Goal: Task Accomplishment & Management: Manage account settings

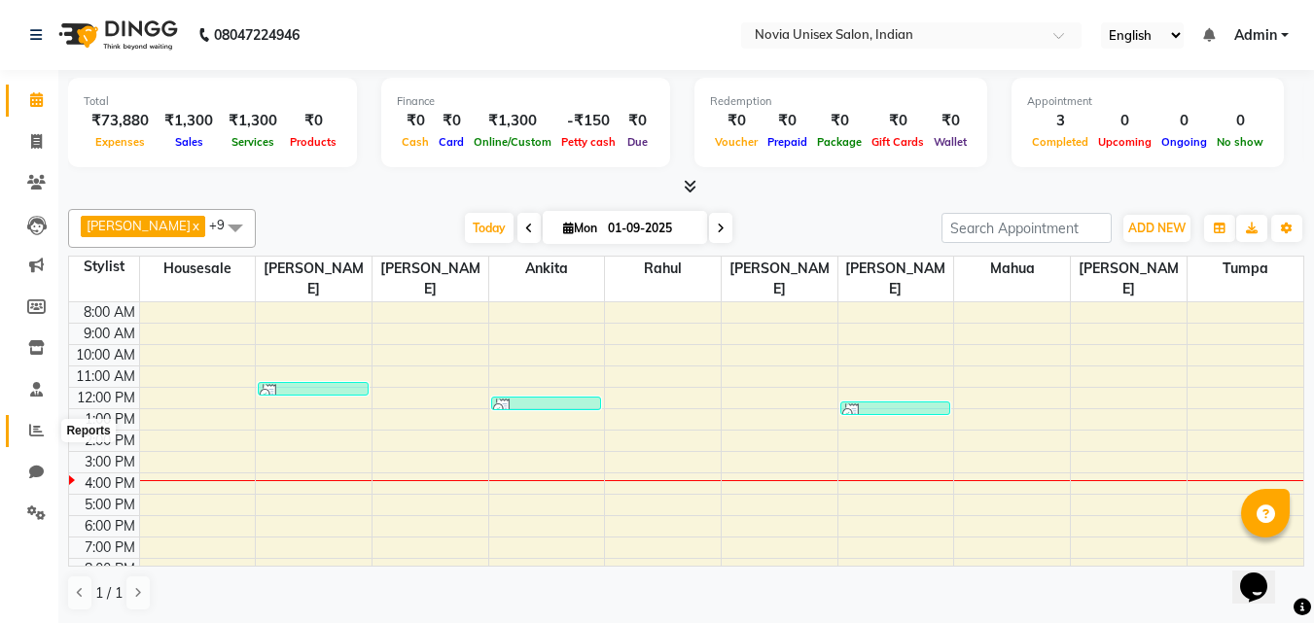
click at [32, 441] on span at bounding box center [36, 431] width 34 height 22
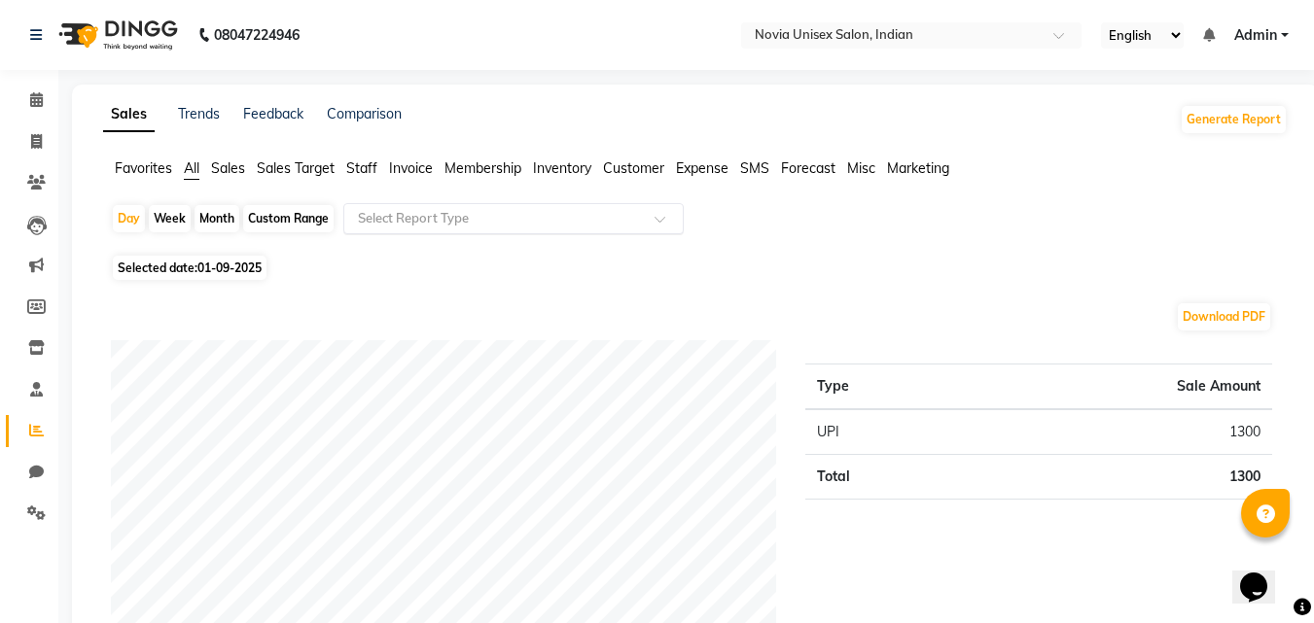
click at [518, 219] on input "text" at bounding box center [494, 218] width 280 height 19
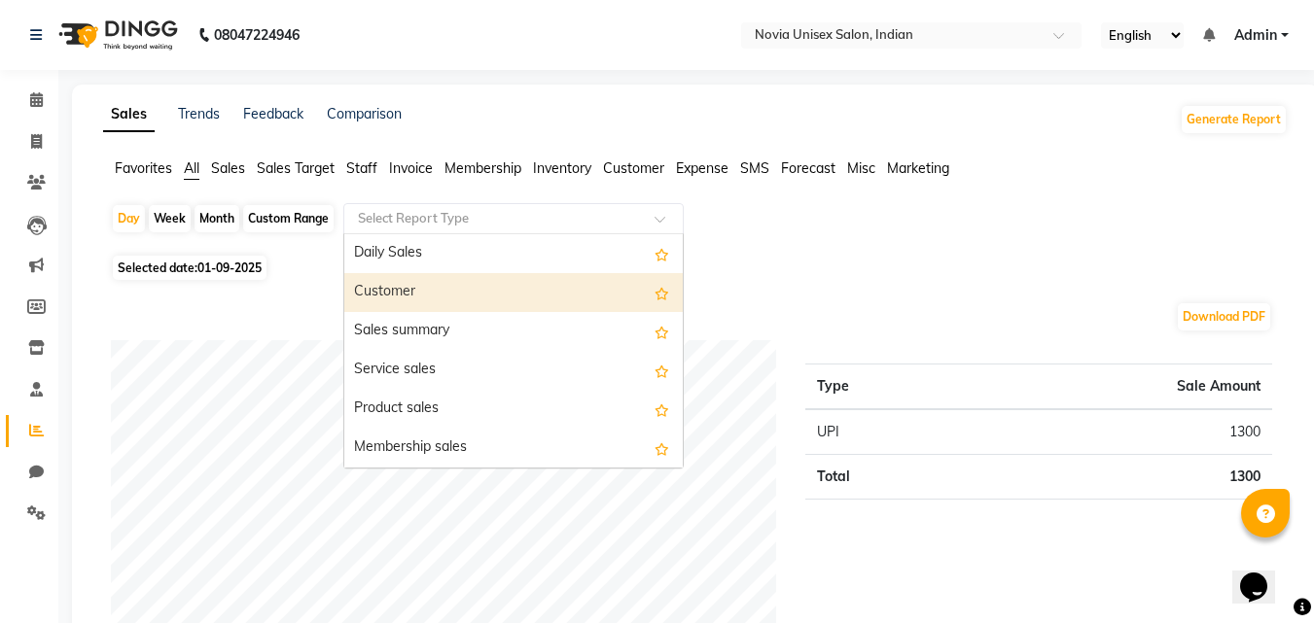
click at [435, 297] on div "Customer" at bounding box center [513, 292] width 338 height 39
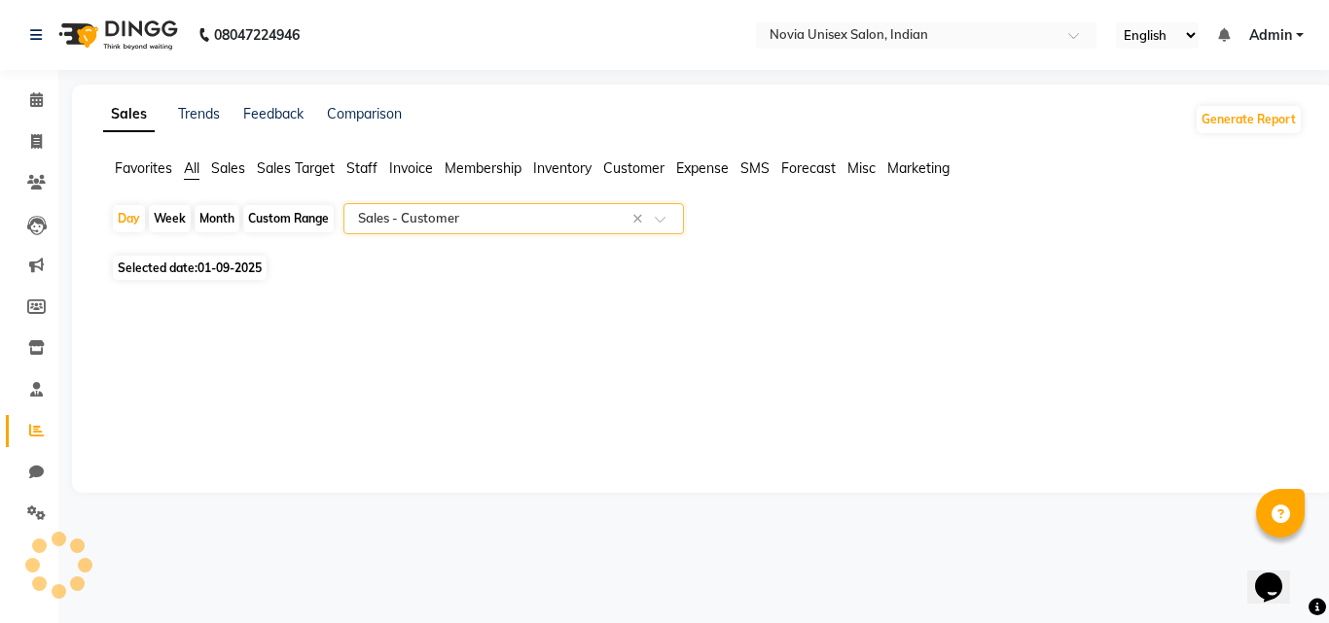
select select "filtered_report"
select select "csv"
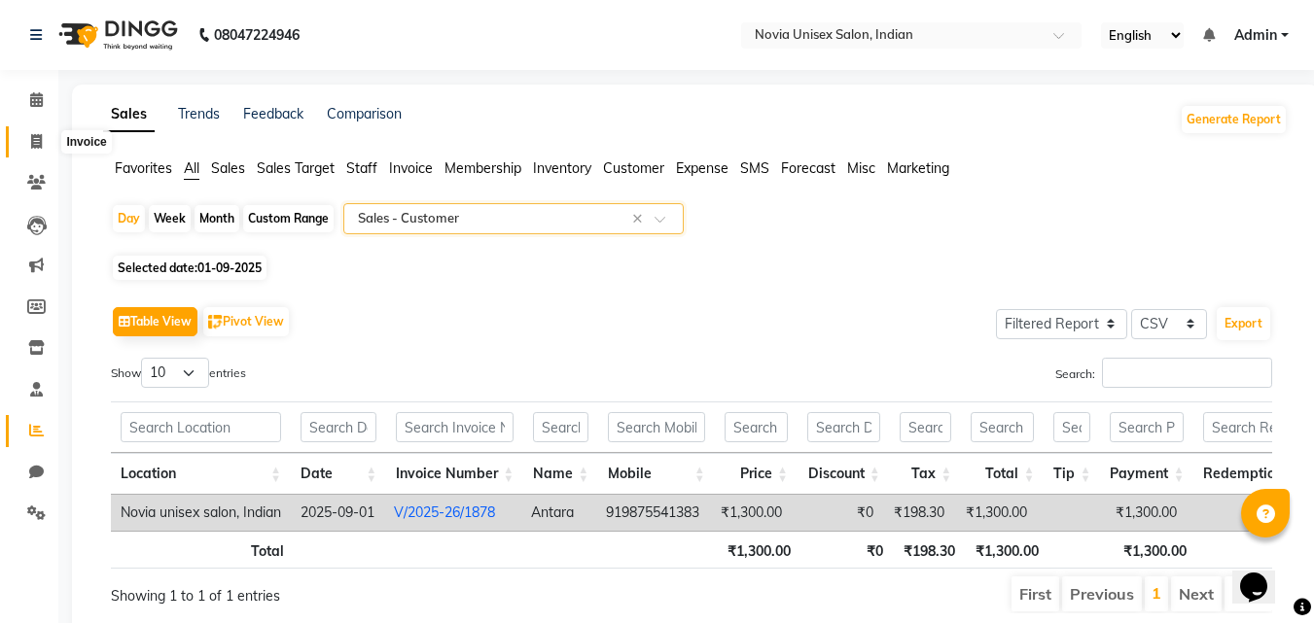
click at [36, 143] on icon at bounding box center [36, 141] width 11 height 15
select select "service"
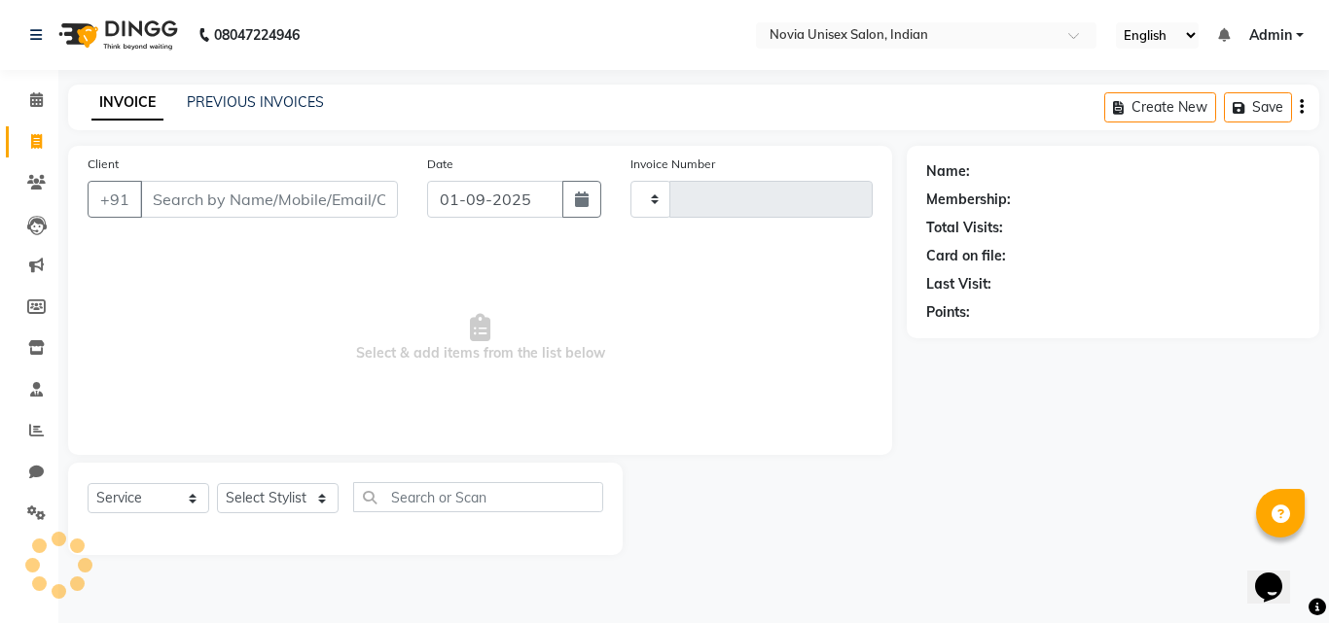
type input "1879"
select select "8772"
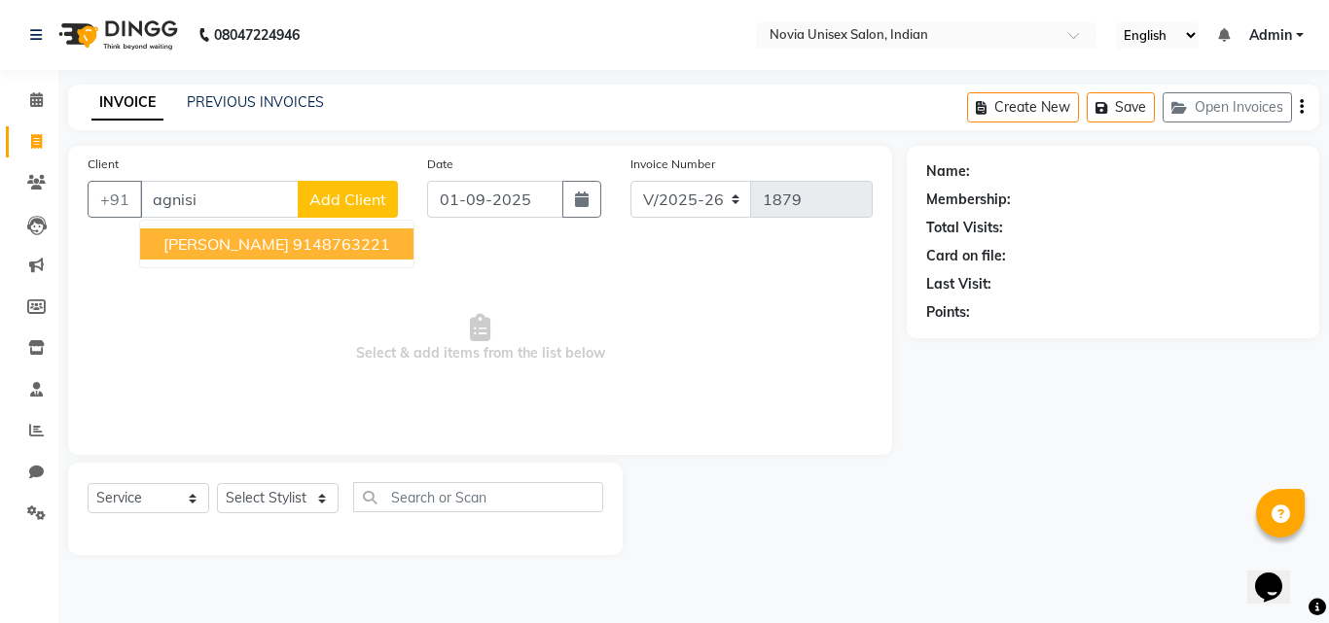
click at [273, 245] on span "[PERSON_NAME]" at bounding box center [225, 243] width 125 height 19
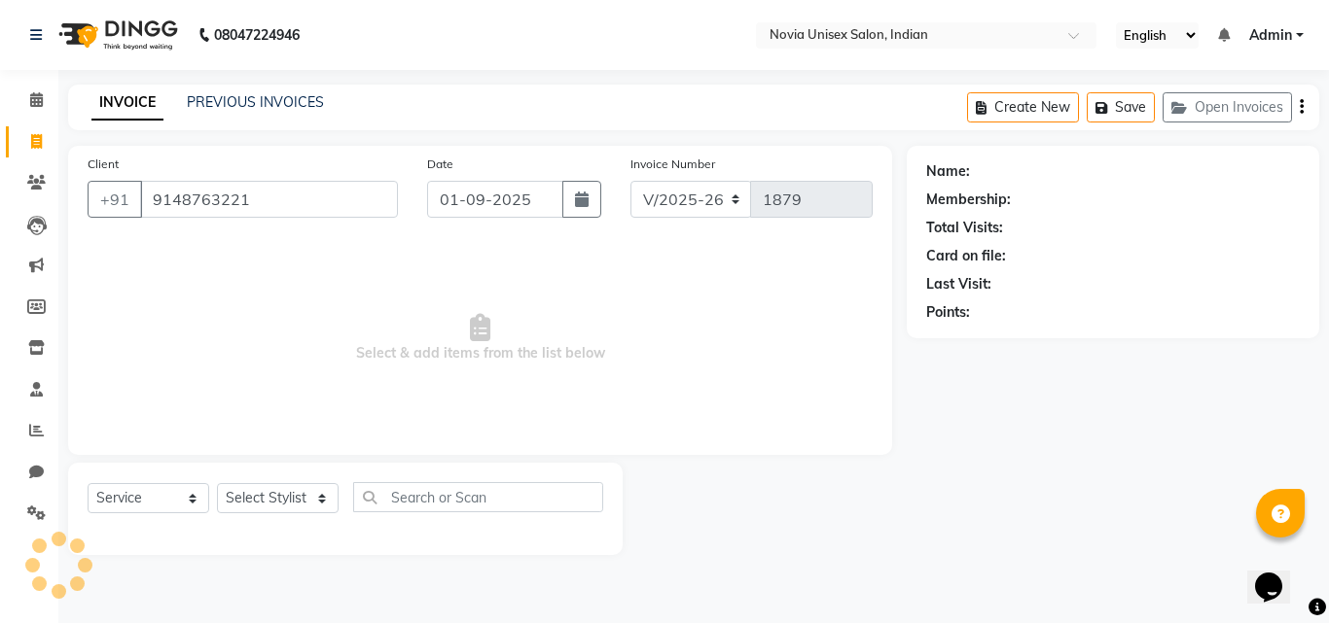
type input "9148763221"
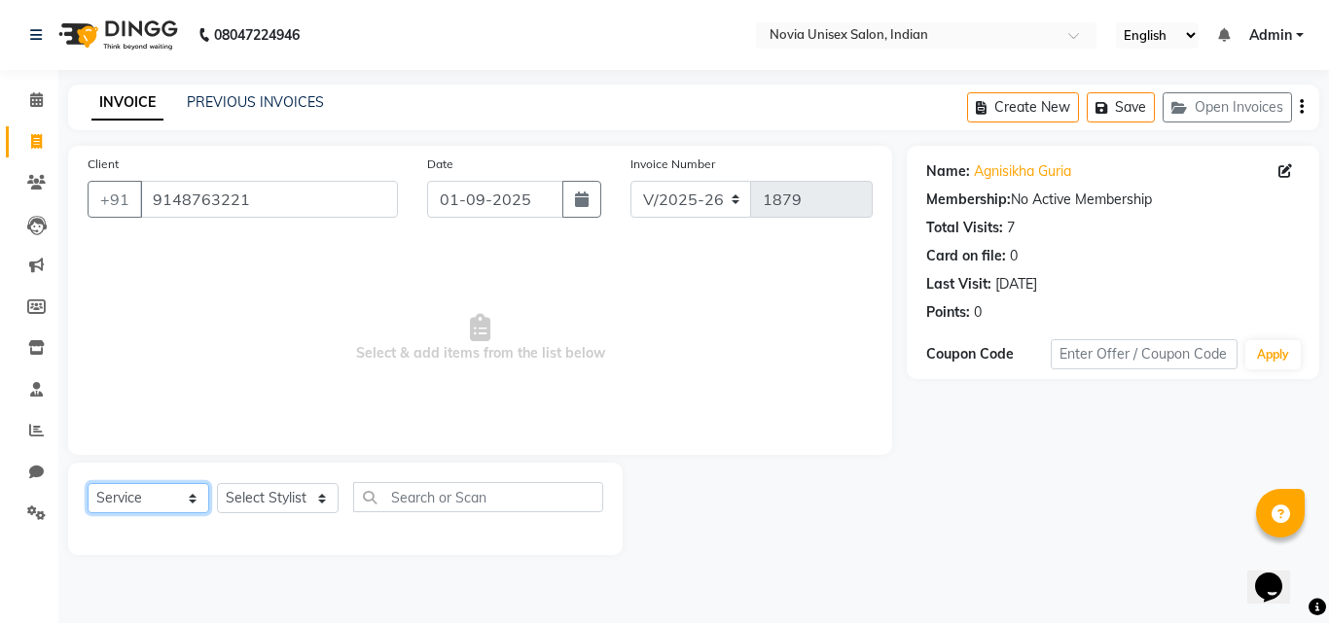
click at [164, 506] on select "Select Service Product Membership Package Voucher Prepaid Gift Card" at bounding box center [149, 498] width 122 height 30
click at [88, 483] on select "Select Service Product Membership Package Voucher Prepaid Gift Card" at bounding box center [149, 498] width 122 height 30
click at [290, 496] on select "Select Stylist [PERSON_NAME] [PERSON_NAME] [PERSON_NAME] housesale [PERSON_NAME…" at bounding box center [278, 498] width 122 height 30
select select "89585"
click at [217, 483] on select "Select Stylist [PERSON_NAME] [PERSON_NAME] [PERSON_NAME] housesale [PERSON_NAME…" at bounding box center [278, 498] width 122 height 30
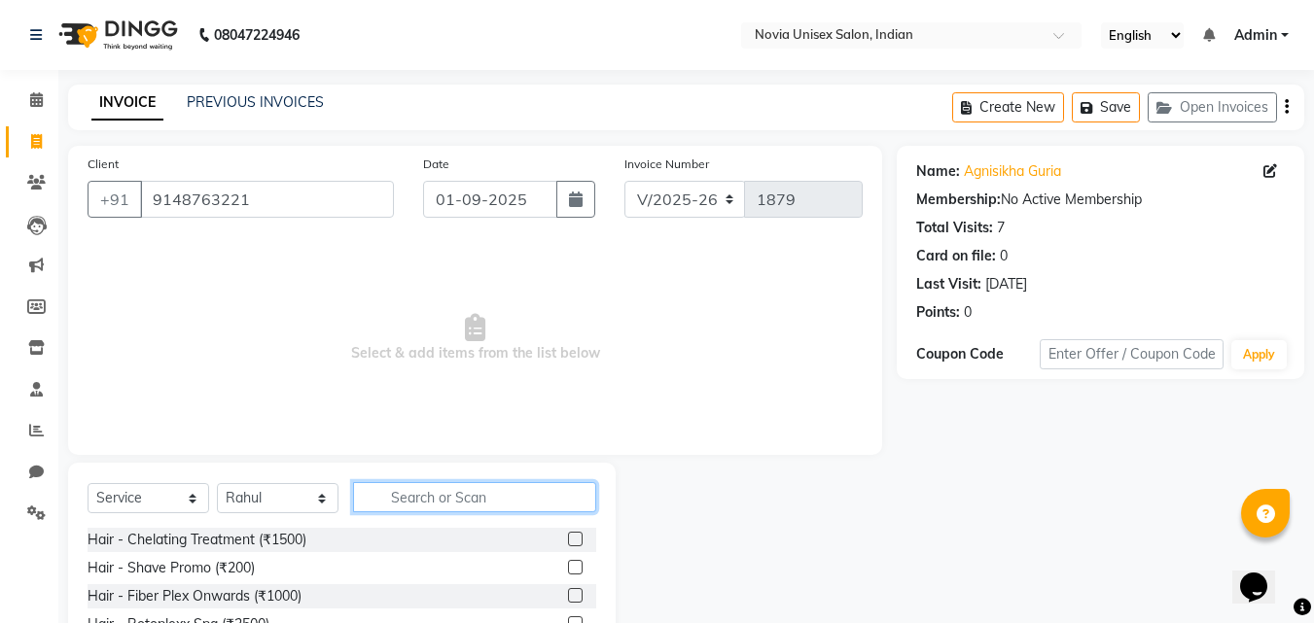
click at [421, 489] on input "text" at bounding box center [474, 497] width 243 height 30
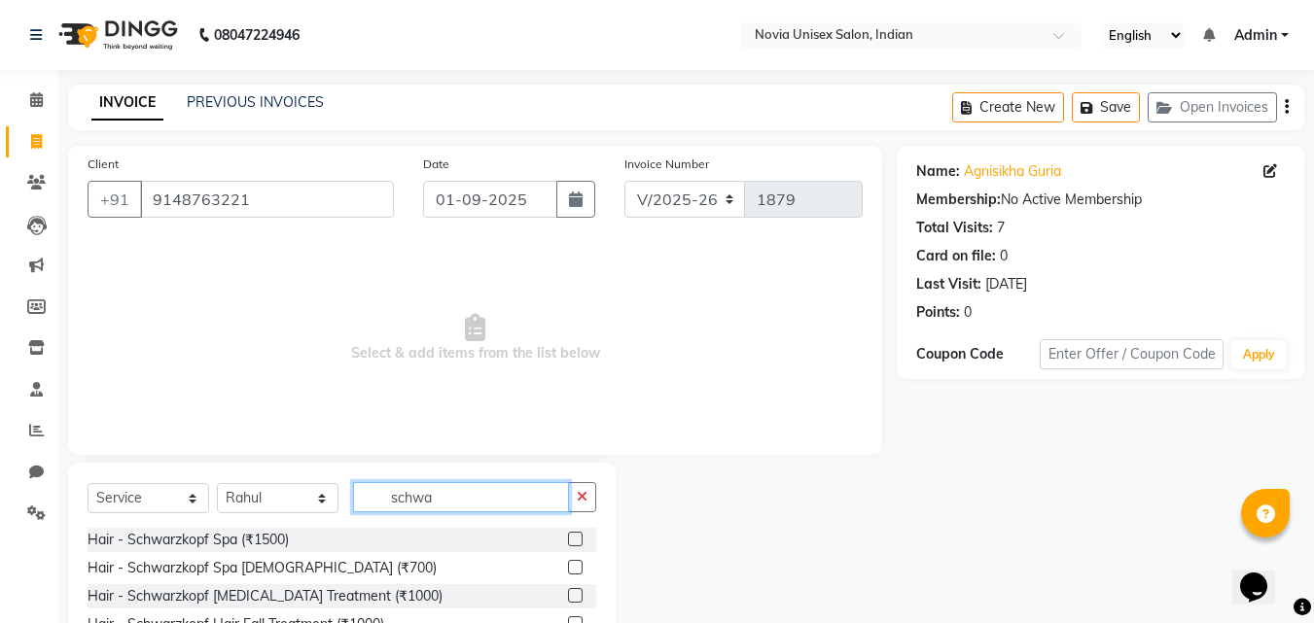
type input "schwa"
click at [573, 542] on label at bounding box center [575, 539] width 15 height 15
click at [573, 542] on input "checkbox" at bounding box center [574, 540] width 13 height 13
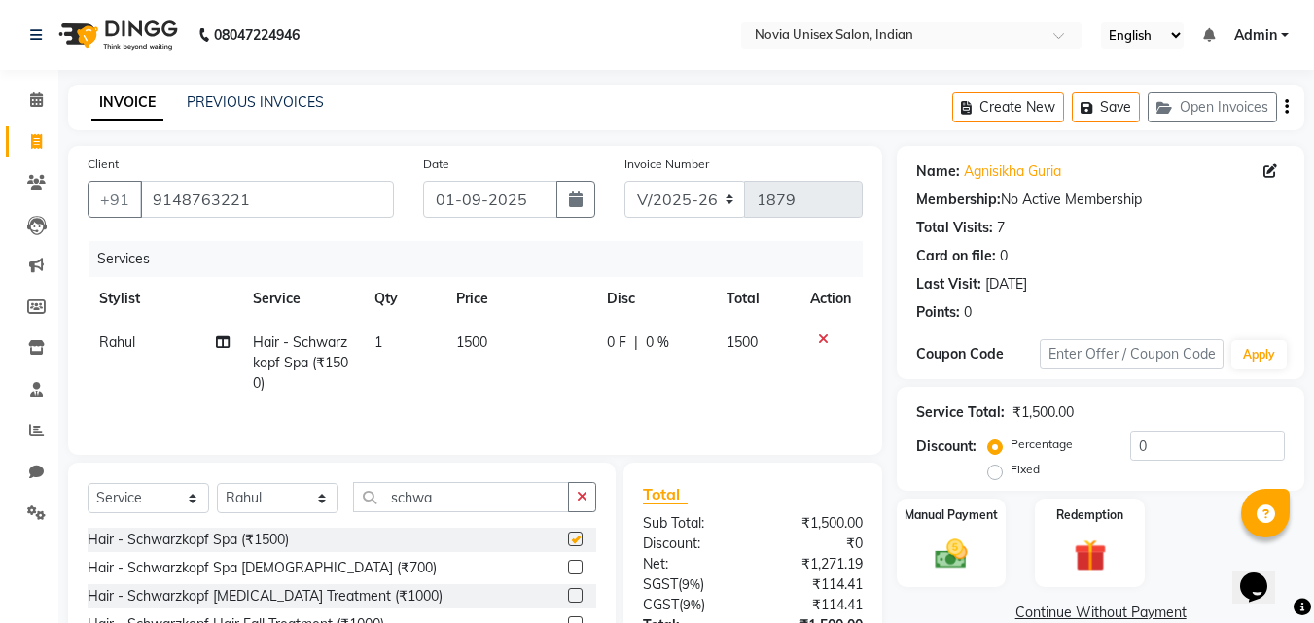
checkbox input "false"
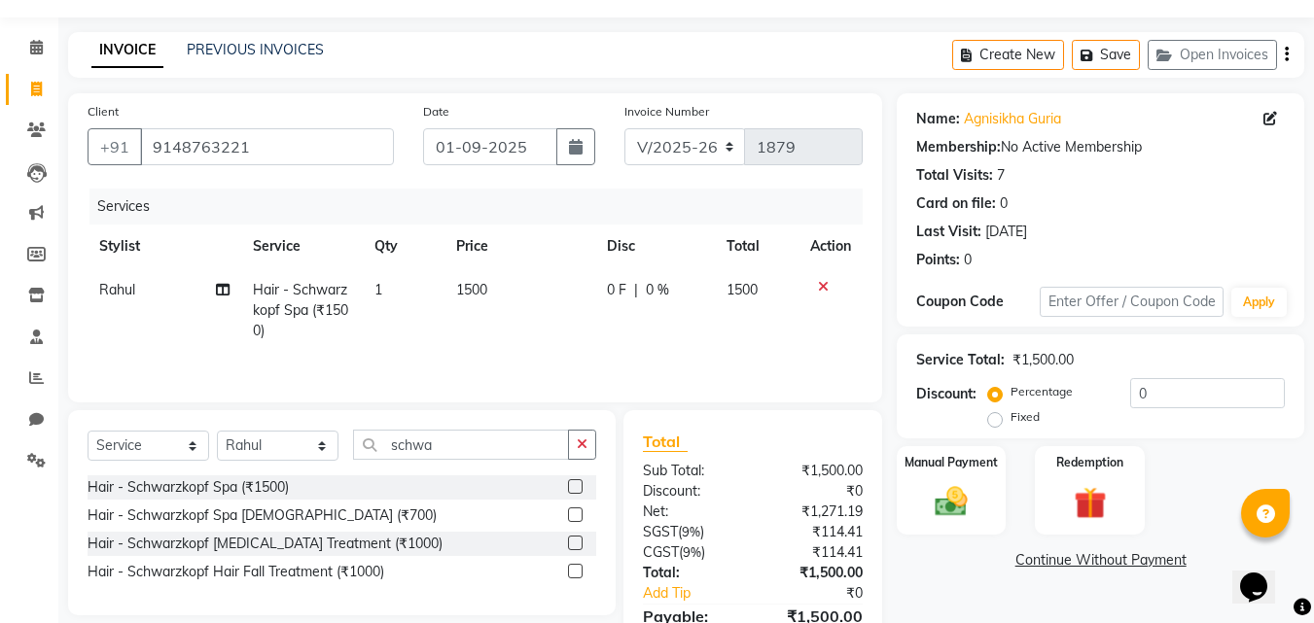
scroll to position [97, 0]
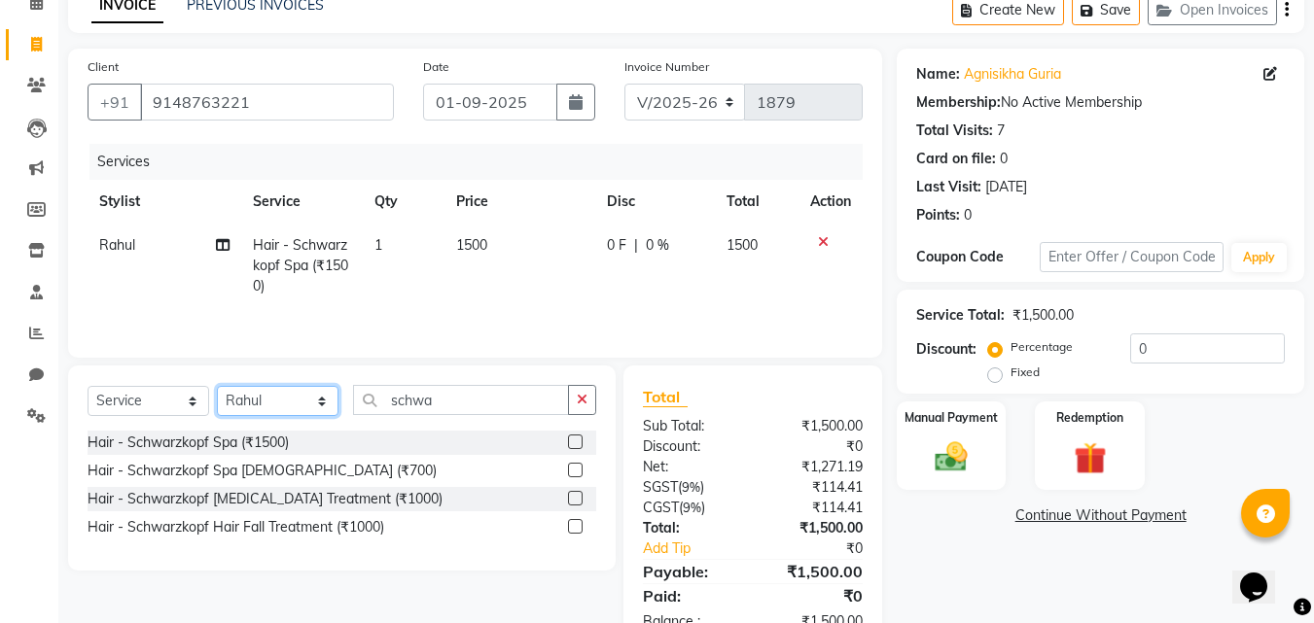
click at [305, 401] on select "Select Stylist Ankita Ashraf ali Bikash fardeen housesale laxmipriya mahua MUJA…" at bounding box center [278, 401] width 122 height 30
select select "89594"
click at [217, 386] on select "Select Stylist Ankita Ashraf ali Bikash fardeen housesale laxmipriya mahua MUJA…" at bounding box center [278, 401] width 122 height 30
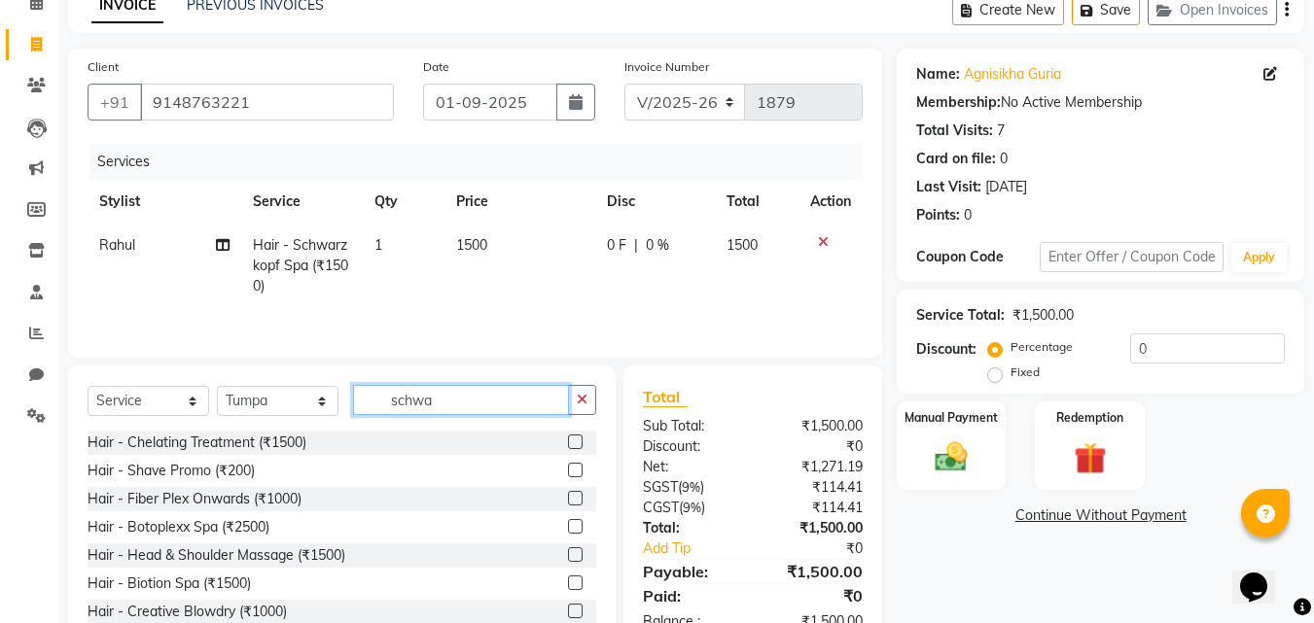
click at [487, 400] on input "schwa" at bounding box center [461, 400] width 216 height 30
click at [585, 398] on icon "button" at bounding box center [582, 400] width 11 height 14
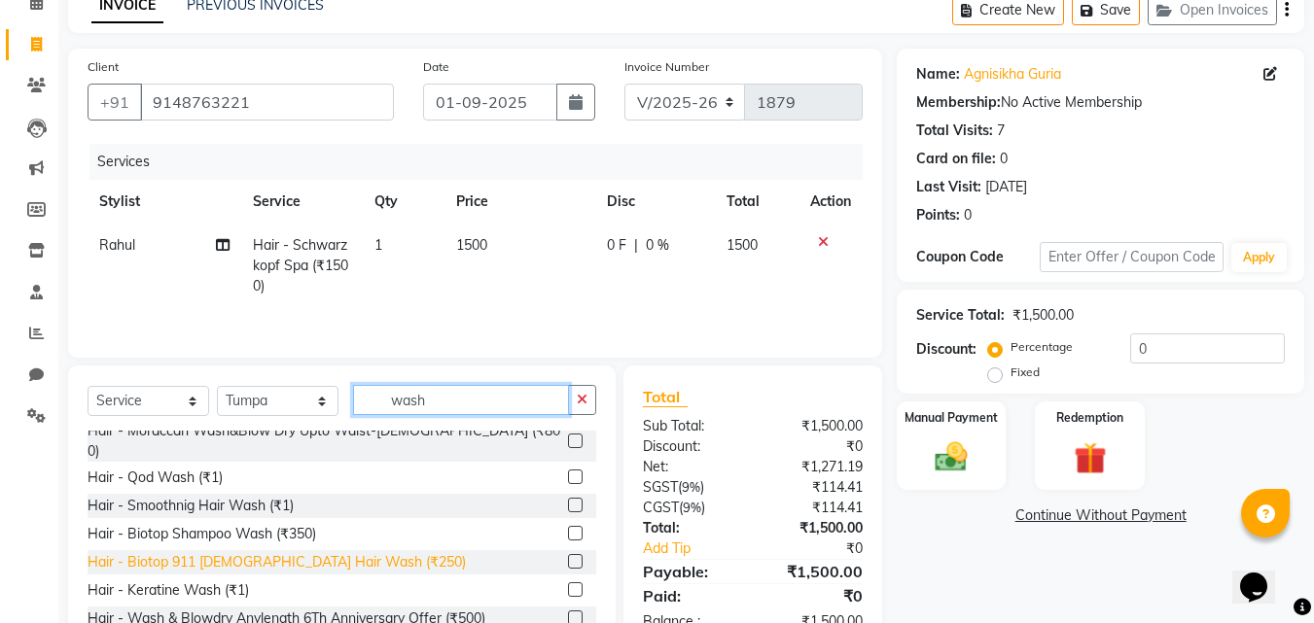
scroll to position [584, 0]
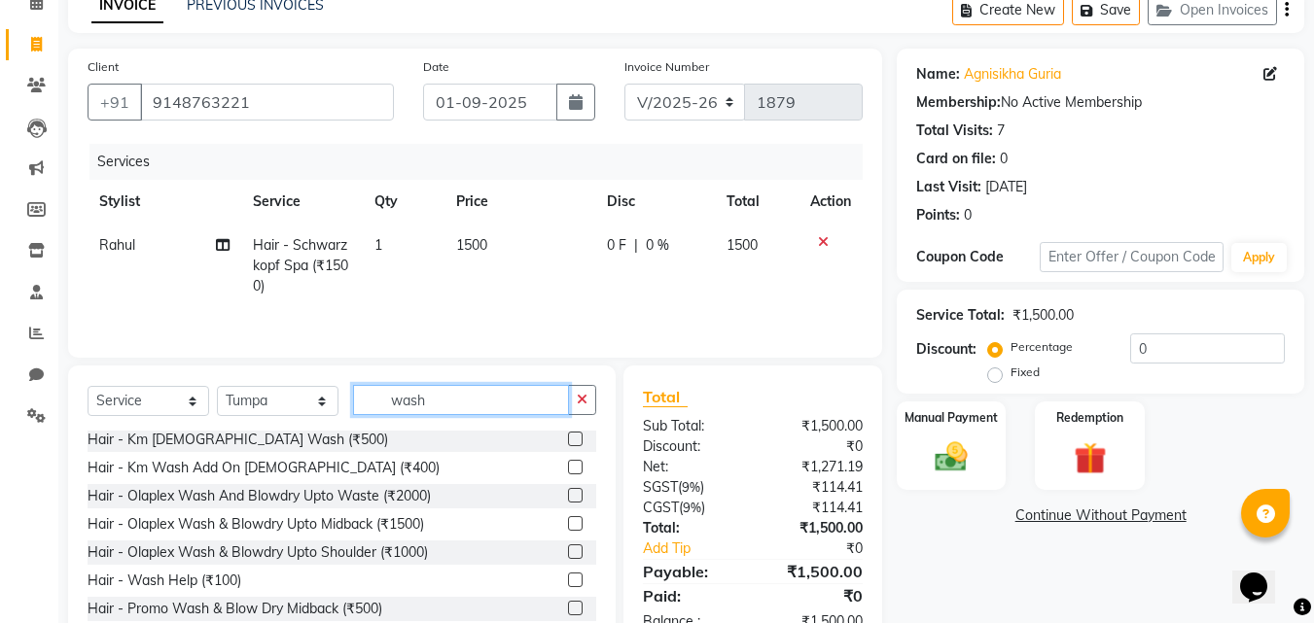
type input "wash"
click at [568, 573] on label at bounding box center [575, 580] width 15 height 15
click at [568, 575] on input "checkbox" at bounding box center [574, 581] width 13 height 13
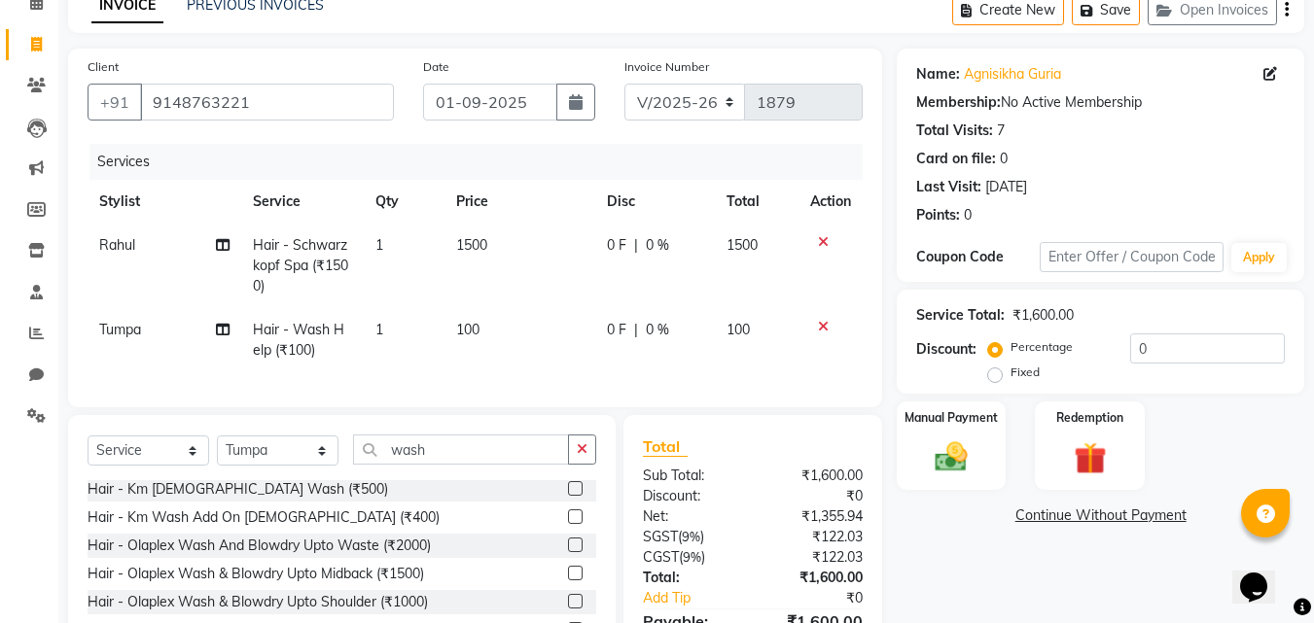
checkbox input "false"
click at [481, 325] on td "100" at bounding box center [520, 340] width 151 height 64
select select "89594"
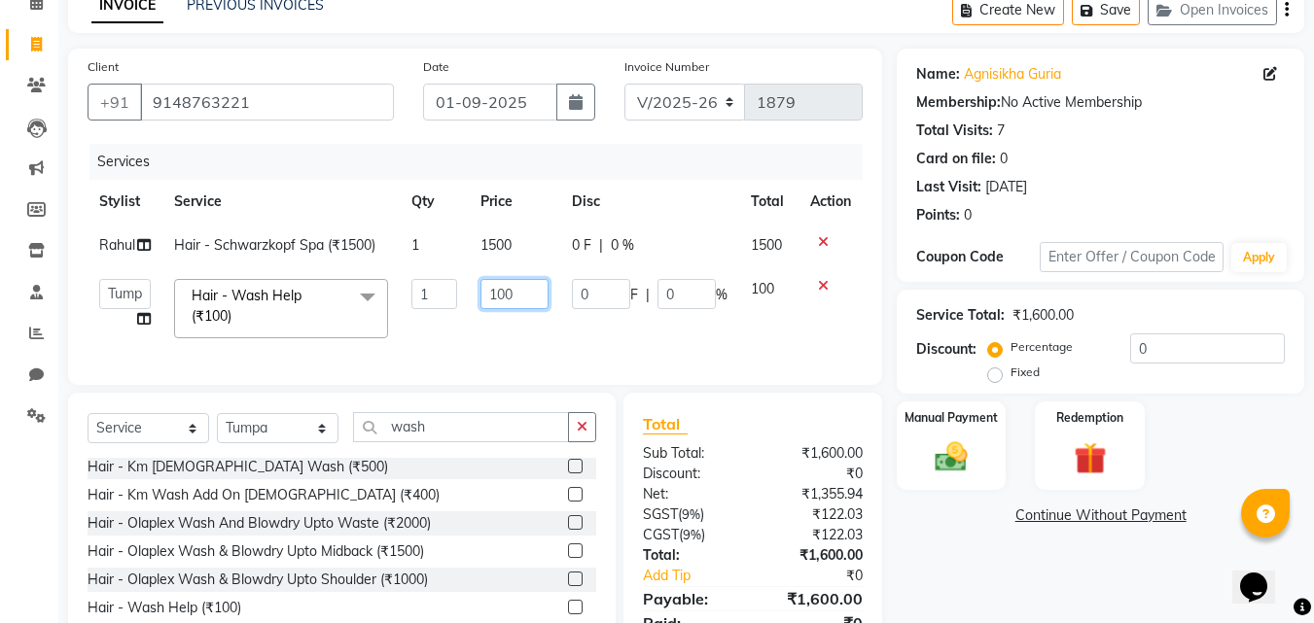
click at [525, 291] on input "100" at bounding box center [514, 294] width 67 height 30
type input "1"
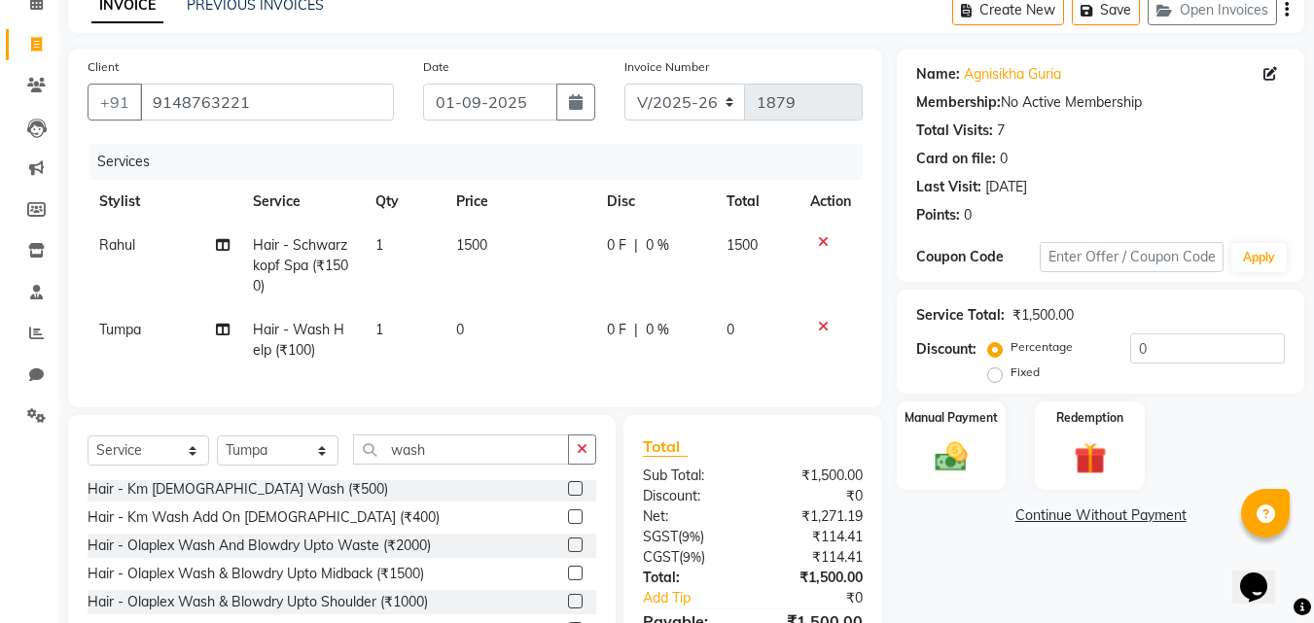
click at [582, 348] on tr "Tumpa Hair - Wash Help (₹100) 1 0 0 F | 0 % 0" at bounding box center [475, 340] width 775 height 64
click at [981, 558] on div "Name: Agnisikha Guria Membership: No Active Membership Total Visits: 7 Card on …" at bounding box center [1108, 376] width 422 height 654
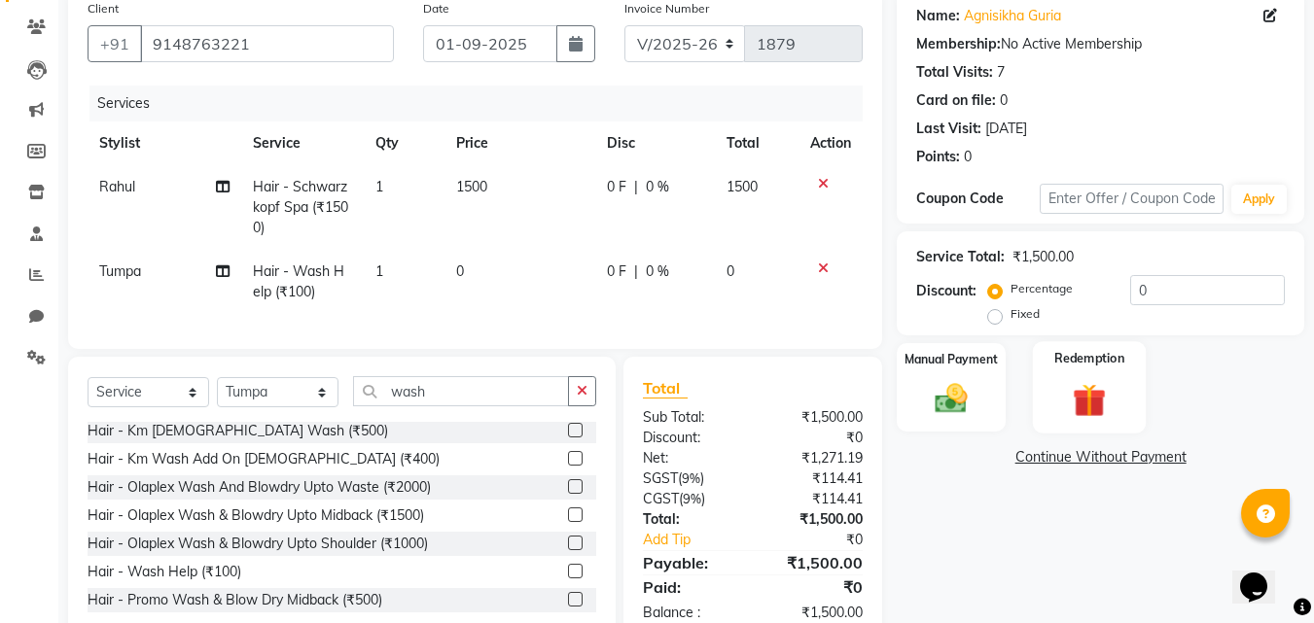
scroll to position [123, 0]
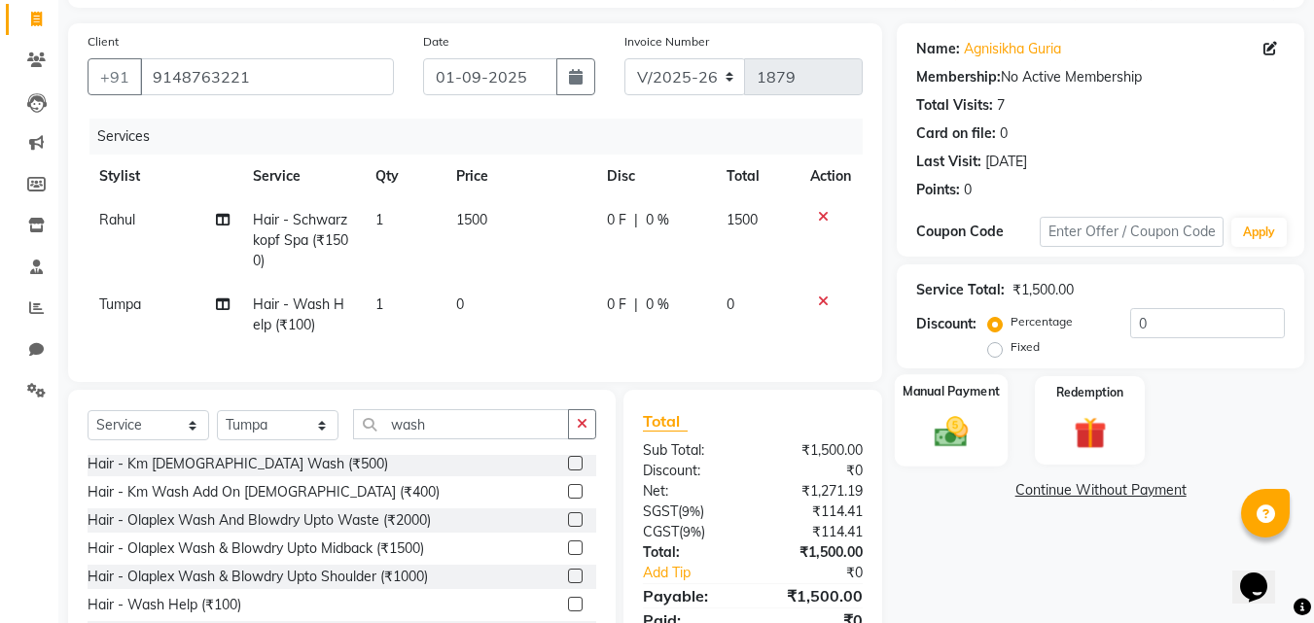
click at [962, 428] on img at bounding box center [951, 431] width 54 height 39
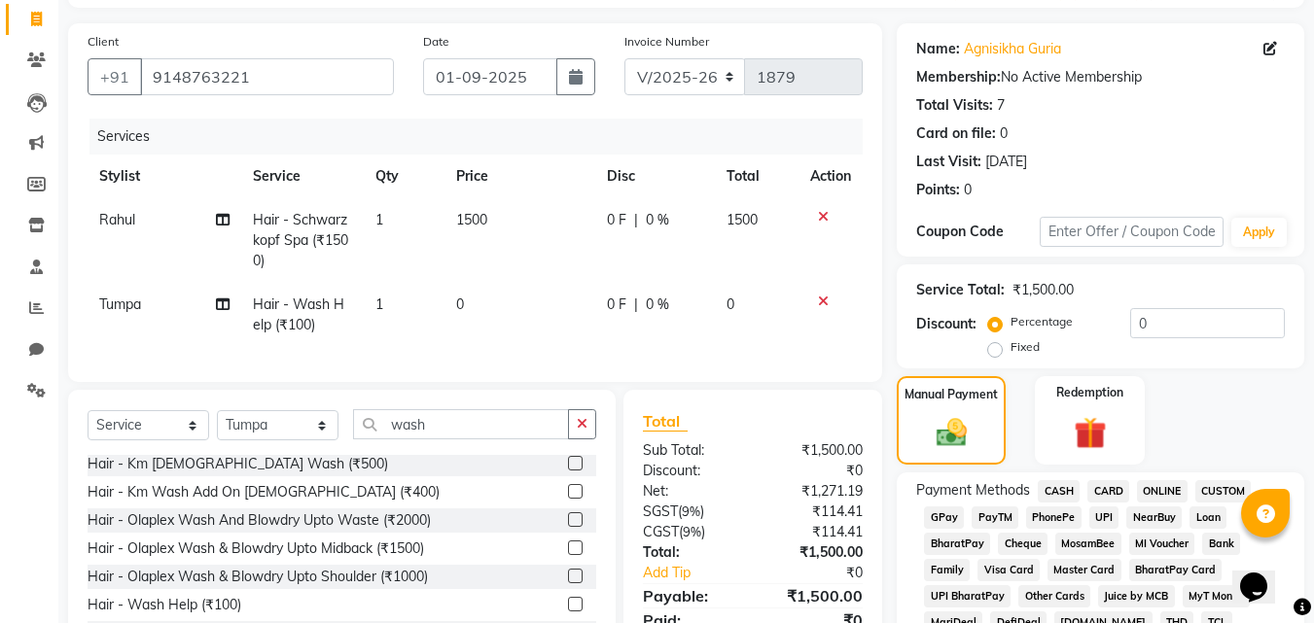
click at [1105, 516] on span "UPI" at bounding box center [1104, 518] width 30 height 22
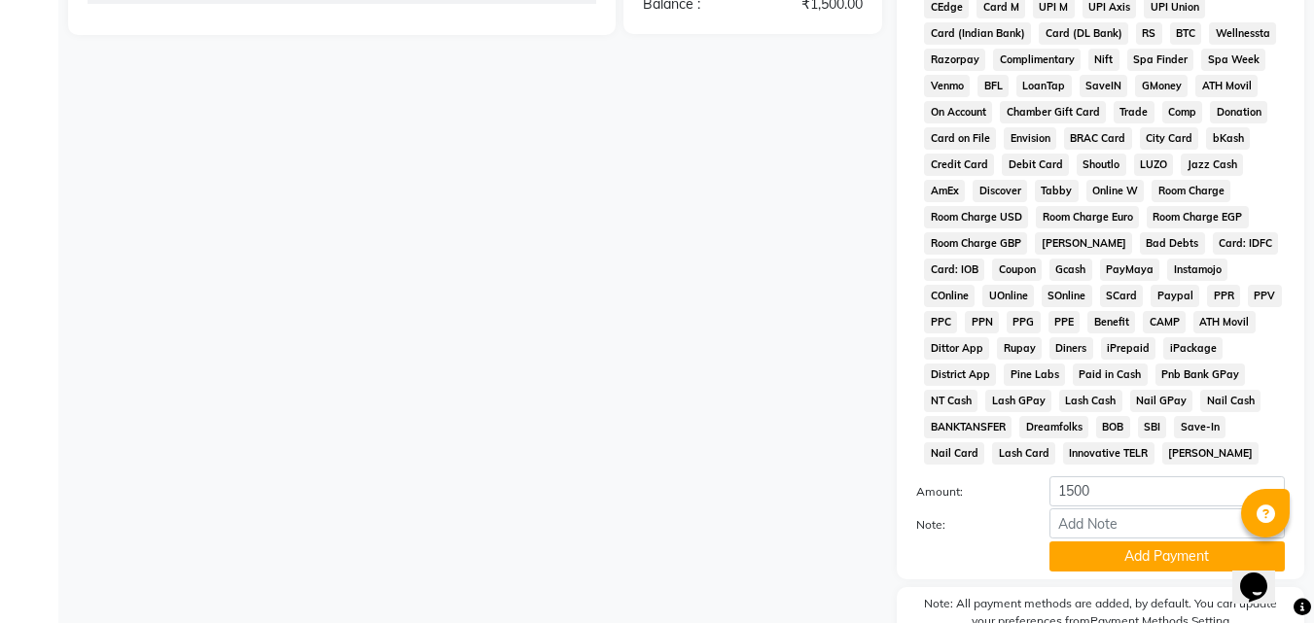
scroll to position [864, 0]
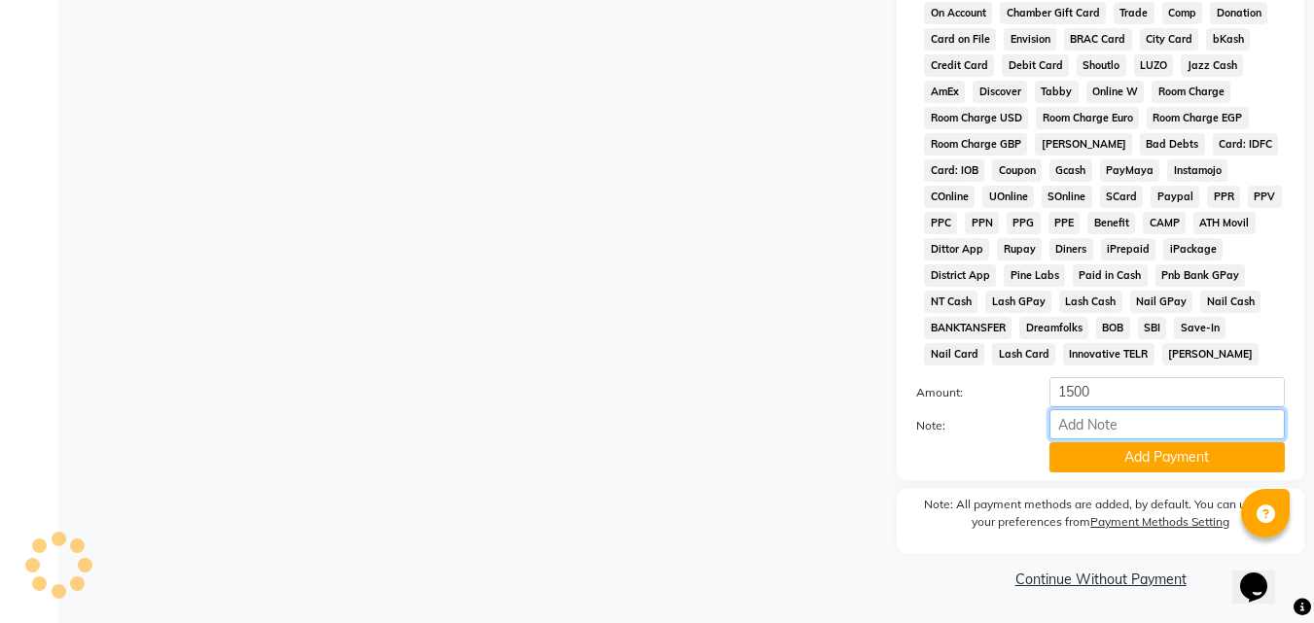
click at [1127, 430] on input "Note:" at bounding box center [1167, 424] width 235 height 30
type input "indus upi"
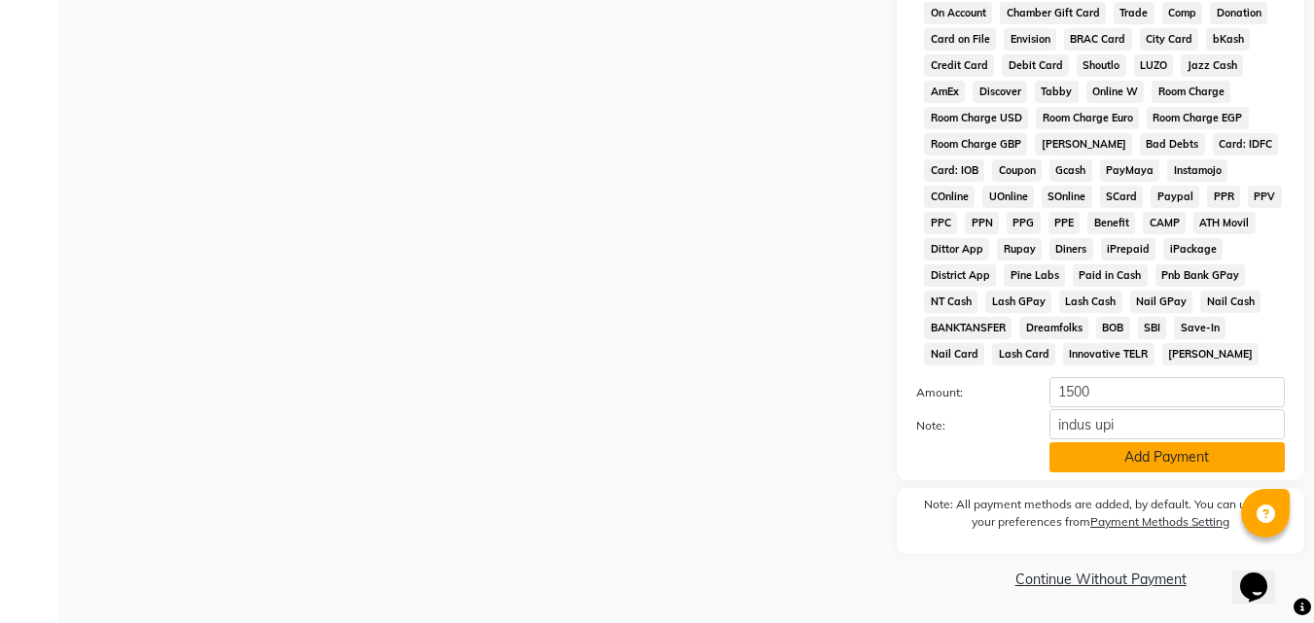
click at [1146, 464] on button "Add Payment" at bounding box center [1167, 458] width 235 height 30
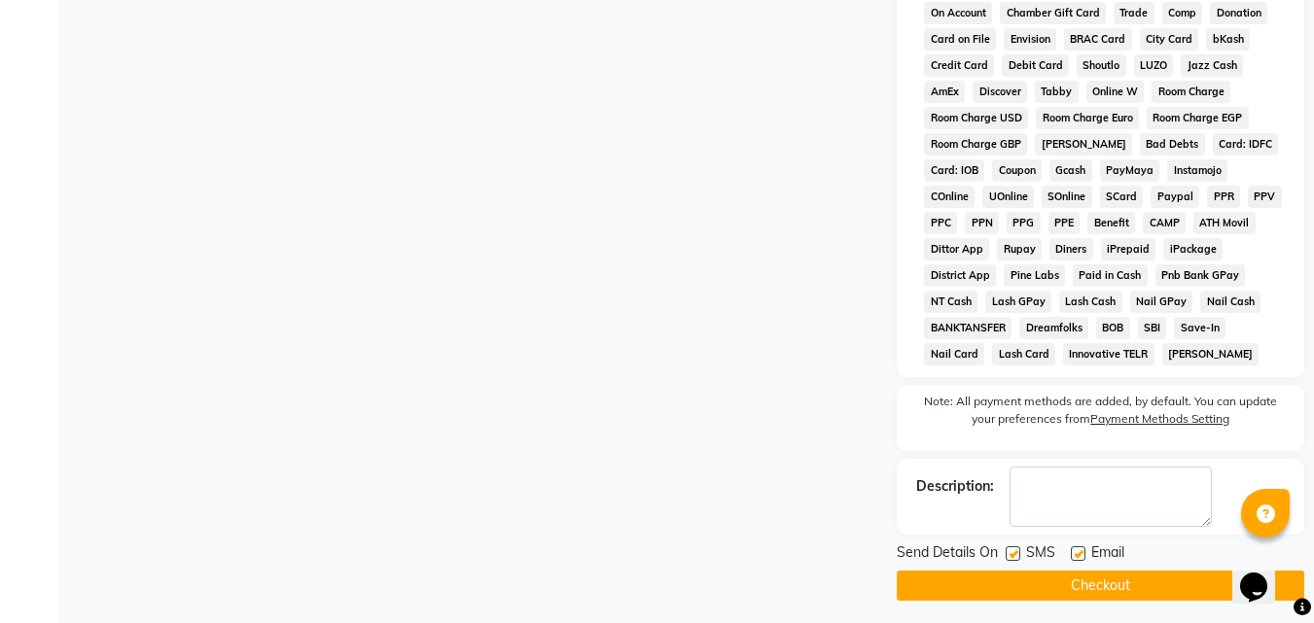
click at [1174, 584] on button "Checkout" at bounding box center [1101, 586] width 408 height 30
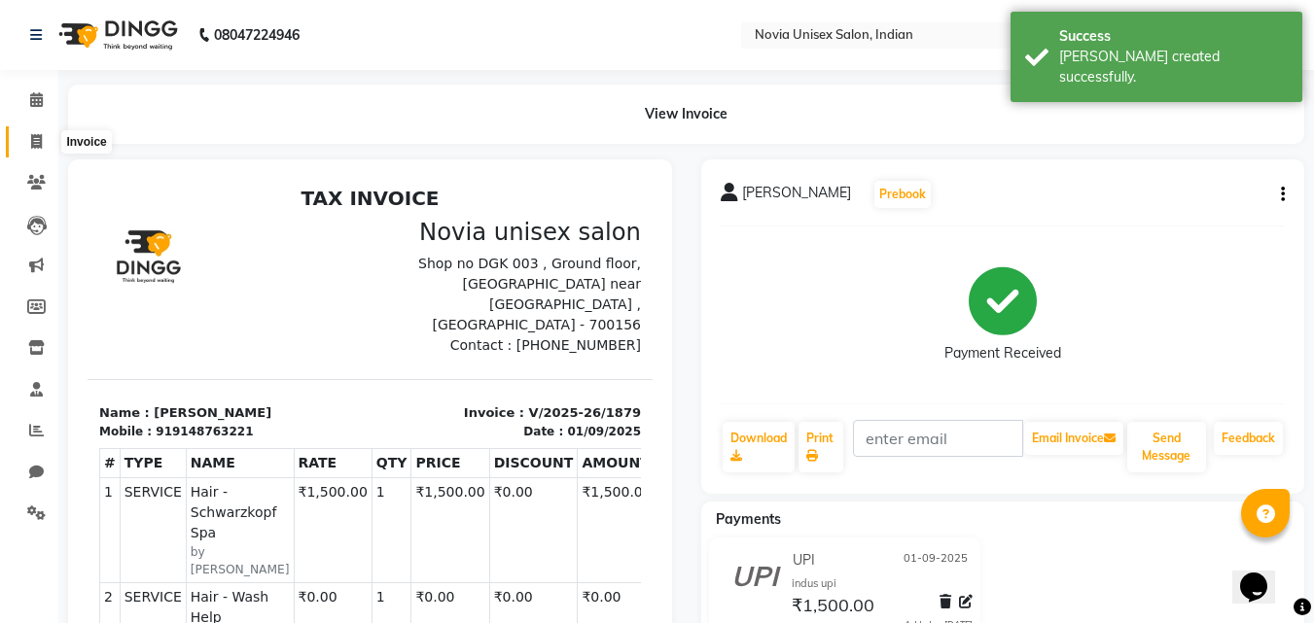
click at [46, 141] on span at bounding box center [36, 142] width 34 height 22
select select "service"
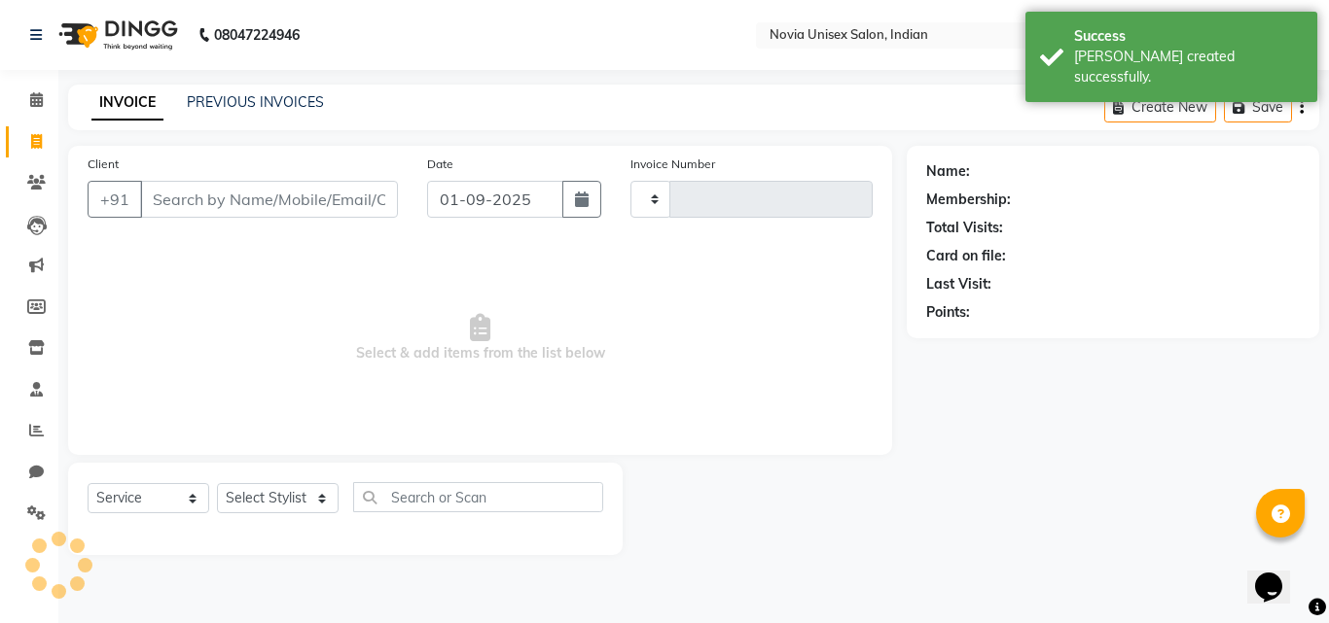
type input "1880"
select select "8772"
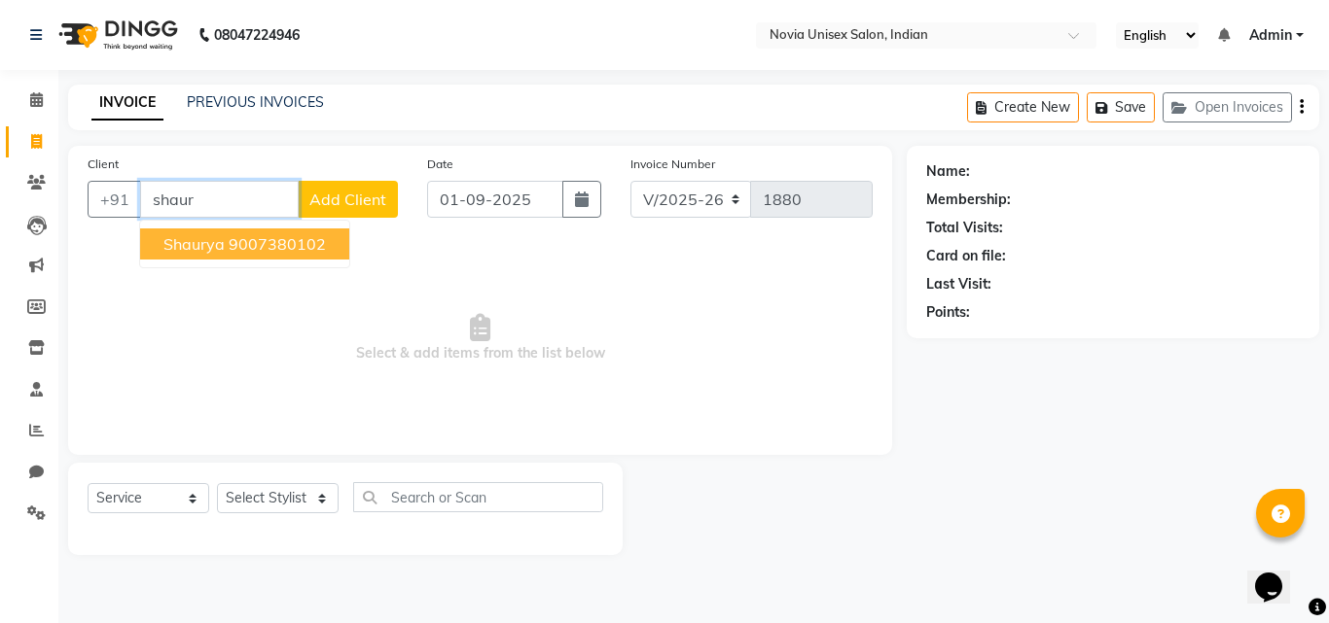
click at [324, 246] on ngb-highlight "9007380102" at bounding box center [277, 243] width 97 height 19
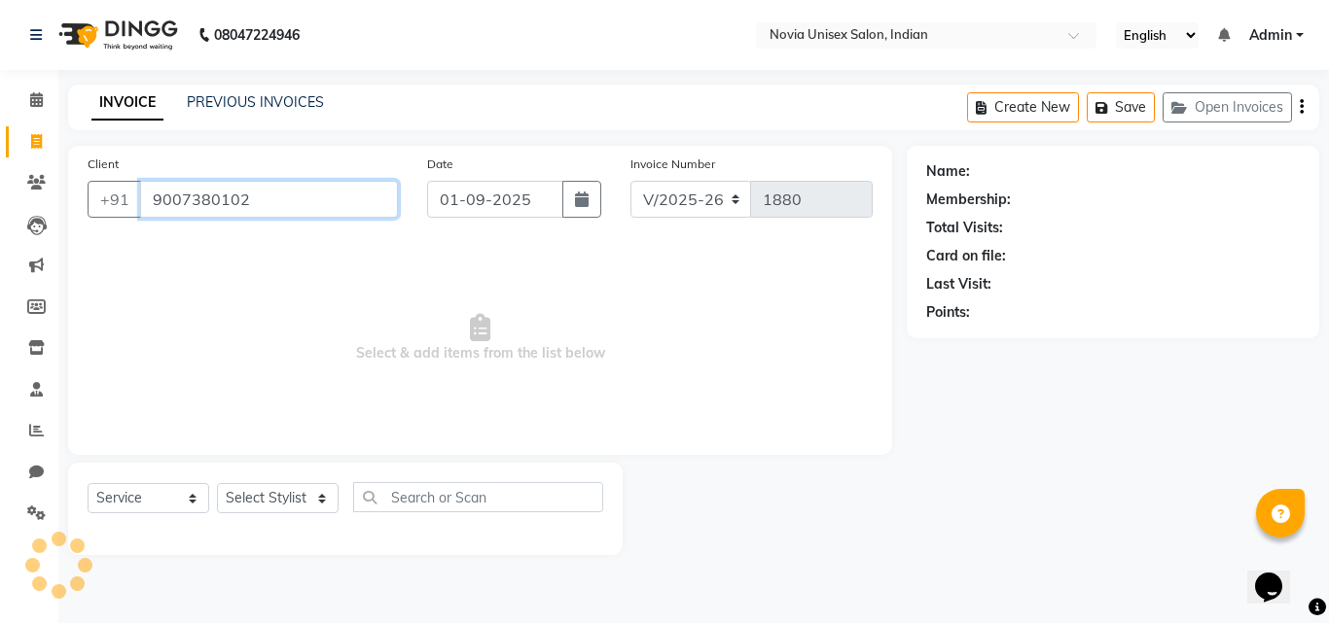
type input "9007380102"
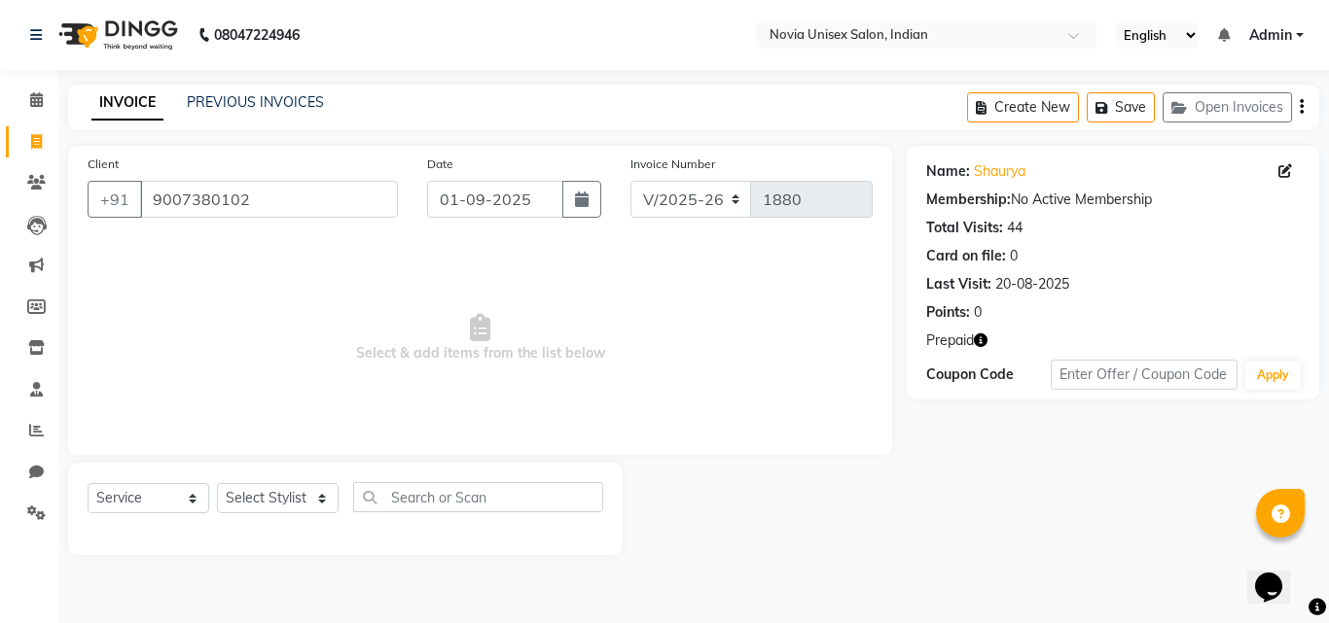
click at [969, 343] on span "Prepaid" at bounding box center [950, 341] width 48 height 20
click at [985, 341] on icon "button" at bounding box center [981, 341] width 14 height 14
click at [903, 458] on div "Client +91 9007380102 Date 01-09-2025 Invoice Number V/2025 V/2025-26 1880 Sele…" at bounding box center [479, 350] width 853 height 409
click at [145, 495] on select "Select Service Product Membership Package Voucher Prepaid Gift Card" at bounding box center [149, 498] width 122 height 30
click at [88, 483] on select "Select Service Product Membership Package Voucher Prepaid Gift Card" at bounding box center [149, 498] width 122 height 30
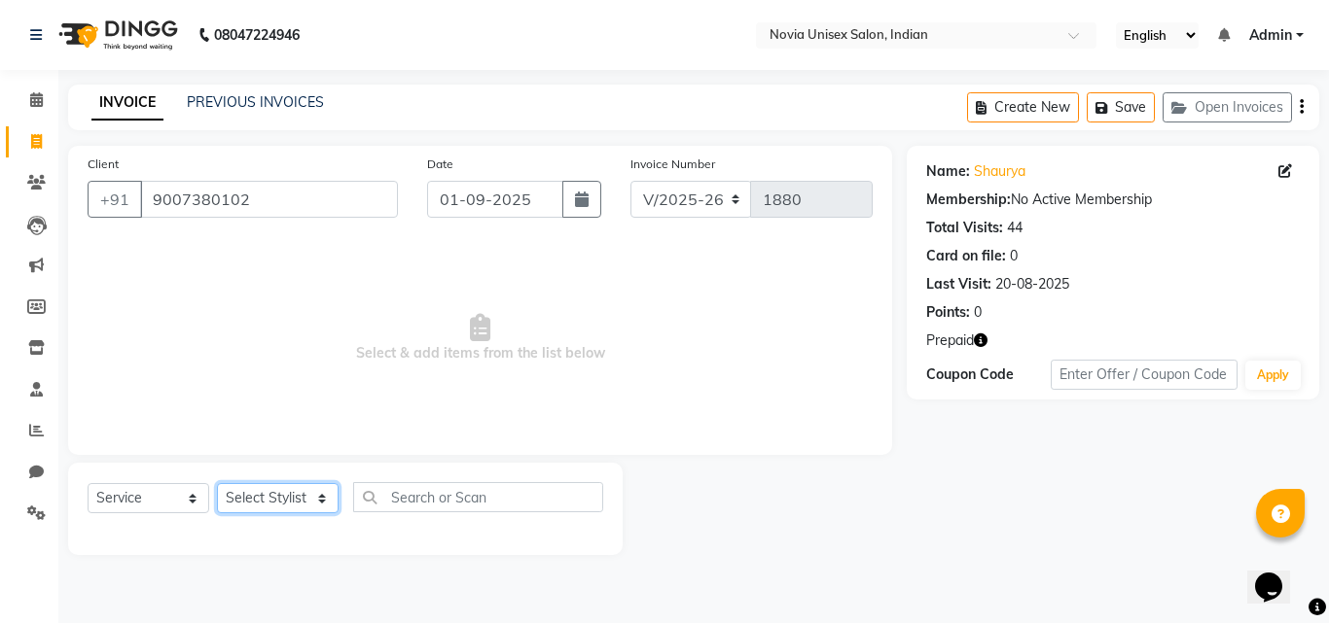
click at [292, 503] on select "Select Stylist Ankita Ashraf ali Bikash fardeen housesale laxmipriya mahua MUJA…" at bounding box center [278, 498] width 122 height 30
select select "89585"
click at [217, 483] on select "Select Stylist Ankita Ashraf ali Bikash fardeen housesale laxmipriya mahua MUJA…" at bounding box center [278, 498] width 122 height 30
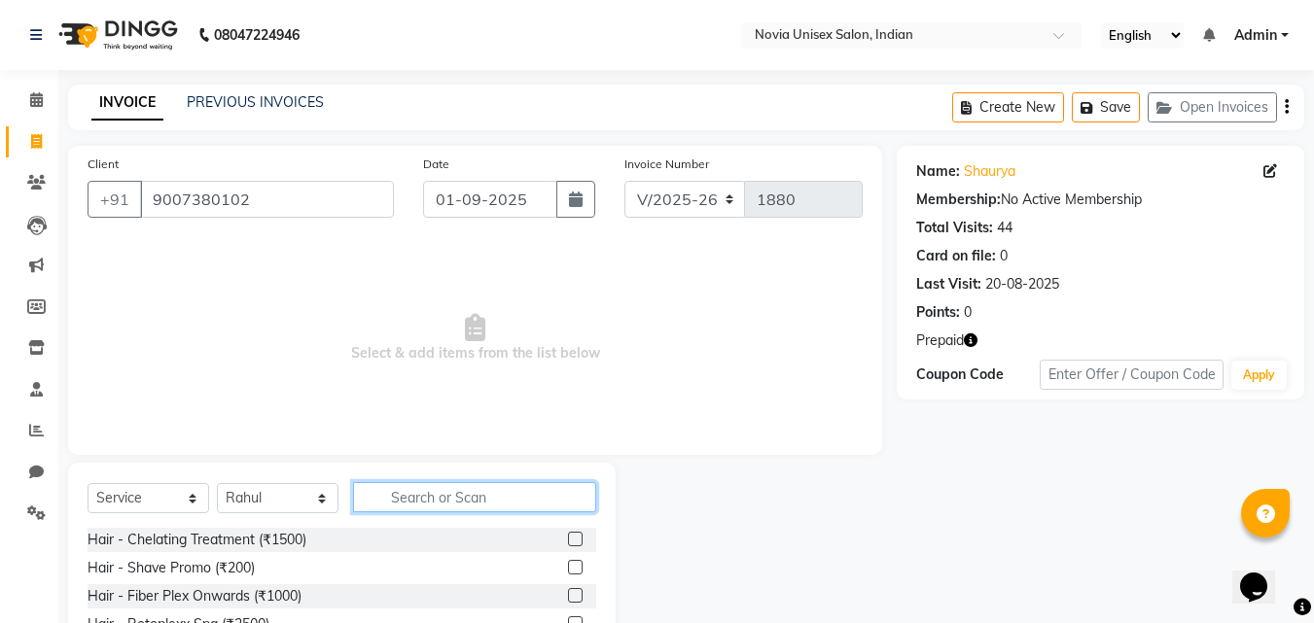
click at [416, 492] on input "text" at bounding box center [474, 497] width 243 height 30
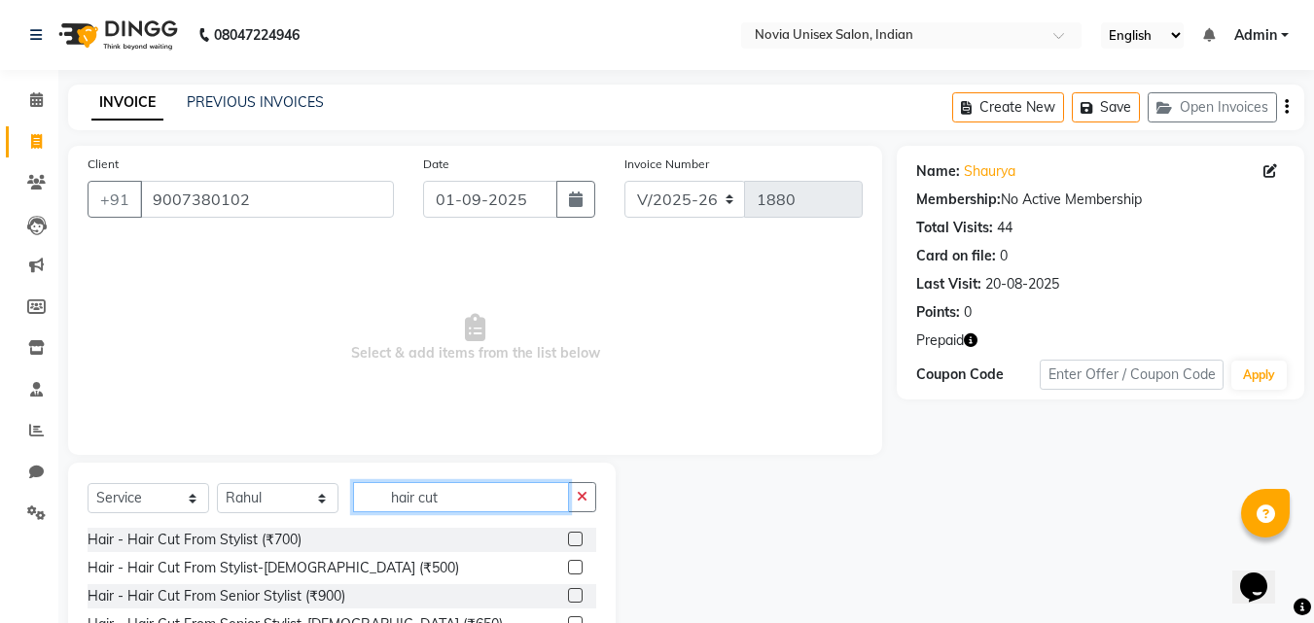
type input "hair cut"
click at [568, 566] on label at bounding box center [575, 567] width 15 height 15
click at [568, 566] on input "checkbox" at bounding box center [574, 568] width 13 height 13
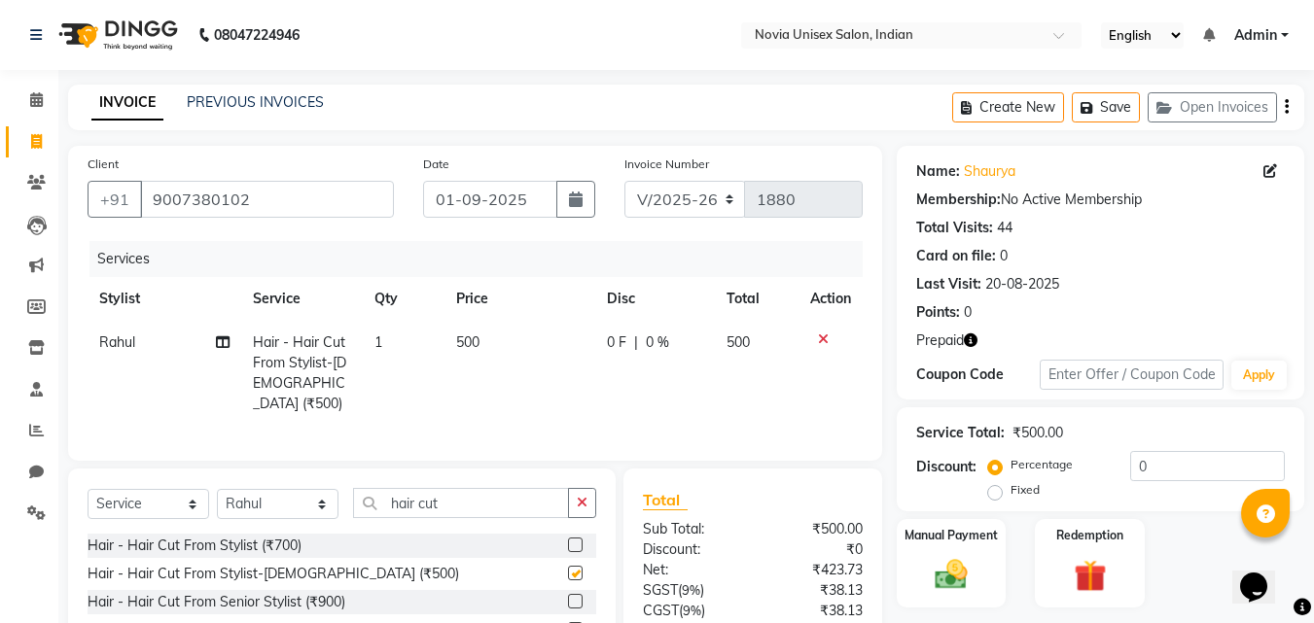
checkbox input "false"
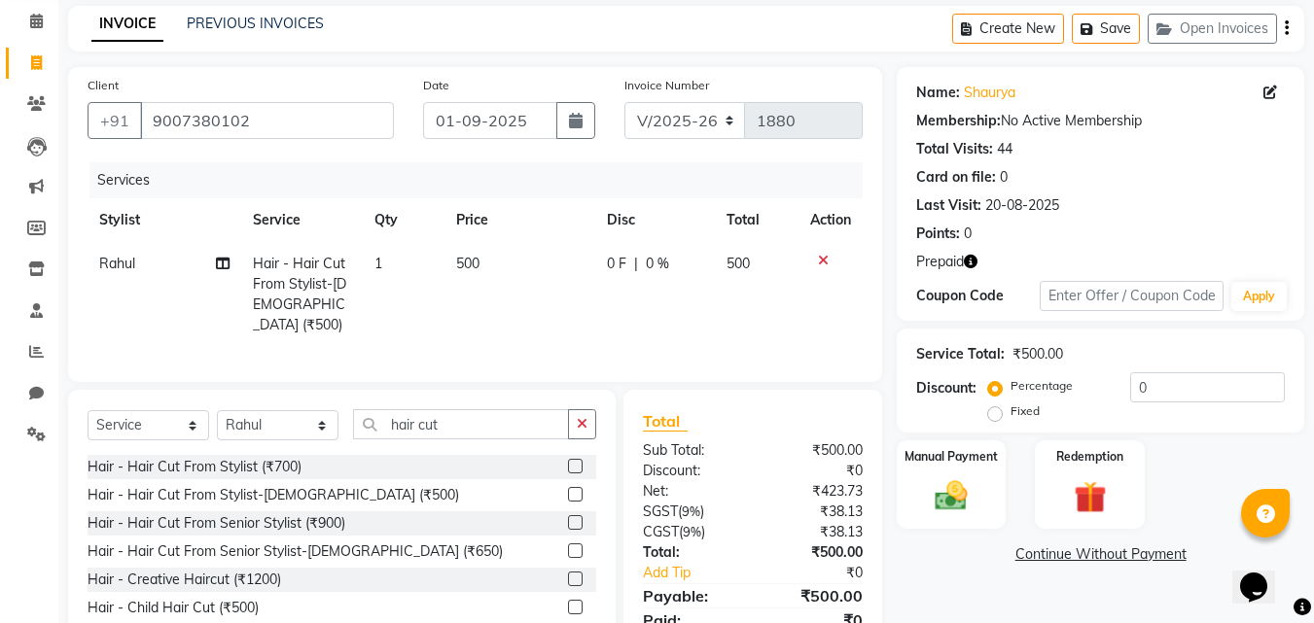
scroll to position [156, 0]
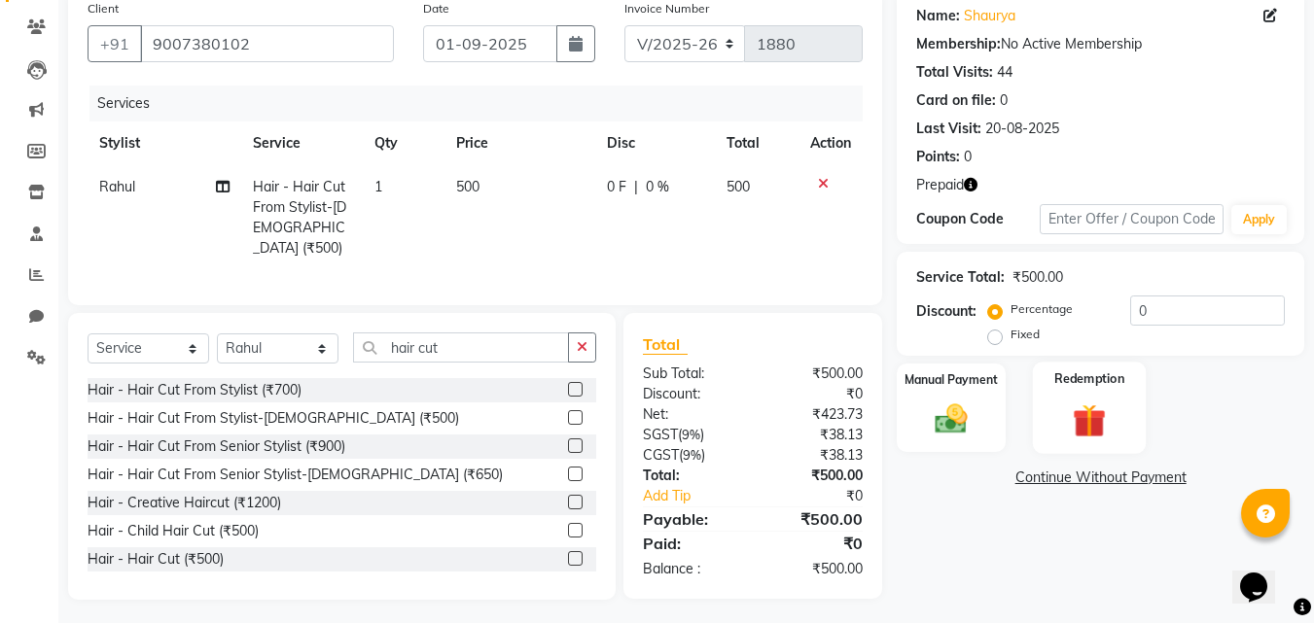
click at [1089, 405] on img at bounding box center [1089, 421] width 54 height 42
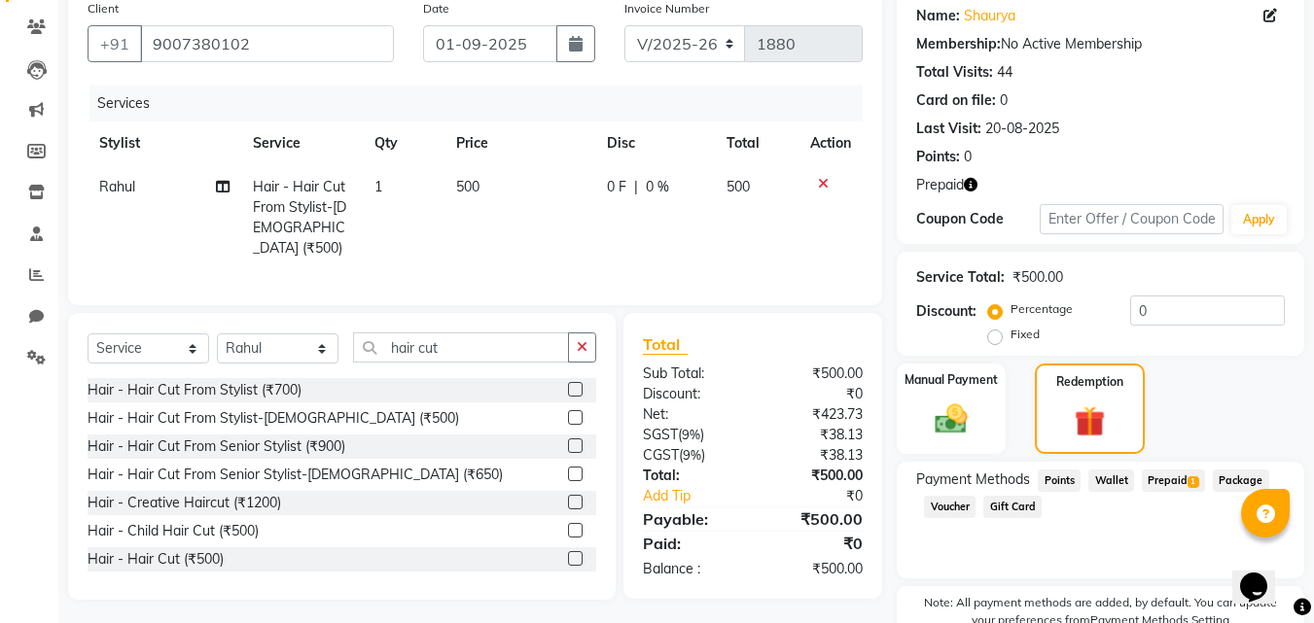
click at [1165, 481] on span "Prepaid 1" at bounding box center [1173, 481] width 63 height 22
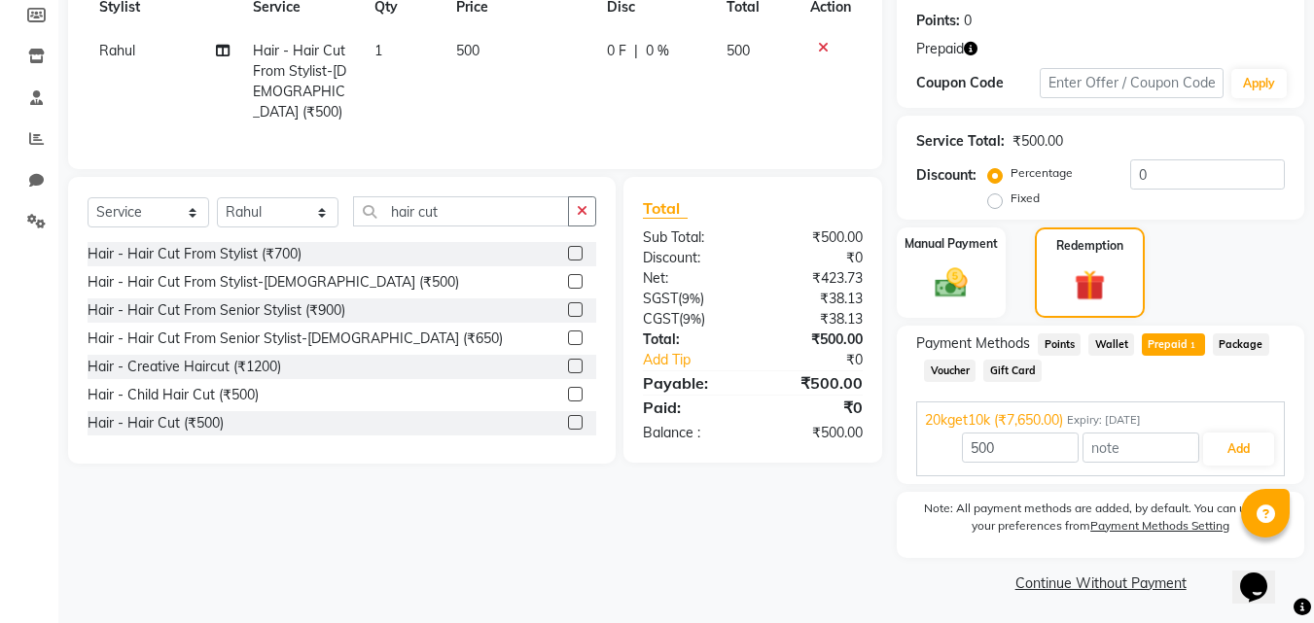
scroll to position [296, 0]
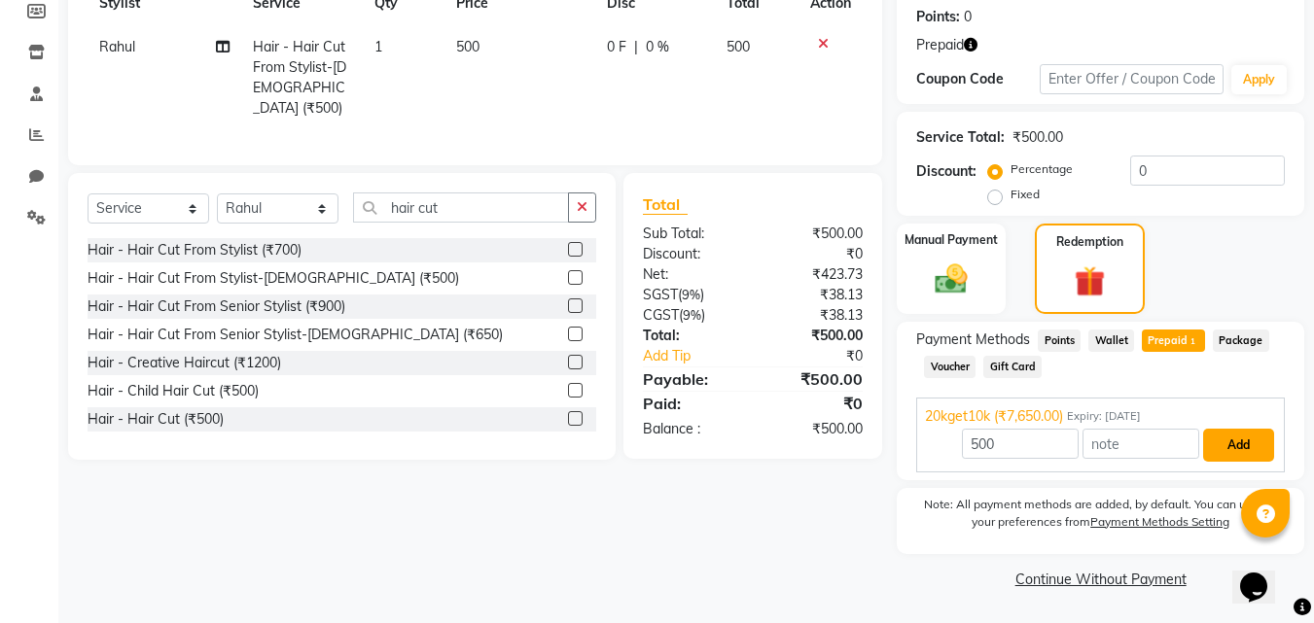
click at [1240, 445] on button "Add" at bounding box center [1238, 445] width 71 height 33
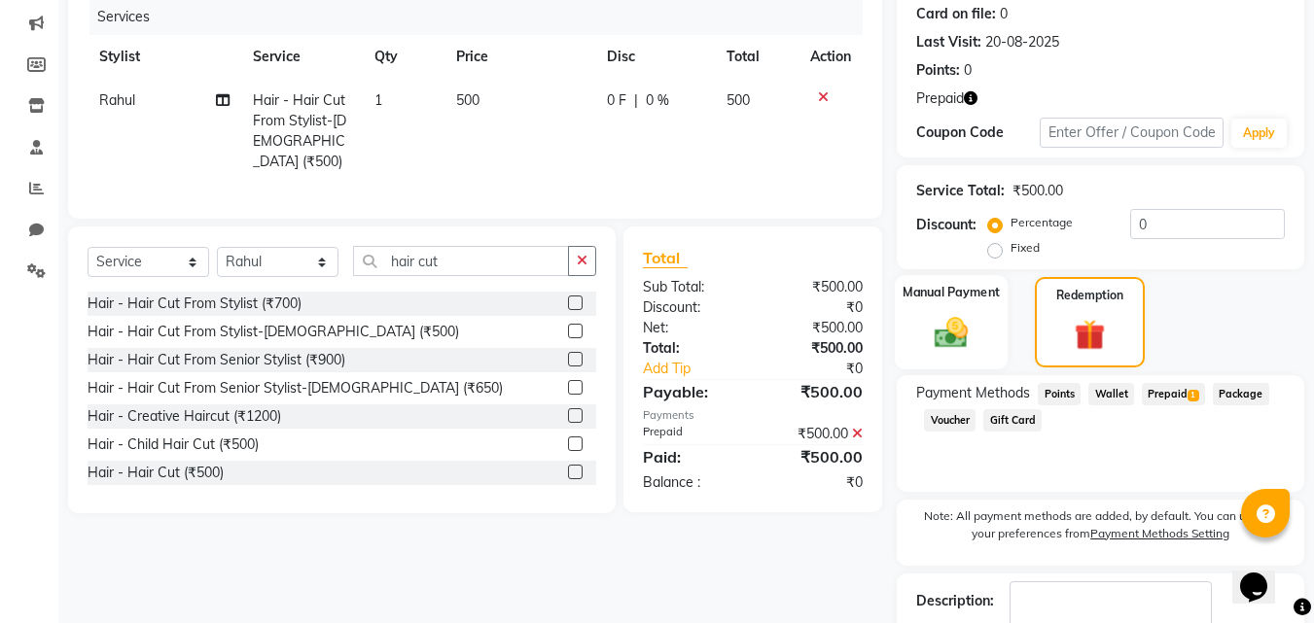
scroll to position [198, 0]
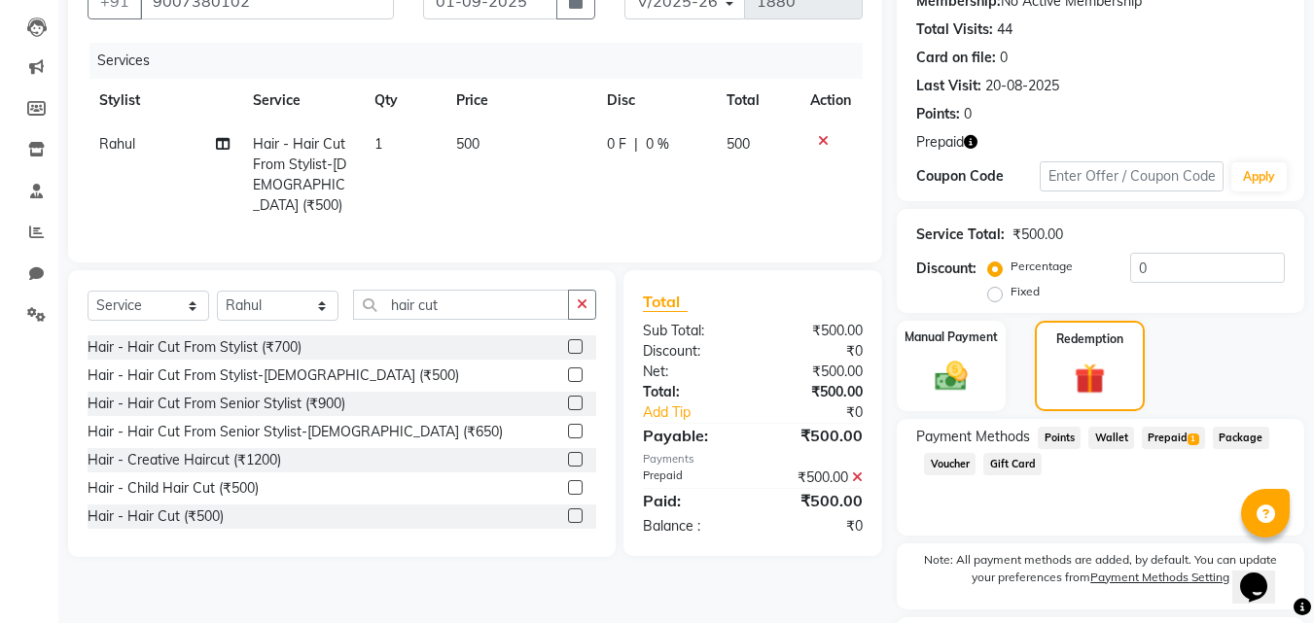
click at [968, 136] on icon "button" at bounding box center [971, 142] width 14 height 14
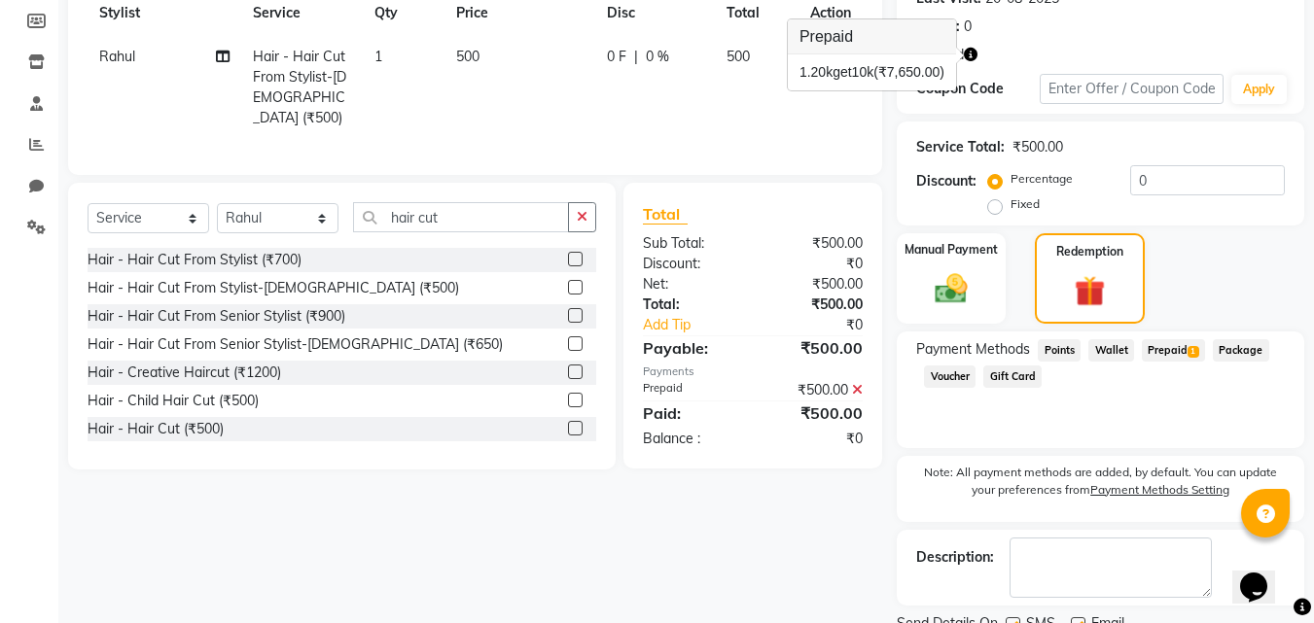
scroll to position [364, 0]
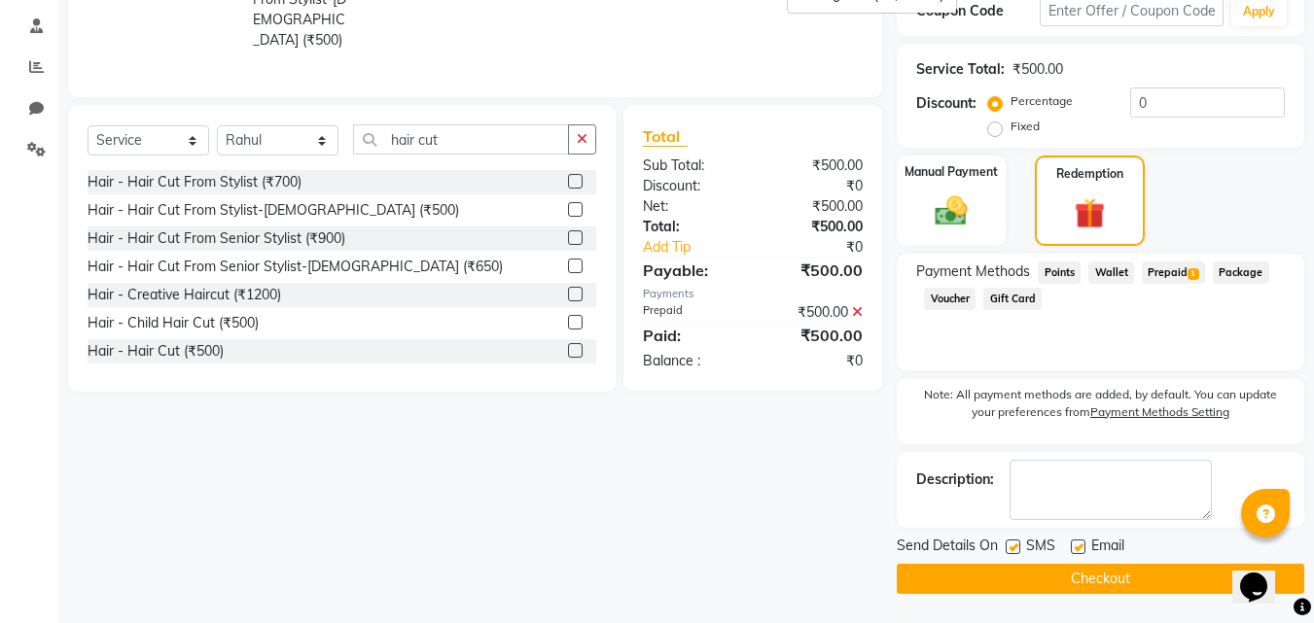
click at [1112, 580] on button "Checkout" at bounding box center [1101, 579] width 408 height 30
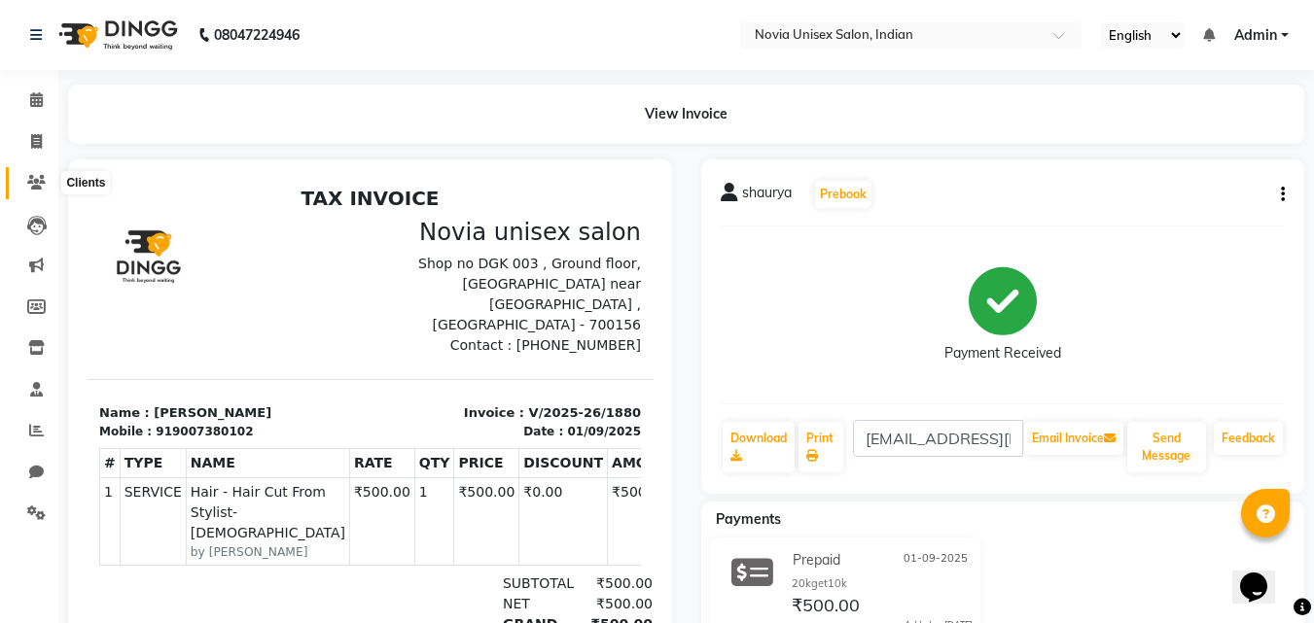
click at [33, 176] on icon at bounding box center [36, 182] width 18 height 15
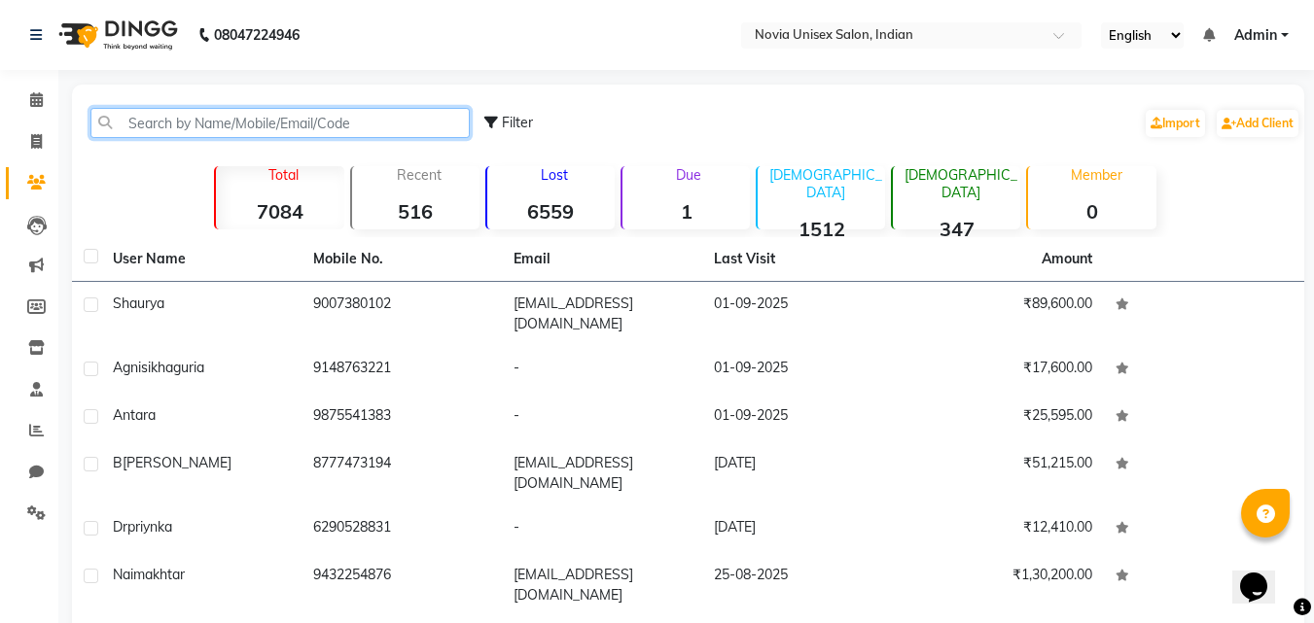
click at [245, 116] on input "text" at bounding box center [279, 123] width 379 height 30
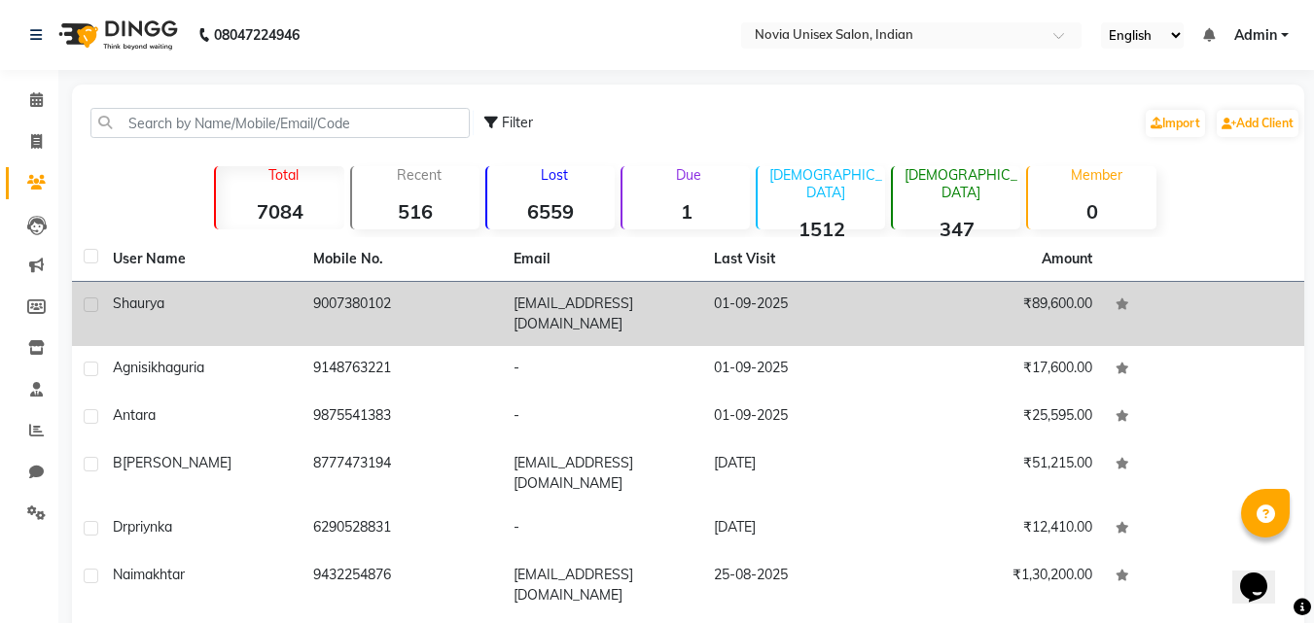
click at [158, 304] on span "shaurya" at bounding box center [139, 304] width 52 height 18
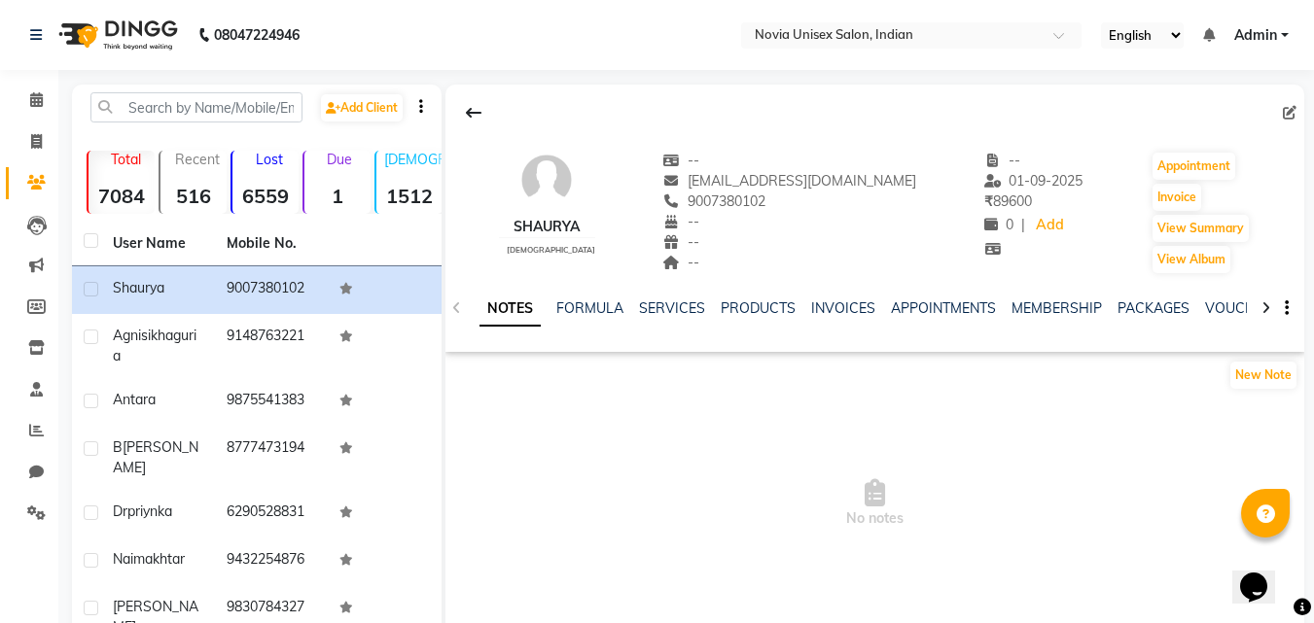
click at [1266, 308] on icon at bounding box center [1266, 309] width 9 height 14
click at [1266, 307] on icon at bounding box center [1266, 309] width 9 height 14
click at [1266, 305] on icon at bounding box center [1266, 309] width 9 height 14
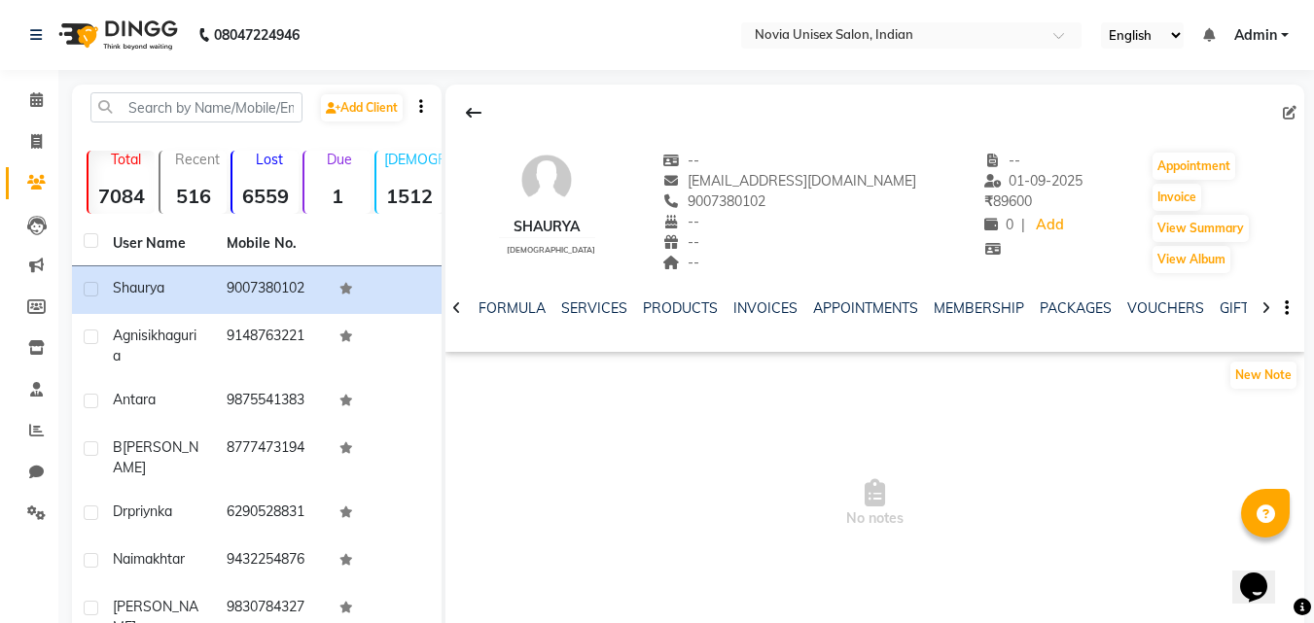
click at [1266, 305] on icon at bounding box center [1266, 309] width 9 height 14
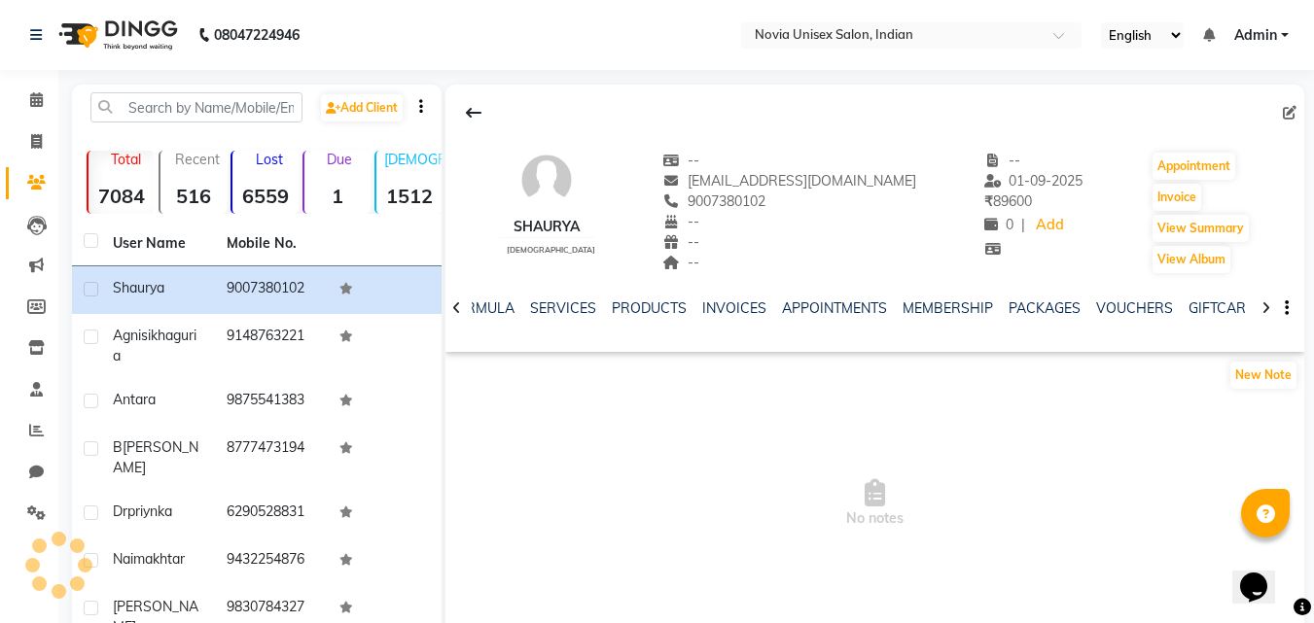
click at [1266, 305] on icon at bounding box center [1266, 309] width 9 height 14
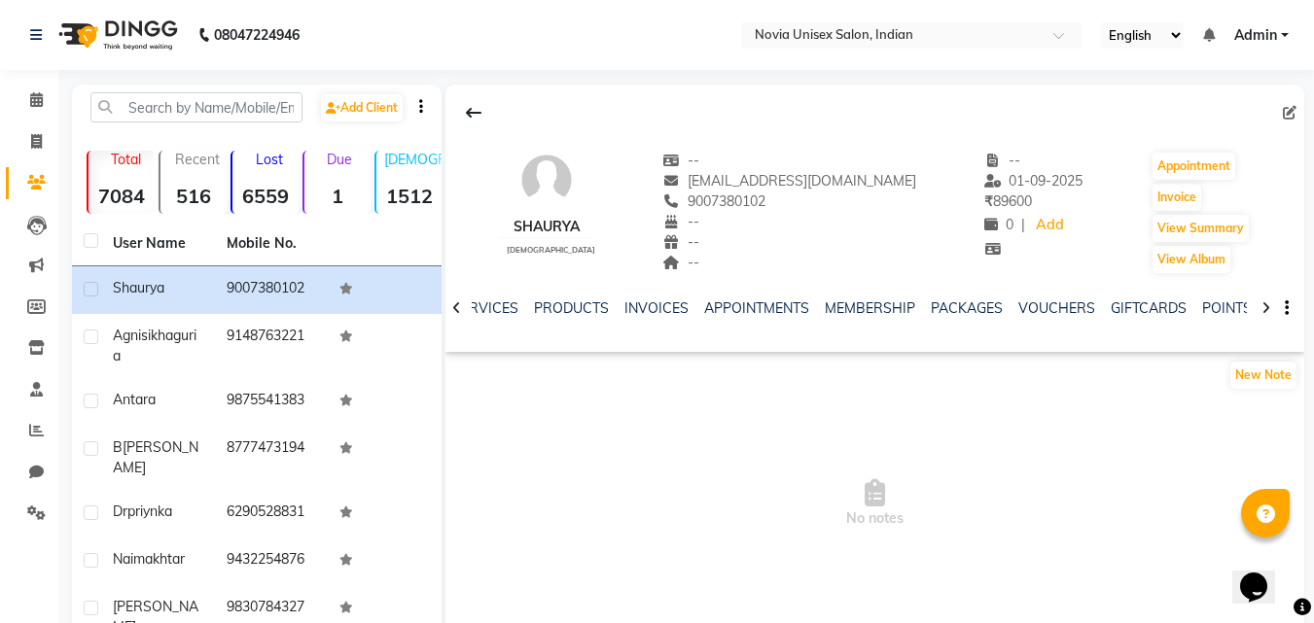
click at [1266, 305] on icon at bounding box center [1266, 309] width 9 height 14
click at [1266, 305] on div "NOTES FORMULA SERVICES PRODUCTS INVOICES APPOINTMENTS MEMBERSHIP PACKAGES VOUCH…" at bounding box center [874, 308] width 859 height 67
click at [453, 307] on icon at bounding box center [456, 309] width 9 height 14
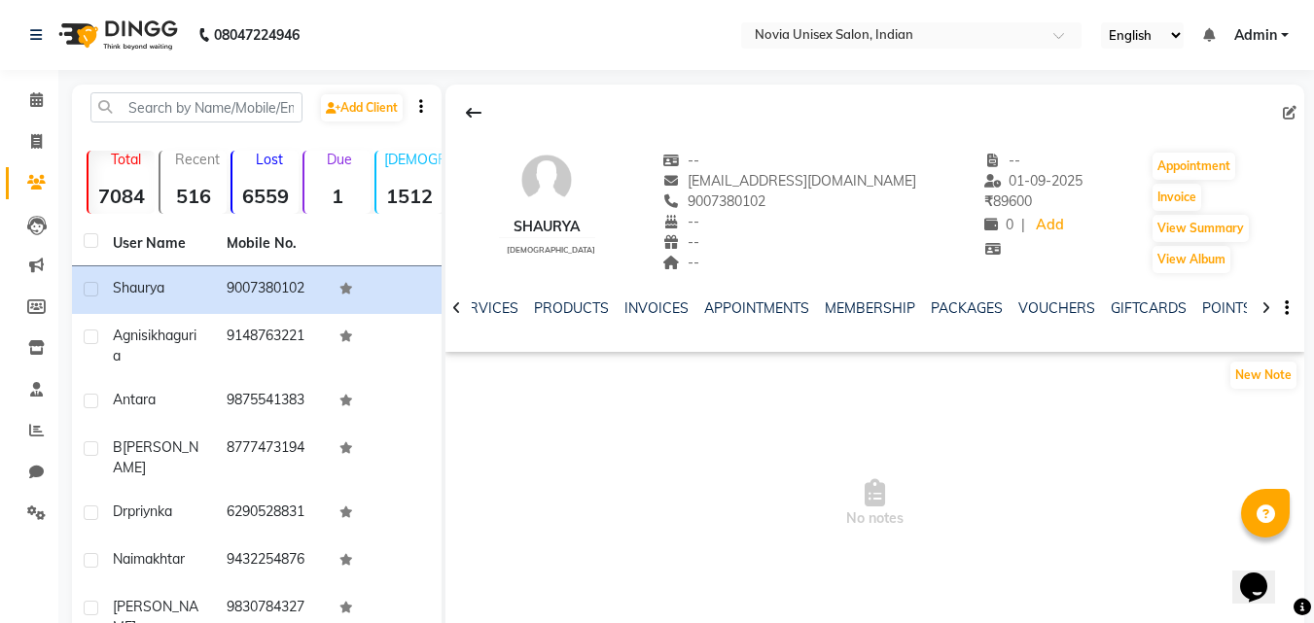
click at [453, 307] on icon at bounding box center [456, 309] width 9 height 14
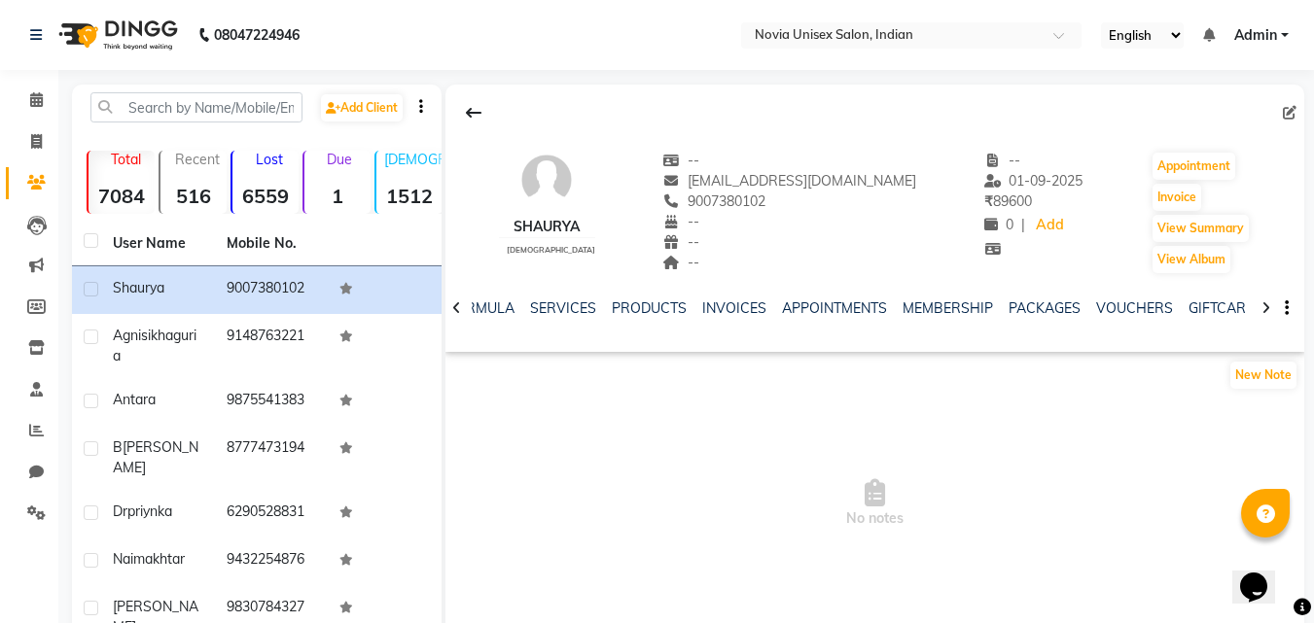
click at [453, 307] on icon at bounding box center [456, 309] width 9 height 14
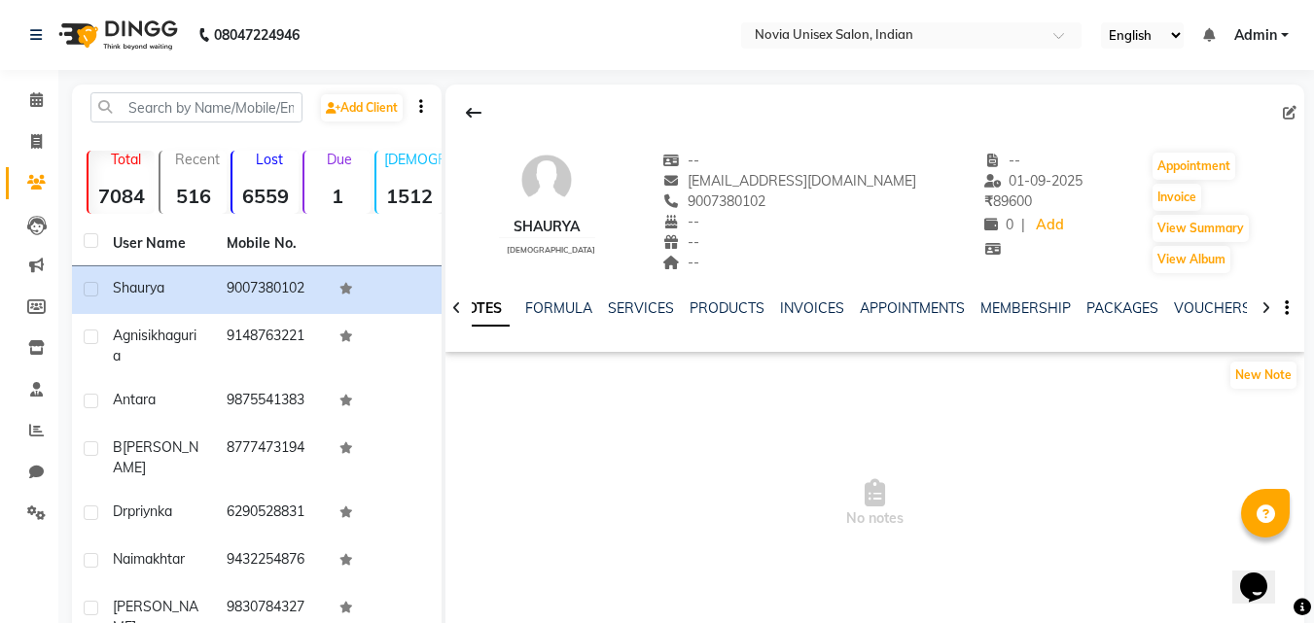
click at [453, 307] on icon at bounding box center [456, 309] width 9 height 14
click at [453, 307] on div "NOTES FORMULA SERVICES PRODUCTS INVOICES APPOINTMENTS MEMBERSHIP PACKAGES VOUCH…" at bounding box center [874, 308] width 859 height 67
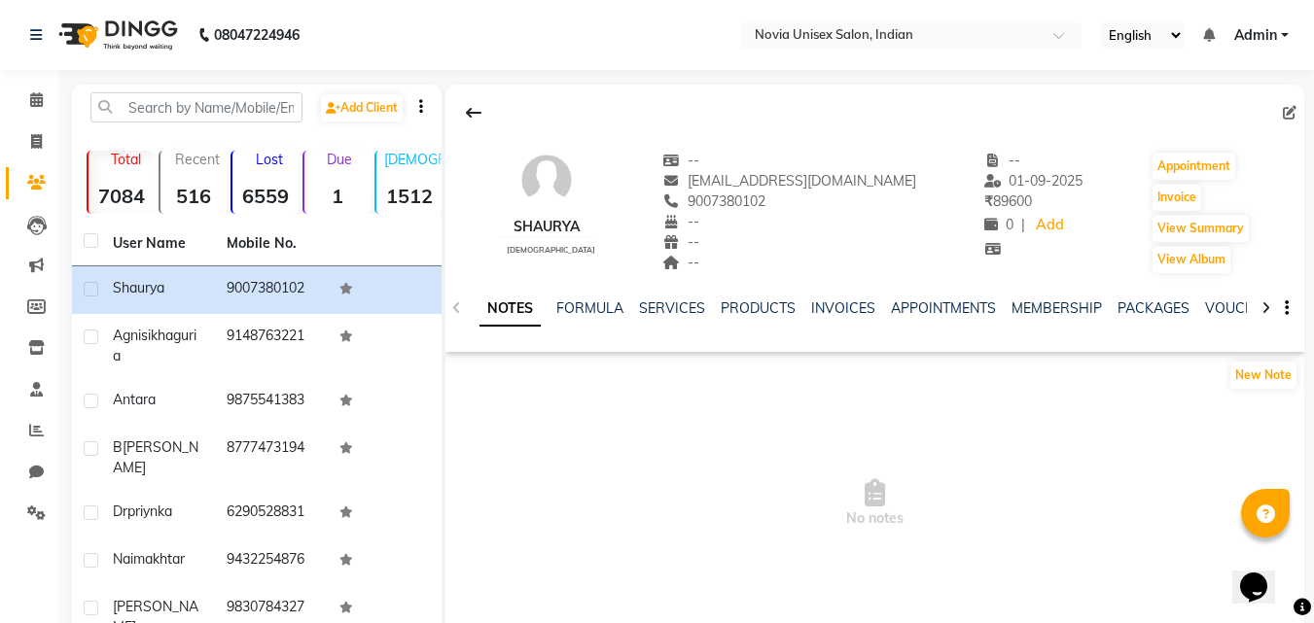
click at [1264, 306] on icon at bounding box center [1266, 309] width 9 height 14
click at [1284, 311] on button "button" at bounding box center [1283, 309] width 12 height 20
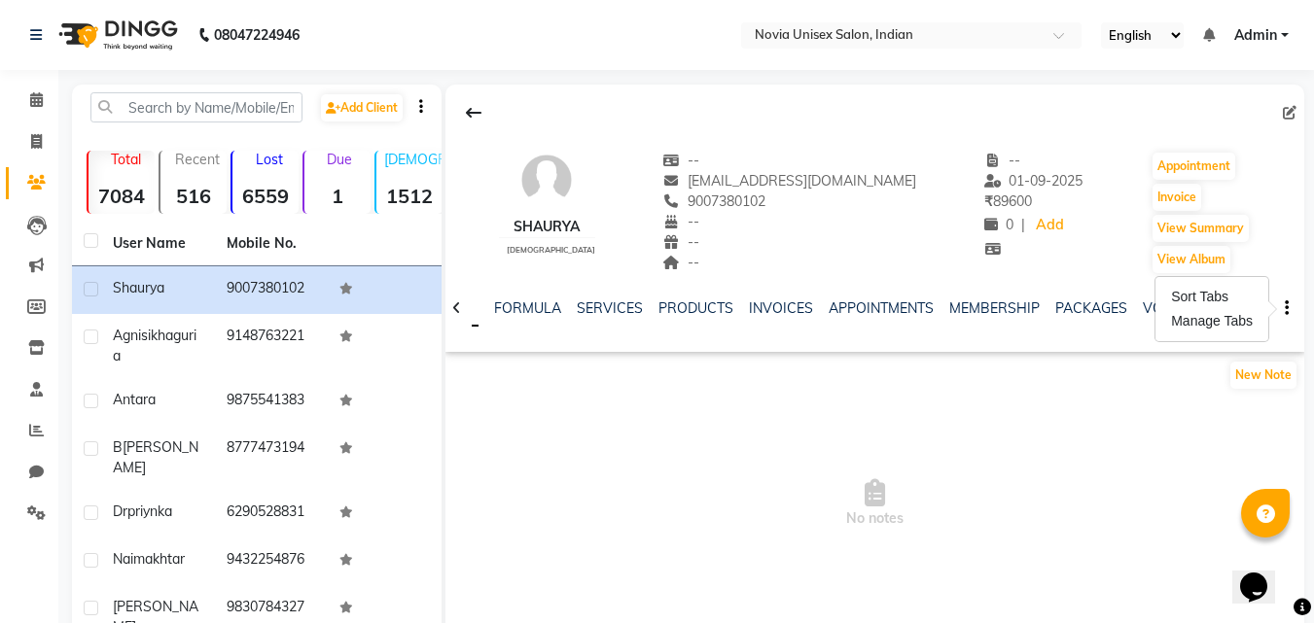
click at [1142, 428] on span "No notes" at bounding box center [874, 504] width 859 height 195
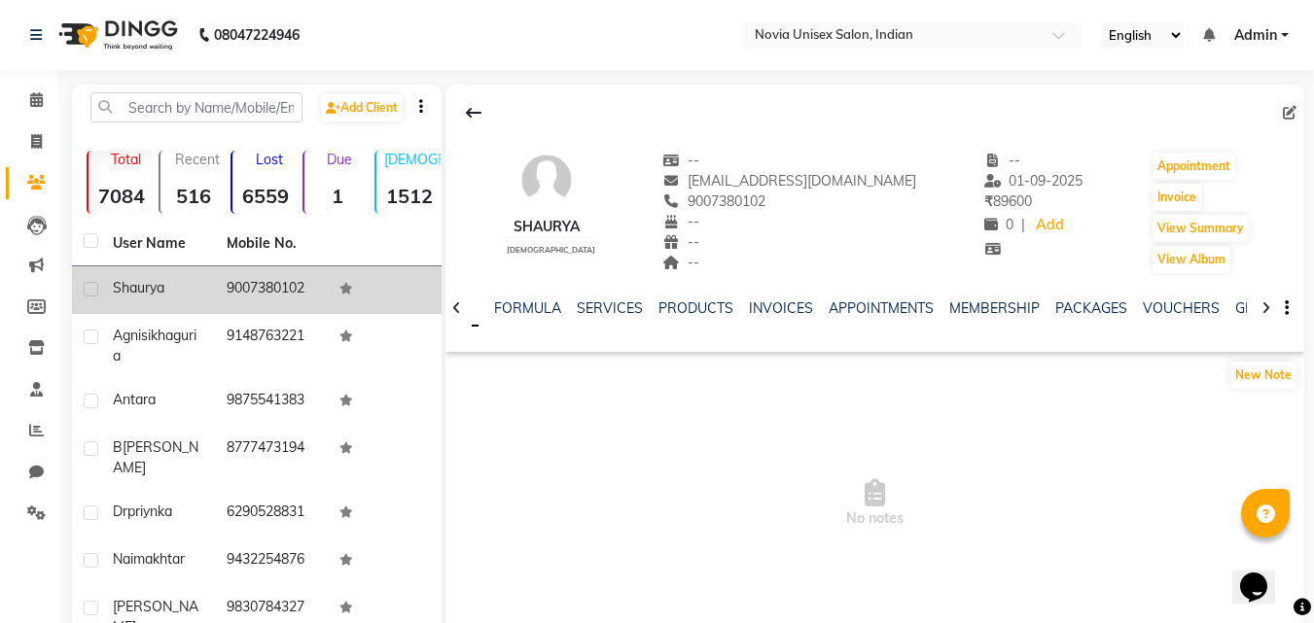
click at [277, 290] on td "9007380102" at bounding box center [272, 291] width 114 height 48
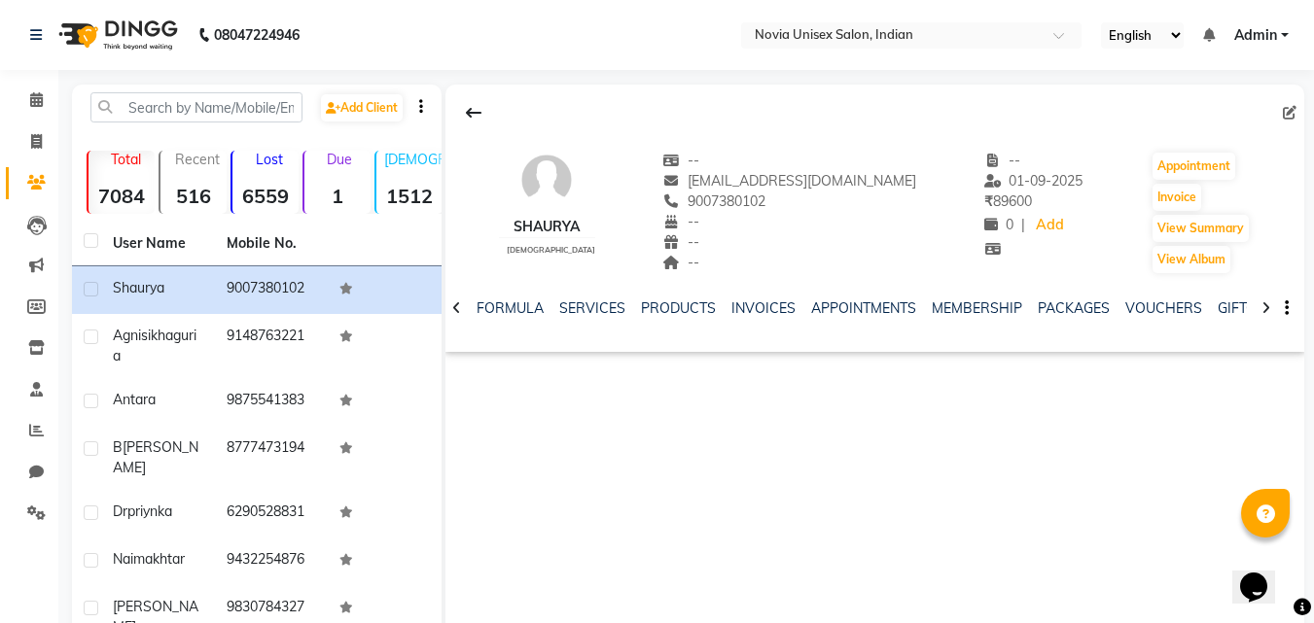
click at [1264, 311] on icon at bounding box center [1266, 309] width 9 height 14
click at [1107, 314] on link "VOUCHERS" at bounding box center [1117, 309] width 77 height 18
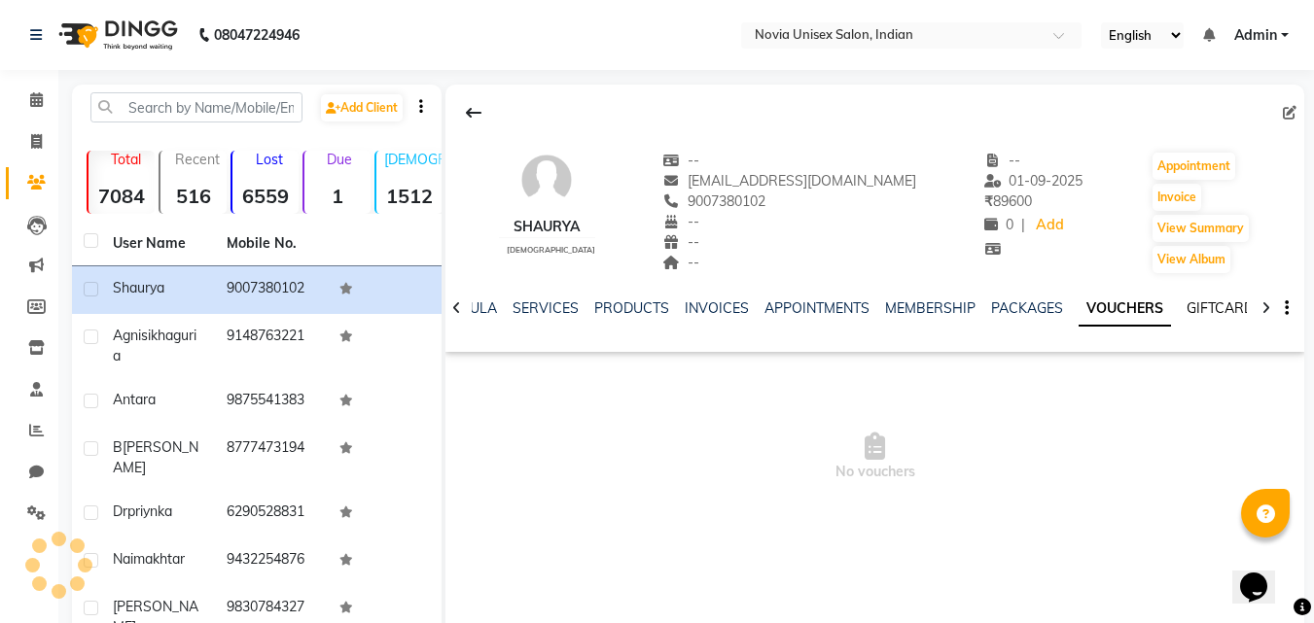
click at [1197, 309] on link "GIFTCARDS" at bounding box center [1225, 309] width 76 height 18
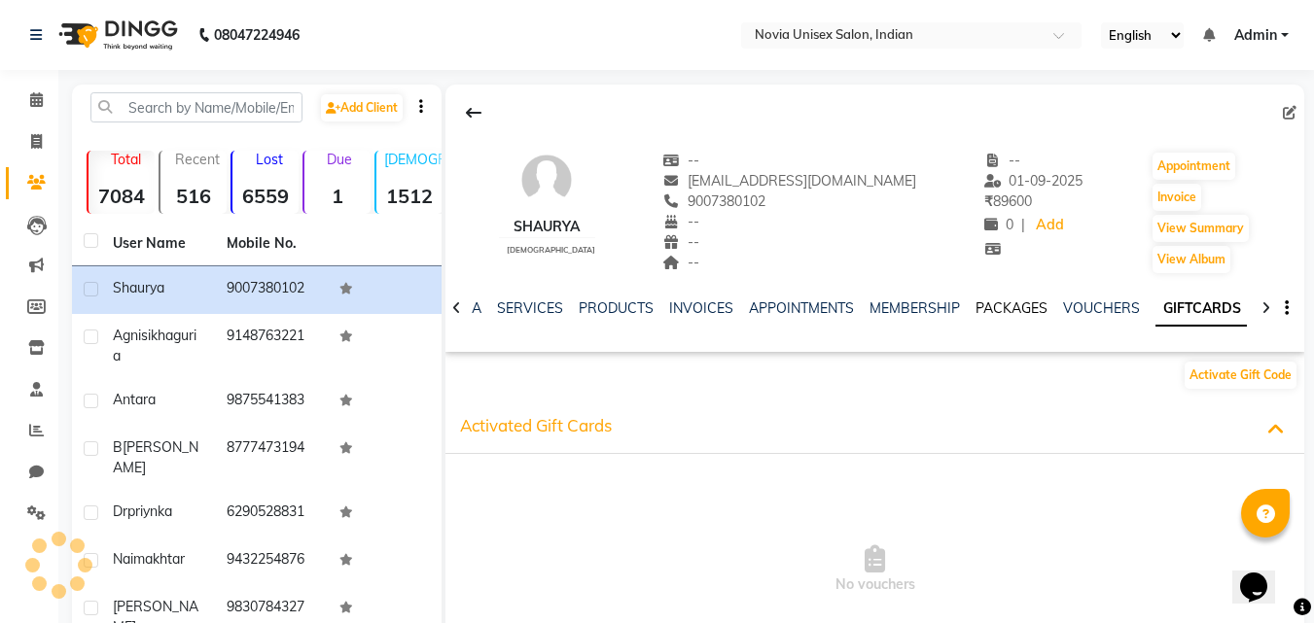
click at [997, 306] on link "PACKAGES" at bounding box center [1012, 309] width 72 height 18
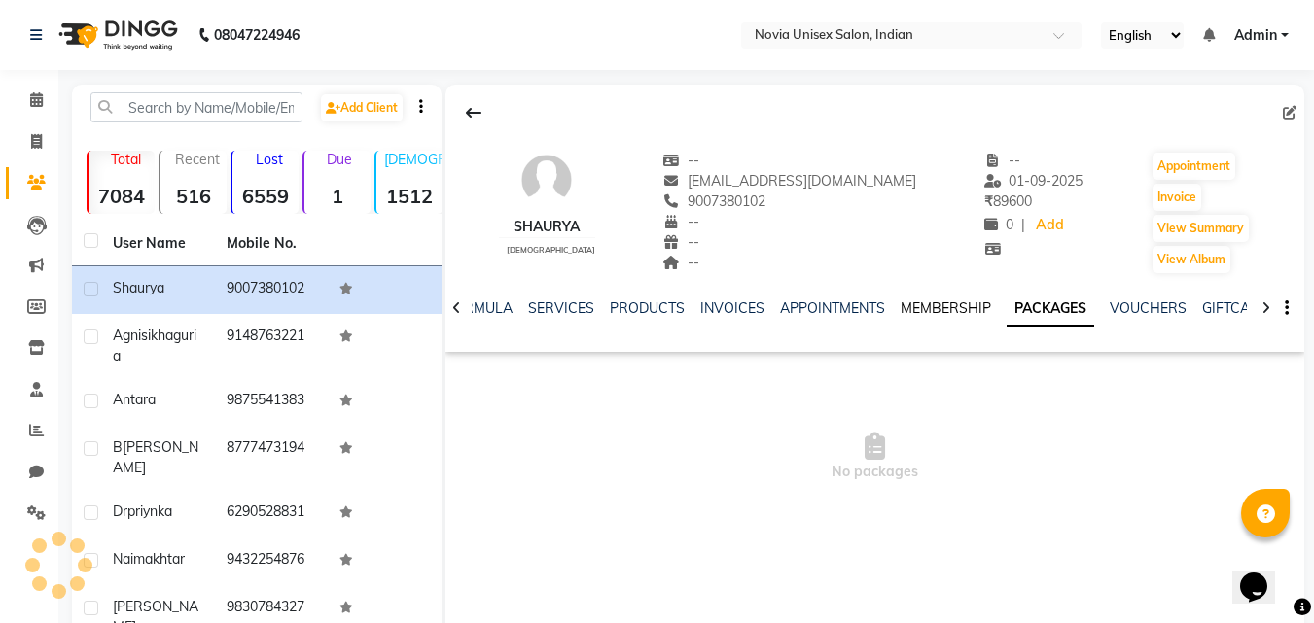
click at [955, 312] on link "MEMBERSHIP" at bounding box center [946, 309] width 90 height 18
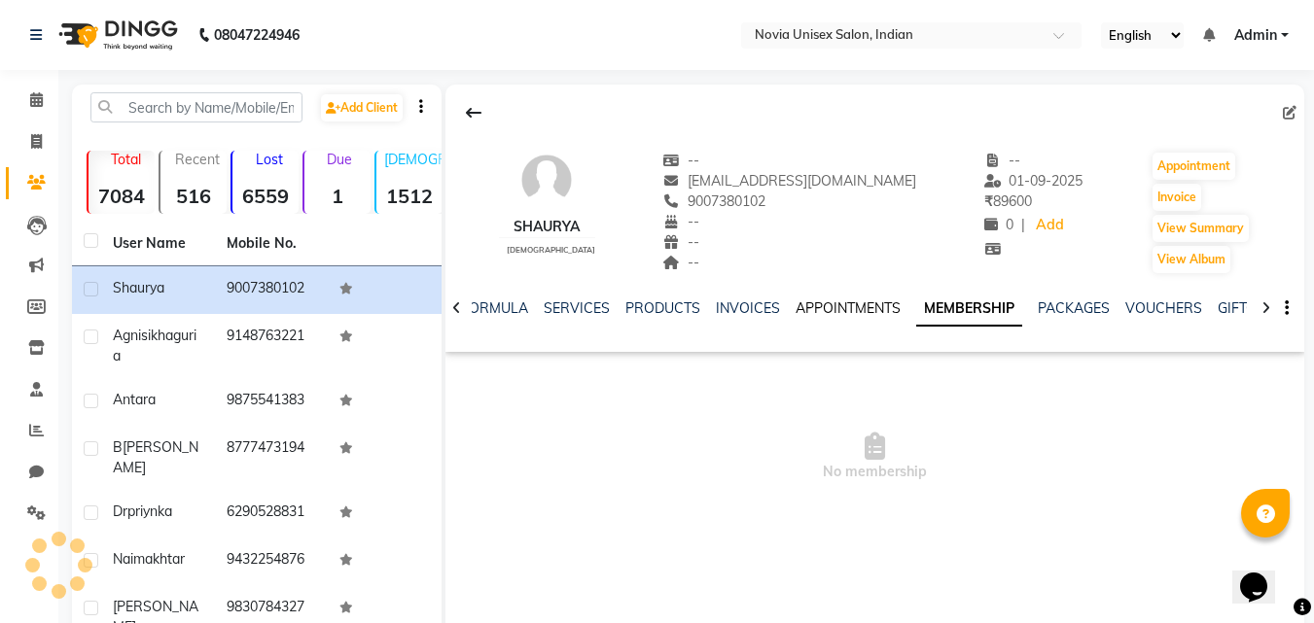
click at [863, 307] on link "APPOINTMENTS" at bounding box center [848, 309] width 105 height 18
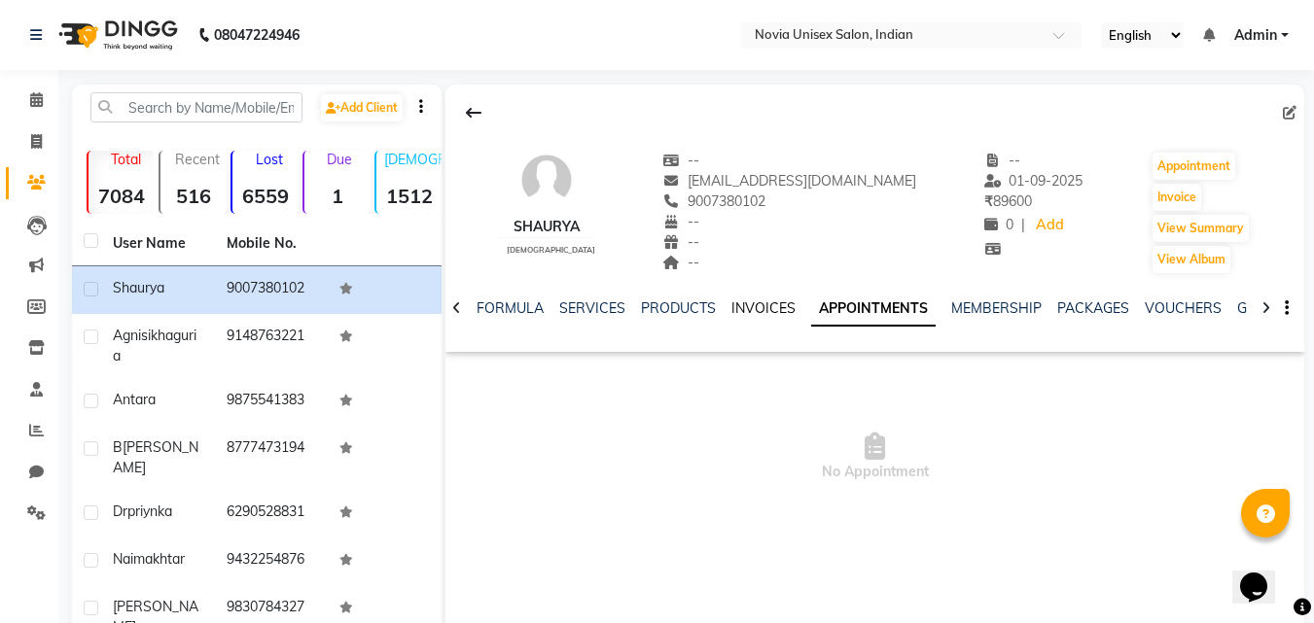
click at [741, 312] on link "INVOICES" at bounding box center [763, 309] width 64 height 18
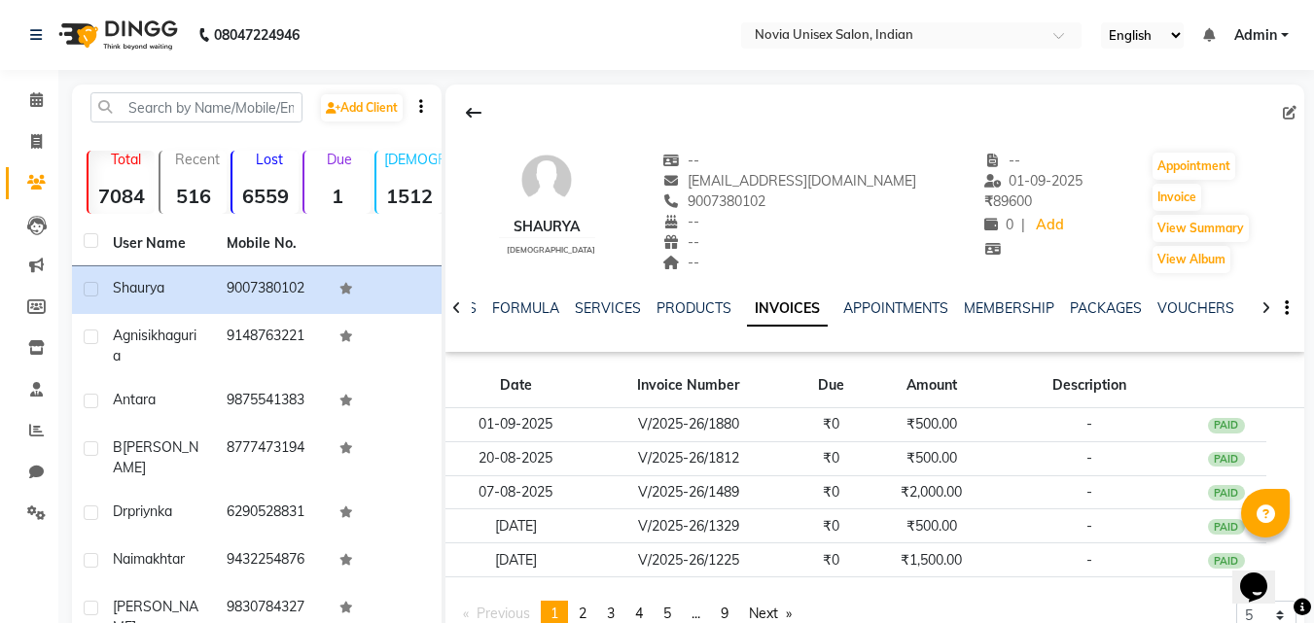
click at [708, 317] on div "PRODUCTS" at bounding box center [694, 309] width 75 height 20
click at [701, 315] on link "PRODUCTS" at bounding box center [694, 309] width 75 height 18
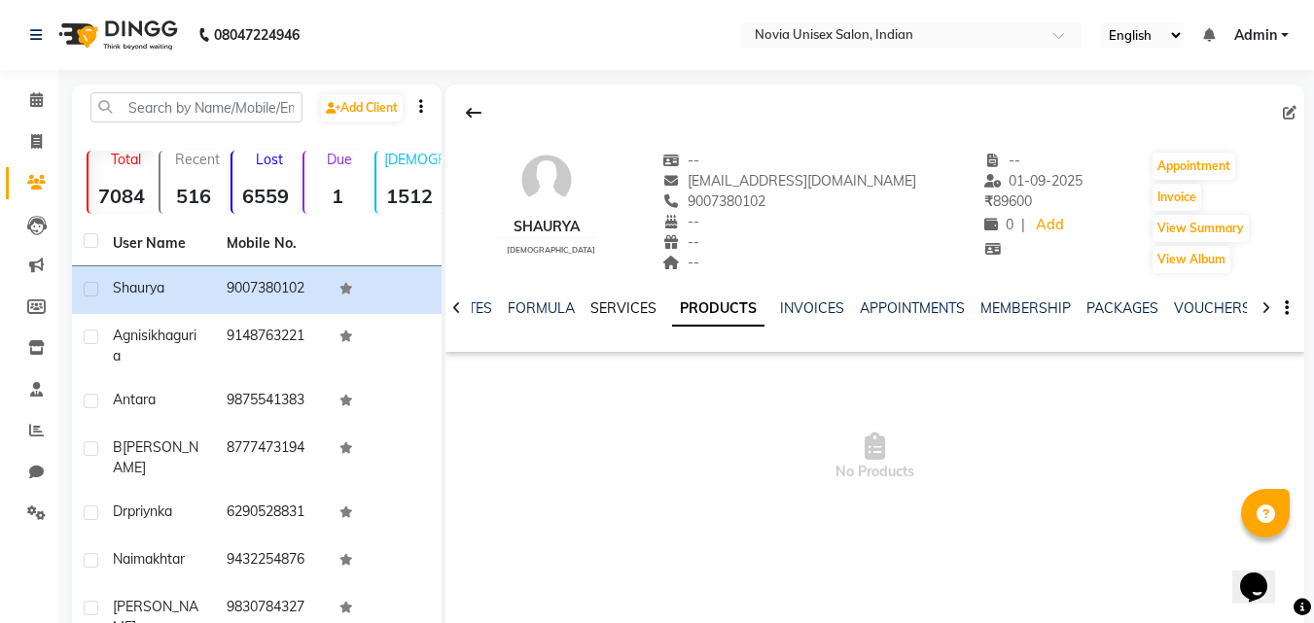
click at [641, 306] on link "SERVICES" at bounding box center [623, 309] width 66 height 18
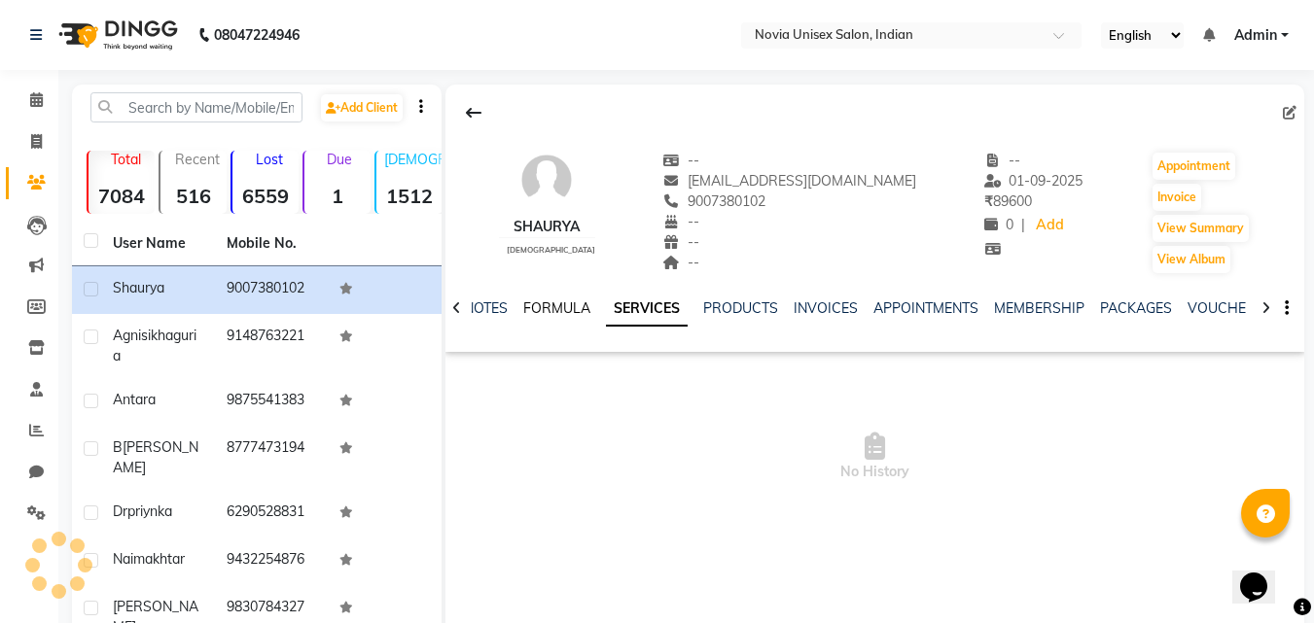
click at [568, 309] on link "FORMULA" at bounding box center [556, 309] width 67 height 18
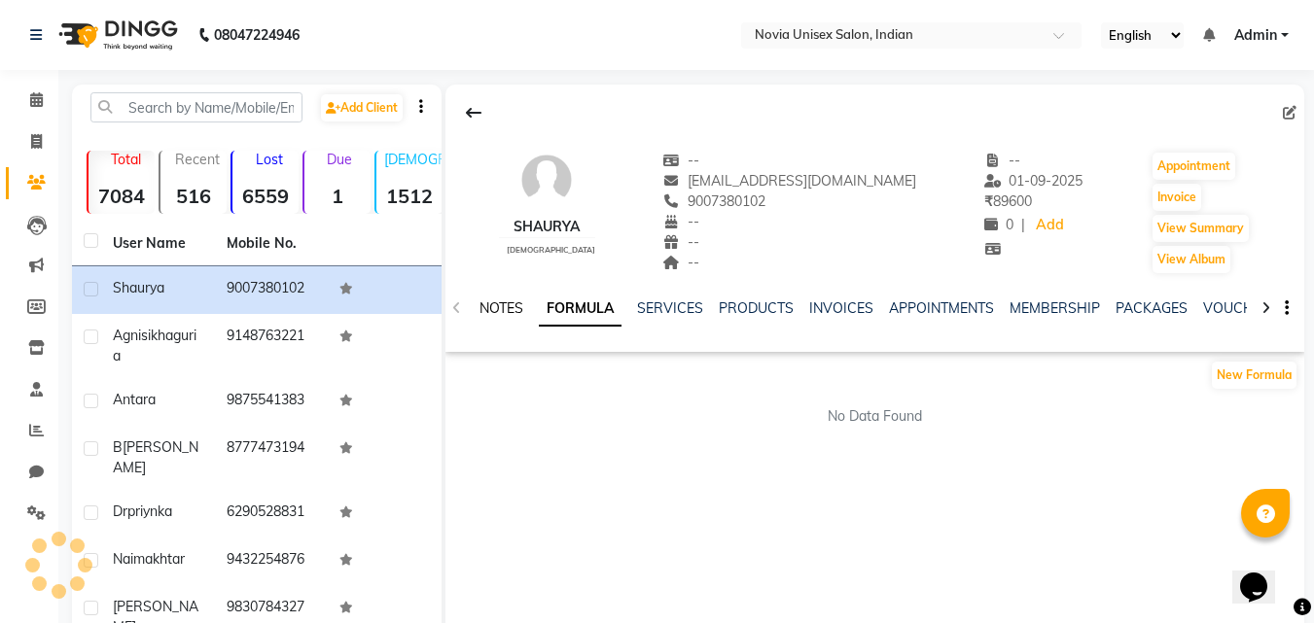
click at [516, 309] on link "NOTES" at bounding box center [502, 309] width 44 height 18
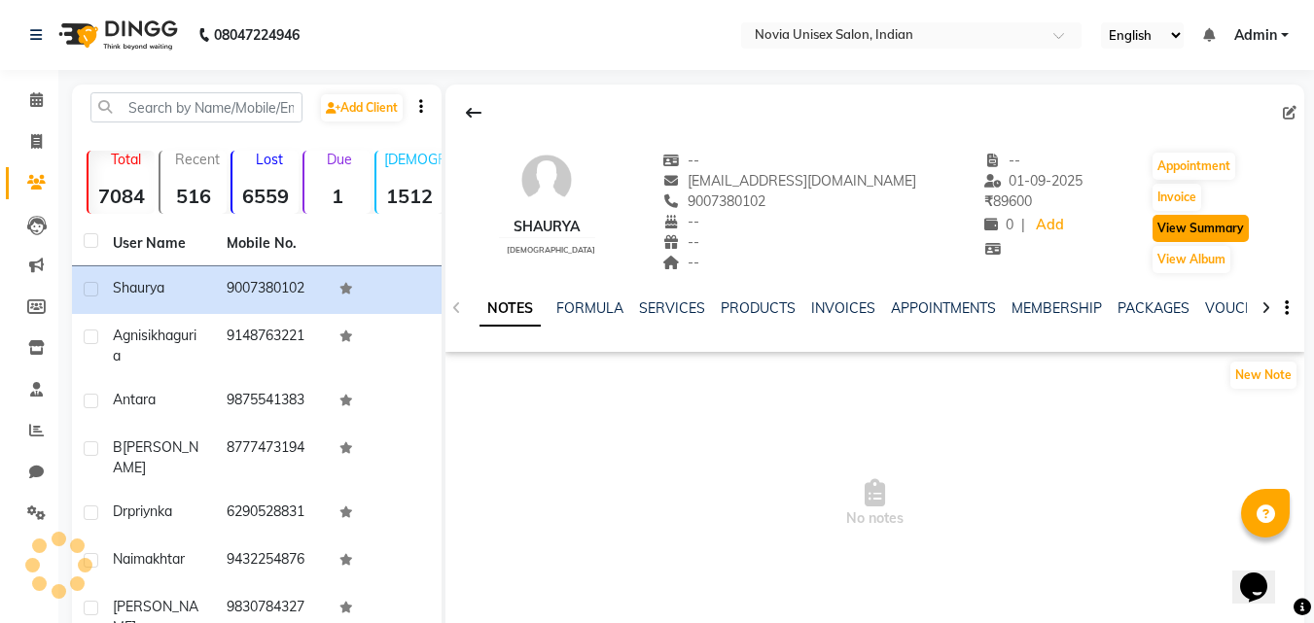
click at [1196, 230] on button "View Summary" at bounding box center [1201, 228] width 96 height 27
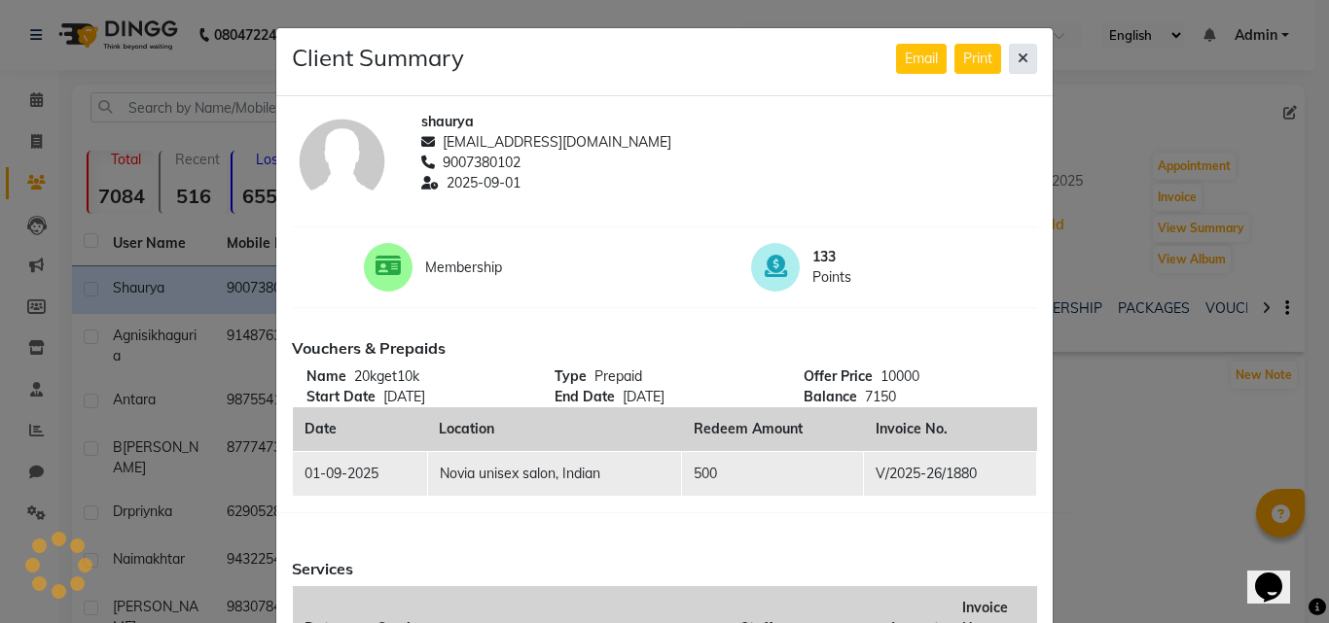
click at [1020, 54] on icon at bounding box center [1022, 59] width 11 height 14
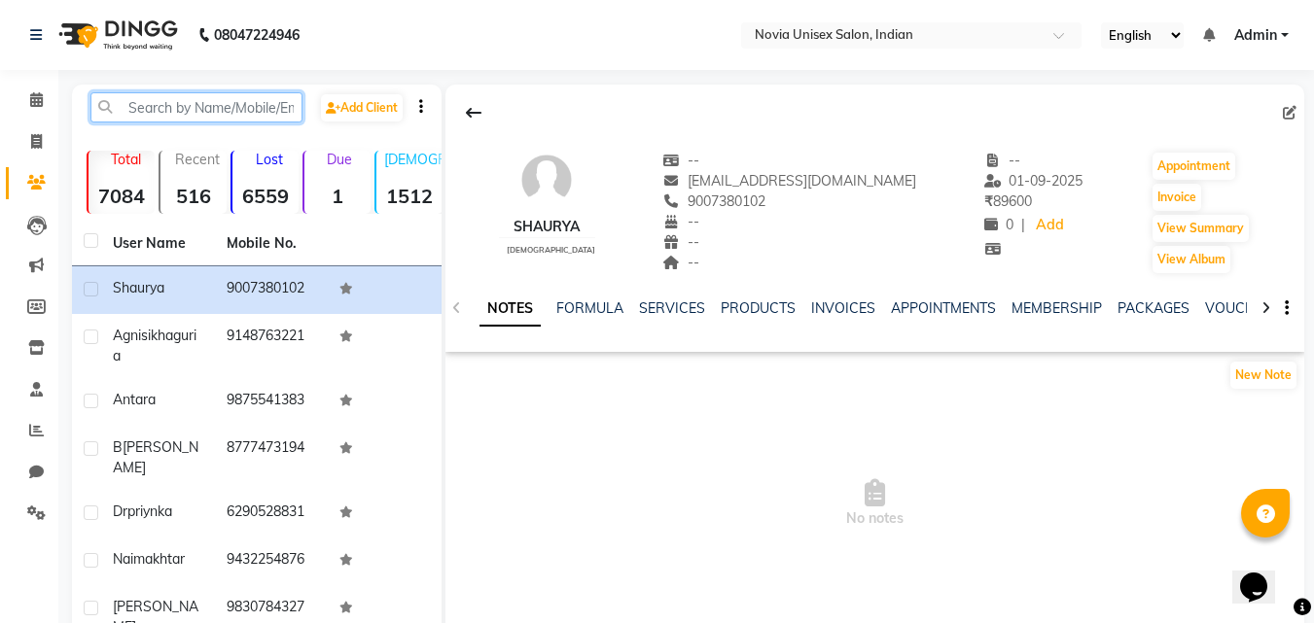
click at [150, 104] on input "text" at bounding box center [196, 107] width 212 height 30
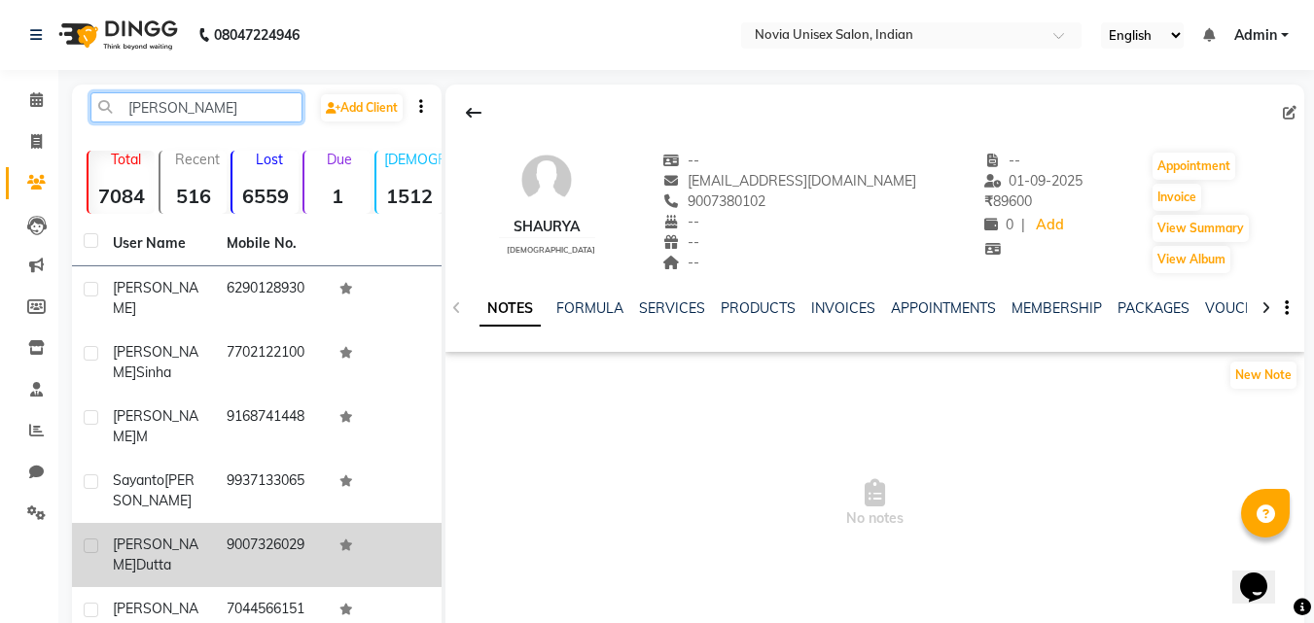
type input "[PERSON_NAME]"
click at [231, 523] on td "9007326029" at bounding box center [272, 555] width 114 height 64
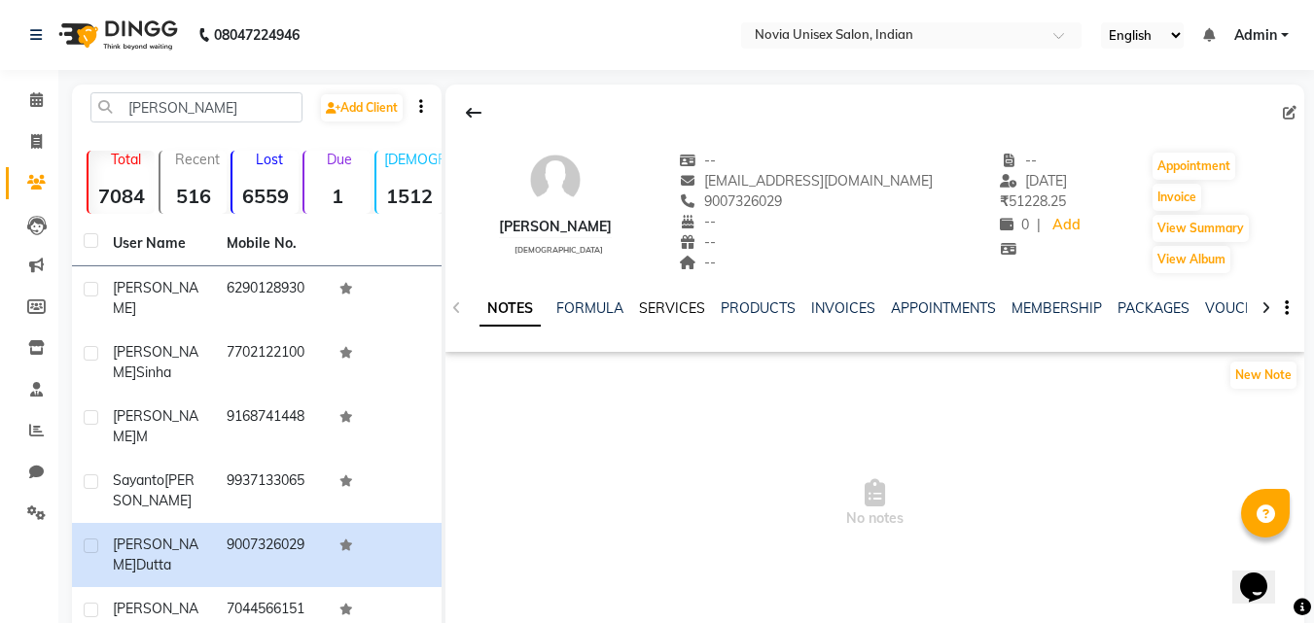
click at [681, 308] on link "SERVICES" at bounding box center [672, 309] width 66 height 18
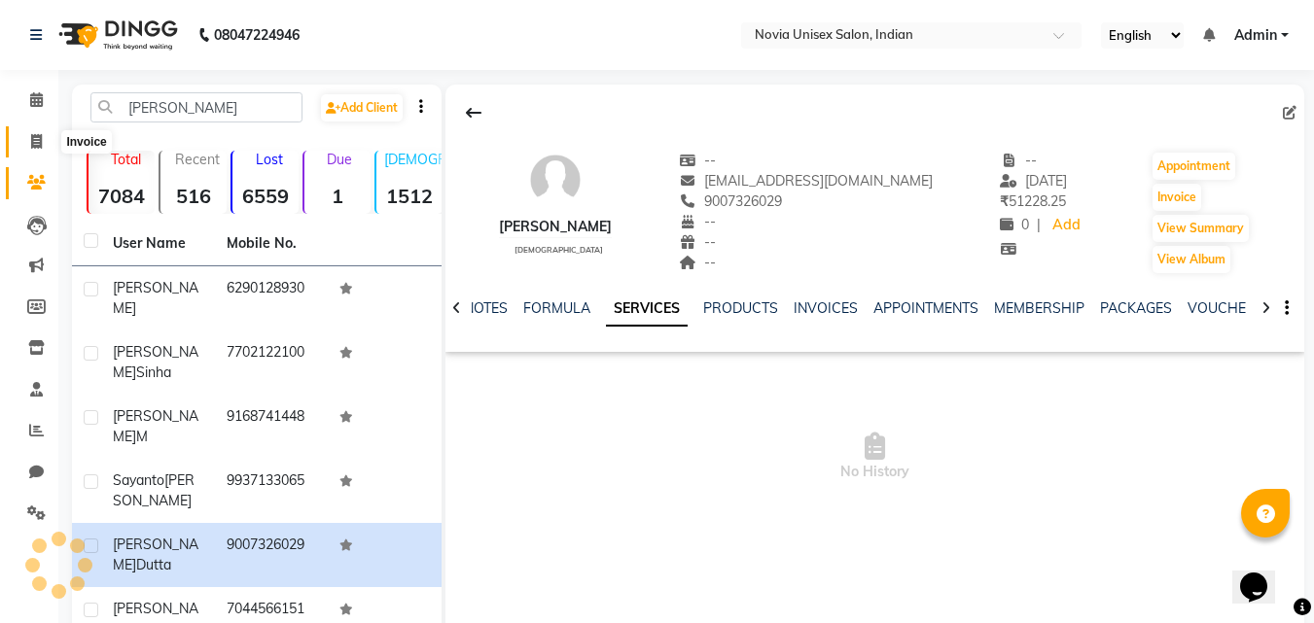
click at [37, 138] on icon at bounding box center [36, 141] width 11 height 15
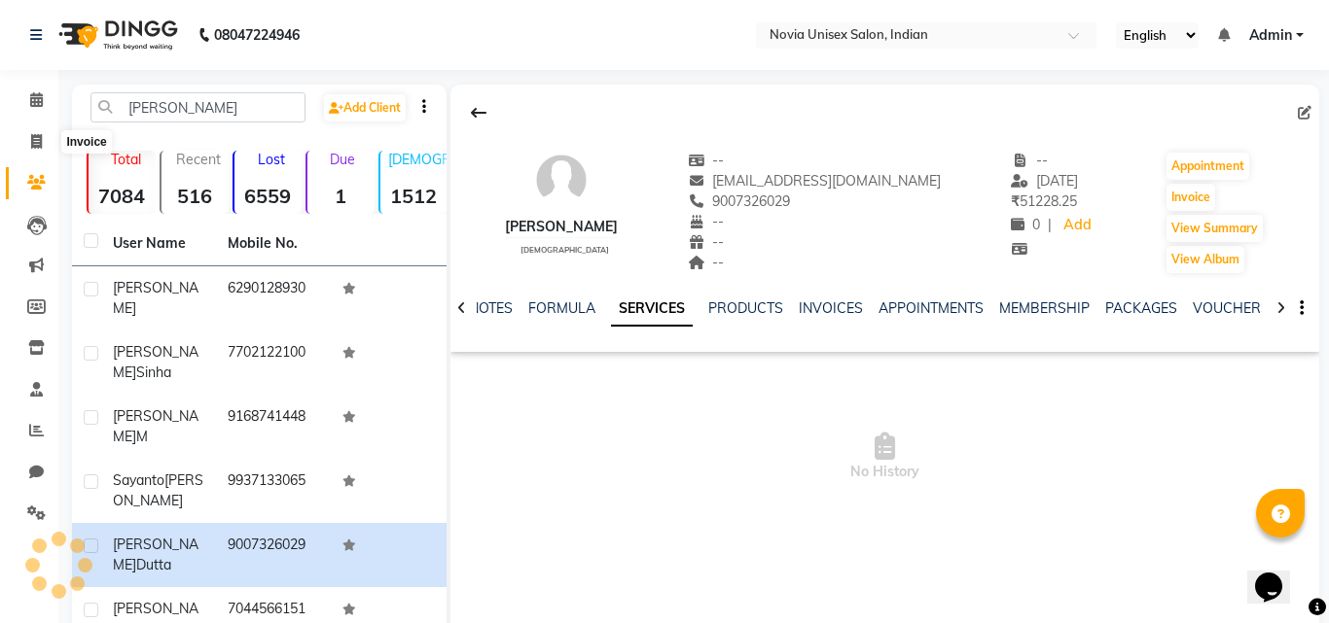
select select "8772"
select select "service"
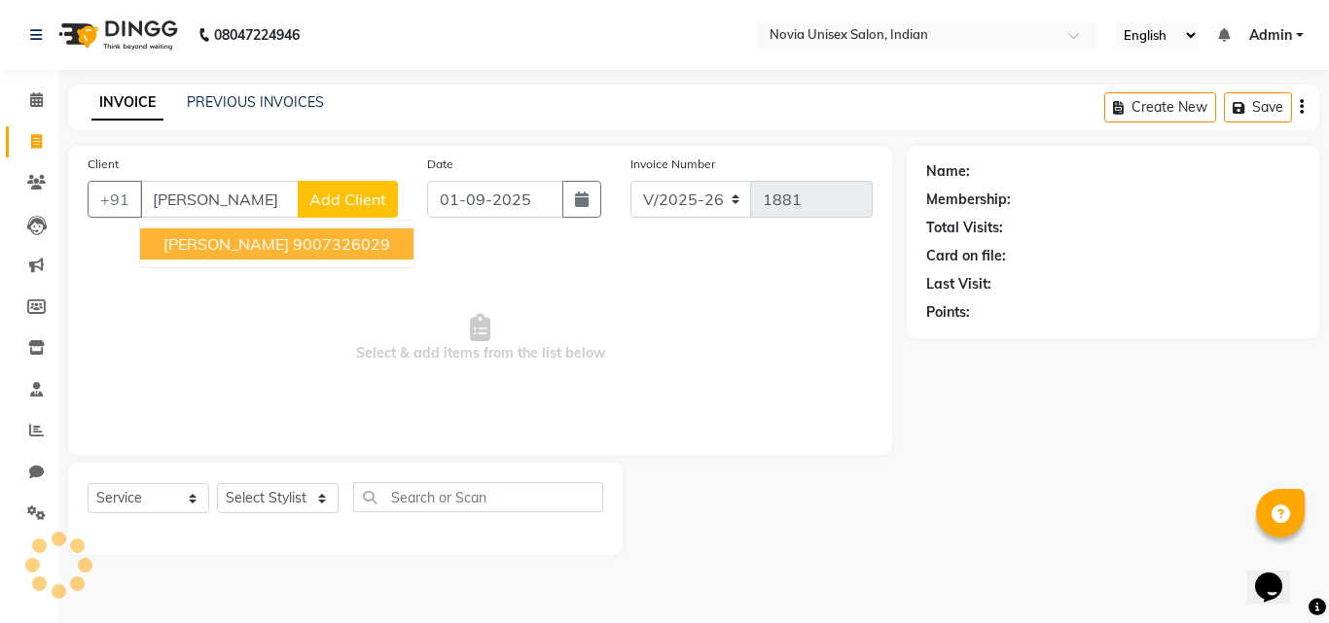
click at [293, 249] on ngb-highlight "9007326029" at bounding box center [341, 243] width 97 height 19
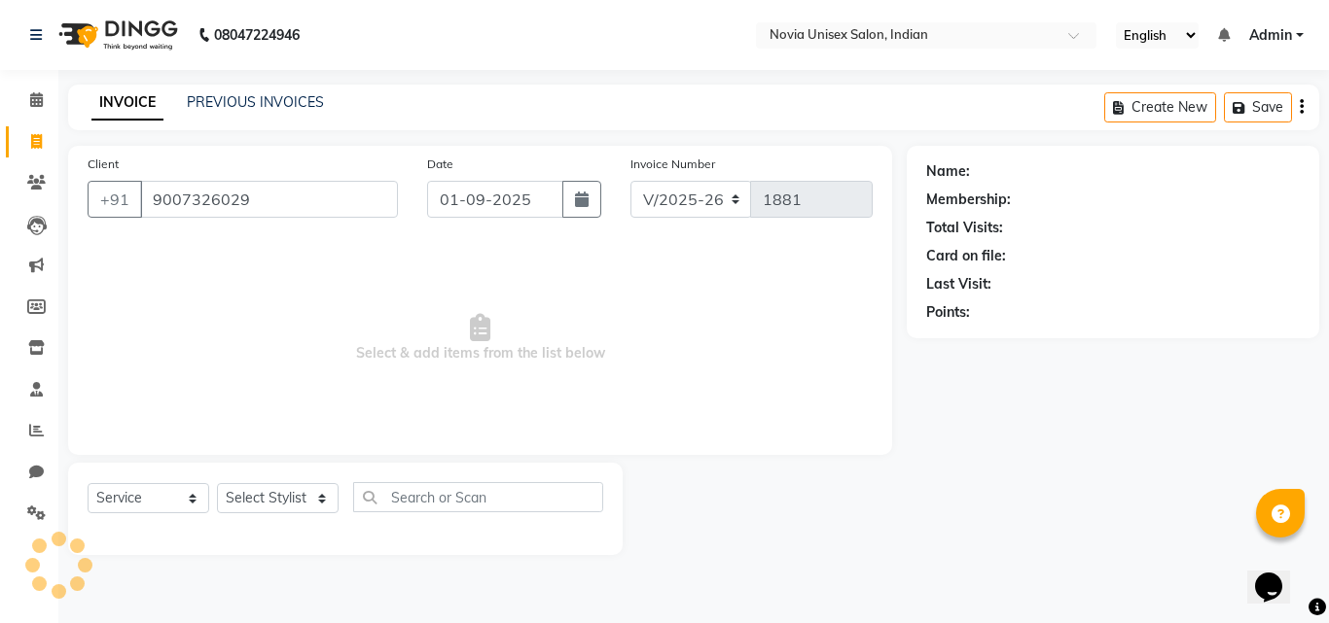
type input "9007326029"
click at [194, 493] on select "Select Service Product Membership Package Voucher Prepaid Gift Card" at bounding box center [149, 498] width 122 height 30
click at [88, 483] on select "Select Service Product Membership Package Voucher Prepaid Gift Card" at bounding box center [149, 498] width 122 height 30
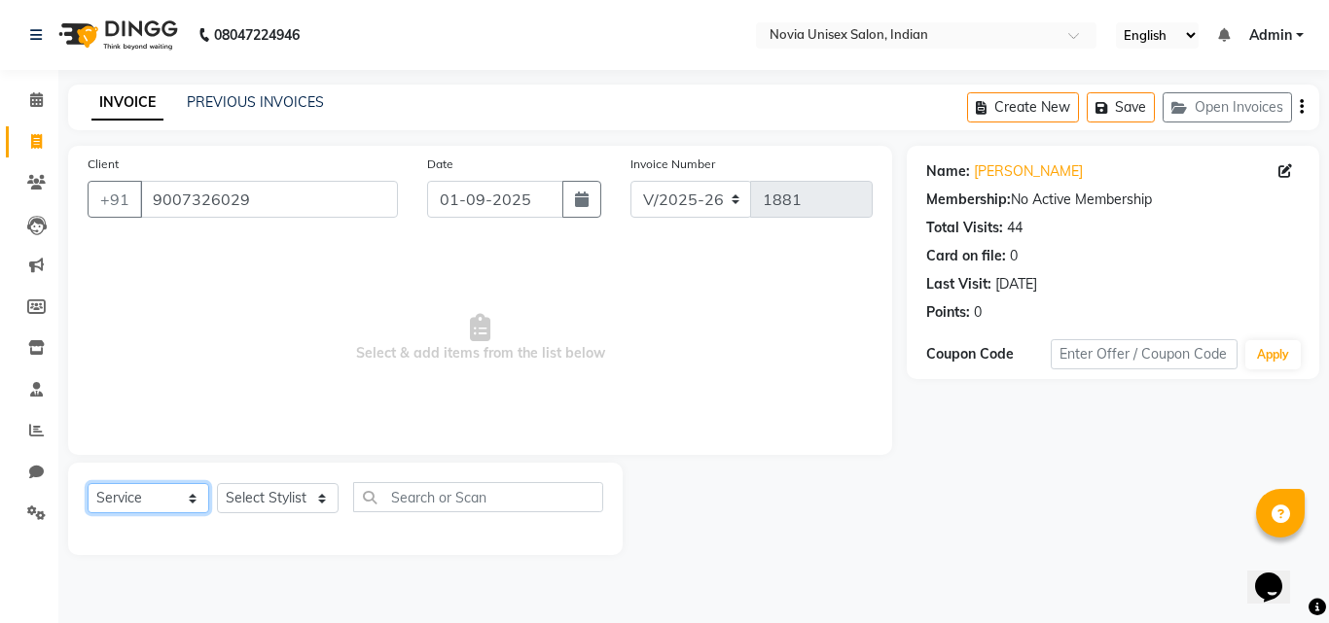
click at [198, 496] on select "Select Service Product Membership Package Voucher Prepaid Gift Card" at bounding box center [149, 498] width 122 height 30
select select "select"
click at [88, 483] on select "Select Service Product Membership Package Voucher Prepaid Gift Card" at bounding box center [149, 498] width 122 height 30
click at [291, 502] on select "Select Stylist Ankita Ashraf ali Bikash fardeen housesale laxmipriya mahua MUJA…" at bounding box center [278, 498] width 122 height 30
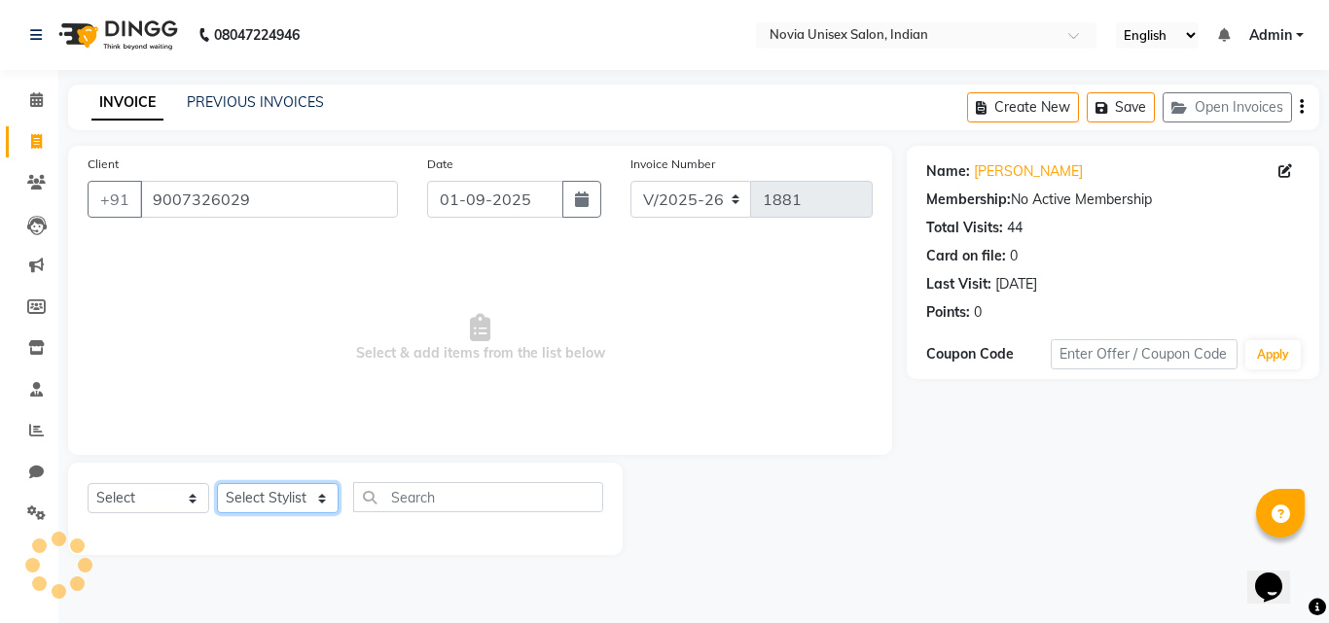
select select "89585"
click at [217, 483] on select "Select Stylist Ankita Ashraf ali Bikash fardeen housesale laxmipriya mahua MUJA…" at bounding box center [278, 498] width 122 height 30
click at [182, 492] on select "Select Service Product Membership Package Voucher Prepaid Gift Card" at bounding box center [149, 498] width 122 height 30
select select "service"
click at [88, 483] on select "Select Service Product Membership Package Voucher Prepaid Gift Card" at bounding box center [149, 498] width 122 height 30
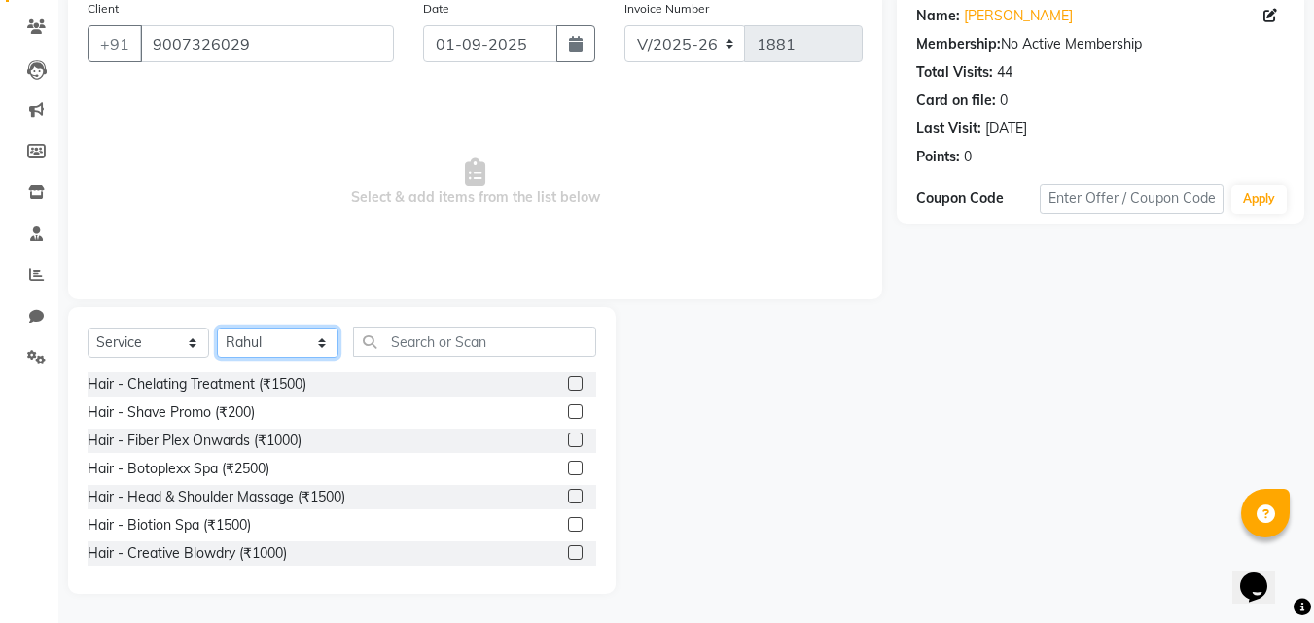
click at [307, 338] on select "Select Stylist Ankita Ashraf ali Bikash fardeen housesale laxmipriya mahua MUJA…" at bounding box center [278, 343] width 122 height 30
select select
click at [217, 358] on select "Select Stylist Ankita Ashraf ali Bikash fardeen housesale laxmipriya mahua MUJA…" at bounding box center [278, 343] width 122 height 30
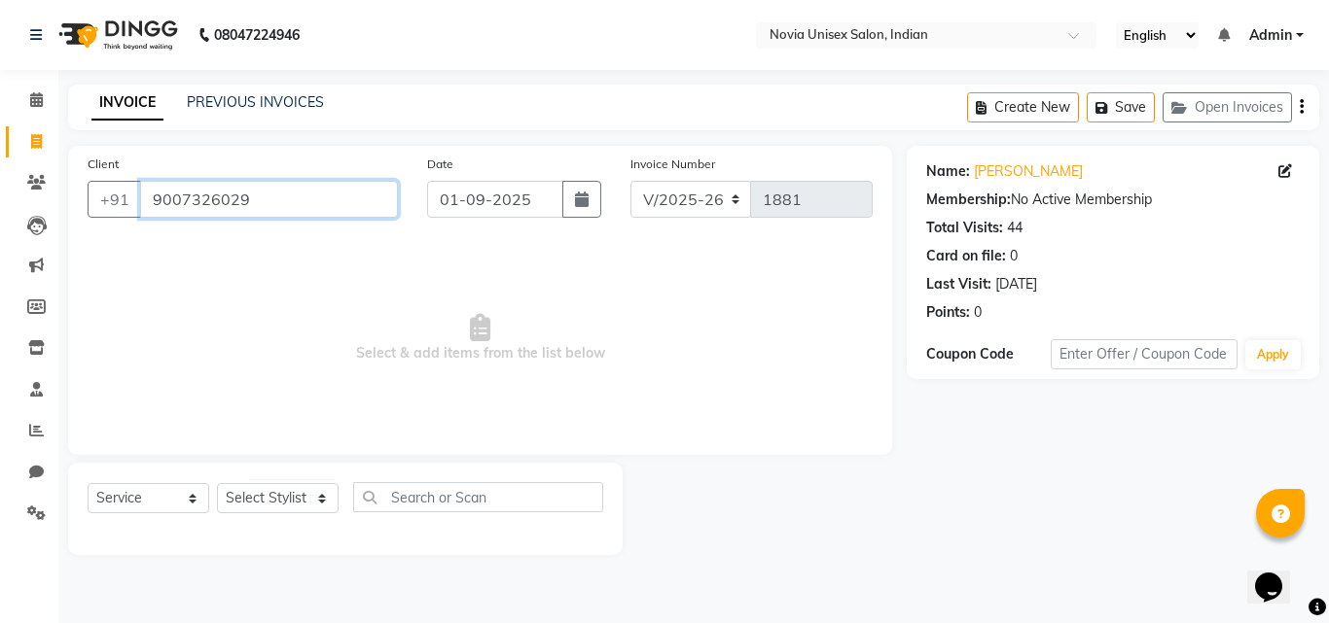
click at [288, 213] on input "9007326029" at bounding box center [269, 199] width 258 height 37
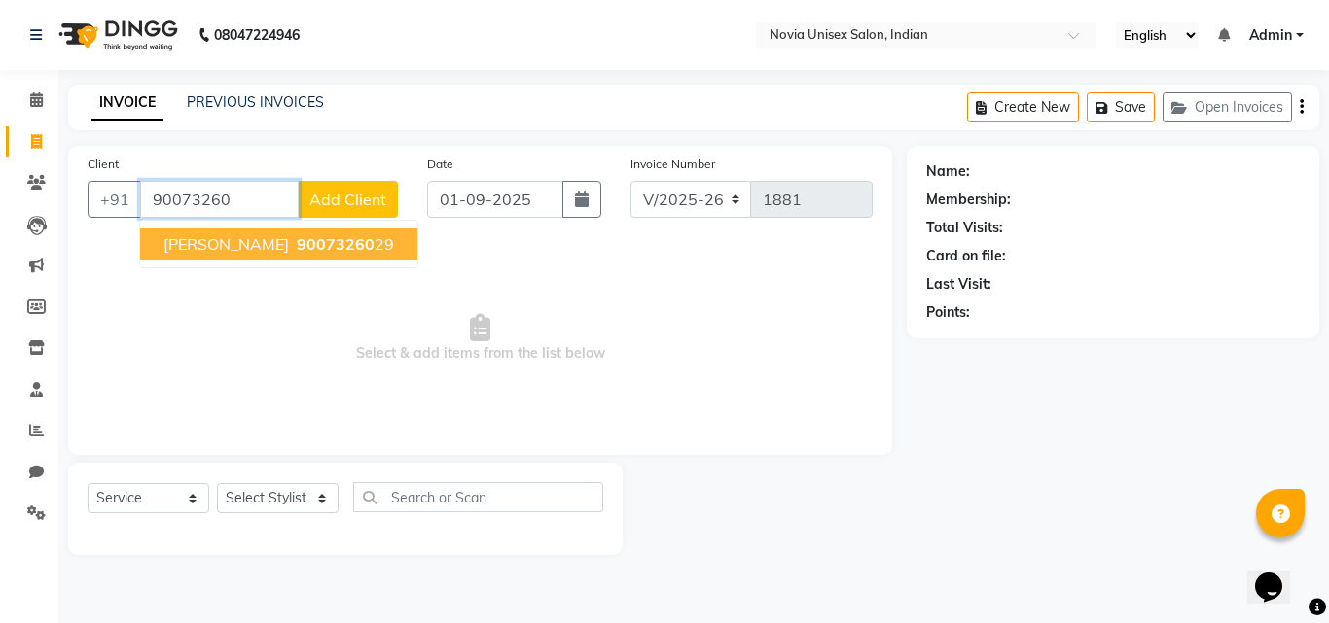
click at [297, 241] on span "90073260" at bounding box center [336, 243] width 78 height 19
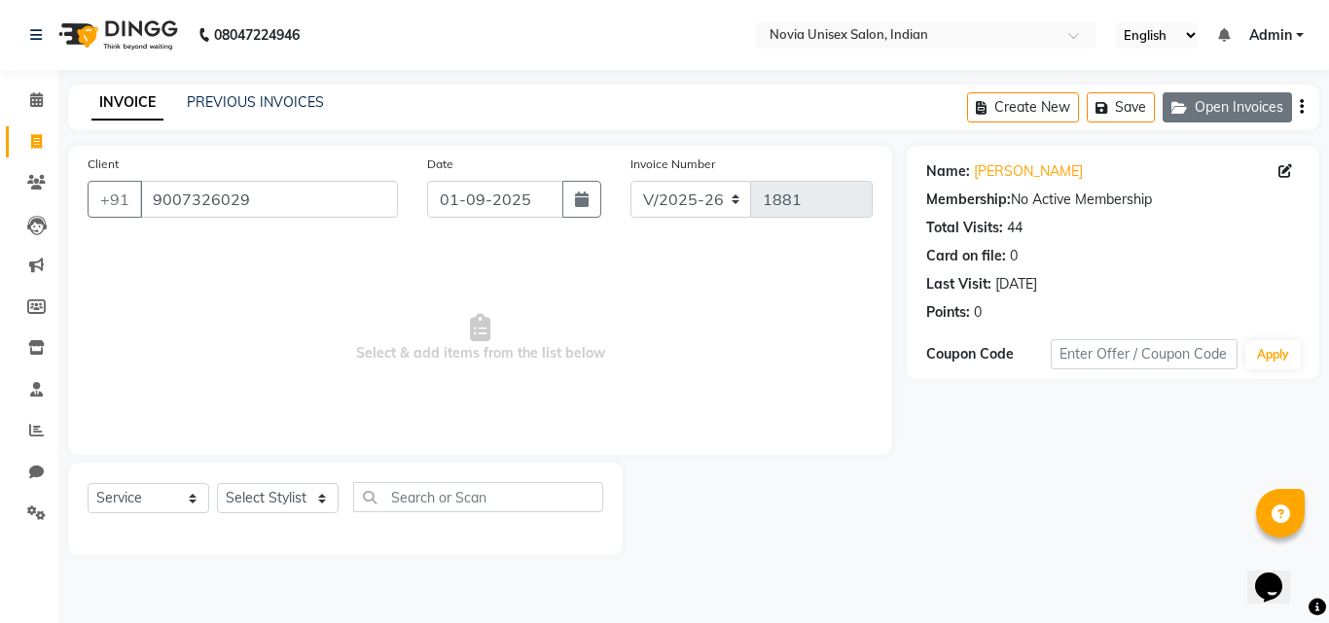
click at [1208, 113] on button "Open Invoices" at bounding box center [1226, 107] width 129 height 30
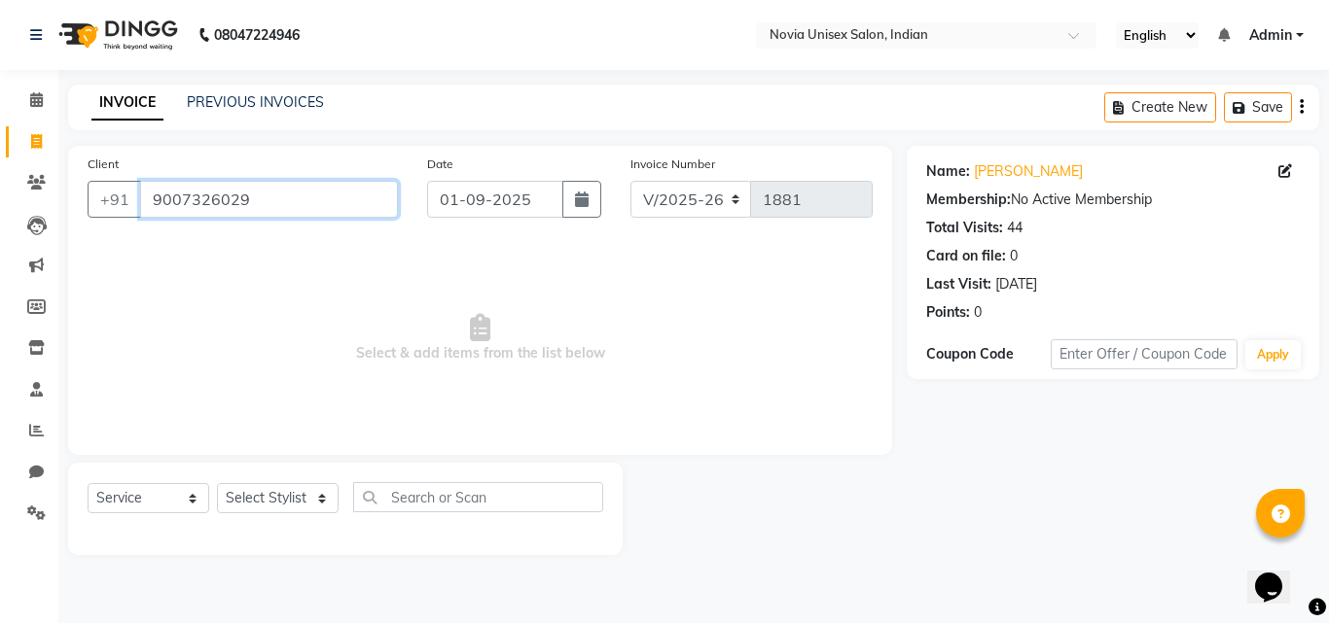
click at [293, 194] on input "9007326029" at bounding box center [269, 199] width 258 height 37
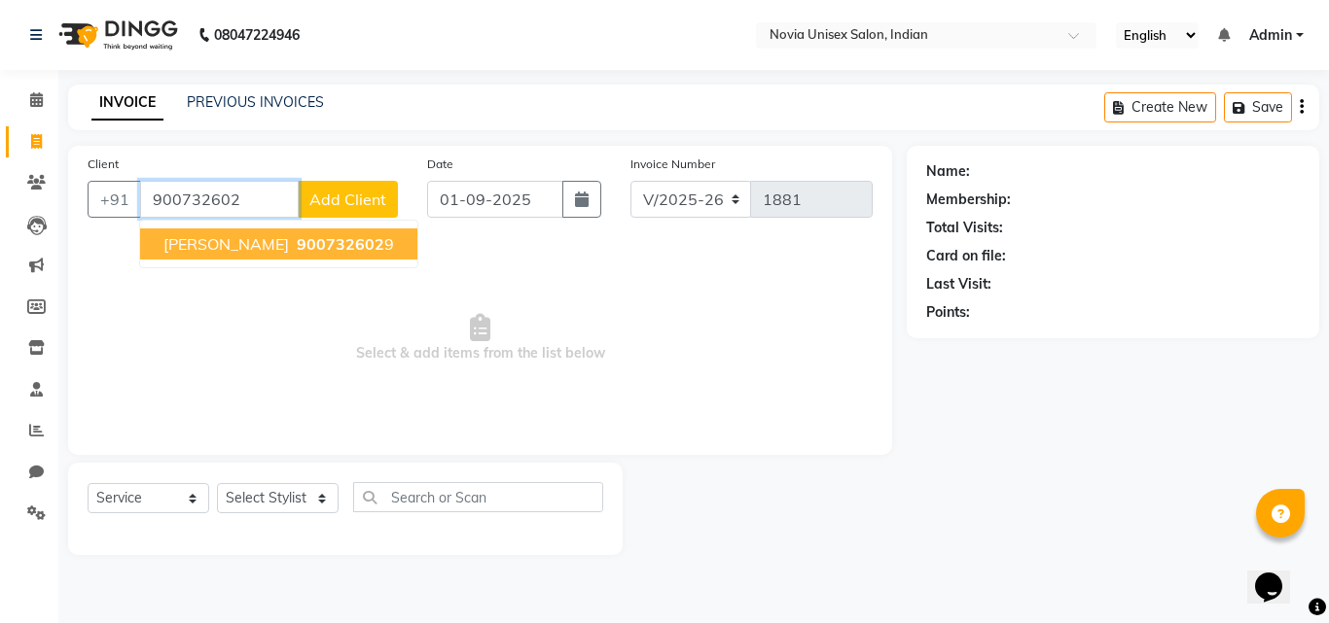
click at [297, 251] on span "900732602" at bounding box center [341, 243] width 88 height 19
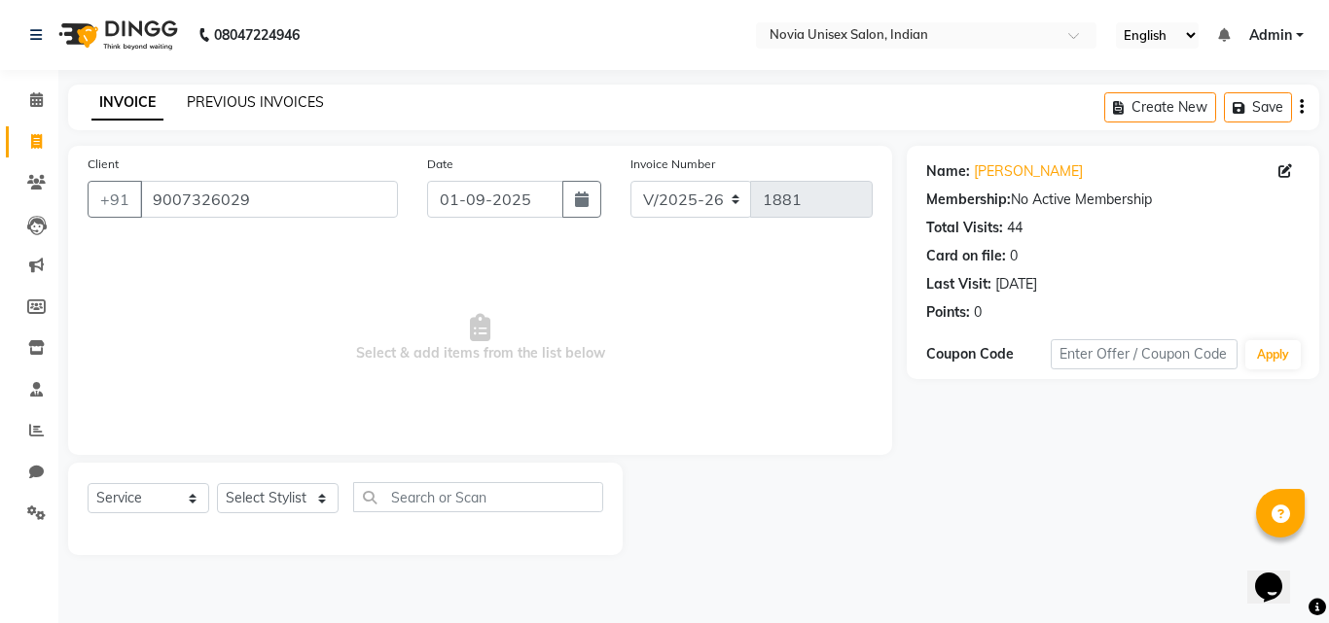
click at [258, 96] on link "PREVIOUS INVOICES" at bounding box center [255, 102] width 137 height 18
click at [182, 500] on select "Select Service Product Membership Package Voucher Prepaid Gift Card" at bounding box center [149, 498] width 122 height 30
click at [796, 491] on div at bounding box center [765, 509] width 284 height 92
click at [314, 210] on input "9007326029" at bounding box center [269, 199] width 258 height 37
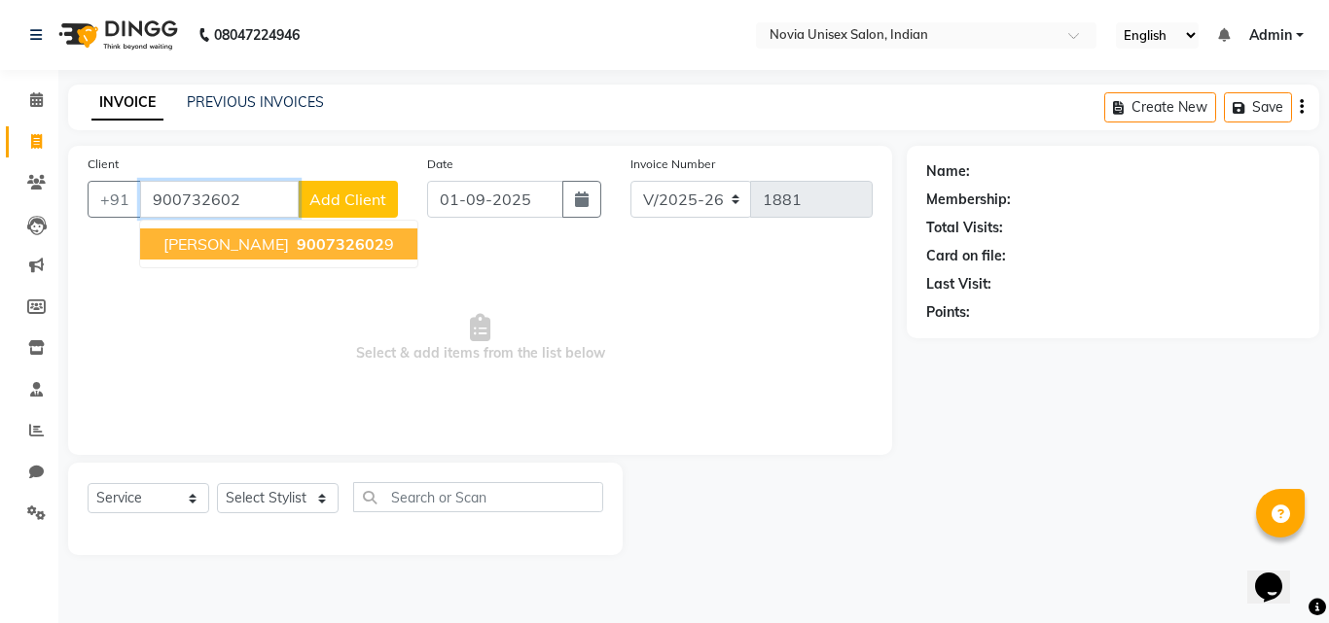
click at [329, 249] on span "900732602" at bounding box center [341, 243] width 88 height 19
type input "9007326029"
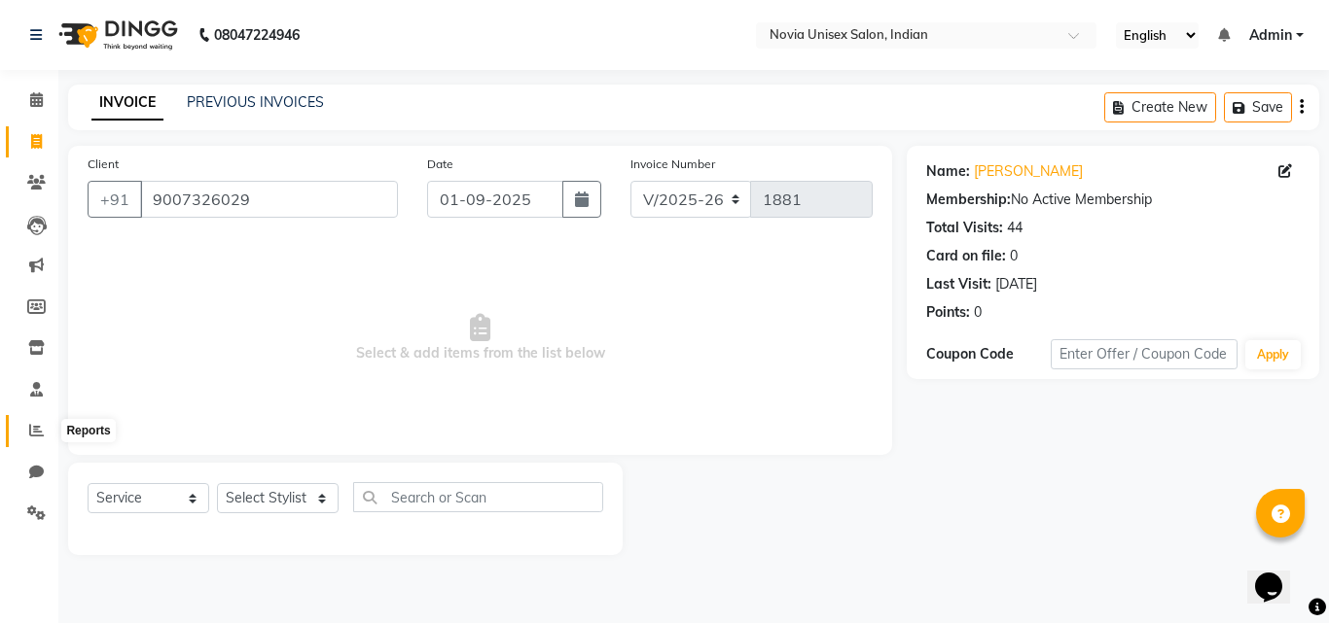
click at [44, 435] on span at bounding box center [36, 431] width 34 height 22
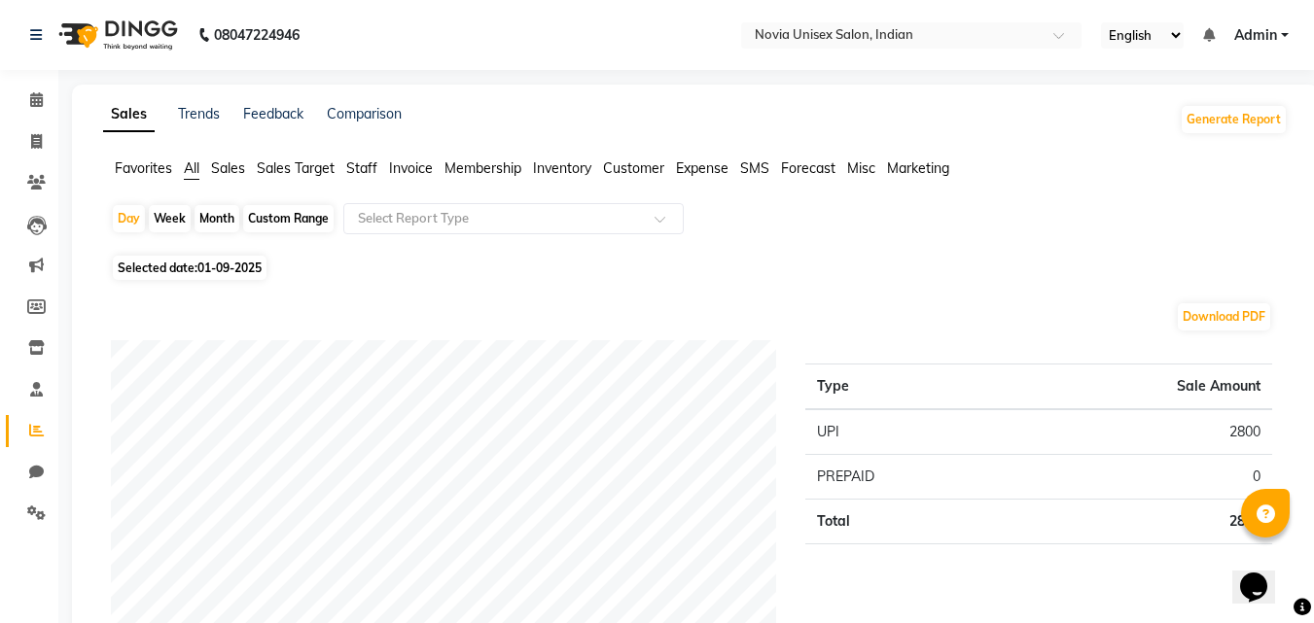
click at [640, 172] on span "Customer" at bounding box center [633, 169] width 61 height 18
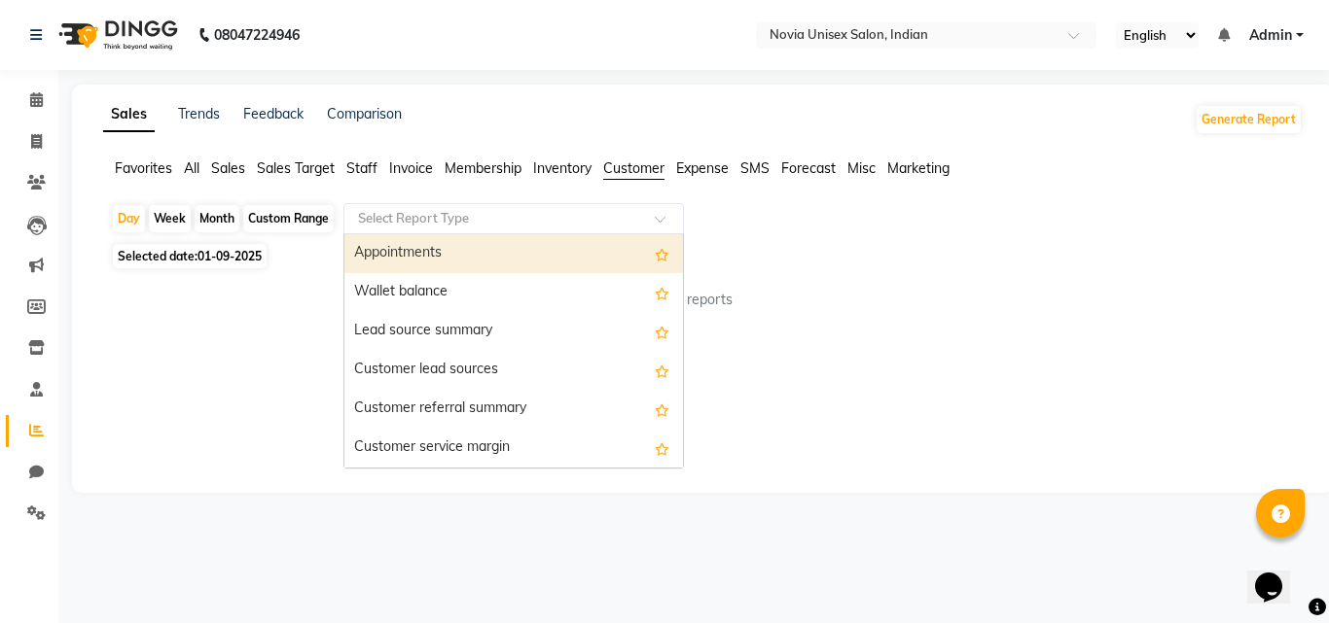
click at [445, 223] on input "text" at bounding box center [494, 218] width 280 height 19
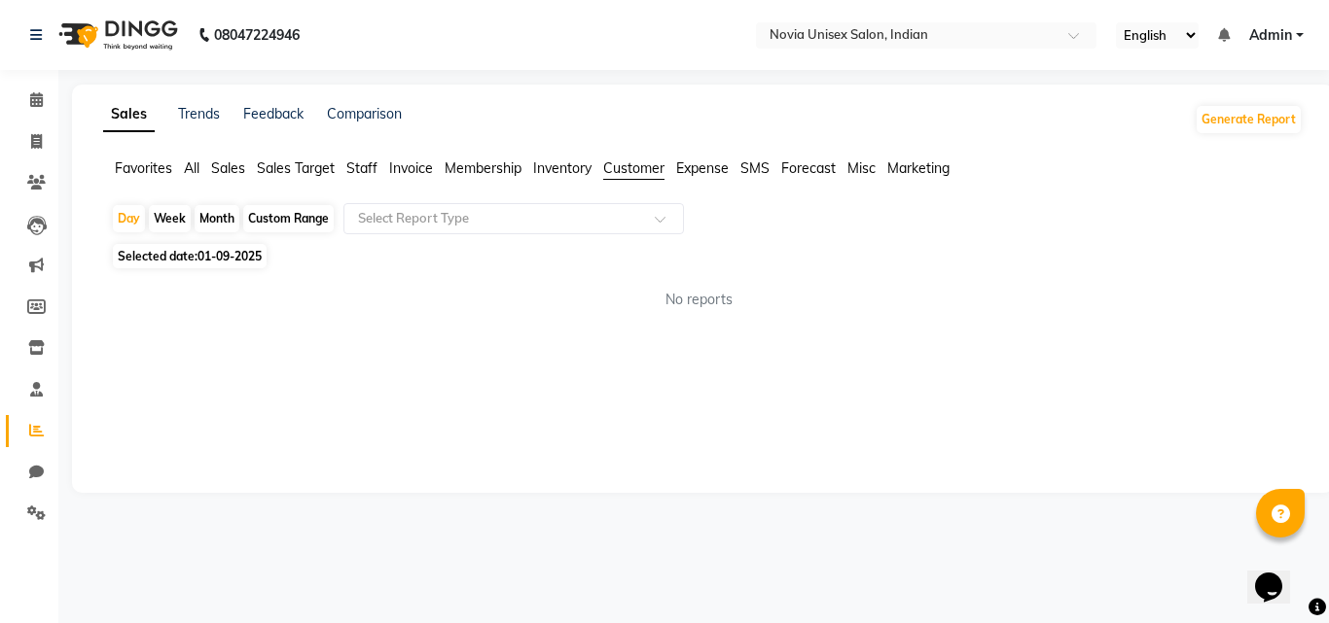
click at [842, 287] on div "No reports" at bounding box center [698, 300] width 1207 height 52
click at [238, 168] on span "Sales" at bounding box center [228, 169] width 34 height 18
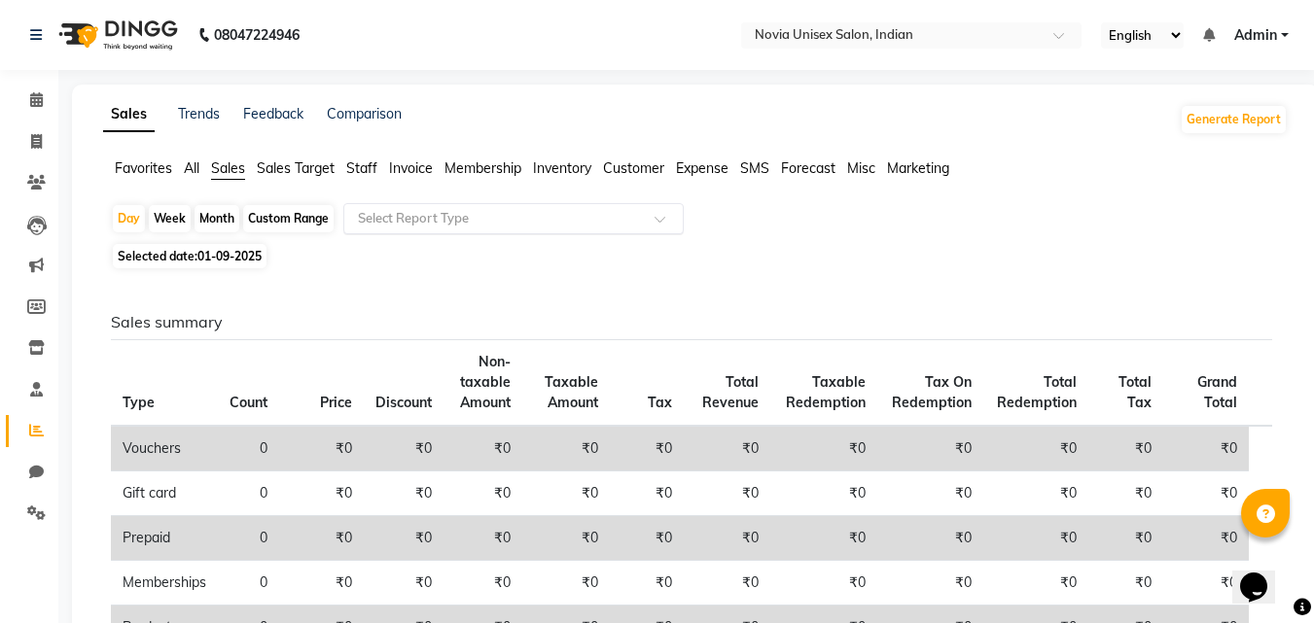
click at [483, 222] on input "text" at bounding box center [494, 218] width 280 height 19
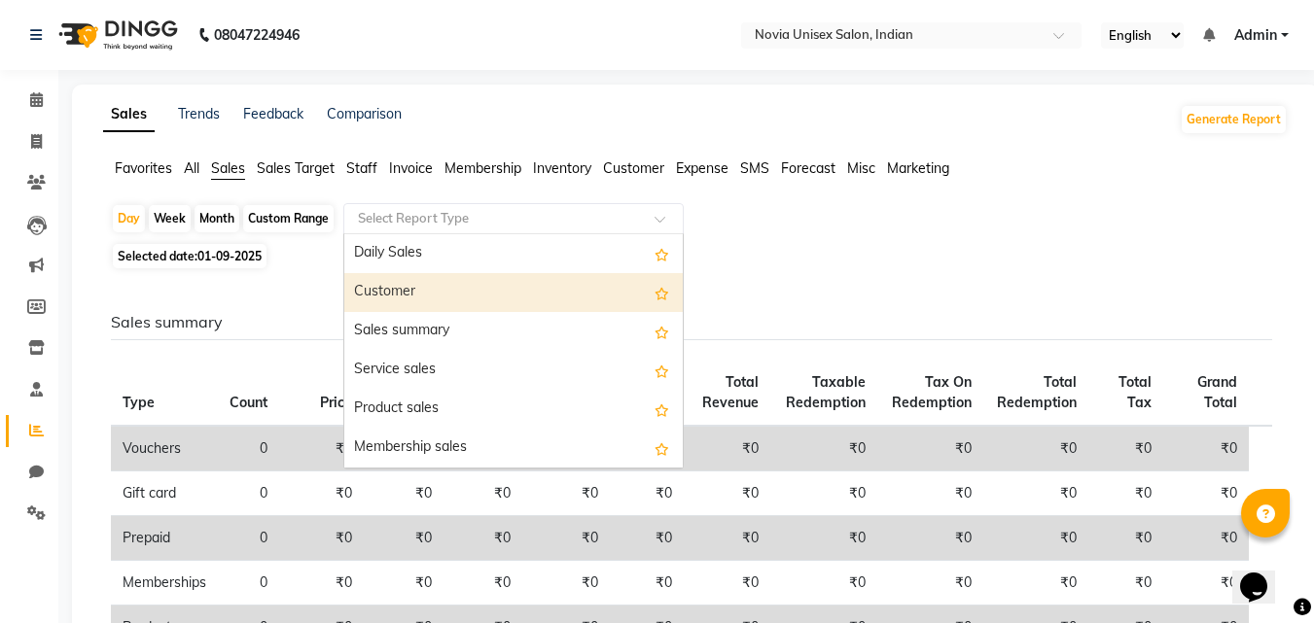
click at [453, 286] on div "Customer" at bounding box center [513, 292] width 338 height 39
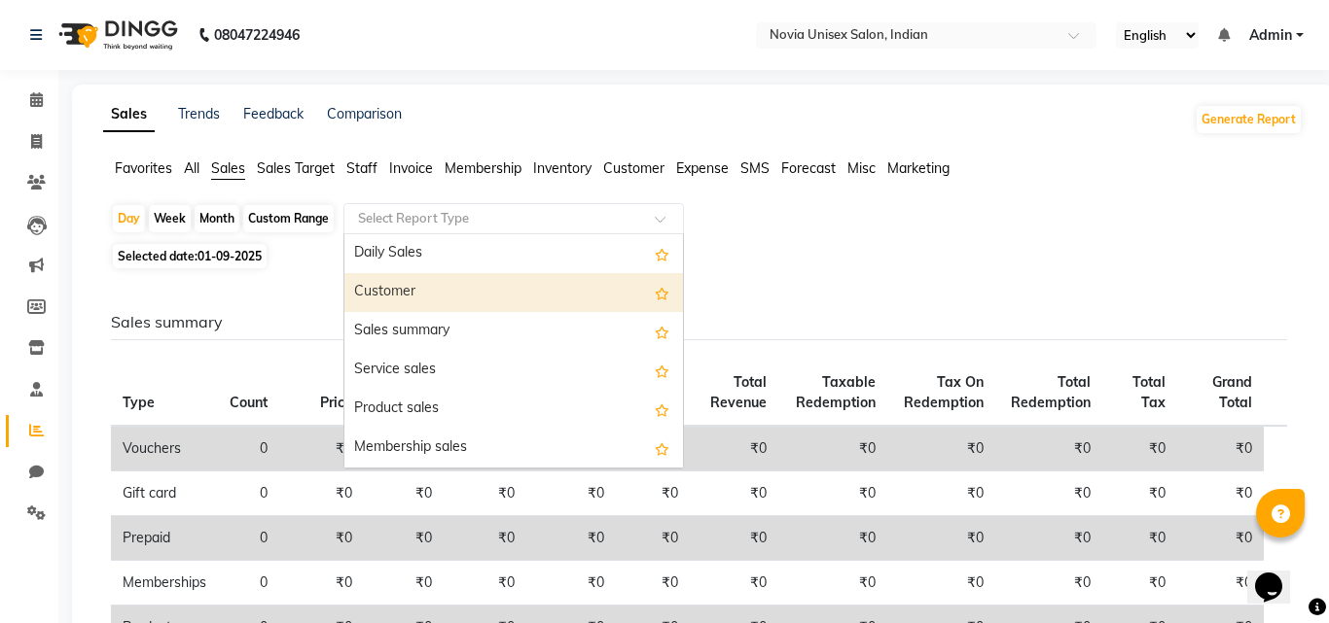
select select "filtered_report"
select select "csv"
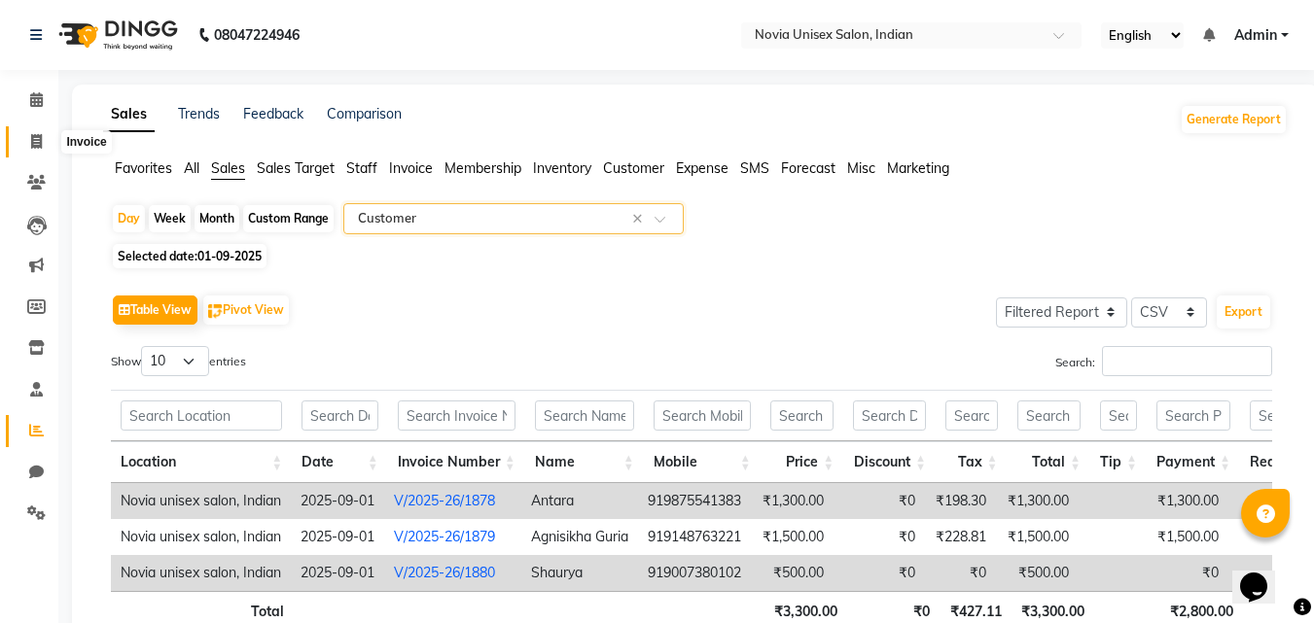
click at [35, 137] on icon at bounding box center [36, 141] width 11 height 15
select select "service"
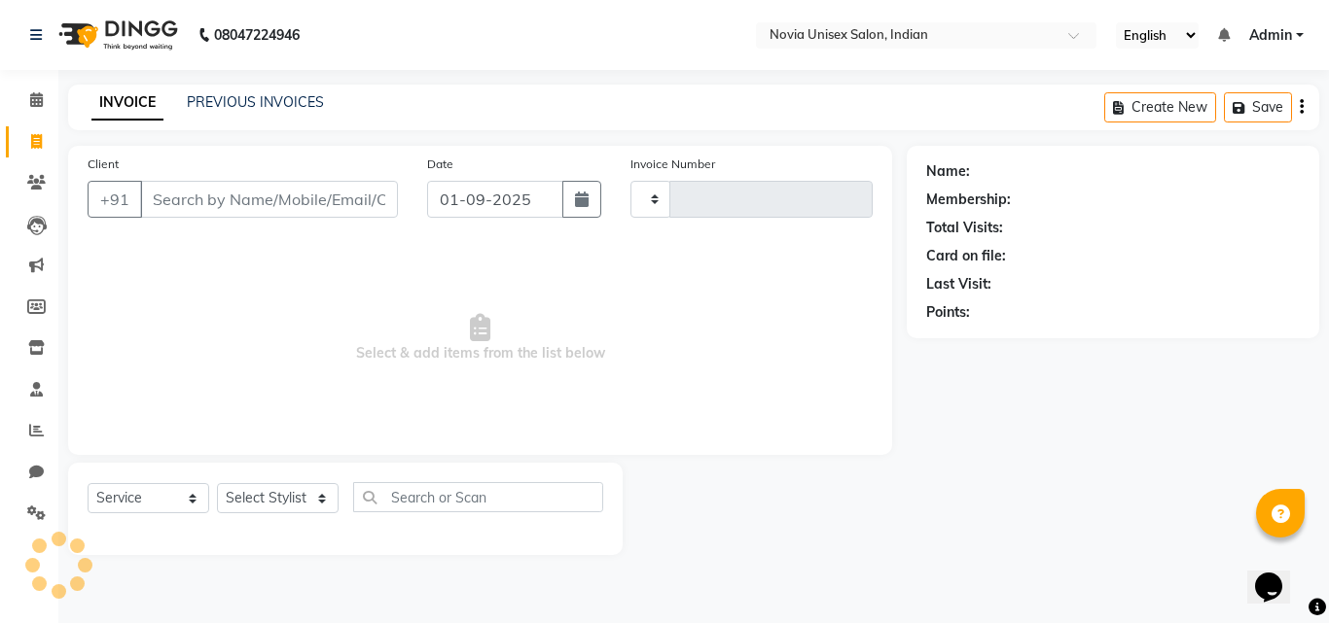
type input "1881"
select select "8772"
click at [300, 194] on input "Client" at bounding box center [269, 199] width 258 height 37
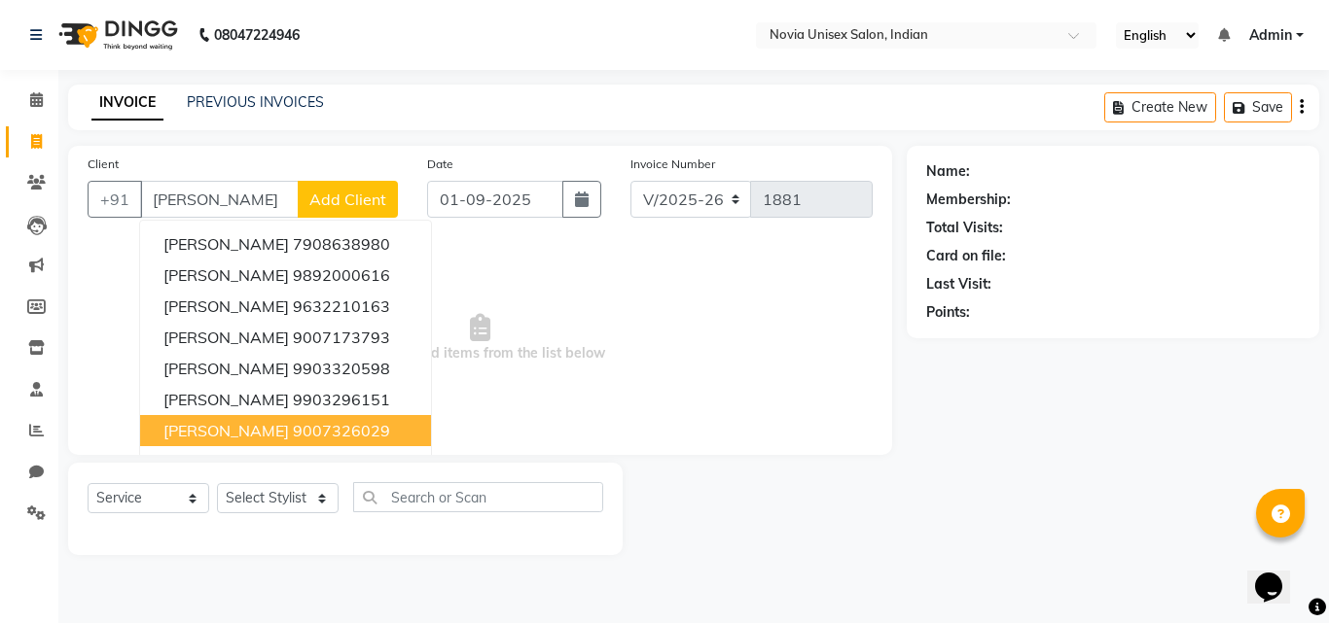
click at [313, 428] on ngb-highlight "9007326029" at bounding box center [341, 430] width 97 height 19
type input "9007326029"
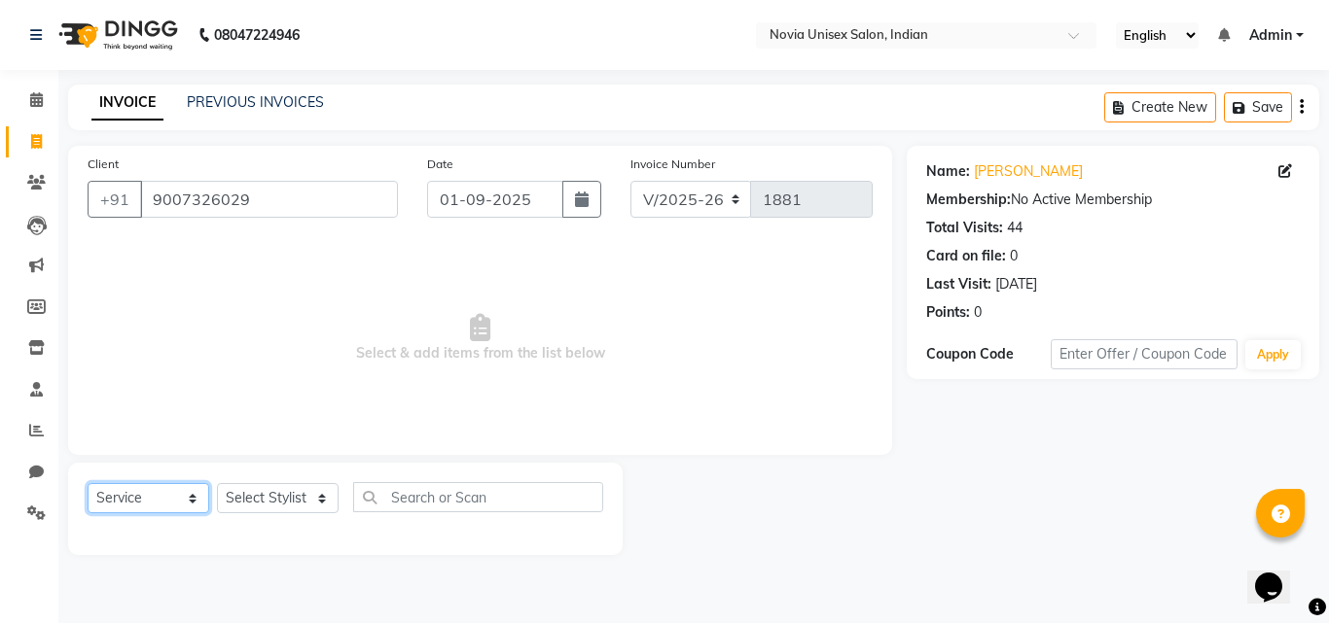
click at [175, 501] on select "Select Service Product Membership Package Voucher Prepaid Gift Card" at bounding box center [149, 498] width 122 height 30
click at [88, 483] on select "Select Service Product Membership Package Voucher Prepaid Gift Card" at bounding box center [149, 498] width 122 height 30
click at [304, 497] on select "Select Stylist Ankita Ashraf ali Bikash fardeen housesale laxmipriya mahua MUJA…" at bounding box center [278, 498] width 122 height 30
select select "89571"
click at [217, 483] on select "Select Stylist Ankita Ashraf ali Bikash fardeen housesale laxmipriya mahua MUJA…" at bounding box center [278, 498] width 122 height 30
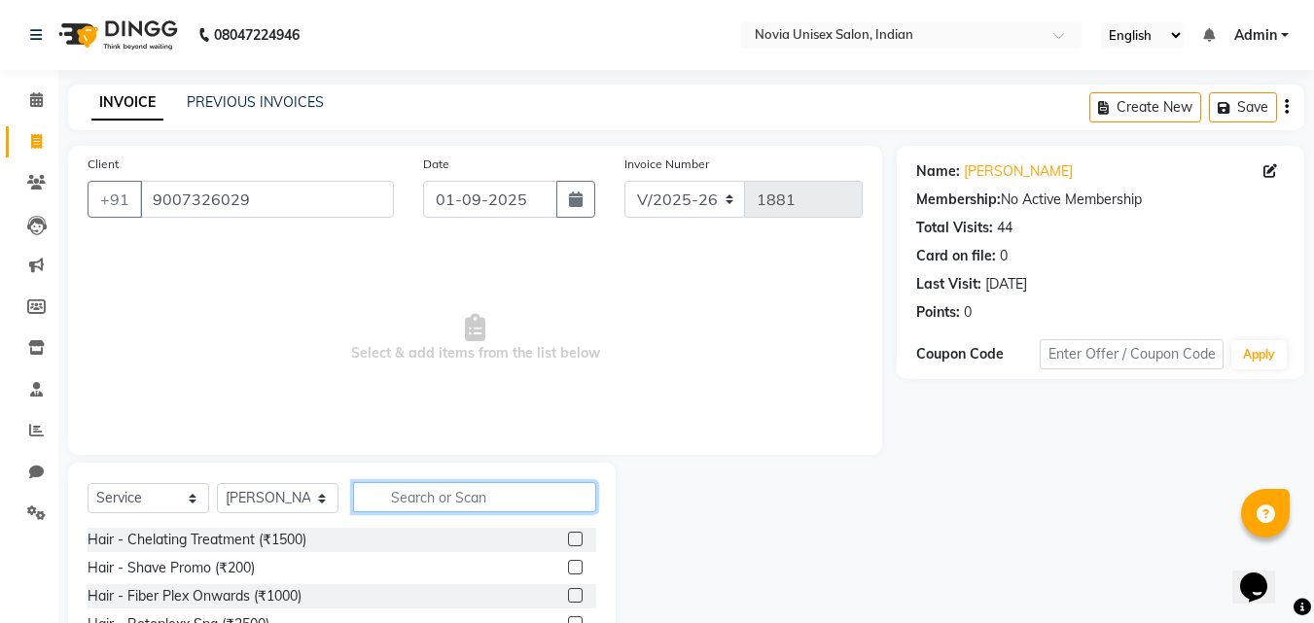
click at [463, 489] on input "text" at bounding box center [474, 497] width 243 height 30
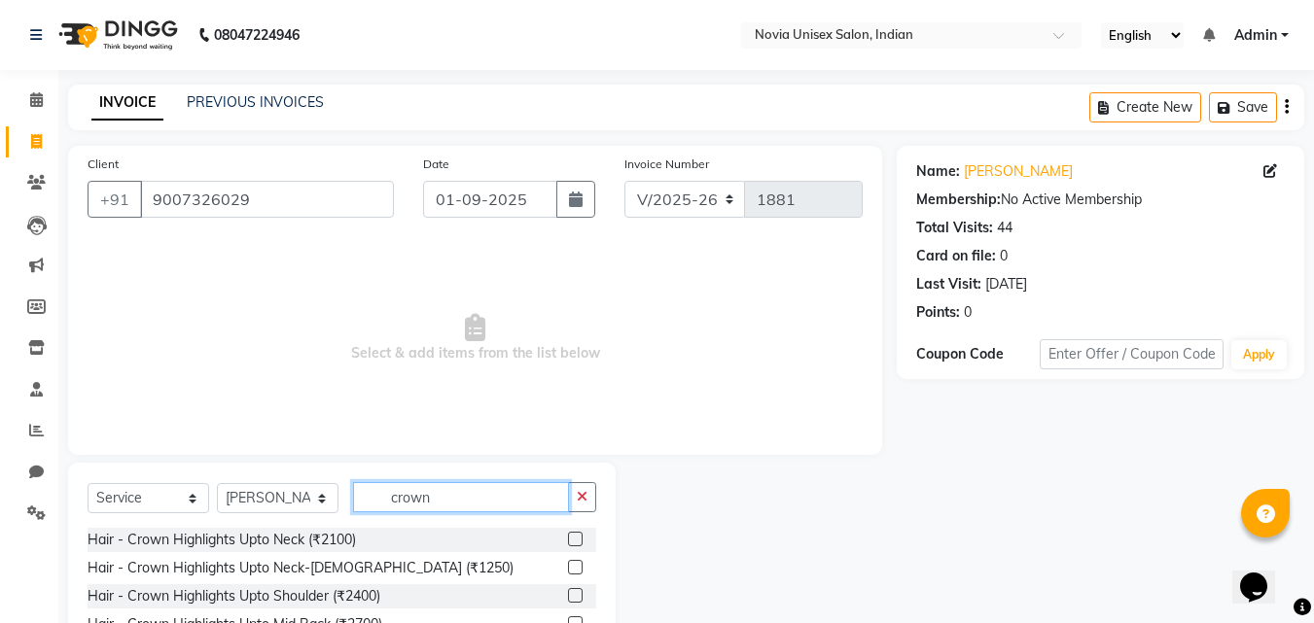
type input "crown"
click at [579, 565] on label at bounding box center [575, 567] width 15 height 15
click at [579, 565] on input "checkbox" at bounding box center [574, 568] width 13 height 13
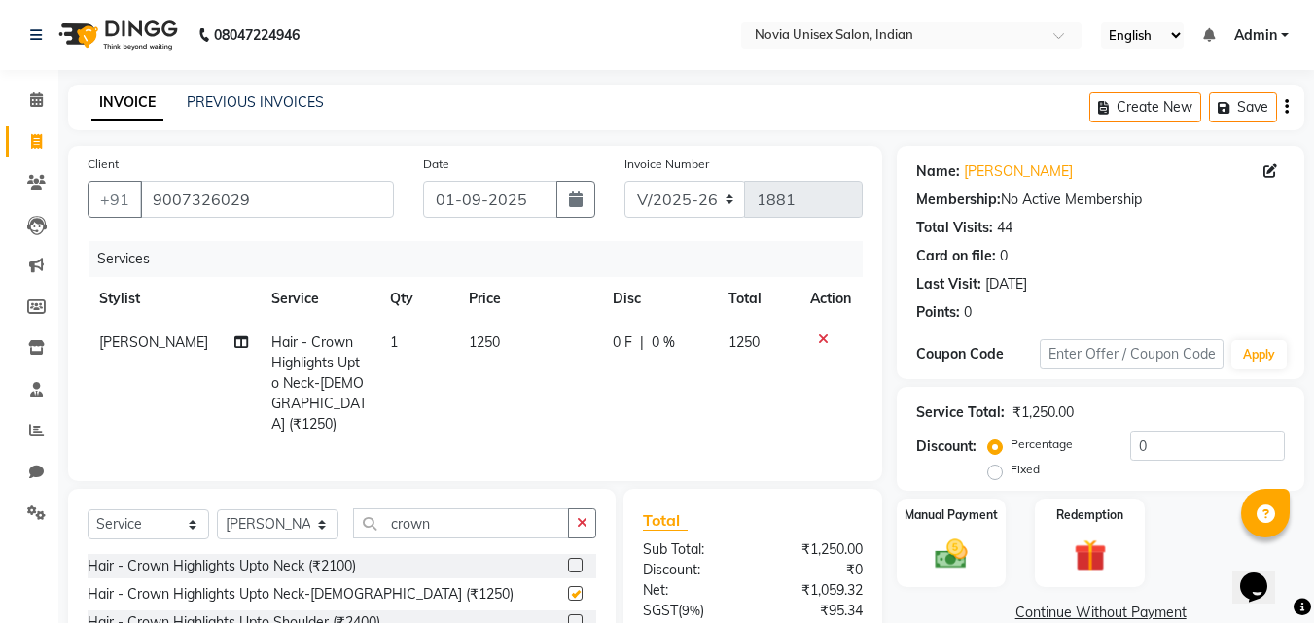
checkbox input "false"
drag, startPoint x: 505, startPoint y: 341, endPoint x: 423, endPoint y: 334, distance: 82.1
click at [423, 334] on tr "Bikash Hair - Crown Highlights Upto Neck-Male (₹1250) 1 1250 0 F | 0 % 1250" at bounding box center [475, 383] width 775 height 125
click at [837, 387] on td at bounding box center [831, 383] width 64 height 125
drag, startPoint x: 490, startPoint y: 341, endPoint x: 418, endPoint y: 342, distance: 72.0
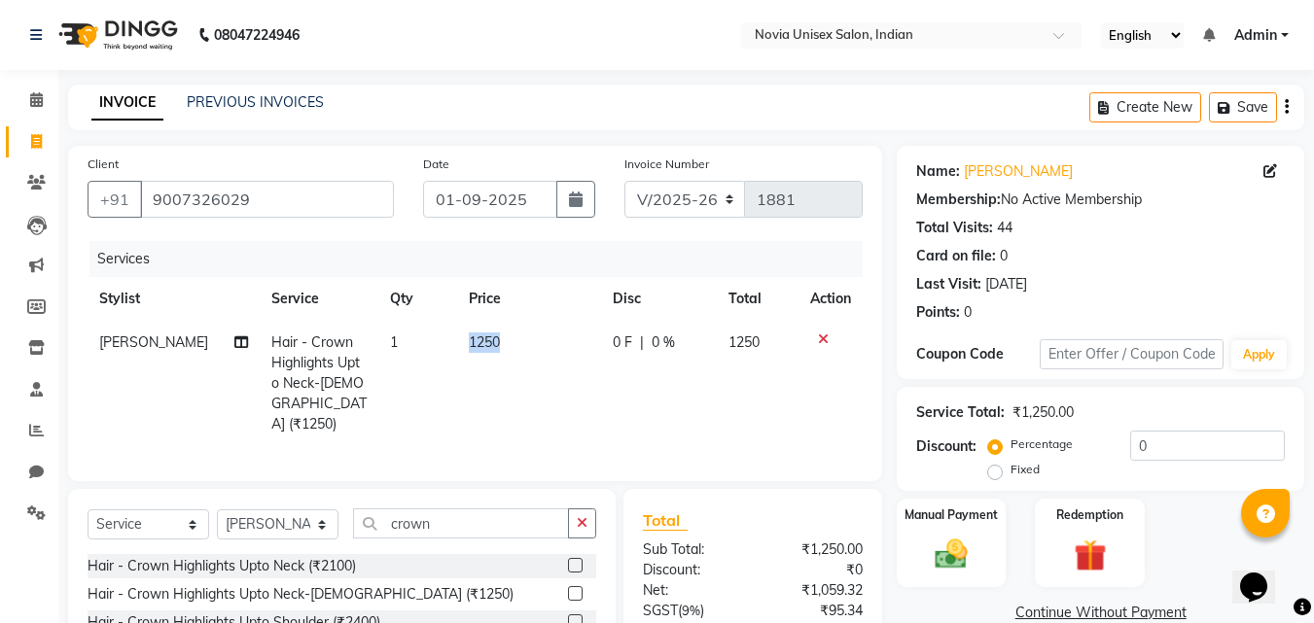
click at [418, 342] on tr "Bikash Hair - Crown Highlights Upto Neck-Male (₹1250) 1 1250 0 F | 0 % 1250" at bounding box center [475, 383] width 775 height 125
click at [763, 391] on td "1250" at bounding box center [758, 383] width 83 height 125
select select "89571"
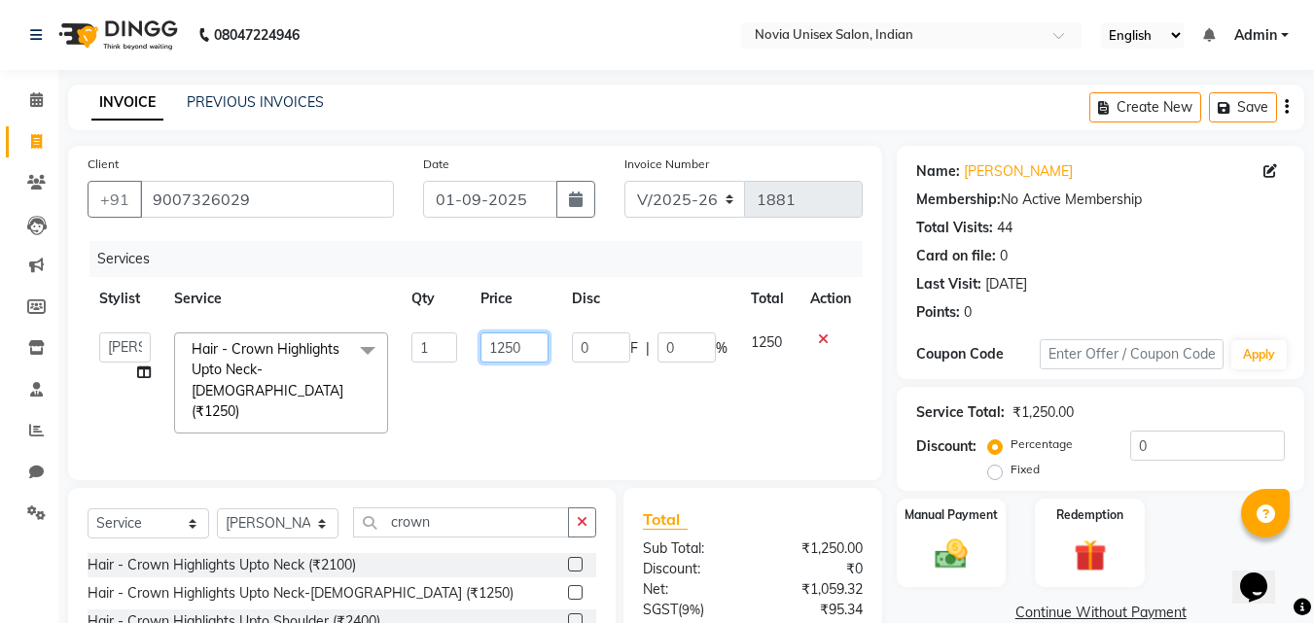
drag, startPoint x: 528, startPoint y: 346, endPoint x: 430, endPoint y: 346, distance: 98.2
click at [430, 346] on tr "Ankita Ashraf ali Bikash fardeen housesale laxmipriya mahua MUJAMMIL Rahul Suma…" at bounding box center [475, 383] width 775 height 125
type input "1800"
click at [797, 400] on td "1250" at bounding box center [768, 383] width 59 height 125
select select "89571"
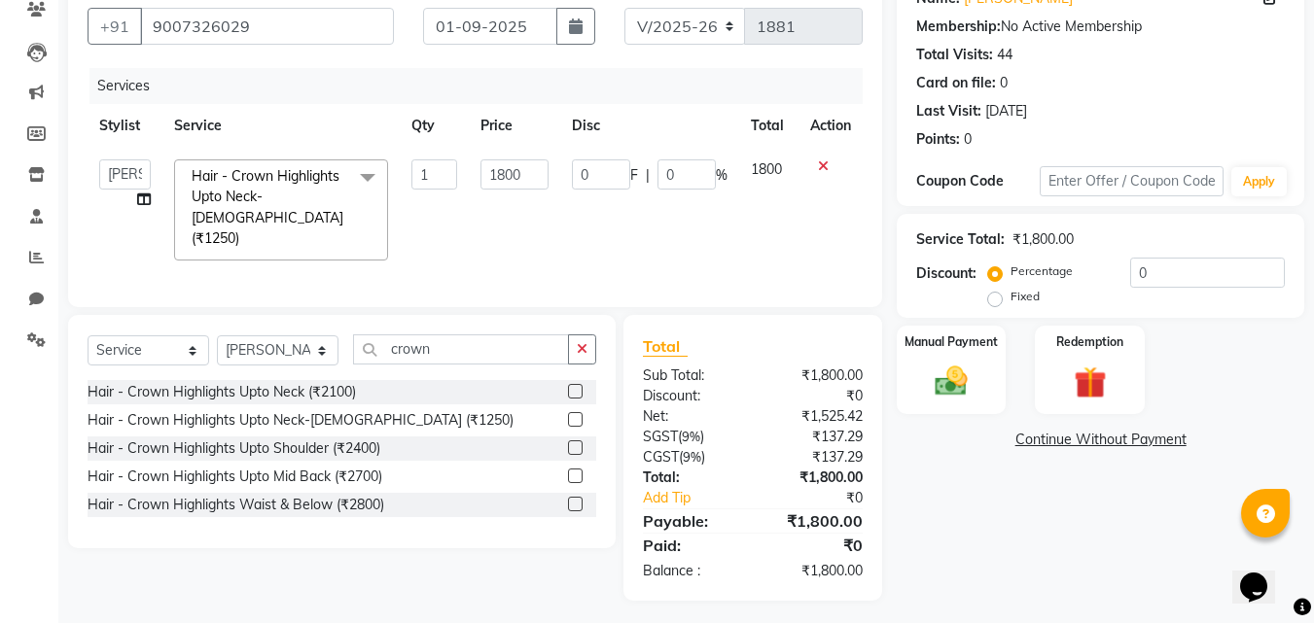
scroll to position [76, 0]
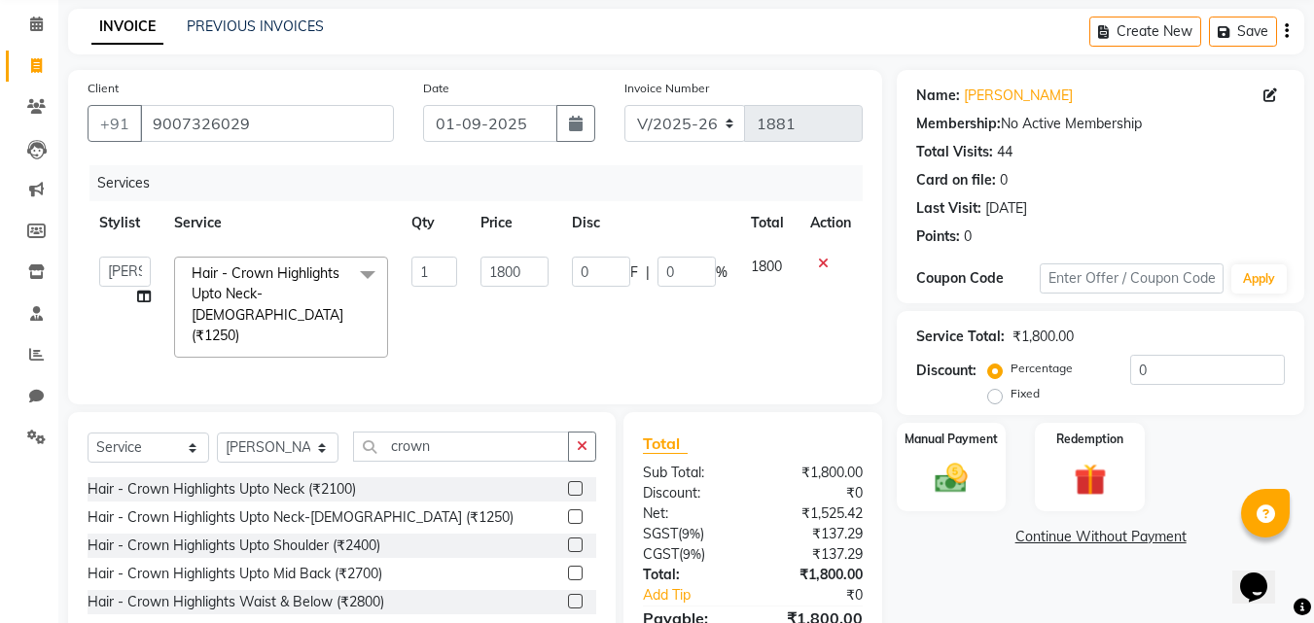
click at [678, 320] on td "0 F | 0 %" at bounding box center [649, 307] width 179 height 125
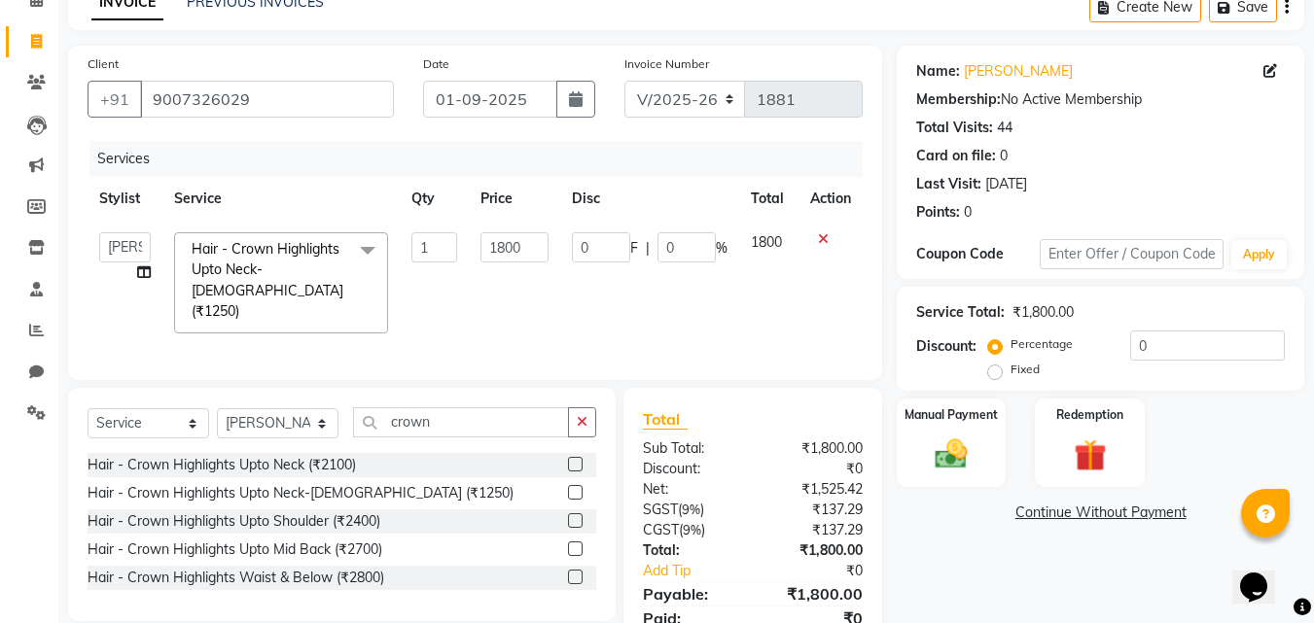
scroll to position [173, 0]
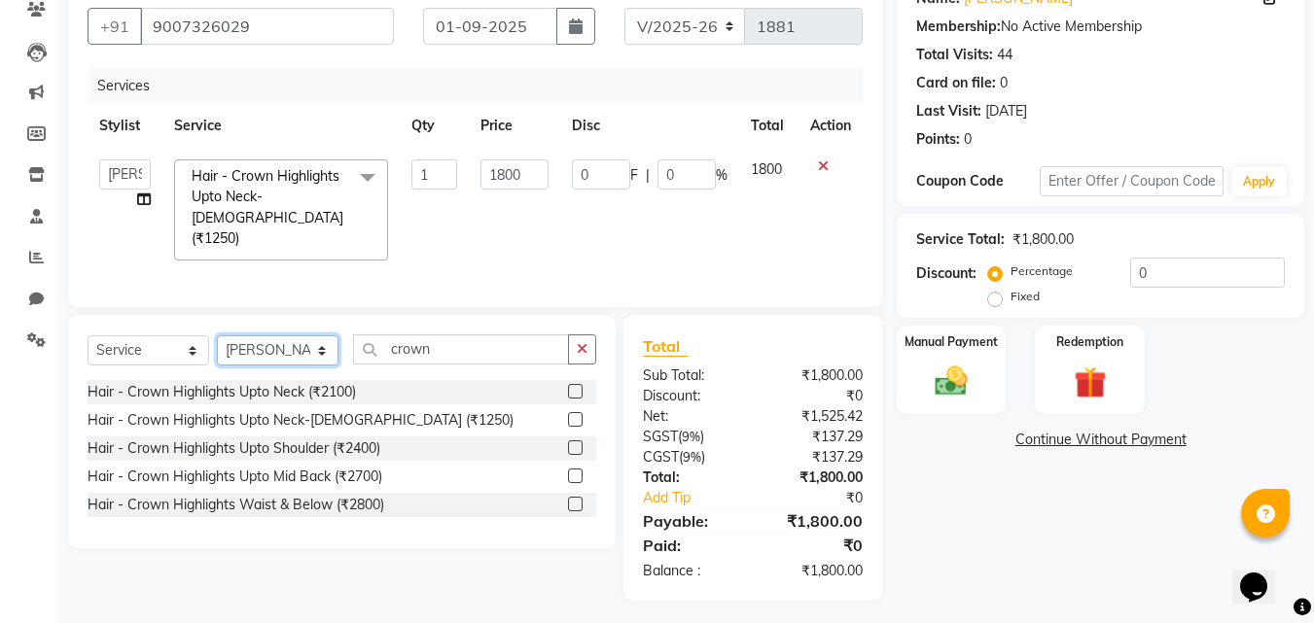
click at [311, 340] on select "Select Stylist Ankita Ashraf ali Bikash fardeen housesale laxmipriya mahua MUJA…" at bounding box center [278, 351] width 122 height 30
click at [315, 347] on select "Select Stylist Ankita Ashraf ali Bikash fardeen housesale laxmipriya mahua MUJA…" at bounding box center [278, 351] width 122 height 30
select select "89580"
click at [217, 336] on select "Select Stylist Ankita Ashraf ali Bikash fardeen housesale laxmipriya mahua MUJA…" at bounding box center [278, 351] width 122 height 30
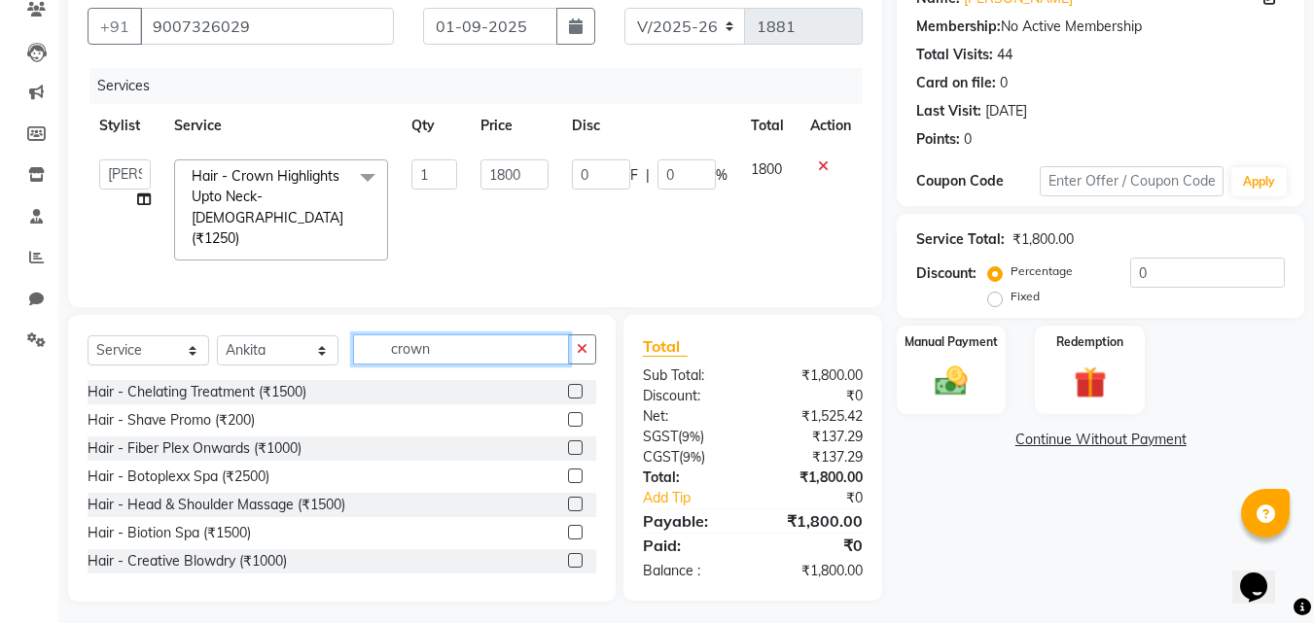
click at [445, 342] on input "crown" at bounding box center [461, 350] width 216 height 30
type input "c"
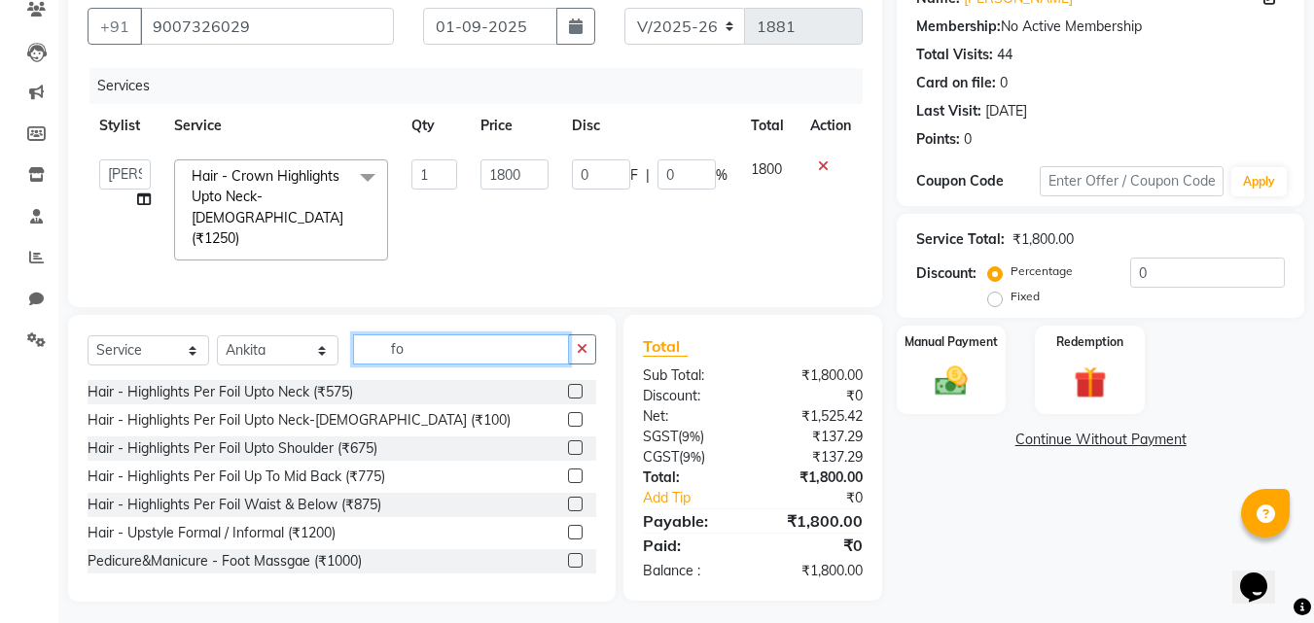
type input "f"
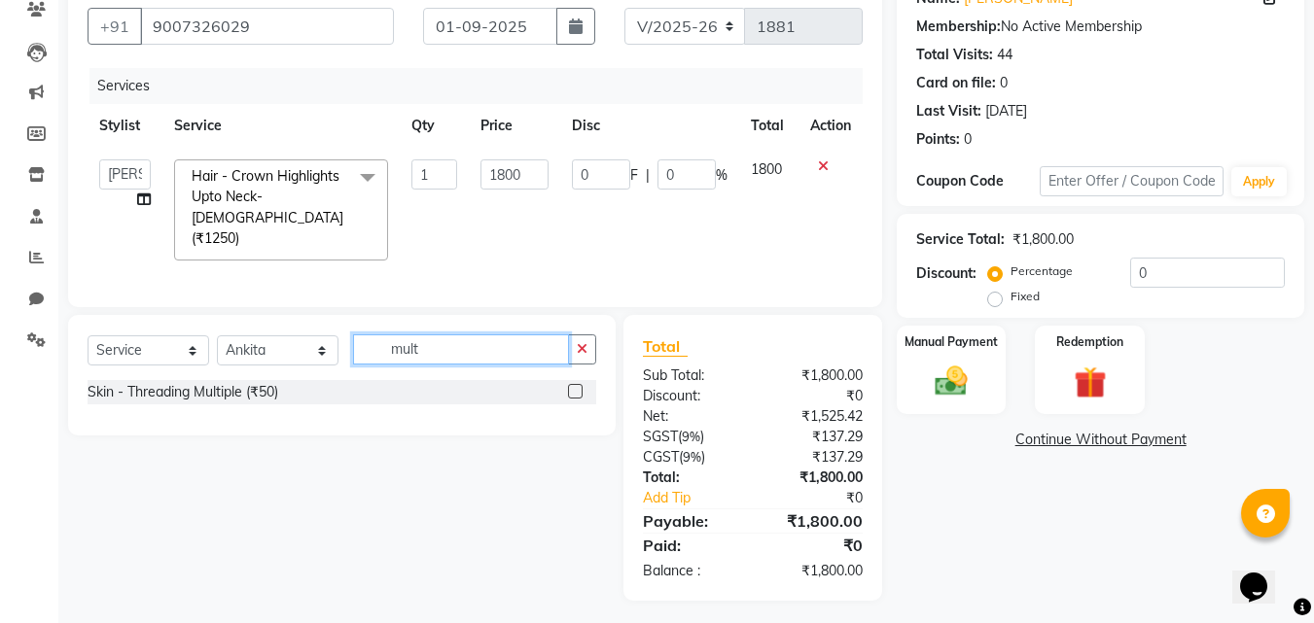
type input "mult"
click at [575, 385] on label at bounding box center [575, 391] width 15 height 15
click at [575, 386] on input "checkbox" at bounding box center [574, 392] width 13 height 13
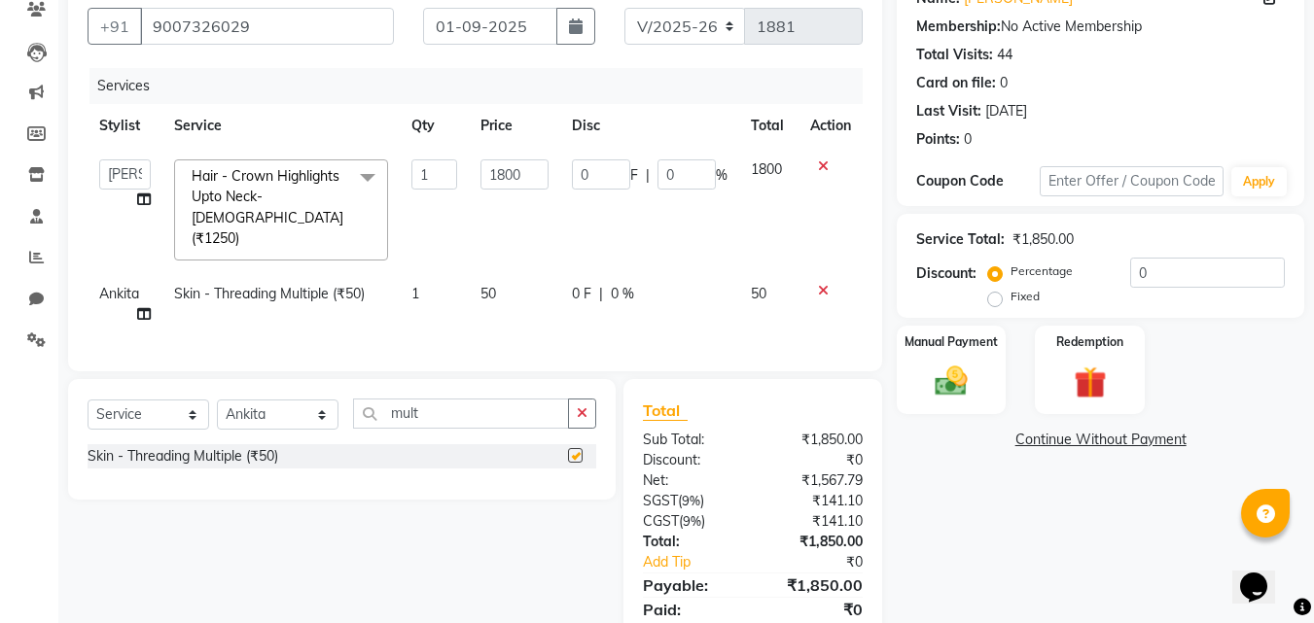
checkbox input "false"
click at [425, 272] on td "1" at bounding box center [435, 304] width 70 height 64
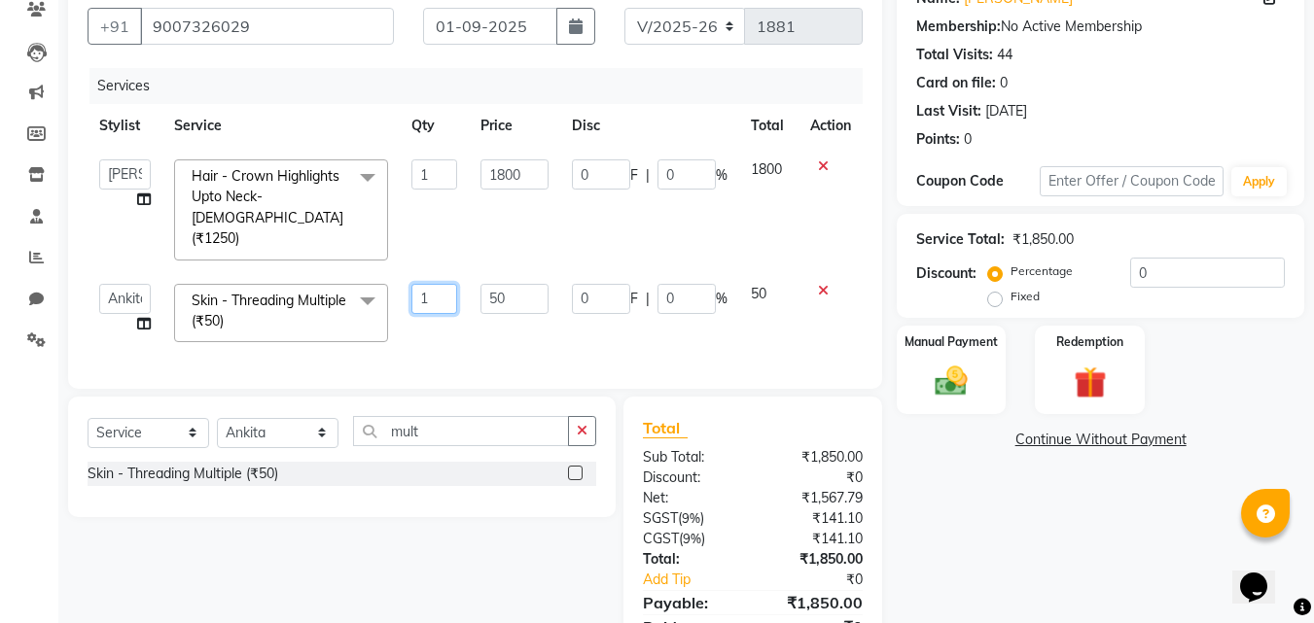
click at [437, 284] on input "1" at bounding box center [434, 299] width 47 height 30
type input "2"
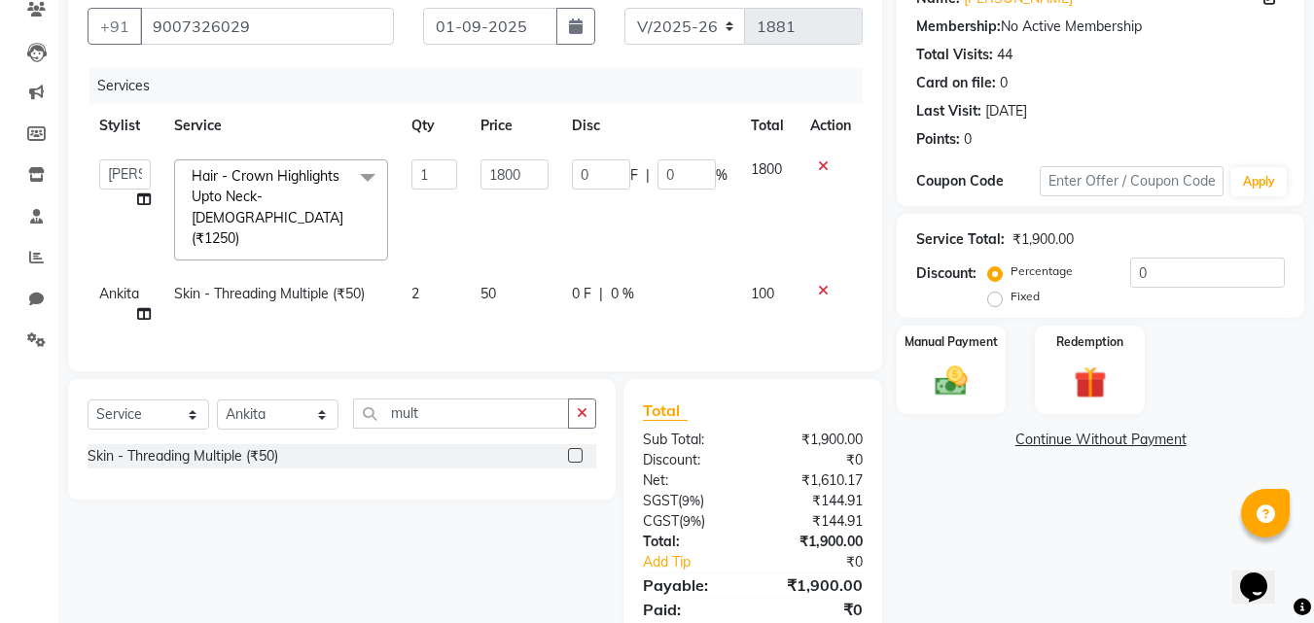
click at [987, 524] on div "Name: Sayan Dutta Membership: No Active Membership Total Visits: 44 Card on fil…" at bounding box center [1108, 319] width 422 height 693
click at [163, 409] on select "Select Service Product Membership Package Voucher Prepaid Gift Card" at bounding box center [149, 415] width 122 height 30
click at [88, 400] on select "Select Service Product Membership Package Voucher Prepaid Gift Card" at bounding box center [149, 415] width 122 height 30
click at [258, 407] on select "Select Stylist Ankita Ashraf ali Bikash fardeen housesale laxmipriya mahua MUJA…" at bounding box center [278, 415] width 122 height 30
select select "89571"
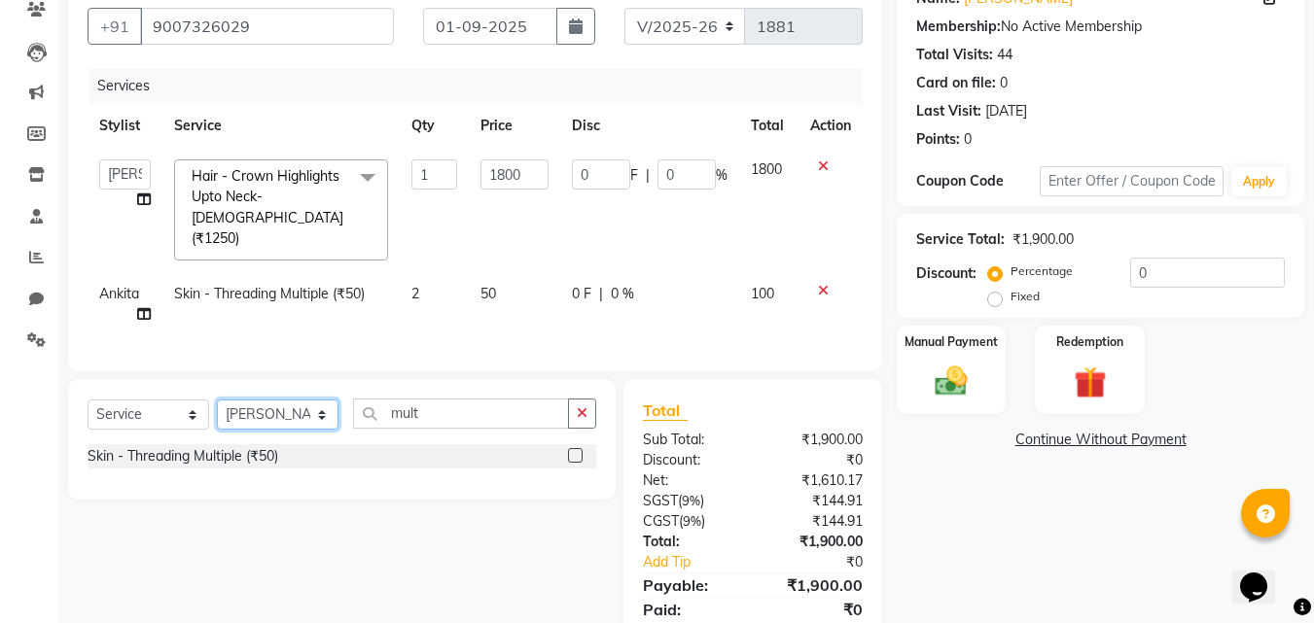
click at [217, 400] on select "Select Stylist Ankita Ashraf ali Bikash fardeen housesale laxmipriya mahua MUJA…" at bounding box center [278, 415] width 122 height 30
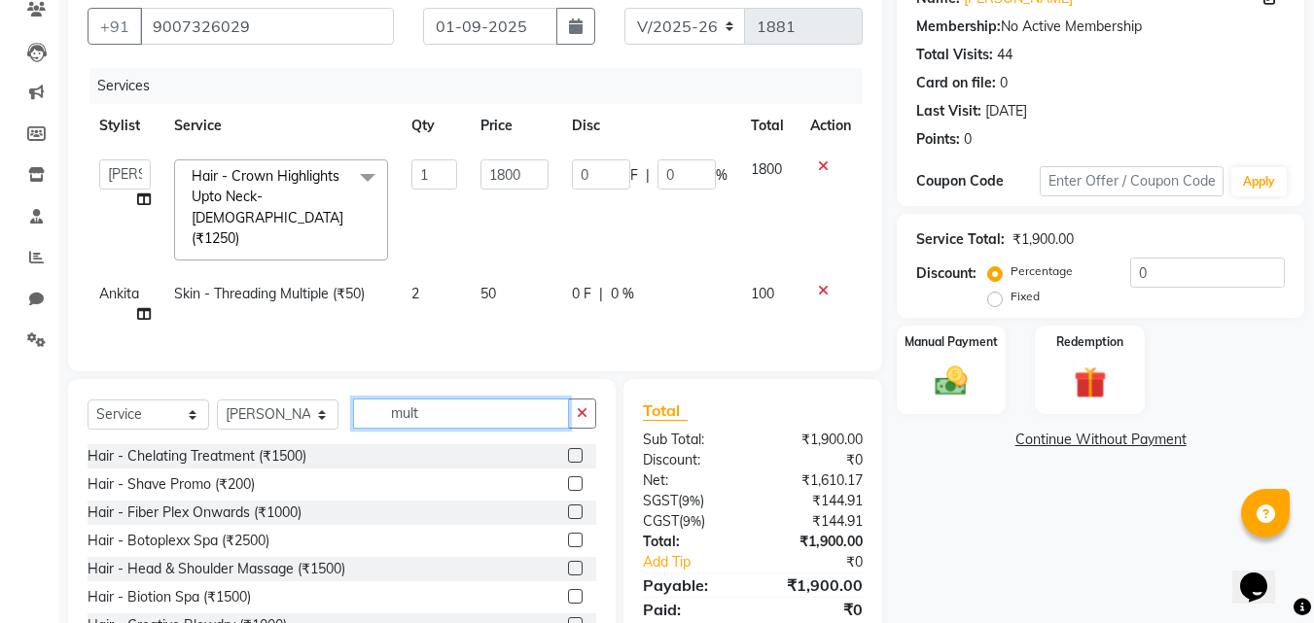
click at [463, 409] on input "mult" at bounding box center [461, 414] width 216 height 30
click at [524, 409] on input "mult" at bounding box center [461, 414] width 216 height 30
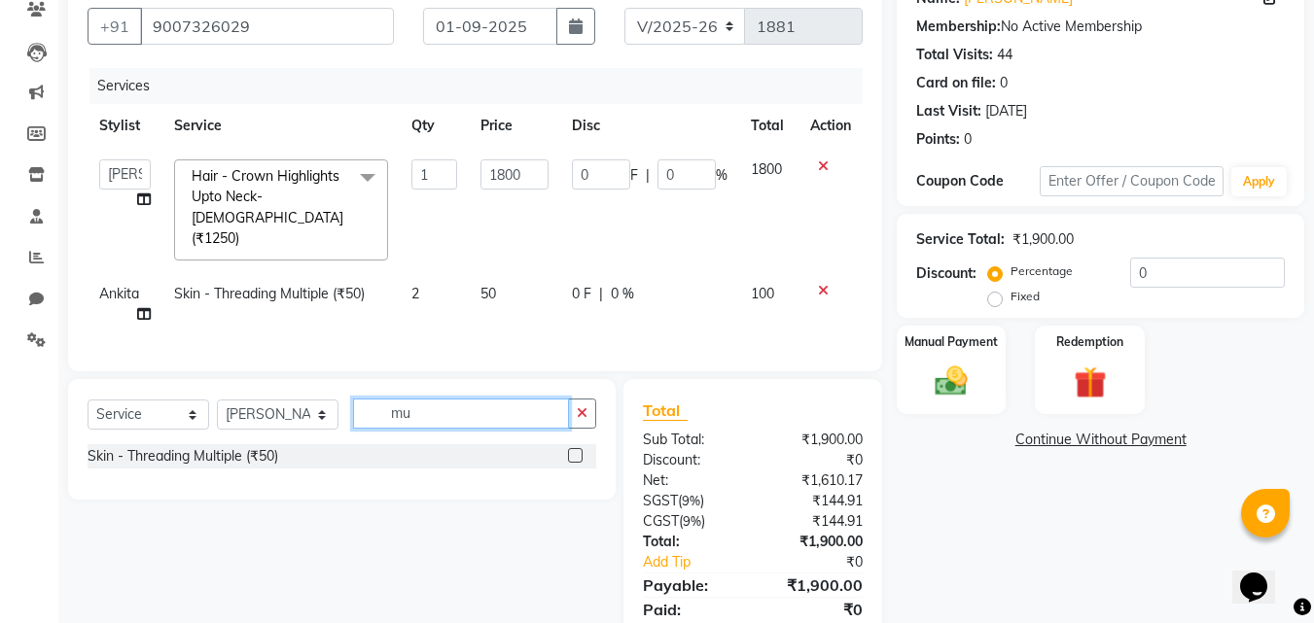
type input "m"
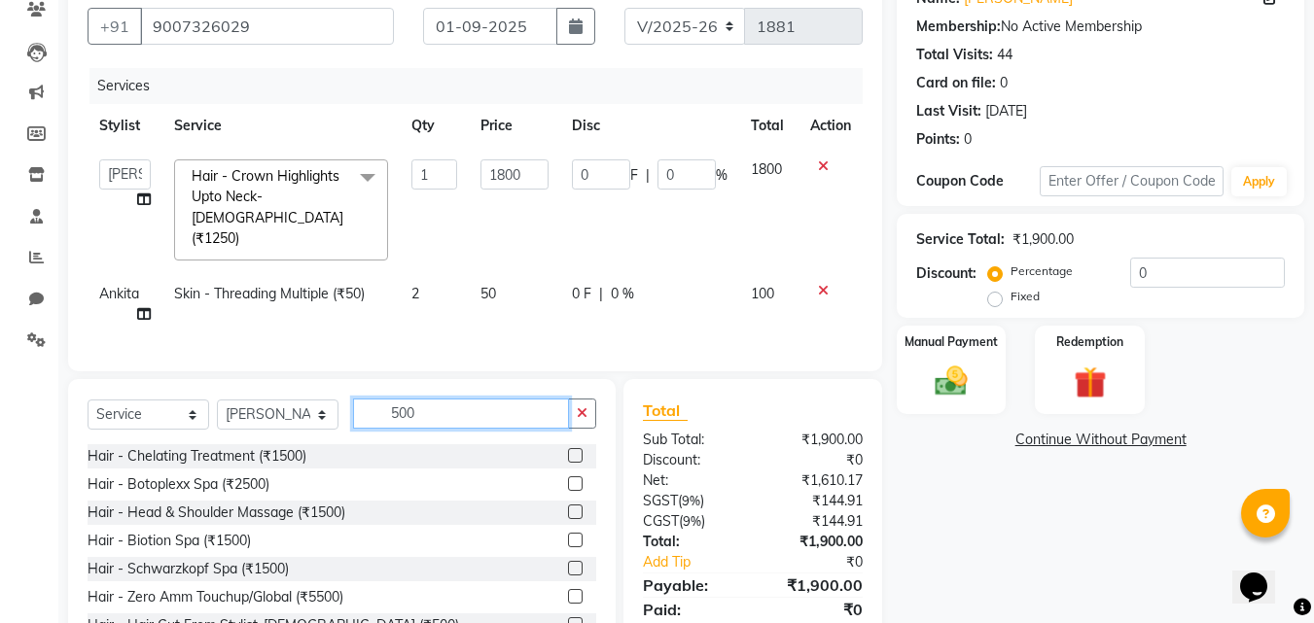
scroll to position [195, 0]
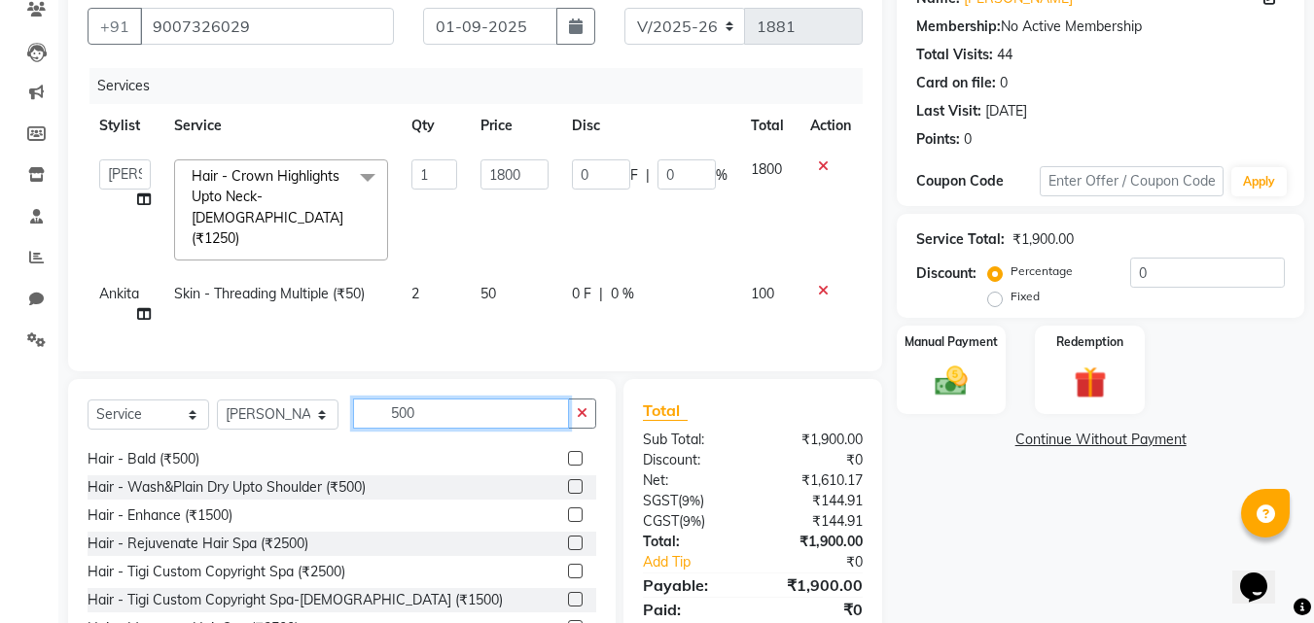
click at [448, 406] on input "500" at bounding box center [461, 414] width 216 height 30
type input "5"
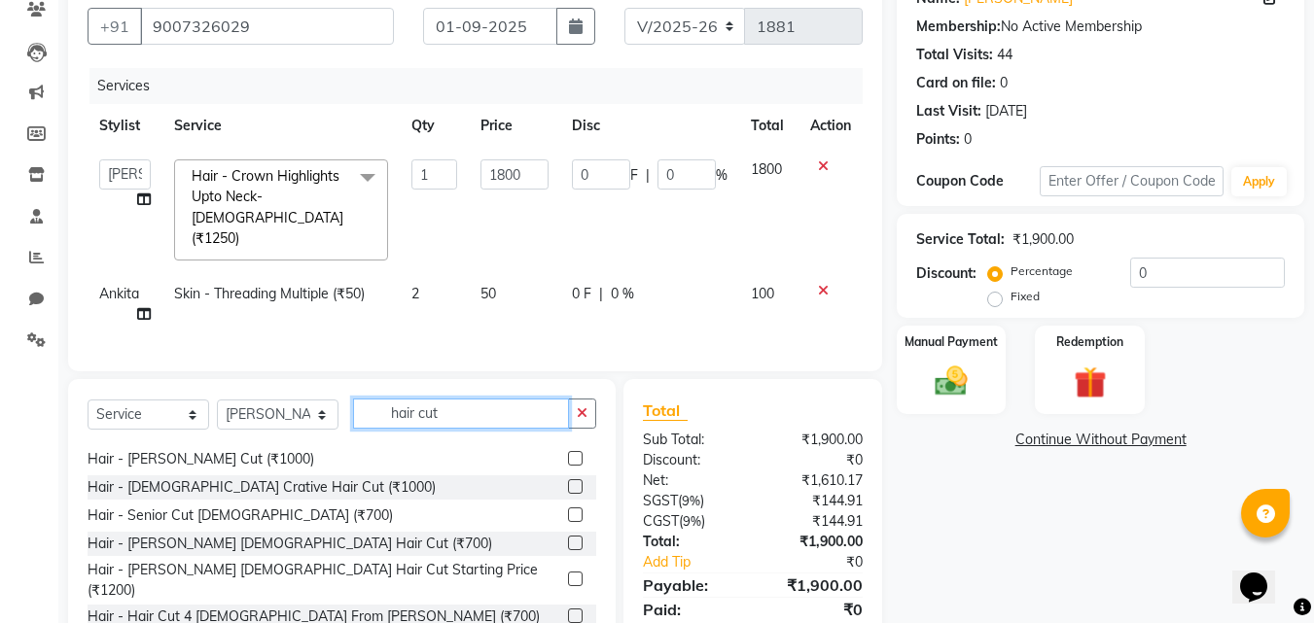
scroll to position [53, 0]
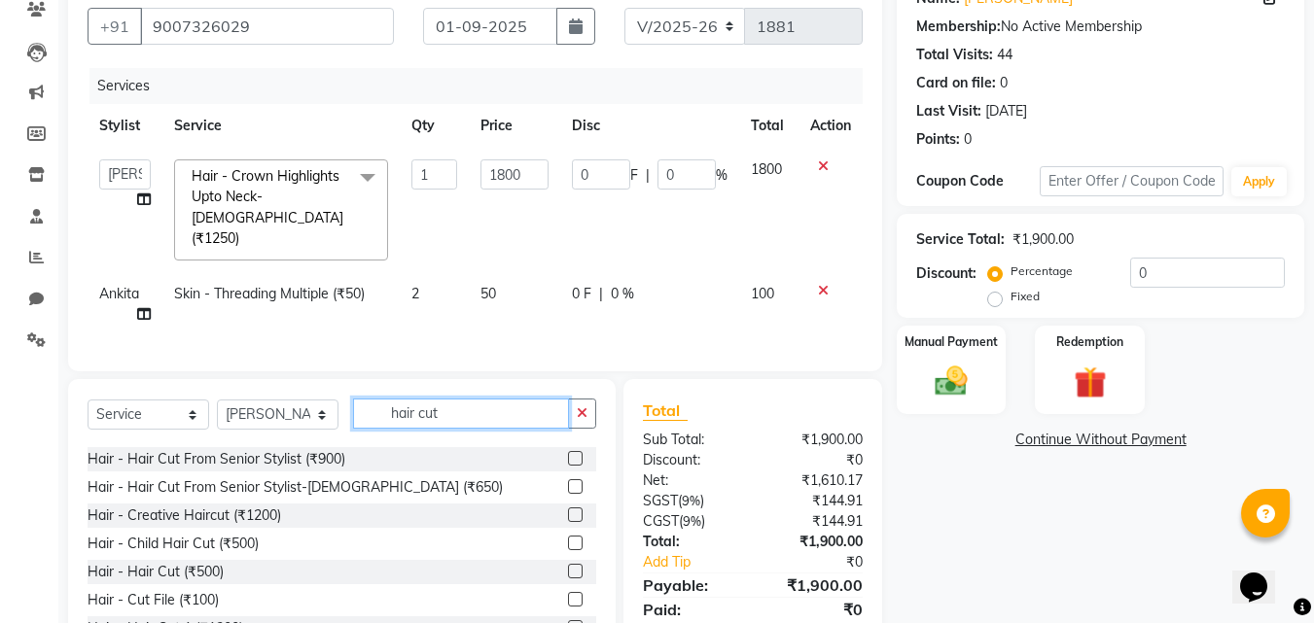
type input "hair cut"
click at [568, 564] on label at bounding box center [575, 571] width 15 height 15
click at [568, 566] on input "checkbox" at bounding box center [574, 572] width 13 height 13
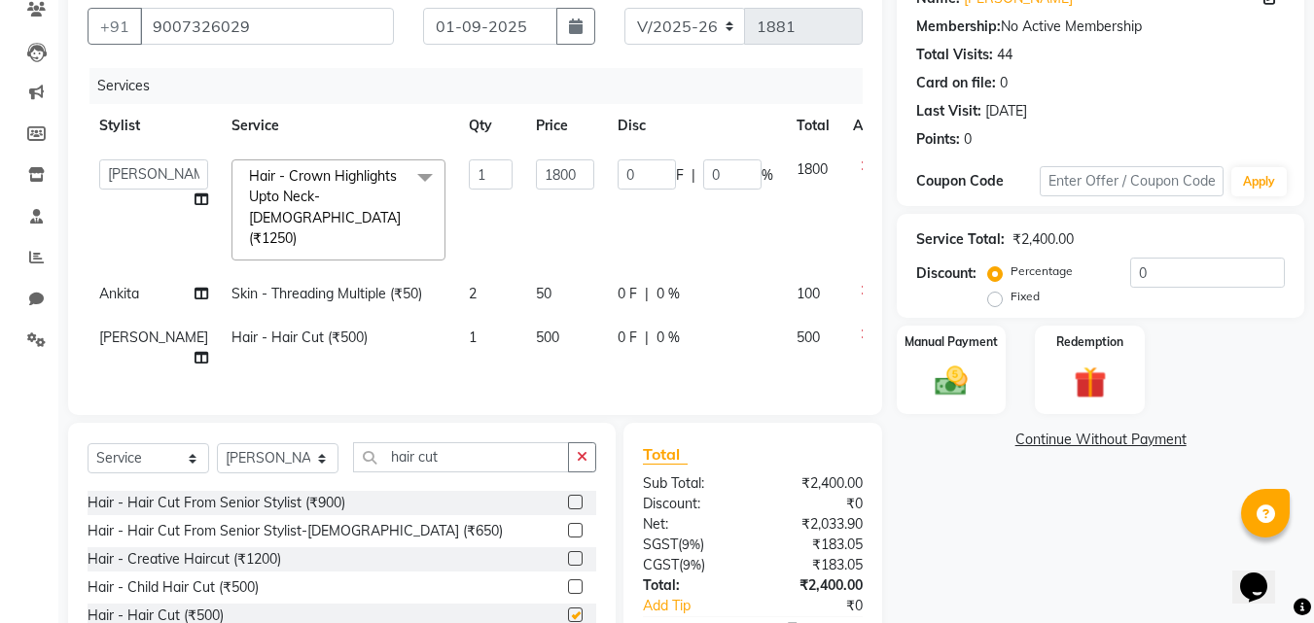
checkbox input "false"
click at [1002, 529] on div "Name: Sayan Dutta Membership: No Active Membership Total Visits: 44 Card on fil…" at bounding box center [1108, 341] width 422 height 737
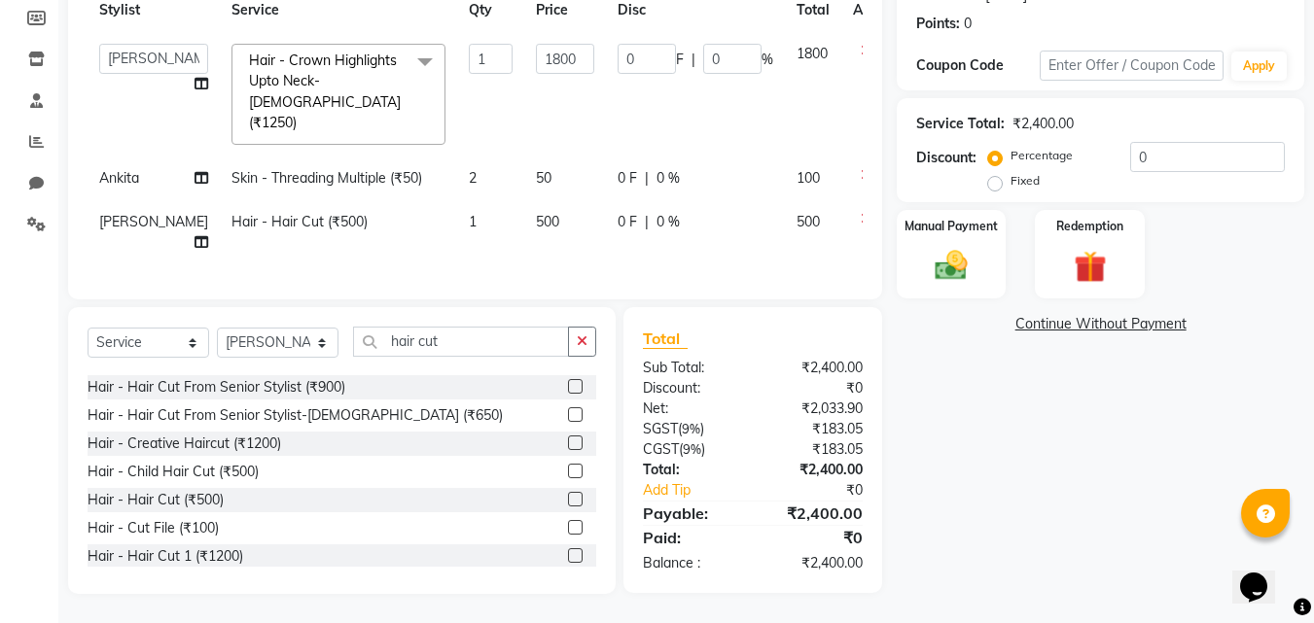
scroll to position [303, 0]
click at [967, 255] on img at bounding box center [951, 265] width 54 height 39
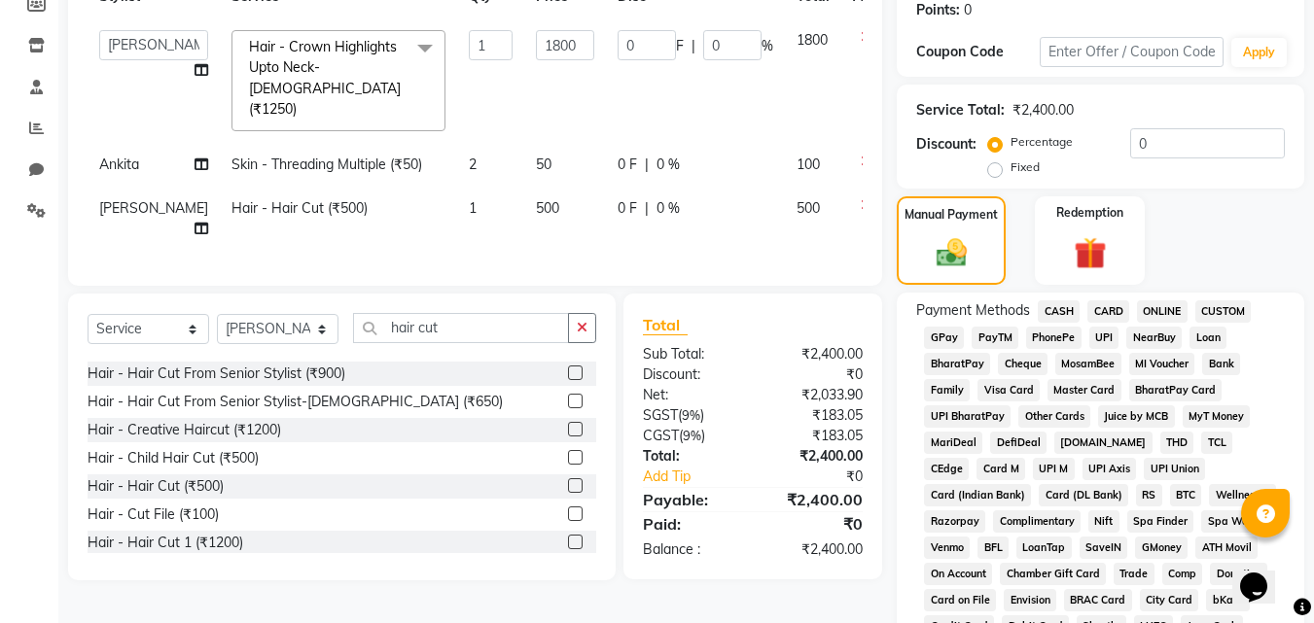
click at [1102, 334] on span "UPI" at bounding box center [1104, 338] width 30 height 22
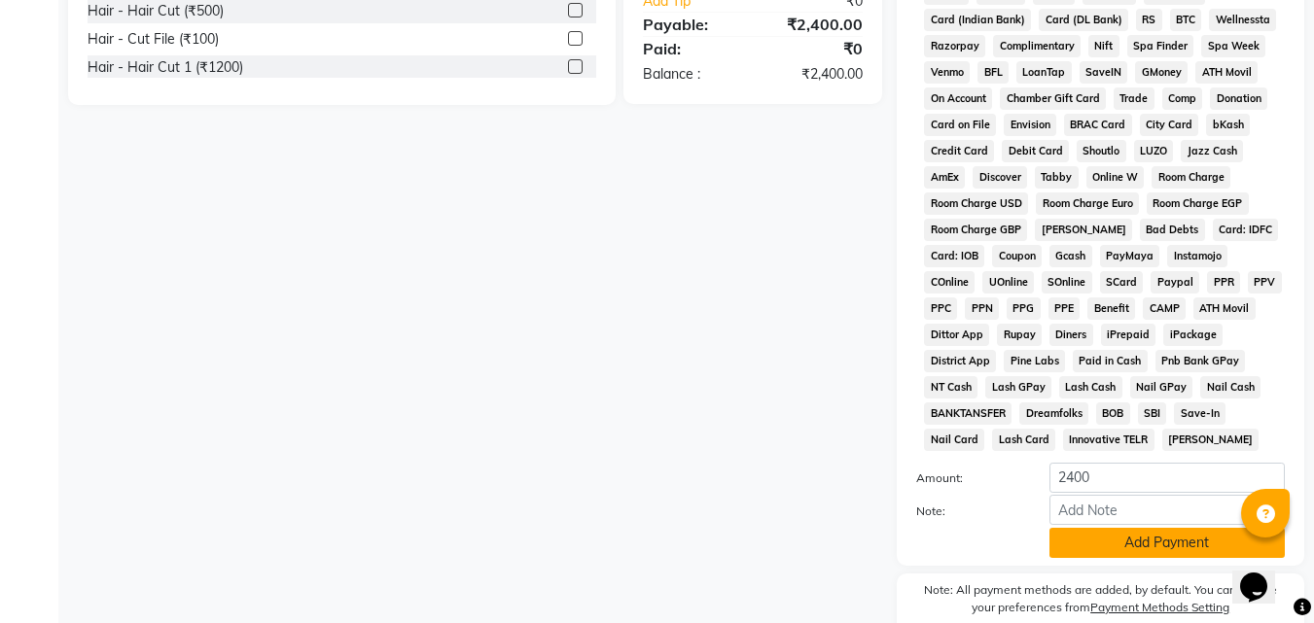
scroll to position [864, 0]
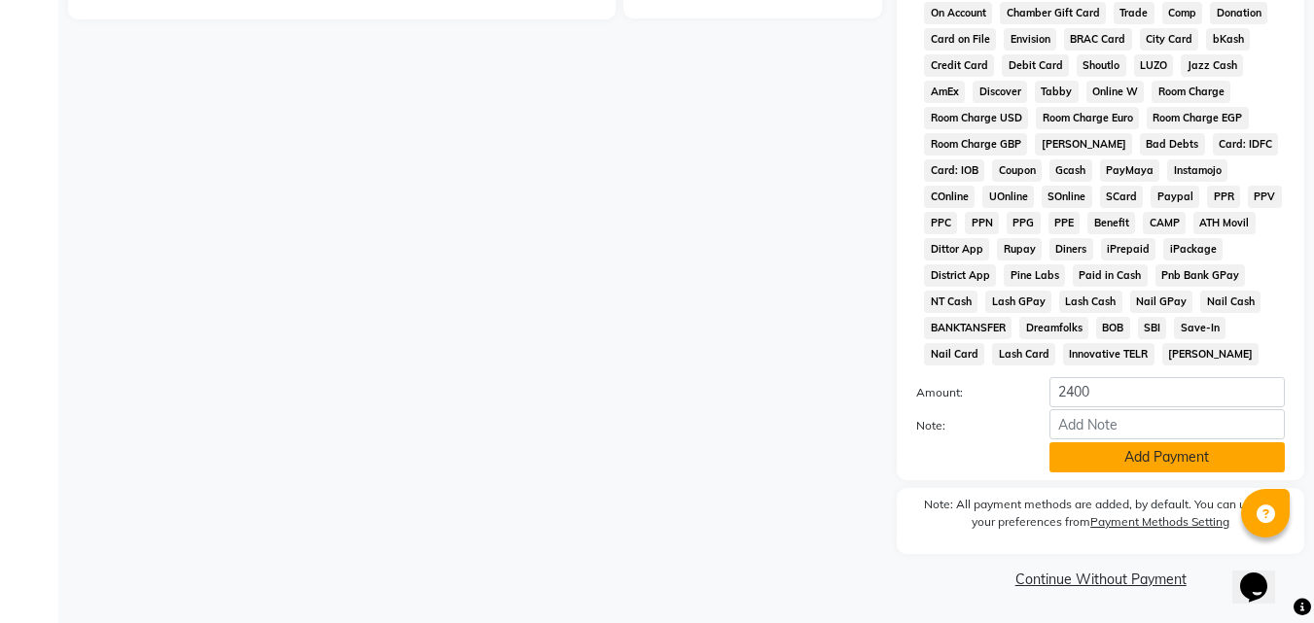
click at [1194, 454] on button "Add Payment" at bounding box center [1167, 458] width 235 height 30
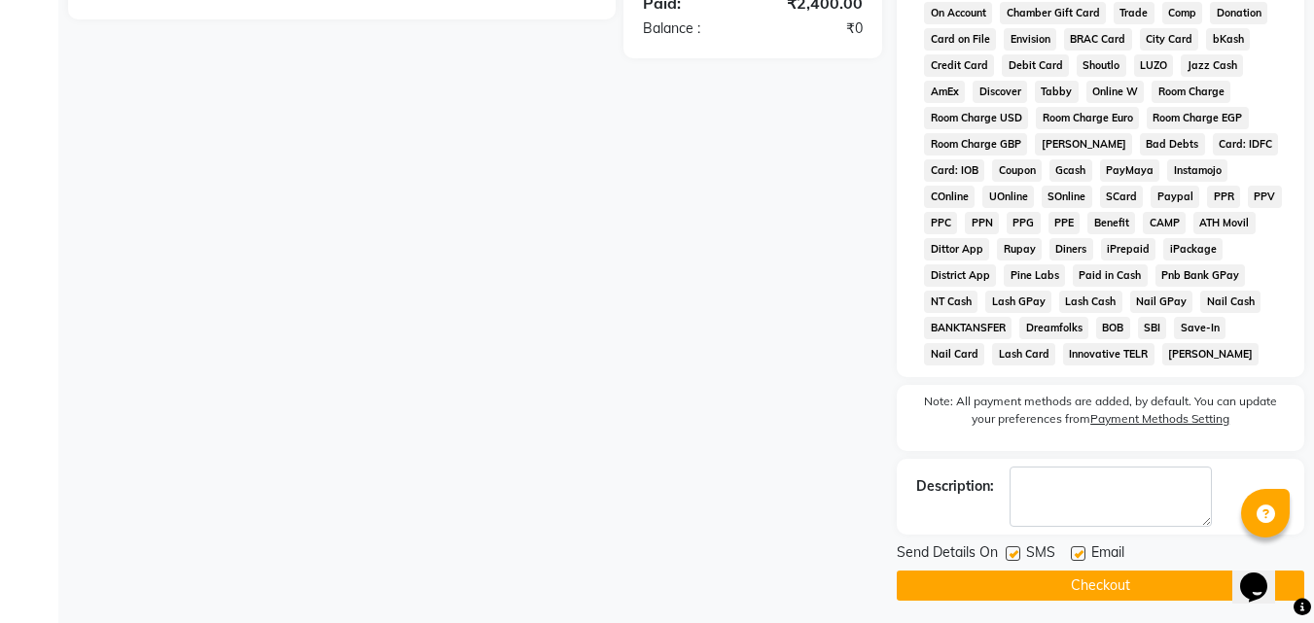
click at [1131, 580] on button "Checkout" at bounding box center [1101, 586] width 408 height 30
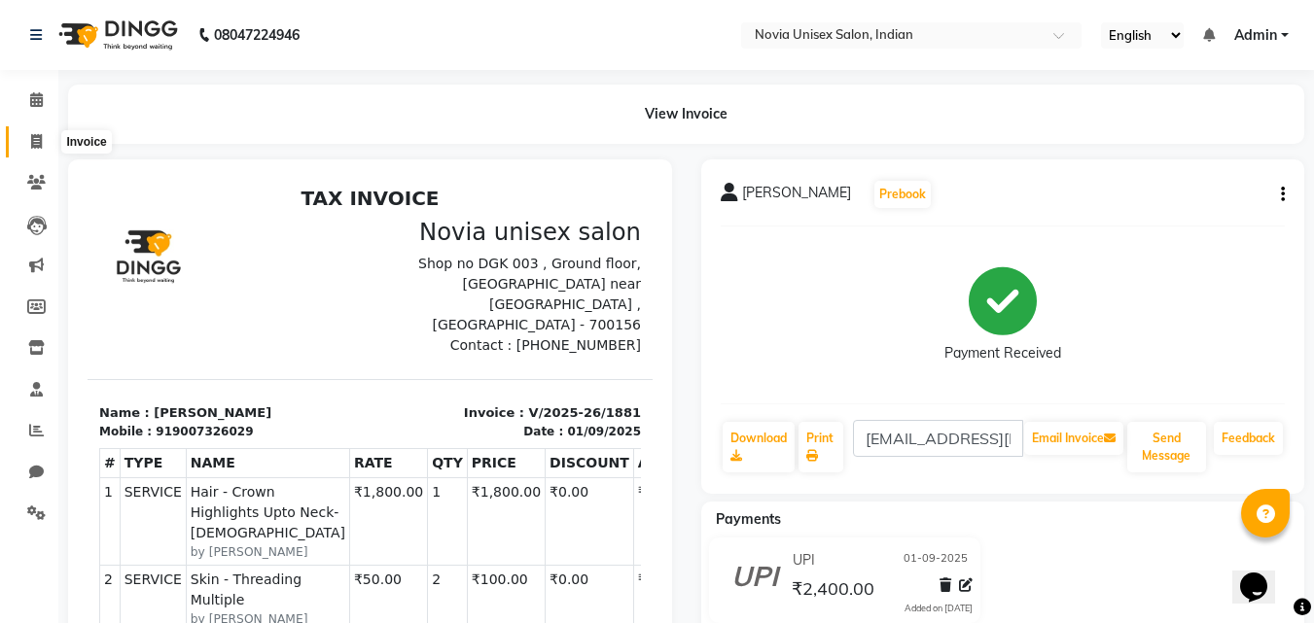
click at [45, 147] on span at bounding box center [36, 142] width 34 height 22
select select "service"
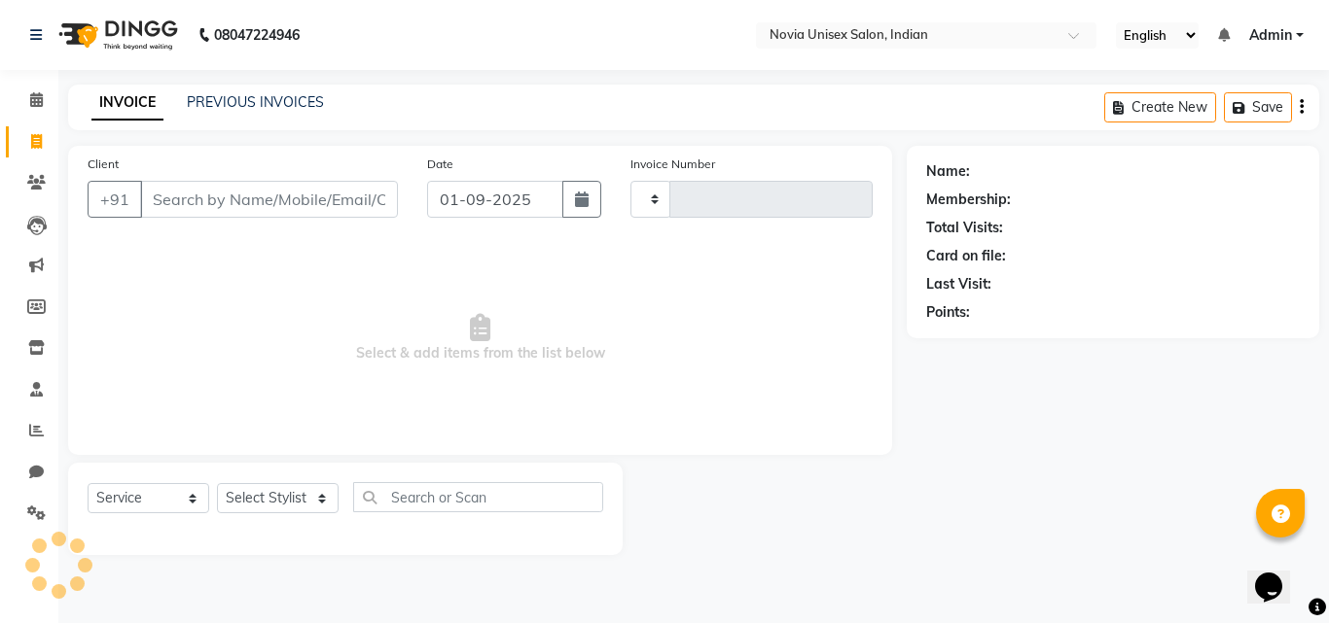
type input "1882"
select select "8772"
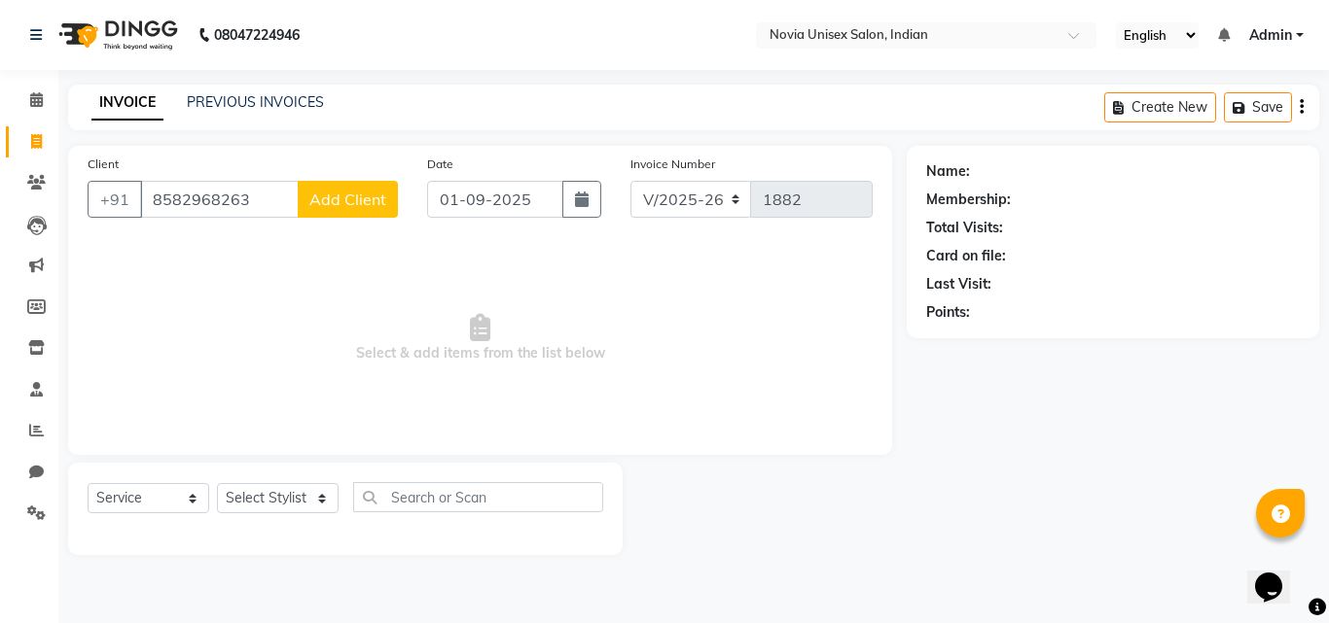
type input "8582968263"
click at [344, 207] on span "Add Client" at bounding box center [347, 199] width 77 height 19
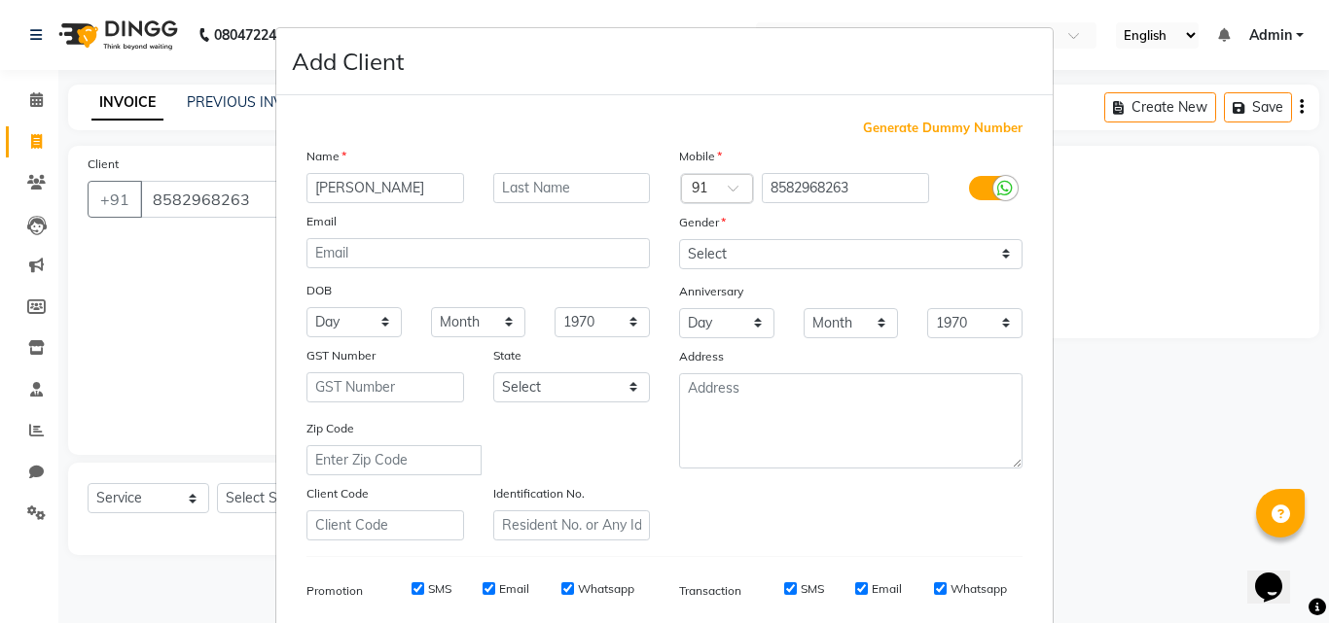
type input "suchitra"
click at [859, 258] on select "Select Male Female Other Prefer Not To Say" at bounding box center [850, 254] width 343 height 30
select select "female"
click at [679, 239] on select "Select Male Female Other Prefer Not To Say" at bounding box center [850, 254] width 343 height 30
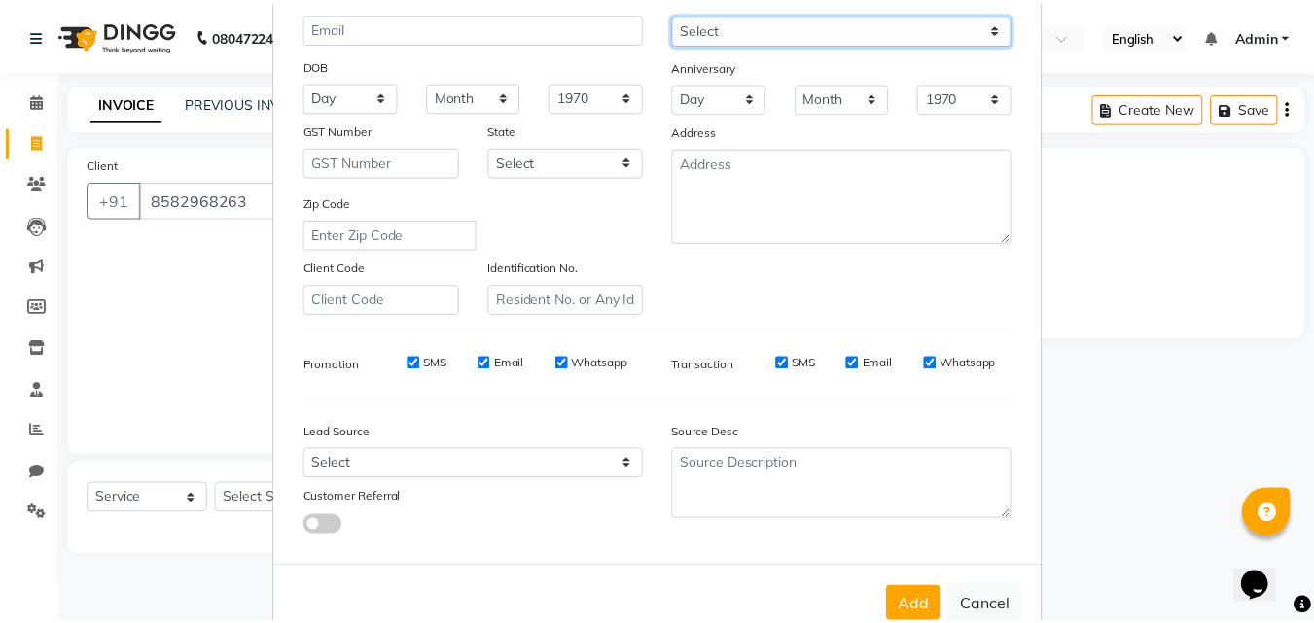
scroll to position [274, 0]
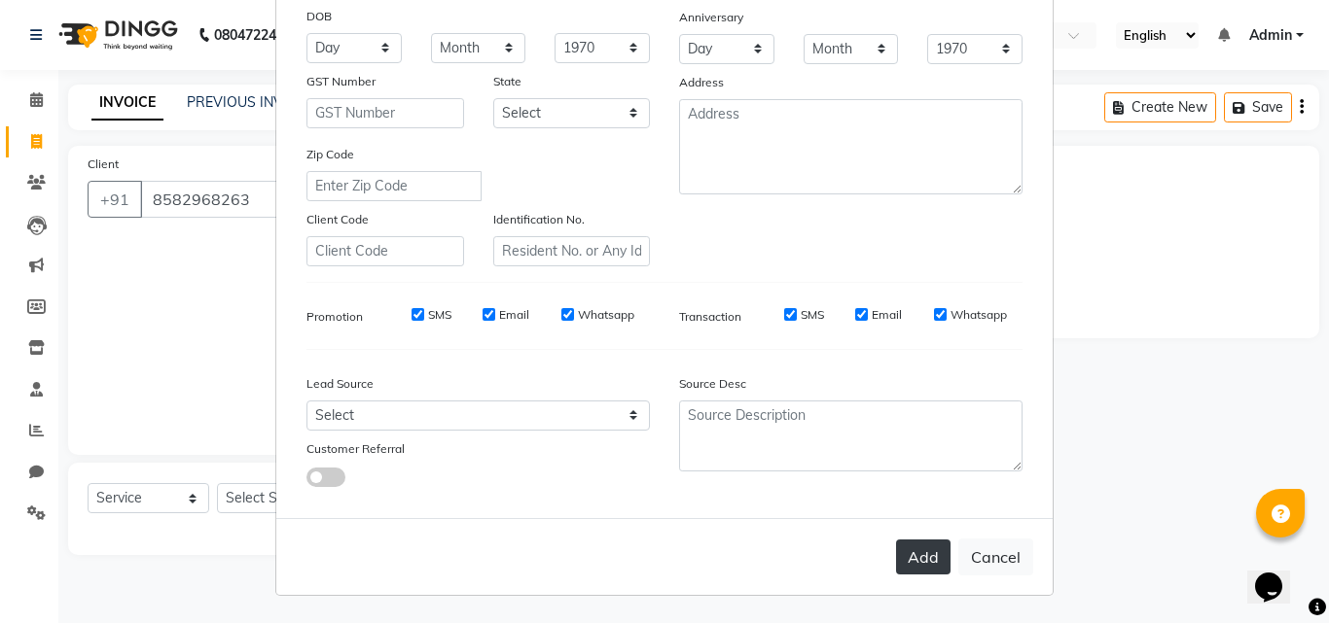
click at [919, 557] on button "Add" at bounding box center [923, 557] width 54 height 35
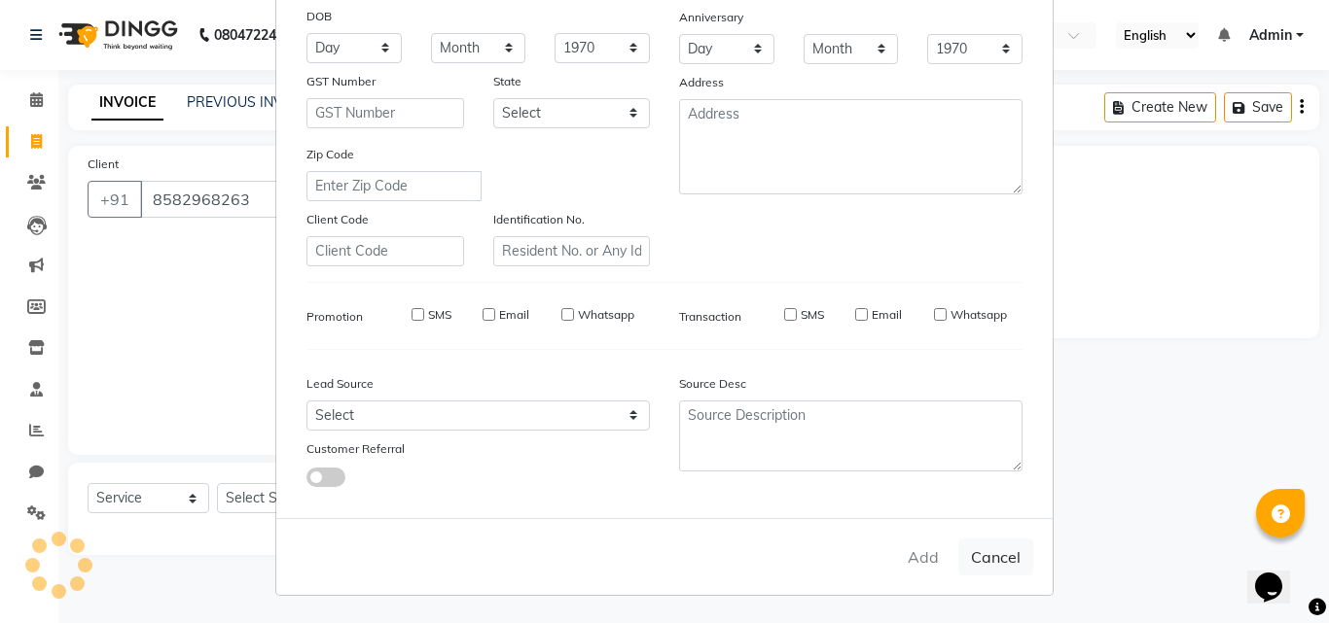
select select
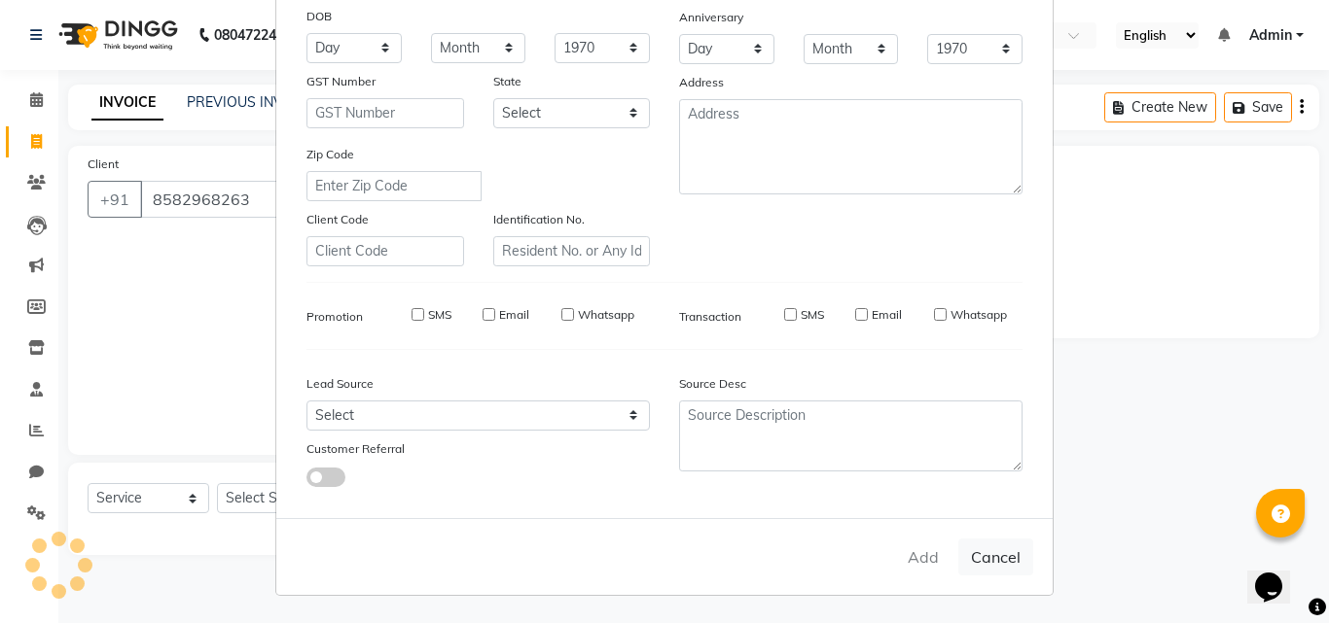
select select
checkbox input "false"
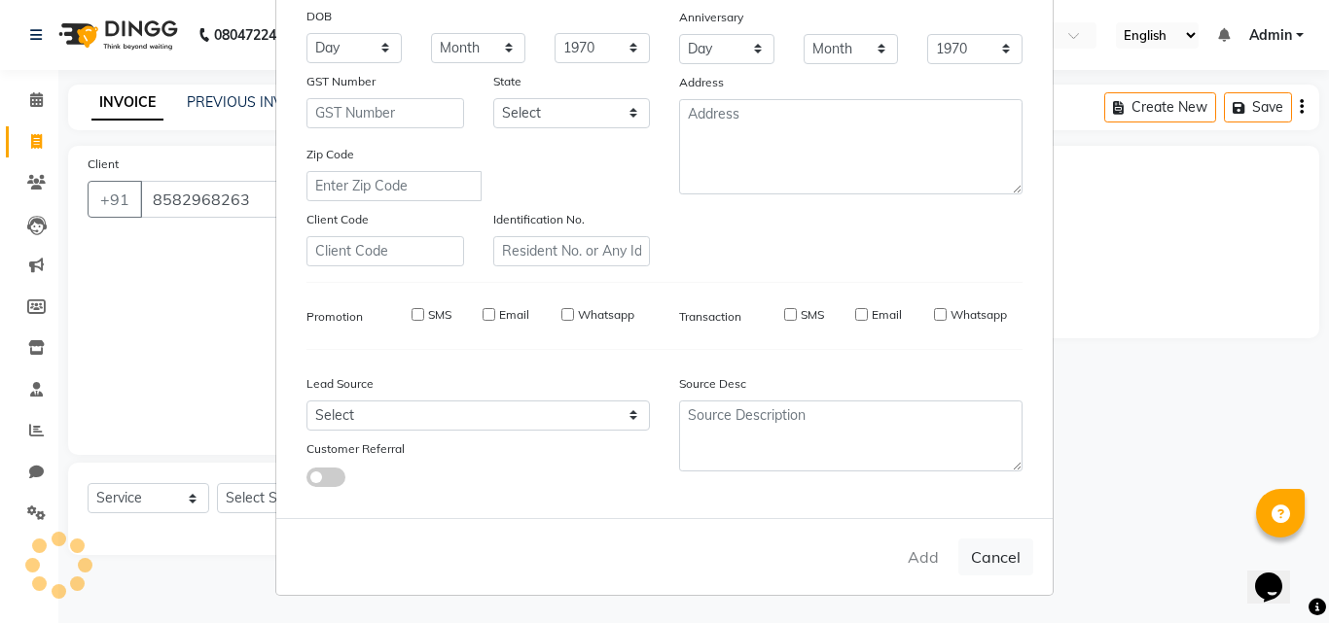
checkbox input "false"
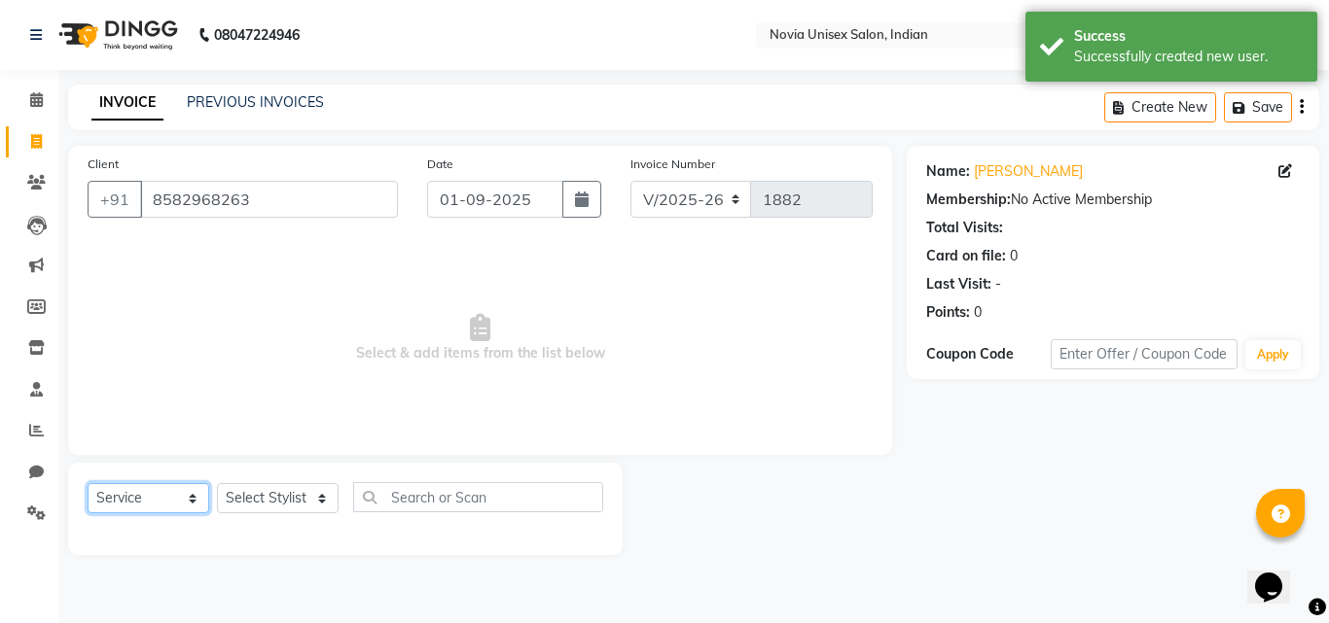
click at [164, 505] on select "Select Service Product Membership Package Voucher Prepaid Gift Card" at bounding box center [149, 498] width 122 height 30
click at [88, 483] on select "Select Service Product Membership Package Voucher Prepaid Gift Card" at bounding box center [149, 498] width 122 height 30
click at [281, 497] on select "Select Stylist Ankita Ashraf ali Bikash fardeen housesale laxmipriya mahua MUJA…" at bounding box center [278, 498] width 122 height 30
select select "89571"
click at [217, 483] on select "Select Stylist Ankita Ashraf ali Bikash fardeen housesale laxmipriya mahua MUJA…" at bounding box center [278, 498] width 122 height 30
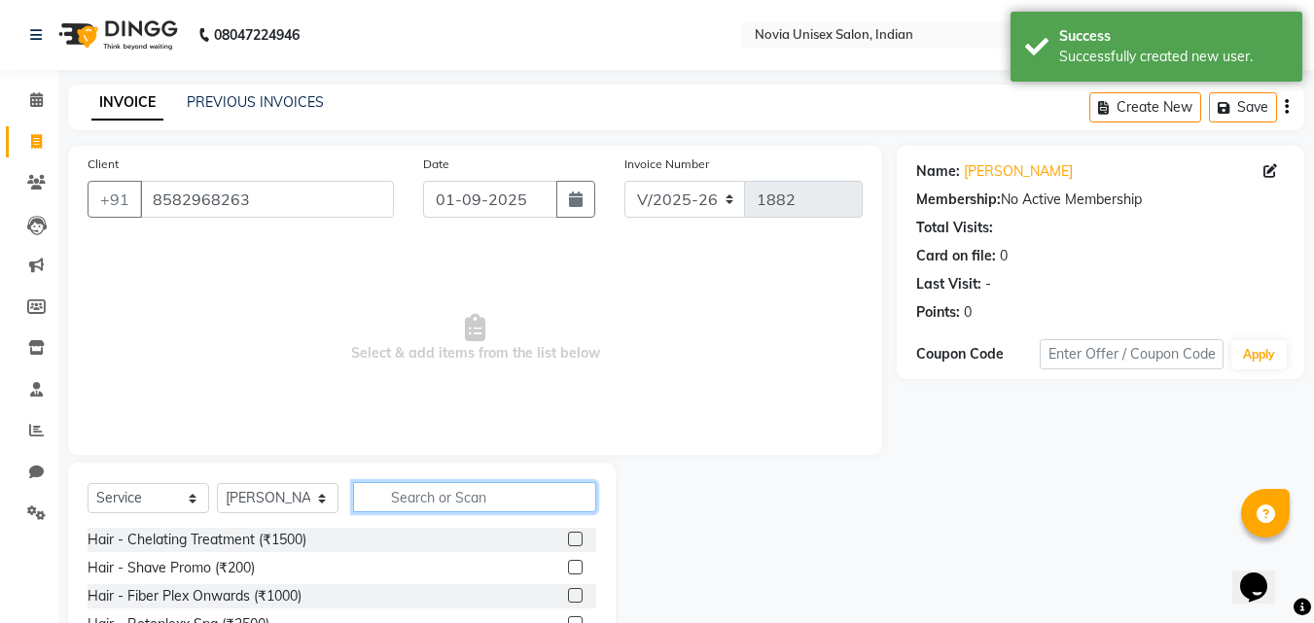
click at [422, 487] on input "text" at bounding box center [474, 497] width 243 height 30
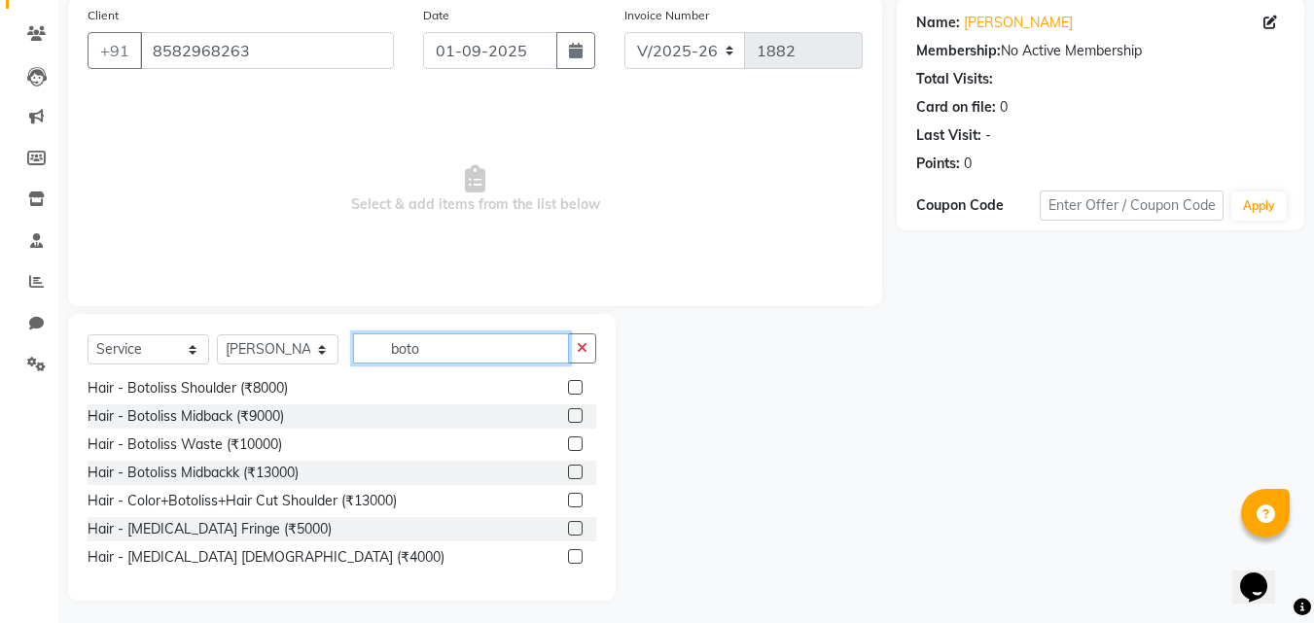
scroll to position [156, 0]
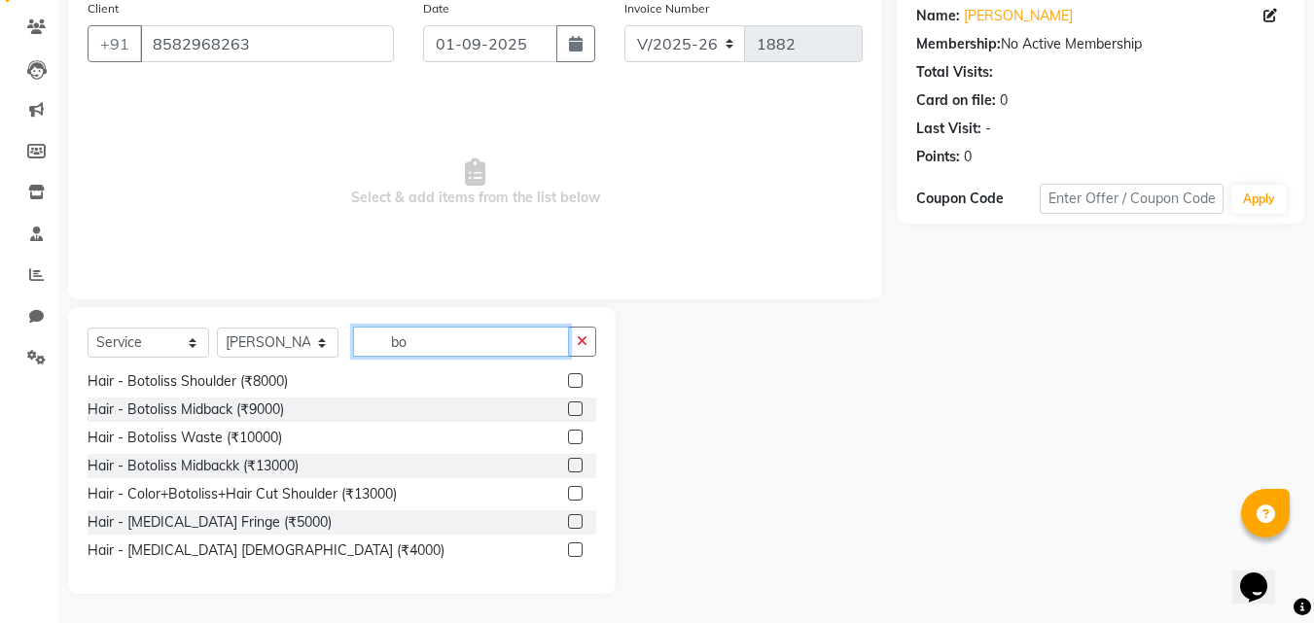
type input "b"
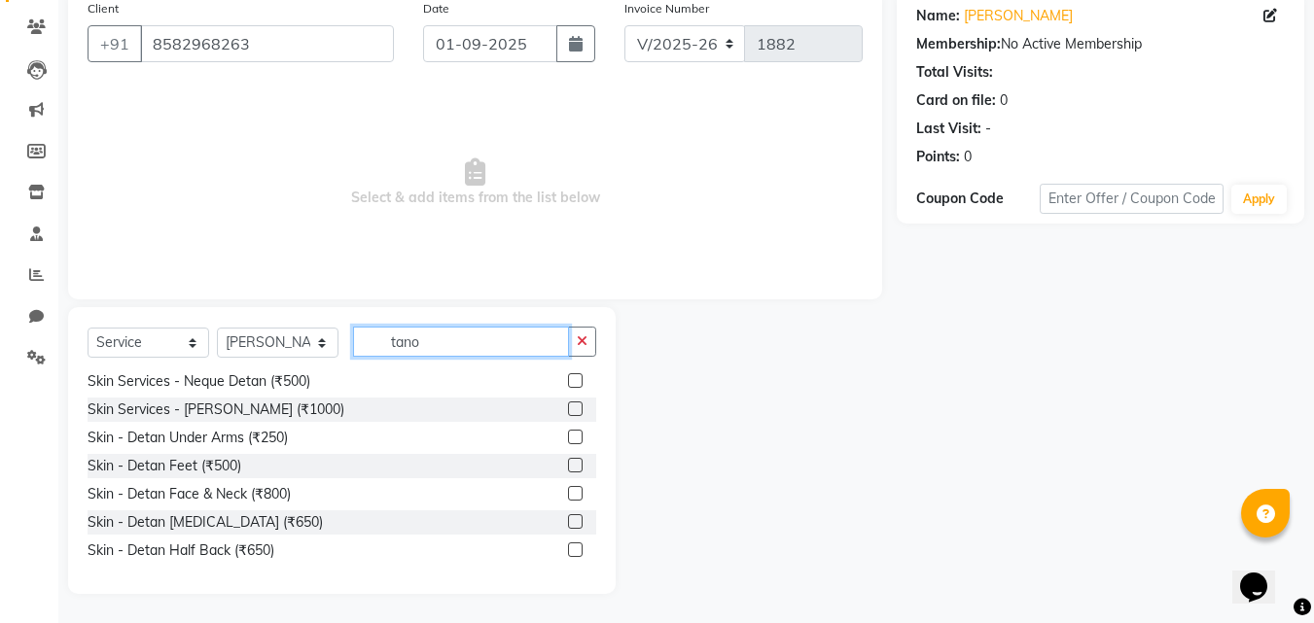
scroll to position [0, 0]
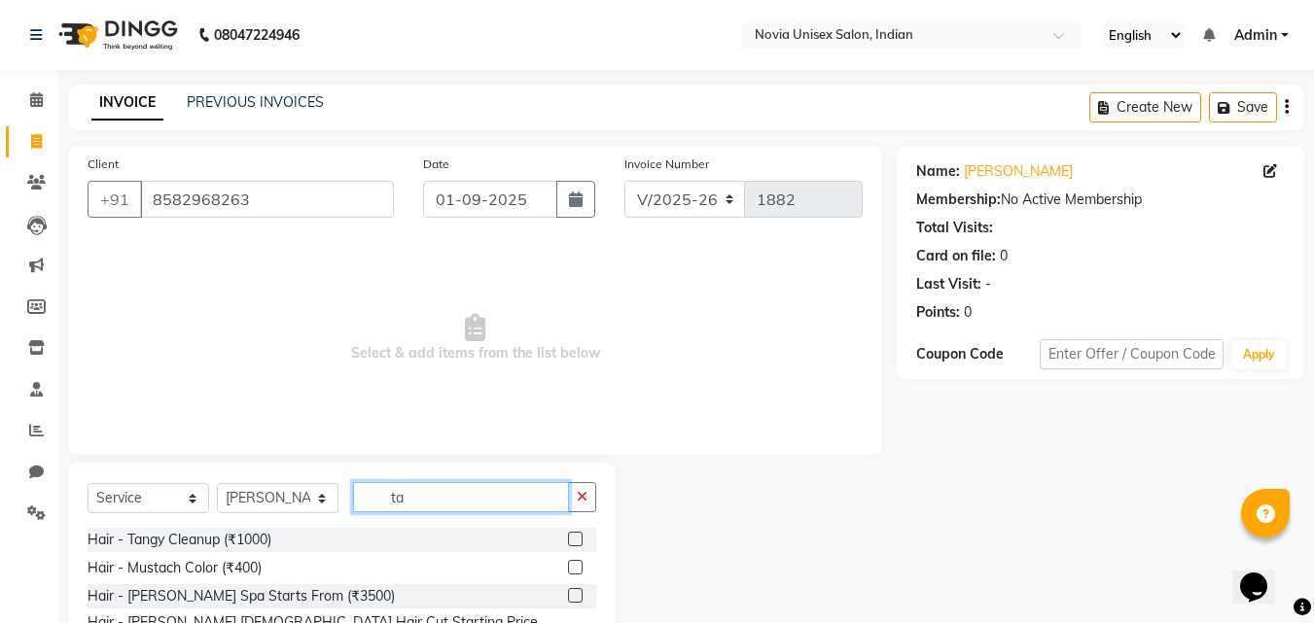
type input "t"
type input "n"
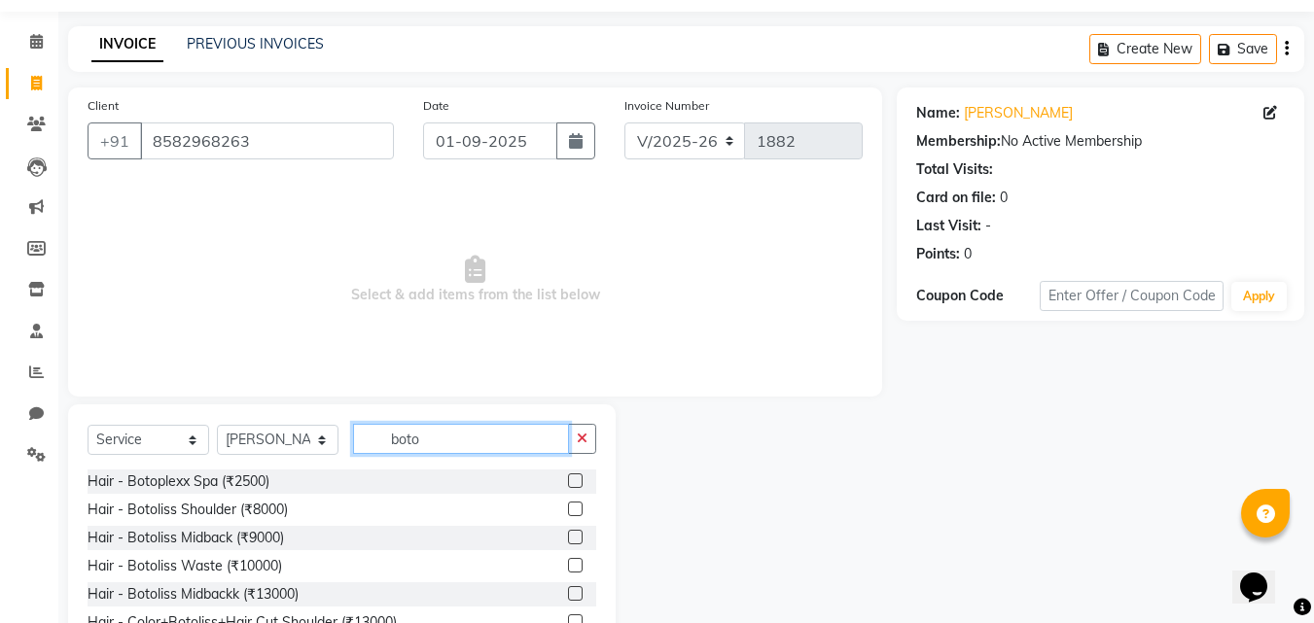
scroll to position [156, 0]
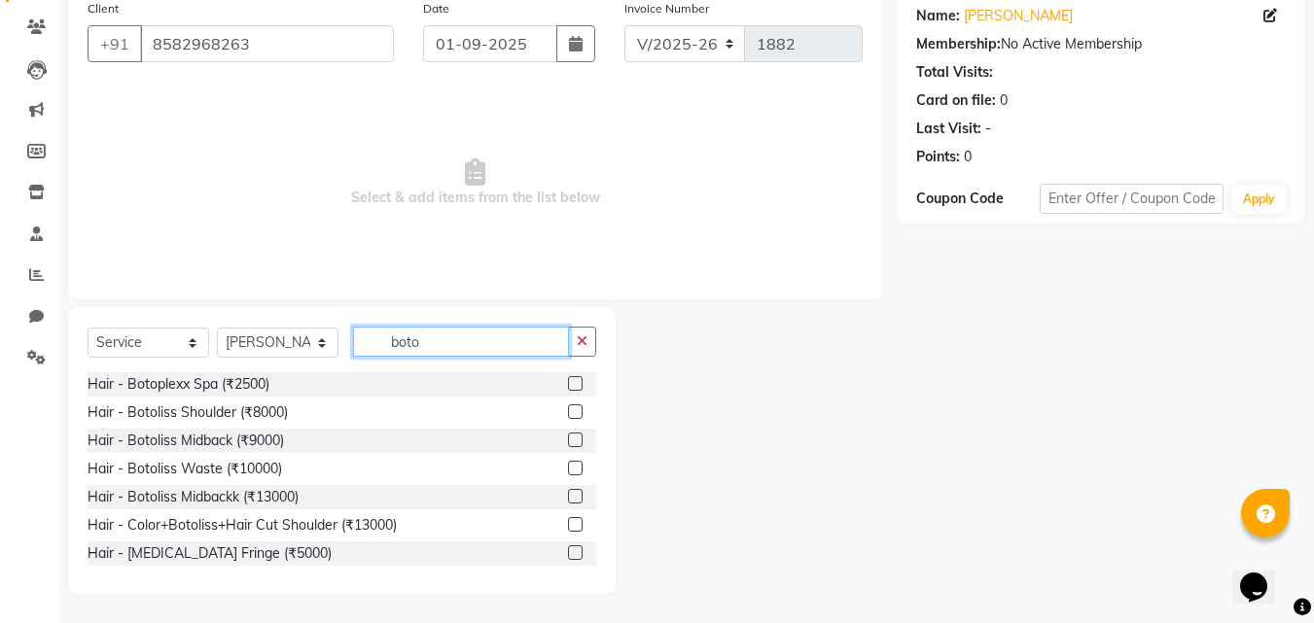
type input "boto"
click at [568, 437] on label at bounding box center [575, 440] width 15 height 15
click at [568, 437] on input "checkbox" at bounding box center [574, 441] width 13 height 13
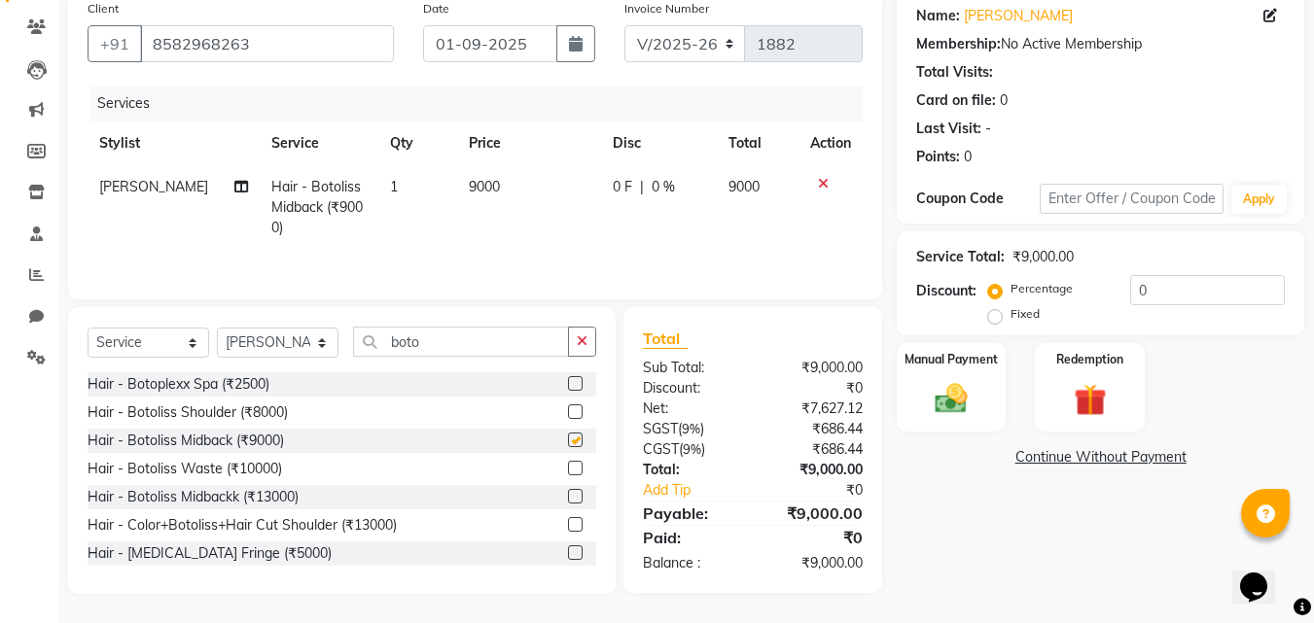
checkbox input "false"
click at [510, 180] on td "9000" at bounding box center [529, 207] width 144 height 85
select select "89571"
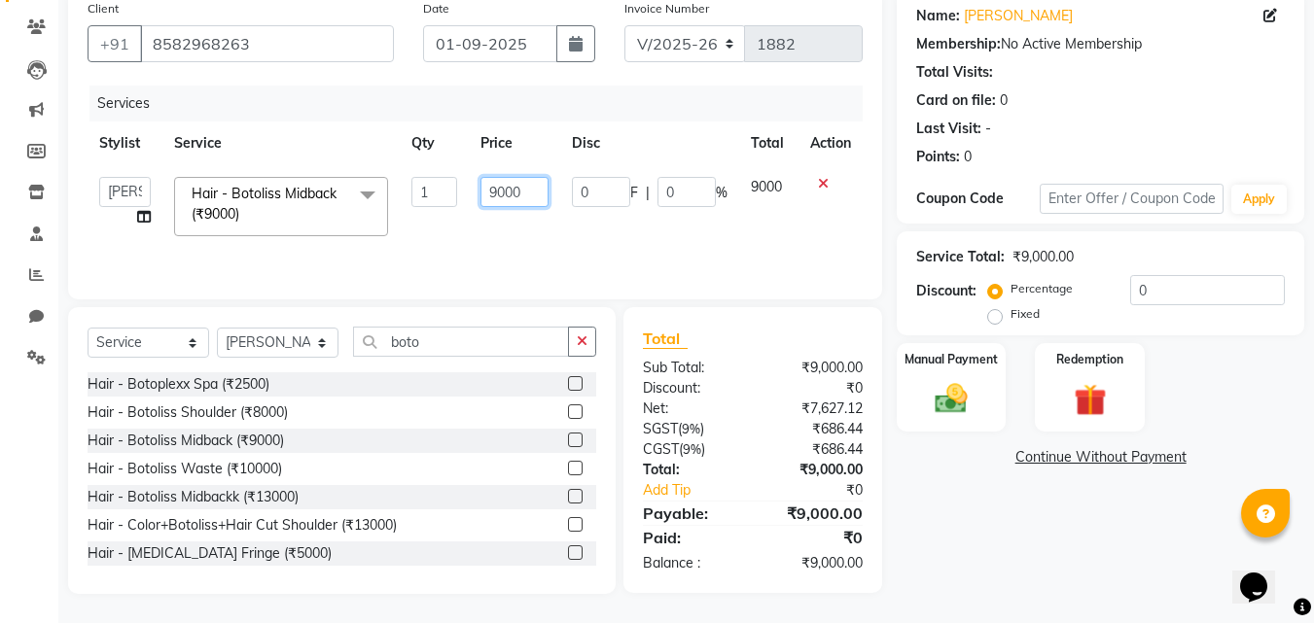
click at [511, 180] on input "9000" at bounding box center [514, 192] width 67 height 30
type input "10000"
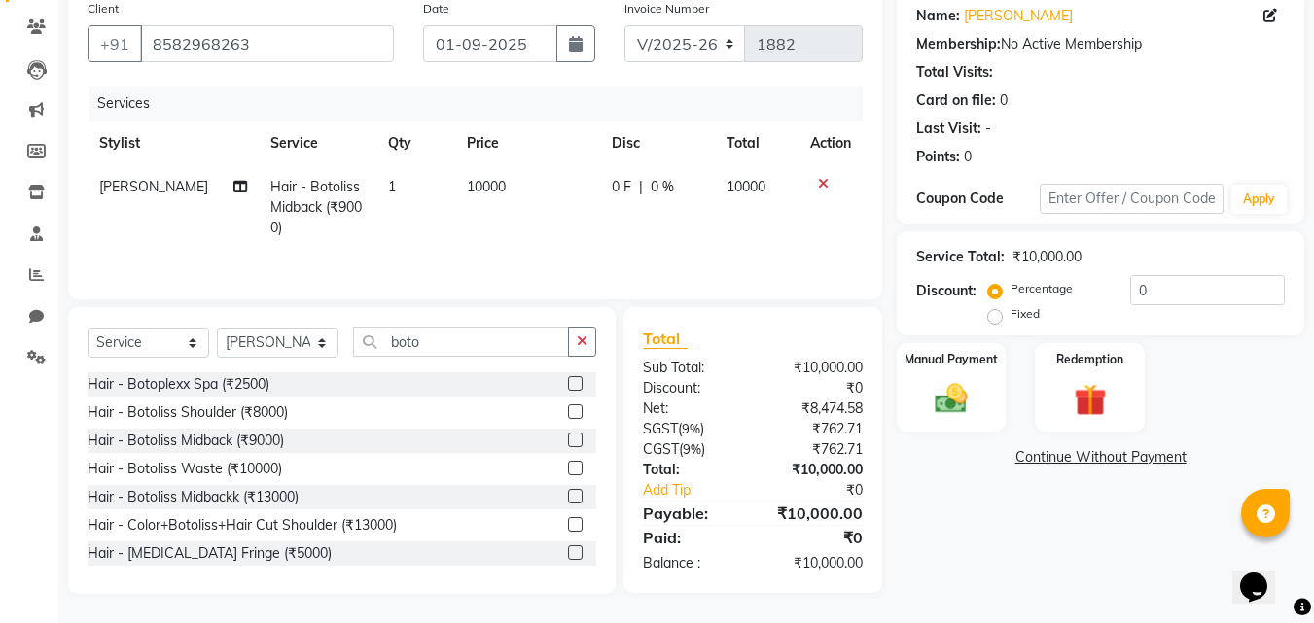
click at [1003, 535] on div "Name: Suchitra Membership: No Active Membership Total Visits: Card on file: 0 L…" at bounding box center [1108, 292] width 422 height 604
click at [962, 390] on img at bounding box center [951, 398] width 54 height 39
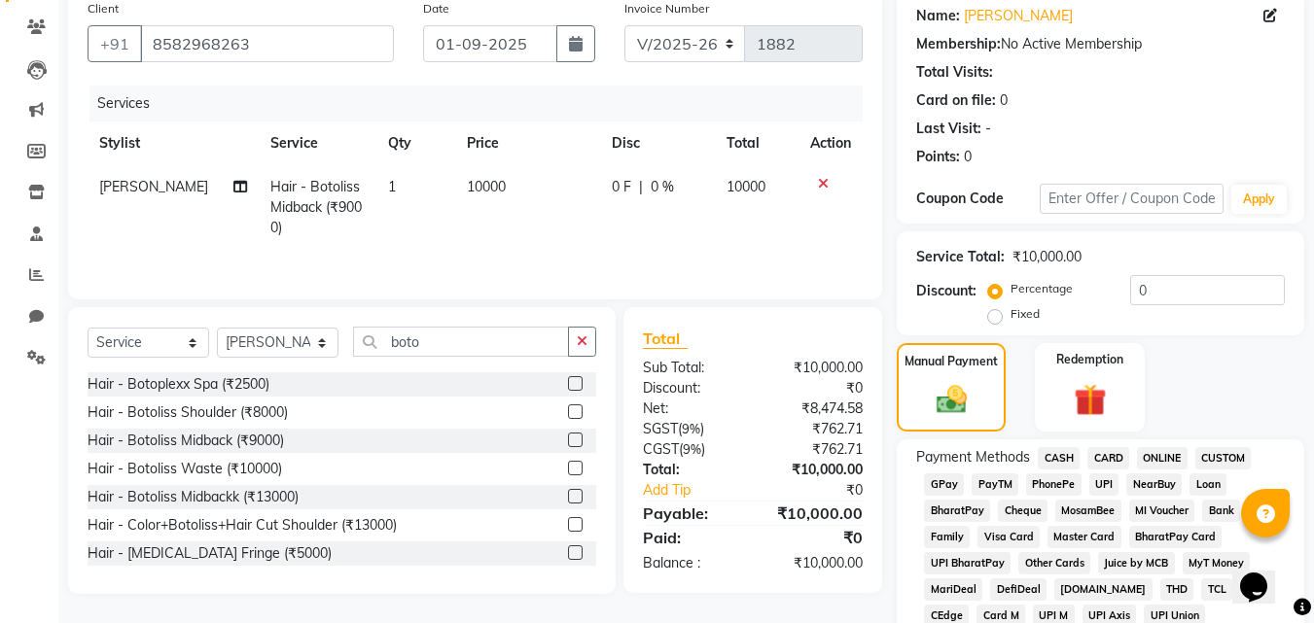
click at [1095, 487] on span "UPI" at bounding box center [1104, 485] width 30 height 22
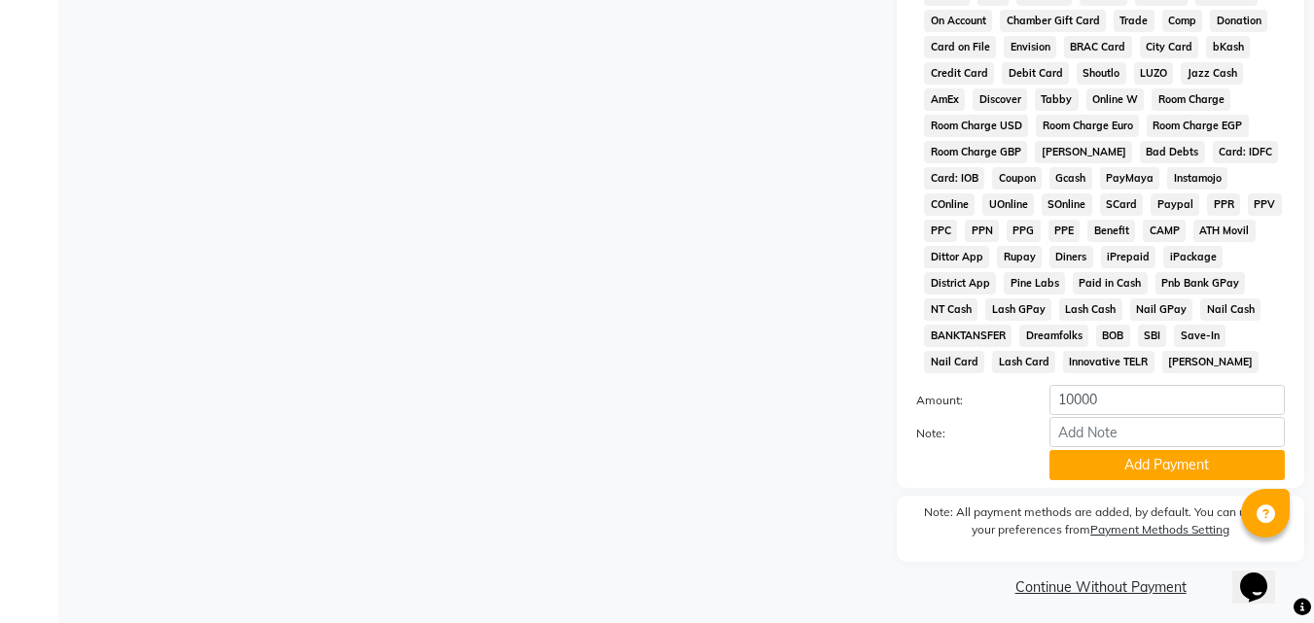
scroll to position [864, 0]
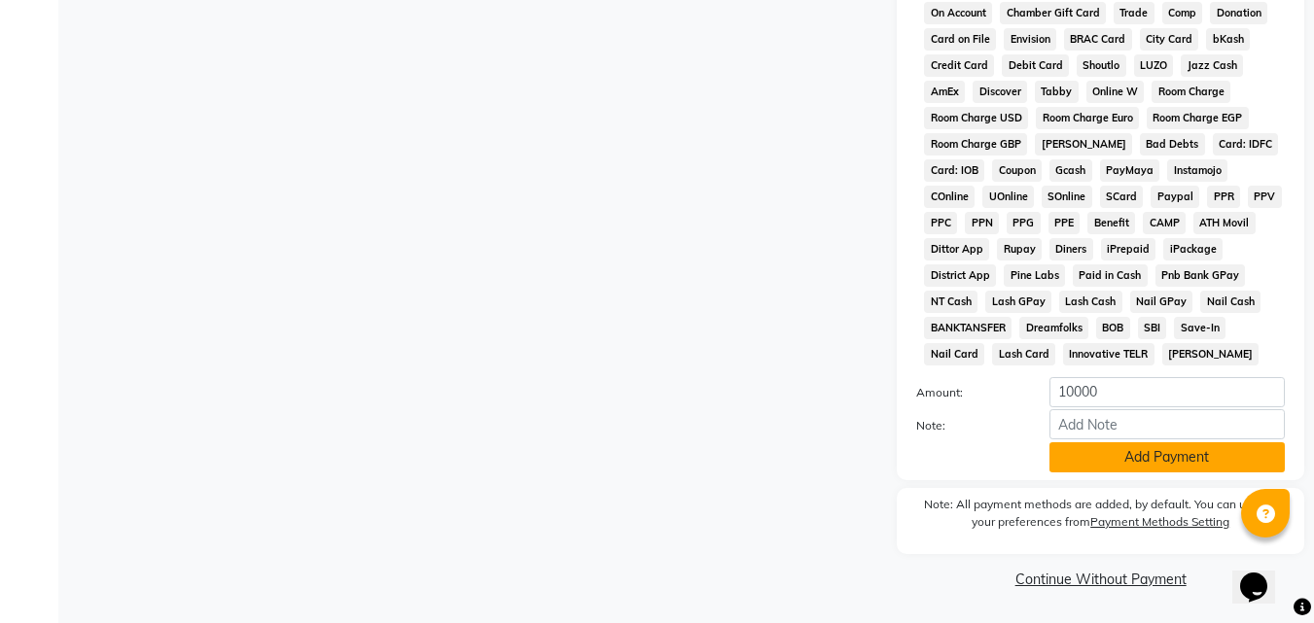
click at [1169, 460] on button "Add Payment" at bounding box center [1167, 458] width 235 height 30
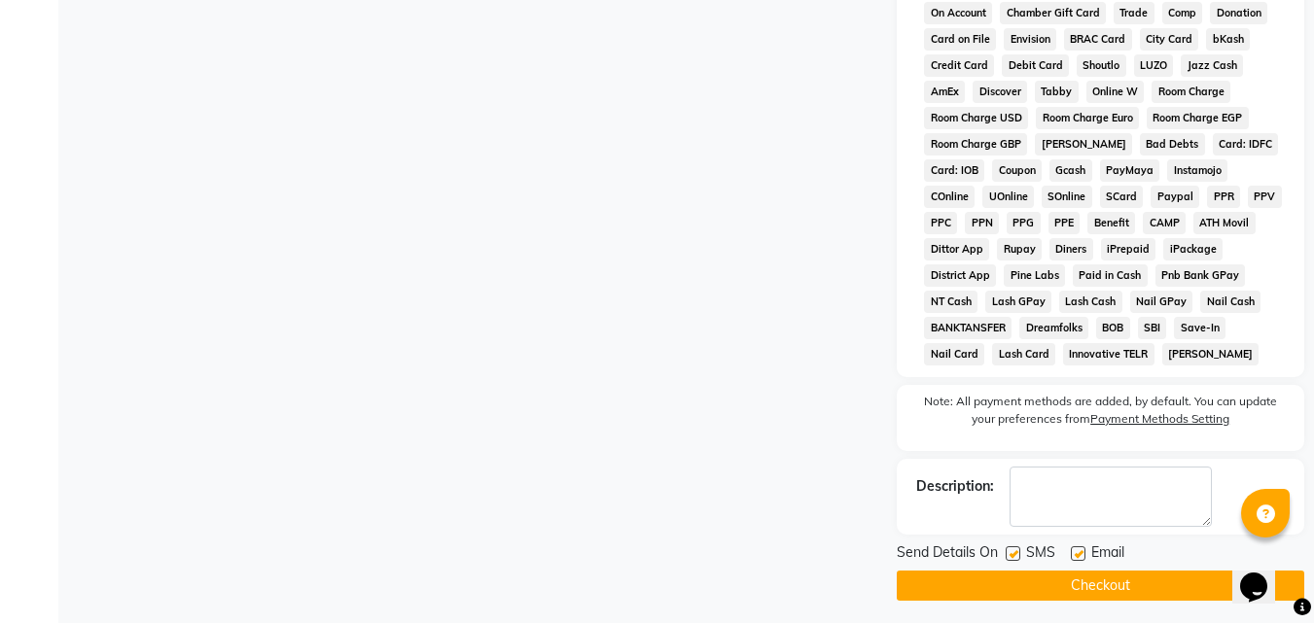
click at [1097, 580] on button "Checkout" at bounding box center [1101, 586] width 408 height 30
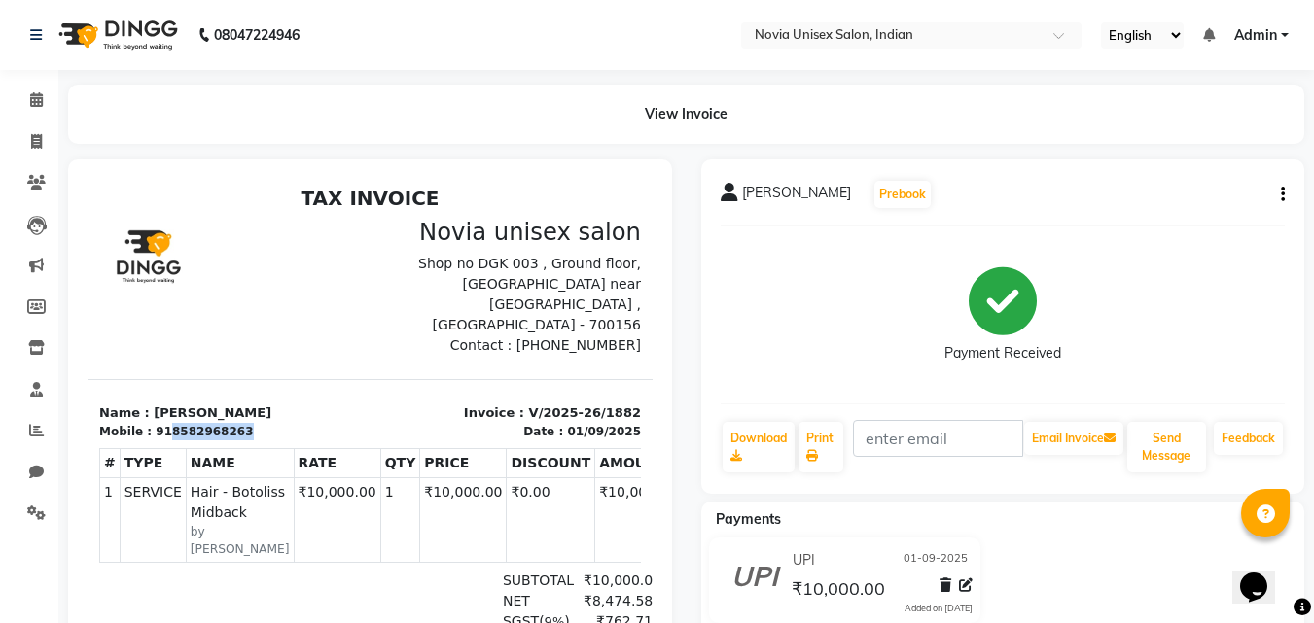
drag, startPoint x: 162, startPoint y: 409, endPoint x: 255, endPoint y: 409, distance: 92.4
click at [255, 423] on div "Mobile : 918582968263" at bounding box center [229, 432] width 260 height 18
copy div "8582968263"
click at [36, 180] on icon at bounding box center [36, 182] width 18 height 15
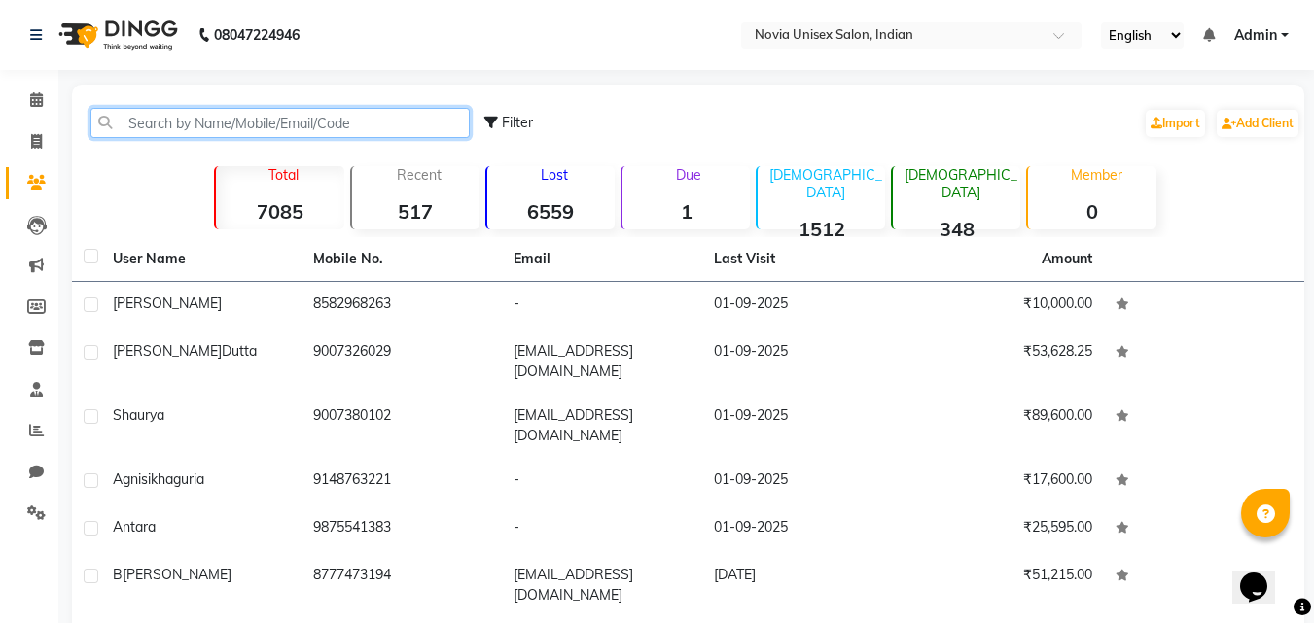
click at [280, 120] on input "text" at bounding box center [279, 123] width 379 height 30
paste input "8582968263"
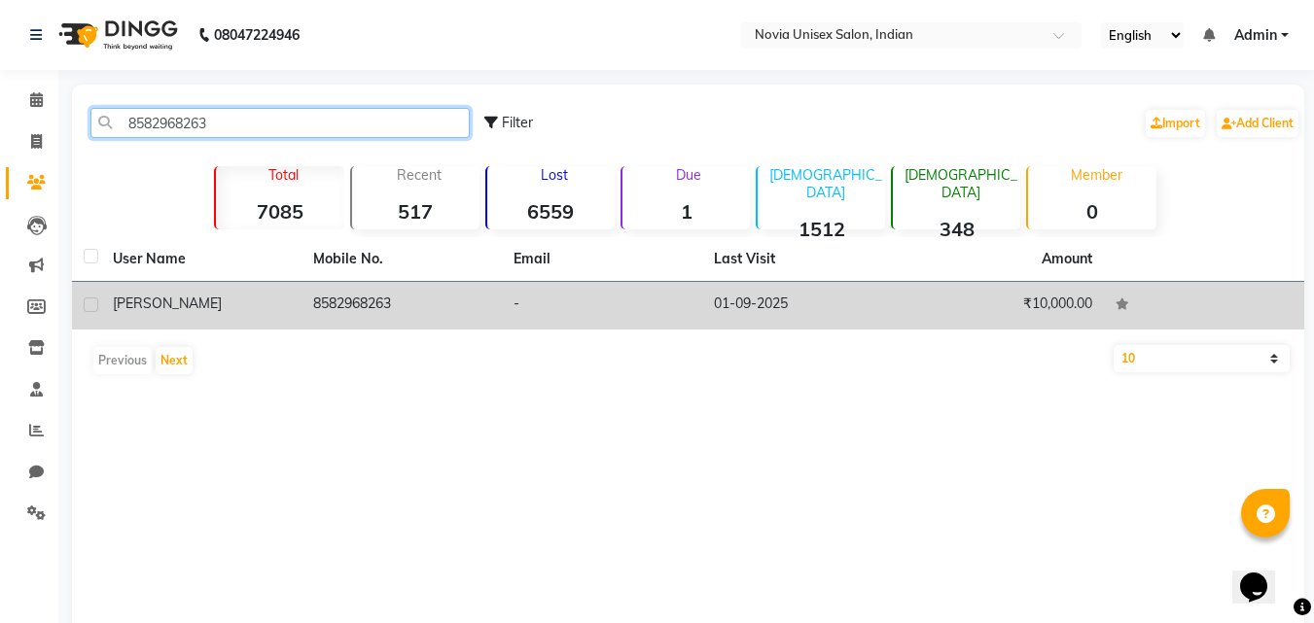
type input "8582968263"
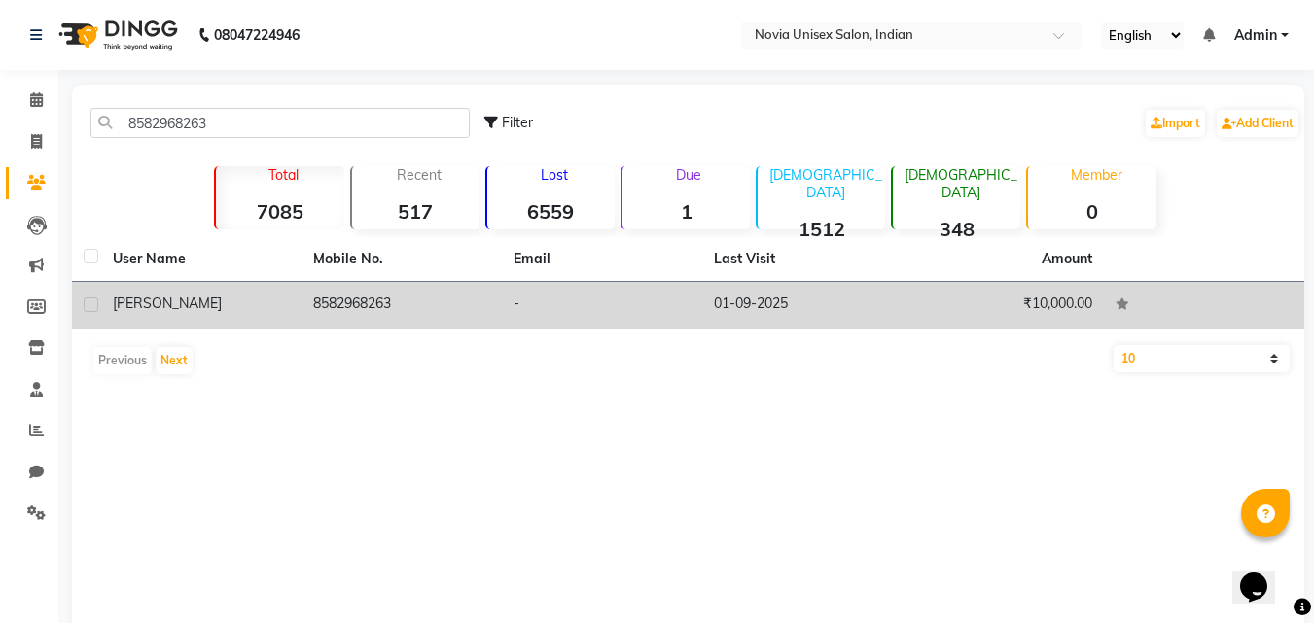
click at [330, 303] on td "8582968263" at bounding box center [402, 306] width 200 height 48
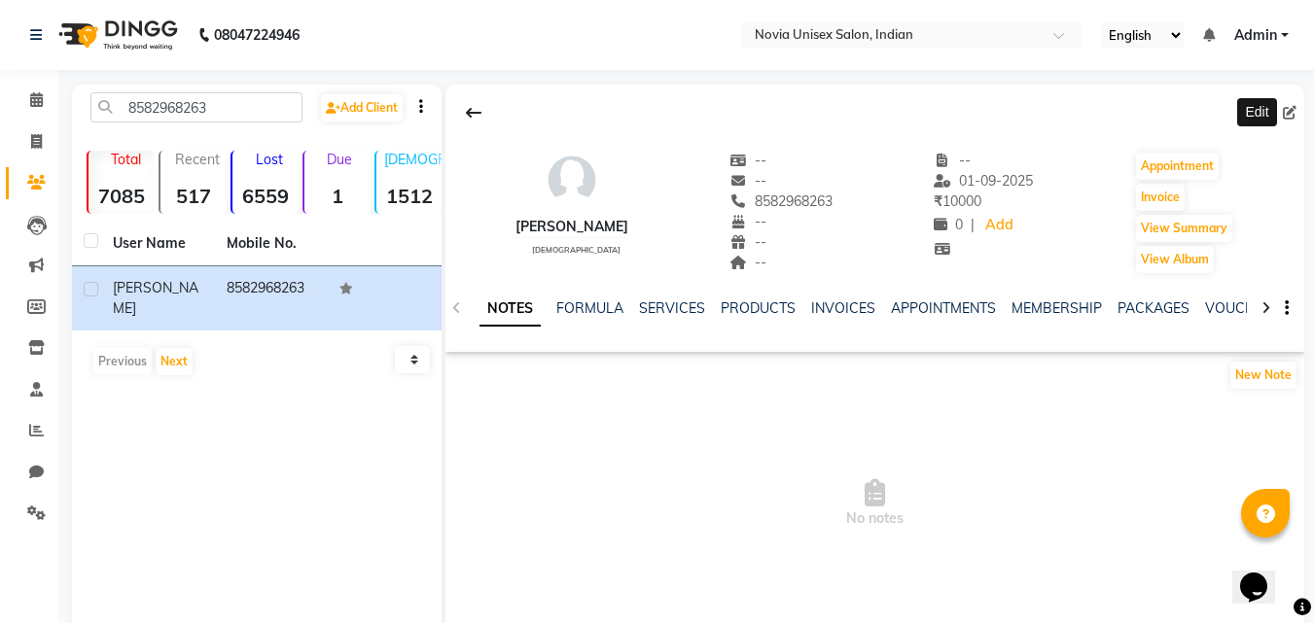
click at [1291, 112] on icon at bounding box center [1290, 113] width 14 height 14
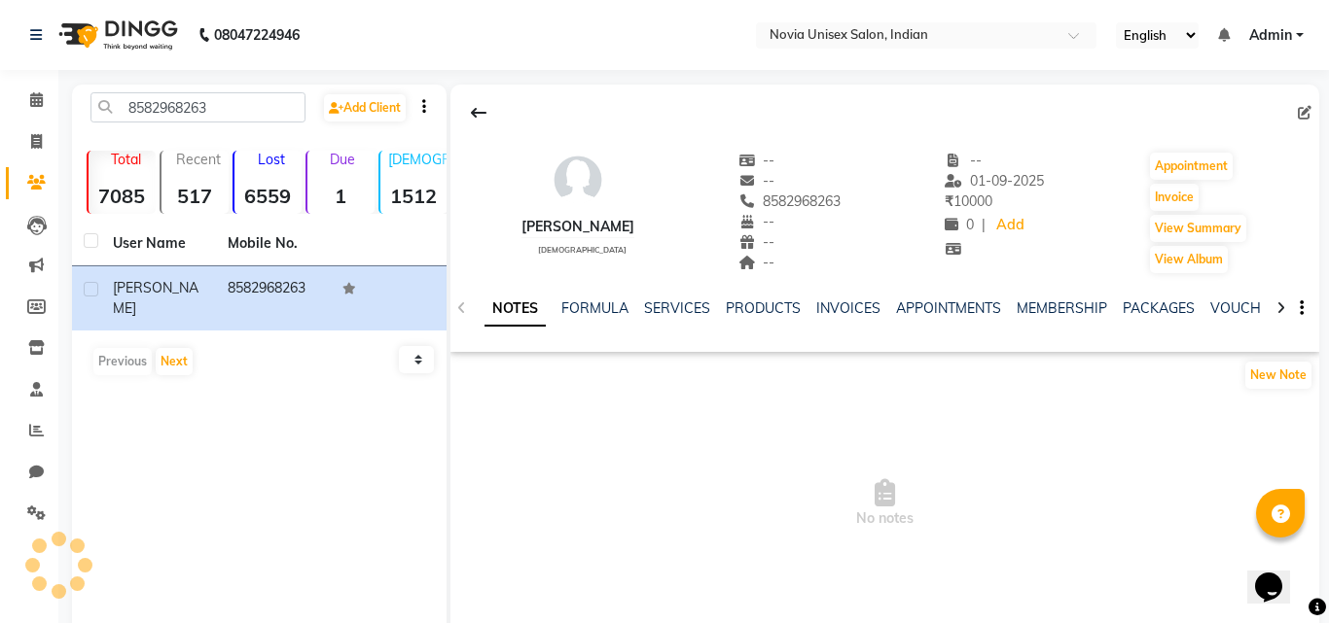
select select "female"
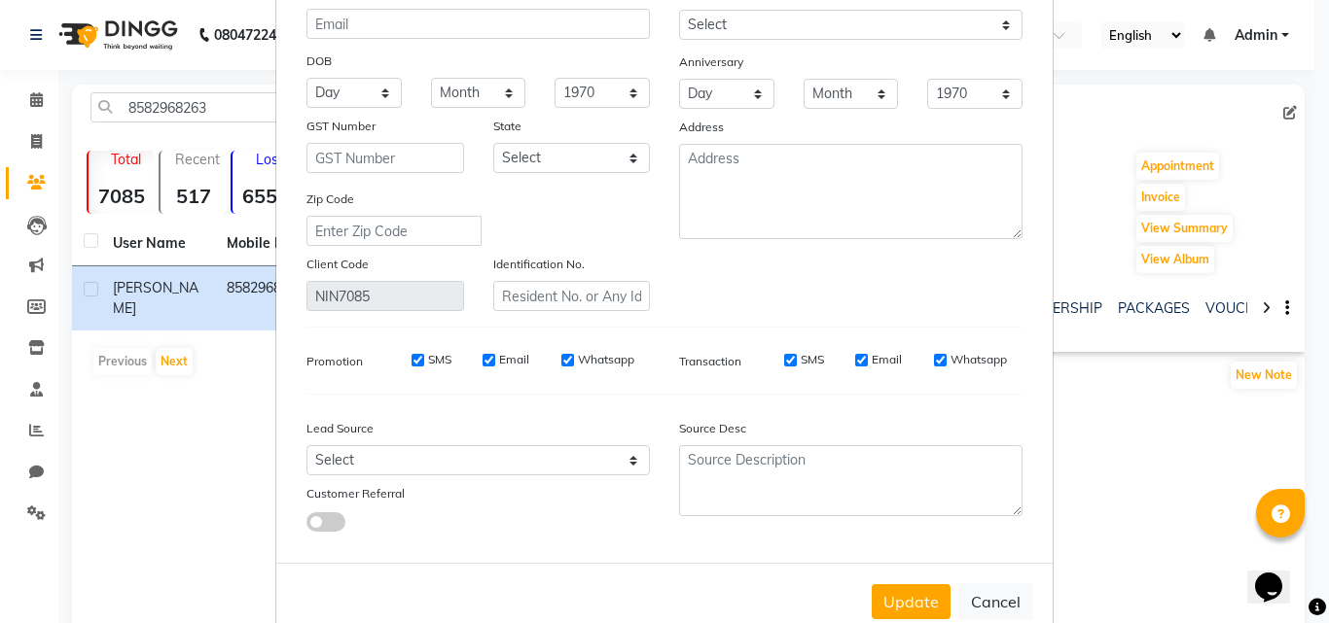
scroll to position [239, 0]
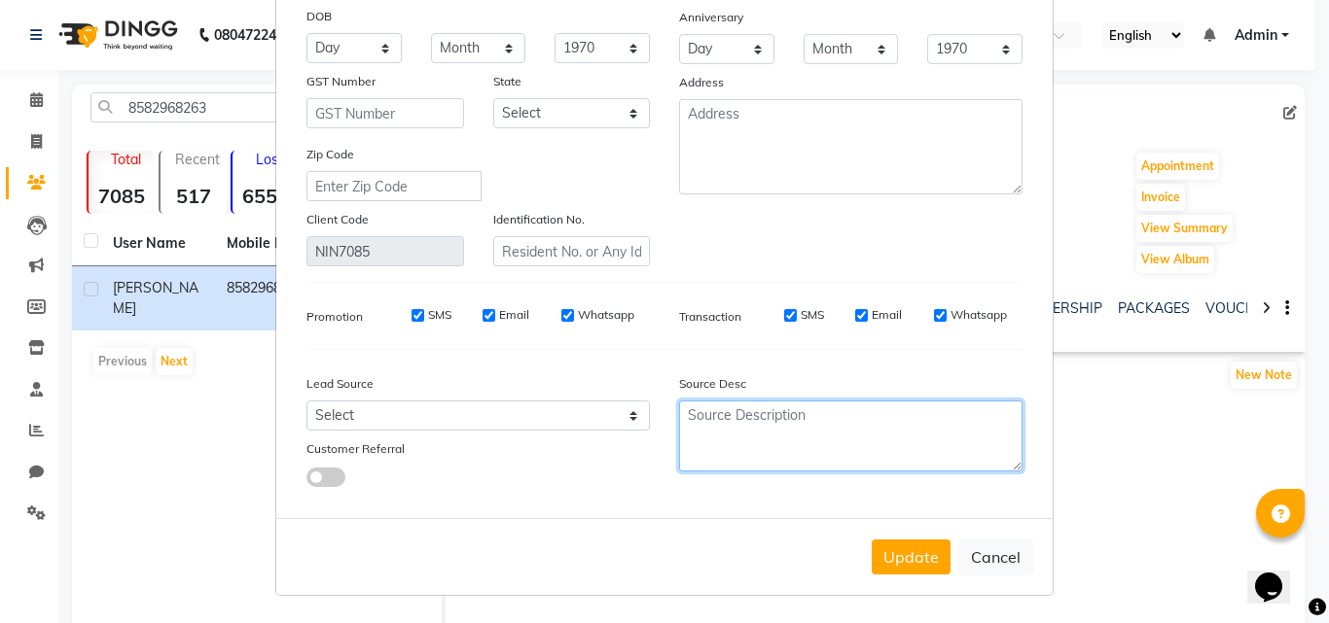
click at [769, 425] on textarea at bounding box center [850, 436] width 343 height 71
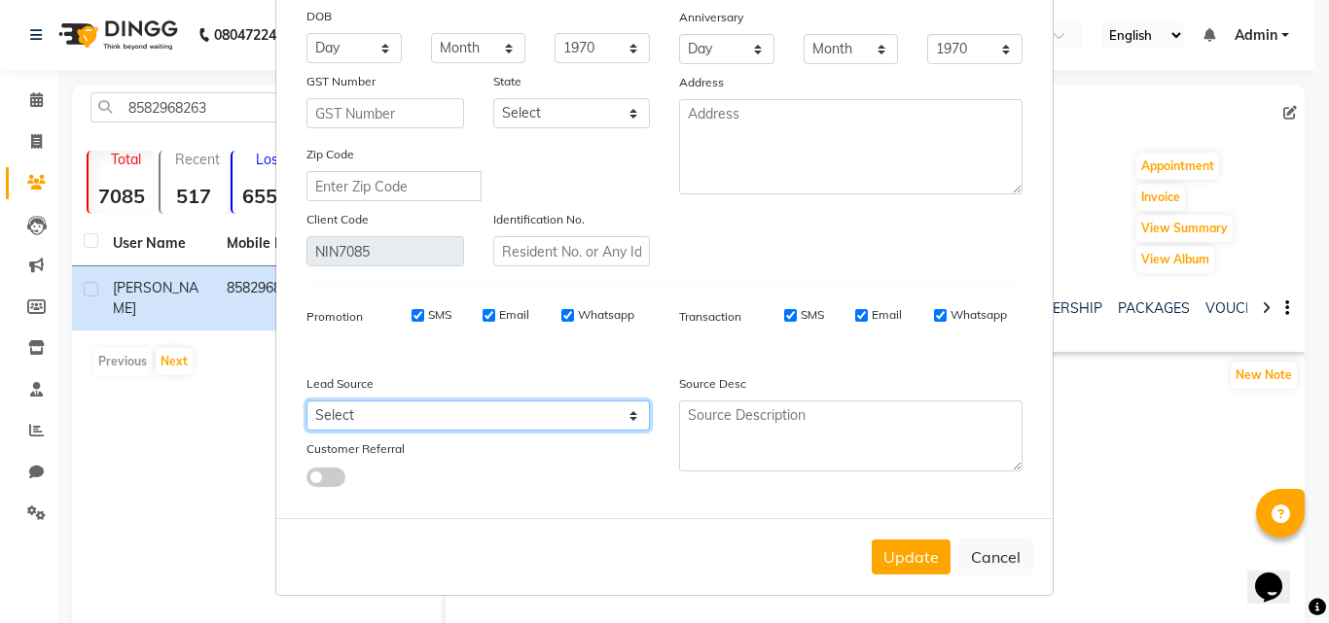
click at [608, 415] on select "Select Walk-in Referral Internet Friend Word of Mouth Advertisement Facebook Ju…" at bounding box center [477, 416] width 343 height 30
select select "56769"
click at [306, 401] on select "Select Walk-in Referral Internet Friend Word of Mouth Advertisement Facebook Ju…" at bounding box center [477, 416] width 343 height 30
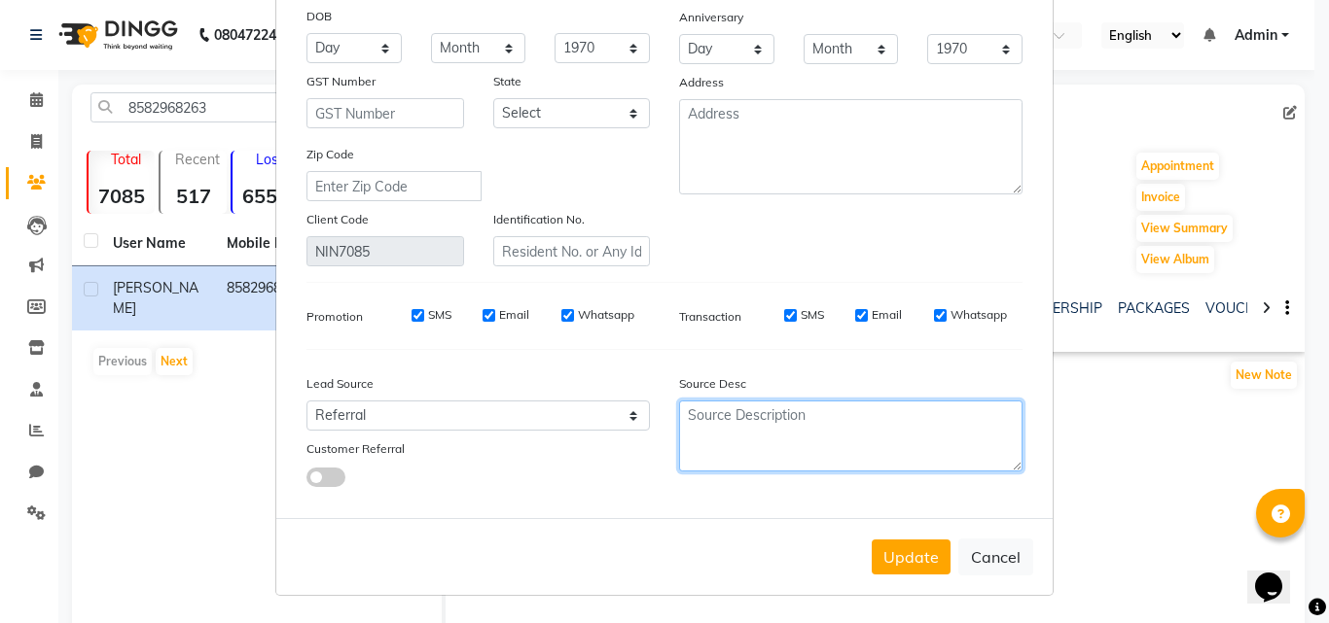
click at [766, 422] on textarea at bounding box center [850, 436] width 343 height 71
type textarea "shilpika mukherjee"
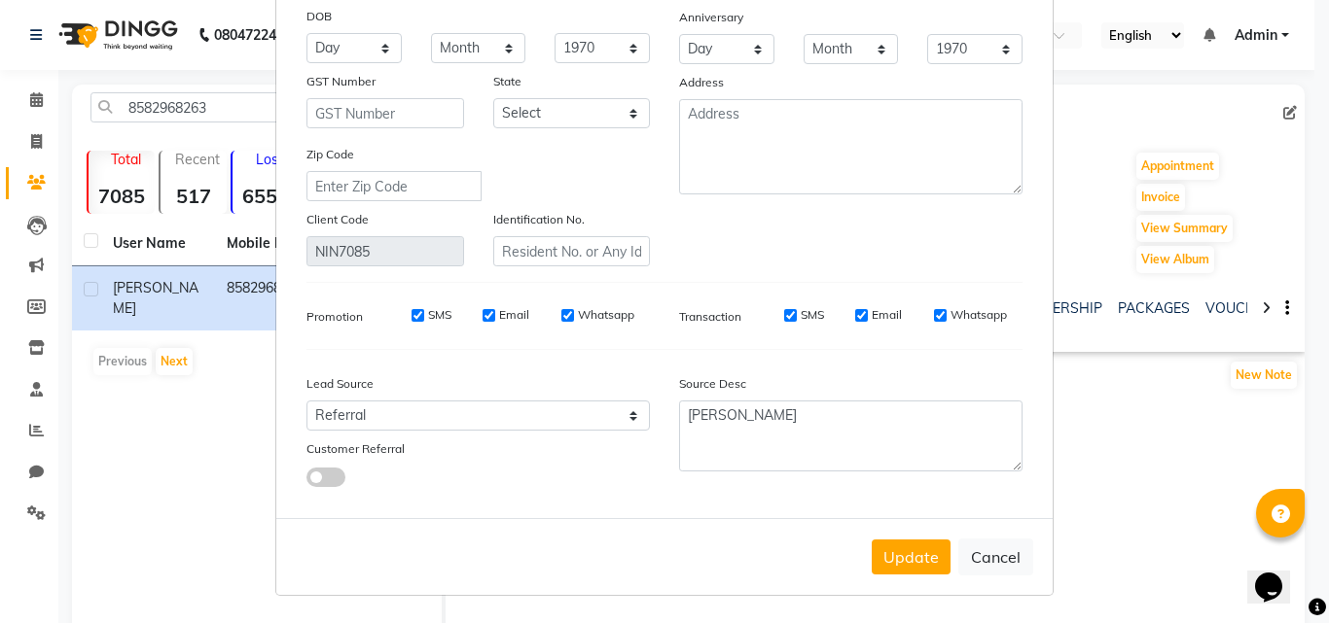
click at [314, 477] on span at bounding box center [325, 477] width 39 height 19
click at [306, 481] on input "checkbox" at bounding box center [306, 481] width 0 height 0
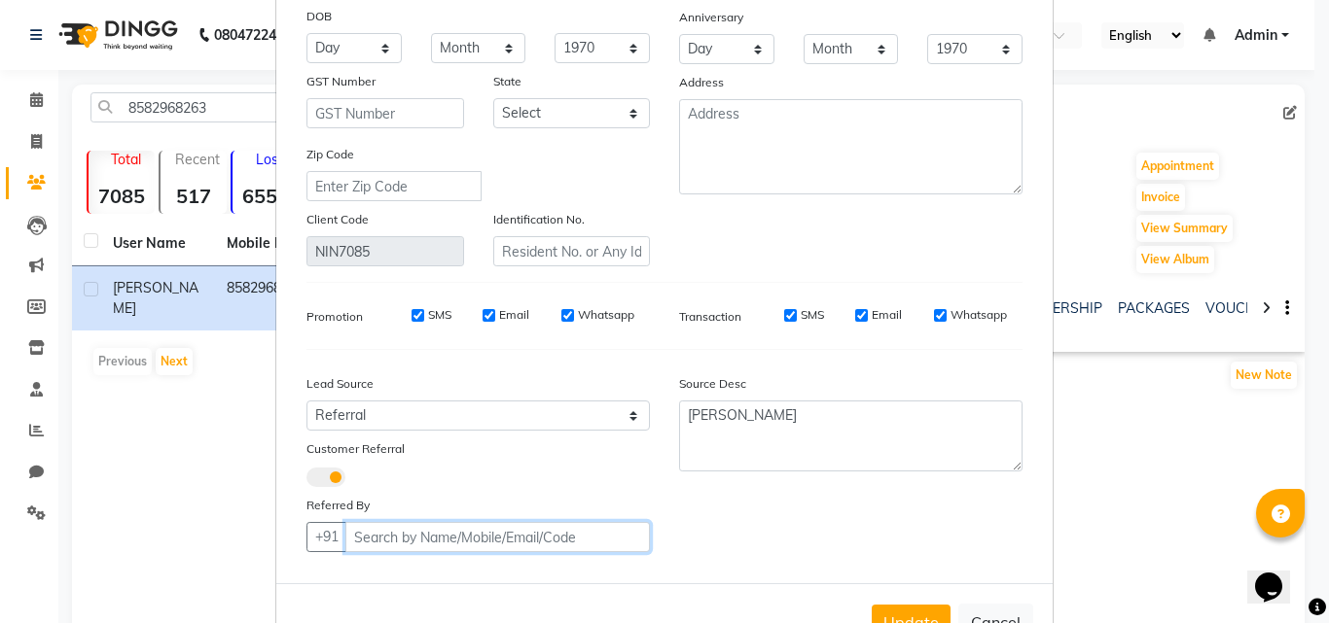
click at [412, 535] on input "text" at bounding box center [497, 537] width 304 height 30
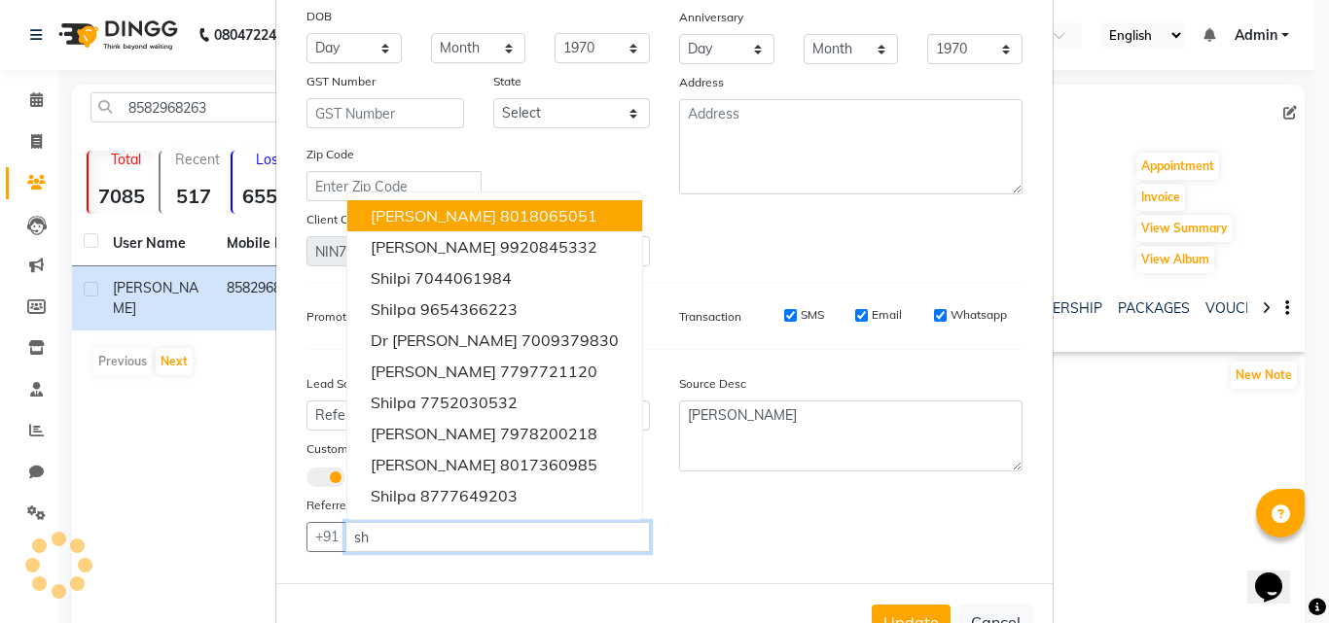
type input "s"
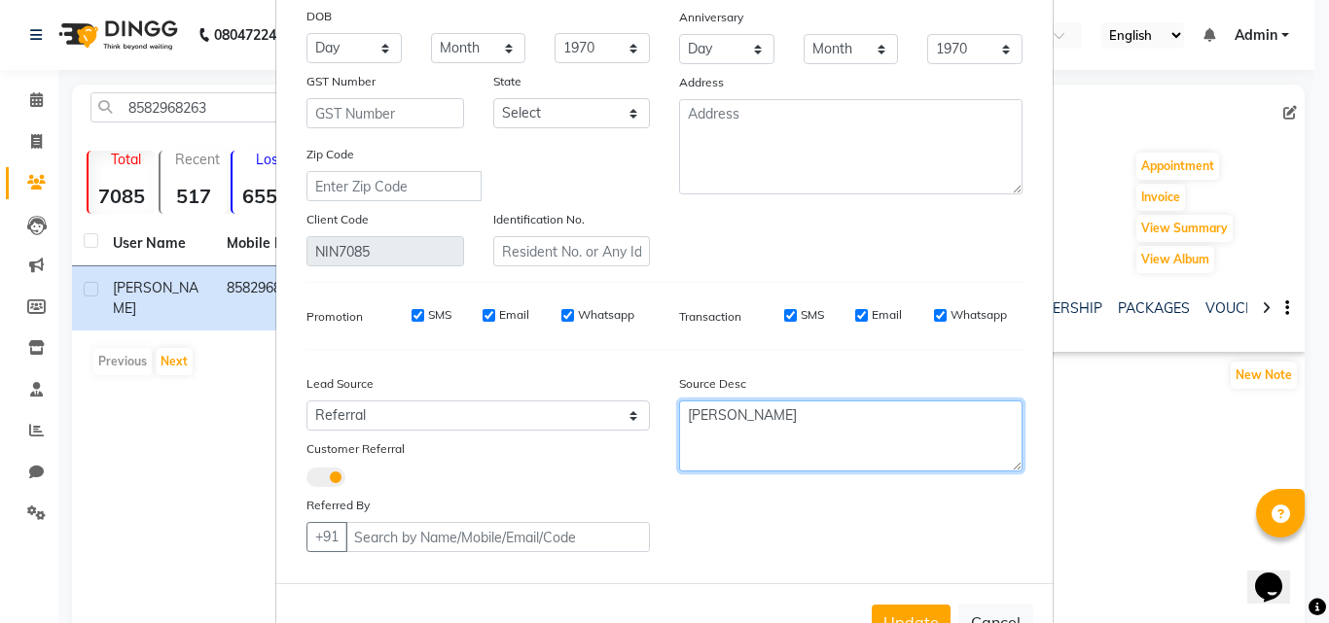
click at [842, 415] on textarea "shilpika mukherjee" at bounding box center [850, 436] width 343 height 71
type textarea "s"
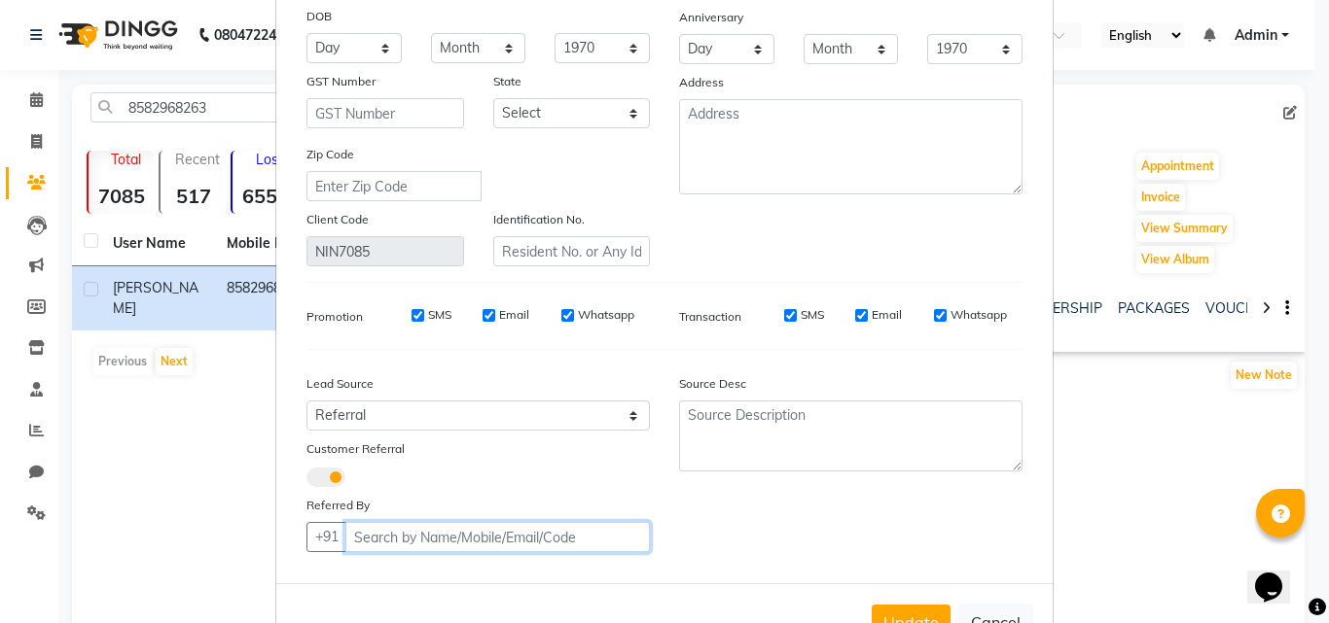
click at [457, 541] on input "text" at bounding box center [497, 537] width 304 height 30
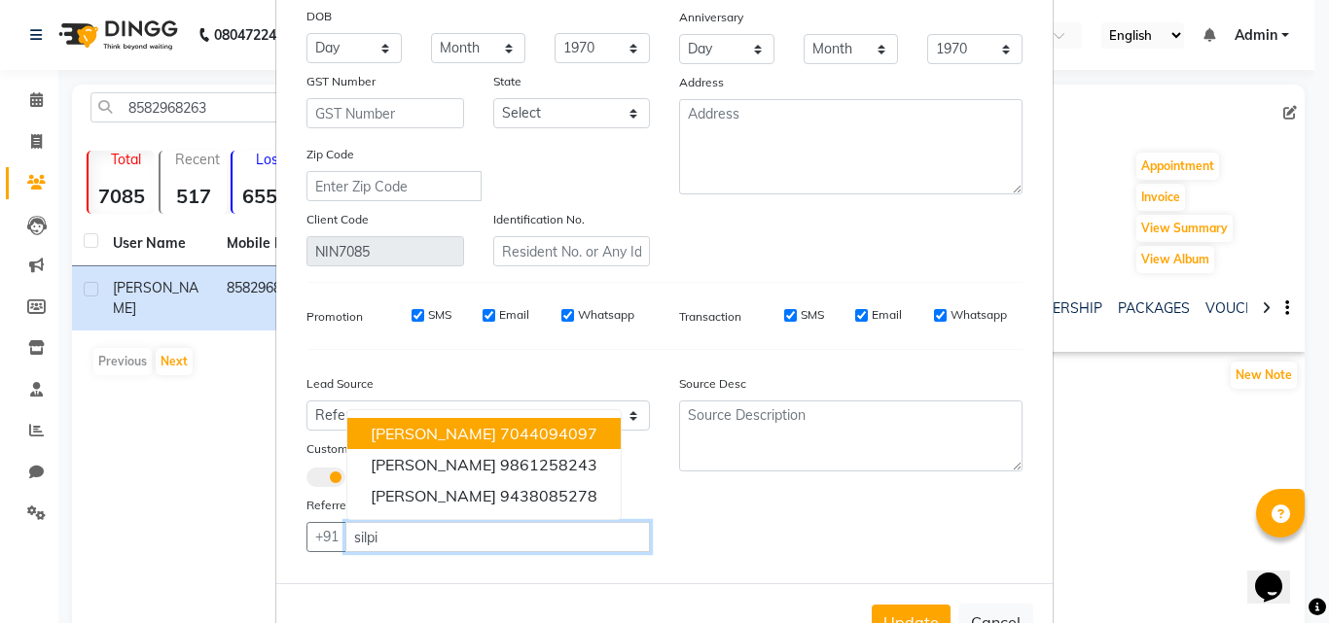
click at [562, 431] on ngb-highlight "7044094097" at bounding box center [548, 433] width 97 height 19
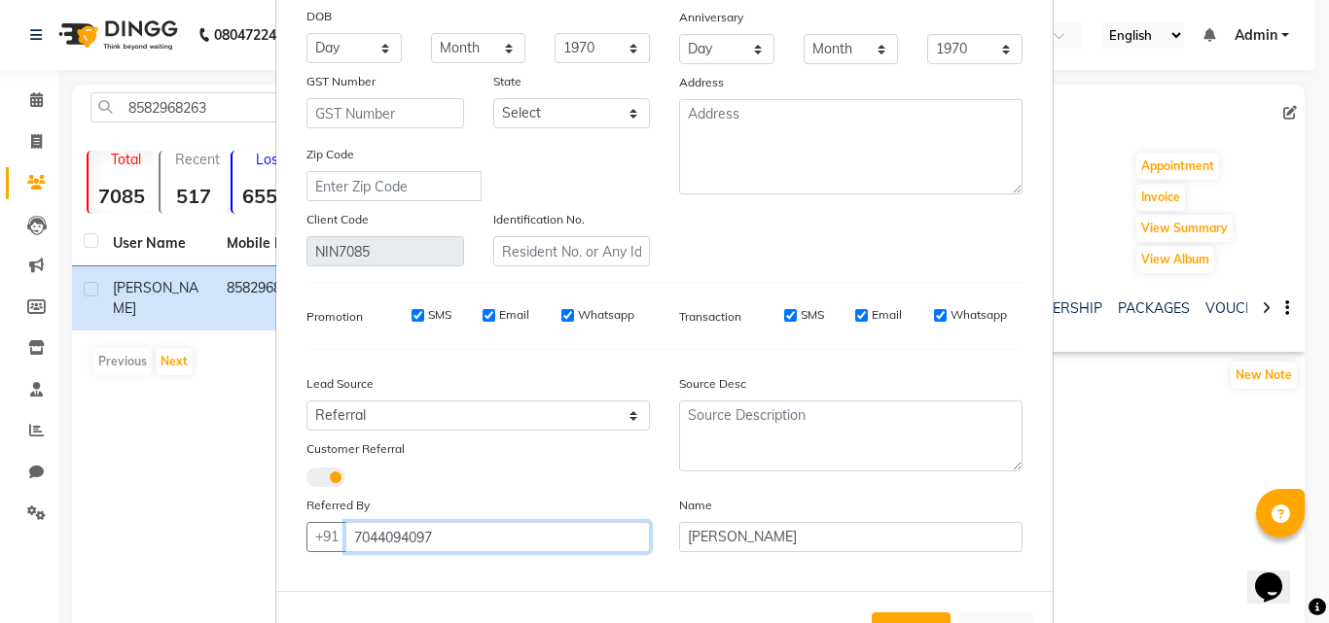
type input "7044094097"
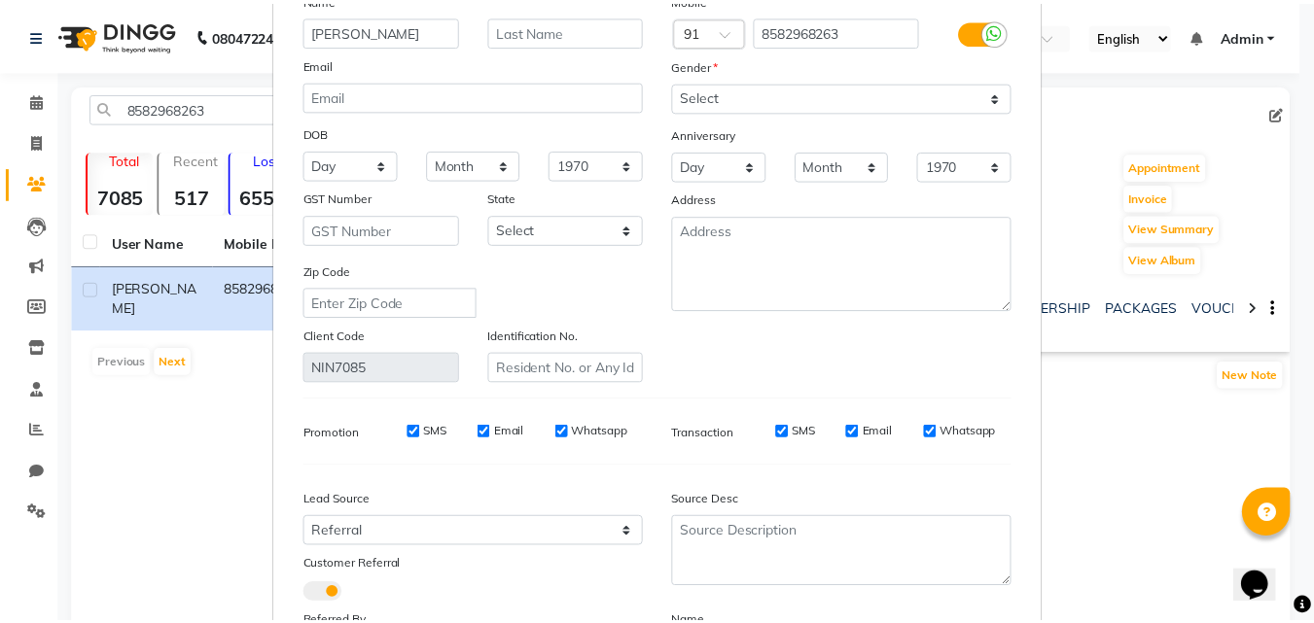
scroll to position [312, 0]
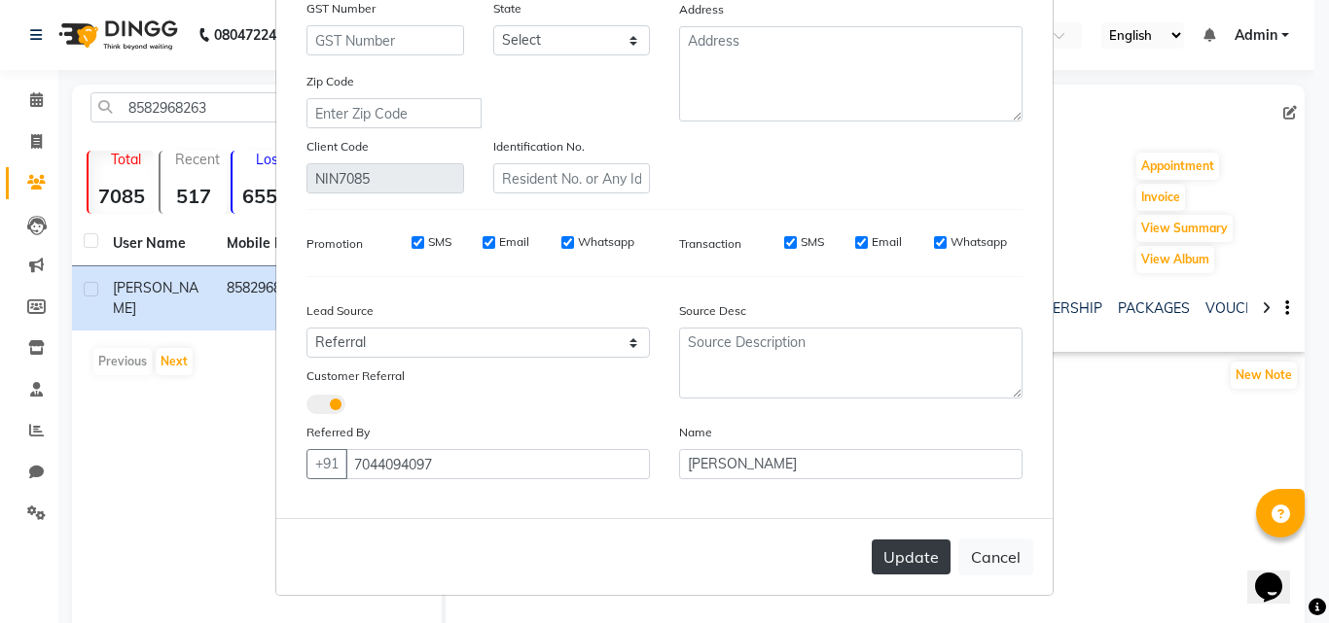
click at [897, 560] on button "Update" at bounding box center [911, 557] width 79 height 35
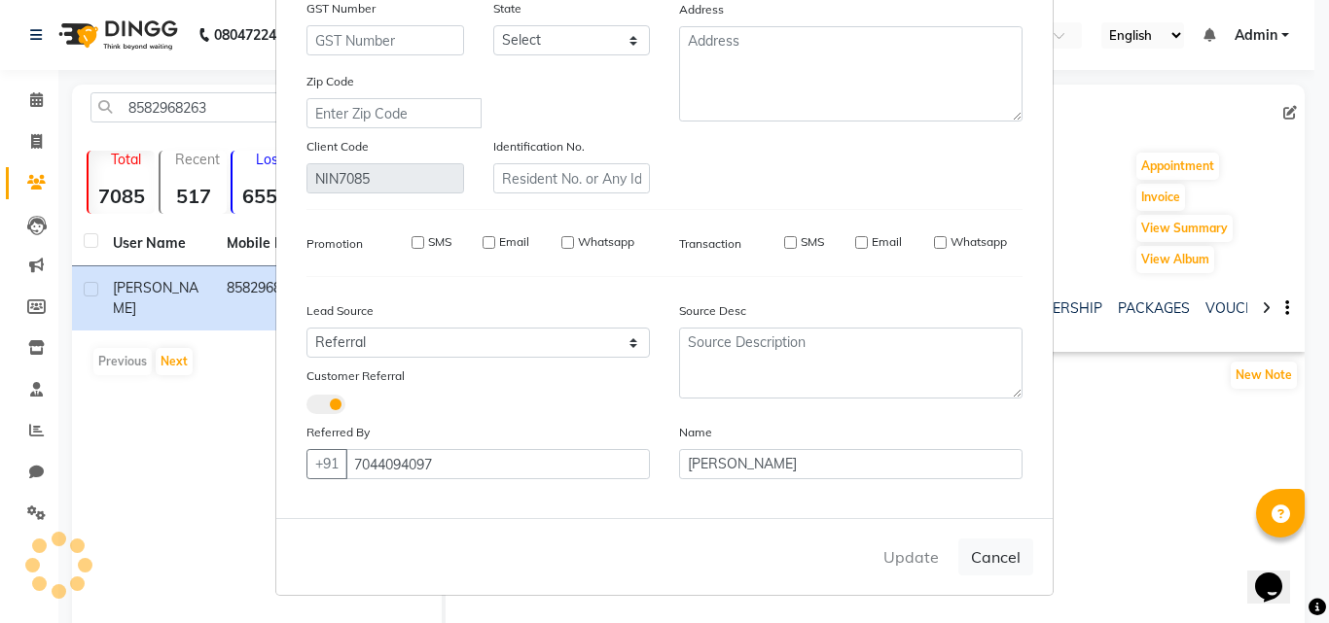
select select
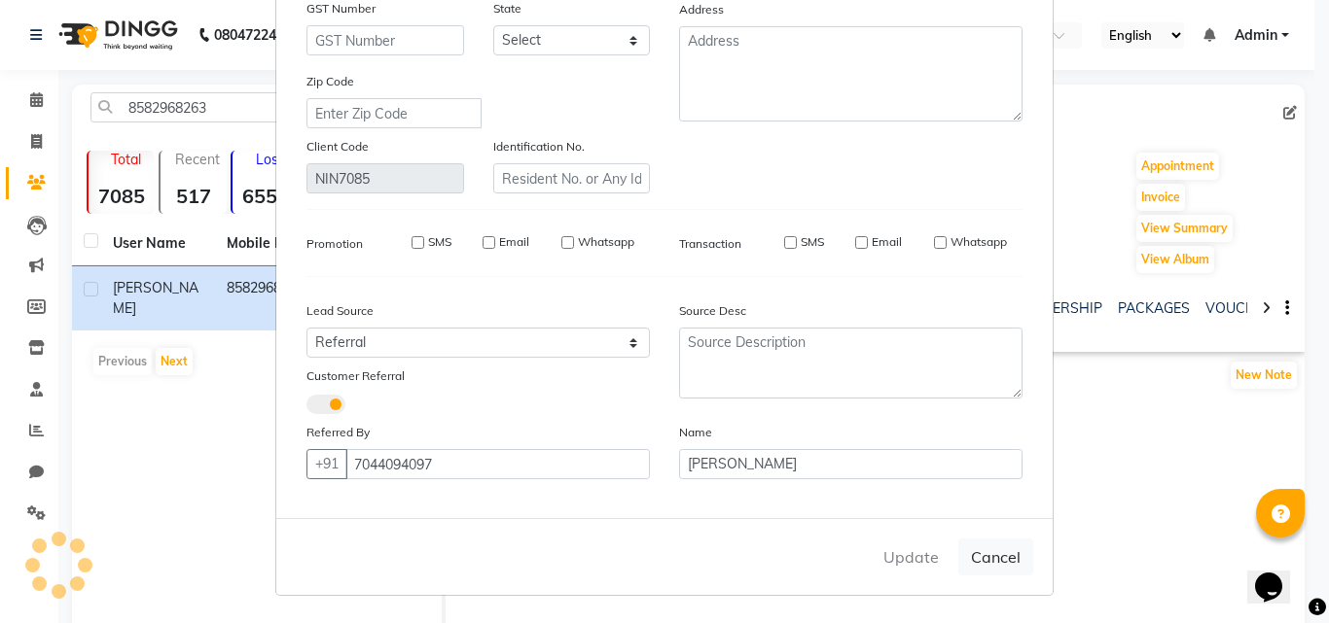
select select
checkbox input "false"
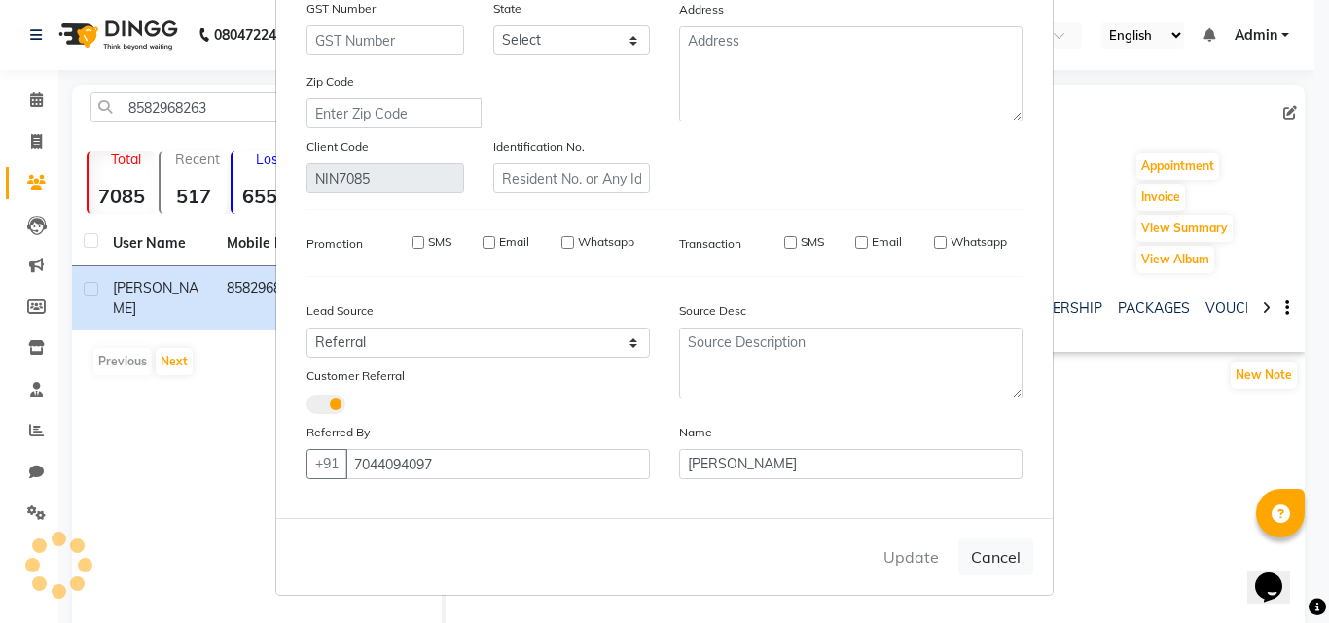
checkbox input "false"
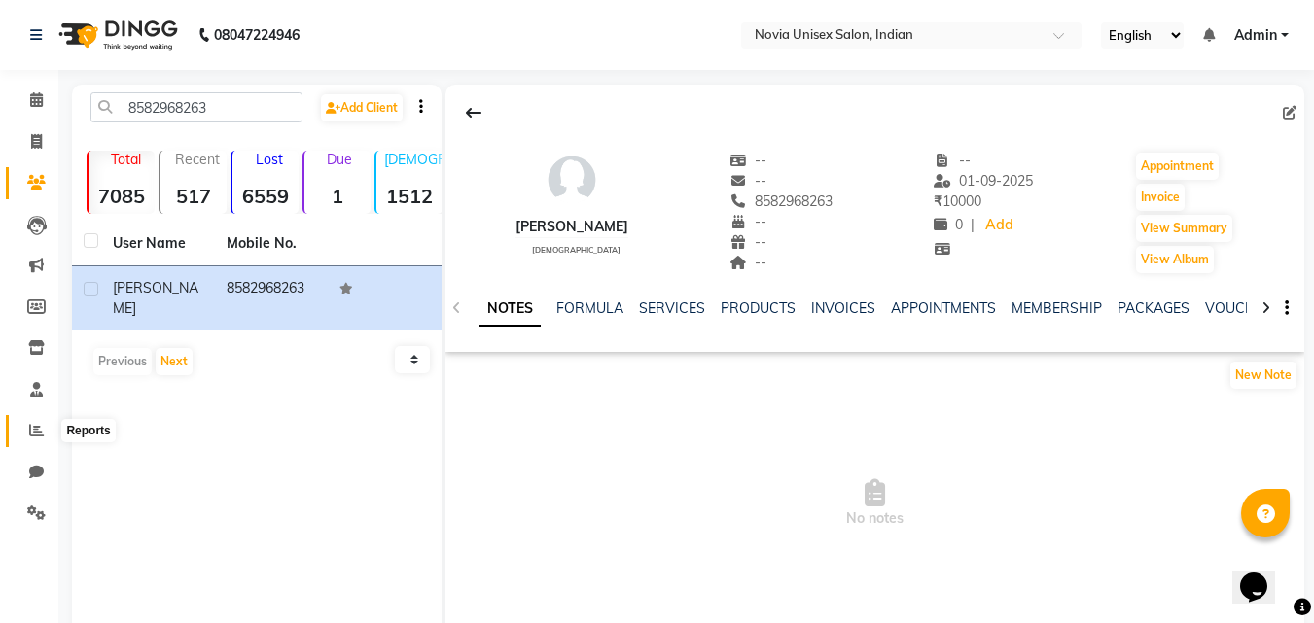
click at [43, 435] on icon at bounding box center [36, 430] width 15 height 15
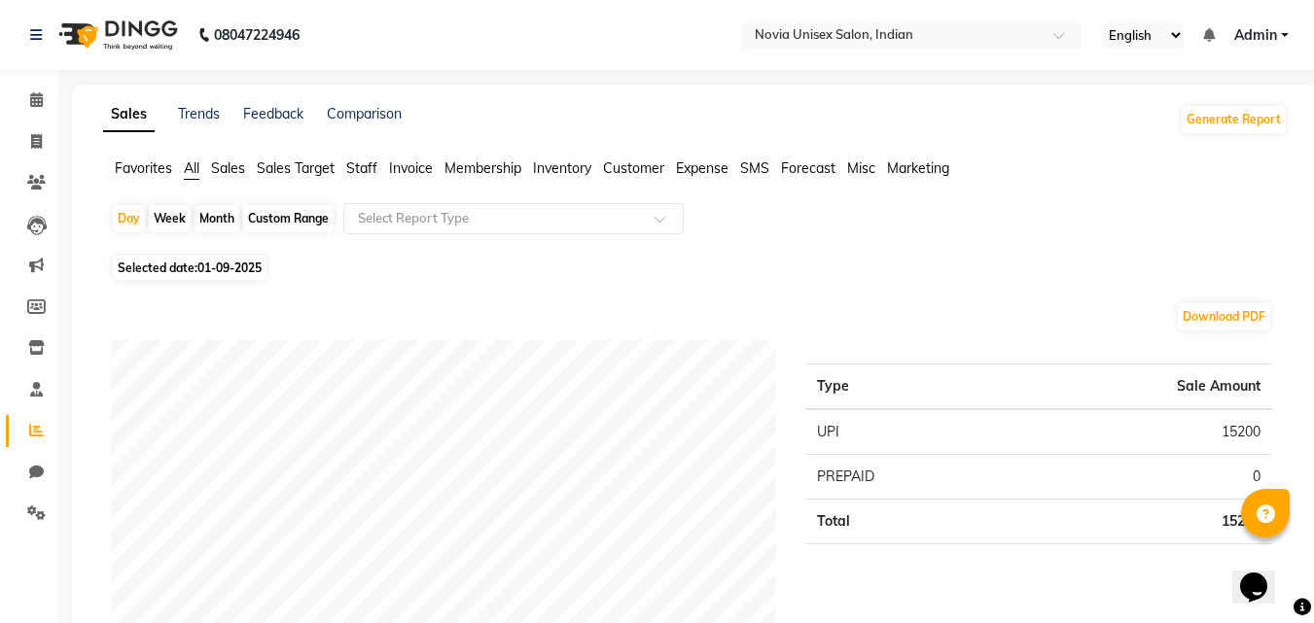
click at [238, 171] on span "Sales" at bounding box center [228, 169] width 34 height 18
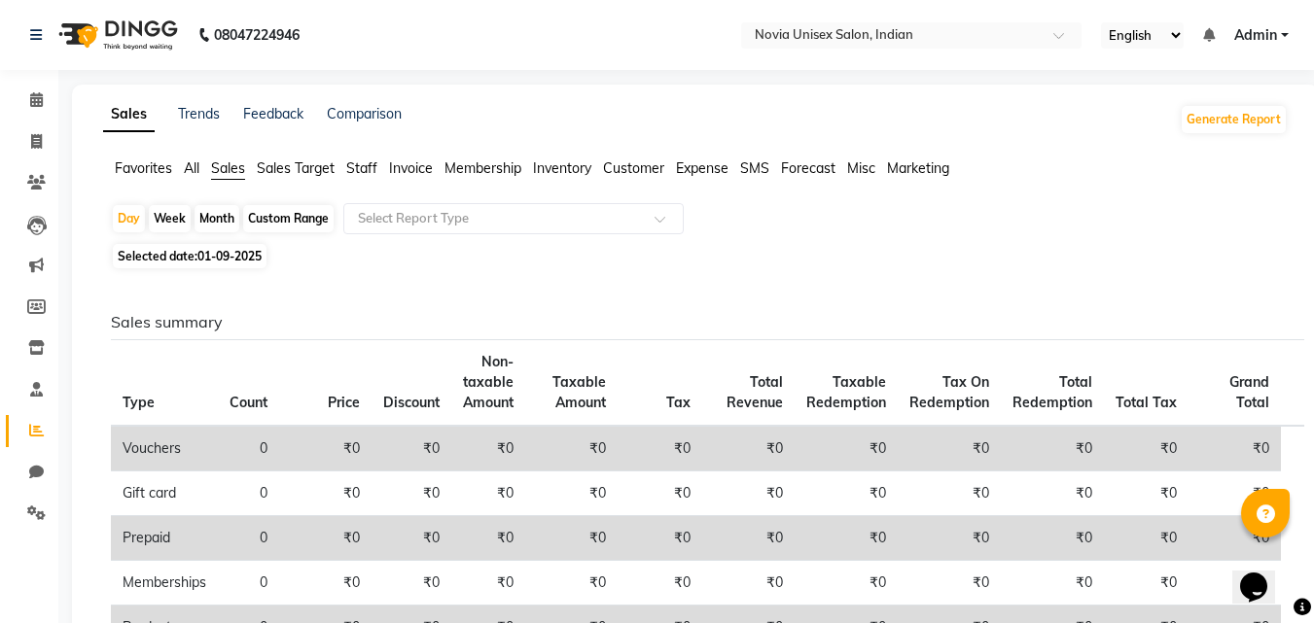
click at [661, 163] on span "Customer" at bounding box center [633, 169] width 61 height 18
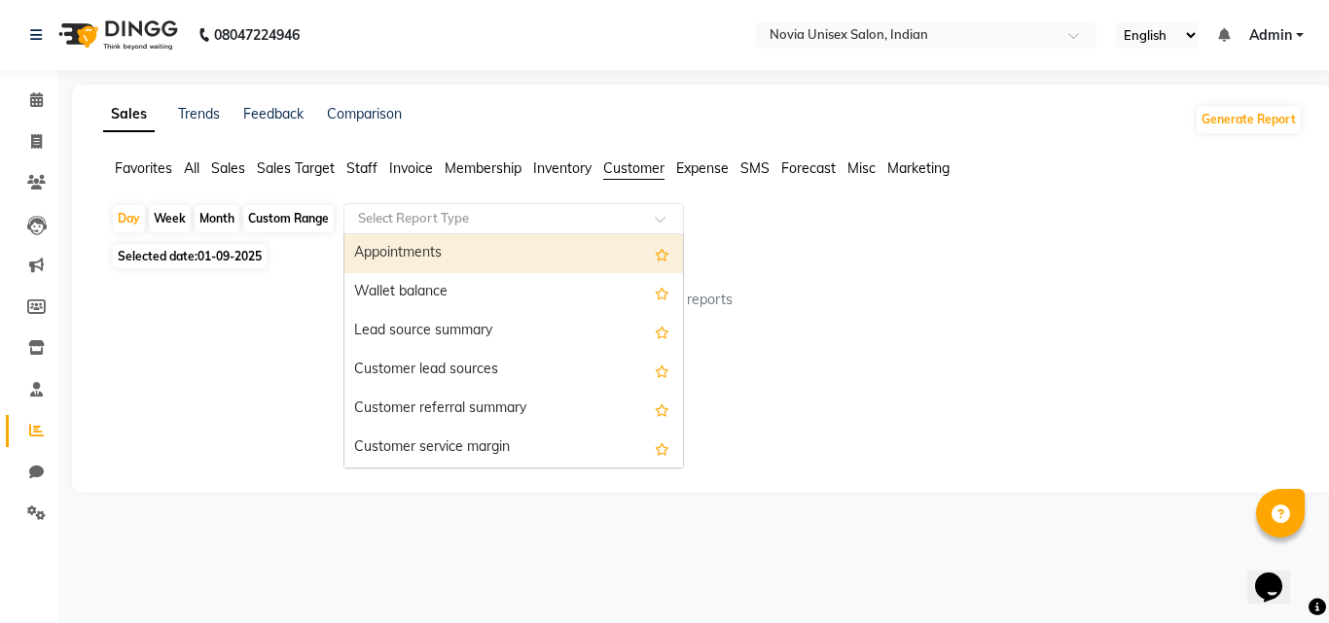
click at [432, 223] on input "text" at bounding box center [494, 218] width 280 height 19
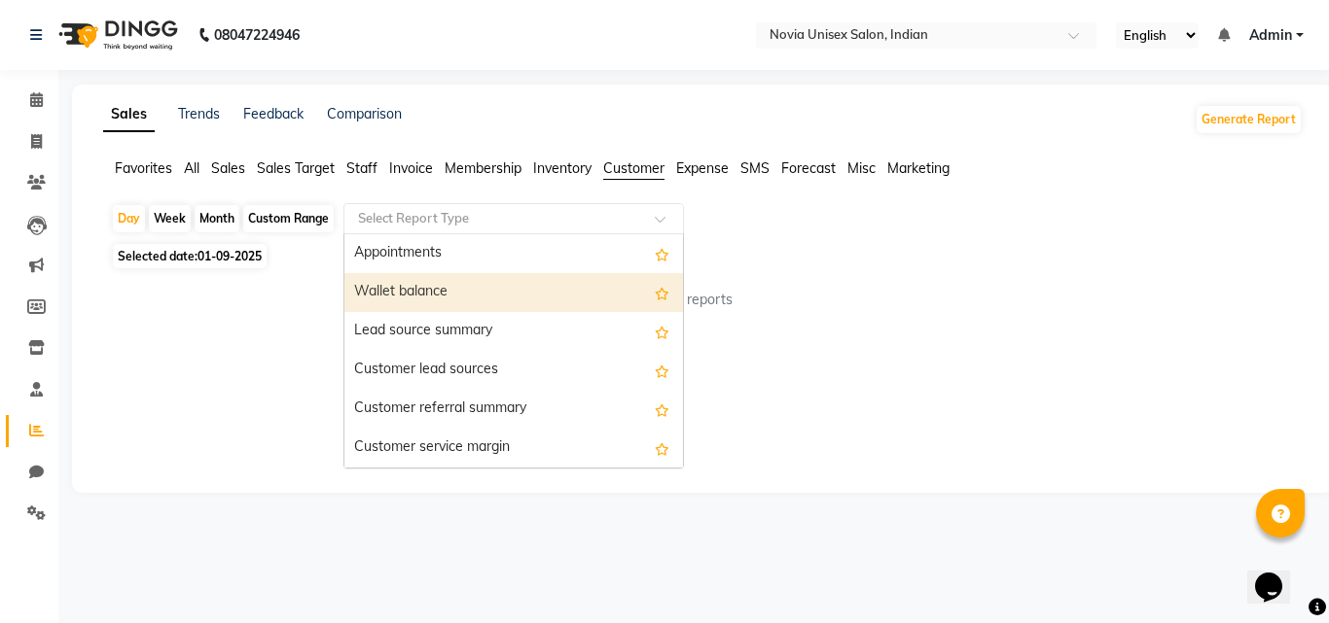
click at [830, 307] on div "No reports" at bounding box center [699, 300] width 1176 height 20
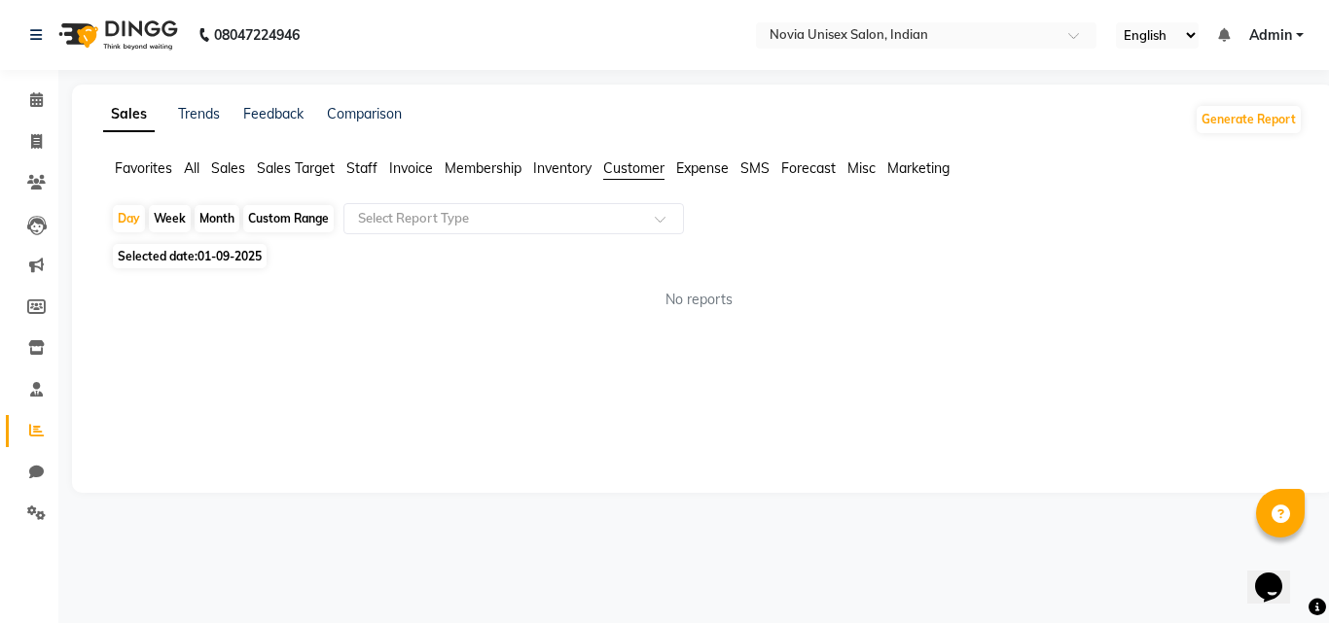
click at [302, 171] on span "Sales Target" at bounding box center [296, 169] width 78 height 18
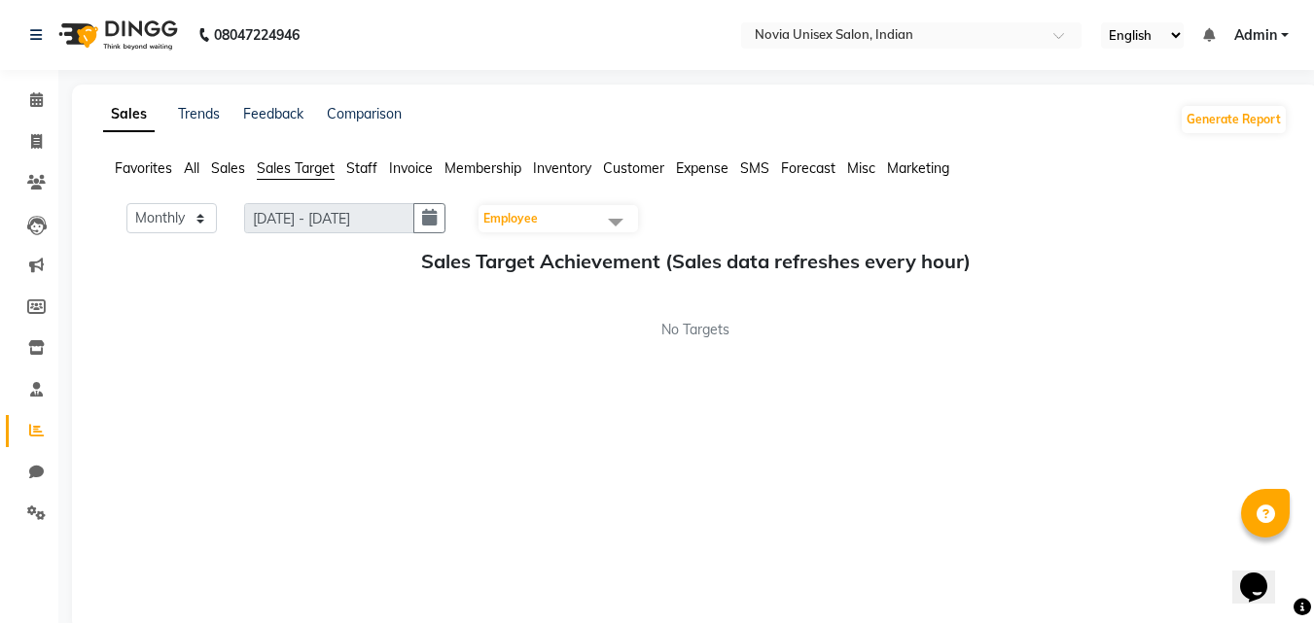
click at [212, 169] on span "Sales" at bounding box center [228, 169] width 34 height 18
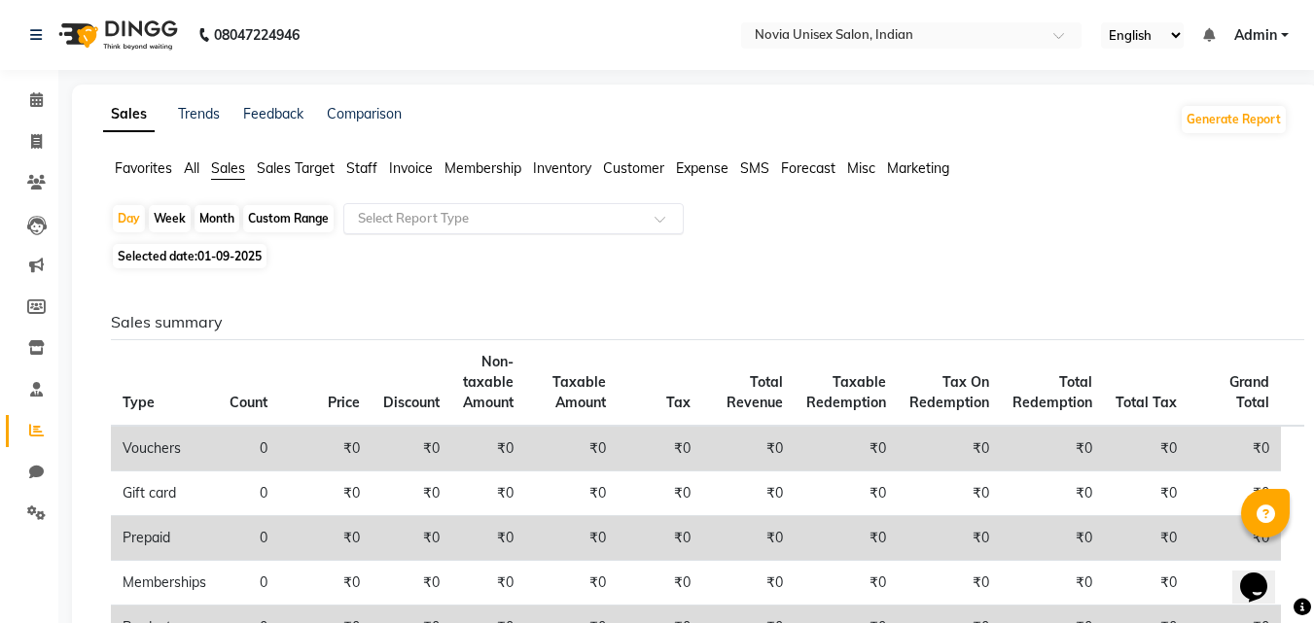
click at [533, 217] on input "text" at bounding box center [494, 218] width 280 height 19
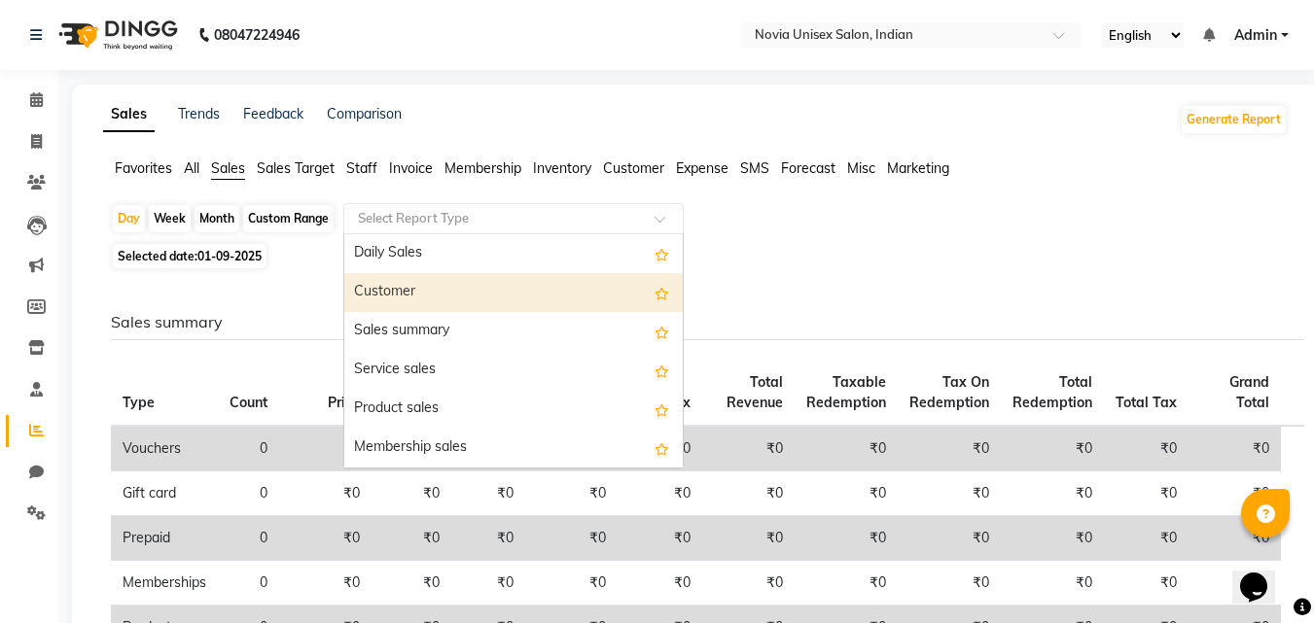
click at [461, 298] on div "Customer" at bounding box center [513, 292] width 338 height 39
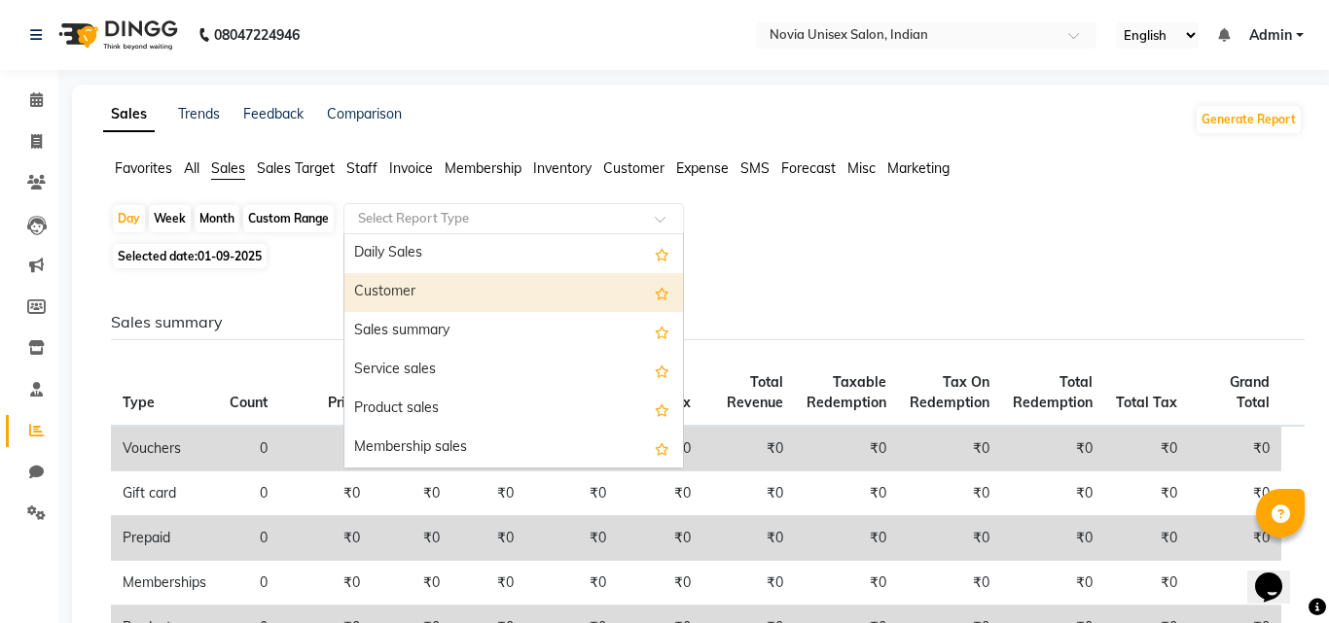
select select "filtered_report"
select select "csv"
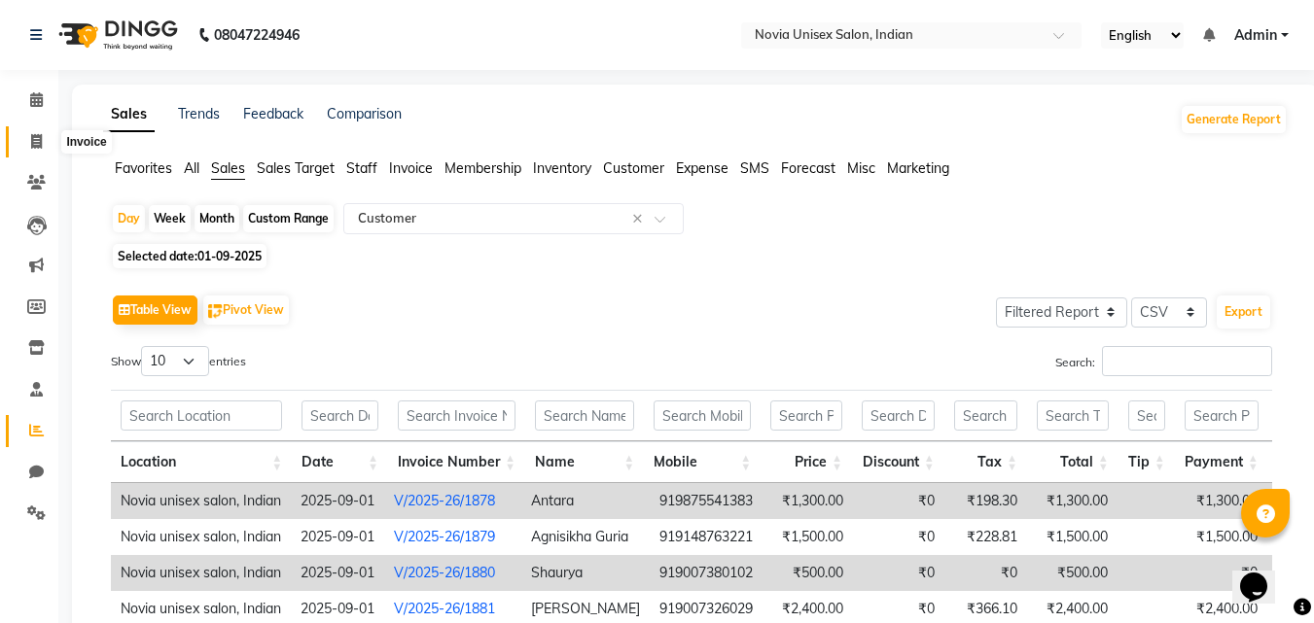
click at [38, 141] on icon at bounding box center [36, 141] width 11 height 15
select select "service"
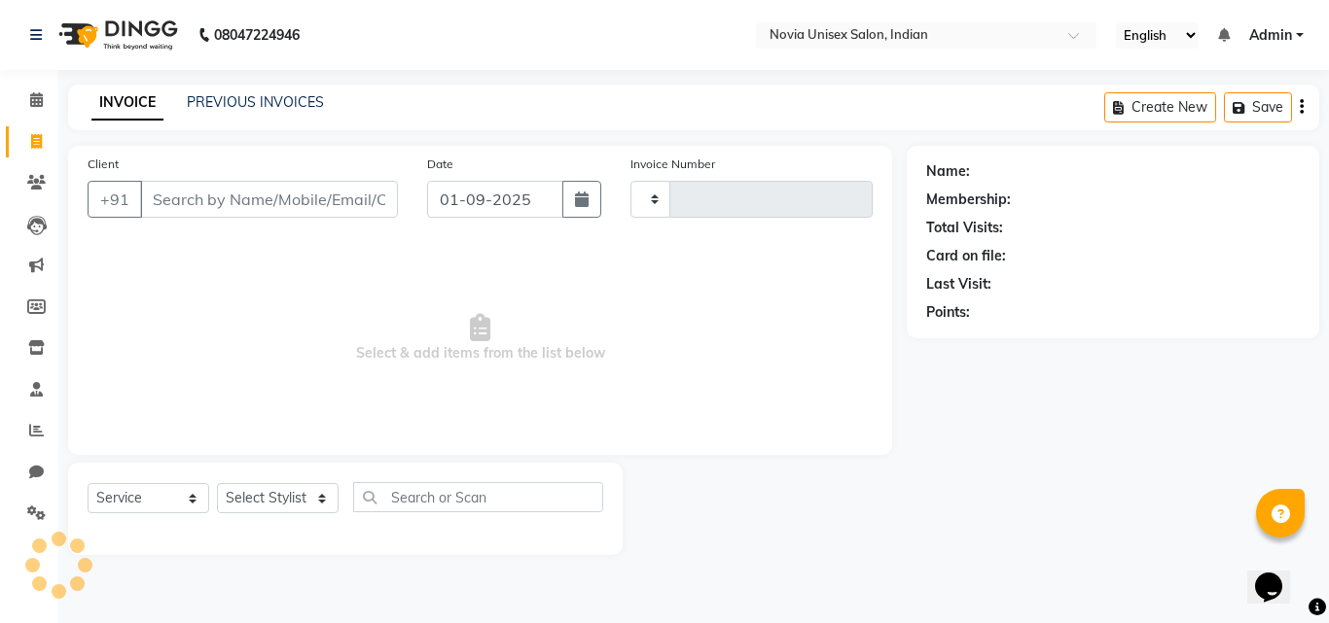
type input "1883"
select select "8772"
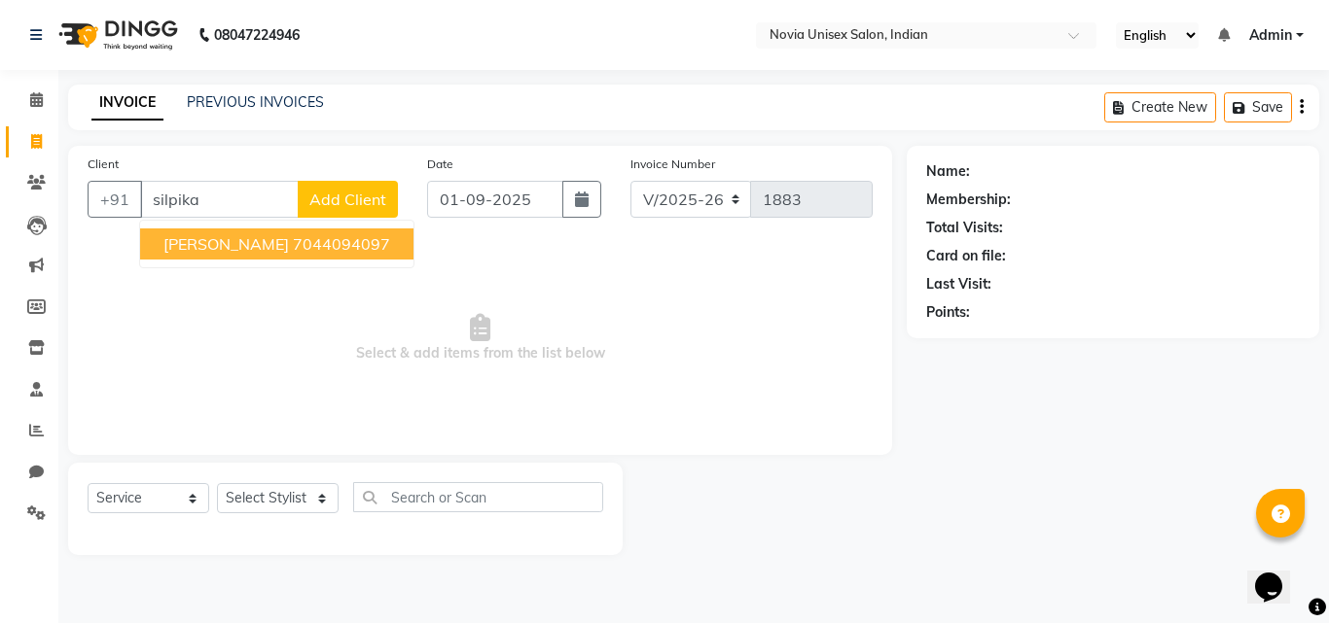
click at [331, 255] on button "silpika mukherjee 7044094097" at bounding box center [276, 244] width 273 height 31
type input "7044094097"
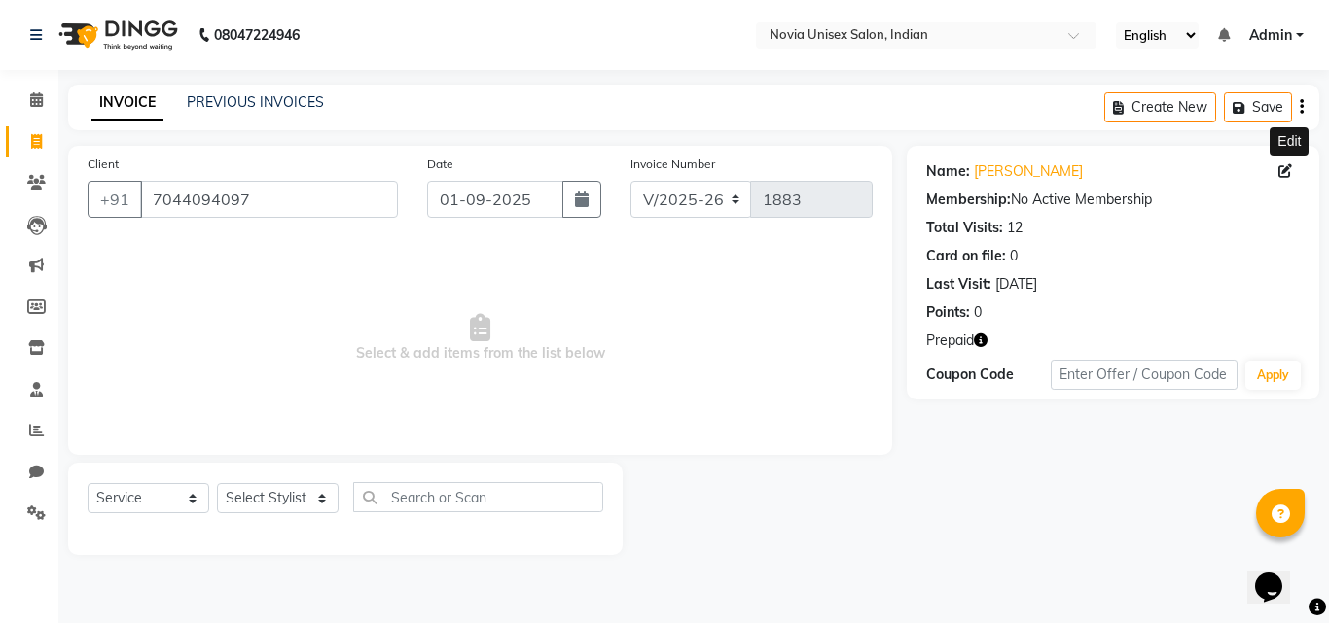
click at [1280, 172] on icon at bounding box center [1285, 171] width 14 height 14
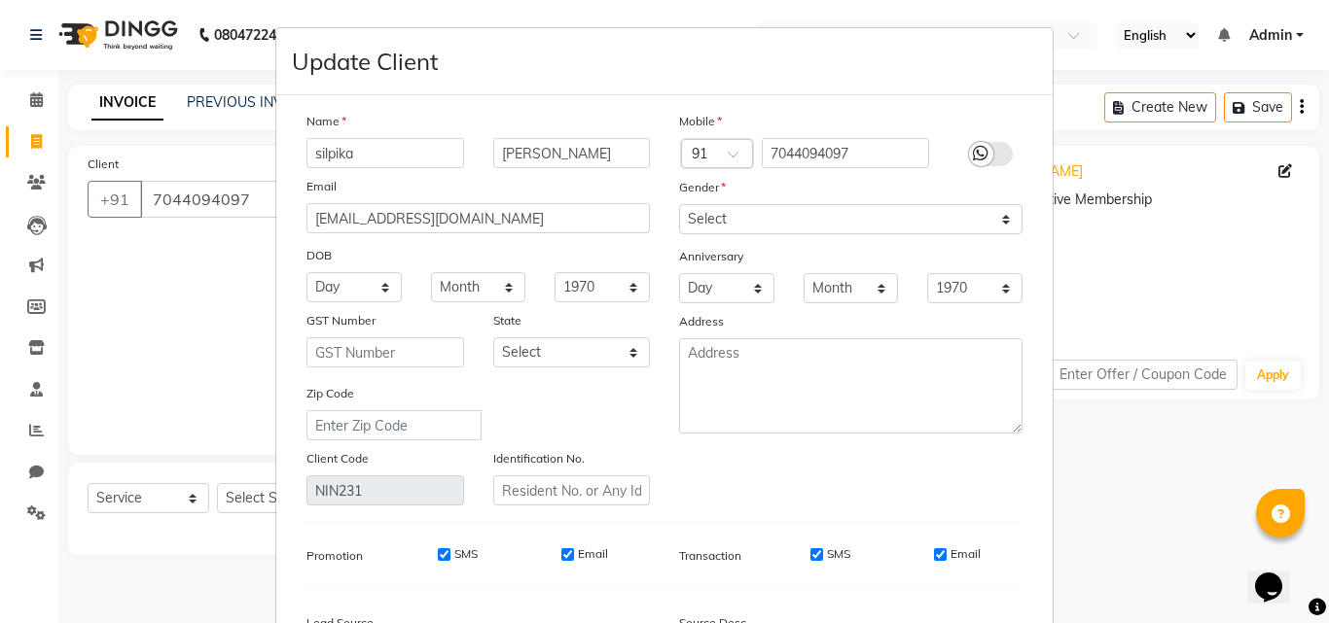
click at [987, 152] on label at bounding box center [991, 154] width 44 height 24
click at [0, 0] on input "checkbox" at bounding box center [0, 0] width 0 height 0
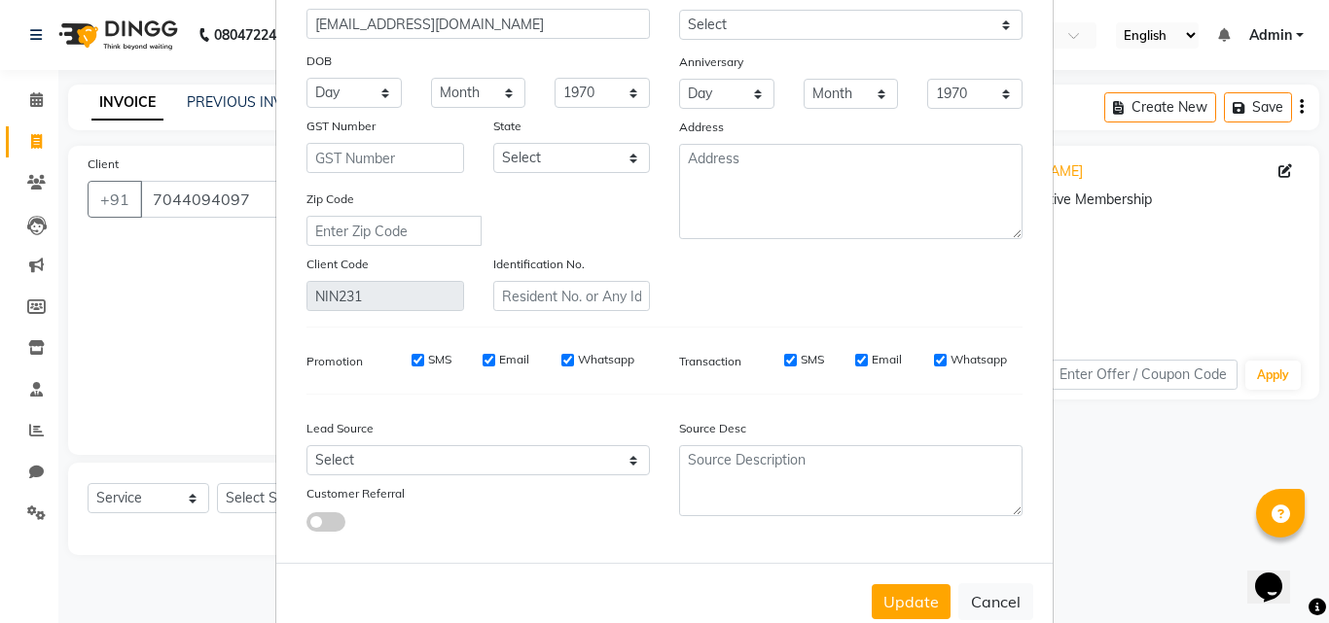
scroll to position [239, 0]
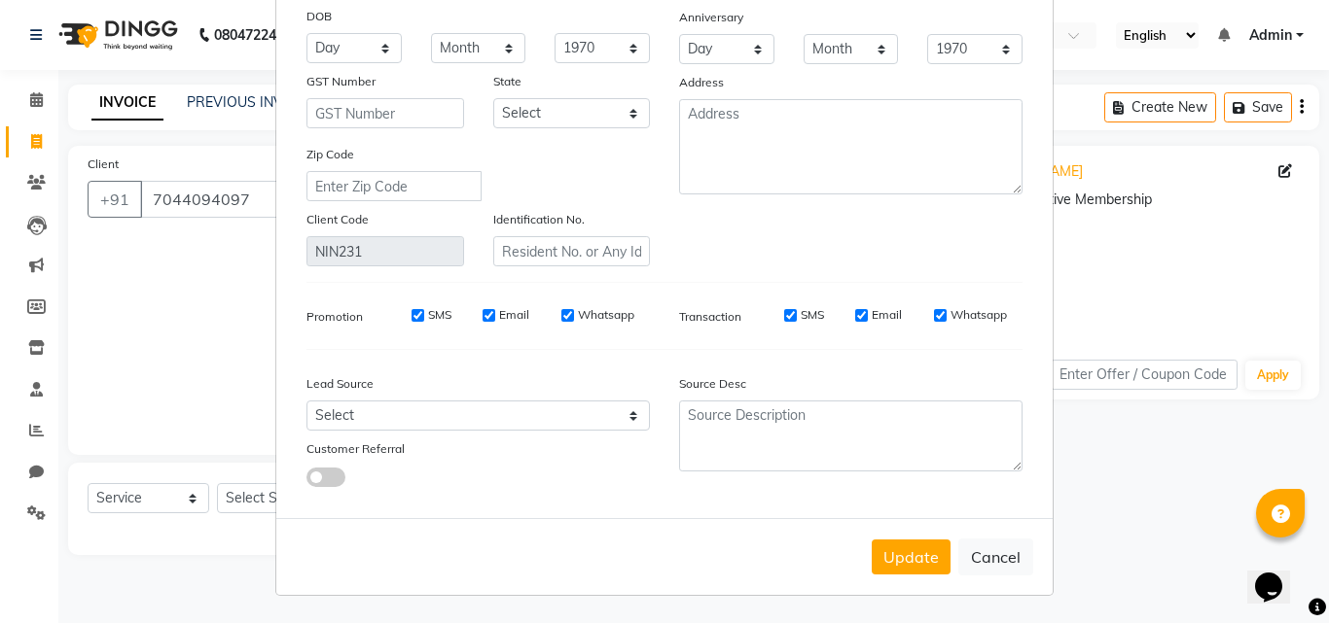
click at [1193, 256] on ngb-modal-window "Update Client Name silpika mukherjee Email silpika.mukherjee@gmail.com DOB Day …" at bounding box center [664, 311] width 1329 height 623
click at [918, 553] on button "Update" at bounding box center [911, 557] width 79 height 35
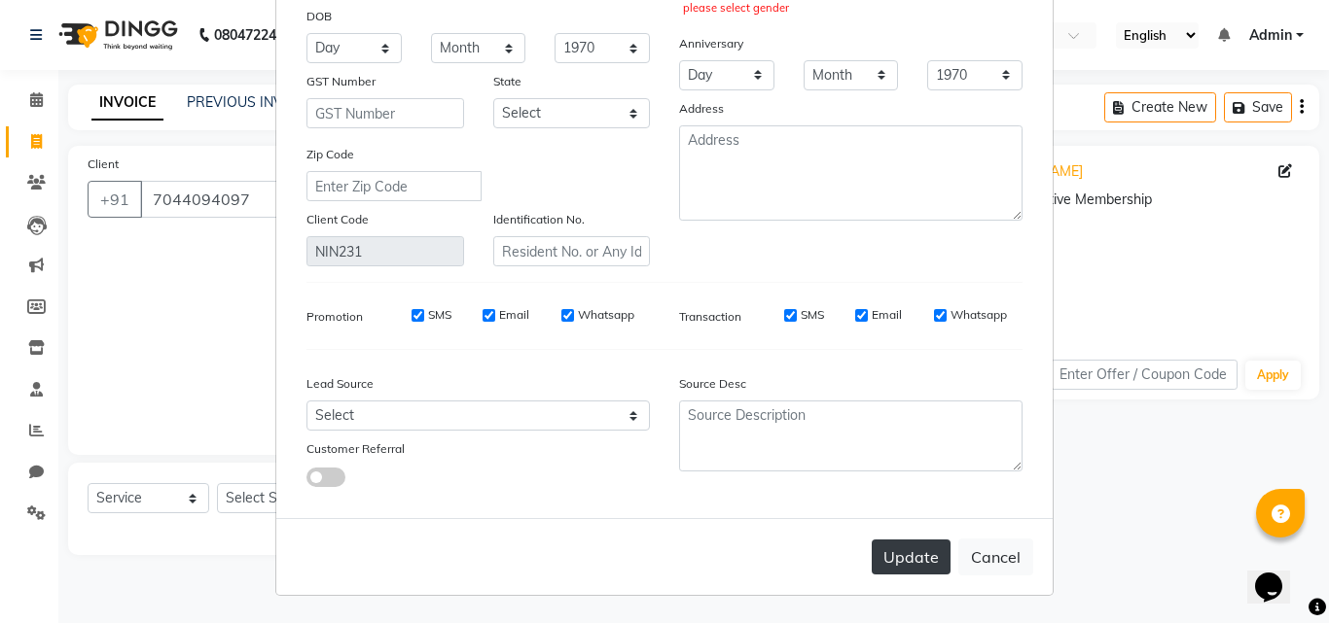
click at [900, 561] on button "Update" at bounding box center [911, 557] width 79 height 35
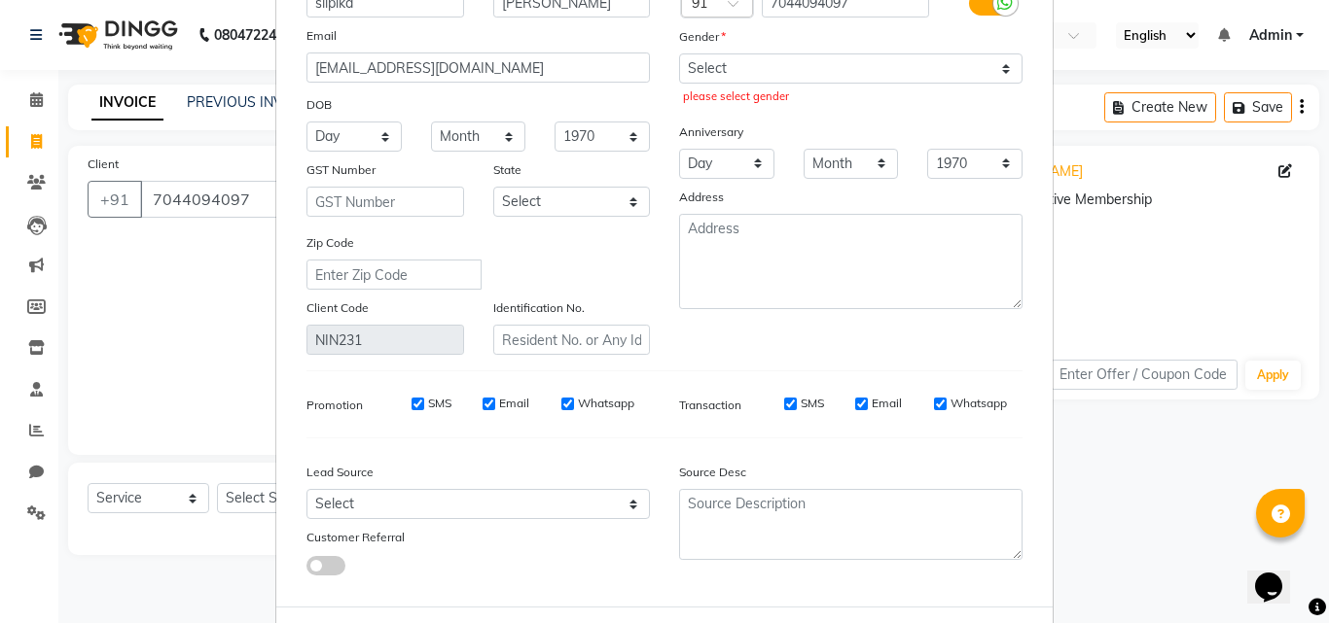
scroll to position [45, 0]
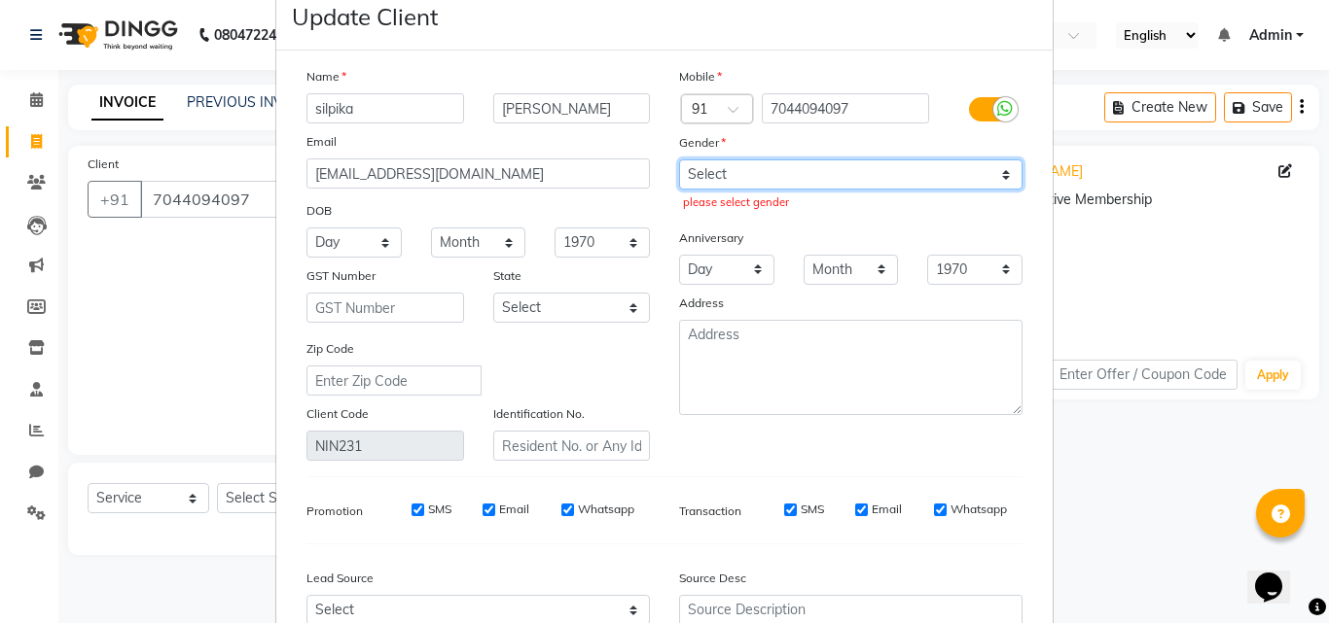
click at [784, 180] on select "Select Male Female Other Prefer Not To Say" at bounding box center [850, 175] width 343 height 30
select select "female"
click at [679, 160] on select "Select Male Female Other Prefer Not To Say" at bounding box center [850, 175] width 343 height 30
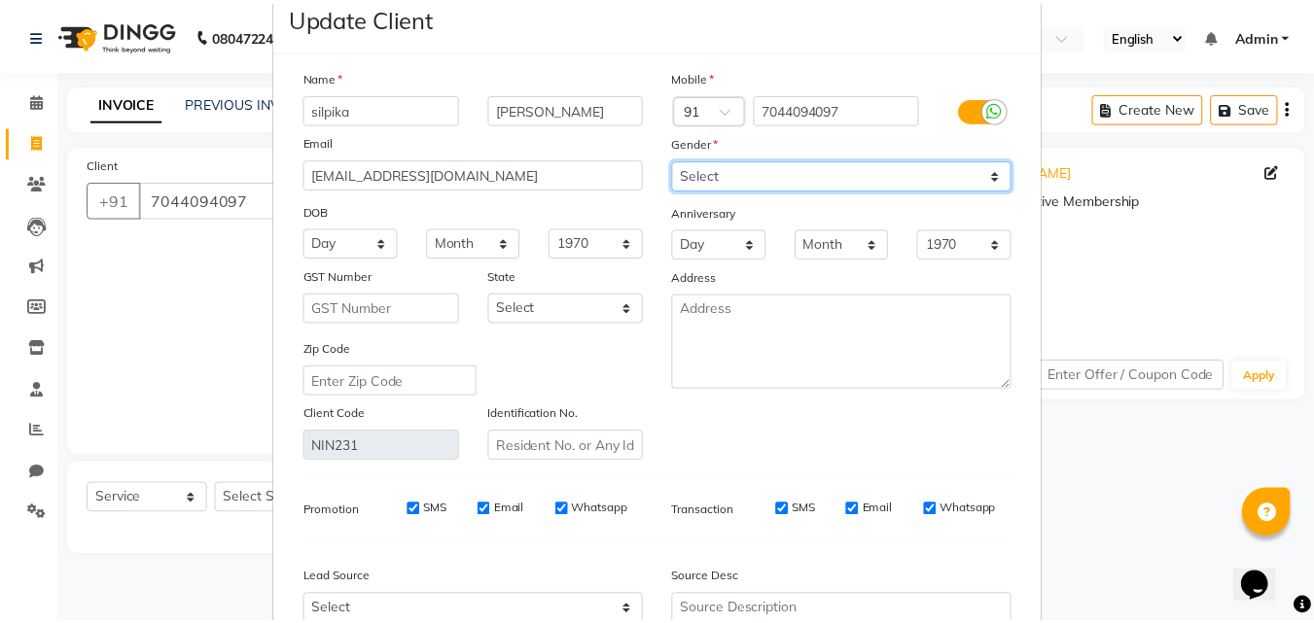
scroll to position [239, 0]
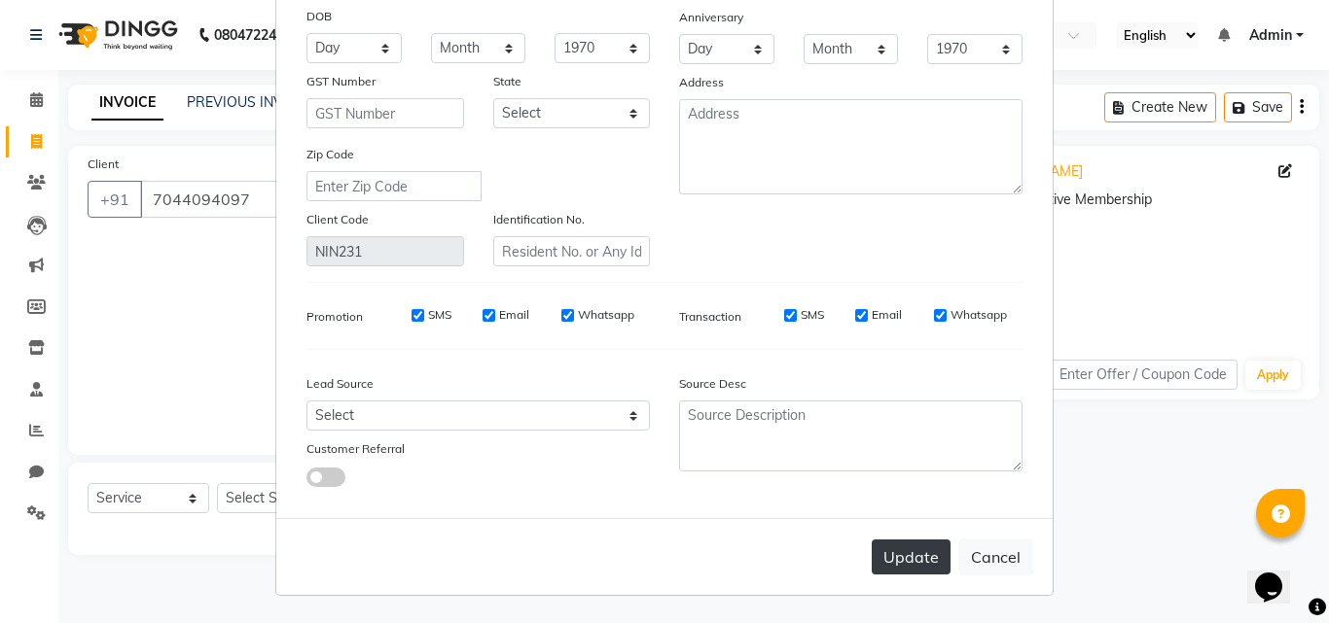
click at [917, 550] on button "Update" at bounding box center [911, 557] width 79 height 35
select select
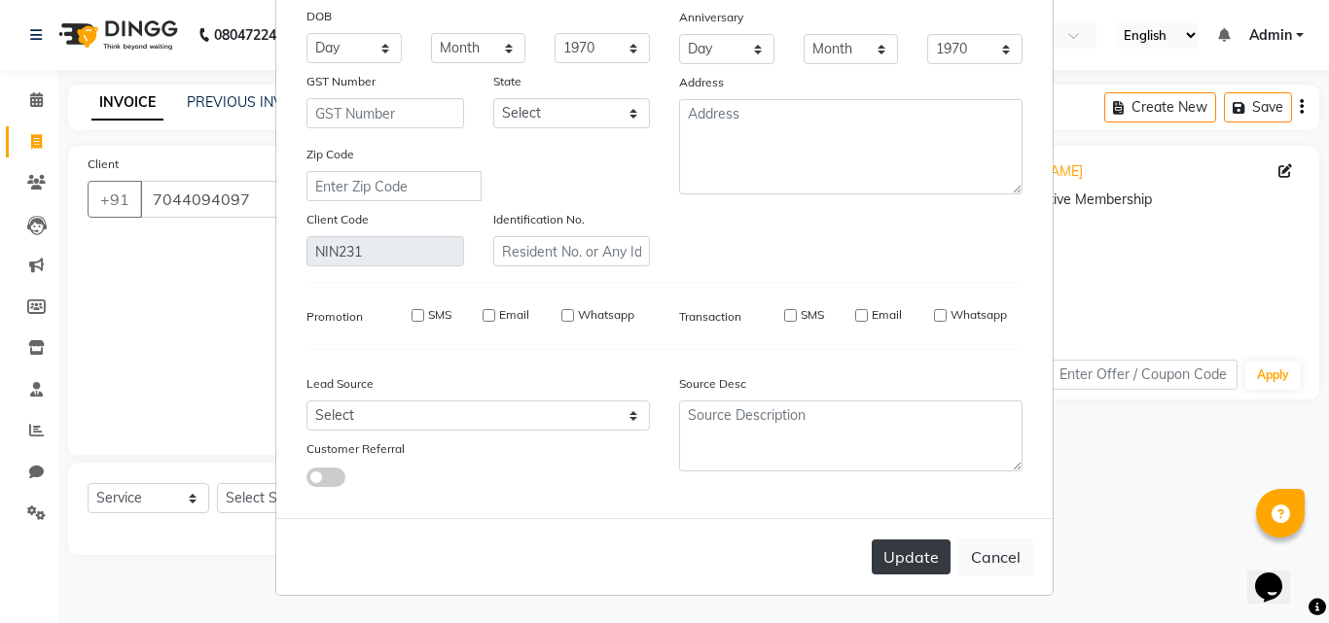
select select
checkbox input "false"
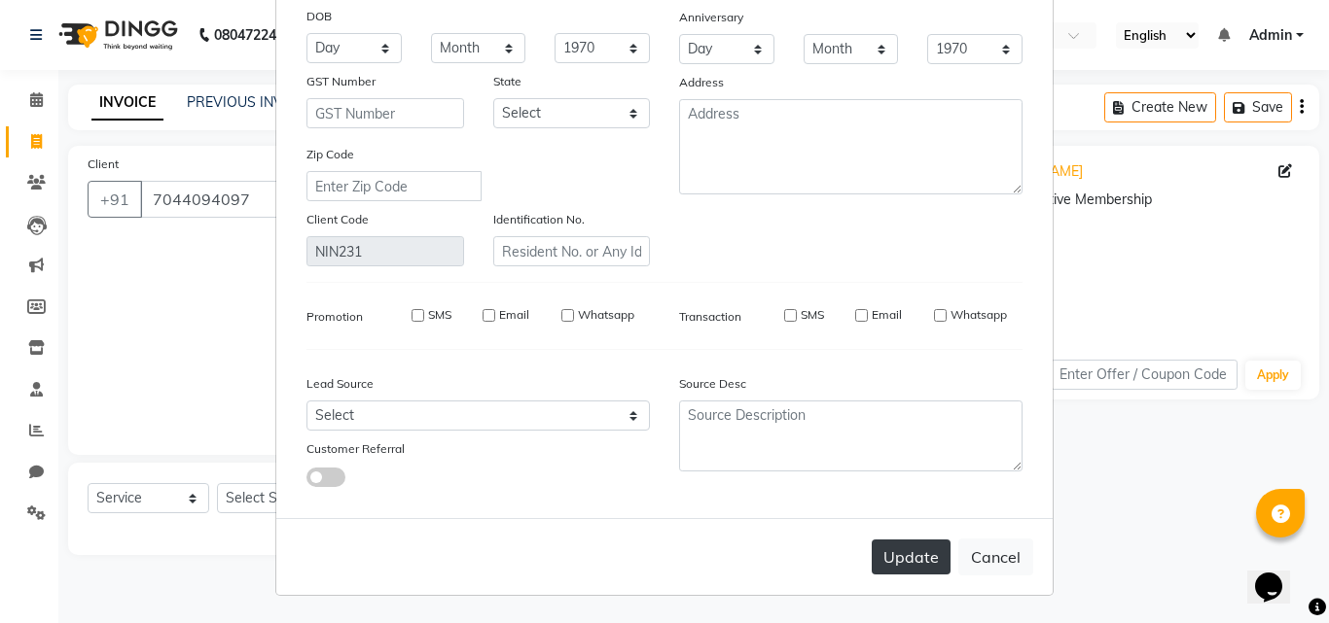
checkbox input "false"
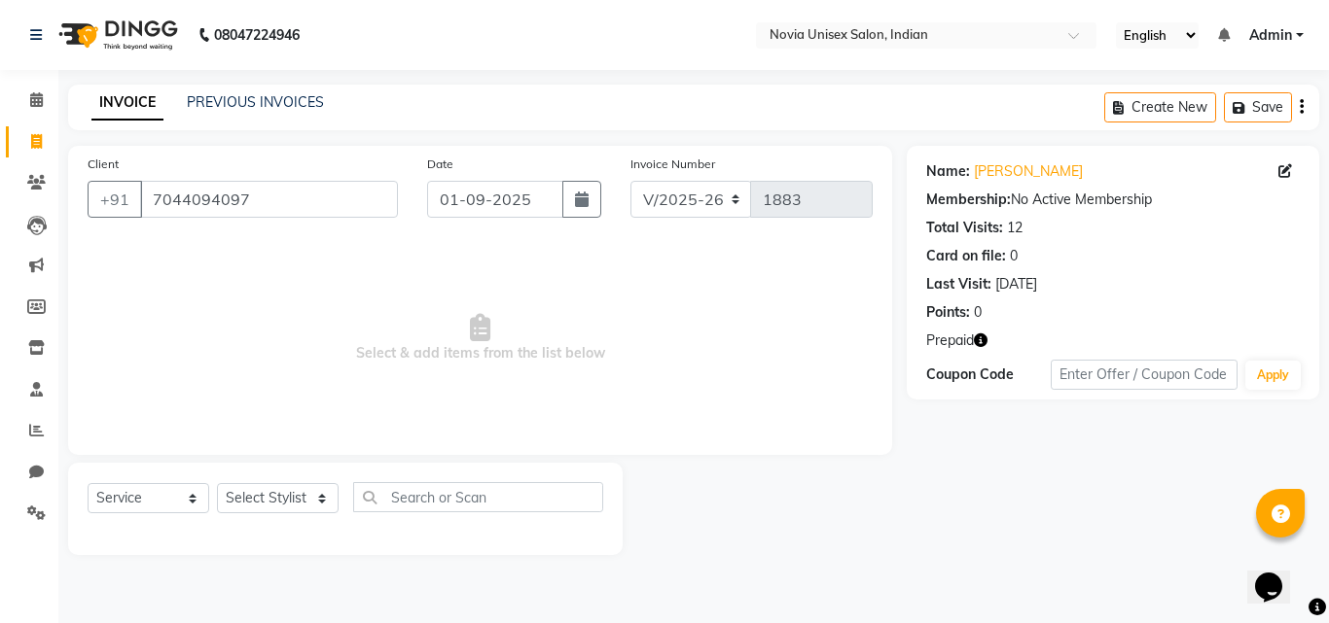
click at [267, 86] on div "INVOICE PREVIOUS INVOICES Create New Save" at bounding box center [693, 108] width 1251 height 46
click at [267, 96] on link "PREVIOUS INVOICES" at bounding box center [255, 102] width 137 height 18
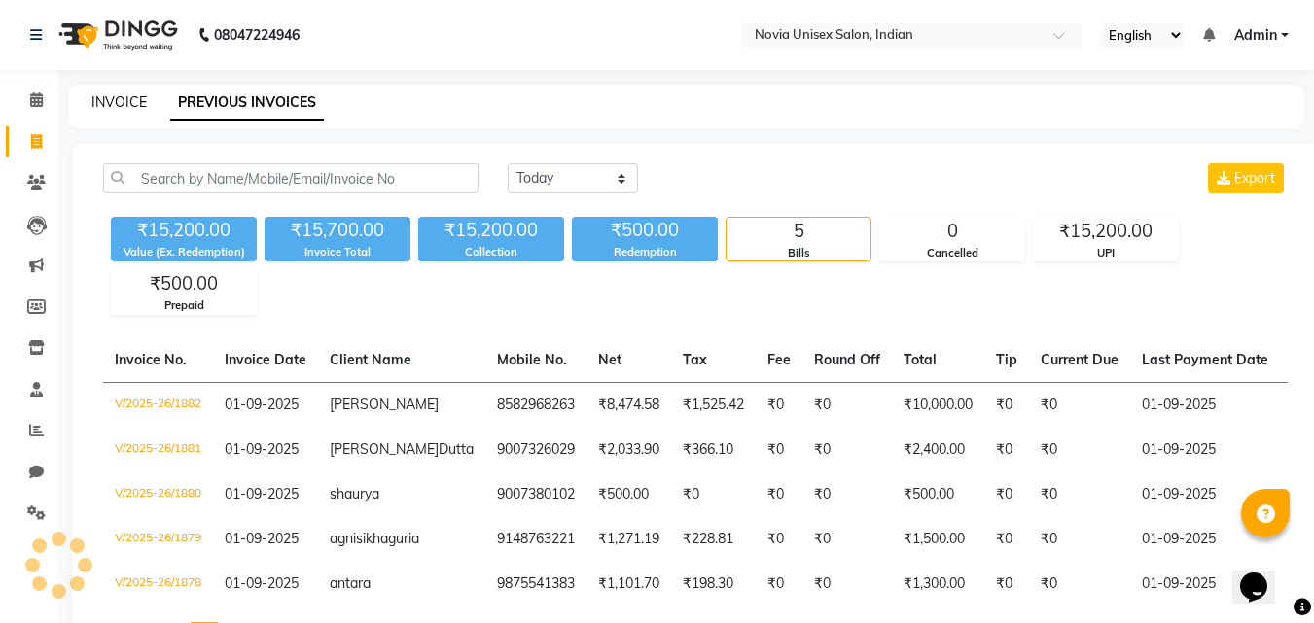
click at [121, 96] on link "INVOICE" at bounding box center [118, 102] width 55 height 18
select select "8772"
select select "service"
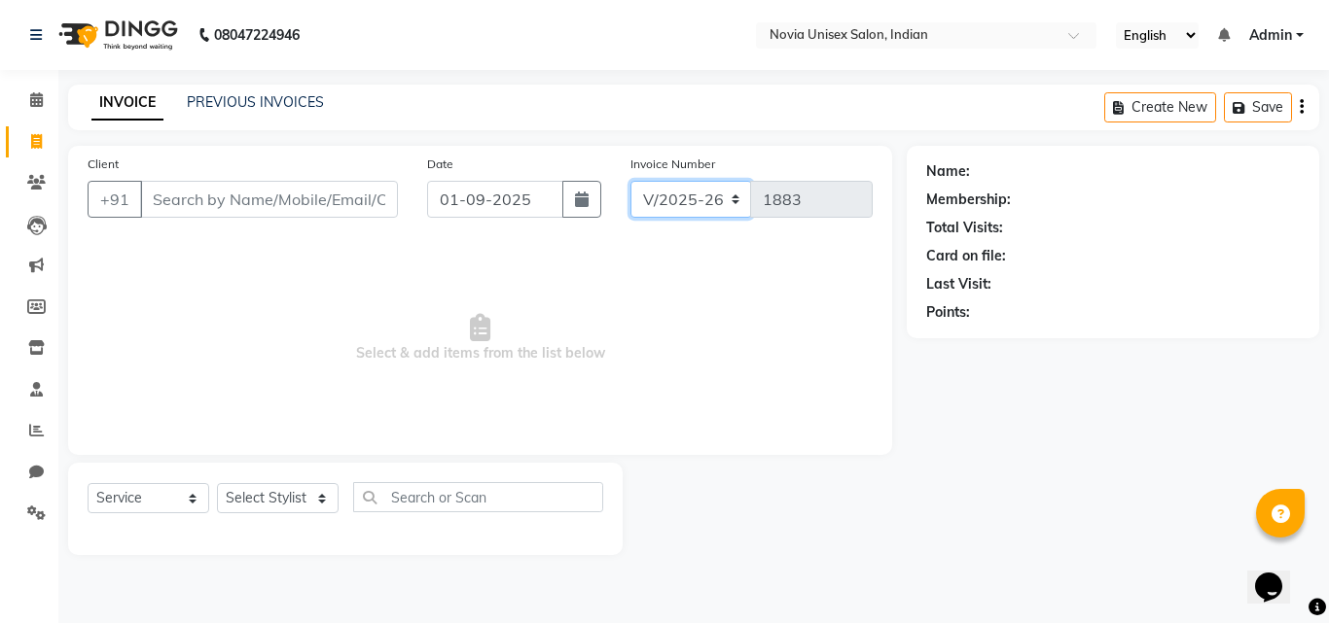
click at [712, 198] on select "V/2025 V/2025-26" at bounding box center [691, 199] width 122 height 37
click at [786, 470] on div at bounding box center [765, 509] width 284 height 92
click at [726, 196] on select "V/2025 V/2025-26" at bounding box center [691, 199] width 122 height 37
click at [789, 312] on span "Select & add items from the list below" at bounding box center [480, 338] width 785 height 195
click at [216, 195] on input "Client" at bounding box center [269, 199] width 258 height 37
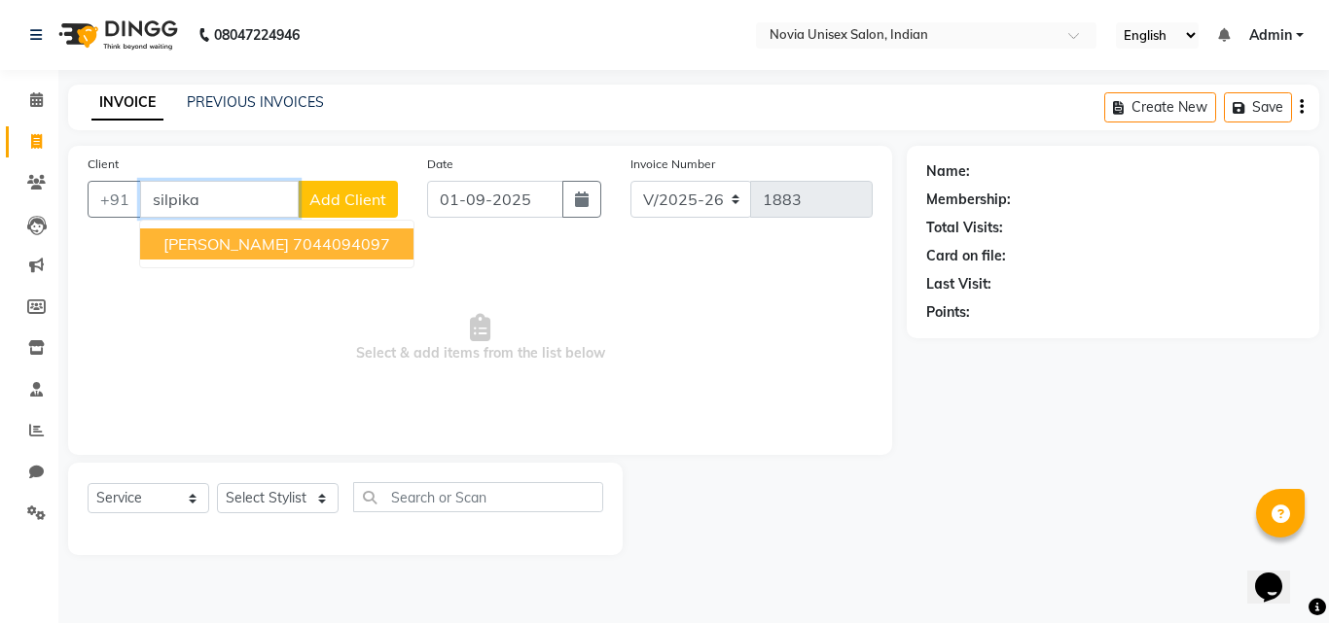
click at [243, 243] on span "silpika mukherjee" at bounding box center [225, 243] width 125 height 19
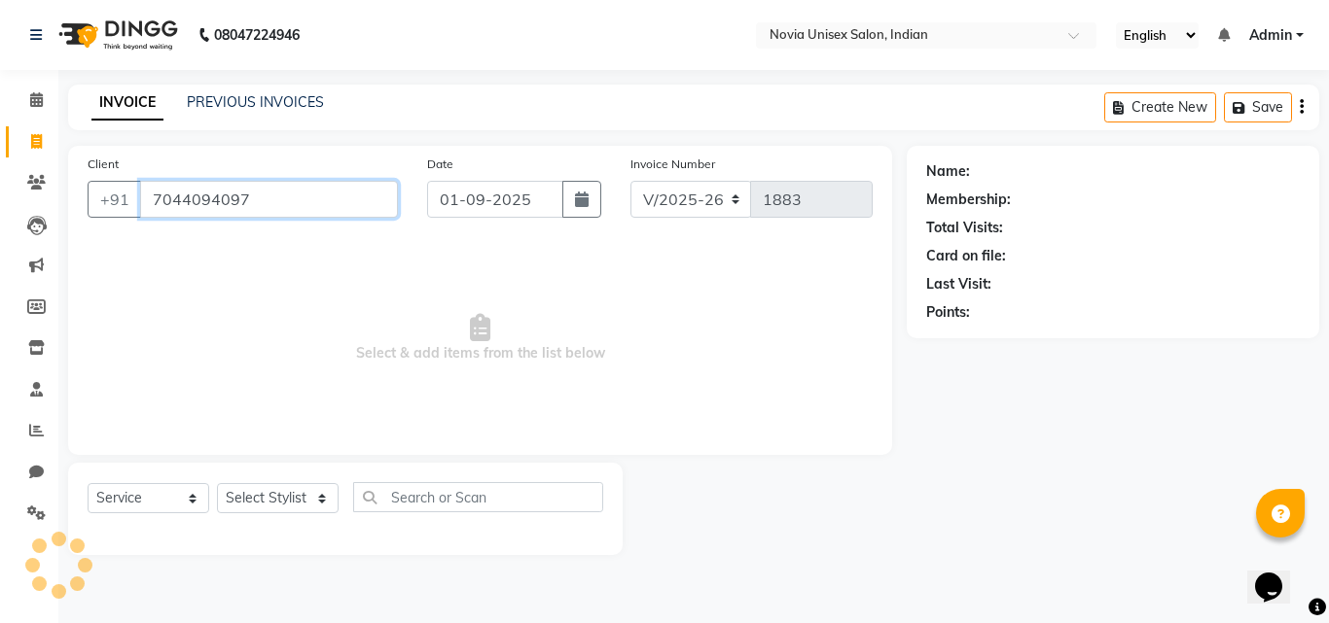
type input "7044094097"
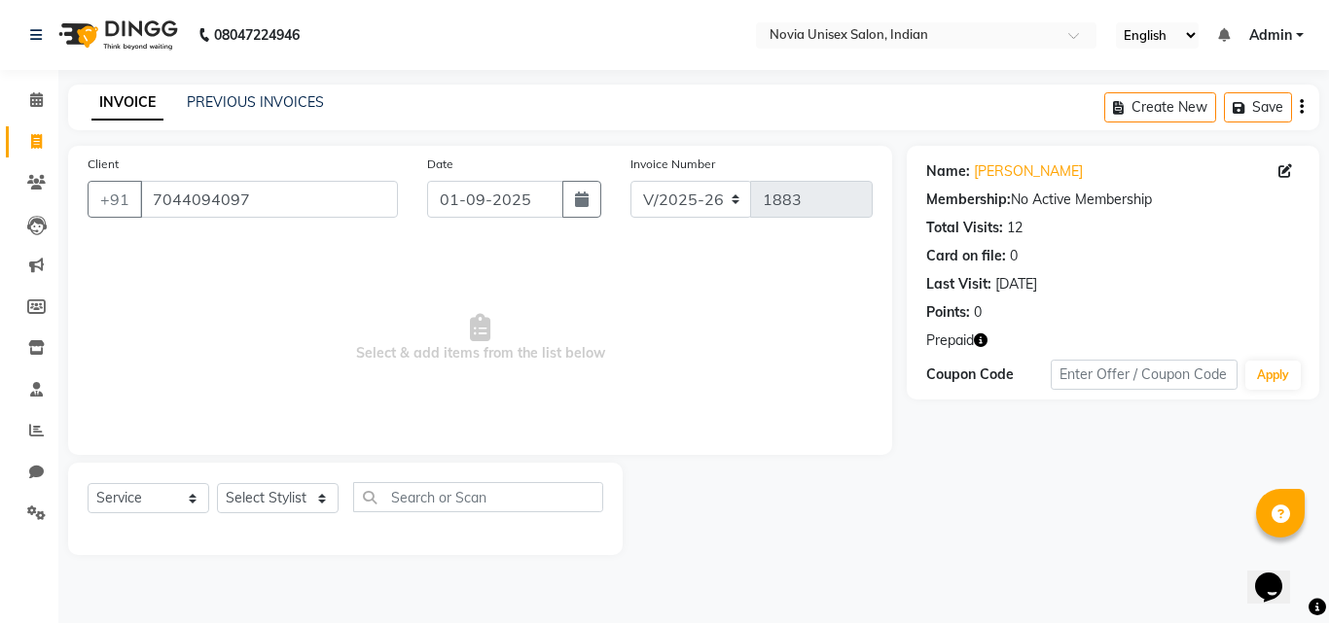
click at [979, 341] on icon "button" at bounding box center [981, 341] width 14 height 14
click at [584, 267] on span "Select & add items from the list below" at bounding box center [480, 338] width 785 height 195
click at [193, 500] on select "Select Service Product Membership Package Voucher Prepaid Gift Card" at bounding box center [149, 498] width 122 height 30
click at [88, 483] on select "Select Service Product Membership Package Voucher Prepaid Gift Card" at bounding box center [149, 498] width 122 height 30
click at [289, 502] on select "Select Stylist Ankita Ashraf ali Bikash fardeen housesale laxmipriya mahua MUJA…" at bounding box center [278, 498] width 122 height 30
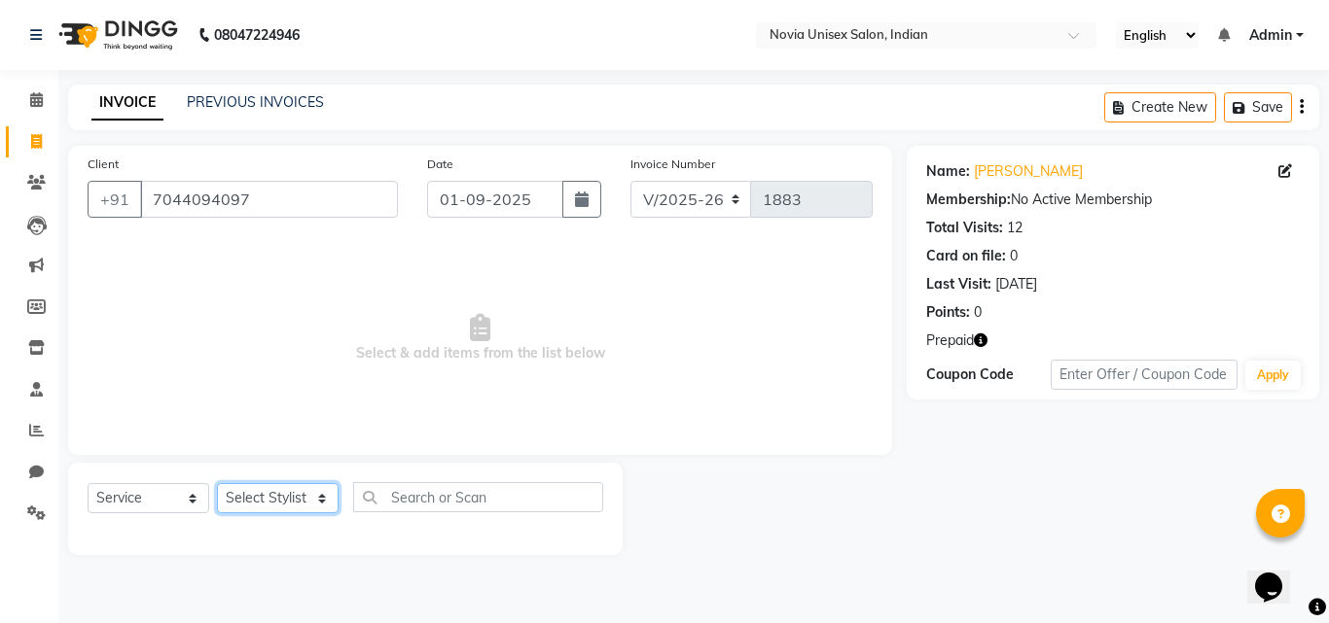
select select "89580"
click at [217, 483] on select "Select Stylist Ankita Ashraf ali Bikash fardeen housesale laxmipriya mahua MUJA…" at bounding box center [278, 498] width 122 height 30
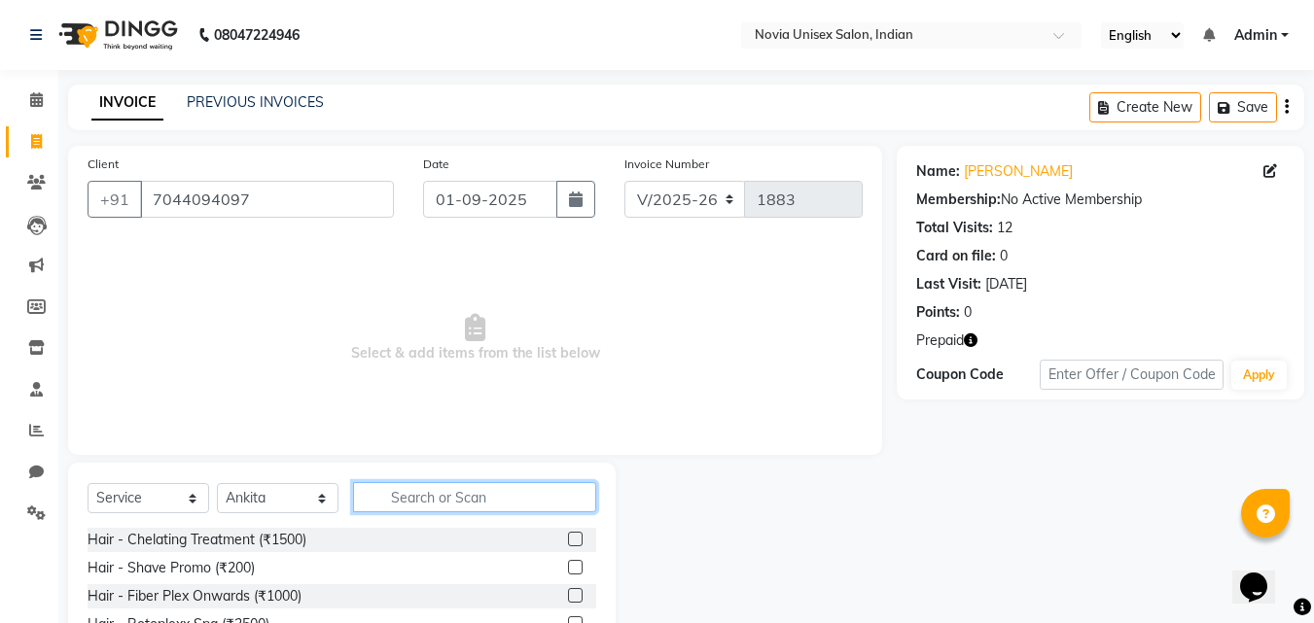
click at [459, 499] on input "text" at bounding box center [474, 497] width 243 height 30
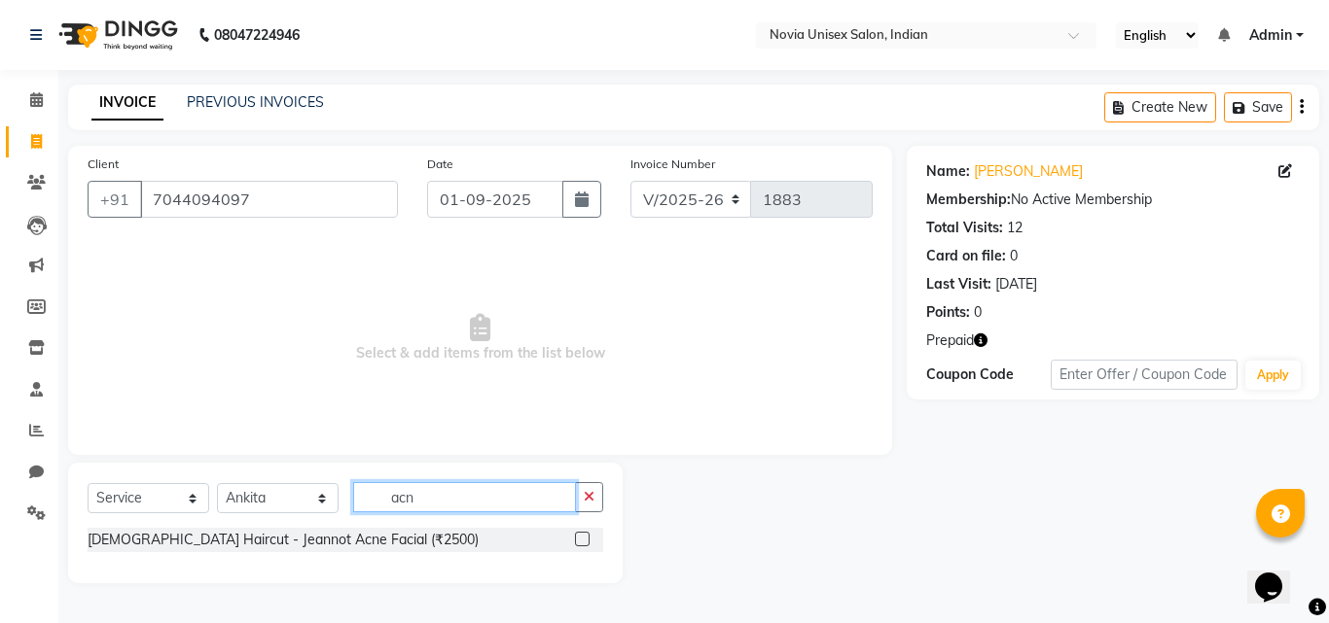
type input "acn"
click at [587, 541] on label at bounding box center [582, 539] width 15 height 15
click at [587, 541] on input "checkbox" at bounding box center [581, 540] width 13 height 13
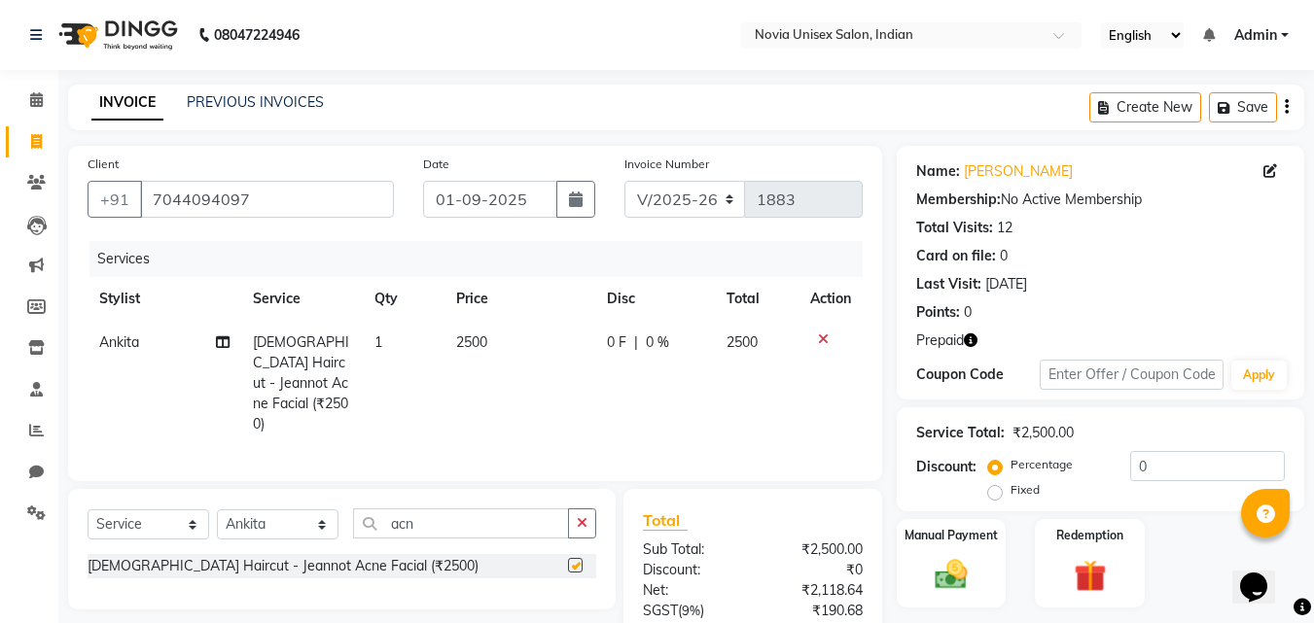
checkbox input "false"
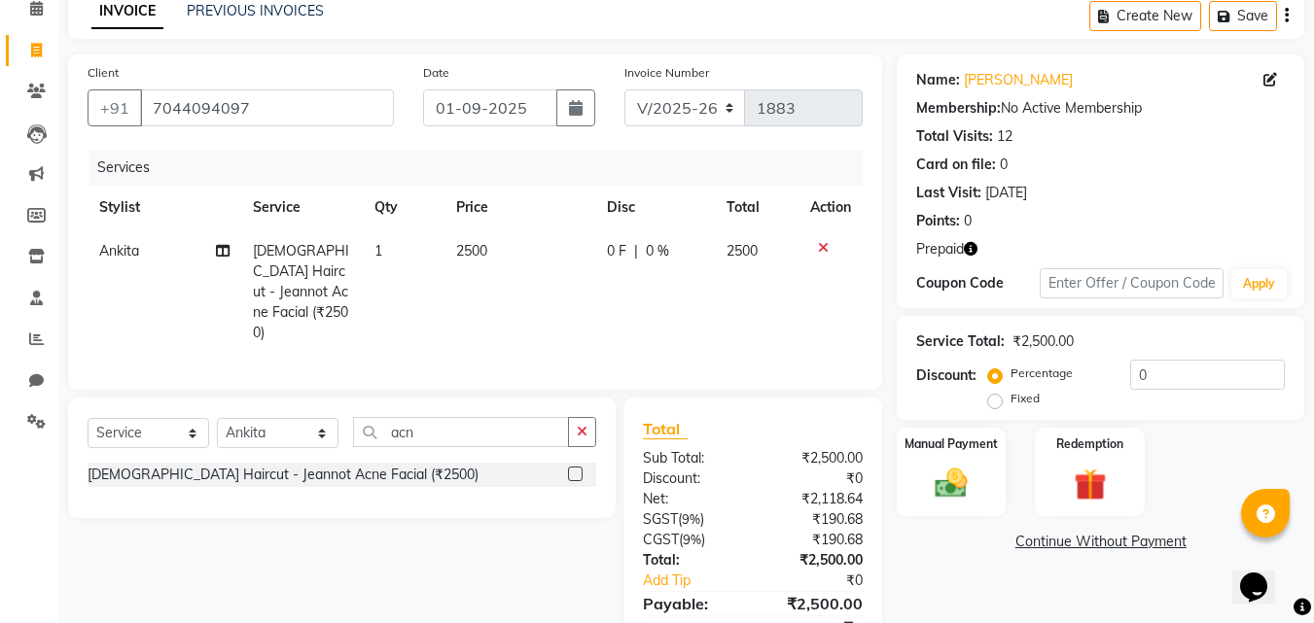
scroll to position [57, 0]
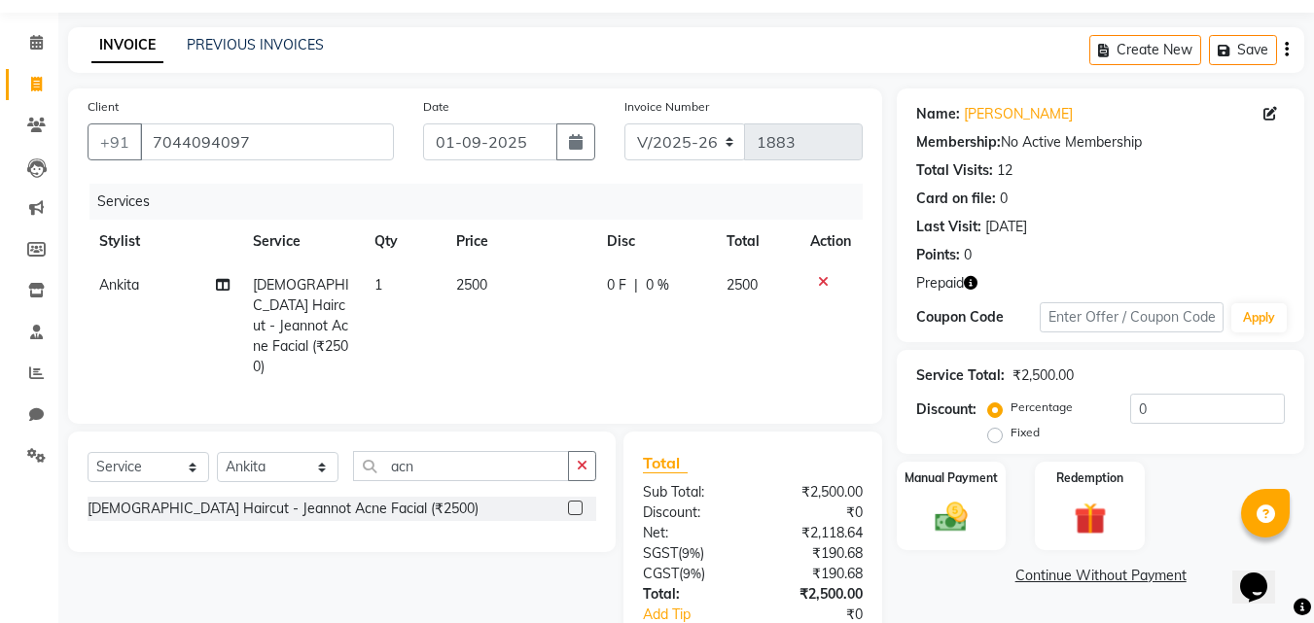
click at [515, 275] on td "2500" at bounding box center [520, 326] width 151 height 125
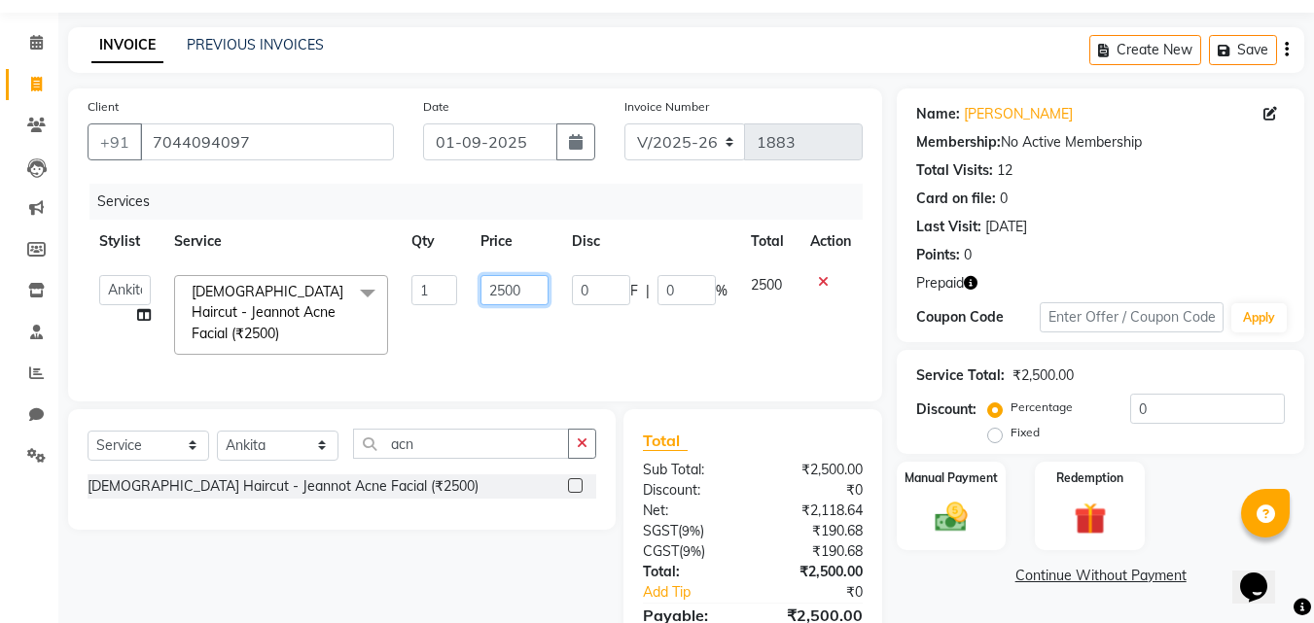
click at [515, 275] on input "2500" at bounding box center [514, 290] width 67 height 30
type input "3500"
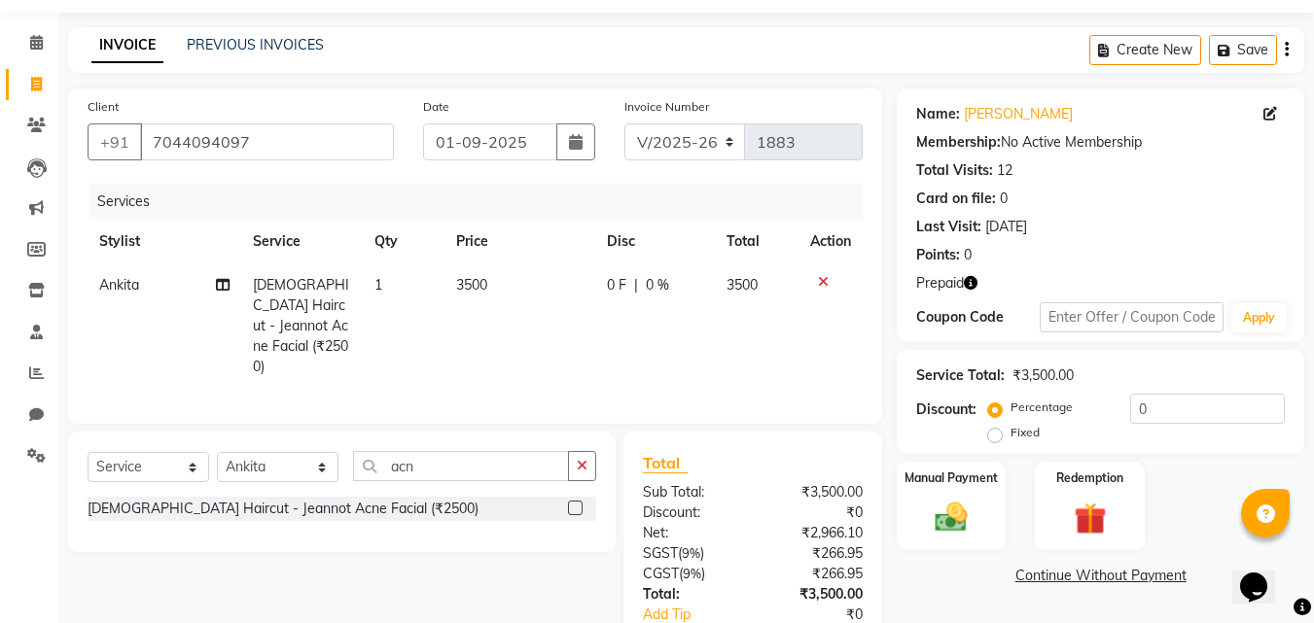
click at [849, 333] on td at bounding box center [831, 326] width 64 height 125
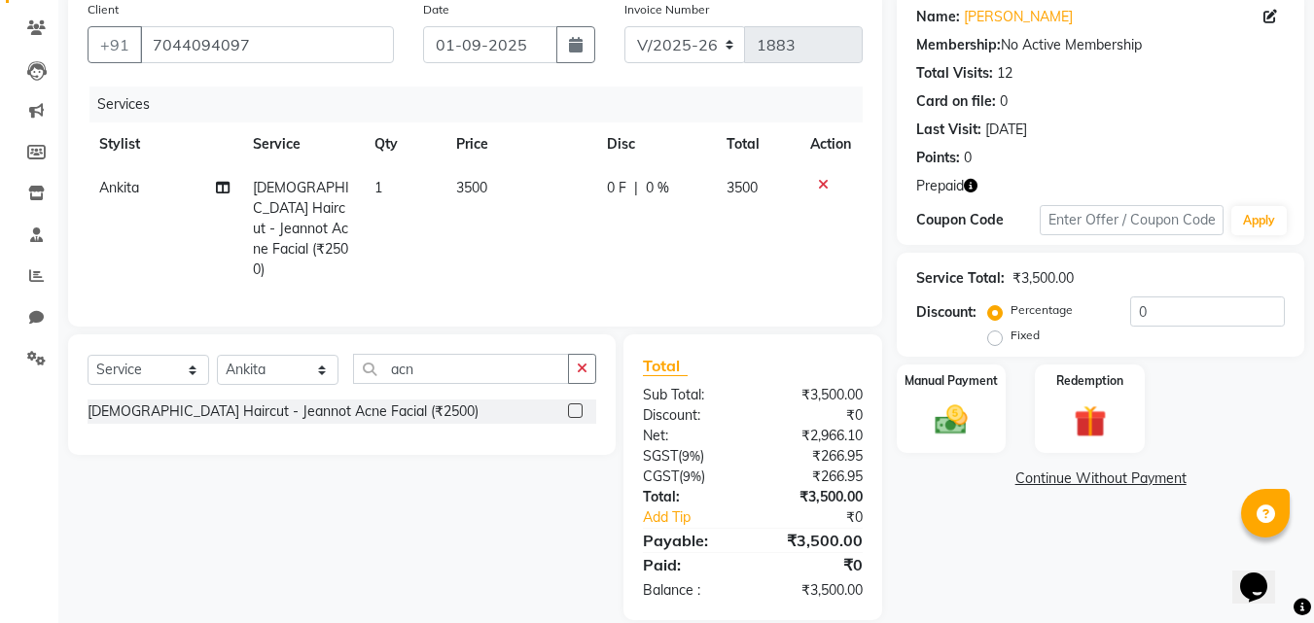
click at [1050, 275] on div "₹3,500.00" at bounding box center [1043, 278] width 61 height 20
click at [961, 412] on img at bounding box center [951, 420] width 54 height 39
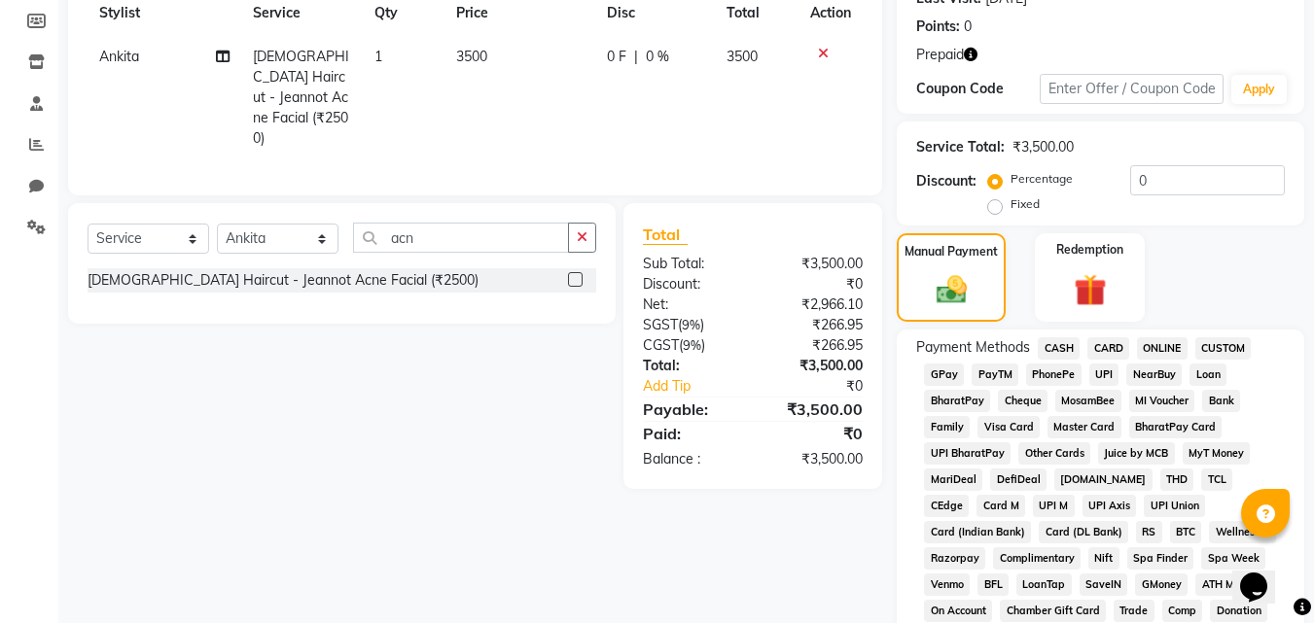
scroll to position [252, 0]
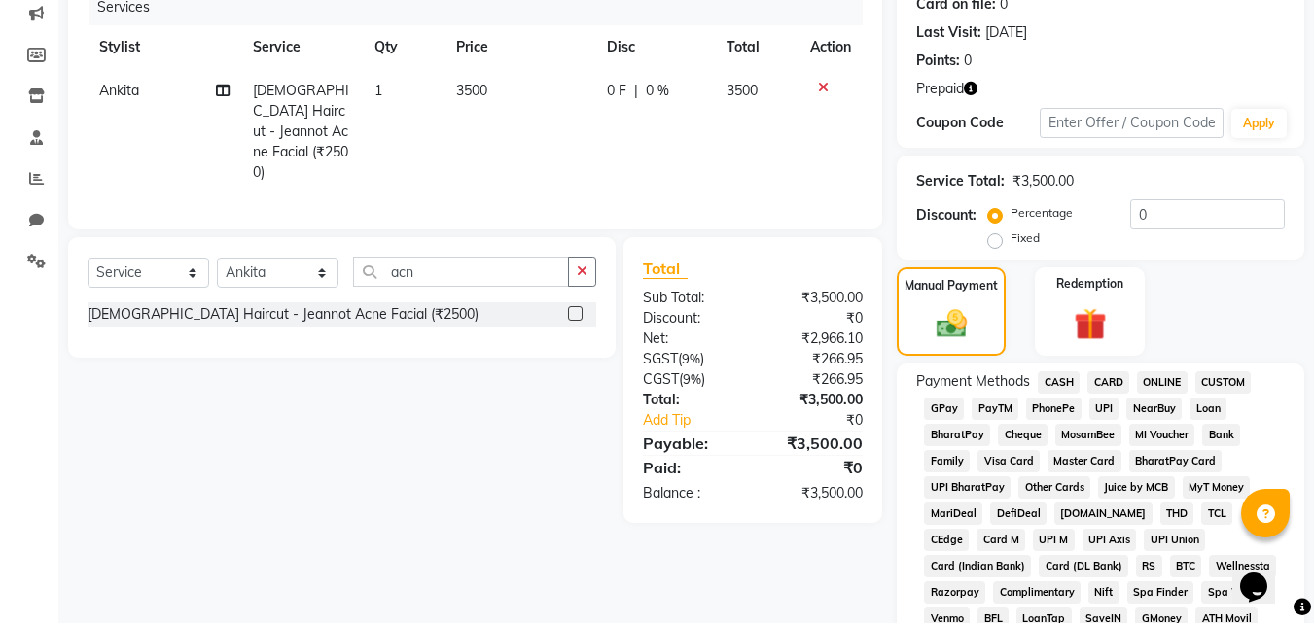
click at [790, 532] on div "Client +91 7044094097 Date 01-09-2025 Invoice Number V/2025 V/2025-26 1883 Serv…" at bounding box center [474, 508] width 843 height 1229
click at [1088, 305] on img at bounding box center [1089, 324] width 54 height 42
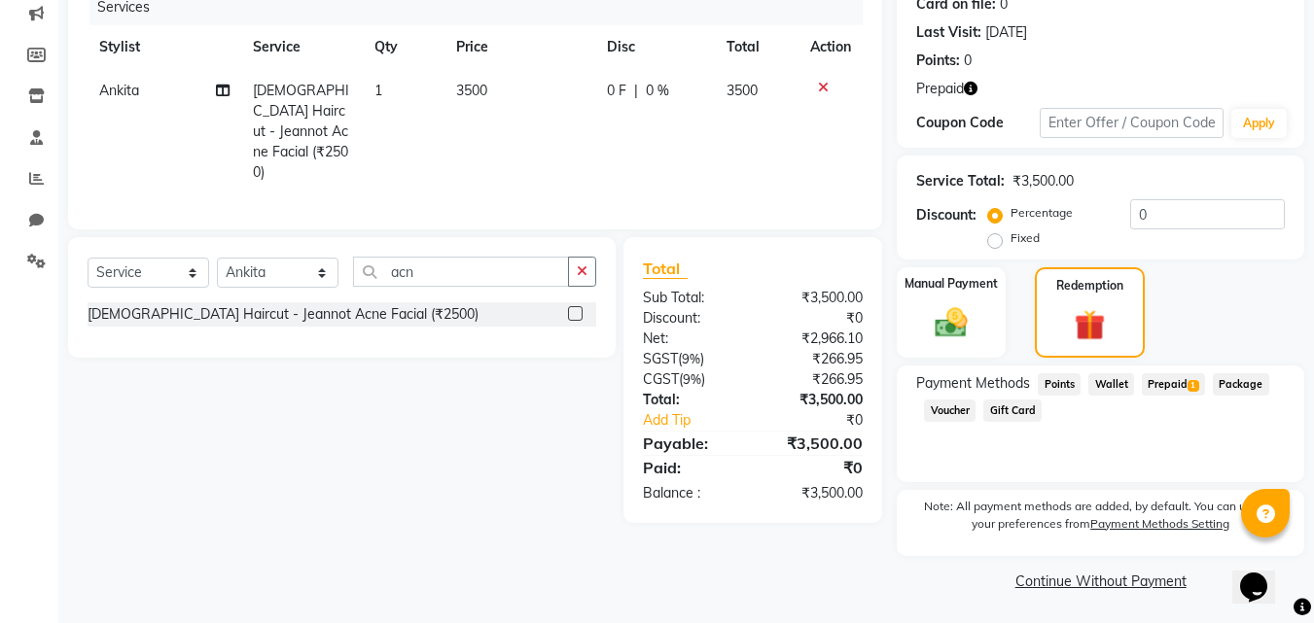
click at [1176, 382] on span "Prepaid 1" at bounding box center [1173, 385] width 63 height 22
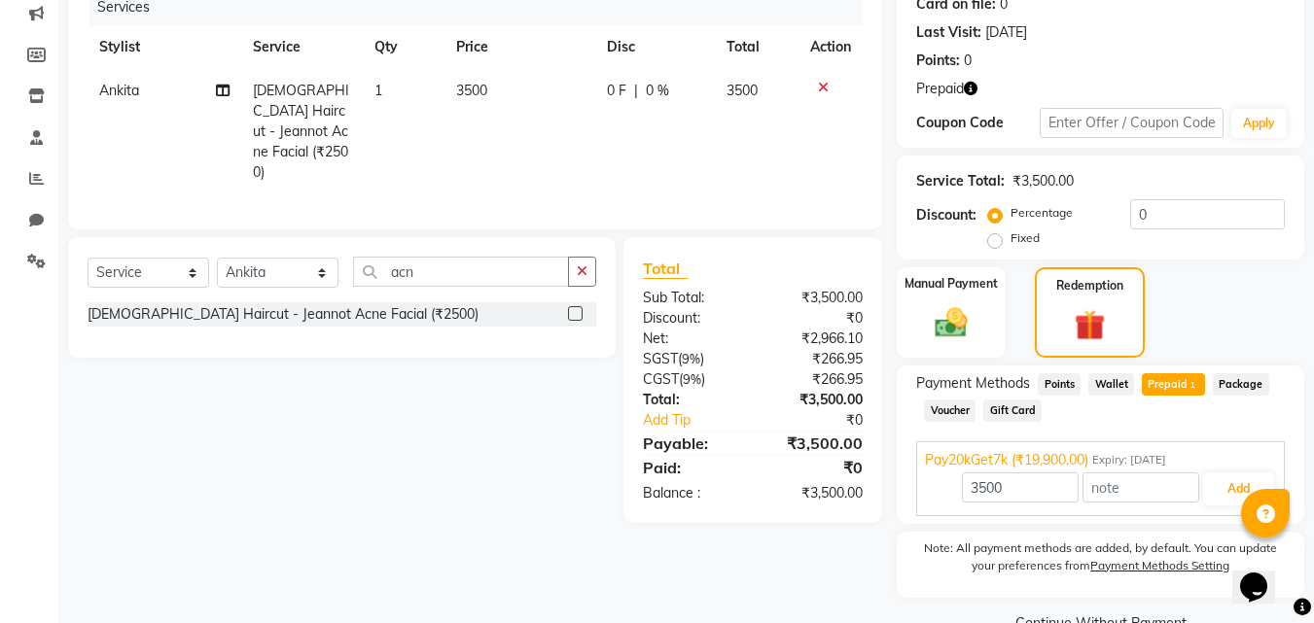
click at [1067, 461] on span "Pay20kGet7k (₹19,900.00)" at bounding box center [1006, 460] width 163 height 20
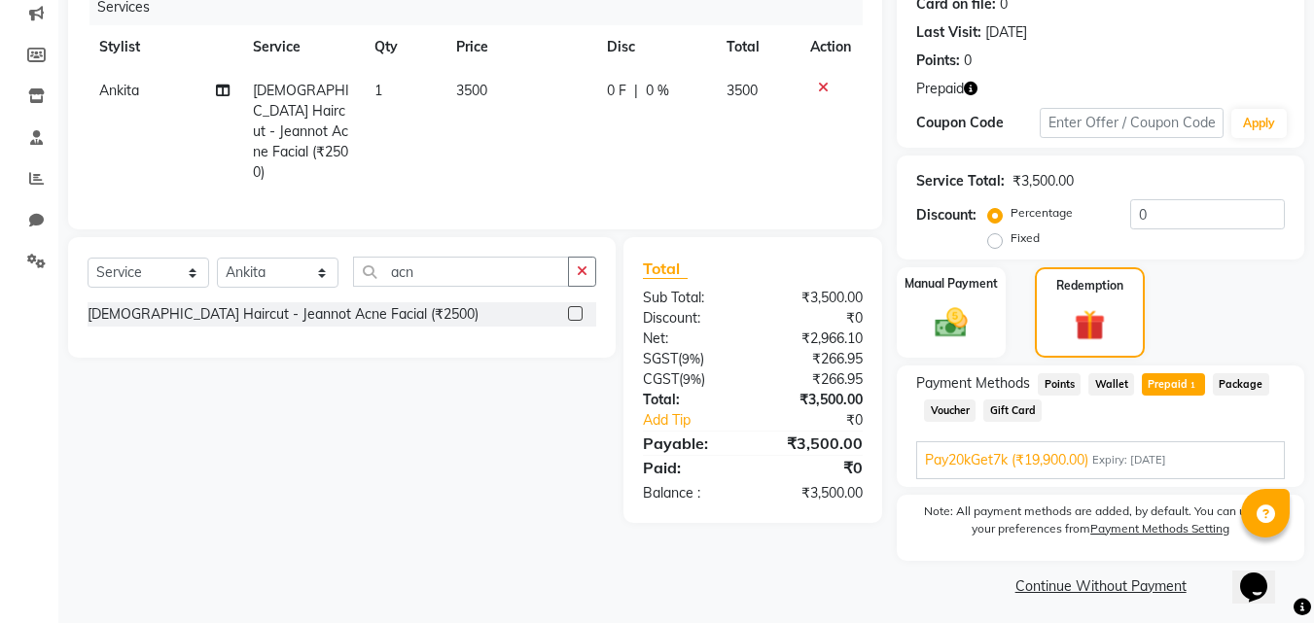
click at [1067, 461] on span "Pay20kGet7k (₹19,900.00)" at bounding box center [1006, 460] width 163 height 20
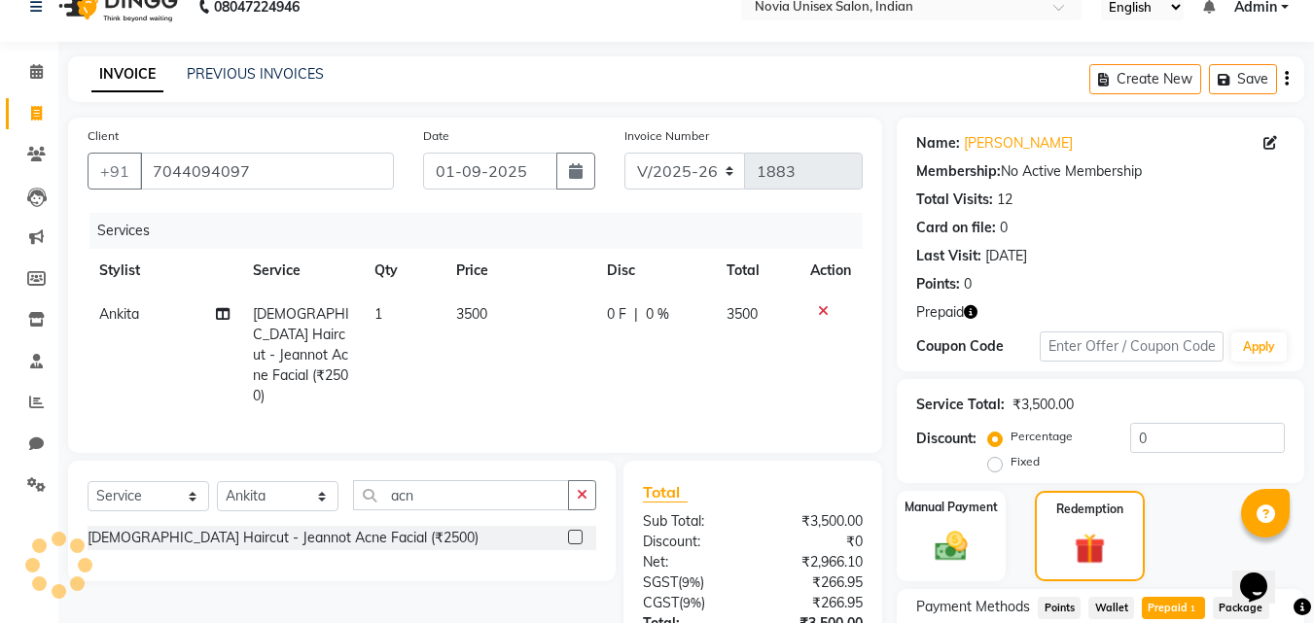
scroll to position [0, 0]
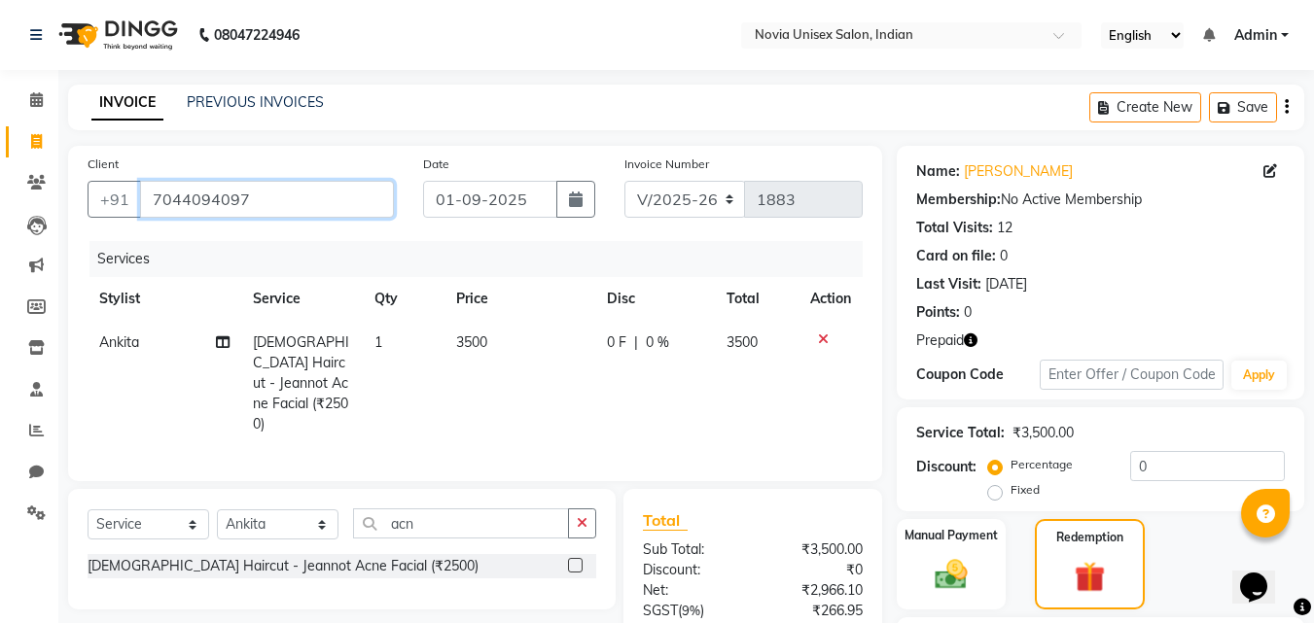
click at [271, 196] on input "7044094097" at bounding box center [267, 199] width 254 height 37
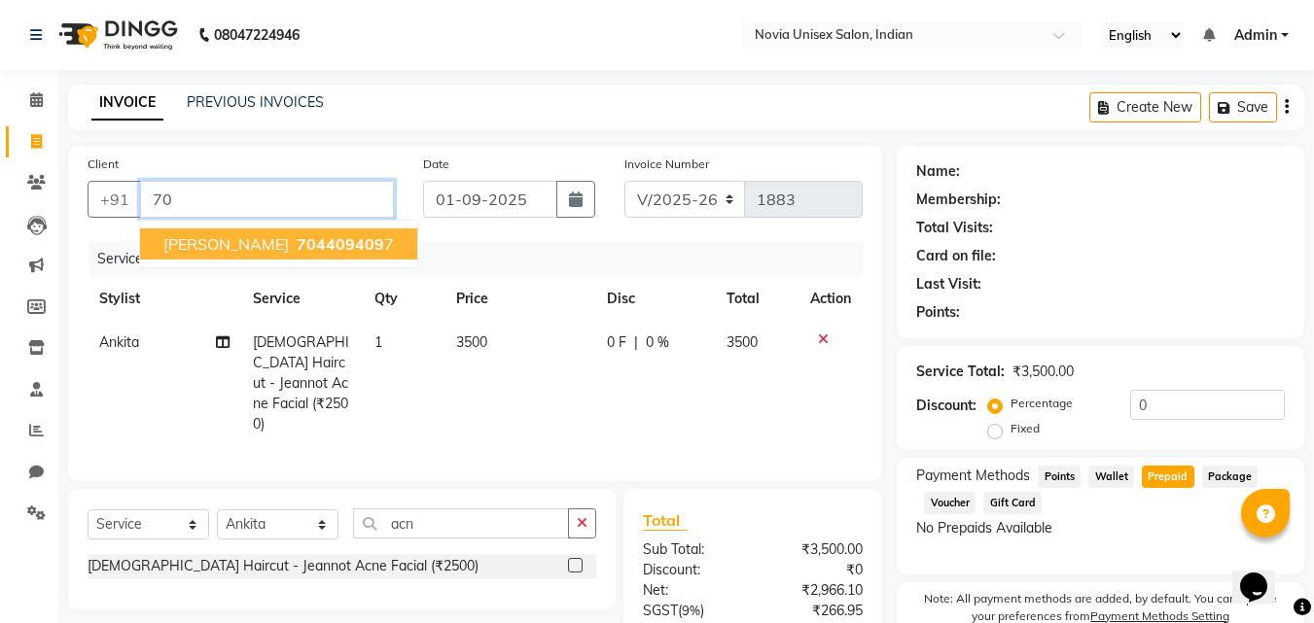
type input "7"
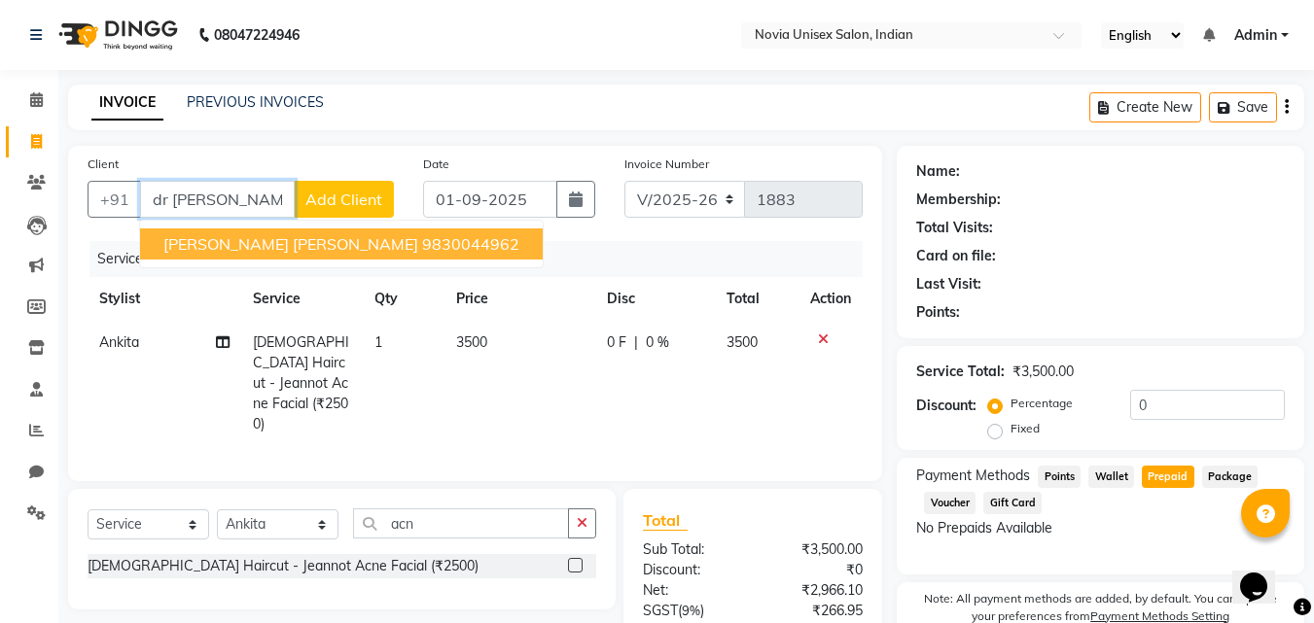
click at [325, 242] on span "dr sraboni das mohaptra" at bounding box center [290, 243] width 255 height 19
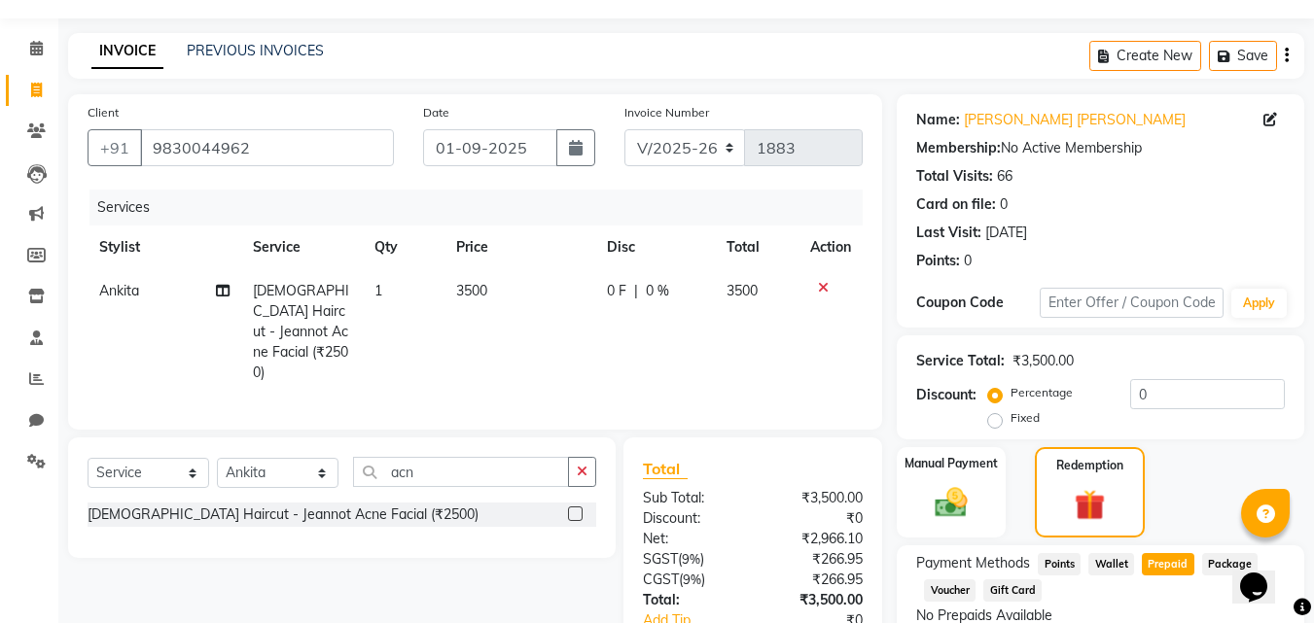
scroll to position [97, 0]
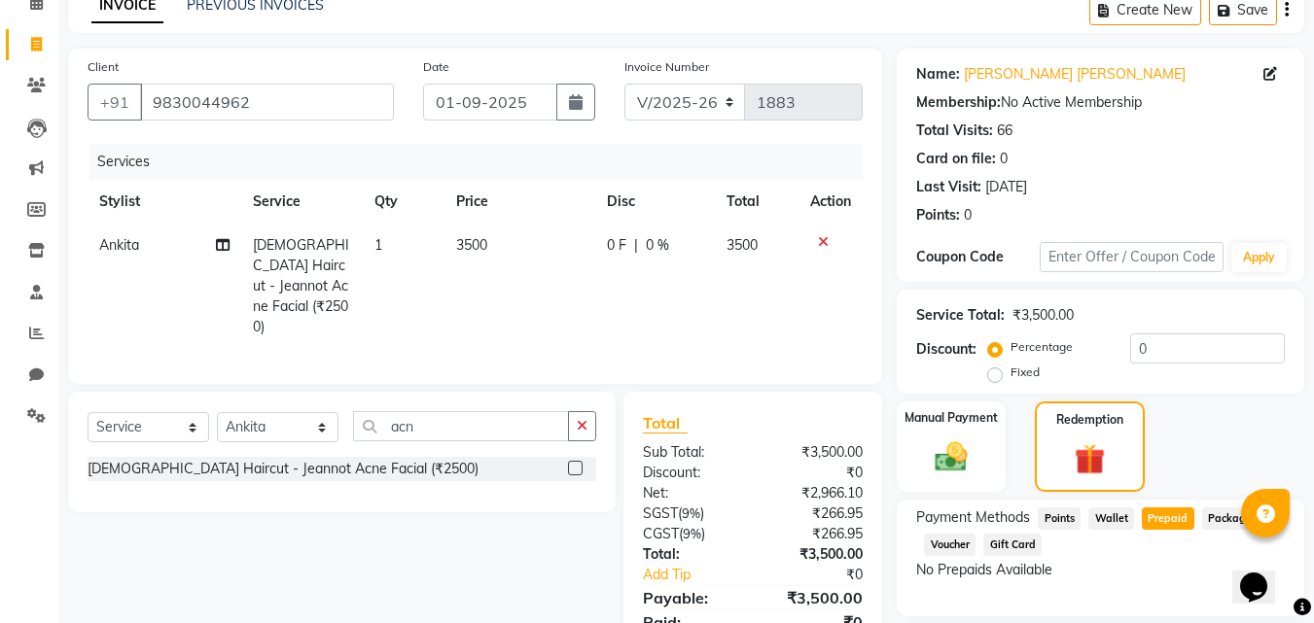
click at [822, 242] on icon at bounding box center [823, 242] width 11 height 14
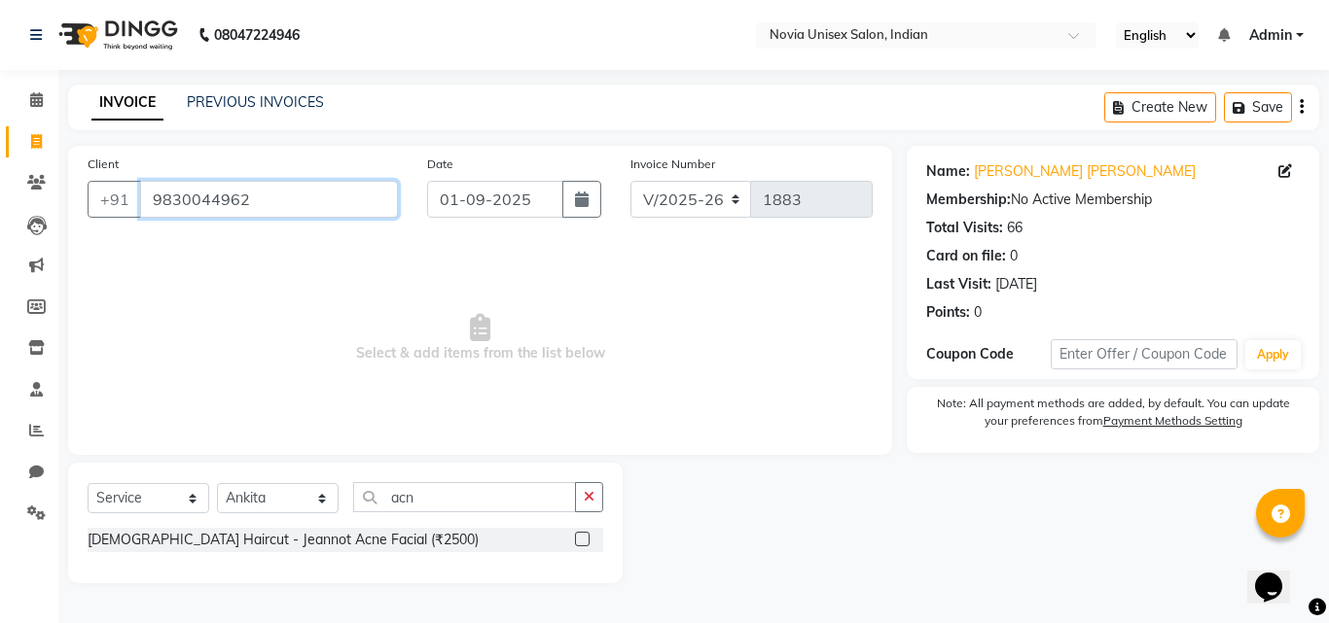
click at [307, 217] on input "9830044962" at bounding box center [269, 199] width 258 height 37
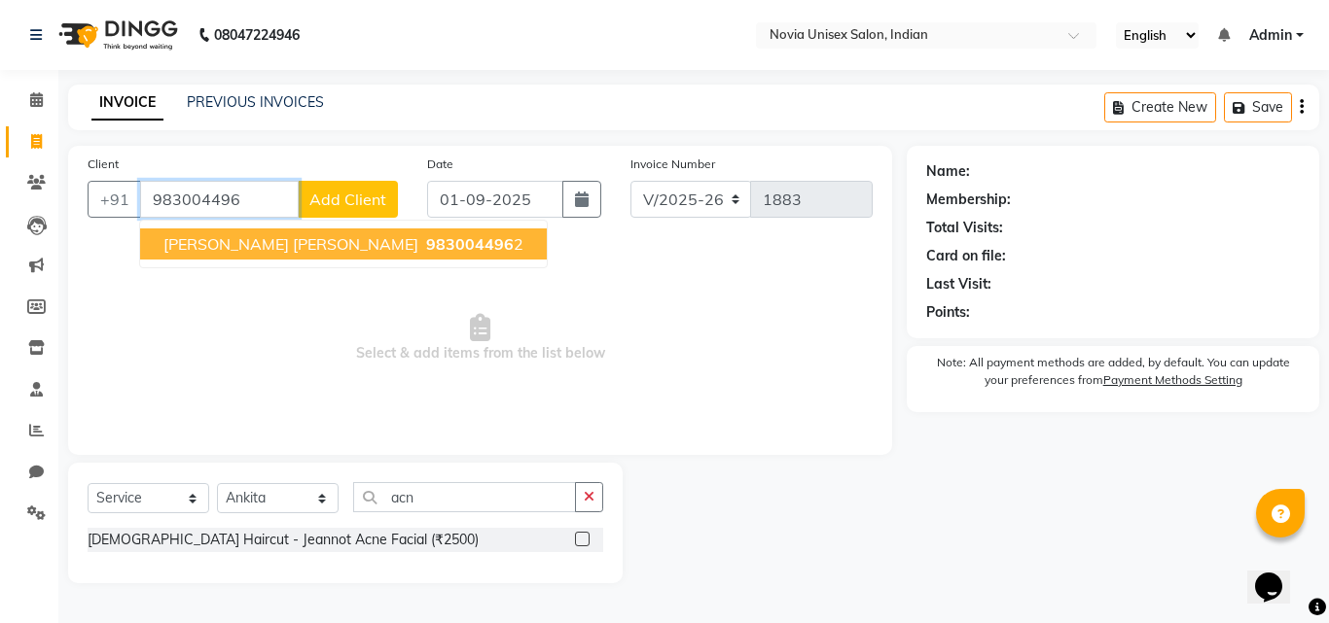
click at [308, 245] on span "dr sraboni das mohaptra" at bounding box center [290, 243] width 255 height 19
type input "9830044962"
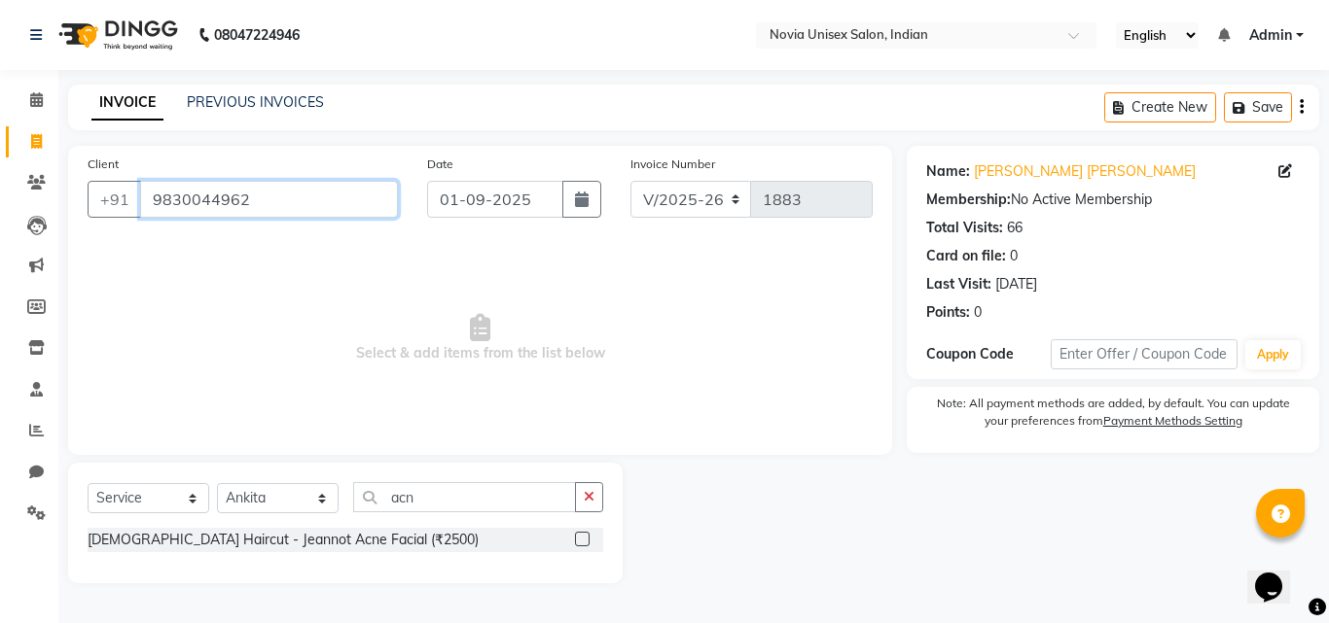
click at [296, 194] on input "9830044962" at bounding box center [269, 199] width 258 height 37
click at [678, 382] on span "Select & add items from the list below" at bounding box center [480, 338] width 785 height 195
click at [165, 500] on select "Select Service Product Membership Package Voucher Prepaid Gift Card" at bounding box center [149, 498] width 122 height 30
click at [88, 483] on select "Select Service Product Membership Package Voucher Prepaid Gift Card" at bounding box center [149, 498] width 122 height 30
click at [309, 501] on select "Select Stylist Ankita Ashraf ali Bikash fardeen housesale laxmipriya mahua MUJA…" at bounding box center [278, 498] width 122 height 30
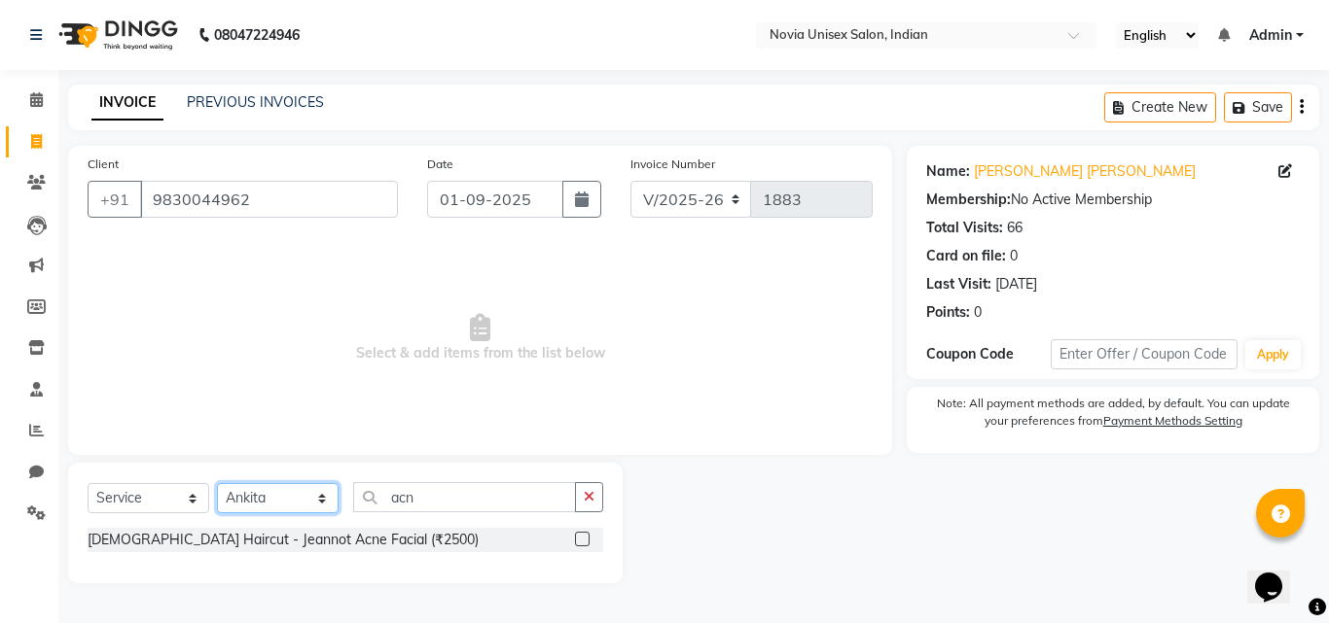
select select "89571"
click at [217, 483] on select "Select Stylist Ankita Ashraf ali Bikash fardeen housesale laxmipriya mahua MUJA…" at bounding box center [278, 498] width 122 height 30
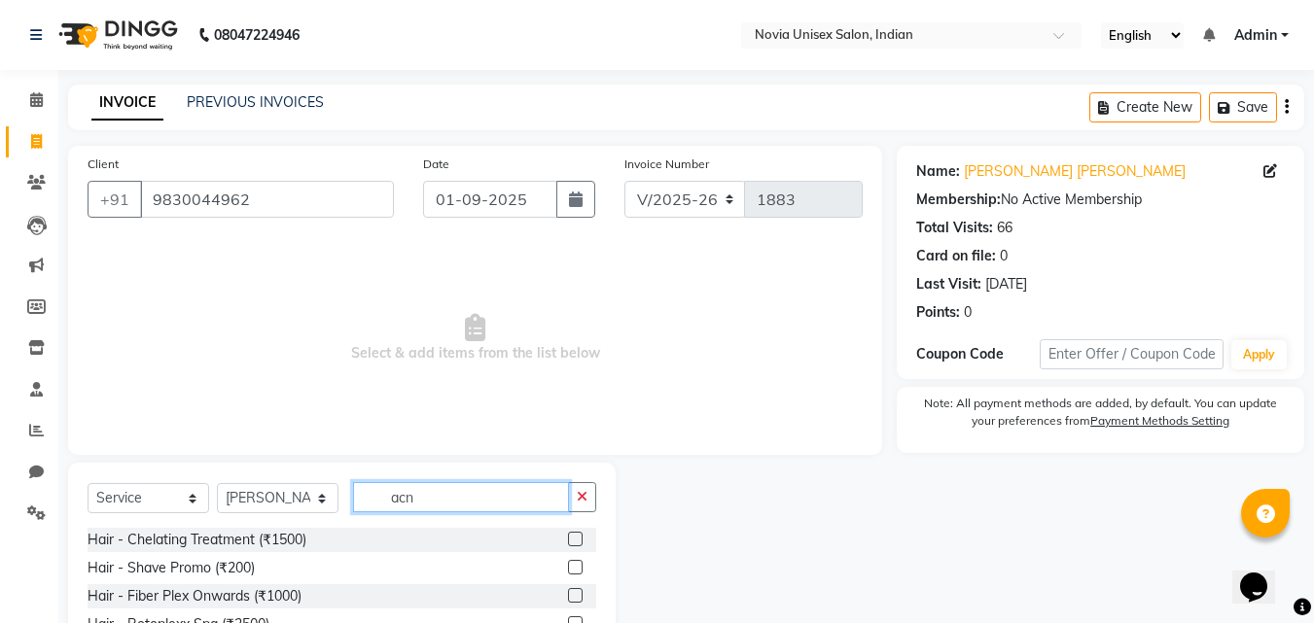
click at [437, 500] on input "acn" at bounding box center [461, 497] width 216 height 30
type input "a"
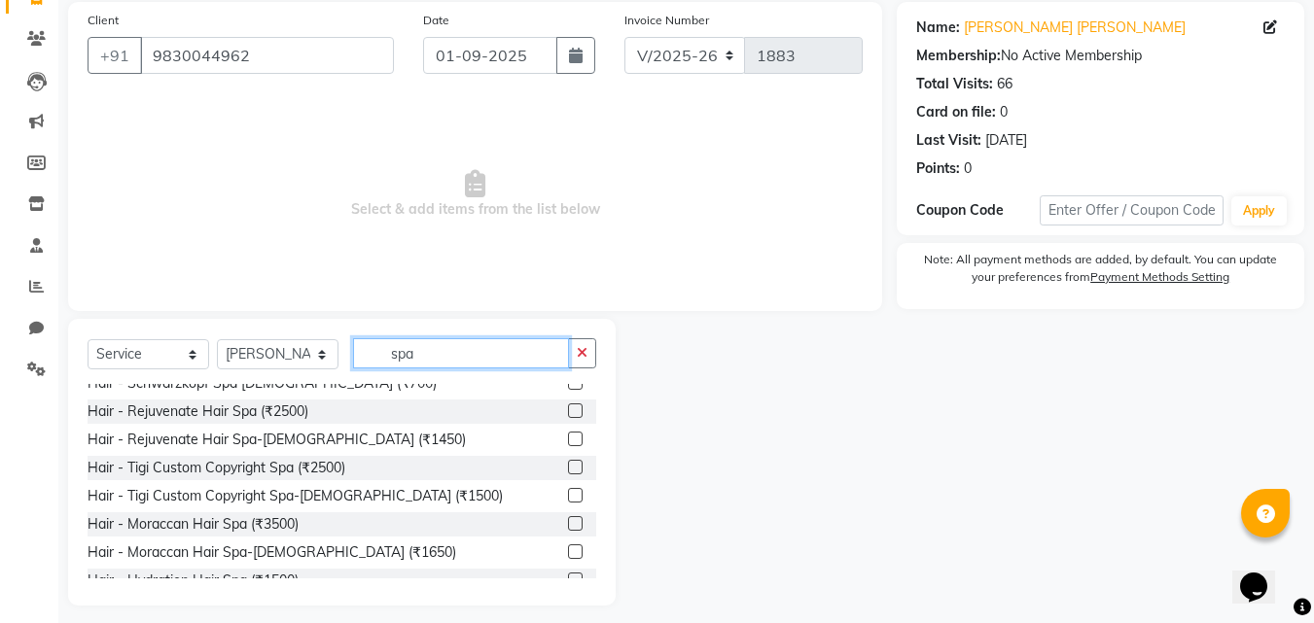
scroll to position [156, 0]
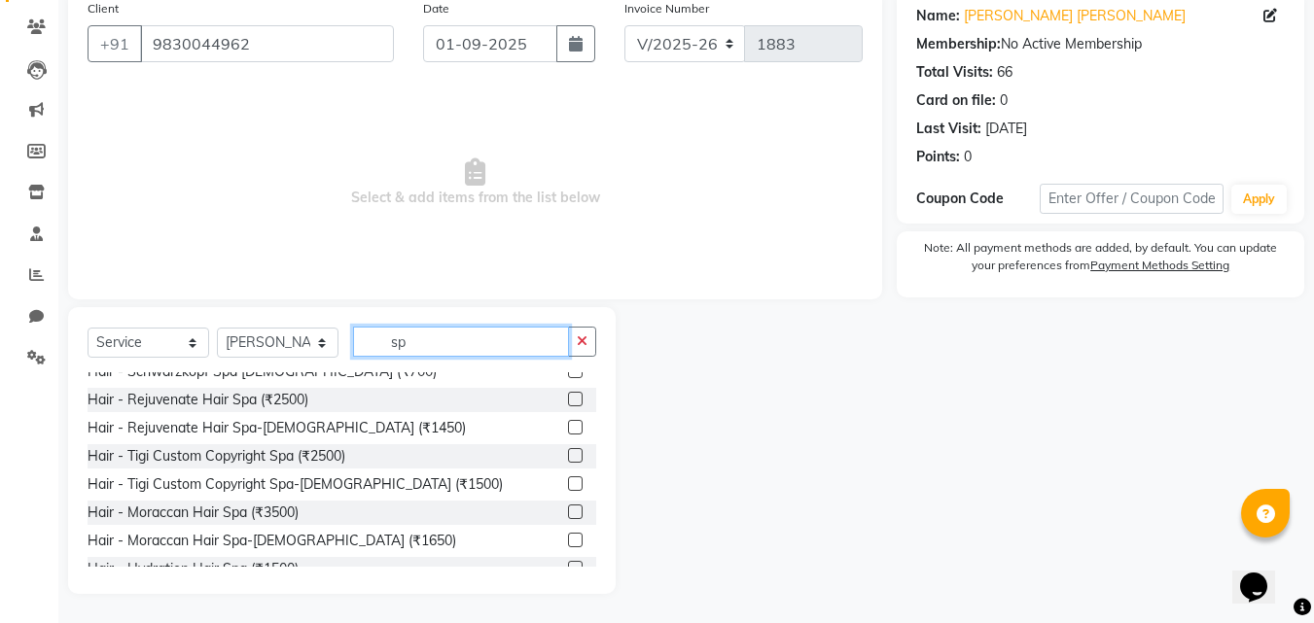
type input "s"
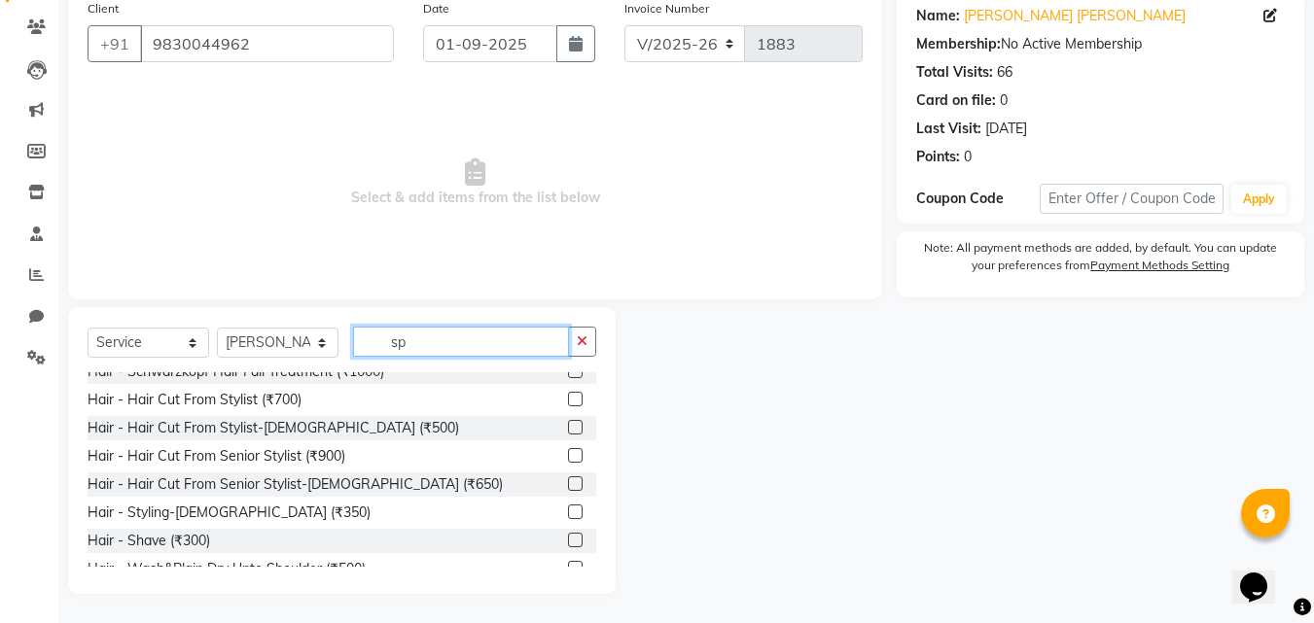
scroll to position [97, 0]
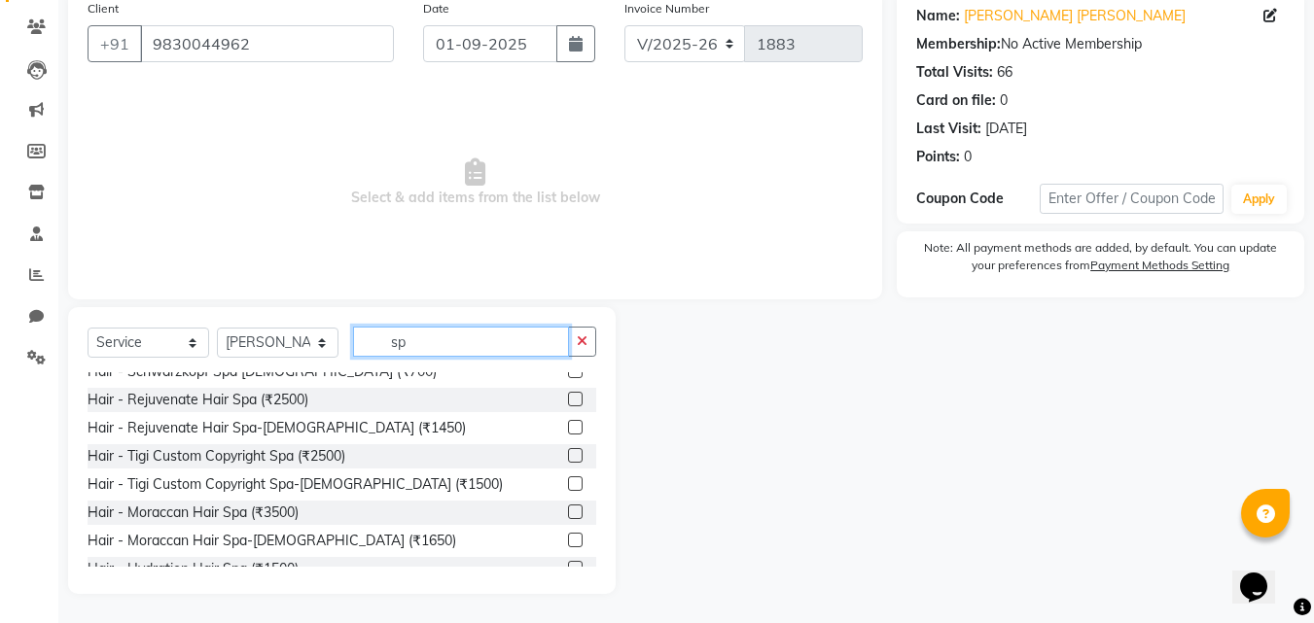
type input "spa"
click at [313, 401] on div "Hair - Rejuvenate Hair Spa (₹2500)" at bounding box center [342, 400] width 509 height 24
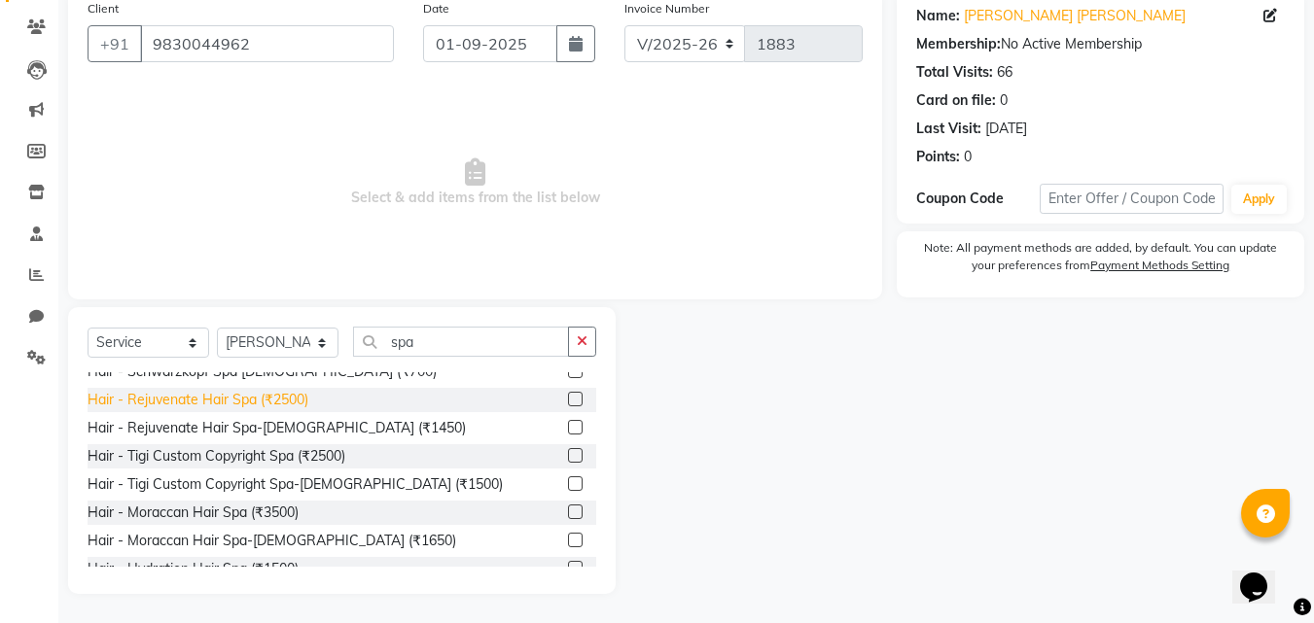
click at [280, 396] on div "Hair - Rejuvenate Hair Spa (₹2500)" at bounding box center [198, 400] width 221 height 20
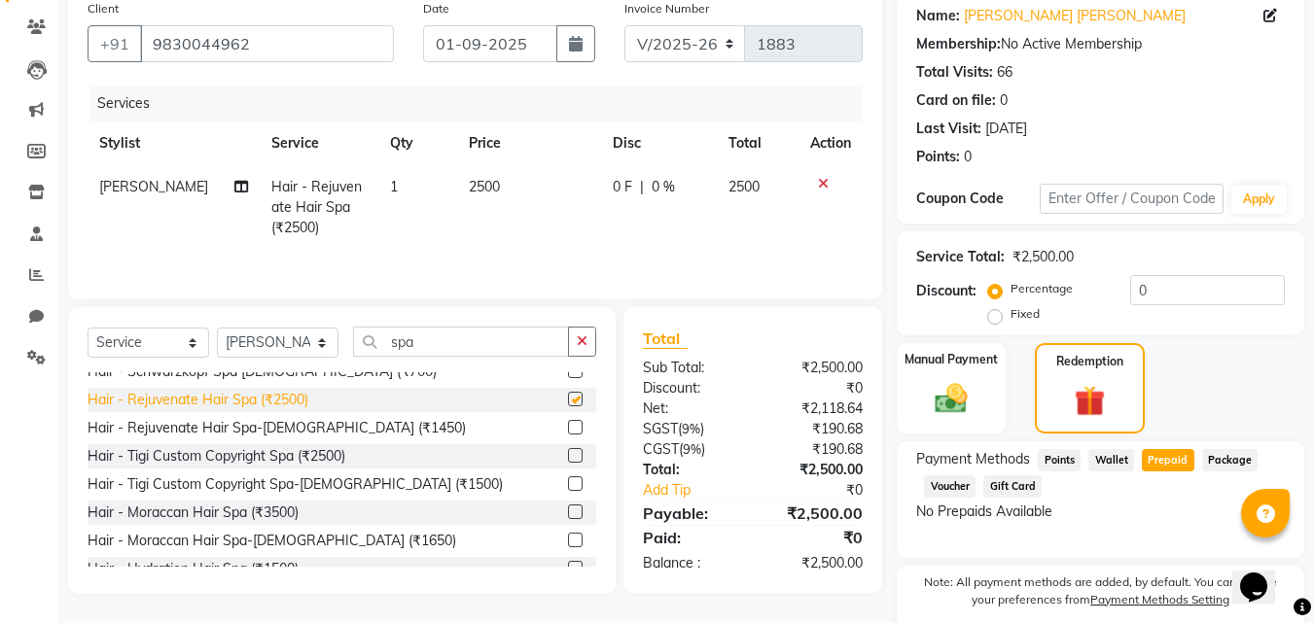
checkbox input "false"
click at [485, 179] on span "2500" at bounding box center [484, 187] width 31 height 18
select select "89571"
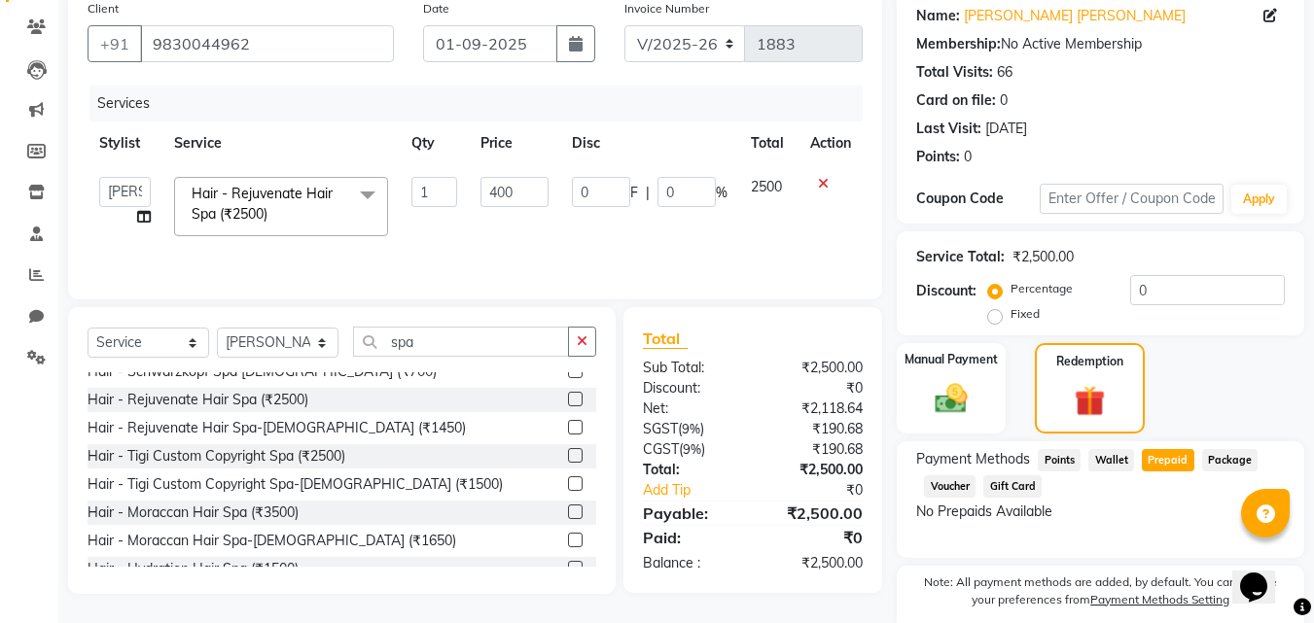
type input "4000"
click at [813, 225] on td at bounding box center [831, 206] width 64 height 83
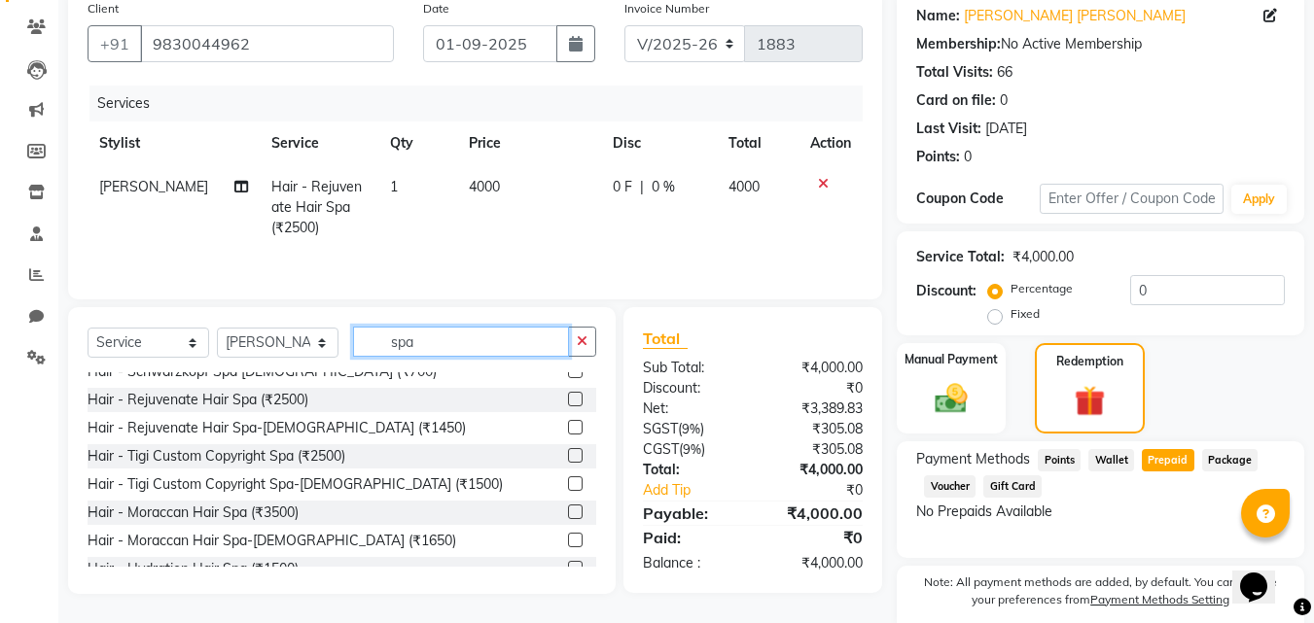
click at [438, 343] on input "spa" at bounding box center [461, 342] width 216 height 30
type input "s"
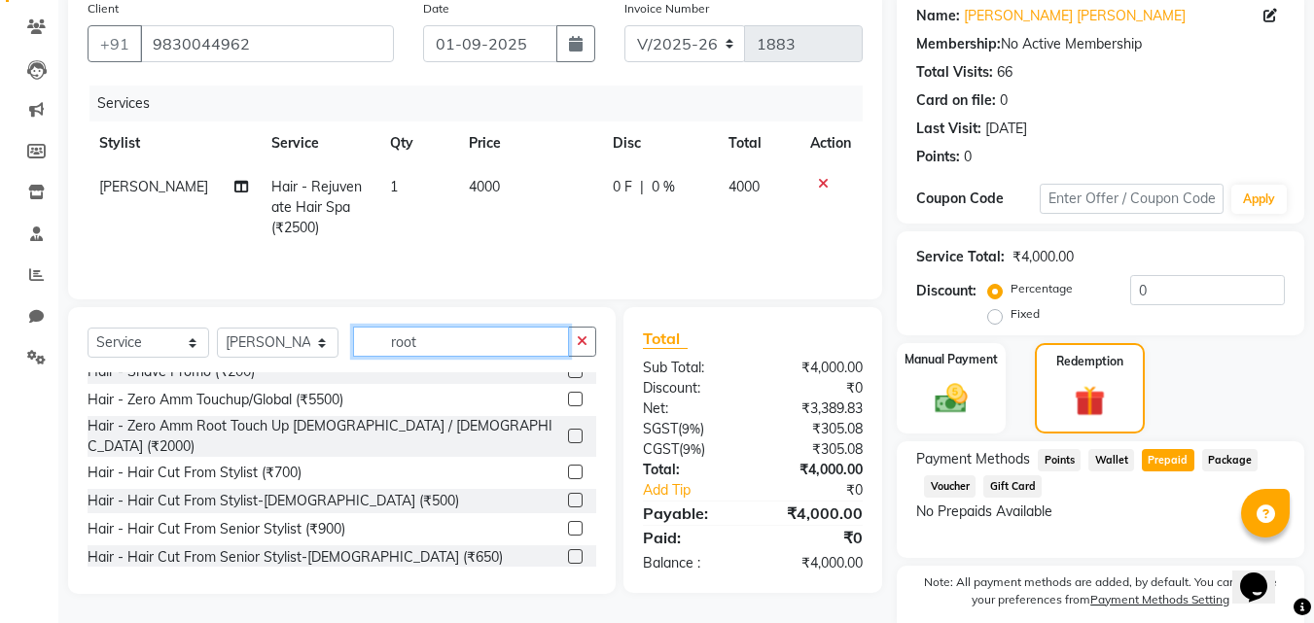
scroll to position [0, 0]
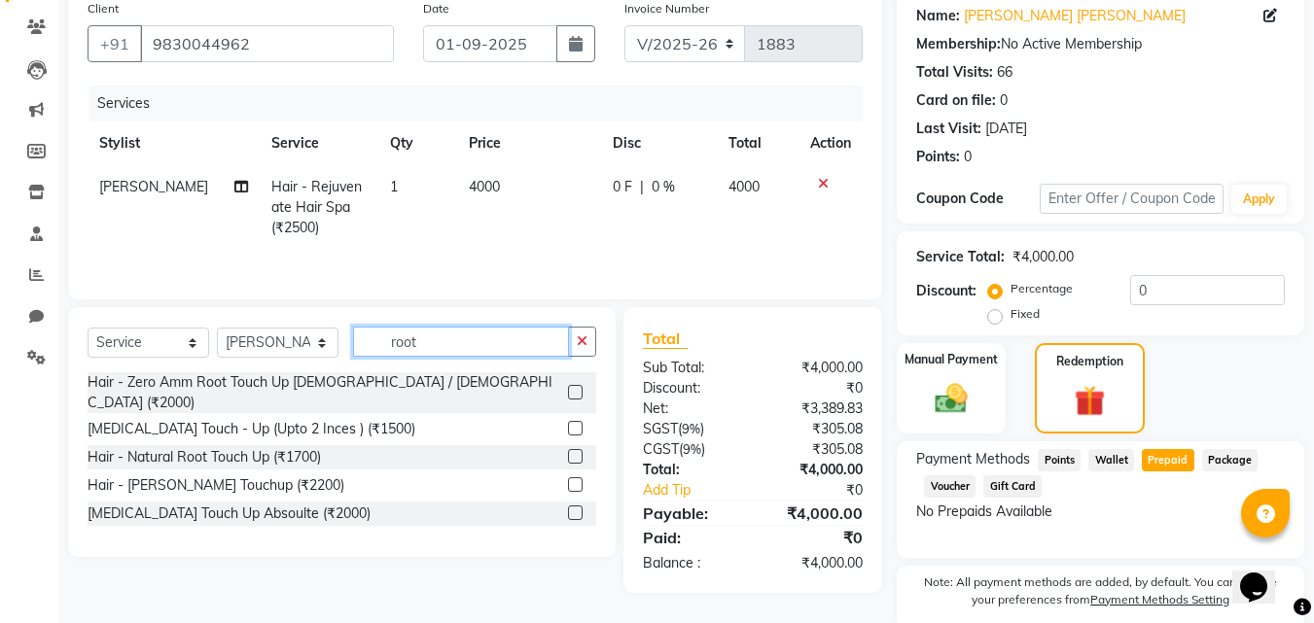
type input "root"
click at [572, 385] on label at bounding box center [575, 392] width 15 height 15
click at [572, 387] on input "checkbox" at bounding box center [574, 393] width 13 height 13
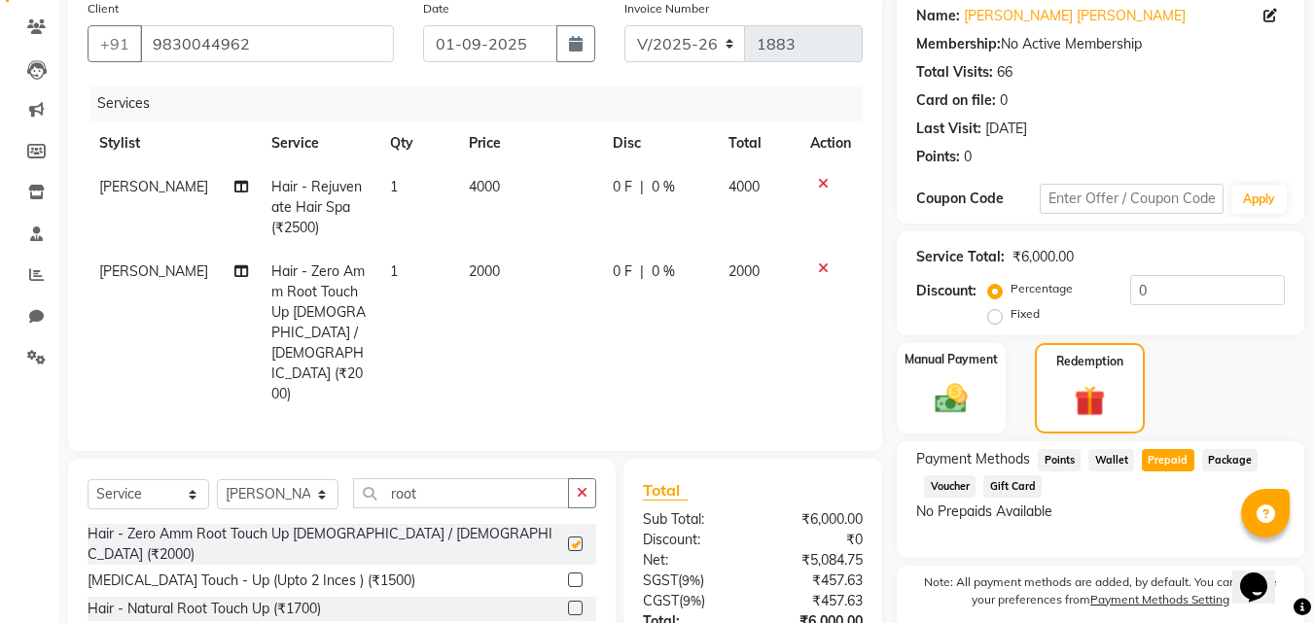
checkbox input "false"
click at [313, 480] on select "Select Stylist Ankita Ashraf ali Bikash fardeen housesale laxmipriya mahua MUJA…" at bounding box center [278, 495] width 122 height 30
select select "89573"
click at [217, 480] on select "Select Stylist Ankita Ashraf ali Bikash fardeen housesale laxmipriya mahua MUJA…" at bounding box center [278, 495] width 122 height 30
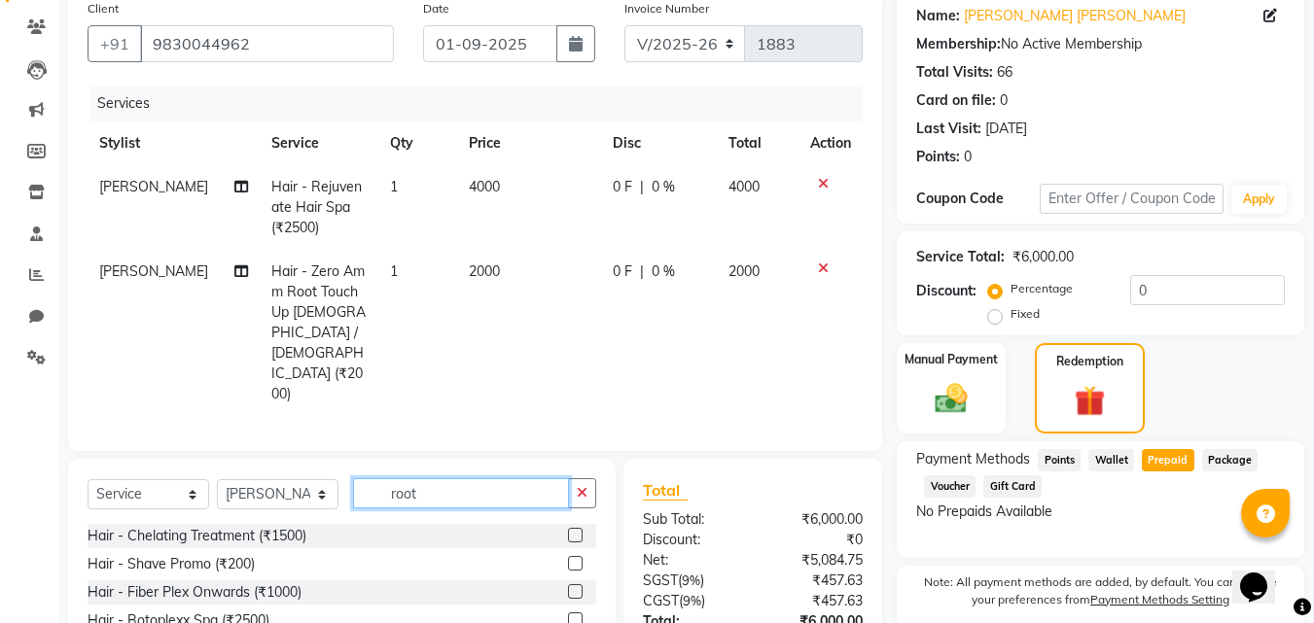
click at [453, 479] on input "root" at bounding box center [461, 494] width 216 height 30
click at [577, 486] on icon "button" at bounding box center [582, 493] width 11 height 14
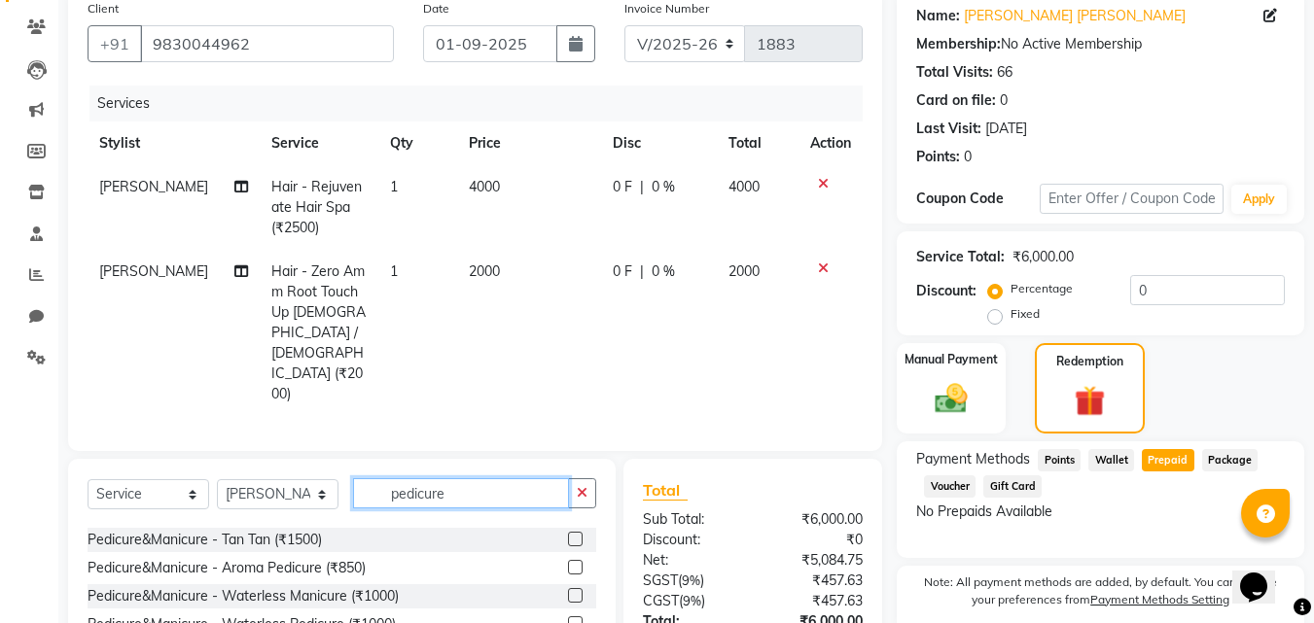
scroll to position [97, 0]
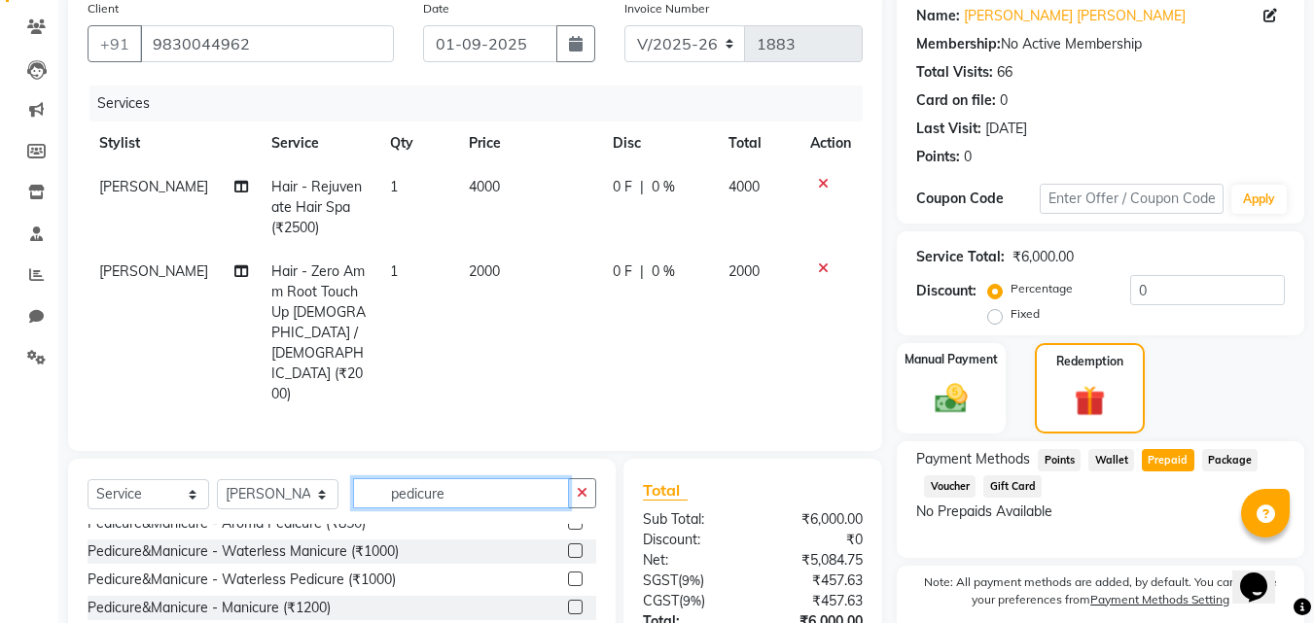
type input "pedicure"
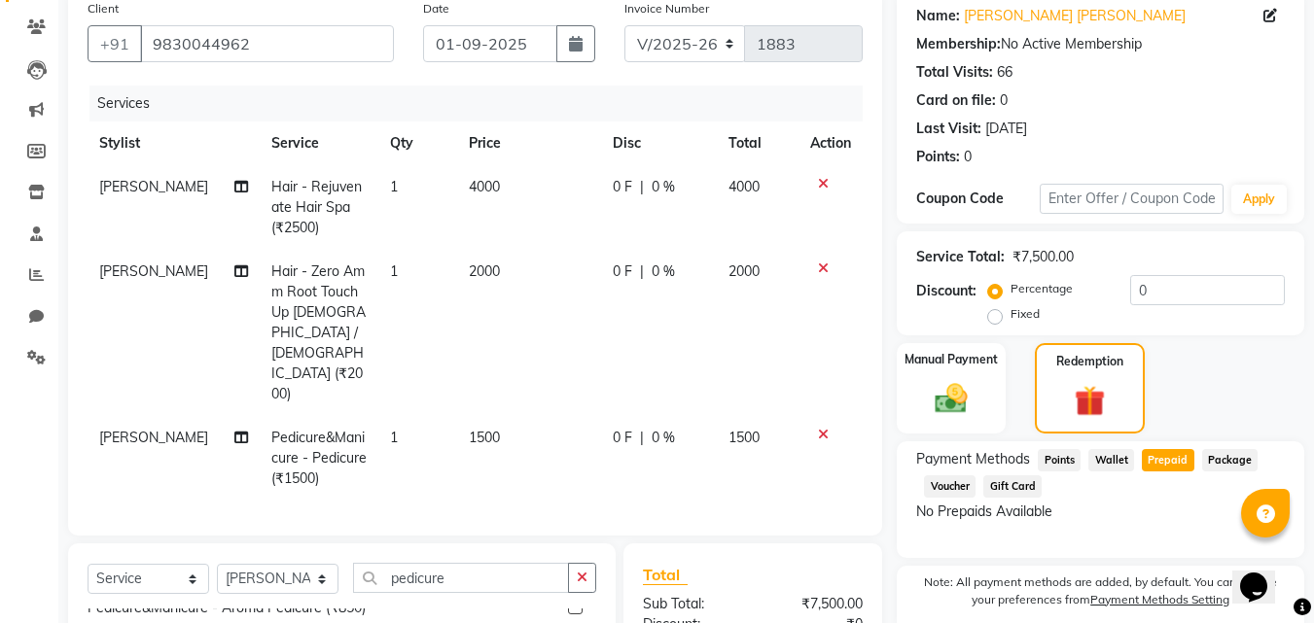
checkbox input "false"
click at [483, 429] on span "1500" at bounding box center [484, 438] width 31 height 18
select select "89573"
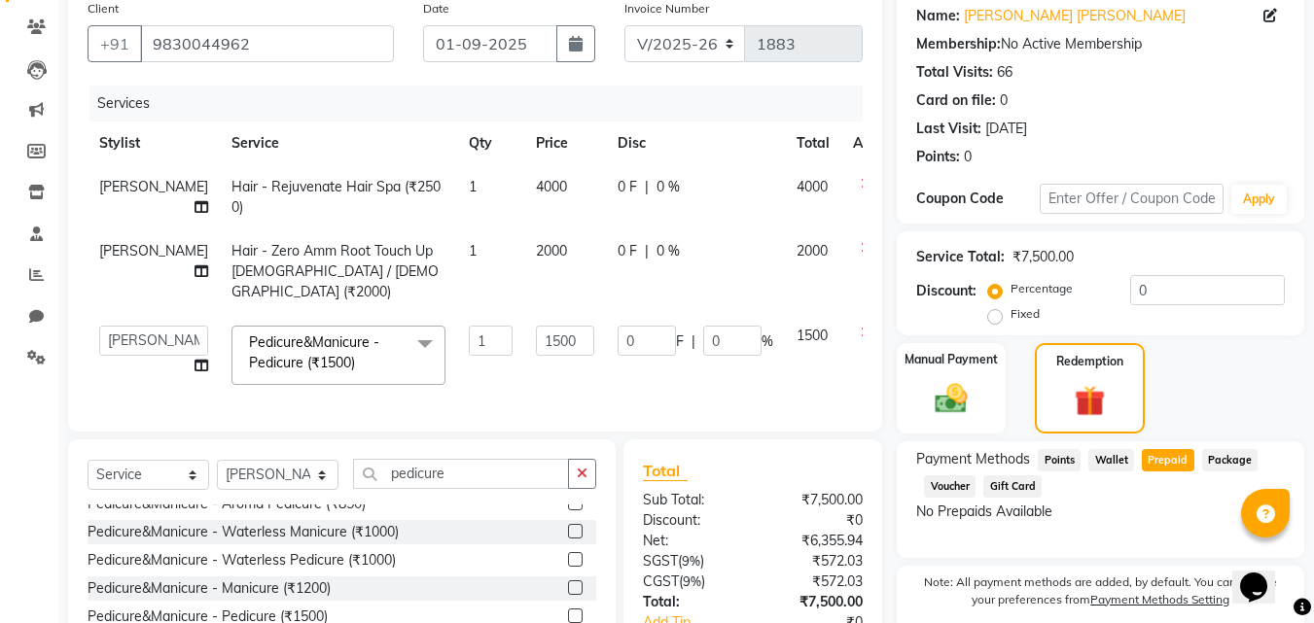
click at [483, 378] on div "Services Stylist Service Qty Price Disc Total Action Bikash Hair - Rejuvenate H…" at bounding box center [475, 249] width 775 height 327
click at [536, 326] on input "1500" at bounding box center [565, 341] width 58 height 30
type input "1"
type input "2000"
click at [873, 336] on div "Client +91 9830044962 Date 01-09-2025 Invoice Number V/2025 V/2025-26 1883 Serv…" at bounding box center [475, 211] width 814 height 442
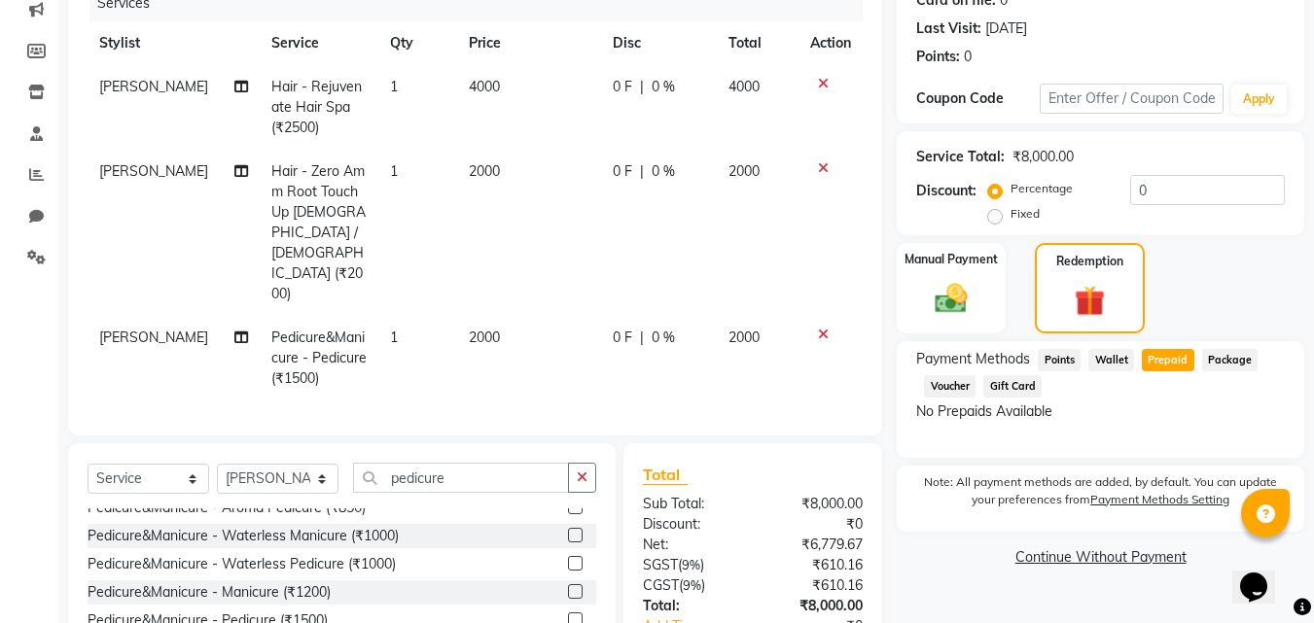
scroll to position [345, 0]
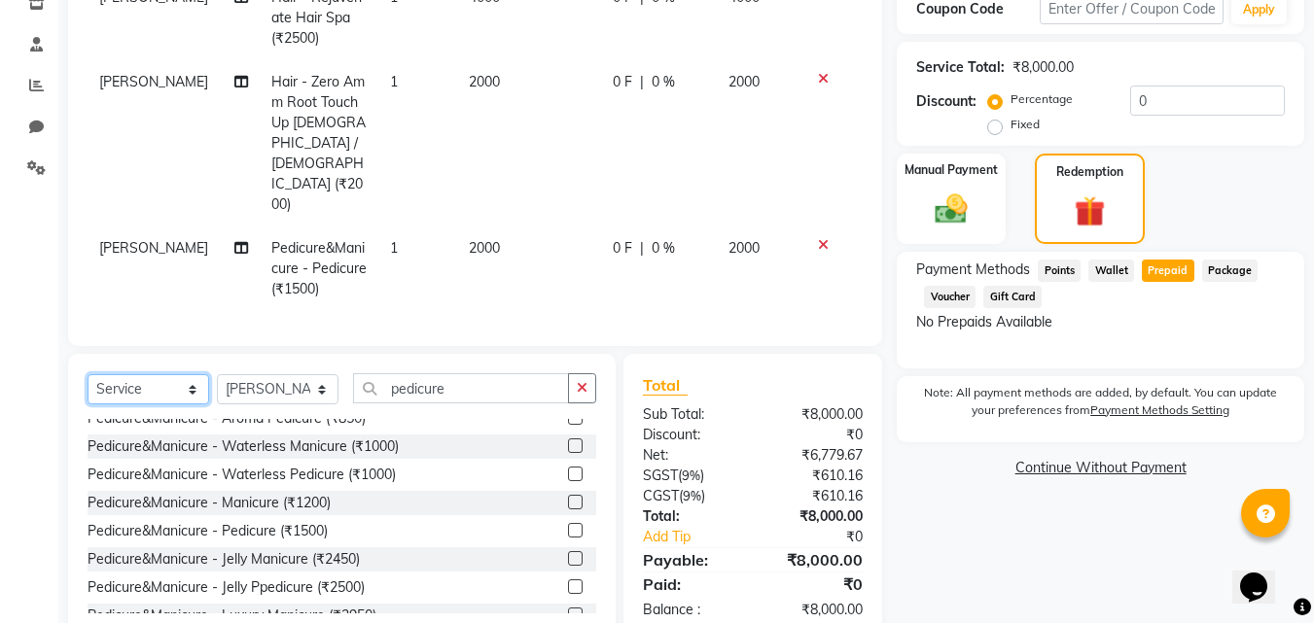
click at [171, 374] on select "Select Service Product Membership Package Voucher Prepaid Gift Card" at bounding box center [149, 389] width 122 height 30
select select "product"
click at [88, 374] on select "Select Service Product Membership Package Voucher Prepaid Gift Card" at bounding box center [149, 389] width 122 height 30
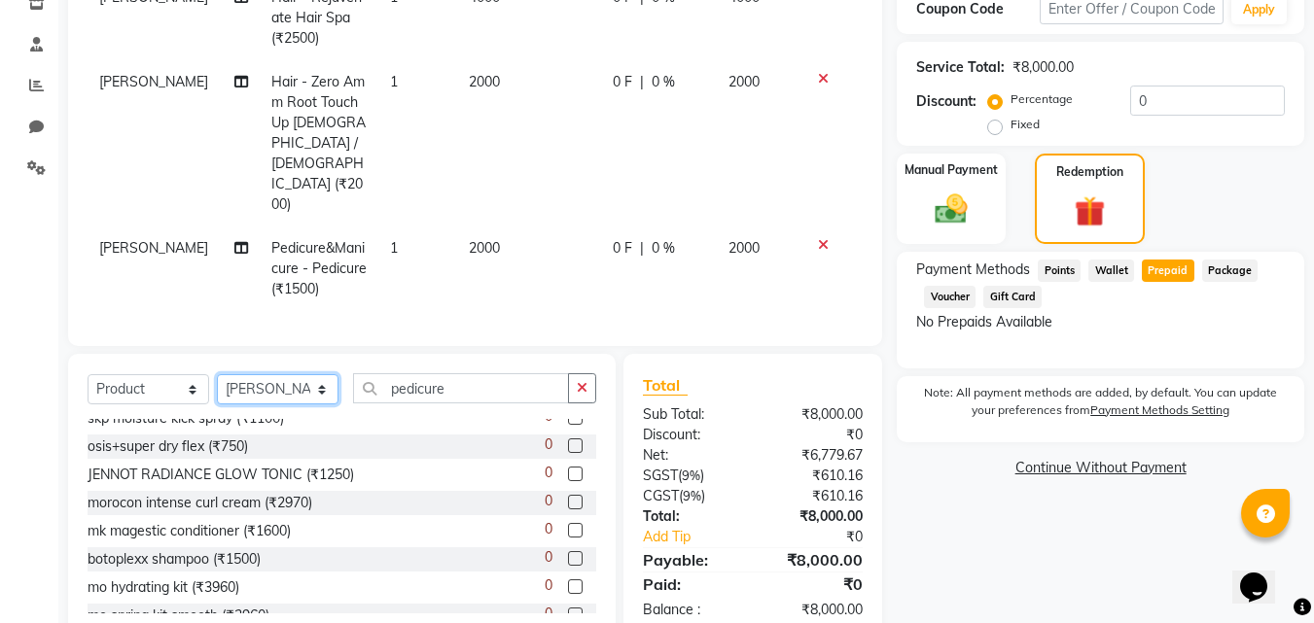
click at [288, 374] on select "Select Stylist Ankita Ashraf ali Bikash fardeen housesale laxmipriya mahua MUJA…" at bounding box center [278, 389] width 122 height 30
select select "89571"
click at [217, 374] on select "Select Stylist Ankita Ashraf ali Bikash fardeen housesale laxmipriya mahua MUJA…" at bounding box center [278, 389] width 122 height 30
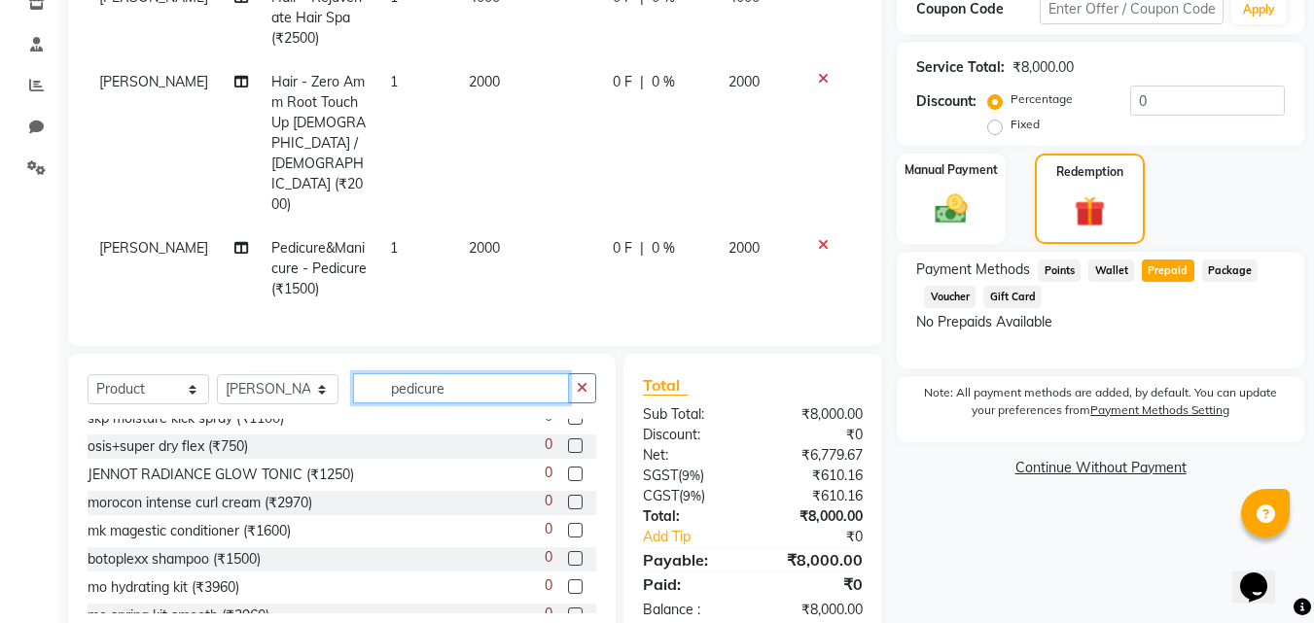
click at [509, 374] on input "pedicure" at bounding box center [461, 389] width 216 height 30
click at [580, 381] on icon "button" at bounding box center [582, 388] width 11 height 14
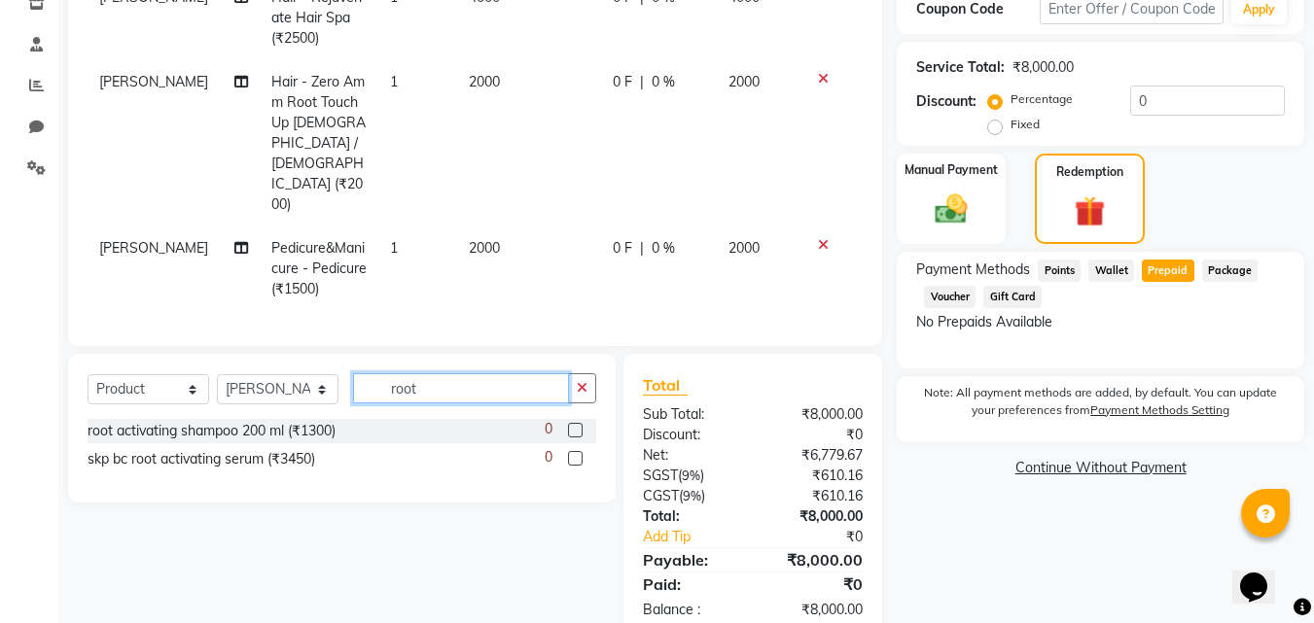
scroll to position [344, 0]
type input "root"
click at [573, 452] on label at bounding box center [575, 459] width 15 height 15
click at [573, 454] on input "checkbox" at bounding box center [574, 460] width 13 height 13
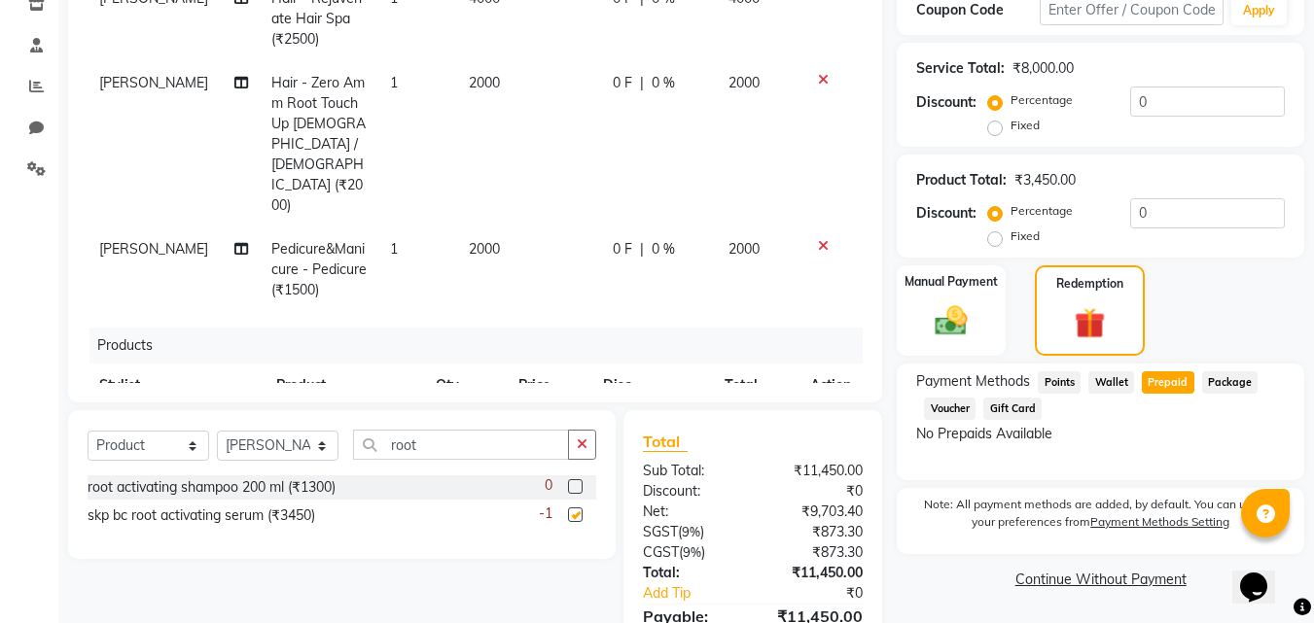
checkbox input "false"
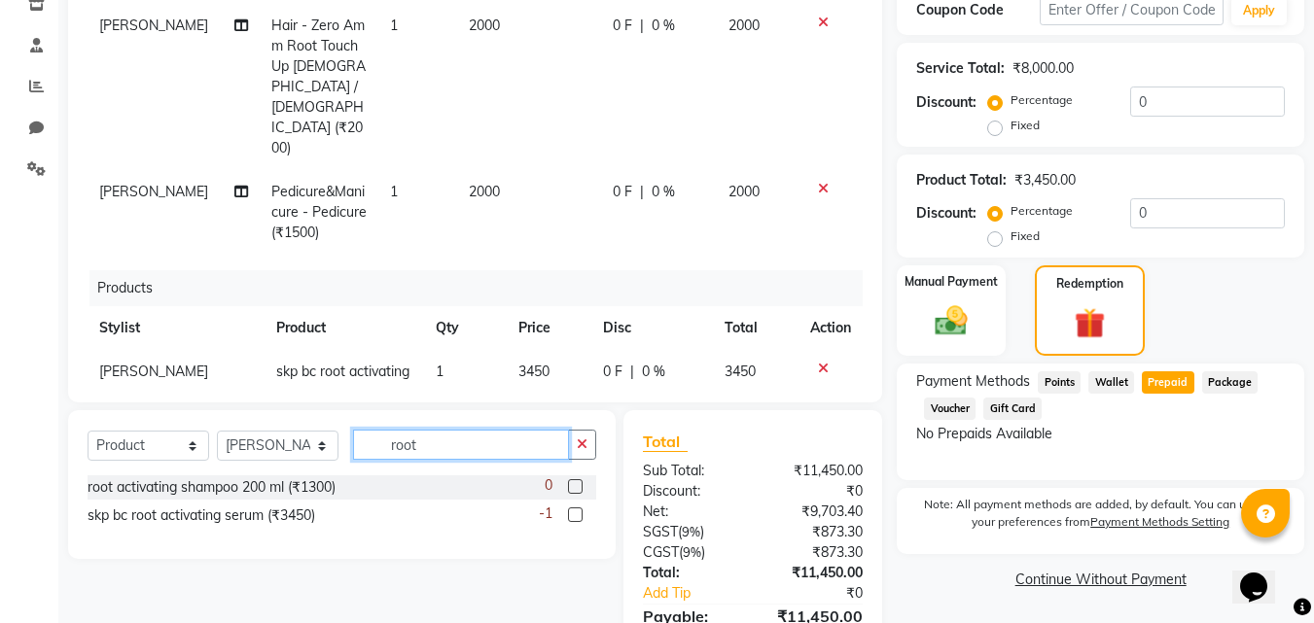
click at [466, 453] on input "root" at bounding box center [461, 445] width 216 height 30
type input "r"
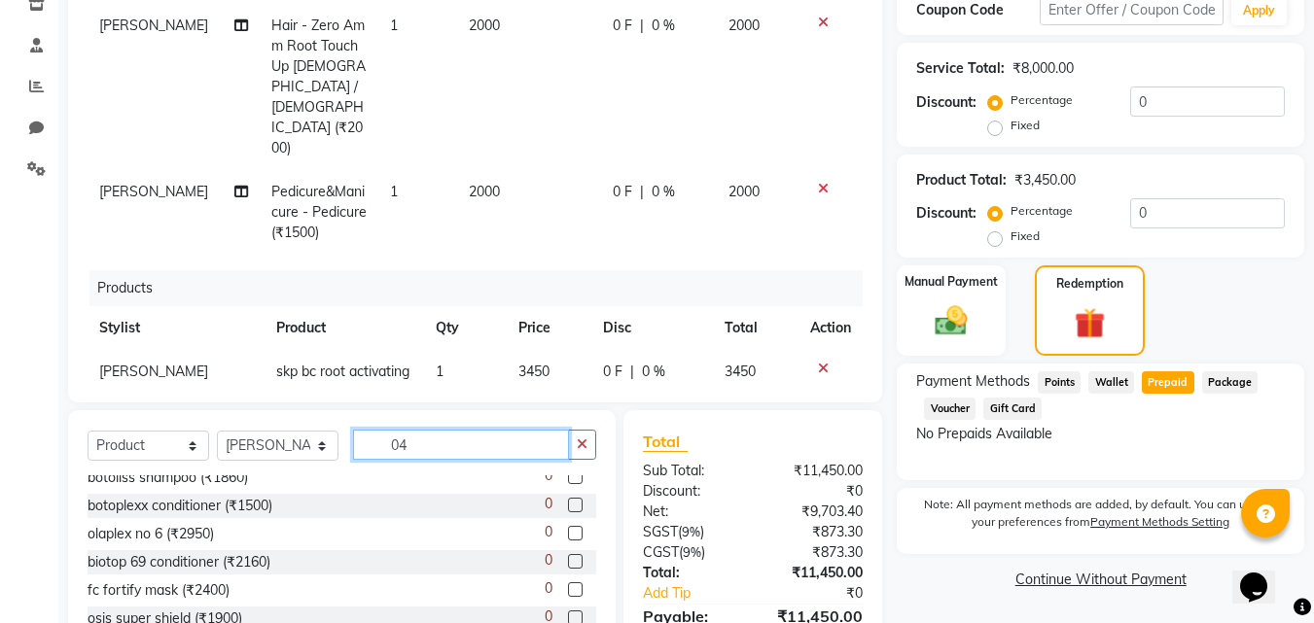
scroll to position [389, 0]
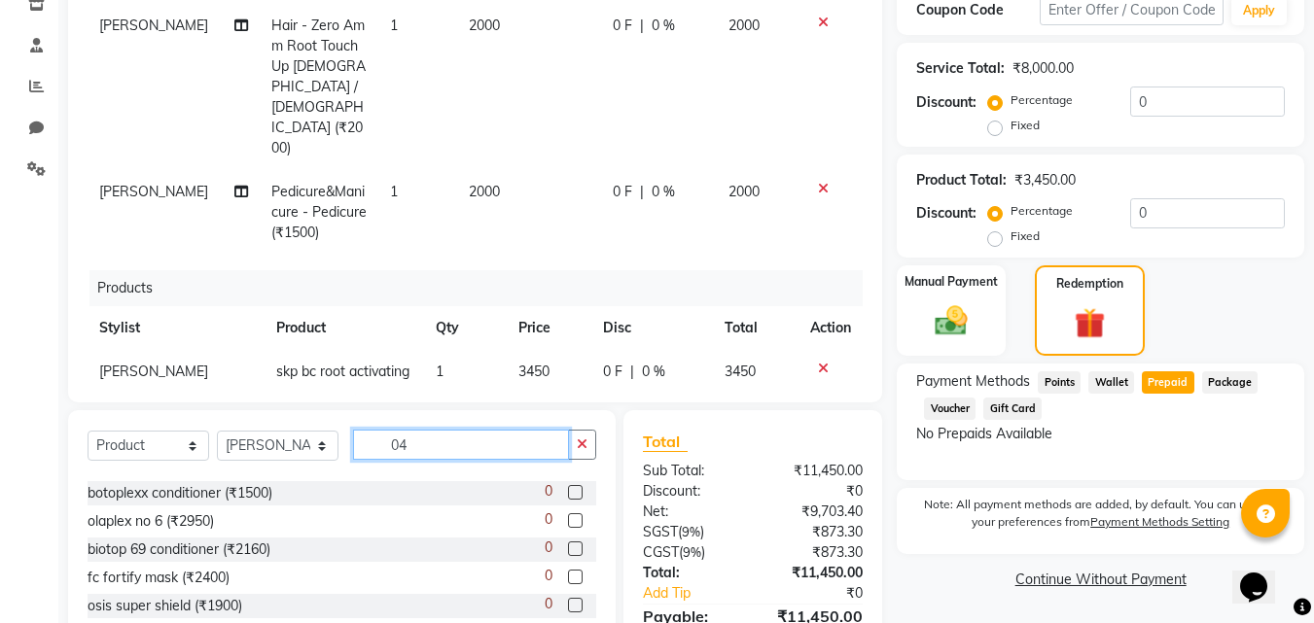
click at [435, 444] on input "04" at bounding box center [461, 445] width 216 height 30
type input "0"
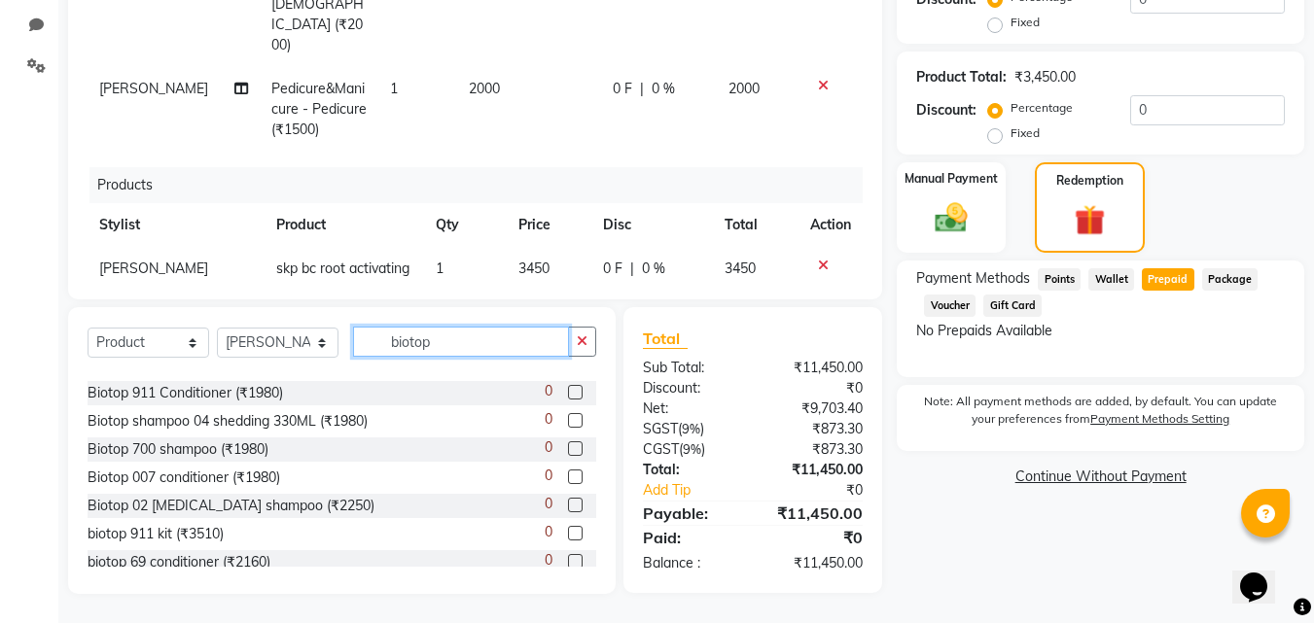
scroll to position [47, 0]
type input "biotop"
click at [568, 508] on label at bounding box center [575, 506] width 15 height 15
click at [568, 508] on input "checkbox" at bounding box center [574, 507] width 13 height 13
checkbox input "false"
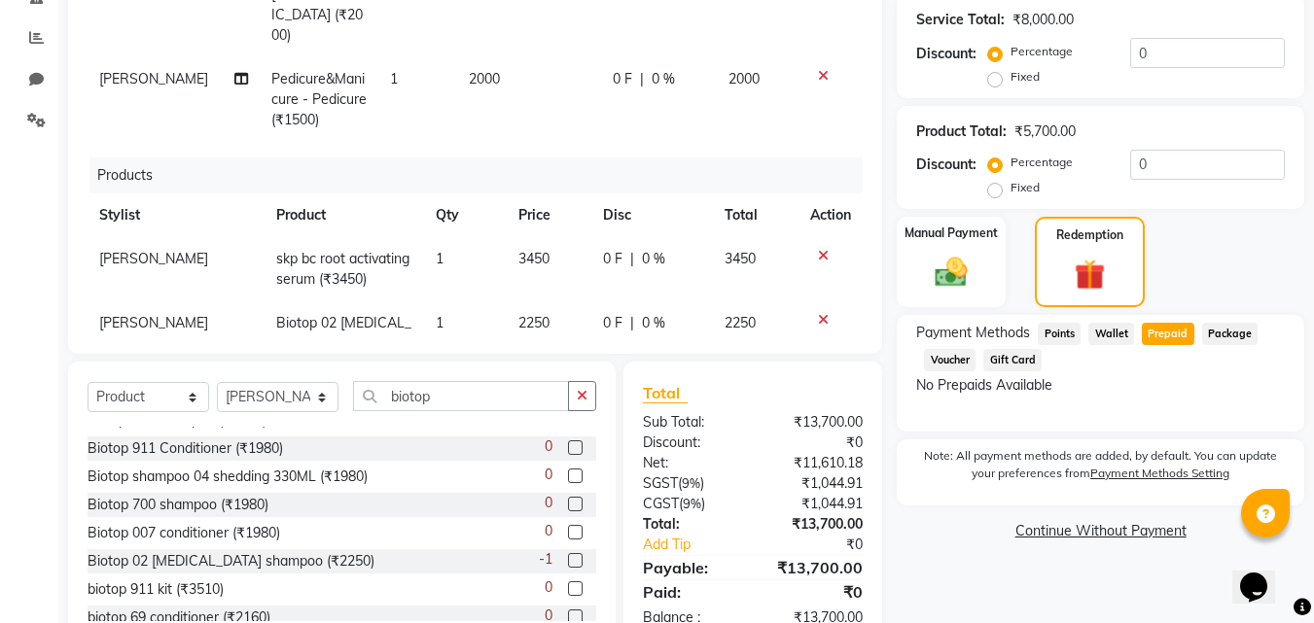
scroll to position [447, 0]
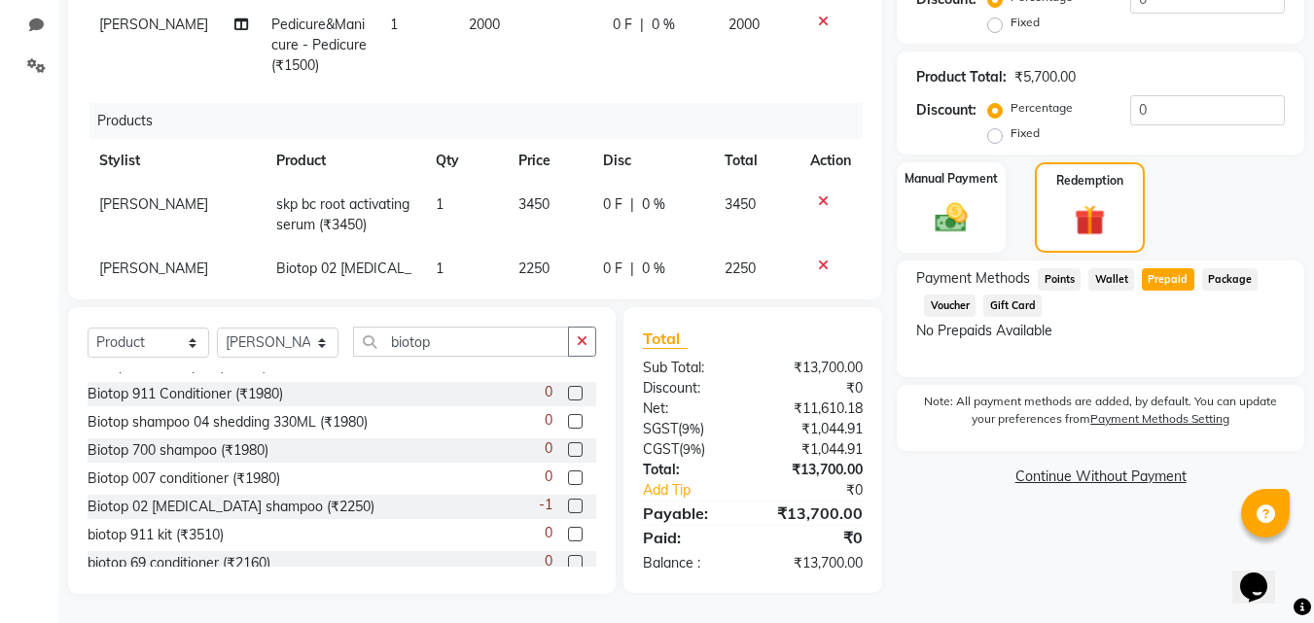
click at [1166, 283] on span "Prepaid" at bounding box center [1168, 279] width 53 height 22
click at [969, 208] on img at bounding box center [951, 218] width 54 height 39
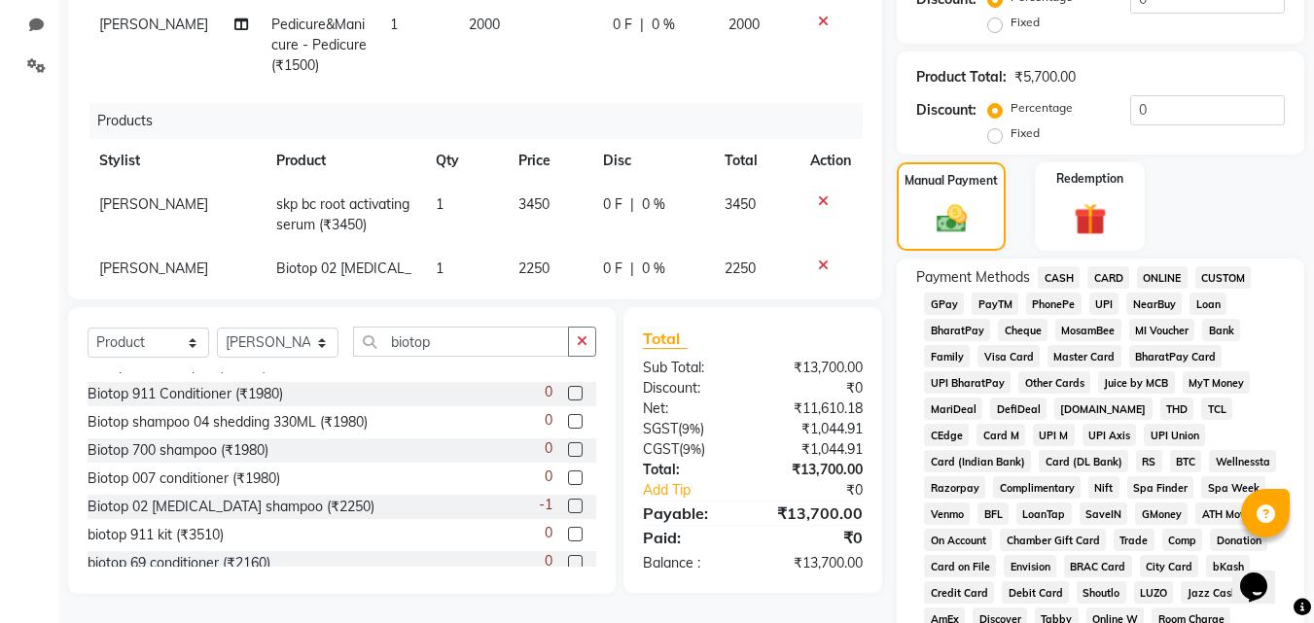
click at [1071, 355] on span "Master Card" at bounding box center [1085, 356] width 74 height 22
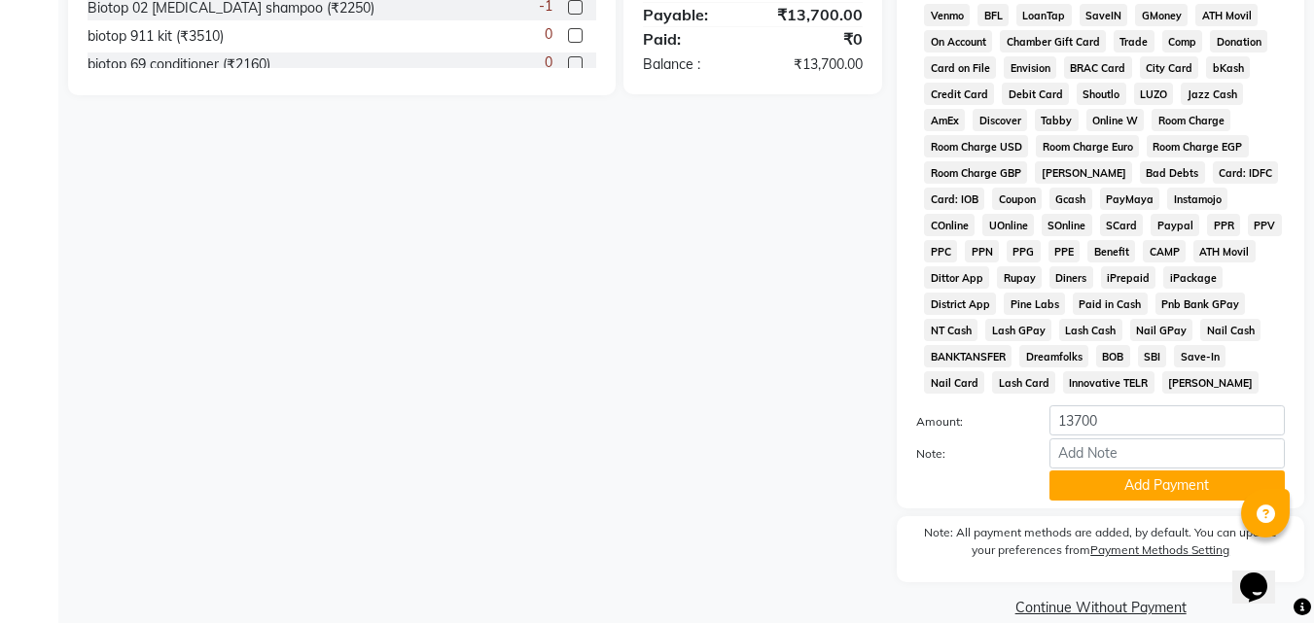
scroll to position [975, 0]
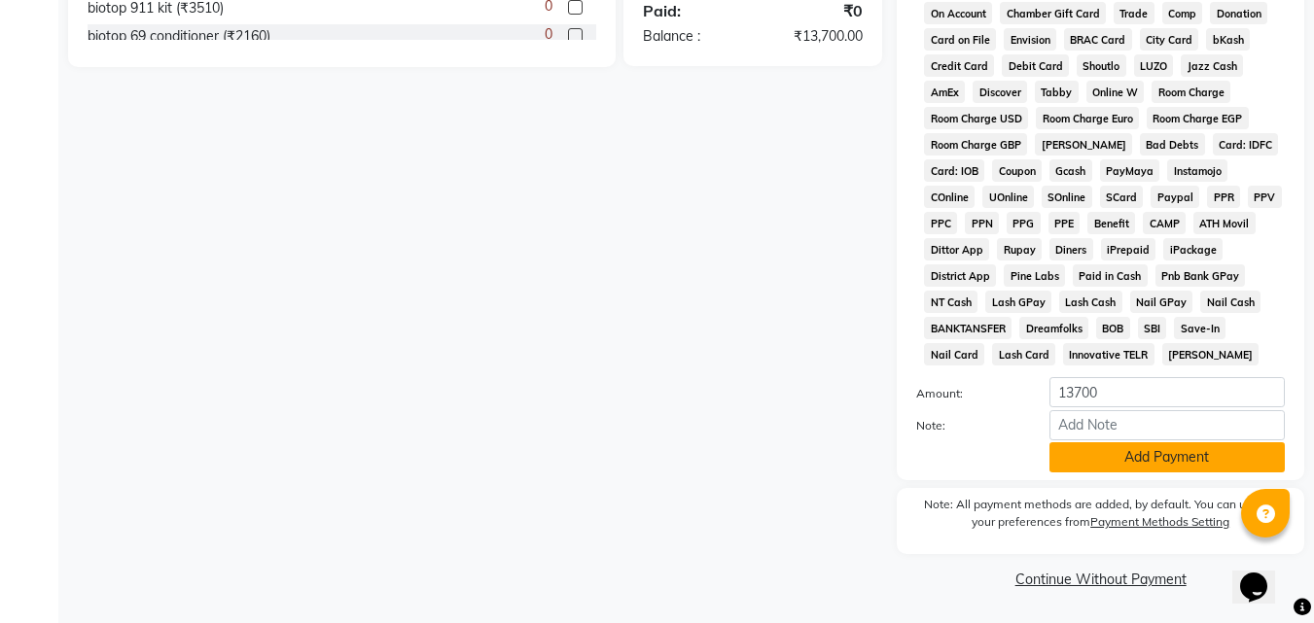
click at [1176, 457] on button "Add Payment" at bounding box center [1167, 458] width 235 height 30
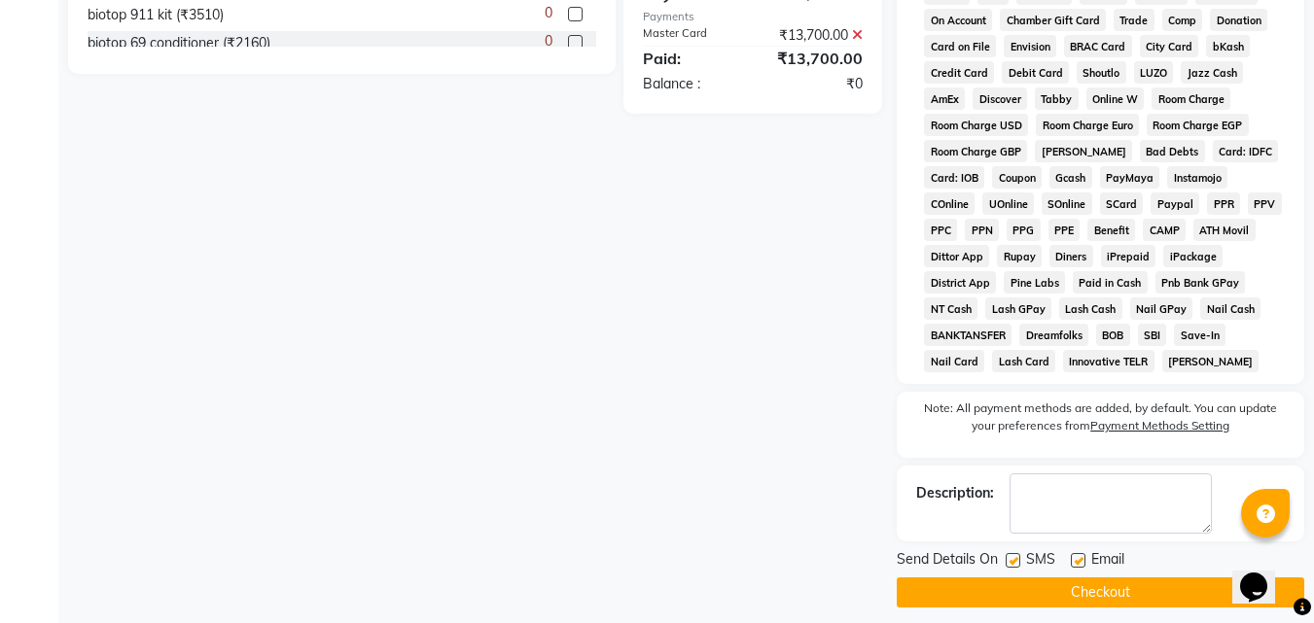
scroll to position [981, 0]
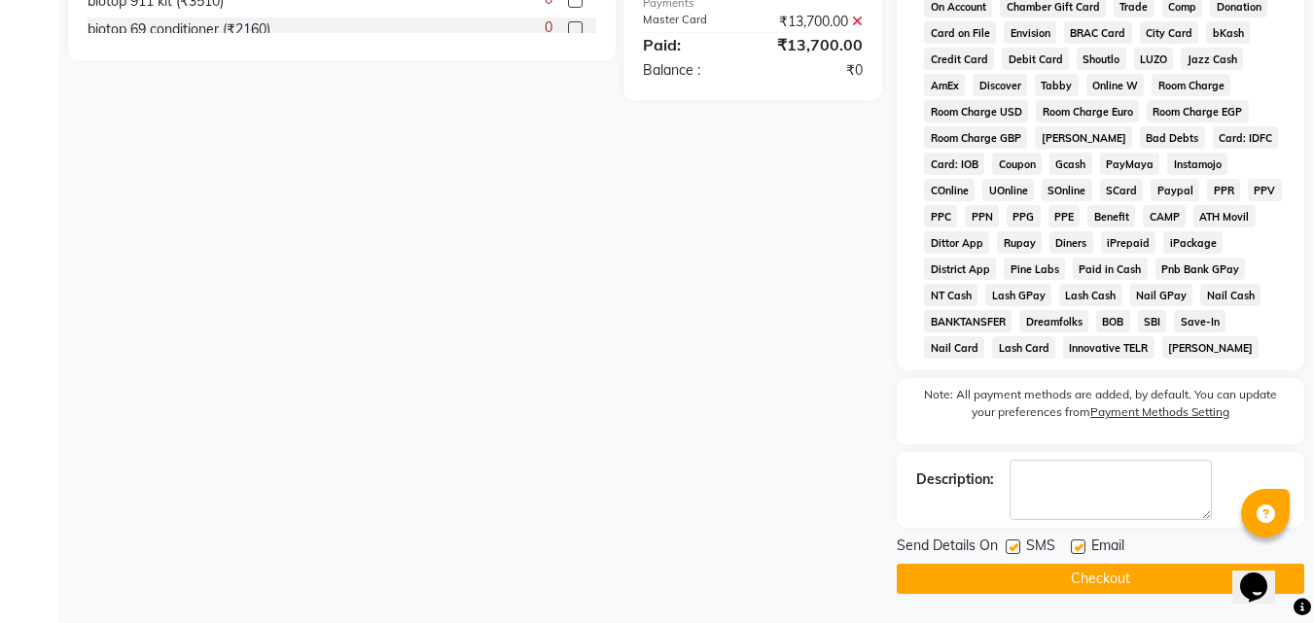
click at [1111, 574] on button "Checkout" at bounding box center [1101, 579] width 408 height 30
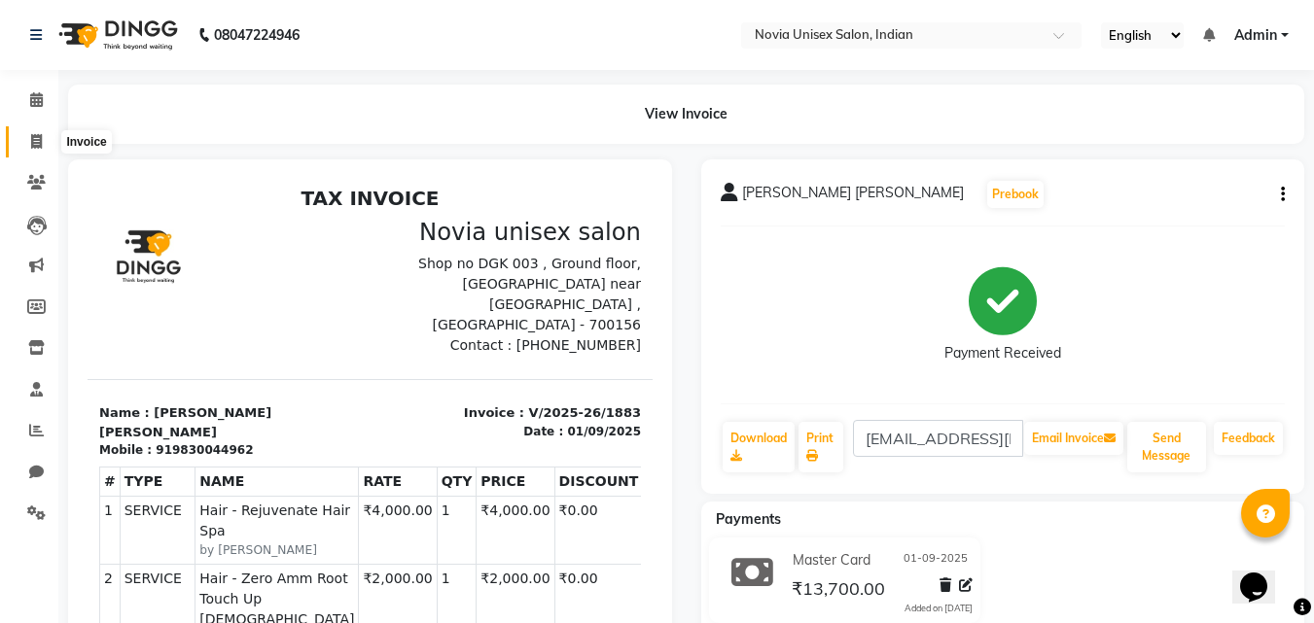
click at [31, 144] on icon at bounding box center [36, 141] width 11 height 15
select select "service"
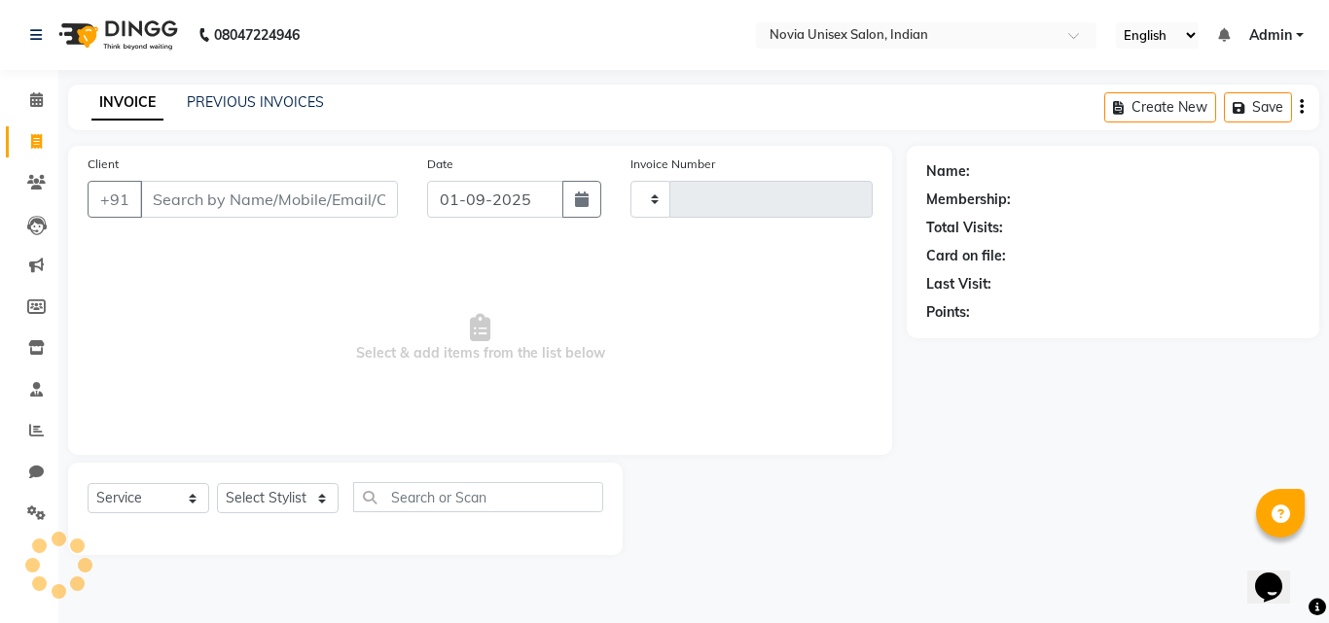
click at [205, 199] on input "Client" at bounding box center [269, 199] width 258 height 37
type input "8420595459"
type input "1884"
select select "8772"
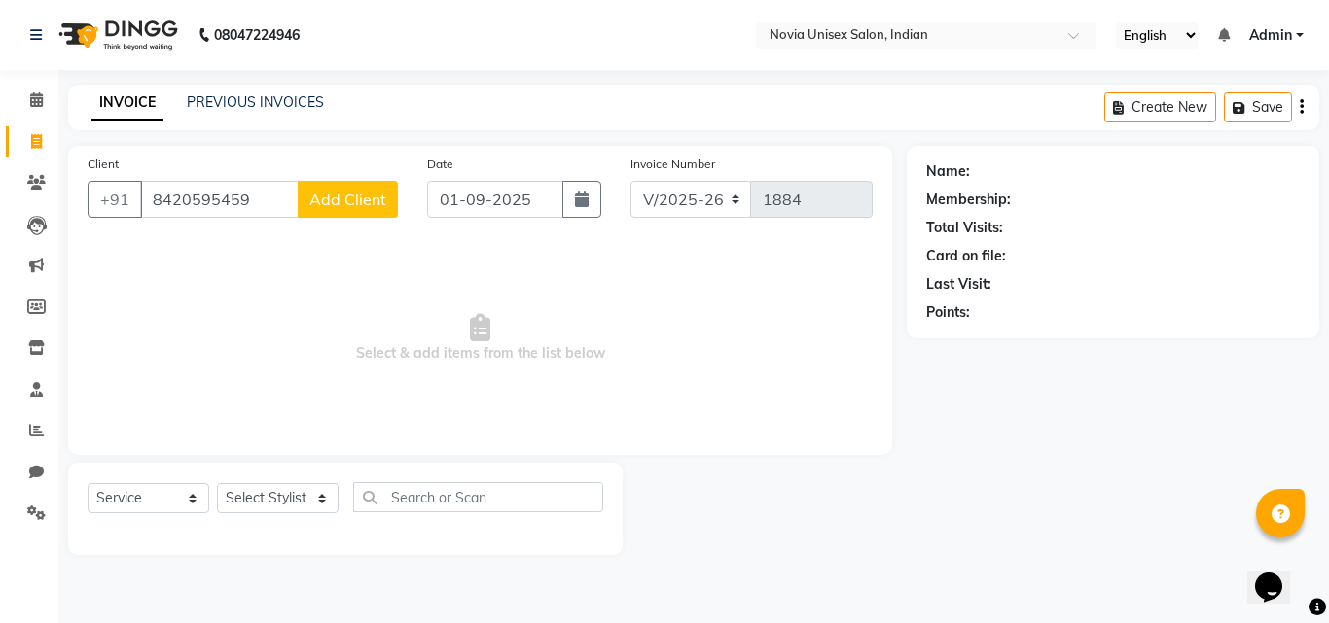
type input "8420595459"
click at [360, 201] on span "Add Client" at bounding box center [347, 199] width 77 height 19
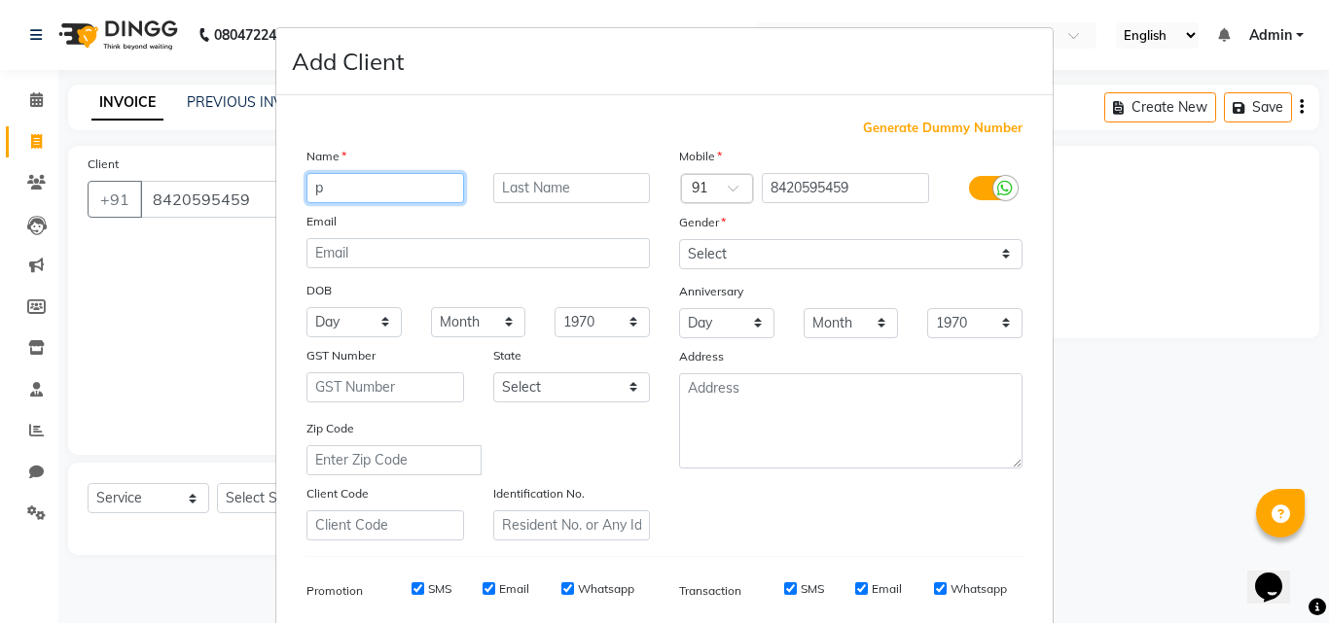
type input "p"
click at [506, 193] on input "text" at bounding box center [572, 188] width 158 height 30
type input "mitra"
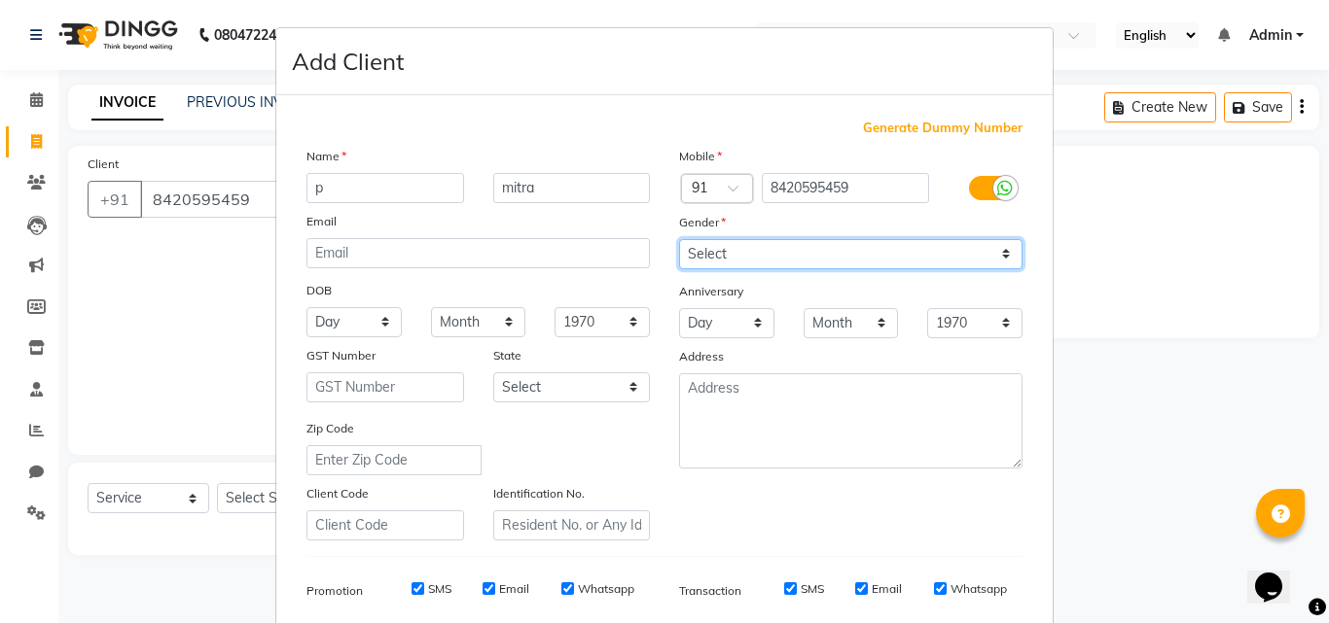
click at [777, 254] on select "Select Male Female Other Prefer Not To Say" at bounding box center [850, 254] width 343 height 30
select select "male"
click at [679, 239] on select "Select Male Female Other Prefer Not To Say" at bounding box center [850, 254] width 343 height 30
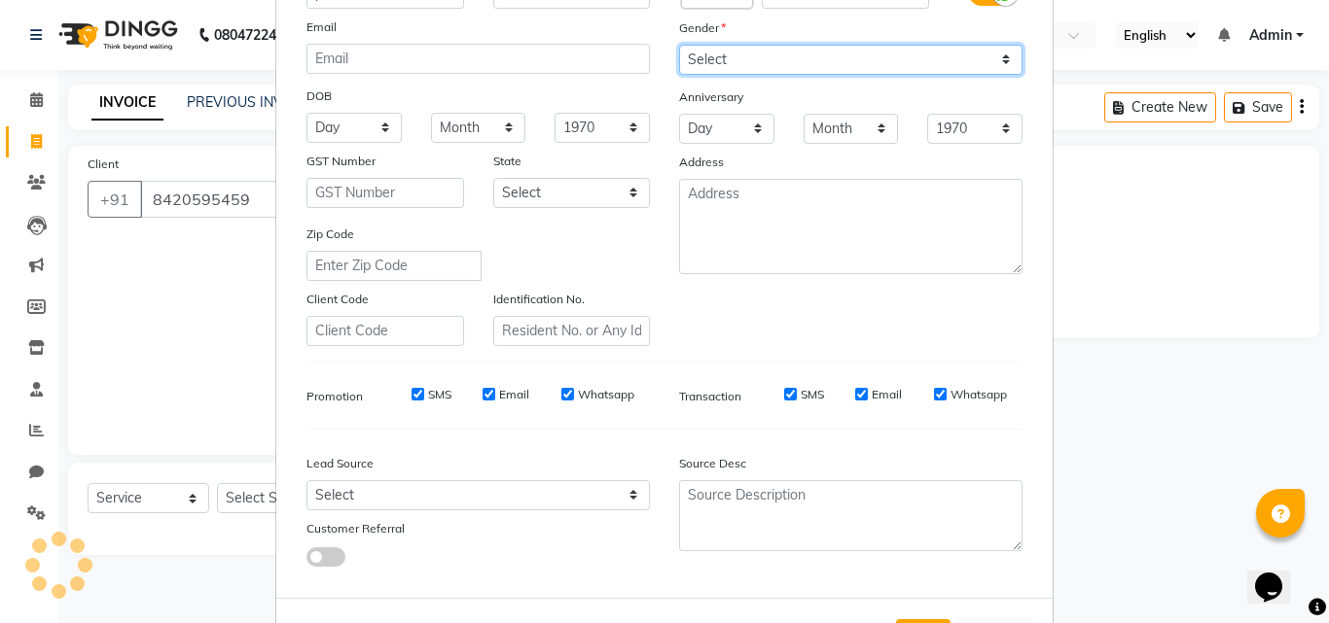
scroll to position [274, 0]
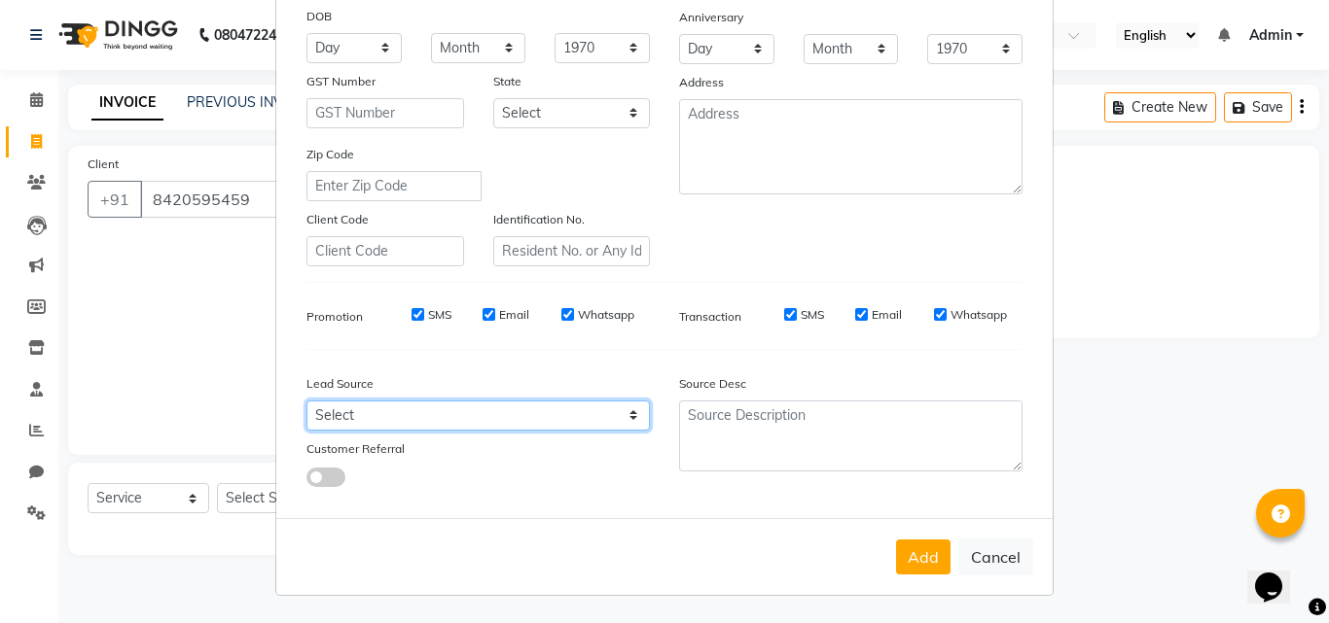
click at [558, 419] on select "Select Walk-in Referral Internet Friend Word of Mouth Advertisement Facebook Ju…" at bounding box center [477, 416] width 343 height 30
select select "56768"
click at [306, 401] on select "Select Walk-in Referral Internet Friend Word of Mouth Advertisement Facebook Ju…" at bounding box center [477, 416] width 343 height 30
click at [912, 555] on button "Add" at bounding box center [923, 557] width 54 height 35
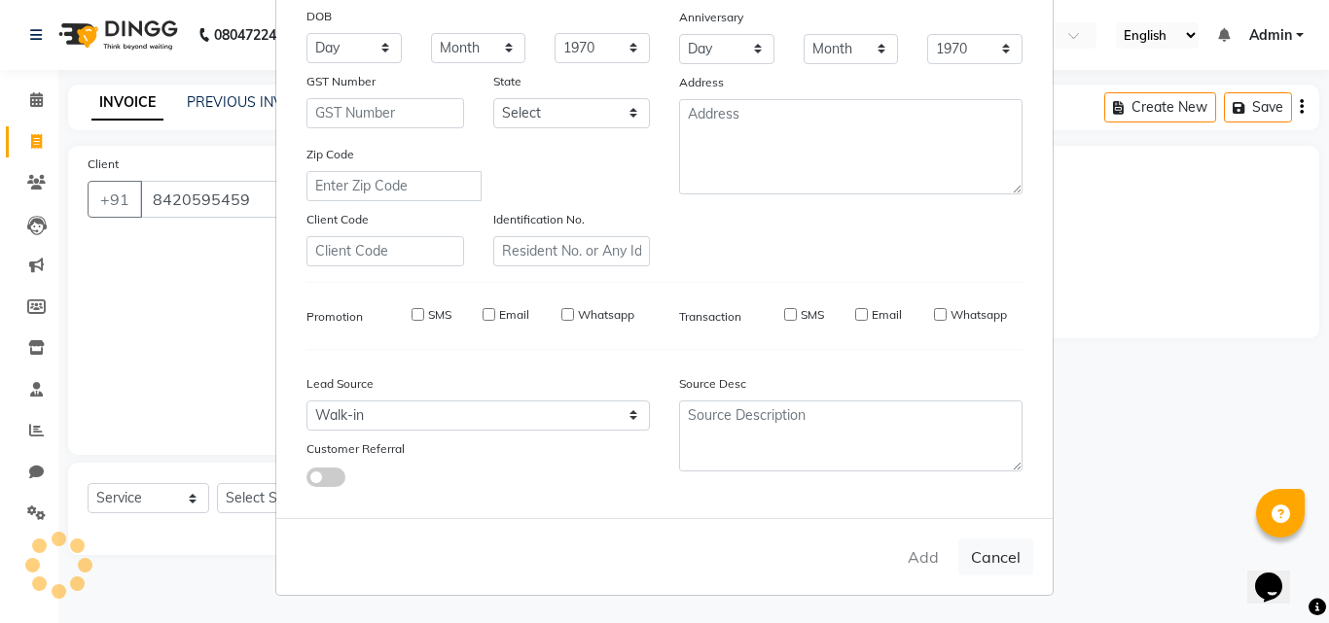
select select
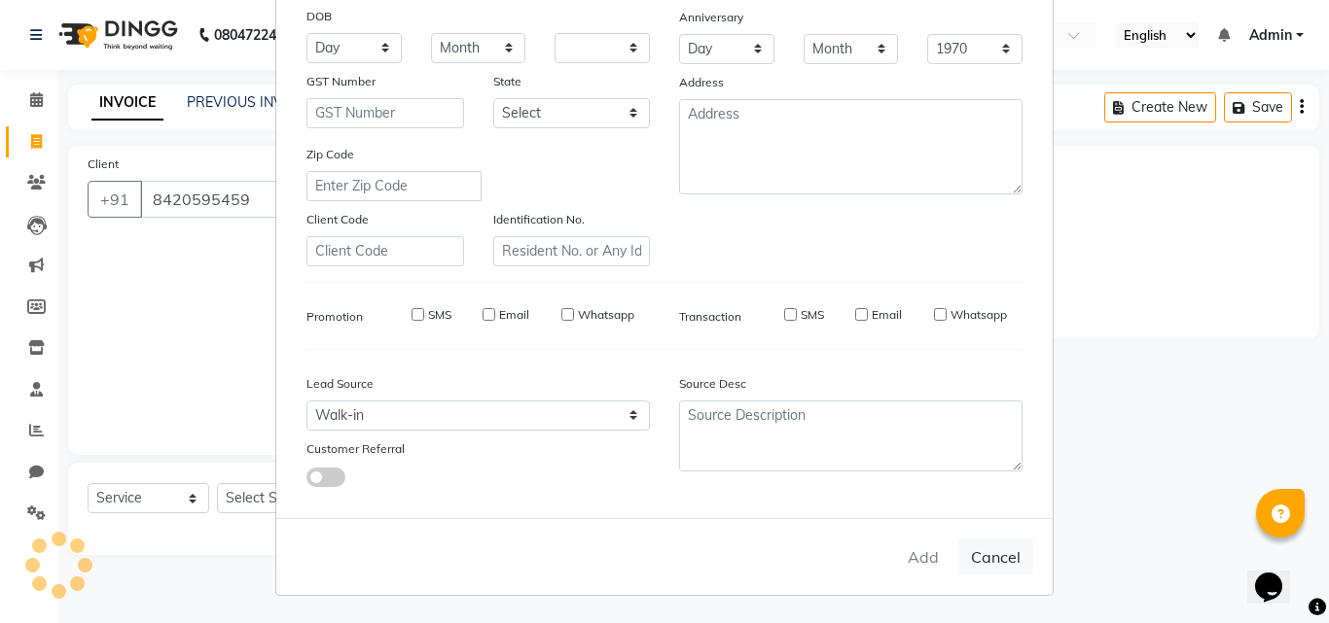
select select
checkbox input "false"
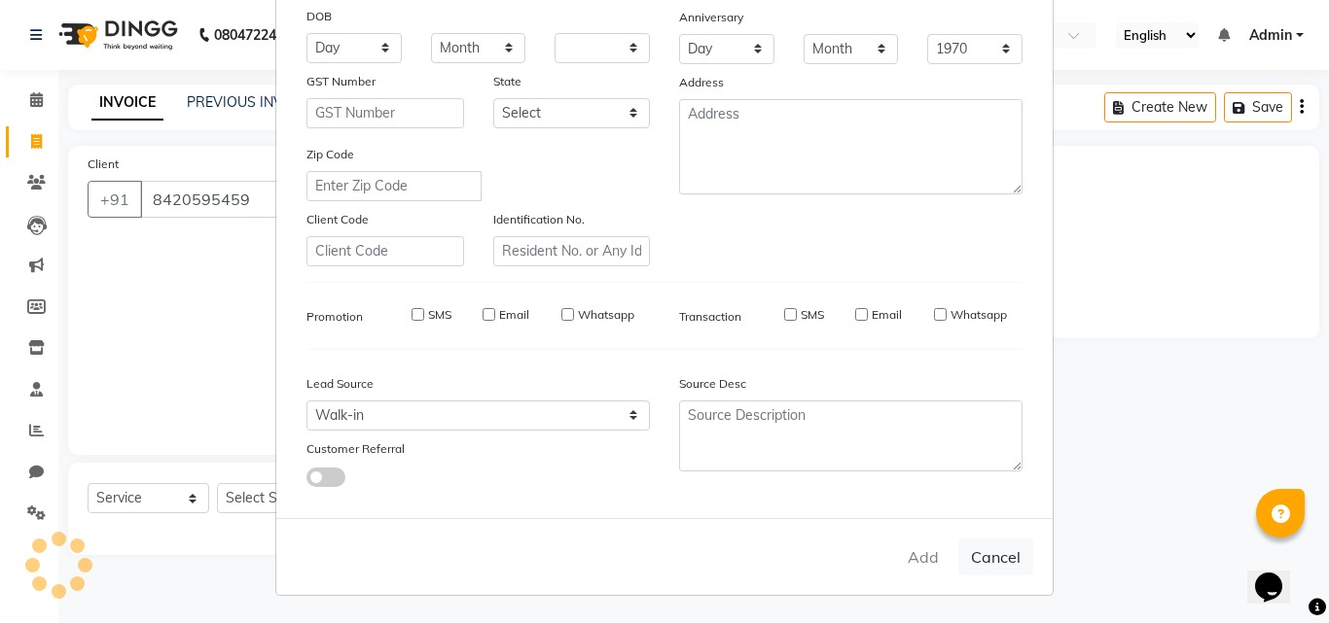
checkbox input "false"
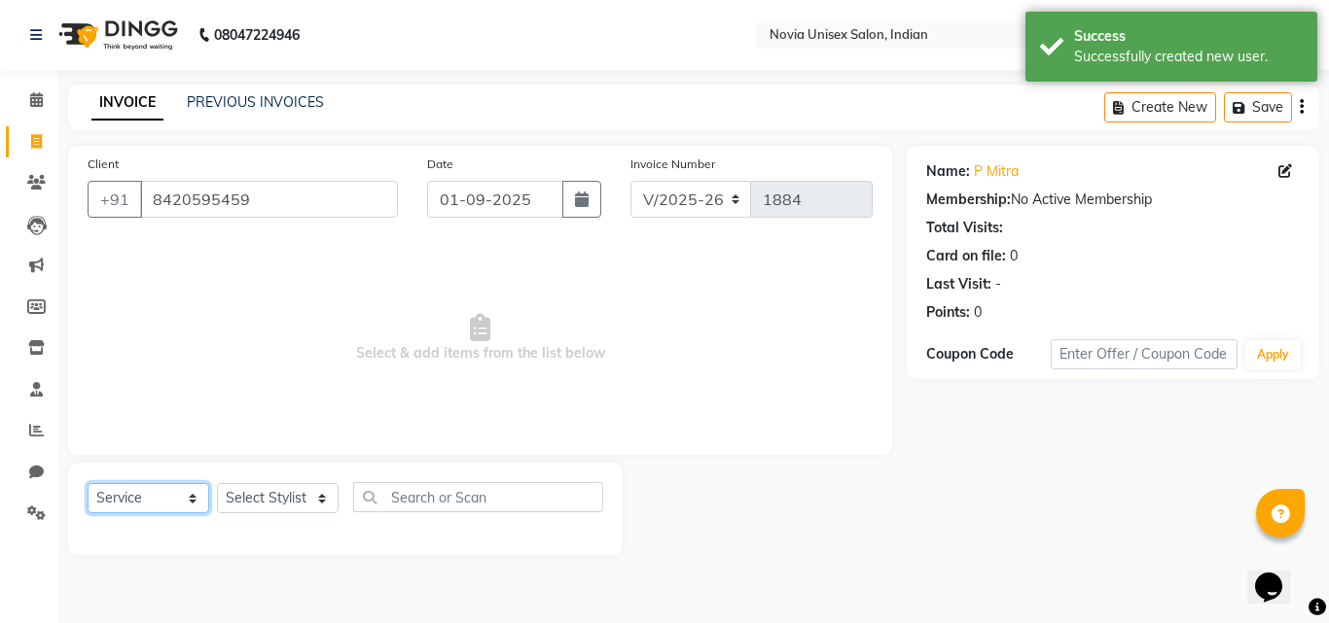
click at [178, 502] on select "Select Service Product Membership Package Voucher Prepaid Gift Card" at bounding box center [149, 498] width 122 height 30
click at [420, 404] on span "Select & add items from the list below" at bounding box center [480, 338] width 785 height 195
drag, startPoint x: 280, startPoint y: 522, endPoint x: 293, endPoint y: 499, distance: 26.5
click at [281, 516] on div "Select Service Product Membership Package Voucher Prepaid Gift Card Select Styl…" at bounding box center [346, 505] width 516 height 46
click at [291, 499] on select "Select Stylist Ankita Ashraf ali Bikash fardeen housesale laxmipriya mahua MUJA…" at bounding box center [278, 498] width 122 height 30
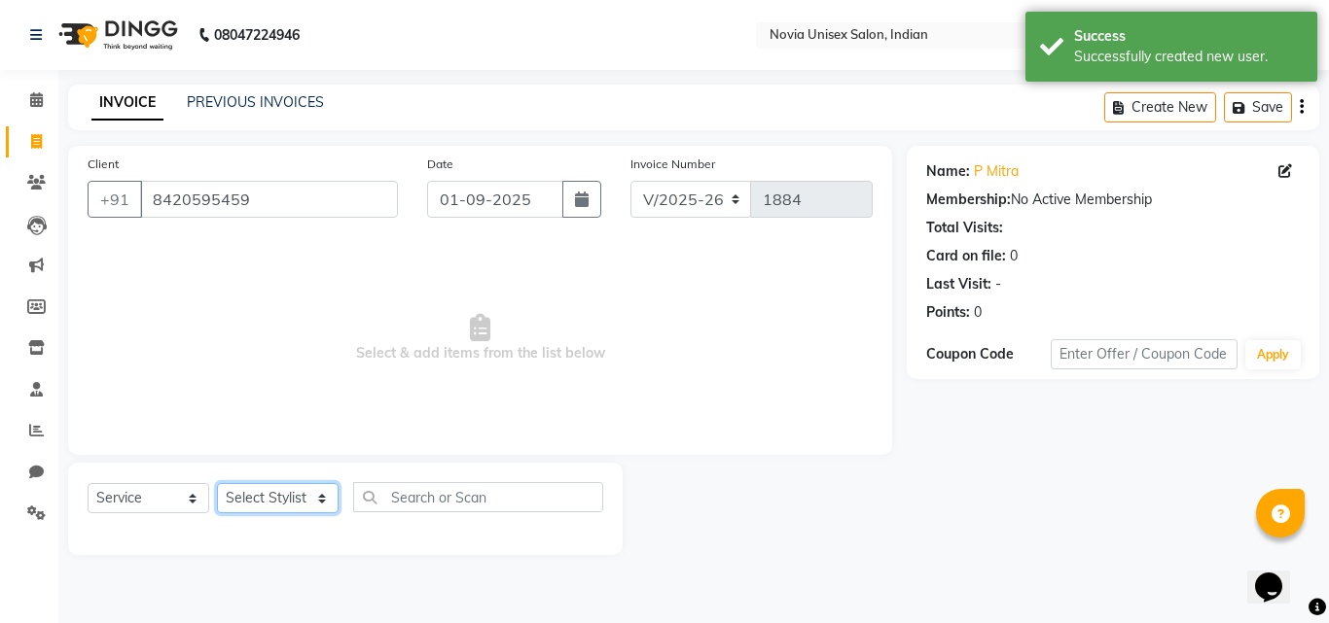
select select "89589"
click at [217, 483] on select "Select Stylist Ankita Ashraf ali Bikash fardeen housesale laxmipriya mahua MUJA…" at bounding box center [278, 498] width 122 height 30
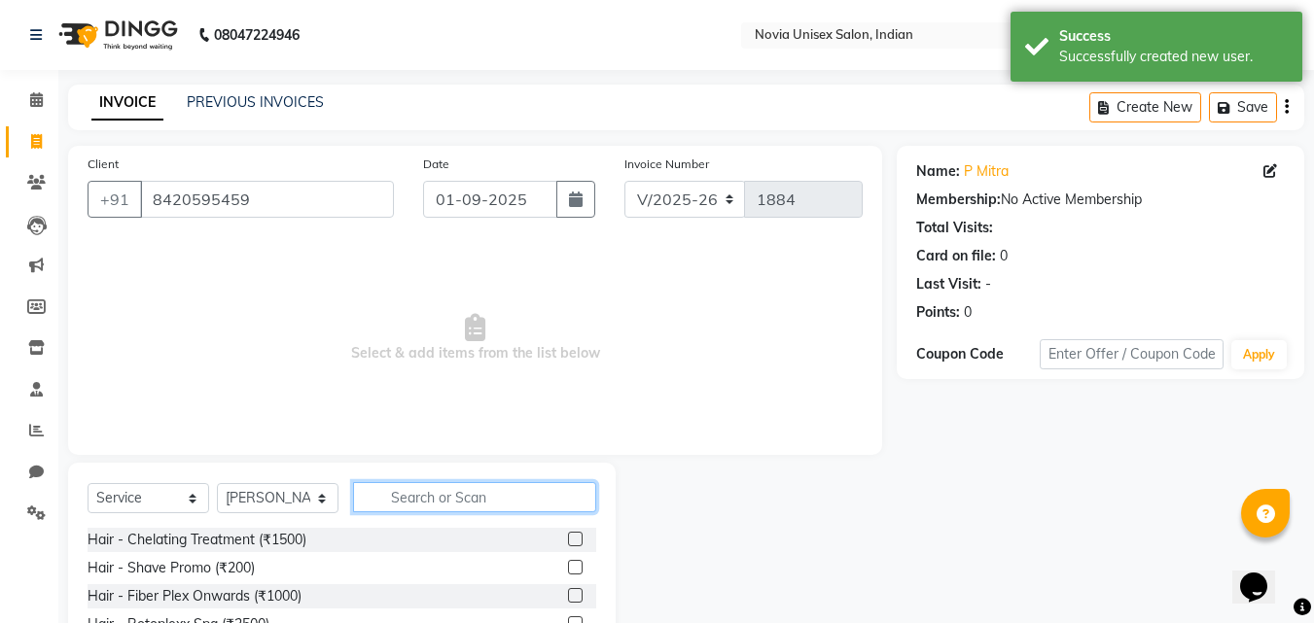
click at [417, 492] on input "text" at bounding box center [474, 497] width 243 height 30
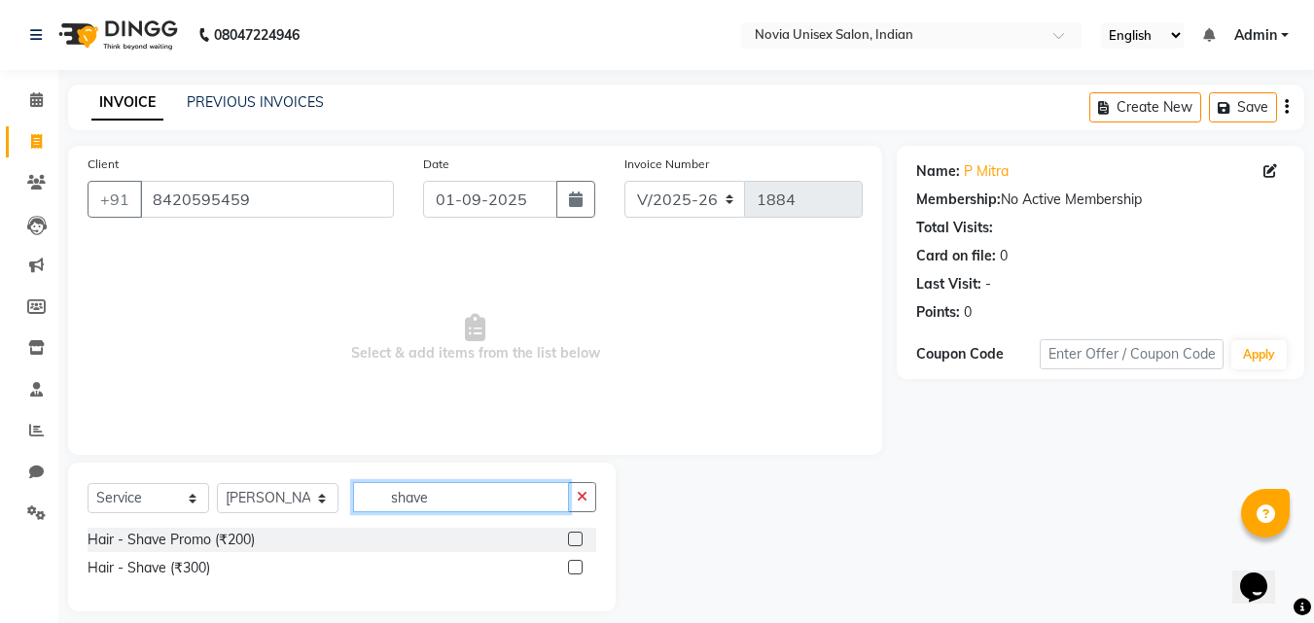
type input "shave"
click at [573, 566] on label at bounding box center [575, 567] width 15 height 15
click at [573, 566] on input "checkbox" at bounding box center [574, 568] width 13 height 13
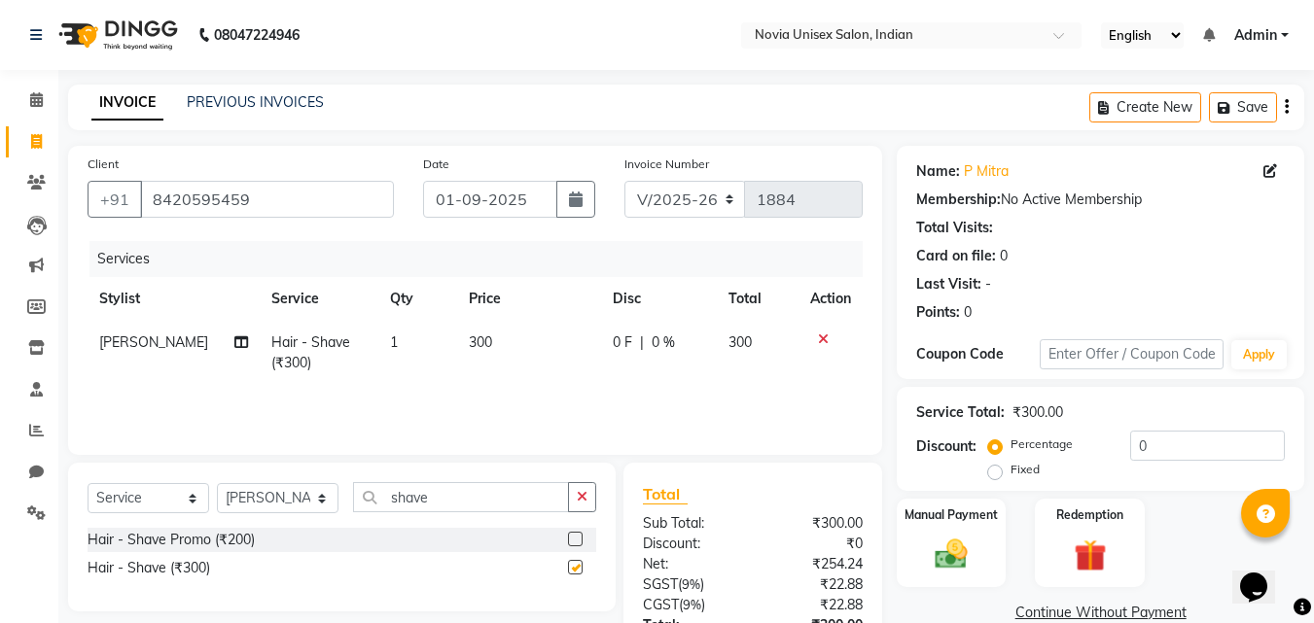
checkbox input "false"
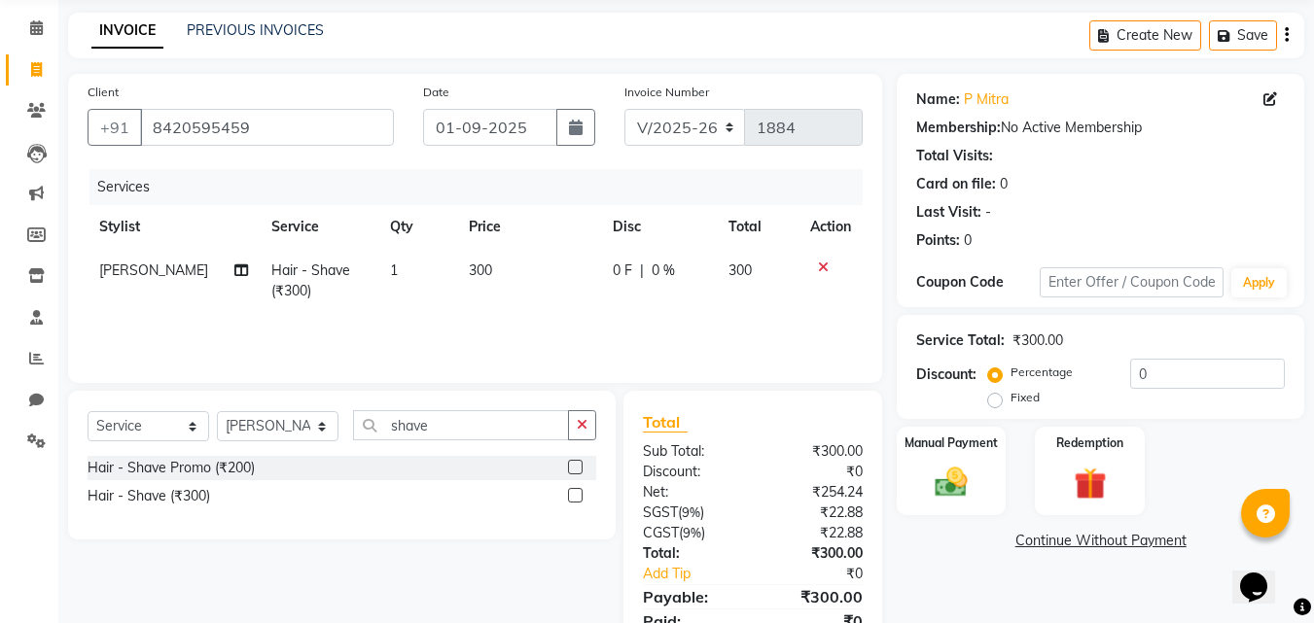
scroll to position [155, 0]
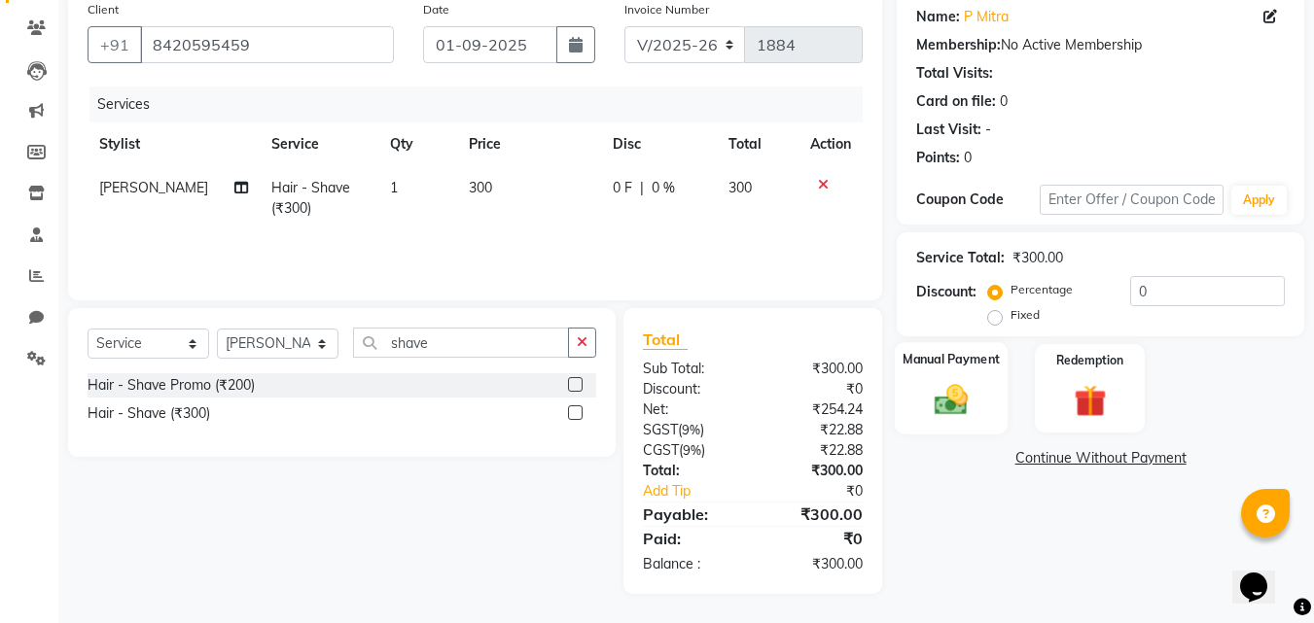
click at [952, 394] on img at bounding box center [951, 399] width 54 height 39
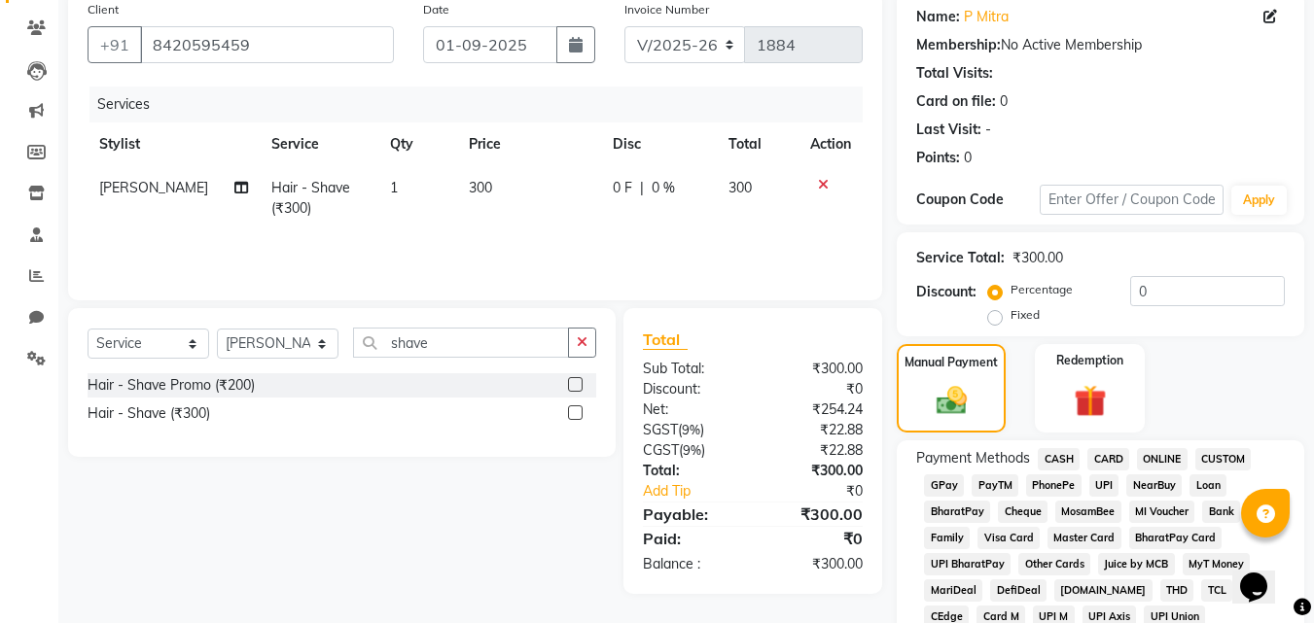
click at [1064, 457] on span "CASH" at bounding box center [1059, 459] width 42 height 22
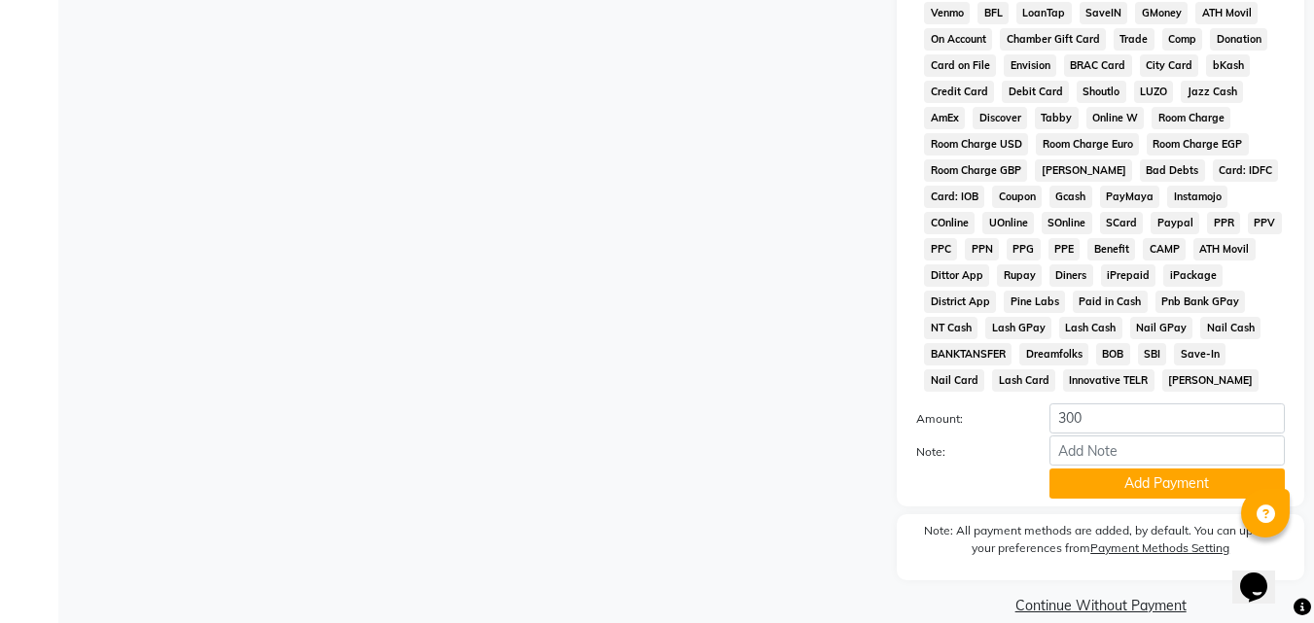
scroll to position [864, 0]
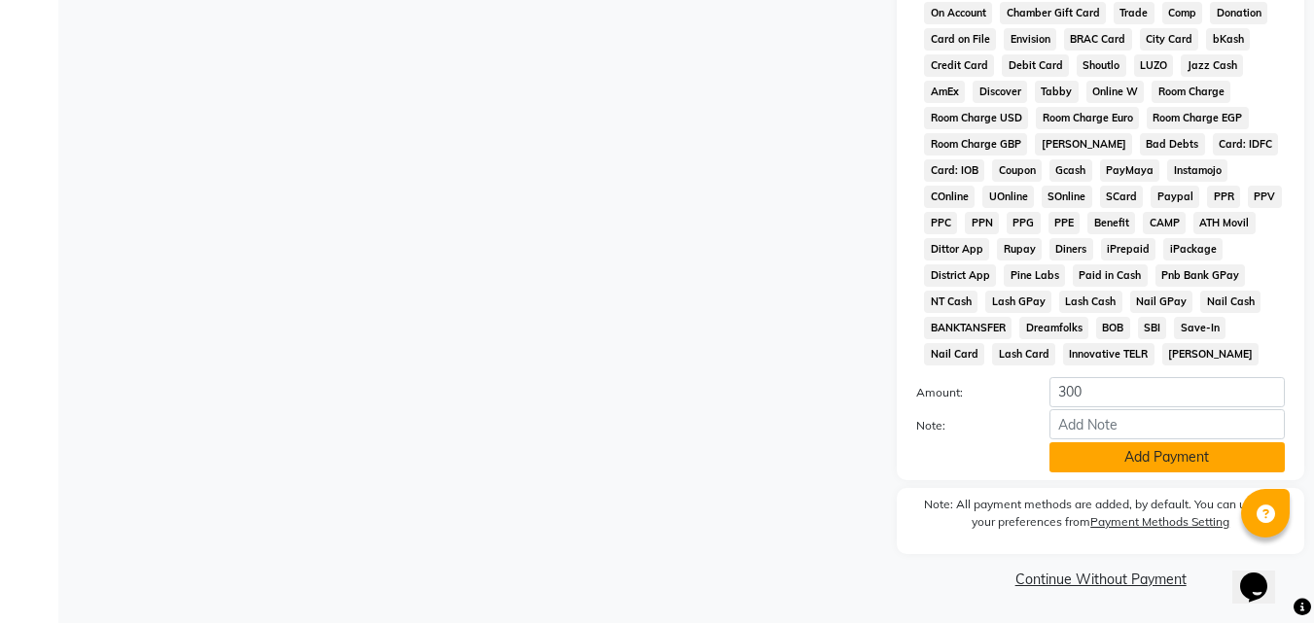
click at [1139, 452] on button "Add Payment" at bounding box center [1167, 458] width 235 height 30
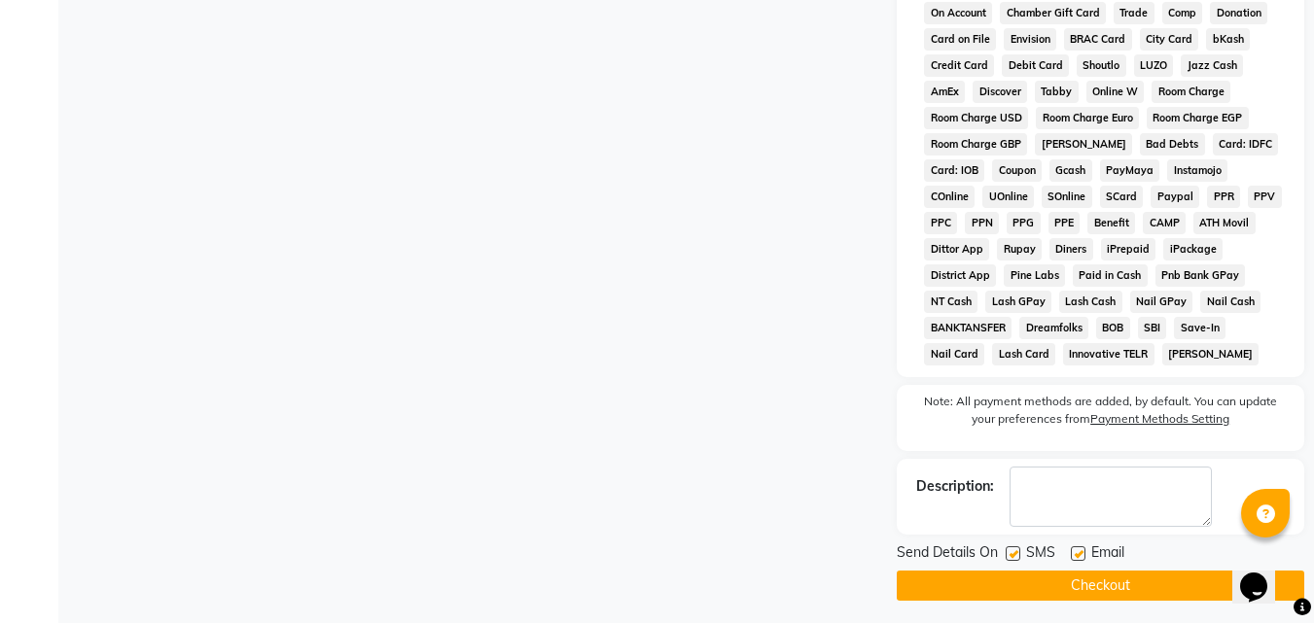
click at [1074, 592] on button "Checkout" at bounding box center [1101, 586] width 408 height 30
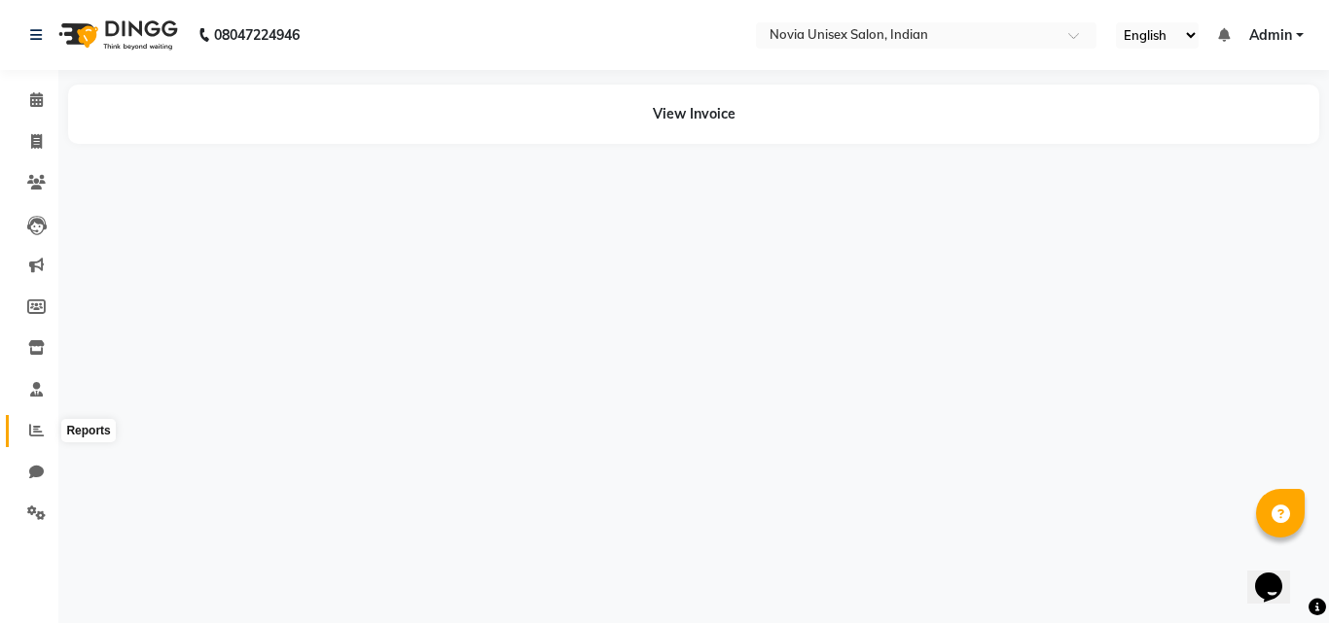
click at [27, 432] on span at bounding box center [36, 431] width 34 height 22
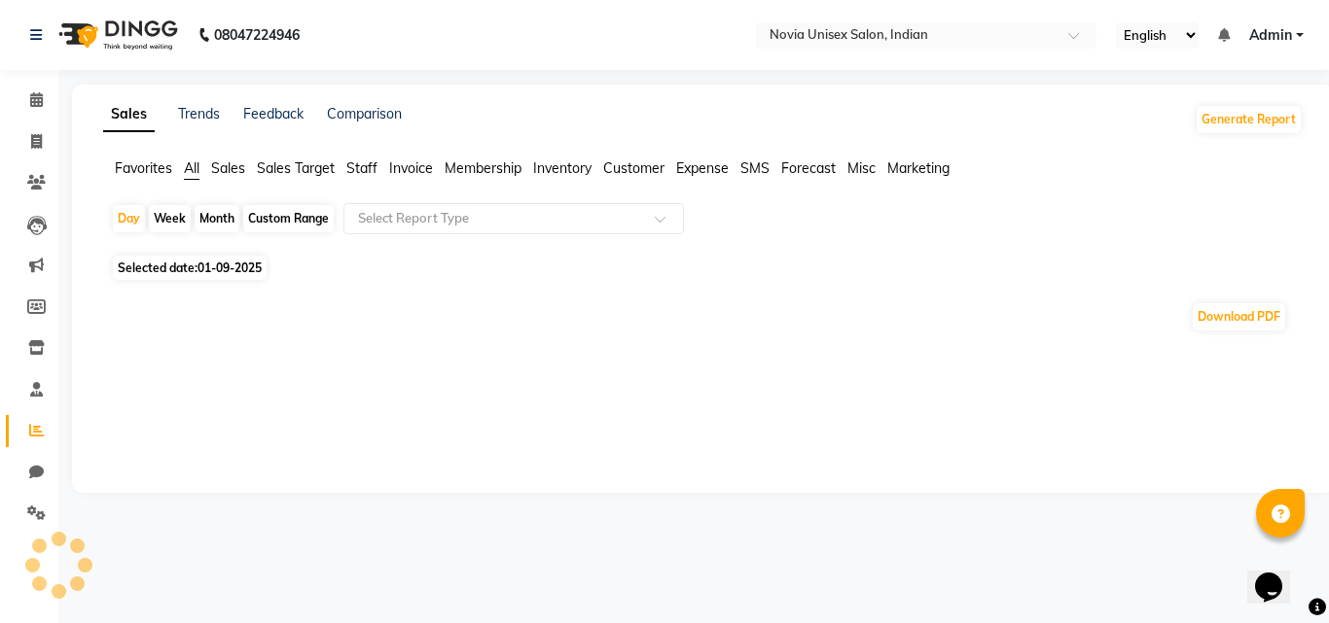
click at [235, 171] on span "Sales" at bounding box center [228, 169] width 34 height 18
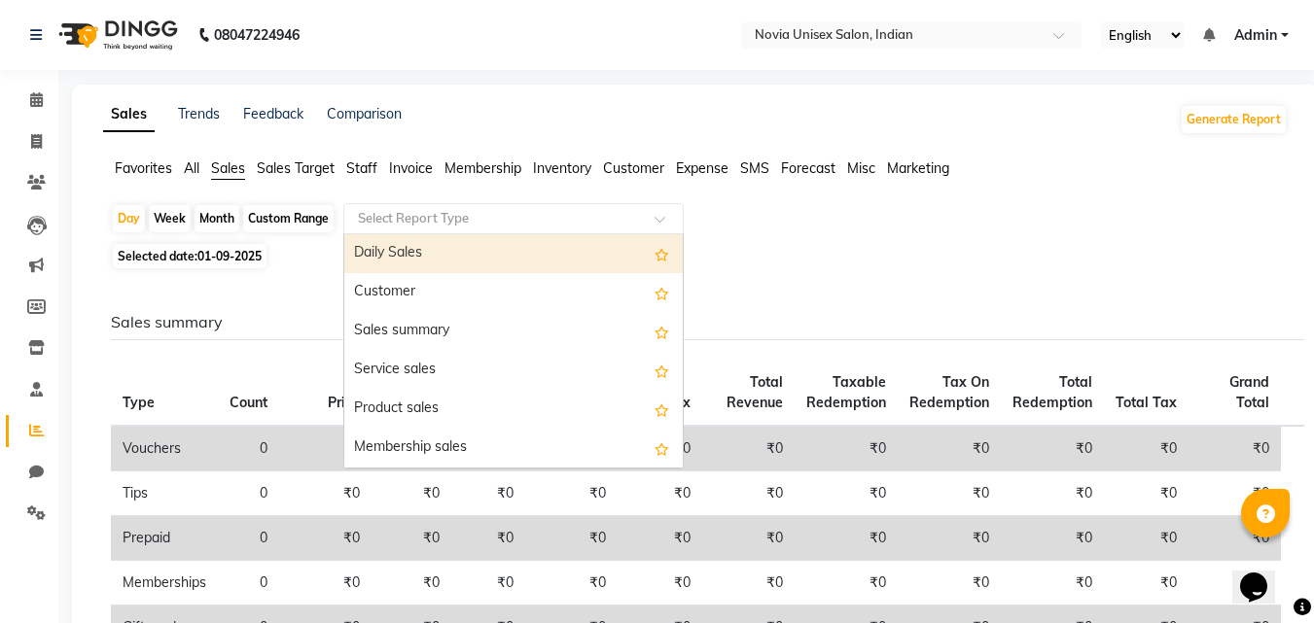
click at [380, 215] on input "text" at bounding box center [494, 218] width 280 height 19
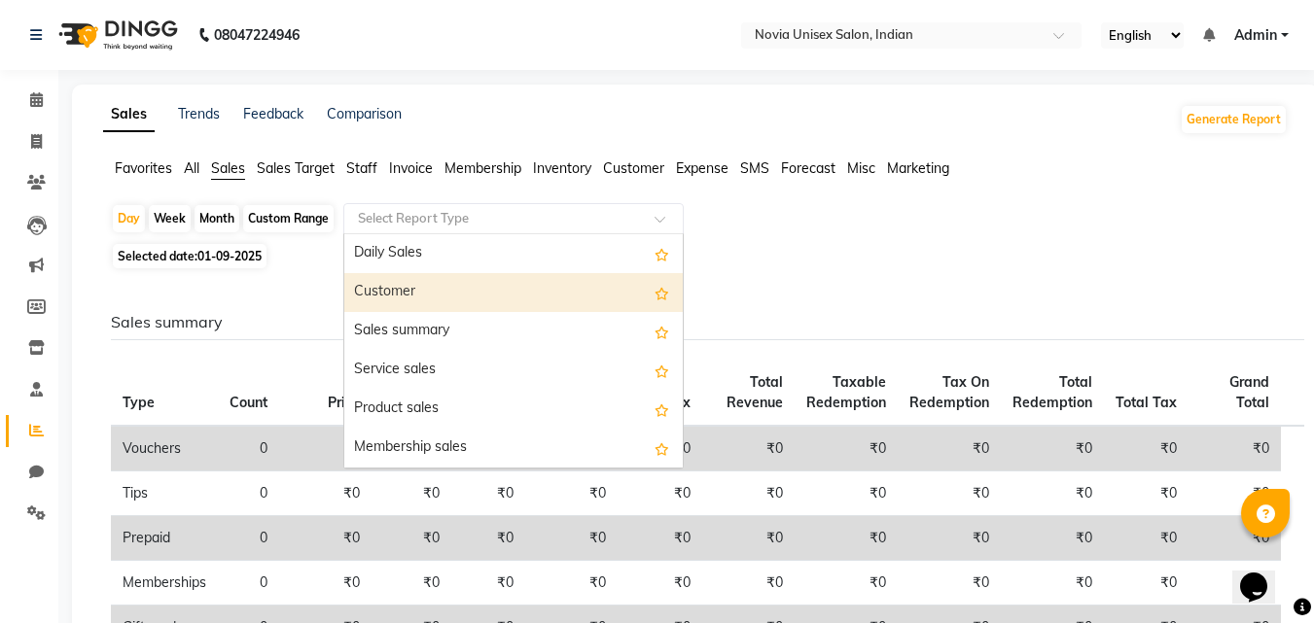
click at [422, 287] on div "Customer" at bounding box center [513, 292] width 338 height 39
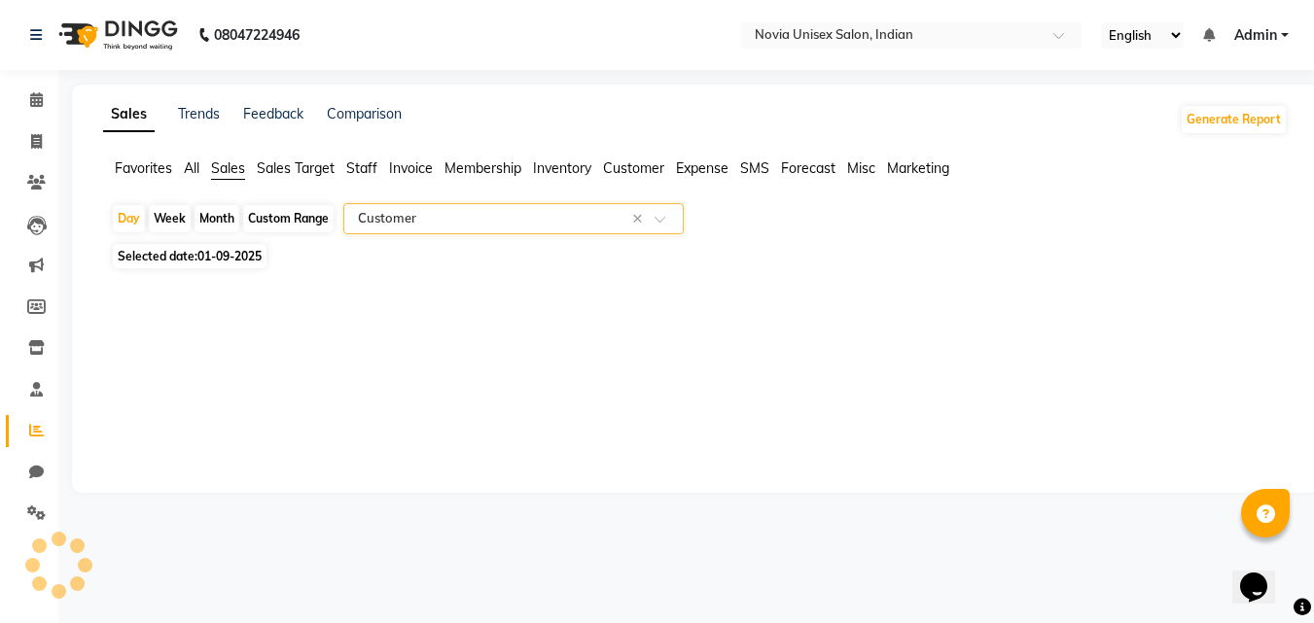
select select "filtered_report"
select select "csv"
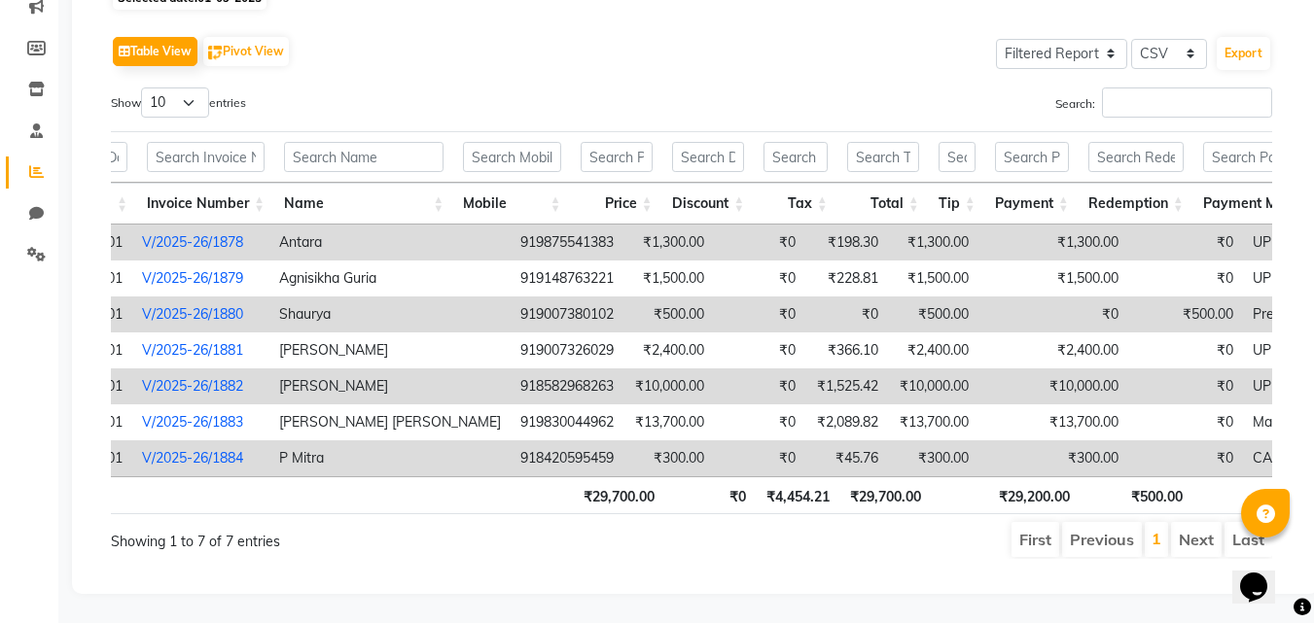
scroll to position [191, 0]
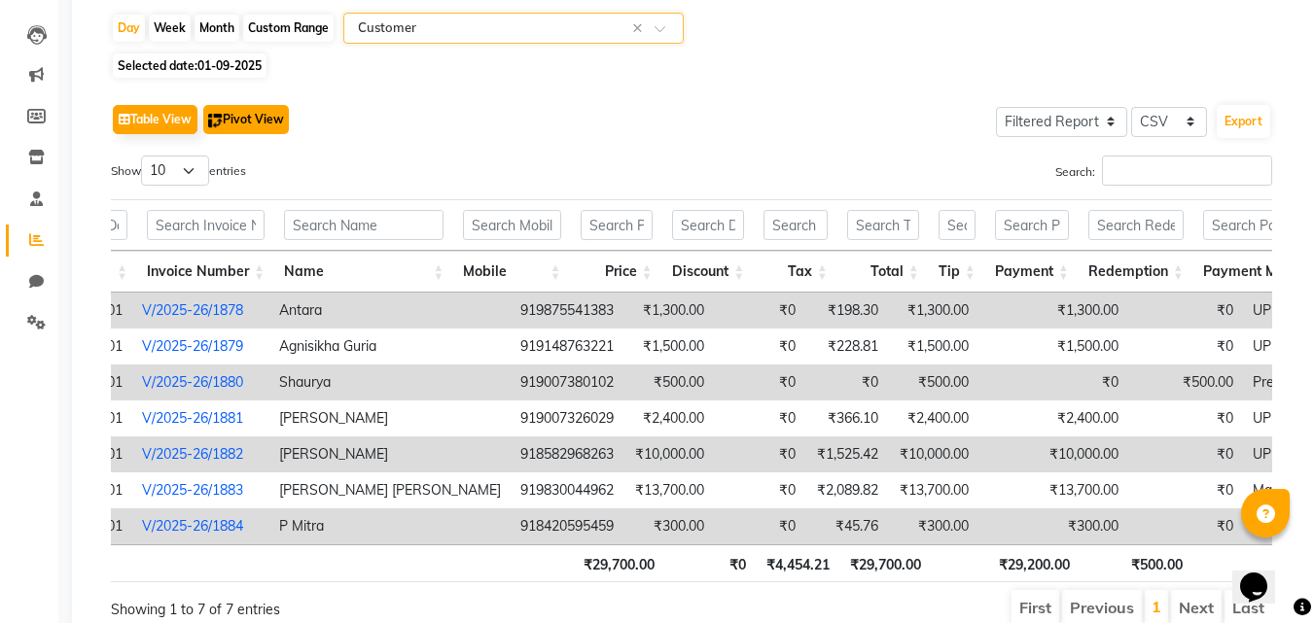
click at [267, 128] on button "Pivot View" at bounding box center [246, 119] width 86 height 29
select select "full_report"
select select "csv"
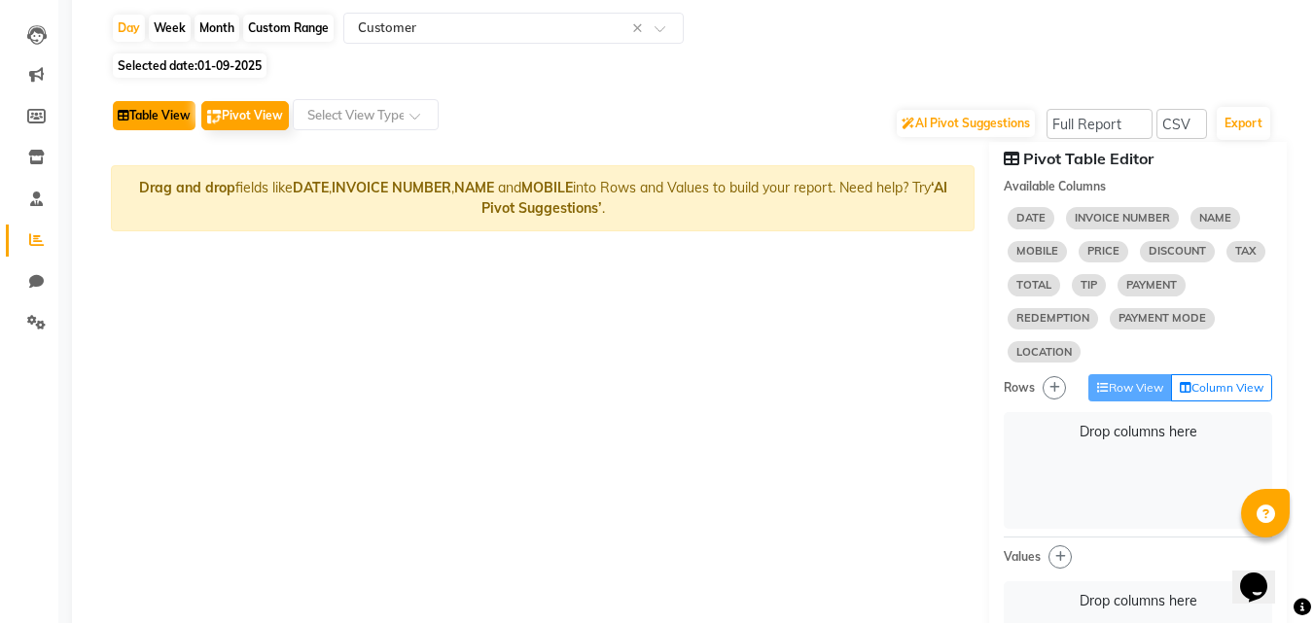
click at [165, 120] on button "Table View" at bounding box center [154, 115] width 83 height 29
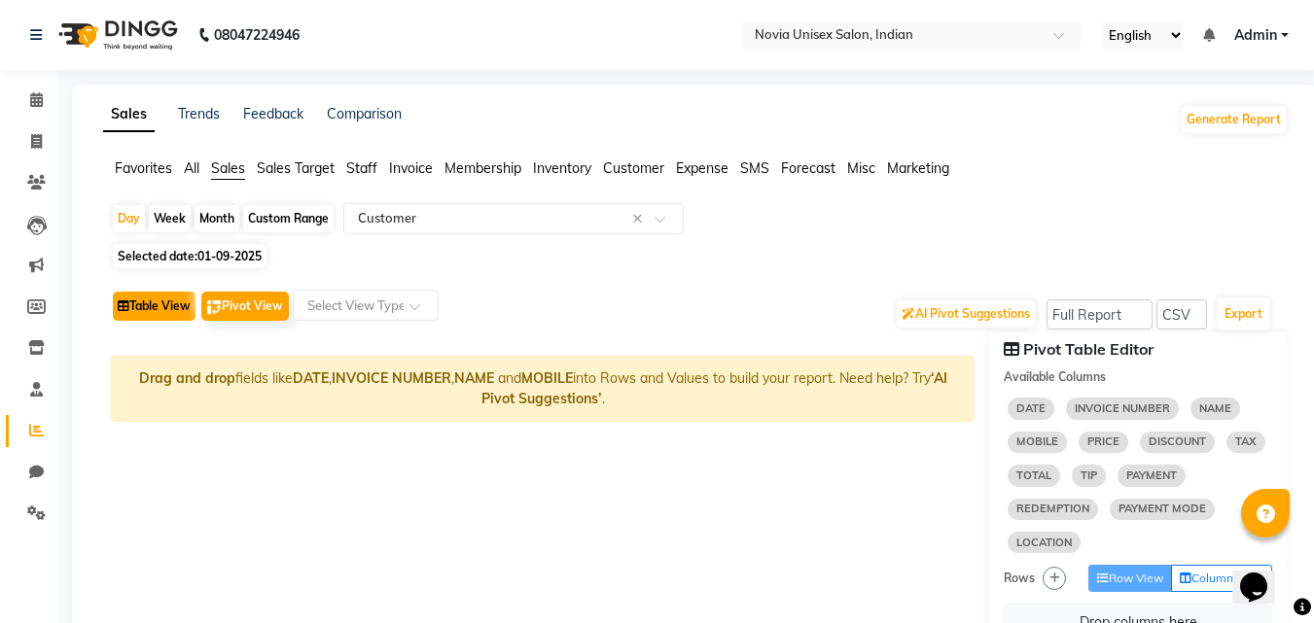
select select "filtered_report"
select select "csv"
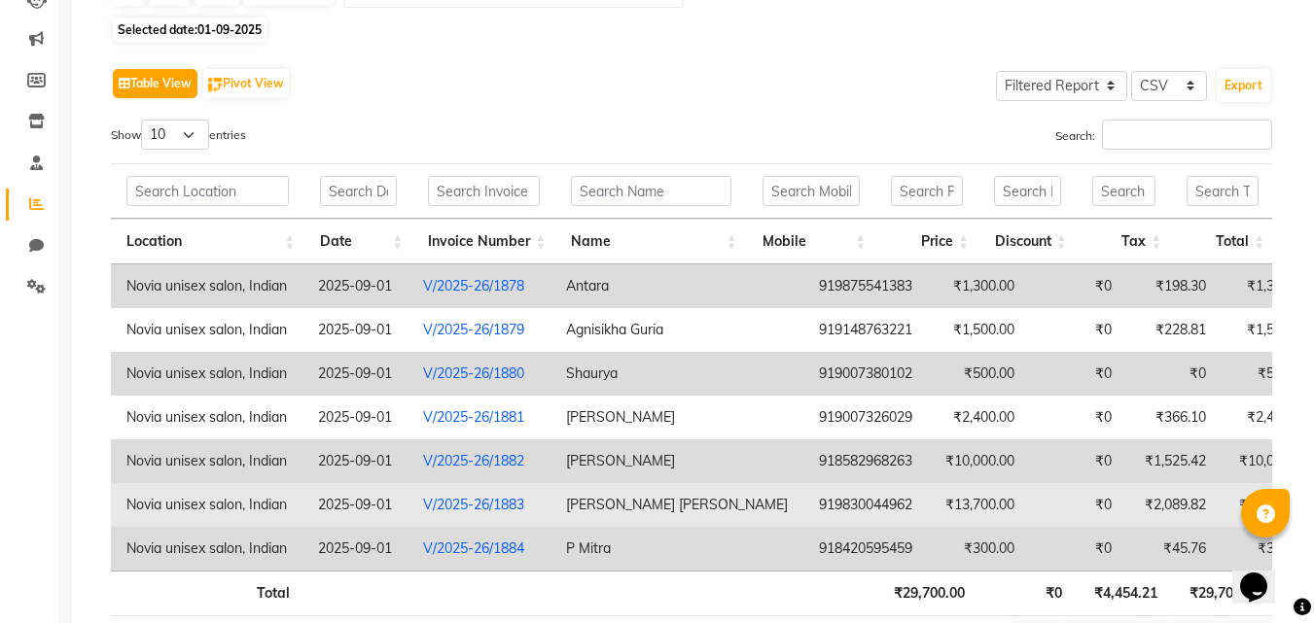
scroll to position [66, 0]
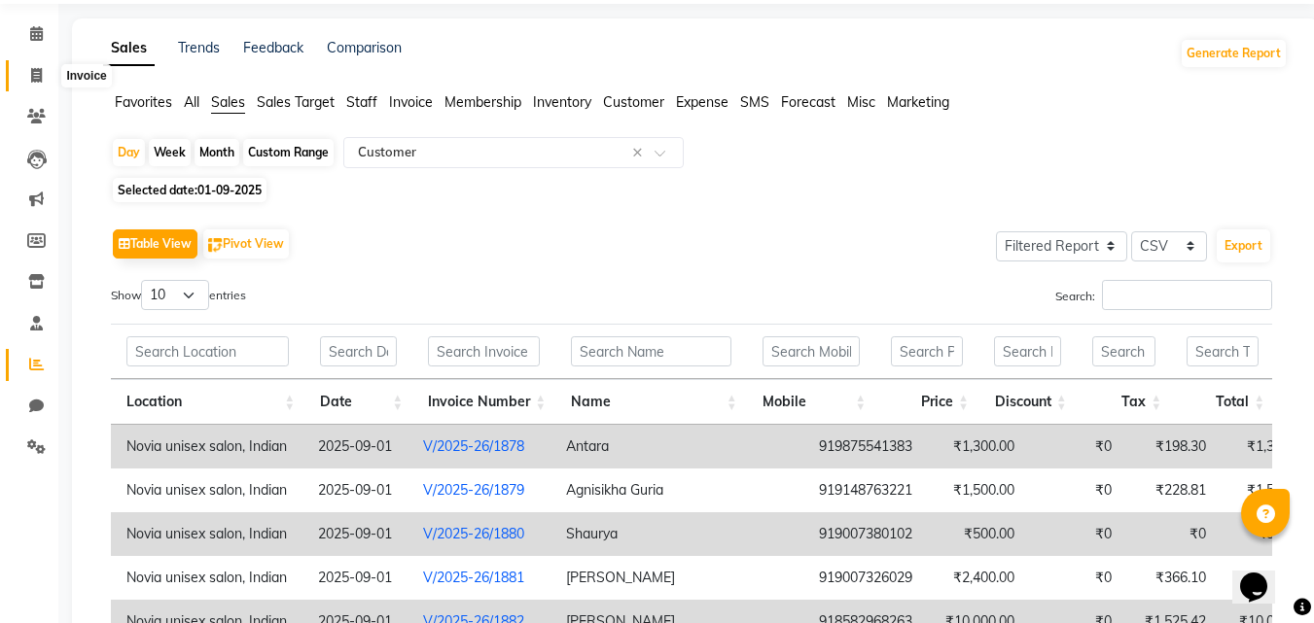
click at [44, 76] on span at bounding box center [36, 76] width 34 height 22
select select "service"
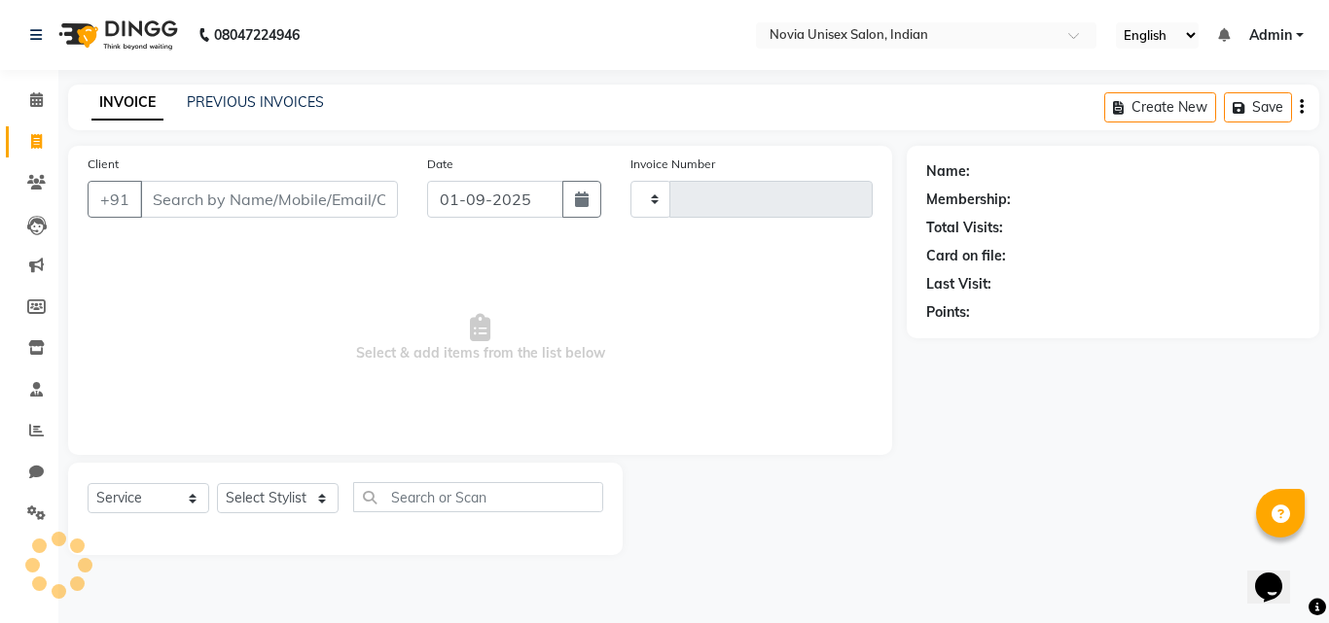
type input "1885"
select select "8772"
click at [284, 194] on input "Client" at bounding box center [269, 199] width 258 height 37
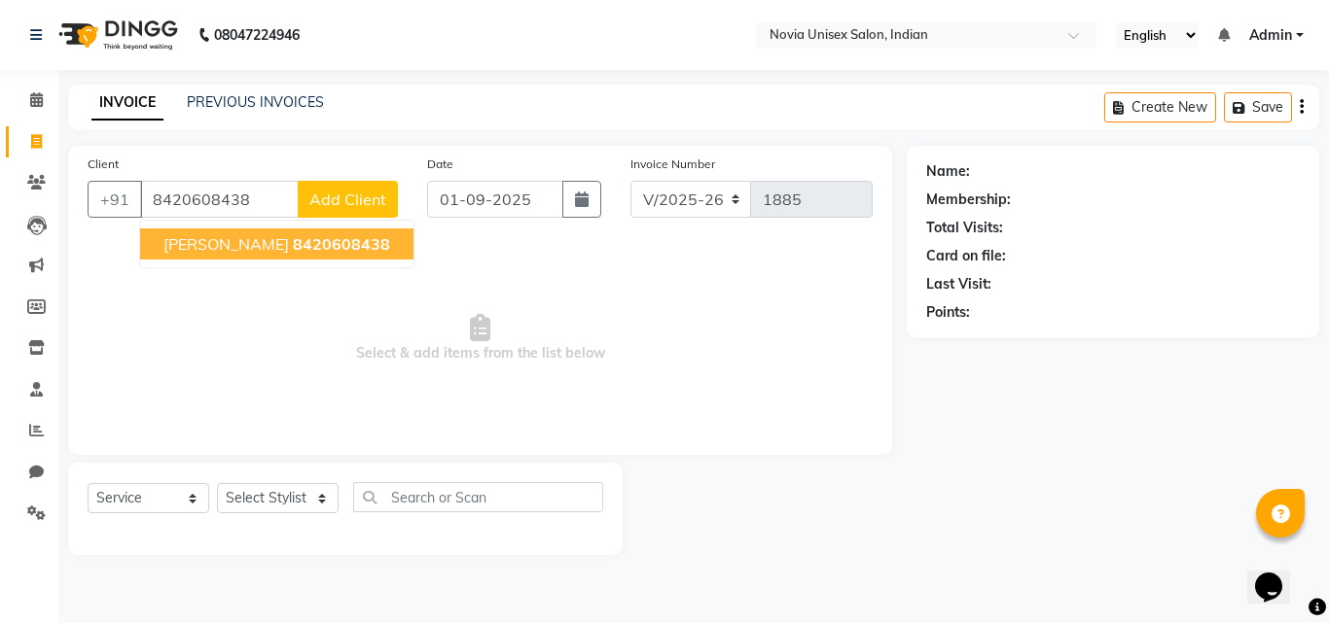
click at [318, 247] on span "8420608438" at bounding box center [341, 243] width 97 height 19
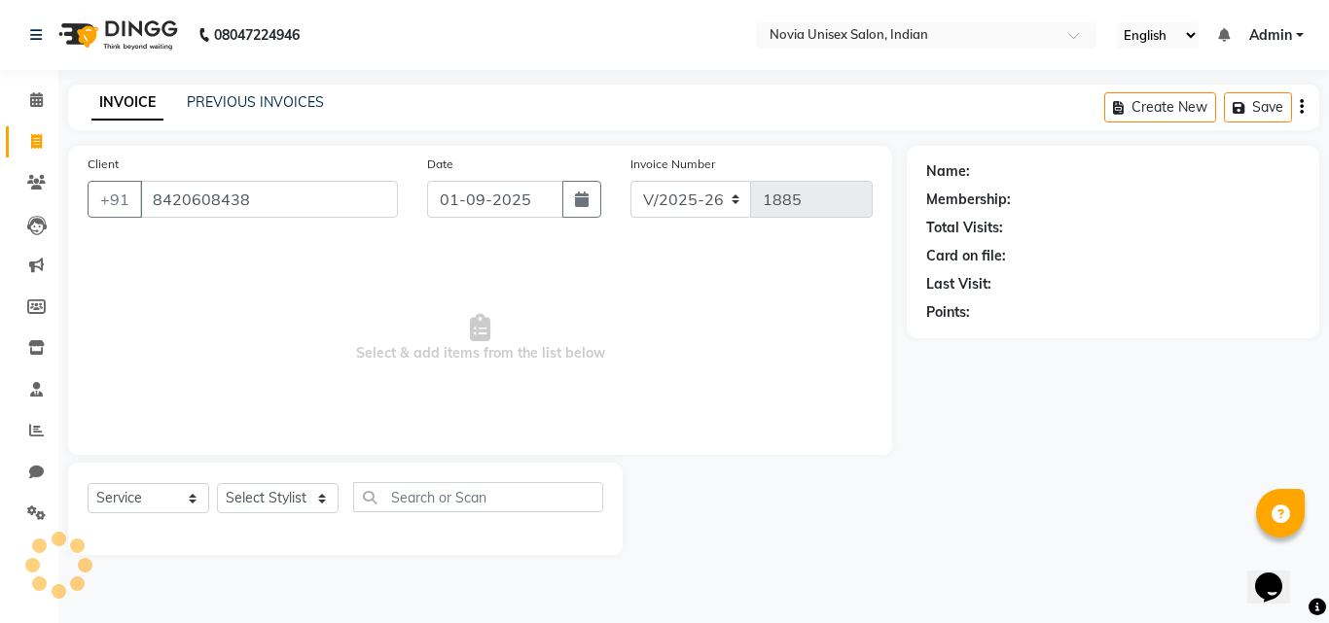
type input "8420608438"
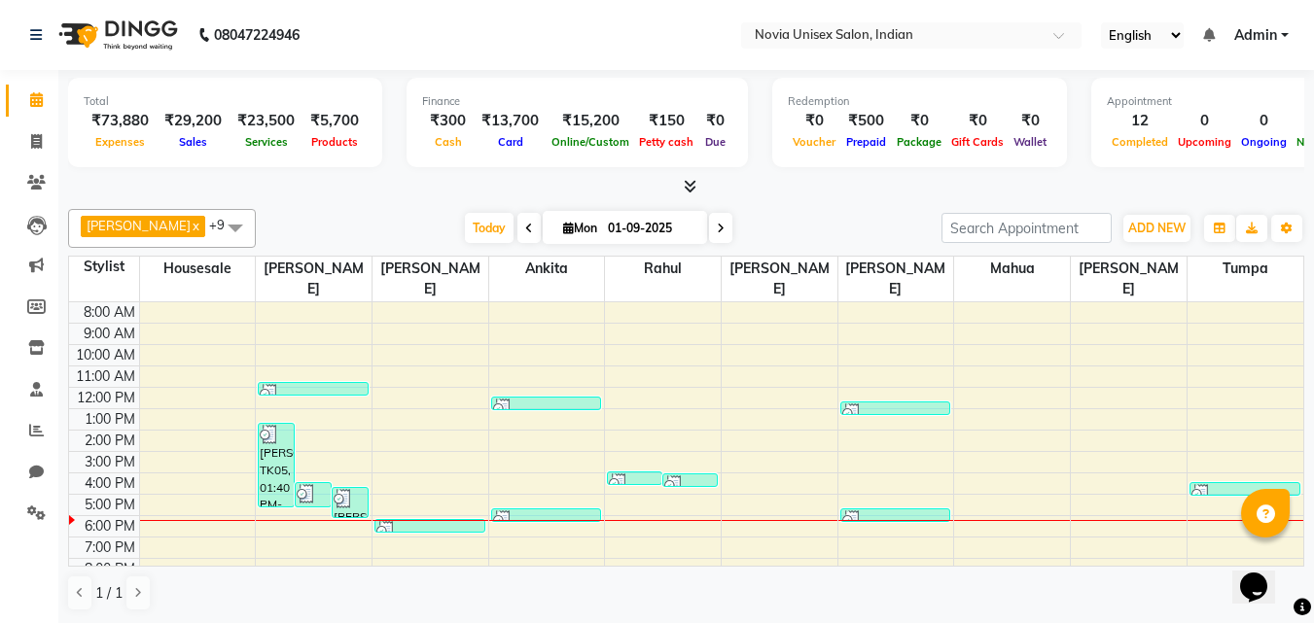
scroll to position [1, 0]
click at [32, 430] on icon at bounding box center [36, 429] width 15 height 15
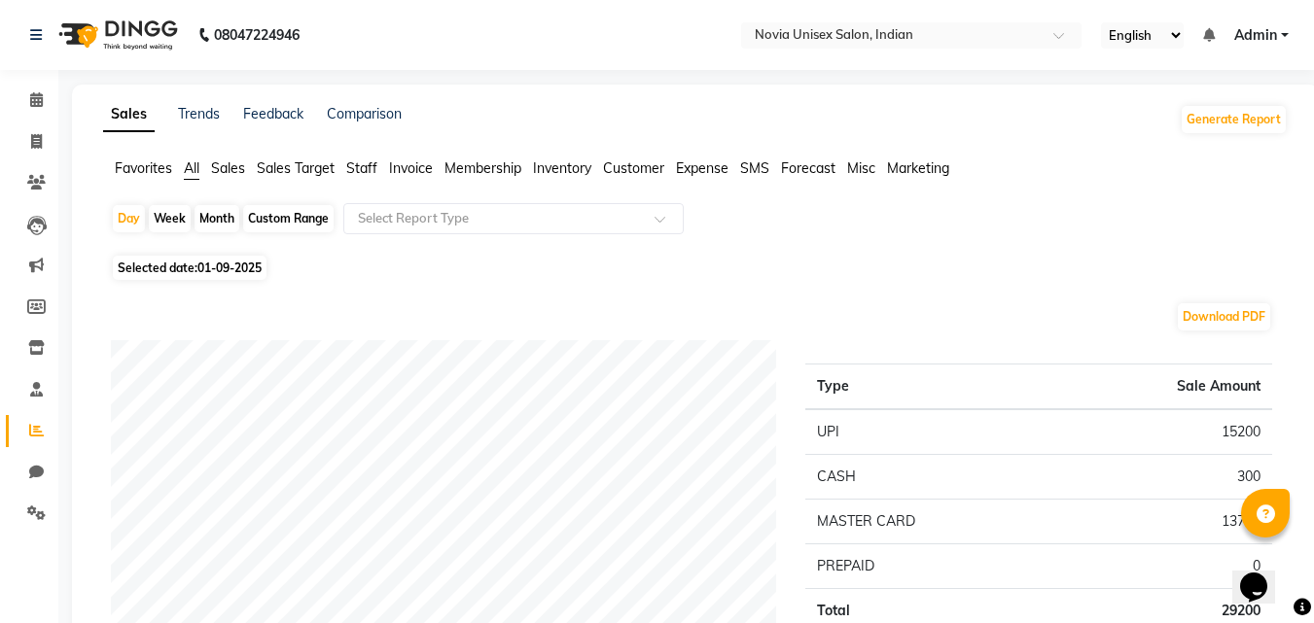
click at [626, 168] on span "Customer" at bounding box center [633, 169] width 61 height 18
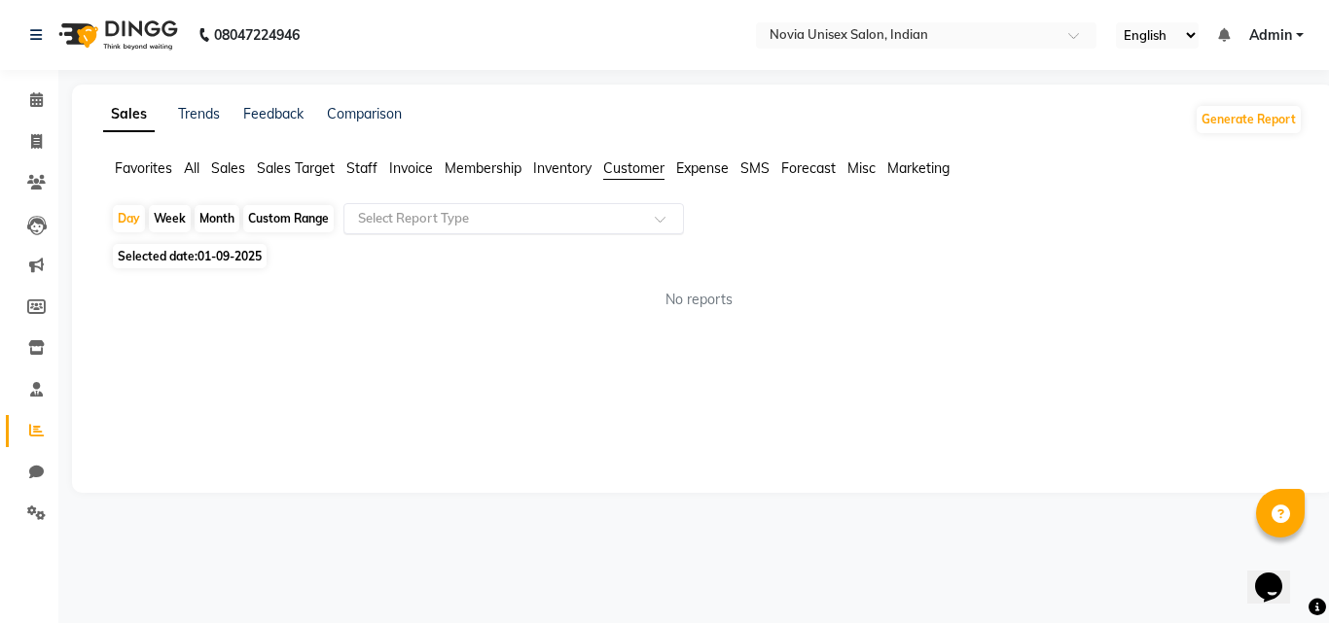
click at [488, 224] on input "text" at bounding box center [494, 218] width 280 height 19
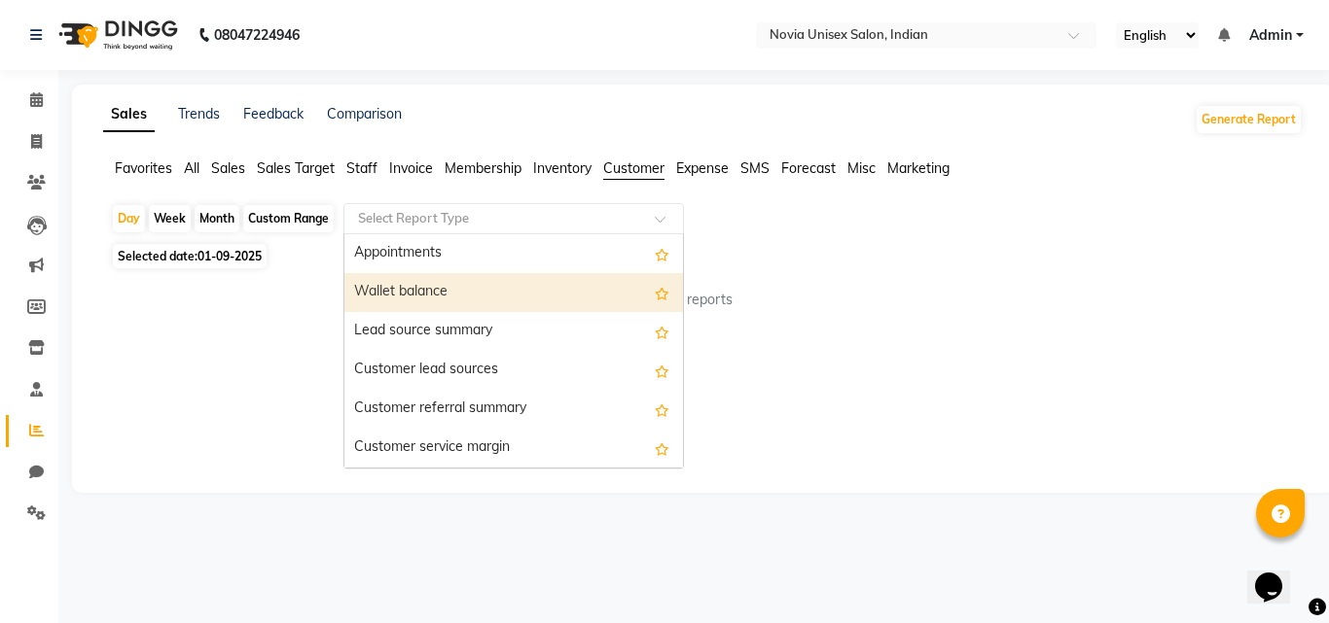
click at [469, 285] on div "Wallet balance" at bounding box center [513, 292] width 338 height 39
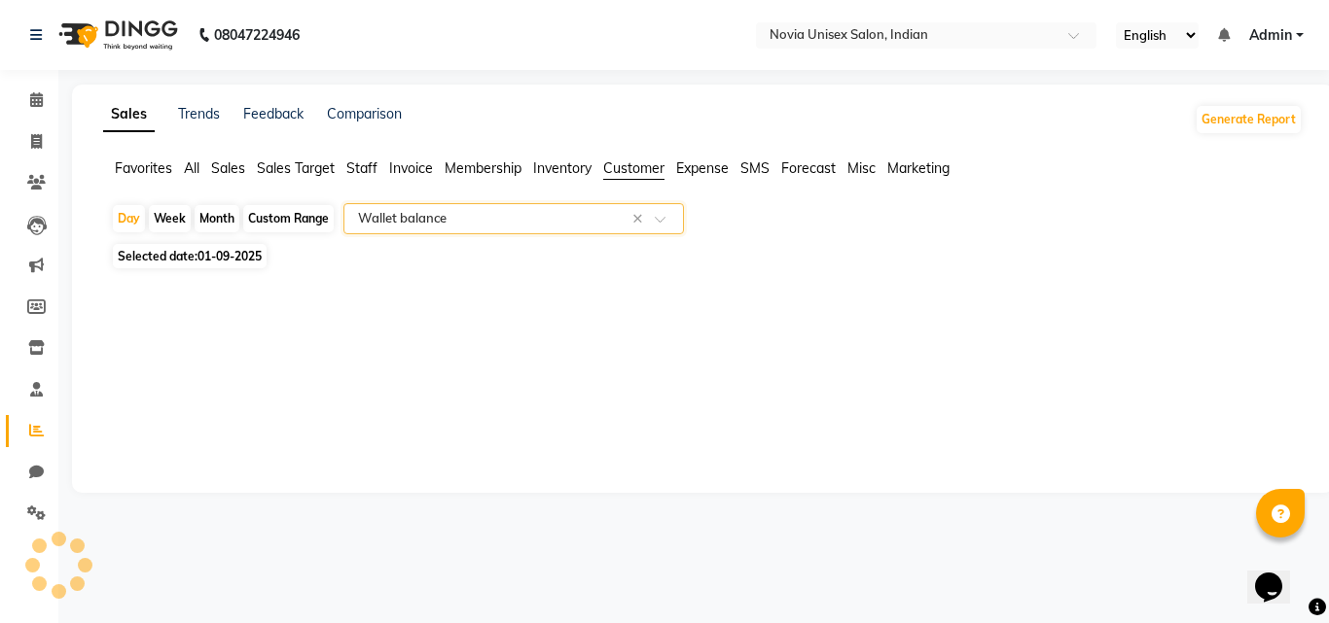
select select "filtered_report"
select select "csv"
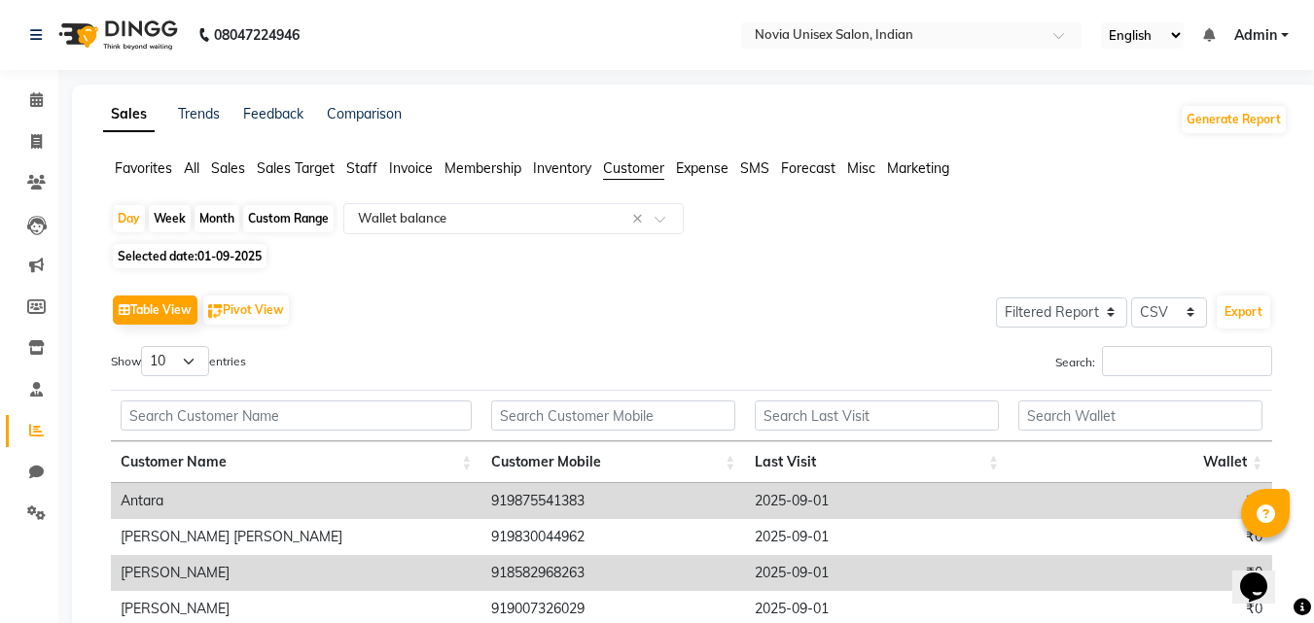
click at [802, 168] on span "Forecast" at bounding box center [808, 169] width 54 height 18
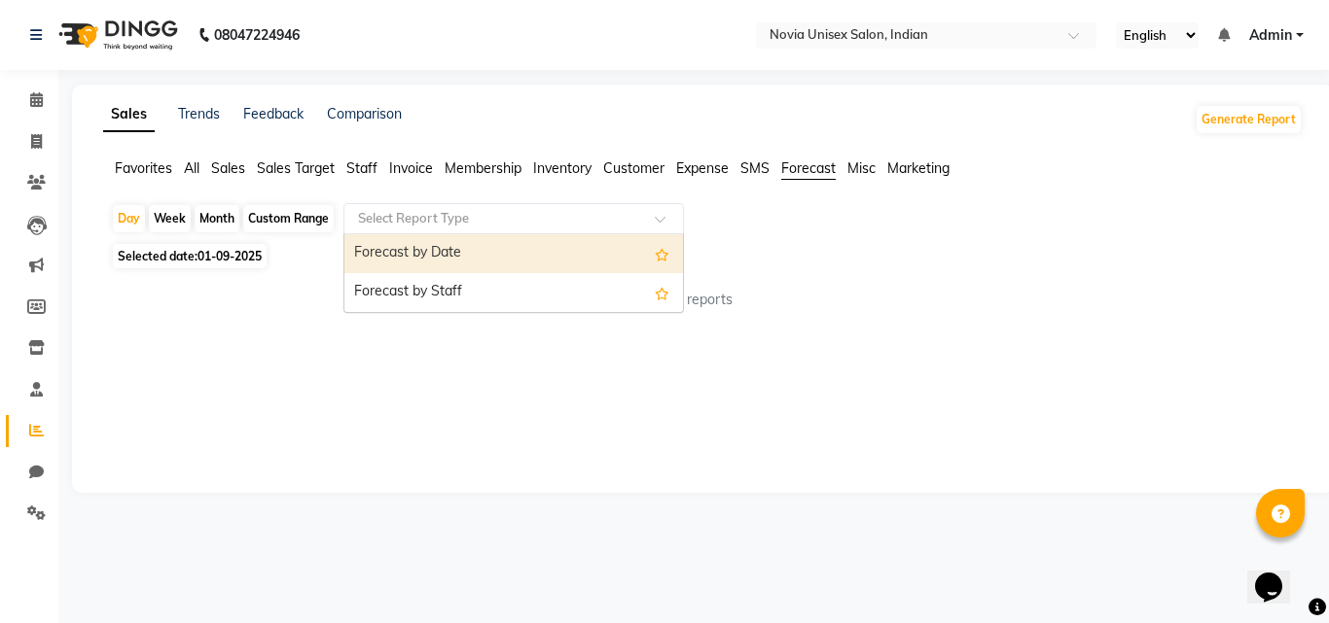
click at [518, 217] on input "text" at bounding box center [494, 218] width 280 height 19
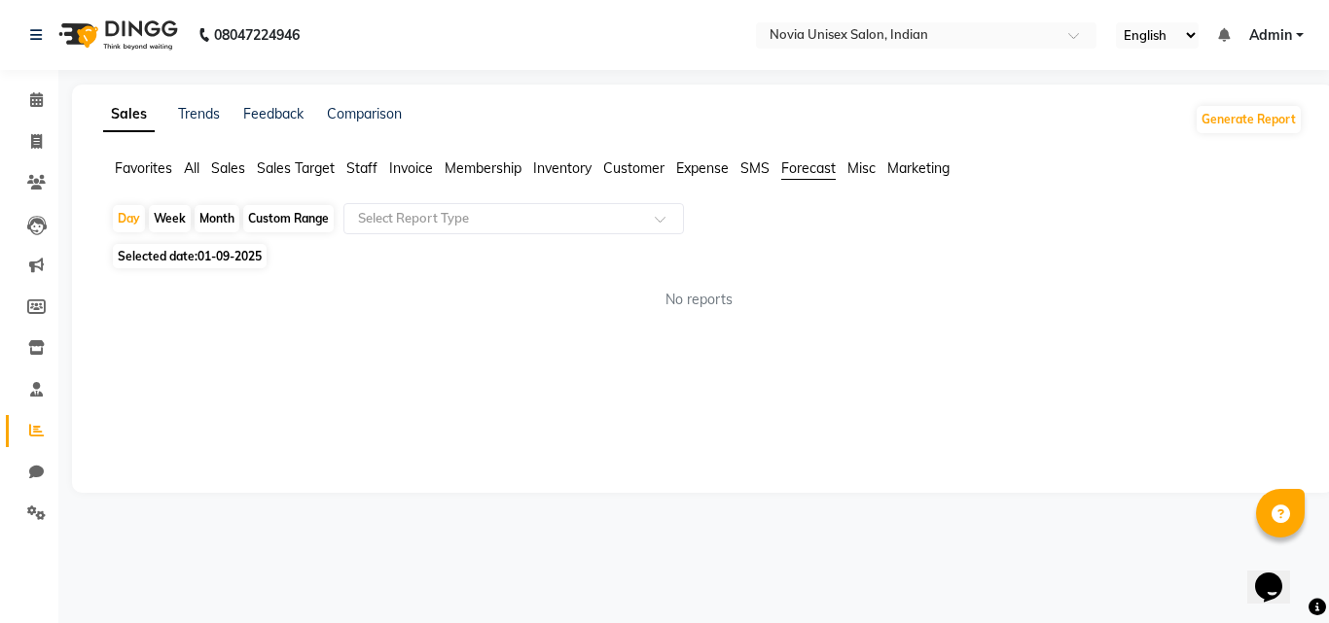
click at [1049, 300] on div "No reports" at bounding box center [699, 300] width 1176 height 20
click at [232, 169] on span "Sales" at bounding box center [228, 169] width 34 height 18
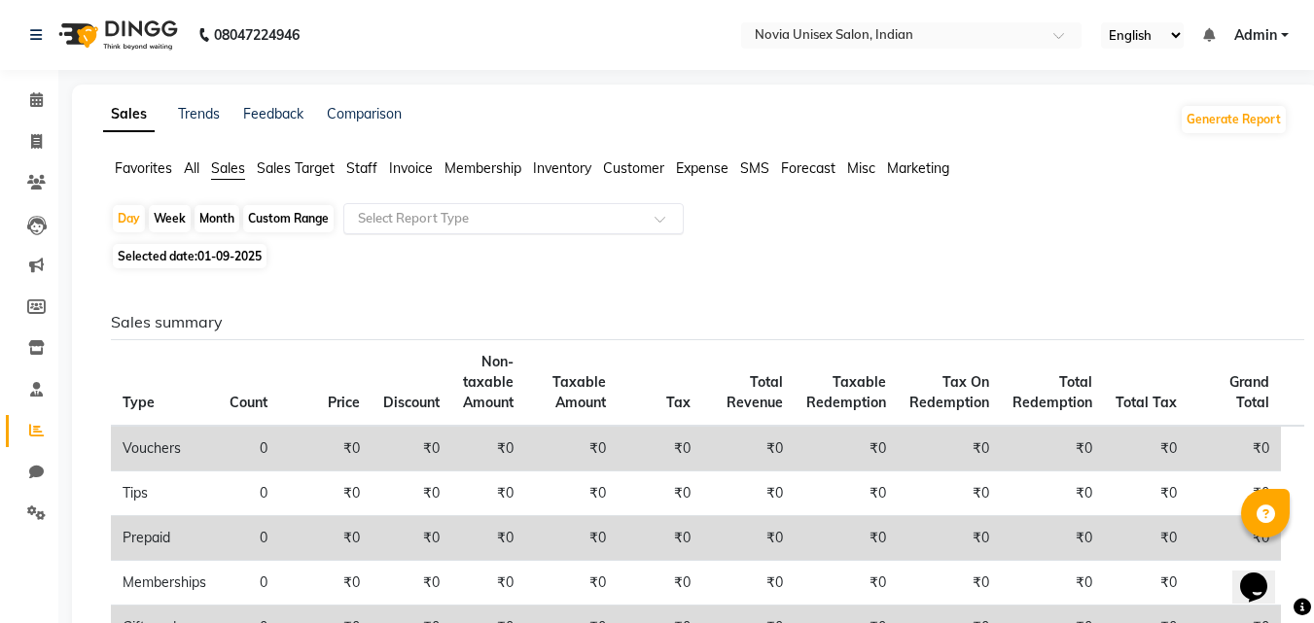
click at [495, 213] on input "text" at bounding box center [494, 218] width 280 height 19
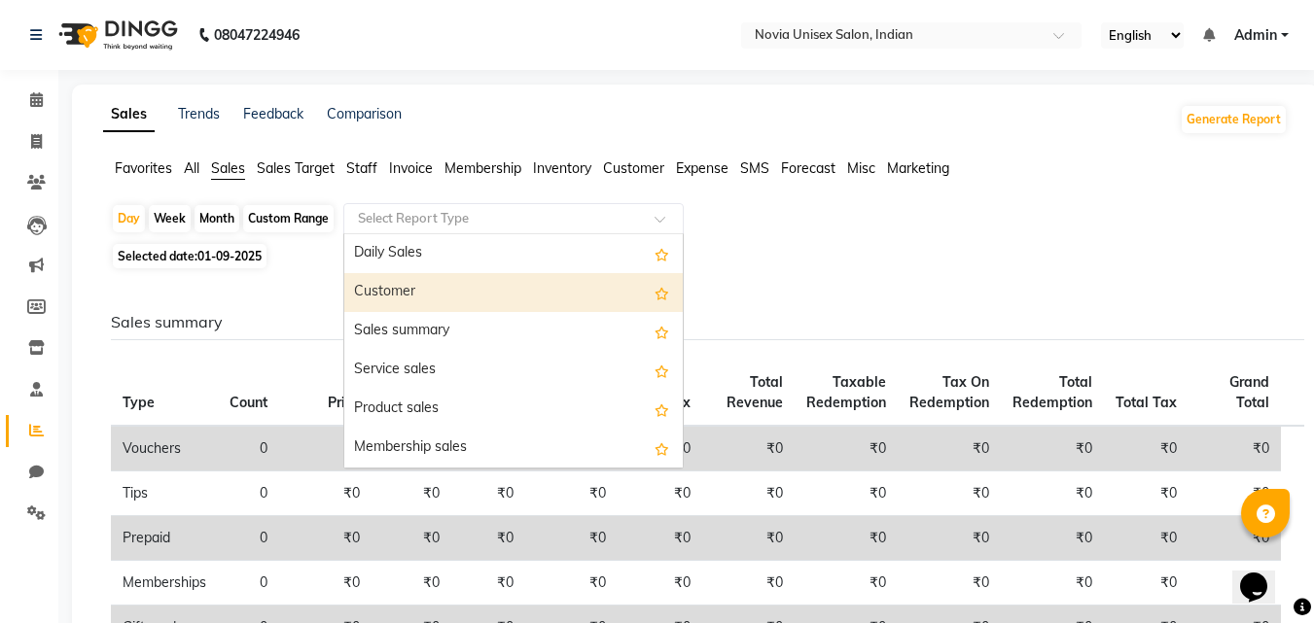
click at [440, 298] on div "Customer" at bounding box center [513, 292] width 338 height 39
select select "filtered_report"
select select "csv"
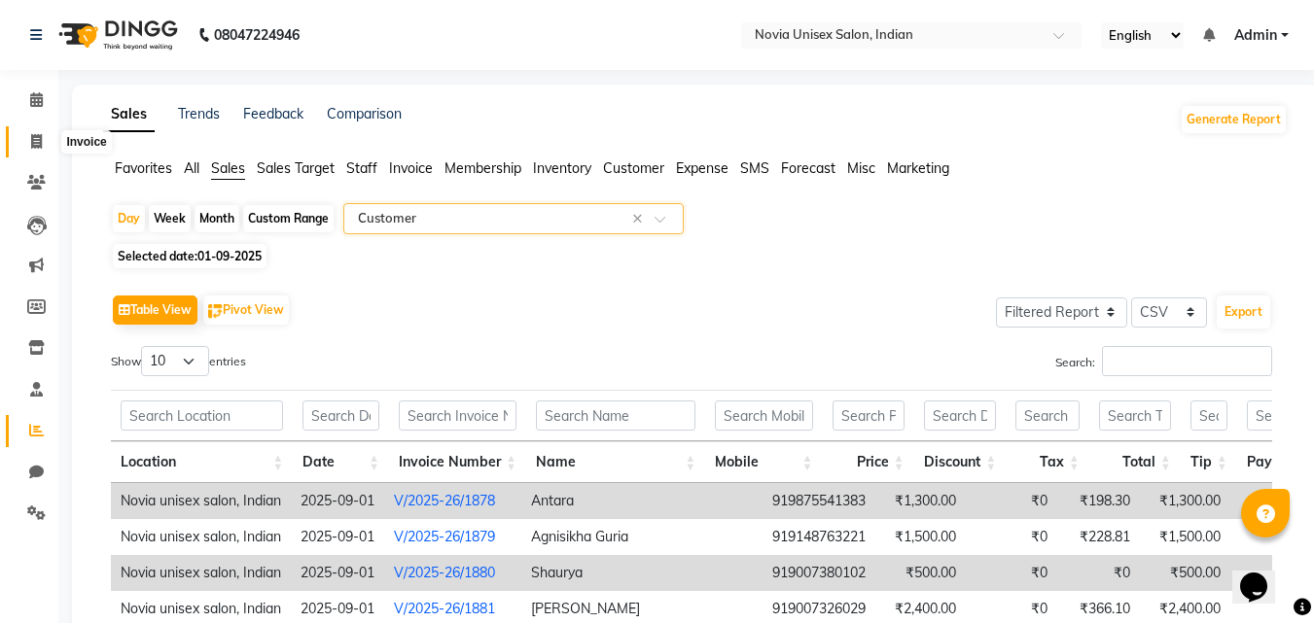
click at [42, 138] on icon at bounding box center [36, 141] width 11 height 15
select select "service"
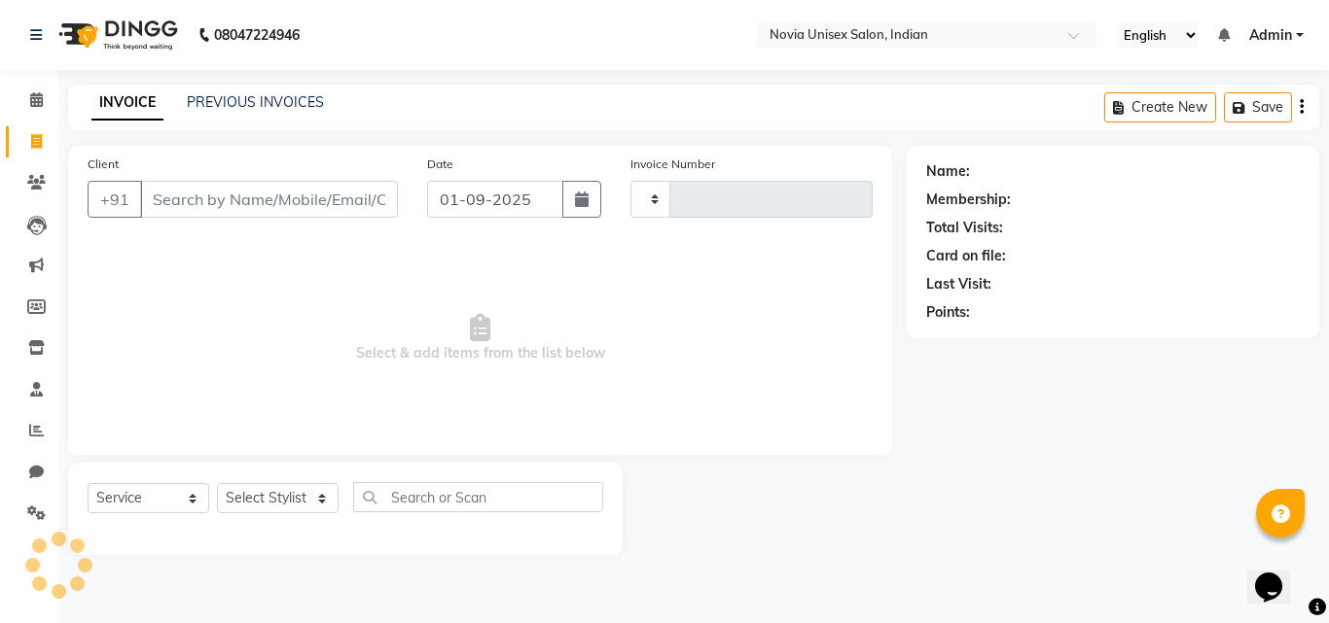
type input "1885"
select select "8772"
click at [287, 193] on input "Client" at bounding box center [269, 199] width 258 height 37
type input "8420608438"
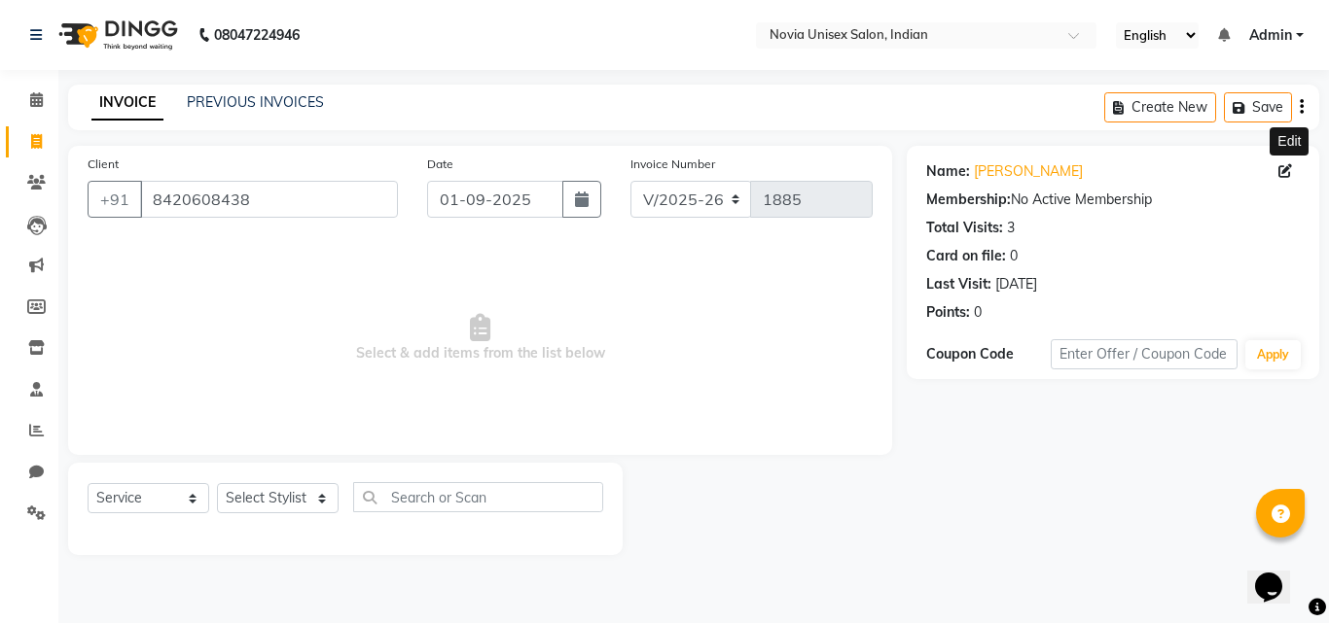
click at [1287, 167] on icon at bounding box center [1285, 171] width 14 height 14
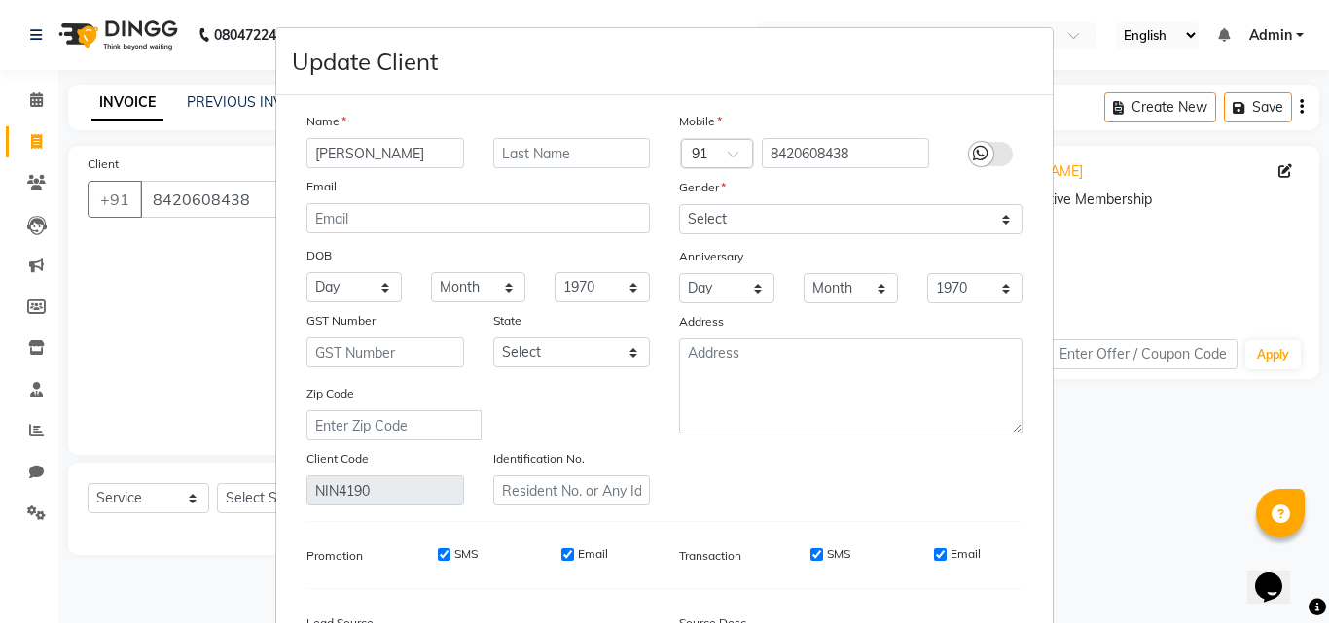
click at [979, 154] on icon at bounding box center [981, 154] width 16 height 18
click at [0, 0] on input "checkbox" at bounding box center [0, 0] width 0 height 0
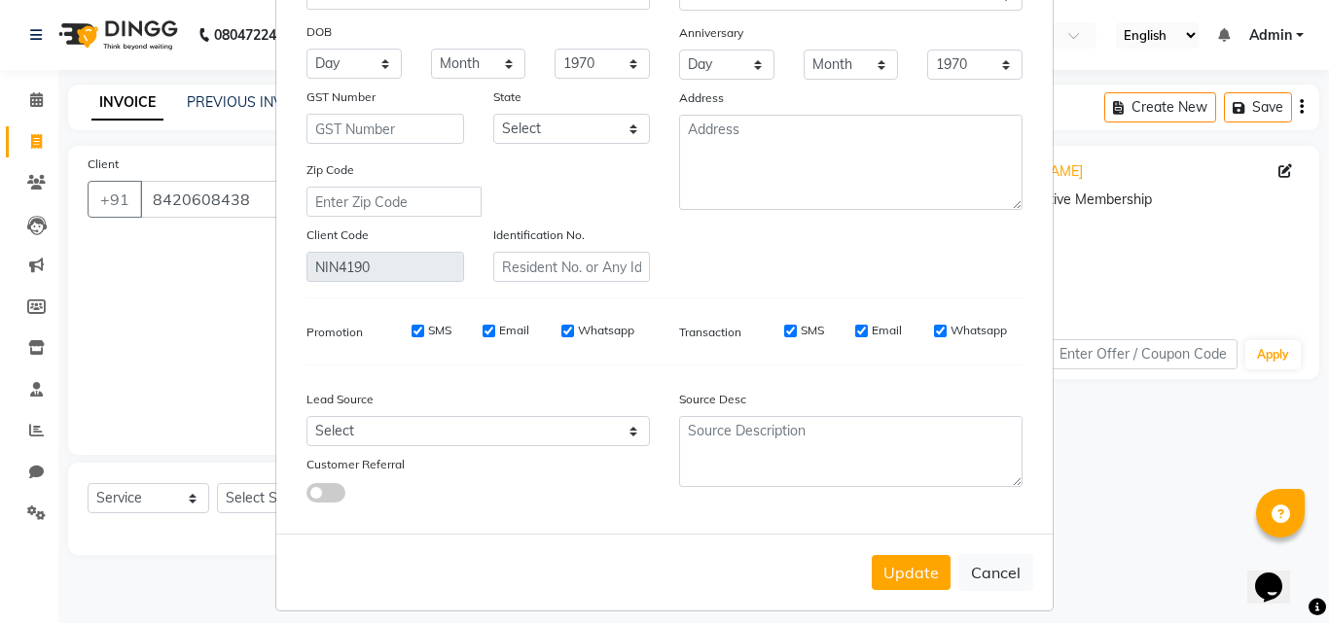
scroll to position [239, 0]
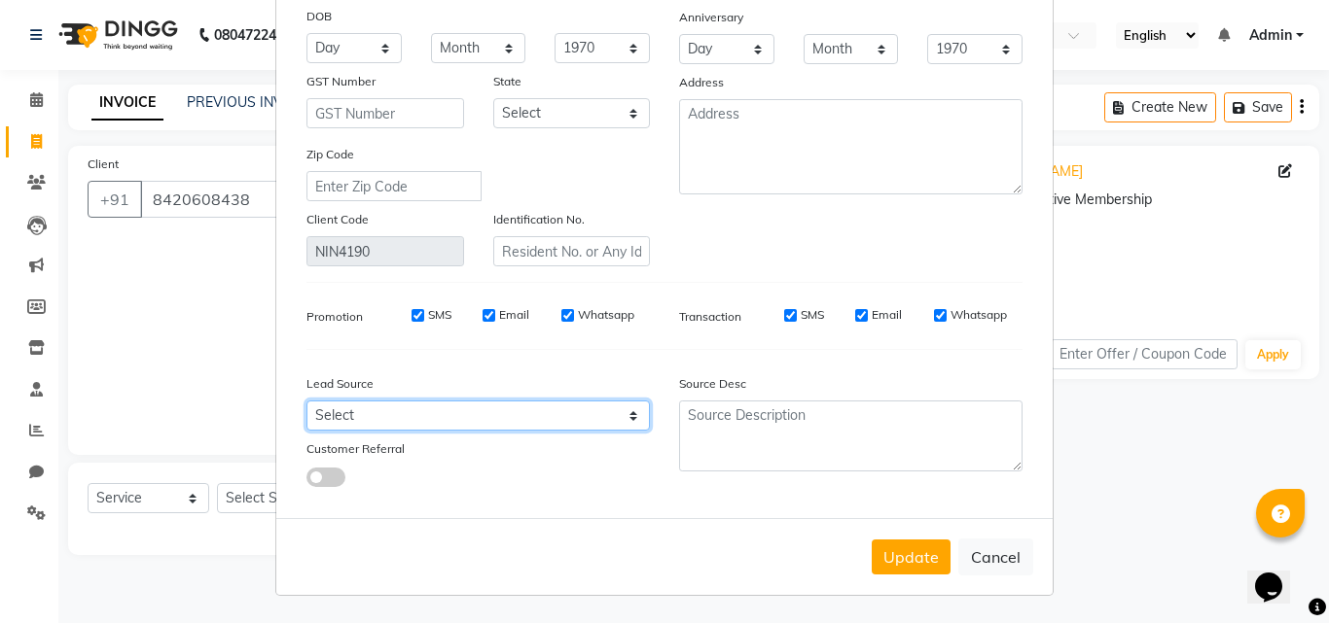
click at [585, 420] on select "Select Walk-in Referral Internet Friend Word of Mouth Advertisement Facebook Ju…" at bounding box center [477, 416] width 343 height 30
select select "56768"
click at [306, 401] on select "Select Walk-in Referral Internet Friend Word of Mouth Advertisement Facebook Ju…" at bounding box center [477, 416] width 343 height 30
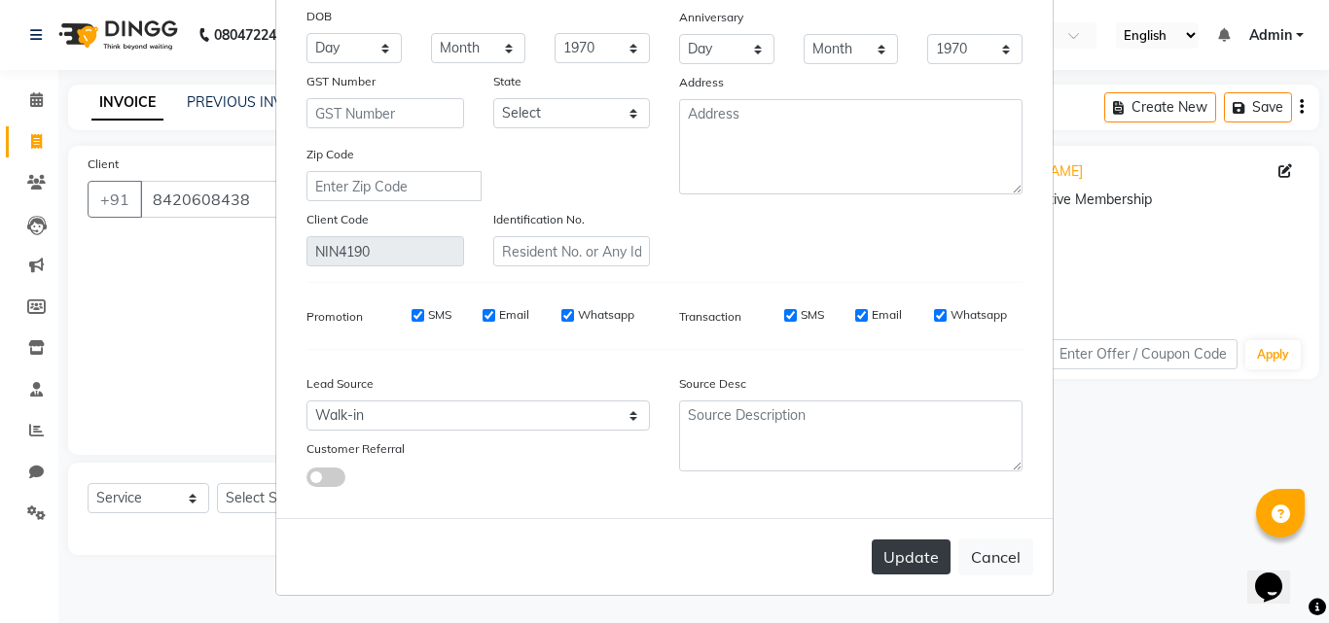
click at [895, 554] on button "Update" at bounding box center [911, 557] width 79 height 35
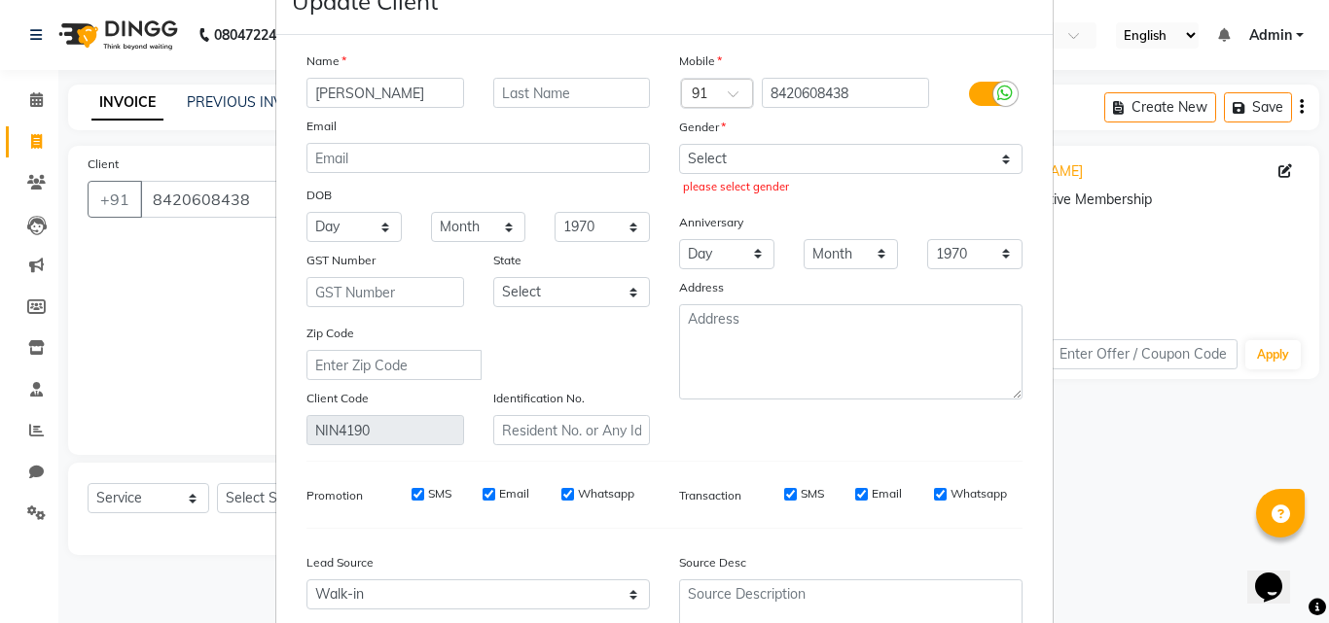
scroll to position [45, 0]
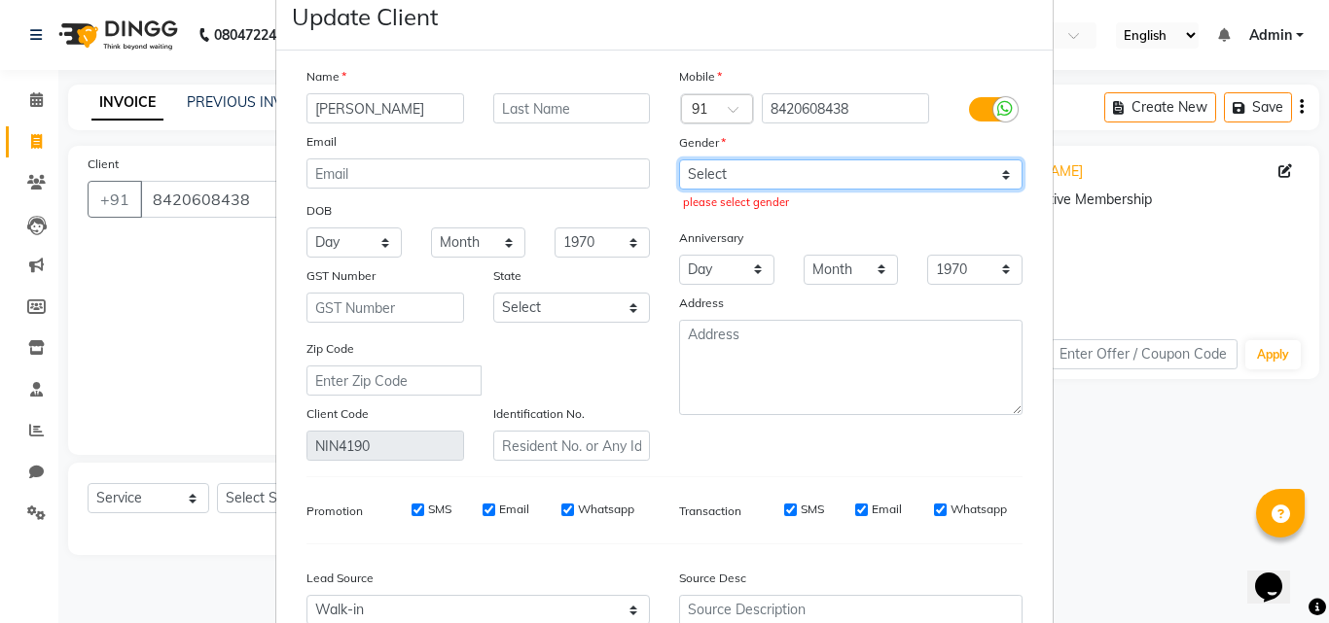
click at [756, 177] on select "Select Male Female Other Prefer Not To Say" at bounding box center [850, 175] width 343 height 30
select select "female"
click at [679, 160] on select "Select Male Female Other Prefer Not To Say" at bounding box center [850, 175] width 343 height 30
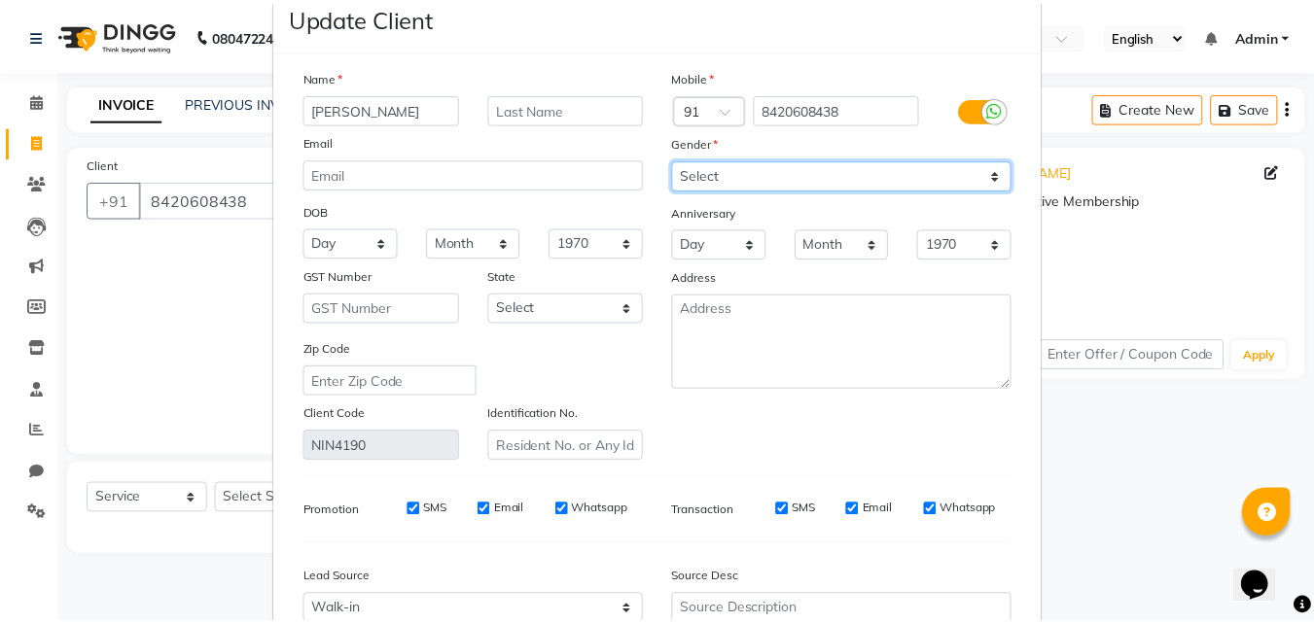
scroll to position [239, 0]
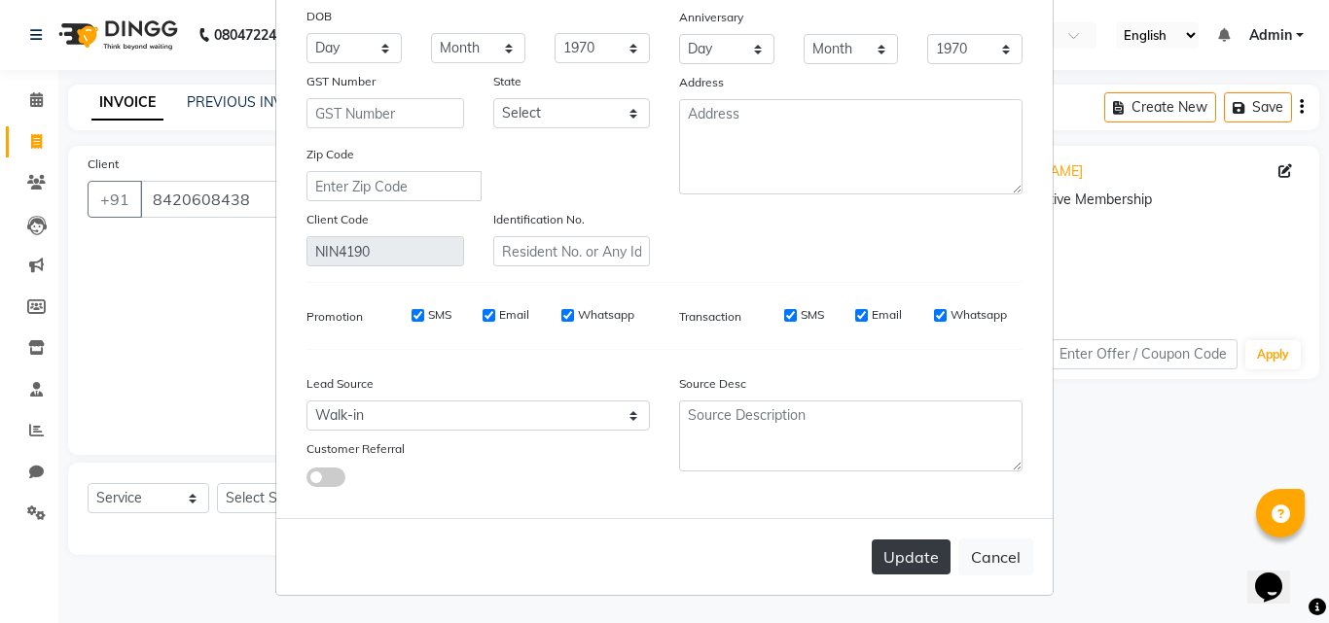
click at [885, 563] on button "Update" at bounding box center [911, 557] width 79 height 35
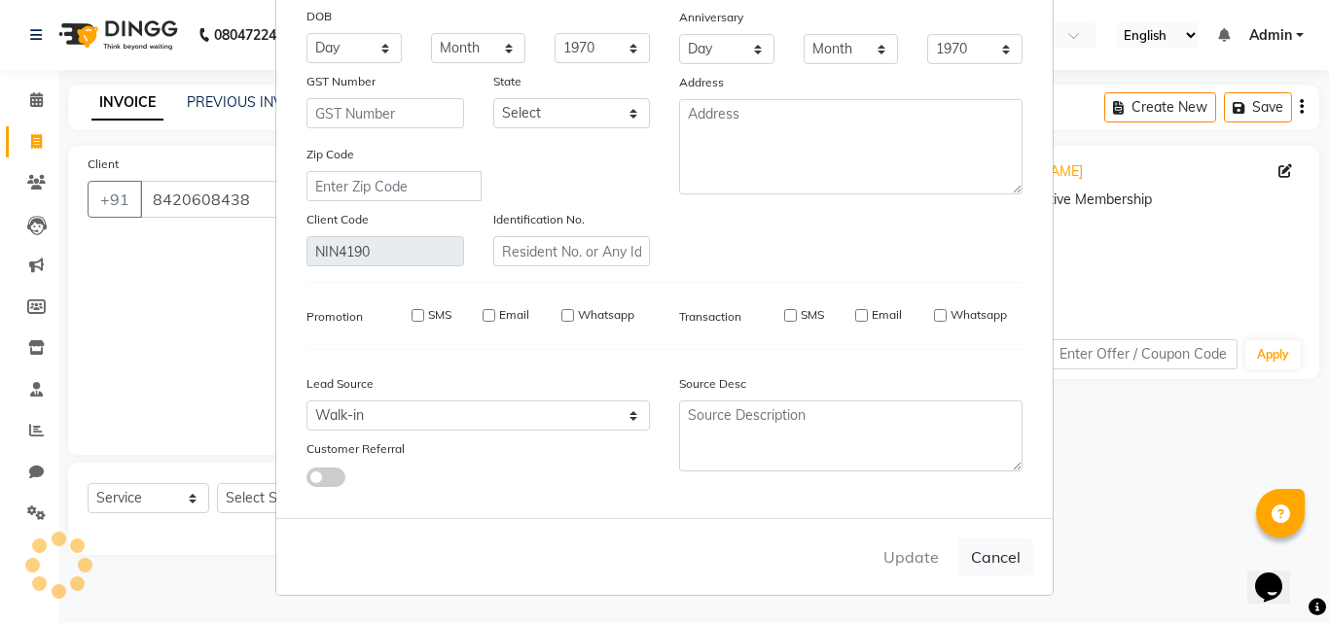
select select
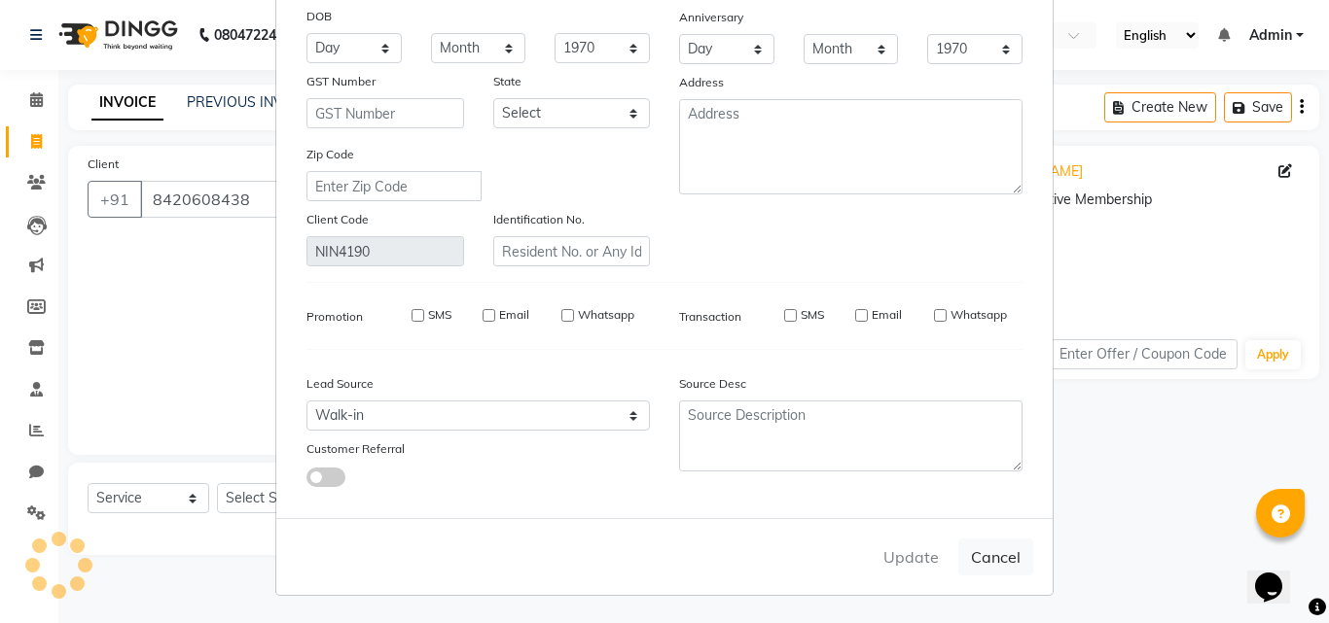
select select
checkbox input "false"
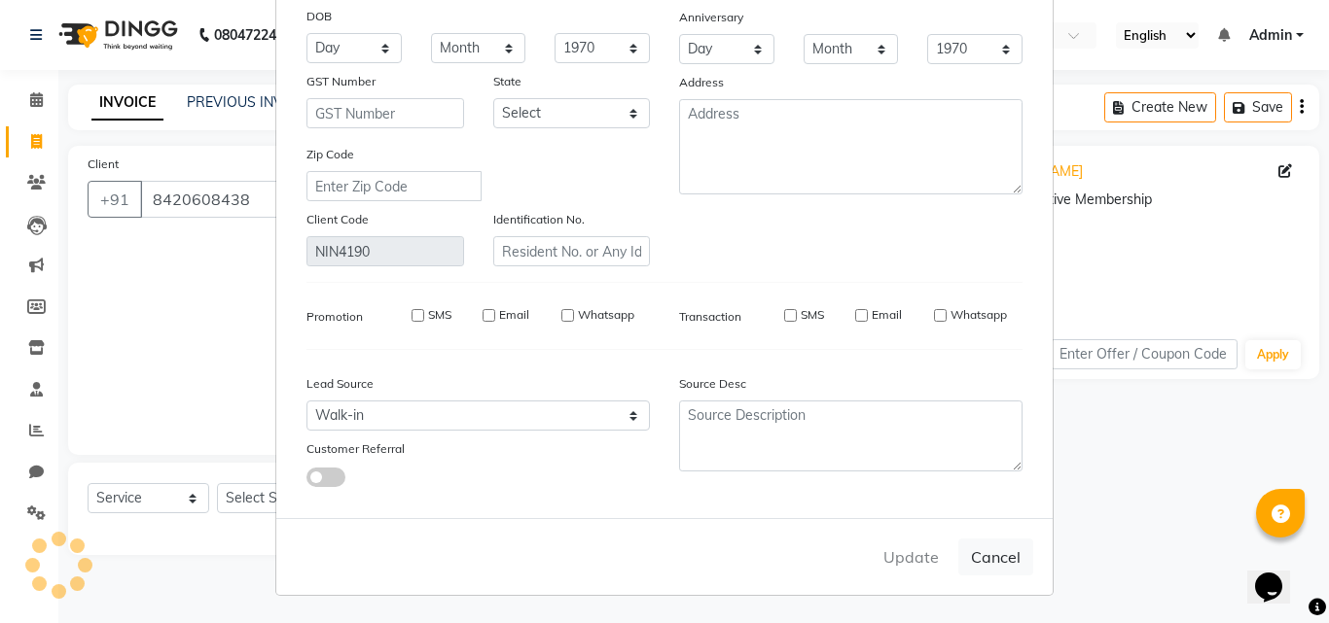
checkbox input "false"
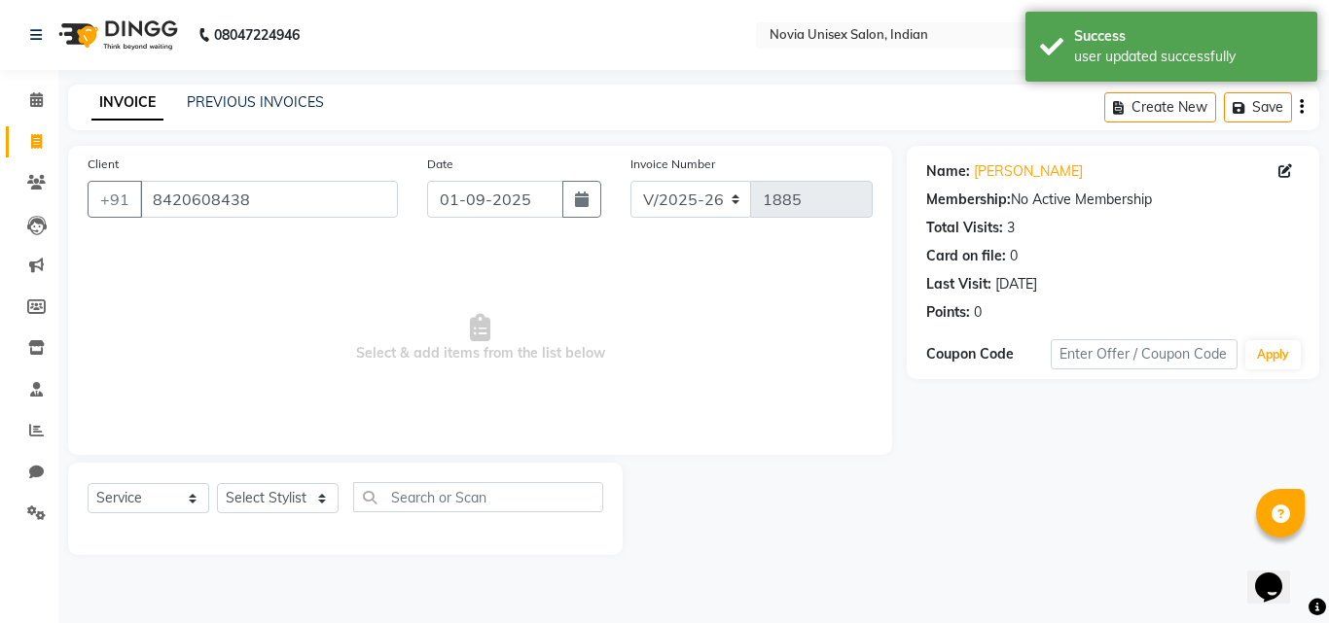
click at [982, 231] on div "Total Visits:" at bounding box center [964, 228] width 77 height 20
click at [155, 501] on select "Select Service Product Membership Package Voucher Prepaid Gift Card" at bounding box center [149, 498] width 122 height 30
click at [88, 483] on select "Select Service Product Membership Package Voucher Prepaid Gift Card" at bounding box center [149, 498] width 122 height 30
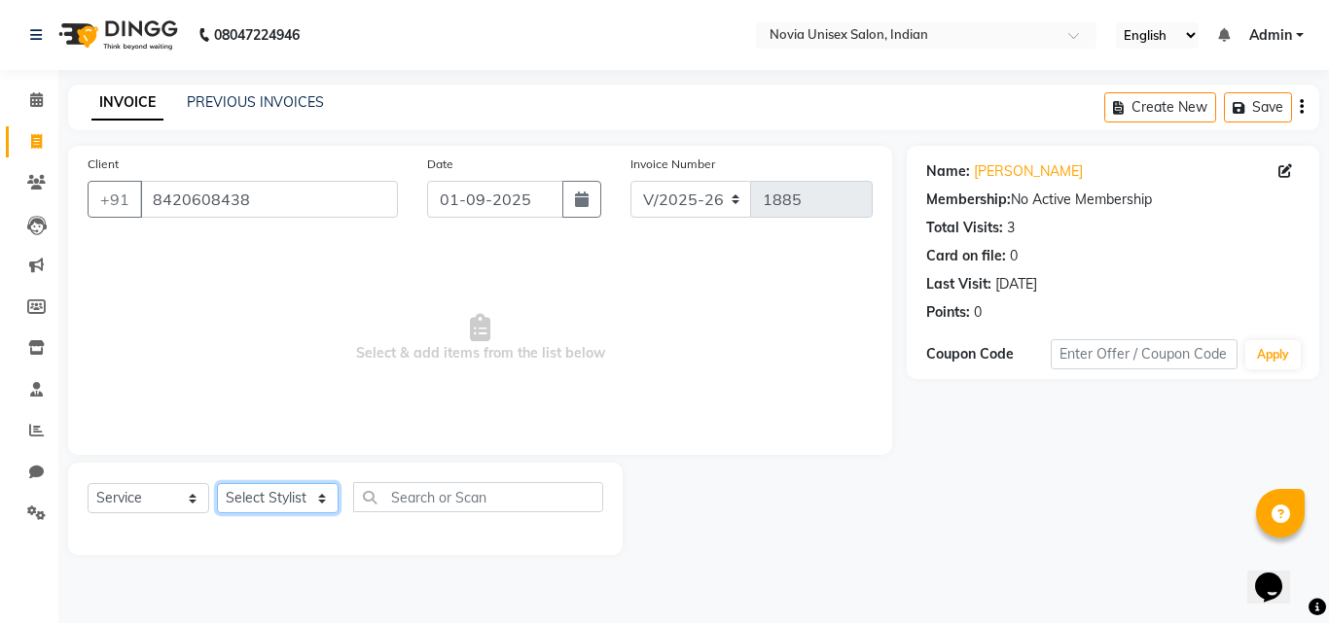
click at [292, 495] on select "Select Stylist Ankita Ashraf ali Bikash fardeen housesale laxmipriya mahua MUJA…" at bounding box center [278, 498] width 122 height 30
select select "89592"
click at [217, 483] on select "Select Stylist Ankita Ashraf ali Bikash fardeen housesale laxmipriya mahua MUJA…" at bounding box center [278, 498] width 122 height 30
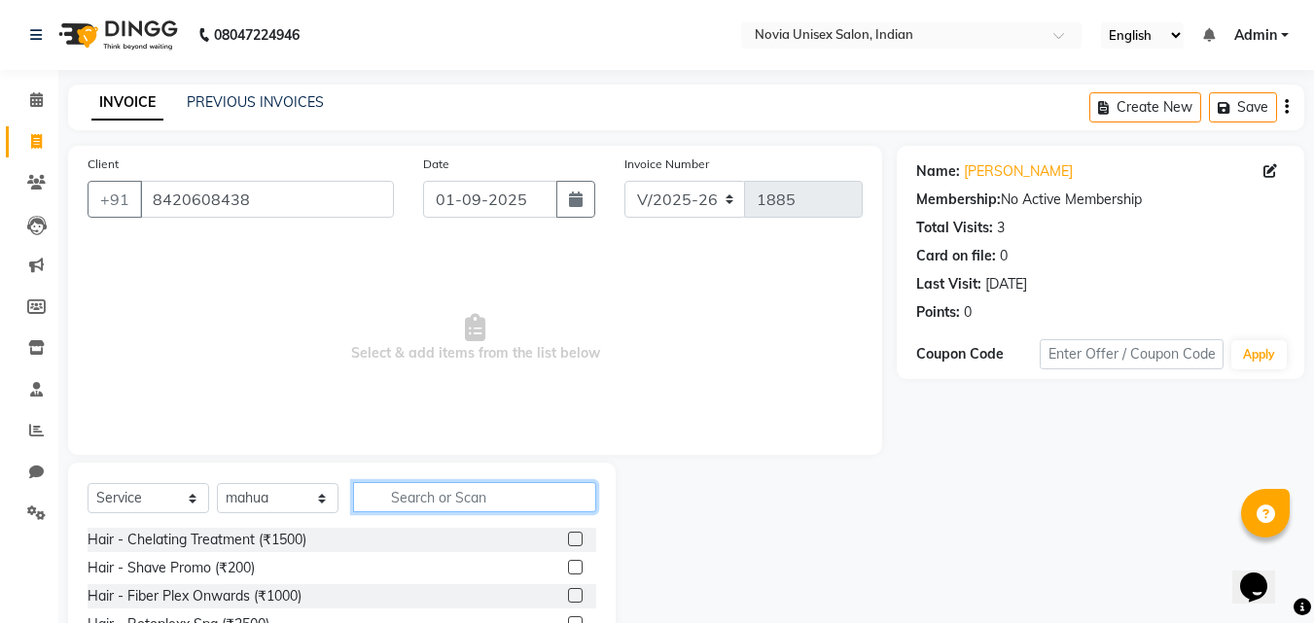
click at [450, 494] on input "text" at bounding box center [474, 497] width 243 height 30
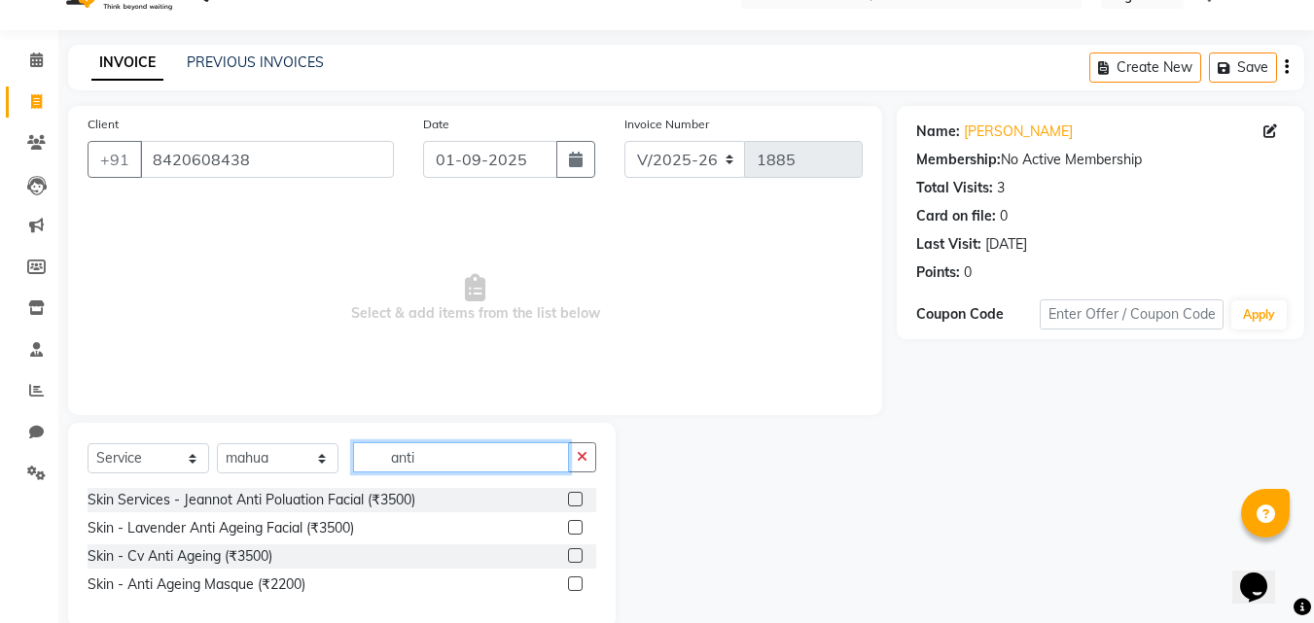
scroll to position [74, 0]
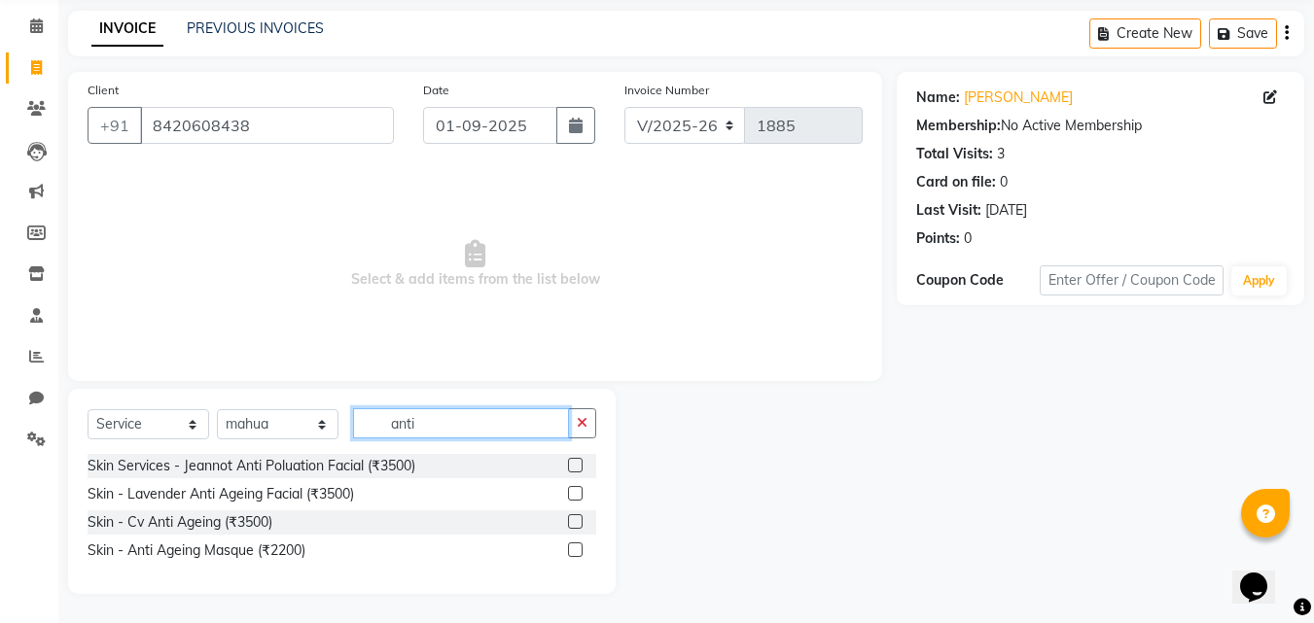
type input "anti"
click at [580, 465] on label at bounding box center [575, 465] width 15 height 15
click at [580, 465] on input "checkbox" at bounding box center [574, 466] width 13 height 13
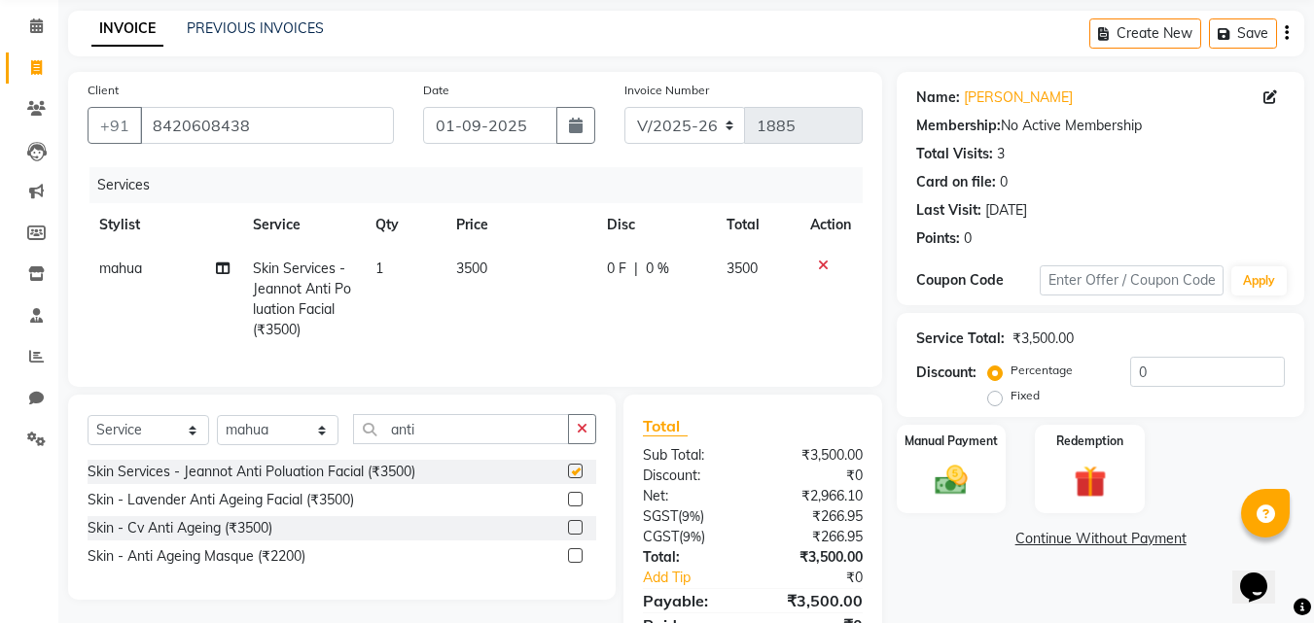
checkbox input "false"
click at [494, 444] on input "anti" at bounding box center [461, 429] width 216 height 30
click at [579, 436] on icon "button" at bounding box center [582, 429] width 11 height 14
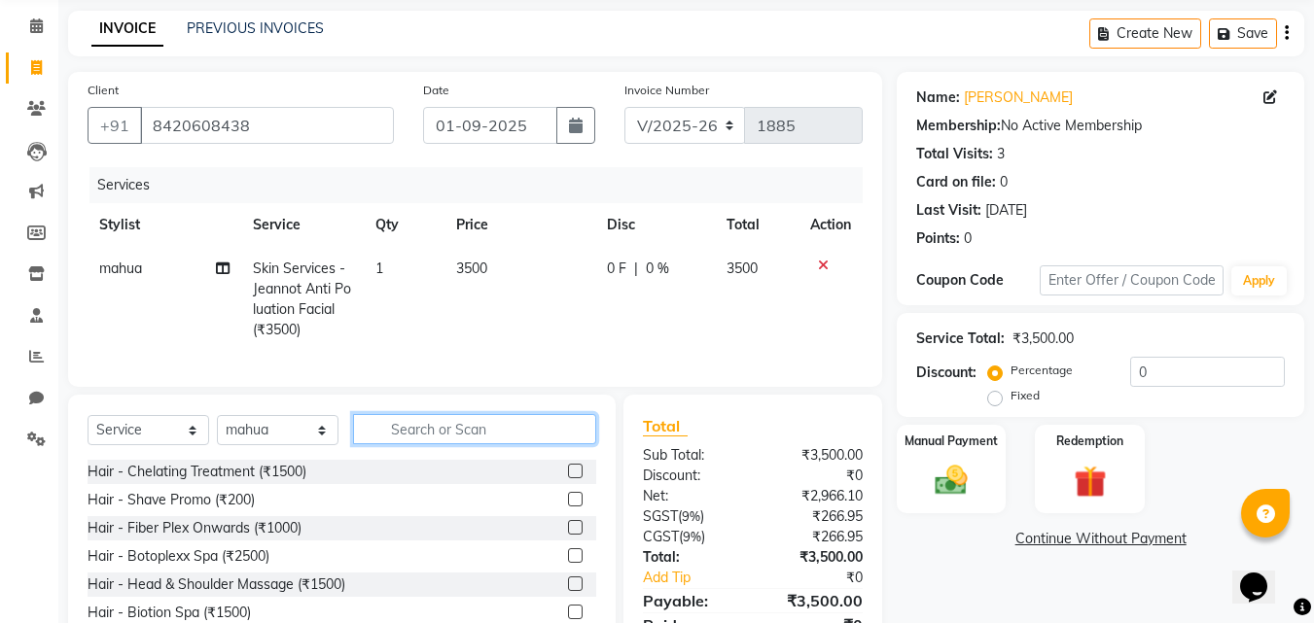
click at [481, 445] on input "text" at bounding box center [474, 429] width 243 height 30
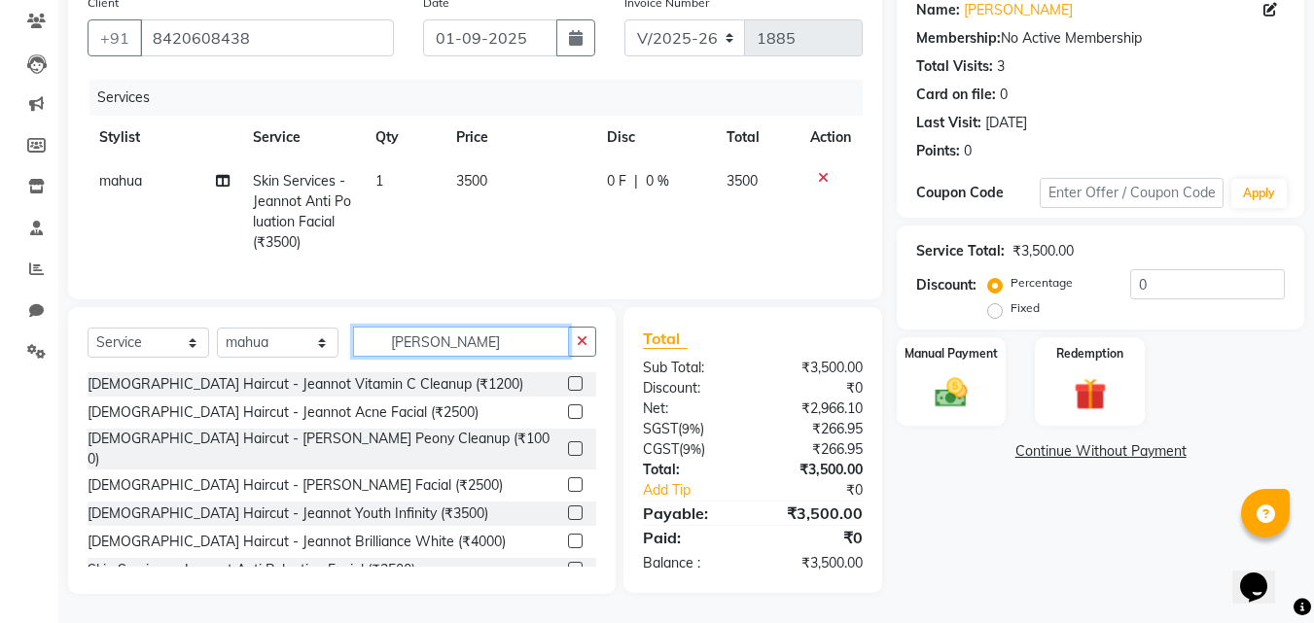
scroll to position [176, 0]
click at [481, 338] on input "jean" at bounding box center [461, 342] width 216 height 30
type input "j"
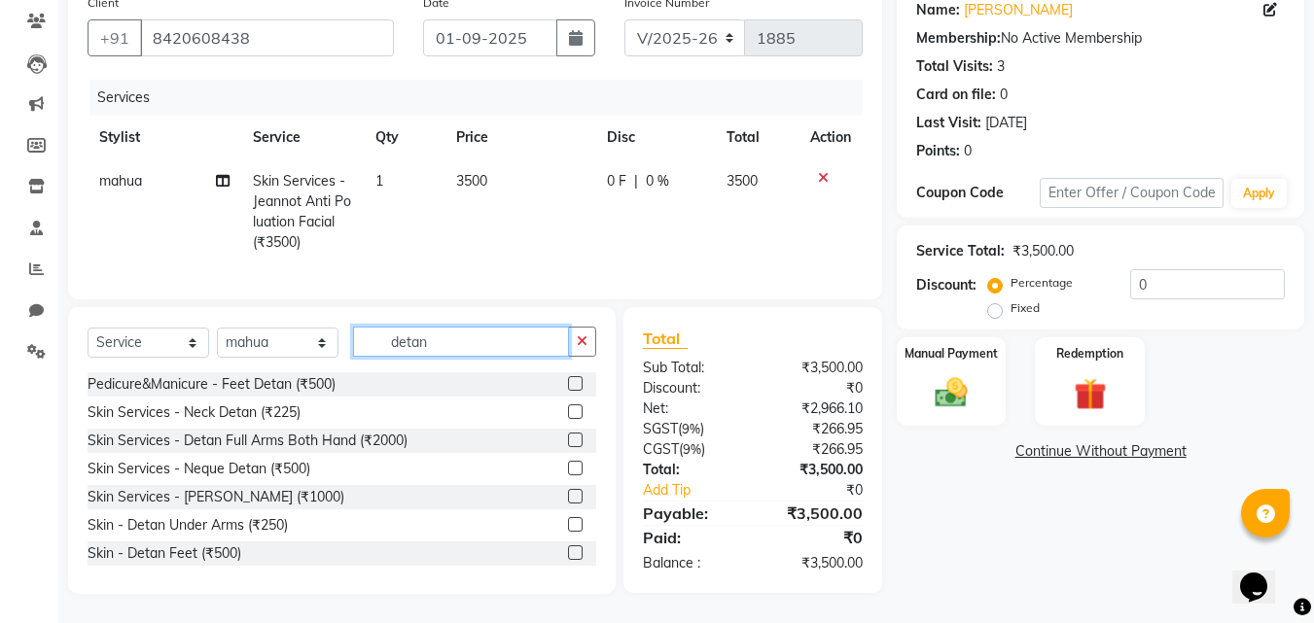
type input "detan"
click at [568, 496] on label at bounding box center [575, 496] width 15 height 15
click at [568, 496] on input "checkbox" at bounding box center [574, 497] width 13 height 13
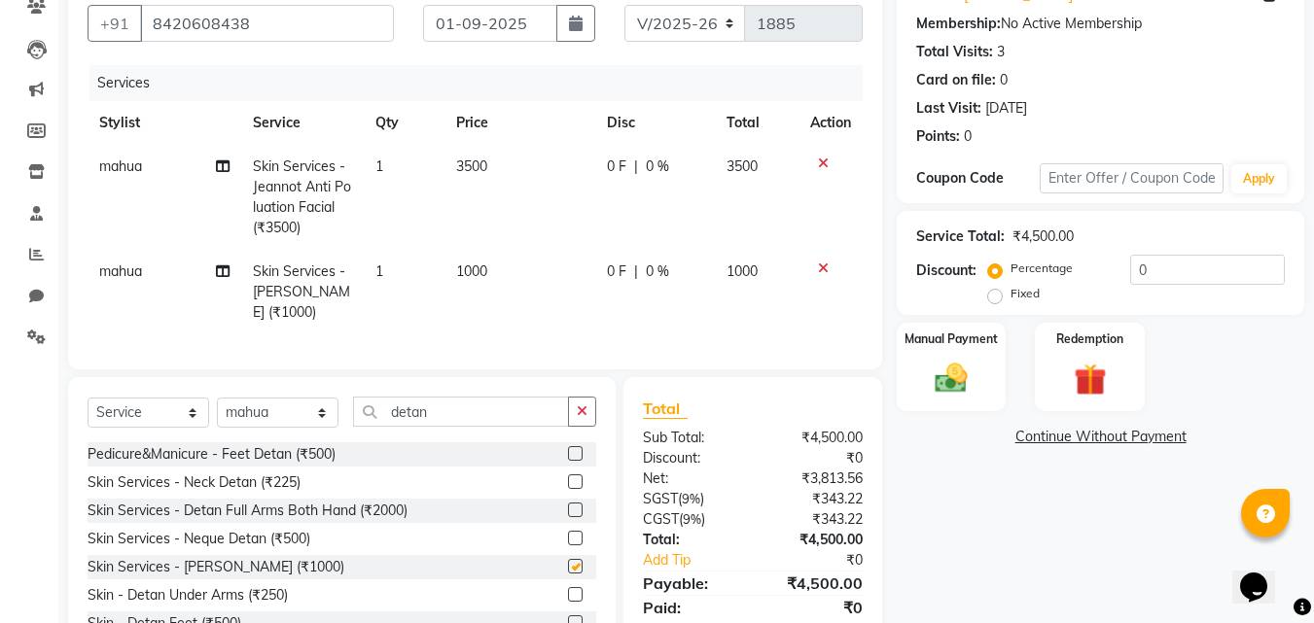
checkbox input "false"
click at [470, 426] on input "detan" at bounding box center [461, 412] width 216 height 30
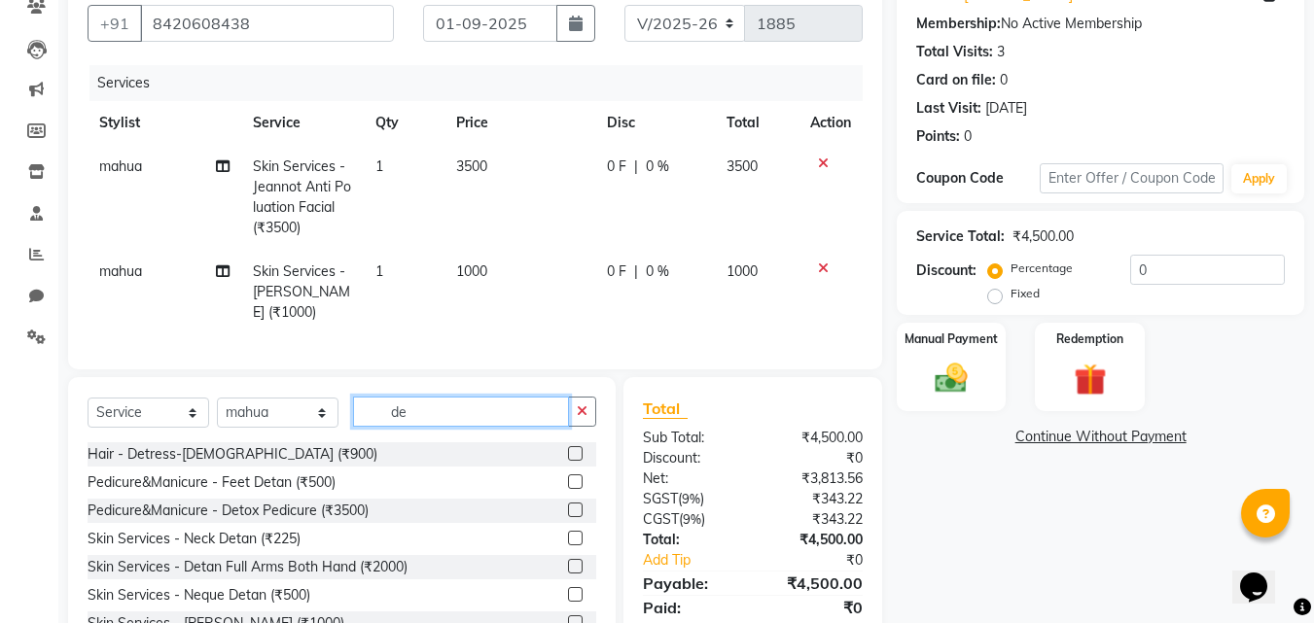
type input "d"
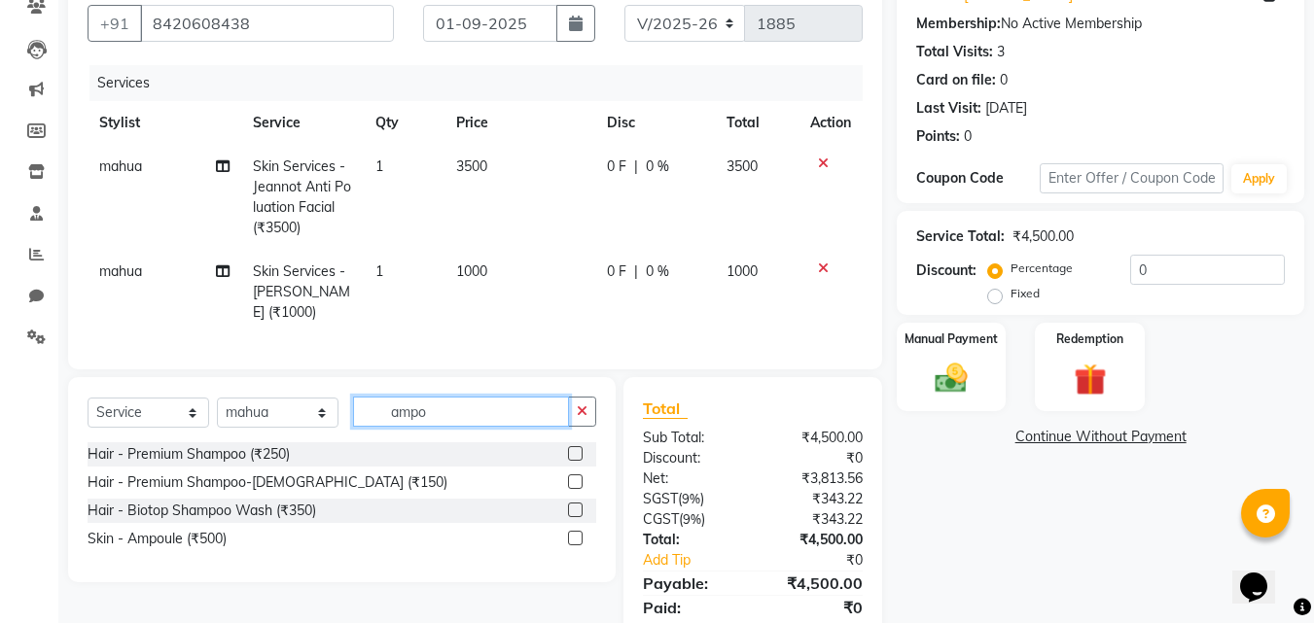
type input "ampo"
click at [576, 546] on label at bounding box center [575, 538] width 15 height 15
click at [576, 546] on input "checkbox" at bounding box center [574, 539] width 13 height 13
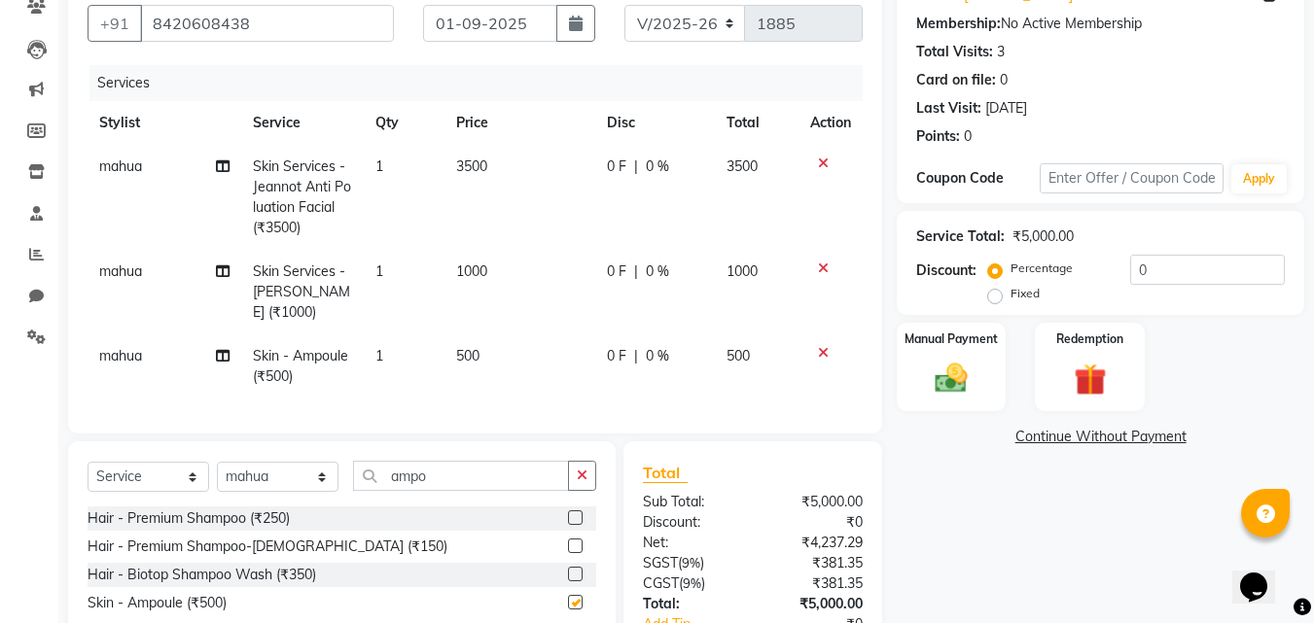
checkbox input "false"
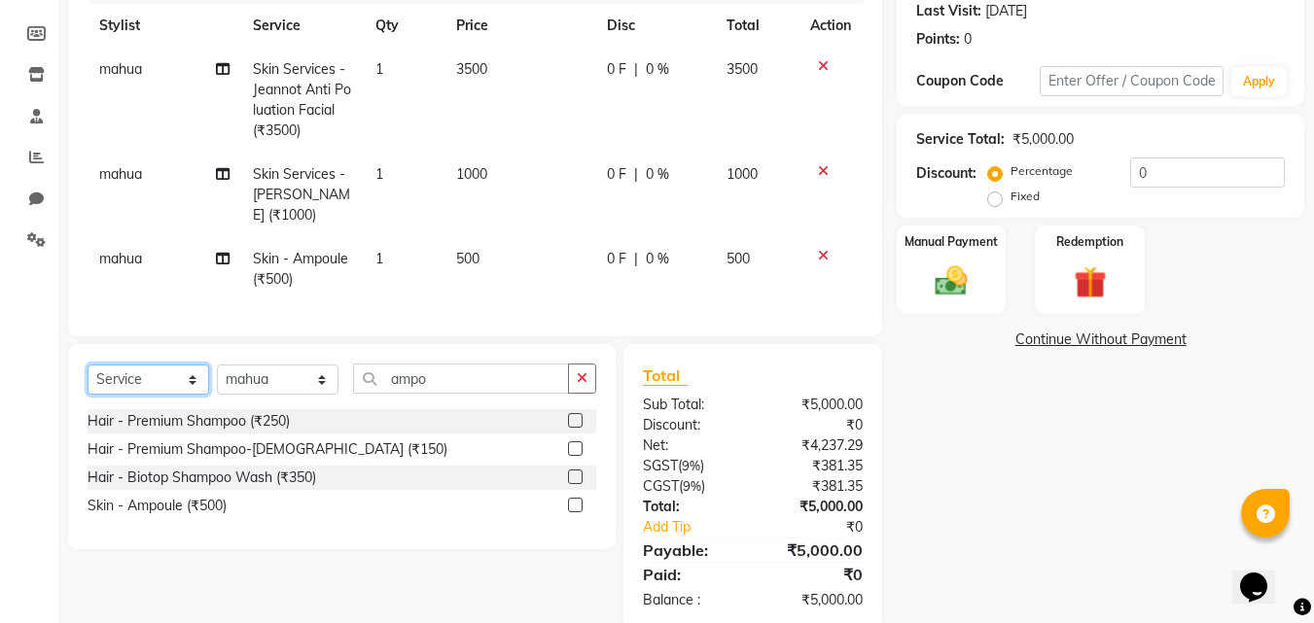
click at [184, 395] on select "Select Service Product Membership Package Voucher Prepaid Gift Card" at bounding box center [149, 380] width 122 height 30
select select "product"
click at [88, 379] on select "Select Service Product Membership Package Voucher Prepaid Gift Card" at bounding box center [149, 380] width 122 height 30
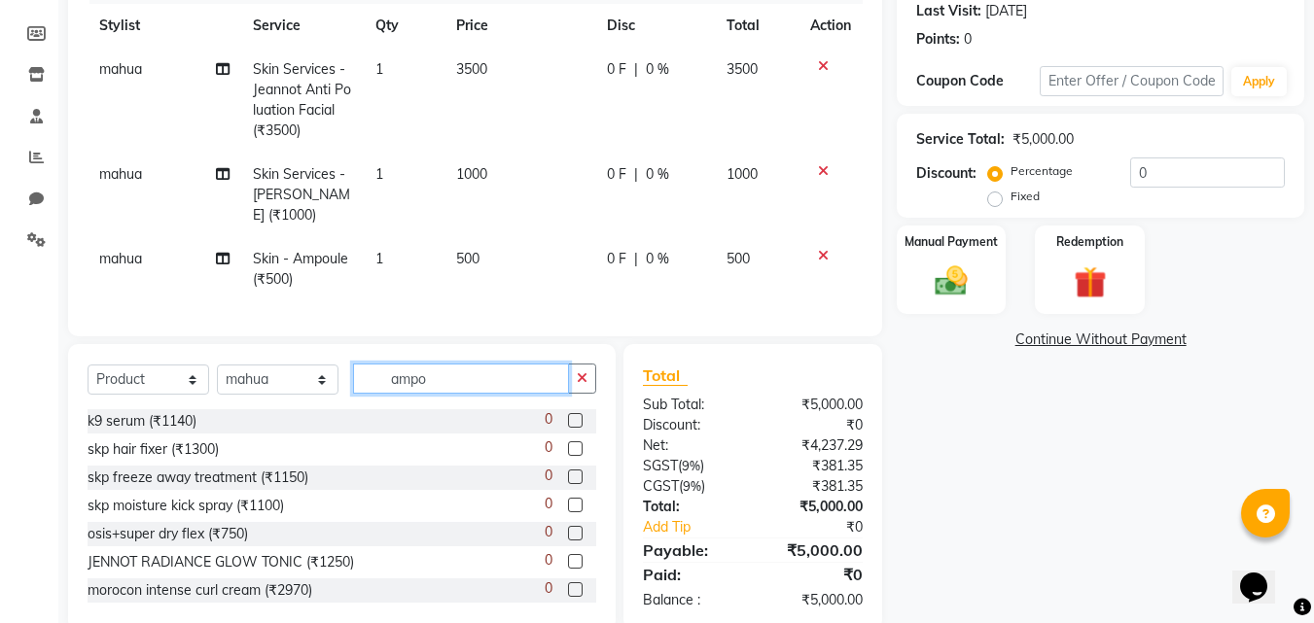
click at [460, 394] on input "ampo" at bounding box center [461, 379] width 216 height 30
type input "a"
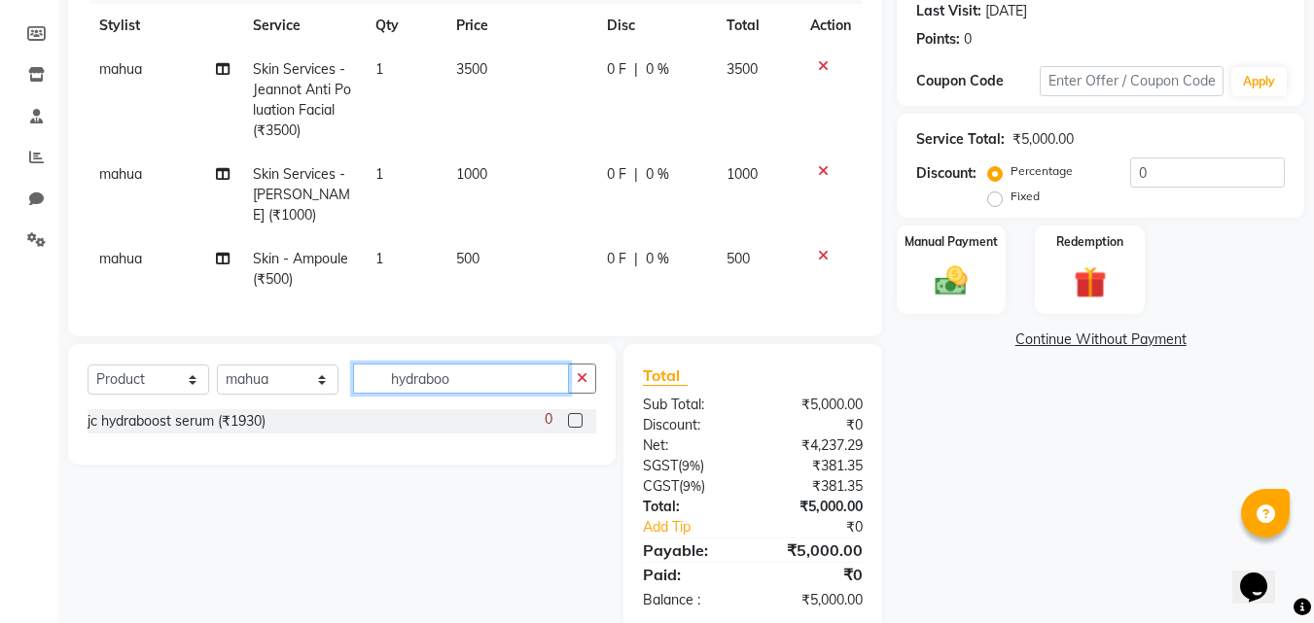
click at [457, 394] on input "hydraboo" at bounding box center [461, 379] width 216 height 30
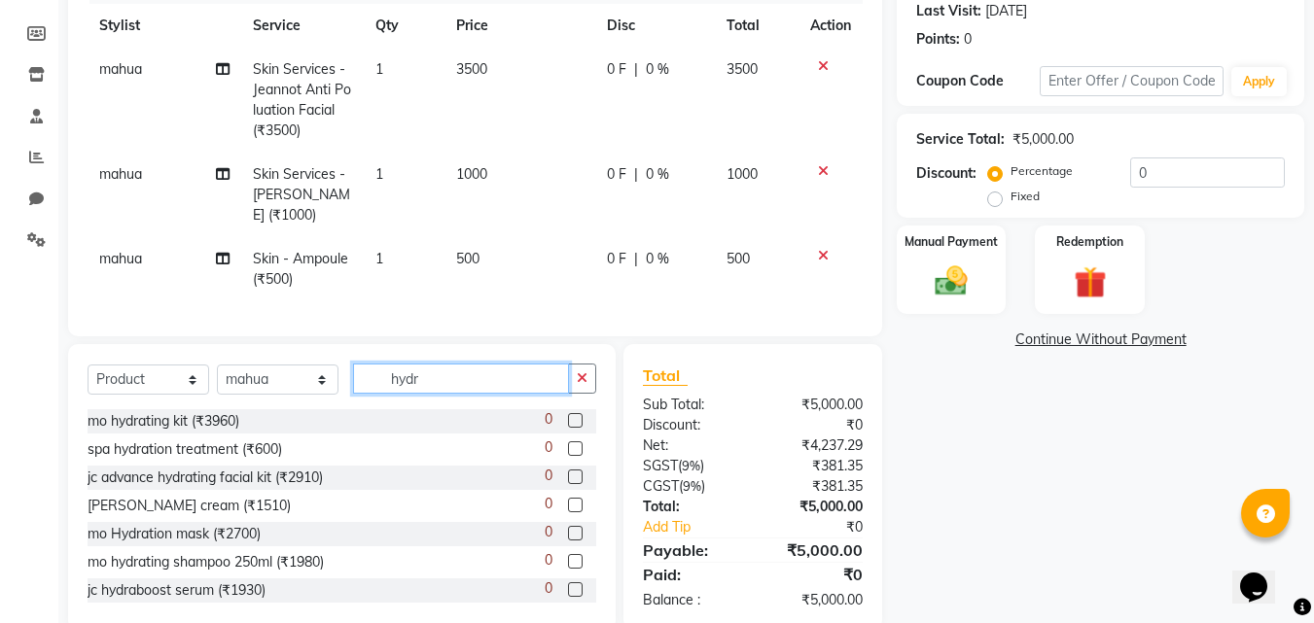
type input "hydr"
click at [568, 513] on label at bounding box center [575, 505] width 15 height 15
click at [568, 513] on input "checkbox" at bounding box center [574, 506] width 13 height 13
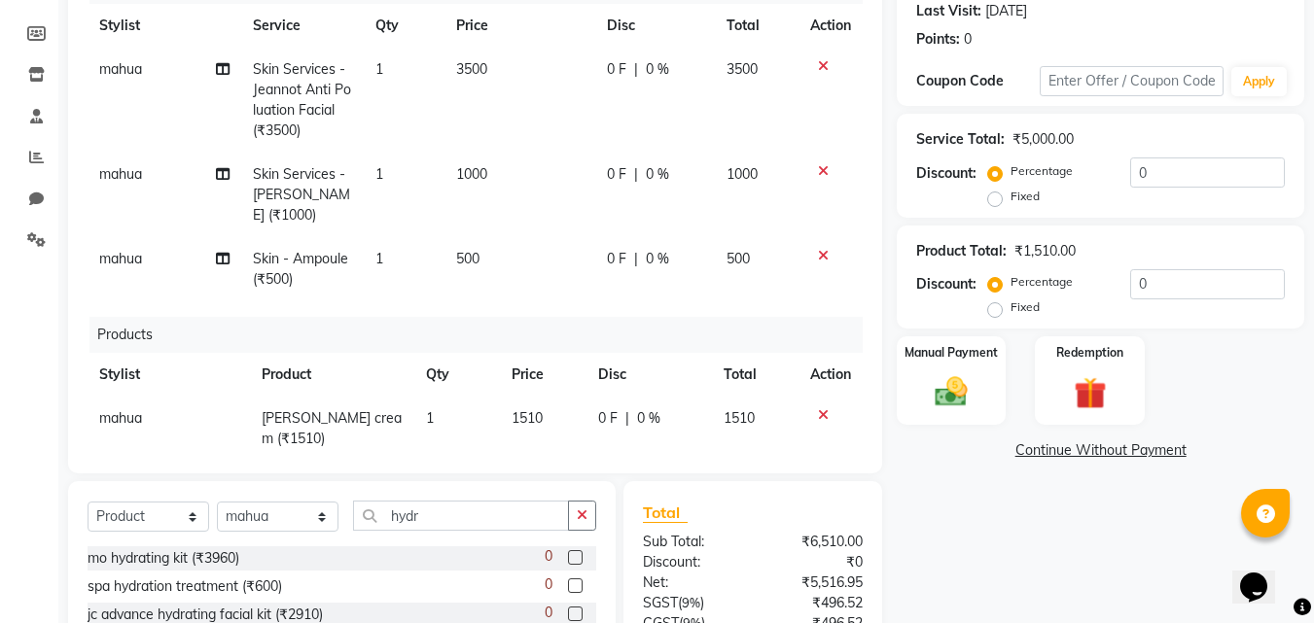
checkbox input "false"
click at [540, 411] on td "1510" at bounding box center [543, 429] width 87 height 64
select select "89592"
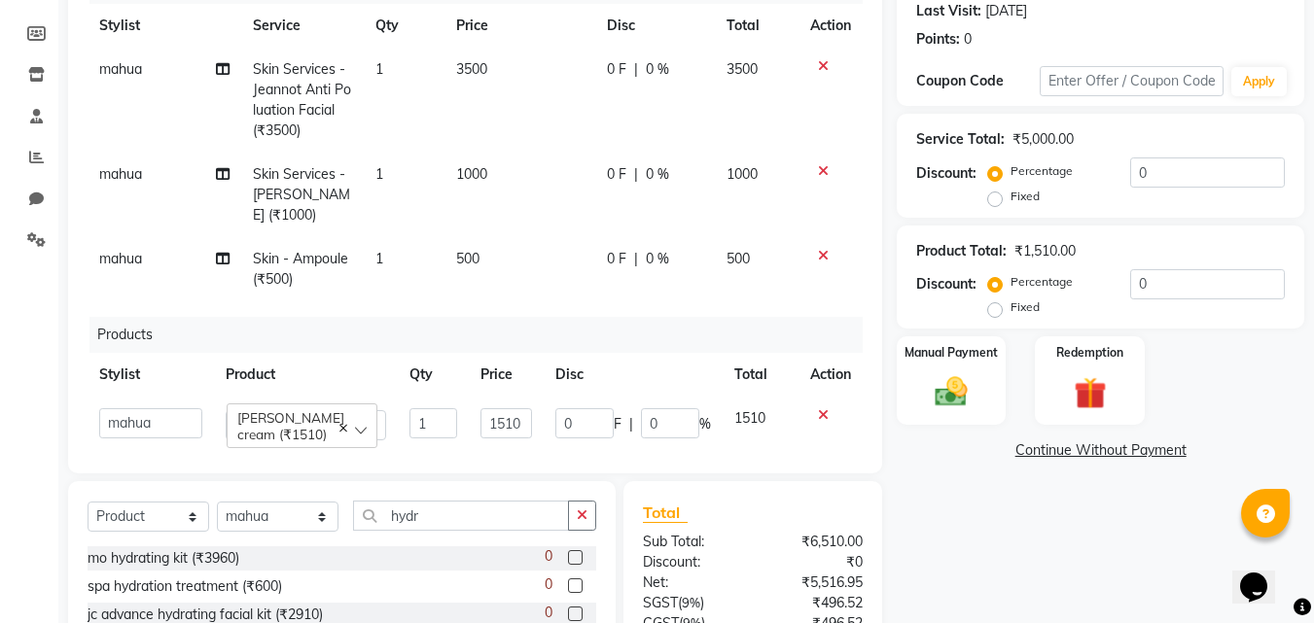
click at [555, 411] on input "0" at bounding box center [584, 424] width 58 height 30
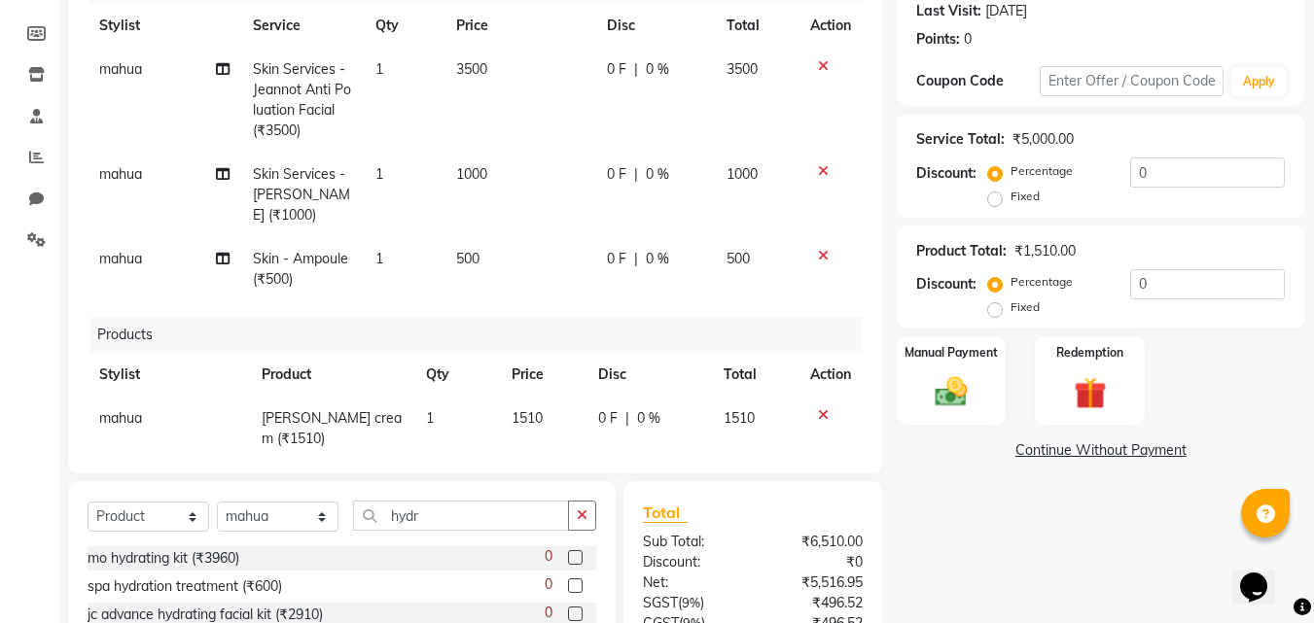
drag, startPoint x: 508, startPoint y: 422, endPoint x: 442, endPoint y: 429, distance: 66.5
click at [521, 413] on span "1510" at bounding box center [527, 418] width 31 height 18
select select "89592"
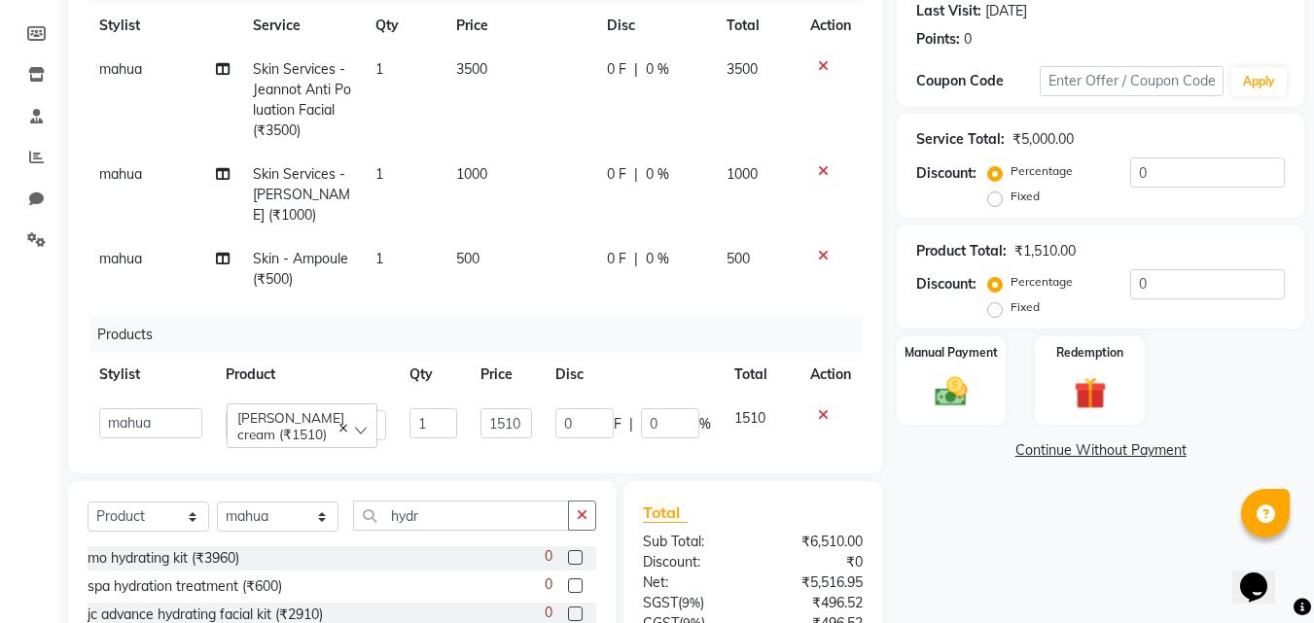
click at [518, 421] on td "1510" at bounding box center [507, 424] width 76 height 55
click at [508, 422] on input "1510" at bounding box center [507, 424] width 53 height 30
type input "1"
type input "1660"
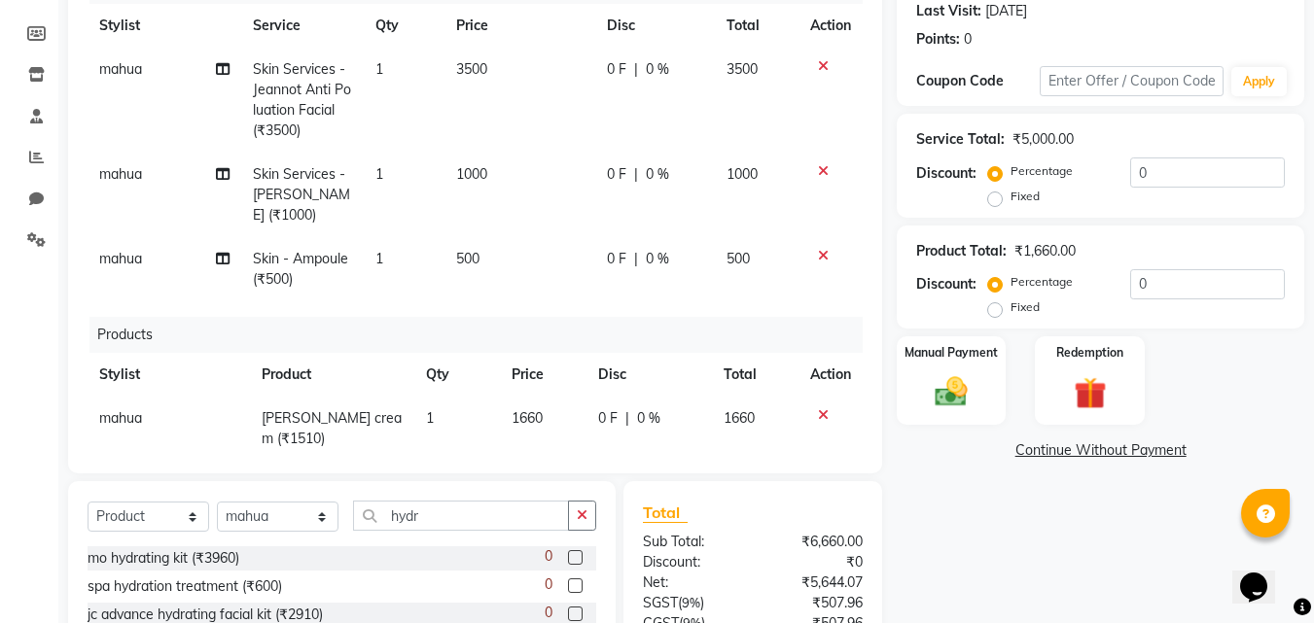
click at [963, 520] on div "Name: Abhilasha Membership: No Active Membership Total Visits: 3 Card on file: …" at bounding box center [1108, 321] width 422 height 896
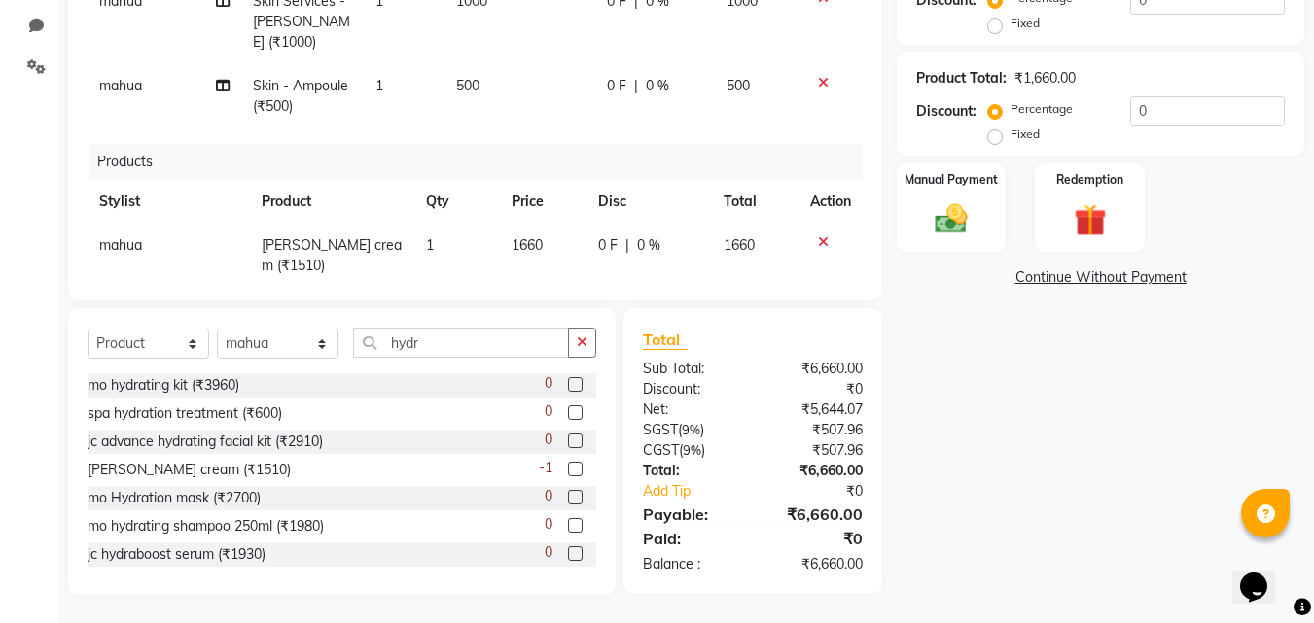
scroll to position [447, 0]
click at [1041, 466] on div "Name: Abhilasha Membership: No Active Membership Total Visits: 3 Card on file: …" at bounding box center [1108, 146] width 422 height 896
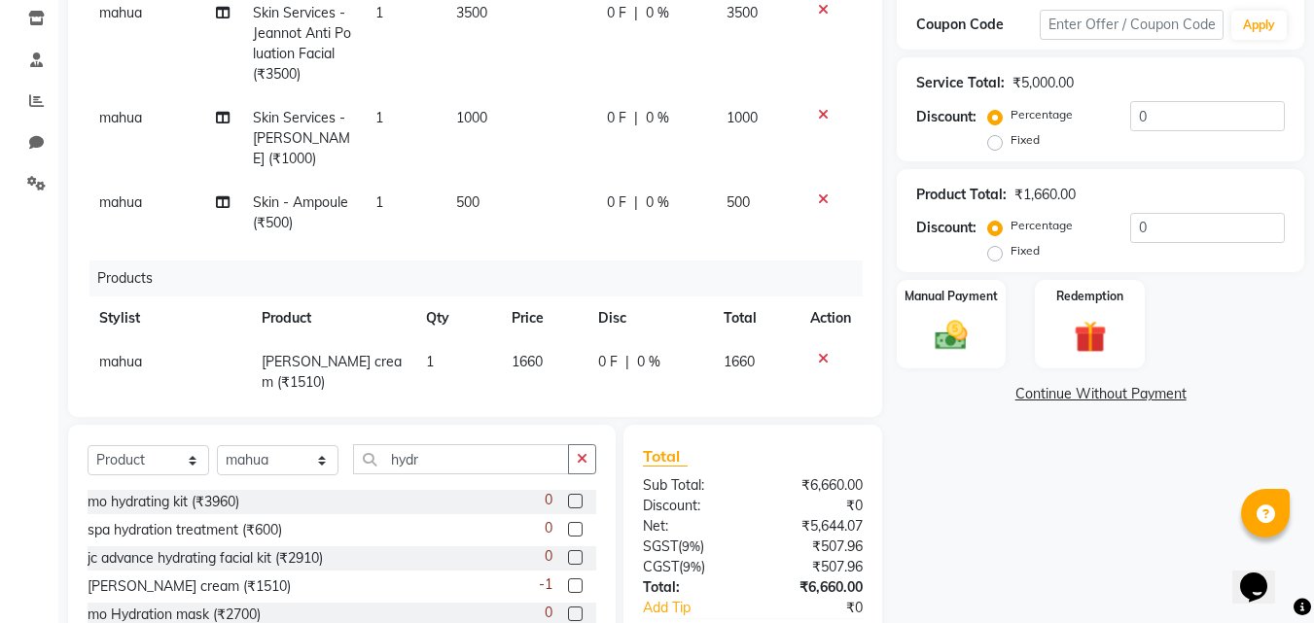
scroll to position [389, 0]
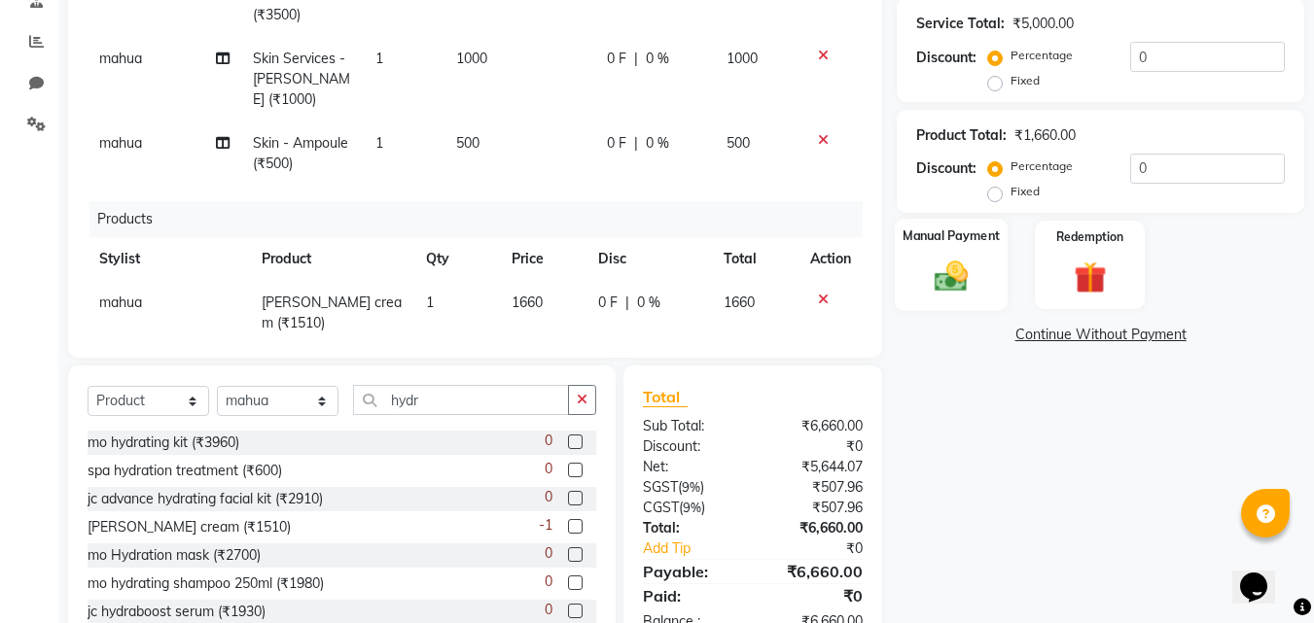
click at [979, 243] on label "Manual Payment" at bounding box center [951, 236] width 97 height 18
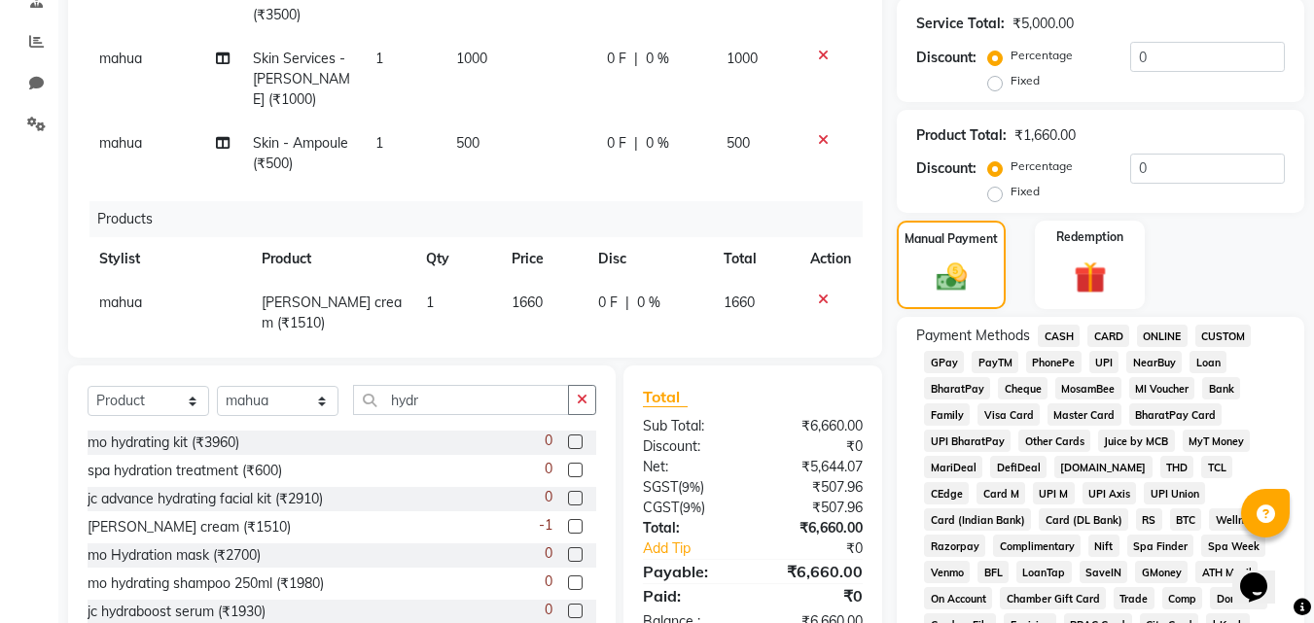
click at [1166, 337] on span "ONLINE" at bounding box center [1162, 336] width 51 height 22
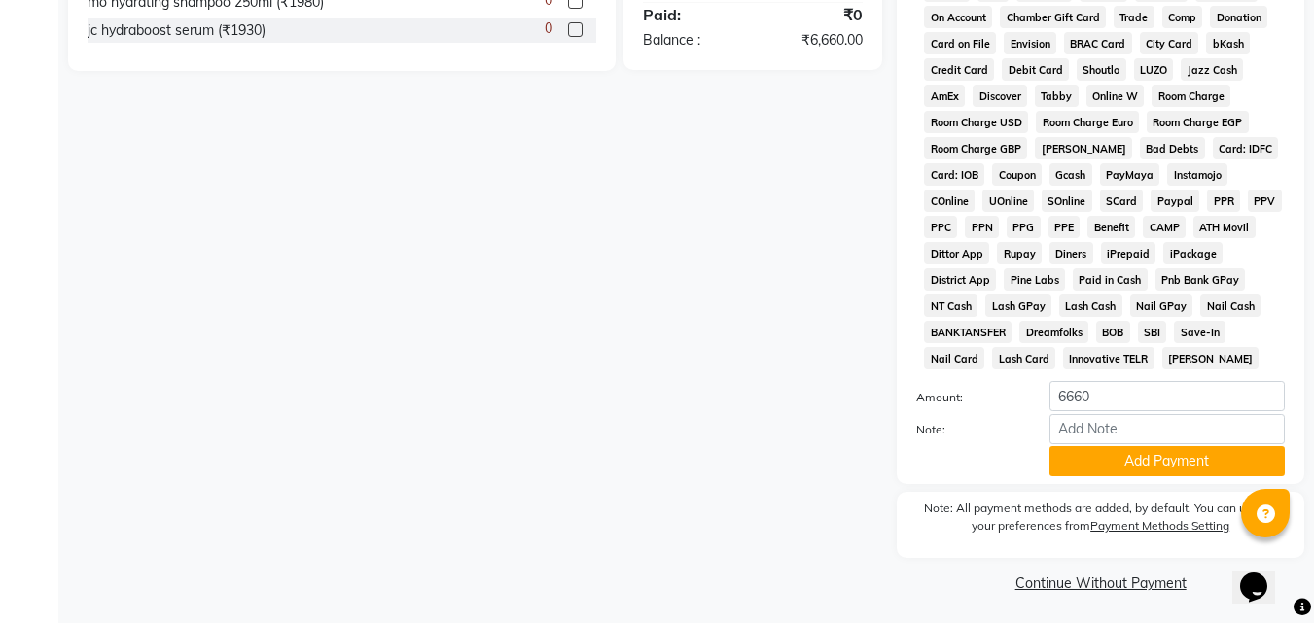
scroll to position [975, 0]
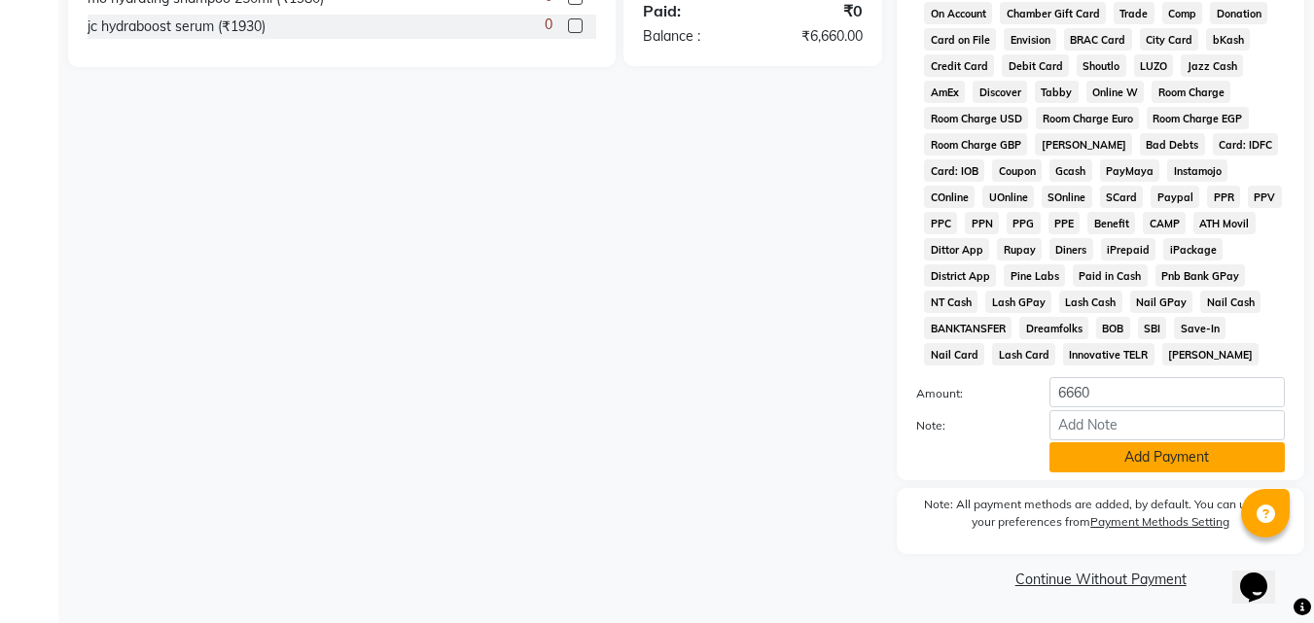
click at [1154, 455] on button "Add Payment" at bounding box center [1167, 458] width 235 height 30
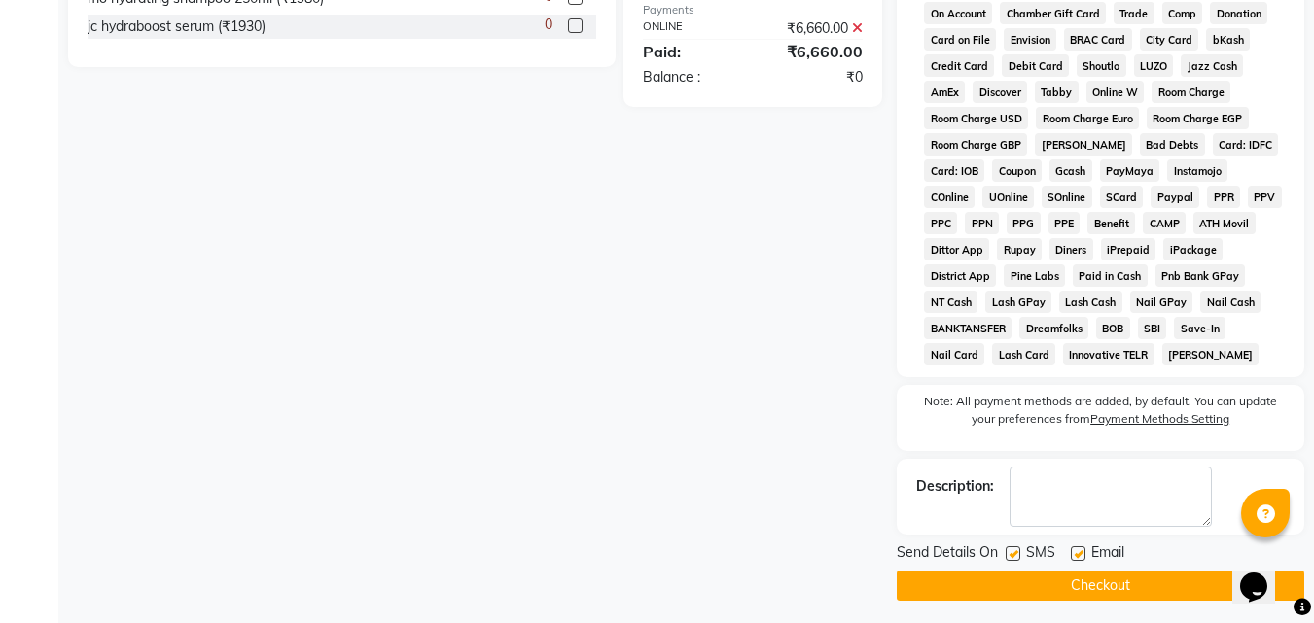
click at [1080, 587] on button "Checkout" at bounding box center [1101, 586] width 408 height 30
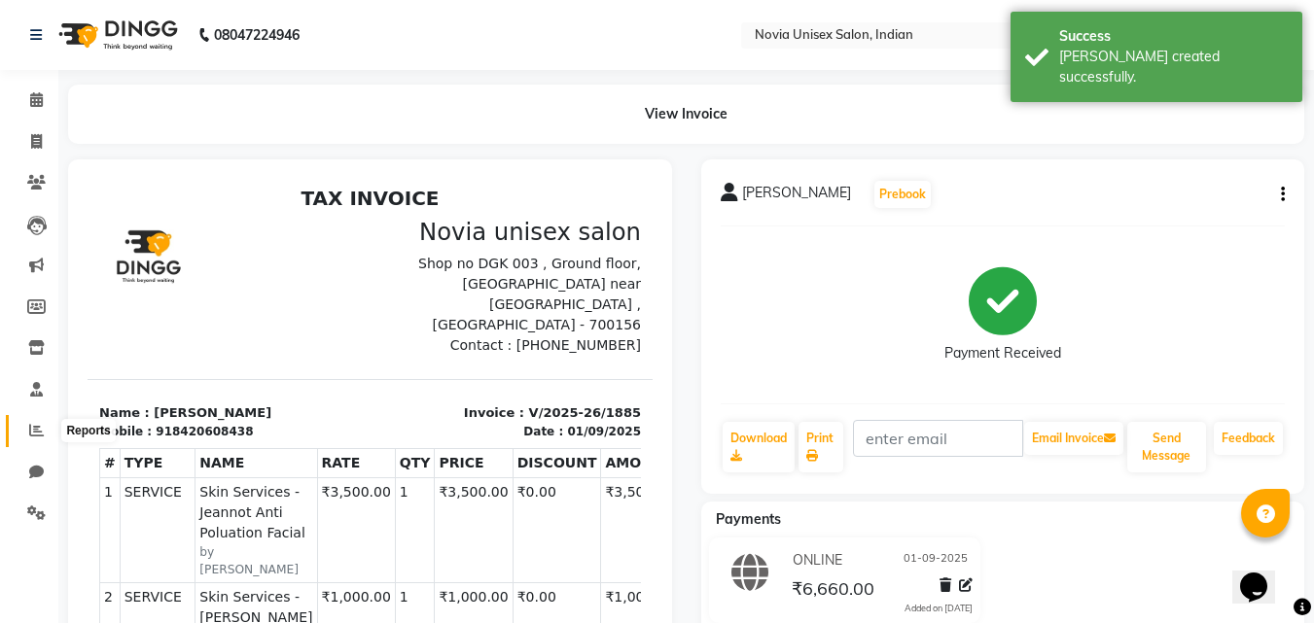
click at [32, 435] on icon at bounding box center [36, 430] width 15 height 15
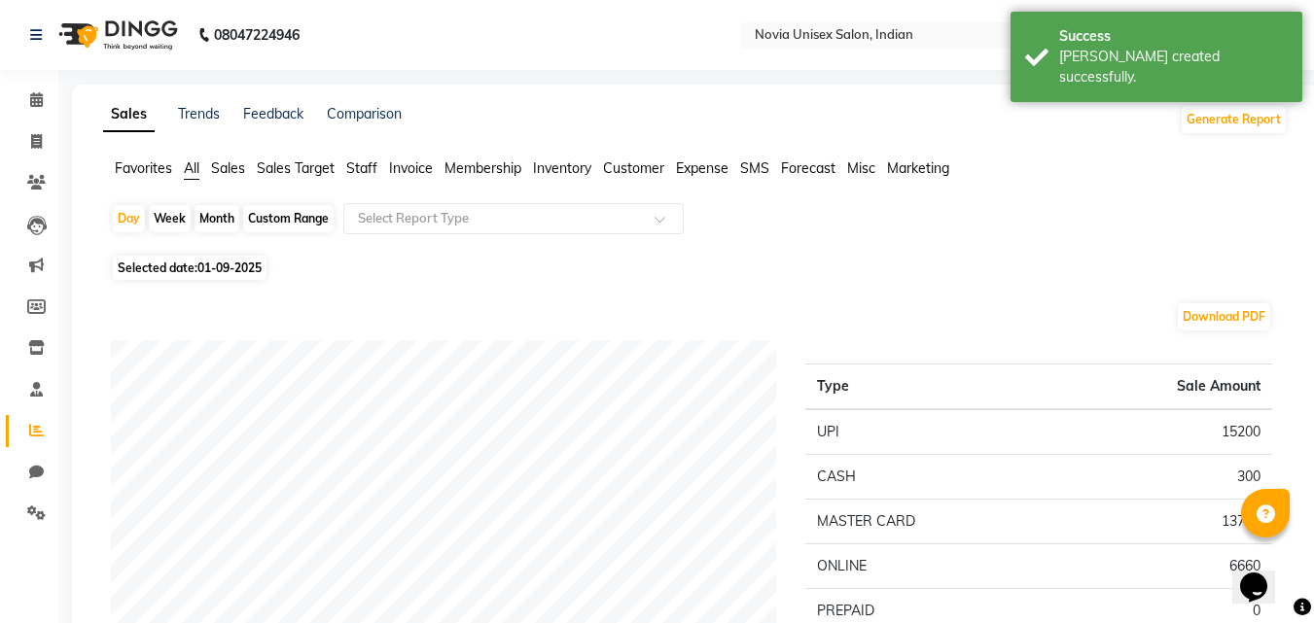
click at [229, 171] on span "Sales" at bounding box center [228, 169] width 34 height 18
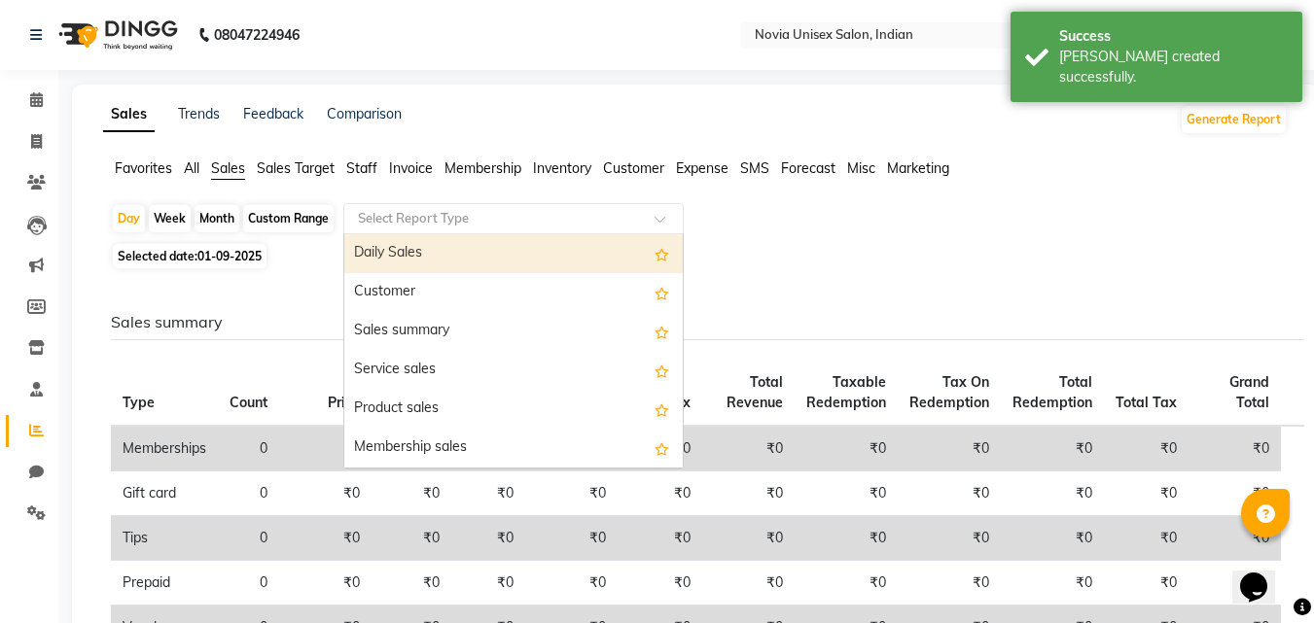
click at [514, 224] on input "text" at bounding box center [494, 218] width 280 height 19
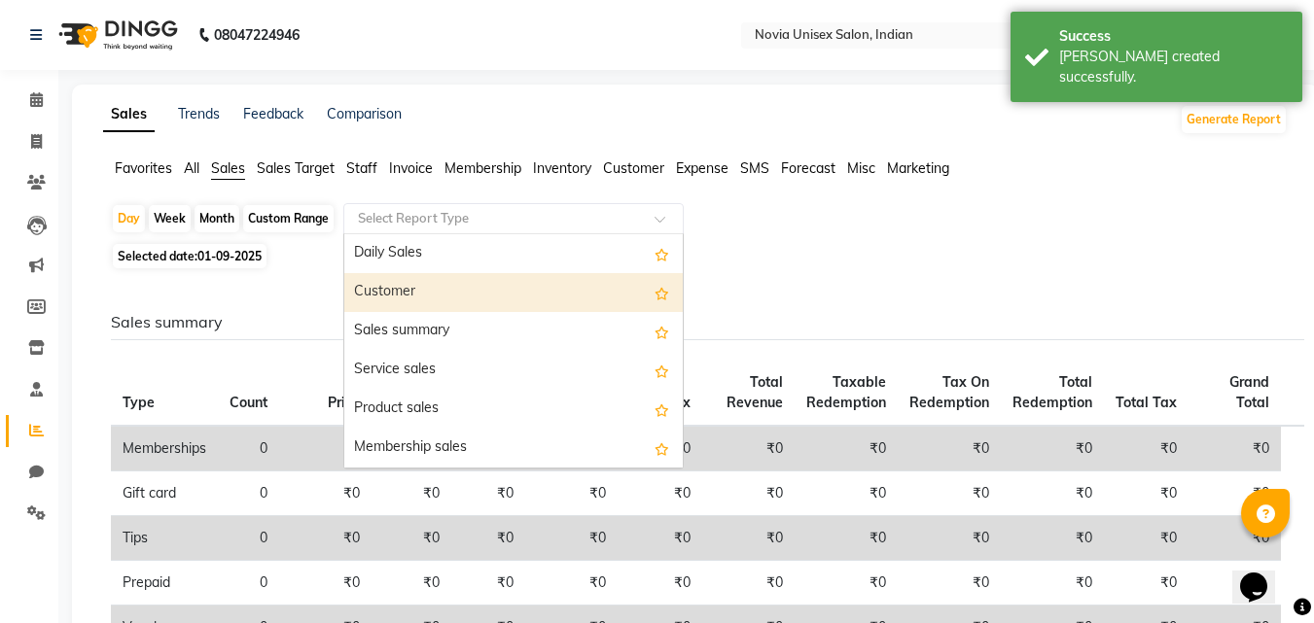
click at [455, 289] on div "Customer" at bounding box center [513, 292] width 338 height 39
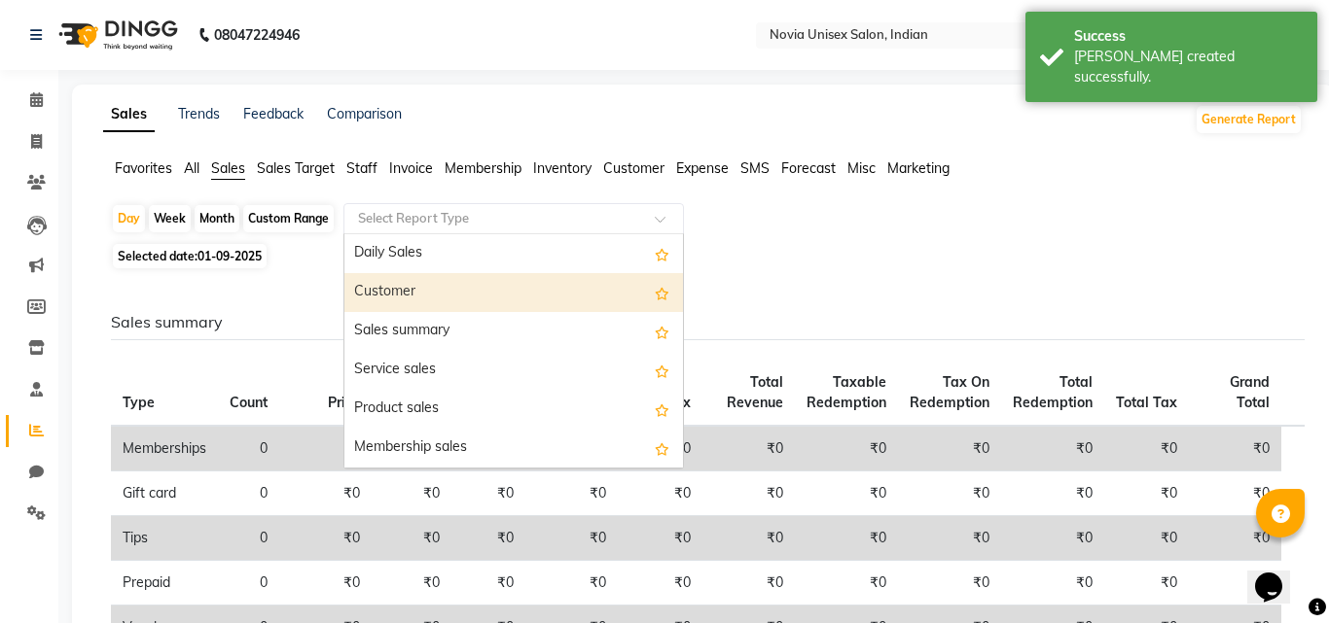
select select "filtered_report"
select select "csv"
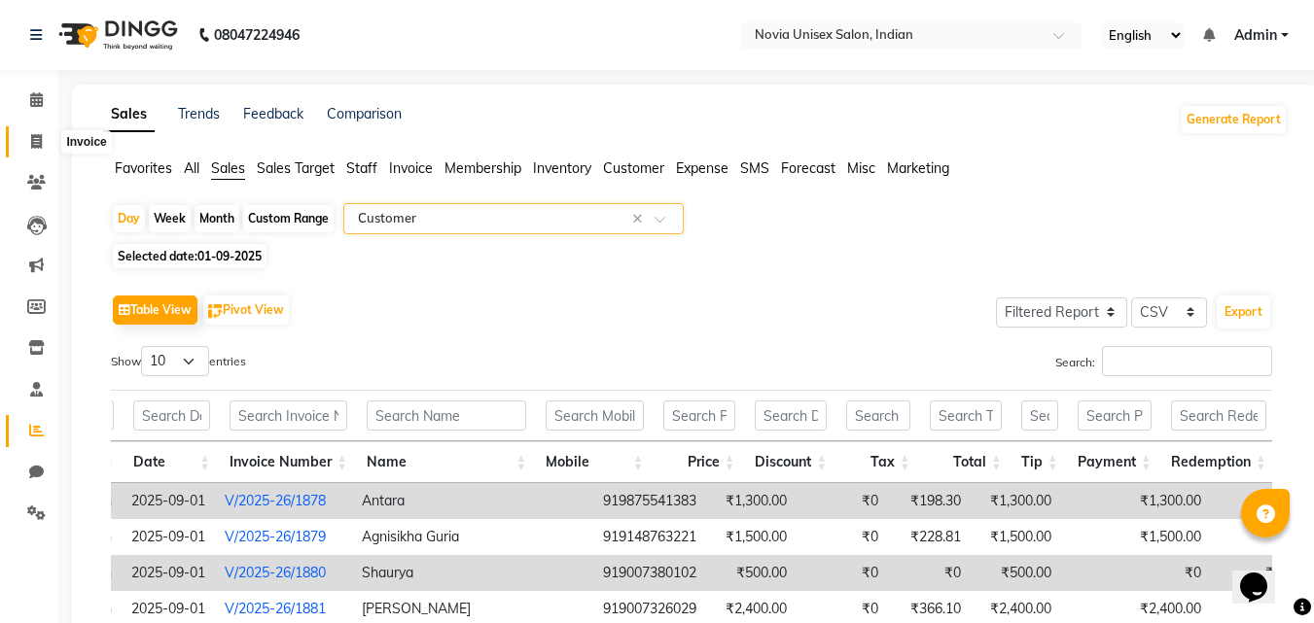
click at [51, 141] on span at bounding box center [36, 142] width 34 height 22
select select "service"
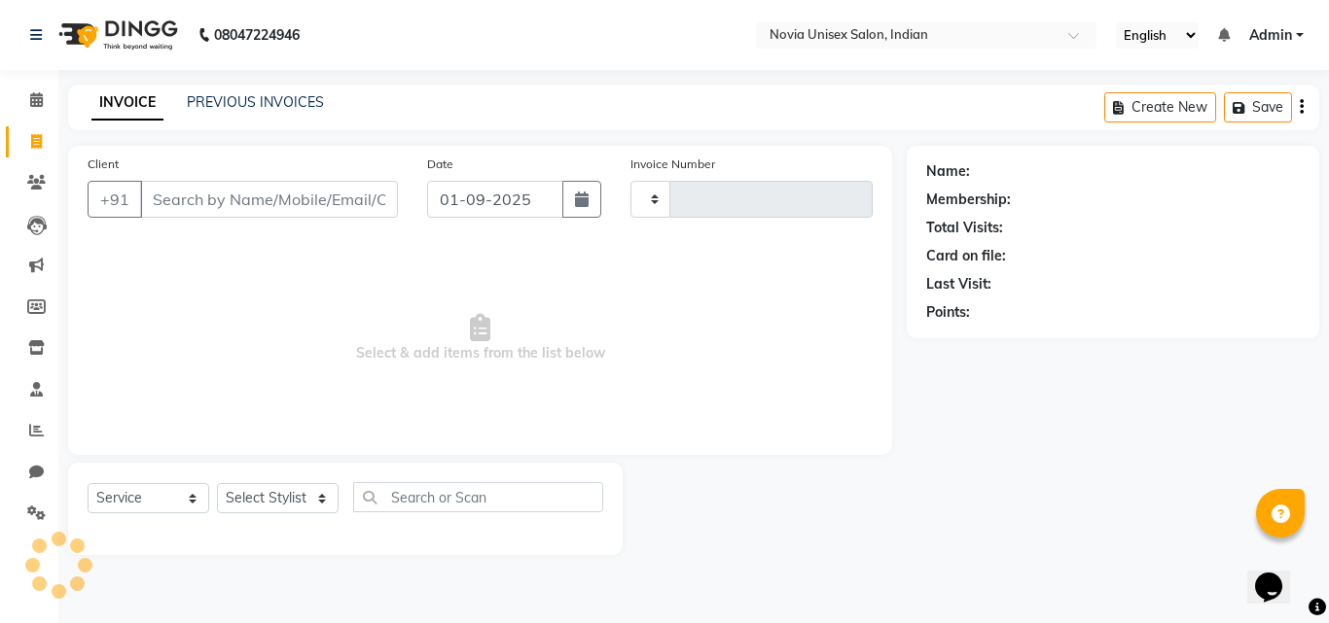
type input "1886"
select select "8772"
type input "9874383264"
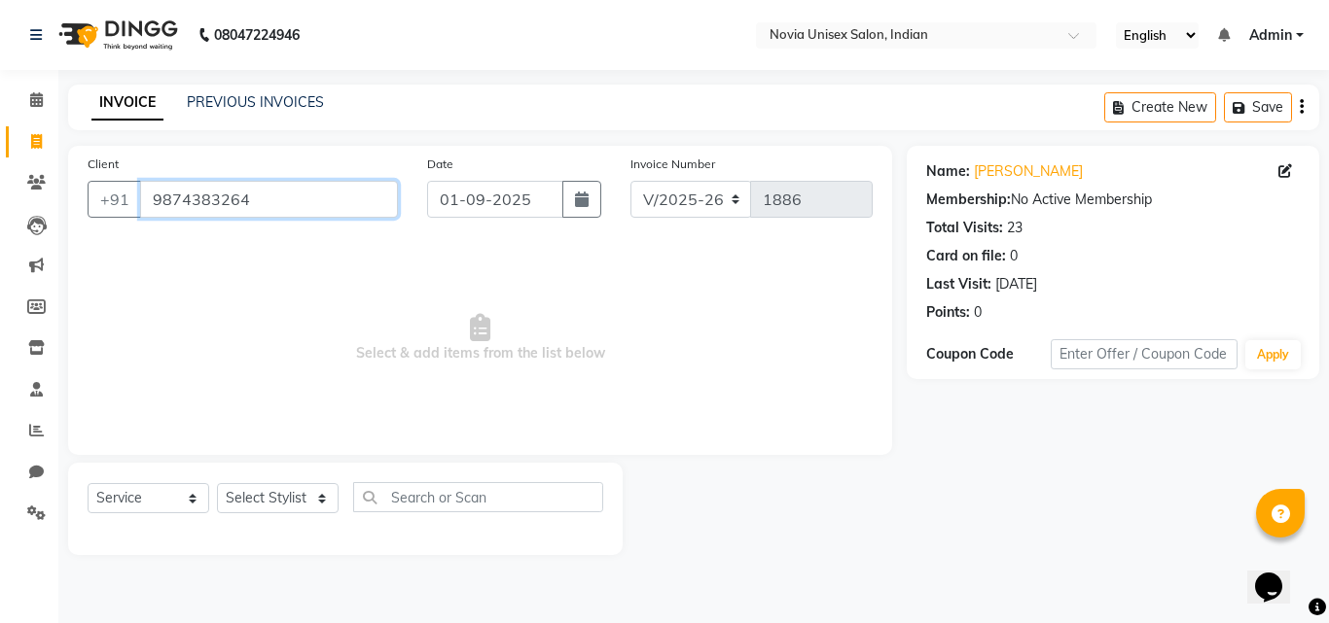
click at [285, 200] on input "9874383264" at bounding box center [269, 199] width 258 height 37
click at [167, 503] on select "Select Service Product Membership Package Voucher Prepaid Gift Card" at bounding box center [149, 498] width 122 height 30
click at [88, 483] on select "Select Service Product Membership Package Voucher Prepaid Gift Card" at bounding box center [149, 498] width 122 height 30
click at [287, 496] on select "Select Stylist Ankita Ashraf ali Bikash fardeen housesale laxmipriya mahua MUJA…" at bounding box center [278, 498] width 122 height 30
select select "89585"
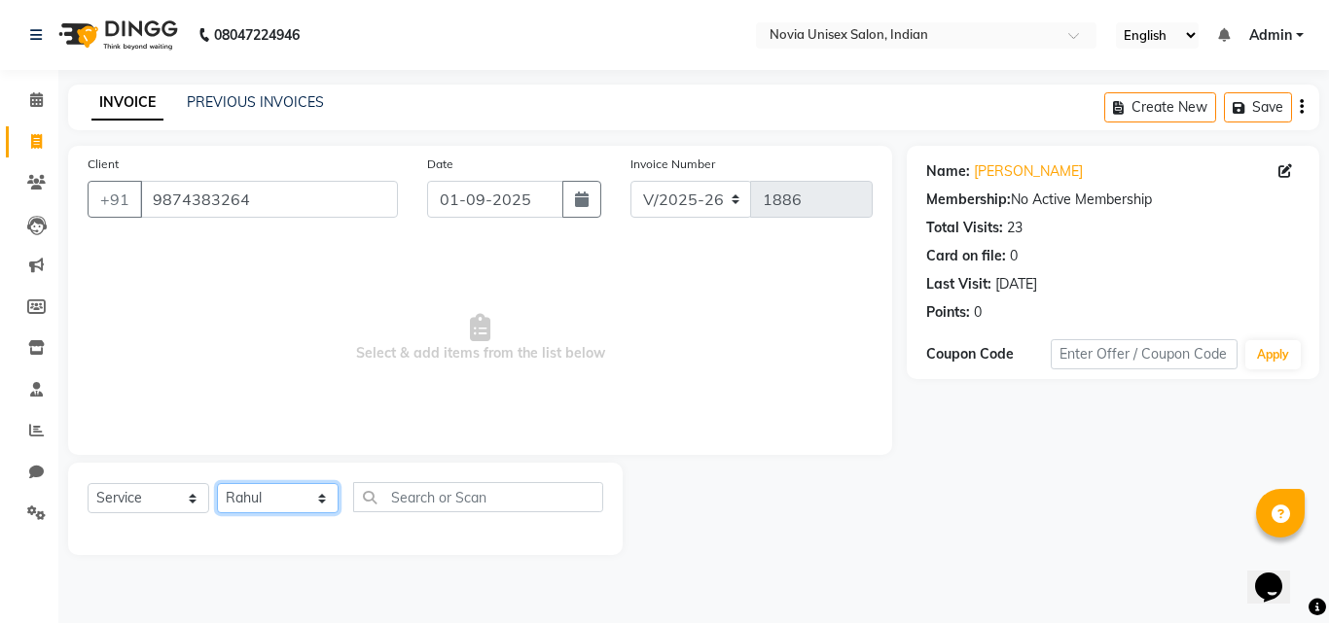
click at [217, 483] on select "Select Stylist Ankita Ashraf ali Bikash fardeen housesale laxmipriya mahua MUJA…" at bounding box center [278, 498] width 122 height 30
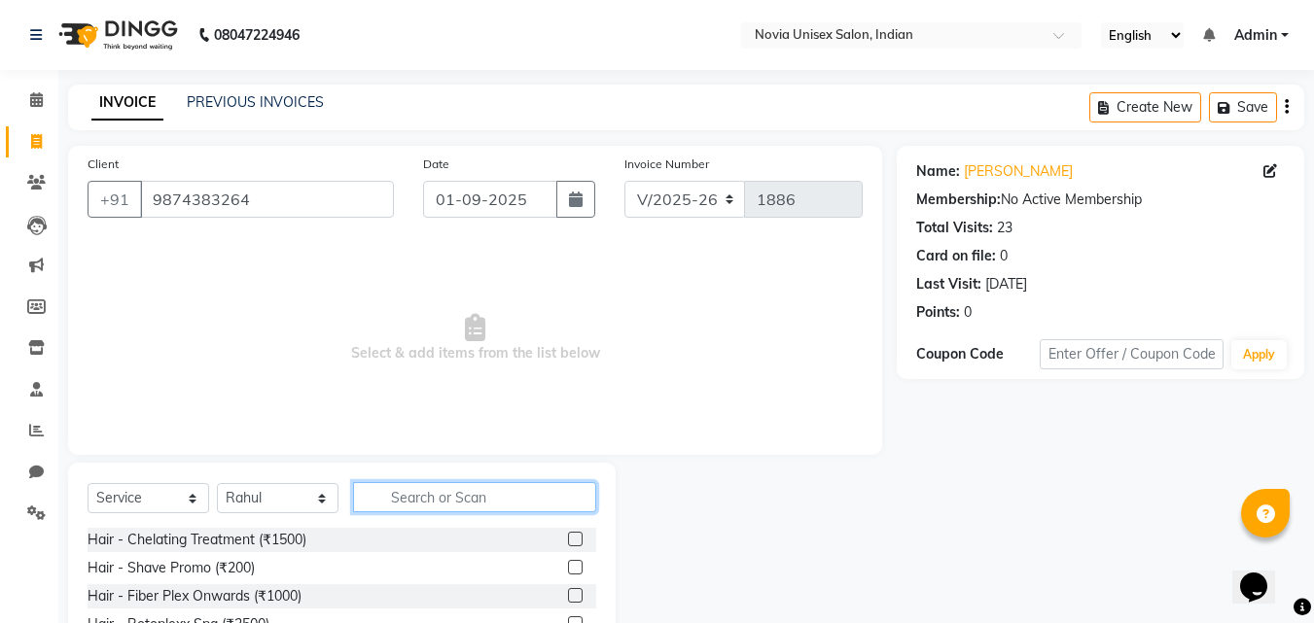
click at [442, 487] on input "text" at bounding box center [474, 497] width 243 height 30
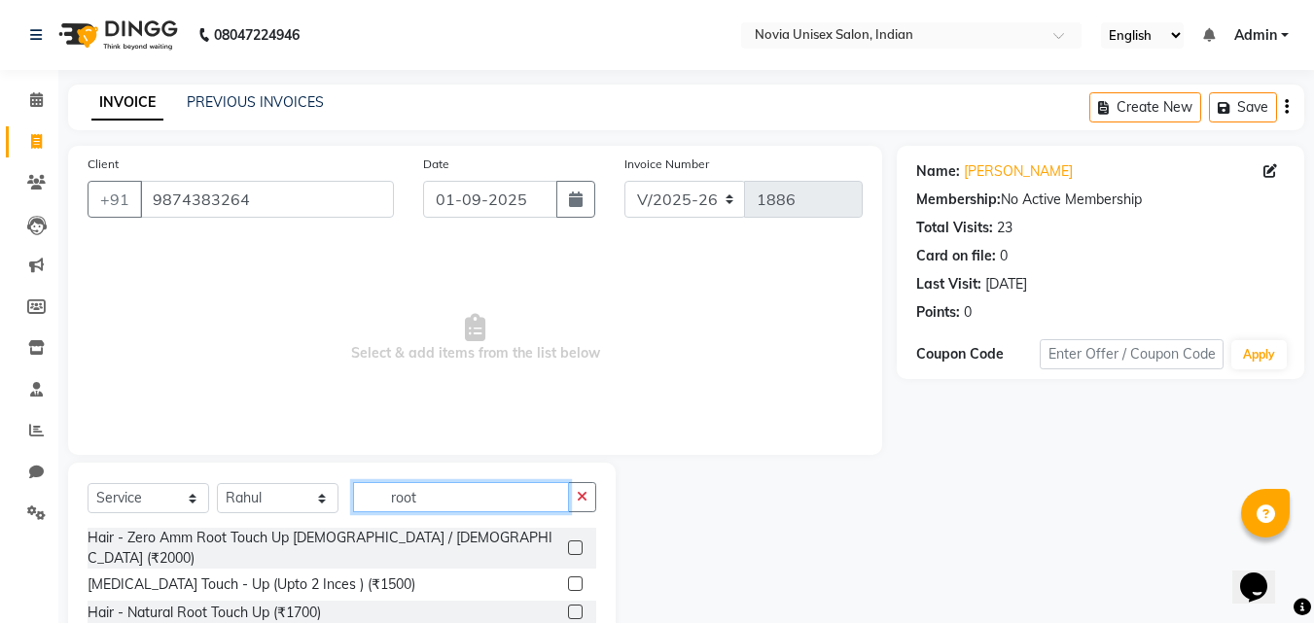
type input "root"
click at [583, 541] on label at bounding box center [575, 548] width 15 height 15
click at [581, 543] on input "checkbox" at bounding box center [574, 549] width 13 height 13
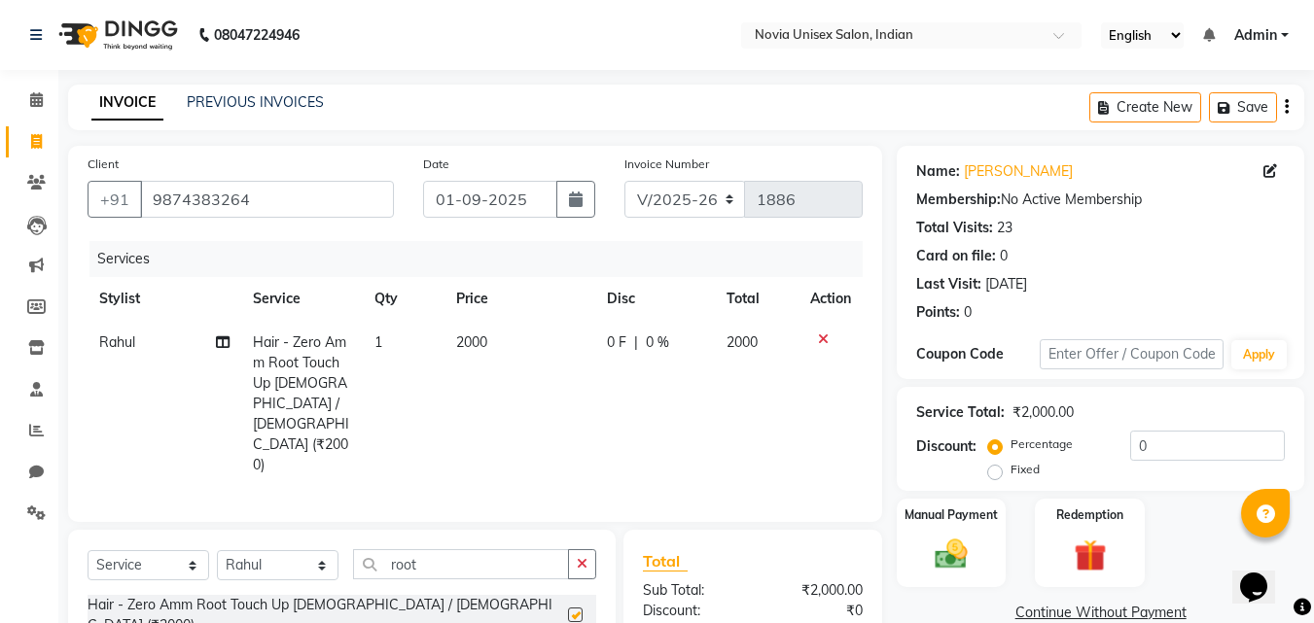
checkbox input "false"
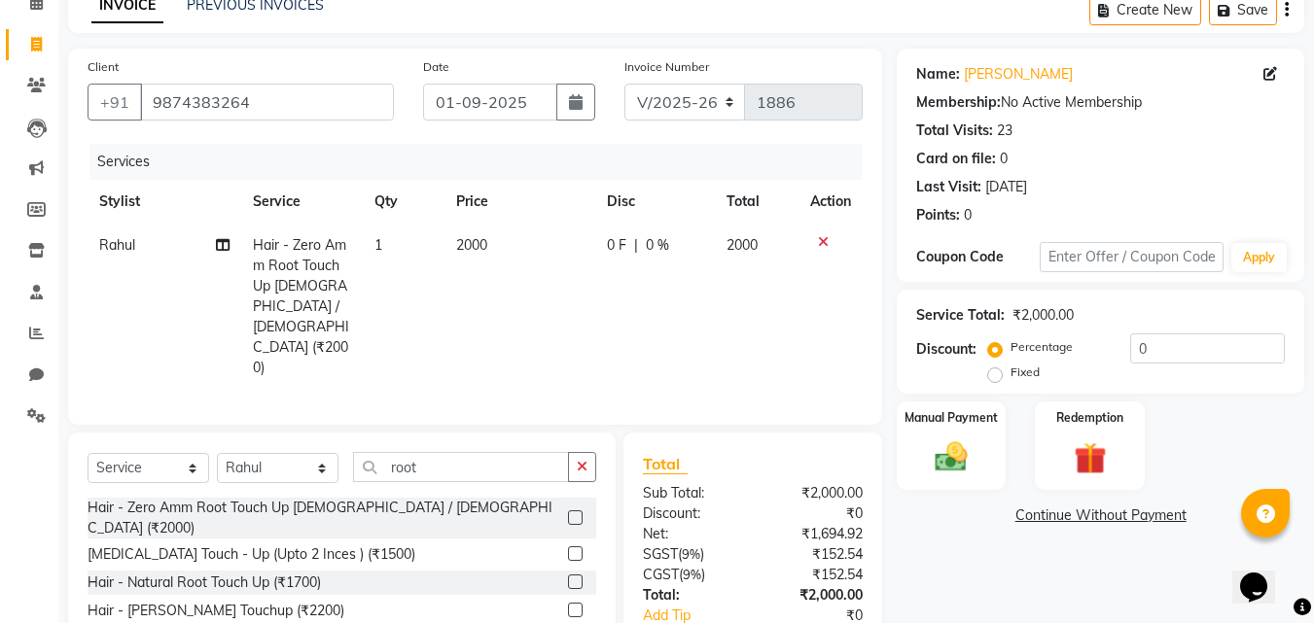
scroll to position [175, 0]
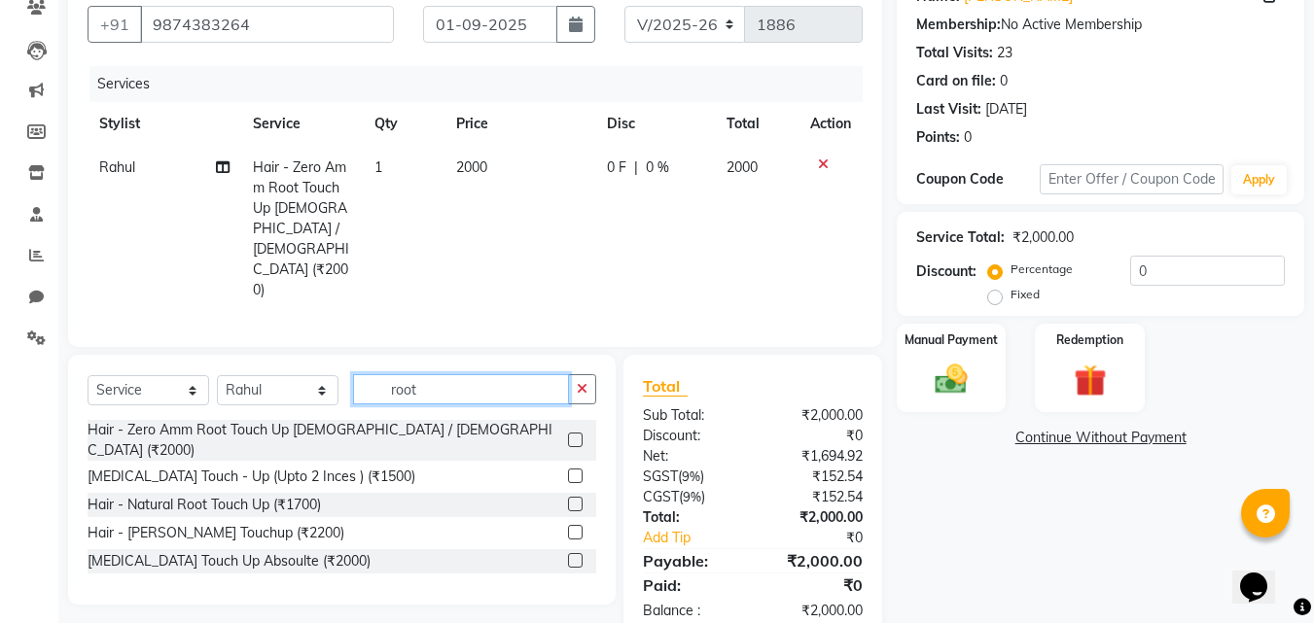
click at [541, 374] on input "root" at bounding box center [461, 389] width 216 height 30
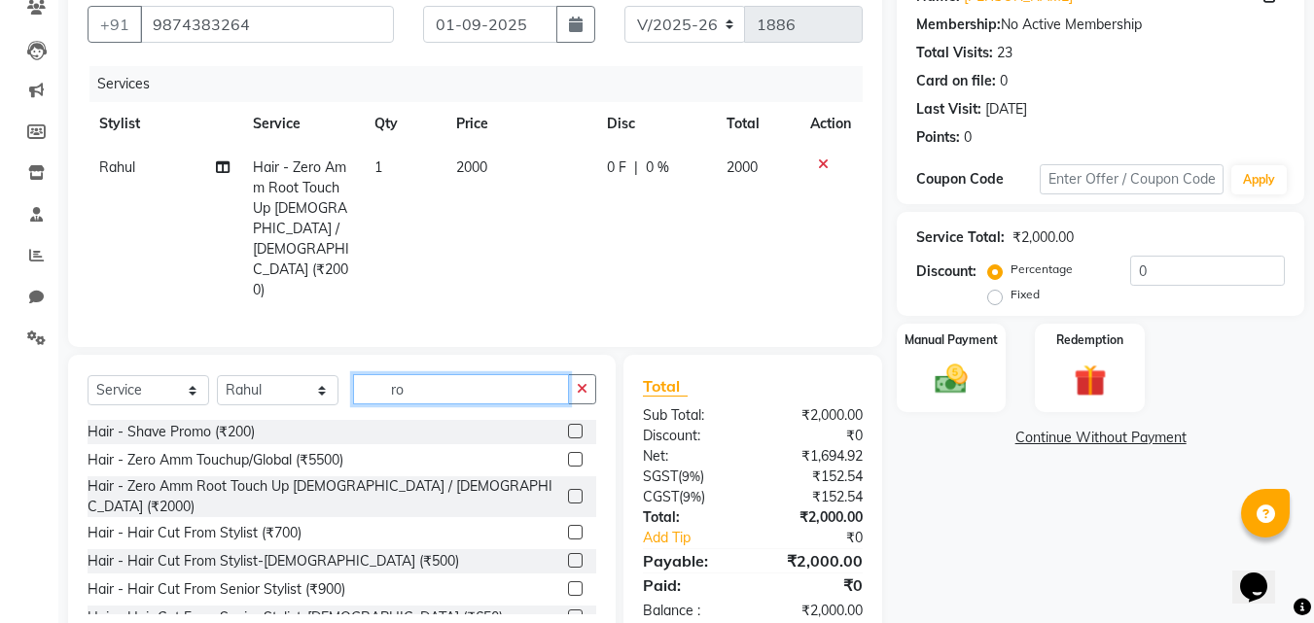
type input "r"
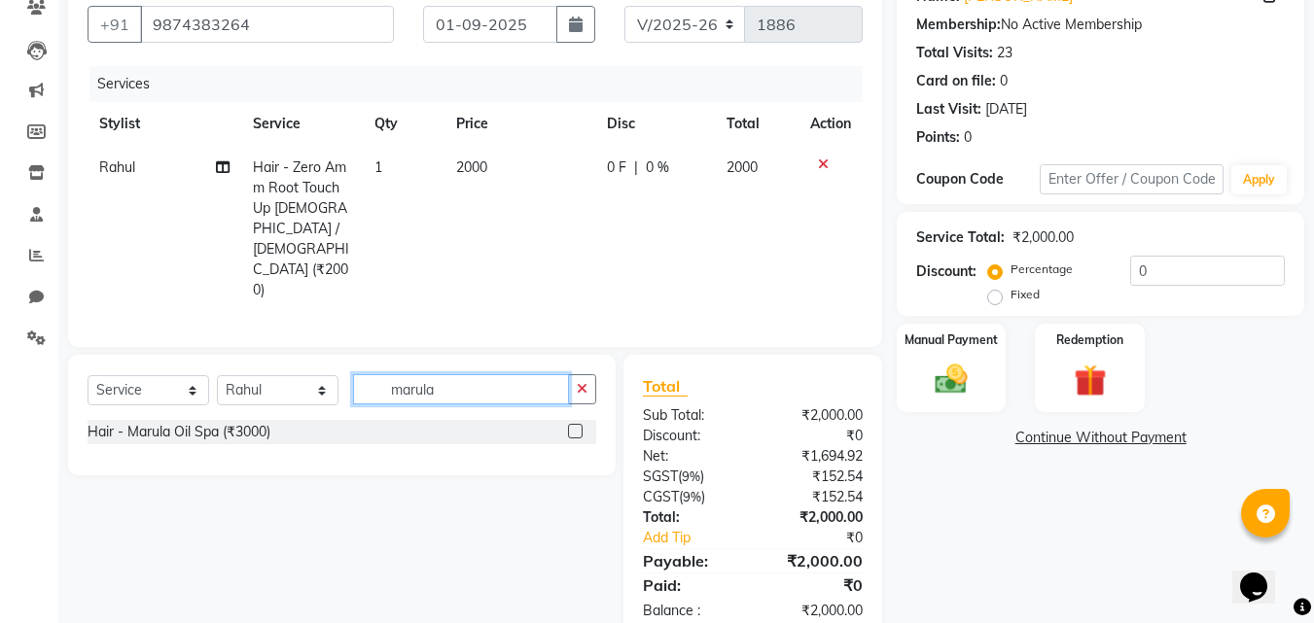
type input "marula"
click at [574, 424] on label at bounding box center [575, 431] width 15 height 15
click at [574, 426] on input "checkbox" at bounding box center [574, 432] width 13 height 13
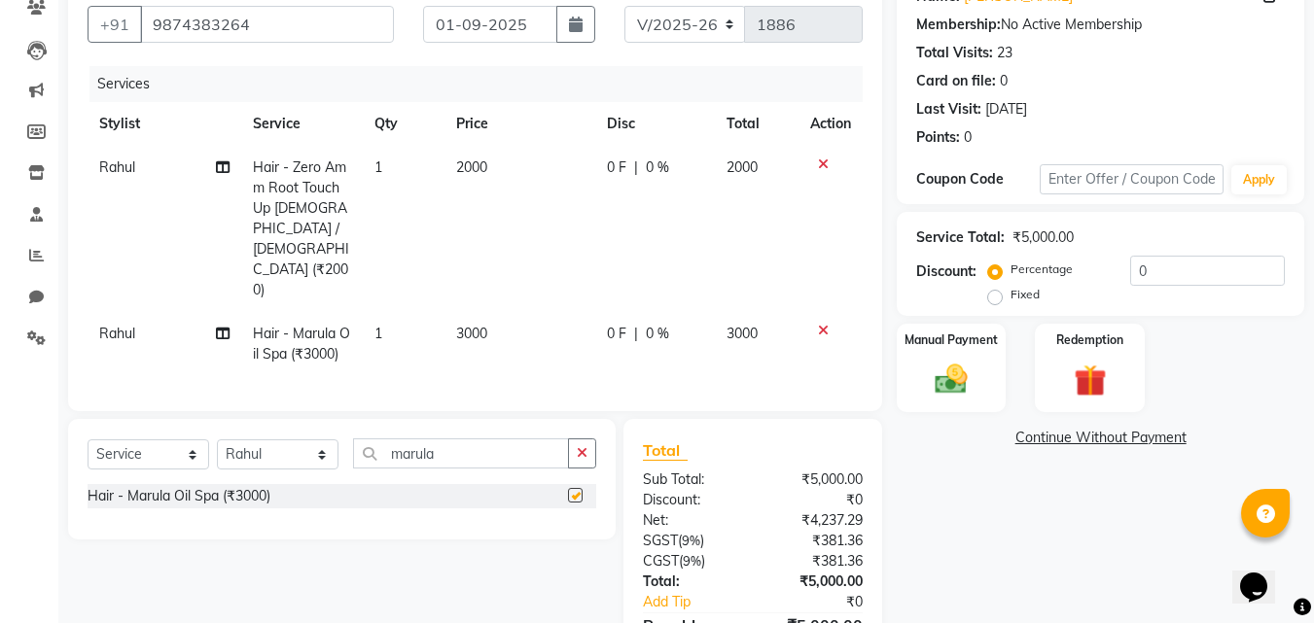
checkbox input "false"
click at [503, 312] on td "3000" at bounding box center [520, 344] width 151 height 64
select select "89585"
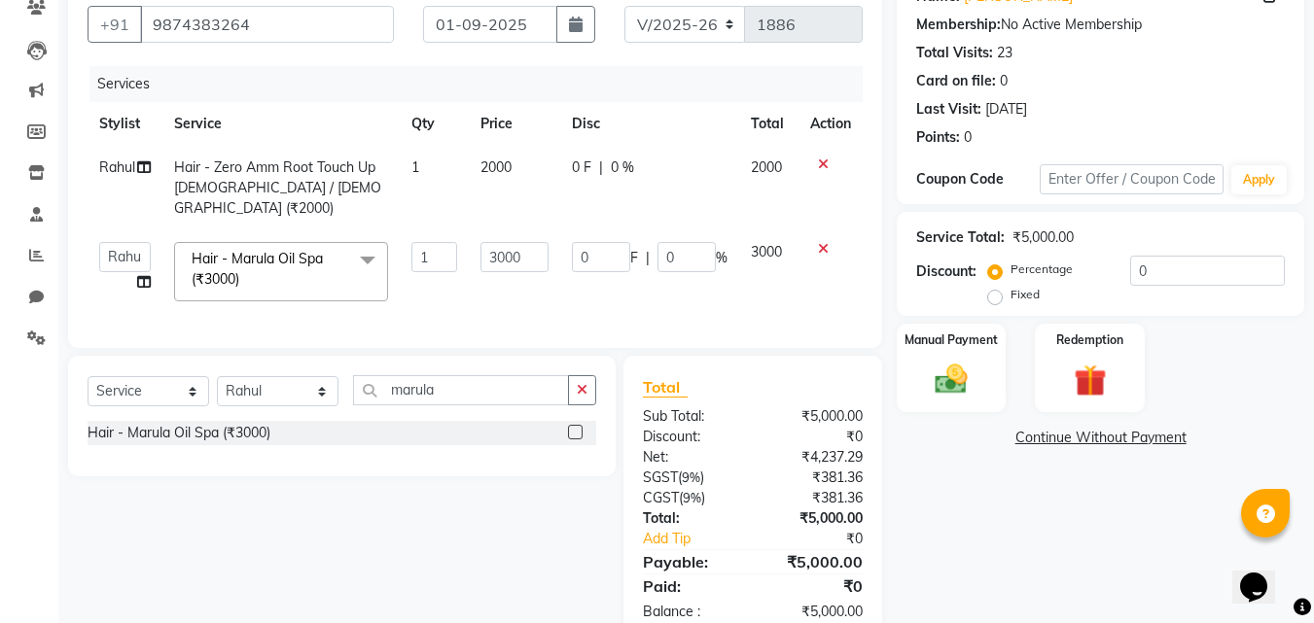
click at [502, 266] on td "3000" at bounding box center [514, 272] width 90 height 83
click at [521, 242] on input "3000" at bounding box center [514, 257] width 67 height 30
type input "3"
type input "2500"
click at [512, 166] on td "2000" at bounding box center [514, 188] width 90 height 85
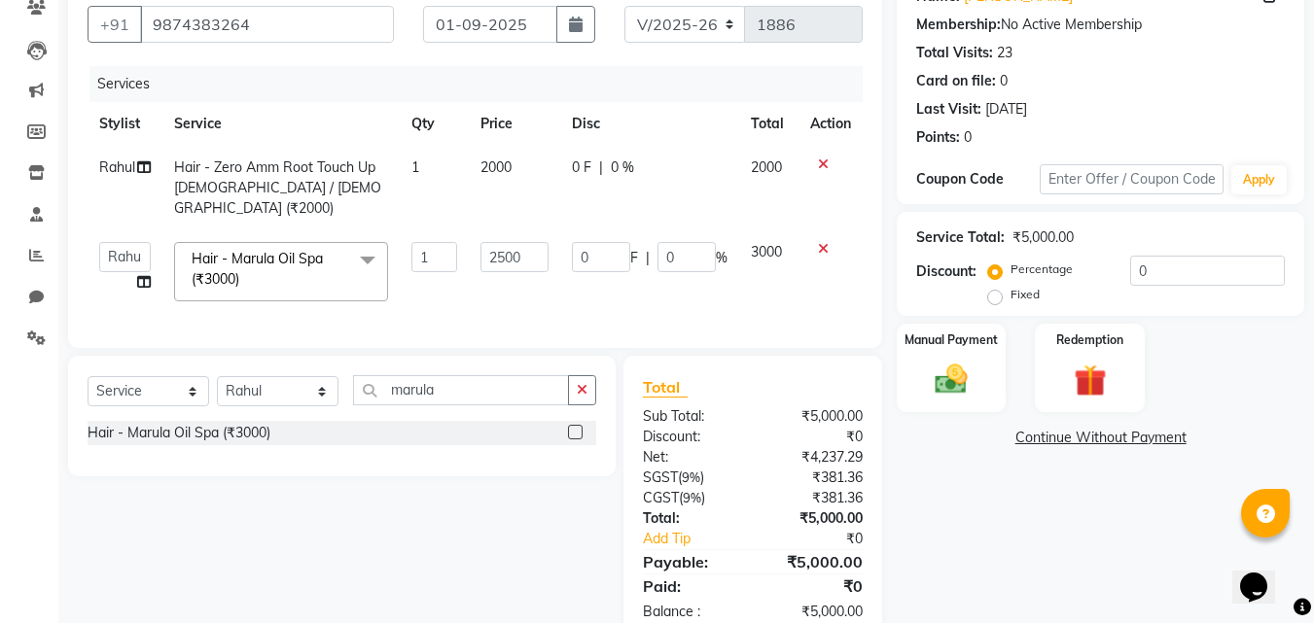
select select "89585"
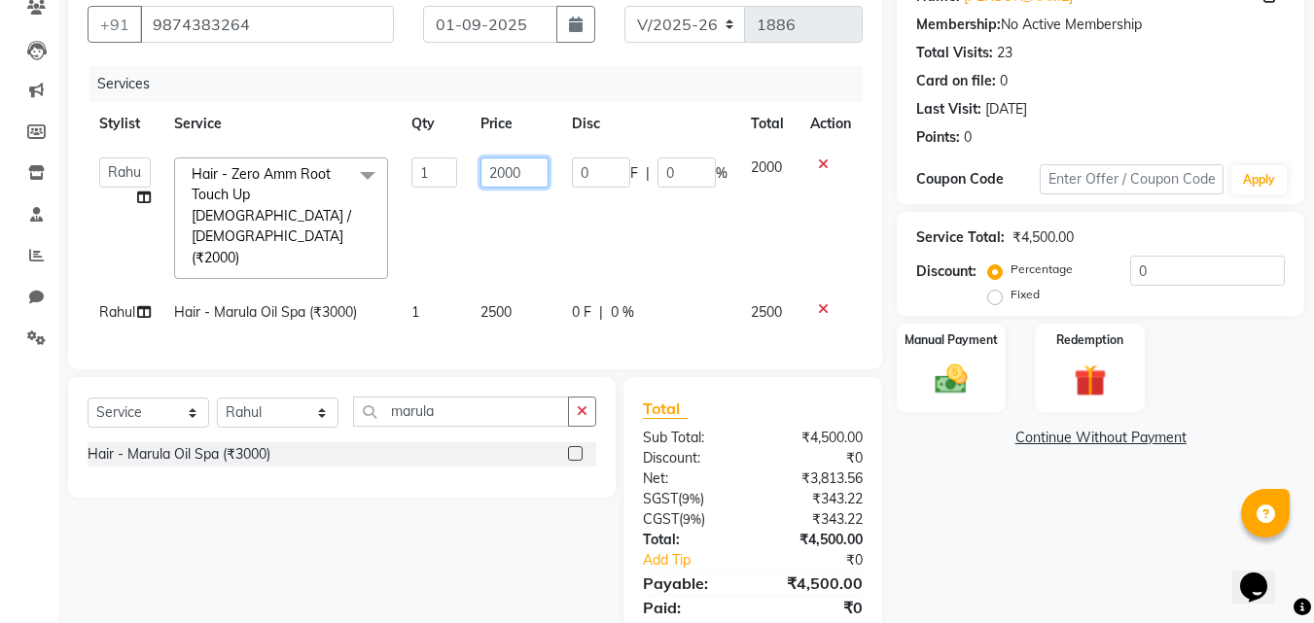
click at [526, 178] on input "2000" at bounding box center [514, 173] width 67 height 30
type input "2"
type input "1600"
click at [937, 493] on div "Name: Sudha Daga Membership: No Active Membership Total Visits: 23 Card on file…" at bounding box center [1108, 317] width 422 height 693
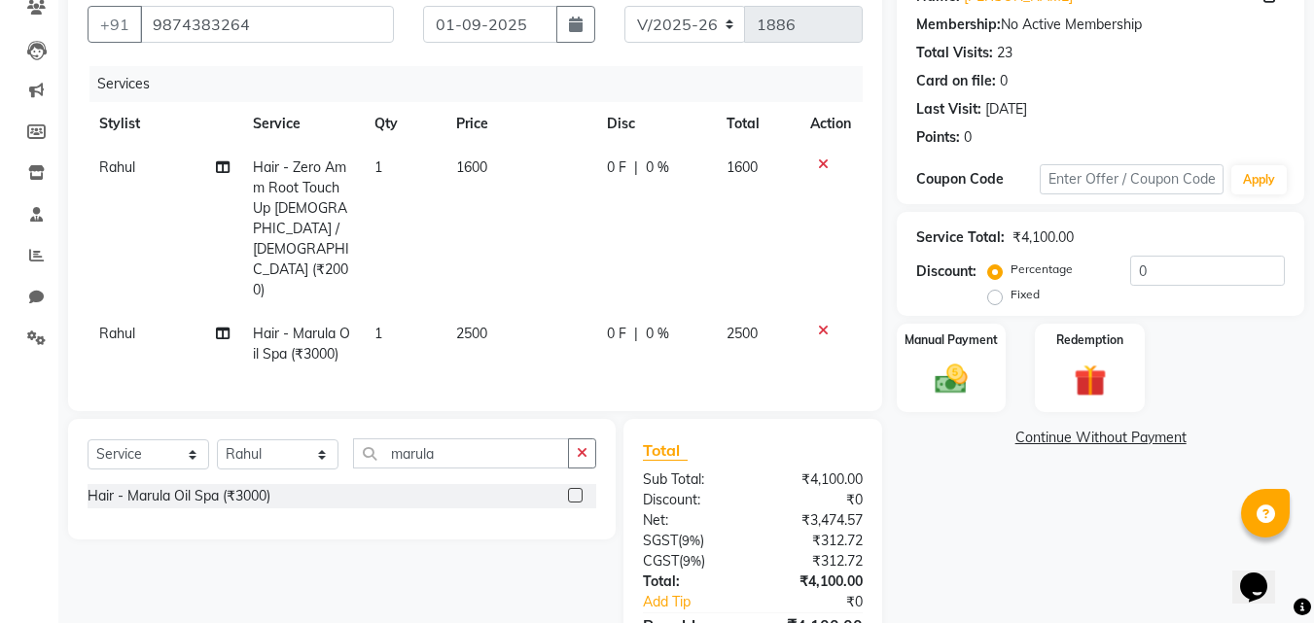
scroll to position [239, 0]
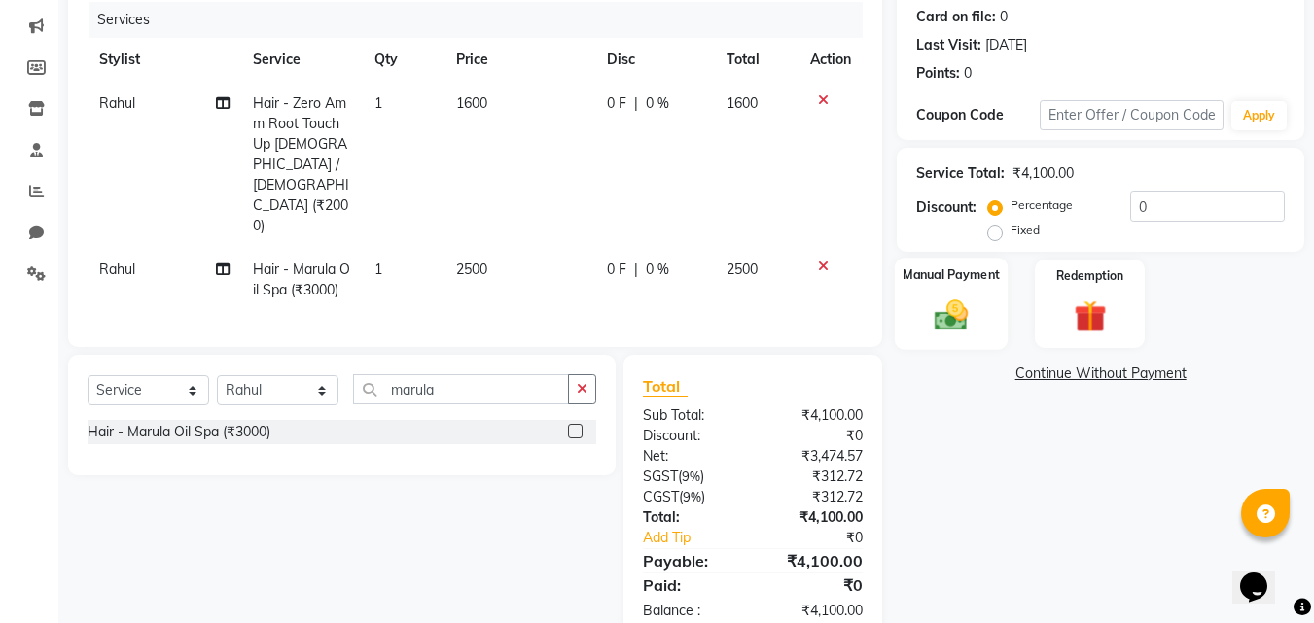
click at [967, 307] on img at bounding box center [951, 315] width 54 height 39
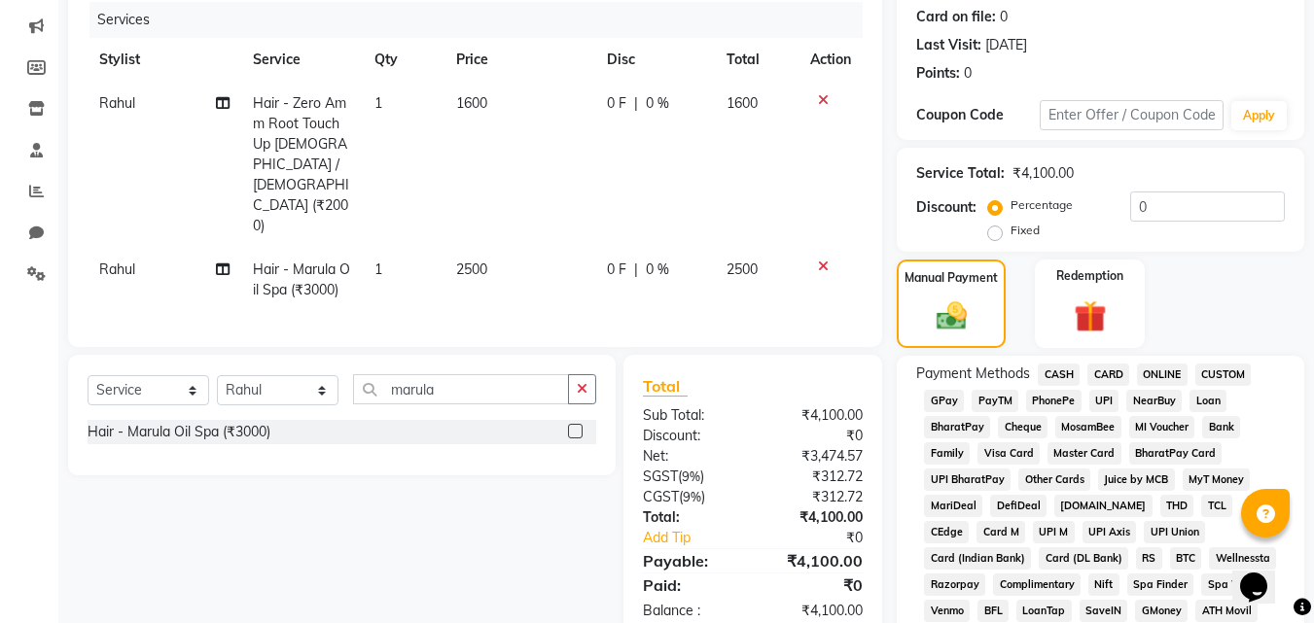
click at [1062, 377] on span "CASH" at bounding box center [1059, 375] width 42 height 22
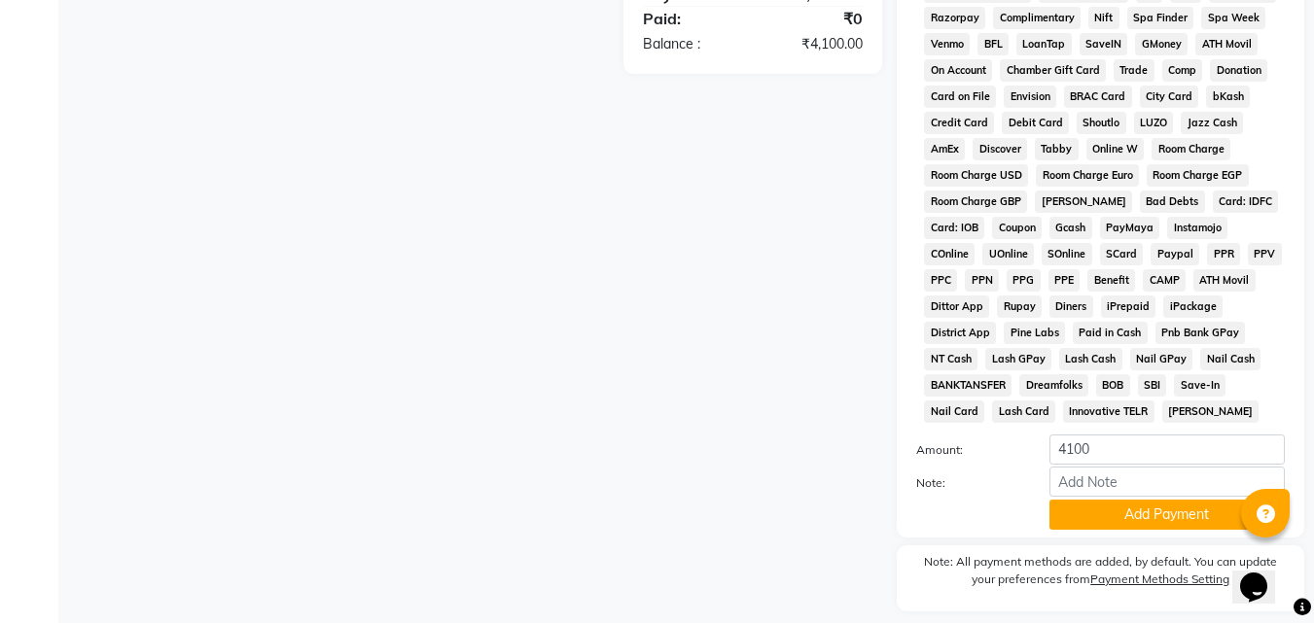
scroll to position [864, 0]
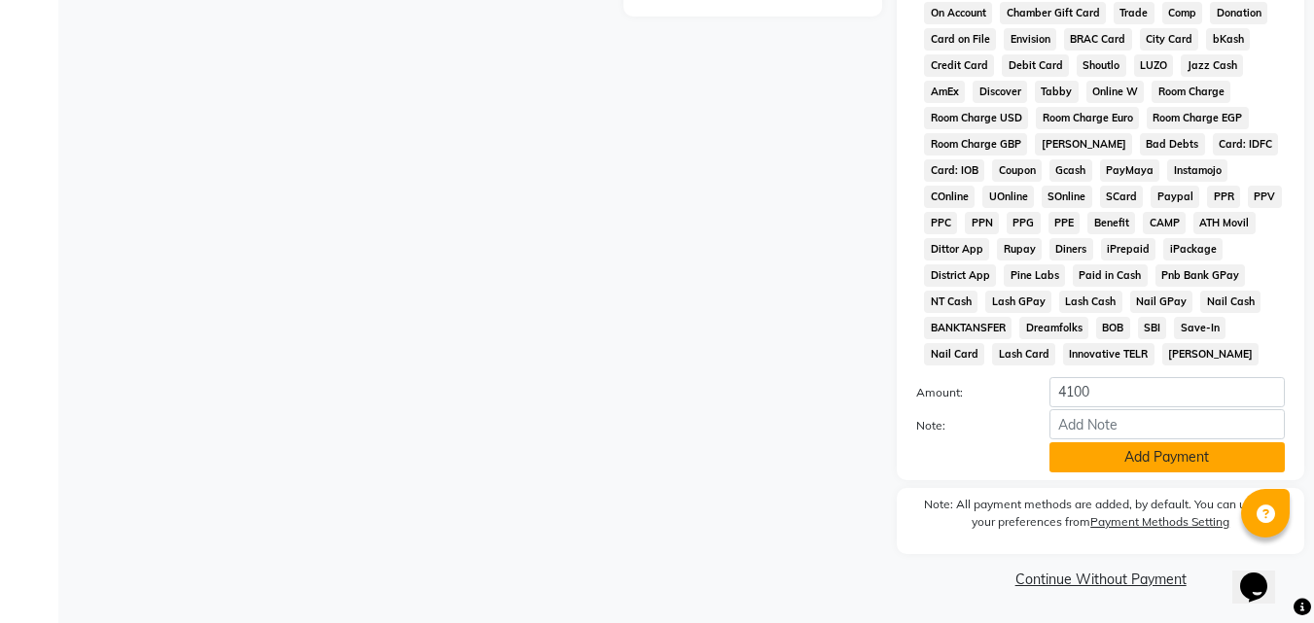
click at [1120, 448] on button "Add Payment" at bounding box center [1167, 458] width 235 height 30
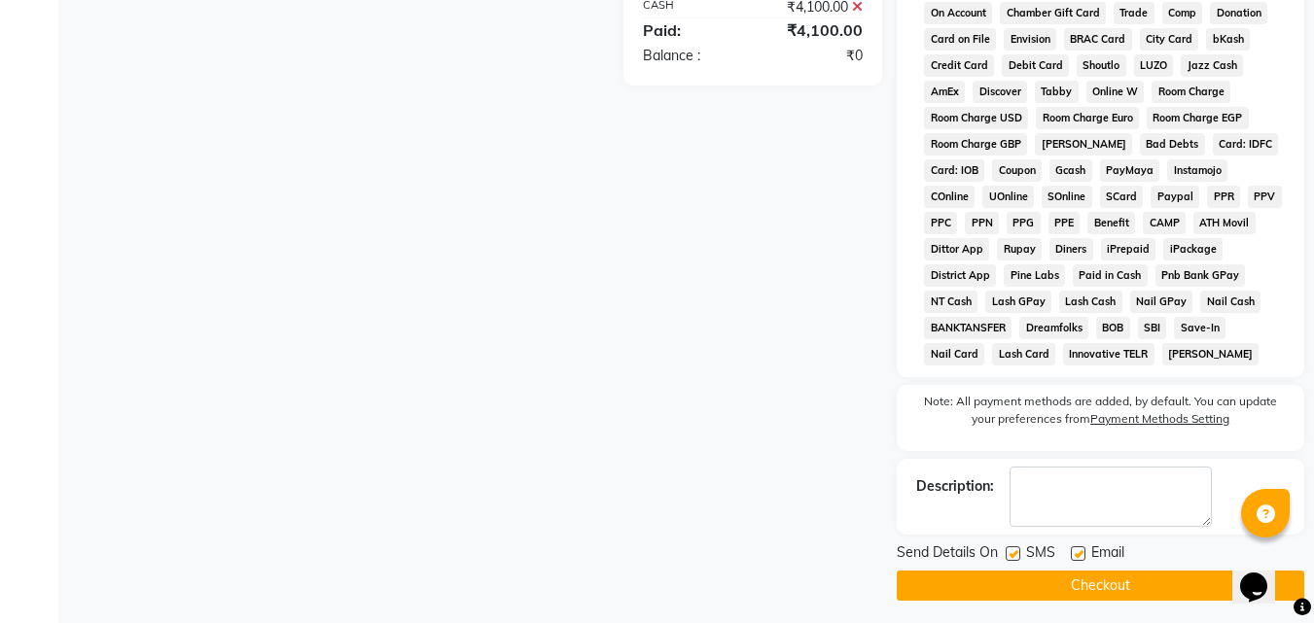
scroll to position [871, 0]
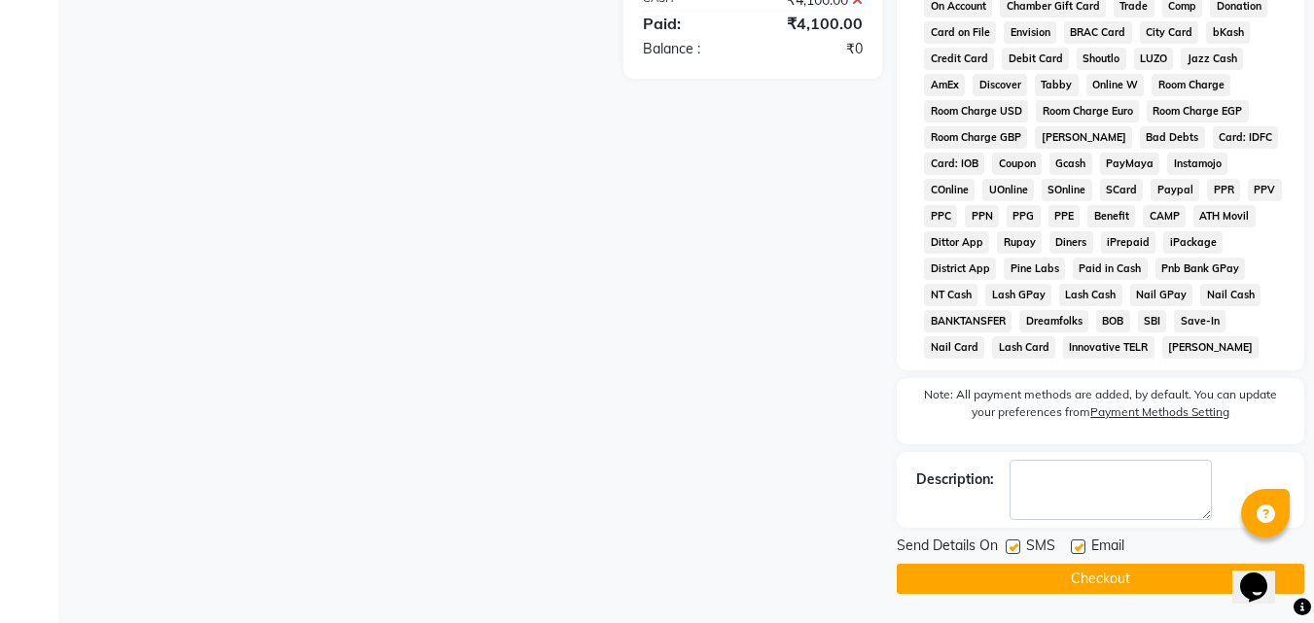
click at [1130, 571] on button "Checkout" at bounding box center [1101, 579] width 408 height 30
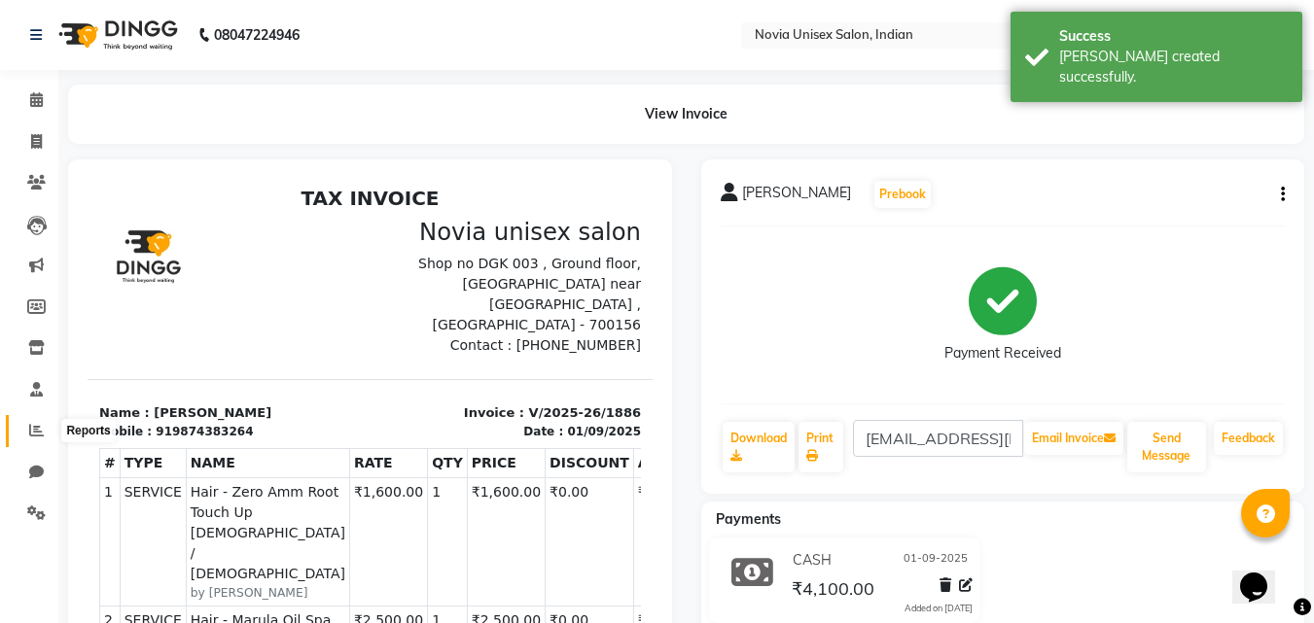
click at [40, 430] on icon at bounding box center [36, 430] width 15 height 15
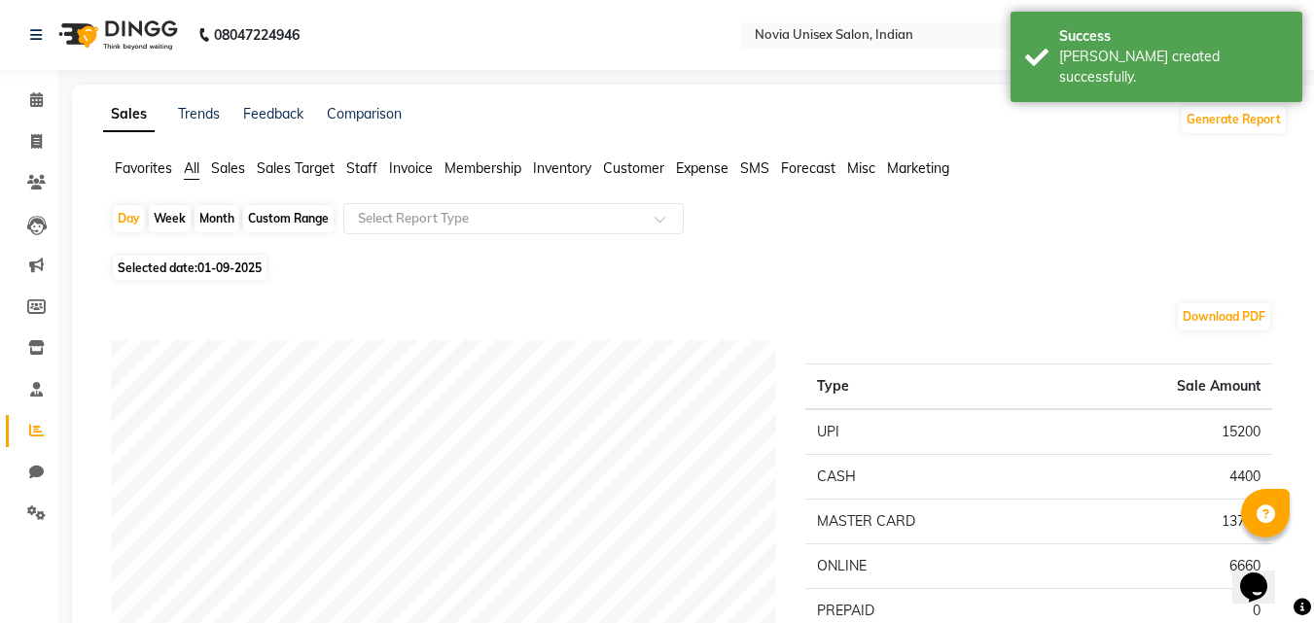
click at [273, 168] on span "Sales Target" at bounding box center [296, 169] width 78 height 18
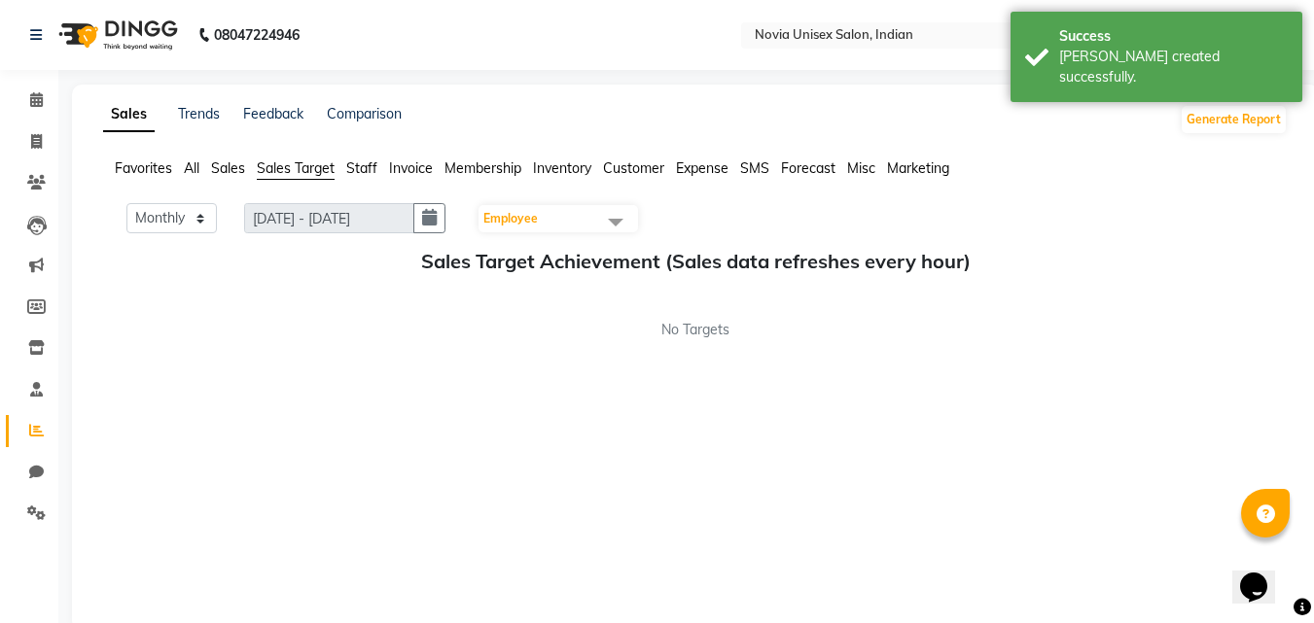
click at [570, 211] on span "Employee" at bounding box center [559, 218] width 160 height 27
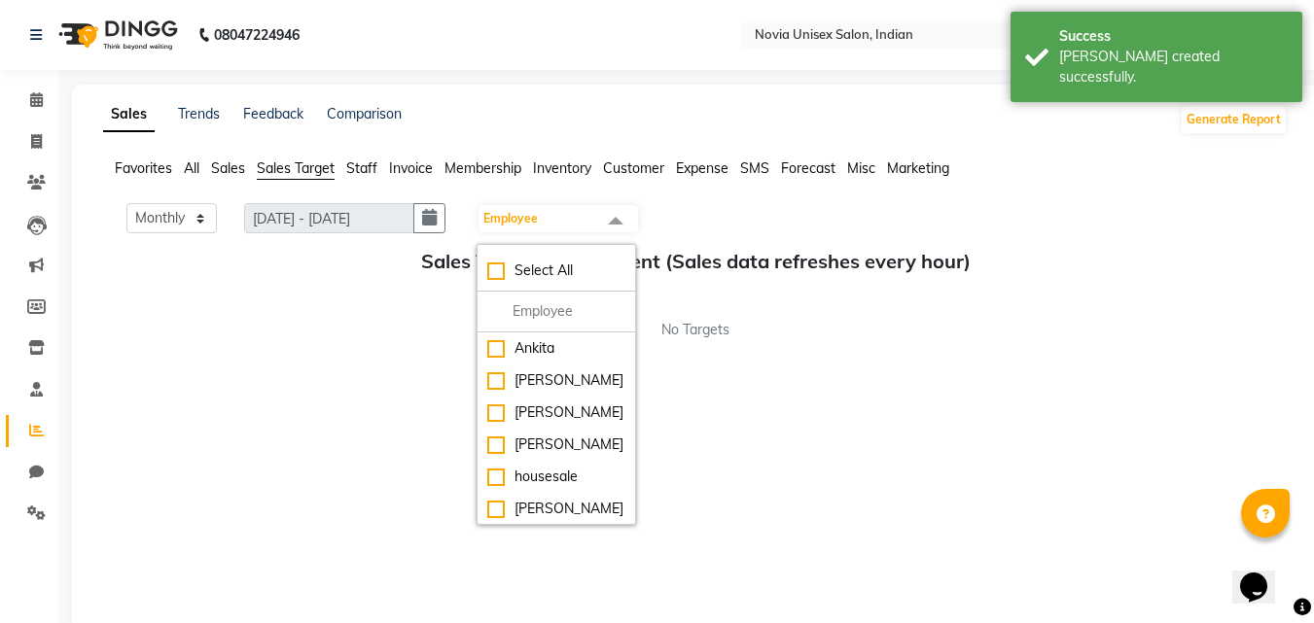
click at [238, 167] on span "Sales" at bounding box center [228, 169] width 34 height 18
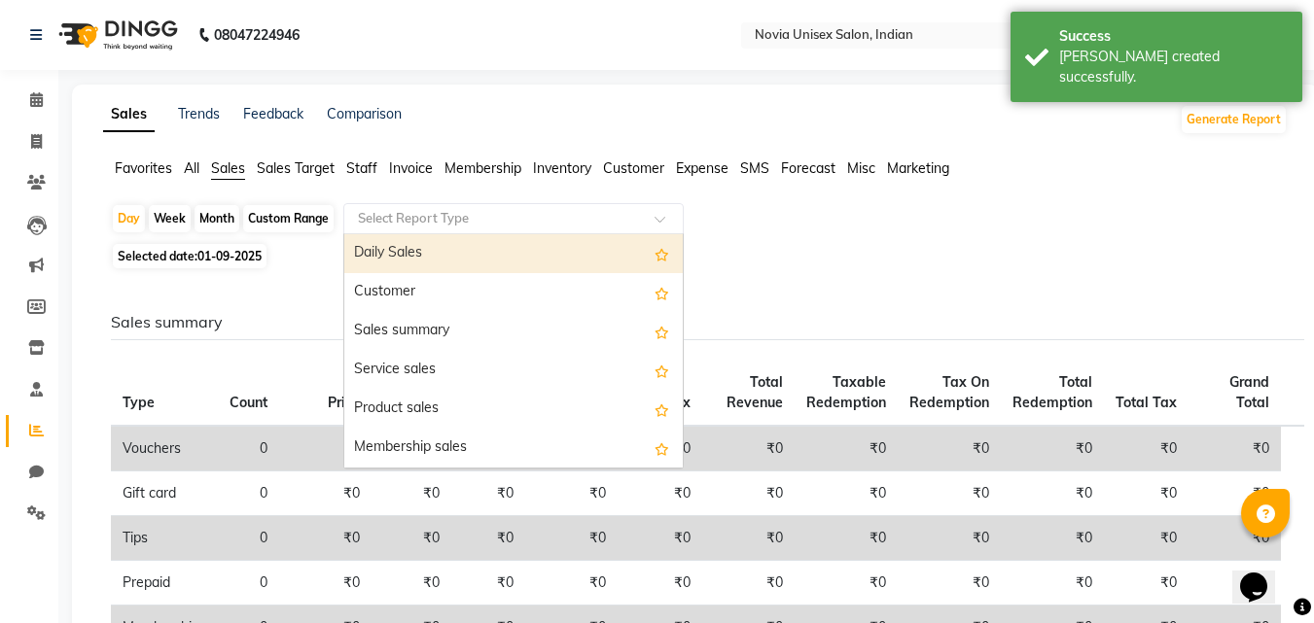
click at [486, 212] on input "text" at bounding box center [494, 218] width 280 height 19
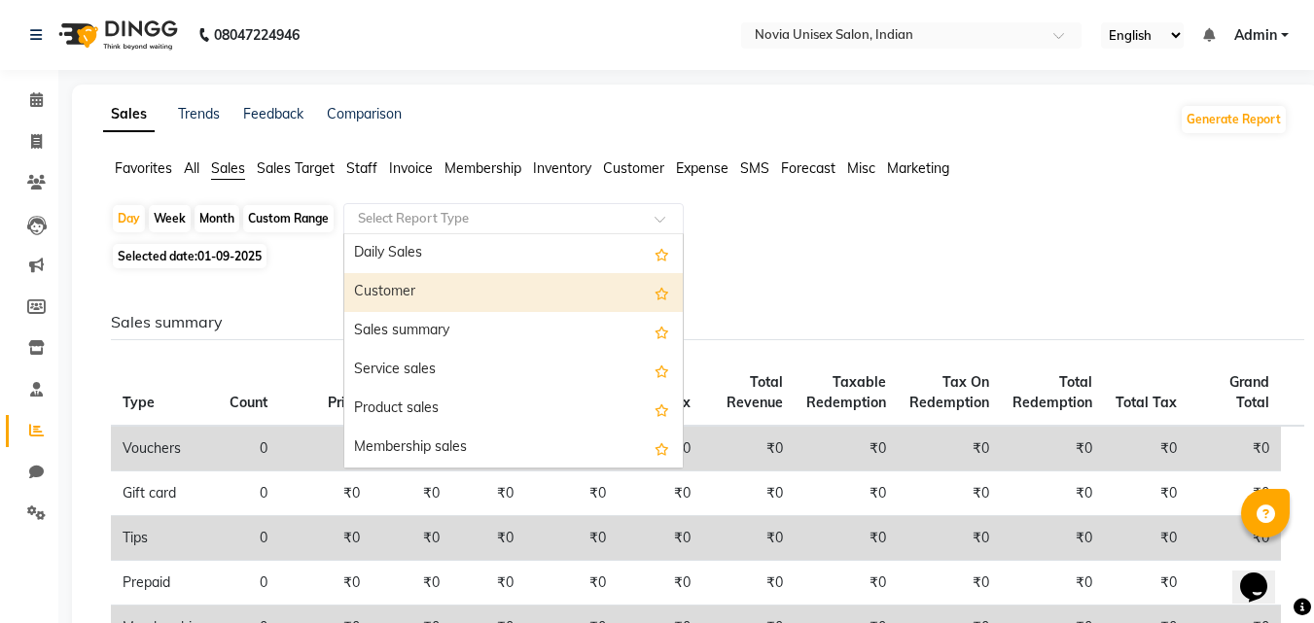
click at [442, 292] on div "Customer" at bounding box center [513, 292] width 338 height 39
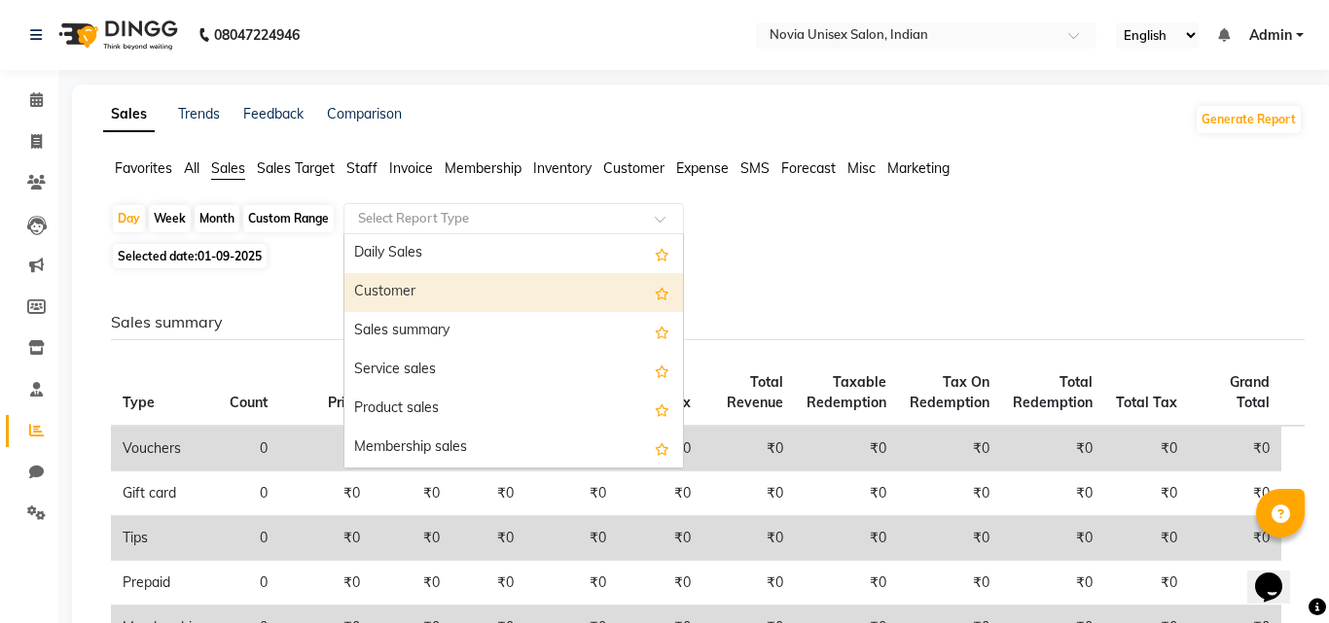
select select "filtered_report"
select select "csv"
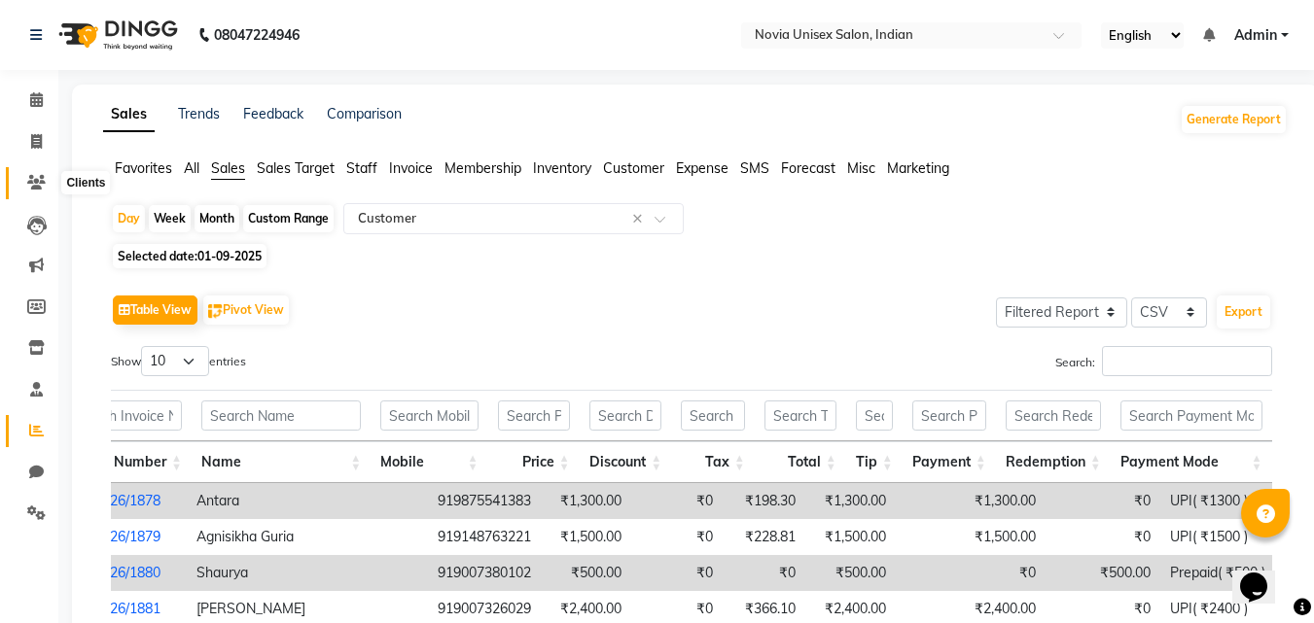
click at [38, 183] on icon at bounding box center [36, 182] width 18 height 15
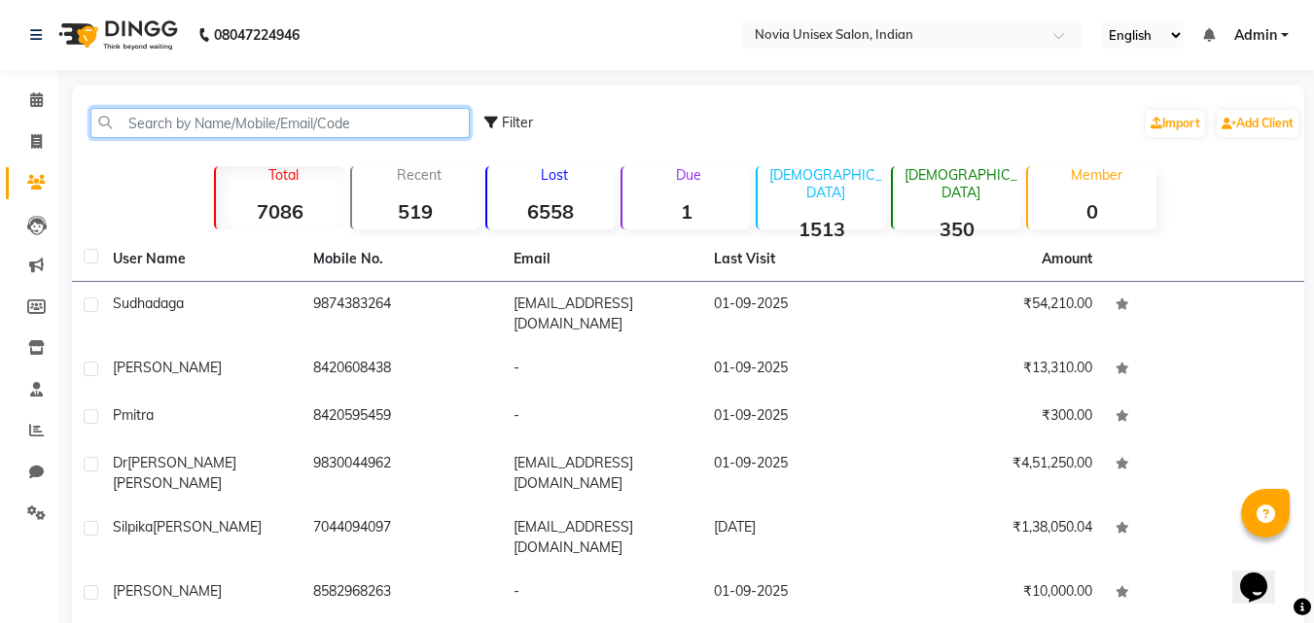
click at [361, 121] on input "text" at bounding box center [279, 123] width 379 height 30
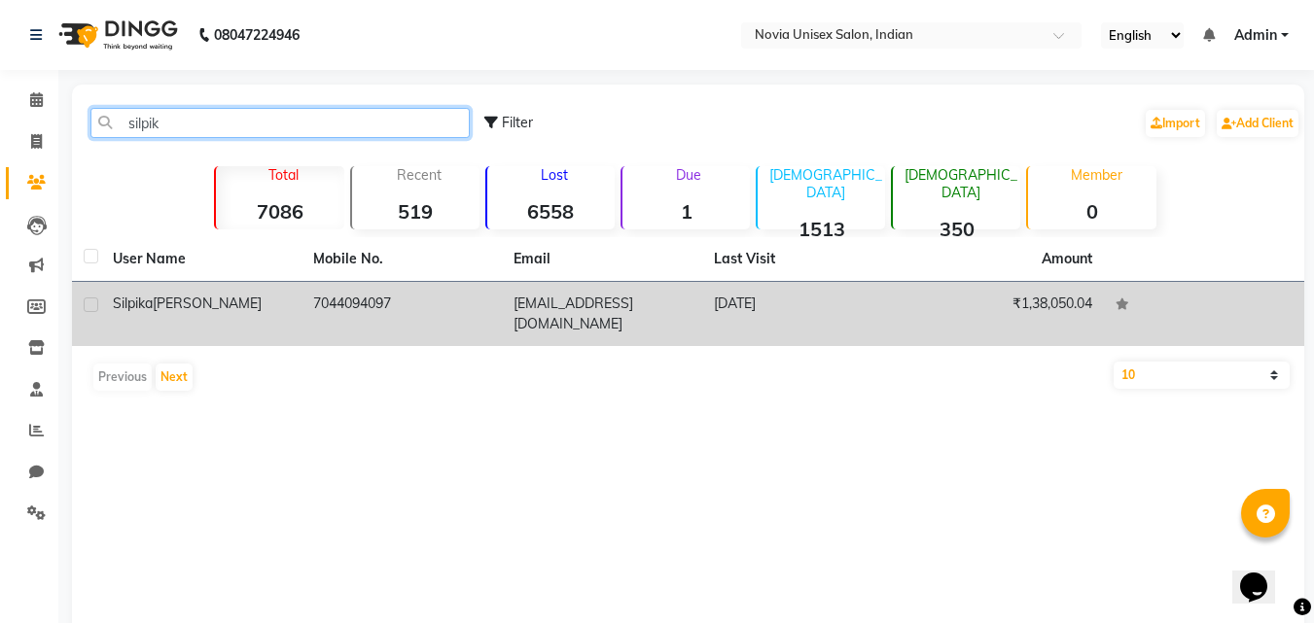
type input "silpik"
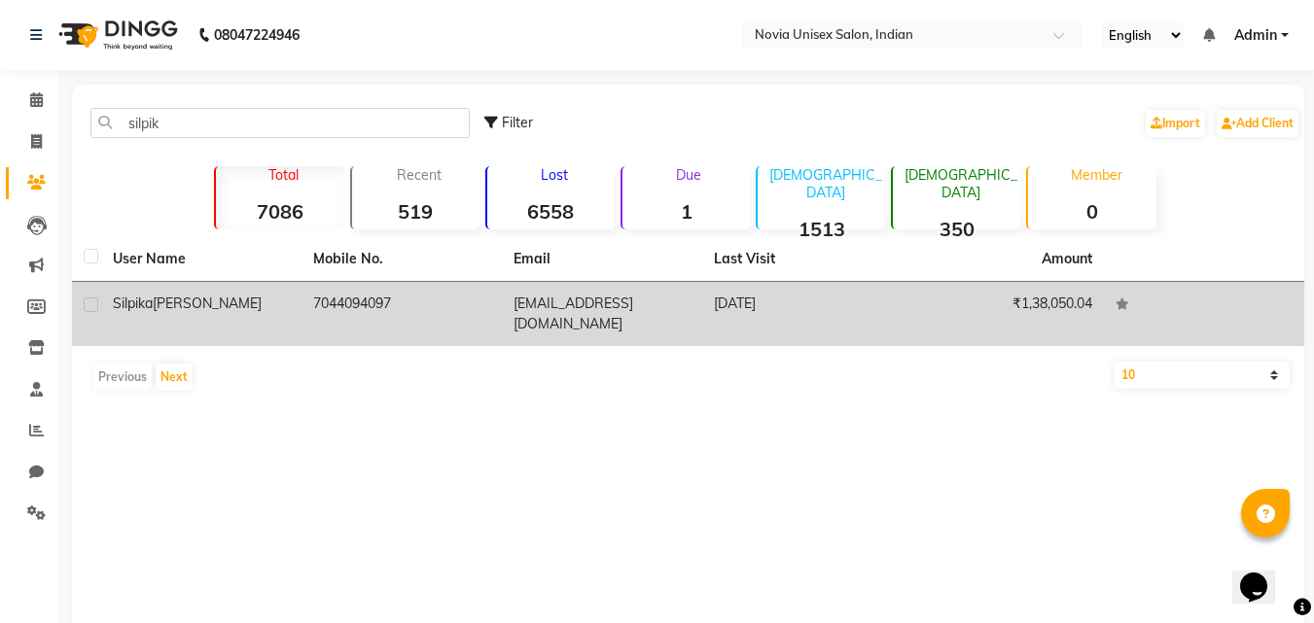
click at [221, 309] on span "mukherjee" at bounding box center [207, 304] width 109 height 18
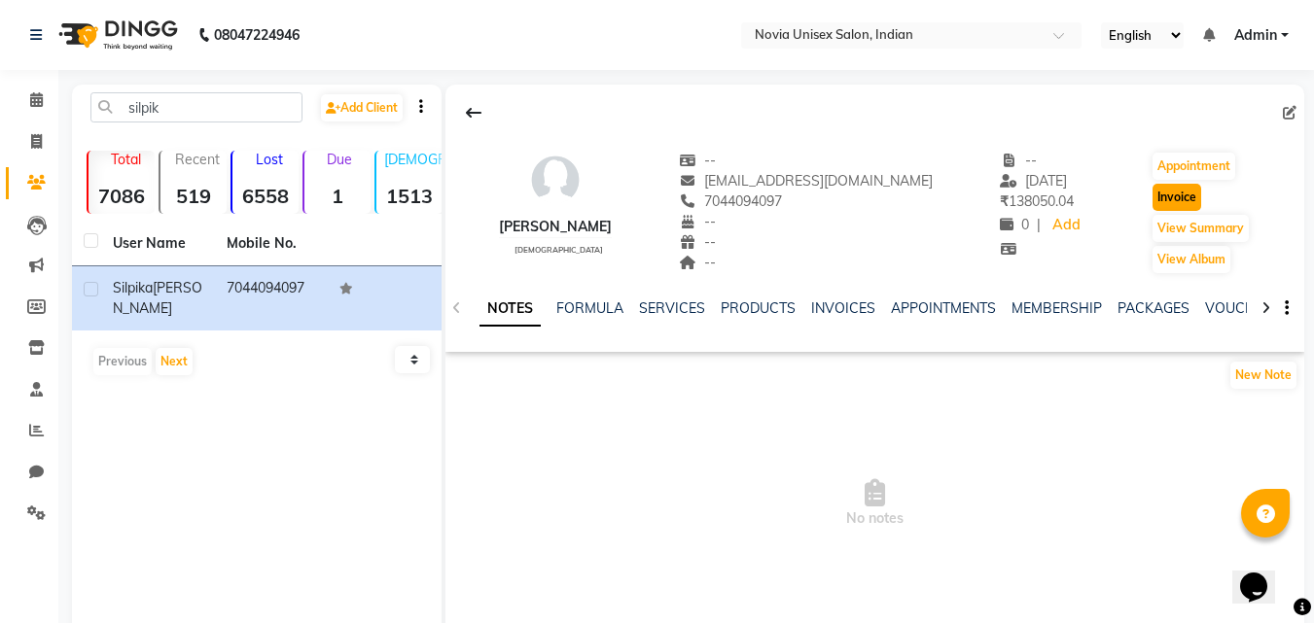
click at [1196, 190] on button "Invoice" at bounding box center [1177, 197] width 49 height 27
select select "service"
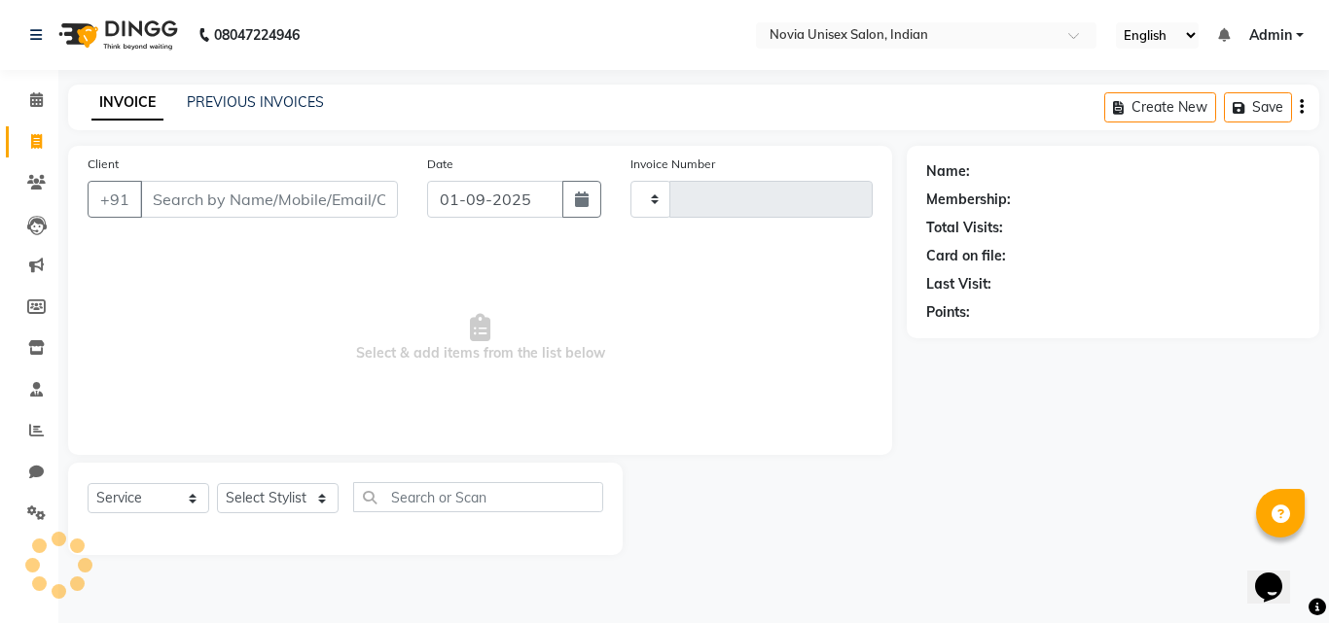
type input "1887"
select select "8772"
type input "7044094097"
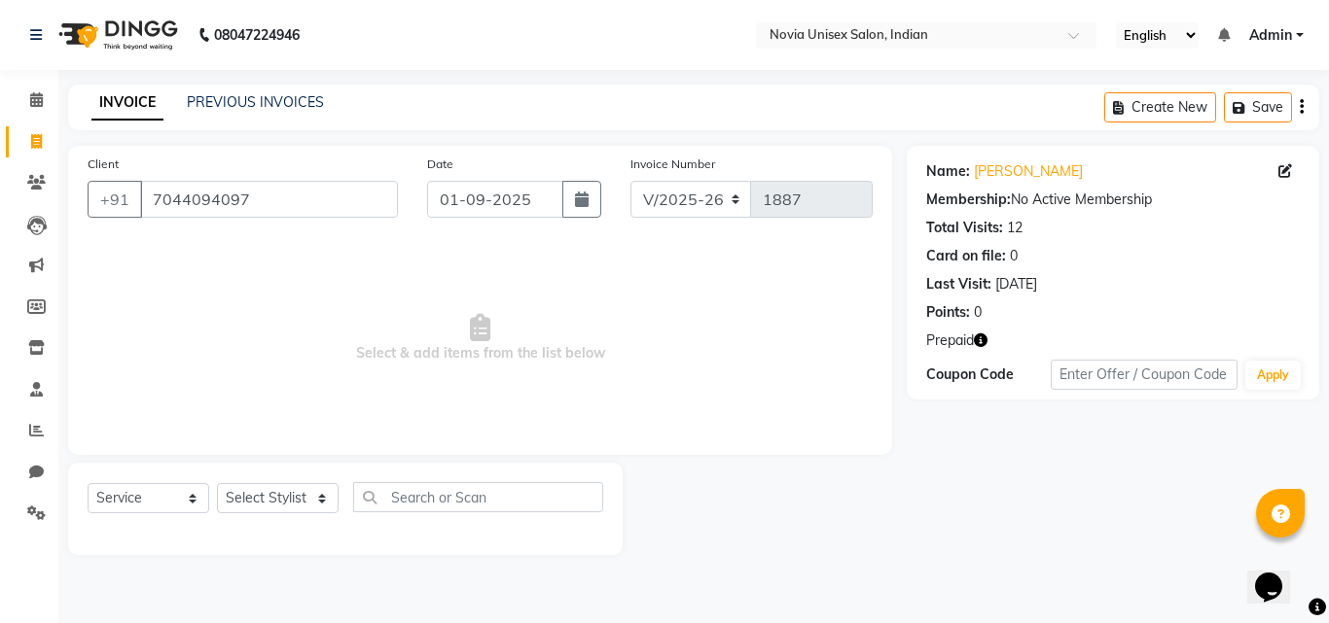
click at [980, 338] on icon "button" at bounding box center [981, 341] width 14 height 14
click at [884, 434] on div "Client +91 7044094097 Date 01-09-2025 Invoice Number V/2025 V/2025-26 1887 Sele…" at bounding box center [480, 300] width 824 height 309
click at [38, 183] on icon at bounding box center [36, 182] width 18 height 15
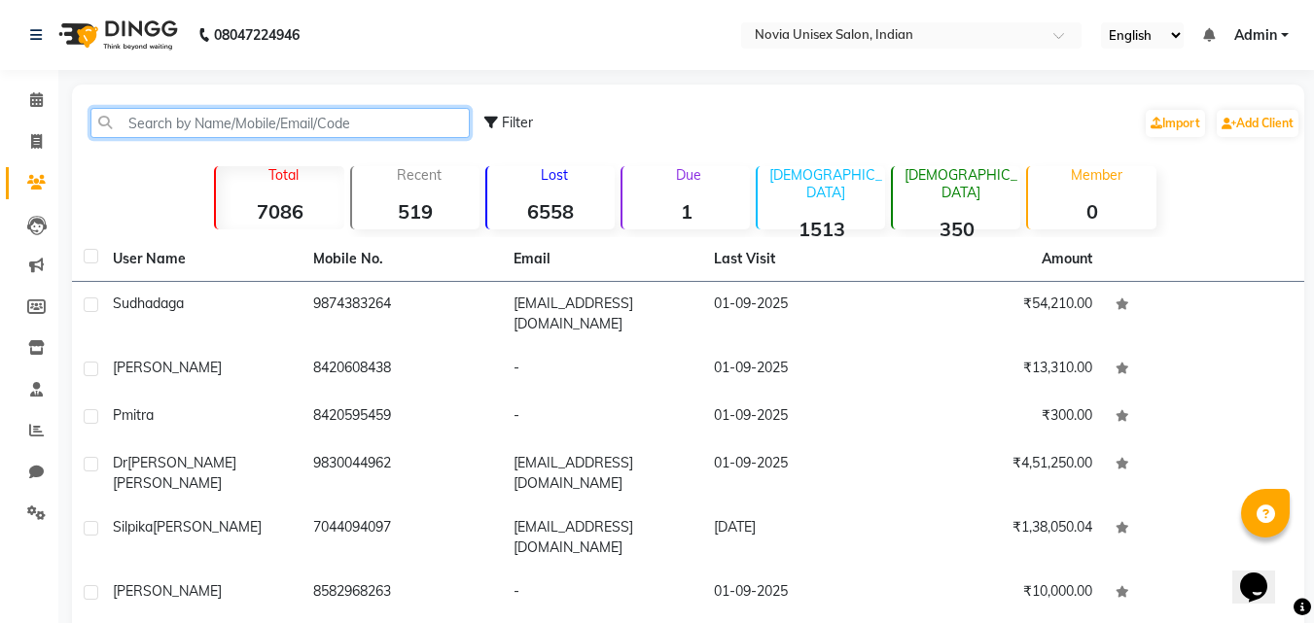
click at [292, 125] on input "text" at bounding box center [279, 123] width 379 height 30
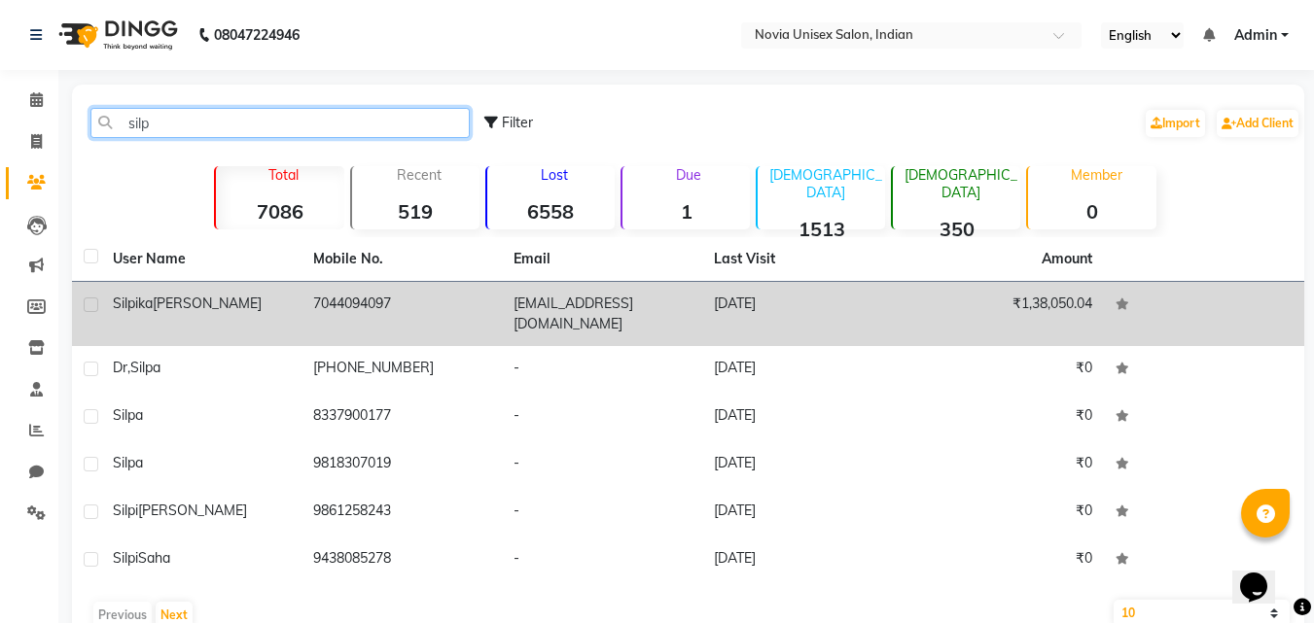
type input "silp"
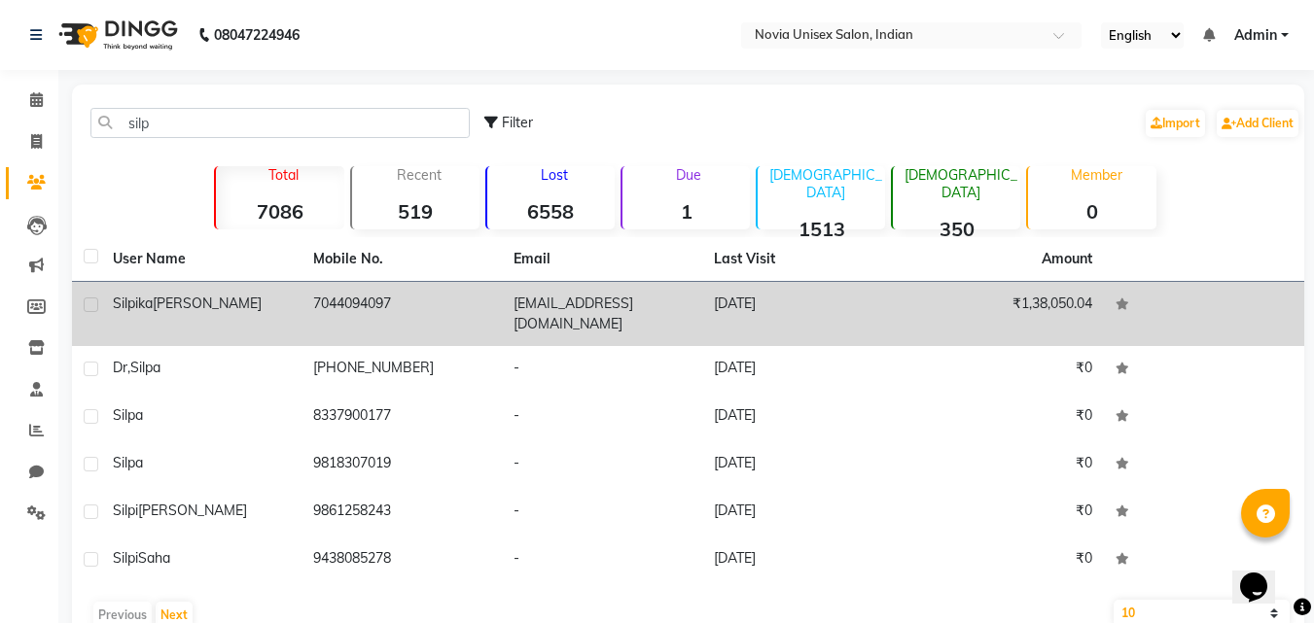
click at [559, 318] on td "silpika.mukherjee@gmail.com" at bounding box center [602, 314] width 200 height 64
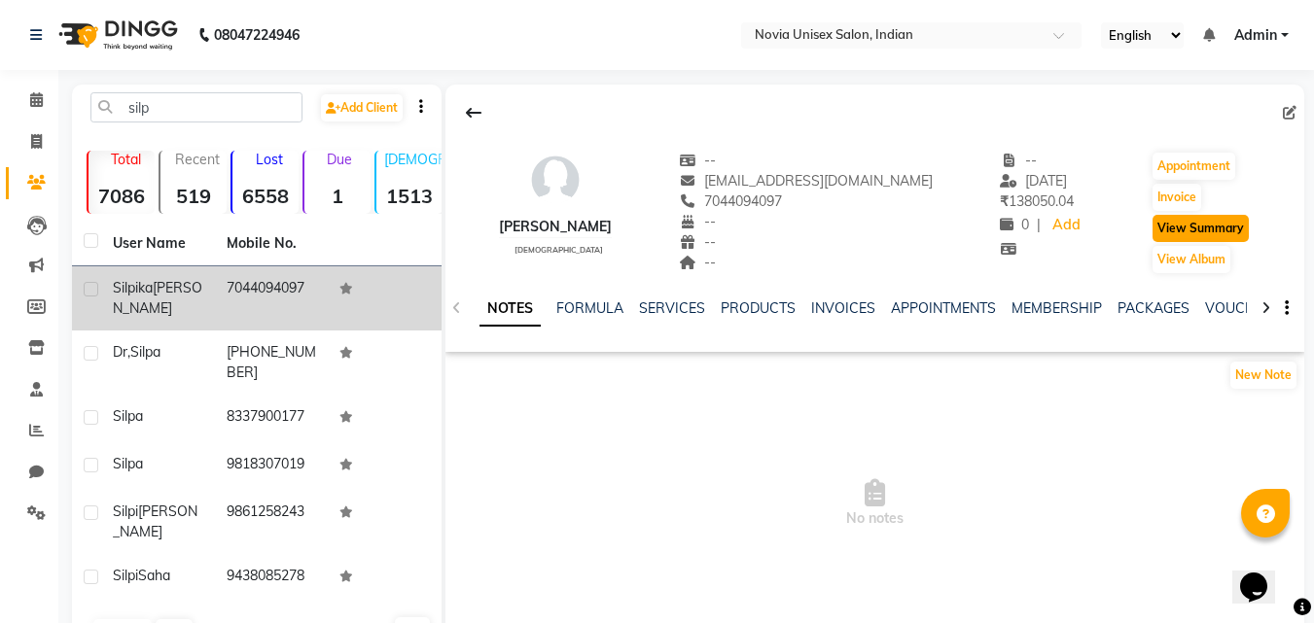
click at [1204, 229] on button "View Summary" at bounding box center [1201, 228] width 96 height 27
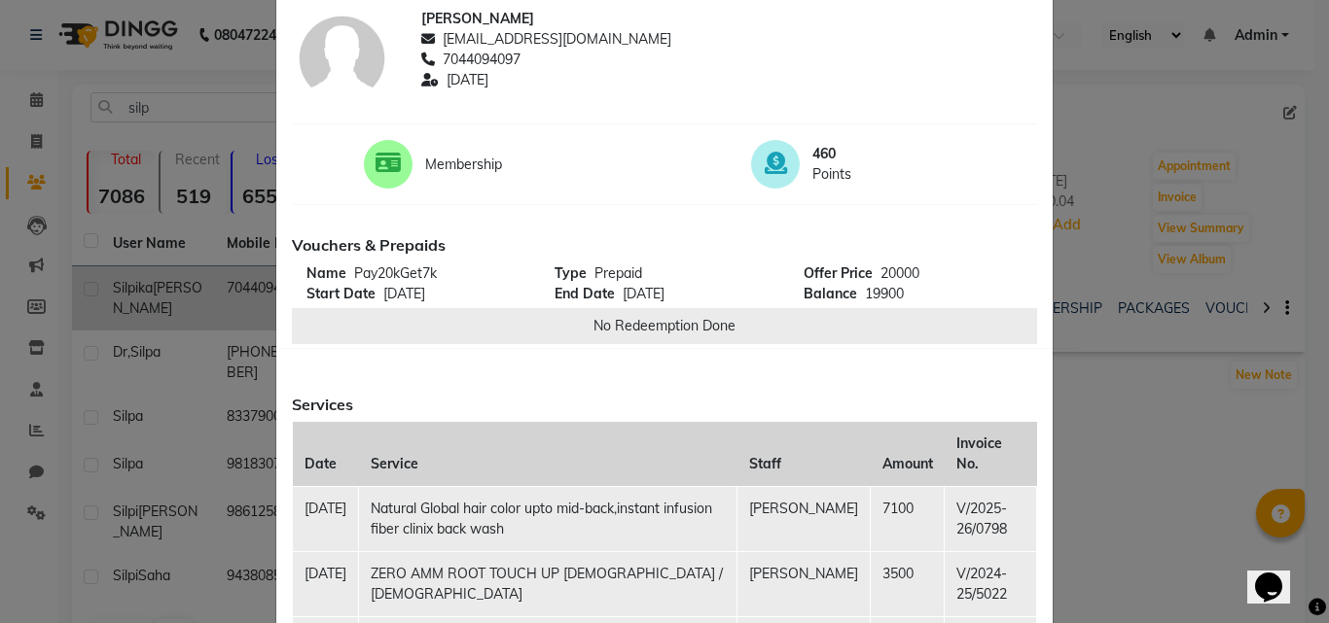
scroll to position [97, 0]
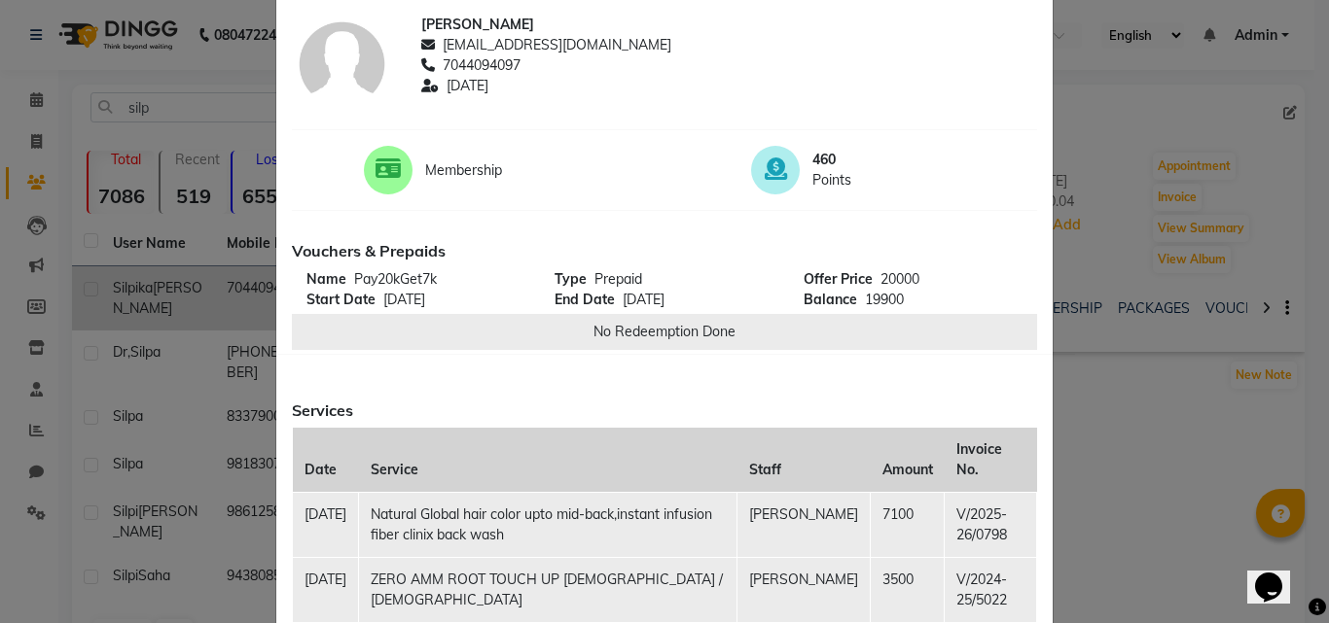
click at [1104, 105] on ngb-modal-window "Client Summary Email Print silpika mukherjee silpika.mukherjee@gmail.com 704409…" at bounding box center [664, 311] width 1329 height 623
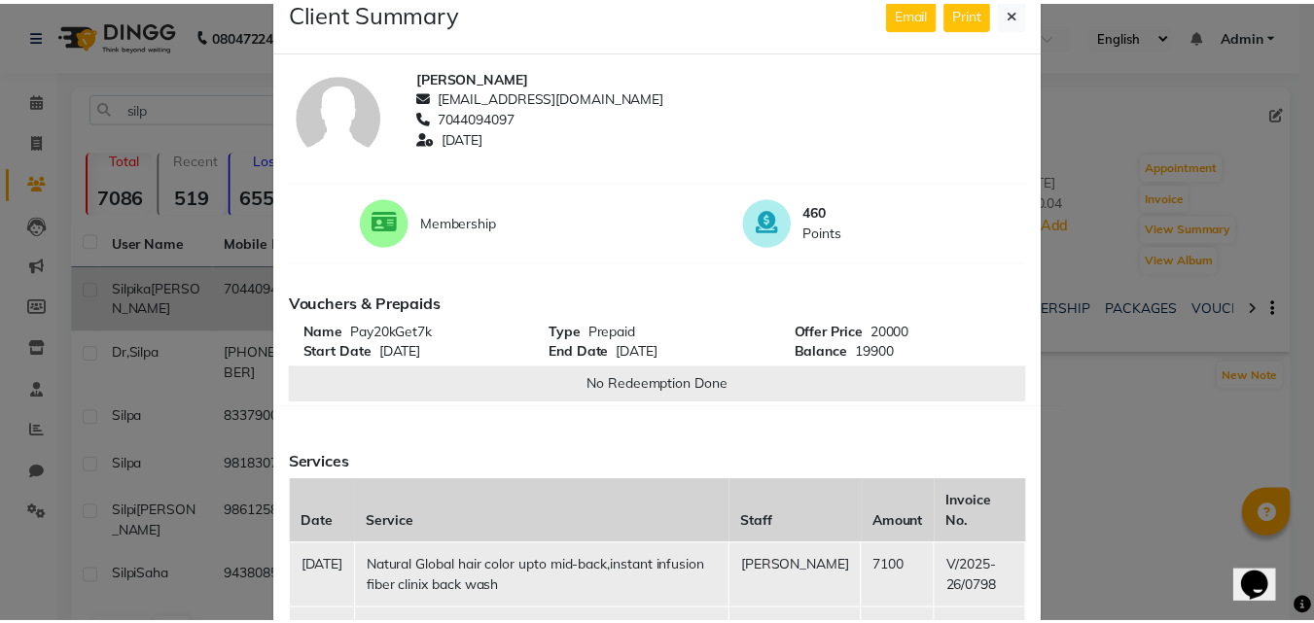
scroll to position [0, 0]
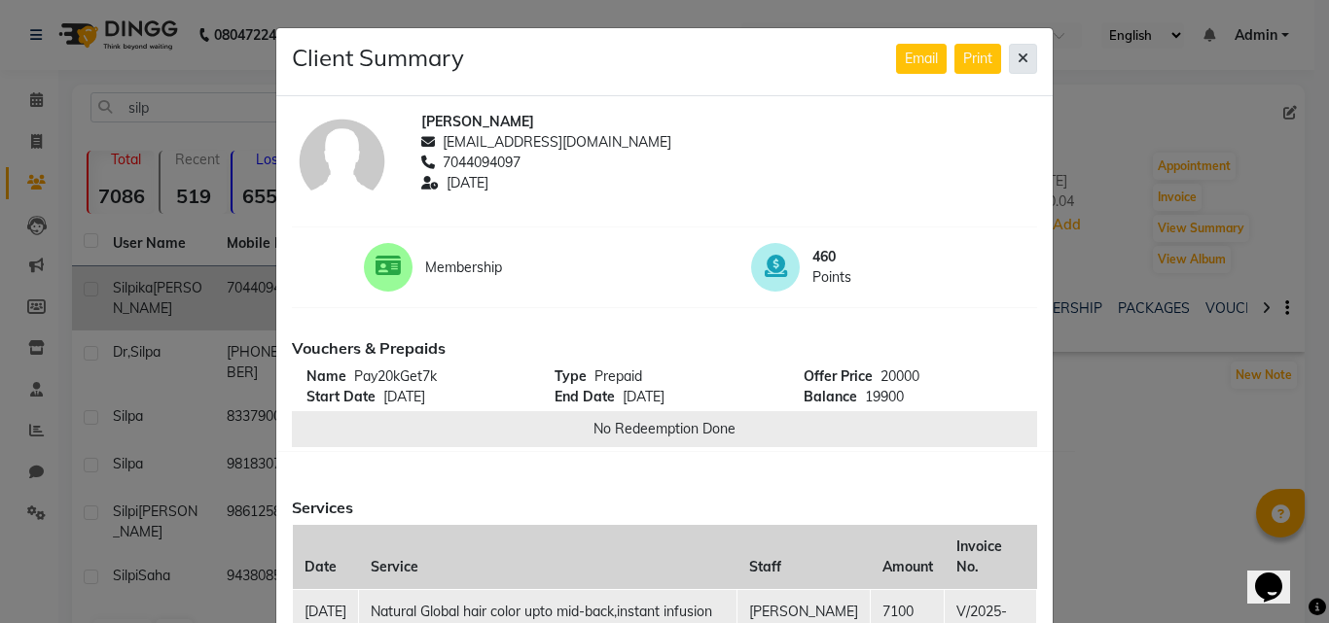
click at [1017, 55] on icon at bounding box center [1022, 59] width 11 height 14
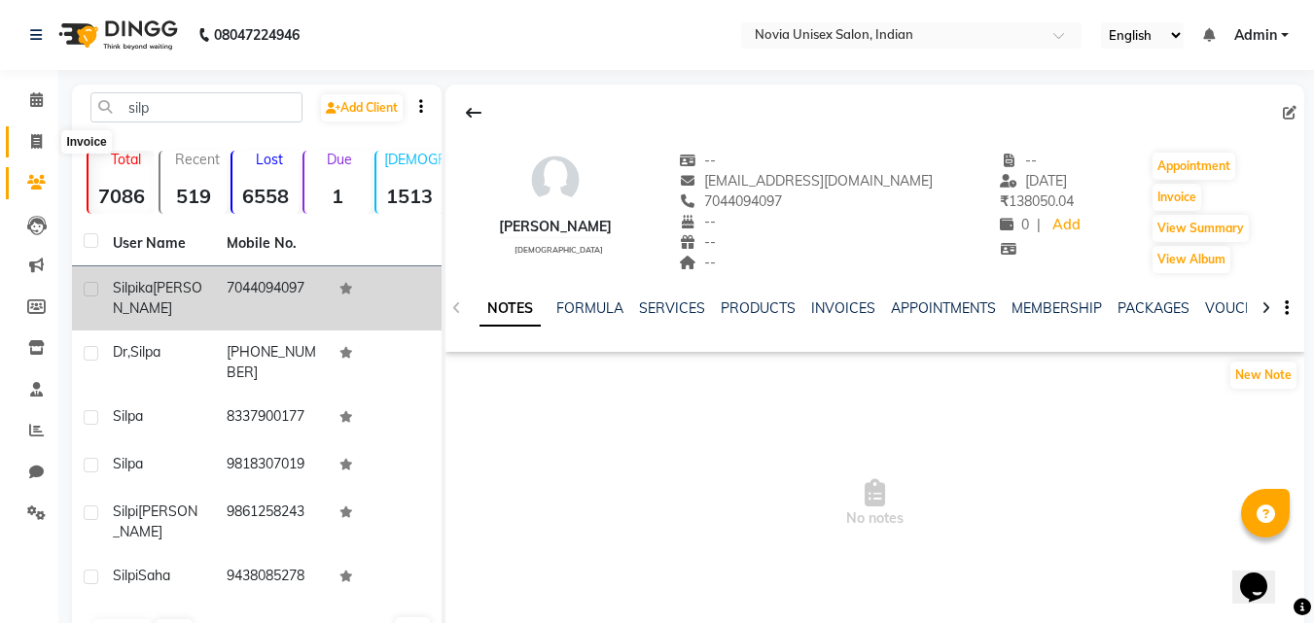
click at [41, 146] on icon at bounding box center [36, 141] width 11 height 15
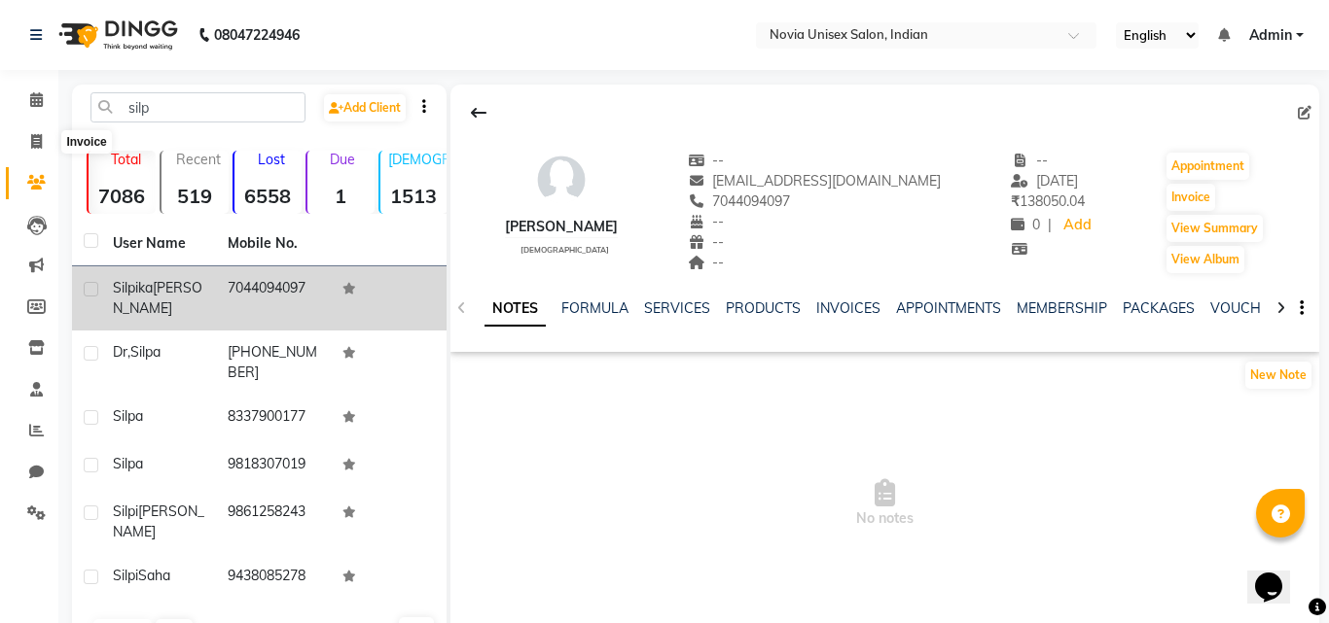
select select "service"
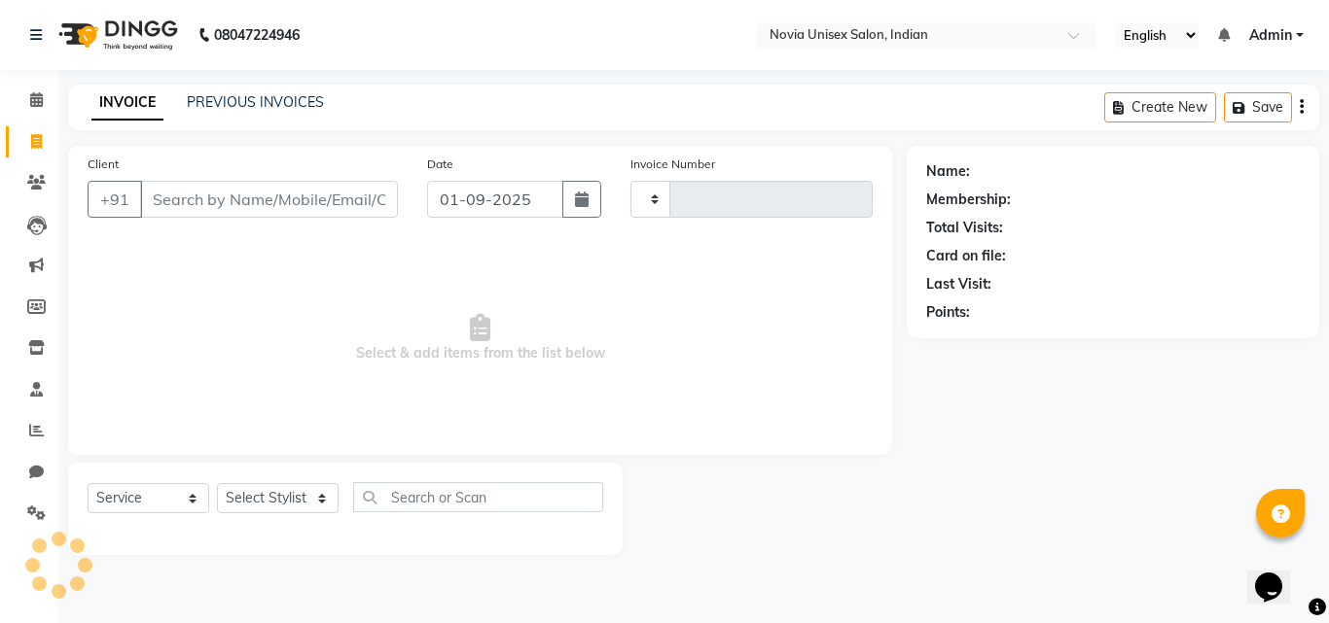
click at [273, 208] on input "Client" at bounding box center [269, 199] width 258 height 37
type input "1887"
select select "8772"
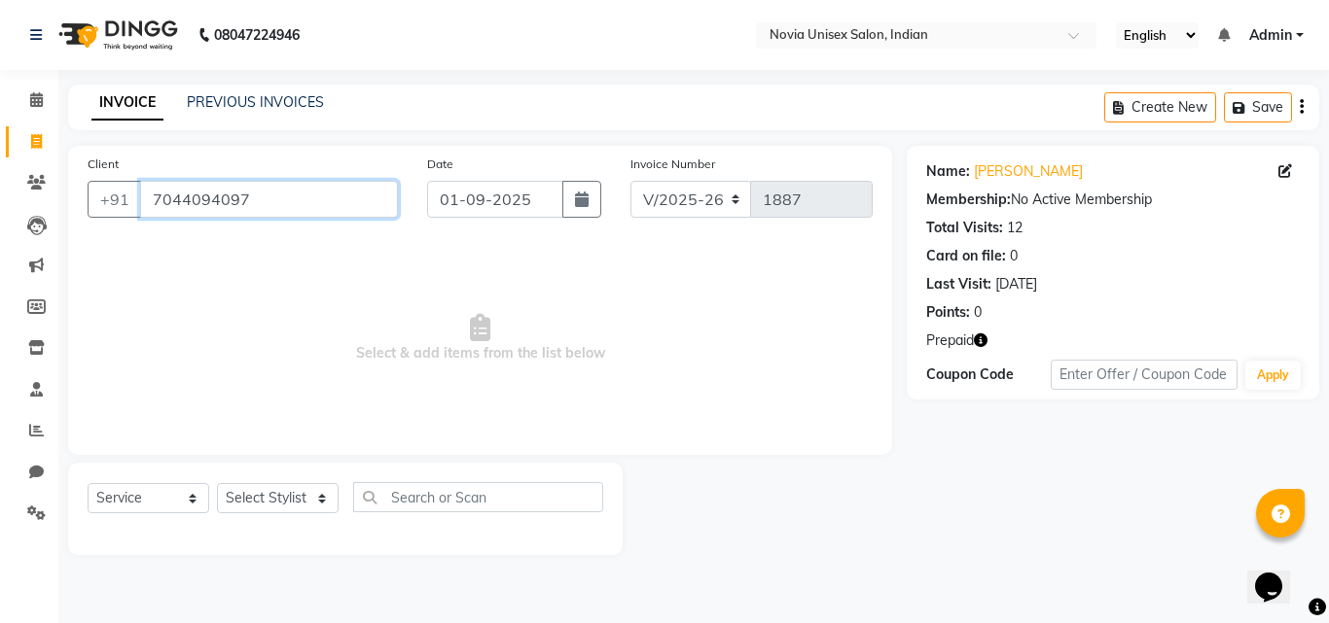
click at [269, 201] on input "7044094097" at bounding box center [269, 199] width 258 height 37
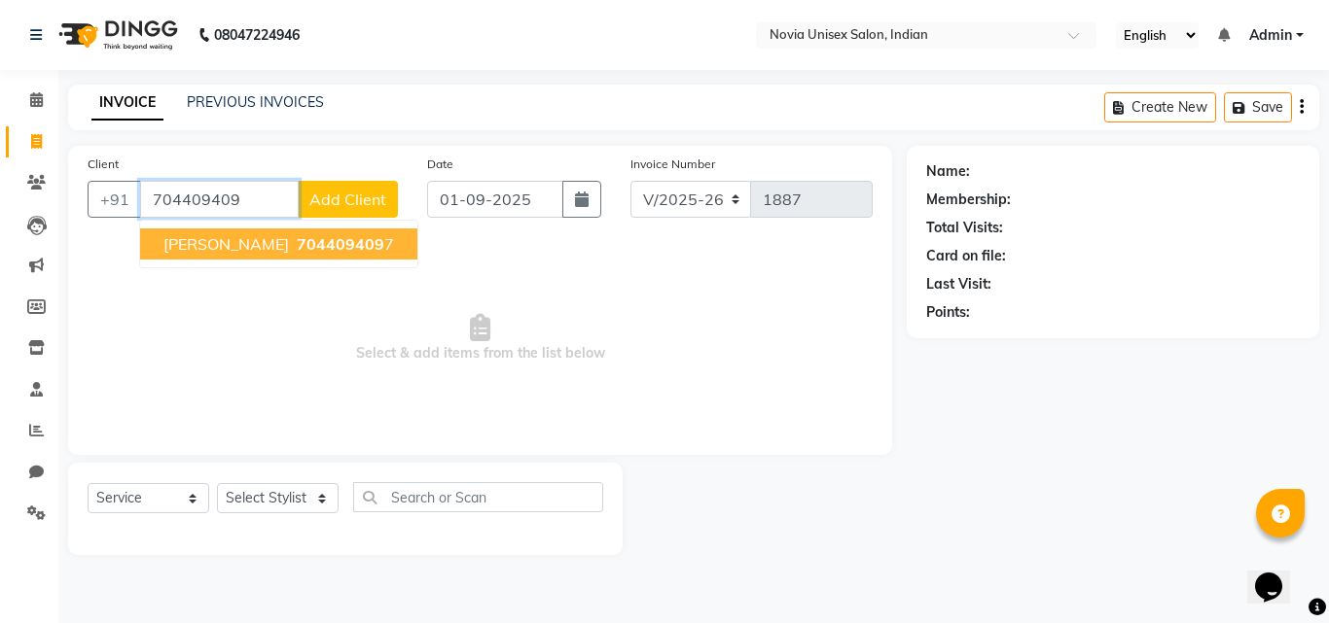
click at [278, 251] on span "silpika mukherjee" at bounding box center [225, 243] width 125 height 19
type input "7044094097"
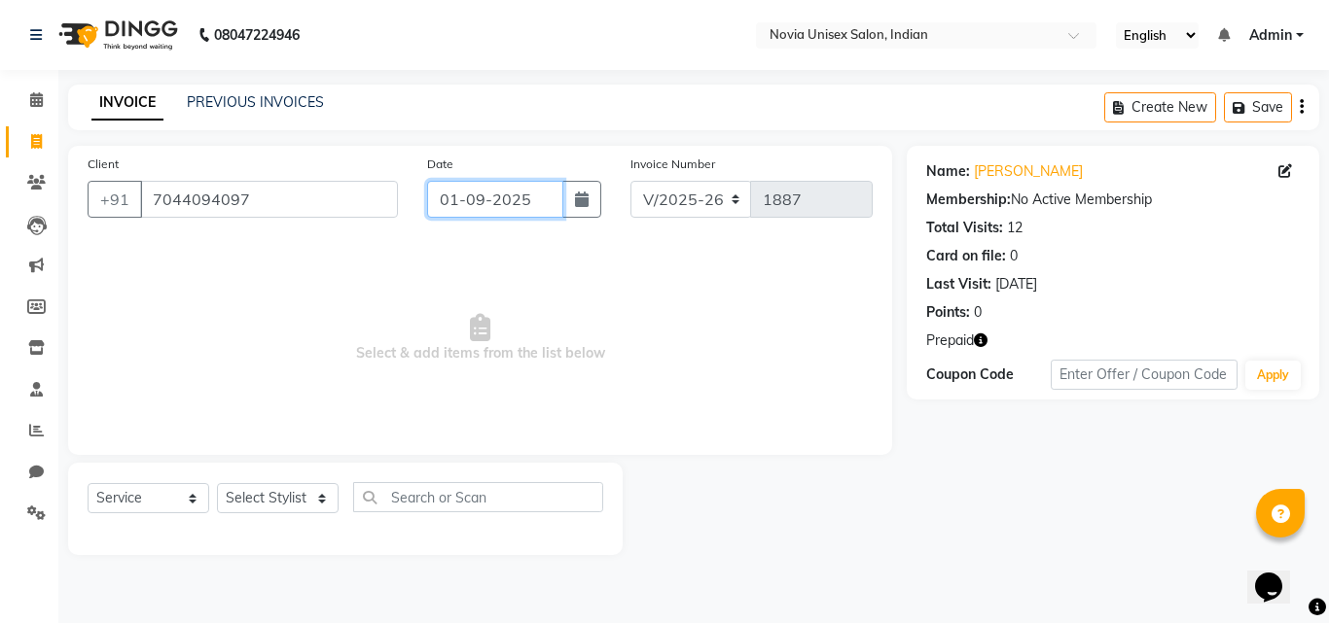
click at [507, 202] on input "01-09-2025" at bounding box center [495, 199] width 136 height 37
select select "9"
select select "2025"
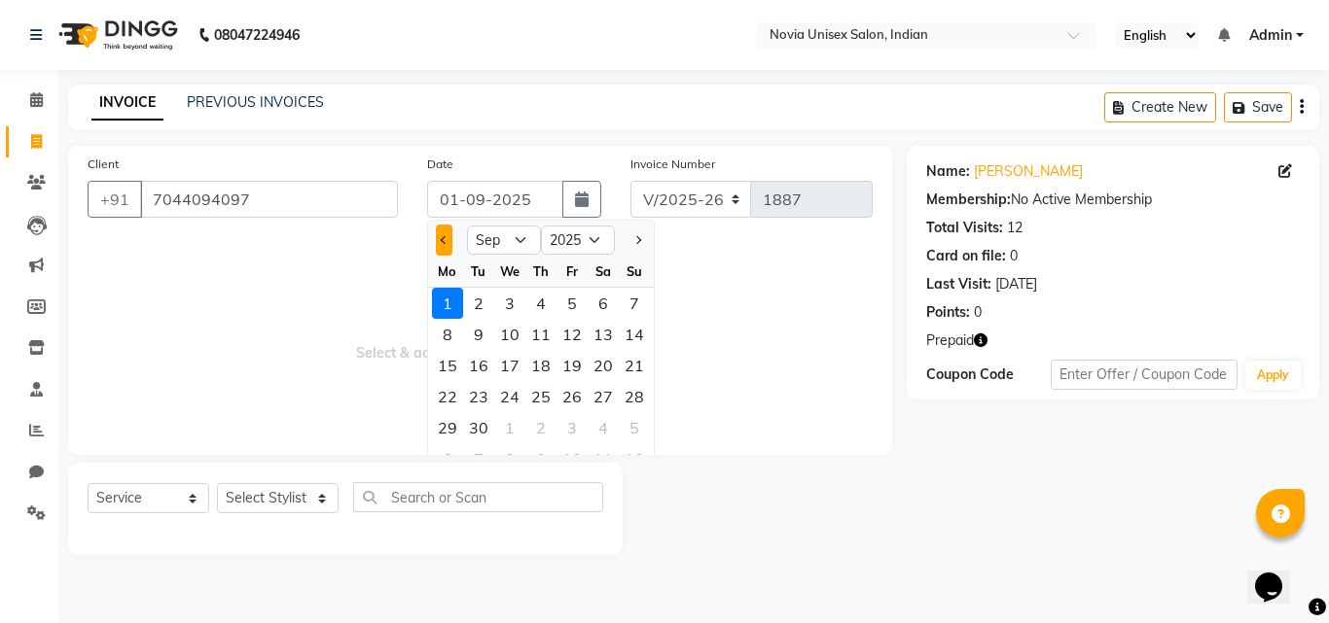
click at [438, 239] on button "Previous month" at bounding box center [444, 240] width 17 height 31
select select "8"
click at [574, 424] on div "29" at bounding box center [571, 427] width 31 height 31
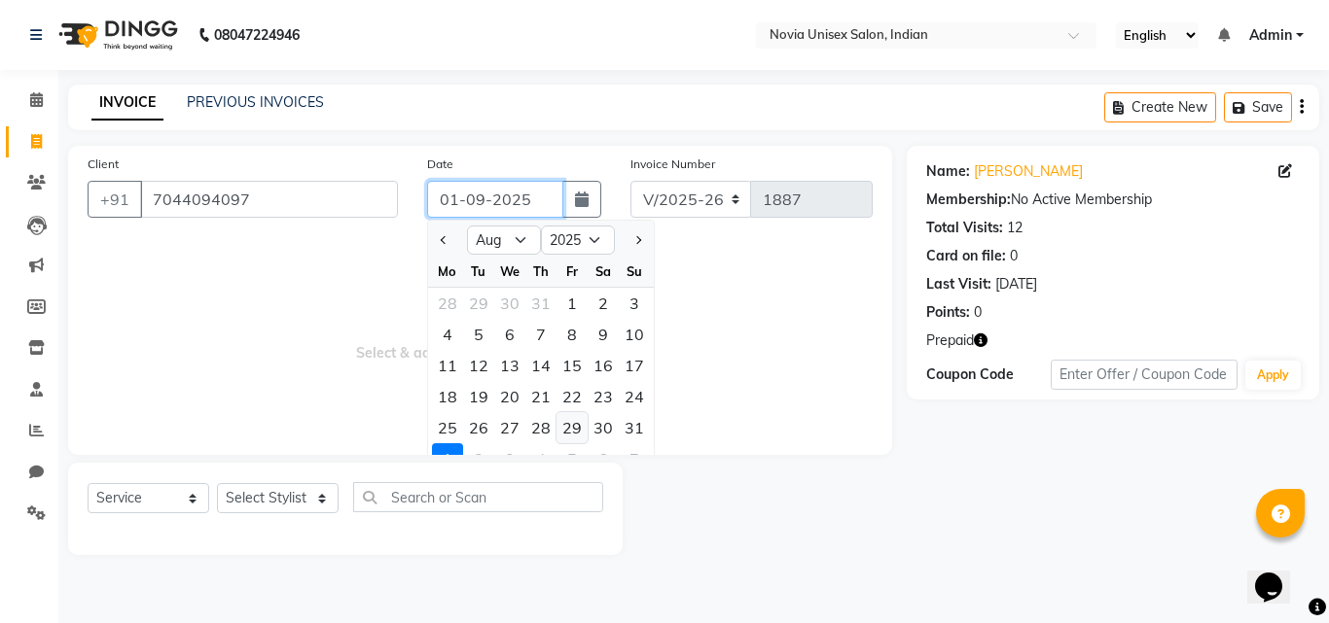
type input "29-08-2025"
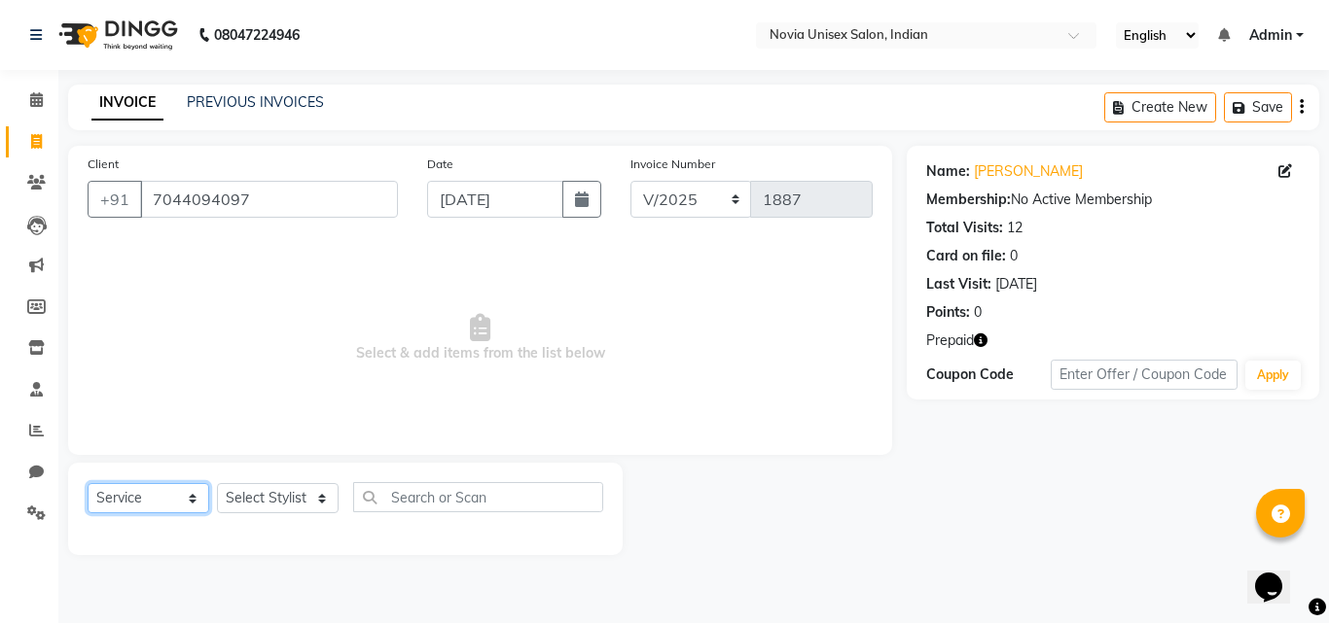
click at [190, 496] on select "Select Service Product Membership Package Voucher Prepaid Gift Card" at bounding box center [149, 498] width 122 height 30
click at [88, 483] on select "Select Service Product Membership Package Voucher Prepaid Gift Card" at bounding box center [149, 498] width 122 height 30
click at [258, 501] on select "Select Stylist Ankita Ashraf ali Bikash fardeen housesale laxmipriya mahua MUJA…" at bounding box center [278, 498] width 122 height 30
select select "89571"
click at [217, 483] on select "Select Stylist Ankita Ashraf ali Bikash fardeen housesale laxmipriya mahua MUJA…" at bounding box center [278, 498] width 122 height 30
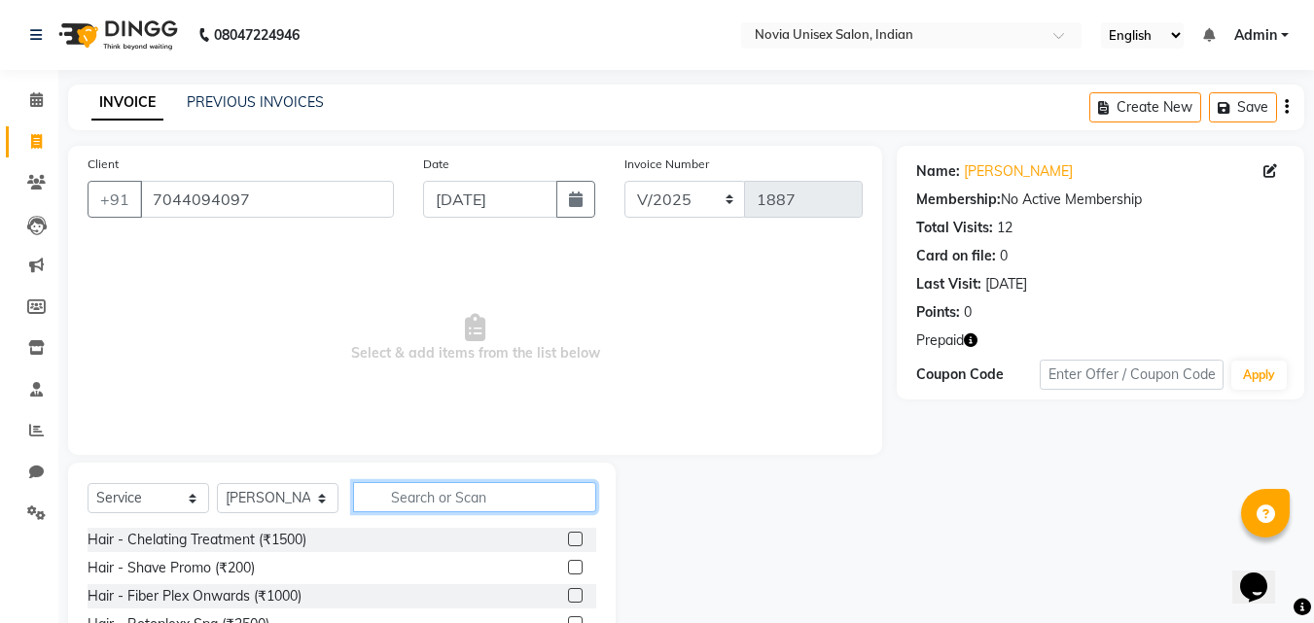
click at [441, 496] on input "text" at bounding box center [474, 497] width 243 height 30
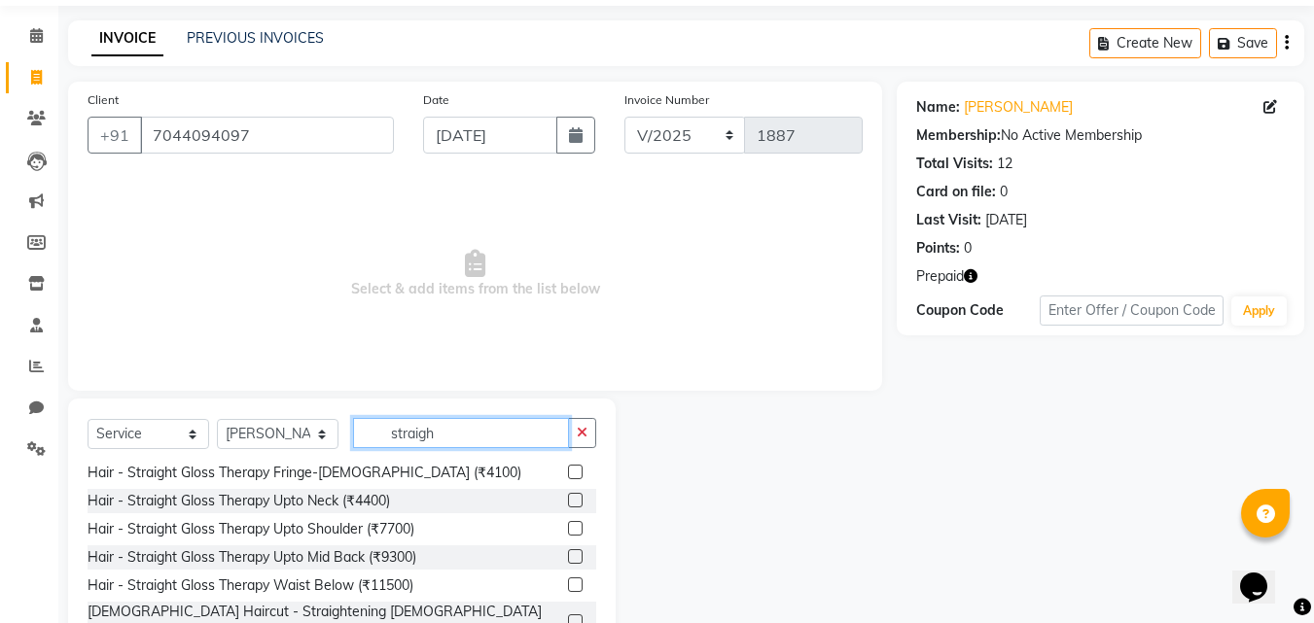
scroll to position [97, 0]
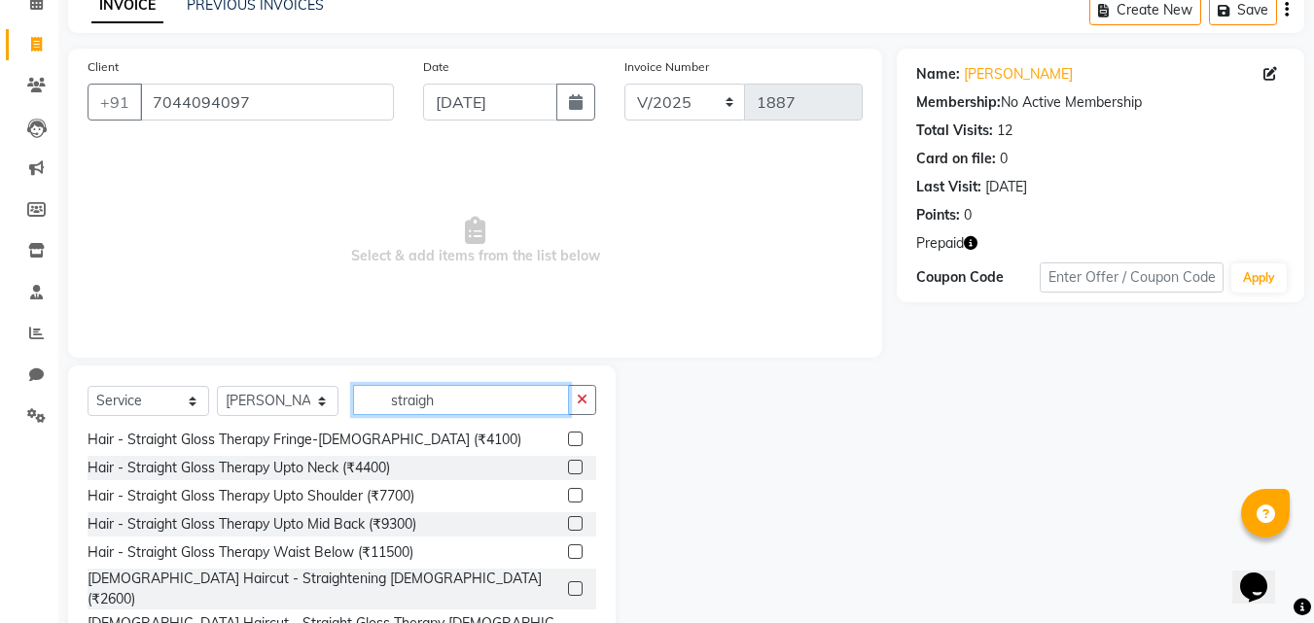
type input "straigh"
click at [568, 520] on label at bounding box center [575, 523] width 15 height 15
click at [568, 520] on input "checkbox" at bounding box center [574, 524] width 13 height 13
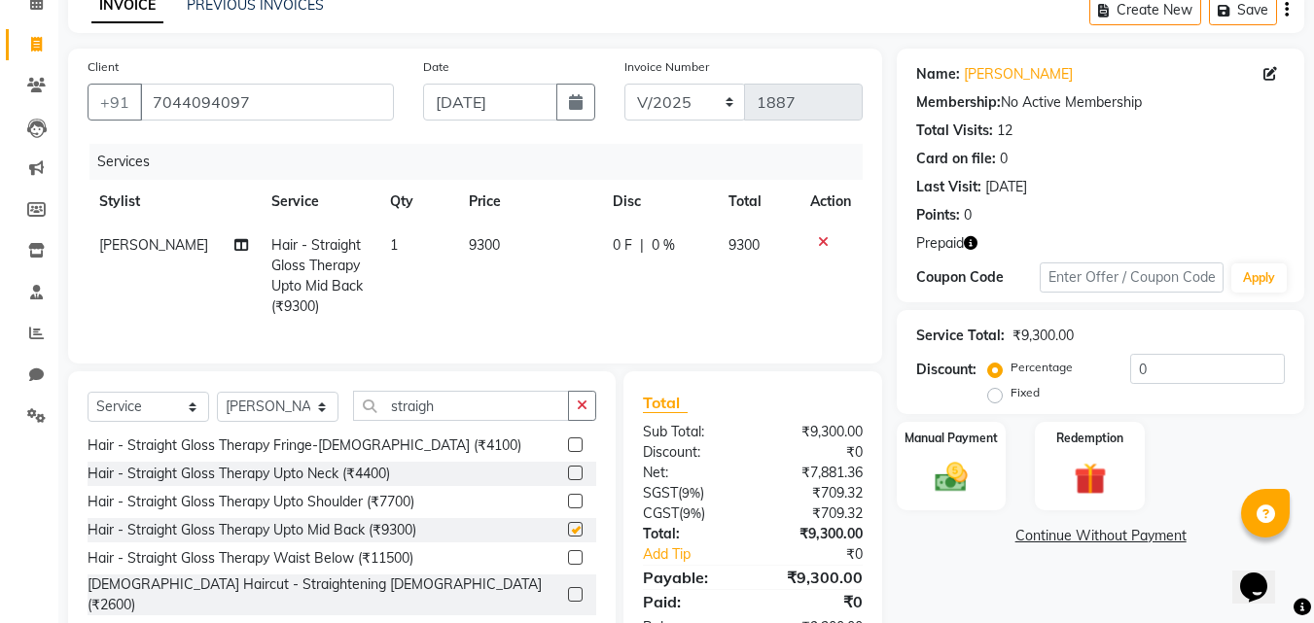
checkbox input "false"
click at [485, 244] on span "9300" at bounding box center [484, 245] width 31 height 18
select select "89571"
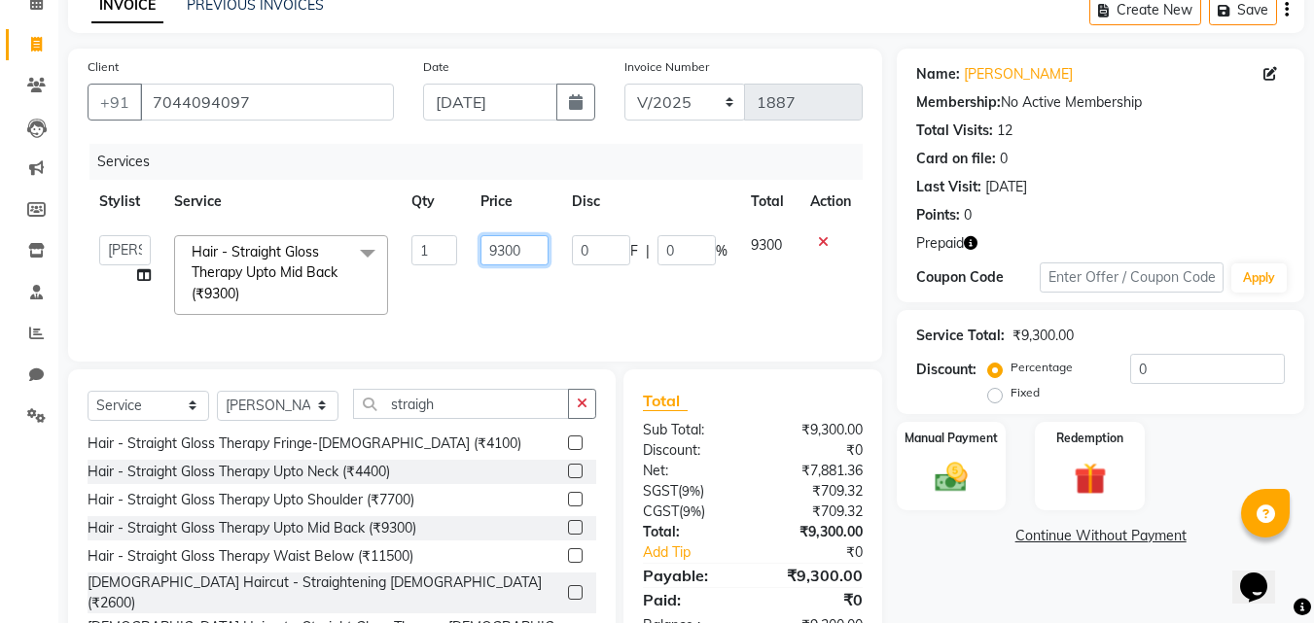
drag, startPoint x: 530, startPoint y: 247, endPoint x: 453, endPoint y: 243, distance: 76.9
click at [453, 243] on tr "Ankita Ashraf ali Bikash fardeen housesale laxmipriya mahua MUJAMMIL Rahul Suma…" at bounding box center [475, 275] width 775 height 103
type input "11500"
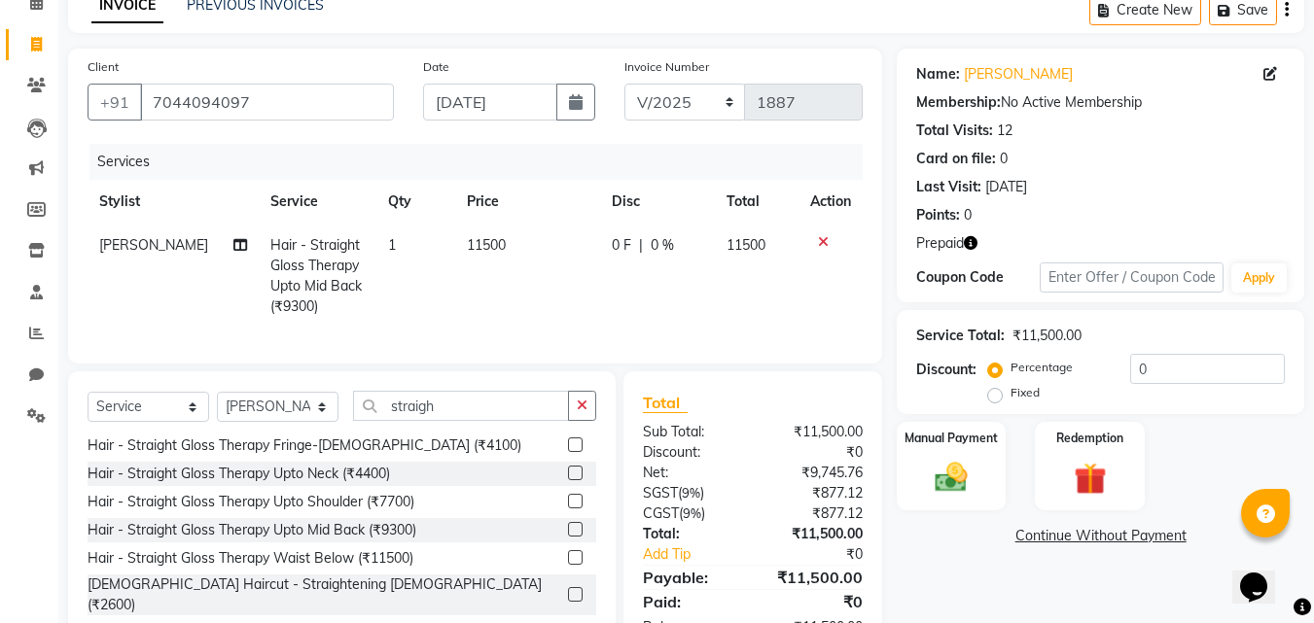
click at [645, 317] on td "0 F | 0 %" at bounding box center [657, 276] width 115 height 105
select select "89571"
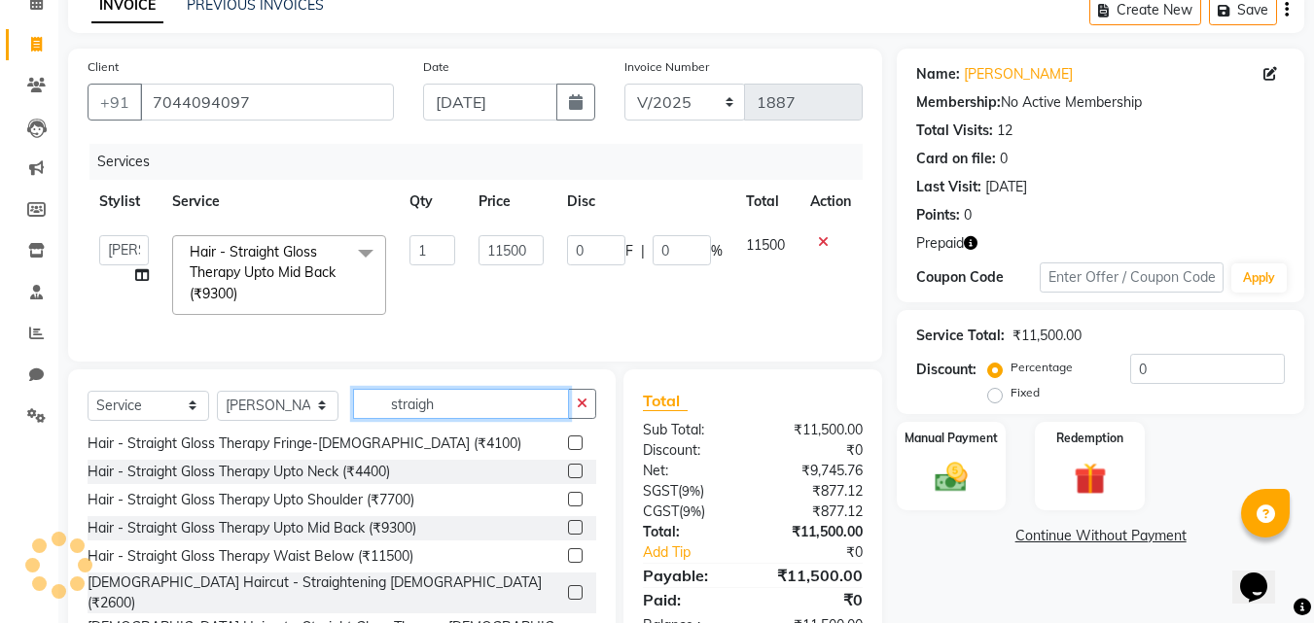
click at [471, 419] on input "straigh" at bounding box center [461, 404] width 216 height 30
type input "s"
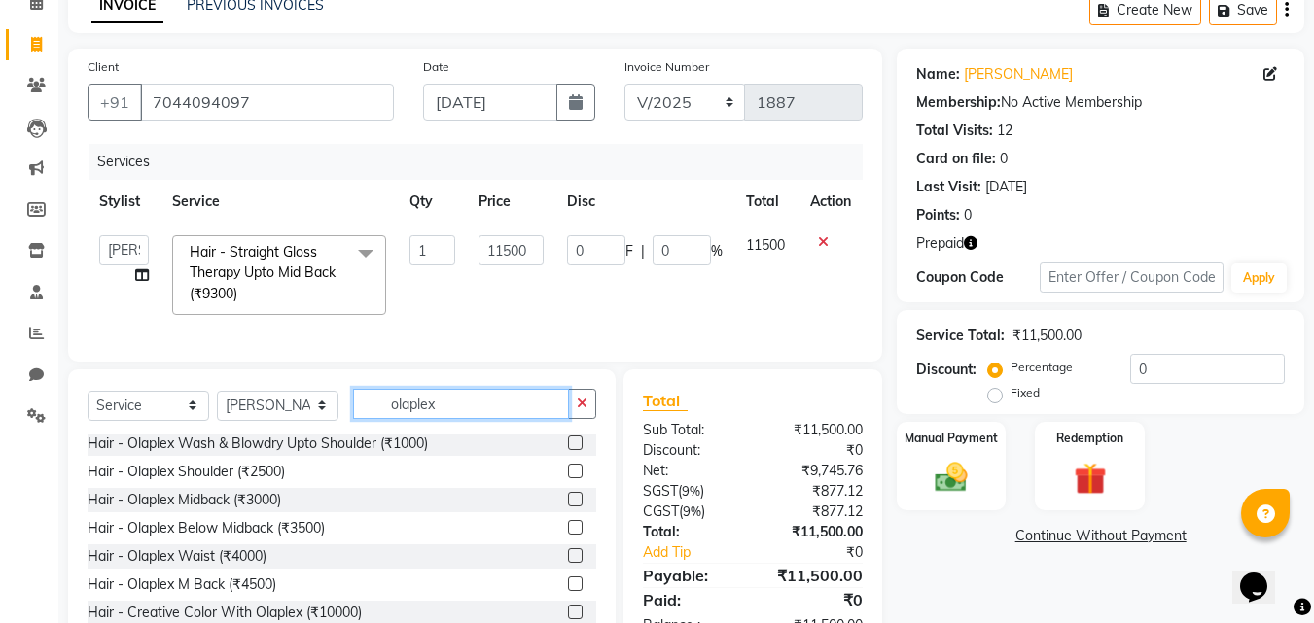
scroll to position [174, 0]
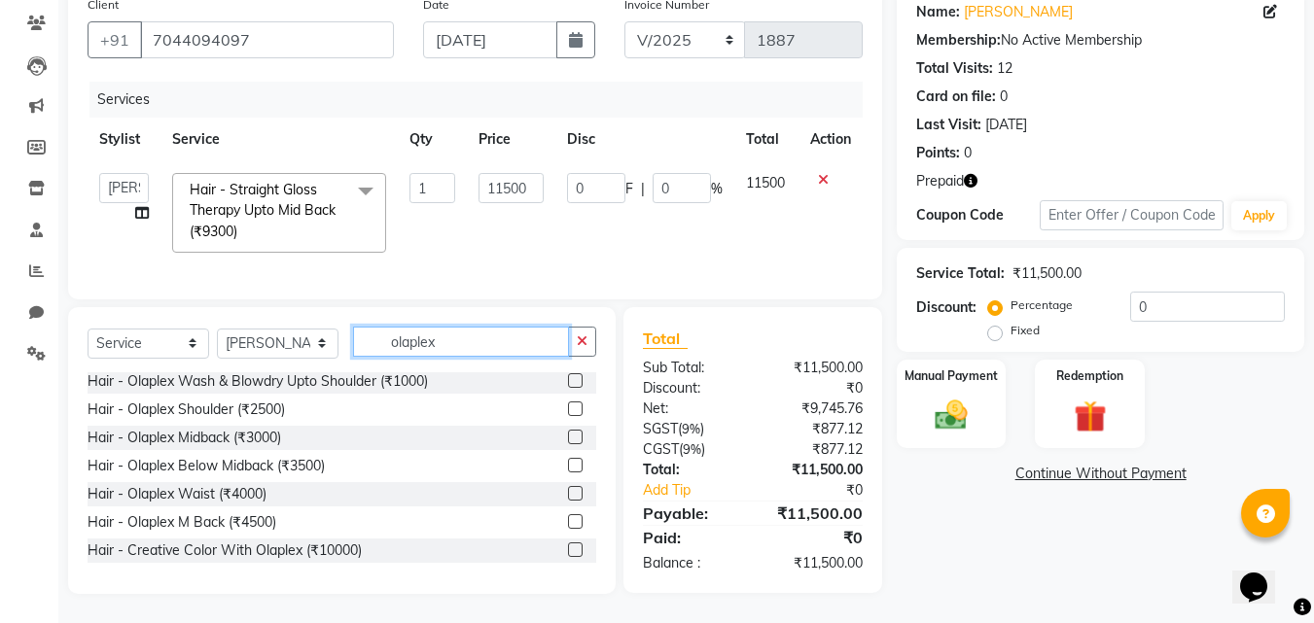
type input "olaplex"
click at [568, 461] on label at bounding box center [575, 465] width 15 height 15
click at [568, 461] on input "checkbox" at bounding box center [574, 466] width 13 height 13
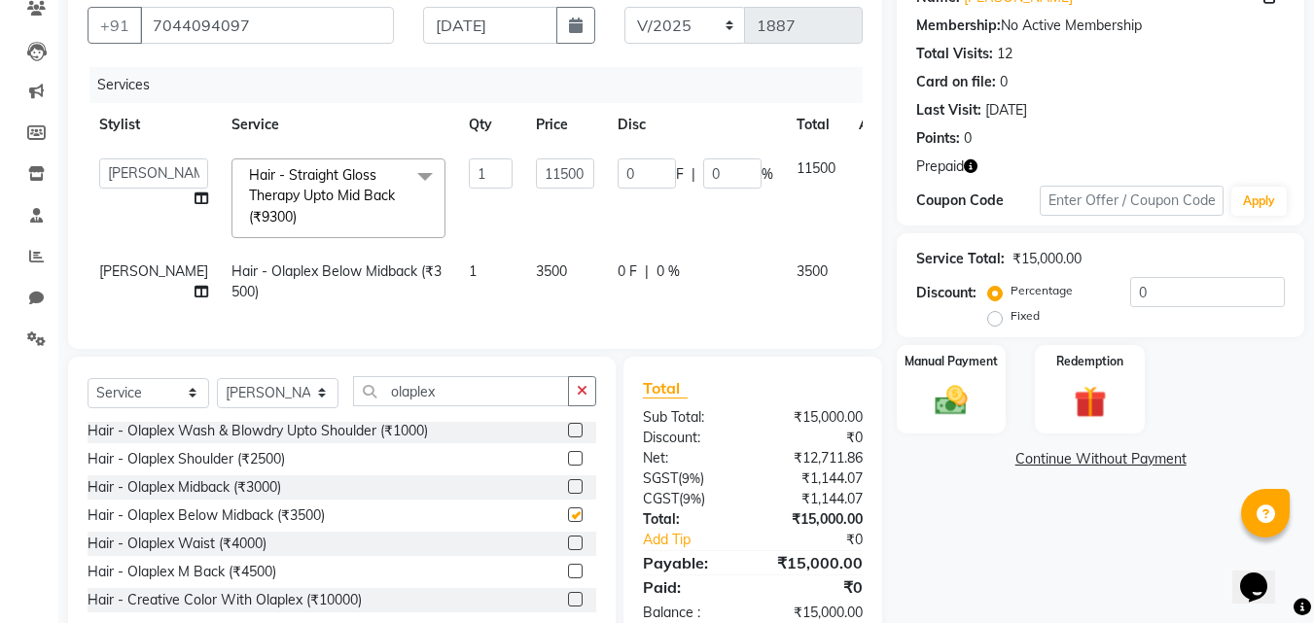
checkbox input "false"
click at [529, 266] on td "3500" at bounding box center [565, 282] width 82 height 64
select select "89571"
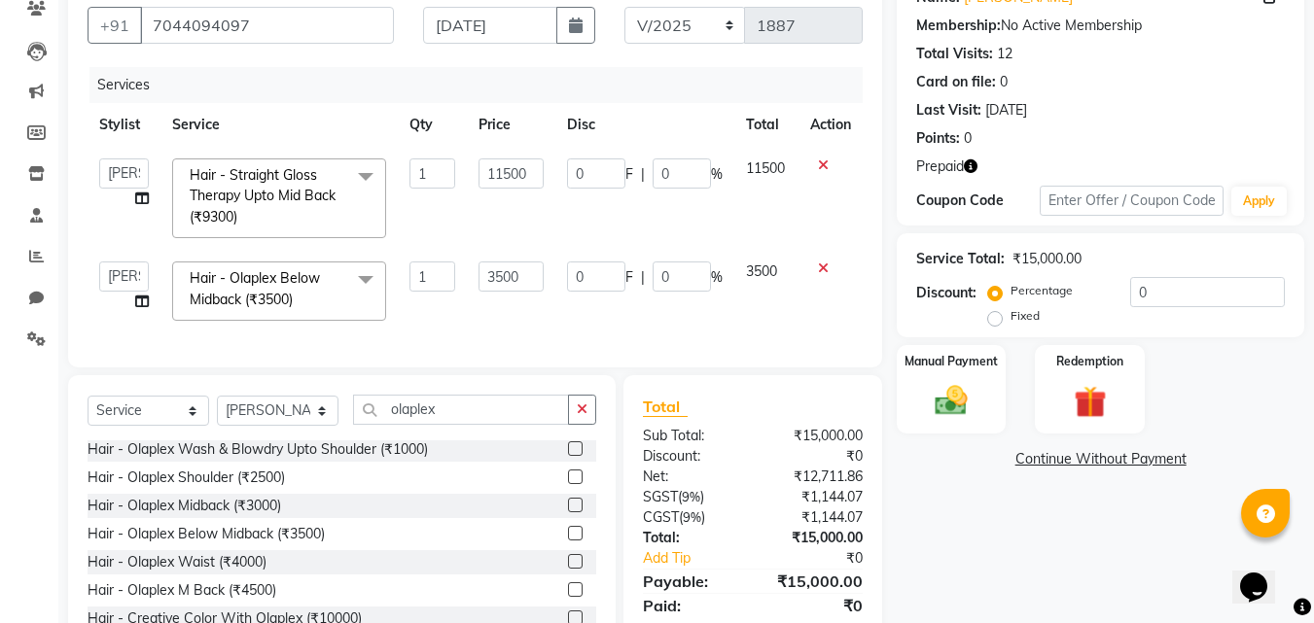
click at [523, 267] on input "3500" at bounding box center [511, 277] width 65 height 30
drag, startPoint x: 540, startPoint y: 274, endPoint x: 466, endPoint y: 275, distance: 73.9
click at [467, 275] on td "3500" at bounding box center [511, 291] width 89 height 83
type input "3000"
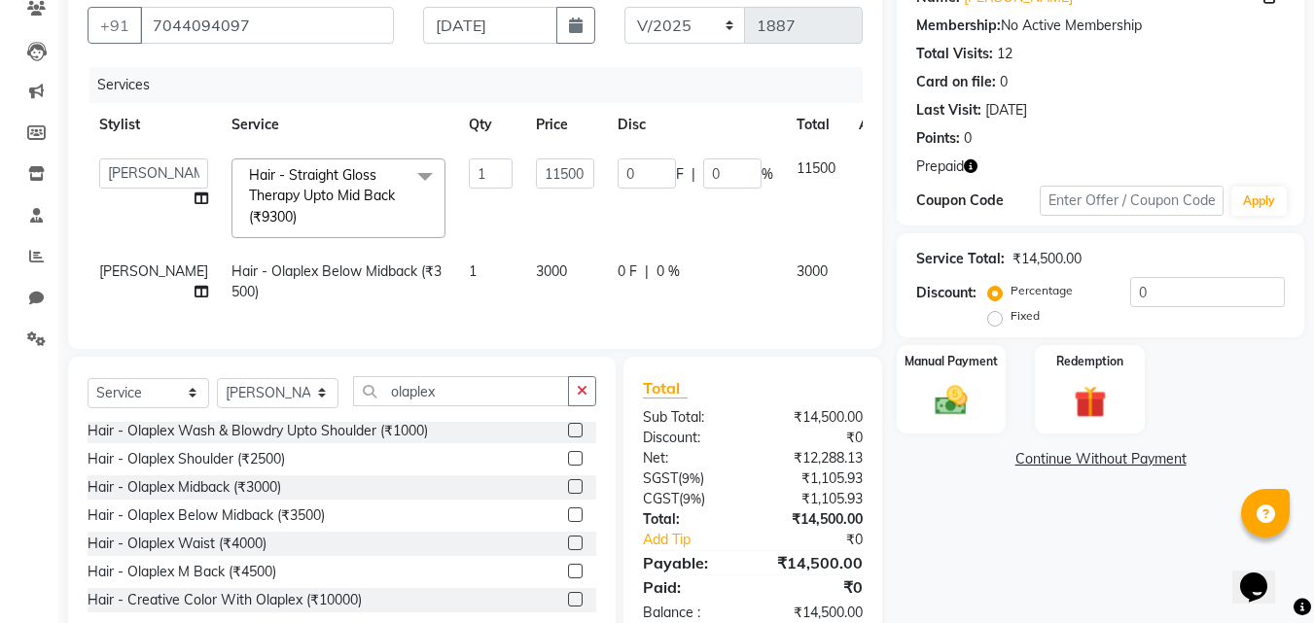
click at [969, 530] on div "Name: Silpika Mukherjee Membership: No Active Membership Total Visits: 12 Card …" at bounding box center [1108, 308] width 422 height 672
click at [1032, 508] on div "Name: Silpika Mukherjee Membership: No Active Membership Total Visits: 12 Card …" at bounding box center [1108, 308] width 422 height 672
click at [1088, 373] on div "Redemption" at bounding box center [1090, 389] width 114 height 92
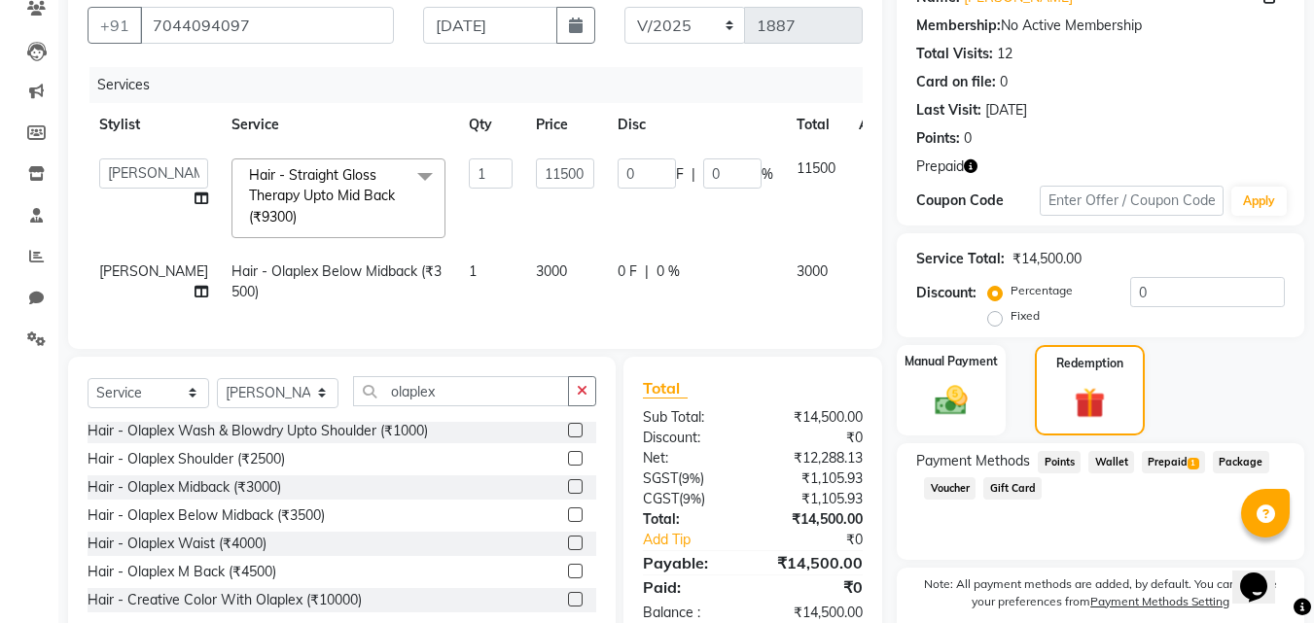
click at [1168, 460] on span "Prepaid 1" at bounding box center [1173, 462] width 63 height 22
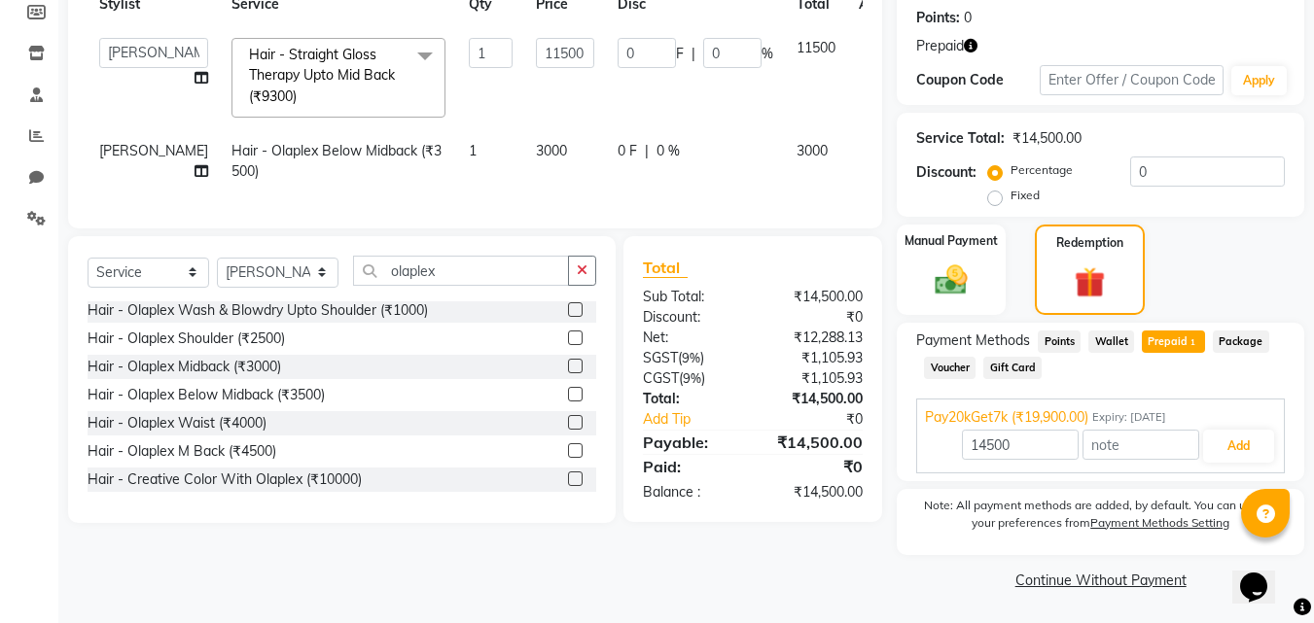
scroll to position [296, 0]
click at [1233, 454] on button "Add" at bounding box center [1238, 445] width 71 height 33
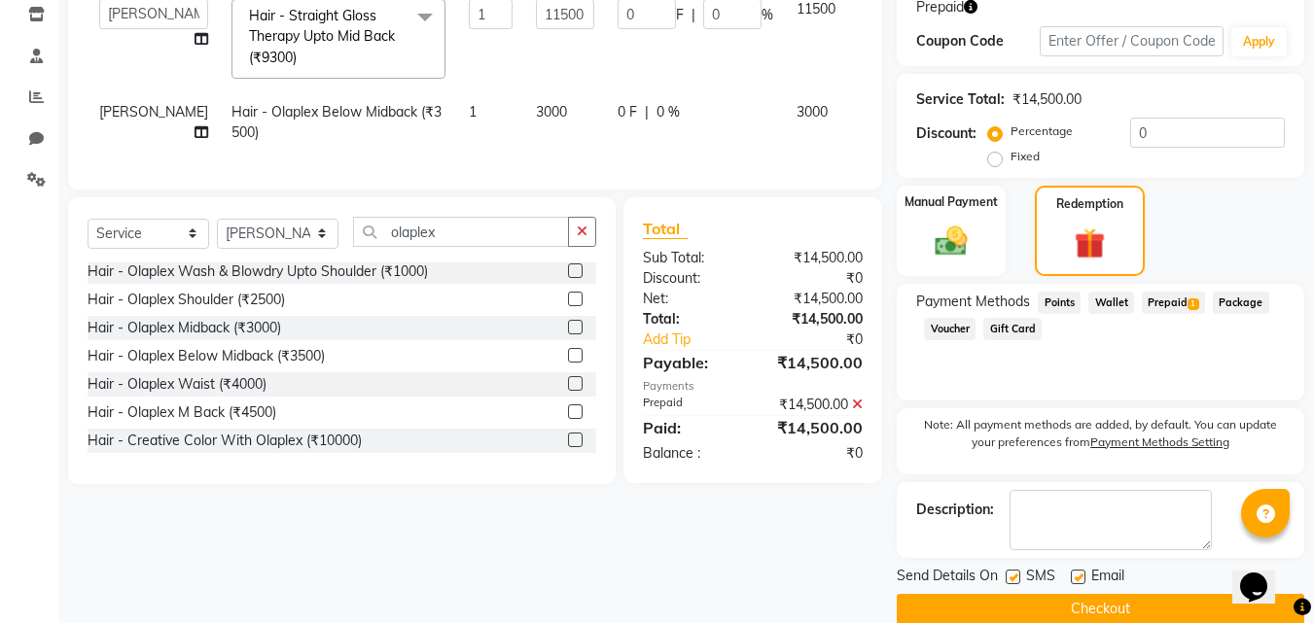
scroll to position [364, 0]
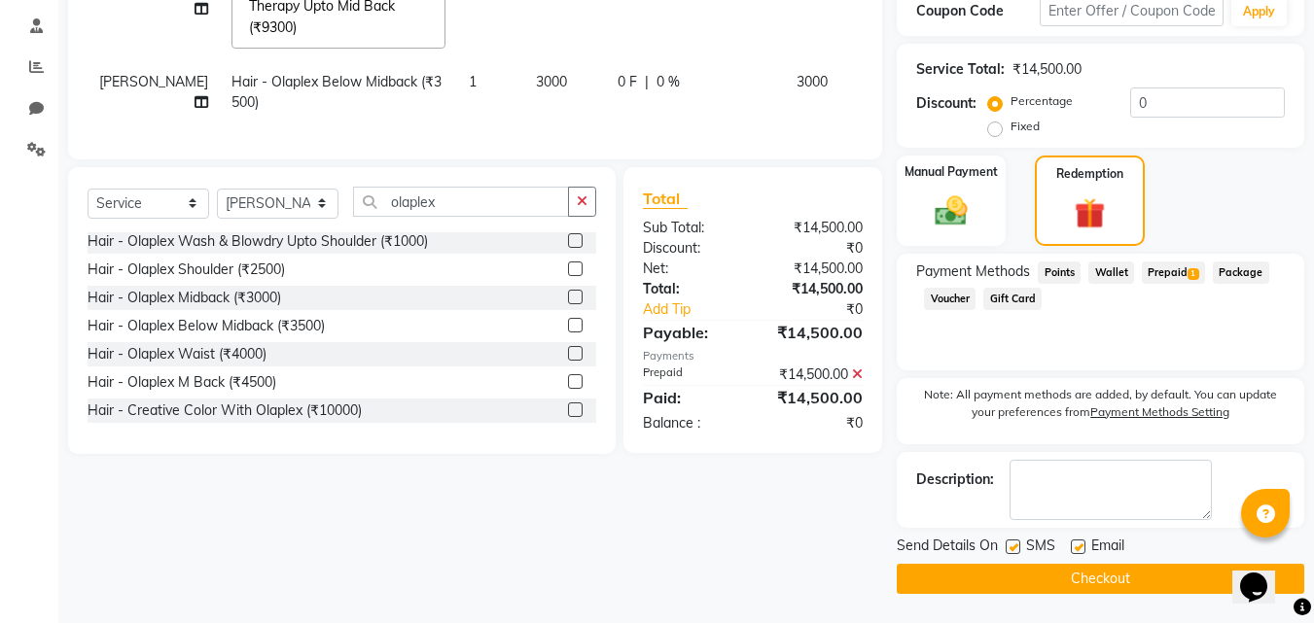
click at [1130, 579] on button "Checkout" at bounding box center [1101, 579] width 408 height 30
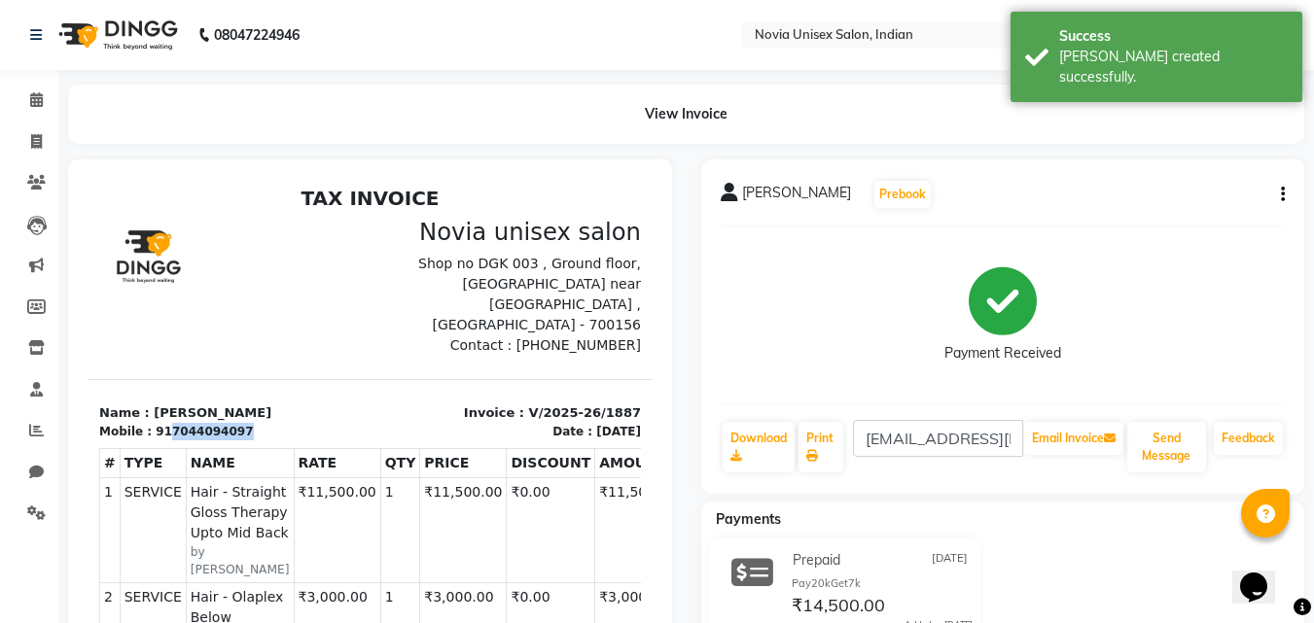
drag, startPoint x: 160, startPoint y: 409, endPoint x: 267, endPoint y: 411, distance: 108.0
click at [267, 423] on div "Mobile : 917044094097" at bounding box center [229, 432] width 260 height 18
click at [333, 324] on div at bounding box center [229, 287] width 283 height 138
click at [43, 137] on span at bounding box center [36, 142] width 34 height 22
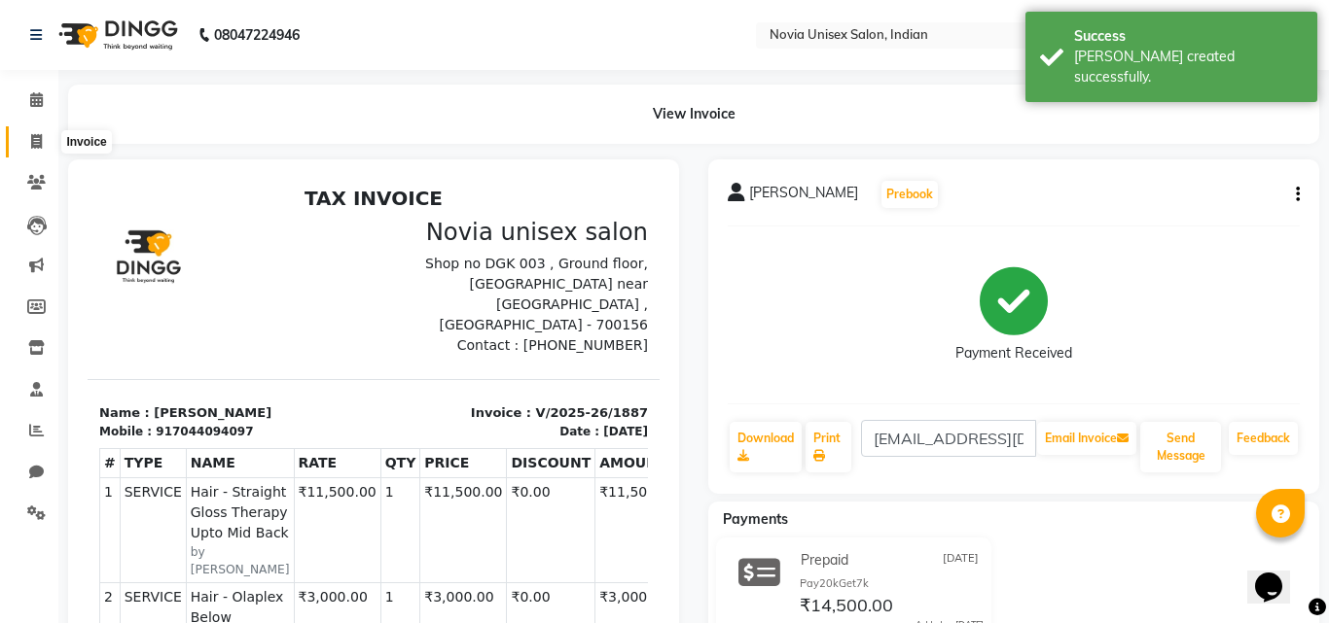
select select "8772"
select select "service"
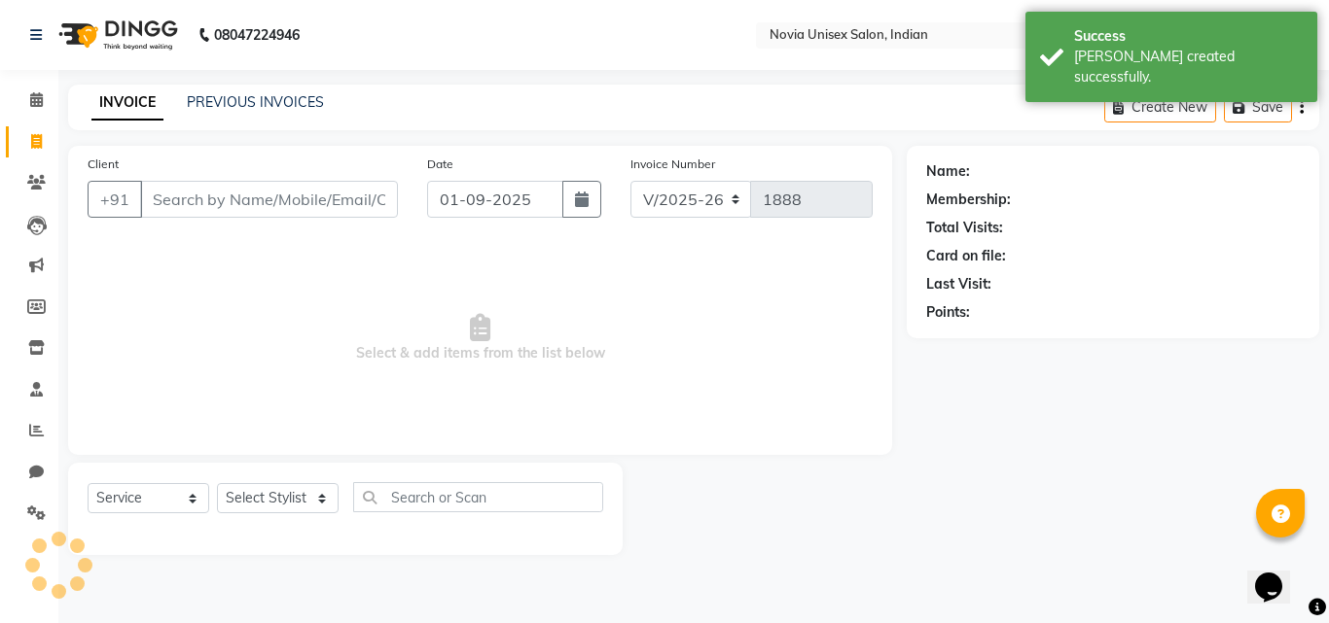
click at [325, 196] on input "Client" at bounding box center [269, 199] width 258 height 37
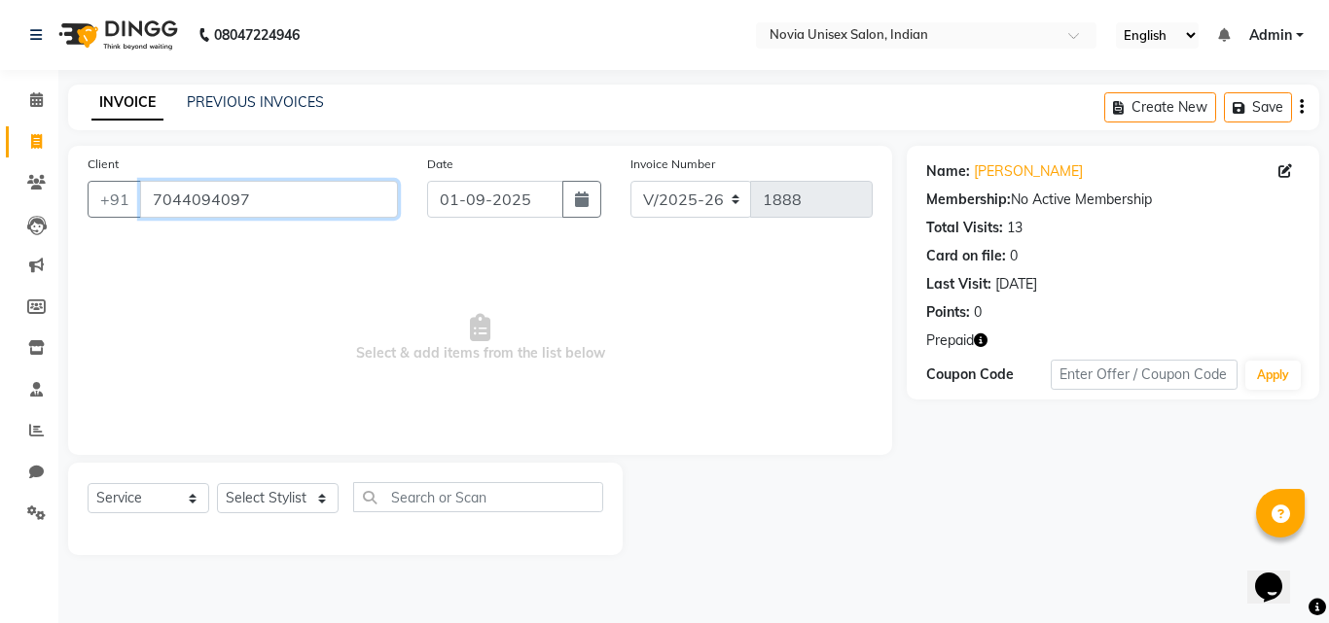
click at [277, 203] on input "7044094097" at bounding box center [269, 199] width 258 height 37
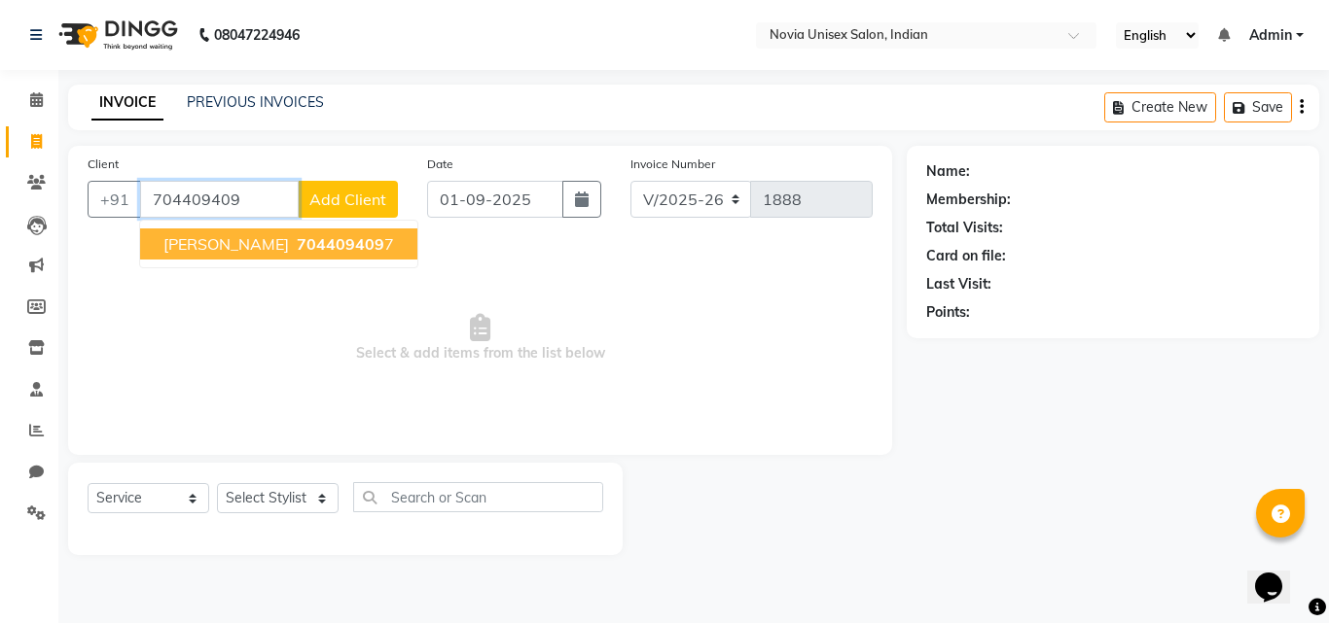
click at [278, 252] on span "silpika mukherjee" at bounding box center [225, 243] width 125 height 19
type input "7044094097"
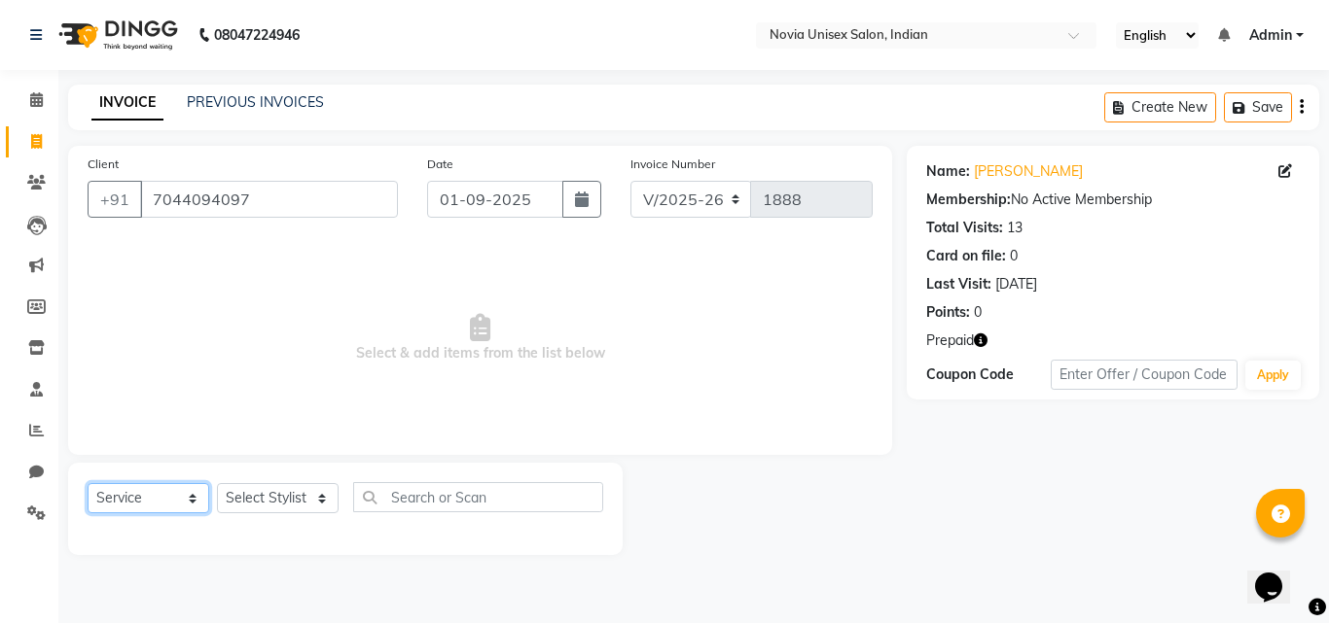
click at [175, 504] on select "Select Service Product Membership Package Voucher Prepaid Gift Card" at bounding box center [149, 498] width 122 height 30
click at [88, 483] on select "Select Service Product Membership Package Voucher Prepaid Gift Card" at bounding box center [149, 498] width 122 height 30
click at [288, 501] on select "Select Stylist Ankita Ashraf ali Bikash fardeen housesale laxmipriya mahua MUJA…" at bounding box center [278, 498] width 122 height 30
select select "89580"
click at [217, 483] on select "Select Stylist Ankita Ashraf ali Bikash fardeen housesale laxmipriya mahua MUJA…" at bounding box center [278, 498] width 122 height 30
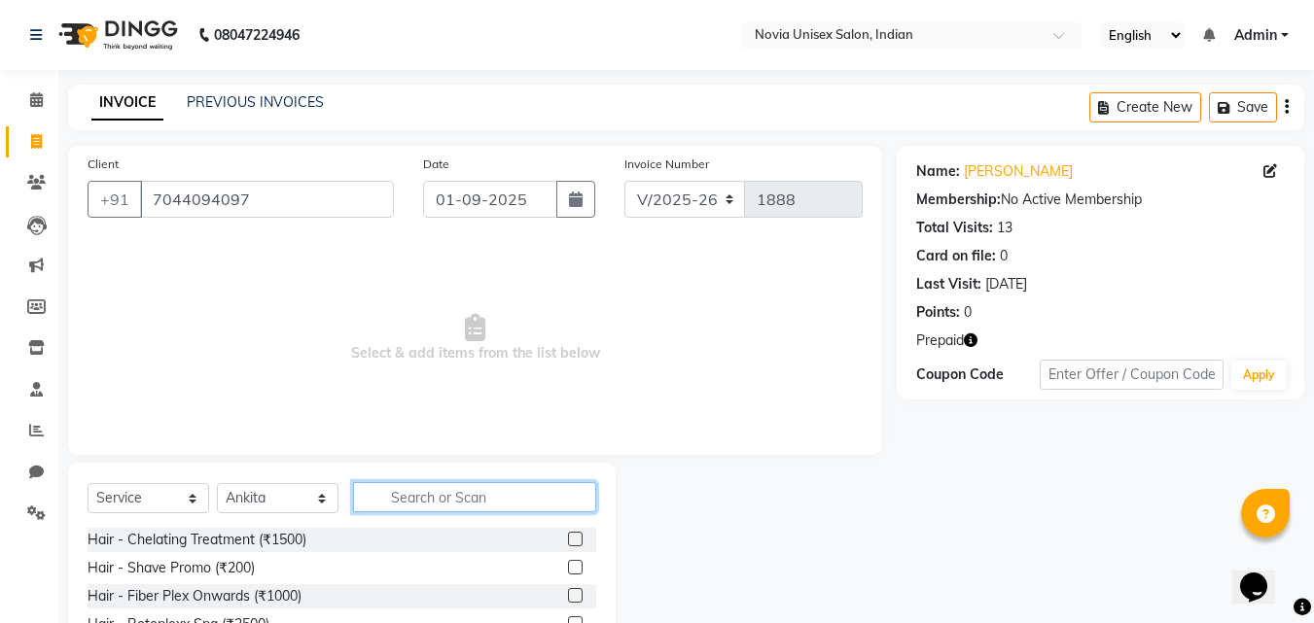
click at [454, 497] on input "text" at bounding box center [474, 497] width 243 height 30
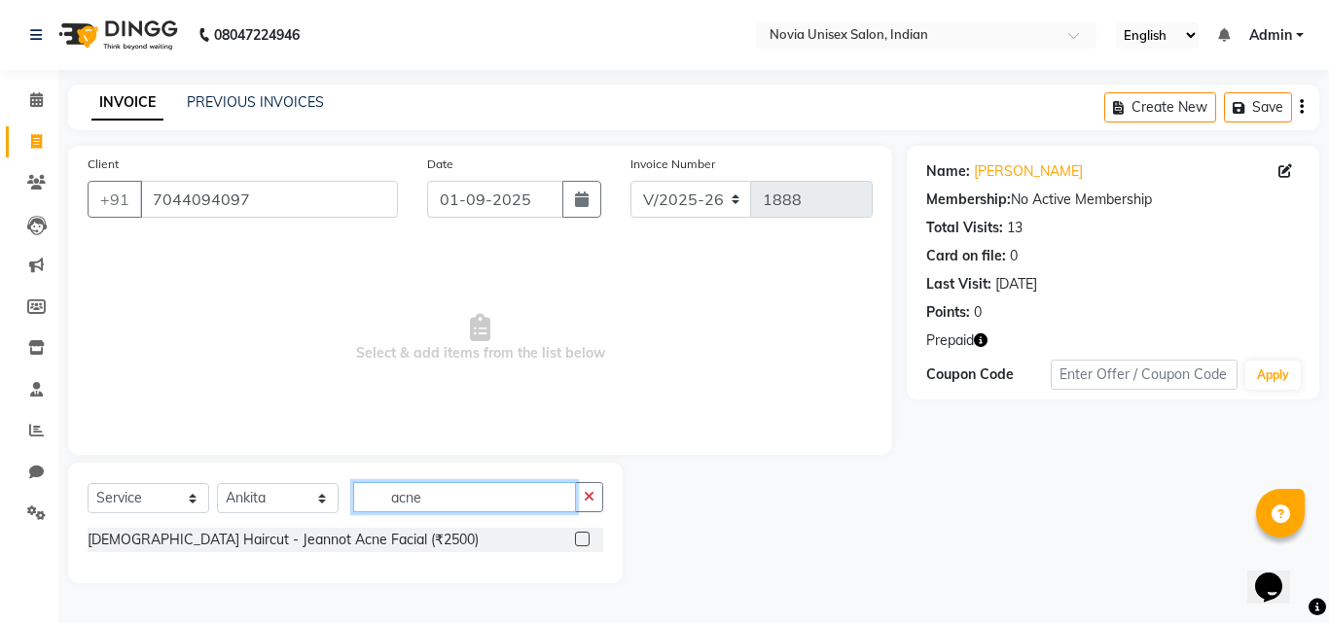
type input "acne"
click at [579, 542] on label at bounding box center [582, 539] width 15 height 15
click at [579, 542] on input "checkbox" at bounding box center [581, 540] width 13 height 13
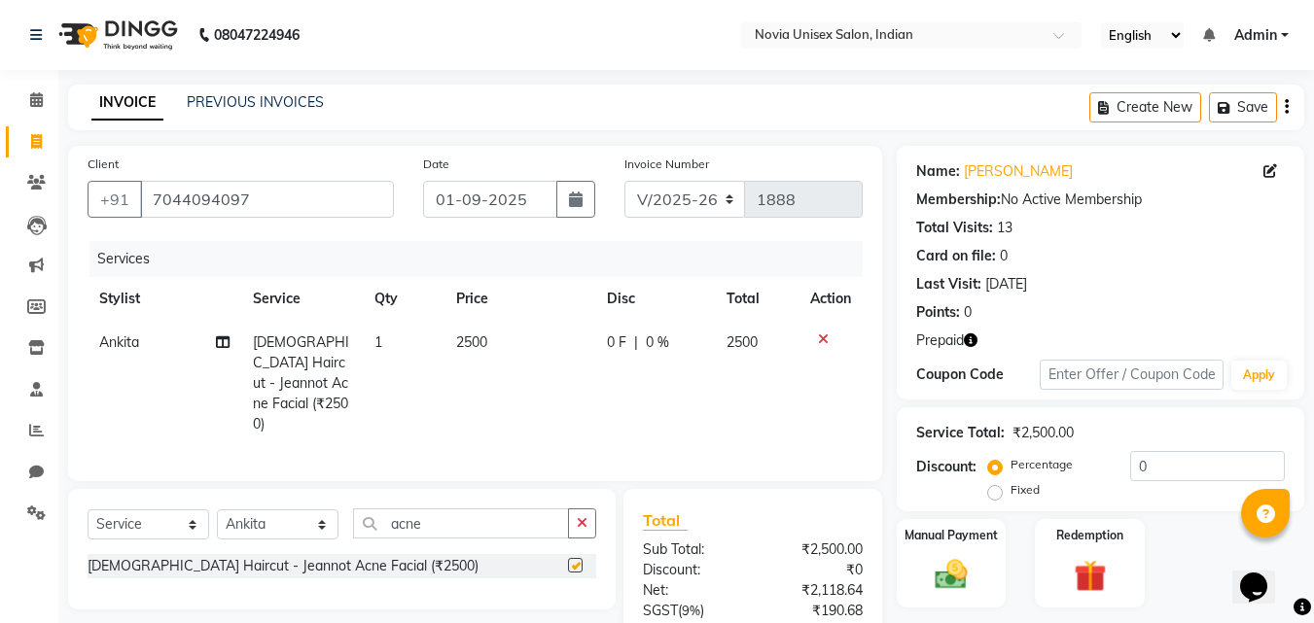
checkbox input "false"
click at [501, 344] on td "2500" at bounding box center [520, 383] width 151 height 125
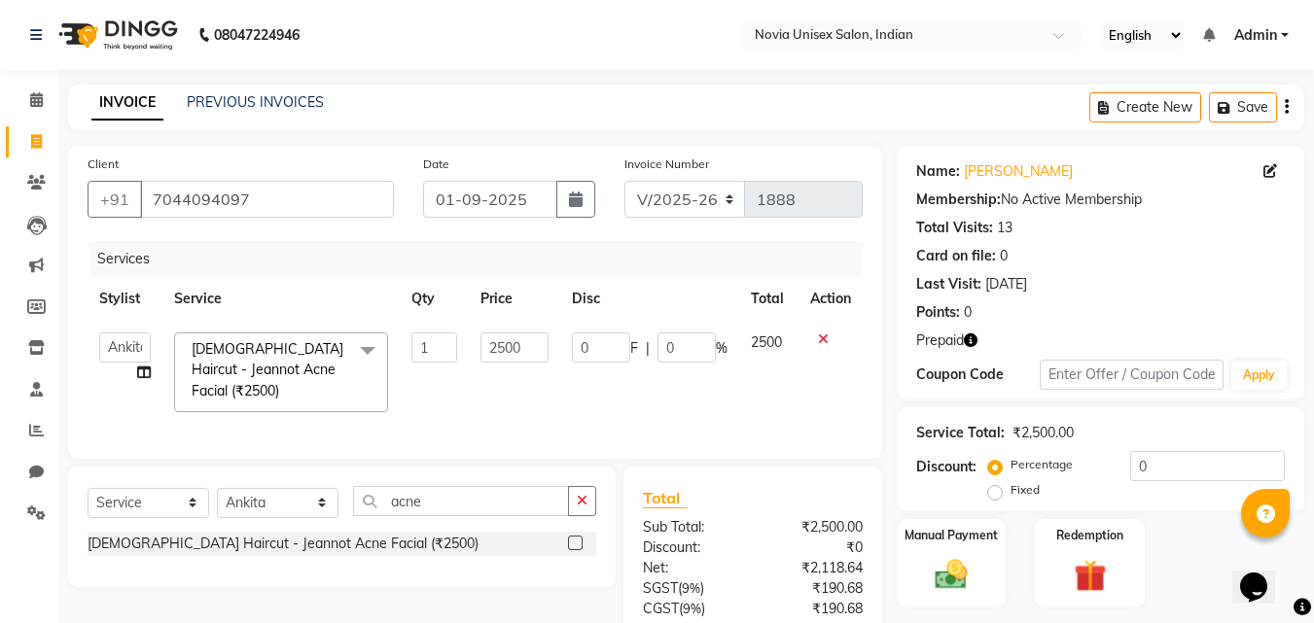
click at [501, 344] on input "2500" at bounding box center [514, 348] width 67 height 30
type input "3500"
click at [871, 369] on div "Client +91 7044094097 Date 01-09-2025 Invoice Number V/2025 V/2025-26 1888 Serv…" at bounding box center [475, 302] width 814 height 313
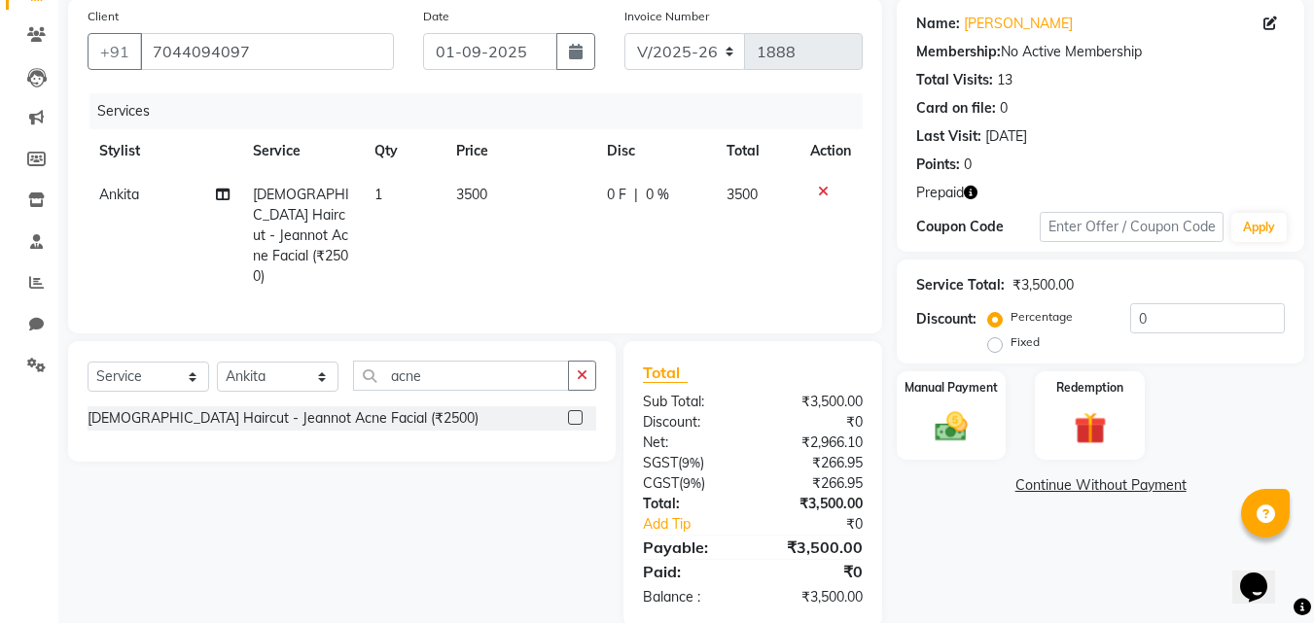
scroll to position [155, 0]
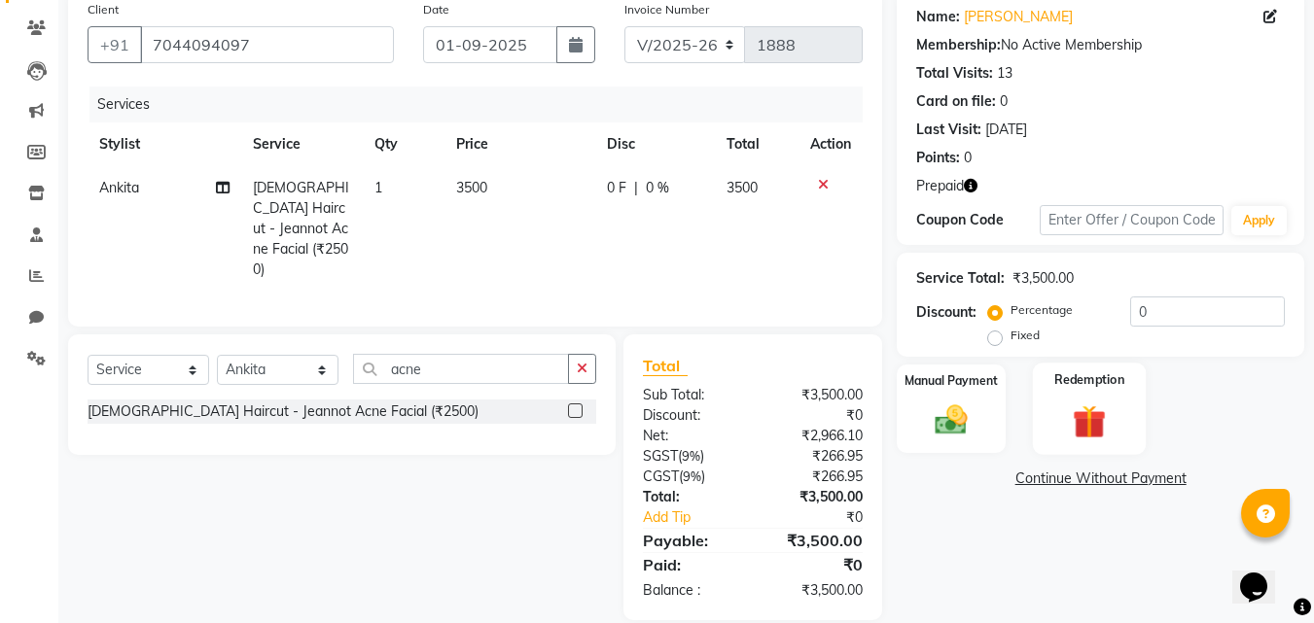
click at [1073, 396] on div "Redemption" at bounding box center [1090, 409] width 114 height 92
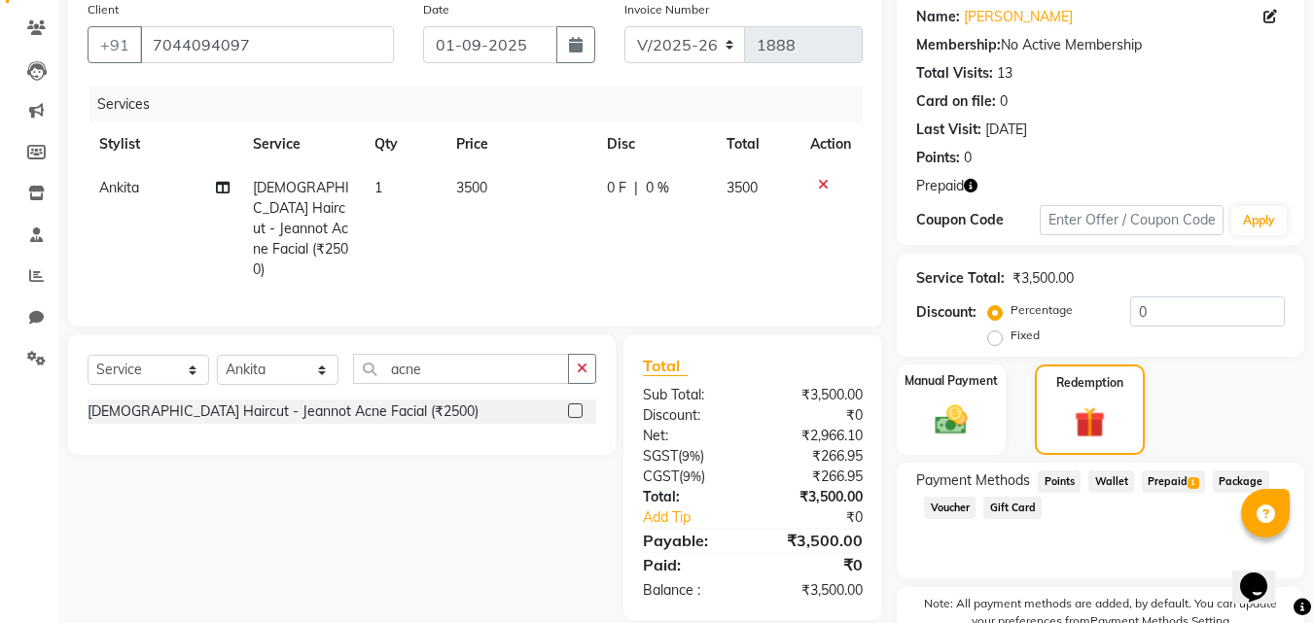
click at [1167, 478] on span "Prepaid 1" at bounding box center [1173, 482] width 63 height 22
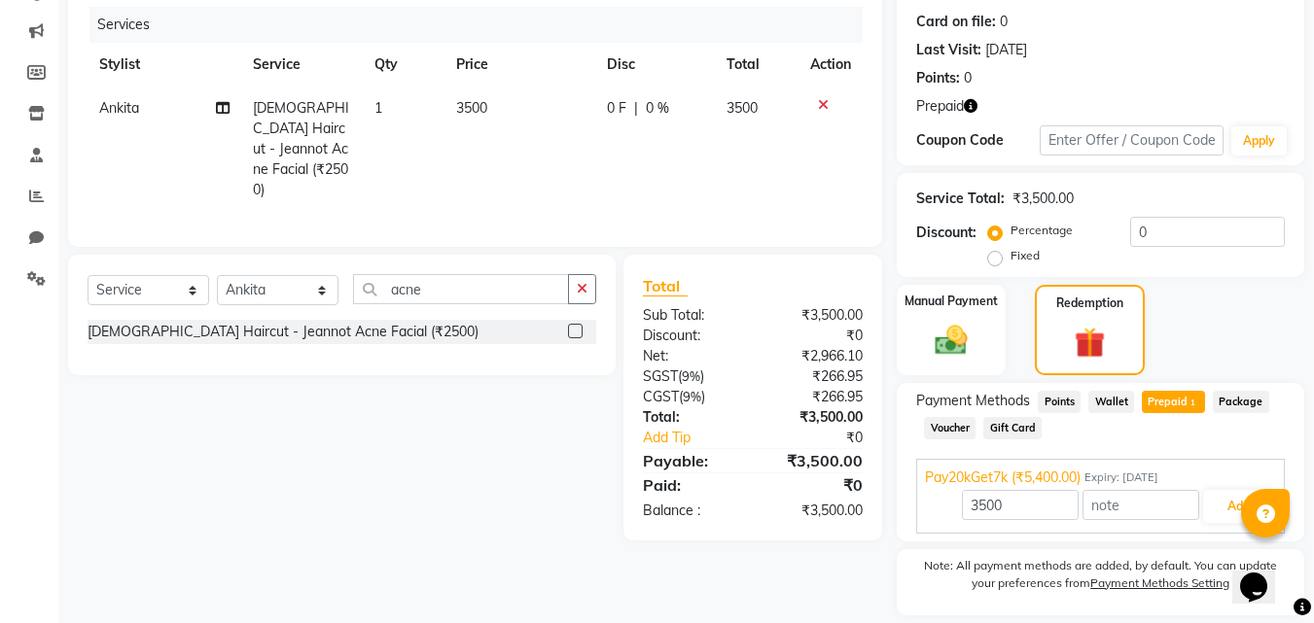
scroll to position [296, 0]
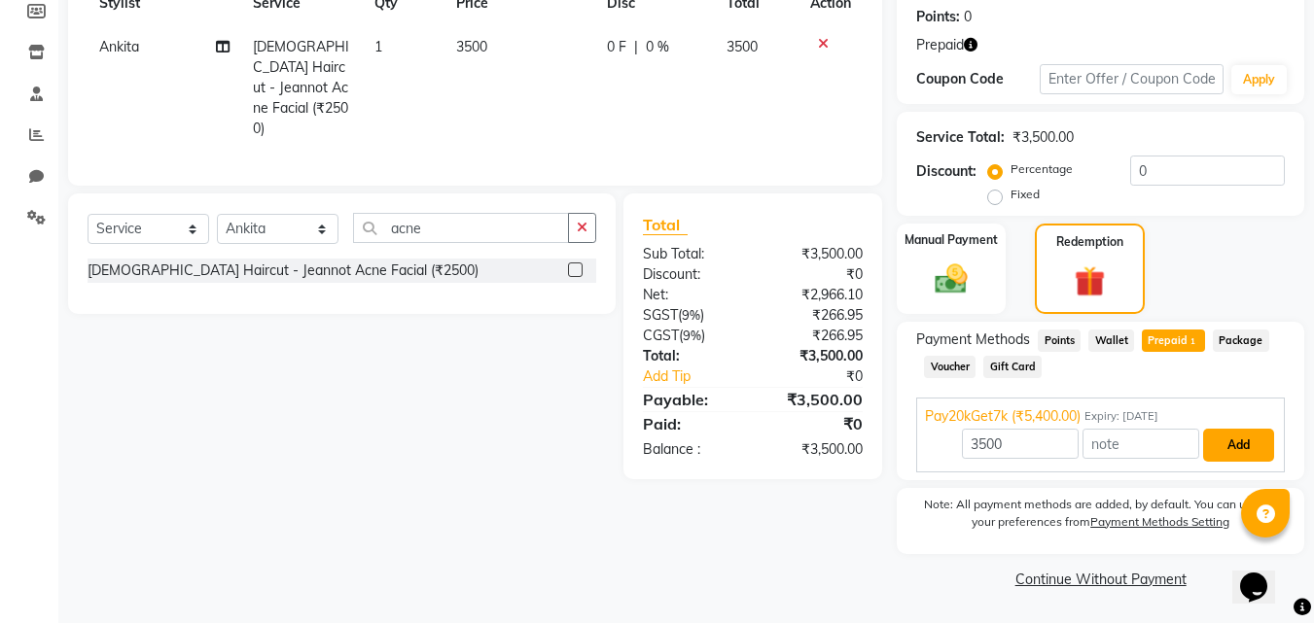
click at [1251, 452] on button "Add" at bounding box center [1238, 445] width 71 height 33
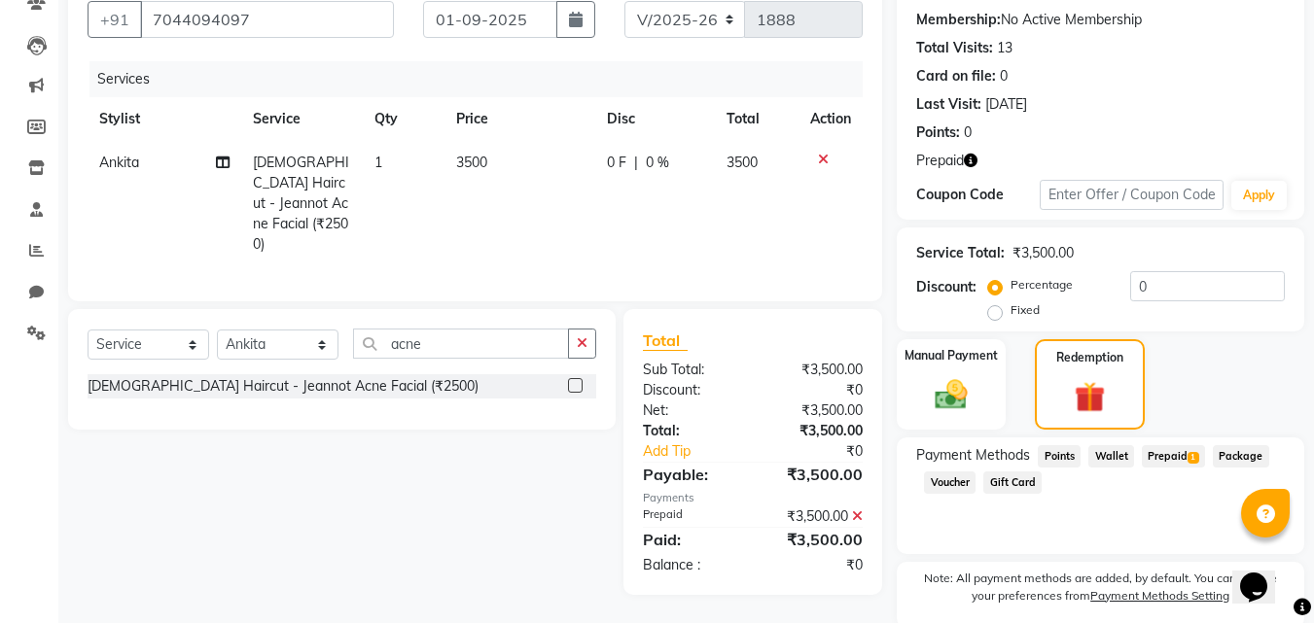
scroll to position [364, 0]
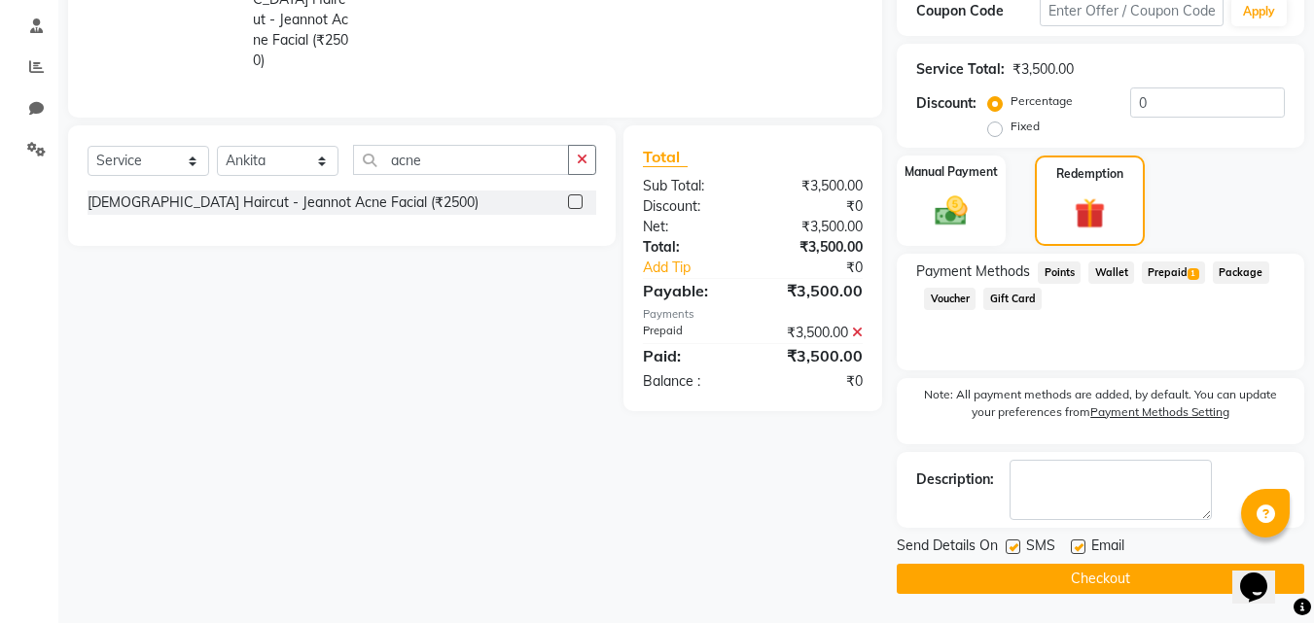
click at [1156, 583] on button "Checkout" at bounding box center [1101, 579] width 408 height 30
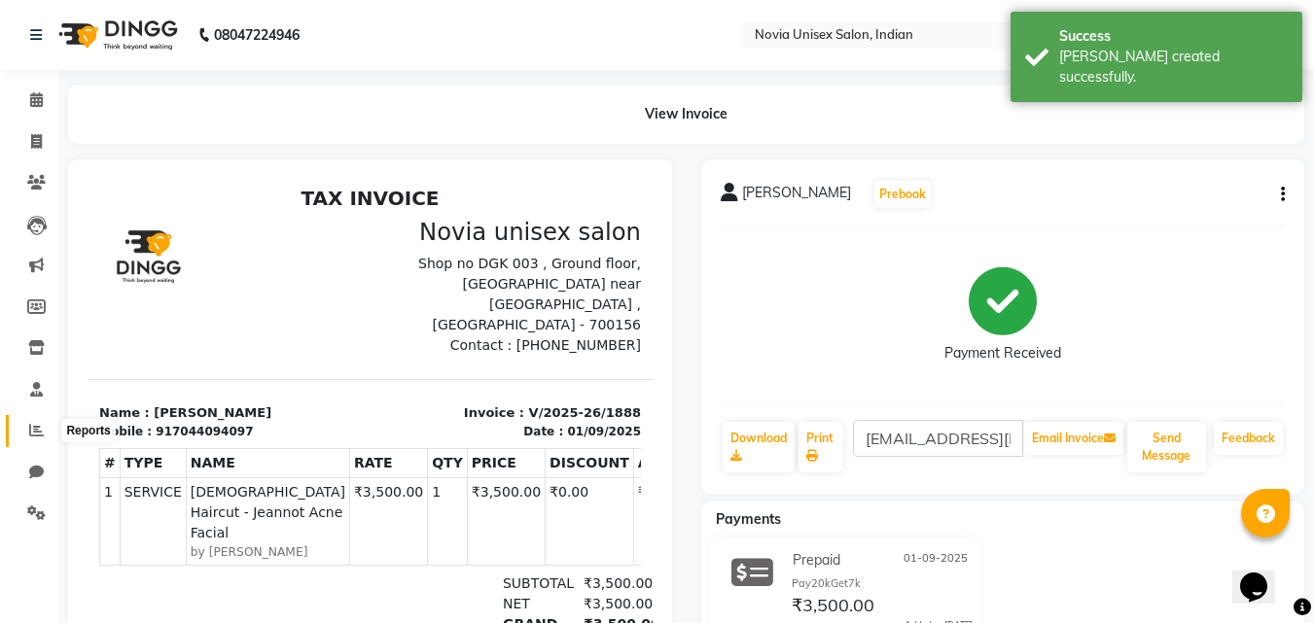
click at [23, 429] on span at bounding box center [36, 431] width 34 height 22
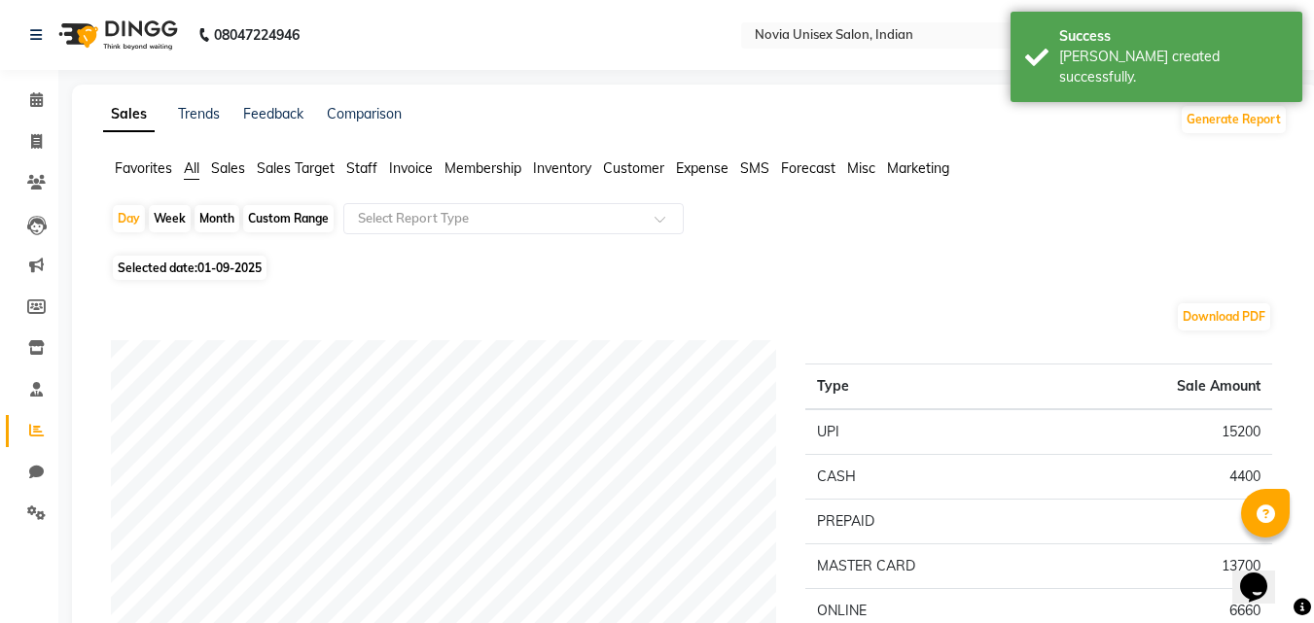
click at [277, 170] on span "Sales Target" at bounding box center [296, 169] width 78 height 18
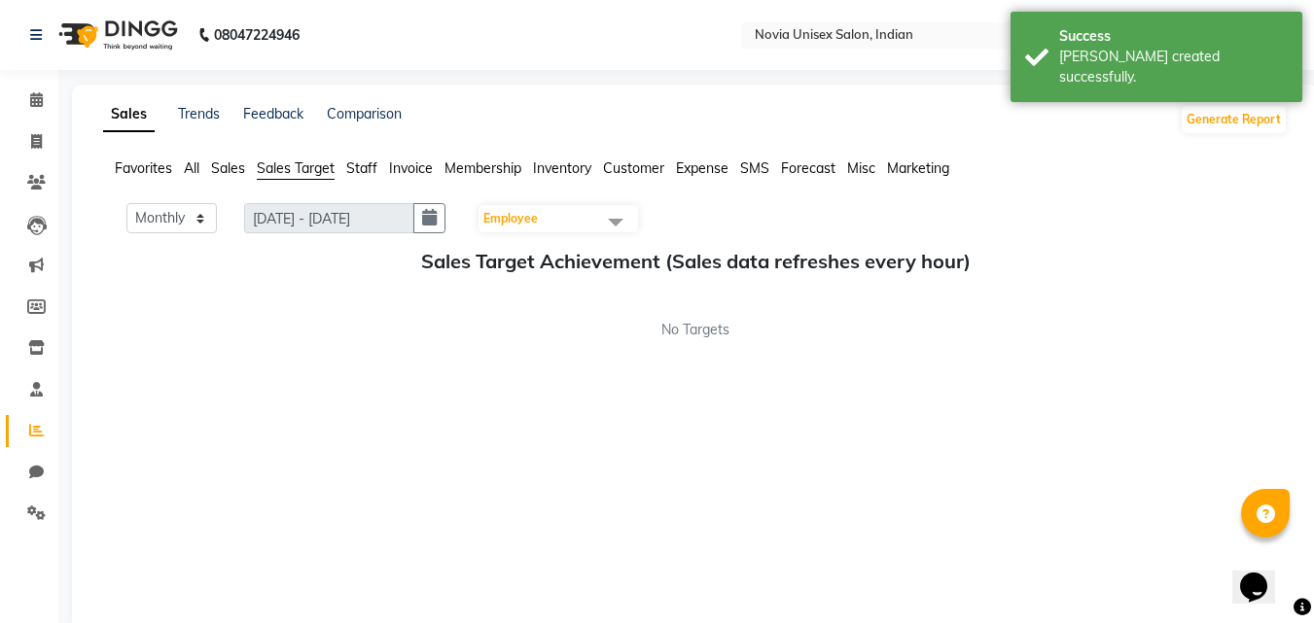
click at [538, 225] on span "Employee" at bounding box center [510, 218] width 54 height 15
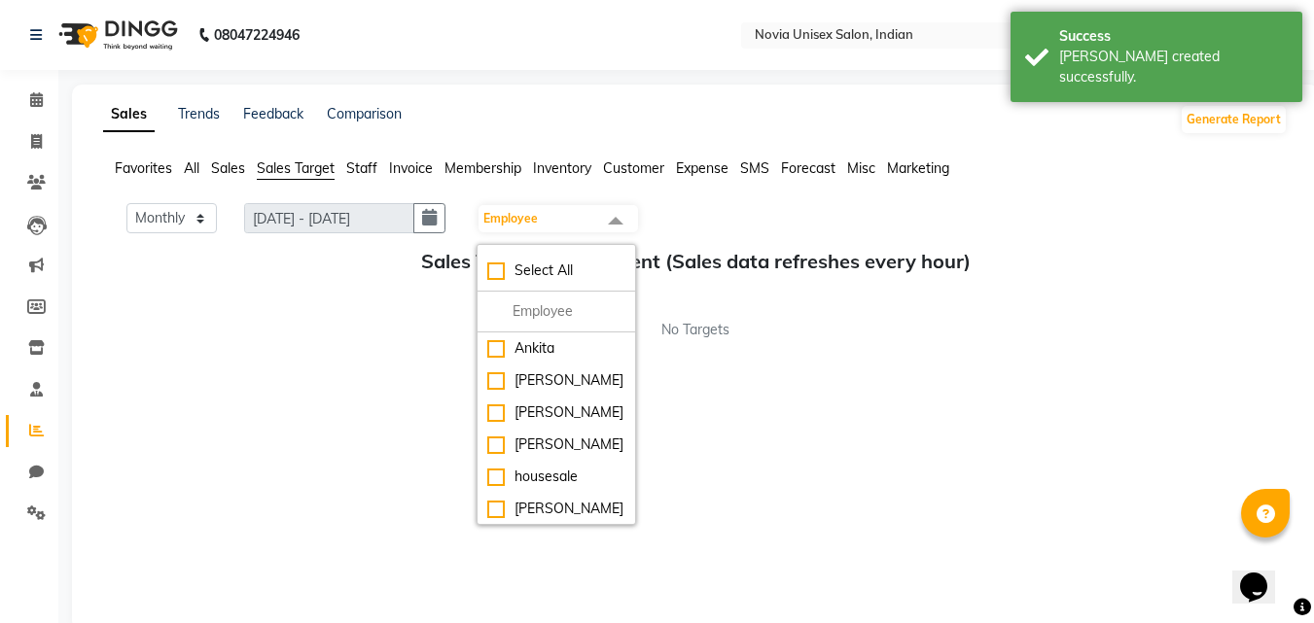
click at [223, 168] on span "Sales" at bounding box center [228, 169] width 34 height 18
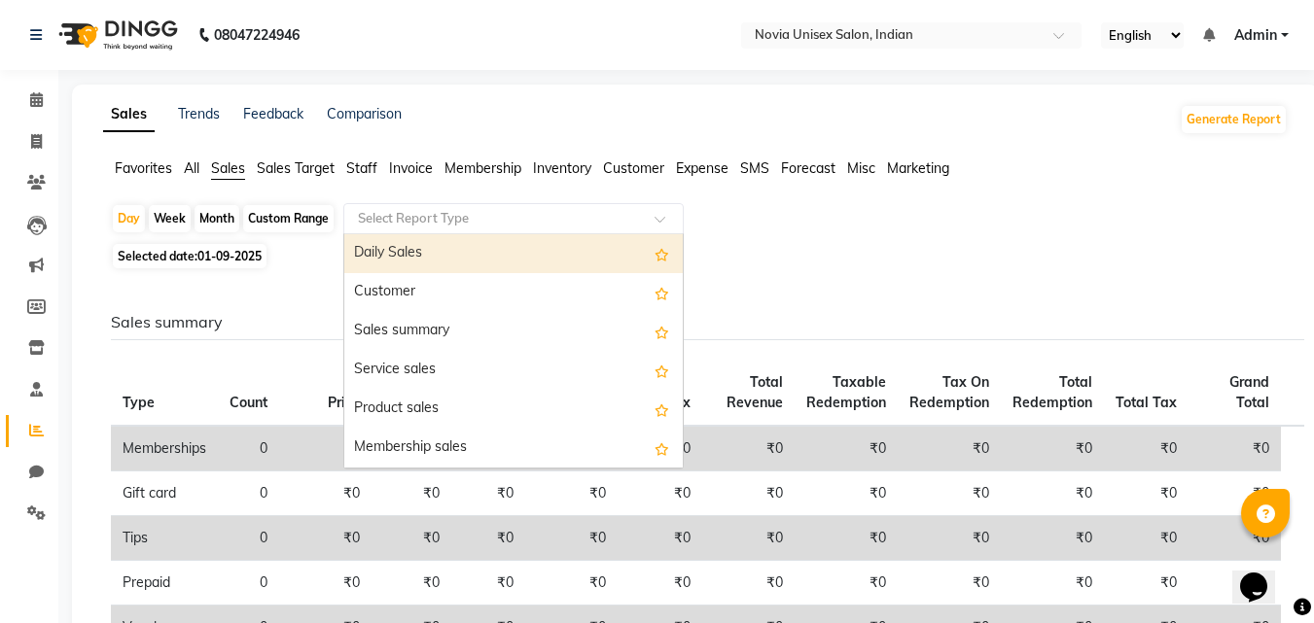
click at [594, 231] on div "Select Report Type" at bounding box center [513, 218] width 340 height 31
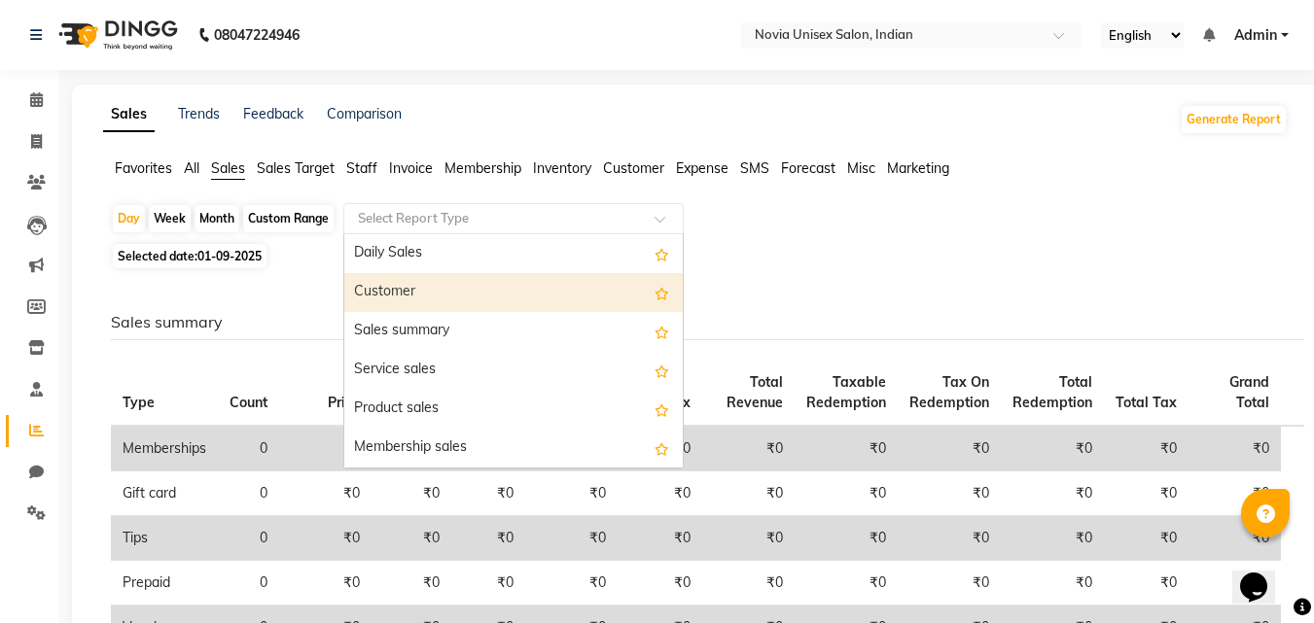
click at [494, 291] on div "Customer" at bounding box center [513, 292] width 338 height 39
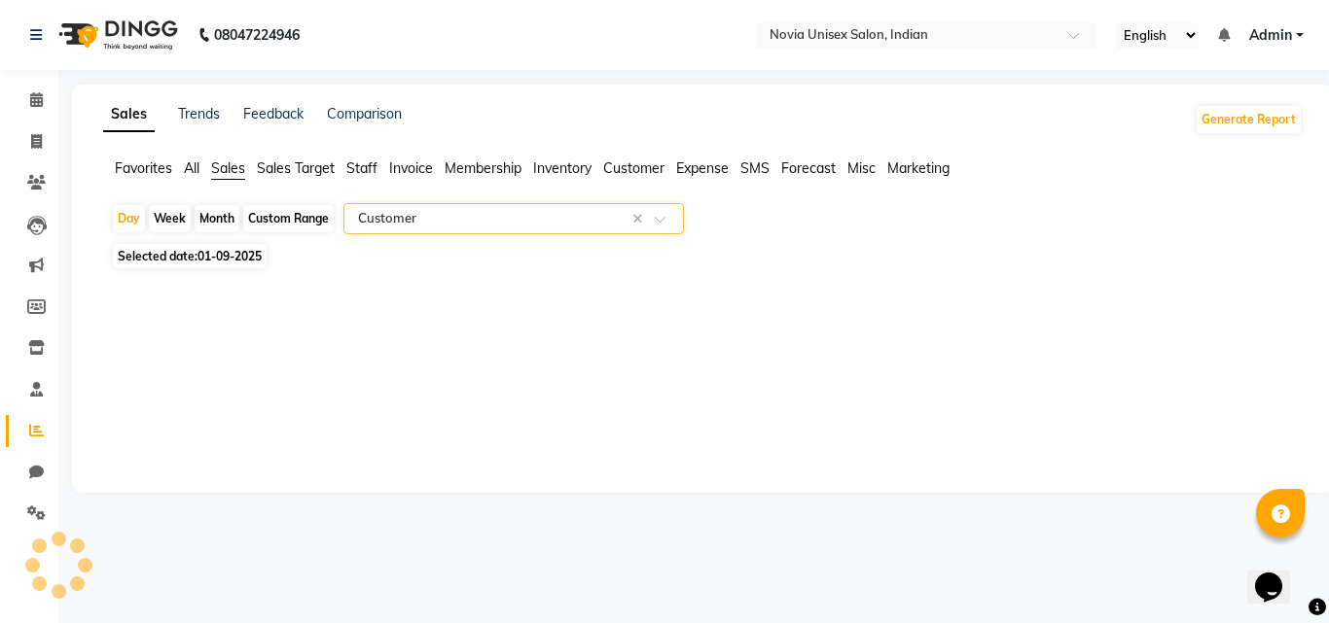
select select "filtered_report"
select select "csv"
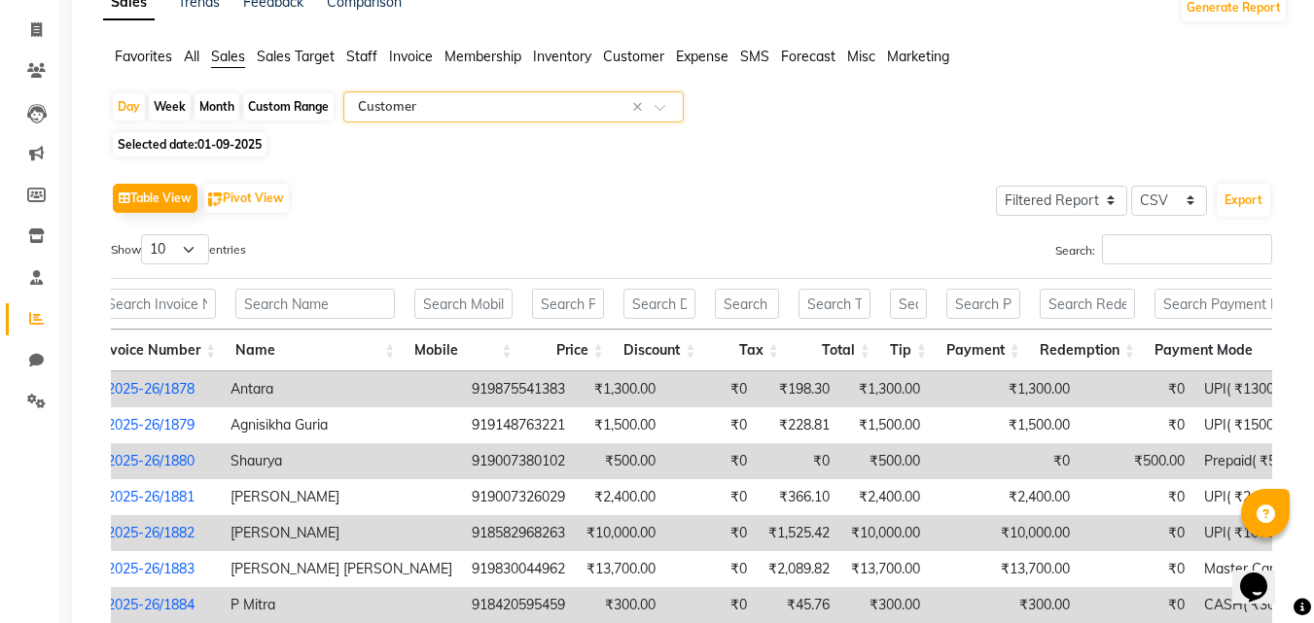
scroll to position [97, 0]
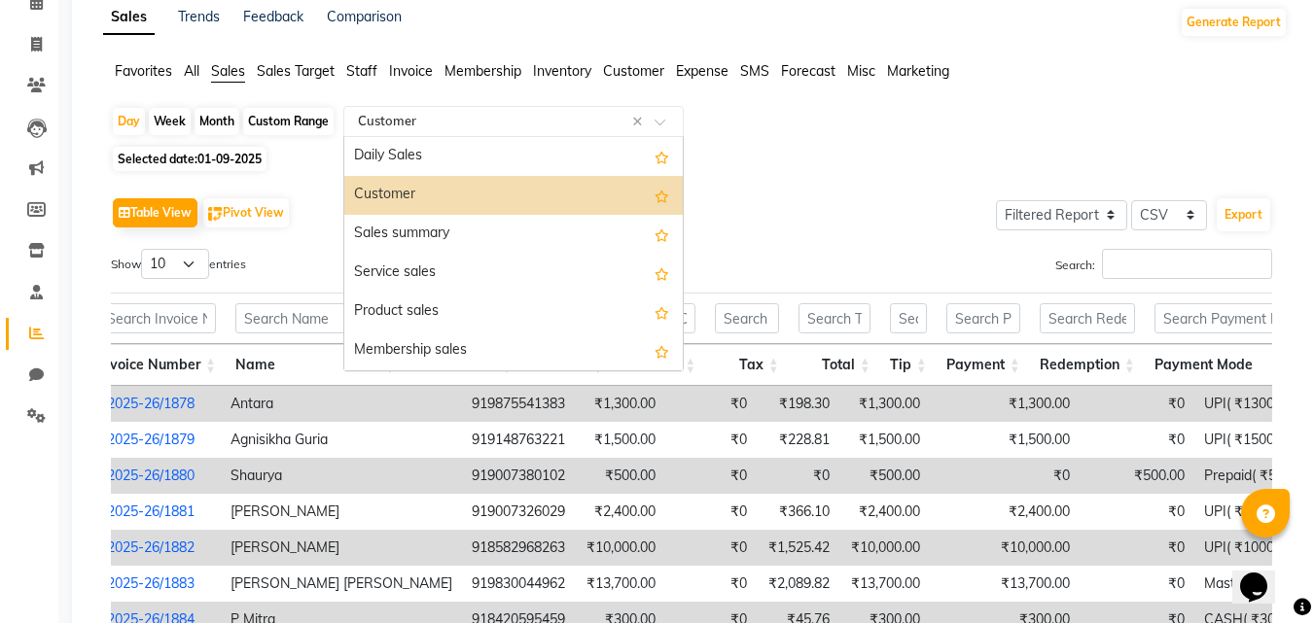
click at [475, 122] on input "text" at bounding box center [494, 121] width 280 height 19
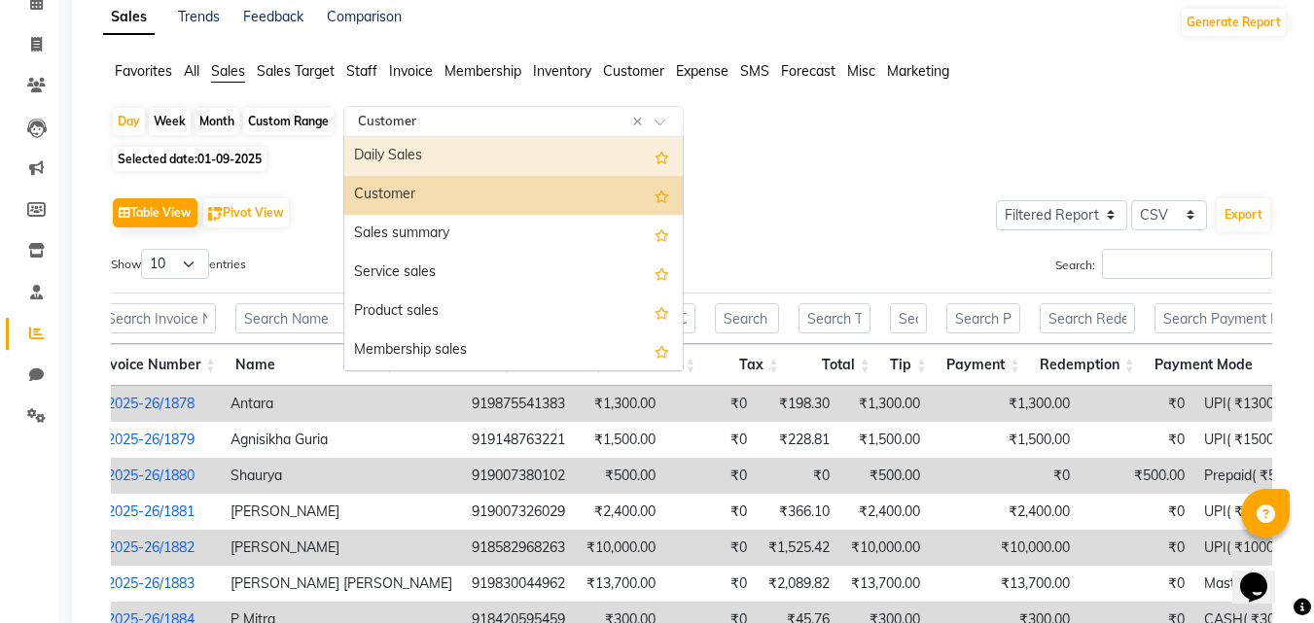
click at [466, 156] on div "Daily Sales" at bounding box center [513, 156] width 338 height 39
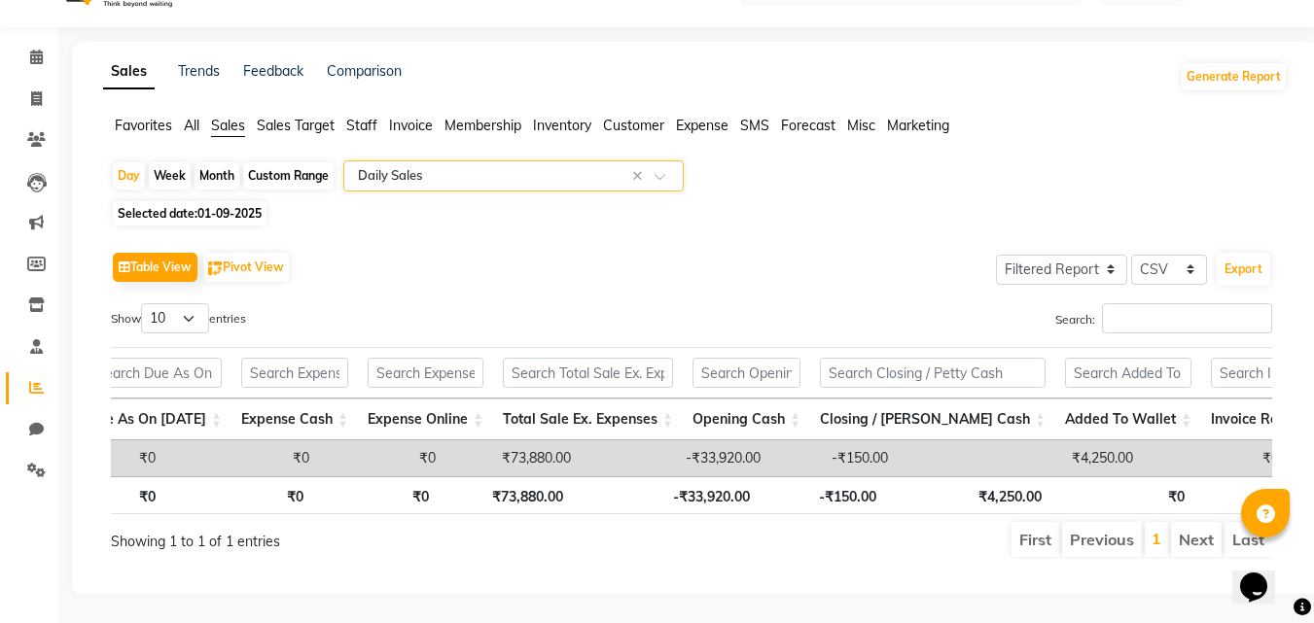
scroll to position [0, 2166]
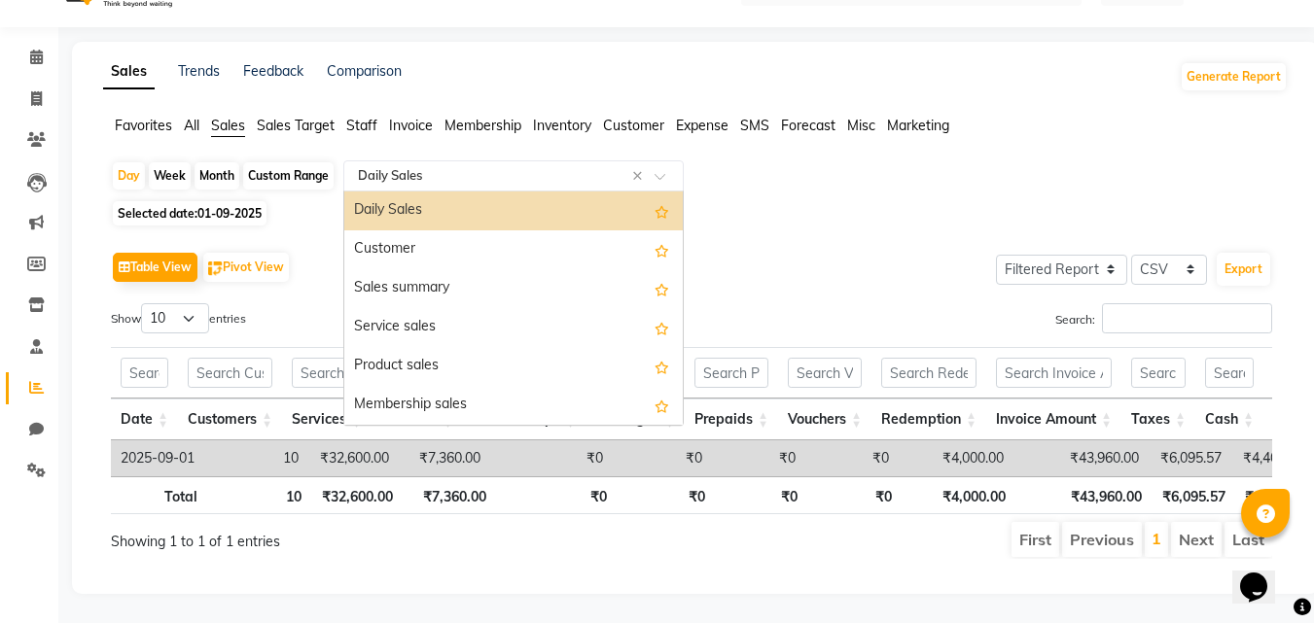
click at [532, 166] on input "text" at bounding box center [494, 175] width 280 height 19
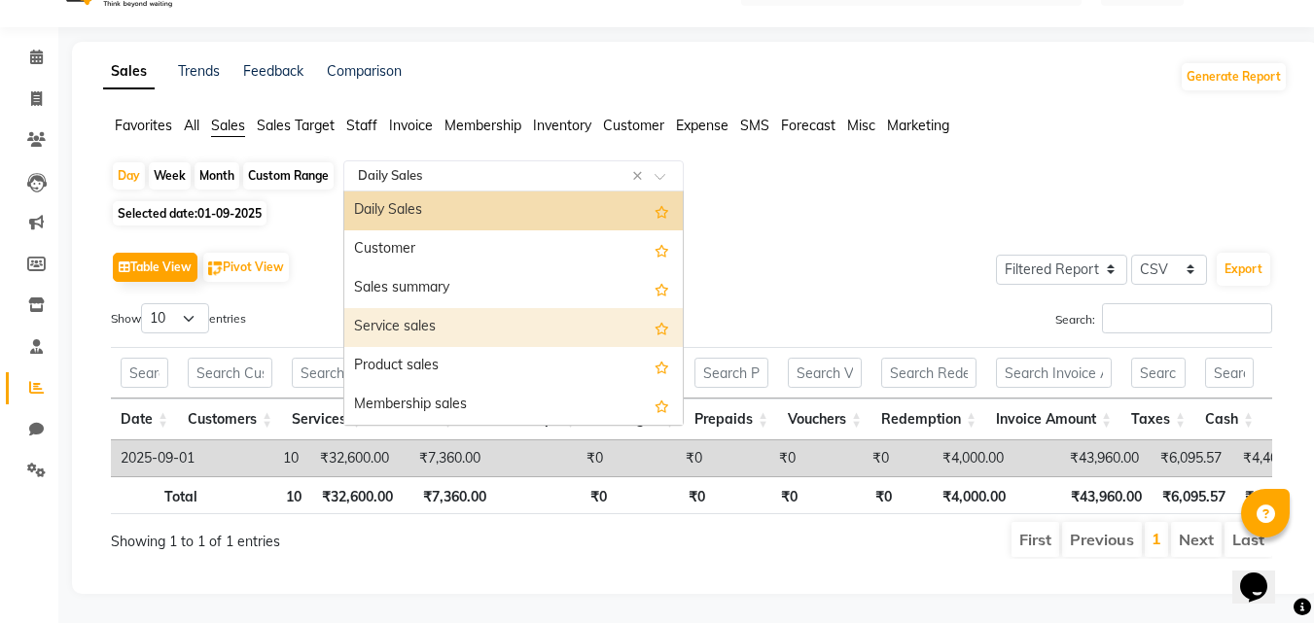
click at [459, 308] on div "Service sales" at bounding box center [513, 327] width 338 height 39
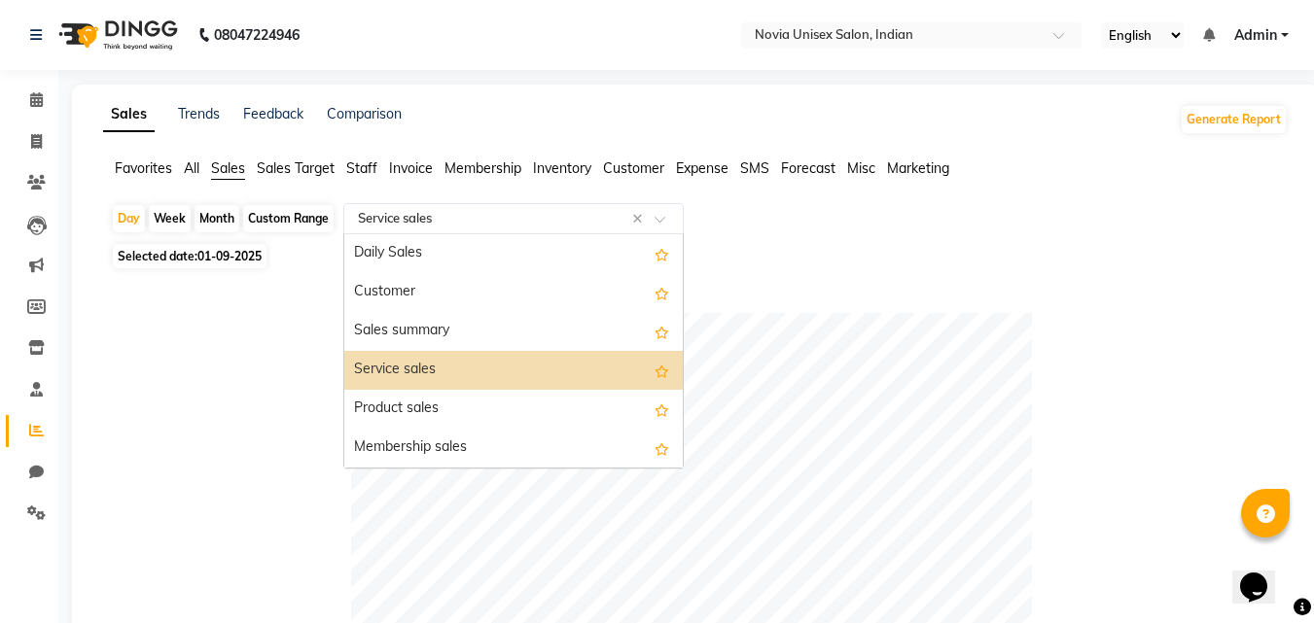
click at [431, 213] on input "text" at bounding box center [494, 218] width 280 height 19
click at [444, 374] on div "Service sales" at bounding box center [513, 370] width 338 height 39
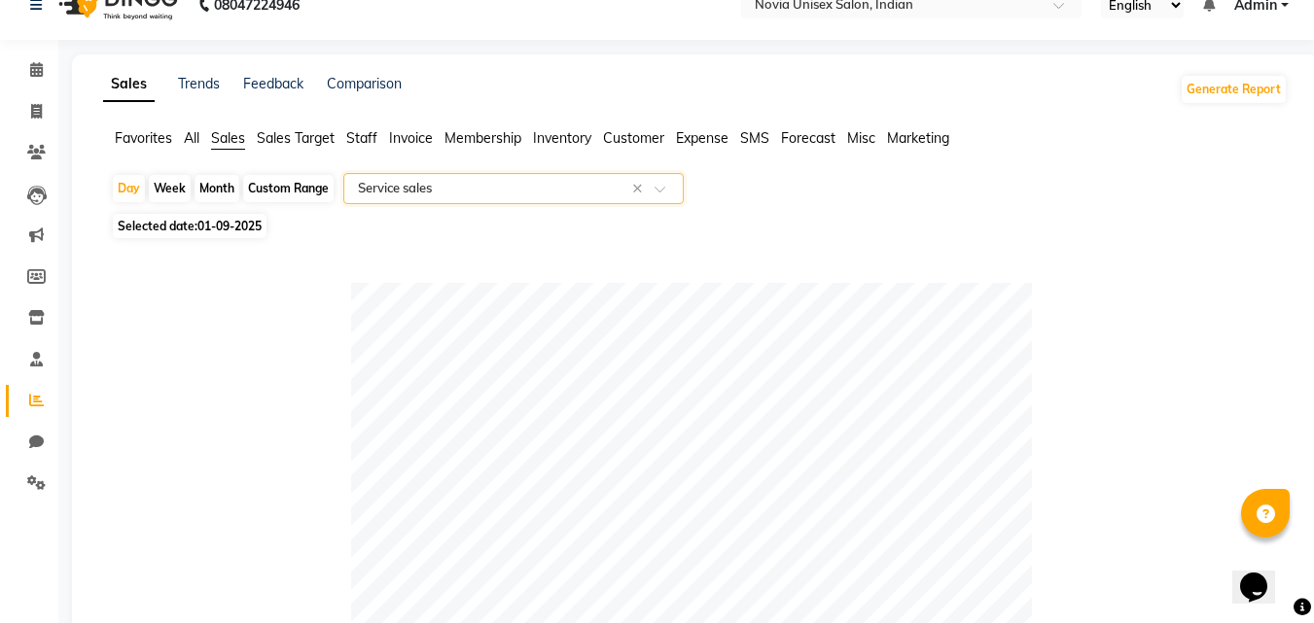
scroll to position [0, 0]
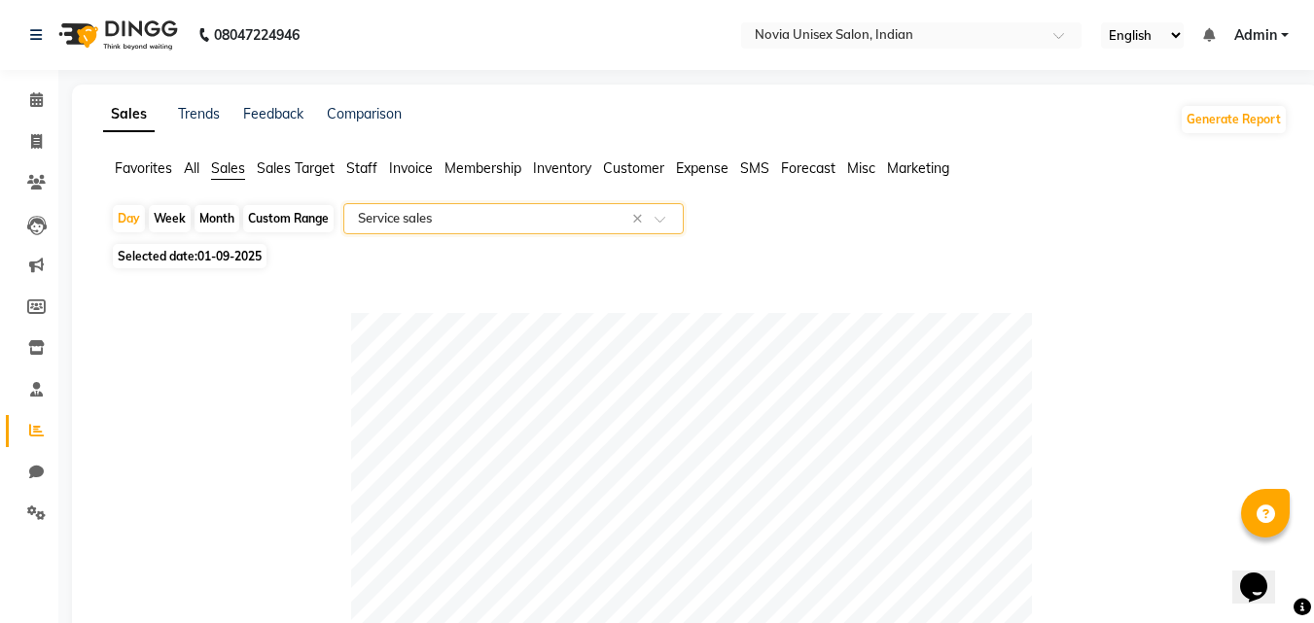
click at [418, 170] on span "Invoice" at bounding box center [411, 169] width 44 height 18
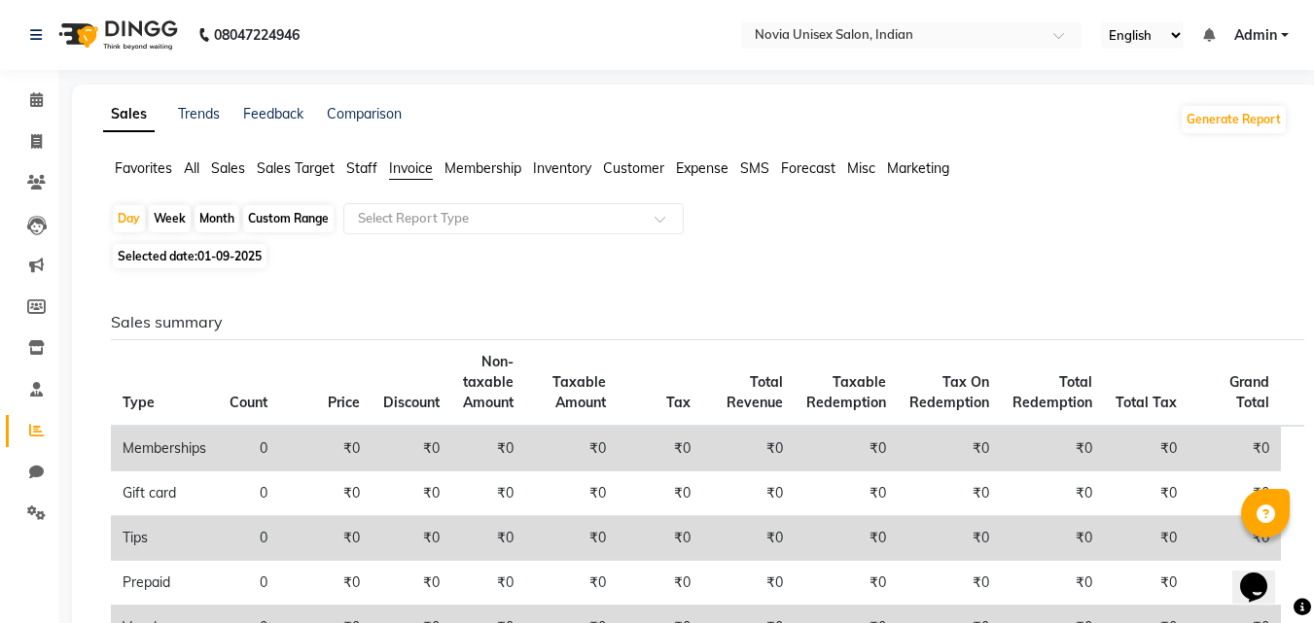
click at [377, 166] on span "Staff" at bounding box center [361, 169] width 31 height 18
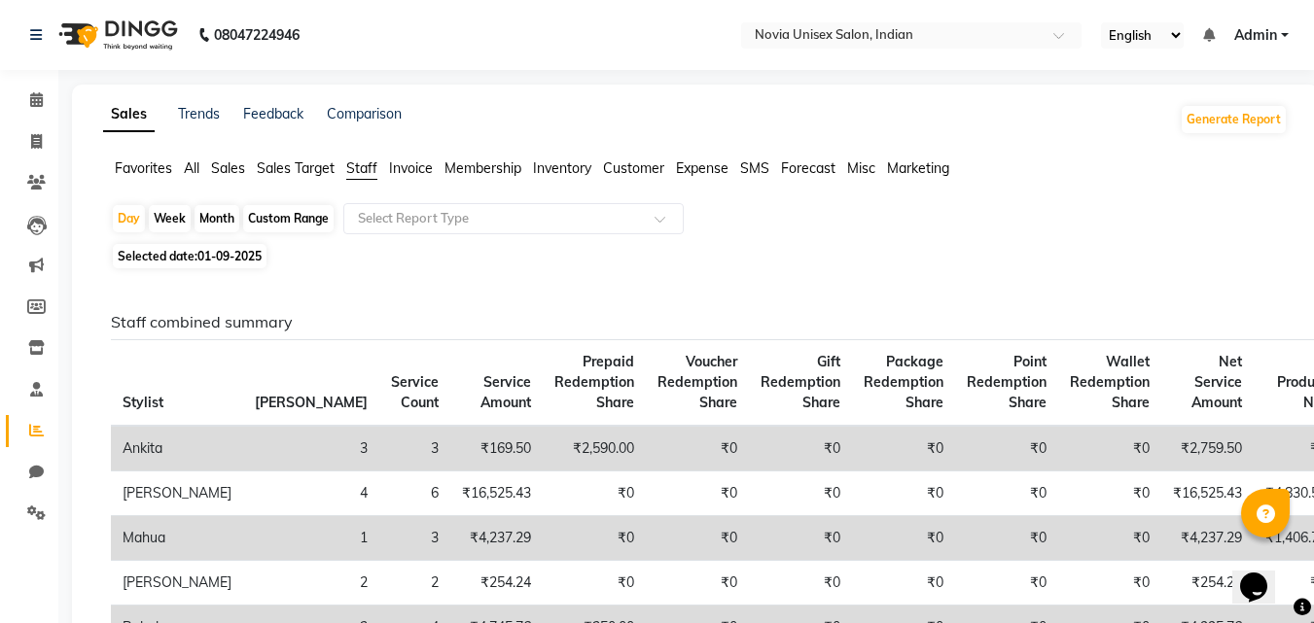
click at [311, 170] on span "Sales Target" at bounding box center [296, 169] width 78 height 18
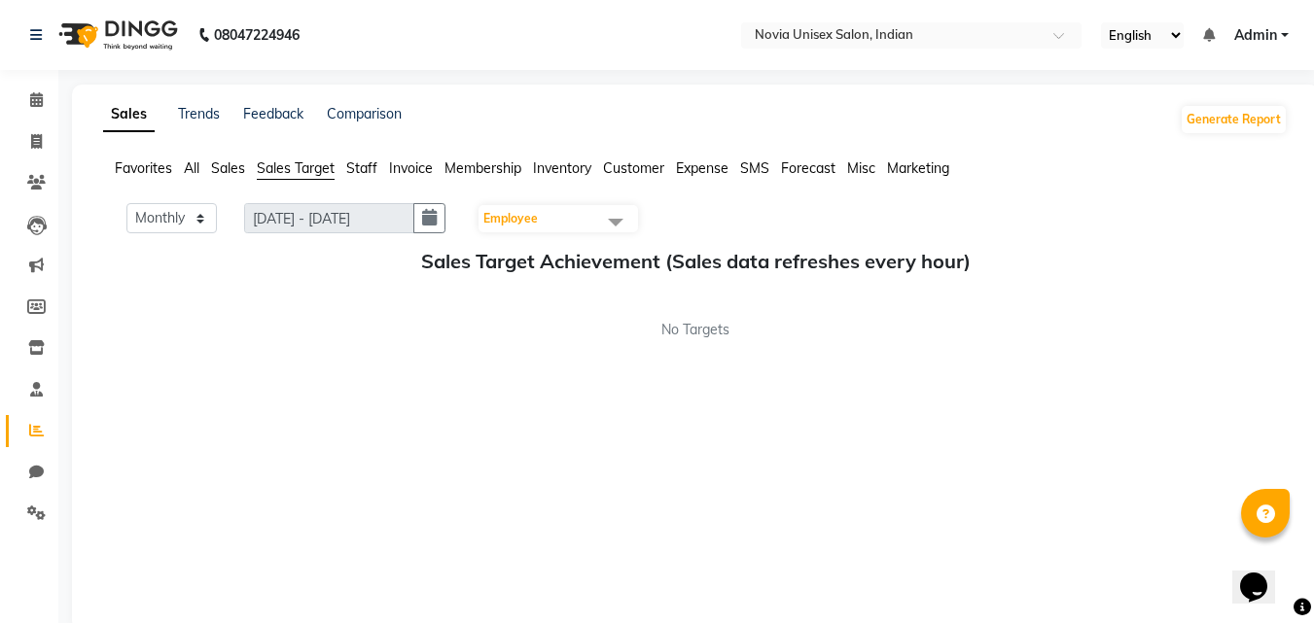
click at [228, 167] on span "Sales" at bounding box center [228, 169] width 34 height 18
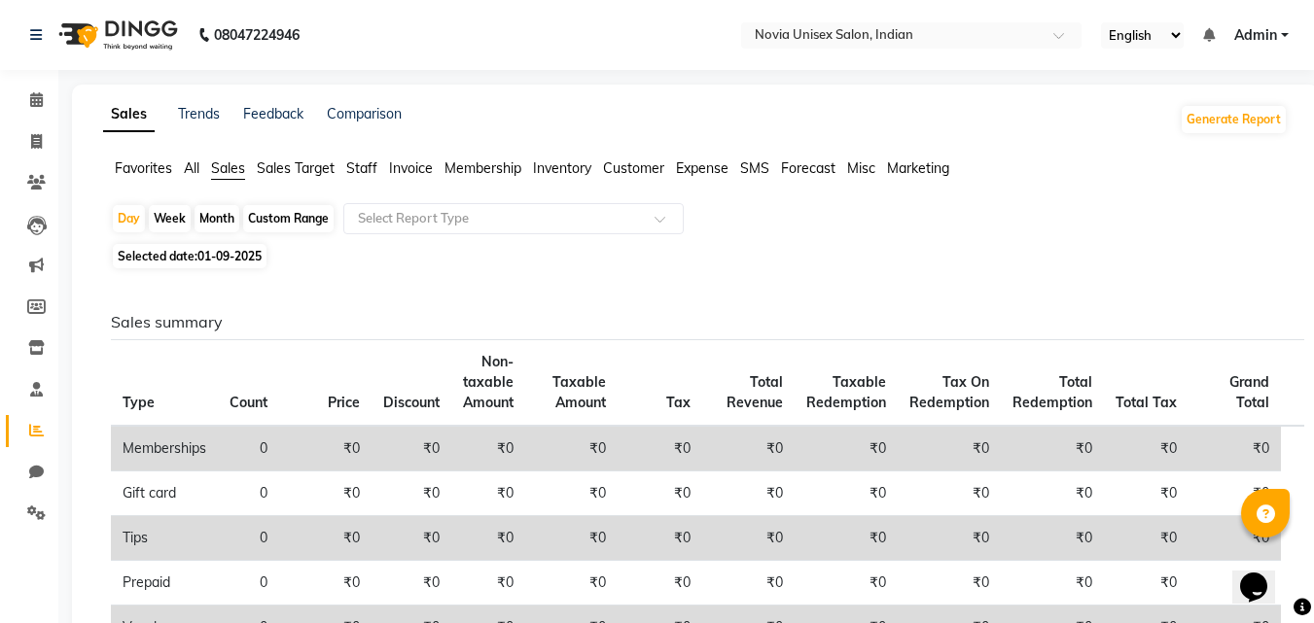
click at [193, 167] on span "All" at bounding box center [192, 169] width 16 height 18
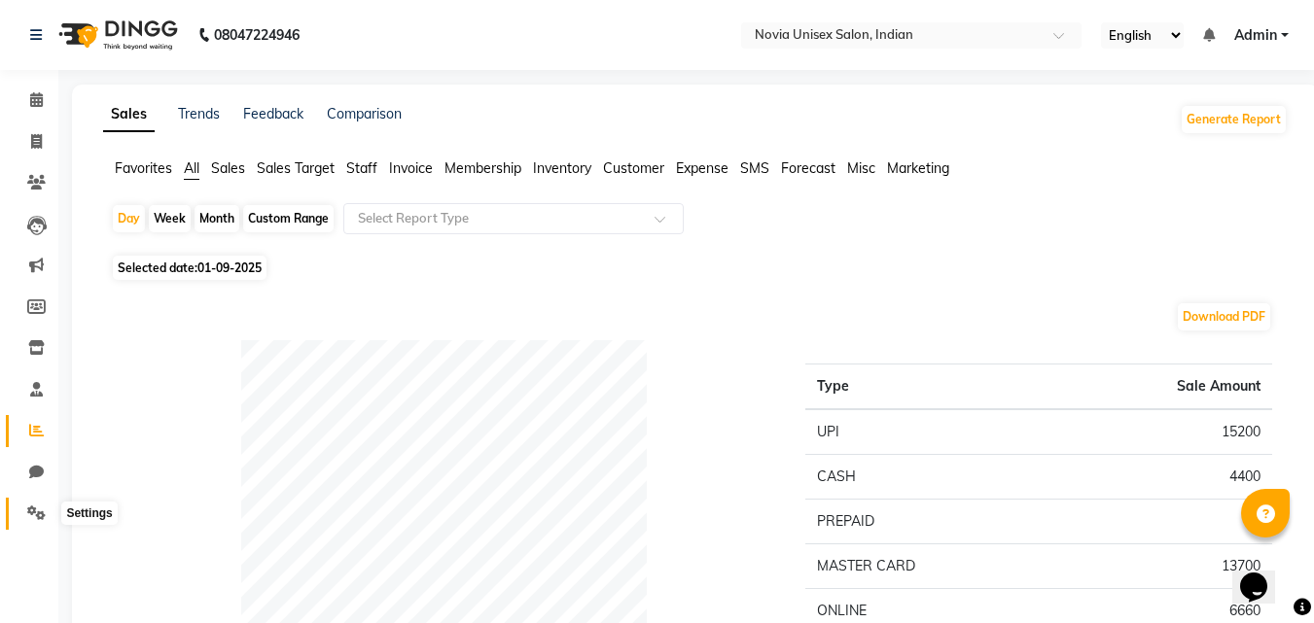
click at [36, 509] on icon at bounding box center [36, 513] width 18 height 15
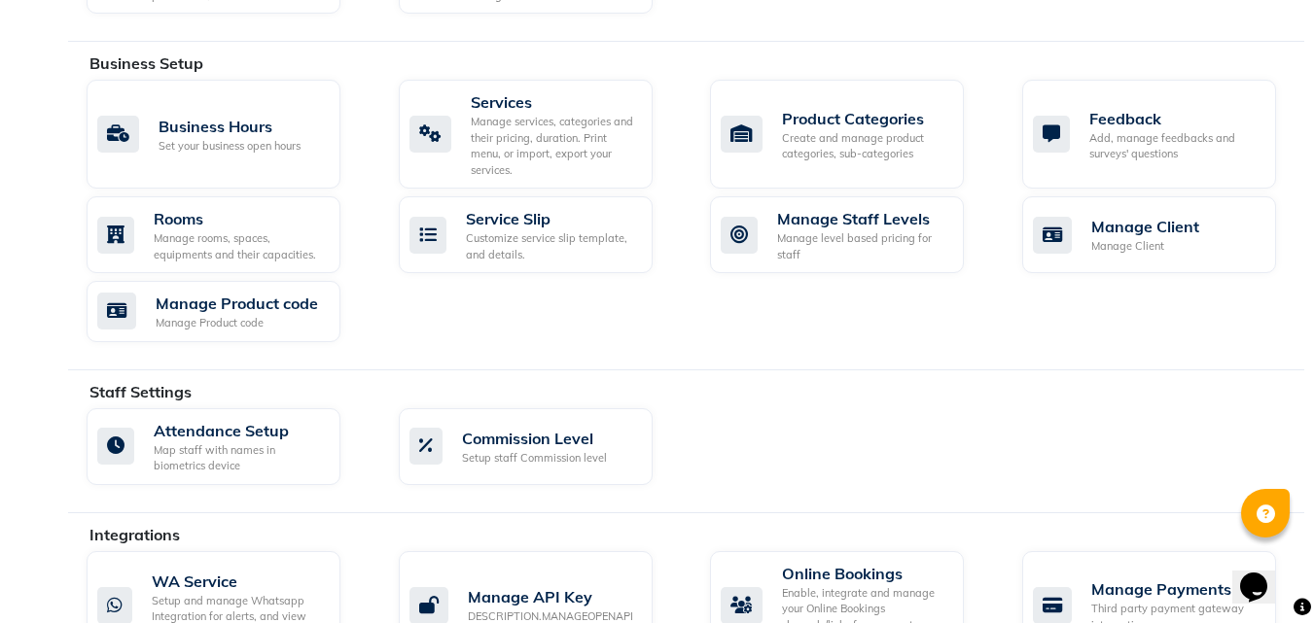
scroll to position [626, 0]
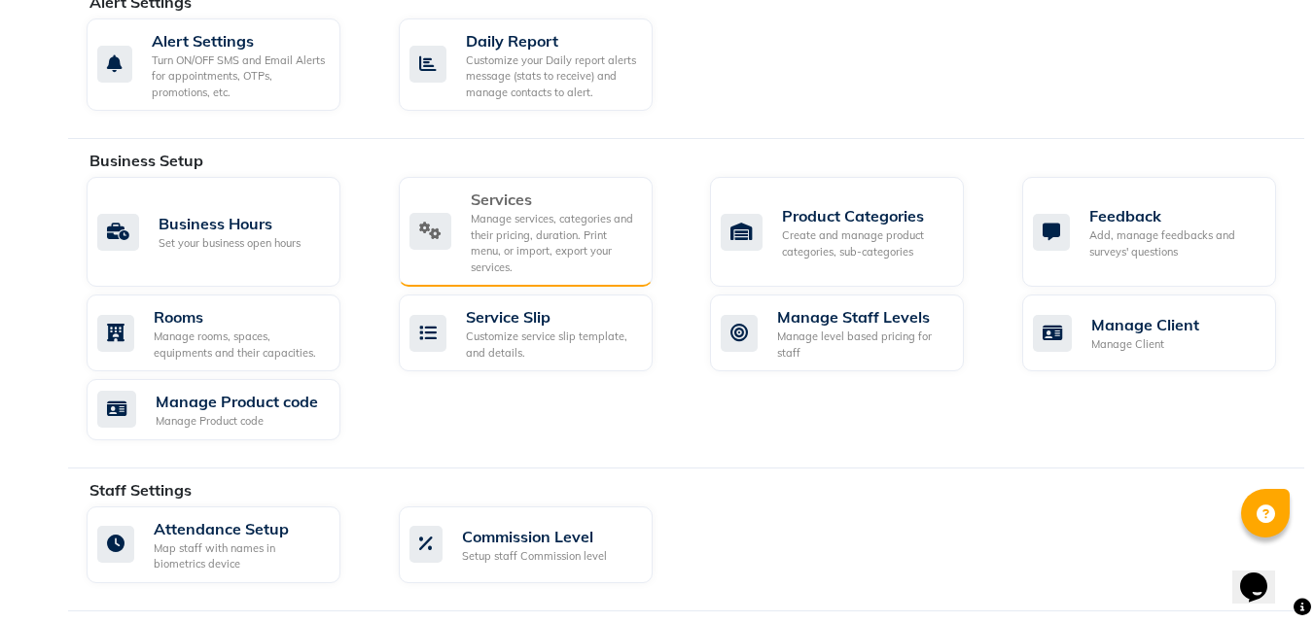
click at [503, 227] on div "Manage services, categories and their pricing, duration. Print menu, or import,…" at bounding box center [554, 243] width 166 height 64
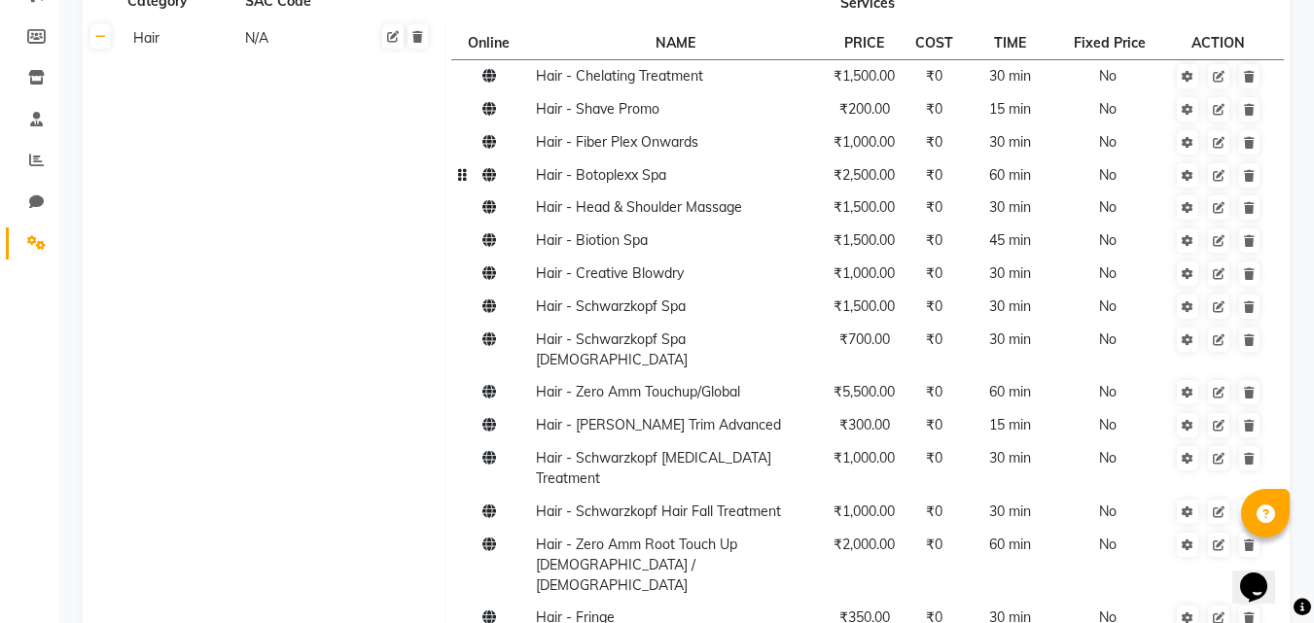
scroll to position [292, 0]
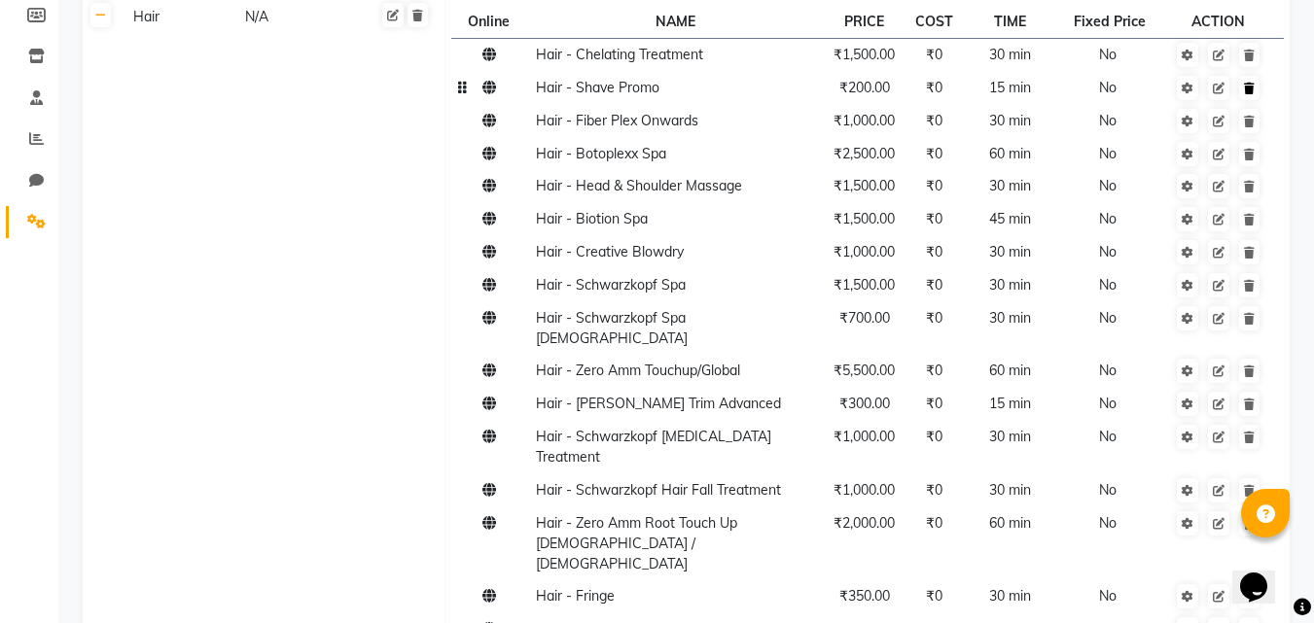
click at [1254, 91] on icon at bounding box center [1249, 89] width 11 height 12
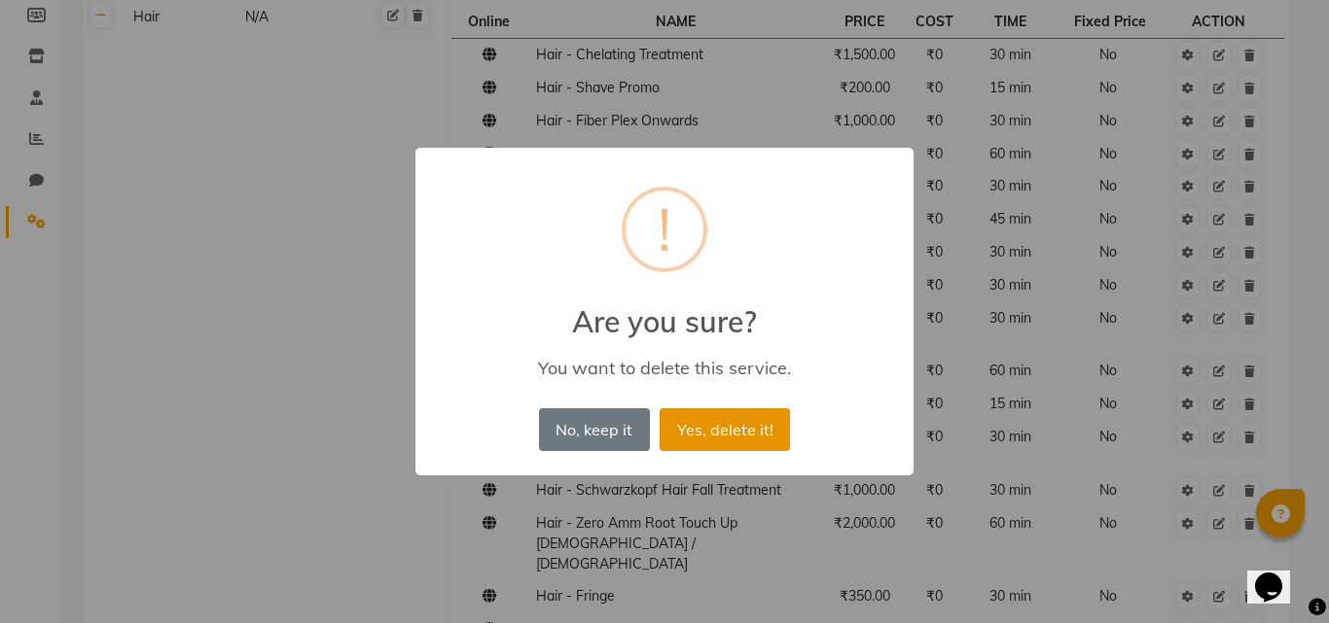
click at [716, 434] on button "Yes, delete it!" at bounding box center [724, 430] width 130 height 43
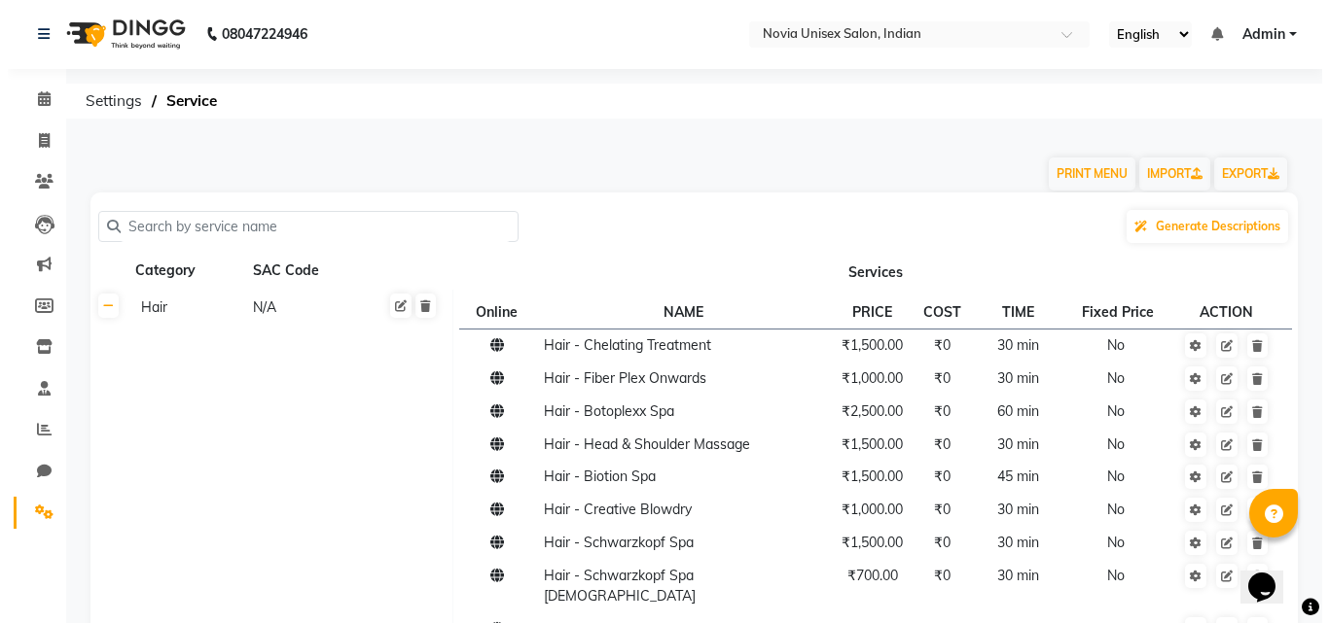
scroll to position [0, 0]
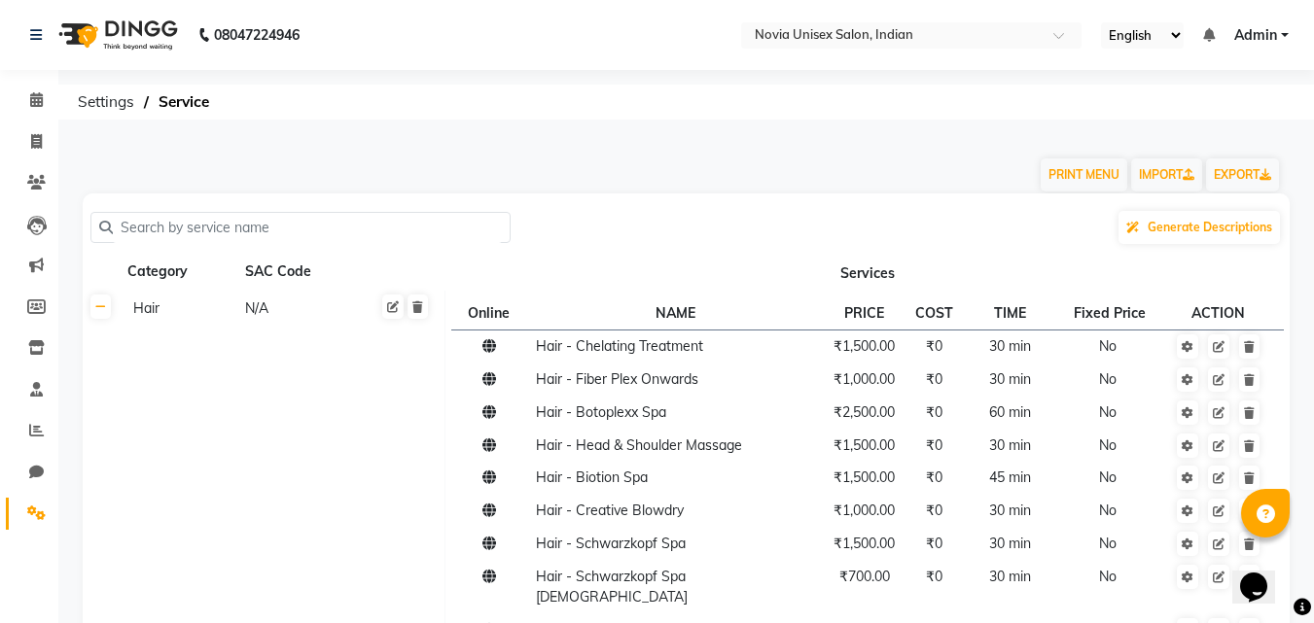
click at [409, 231] on input "text" at bounding box center [307, 228] width 389 height 30
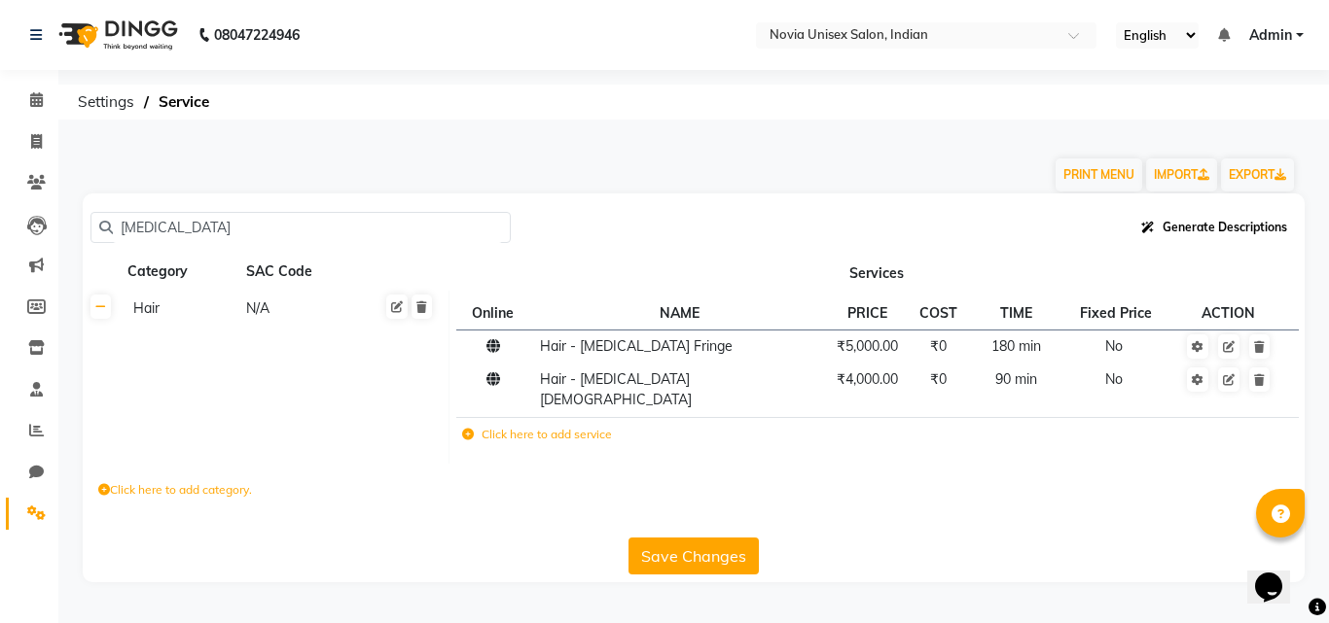
click at [1200, 232] on span "Generate Descriptions" at bounding box center [1224, 227] width 125 height 15
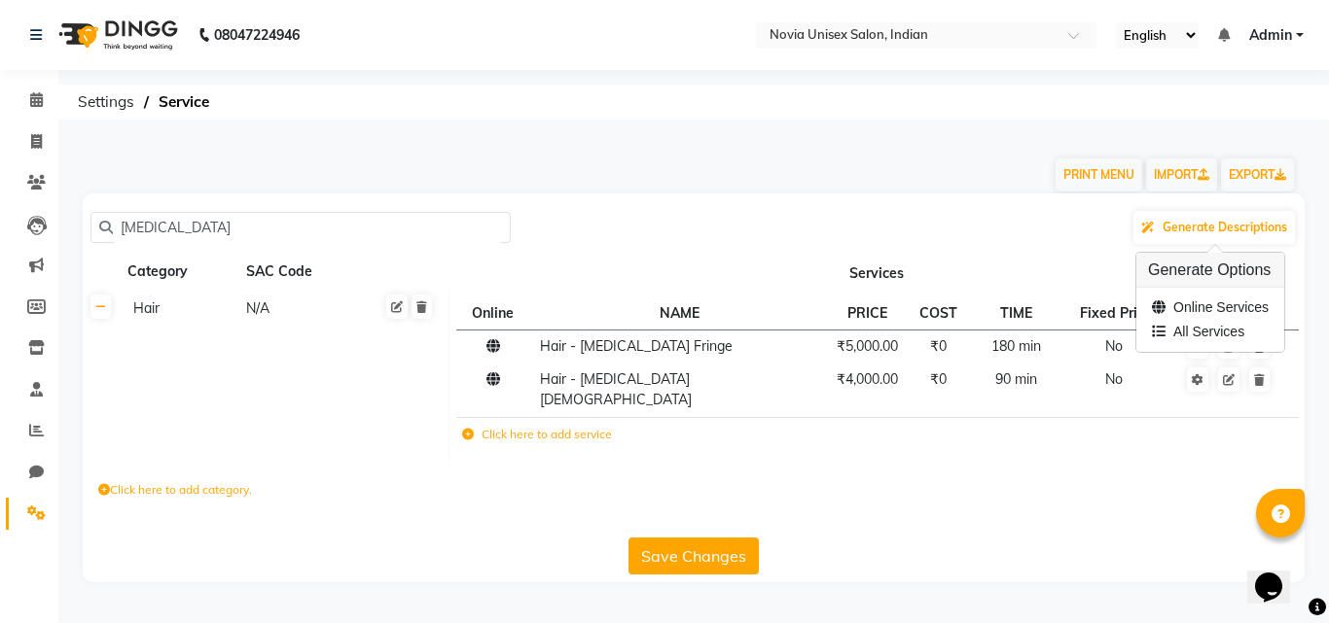
click at [915, 175] on div "PRINT MENU IMPORT EXPORT" at bounding box center [682, 164] width 1228 height 58
click at [202, 481] on label "Click here to add category." at bounding box center [175, 490] width 154 height 18
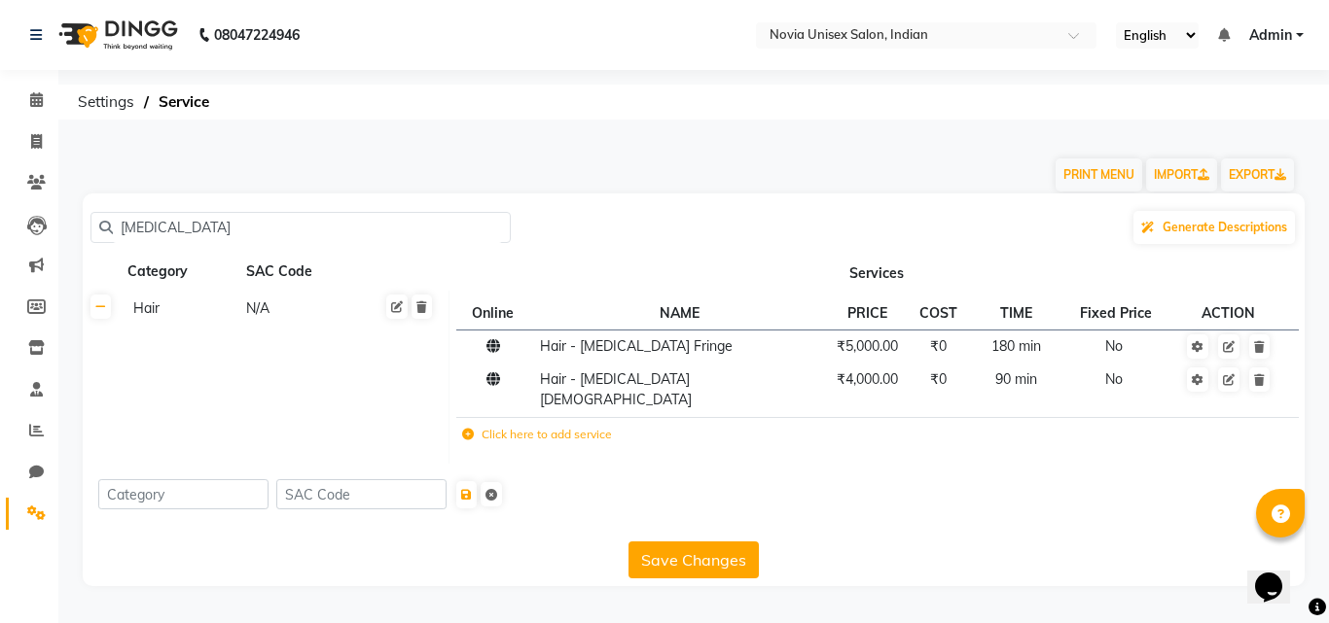
click at [906, 510] on div "botox Generate Descriptions Category SAC Code Services Hair N/A Online NAME PRI…" at bounding box center [694, 390] width 1222 height 393
click at [172, 223] on input "botox" at bounding box center [307, 228] width 389 height 30
type input "b"
click at [1012, 539] on div "Save Changes" at bounding box center [693, 556] width 1206 height 45
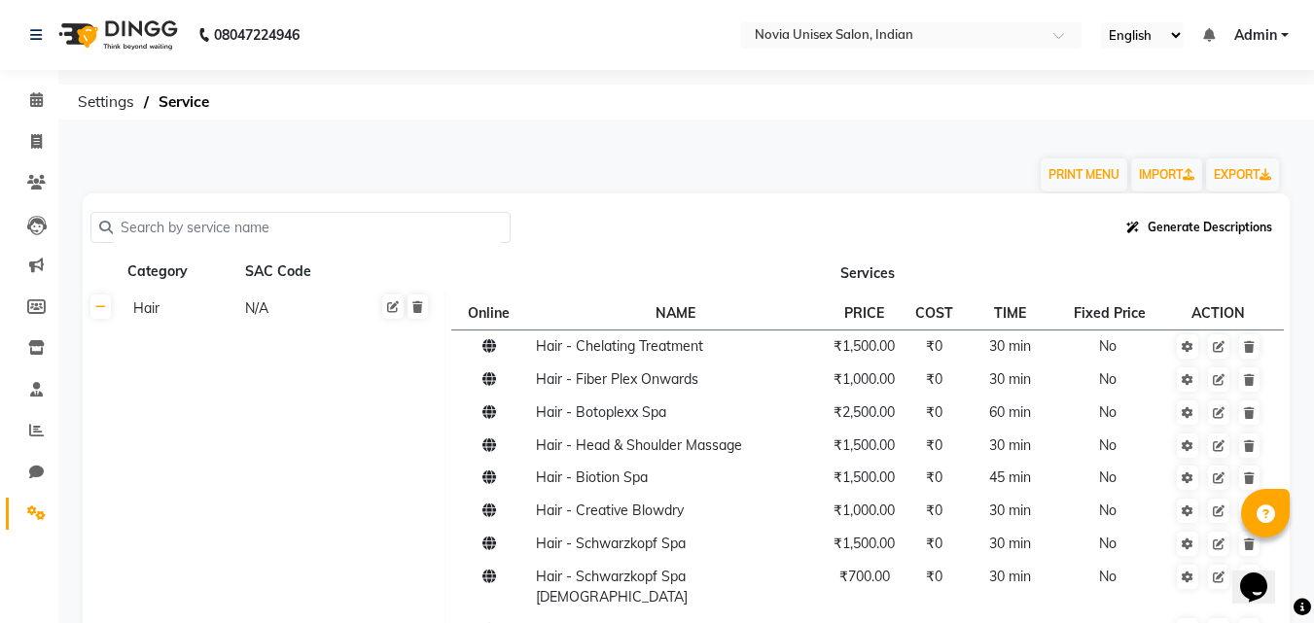
click at [1196, 229] on span "Generate Descriptions" at bounding box center [1210, 227] width 125 height 15
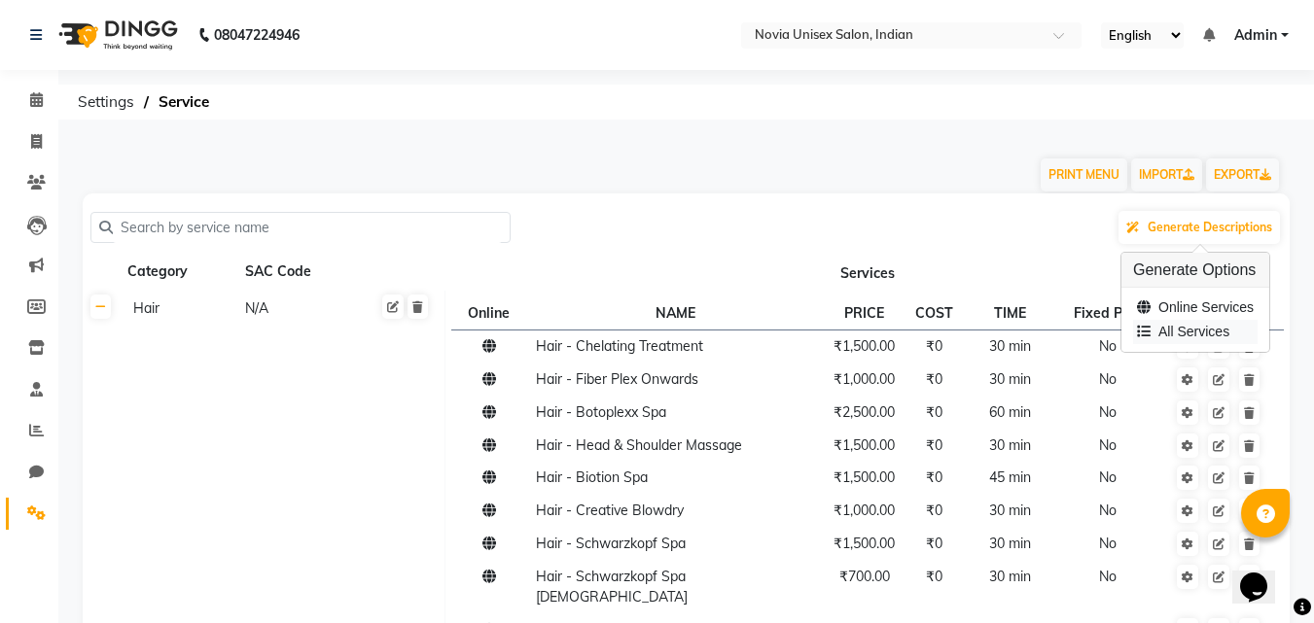
click at [1191, 334] on div "All Services" at bounding box center [1195, 332] width 125 height 24
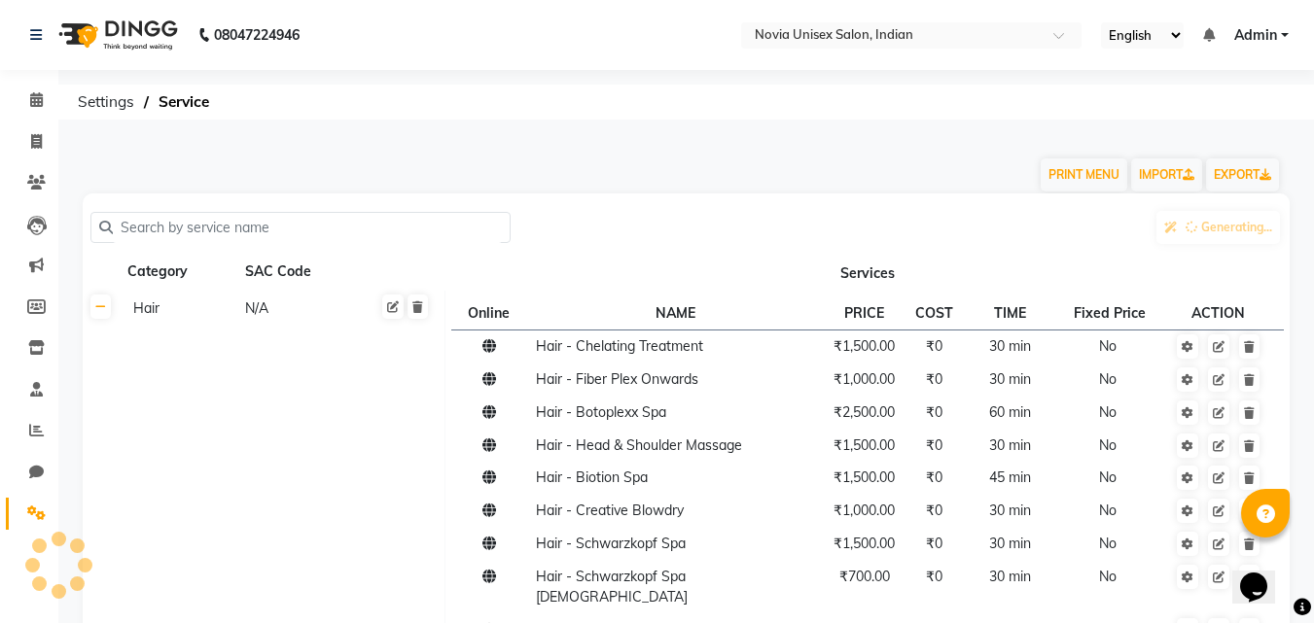
click at [912, 182] on div "PRINT MENU IMPORT EXPORT" at bounding box center [674, 164] width 1213 height 58
click at [357, 227] on input "text" at bounding box center [307, 228] width 389 height 30
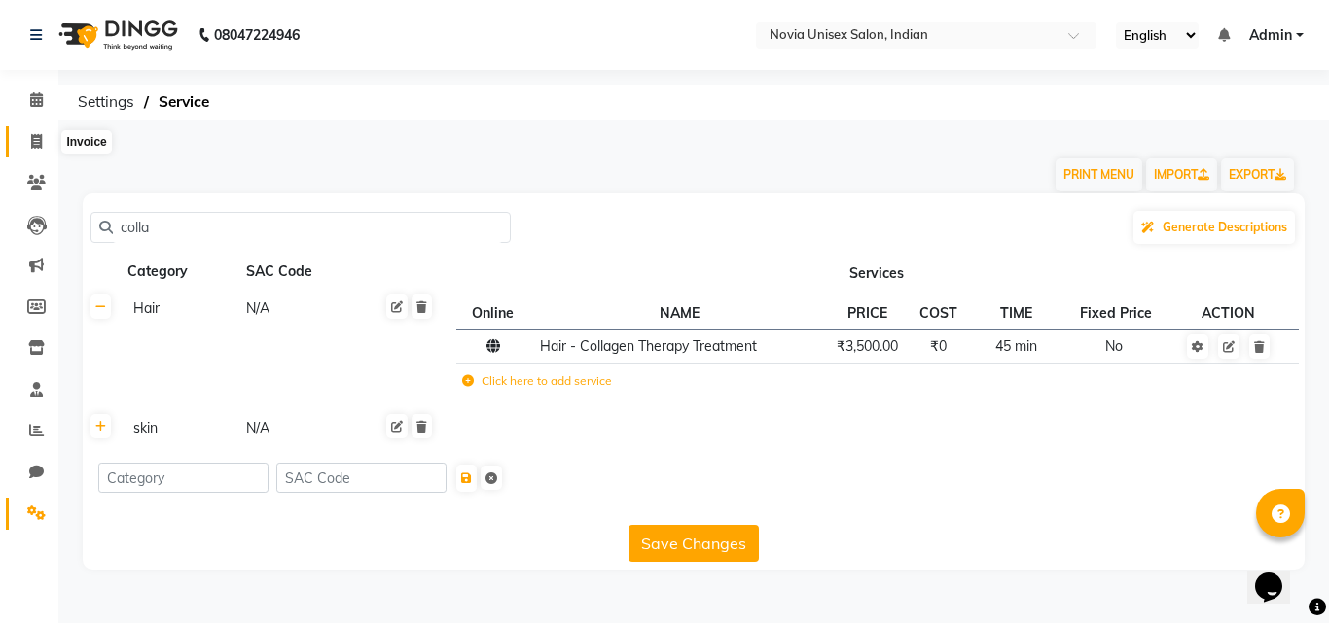
type input "colla"
click at [35, 140] on icon at bounding box center [36, 141] width 11 height 15
select select "8772"
select select "service"
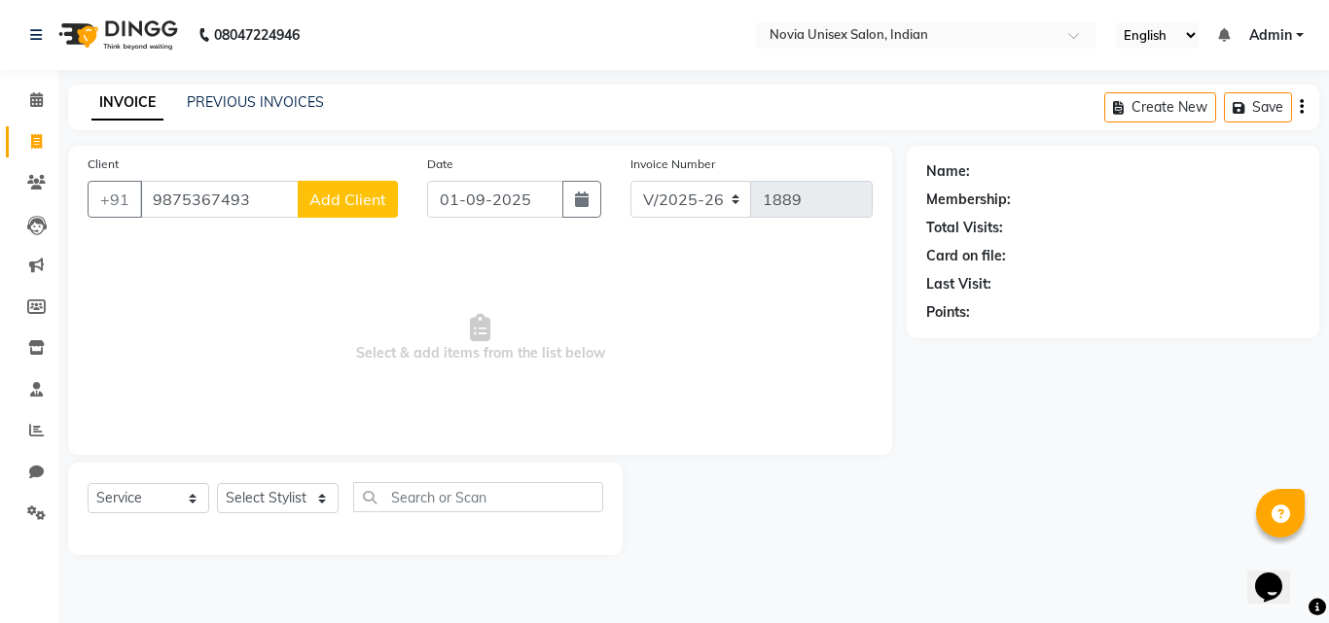
type input "9875367493"
click at [344, 209] on button "Add Client" at bounding box center [348, 199] width 100 height 37
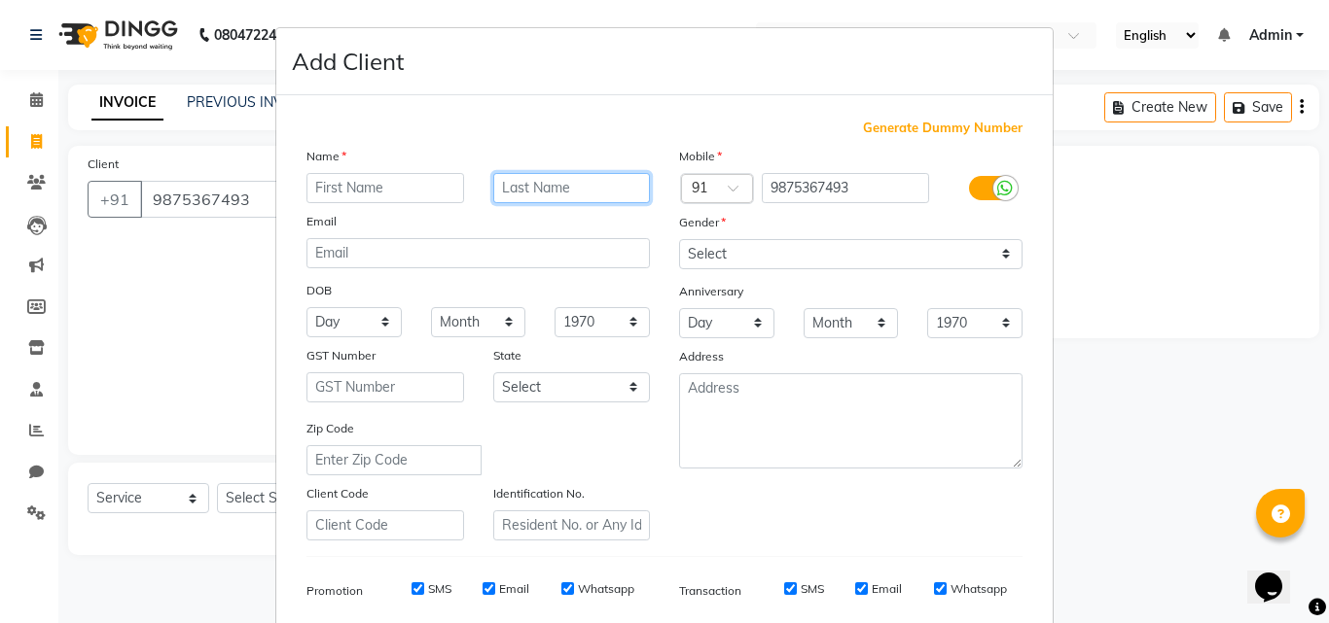
click at [516, 185] on input "text" at bounding box center [572, 188] width 158 height 30
type input "shyamali"
click at [355, 199] on input "text" at bounding box center [385, 188] width 158 height 30
type input "shyamali"
click at [562, 185] on input "shyamali" at bounding box center [572, 188] width 158 height 30
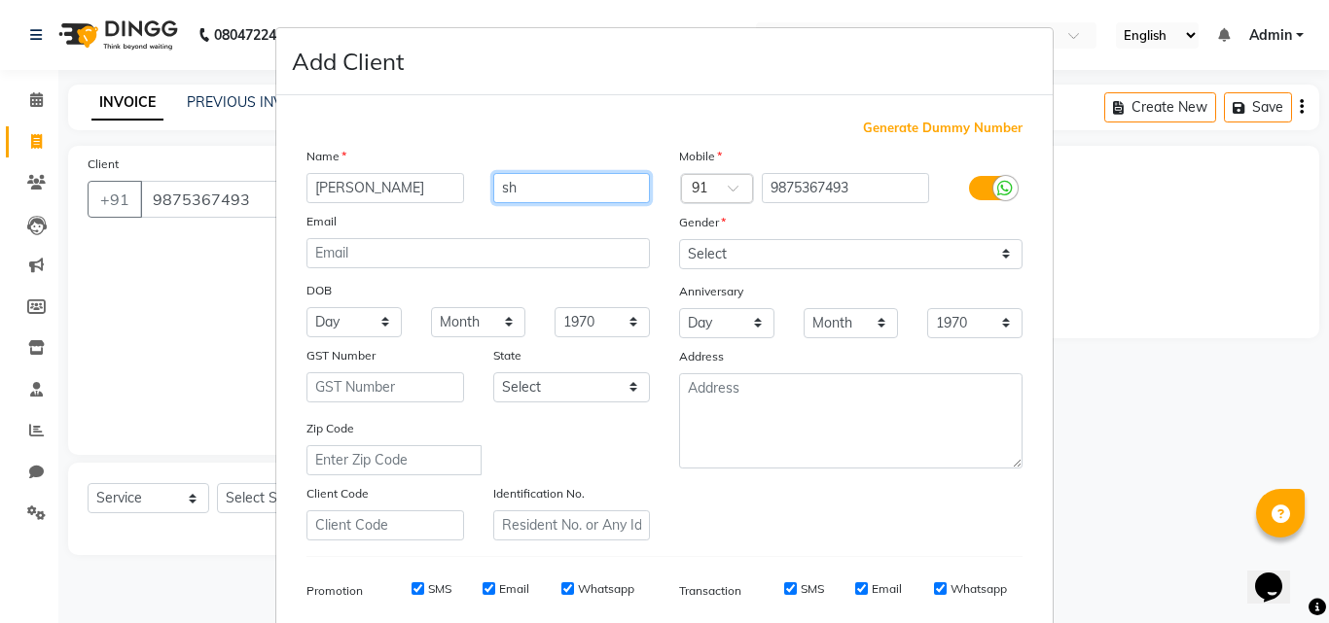
type input "s"
type input "sengupta"
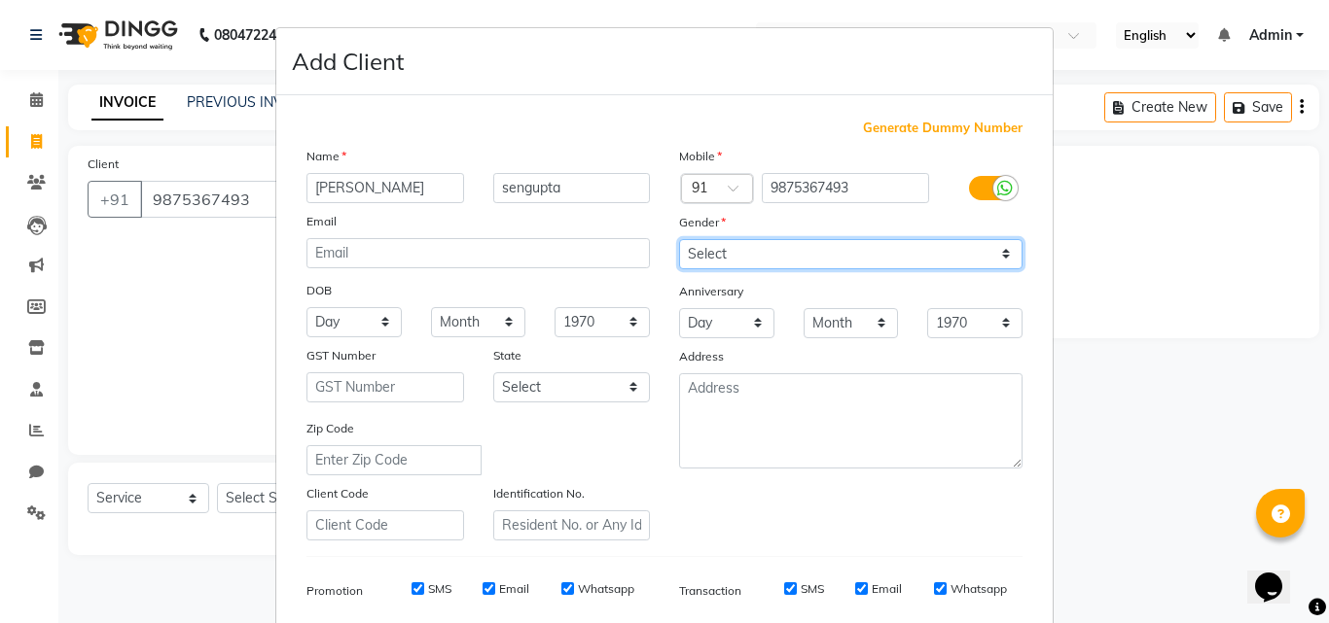
click at [828, 264] on select "Select Male Female Other Prefer Not To Say" at bounding box center [850, 254] width 343 height 30
select select "female"
click at [679, 239] on select "Select Male Female Other Prefer Not To Say" at bounding box center [850, 254] width 343 height 30
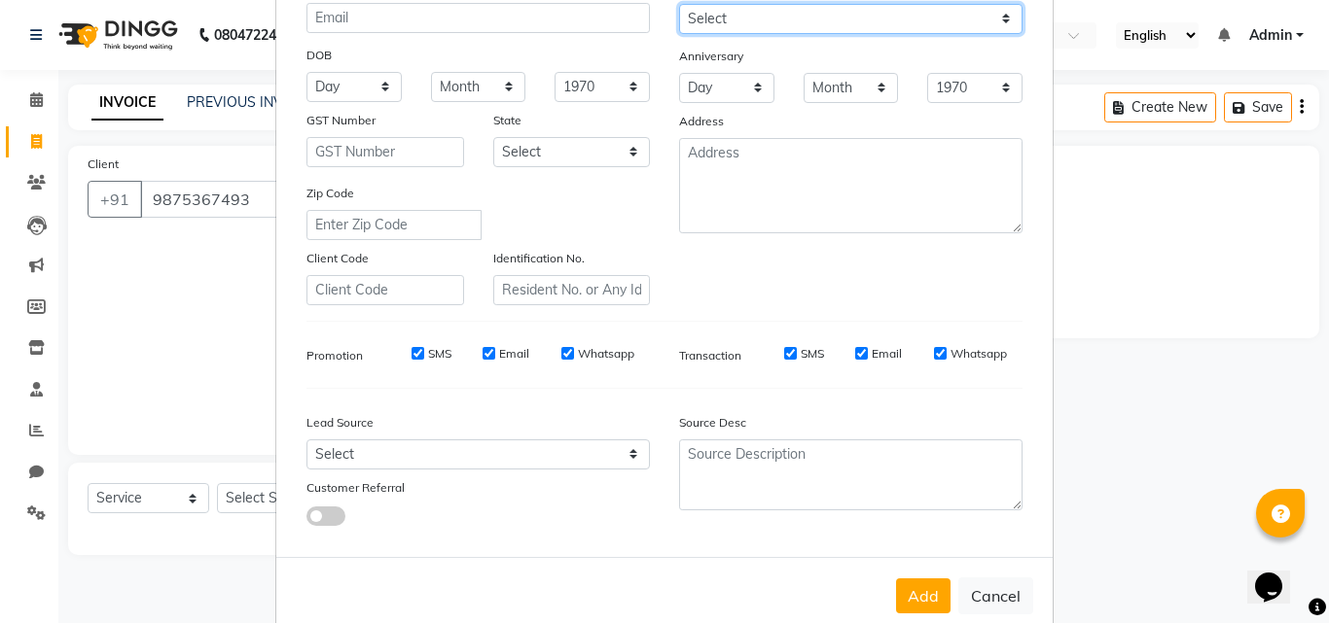
scroll to position [274, 0]
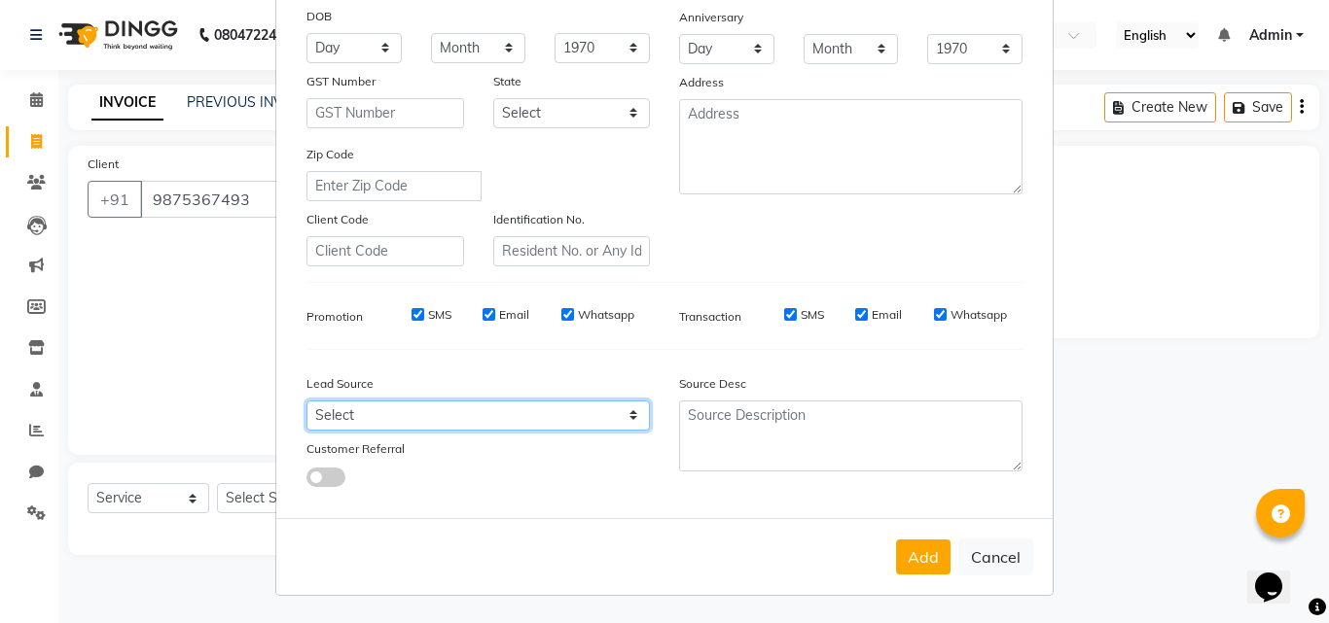
click at [589, 426] on select "Select Walk-in Referral Internet Friend Word of Mouth Advertisement Facebook Ju…" at bounding box center [477, 416] width 343 height 30
select select "56768"
click at [306, 401] on select "Select Walk-in Referral Internet Friend Word of Mouth Advertisement Facebook Ju…" at bounding box center [477, 416] width 343 height 30
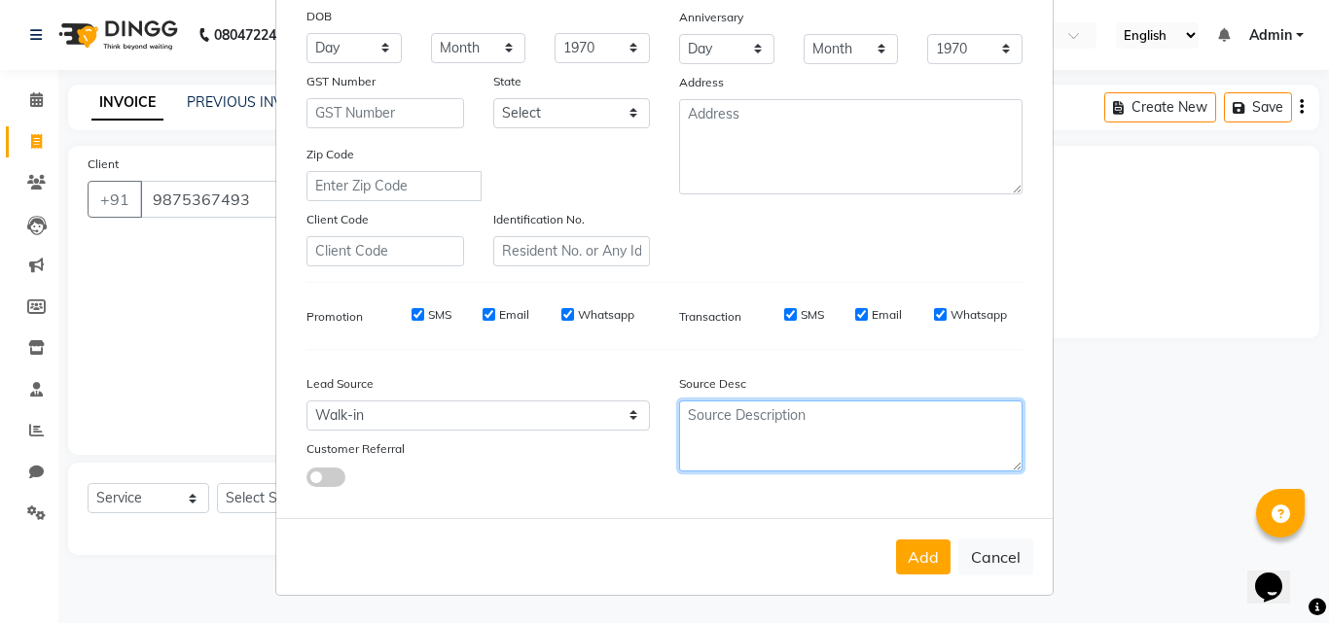
click at [821, 424] on textarea at bounding box center [850, 436] width 343 height 71
type textarea "usa client"
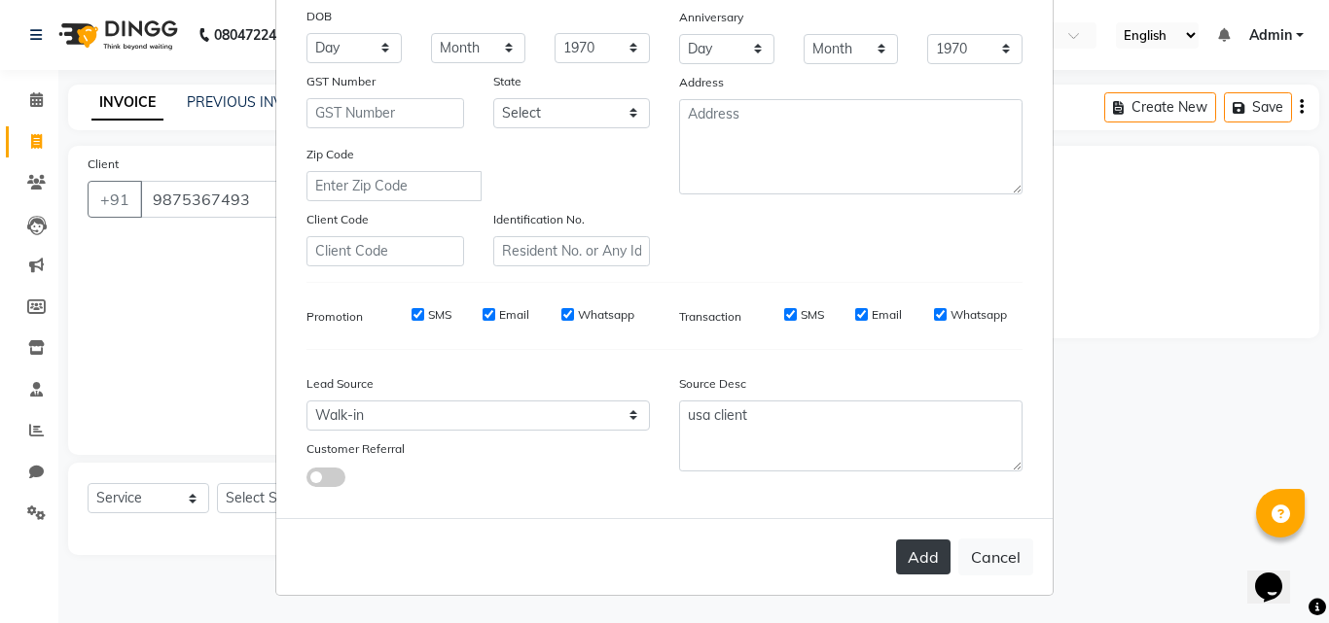
click at [935, 561] on button "Add" at bounding box center [923, 557] width 54 height 35
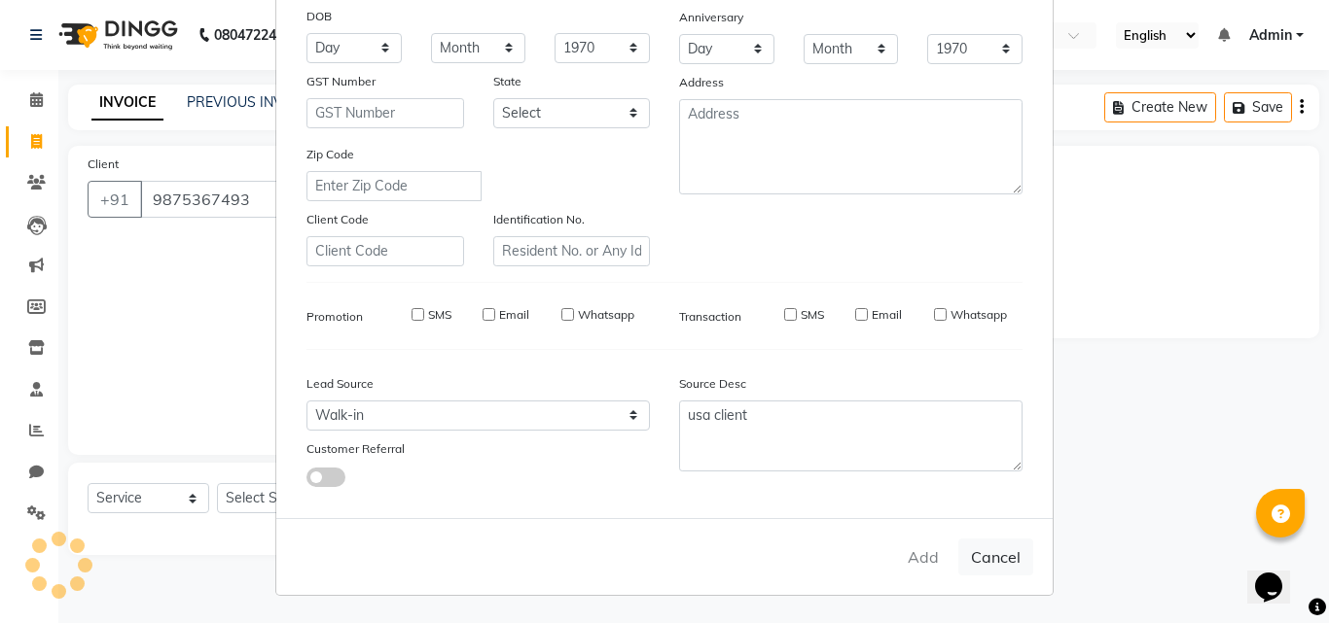
select select
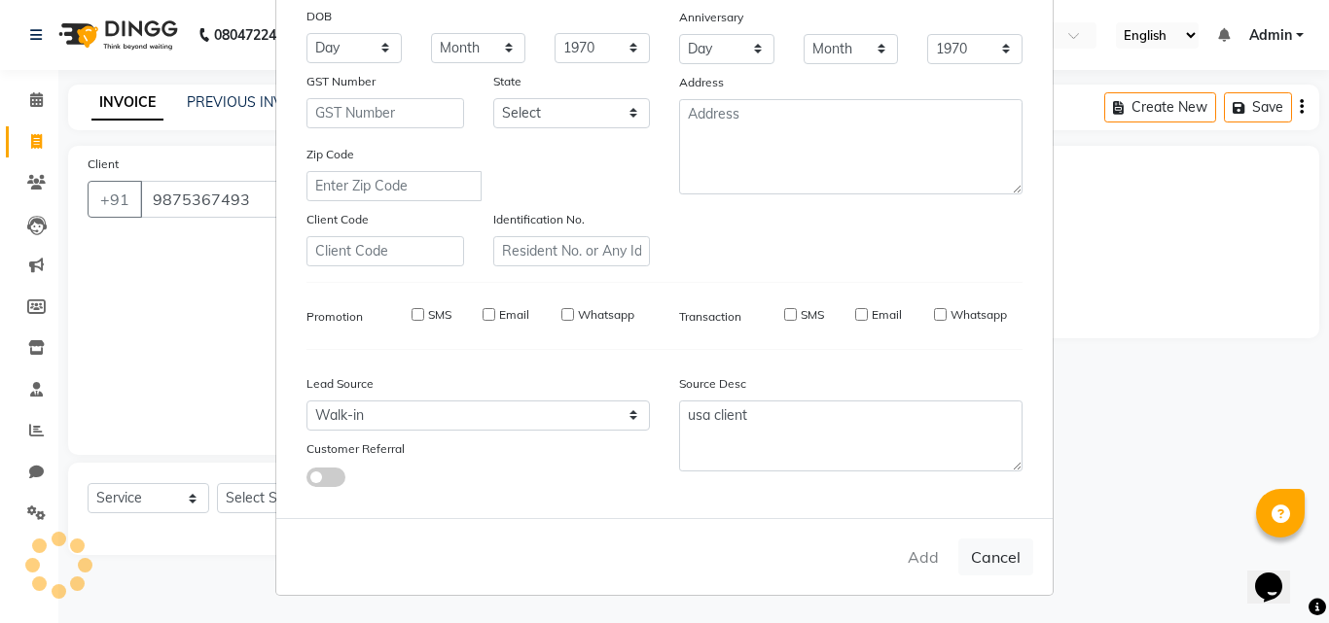
select select
checkbox input "false"
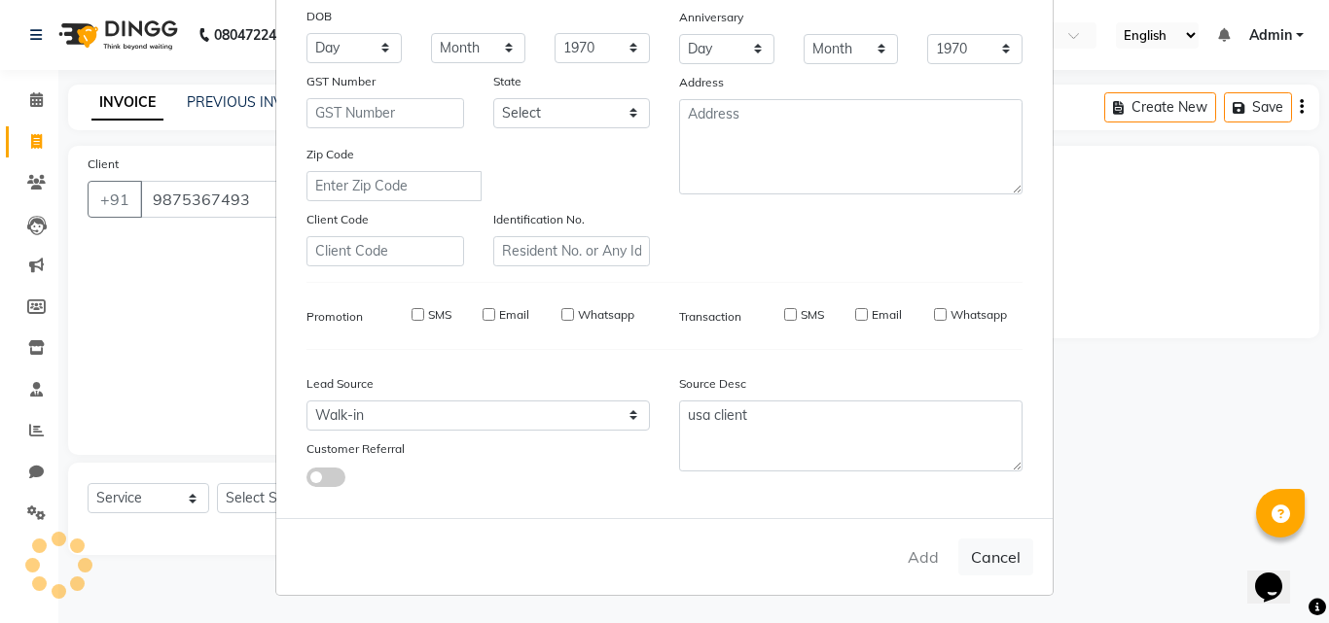
checkbox input "false"
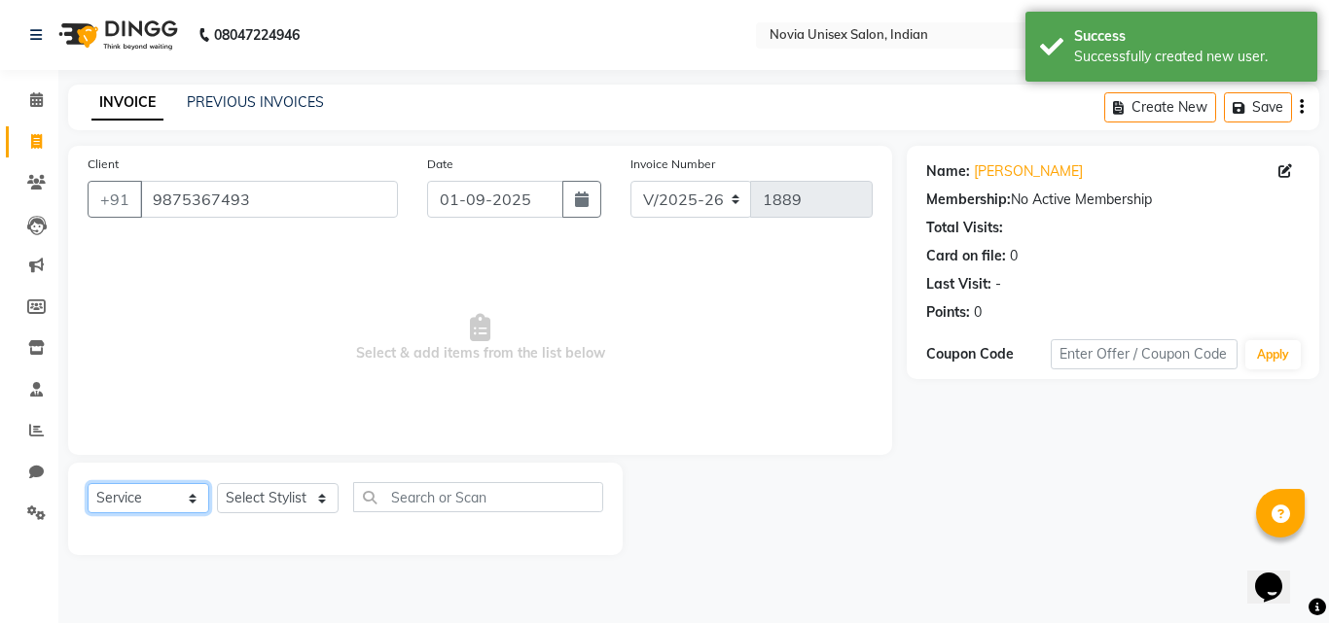
click at [160, 490] on select "Select Service Product Membership Package Voucher Prepaid Gift Card" at bounding box center [149, 498] width 122 height 30
click at [88, 483] on select "Select Service Product Membership Package Voucher Prepaid Gift Card" at bounding box center [149, 498] width 122 height 30
click at [273, 498] on select "Select Stylist Ankita Ashraf ali Bikash fardeen housesale laxmipriya mahua MUJA…" at bounding box center [278, 498] width 122 height 30
select select "89571"
click at [217, 483] on select "Select Stylist Ankita Ashraf ali Bikash fardeen housesale laxmipriya mahua MUJA…" at bounding box center [278, 498] width 122 height 30
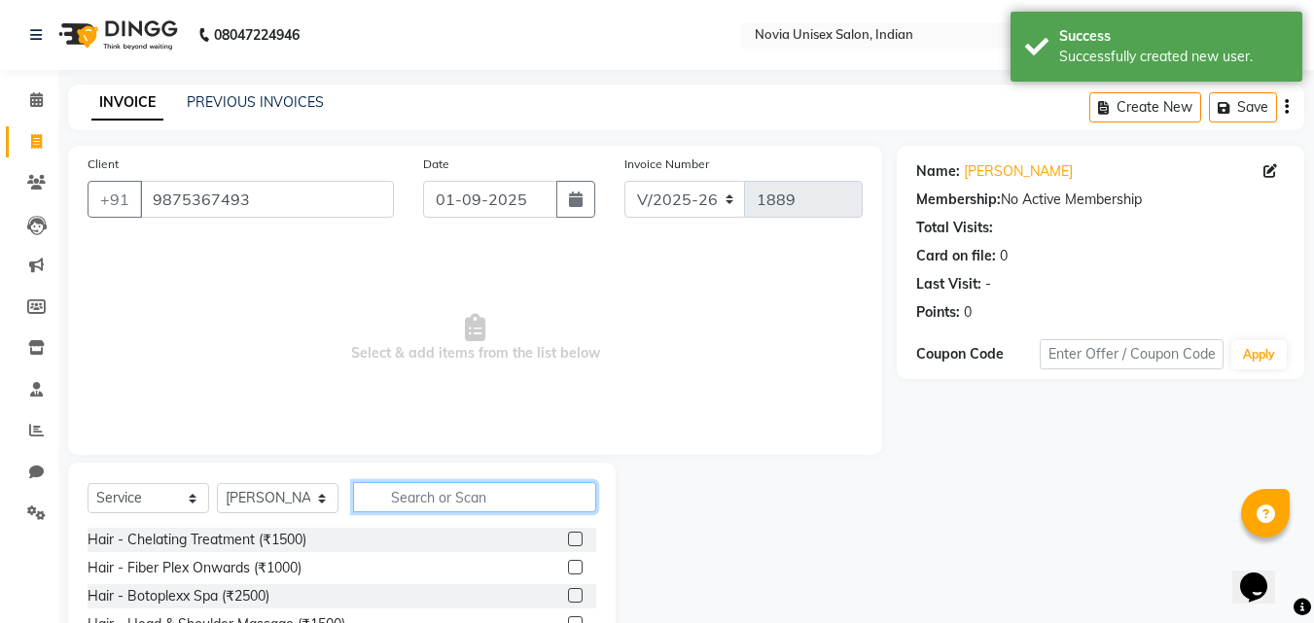
click at [472, 499] on input "text" at bounding box center [474, 497] width 243 height 30
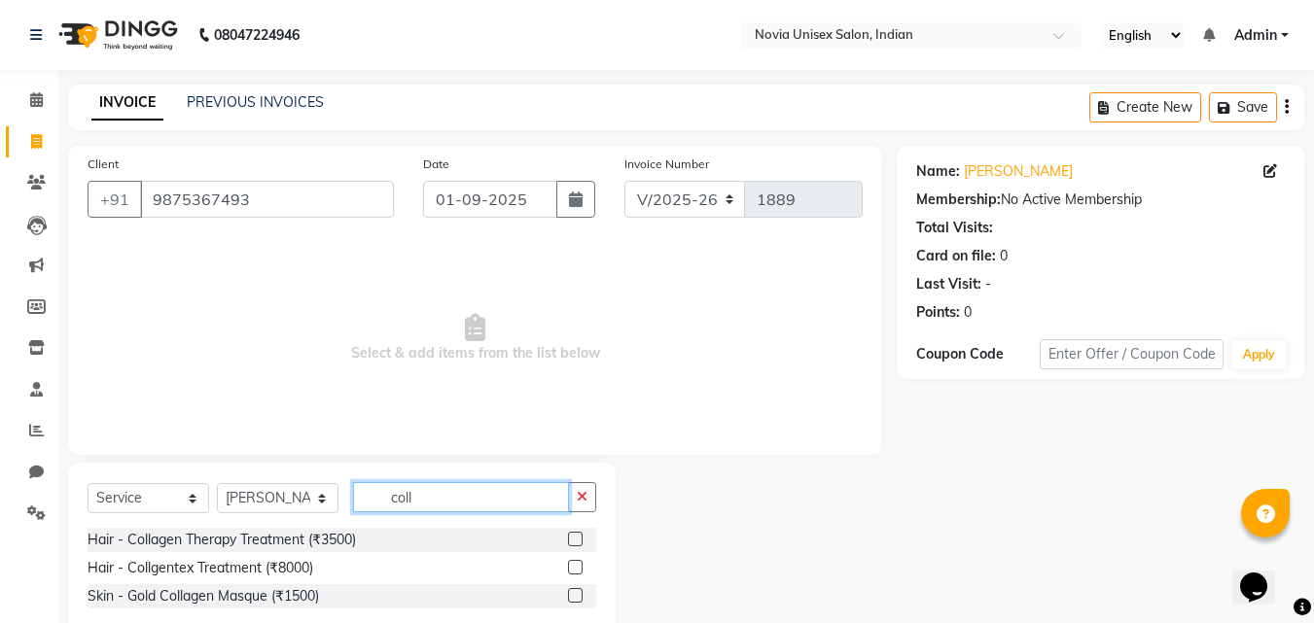
type input "coll"
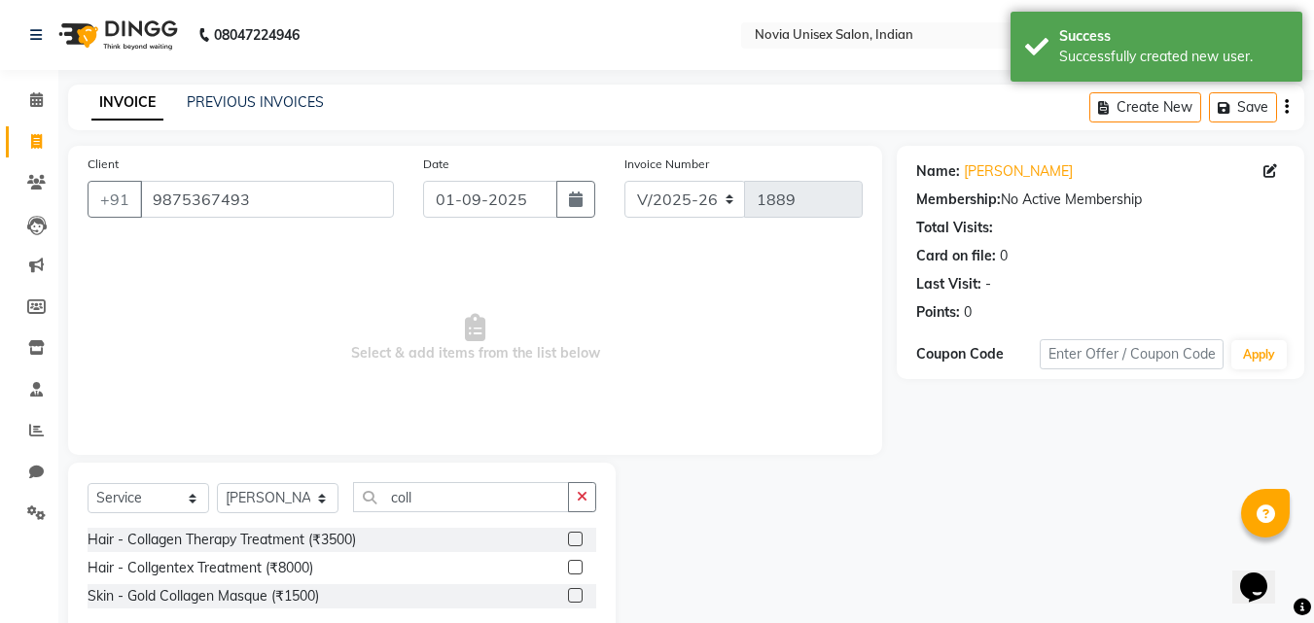
click at [573, 537] on label at bounding box center [575, 539] width 15 height 15
click at [573, 537] on input "checkbox" at bounding box center [574, 540] width 13 height 13
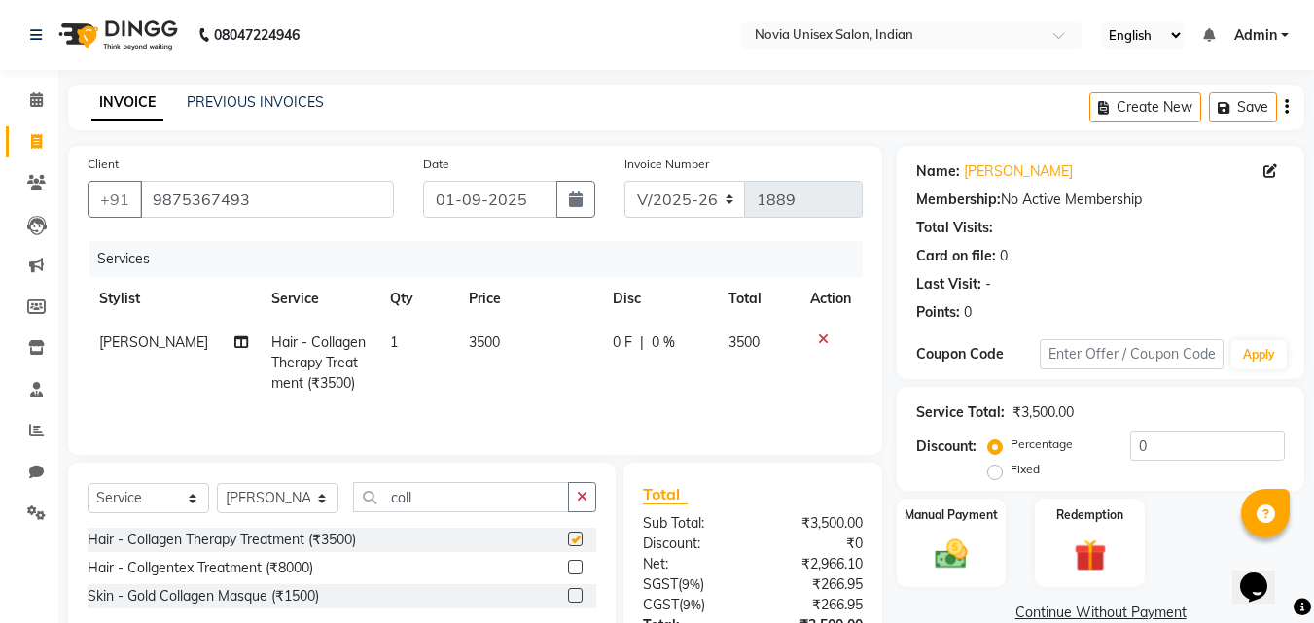
checkbox input "false"
click at [503, 337] on td "3500" at bounding box center [529, 363] width 144 height 85
select select "89571"
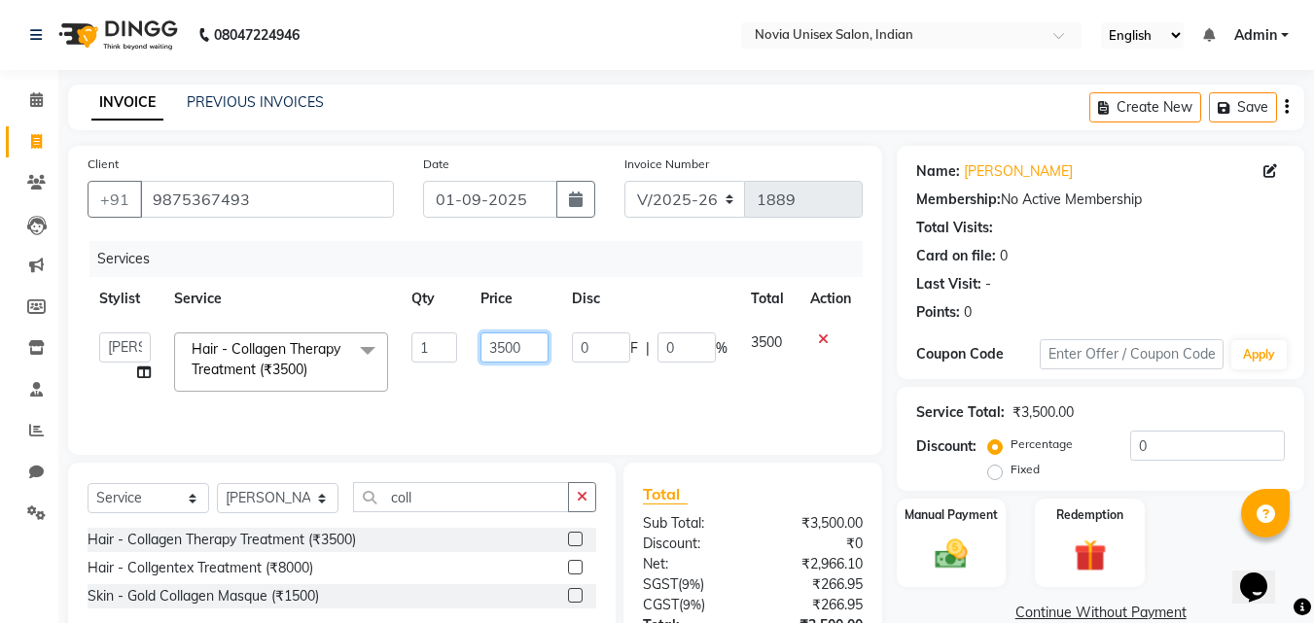
click at [503, 337] on input "3500" at bounding box center [514, 348] width 67 height 30
type input "15500"
click at [761, 467] on div "Total Sub Total: ₹3,500.00 Discount: ₹0 Net: ₹2,966.10 SGST ( 9% ) ₹266.95 CGST…" at bounding box center [752, 606] width 259 height 286
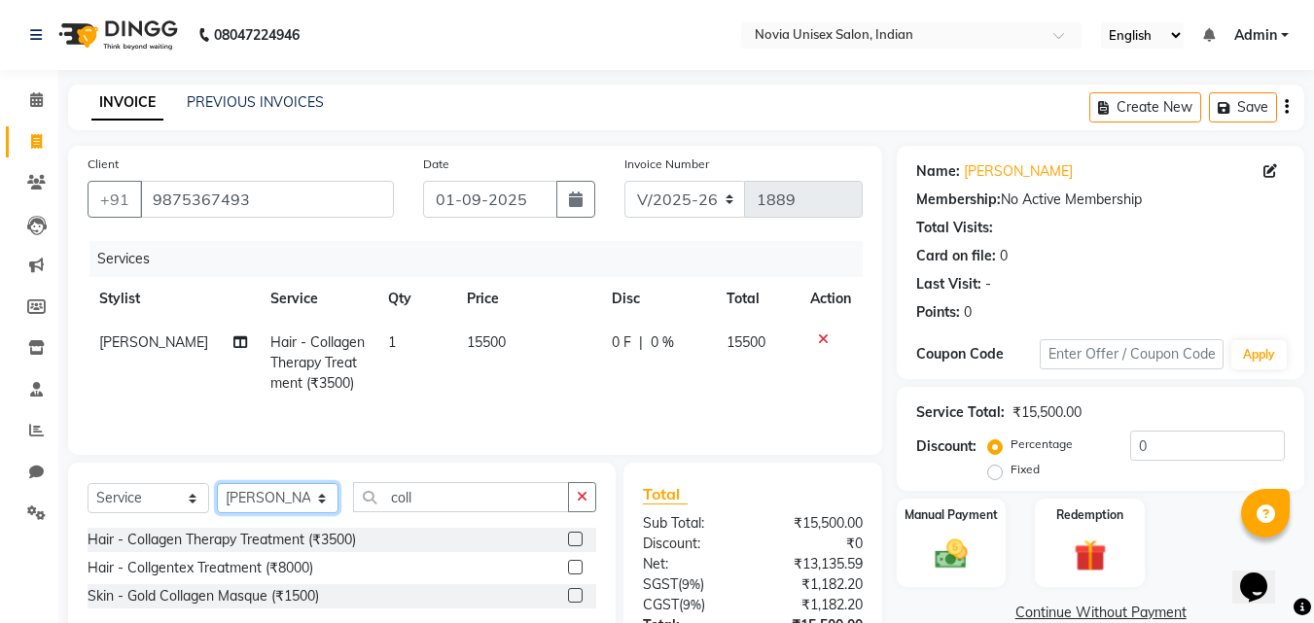
click at [285, 494] on select "Select Stylist Ankita Ashraf ali Bikash fardeen housesale laxmipriya mahua MUJA…" at bounding box center [278, 498] width 122 height 30
select select "89580"
click at [217, 483] on select "Select Stylist Ankita Ashraf ali Bikash fardeen housesale laxmipriya mahua MUJA…" at bounding box center [278, 498] width 122 height 30
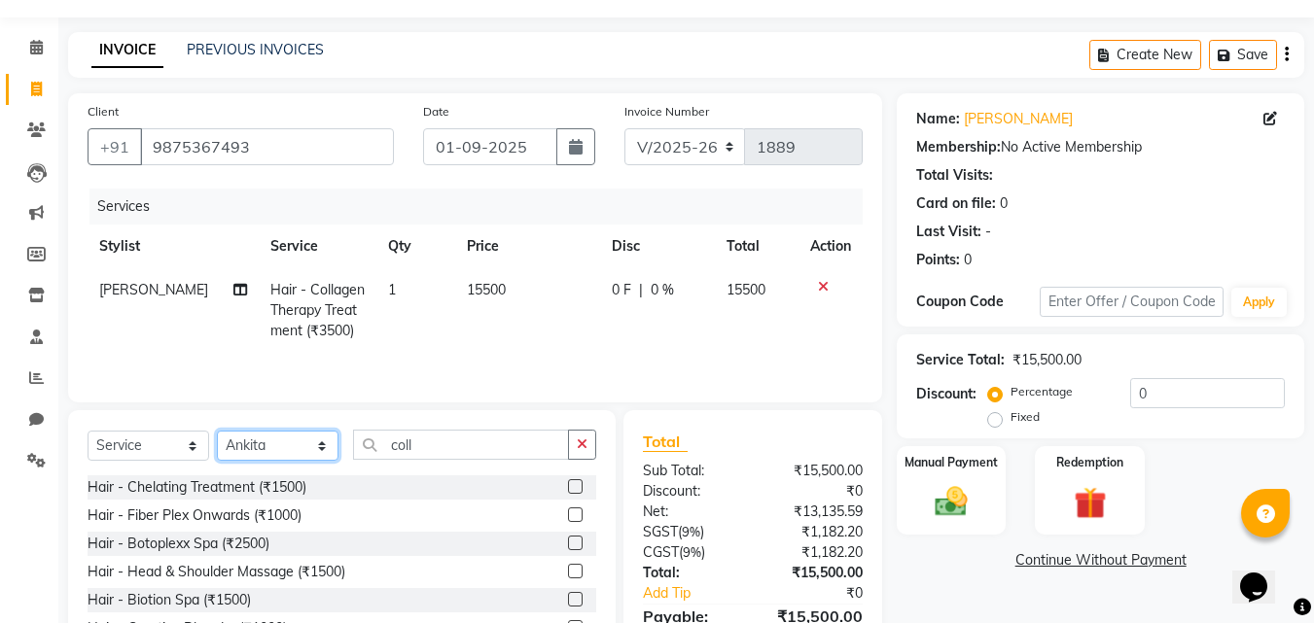
scroll to position [97, 0]
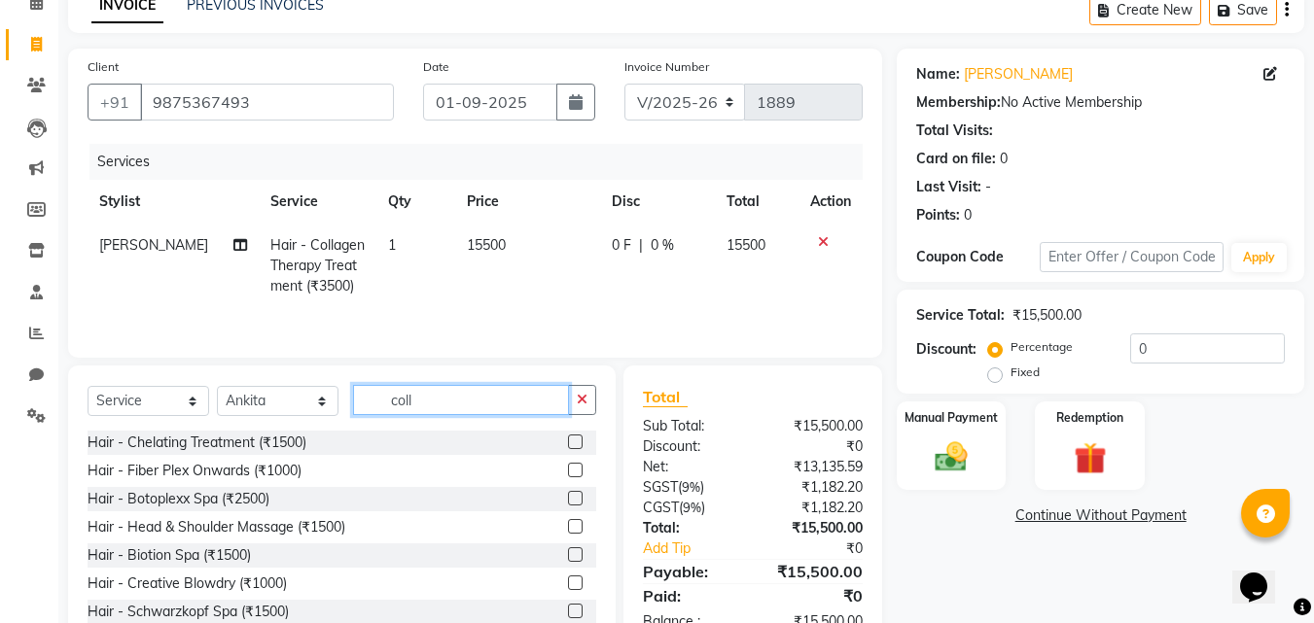
click at [533, 386] on input "coll" at bounding box center [461, 400] width 216 height 30
type input "c"
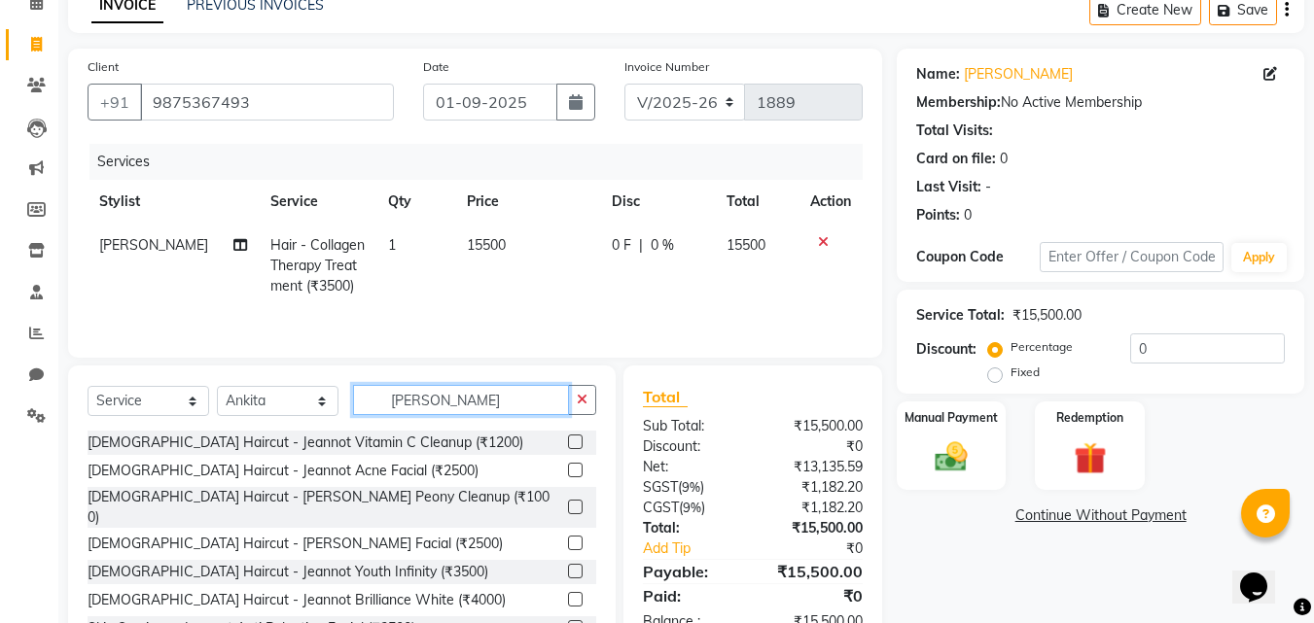
type input "jean"
click at [568, 500] on label at bounding box center [575, 507] width 15 height 15
click at [568, 502] on input "checkbox" at bounding box center [574, 508] width 13 height 13
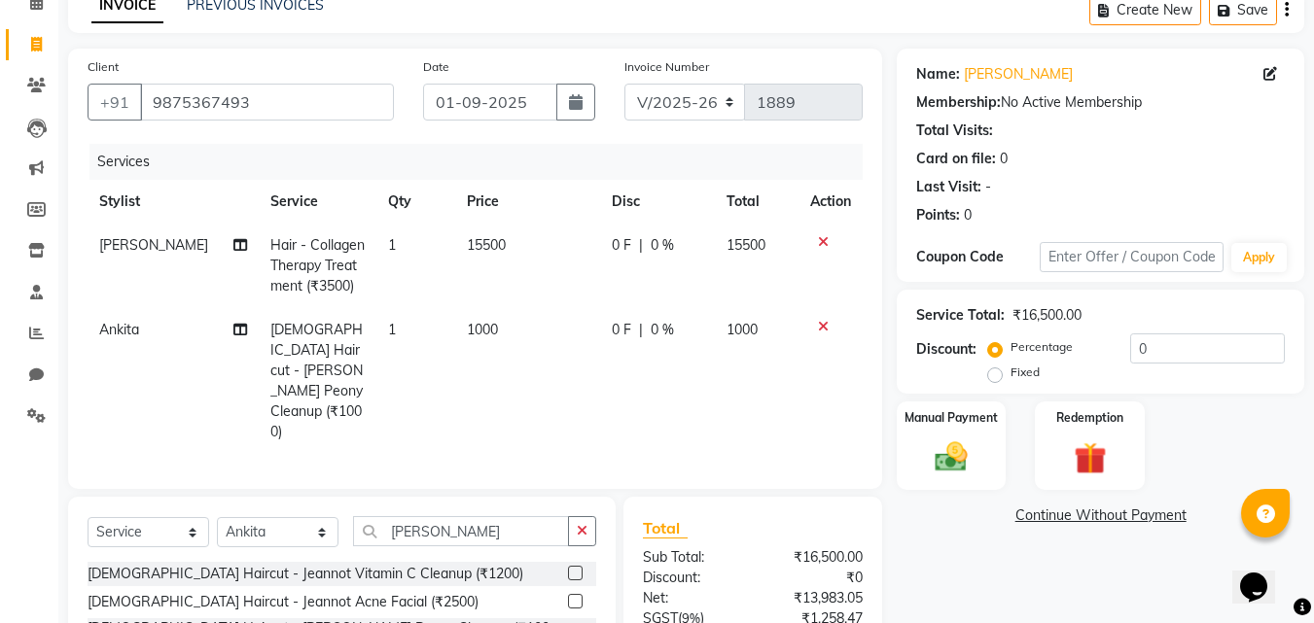
checkbox input "false"
click at [488, 318] on td "1000" at bounding box center [527, 381] width 145 height 146
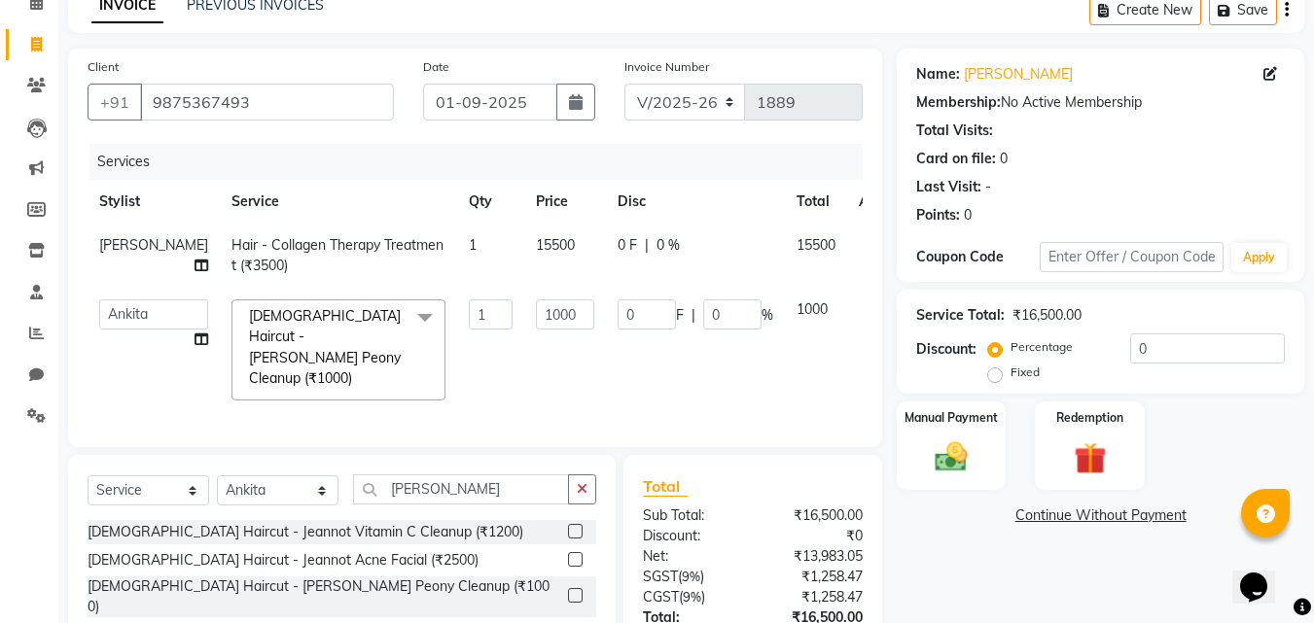
click at [536, 318] on input "1000" at bounding box center [565, 315] width 58 height 30
type input "1500"
click at [508, 488] on div "Select Service Product Membership Package Voucher Prepaid Gift Card Select Styl…" at bounding box center [342, 598] width 548 height 287
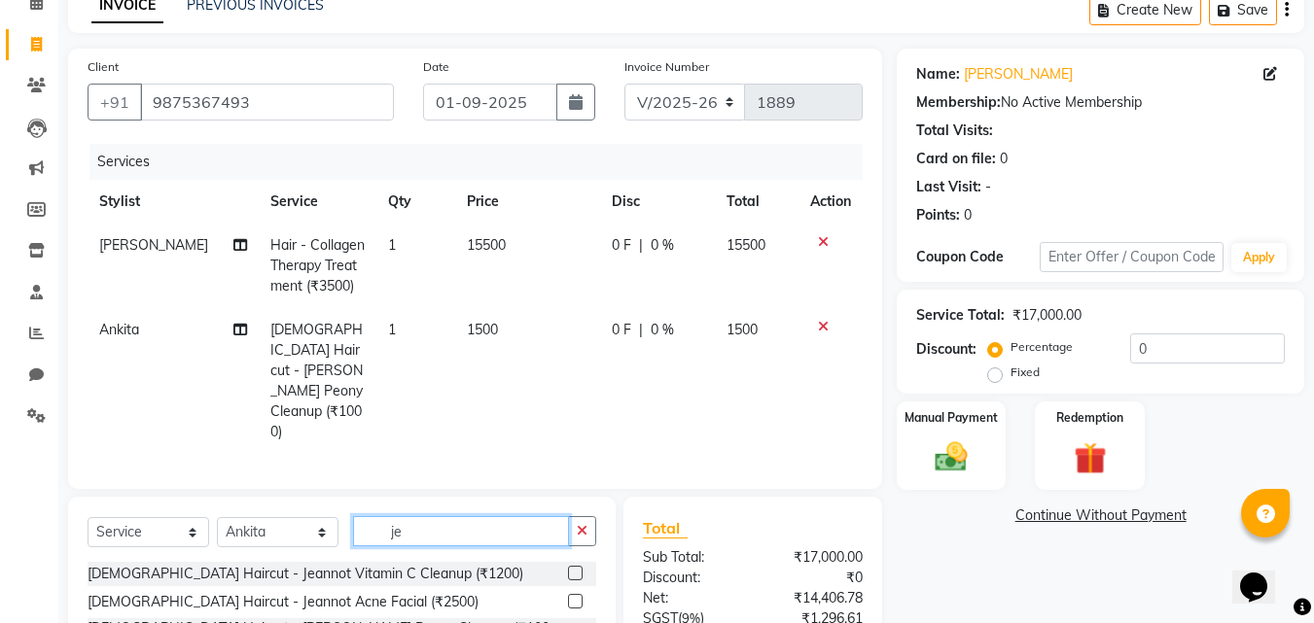
type input "j"
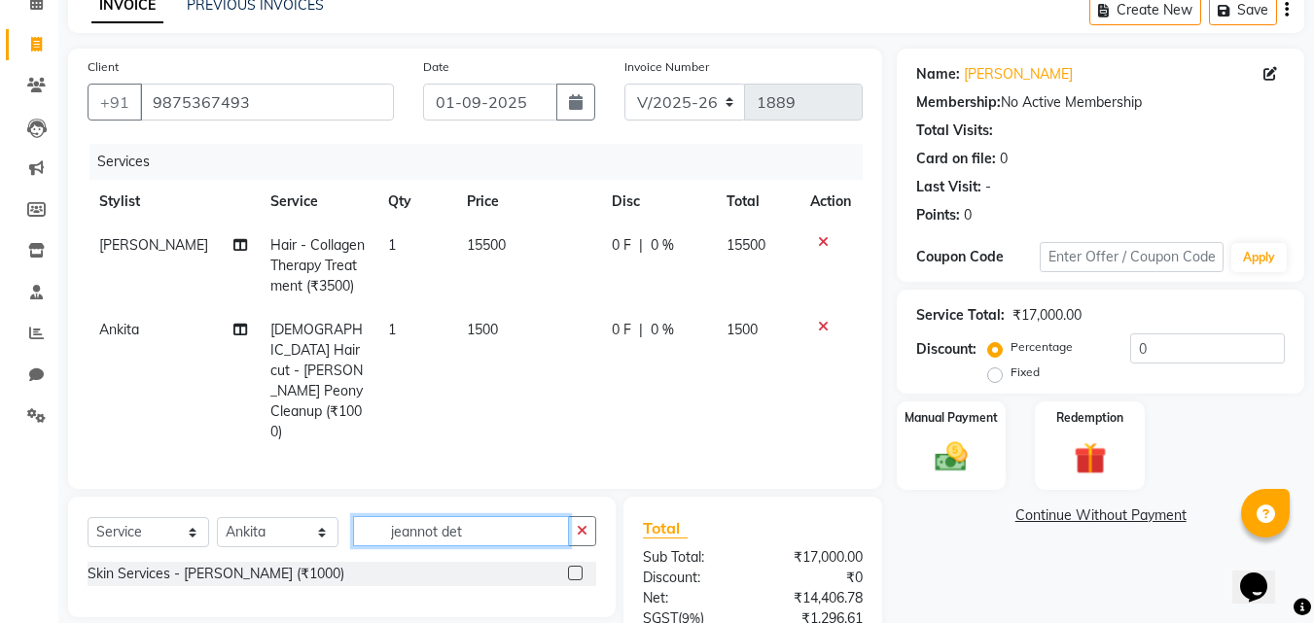
type input "jeannot det"
click at [576, 566] on label at bounding box center [575, 573] width 15 height 15
click at [576, 568] on input "checkbox" at bounding box center [574, 574] width 13 height 13
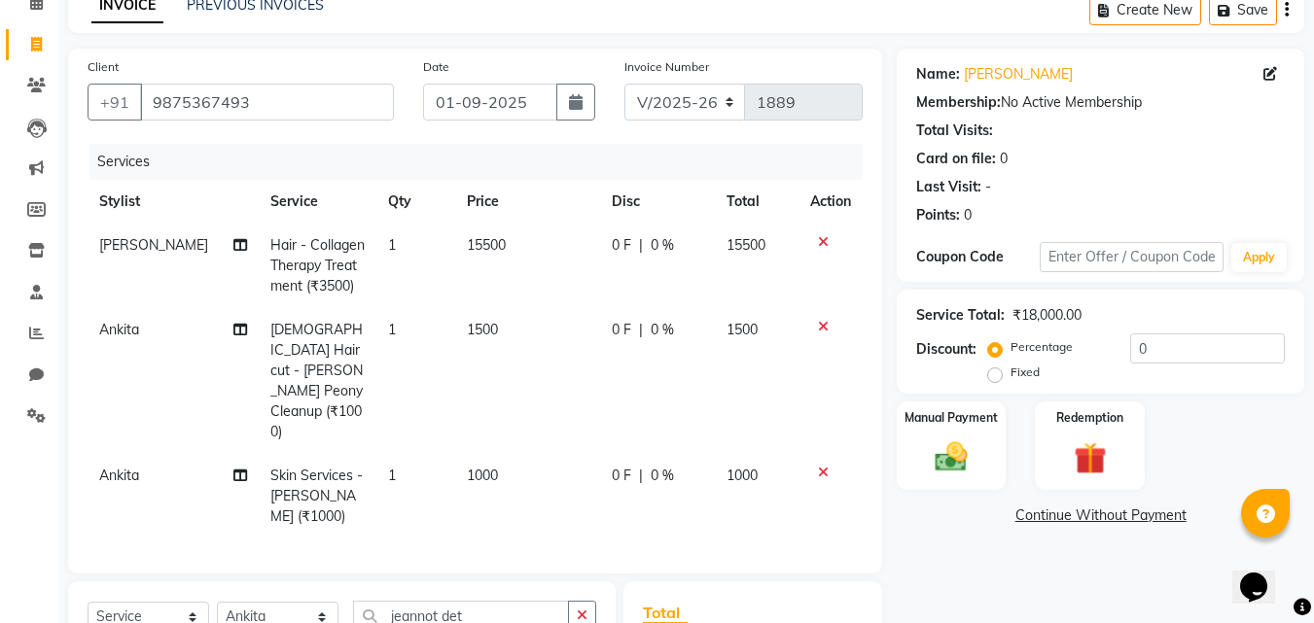
checkbox input "false"
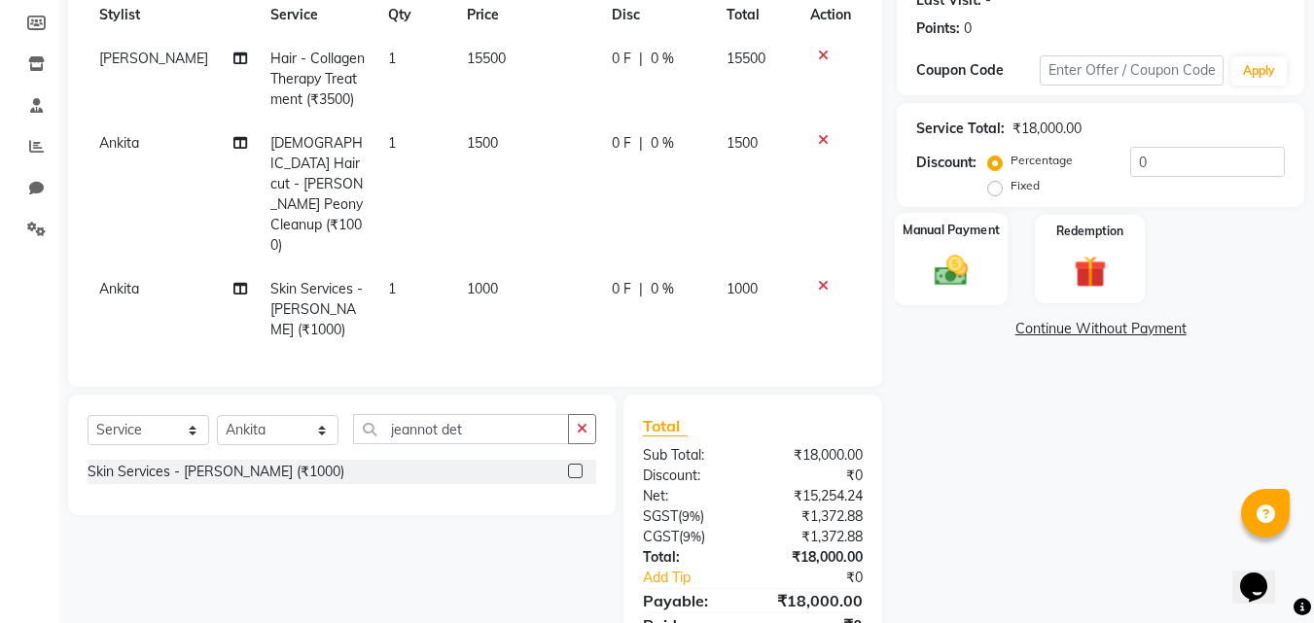
scroll to position [344, 0]
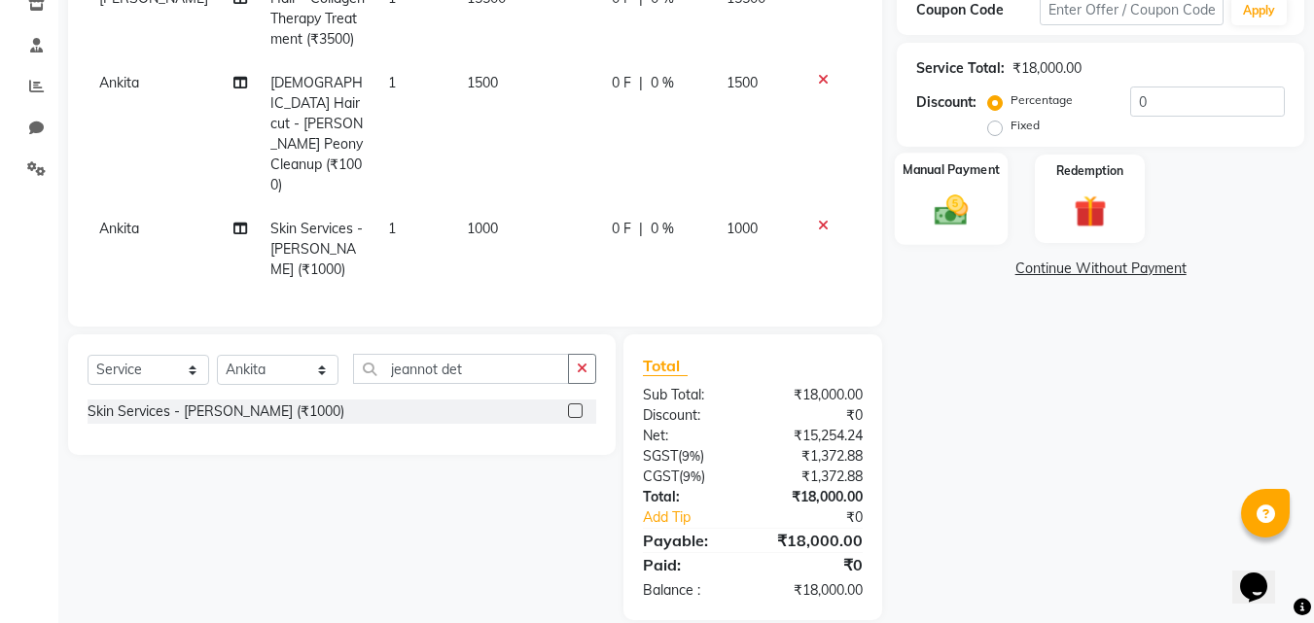
click at [965, 186] on div "Manual Payment" at bounding box center [952, 199] width 114 height 92
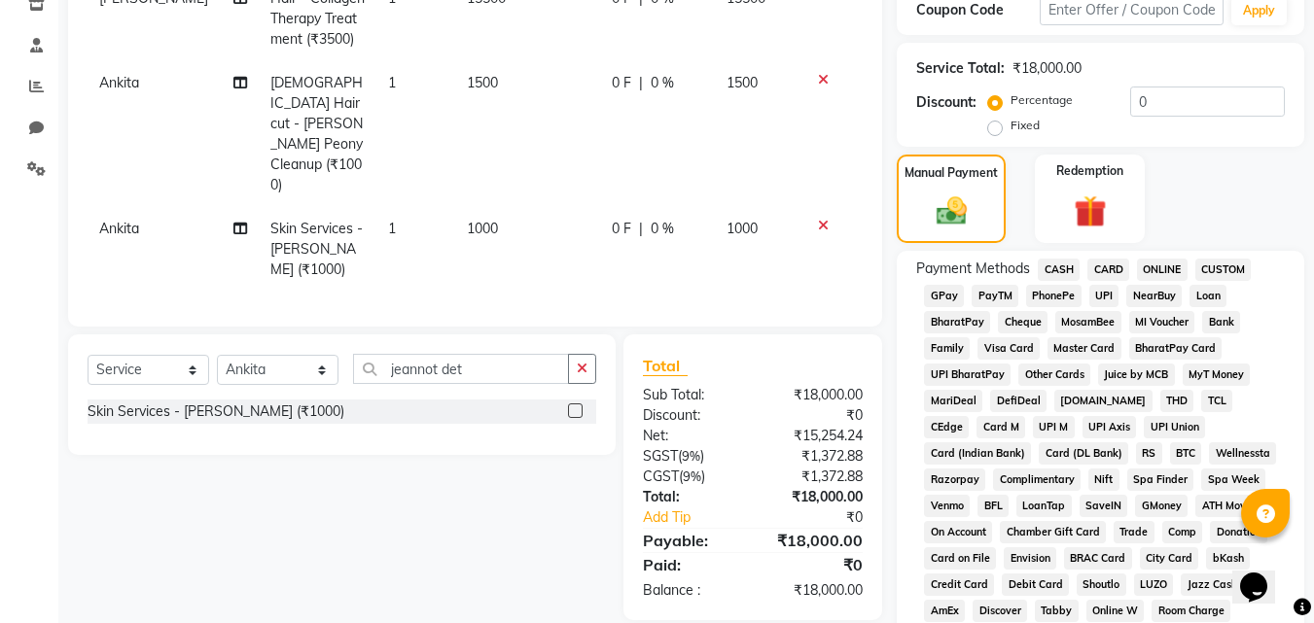
click at [1105, 268] on span "CARD" at bounding box center [1108, 270] width 42 height 22
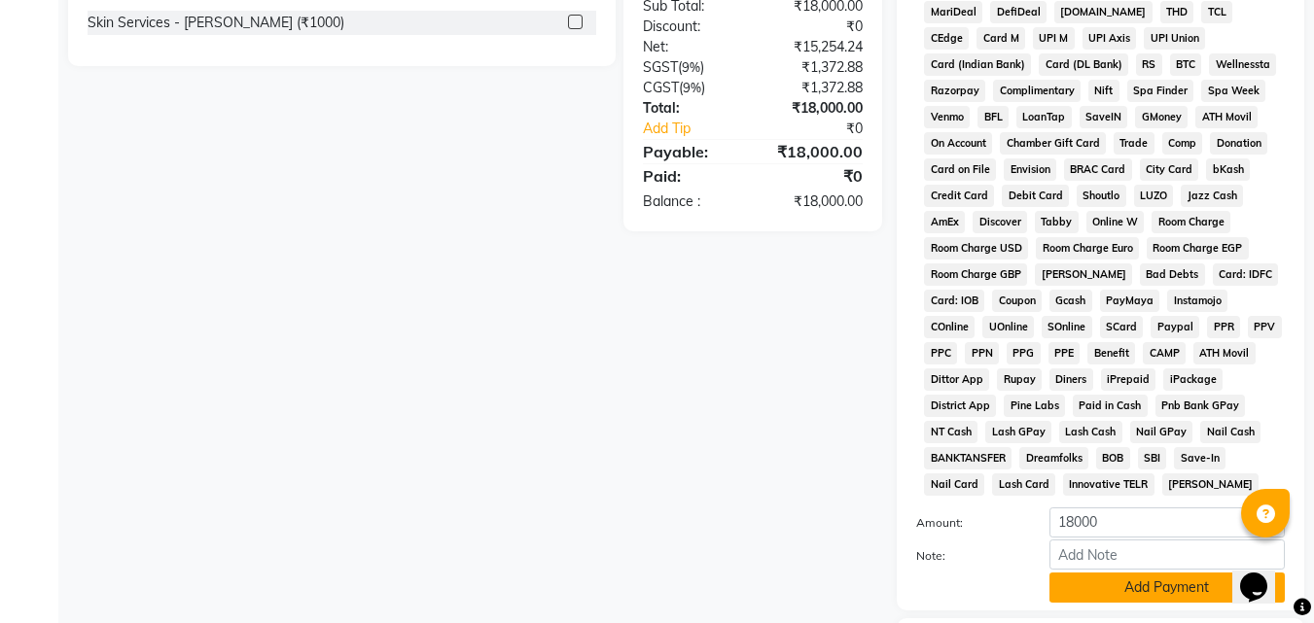
scroll to position [864, 0]
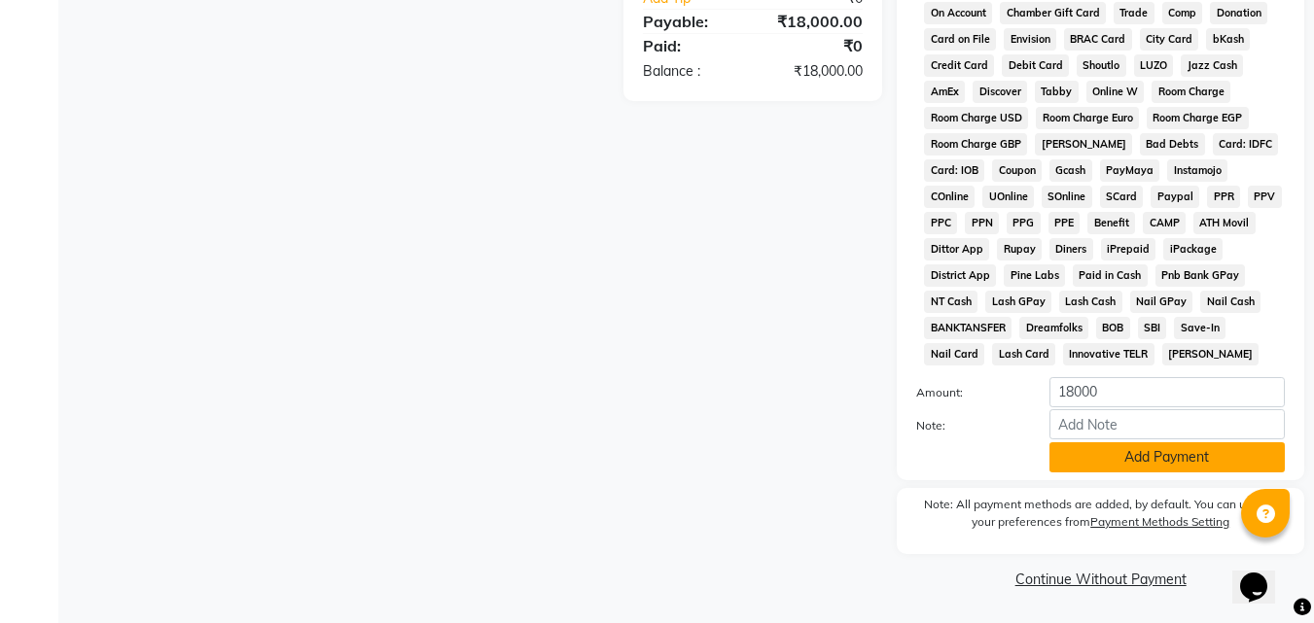
click at [1168, 462] on button "Add Payment" at bounding box center [1167, 458] width 235 height 30
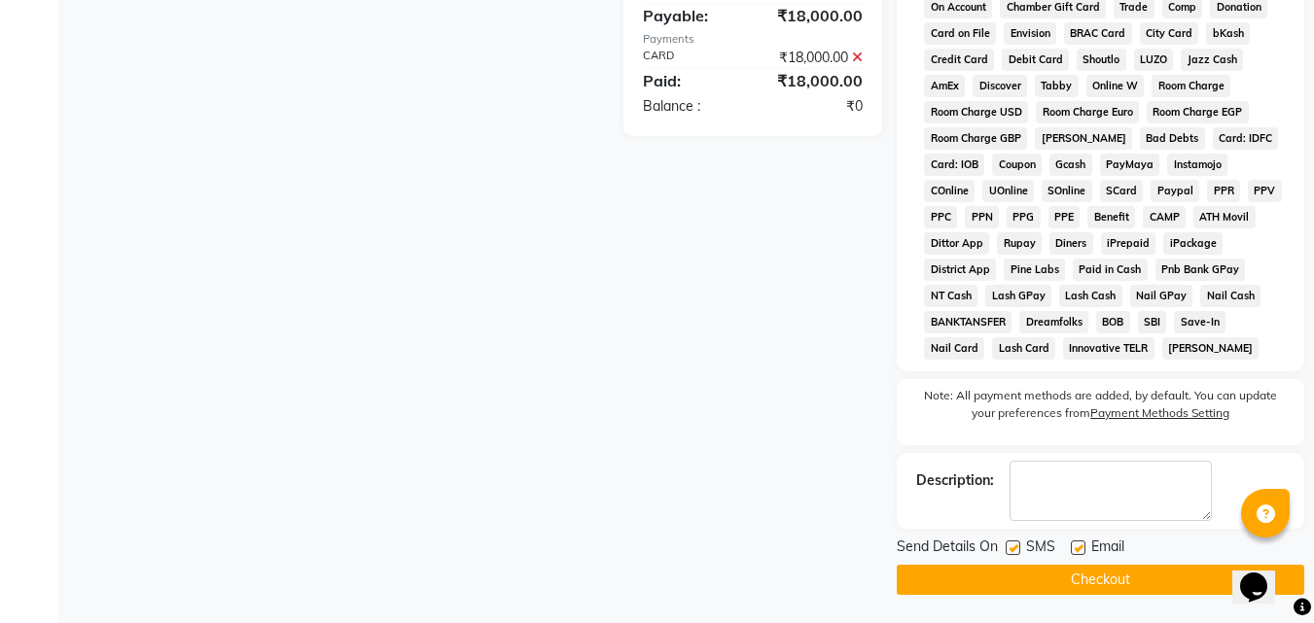
scroll to position [871, 0]
click at [1148, 579] on button "Checkout" at bounding box center [1101, 579] width 408 height 30
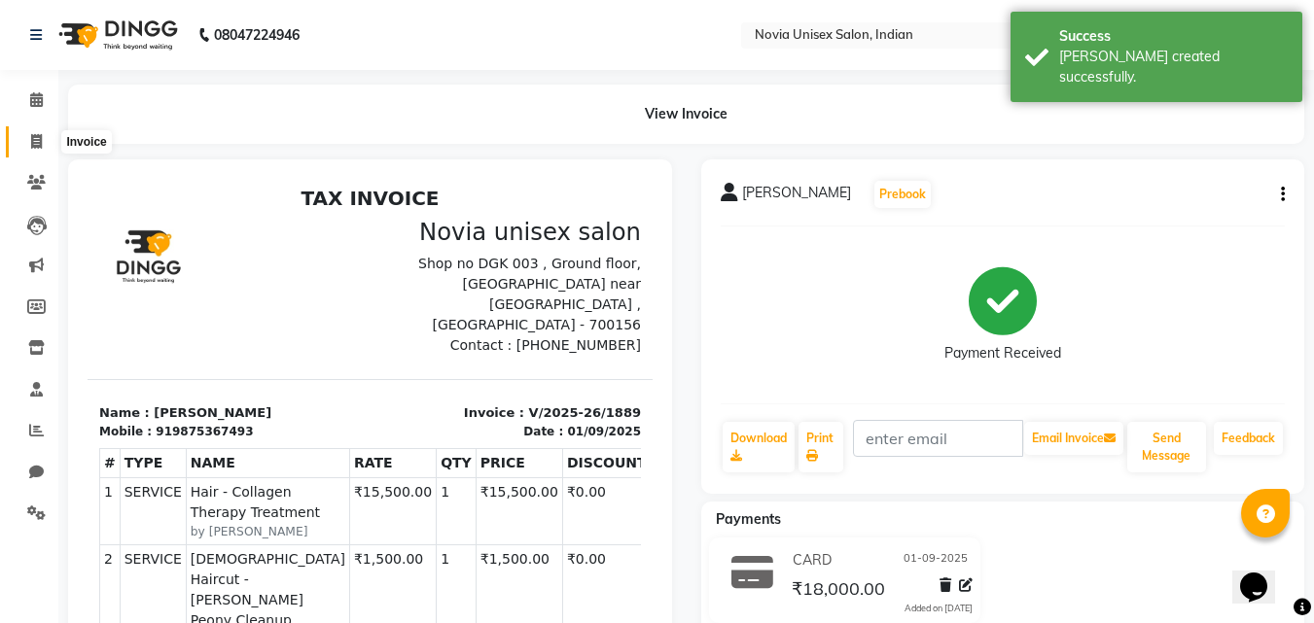
click at [38, 143] on icon at bounding box center [36, 141] width 11 height 15
select select "service"
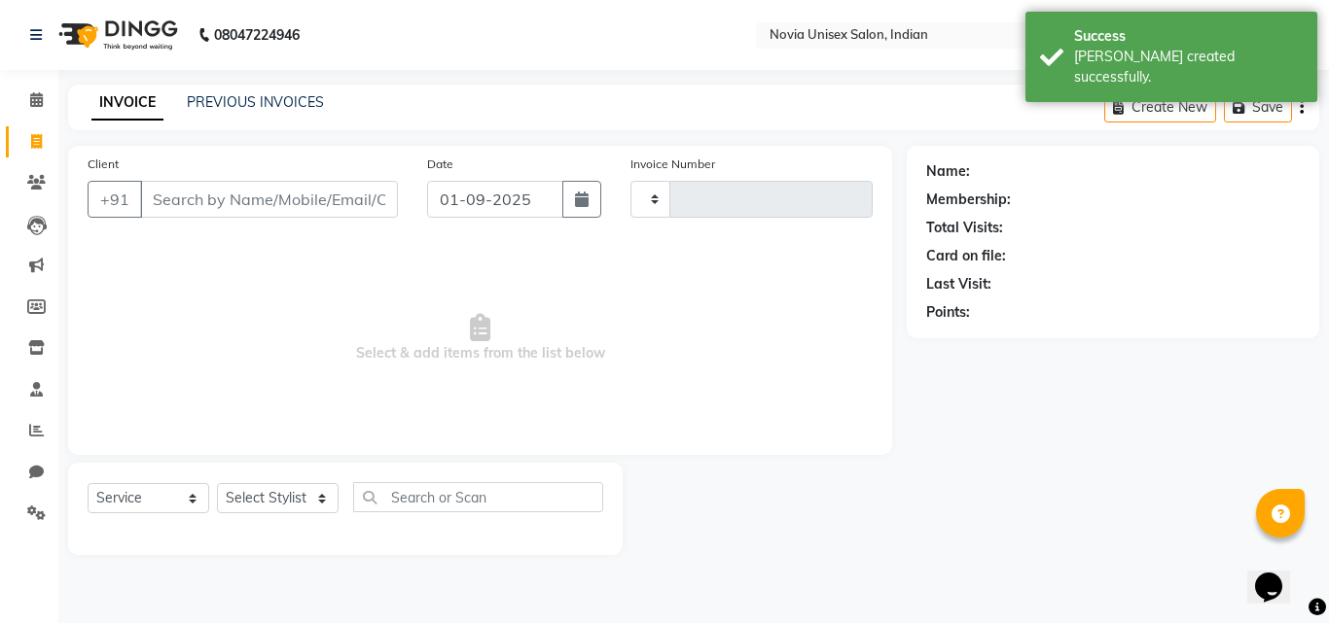
type input "1890"
select select "8772"
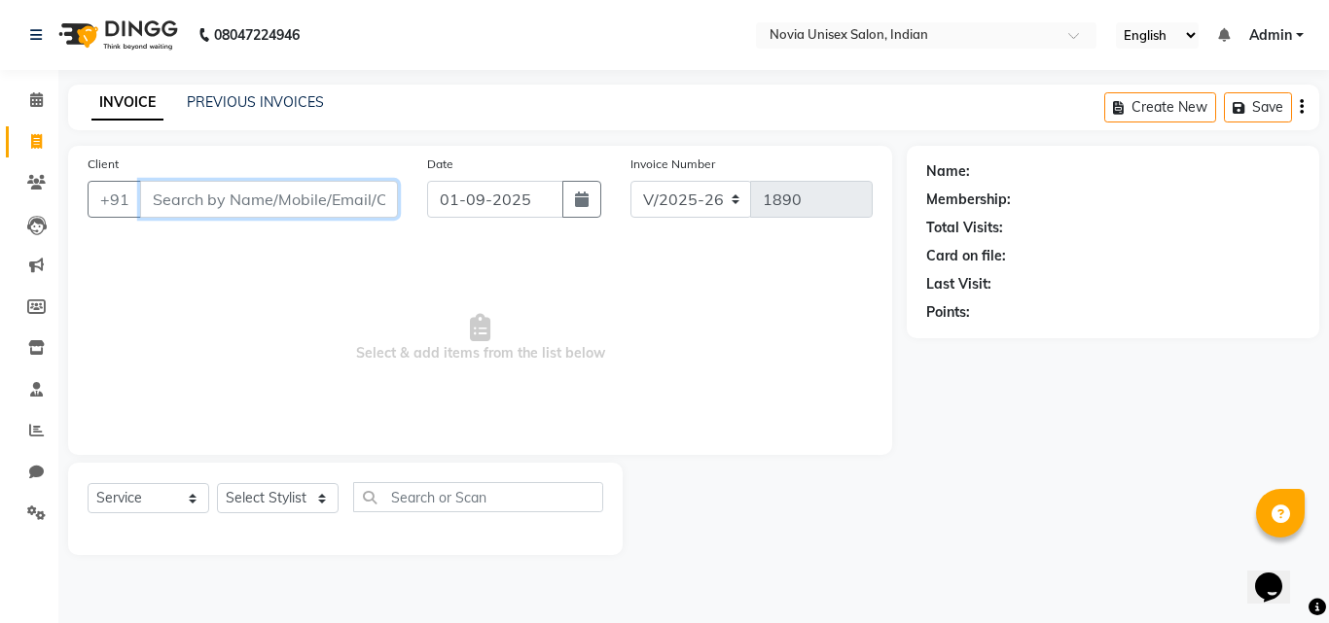
click at [300, 204] on input "Client" at bounding box center [269, 199] width 258 height 37
paste input "9326681887"
type input "9326681887"
click at [361, 206] on span "Add Client" at bounding box center [347, 199] width 77 height 19
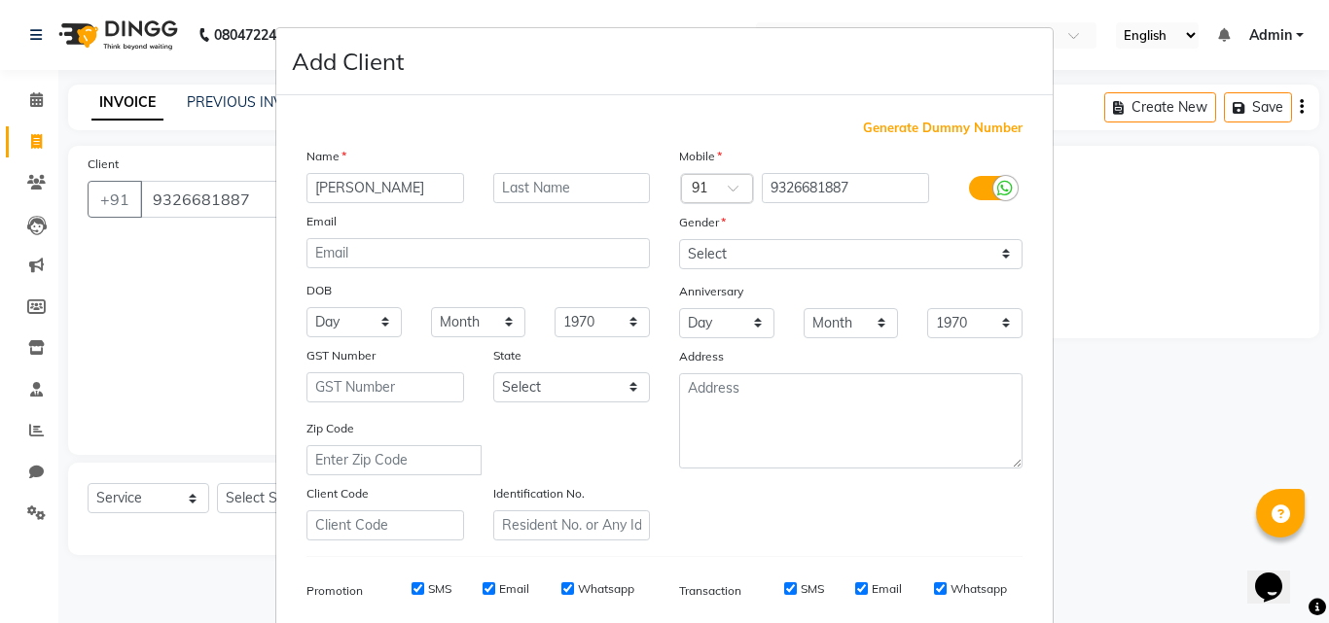
type input "debparna"
click at [496, 187] on input "text" at bounding box center [572, 188] width 158 height 30
type input "dutta"
click at [825, 262] on select "Select Male Female Other Prefer Not To Say" at bounding box center [850, 254] width 343 height 30
select select "female"
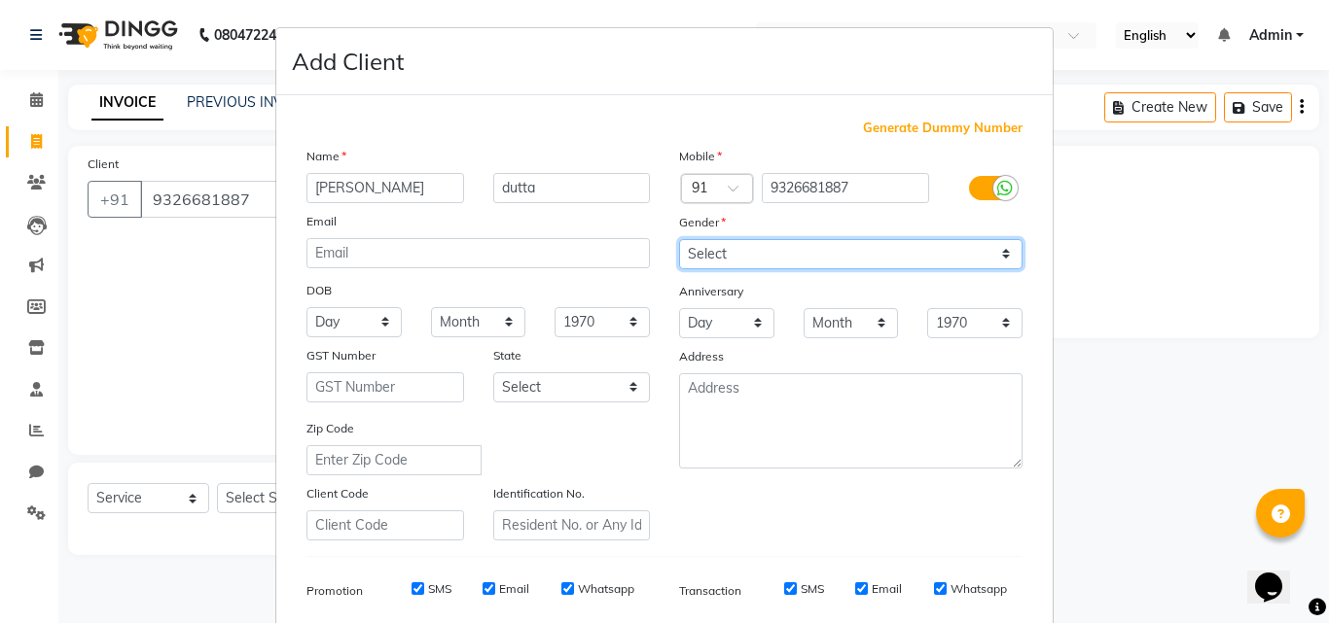
click at [679, 239] on select "Select Male Female Other Prefer Not To Say" at bounding box center [850, 254] width 343 height 30
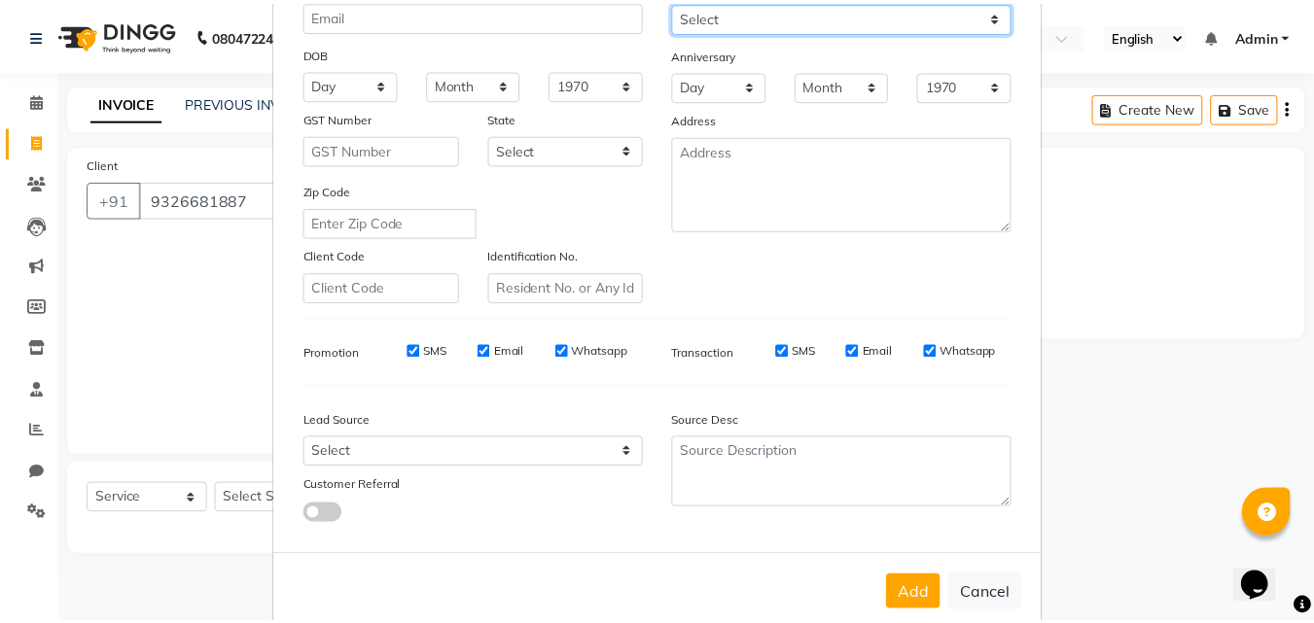
scroll to position [274, 0]
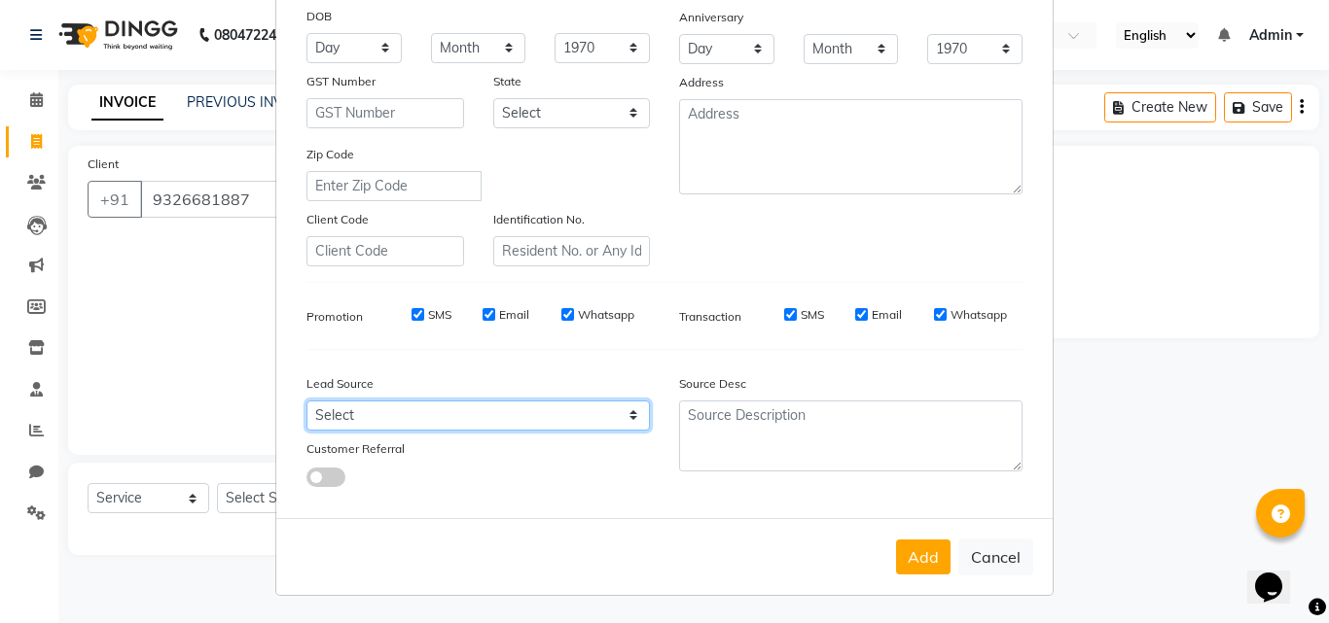
click at [604, 424] on select "Select Walk-in Referral Internet Friend Word of Mouth Advertisement Facebook Ju…" at bounding box center [477, 416] width 343 height 30
select select "56769"
click at [306, 401] on select "Select Walk-in Referral Internet Friend Word of Mouth Advertisement Facebook Ju…" at bounding box center [477, 416] width 343 height 30
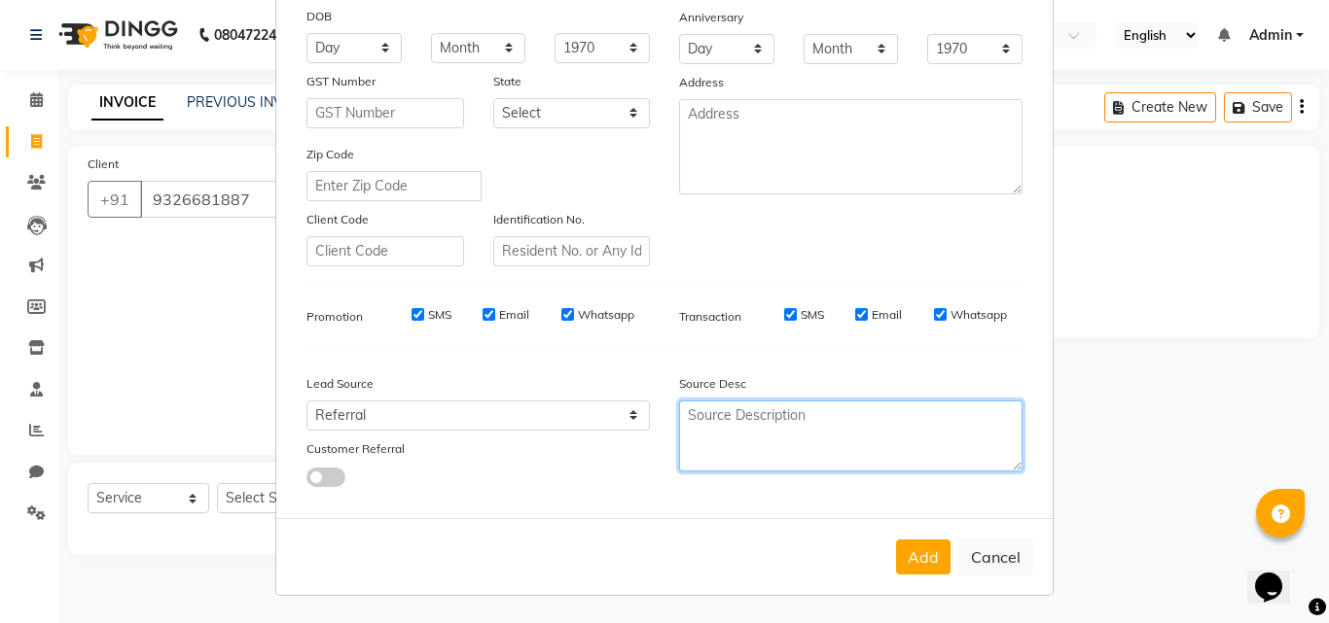
click at [769, 413] on textarea at bounding box center [850, 436] width 343 height 71
type textarea "old client with new no"
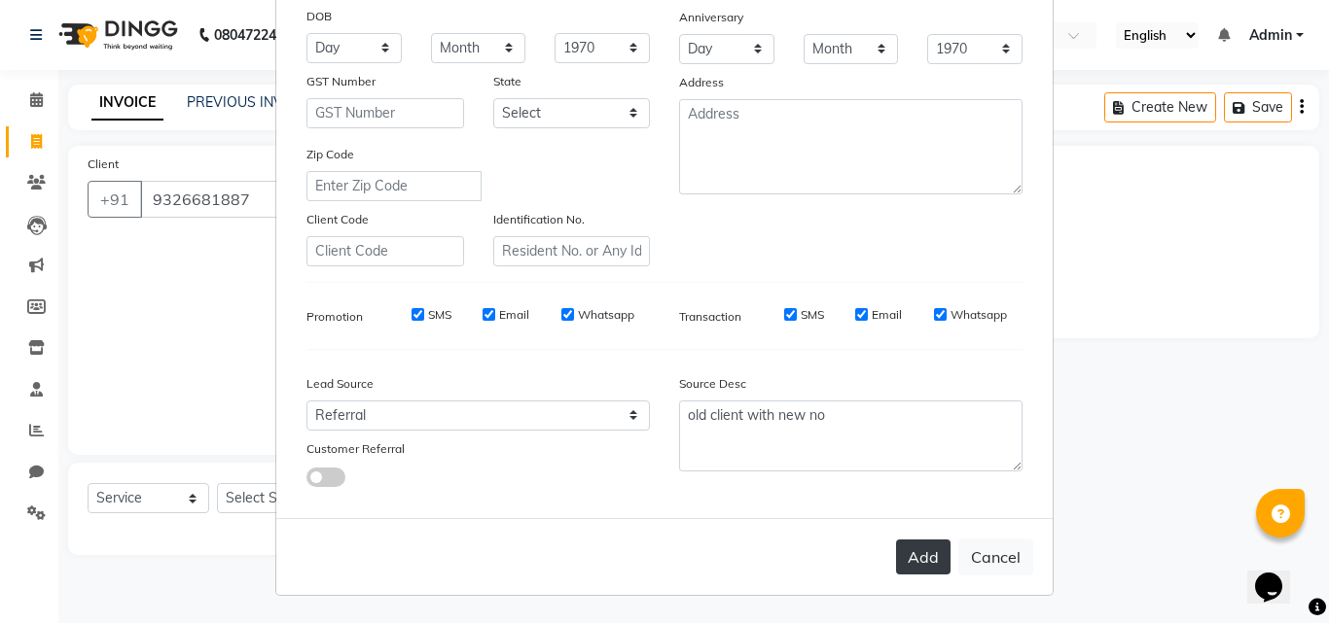
click at [929, 551] on button "Add" at bounding box center [923, 557] width 54 height 35
select select
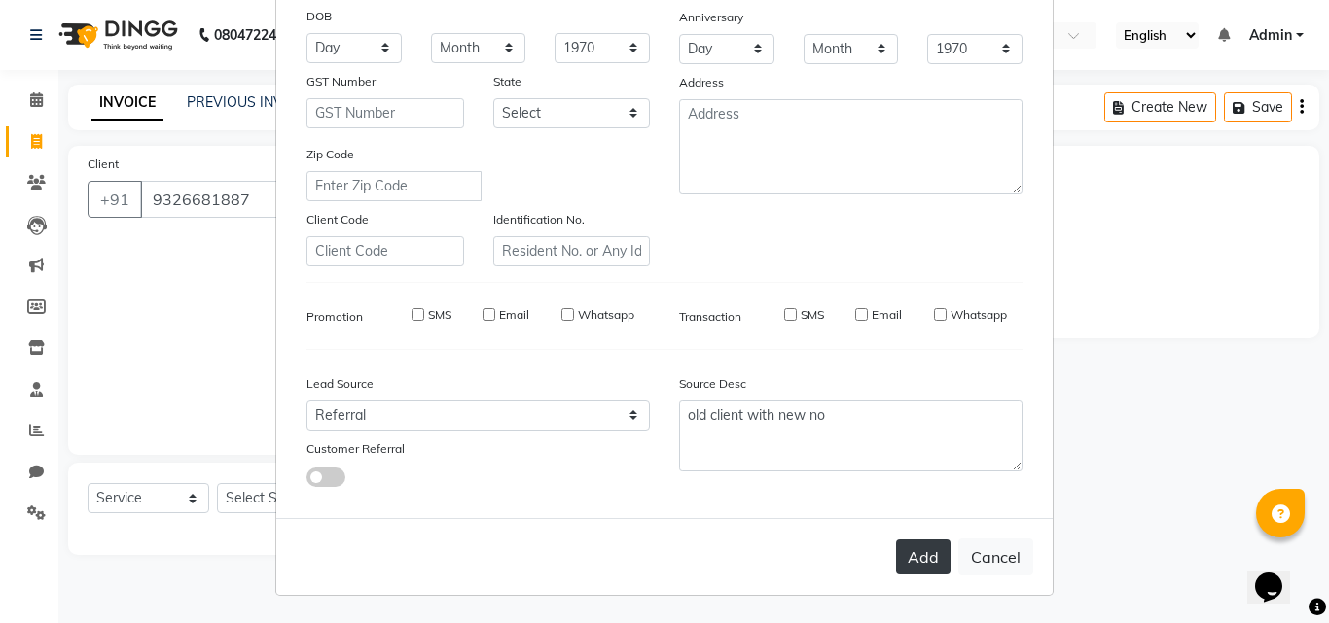
select select
checkbox input "false"
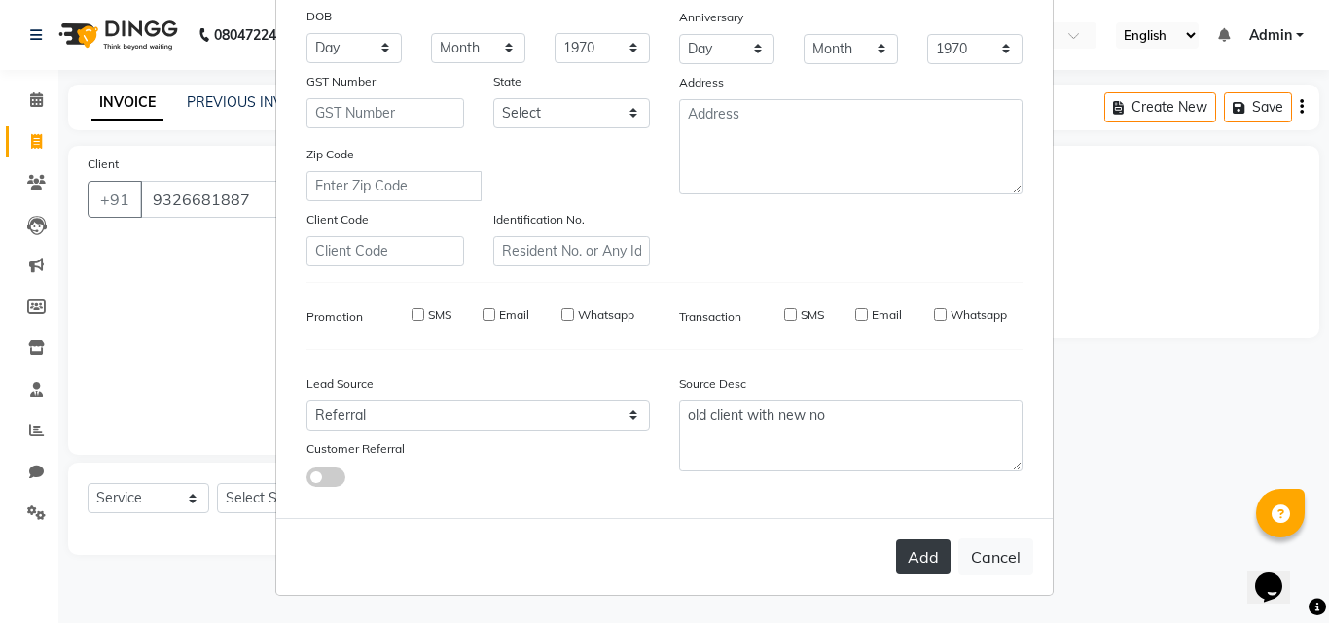
checkbox input "false"
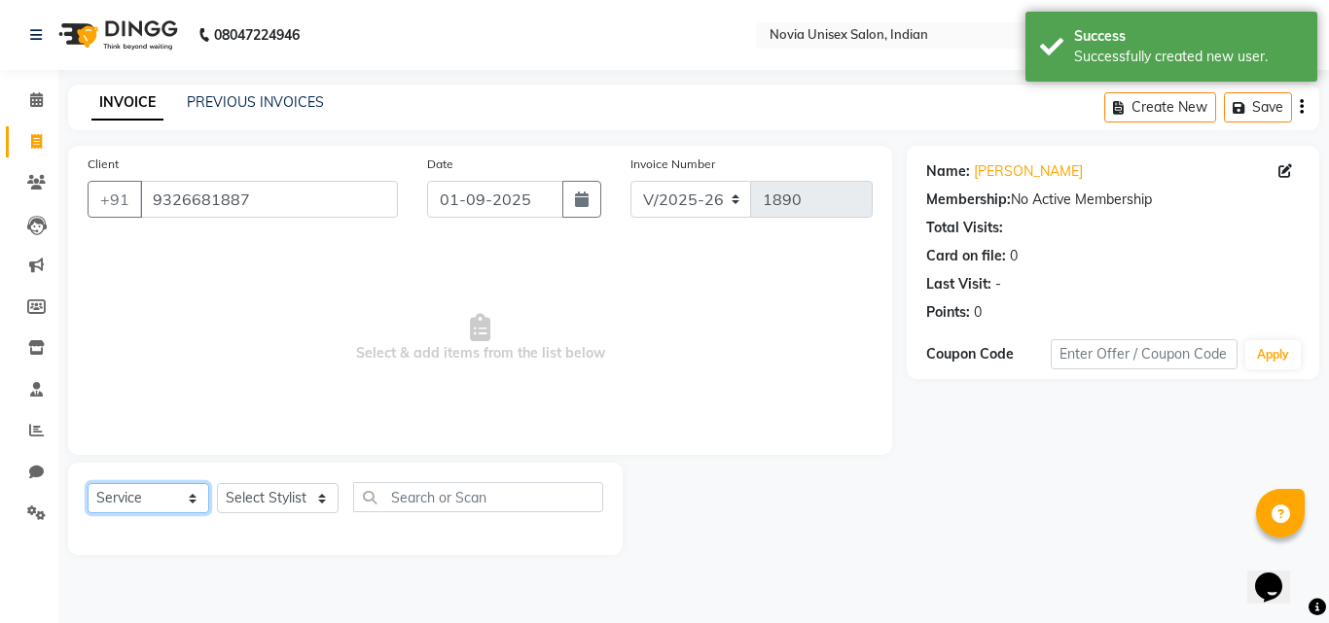
click at [172, 501] on select "Select Service Product Membership Package Voucher Prepaid Gift Card" at bounding box center [149, 498] width 122 height 30
click at [88, 483] on select "Select Service Product Membership Package Voucher Prepaid Gift Card" at bounding box center [149, 498] width 122 height 30
click at [269, 506] on select "Select Stylist Ankita Ashraf ali Bikash fardeen housesale laxmipriya mahua MUJA…" at bounding box center [278, 498] width 122 height 30
select select "89571"
click at [217, 483] on select "Select Stylist Ankita Ashraf ali Bikash fardeen housesale laxmipriya mahua MUJA…" at bounding box center [278, 498] width 122 height 30
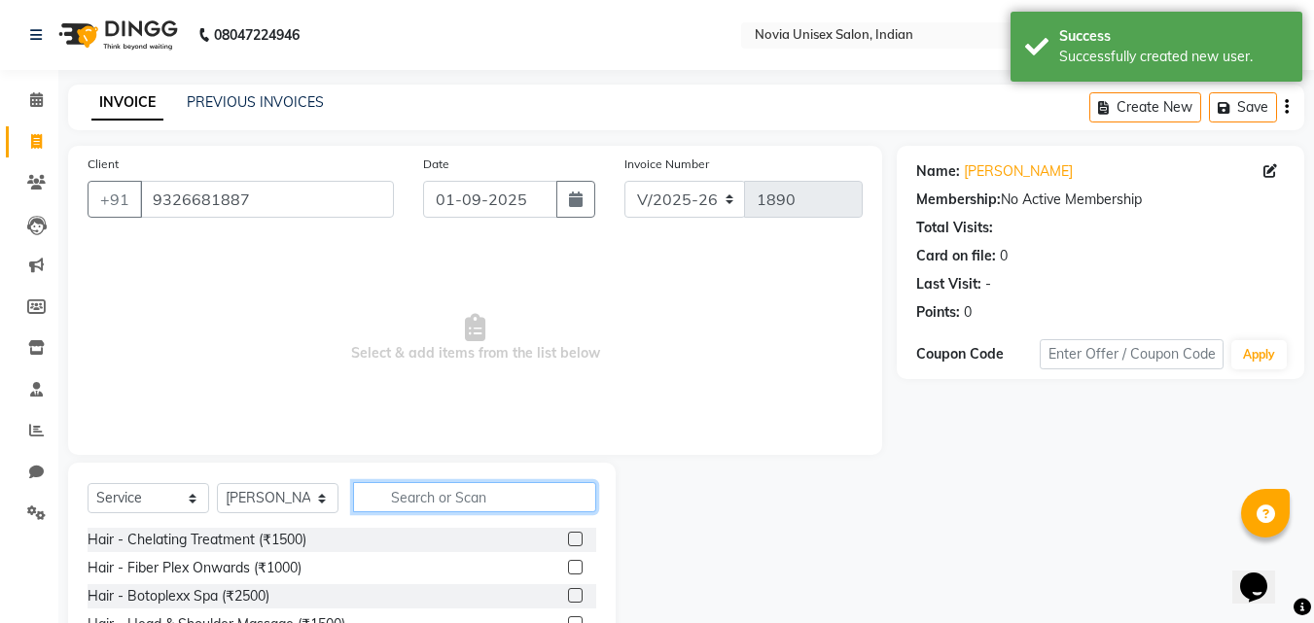
click at [437, 505] on input "text" at bounding box center [474, 497] width 243 height 30
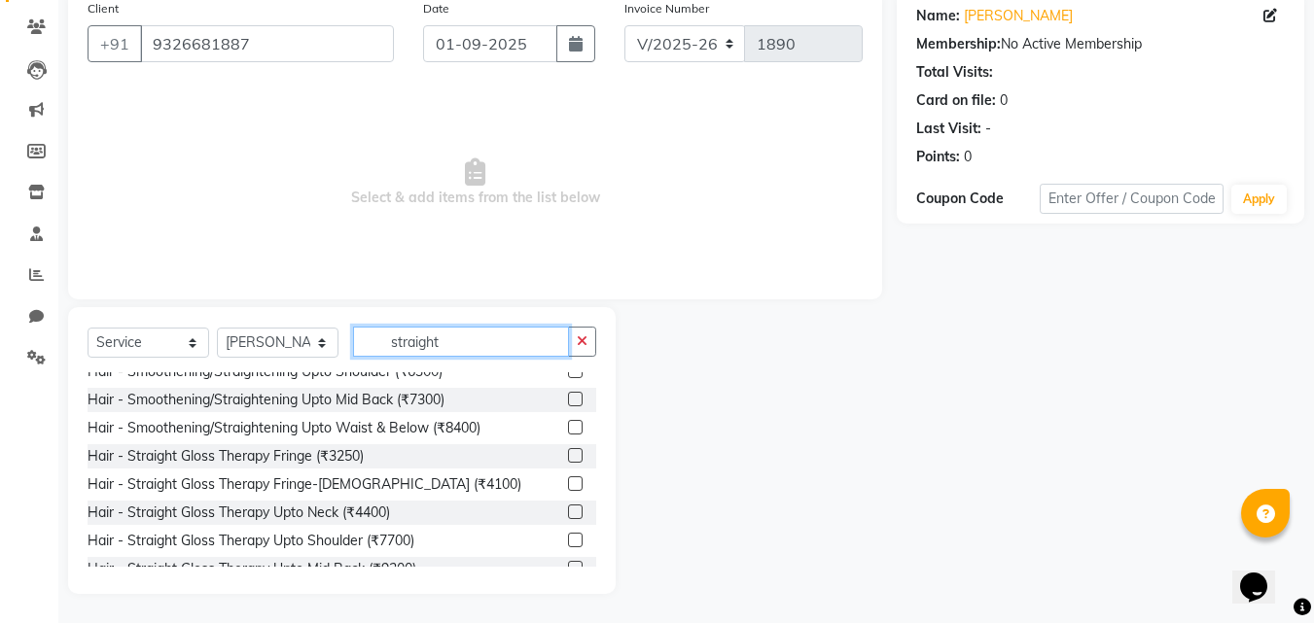
scroll to position [195, 0]
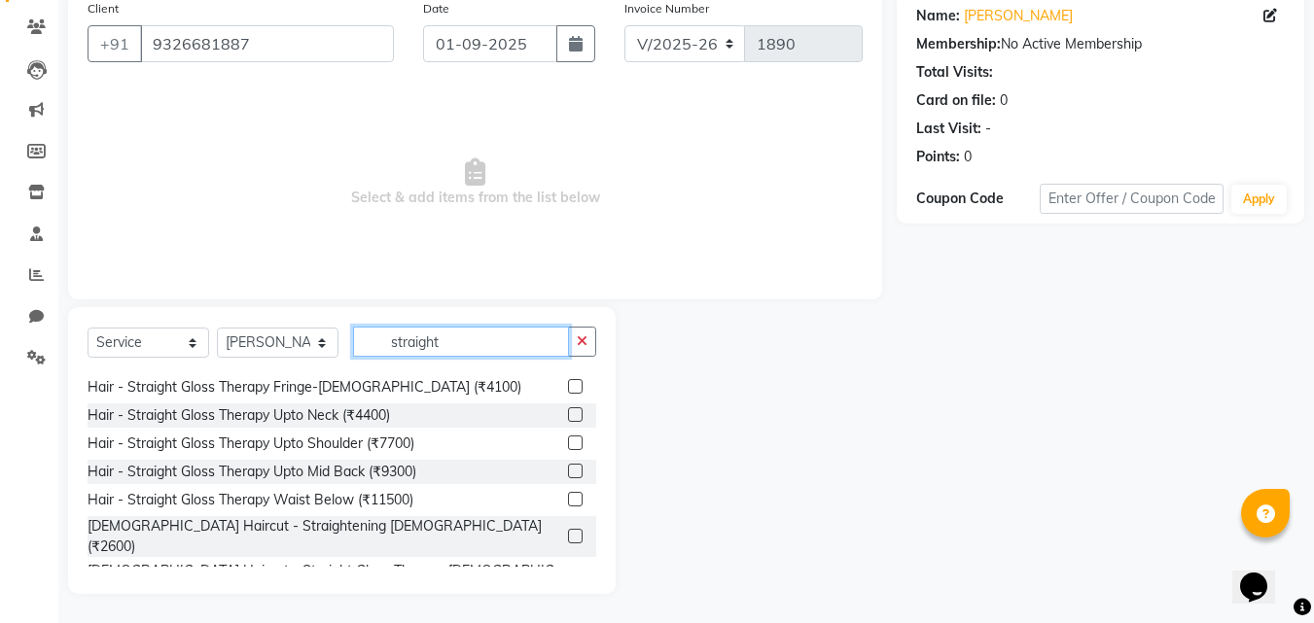
type input "straight"
click at [568, 469] on label at bounding box center [575, 471] width 15 height 15
click at [568, 469] on input "checkbox" at bounding box center [574, 472] width 13 height 13
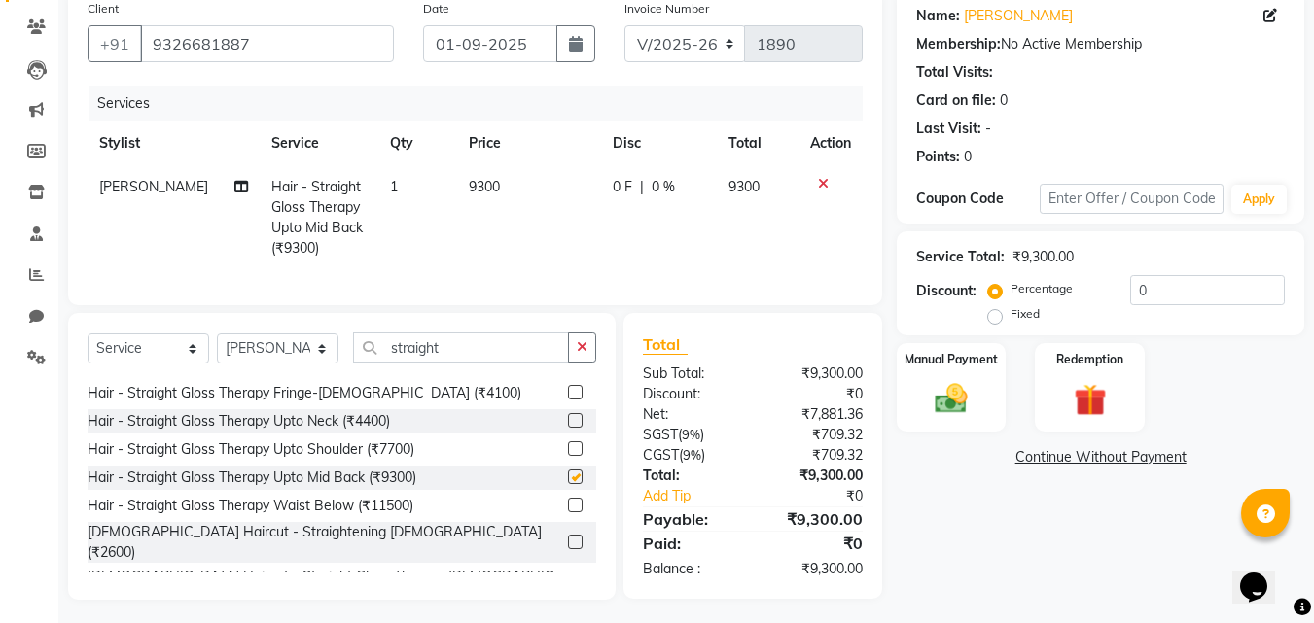
checkbox input "false"
click at [469, 192] on span "9300" at bounding box center [484, 187] width 31 height 18
select select "89571"
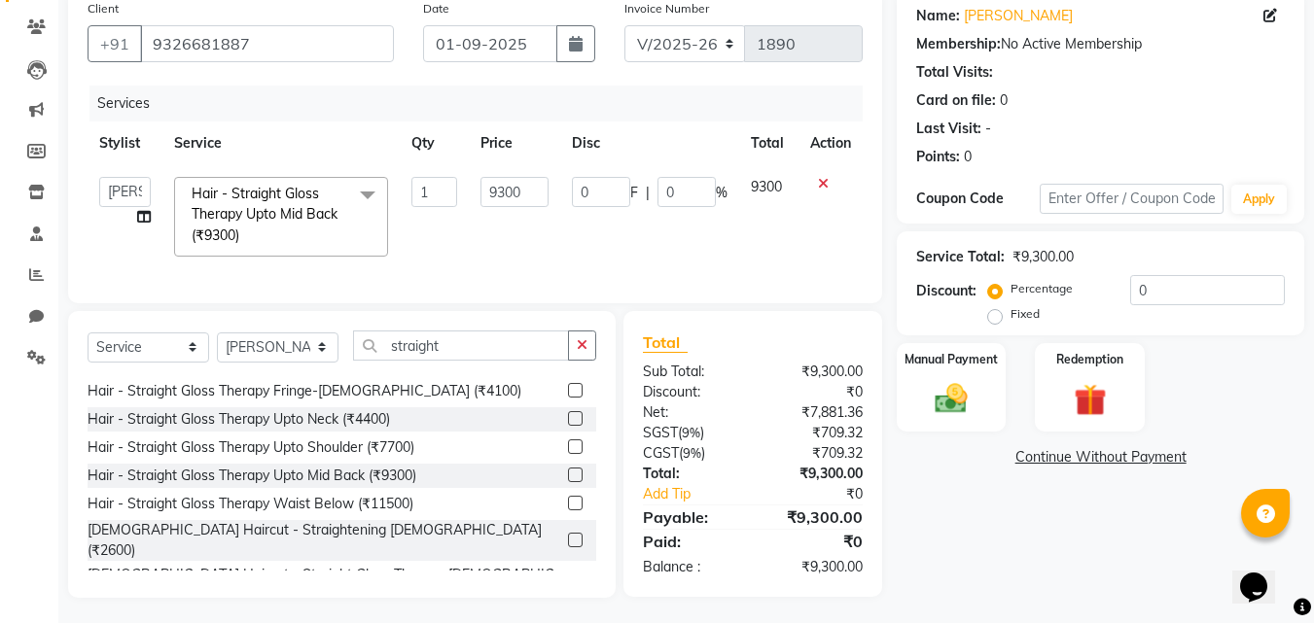
click at [469, 192] on td "9300" at bounding box center [514, 216] width 90 height 103
drag, startPoint x: 540, startPoint y: 194, endPoint x: 453, endPoint y: 194, distance: 86.6
click at [453, 194] on tr "Ankita Ashraf ali Bikash fardeen housesale laxmipriya mahua MUJAMMIL Rahul Suma…" at bounding box center [475, 216] width 775 height 103
type input "11000"
click at [969, 500] on div "Name: Debparna Dutta Membership: No Active Membership Total Visits: Card on fil…" at bounding box center [1108, 294] width 422 height 608
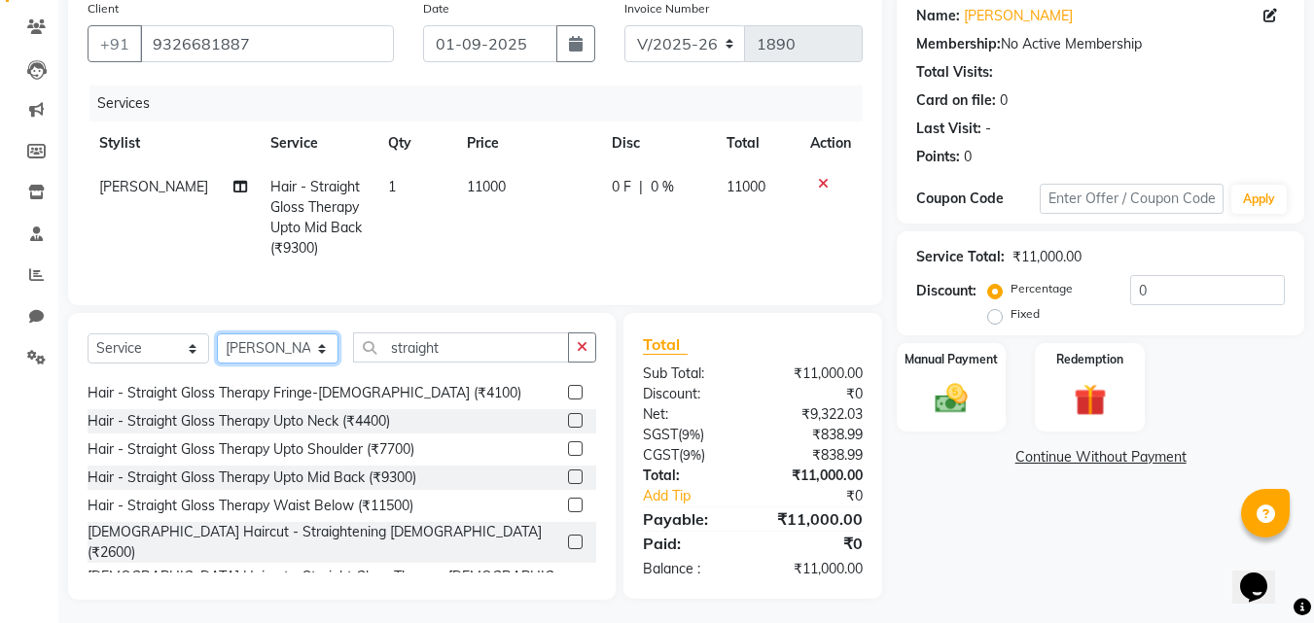
click at [284, 364] on select "Select Stylist Ankita Ashraf ali Bikash fardeen housesale laxmipriya mahua MUJA…" at bounding box center [278, 349] width 122 height 30
select select "89580"
click at [217, 348] on select "Select Stylist Ankita Ashraf ali Bikash fardeen housesale laxmipriya mahua MUJA…" at bounding box center [278, 349] width 122 height 30
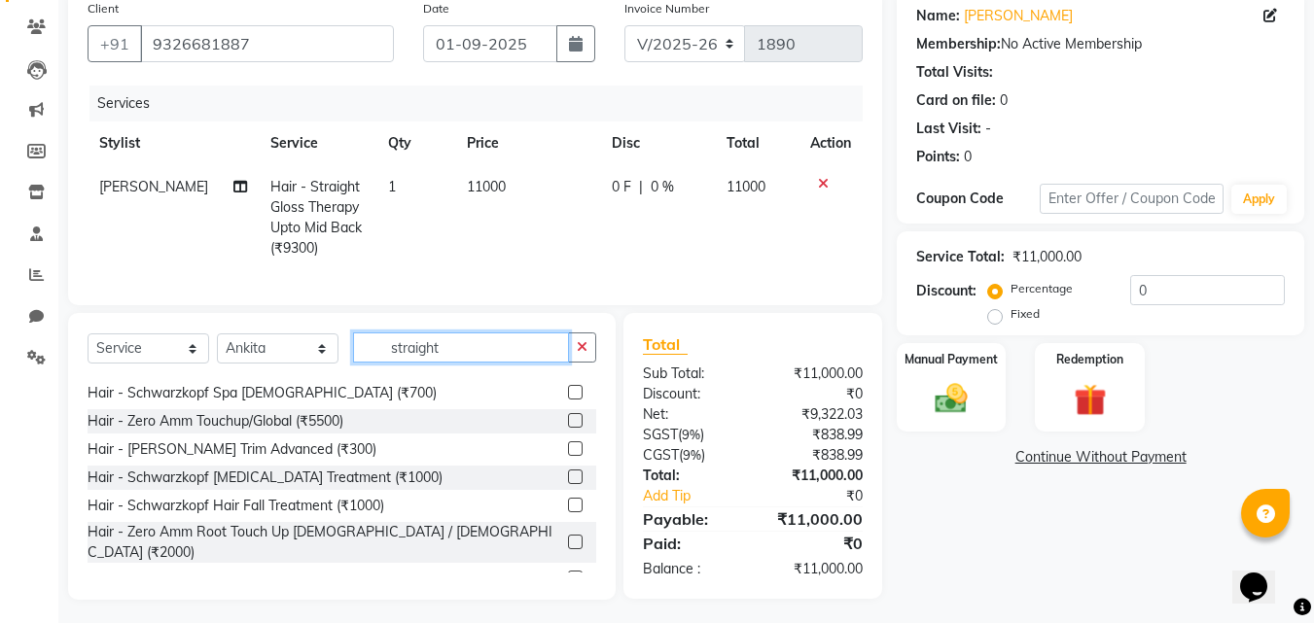
click at [490, 361] on input "straight" at bounding box center [461, 348] width 216 height 30
type input "s"
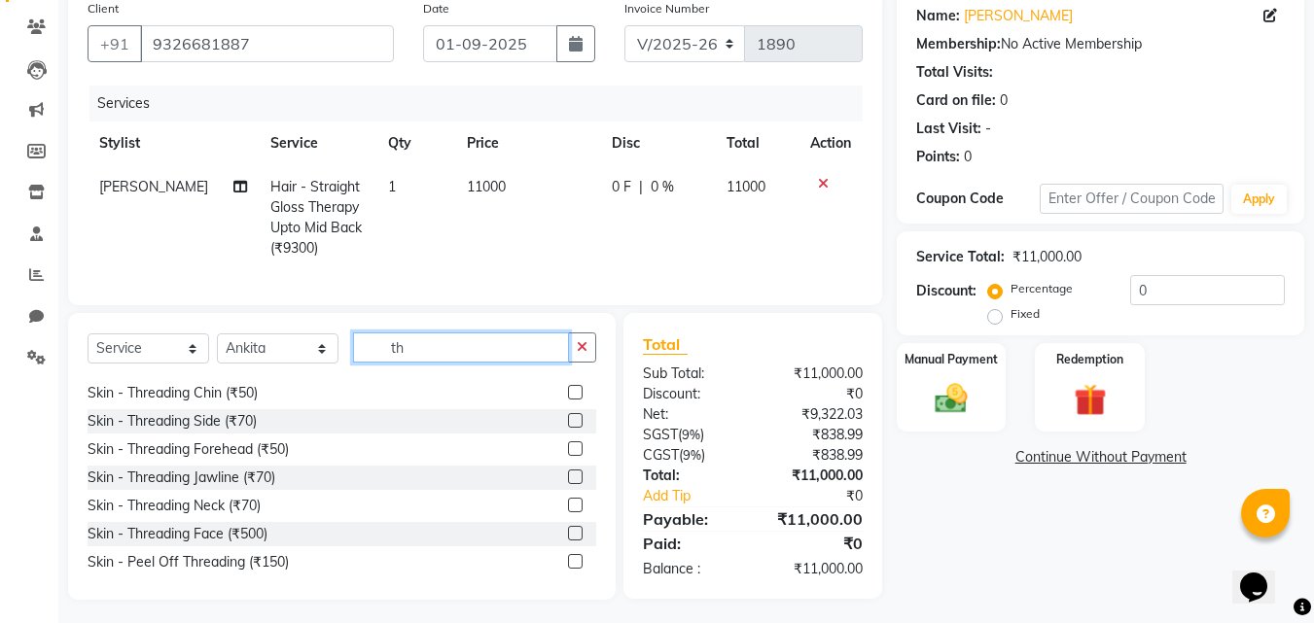
scroll to position [1216, 0]
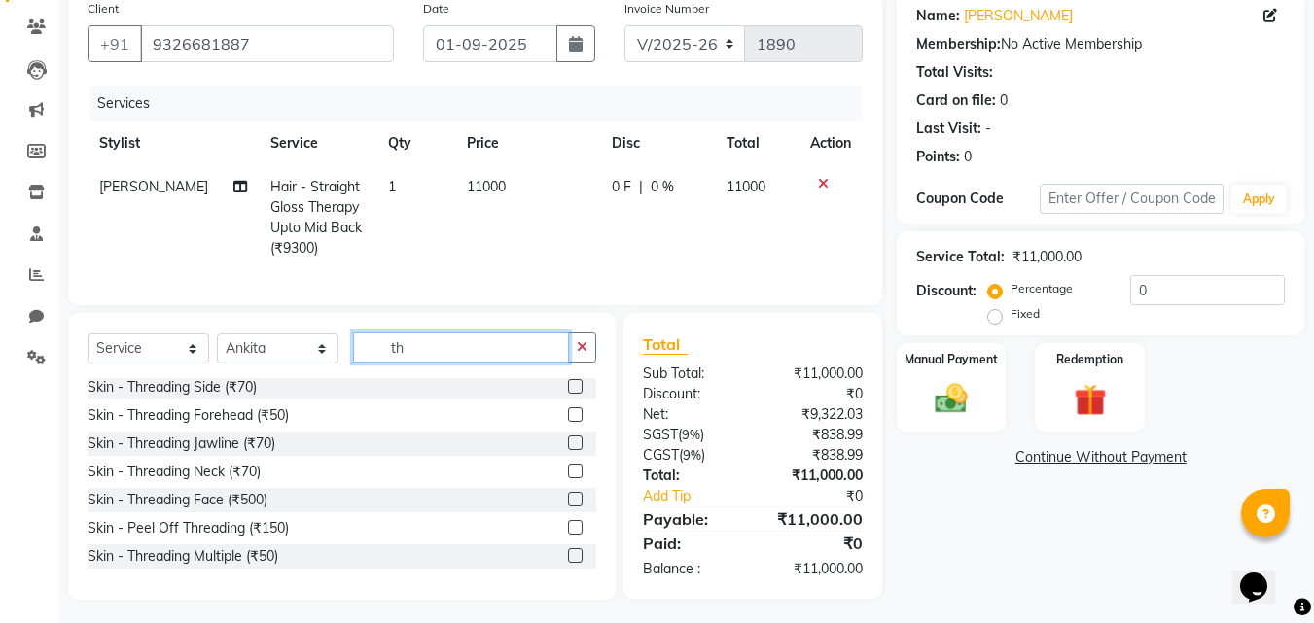
type input "t"
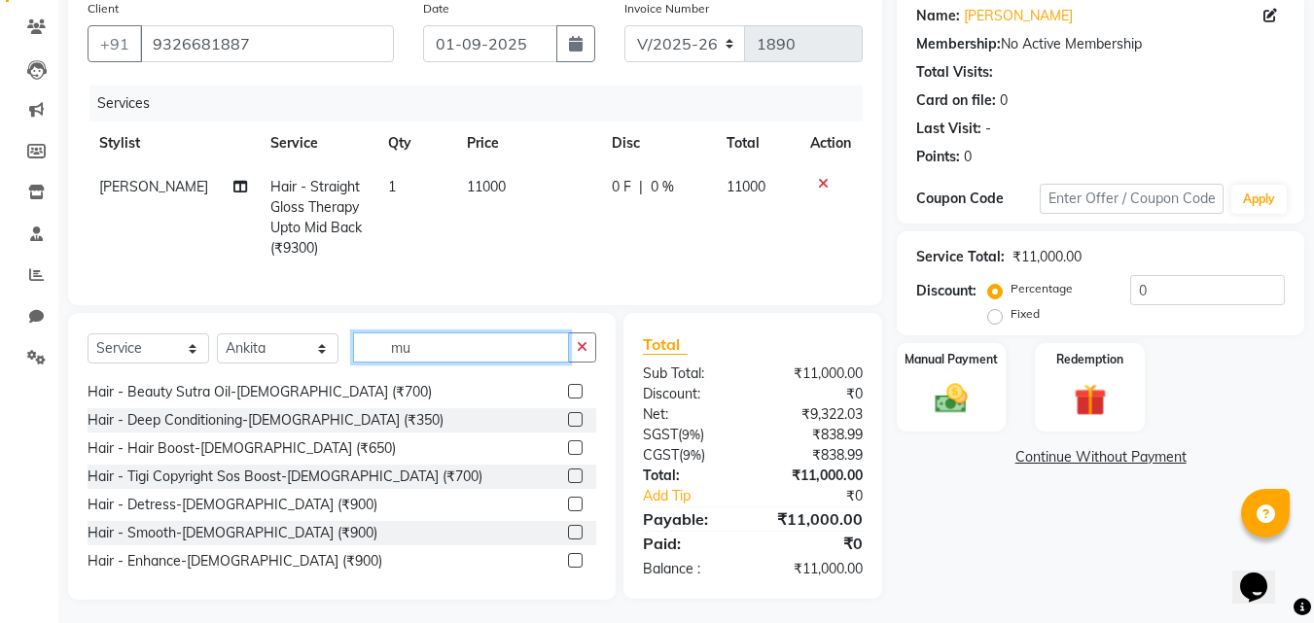
scroll to position [0, 0]
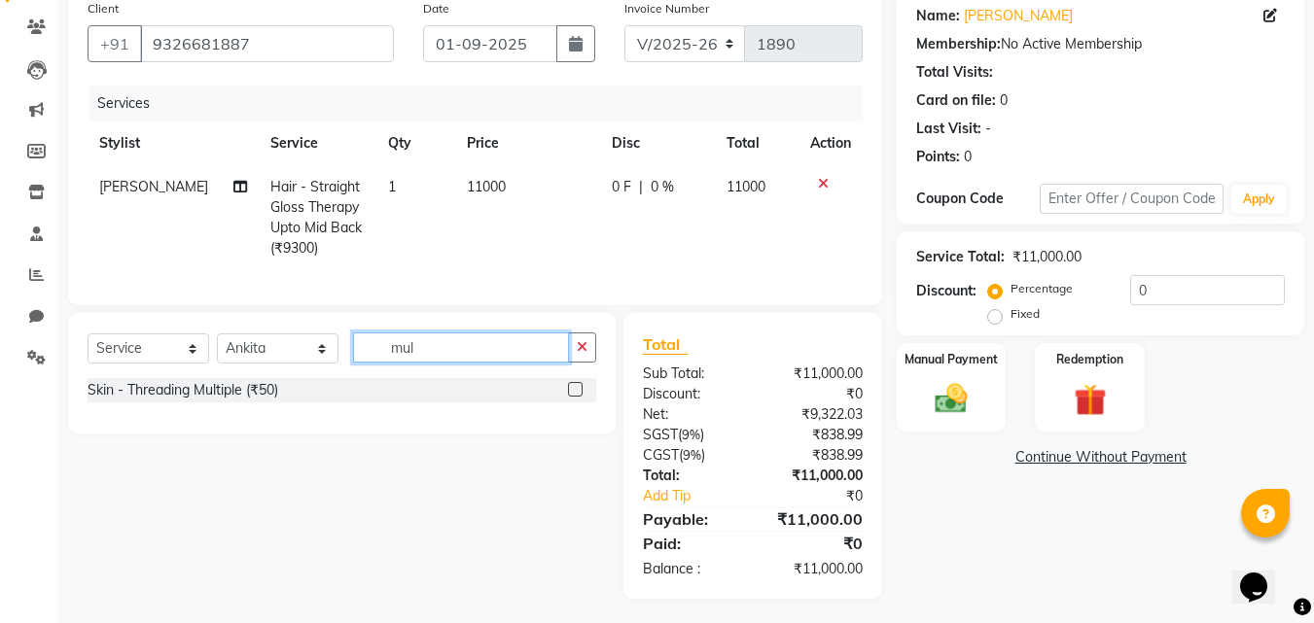
type input "mul"
click at [572, 397] on label at bounding box center [575, 389] width 15 height 15
click at [572, 397] on input "checkbox" at bounding box center [574, 390] width 13 height 13
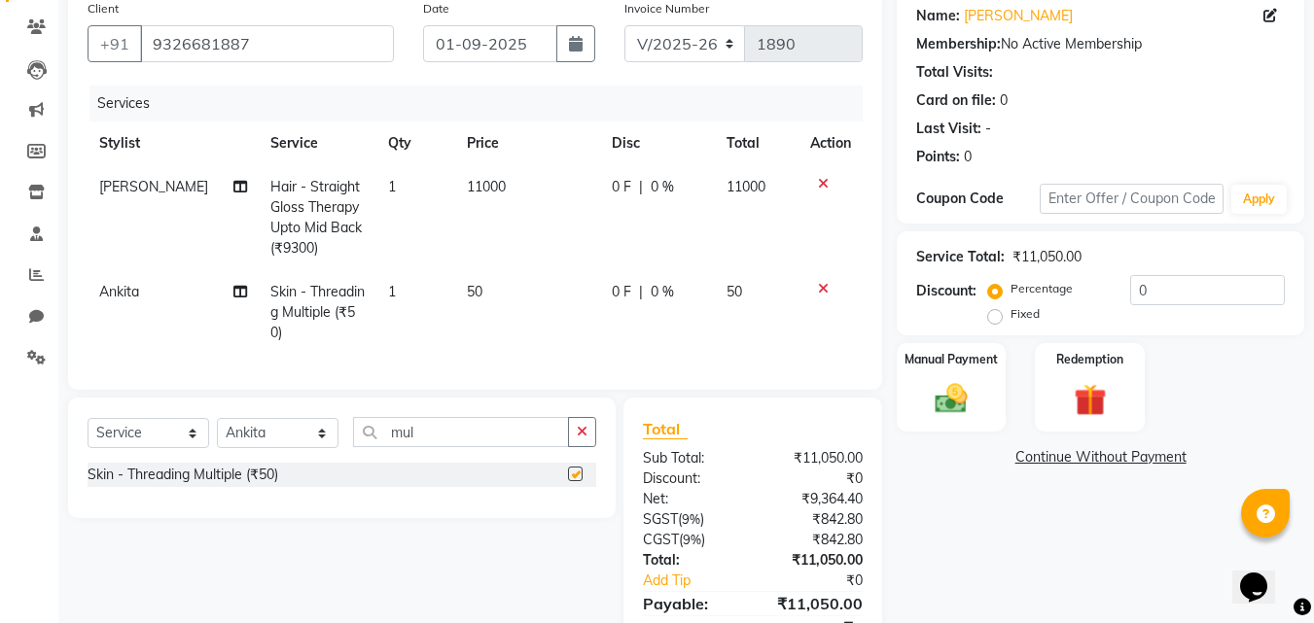
checkbox input "false"
click at [391, 285] on td "1" at bounding box center [415, 312] width 79 height 85
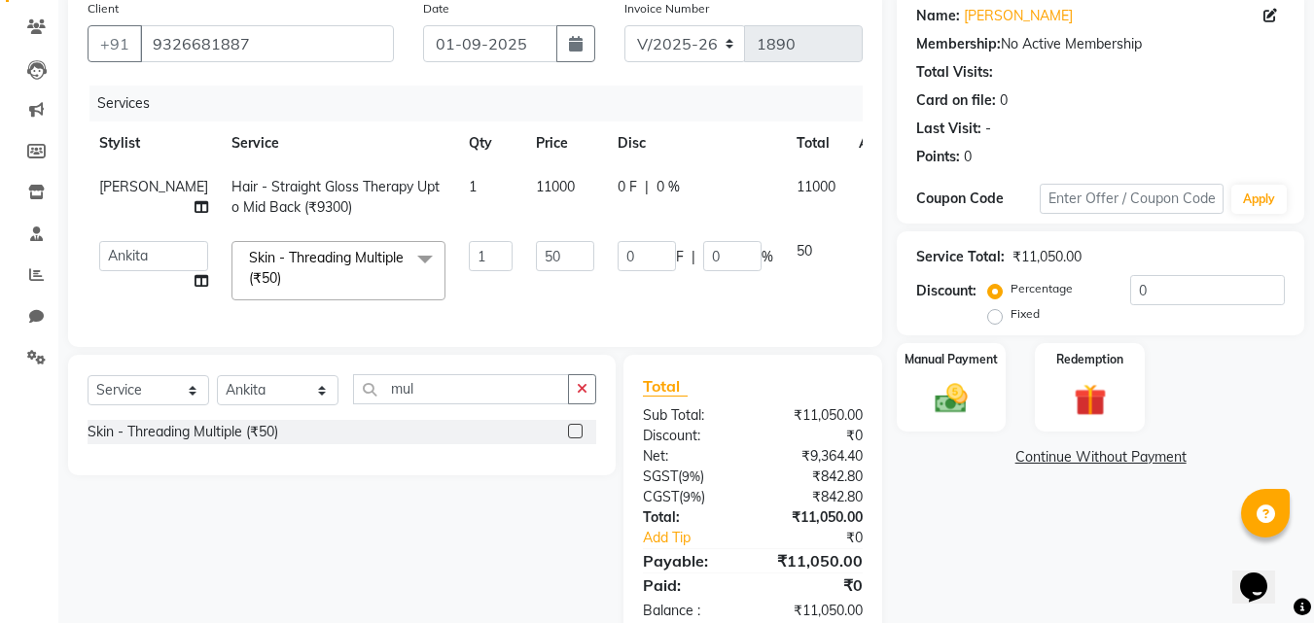
click at [391, 286] on td "Skin - Threading Multiple (₹50) x Hair - Chelating Treatment (₹1500) Hair - Fib…" at bounding box center [338, 271] width 237 height 83
click at [469, 253] on input "1" at bounding box center [491, 256] width 44 height 30
type input "2"
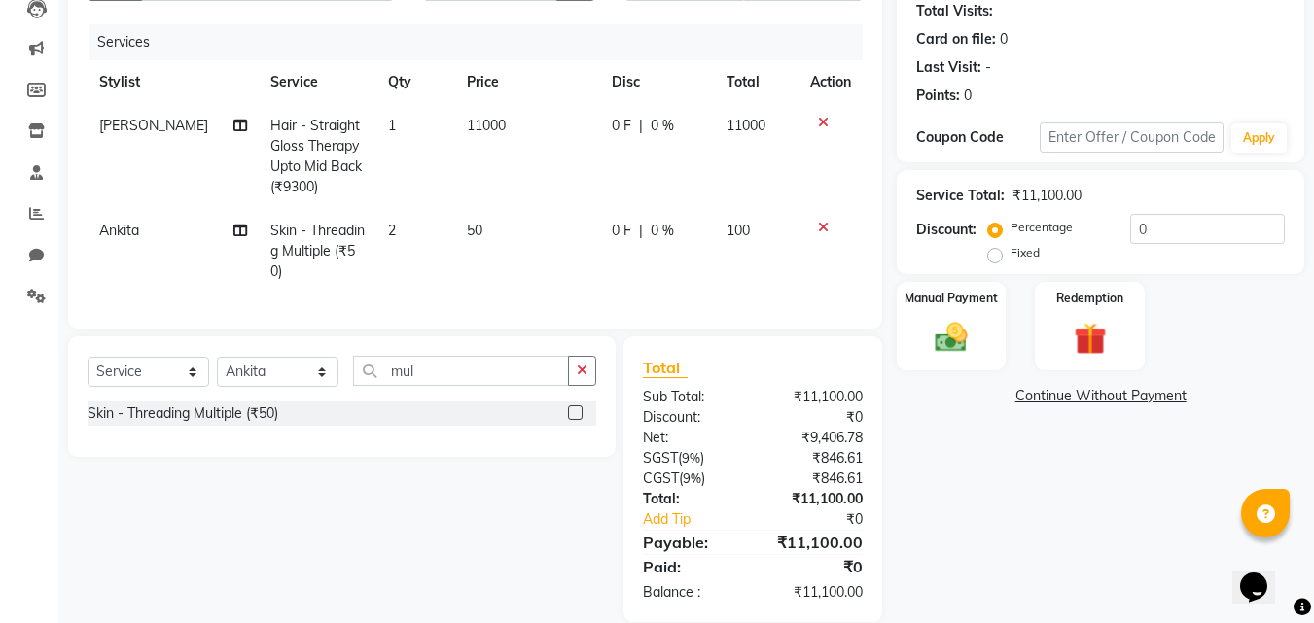
click at [986, 527] on div "Name: Debparna Dutta Membership: No Active Membership Total Visits: Card on fil…" at bounding box center [1108, 276] width 422 height 694
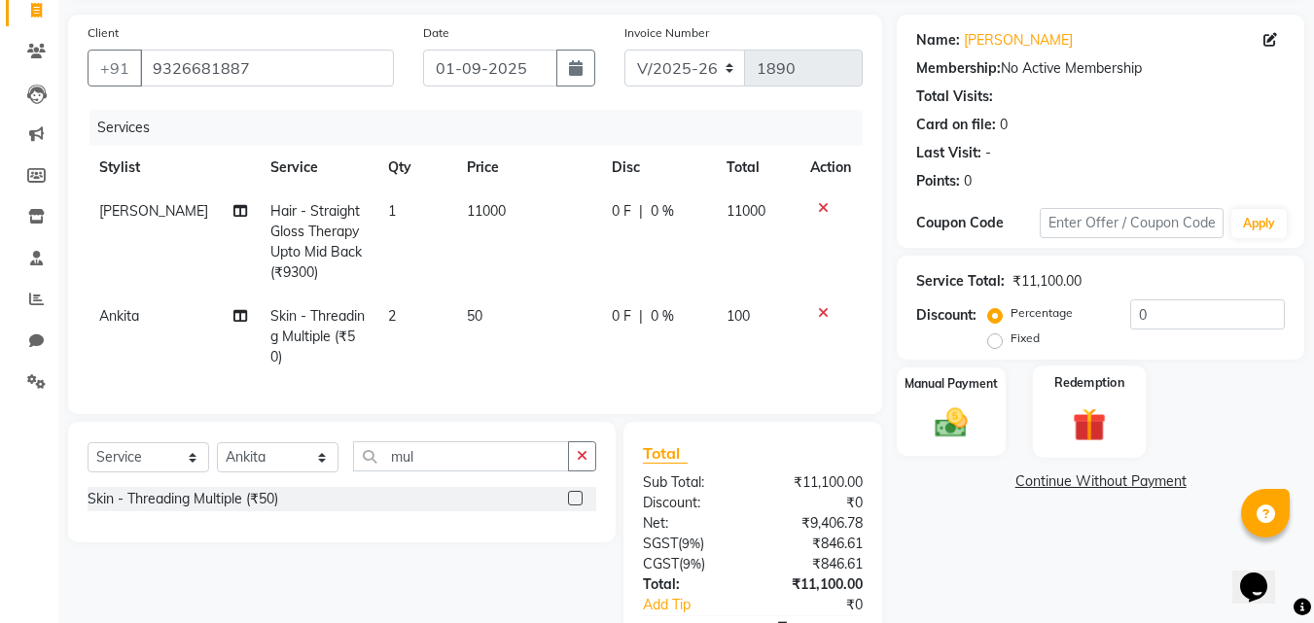
scroll to position [162, 0]
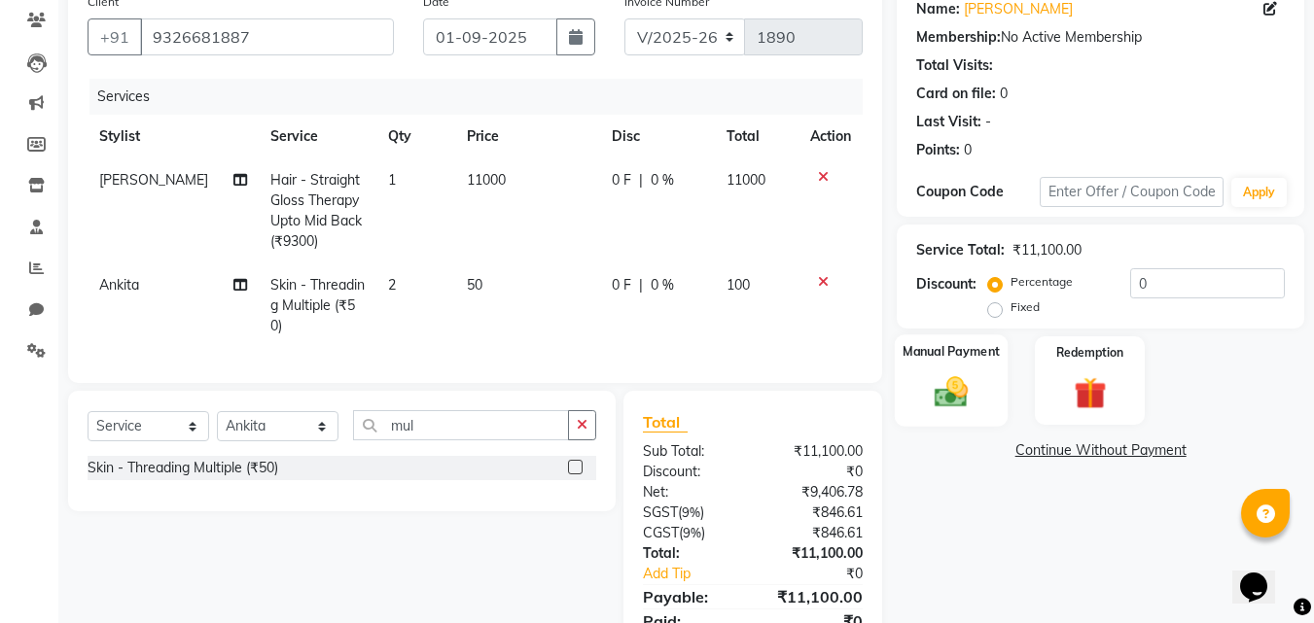
click at [960, 392] on img at bounding box center [951, 392] width 54 height 39
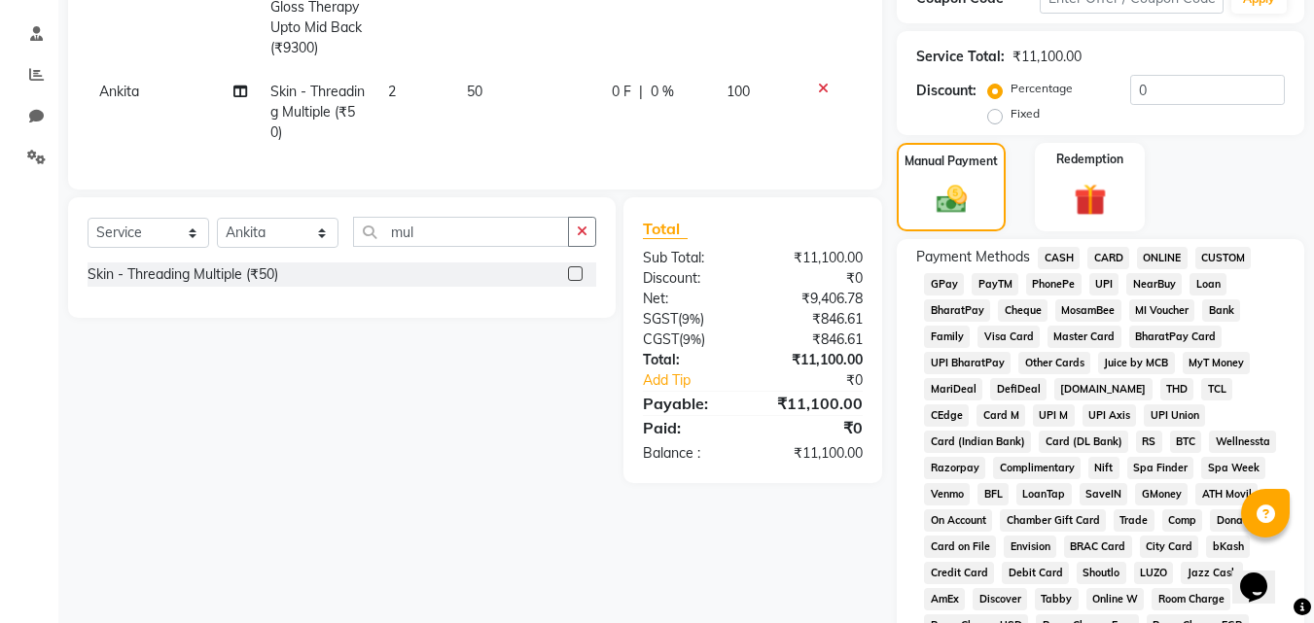
scroll to position [357, 0]
click at [1110, 256] on span "CARD" at bounding box center [1108, 257] width 42 height 22
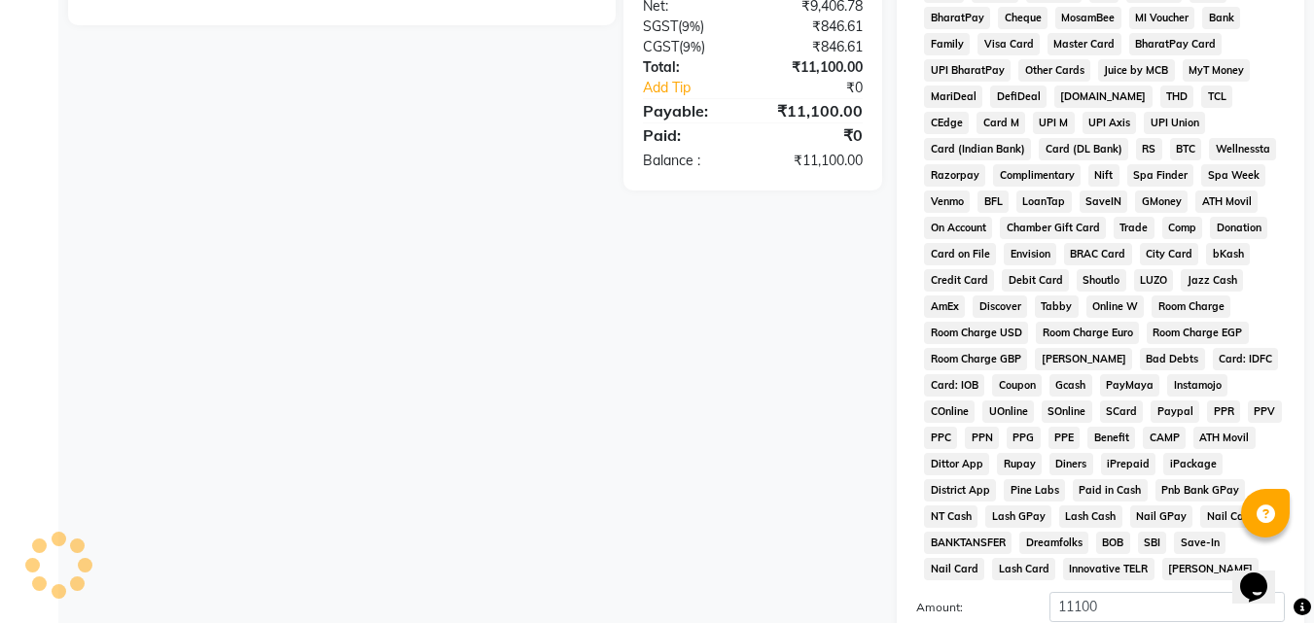
scroll to position [864, 0]
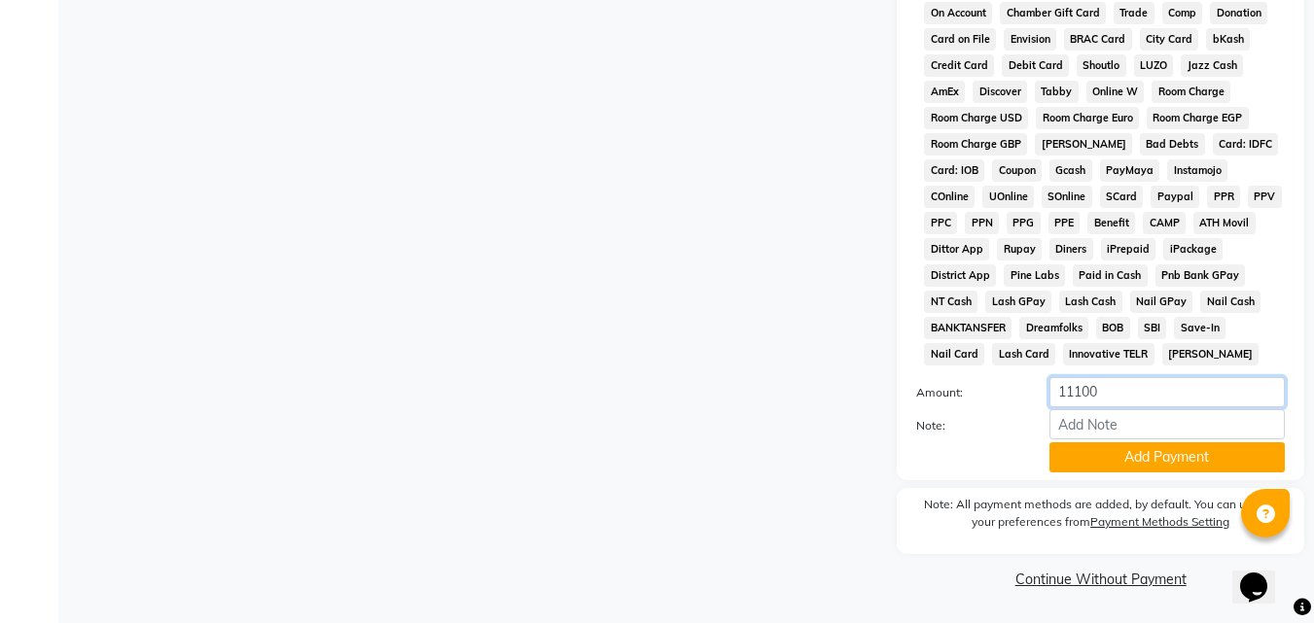
drag, startPoint x: 1129, startPoint y: 389, endPoint x: 1023, endPoint y: 395, distance: 106.2
click at [1023, 395] on div "Amount: 11100" at bounding box center [1101, 393] width 398 height 33
type input "9000"
click at [1116, 458] on button "Add Payment" at bounding box center [1167, 458] width 235 height 30
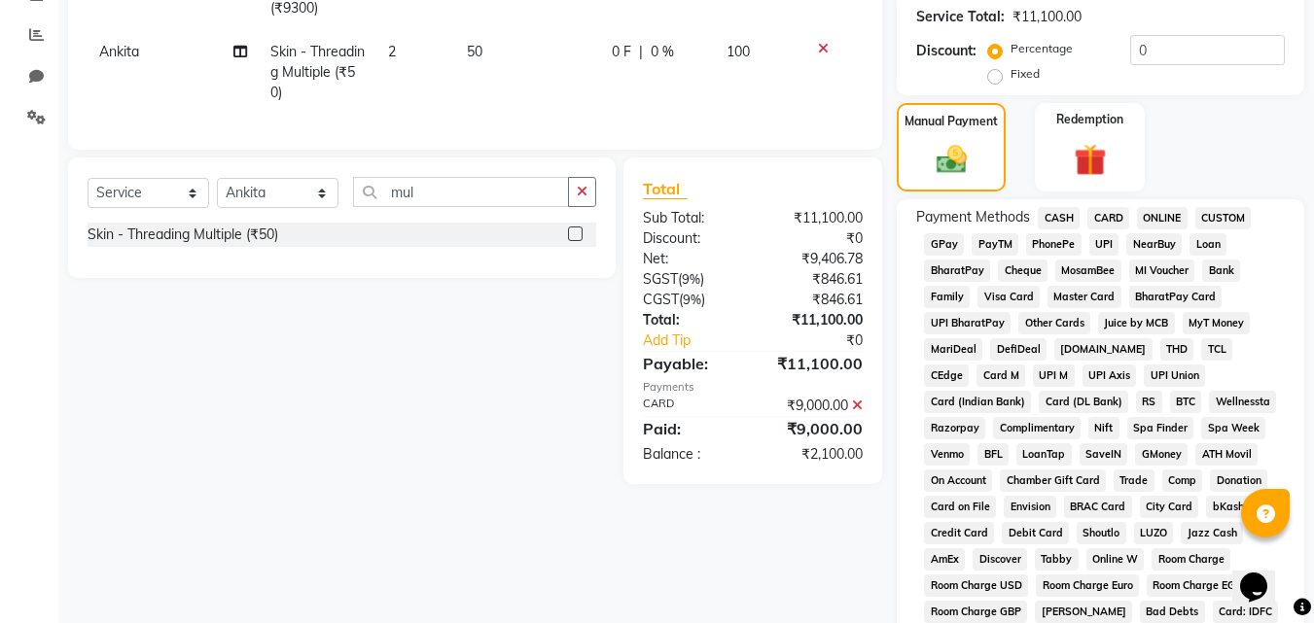
scroll to position [377, 0]
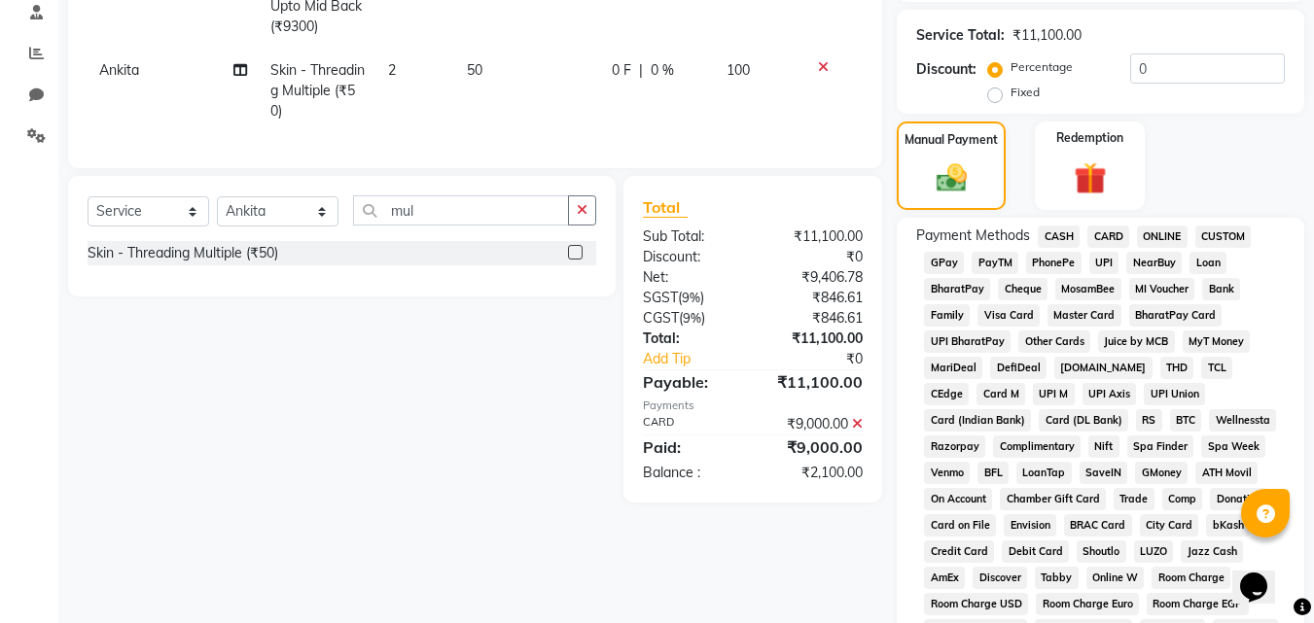
click at [1102, 261] on span "UPI" at bounding box center [1104, 263] width 30 height 22
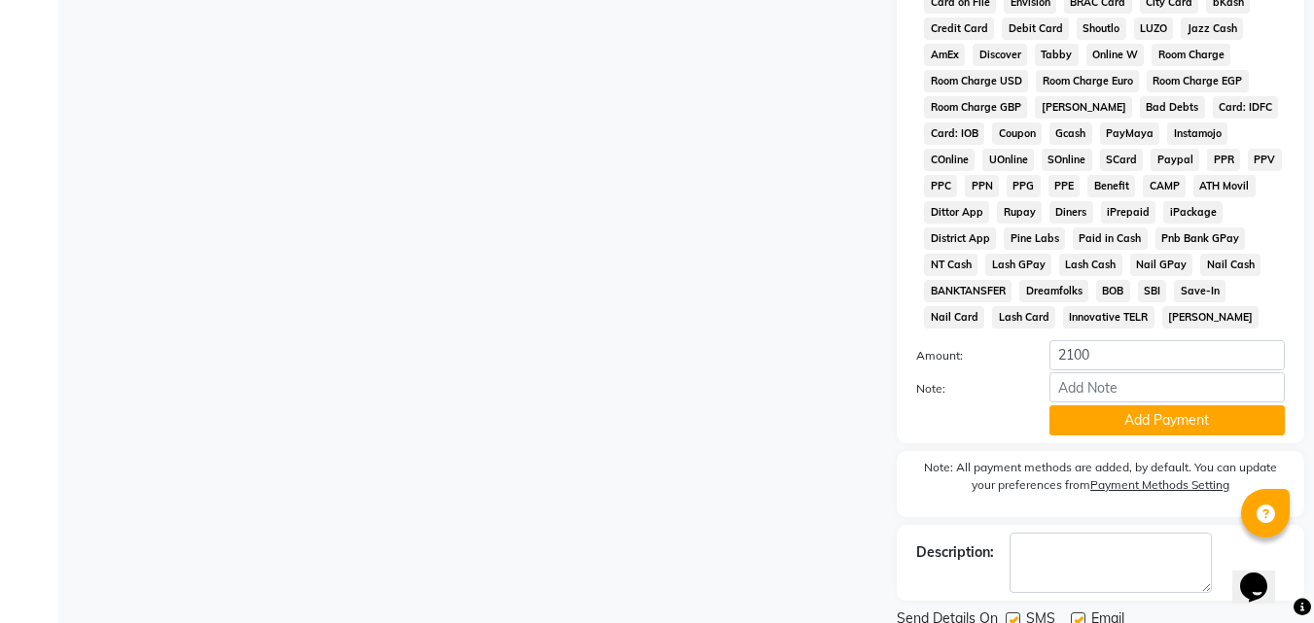
scroll to position [961, 0]
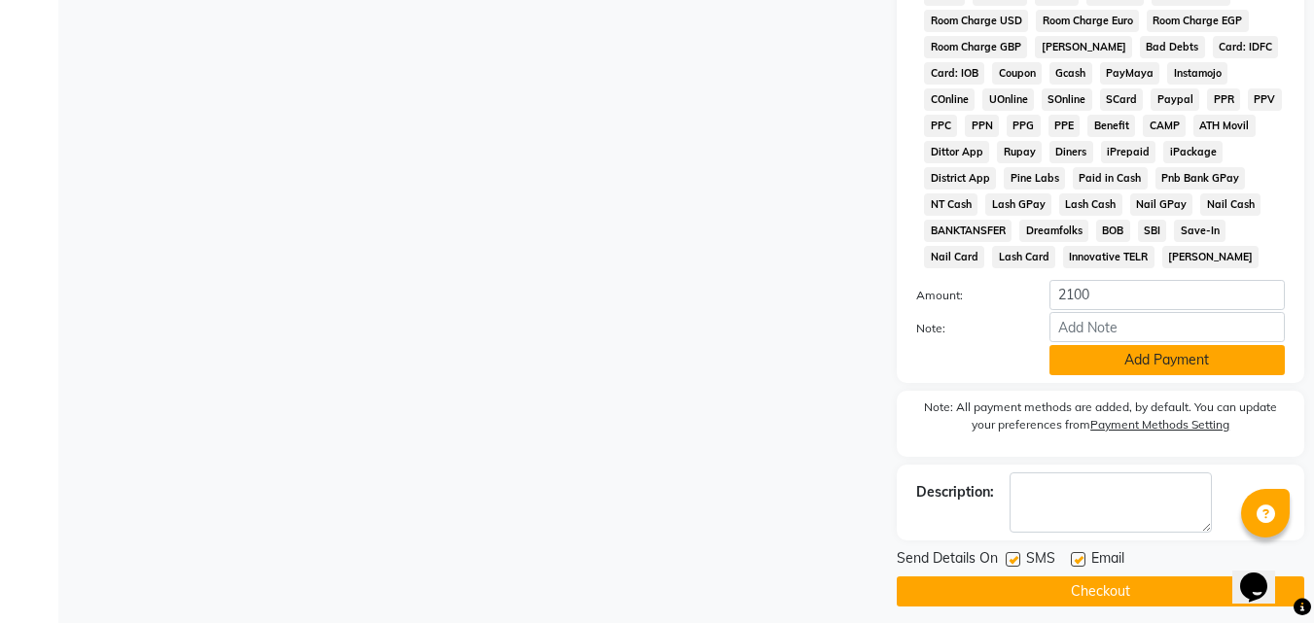
click at [1135, 360] on button "Add Payment" at bounding box center [1167, 360] width 235 height 30
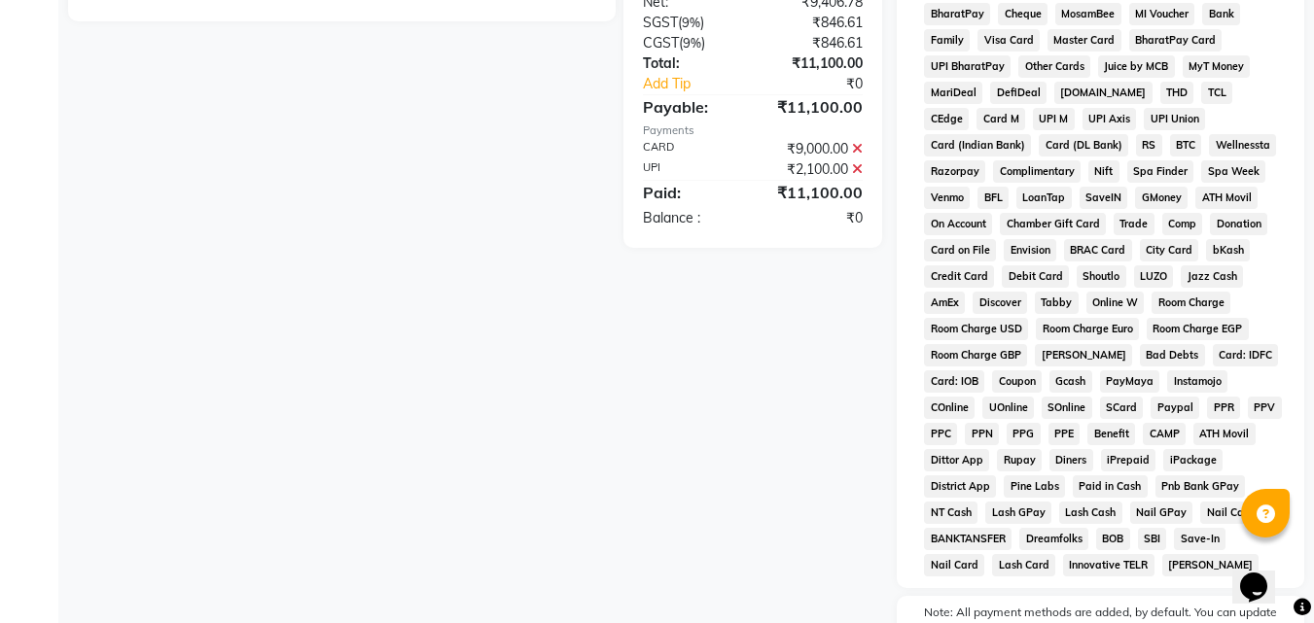
scroll to position [871, 0]
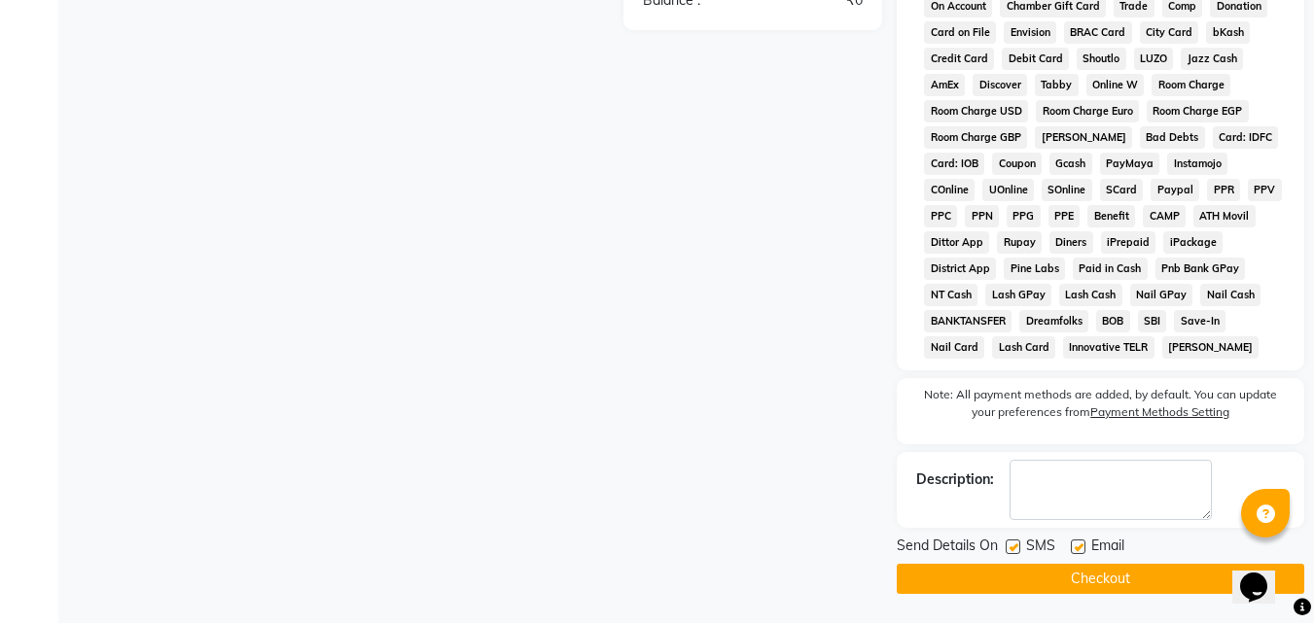
click at [1105, 571] on button "Checkout" at bounding box center [1101, 579] width 408 height 30
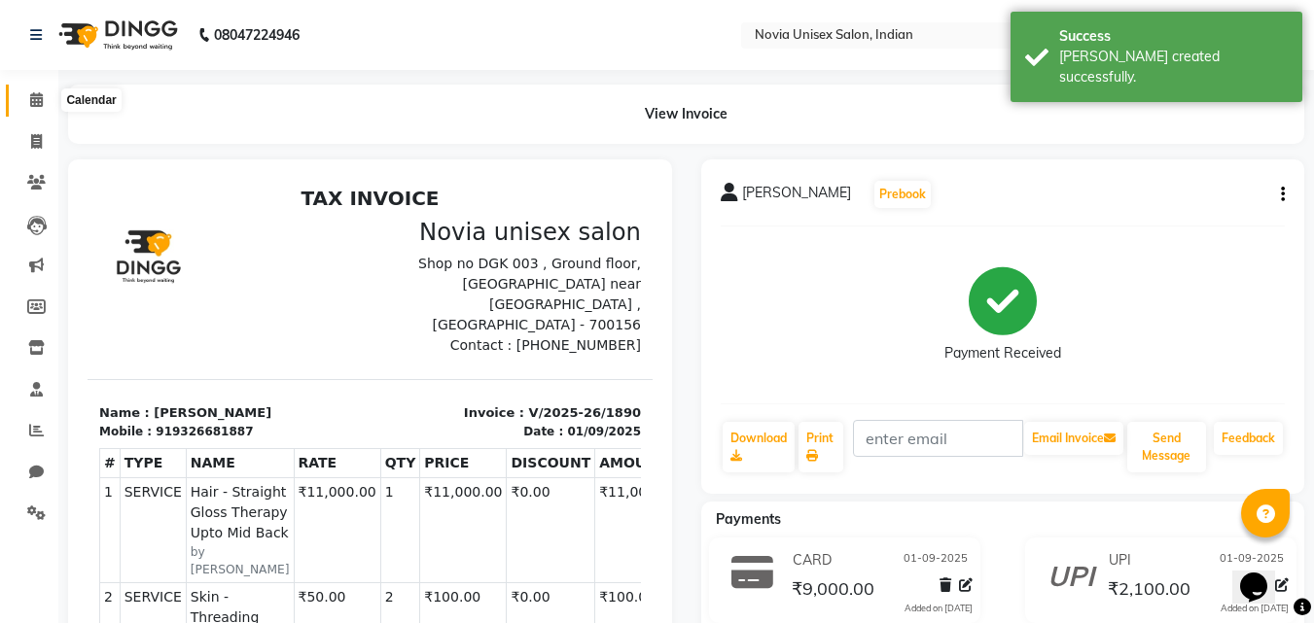
click at [40, 102] on icon at bounding box center [36, 99] width 13 height 15
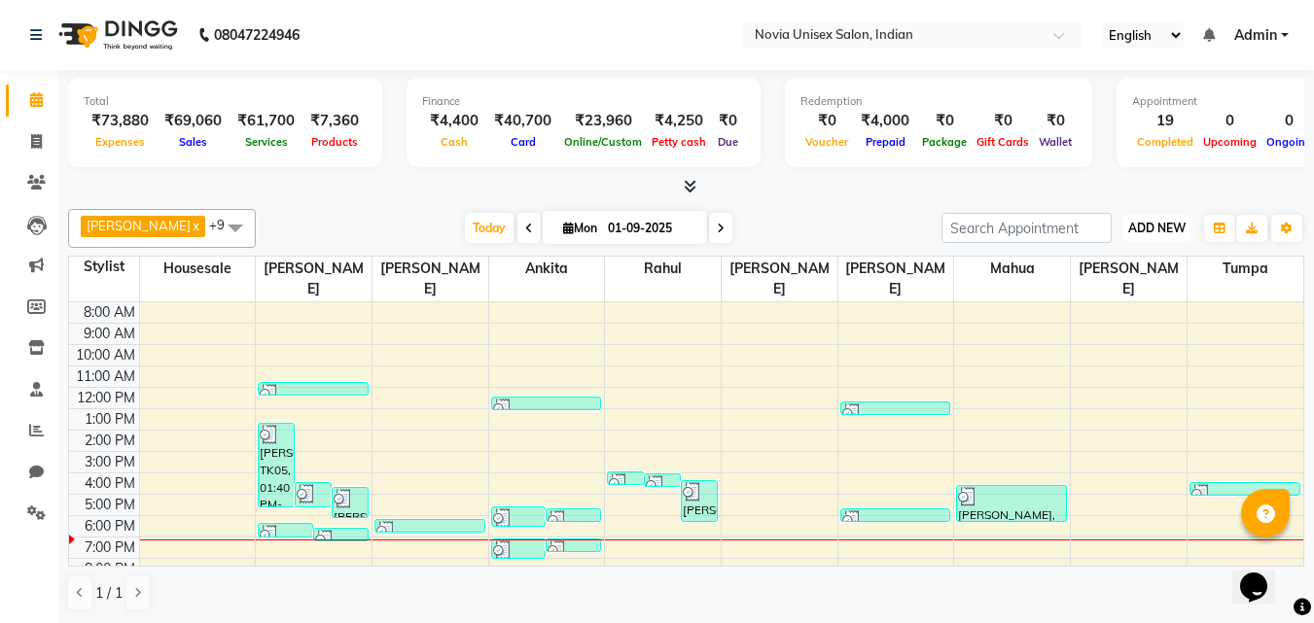
click at [1172, 227] on span "ADD NEW" at bounding box center [1156, 228] width 57 height 15
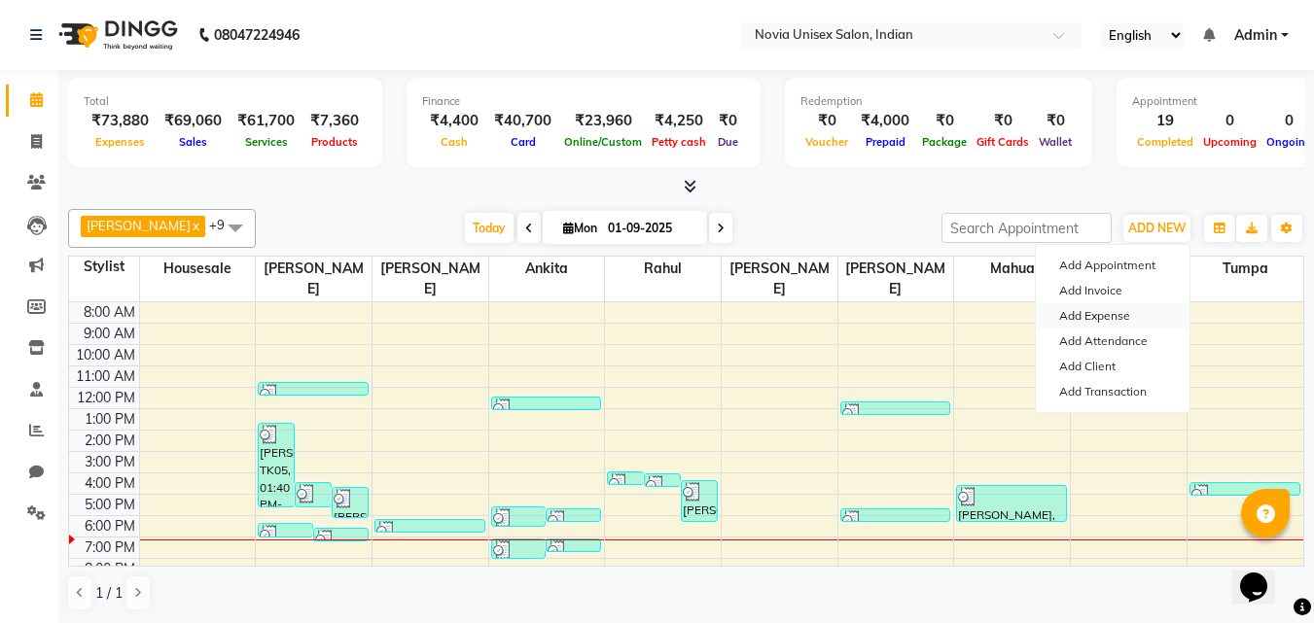
click at [1122, 310] on link "Add Expense" at bounding box center [1113, 315] width 154 height 25
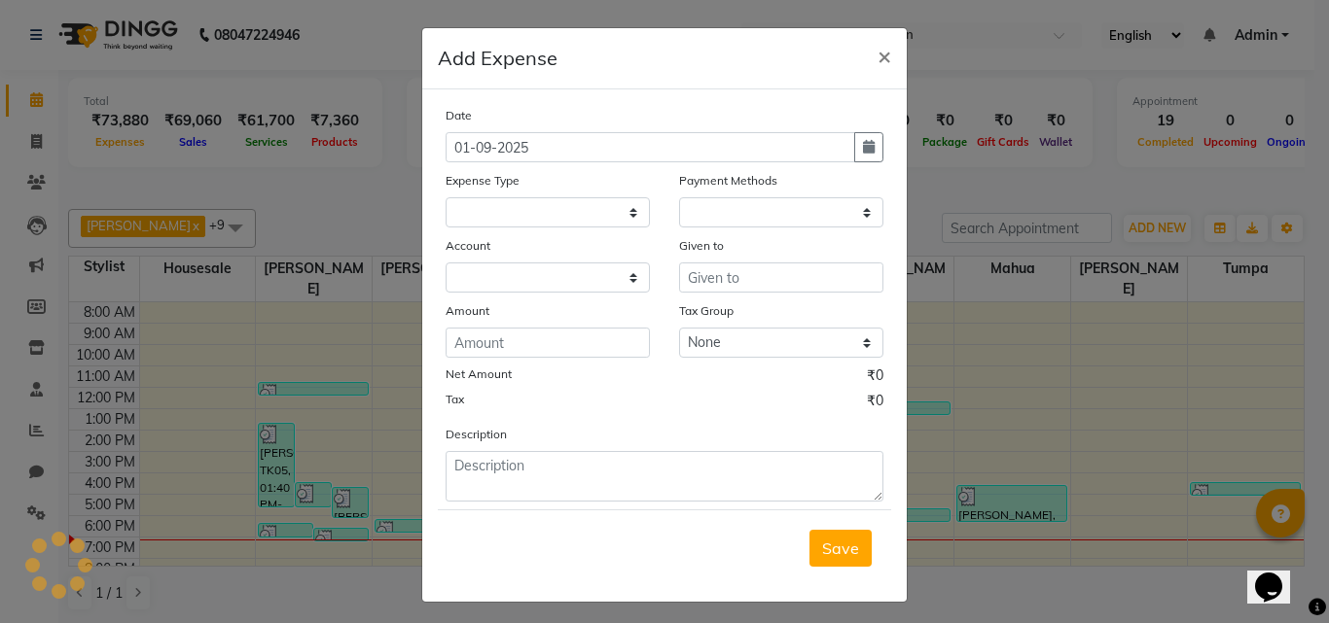
select select
select select "1"
select select "8075"
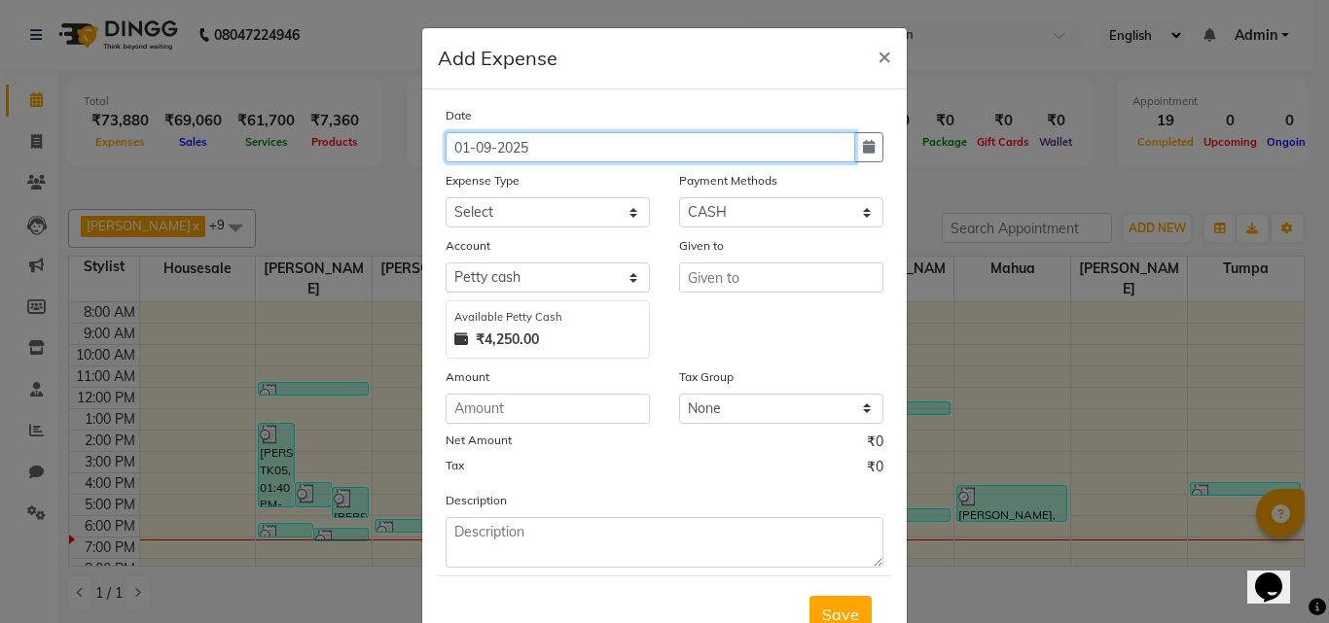
click at [579, 144] on input "01-09-2025" at bounding box center [649, 147] width 409 height 30
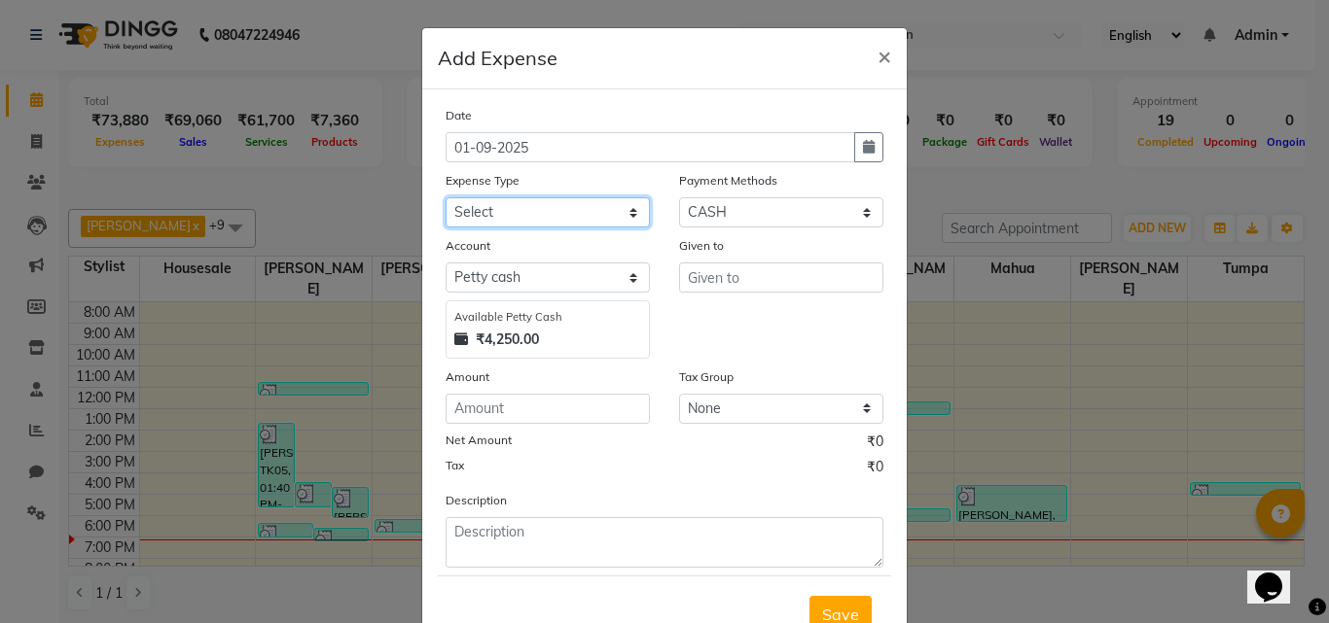
click at [582, 207] on select "Select Advance Salary Bank charges Car maintenance Cash transfer to bank Cash t…" at bounding box center [547, 212] width 204 height 30
select select "17"
click at [445, 197] on select "Select Advance Salary Bank charges Car maintenance Cash transfer to bank Cash t…" at bounding box center [547, 212] width 204 height 30
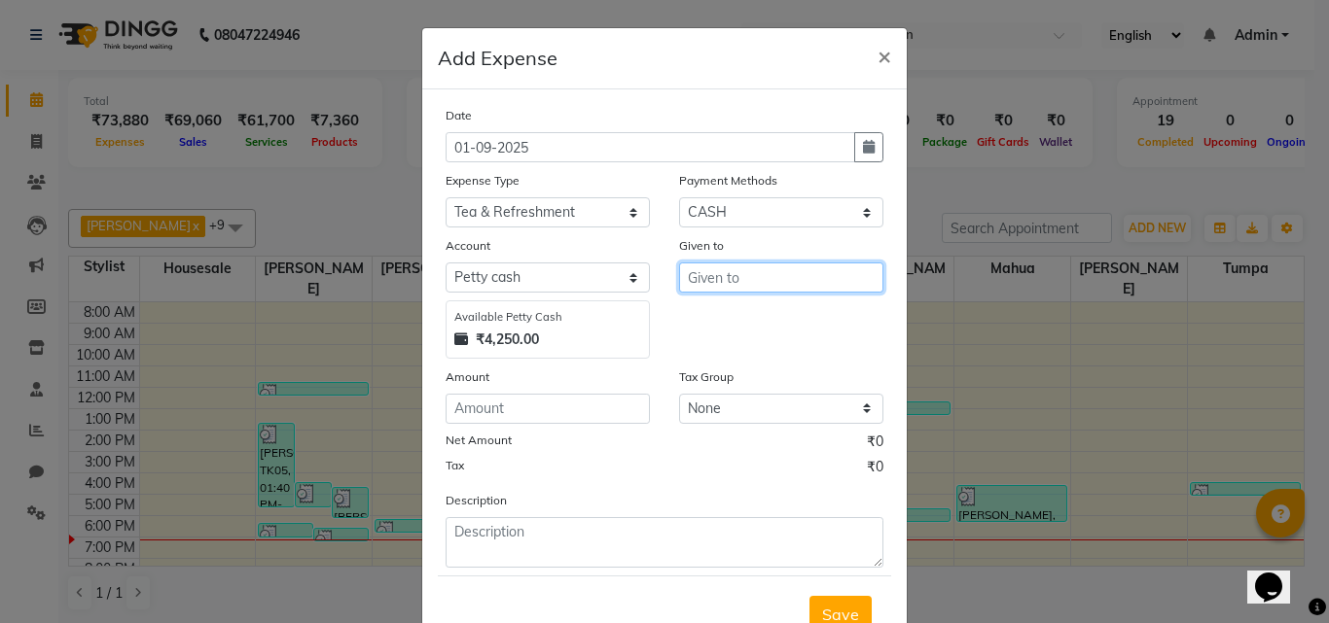
click at [764, 278] on input "text" at bounding box center [781, 278] width 204 height 30
type input "mondal"
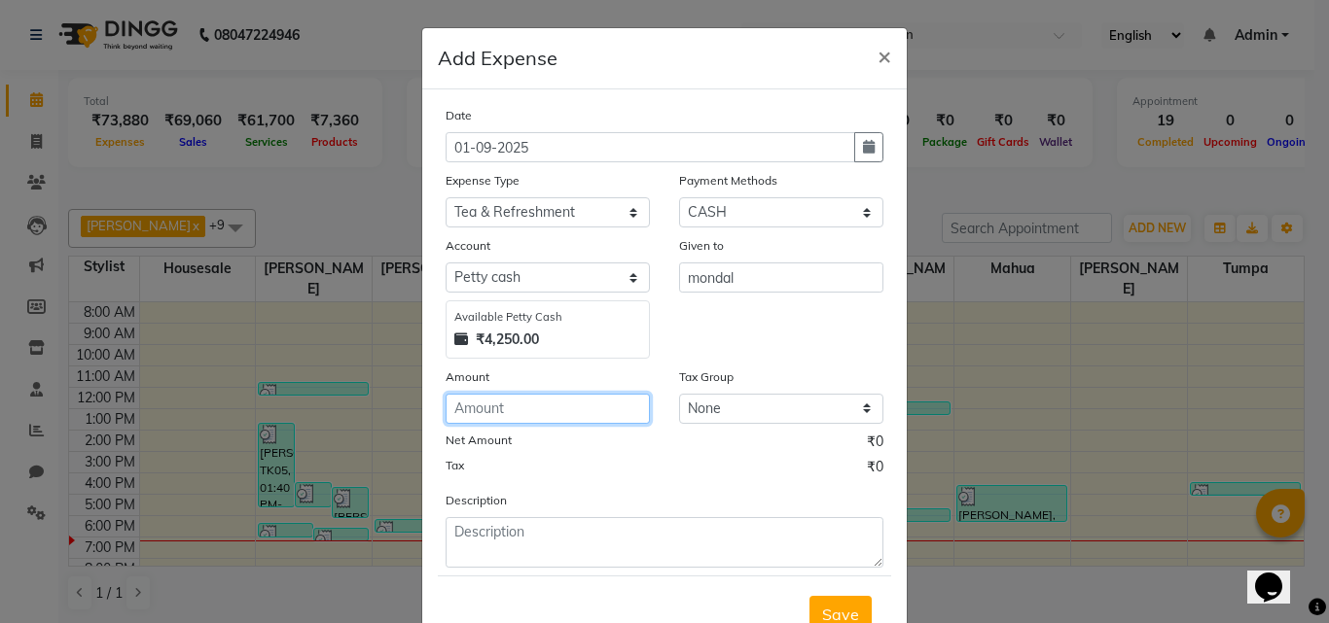
click at [597, 415] on input "number" at bounding box center [547, 409] width 204 height 30
type input "40"
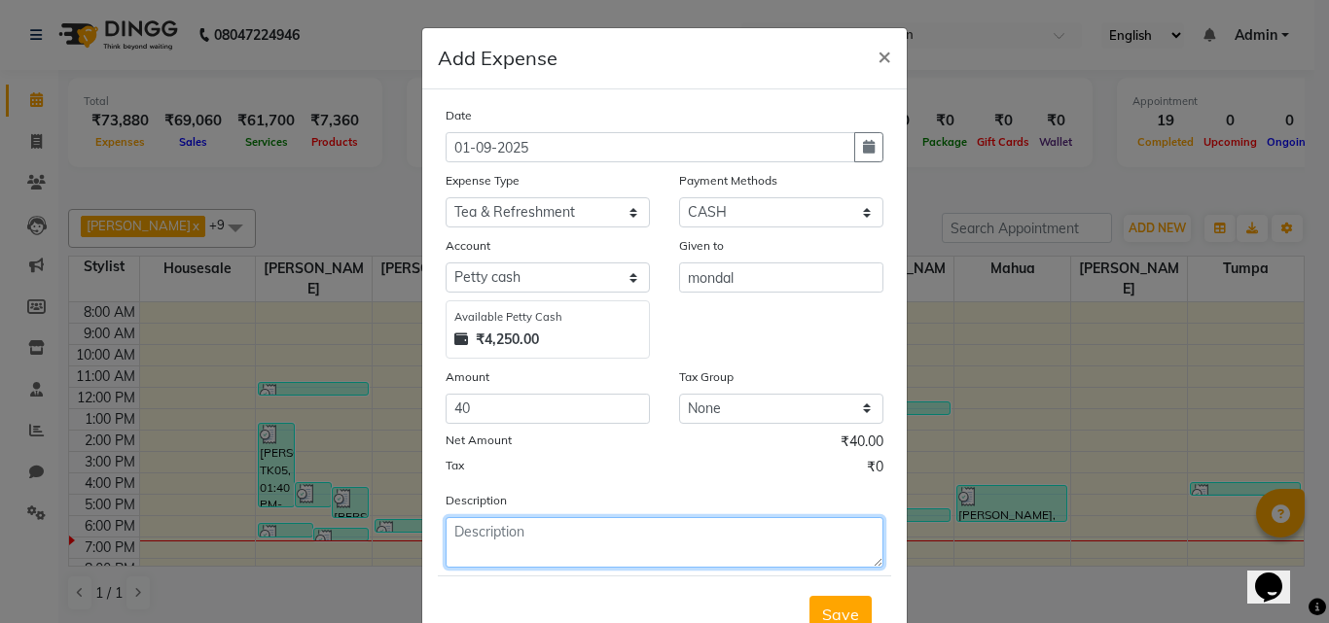
click at [629, 543] on textarea at bounding box center [664, 542] width 438 height 51
type textarea "clients"
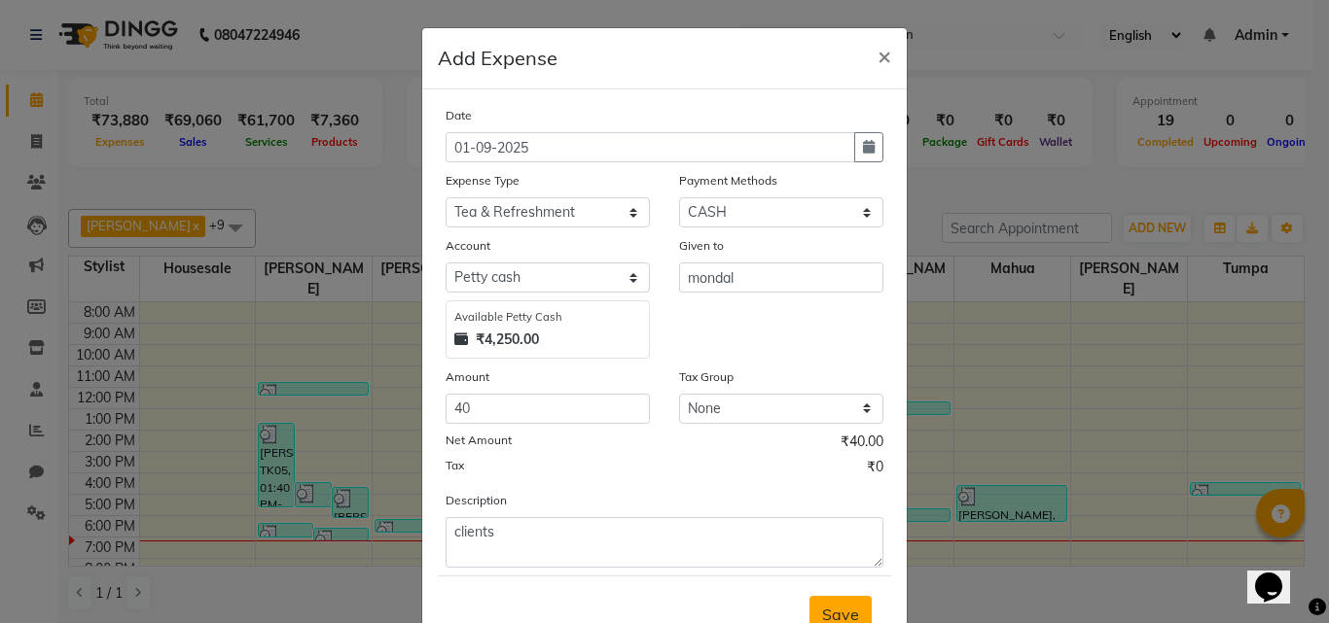
click at [823, 600] on button "Save" at bounding box center [840, 614] width 62 height 37
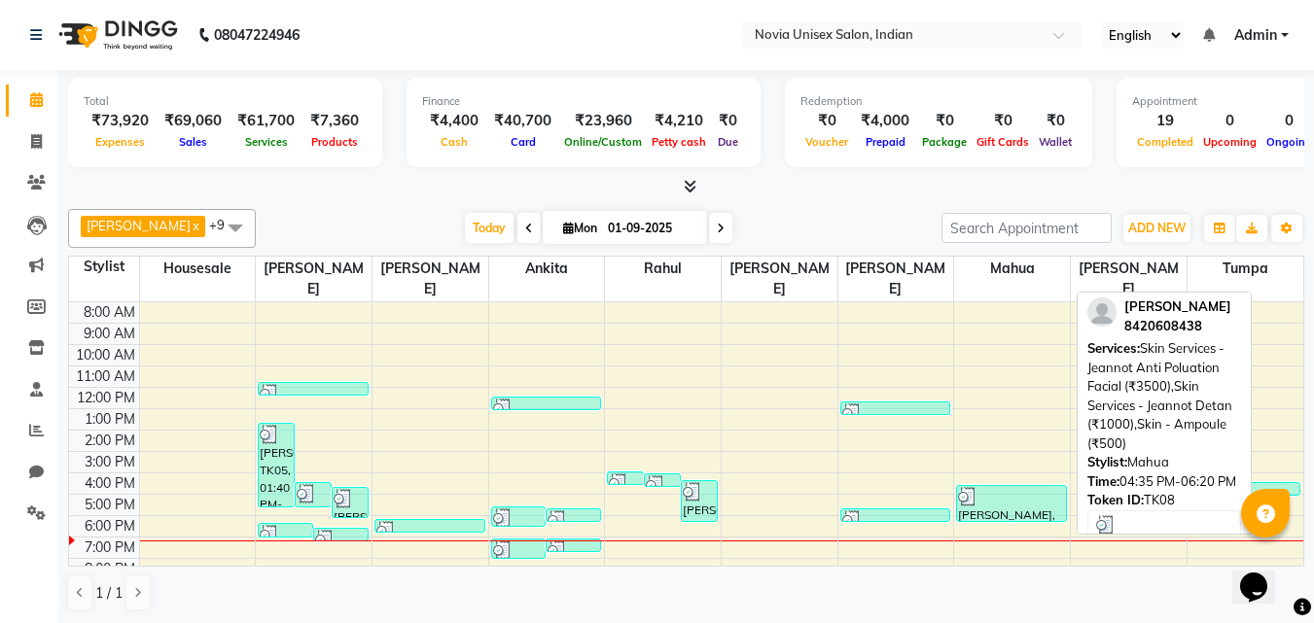
scroll to position [1, 0]
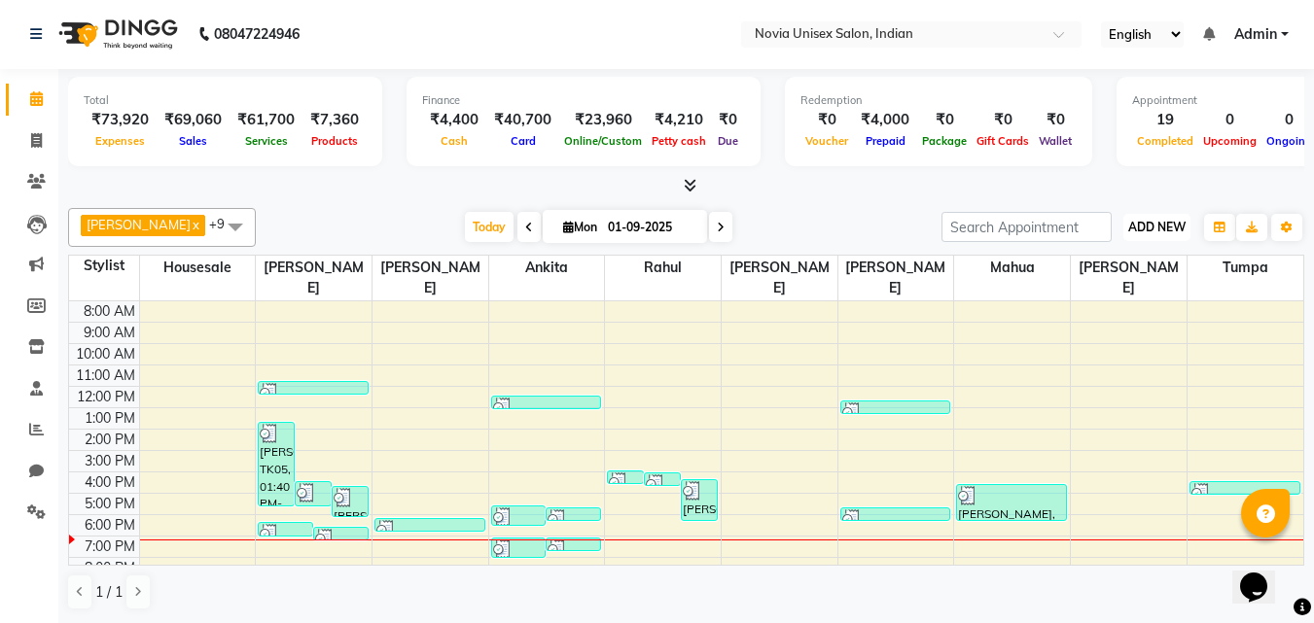
click at [1158, 229] on span "ADD NEW" at bounding box center [1156, 227] width 57 height 15
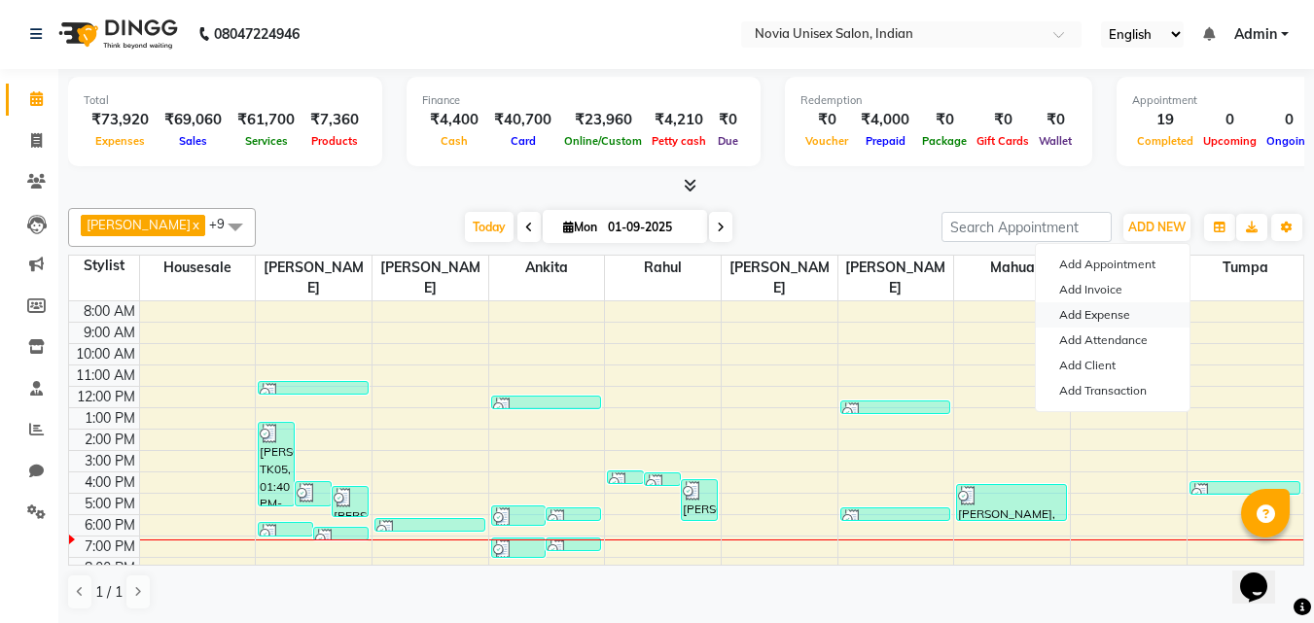
click at [1130, 316] on link "Add Expense" at bounding box center [1113, 315] width 154 height 25
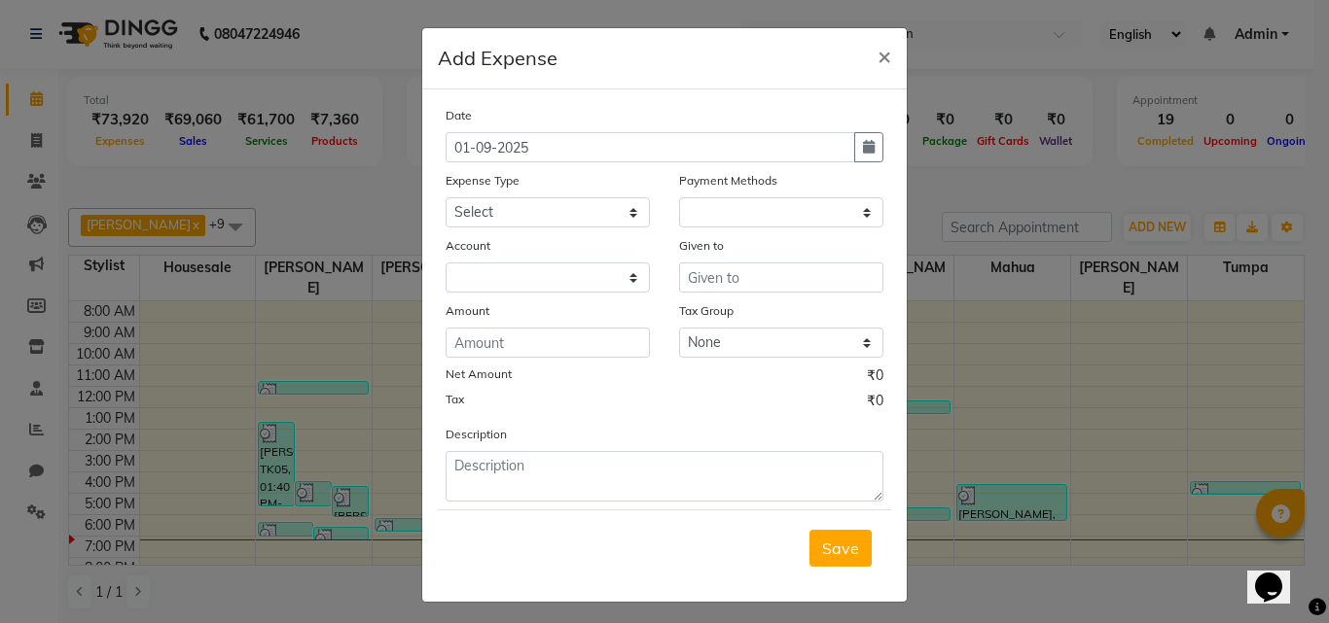
select select "1"
select select "8075"
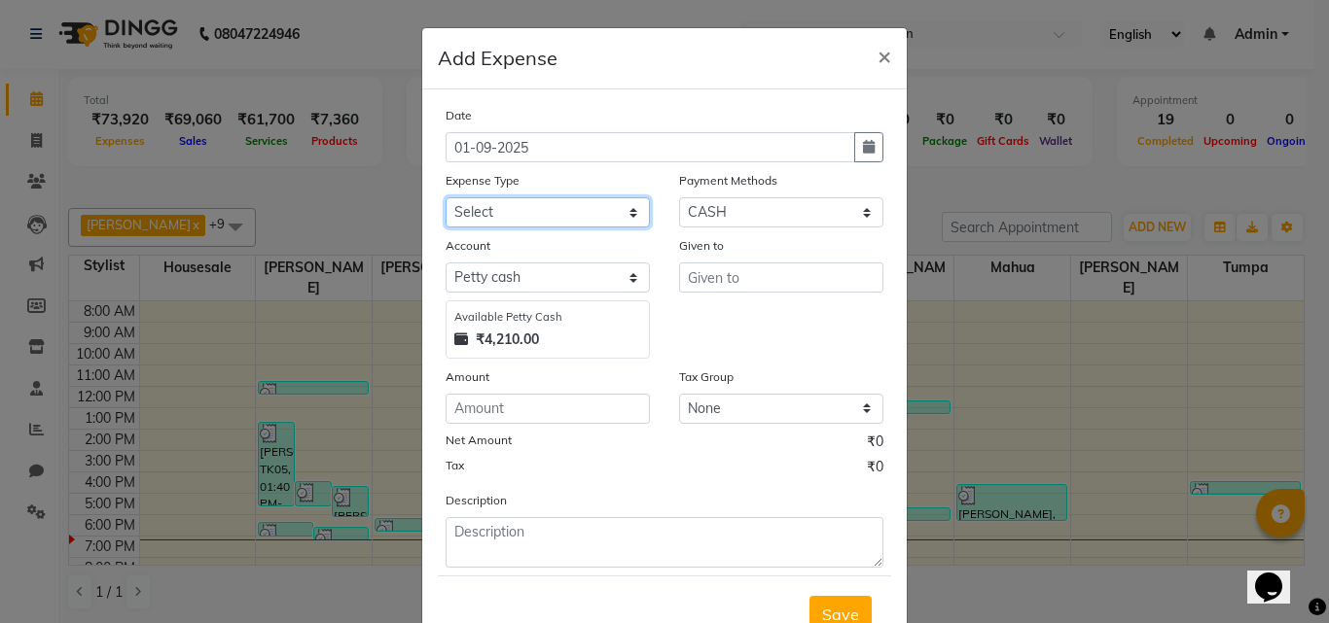
click at [589, 212] on select "Select Advance Salary Bank charges Car maintenance Cash transfer to bank Cash t…" at bounding box center [547, 212] width 204 height 30
select select "18"
click at [445, 197] on select "Select Advance Salary Bank charges Car maintenance Cash transfer to bank Cash t…" at bounding box center [547, 212] width 204 height 30
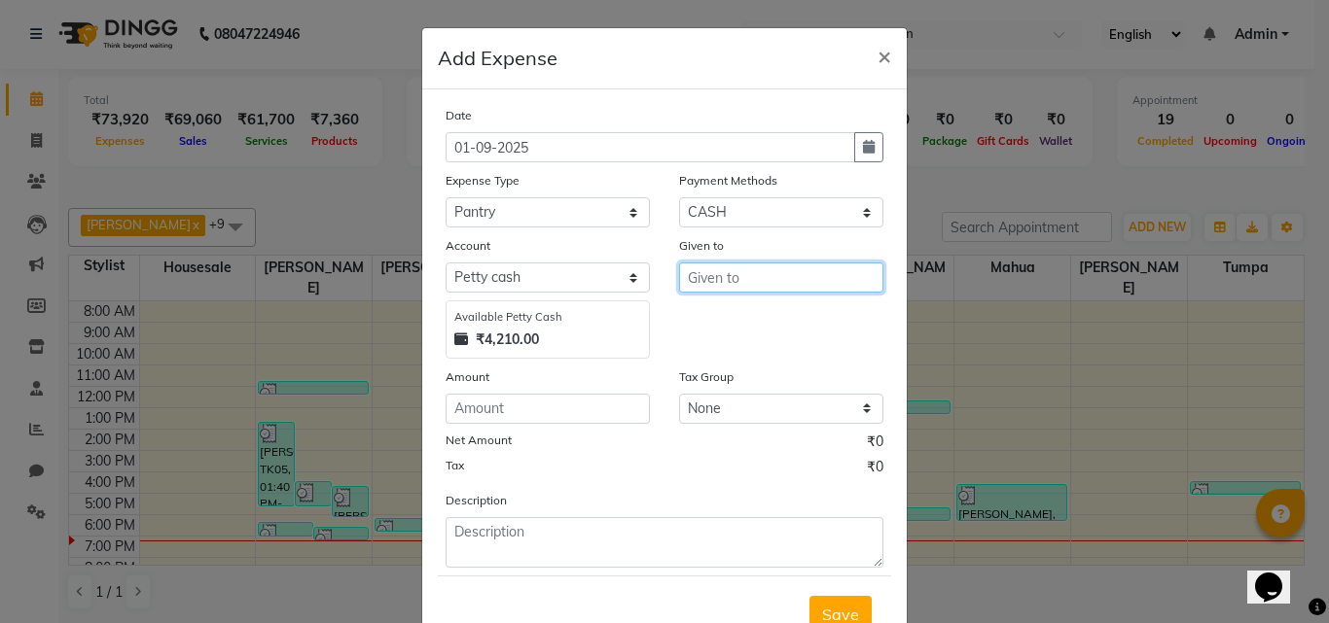
click at [743, 276] on input "text" at bounding box center [781, 278] width 204 height 30
type input "water"
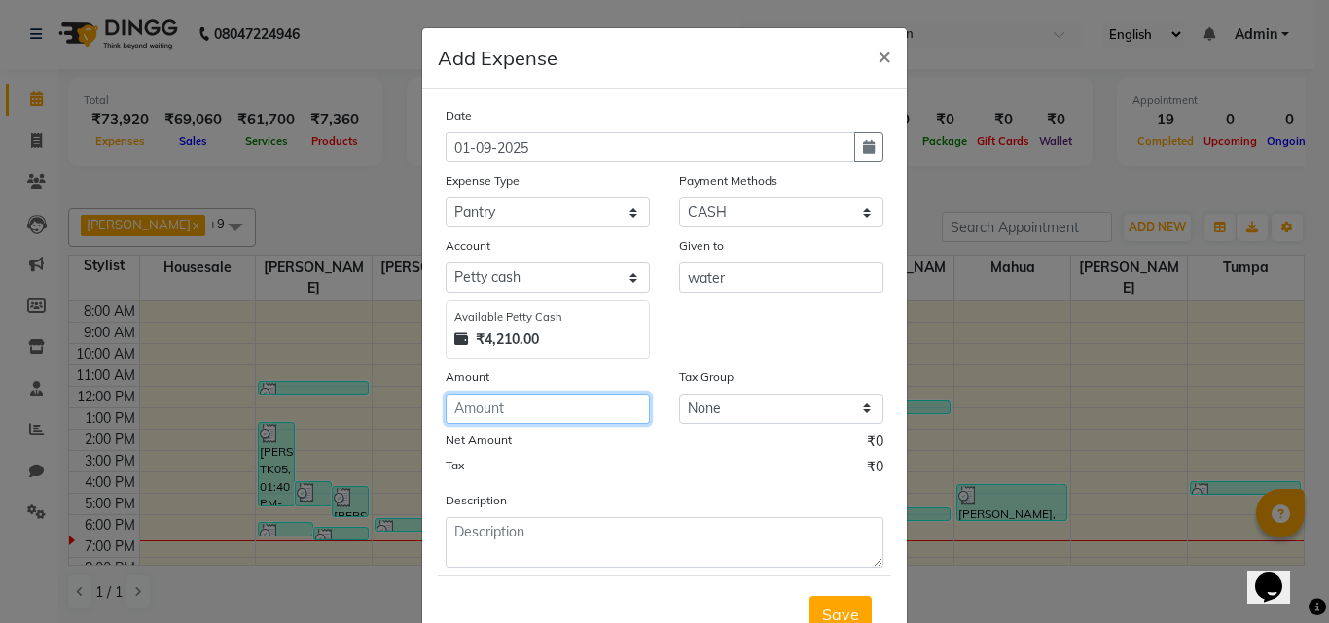
click at [577, 402] on input "number" at bounding box center [547, 409] width 204 height 30
type input "750"
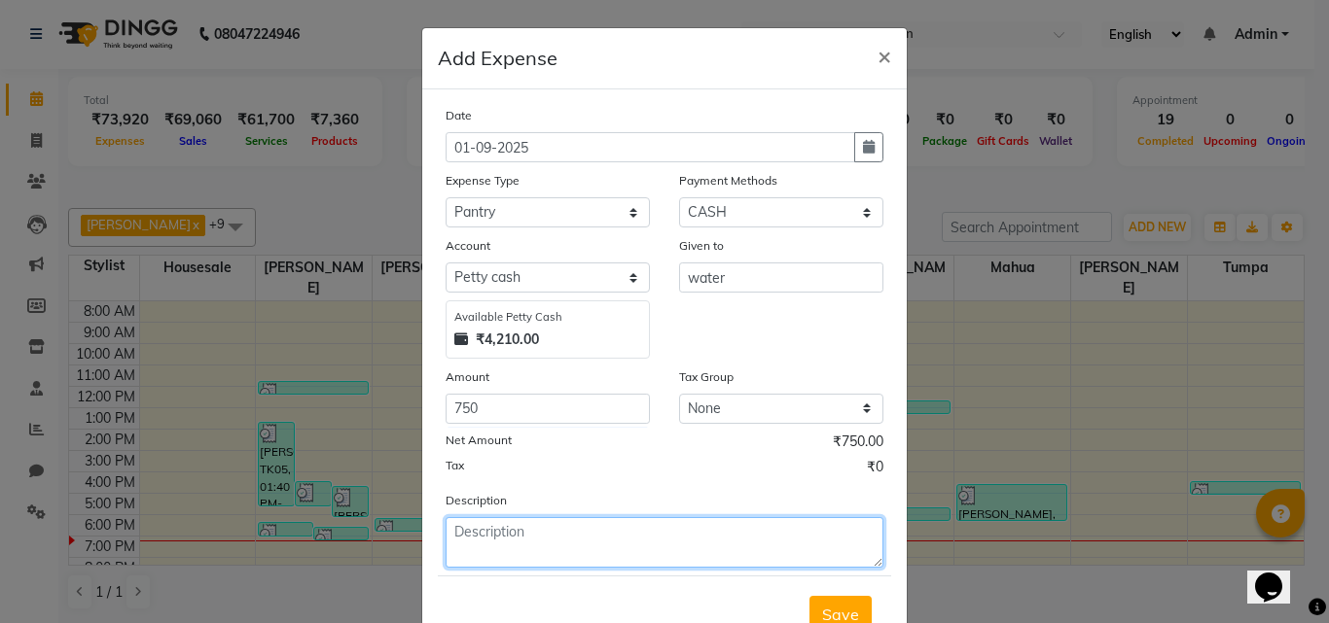
click at [628, 540] on textarea at bounding box center [664, 542] width 438 height 51
type textarea "w"
type textarea "20liter water bill for august"
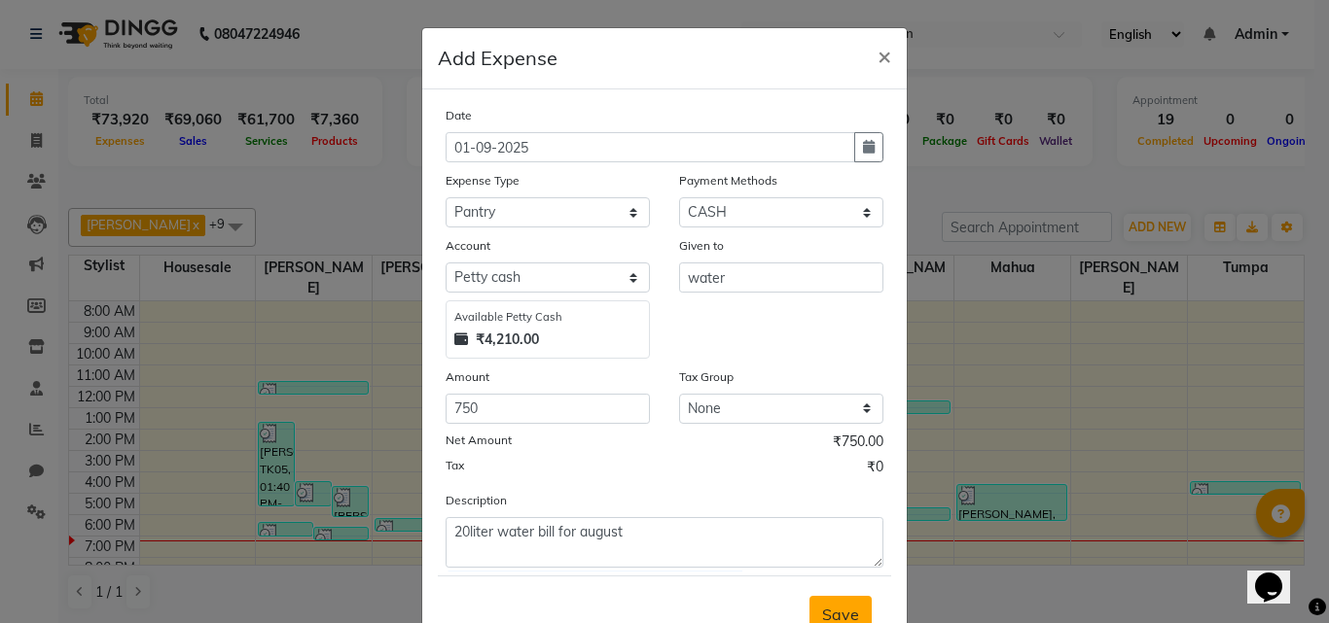
click at [827, 615] on span "Save" at bounding box center [840, 614] width 37 height 19
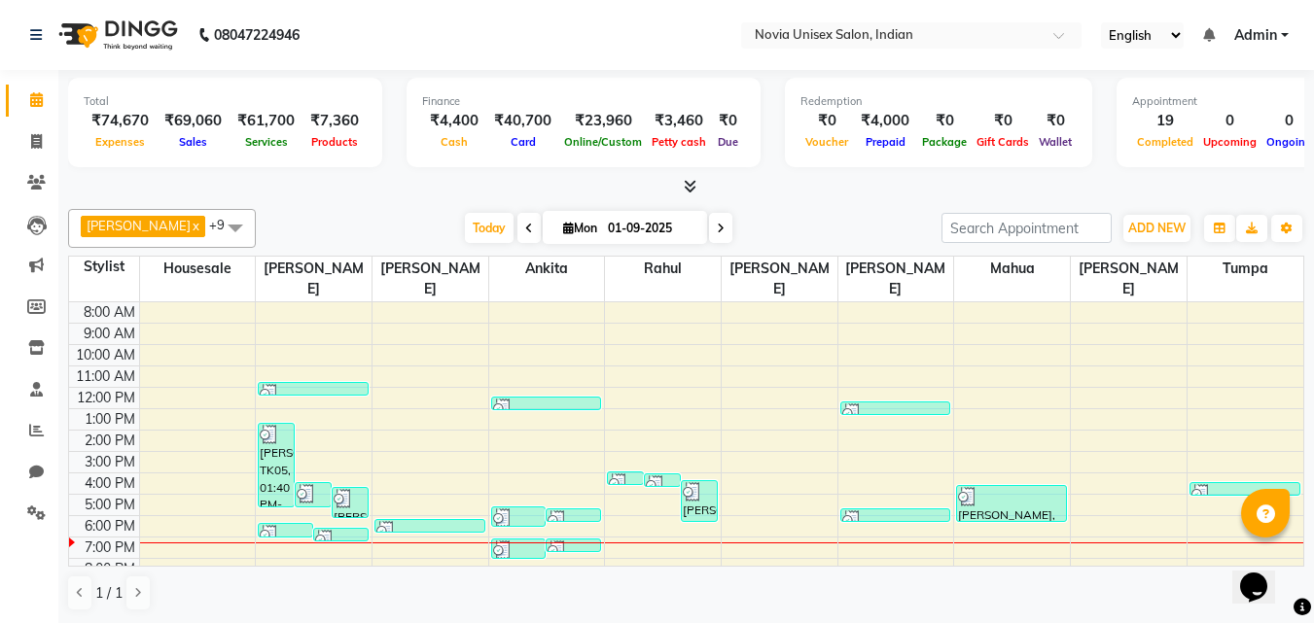
scroll to position [1, 0]
click at [41, 425] on icon at bounding box center [36, 429] width 15 height 15
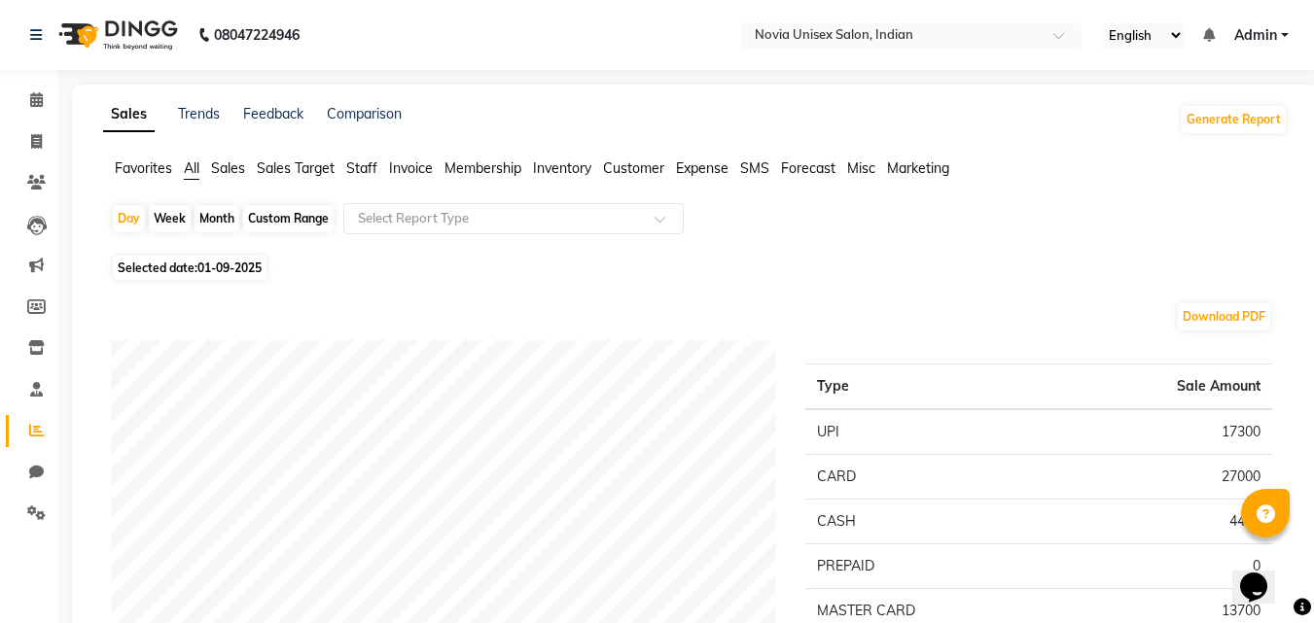
click at [238, 160] on span "Sales" at bounding box center [228, 169] width 34 height 18
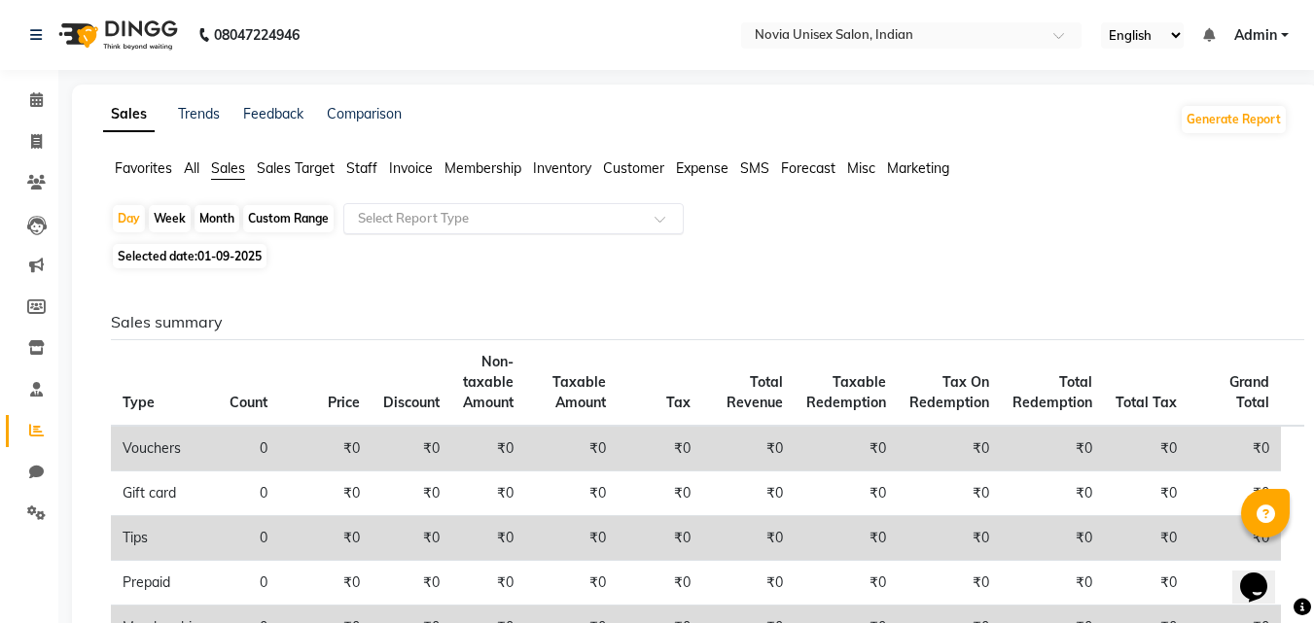
click at [507, 224] on input "text" at bounding box center [494, 218] width 280 height 19
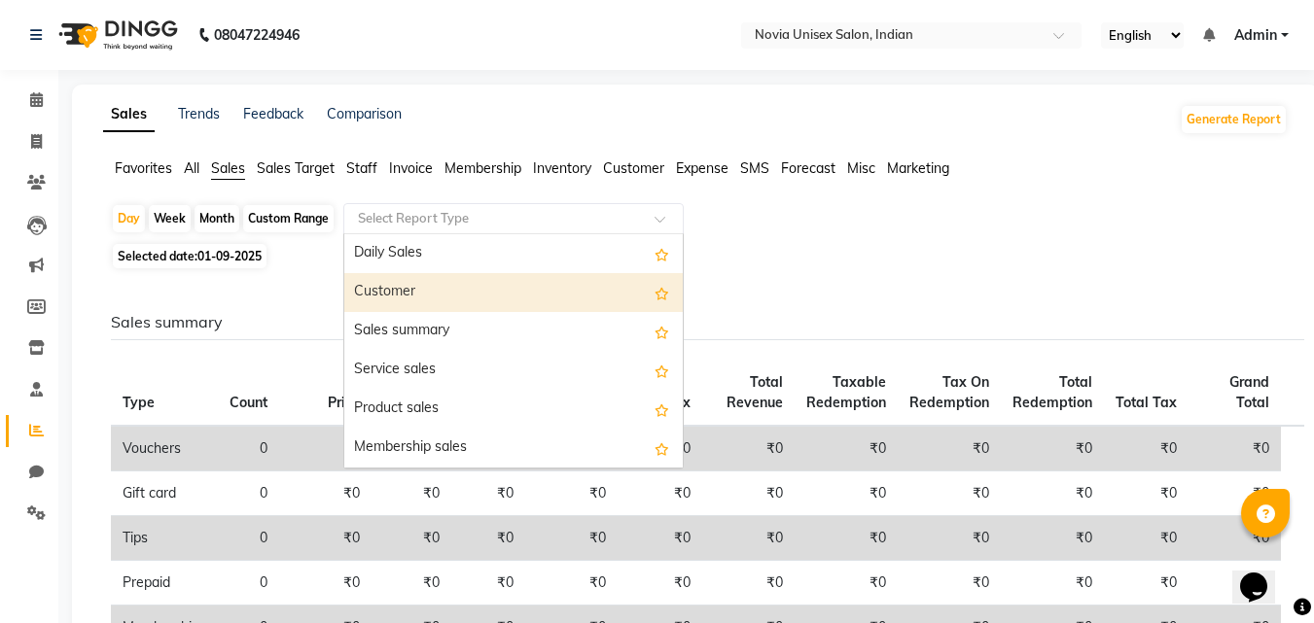
click at [439, 299] on div "Customer" at bounding box center [513, 292] width 338 height 39
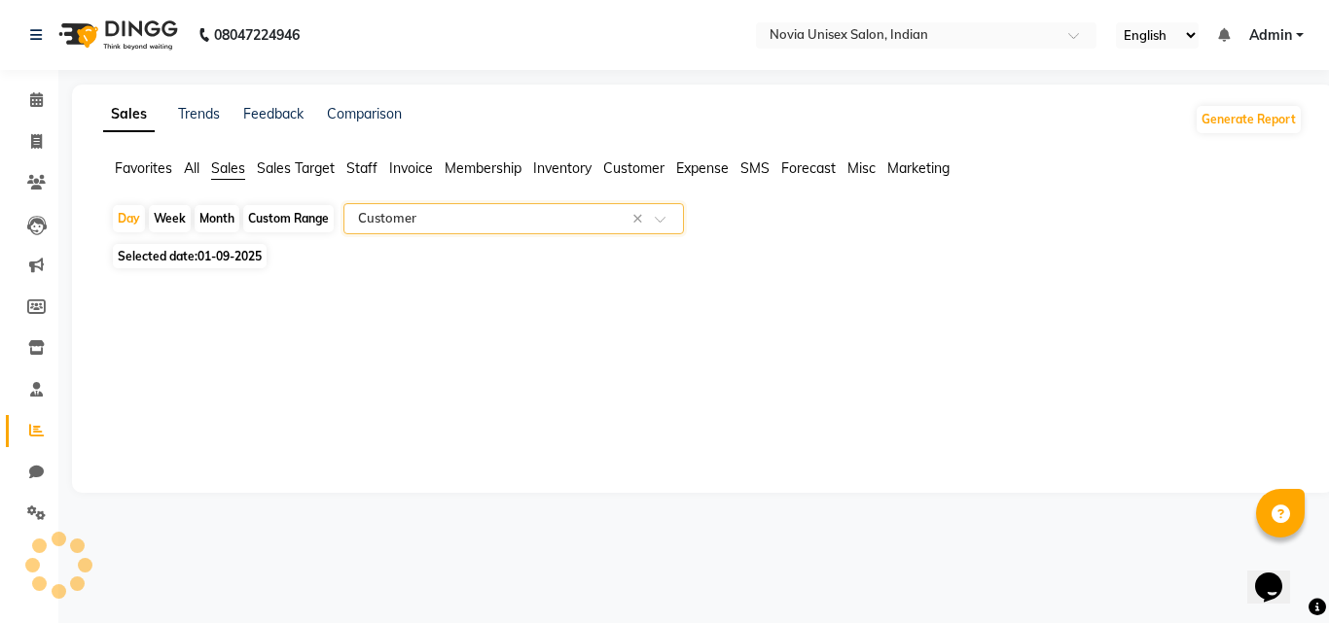
select select "filtered_report"
select select "csv"
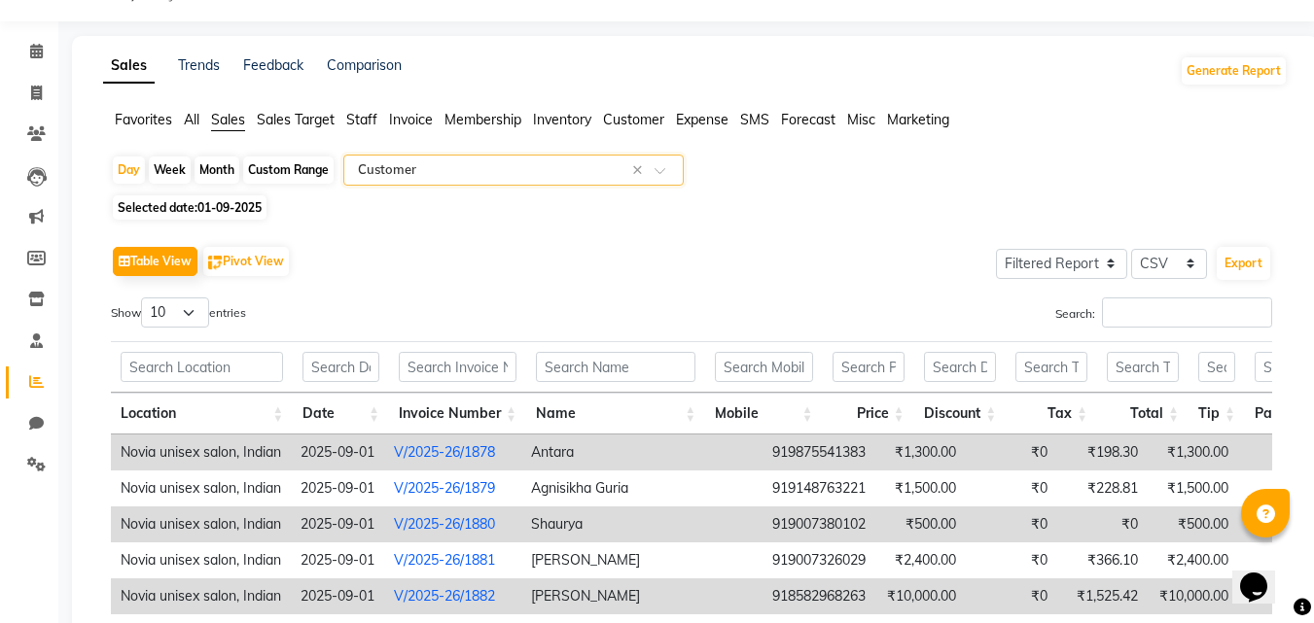
scroll to position [7, 0]
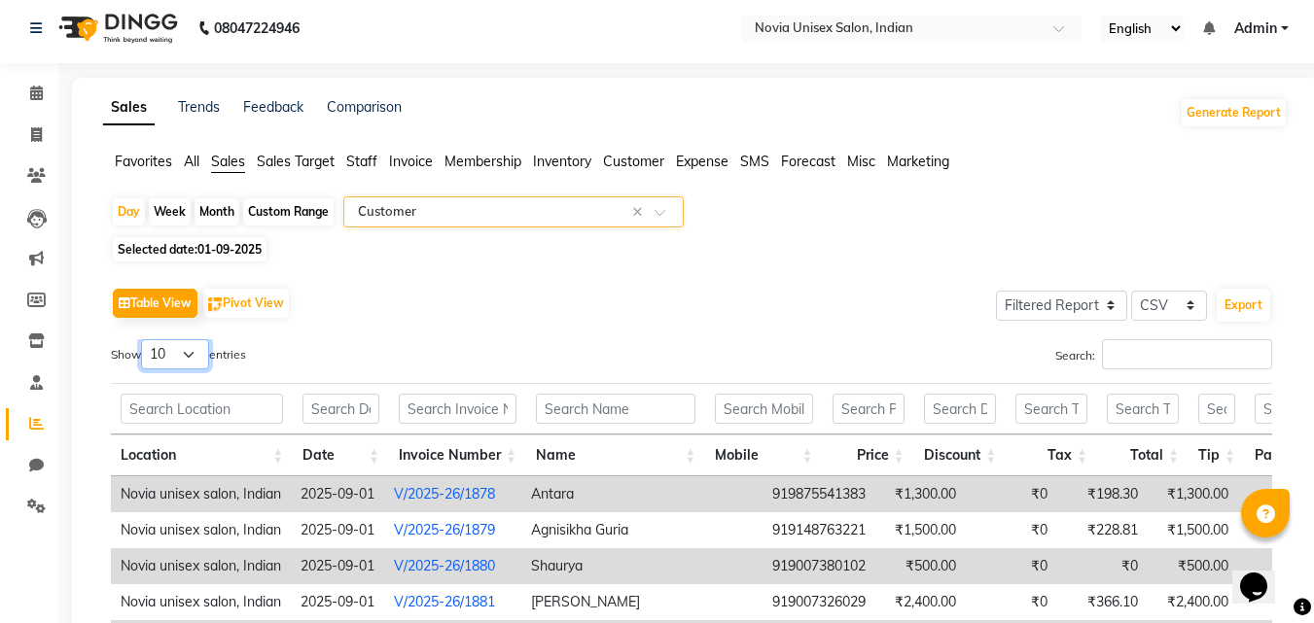
click at [207, 355] on select "10 25 50 100" at bounding box center [175, 354] width 68 height 30
select select "50"
click at [144, 339] on select "10 25 50 100" at bounding box center [175, 354] width 68 height 30
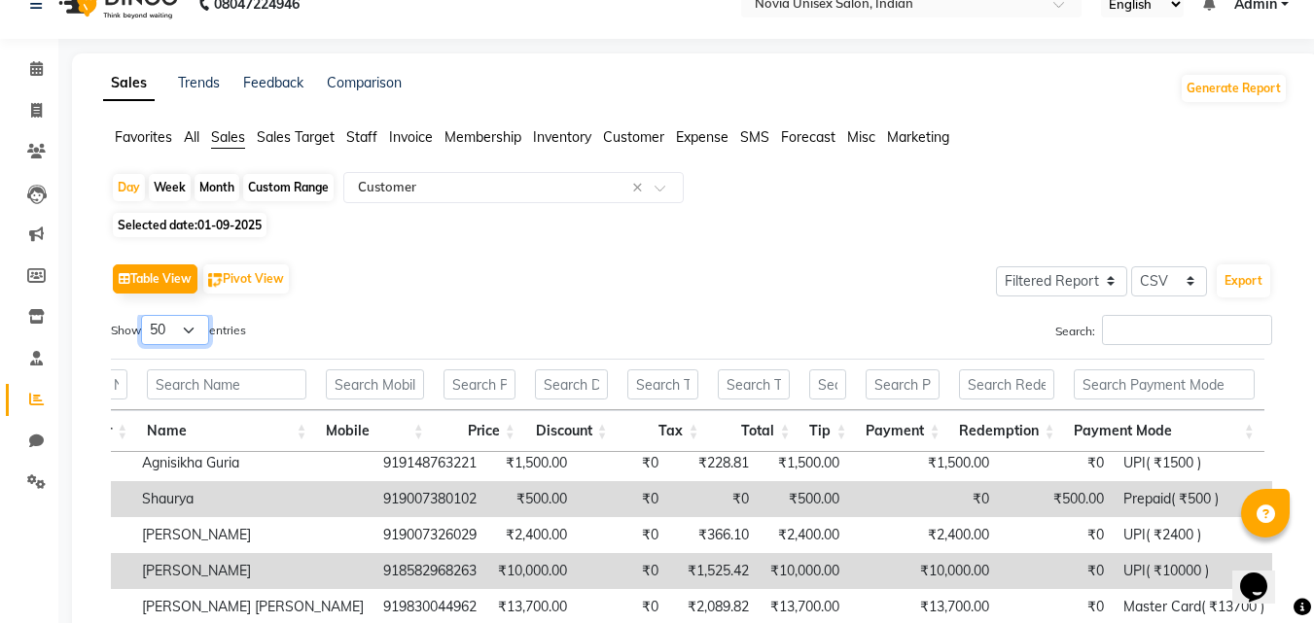
scroll to position [0, 0]
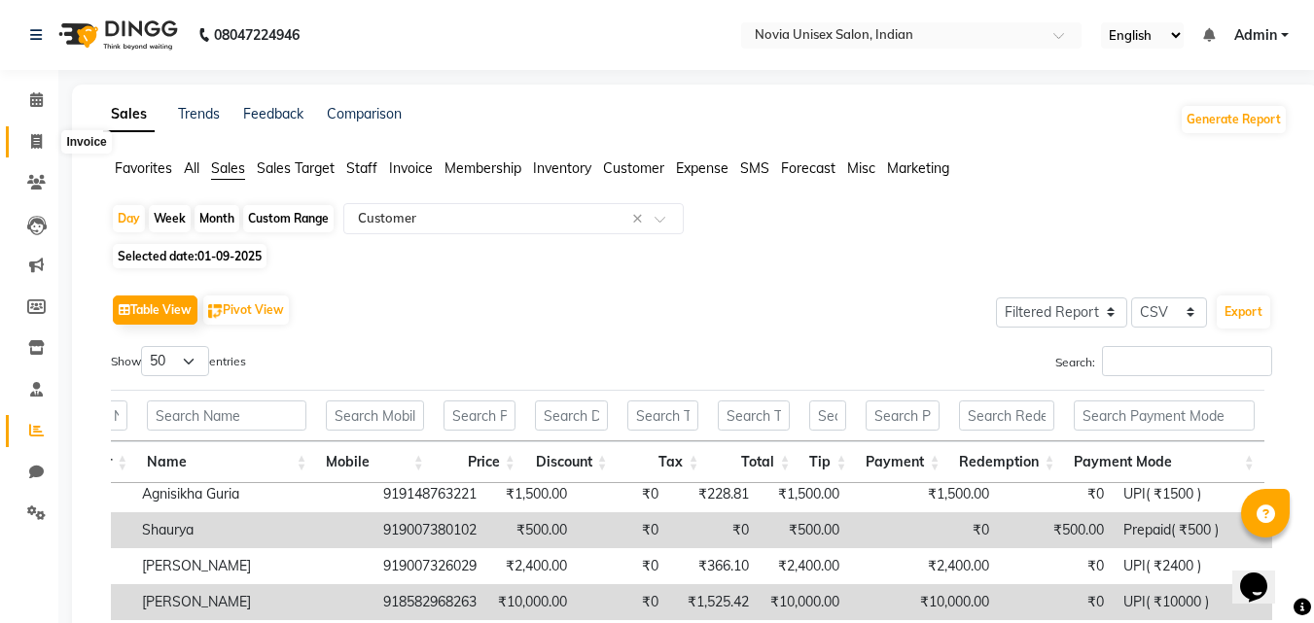
click at [41, 145] on icon at bounding box center [36, 141] width 11 height 15
select select "service"
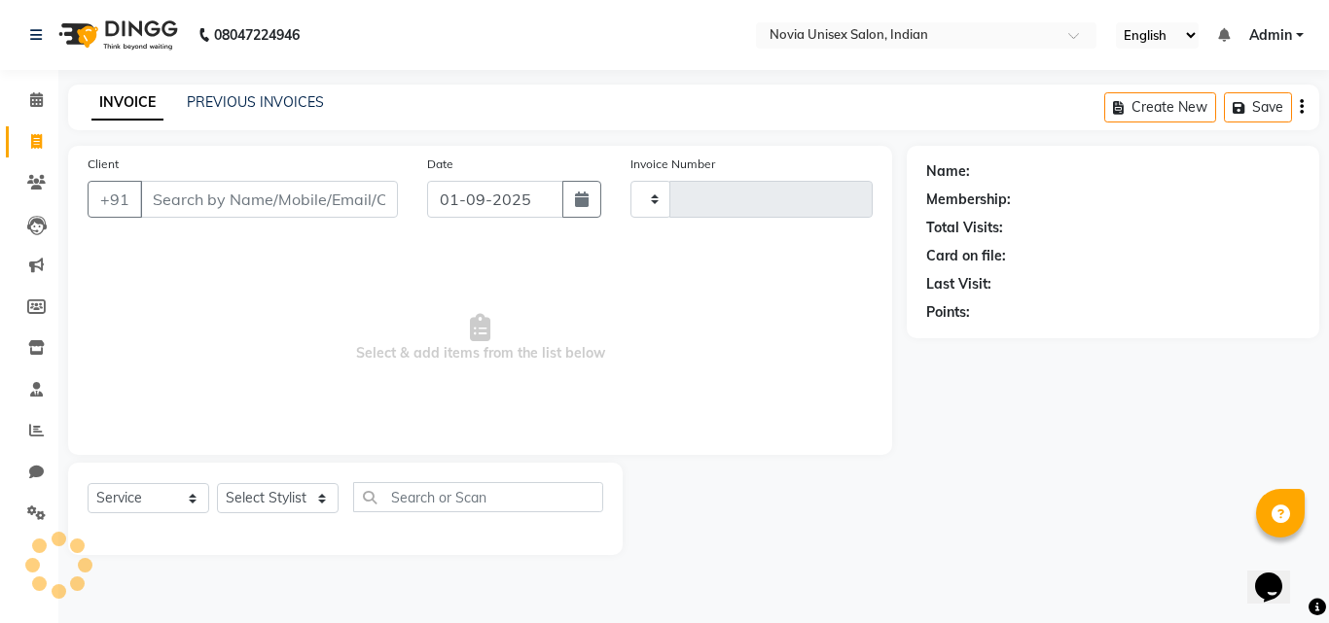
type input "1891"
select select "8772"
click at [341, 197] on input "Client" at bounding box center [269, 199] width 258 height 37
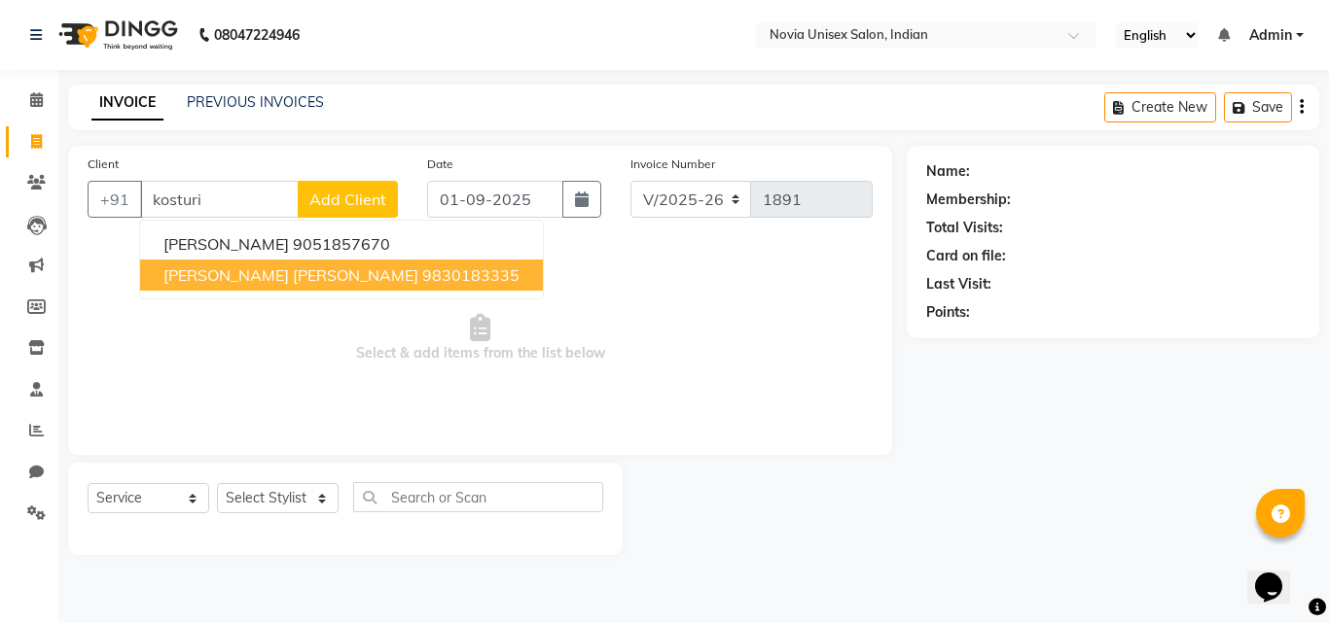
click at [327, 280] on span "kosturi gupta majumder" at bounding box center [290, 275] width 255 height 19
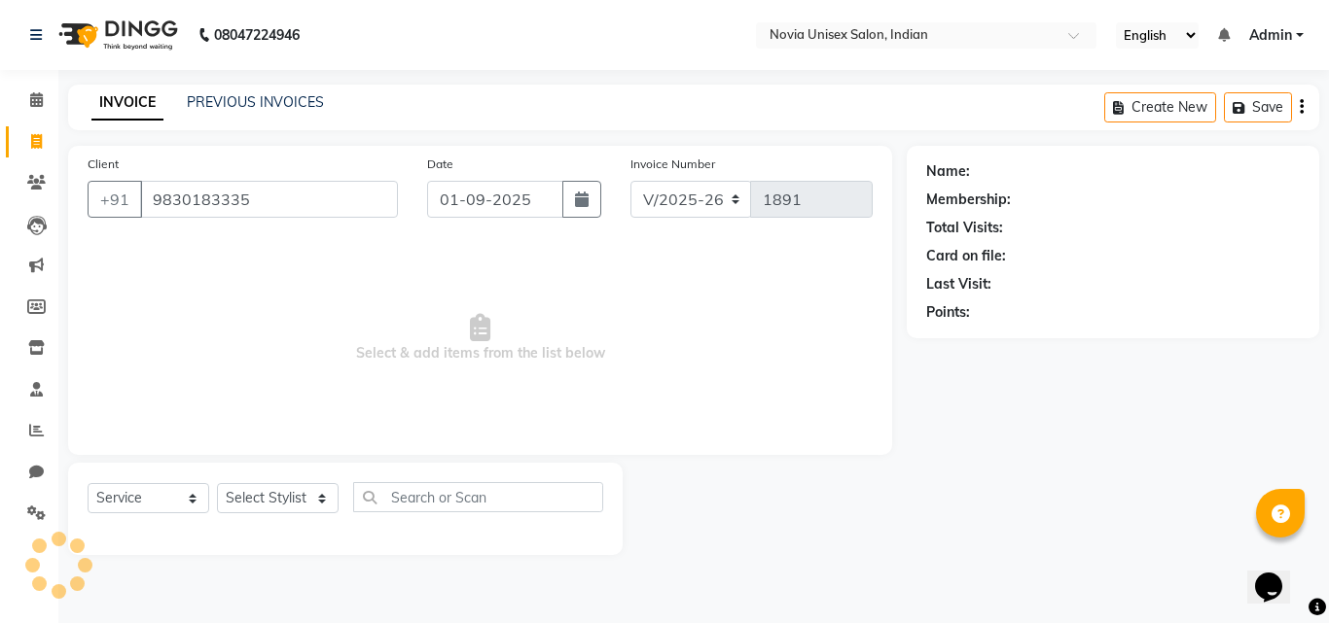
type input "9830183335"
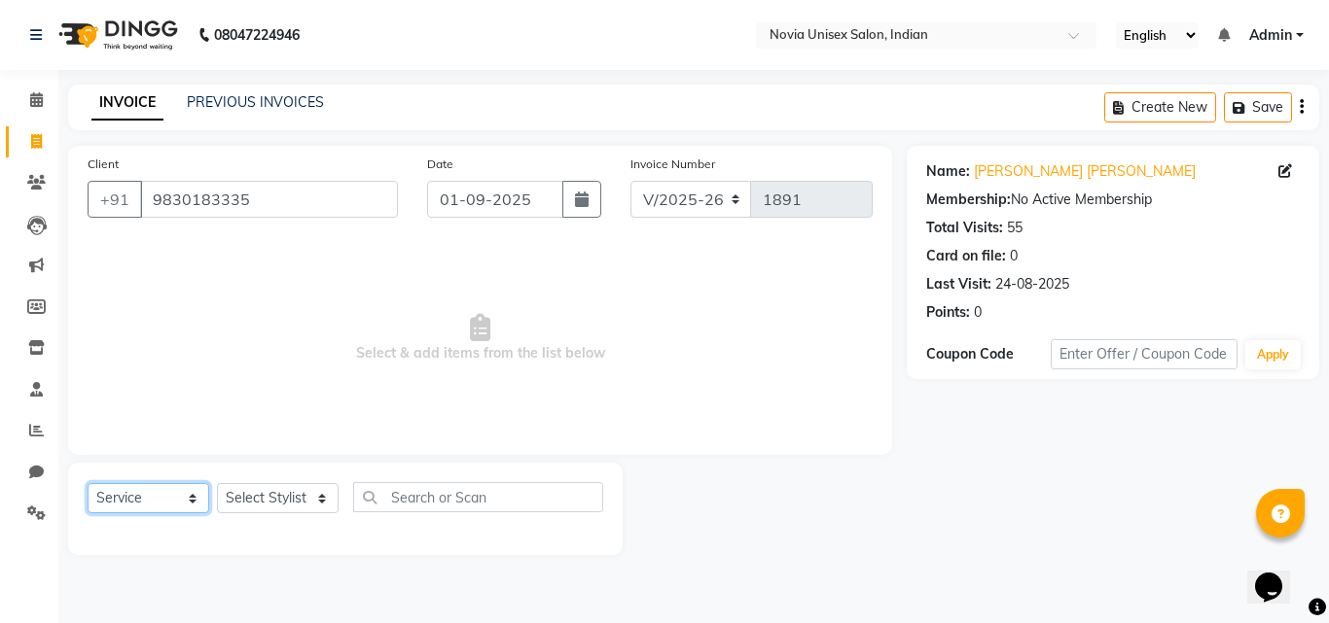
click at [159, 512] on select "Select Service Product Membership Package Voucher Prepaid Gift Card" at bounding box center [149, 498] width 122 height 30
click at [88, 483] on select "Select Service Product Membership Package Voucher Prepaid Gift Card" at bounding box center [149, 498] width 122 height 30
click at [277, 496] on select "Select Stylist Ankita Ashraf ali Bikash fardeen housesale laxmipriya mahua MUJA…" at bounding box center [278, 498] width 122 height 30
select select "89573"
click at [217, 483] on select "Select Stylist Ankita Ashraf ali Bikash fardeen housesale laxmipriya mahua MUJA…" at bounding box center [278, 498] width 122 height 30
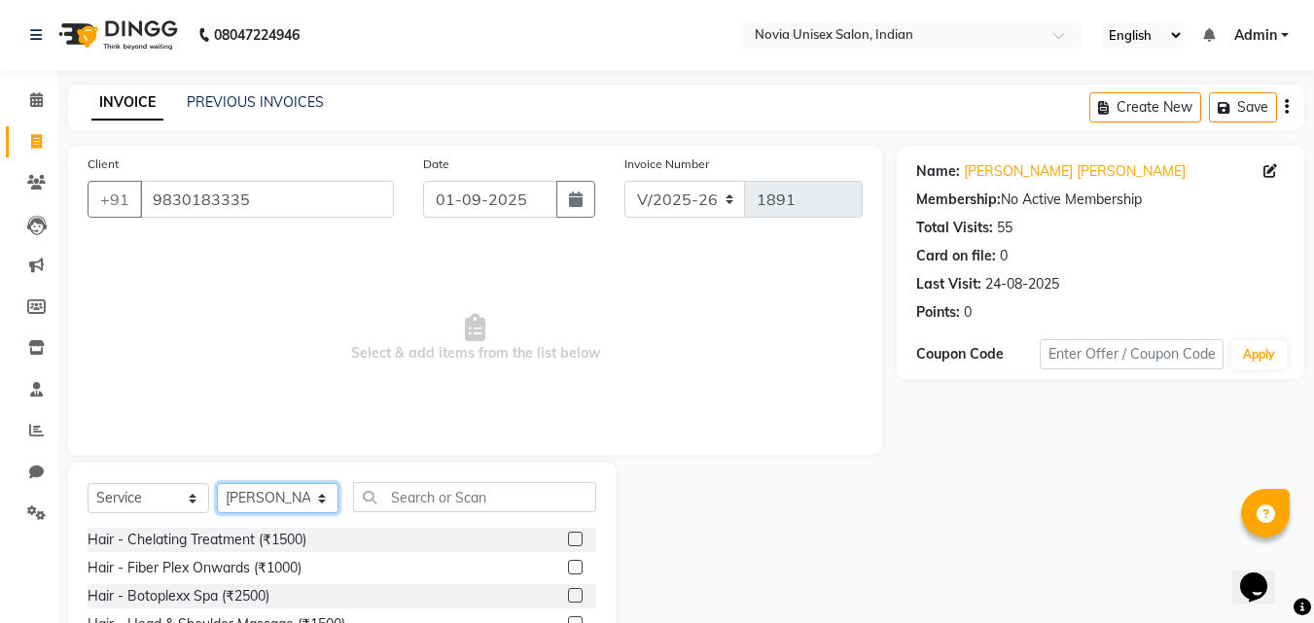
scroll to position [97, 0]
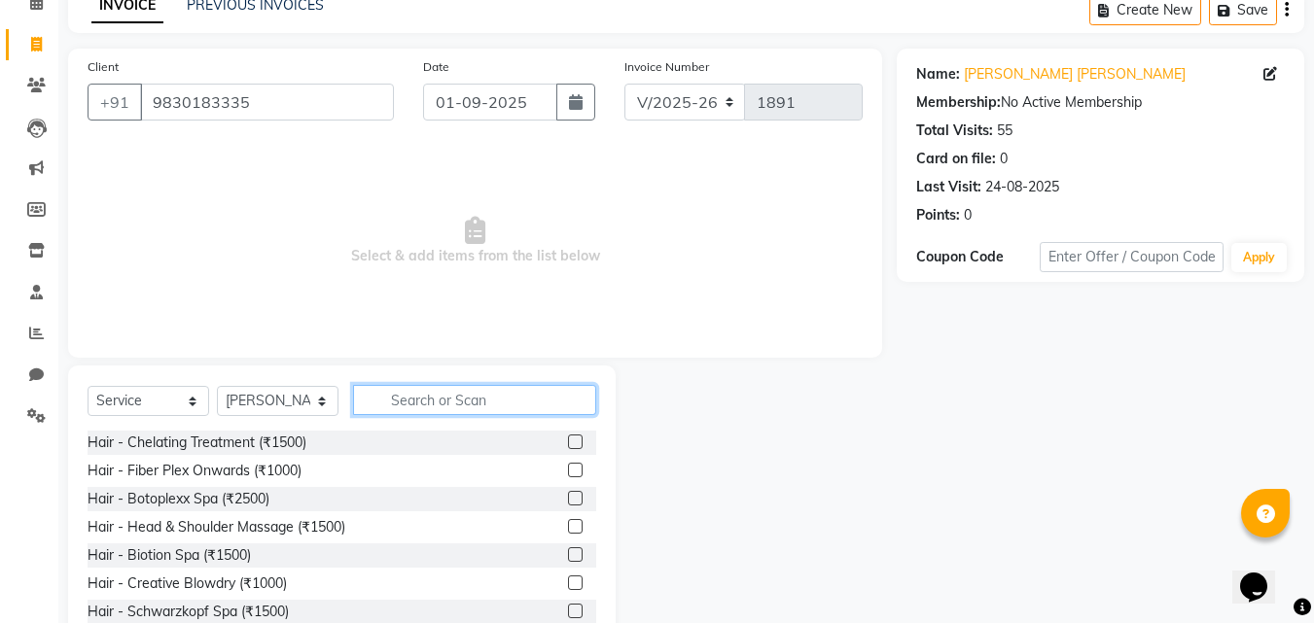
click at [442, 401] on input "text" at bounding box center [474, 400] width 243 height 30
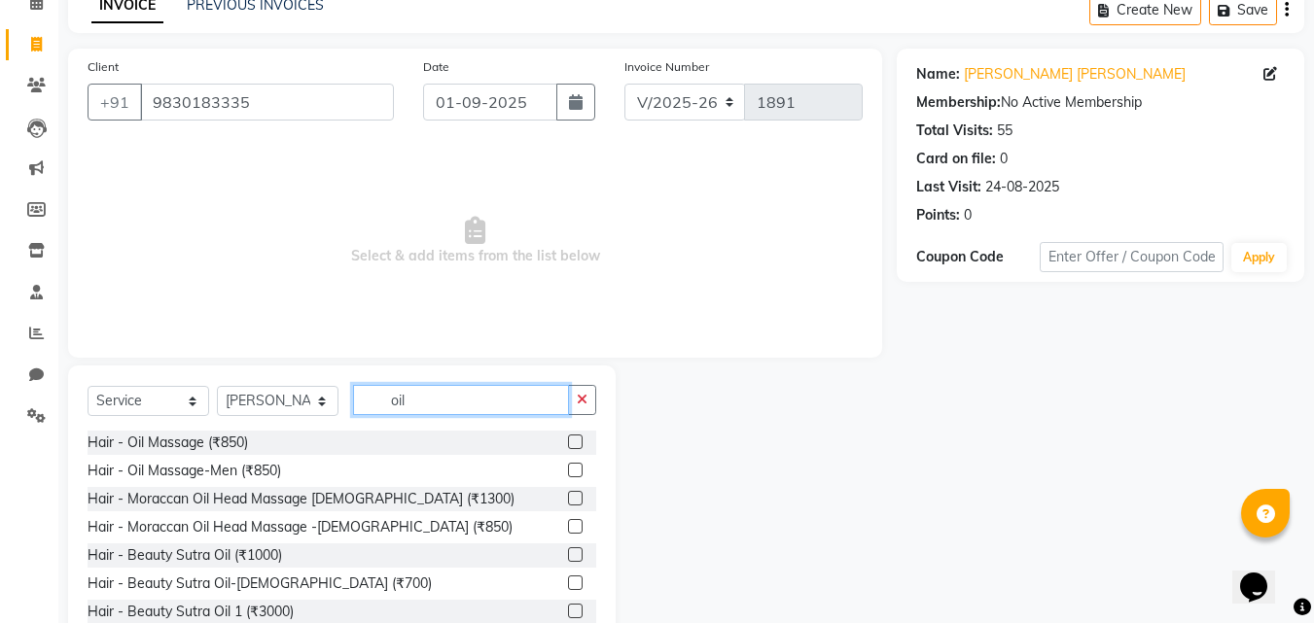
type input "oil"
click at [568, 444] on label at bounding box center [575, 442] width 15 height 15
click at [568, 444] on input "checkbox" at bounding box center [574, 443] width 13 height 13
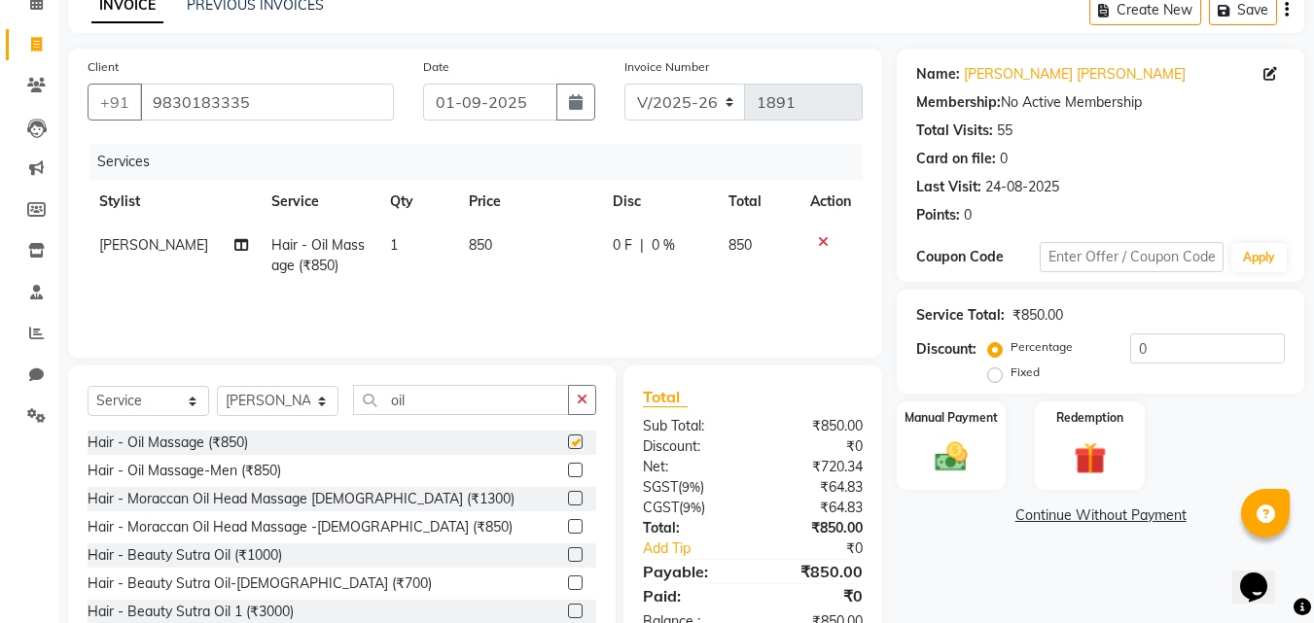
checkbox input "false"
click at [465, 407] on input "oil" at bounding box center [461, 400] width 216 height 30
type input "o"
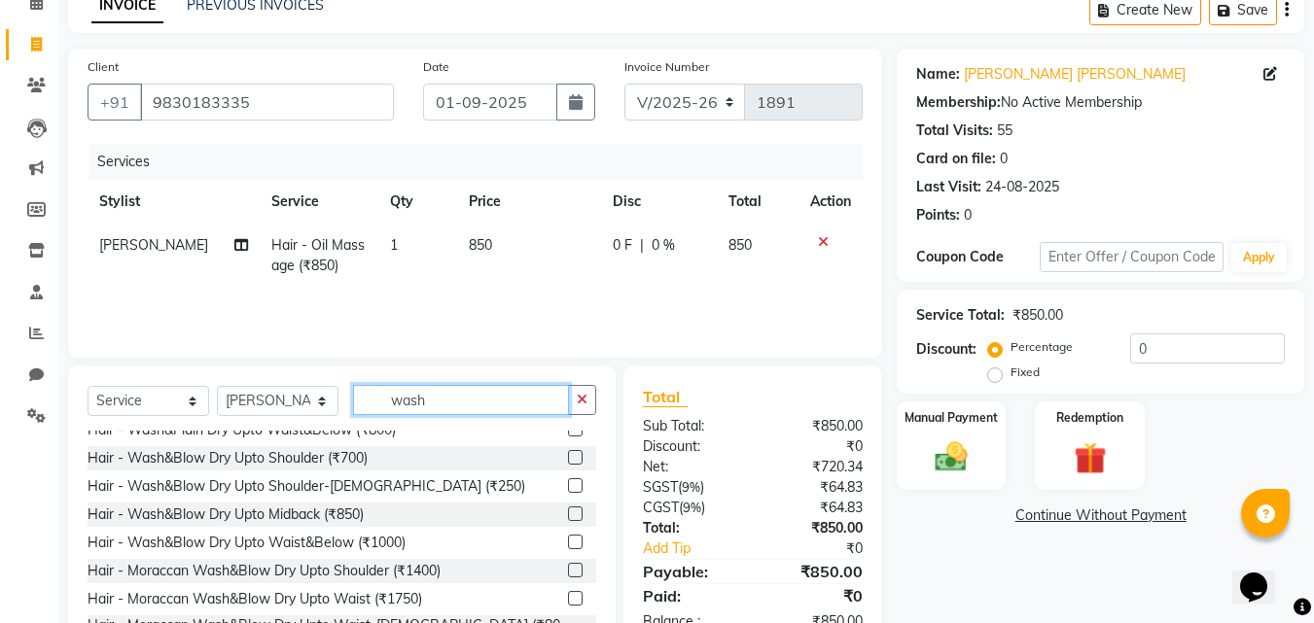
type input "wash"
click at [568, 516] on label at bounding box center [575, 514] width 15 height 15
click at [568, 516] on input "checkbox" at bounding box center [574, 515] width 13 height 13
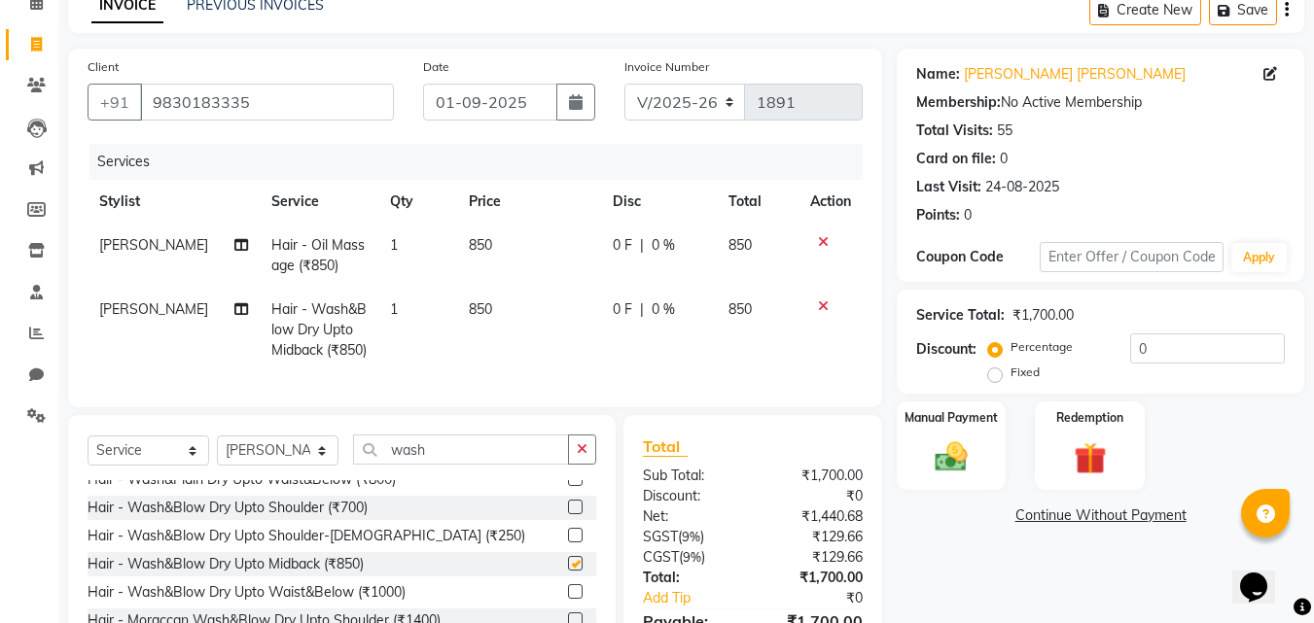
checkbox input "false"
click at [437, 465] on input "wash" at bounding box center [461, 450] width 216 height 30
type input "w"
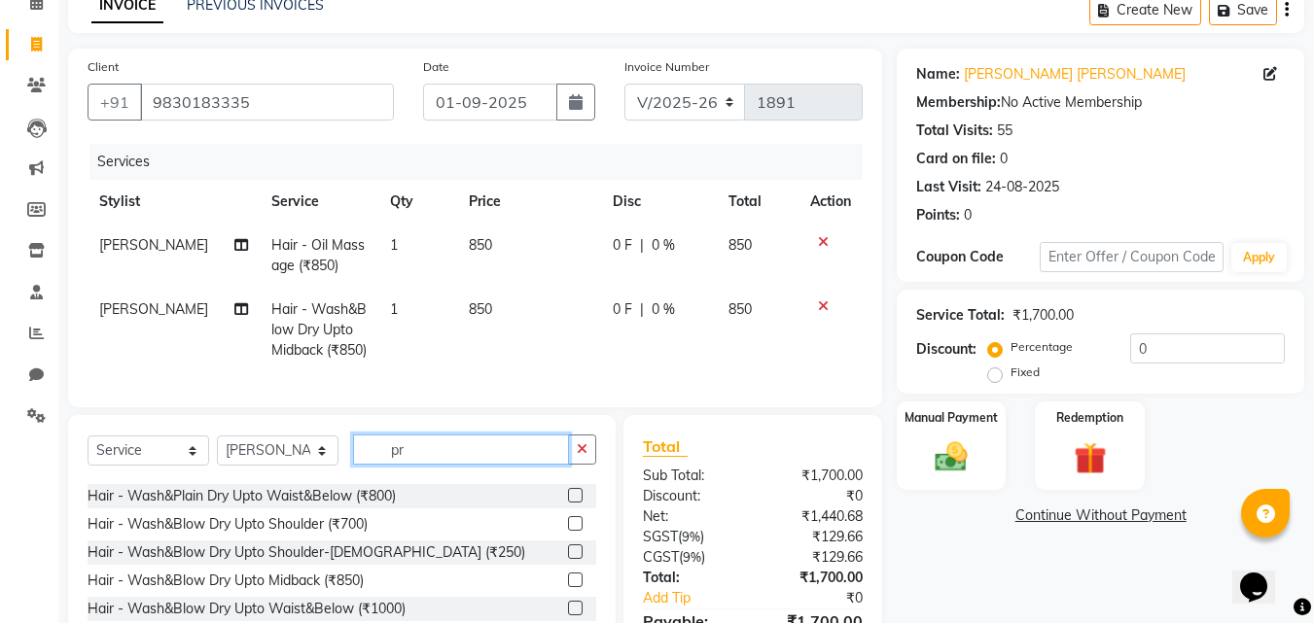
scroll to position [0, 0]
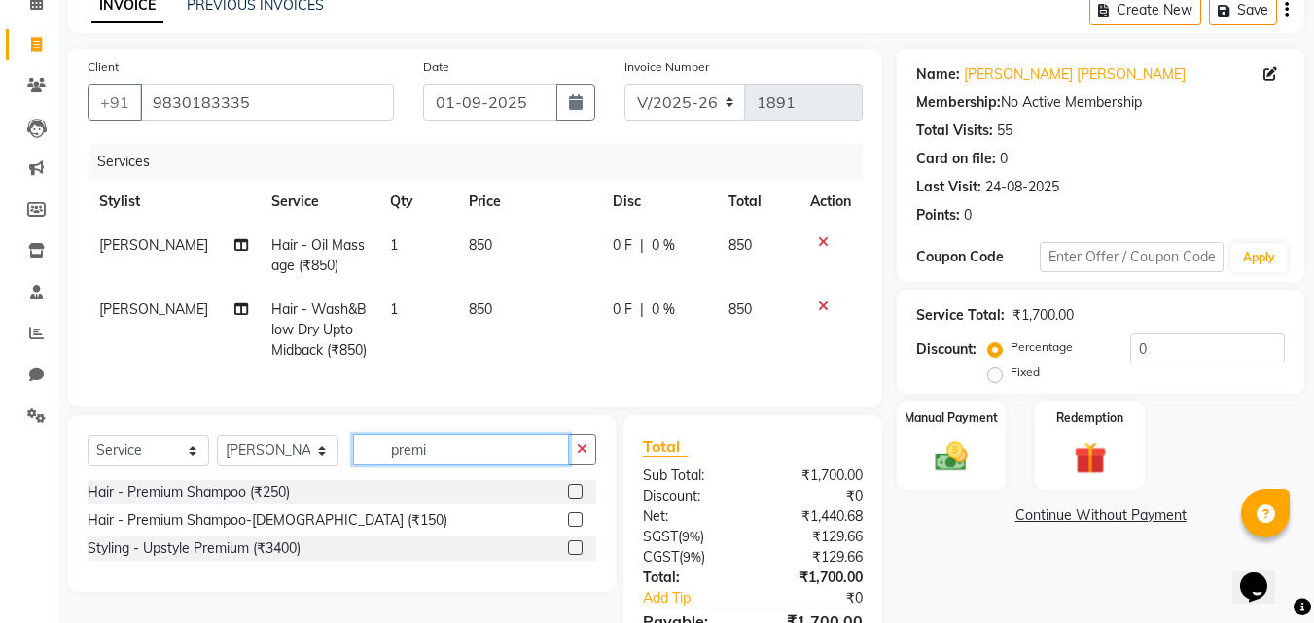
type input "premi"
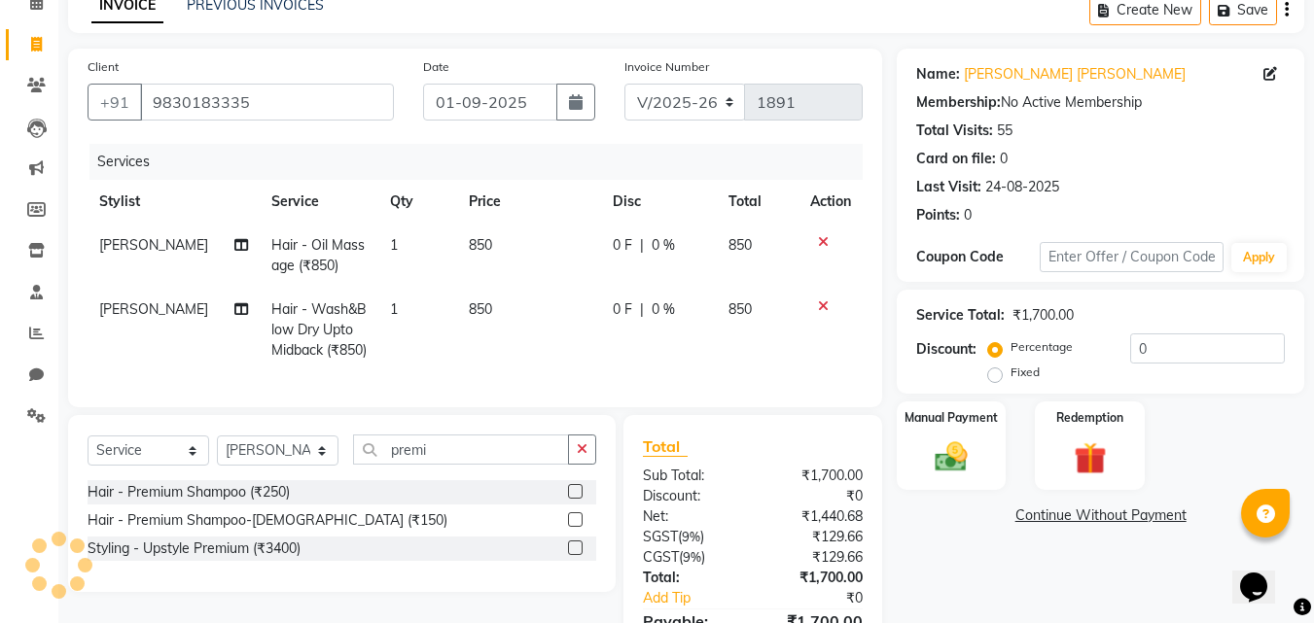
click at [575, 499] on label at bounding box center [575, 491] width 15 height 15
click at [575, 499] on input "checkbox" at bounding box center [574, 492] width 13 height 13
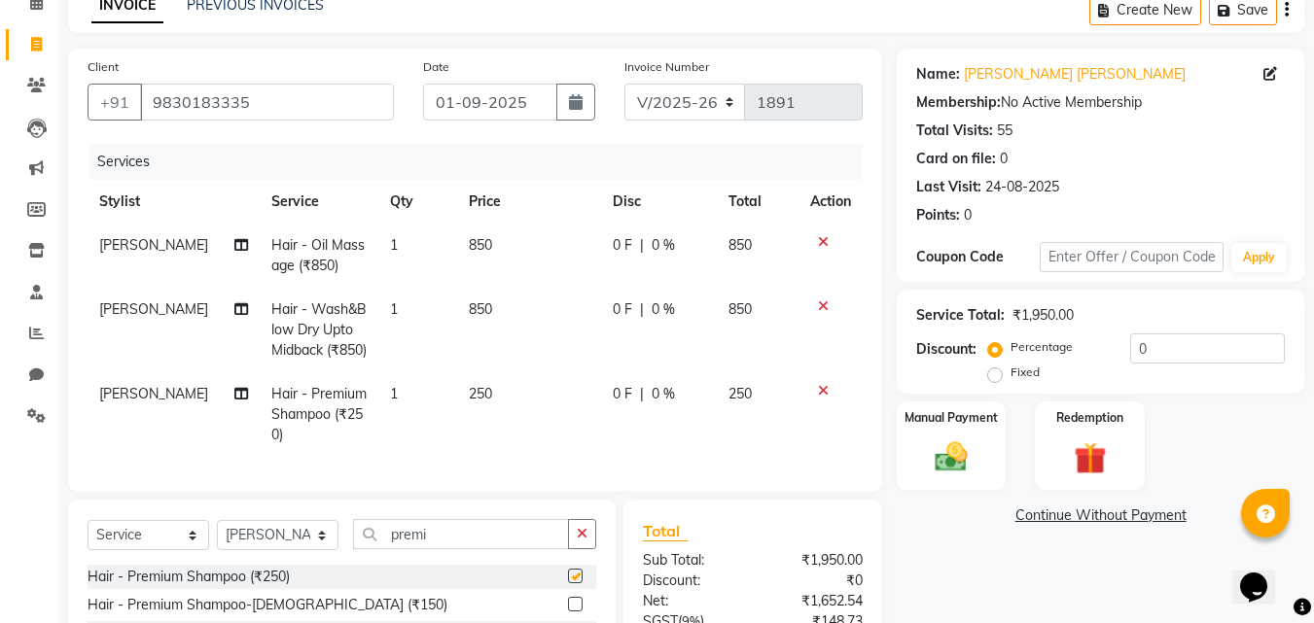
checkbox input "false"
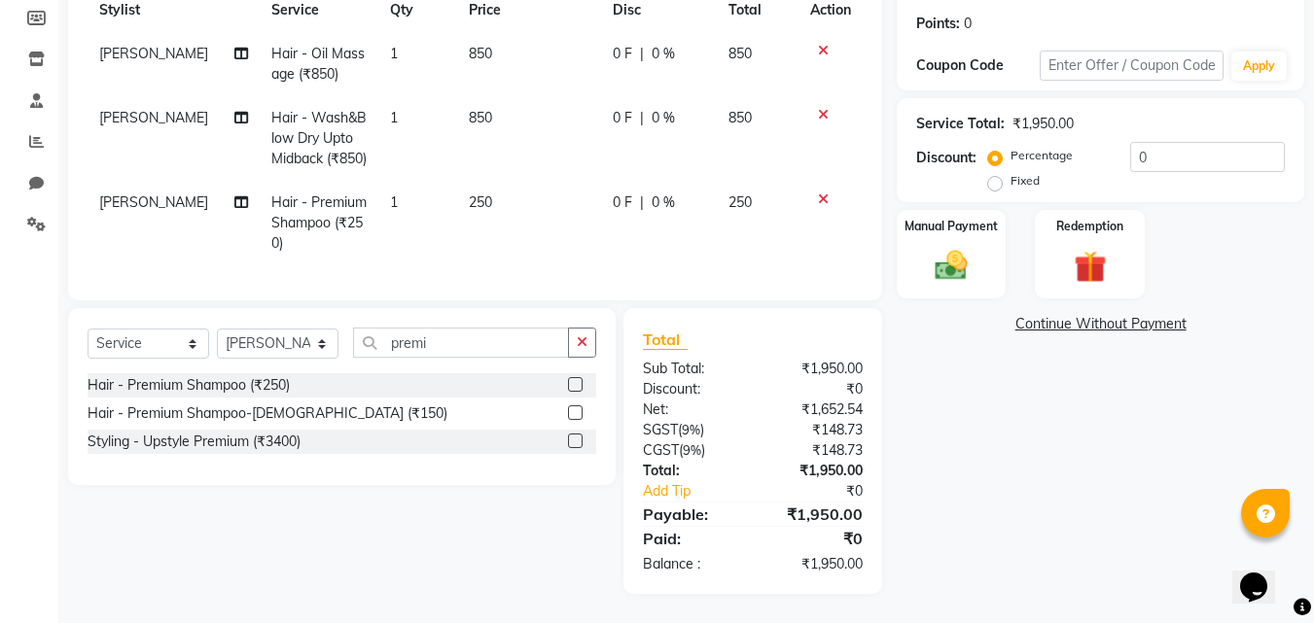
scroll to position [324, 0]
click at [973, 246] on img at bounding box center [951, 265] width 54 height 39
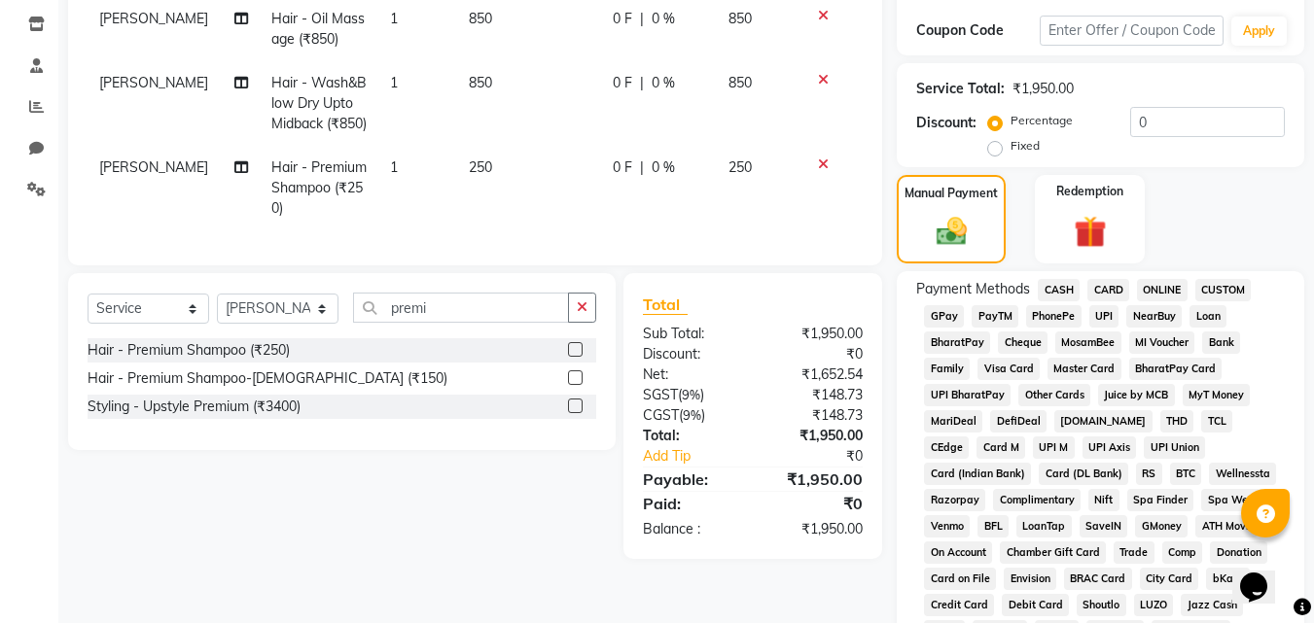
click at [1159, 292] on span "ONLINE" at bounding box center [1162, 290] width 51 height 22
click at [1091, 313] on span "UPI" at bounding box center [1104, 316] width 30 height 22
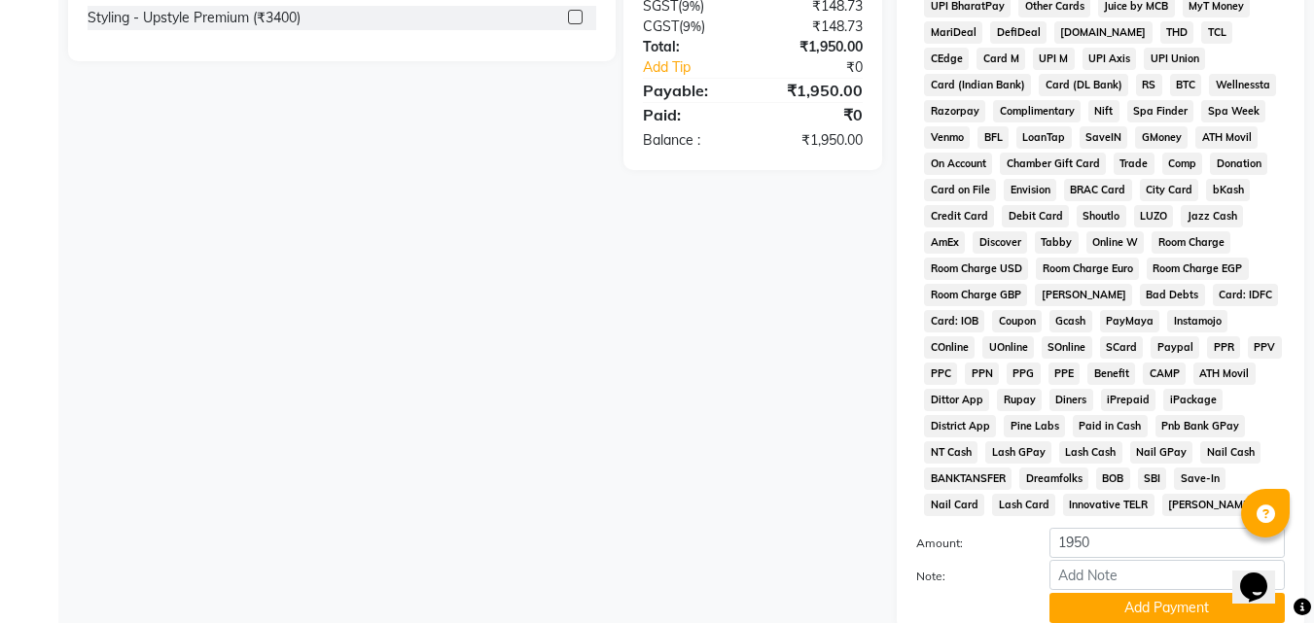
scroll to position [864, 0]
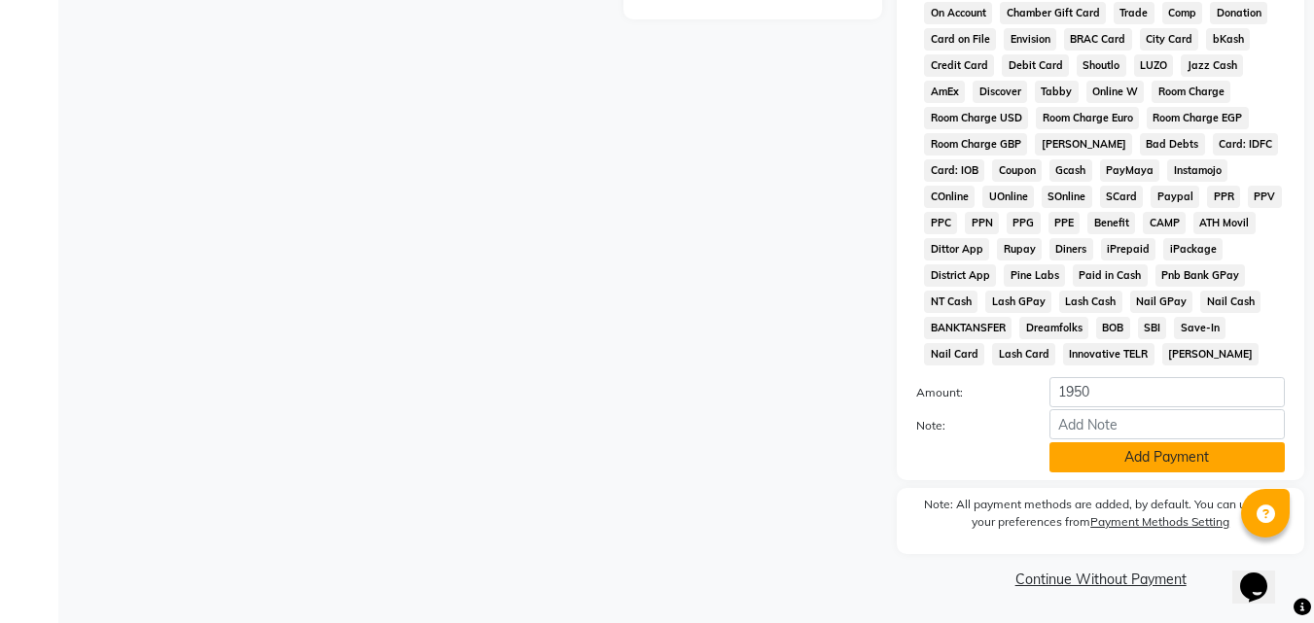
click at [1157, 459] on button "Add Payment" at bounding box center [1167, 458] width 235 height 30
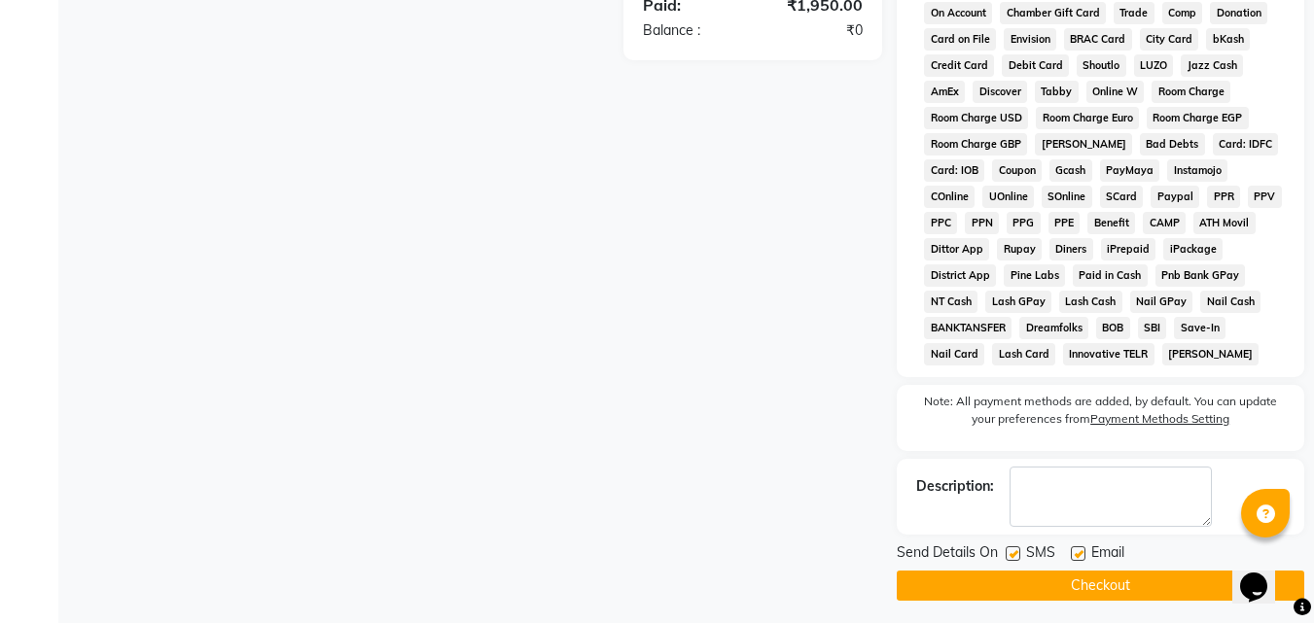
click at [1074, 584] on button "Checkout" at bounding box center [1101, 586] width 408 height 30
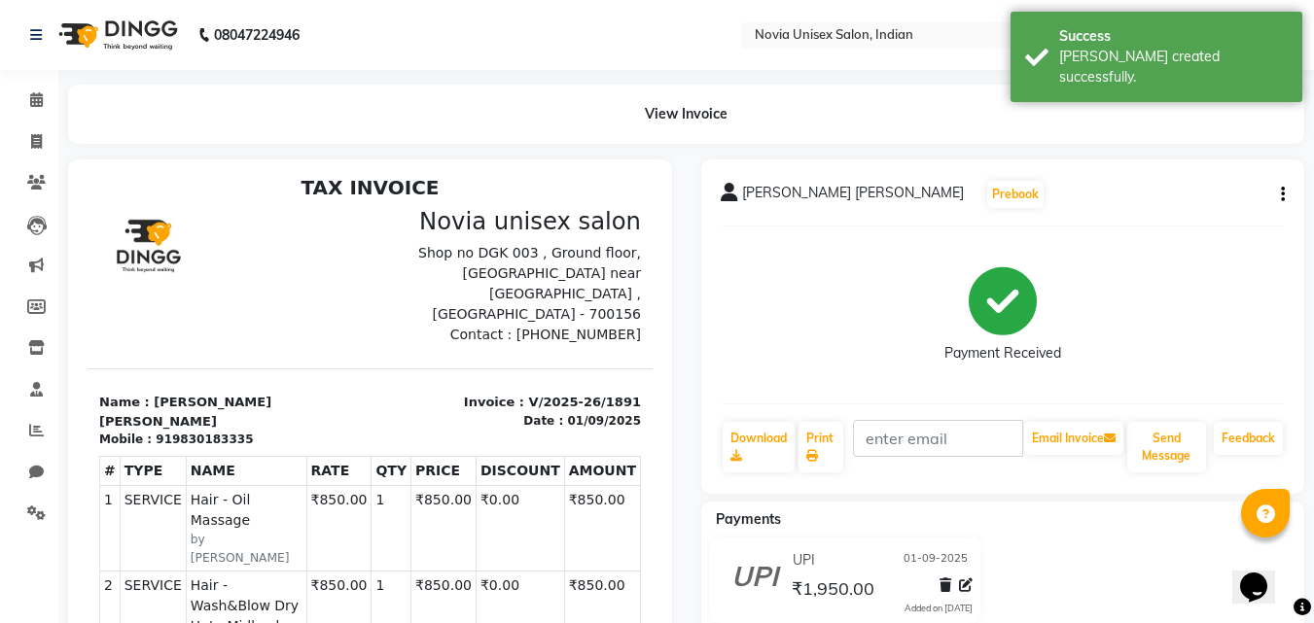
scroll to position [16, 0]
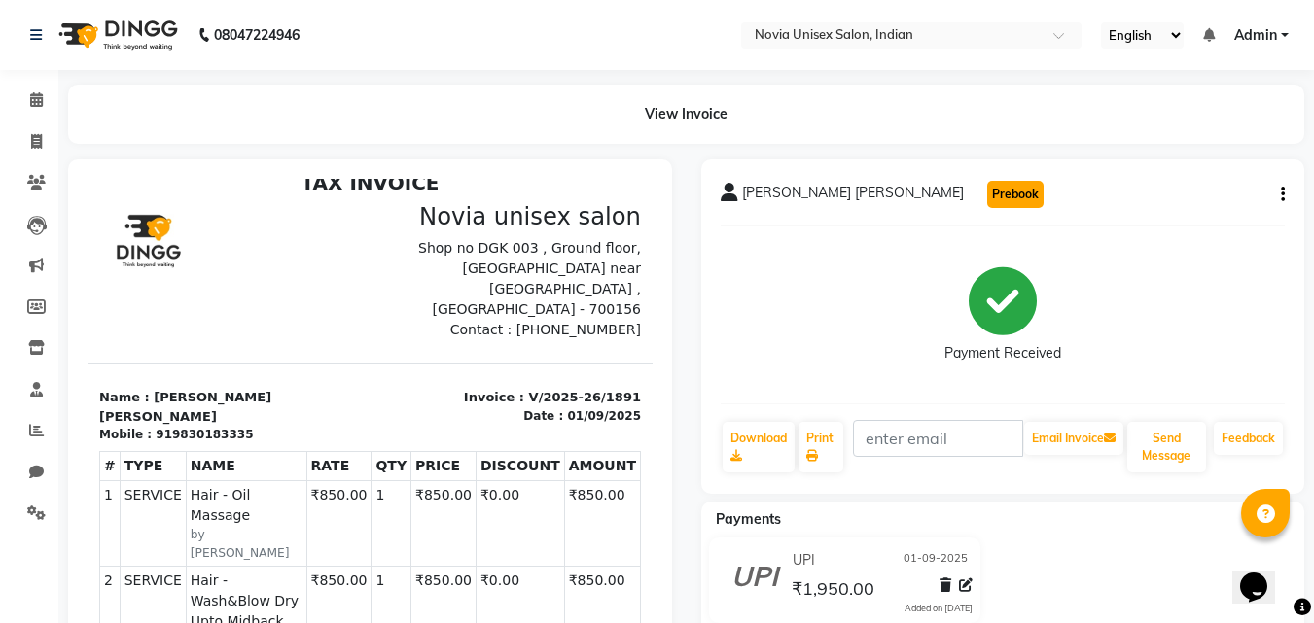
click at [987, 201] on button "Prebook" at bounding box center [1015, 194] width 56 height 27
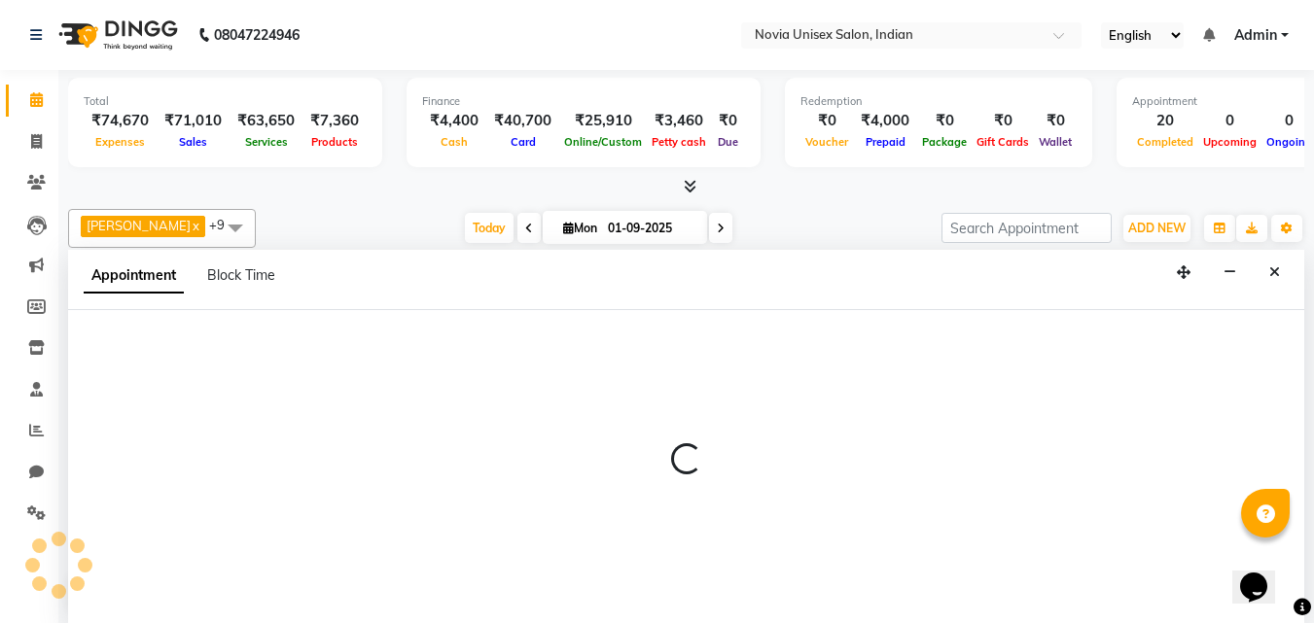
scroll to position [1, 0]
select select "89573"
select select "tentative"
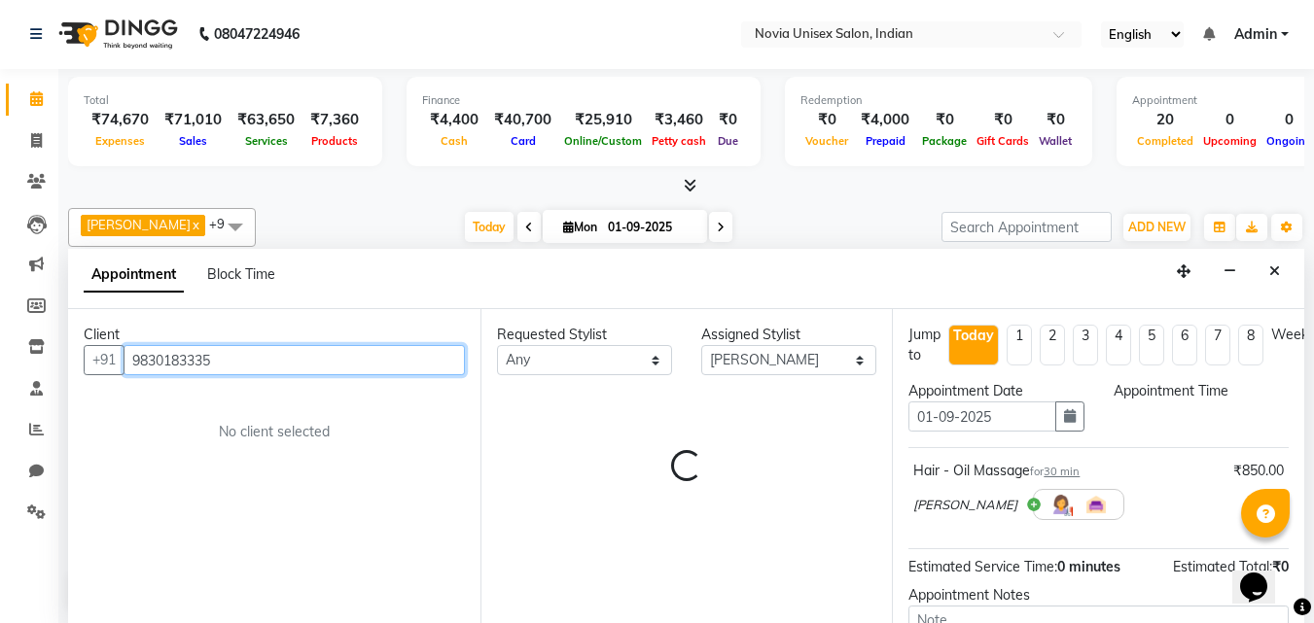
select select "540"
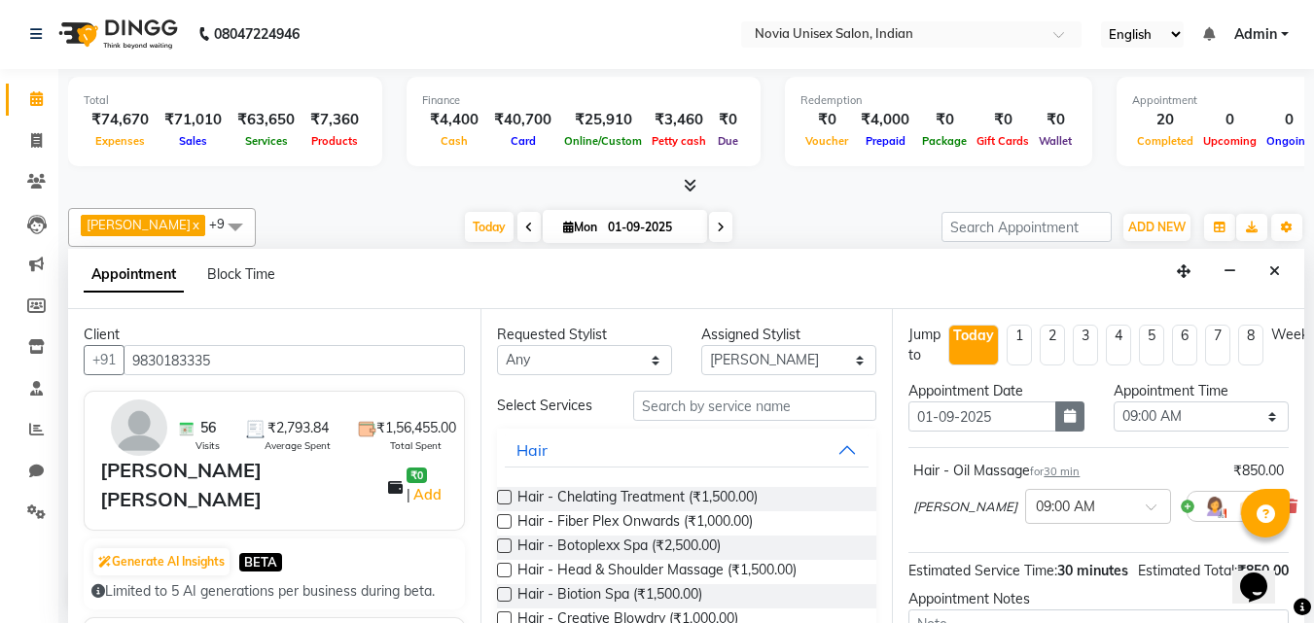
click at [1066, 414] on icon "button" at bounding box center [1070, 416] width 12 height 14
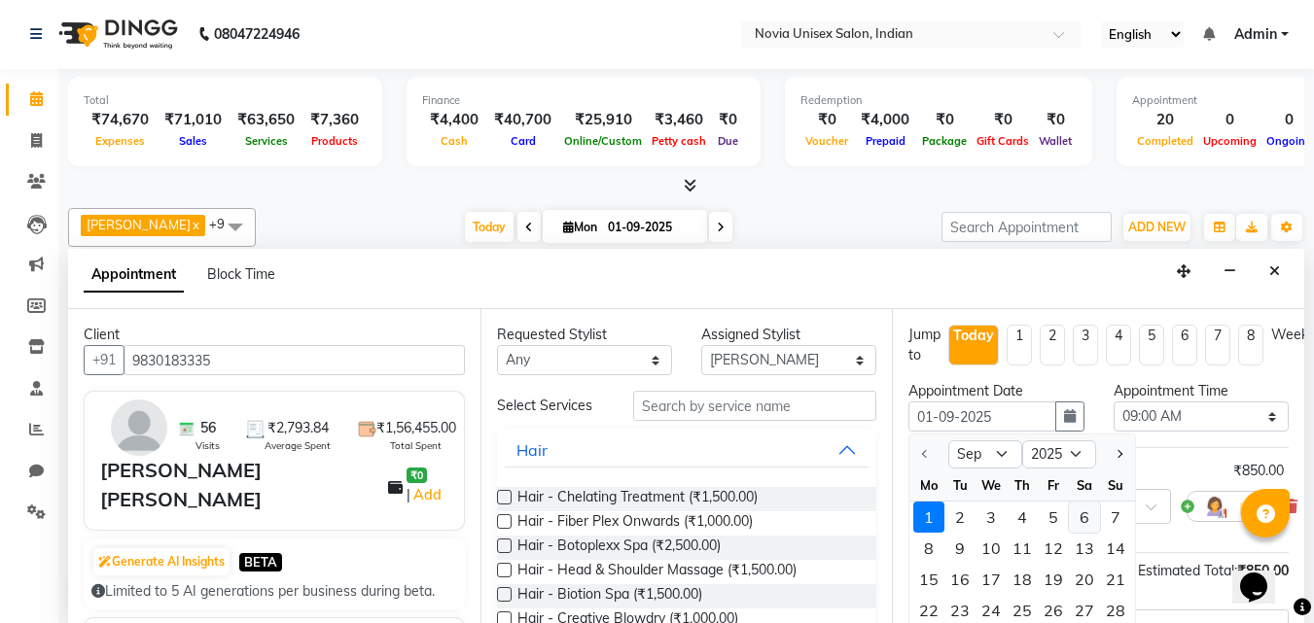
click at [1081, 519] on div "6" at bounding box center [1084, 517] width 31 height 31
type input "[DATE]"
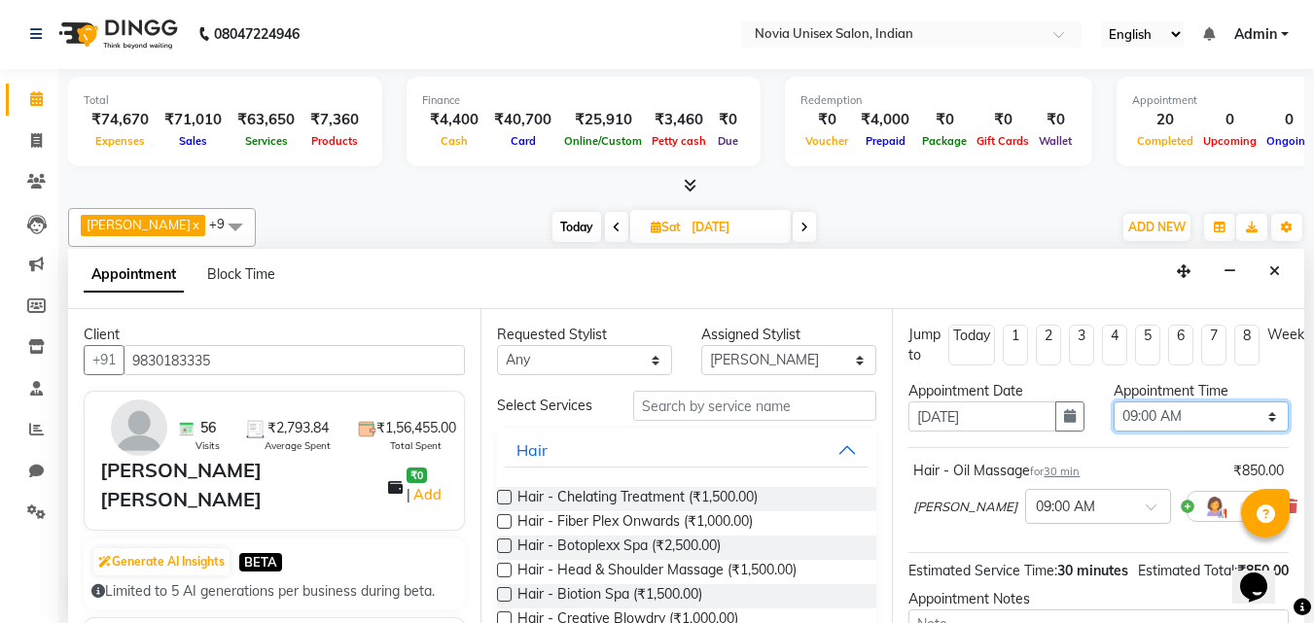
click at [1171, 415] on select "Select 09:00 AM 09:15 AM 09:30 AM 09:45 AM 10:00 AM 10:15 AM 10:30 AM 10:45 AM …" at bounding box center [1201, 417] width 175 height 30
select select "870"
click at [1114, 402] on select "Select 09:00 AM 09:15 AM 09:30 AM 09:45 AM 10:00 AM 10:15 AM 10:30 AM 10:45 AM …" at bounding box center [1201, 417] width 175 height 30
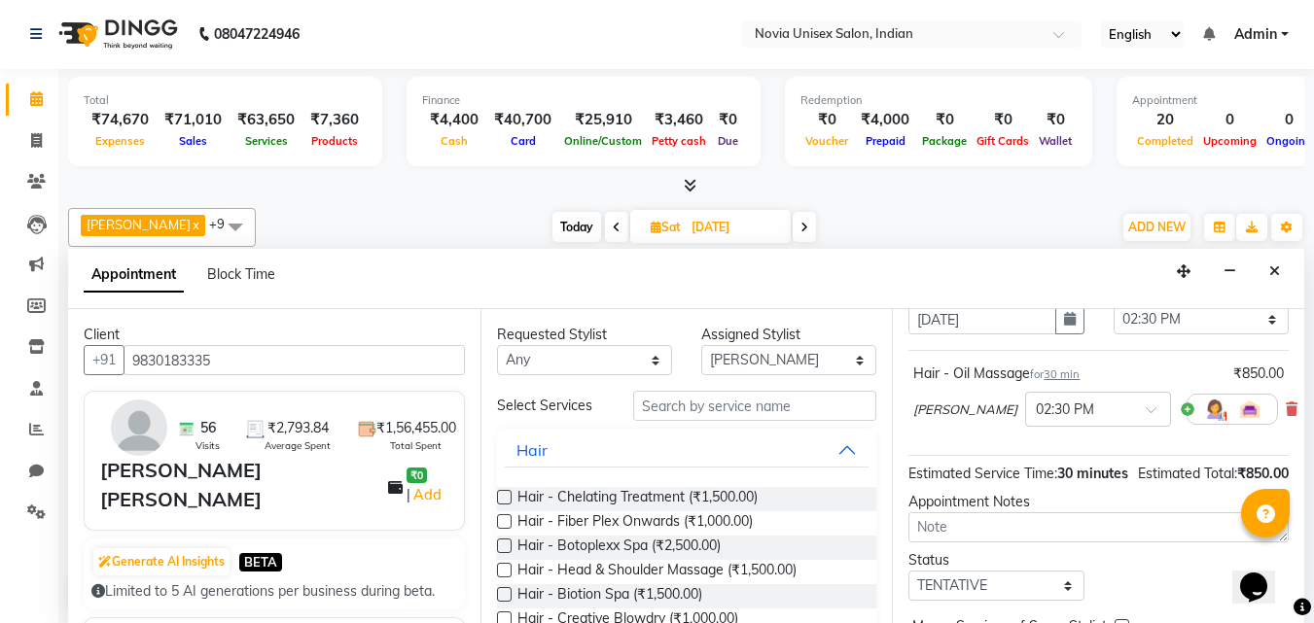
click at [947, 413] on span "[PERSON_NAME]" at bounding box center [965, 410] width 104 height 19
click at [1074, 415] on div at bounding box center [1098, 408] width 144 height 20
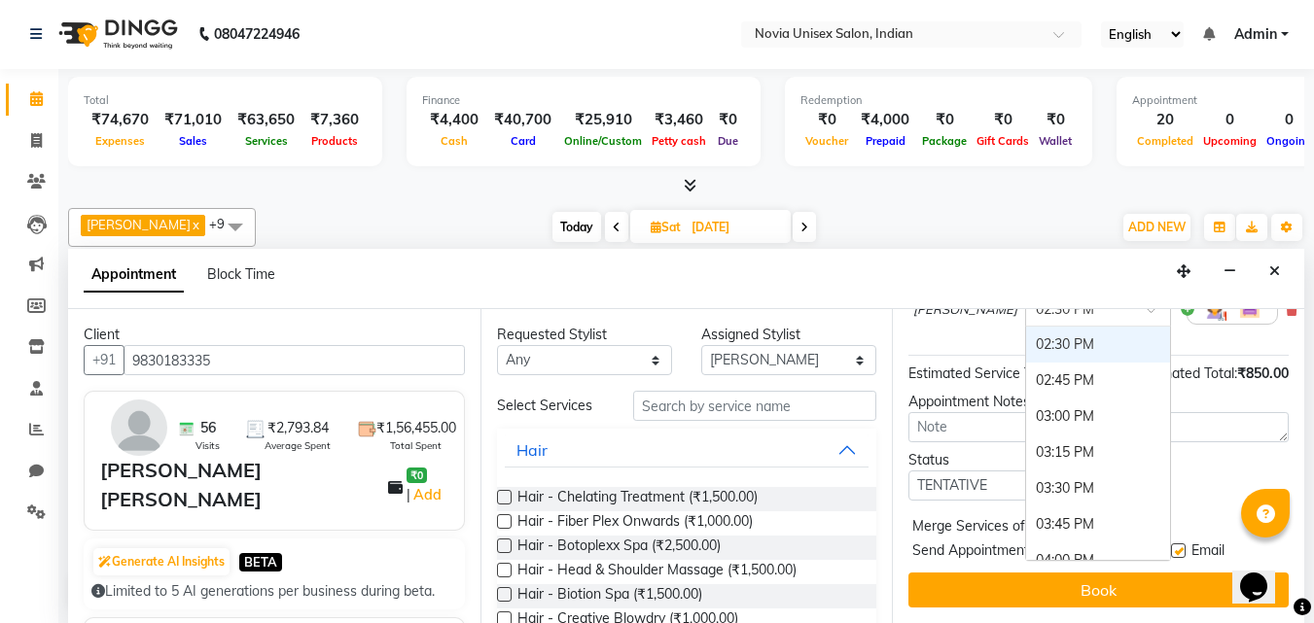
scroll to position [232, 0]
click at [901, 224] on div "Today Sat 06-09-2025" at bounding box center [684, 227] width 837 height 29
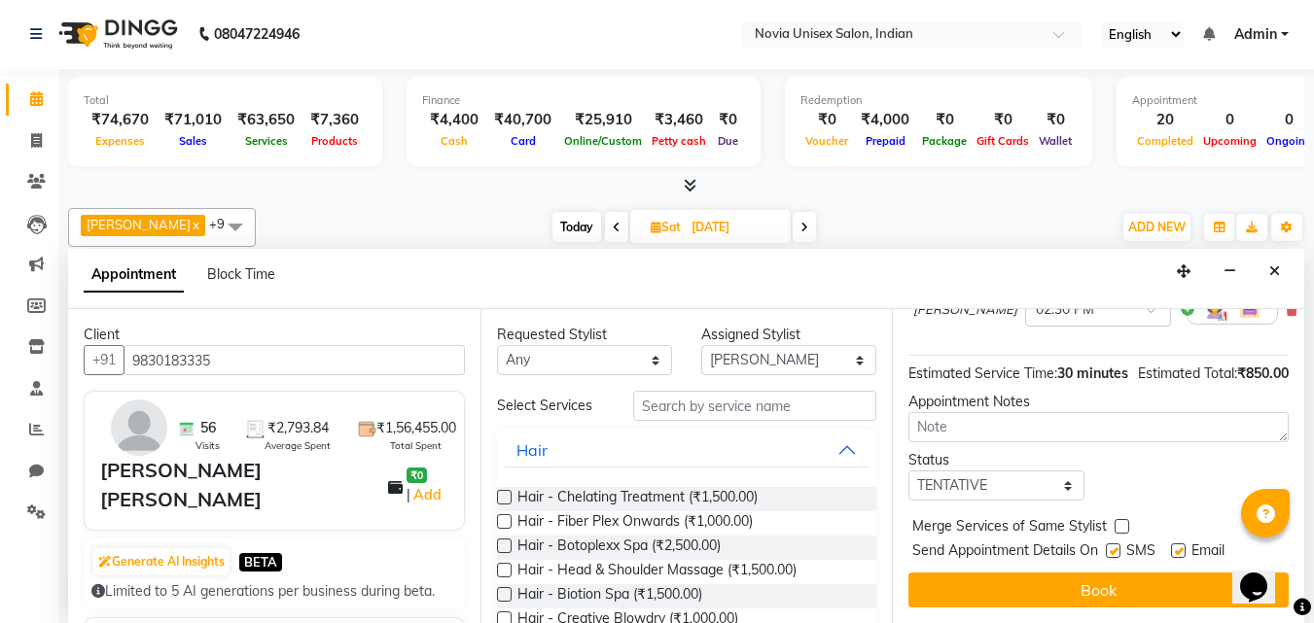
scroll to position [0, 0]
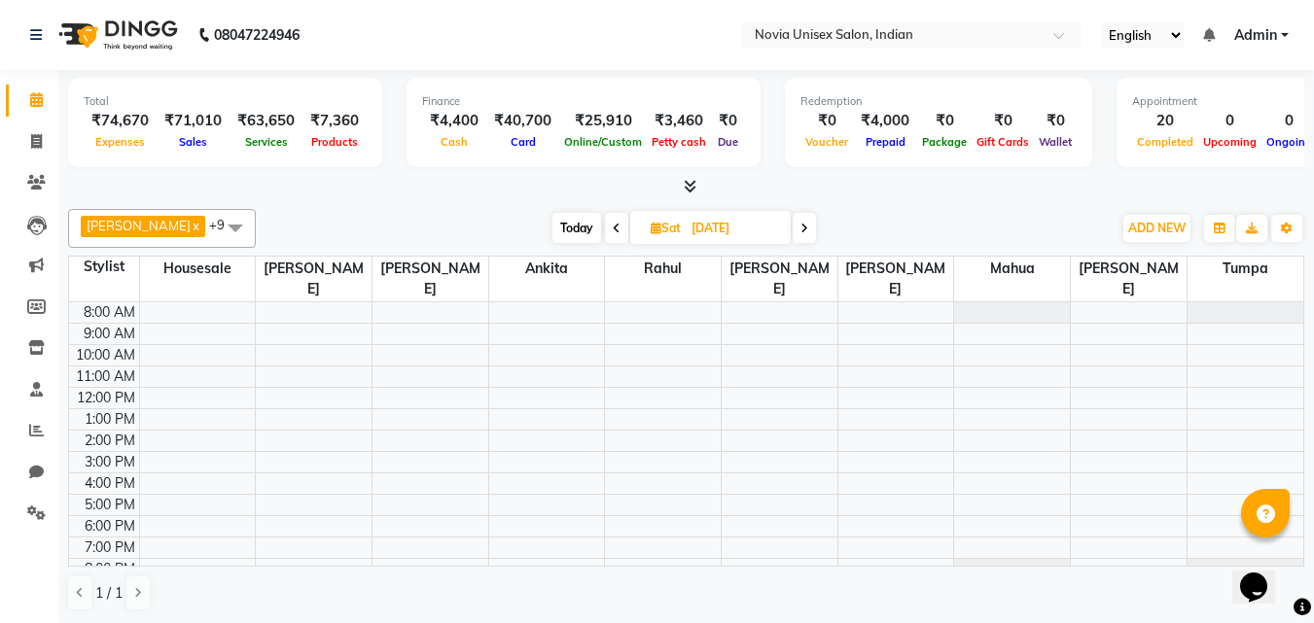
click at [327, 143] on span "Products" at bounding box center [334, 142] width 56 height 14
click at [32, 426] on icon at bounding box center [36, 430] width 15 height 15
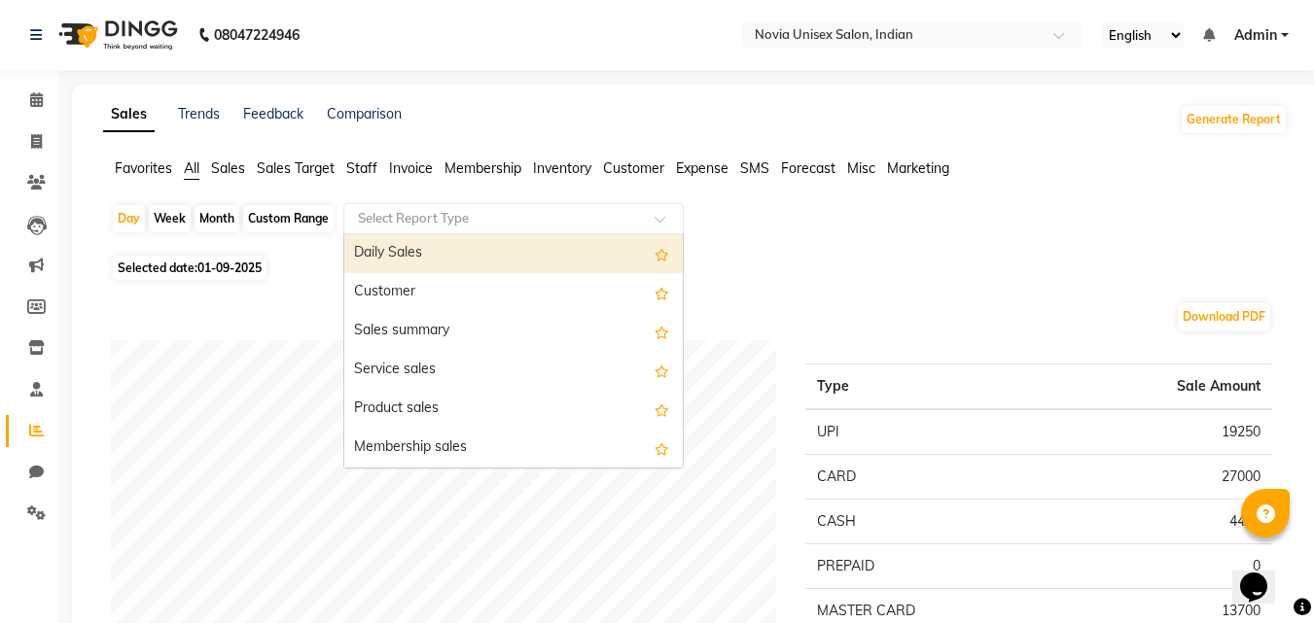
click at [423, 218] on input "text" at bounding box center [494, 218] width 280 height 19
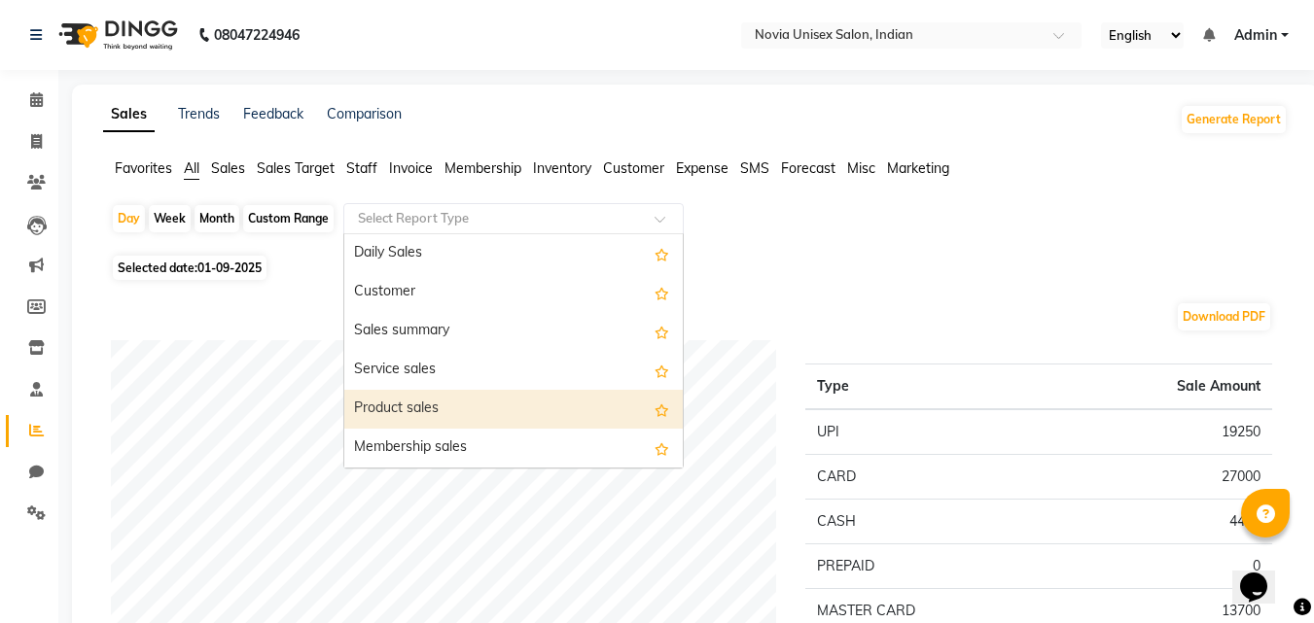
click at [436, 409] on div "Product sales" at bounding box center [513, 409] width 338 height 39
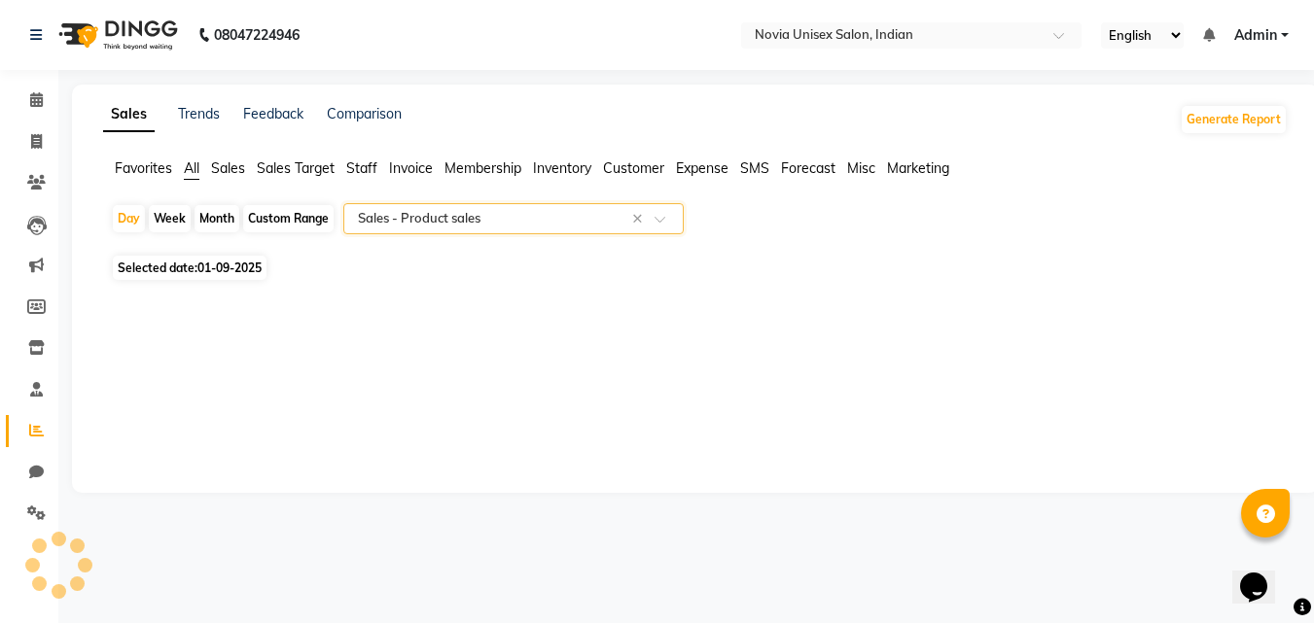
select select "filtered_report"
select select "csv"
click at [23, 390] on span at bounding box center [36, 390] width 34 height 22
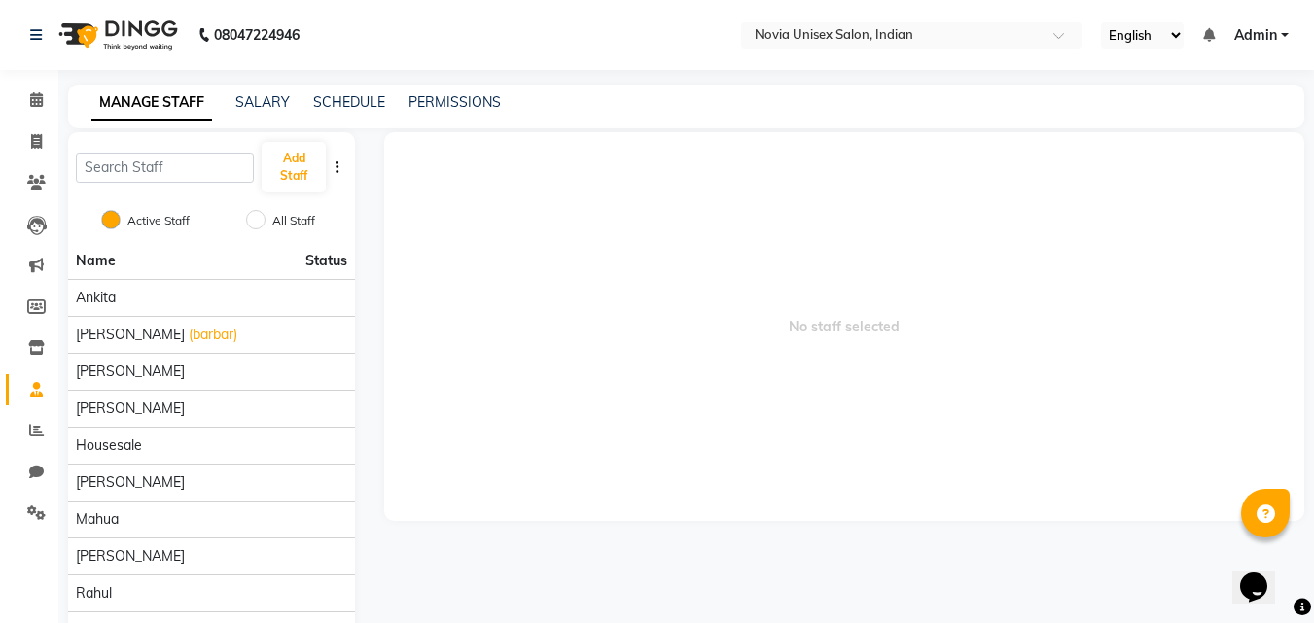
click at [352, 114] on div "MANAGE STAFF SALARY SCHEDULE PERMISSIONS" at bounding box center [686, 107] width 1236 height 44
click at [363, 101] on link "SCHEDULE" at bounding box center [349, 102] width 72 height 18
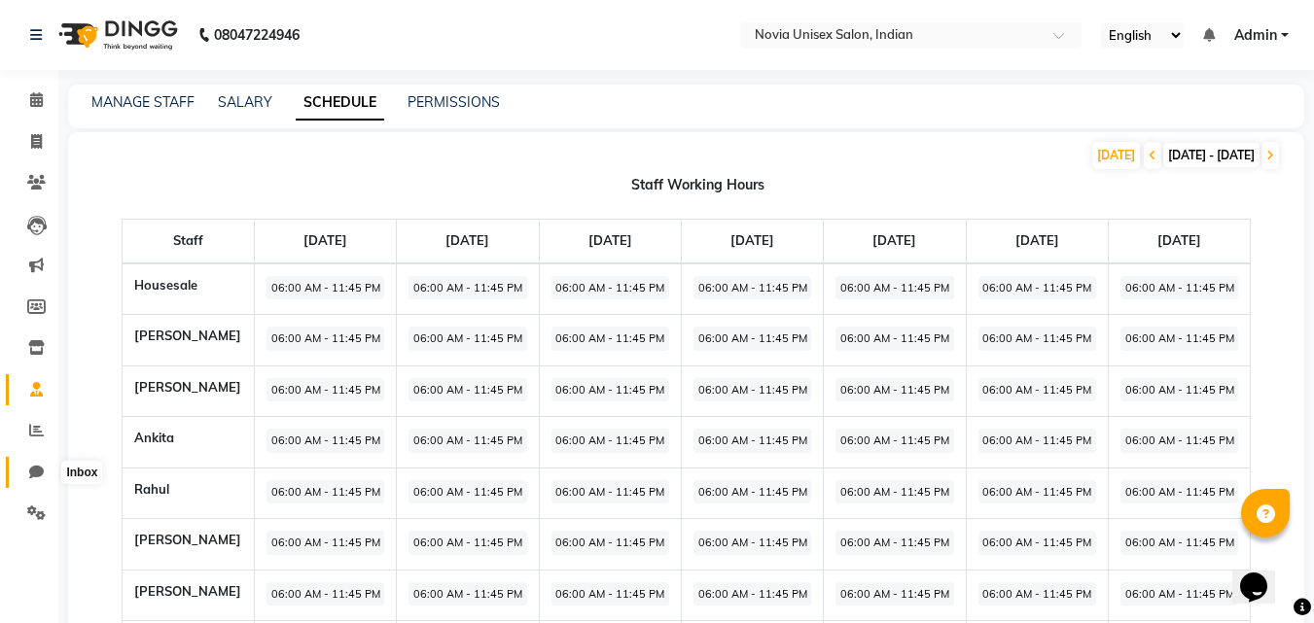
click at [40, 471] on icon at bounding box center [36, 472] width 15 height 15
select select "100"
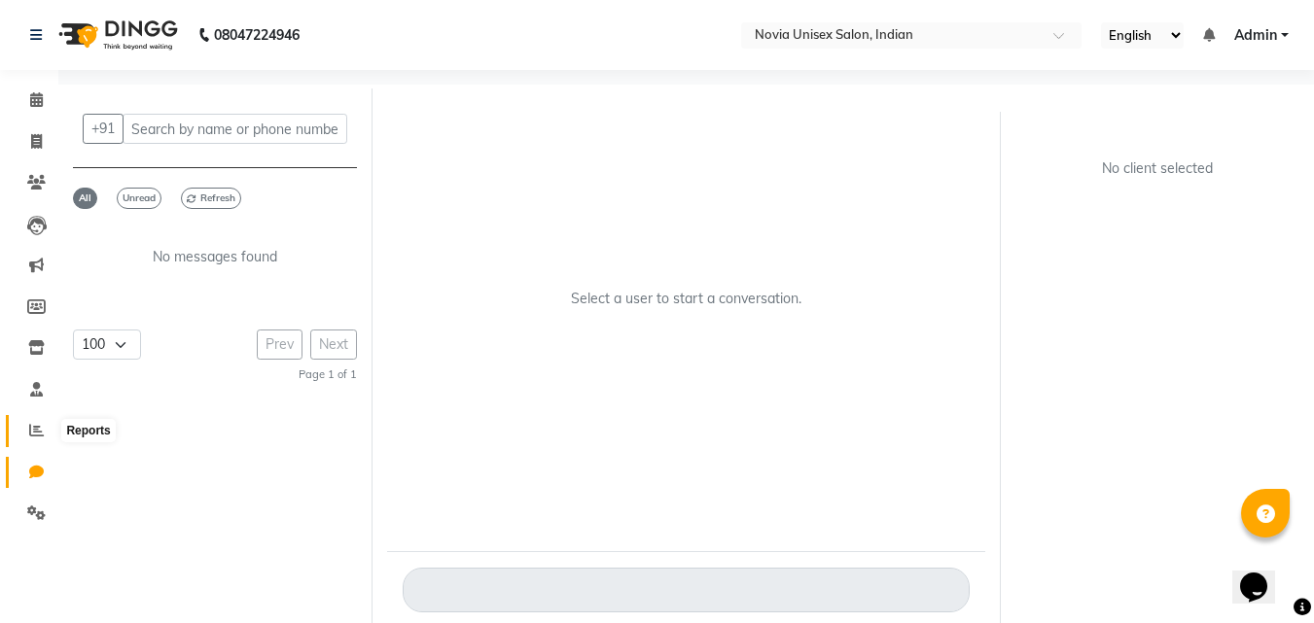
click at [46, 435] on span at bounding box center [36, 431] width 34 height 22
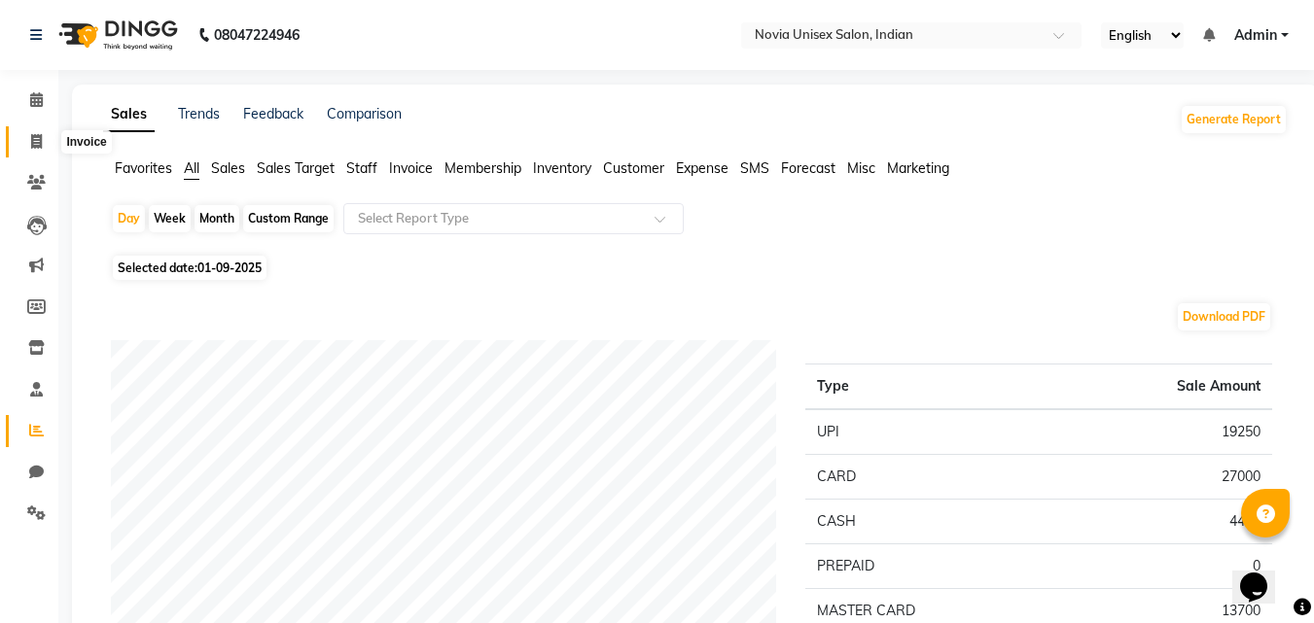
click at [49, 140] on span at bounding box center [36, 142] width 34 height 22
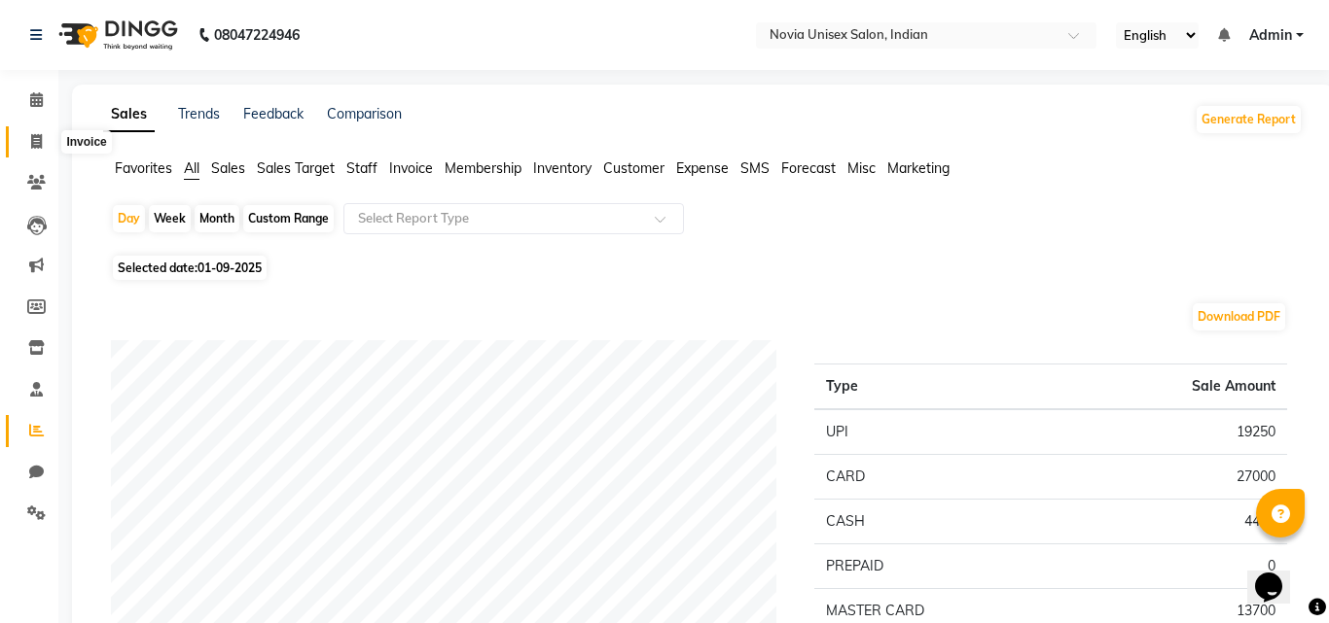
select select "8772"
select select "service"
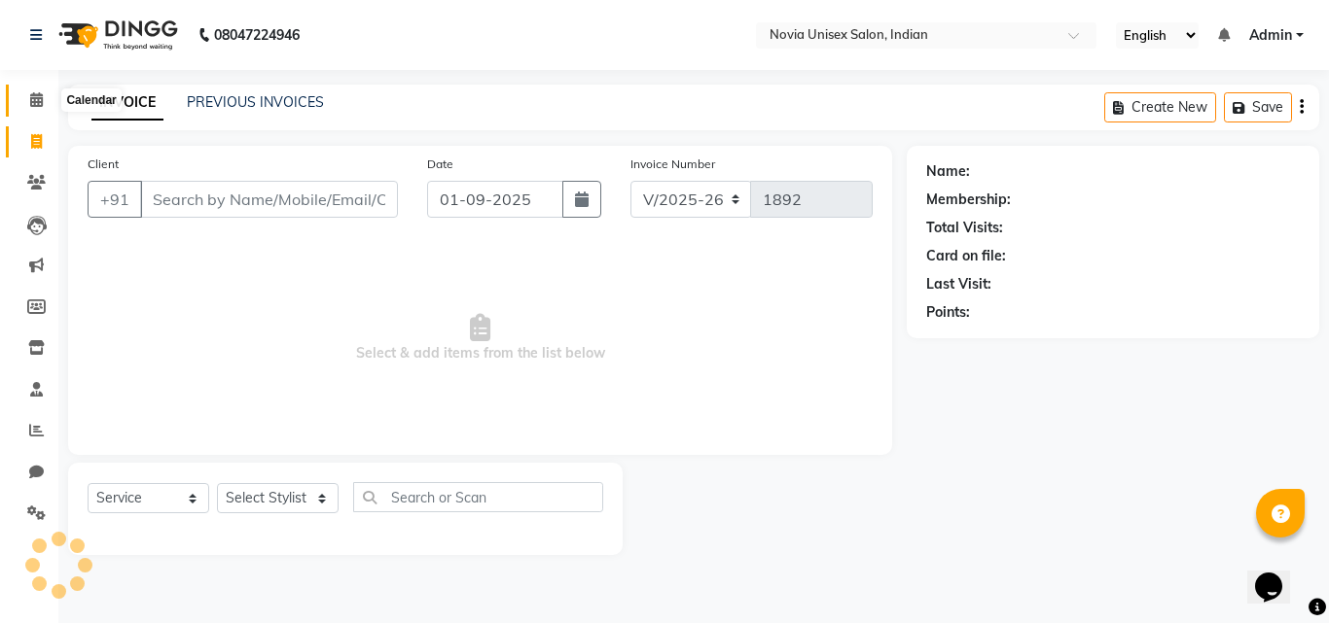
click at [50, 106] on span at bounding box center [36, 100] width 34 height 22
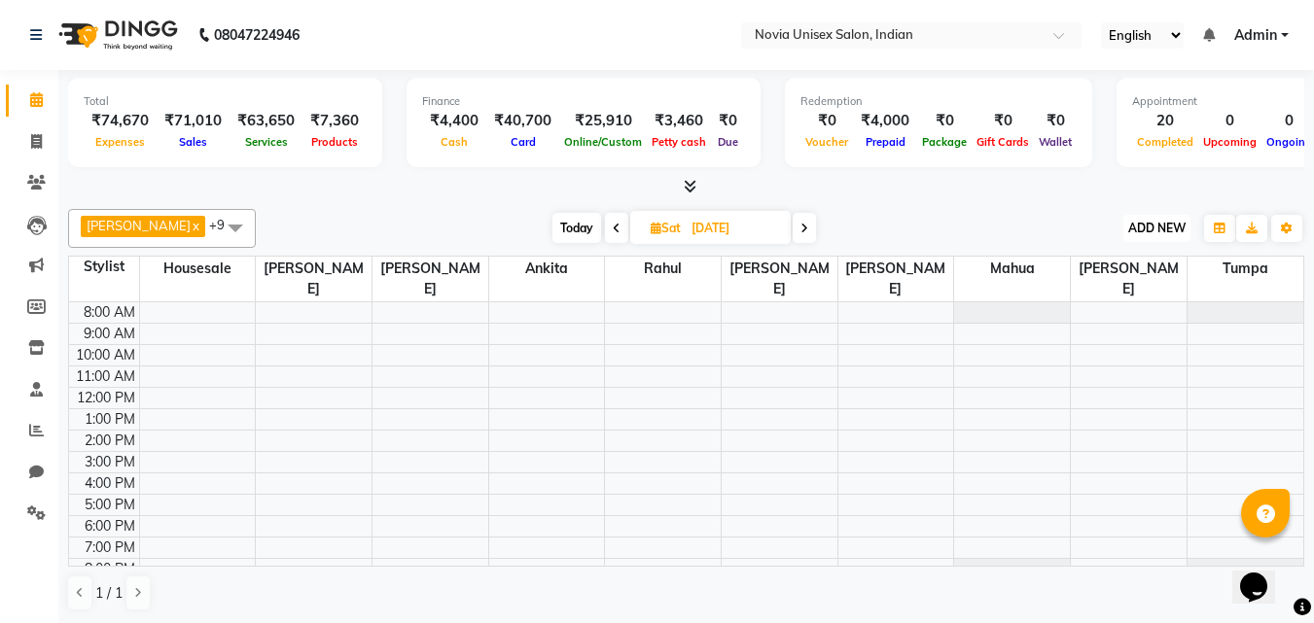
click at [1183, 226] on span "ADD NEW" at bounding box center [1156, 228] width 57 height 15
click at [1111, 313] on link "Add Expense" at bounding box center [1113, 315] width 154 height 25
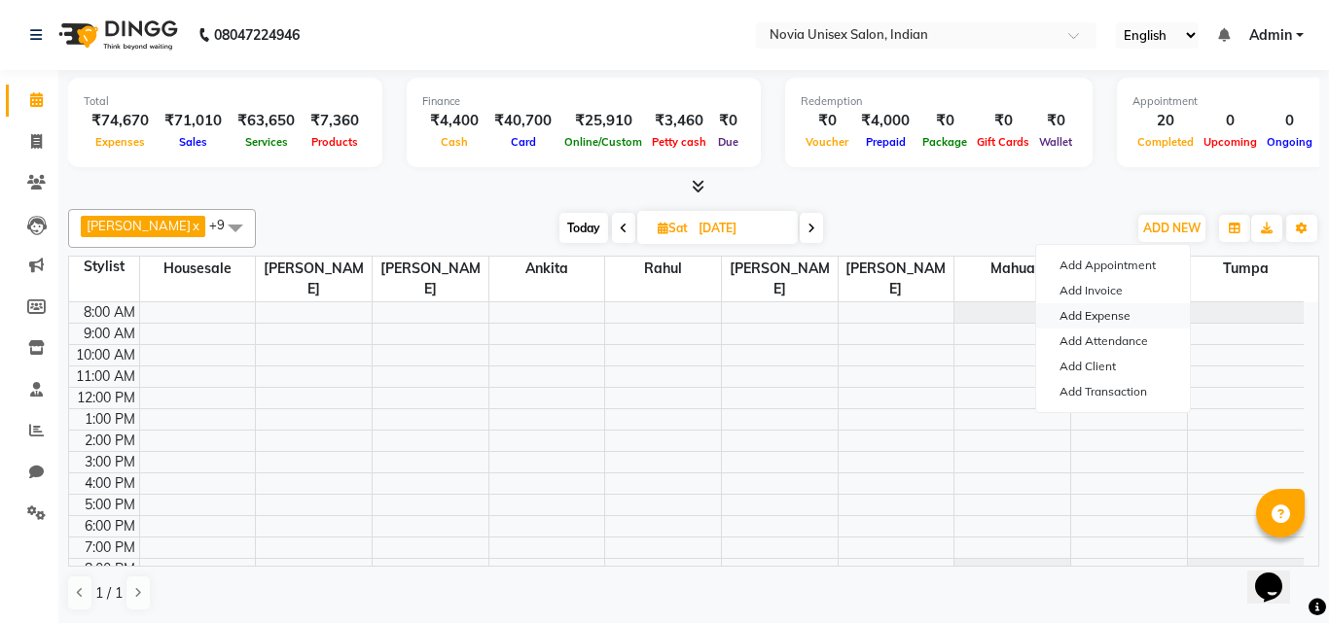
select select "1"
select select "8075"
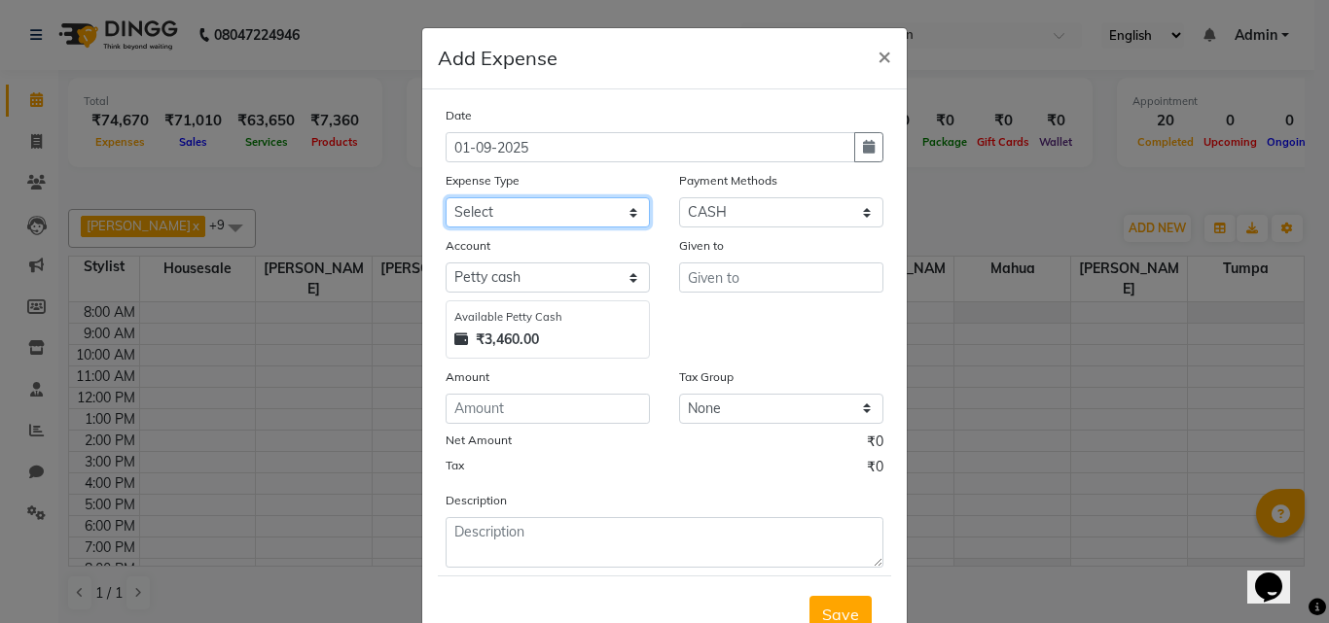
click at [554, 198] on select "Select Advance Salary Bank charges Car maintenance Cash transfer to bank Cash t…" at bounding box center [547, 212] width 204 height 30
select select "16"
click at [445, 197] on select "Select Advance Salary Bank charges Car maintenance Cash transfer to bank Cash t…" at bounding box center [547, 212] width 204 height 30
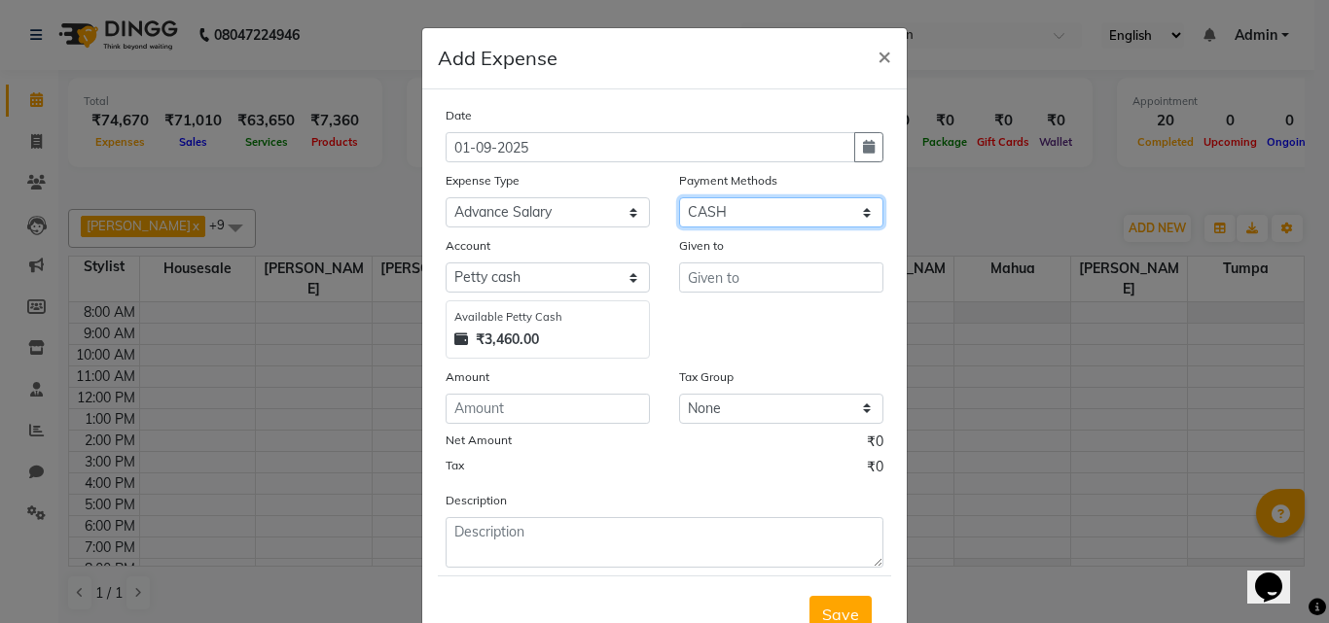
click at [733, 218] on select "Select CASH CARD ONLINE CUSTOM GPay PayTM PhonePe UPI NearBuy Points Wallet Loa…" at bounding box center [781, 212] width 204 height 30
select select "3"
click at [679, 197] on select "Select CASH CARD ONLINE CUSTOM GPay PayTM PhonePe UPI NearBuy Points Wallet Loa…" at bounding box center [781, 212] width 204 height 30
select select "8076"
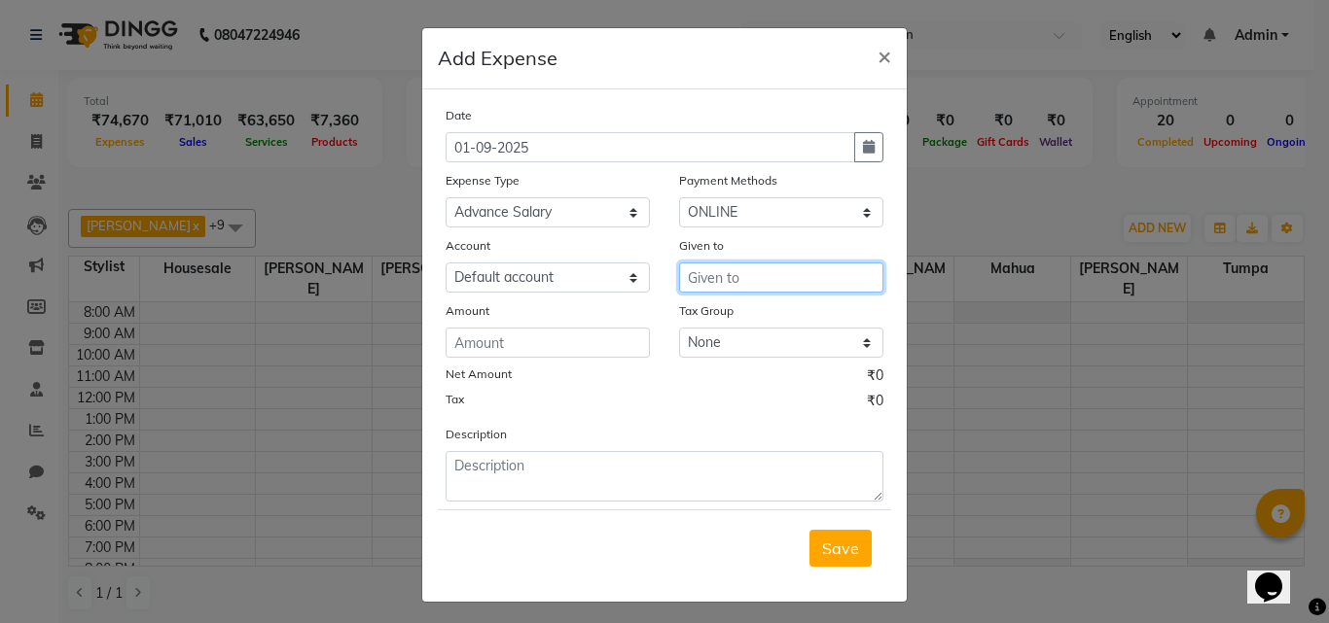
click at [731, 277] on input "text" at bounding box center [781, 278] width 204 height 30
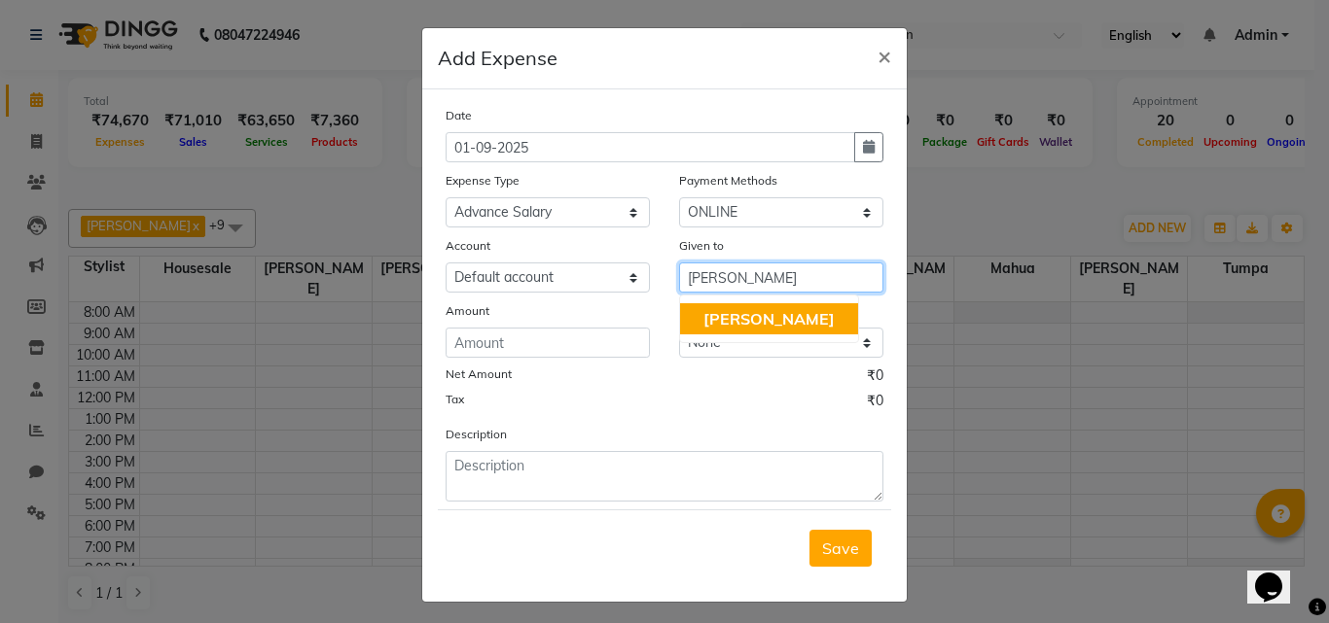
click at [741, 328] on span "[PERSON_NAME]" at bounding box center [768, 318] width 131 height 19
type input "[PERSON_NAME]"
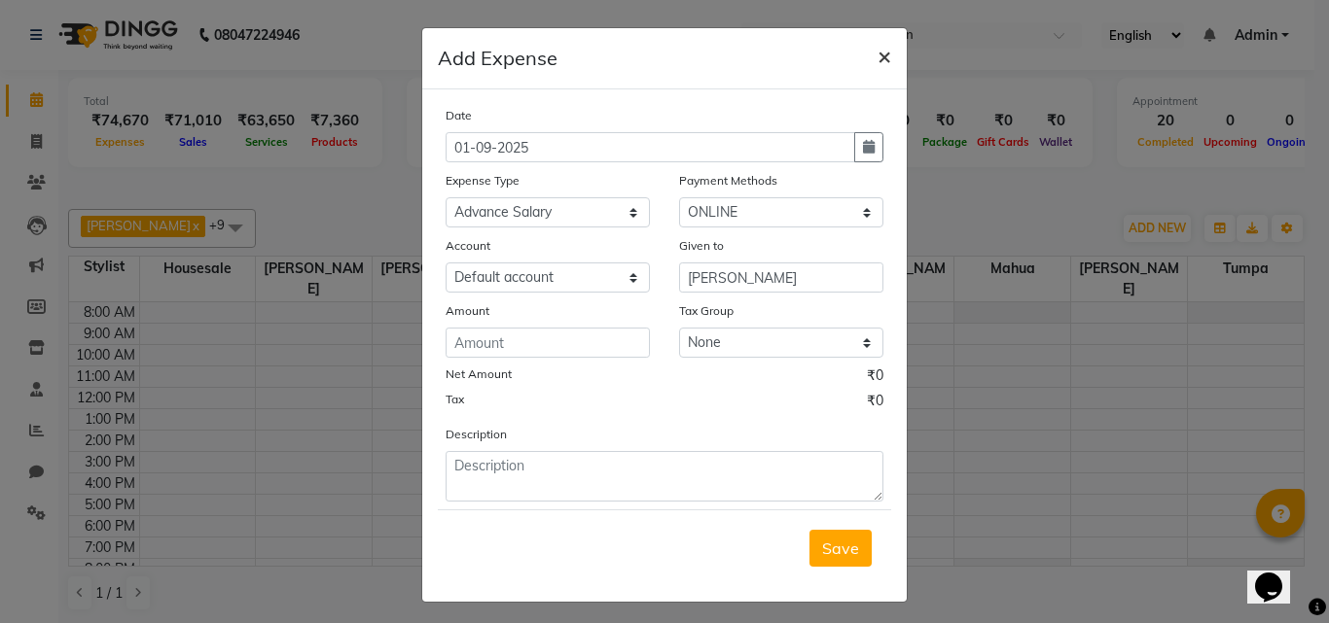
click at [877, 60] on span "×" at bounding box center [884, 55] width 14 height 29
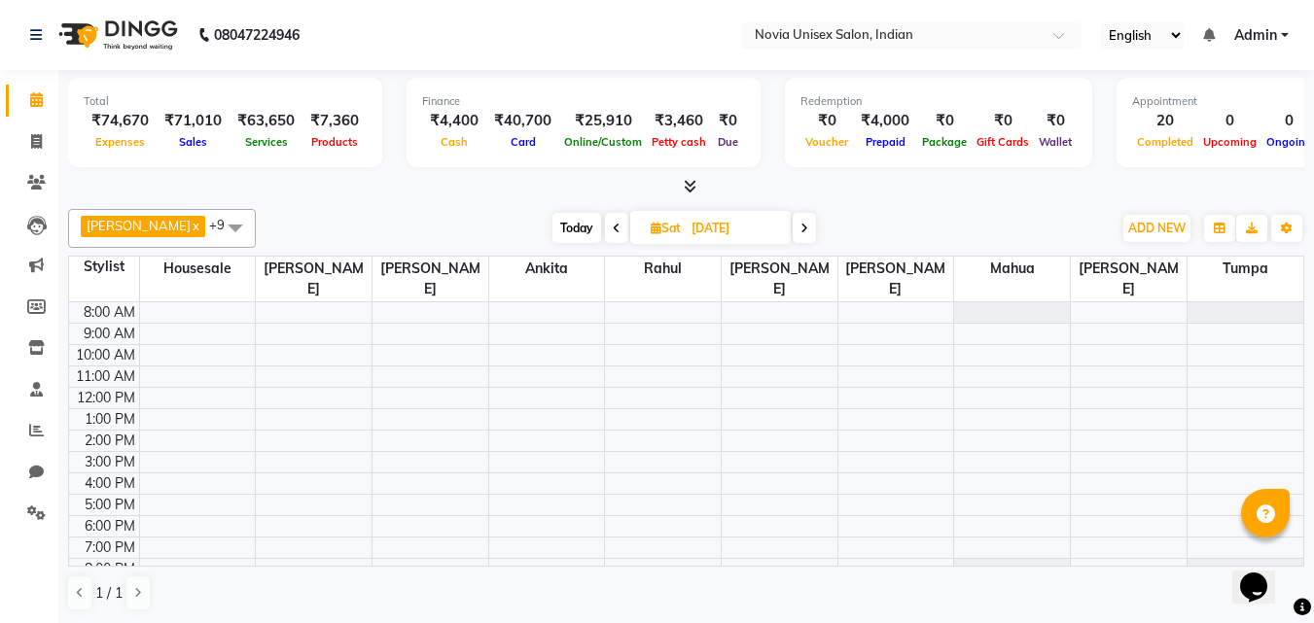
click at [138, 128] on div "₹74,670" at bounding box center [120, 121] width 73 height 22
click at [39, 433] on icon at bounding box center [36, 430] width 15 height 15
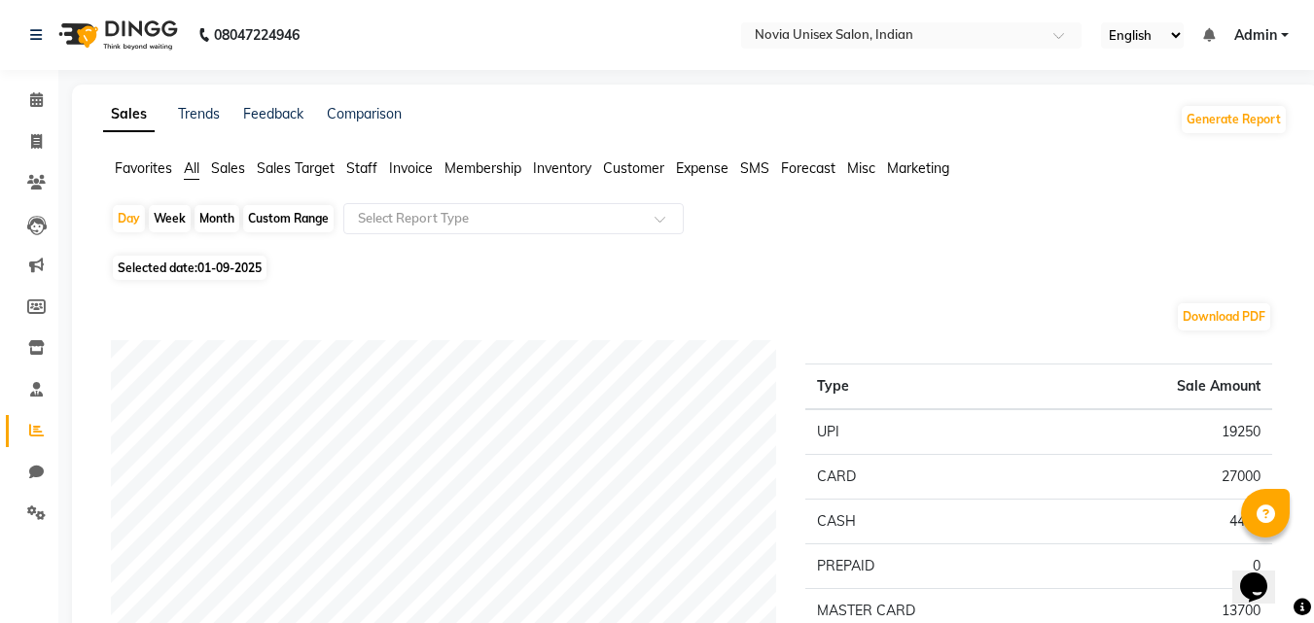
click at [724, 167] on span "Expense" at bounding box center [702, 169] width 53 height 18
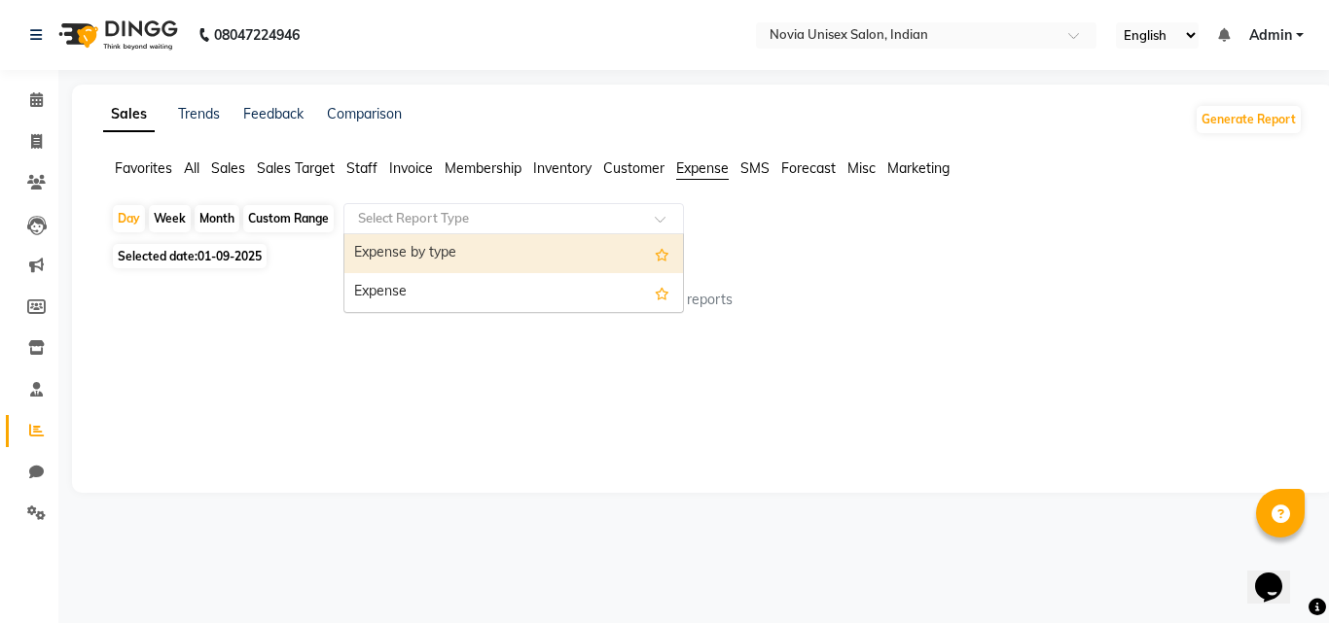
click at [447, 220] on input "text" at bounding box center [494, 218] width 280 height 19
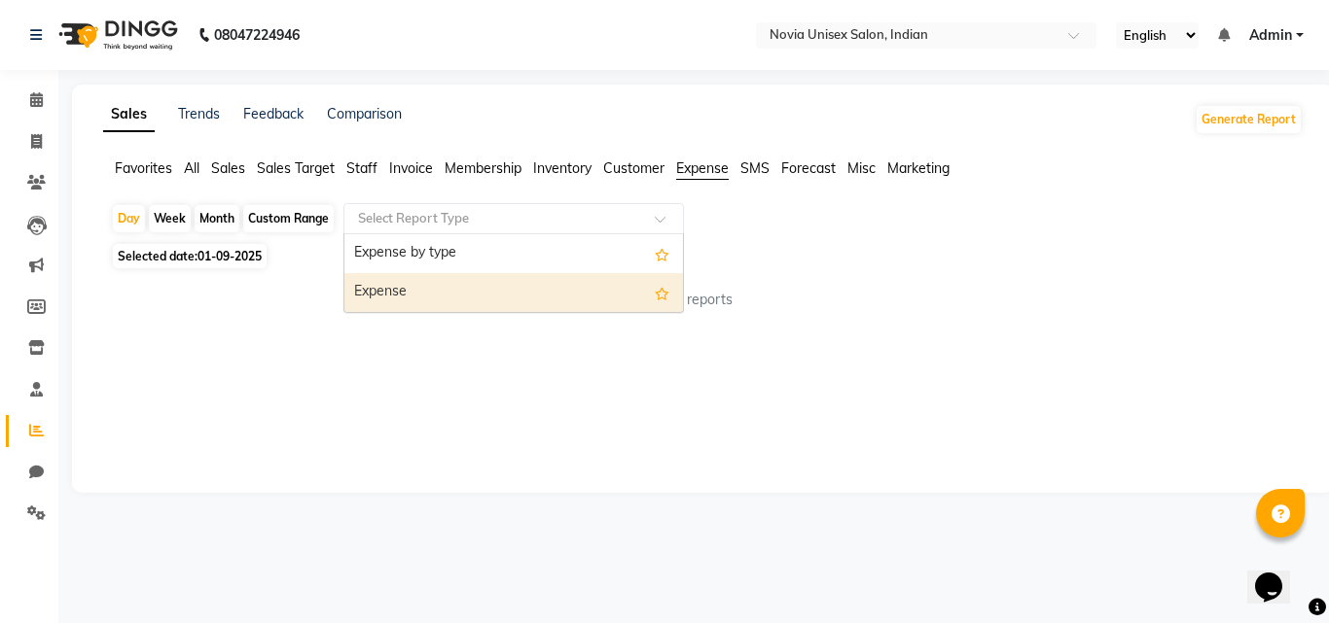
click at [442, 284] on div "Expense" at bounding box center [513, 292] width 338 height 39
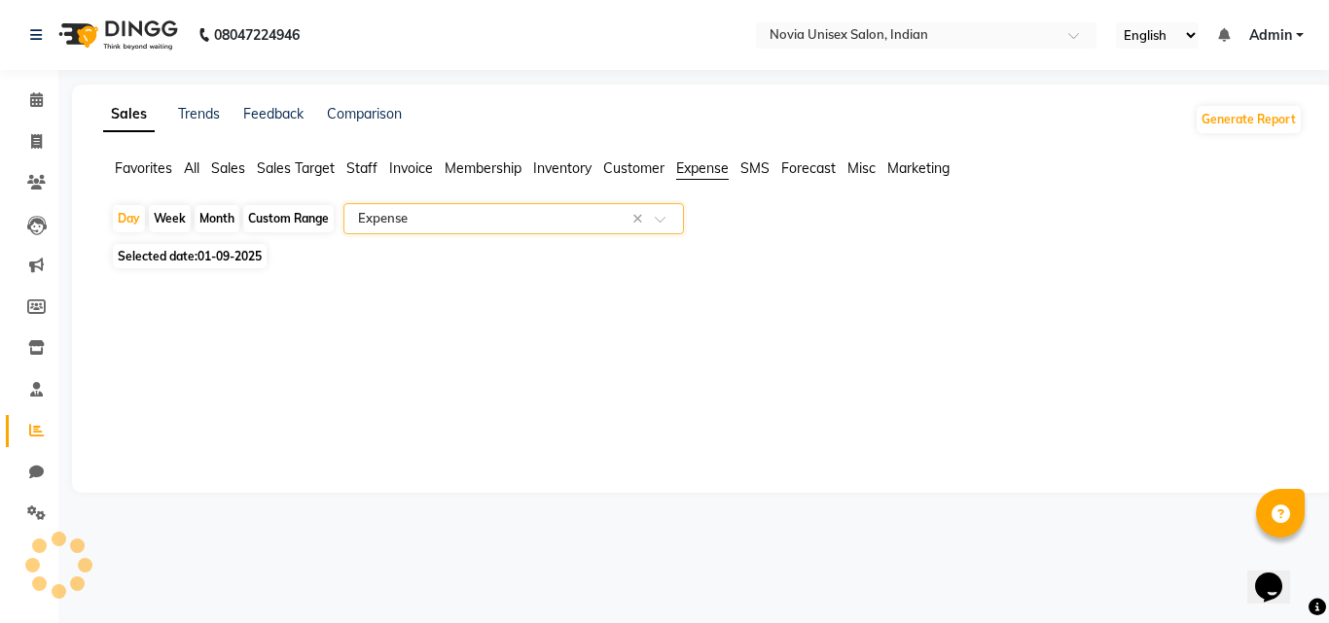
select select "filtered_report"
select select "csv"
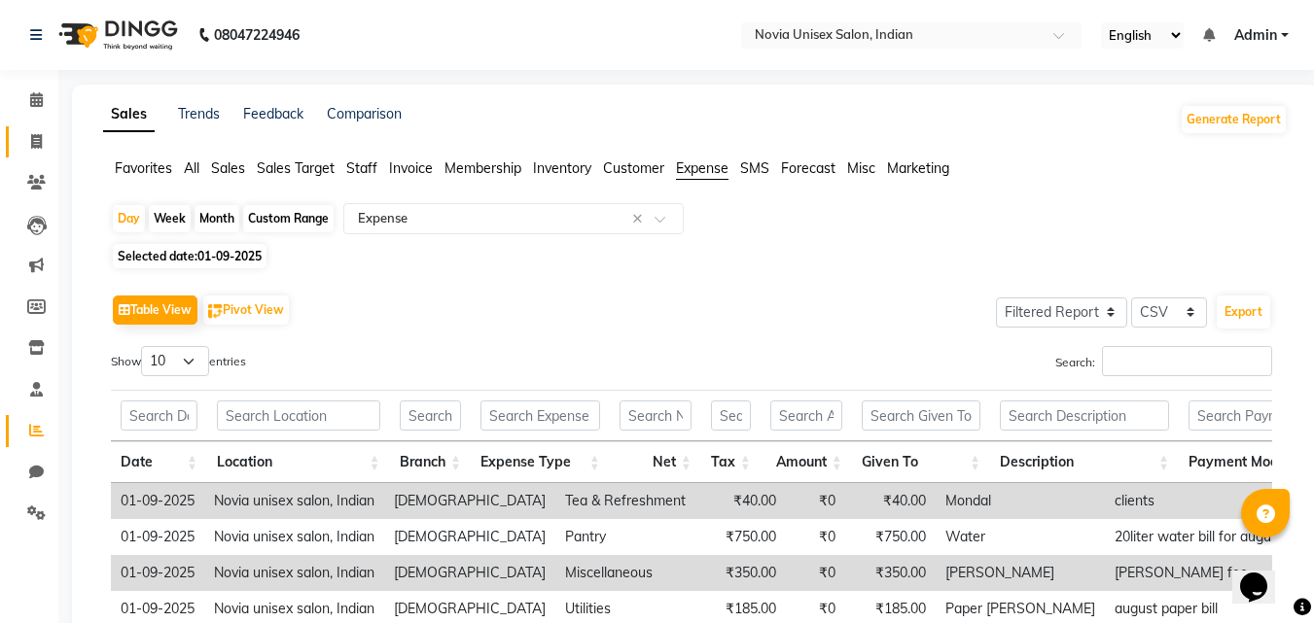
click at [34, 143] on icon at bounding box center [36, 141] width 11 height 15
select select "8772"
select select "service"
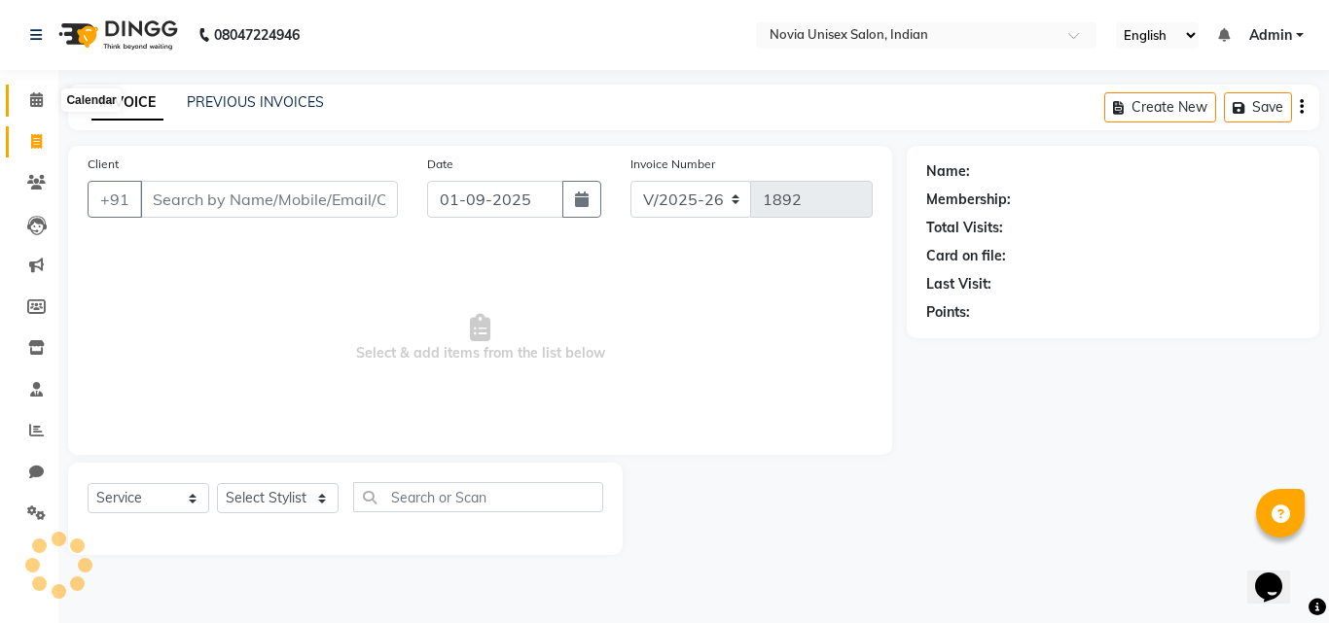
click at [43, 102] on icon at bounding box center [36, 99] width 13 height 15
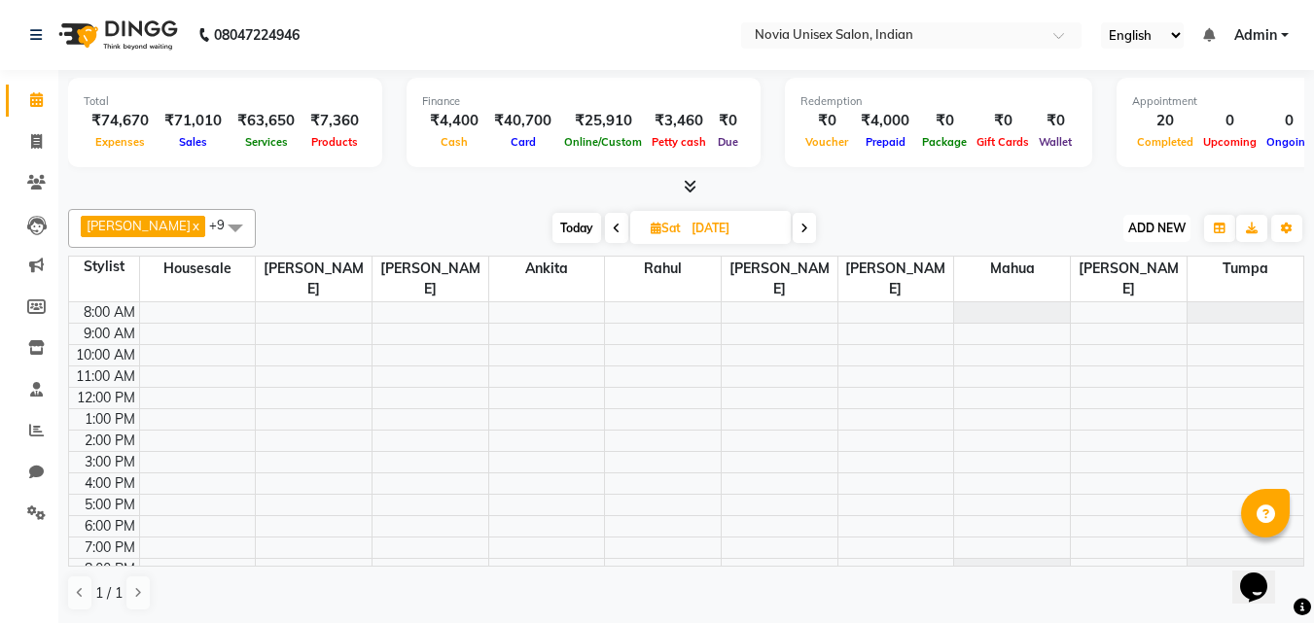
click at [1182, 233] on span "ADD NEW" at bounding box center [1156, 228] width 57 height 15
click at [1120, 315] on link "Add Expense" at bounding box center [1113, 315] width 154 height 25
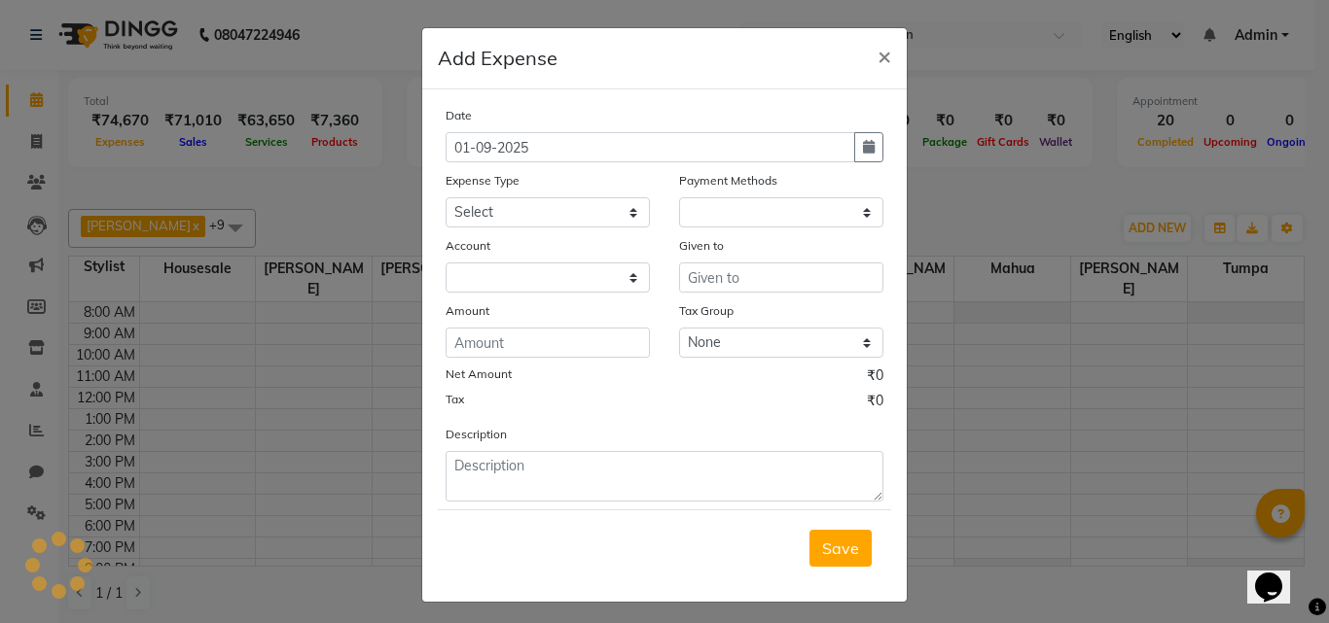
select select "1"
select select "8075"
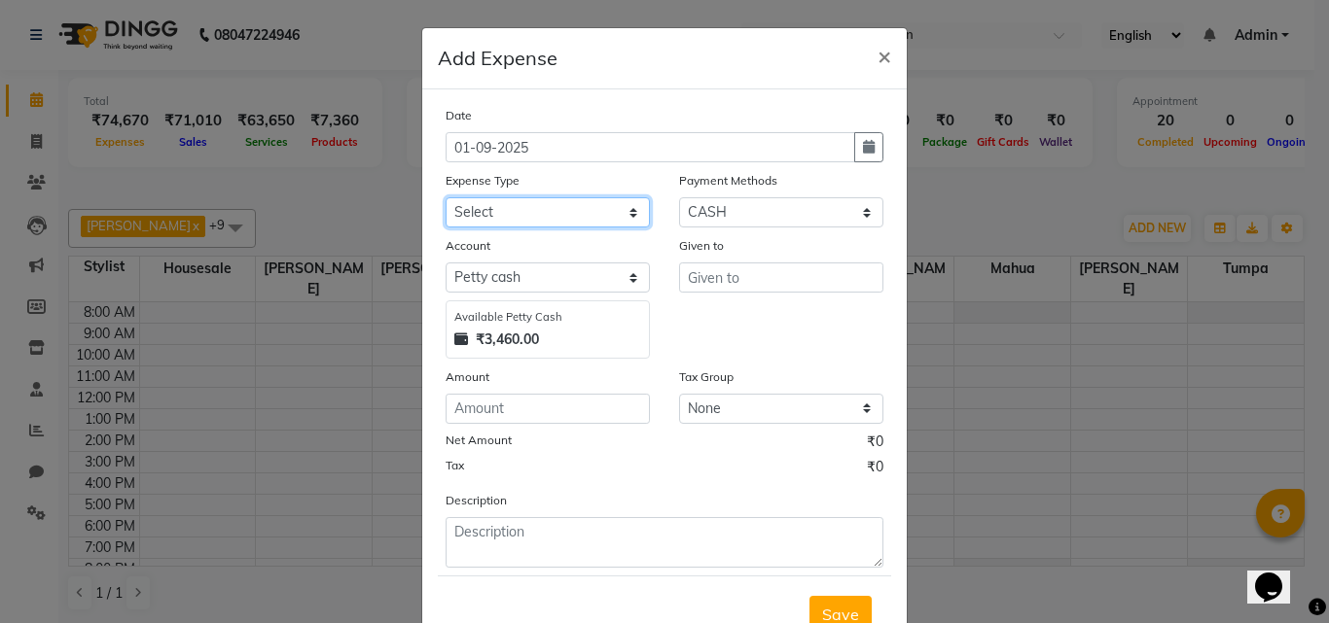
click at [546, 213] on select "Select Advance Salary Bank charges Car maintenance Cash transfer to bank Cash t…" at bounding box center [547, 212] width 204 height 30
select select "16"
click at [445, 197] on select "Select Advance Salary Bank charges Car maintenance Cash transfer to bank Cash t…" at bounding box center [547, 212] width 204 height 30
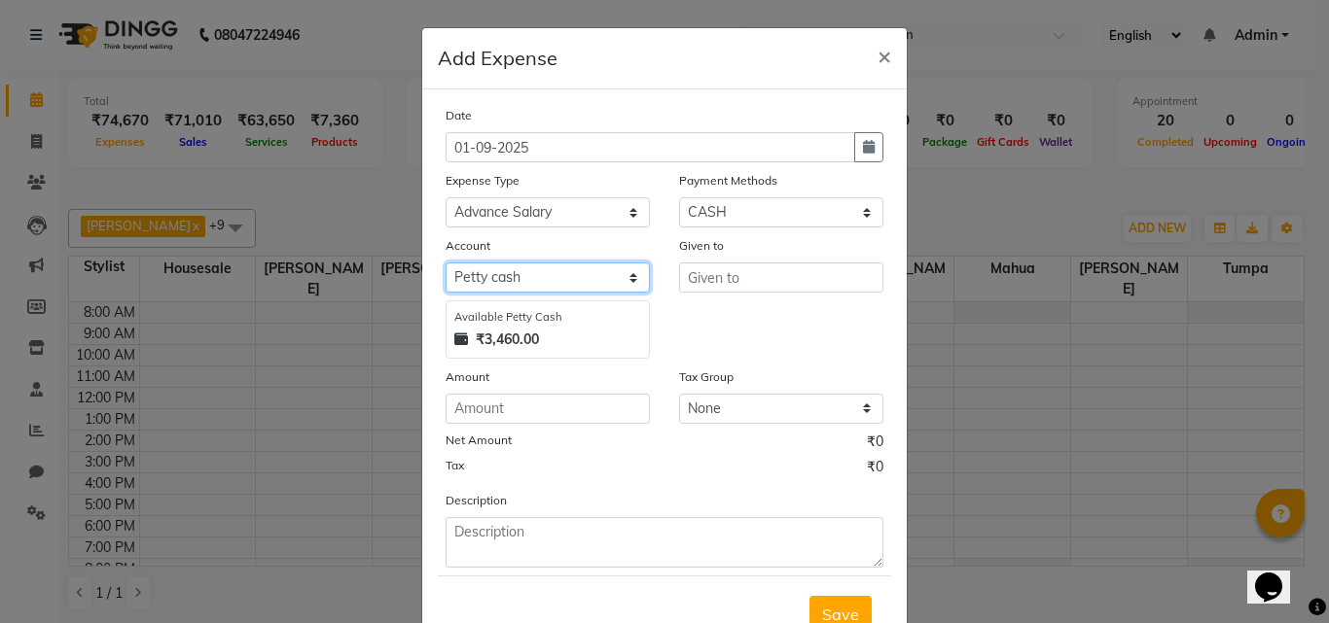
click at [561, 274] on select "Select [PERSON_NAME] cash Default account" at bounding box center [547, 278] width 204 height 30
select select "8076"
click at [445, 263] on select "Select [PERSON_NAME] cash Default account" at bounding box center [547, 278] width 204 height 30
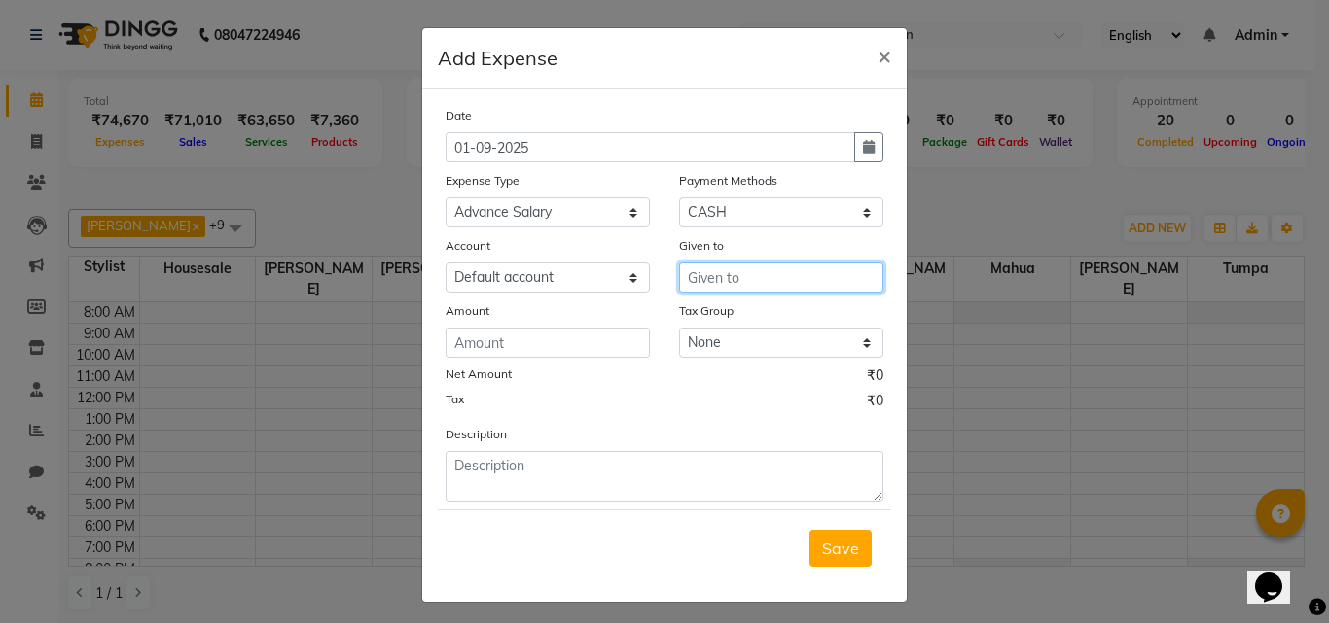
click at [702, 283] on input "text" at bounding box center [781, 278] width 204 height 30
click at [719, 315] on ngb-highlight "far deen" at bounding box center [731, 318] width 57 height 19
type input "[PERSON_NAME]"
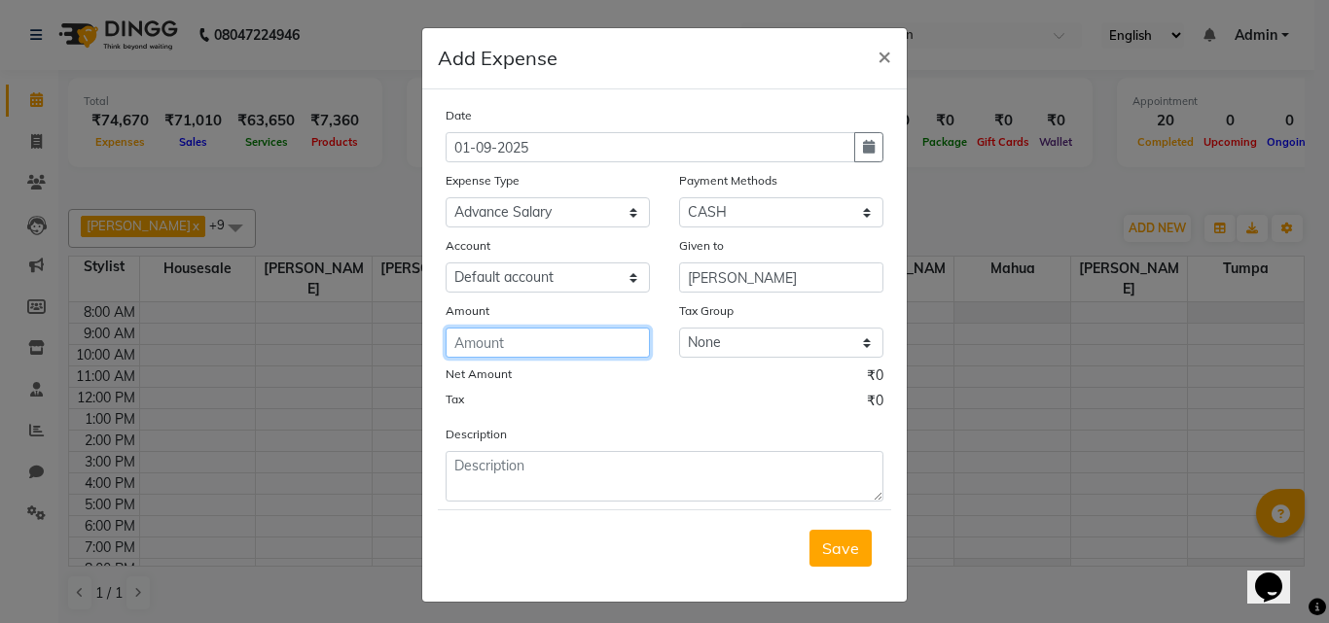
click at [581, 340] on input "number" at bounding box center [547, 343] width 204 height 30
type input "500"
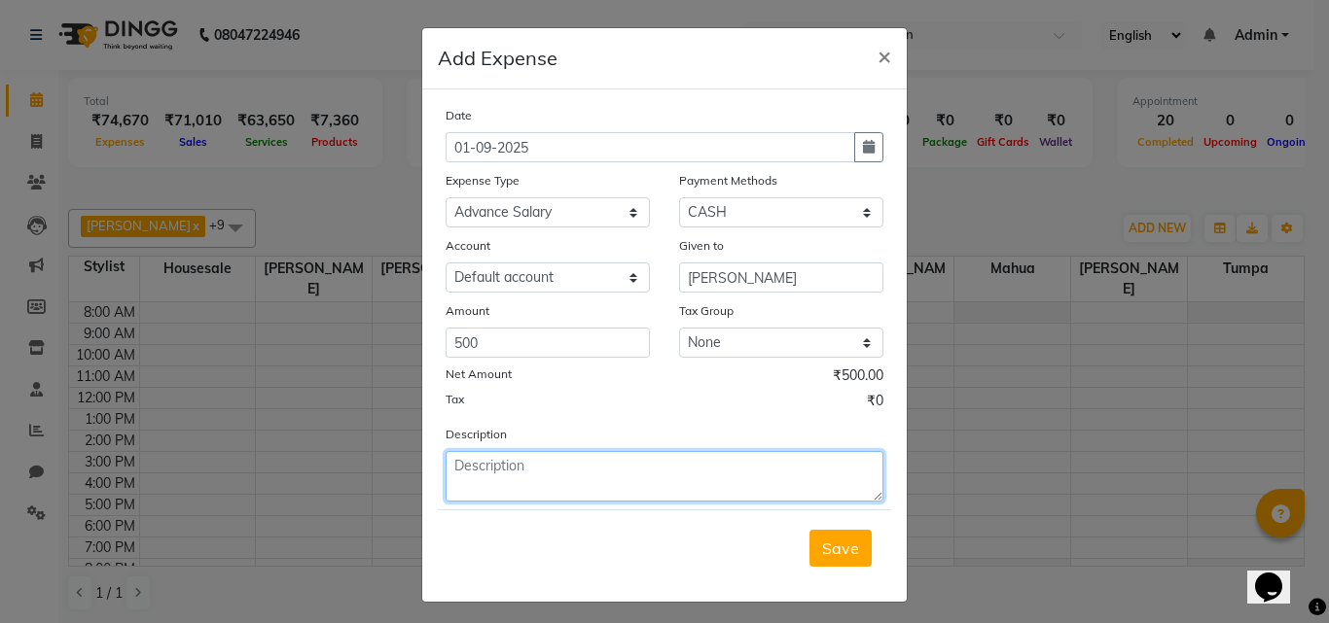
click at [649, 481] on textarea at bounding box center [664, 476] width 438 height 51
click at [549, 468] on textarea "will adjust in [PERSON_NAME] august salary" at bounding box center [664, 476] width 438 height 51
drag, startPoint x: 549, startPoint y: 468, endPoint x: 703, endPoint y: 494, distance: 156.9
click at [703, 494] on textarea "will adjust in [PERSON_NAME] august salary" at bounding box center [664, 476] width 438 height 51
type textarea "will adjust in [PERSON_NAME] august salary"
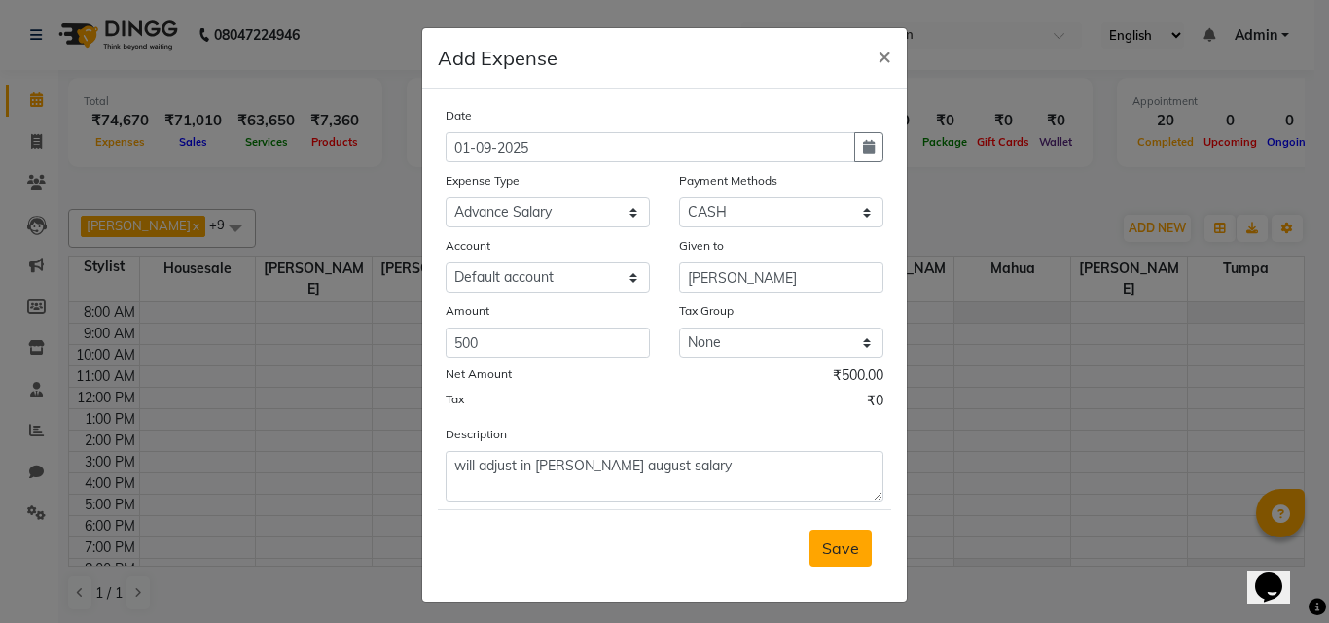
click at [809, 551] on button "Save" at bounding box center [840, 548] width 62 height 37
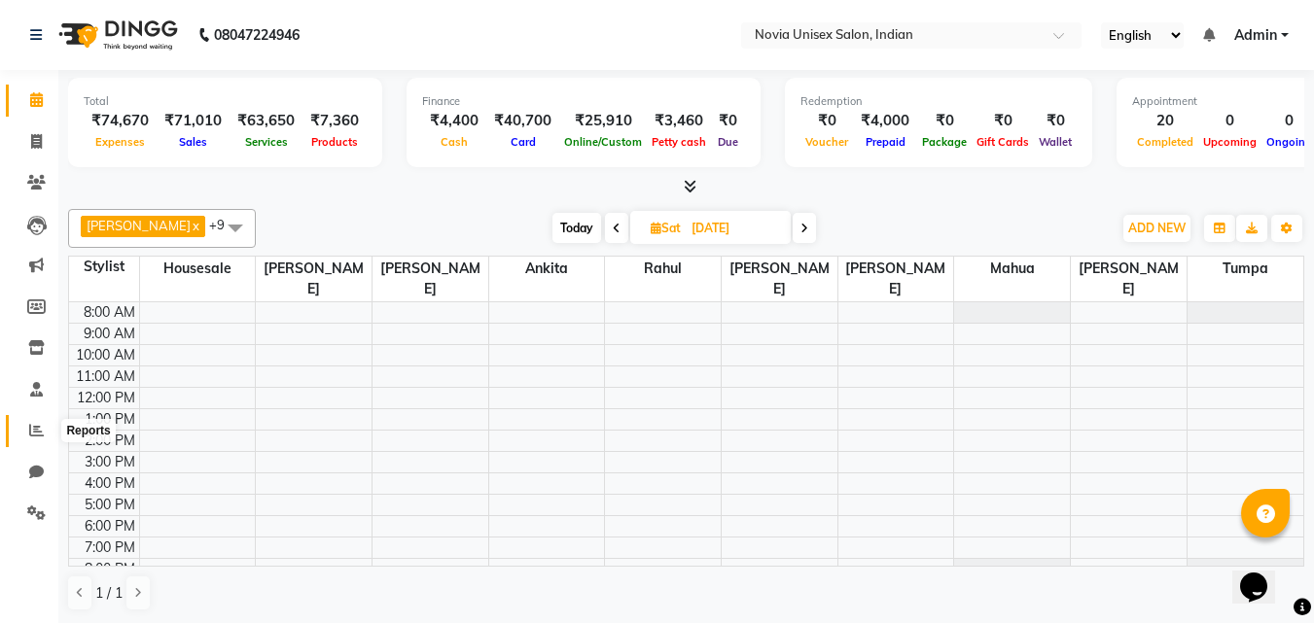
click at [42, 431] on icon at bounding box center [36, 430] width 15 height 15
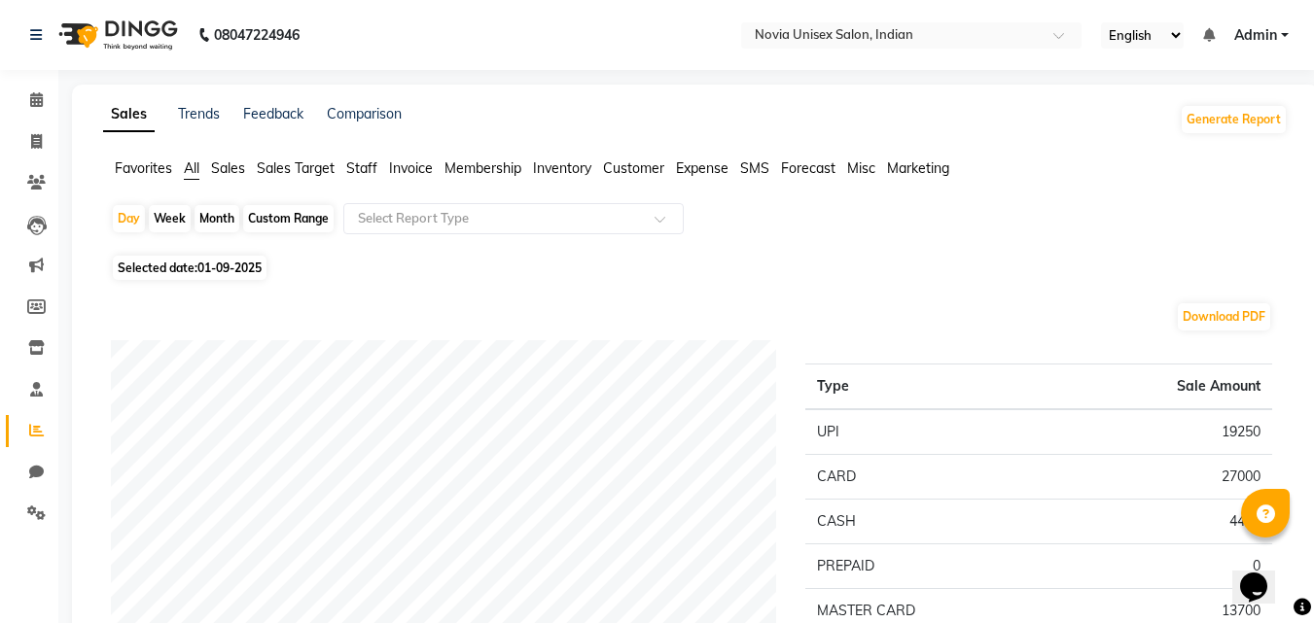
click at [706, 178] on li "Expense" at bounding box center [702, 169] width 53 height 20
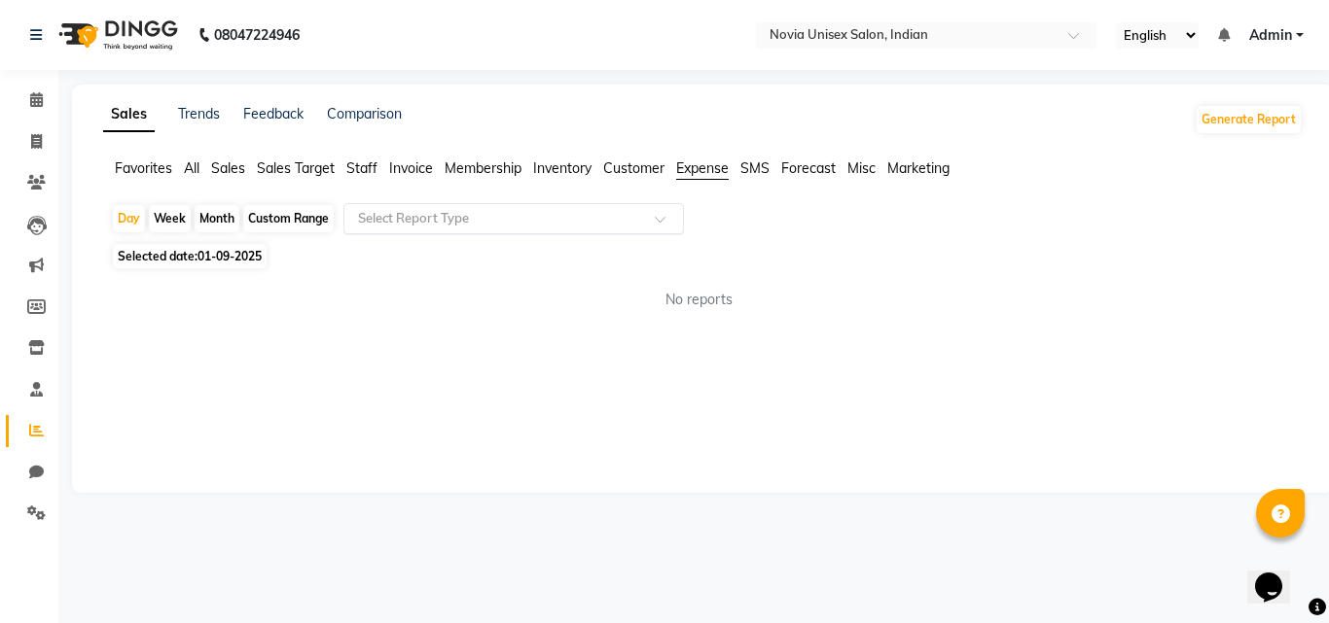
click at [552, 215] on input "text" at bounding box center [494, 218] width 280 height 19
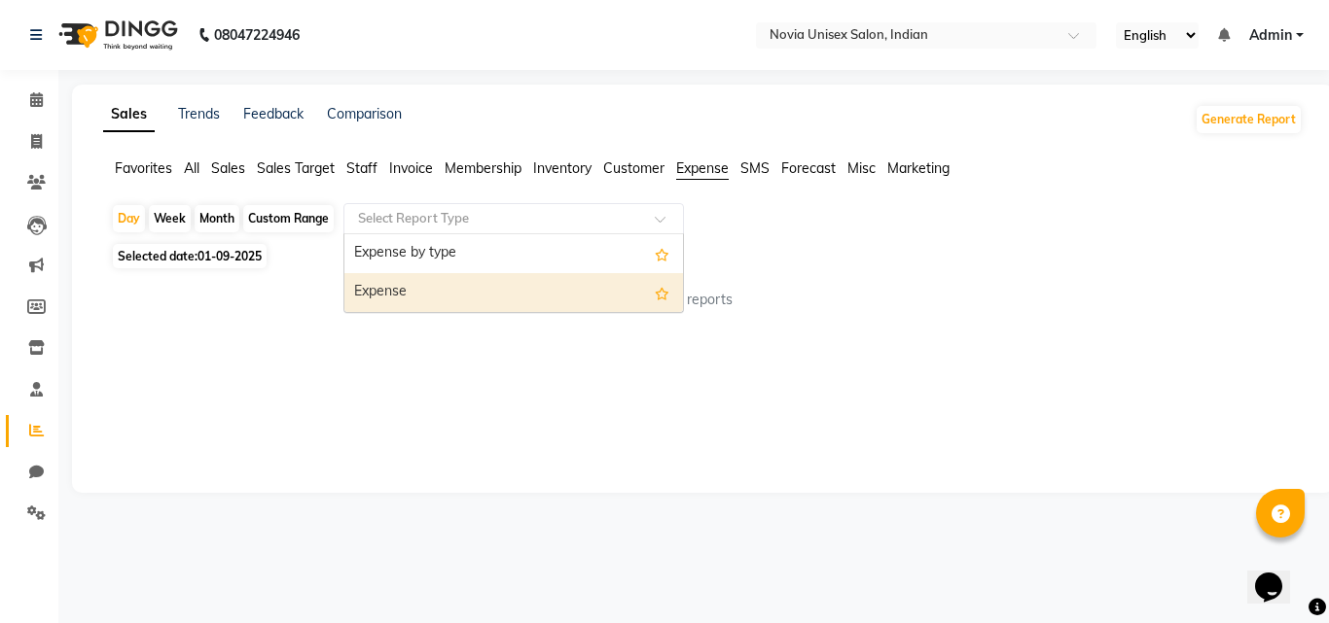
click at [468, 296] on div "Expense" at bounding box center [513, 292] width 338 height 39
select select "filtered_report"
select select "csv"
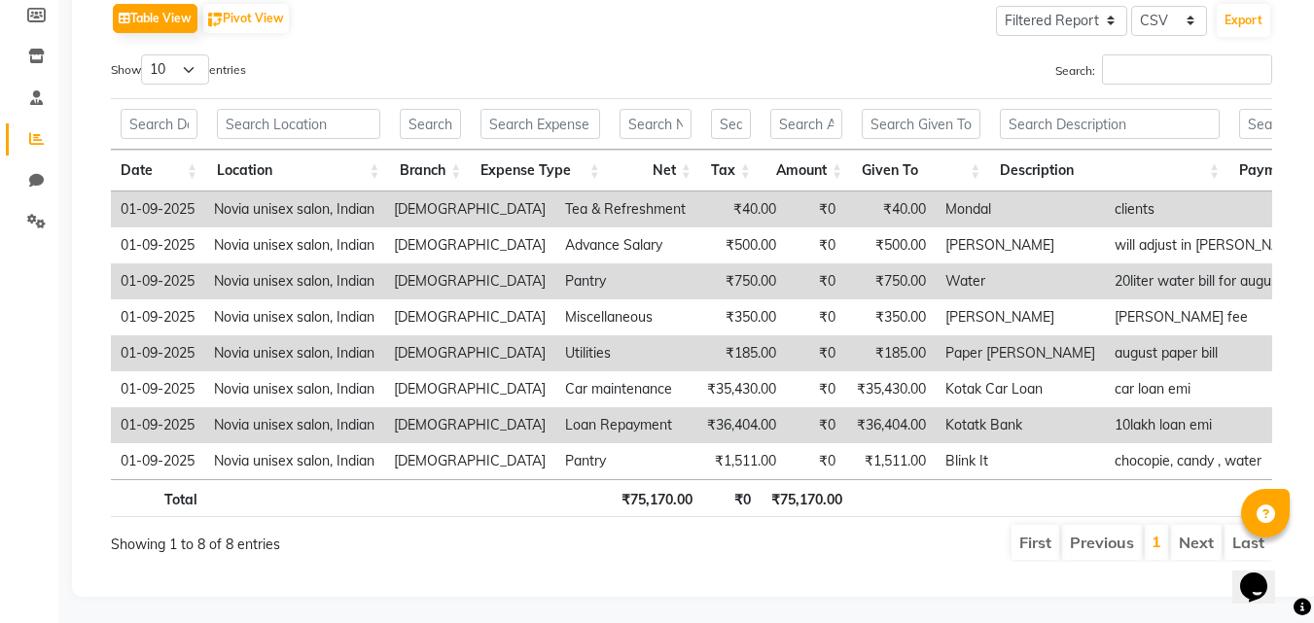
scroll to position [0, 90]
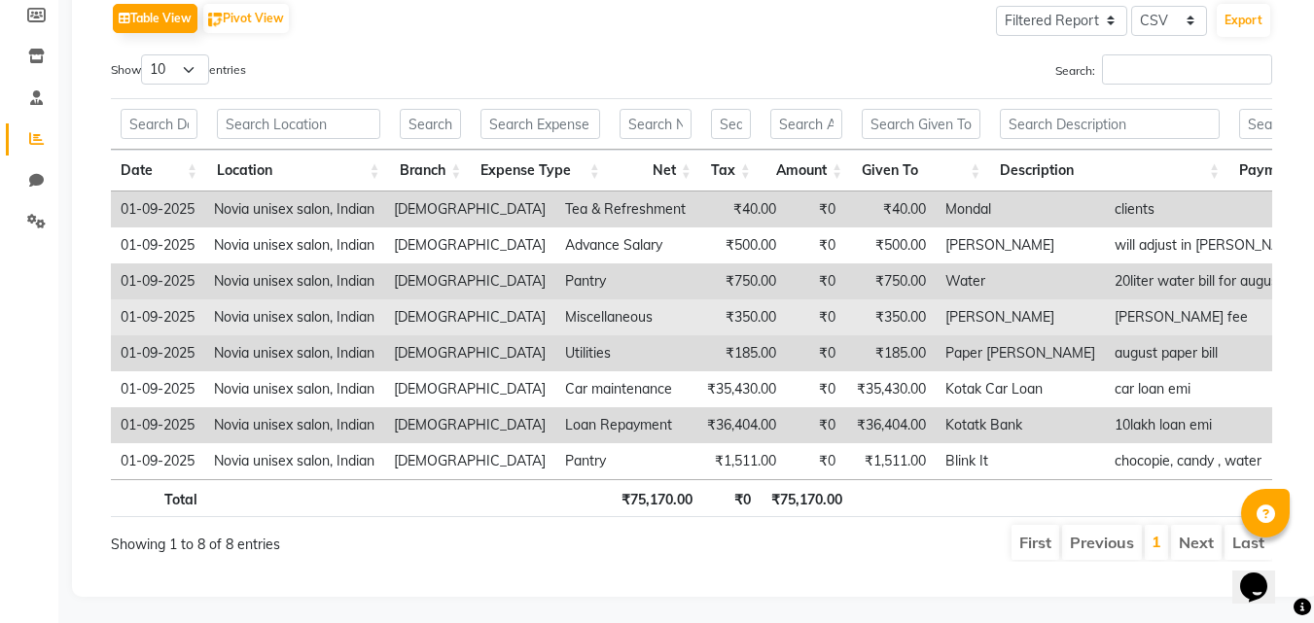
scroll to position [195, 0]
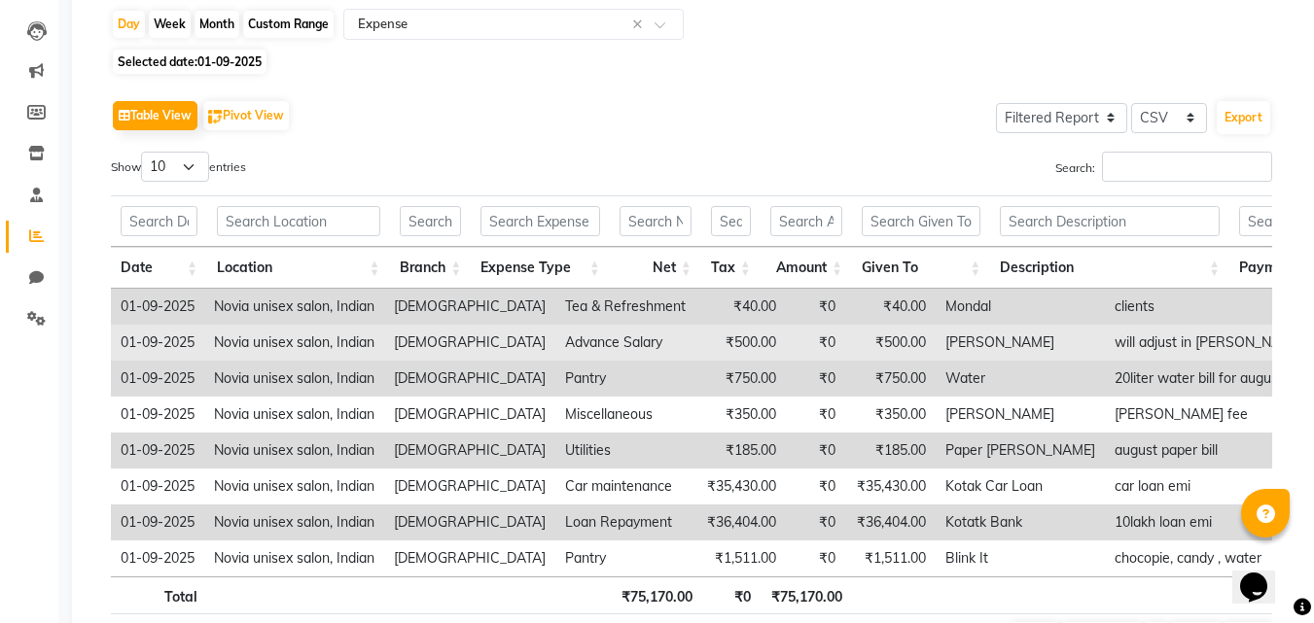
click at [555, 346] on td "Advance Salary" at bounding box center [625, 343] width 140 height 36
click at [579, 344] on td "Advance Salary" at bounding box center [625, 343] width 140 height 36
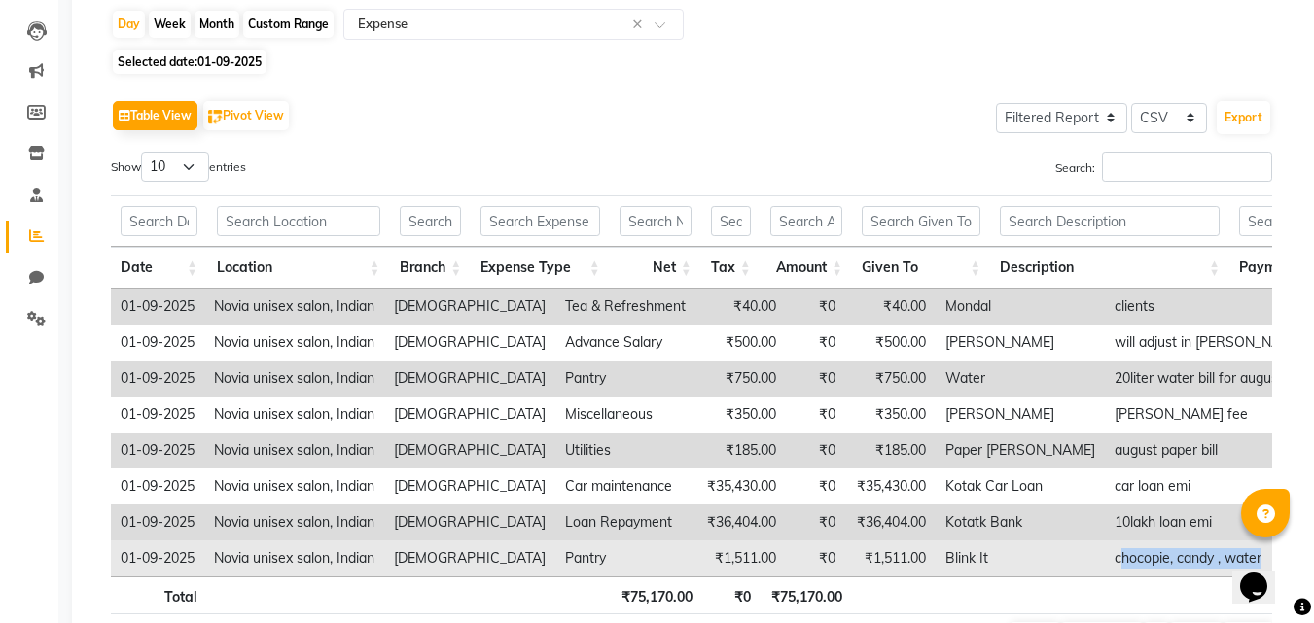
drag, startPoint x: 1008, startPoint y: 576, endPoint x: 1153, endPoint y: 558, distance: 146.0
click at [1153, 558] on td "chocopie, candy , water" at bounding box center [1253, 559] width 297 height 36
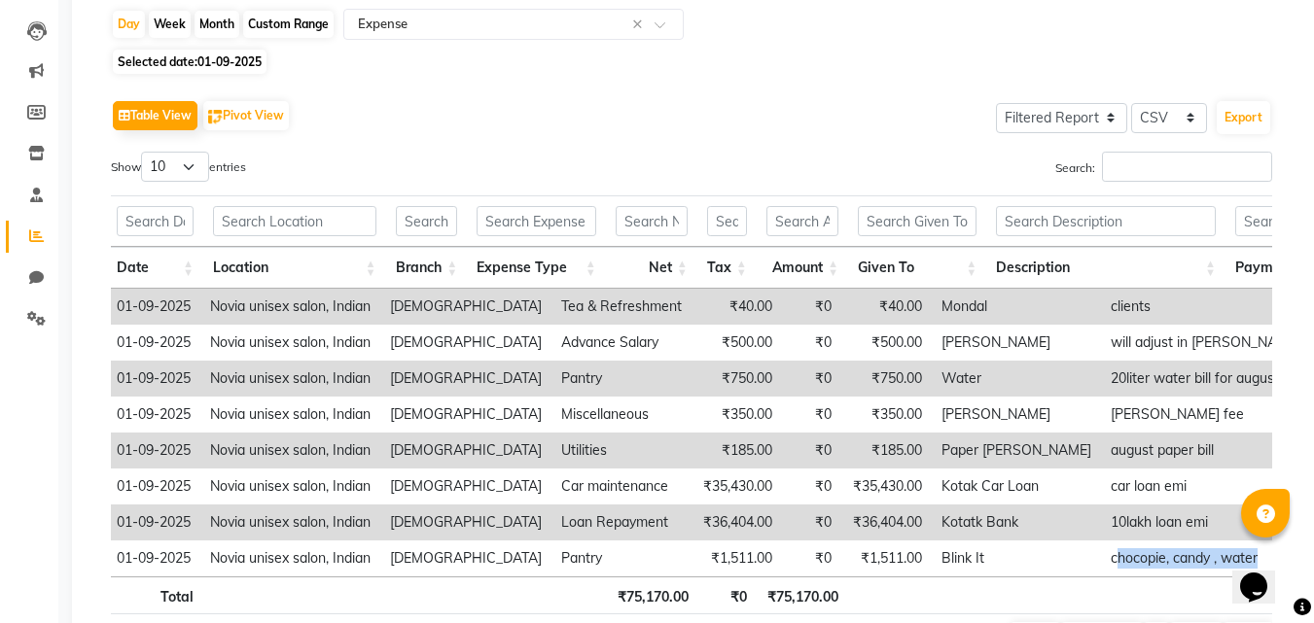
scroll to position [0, 90]
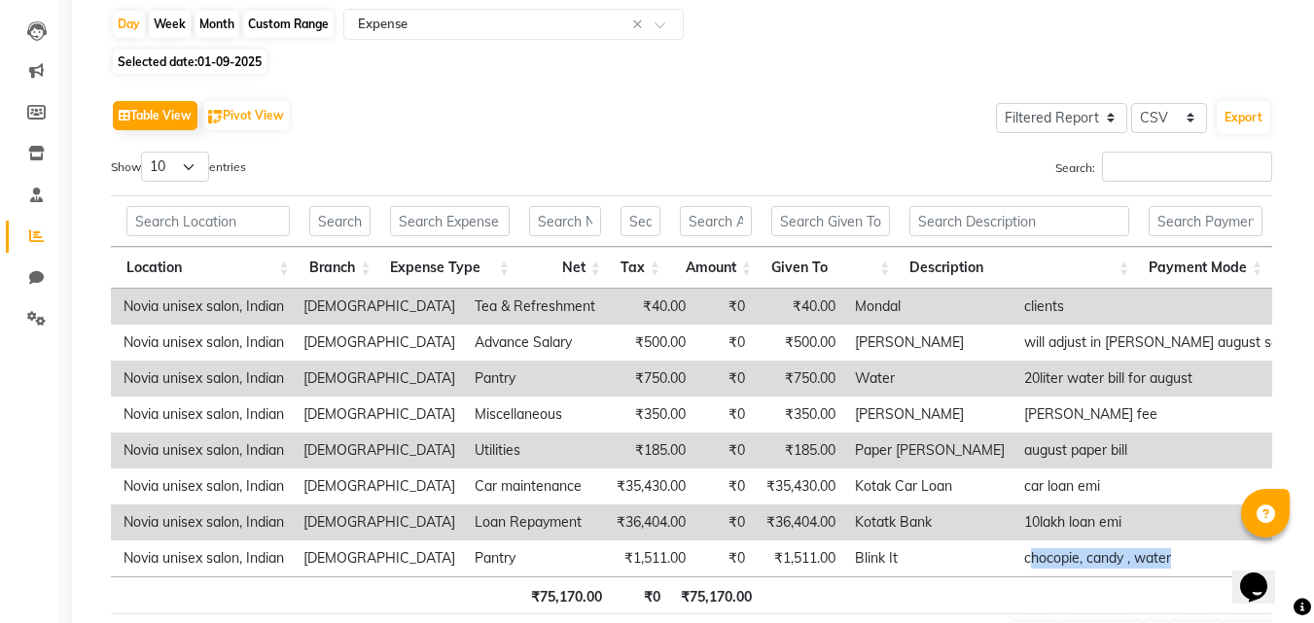
drag, startPoint x: 1127, startPoint y: 583, endPoint x: 12, endPoint y: 14, distance: 1252.4
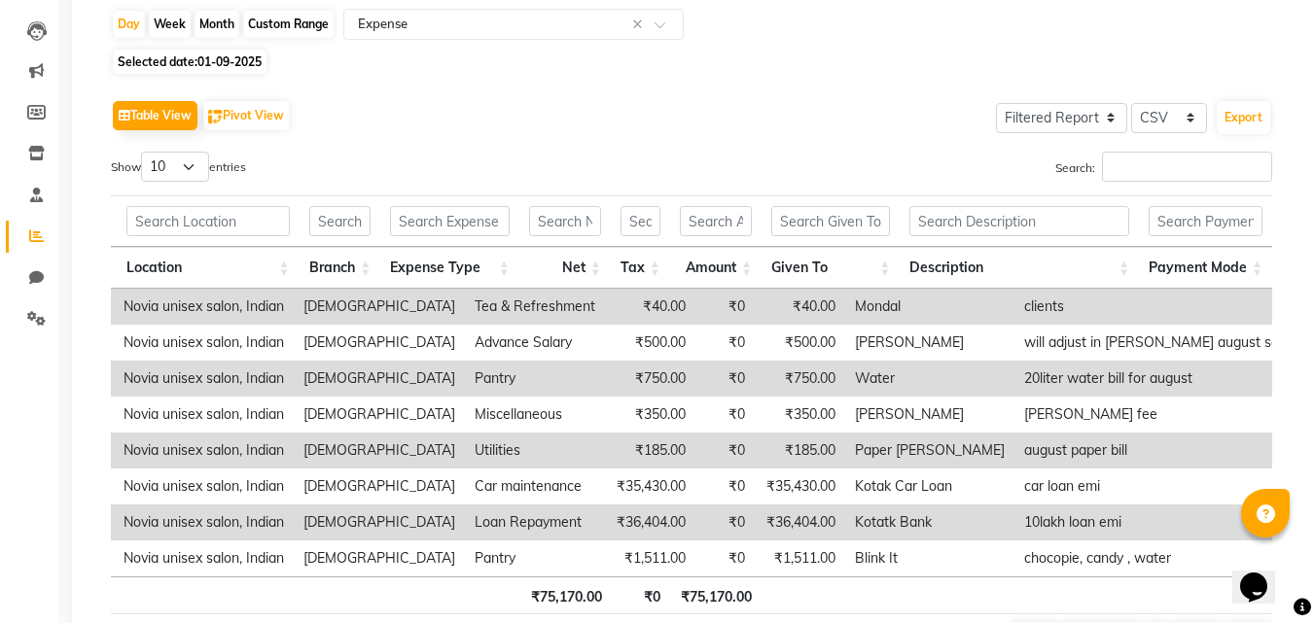
click at [944, 150] on div "Table View Pivot View Select Full Report Filtered Report Select CSV PDF Export …" at bounding box center [691, 377] width 1161 height 564
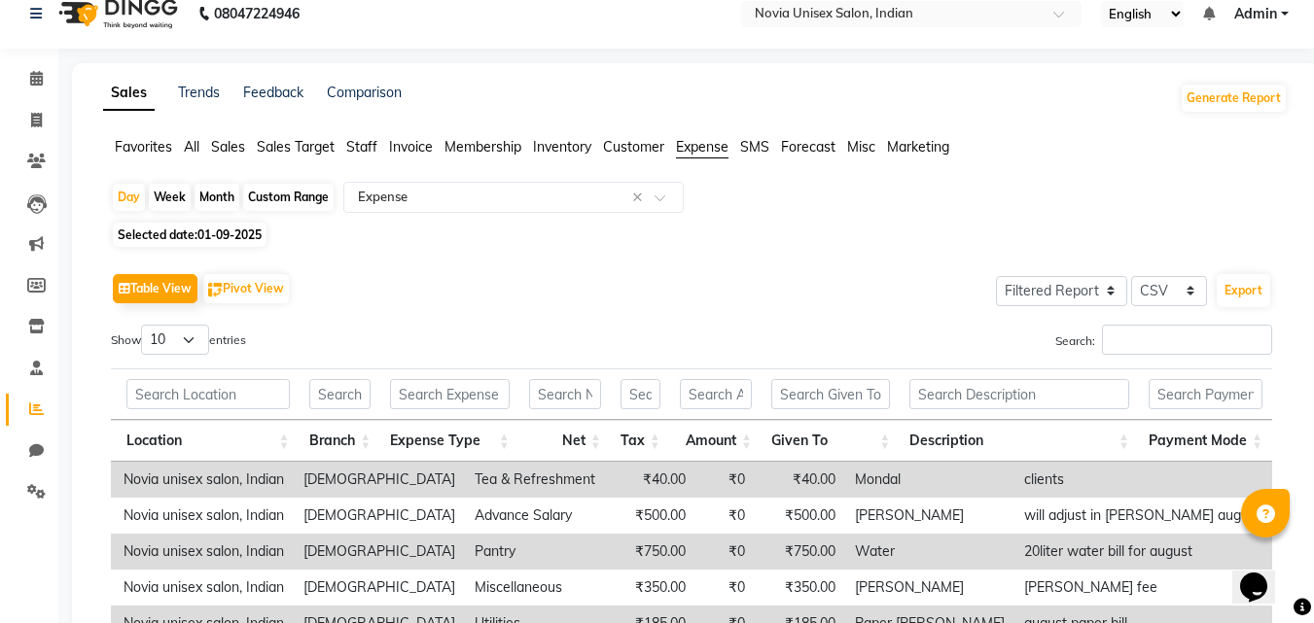
scroll to position [0, 0]
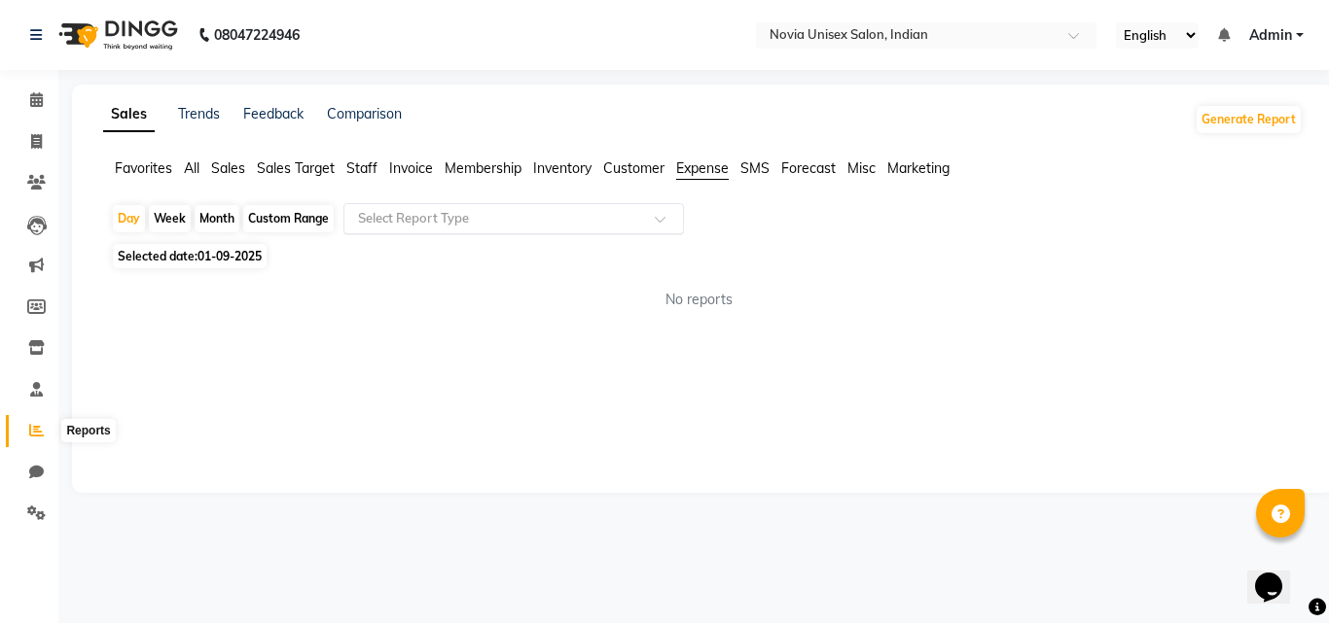
click at [41, 434] on icon at bounding box center [36, 430] width 15 height 15
click at [42, 392] on icon at bounding box center [36, 389] width 13 height 15
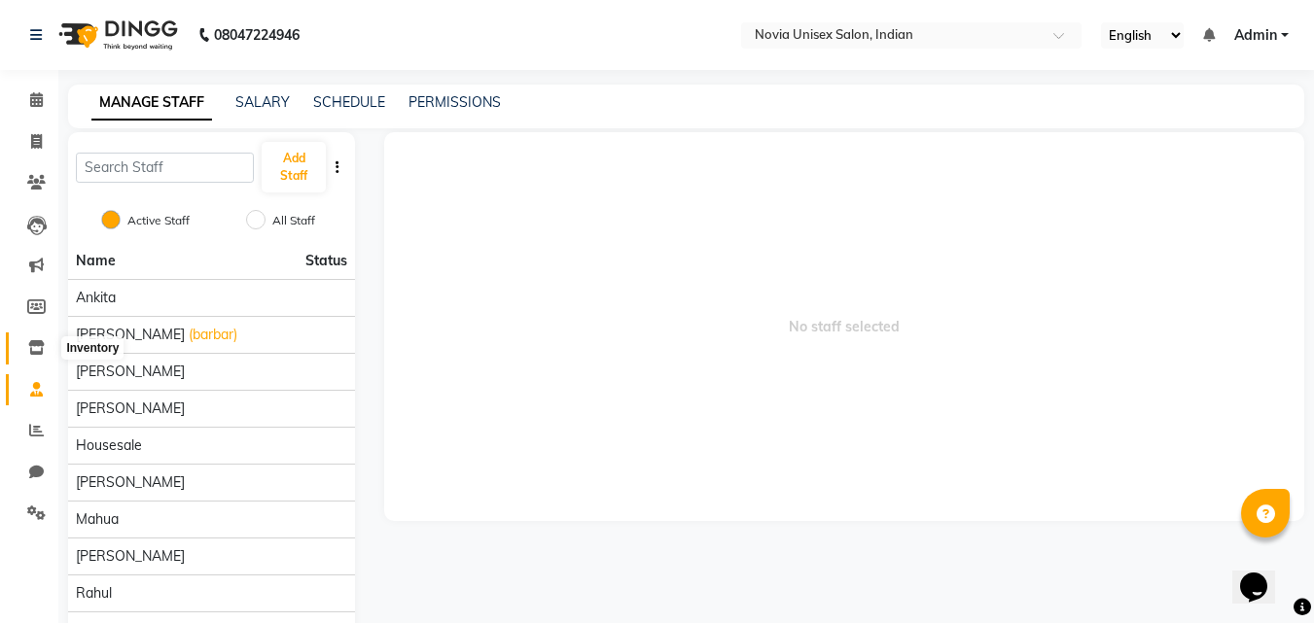
click at [39, 351] on icon at bounding box center [36, 347] width 17 height 15
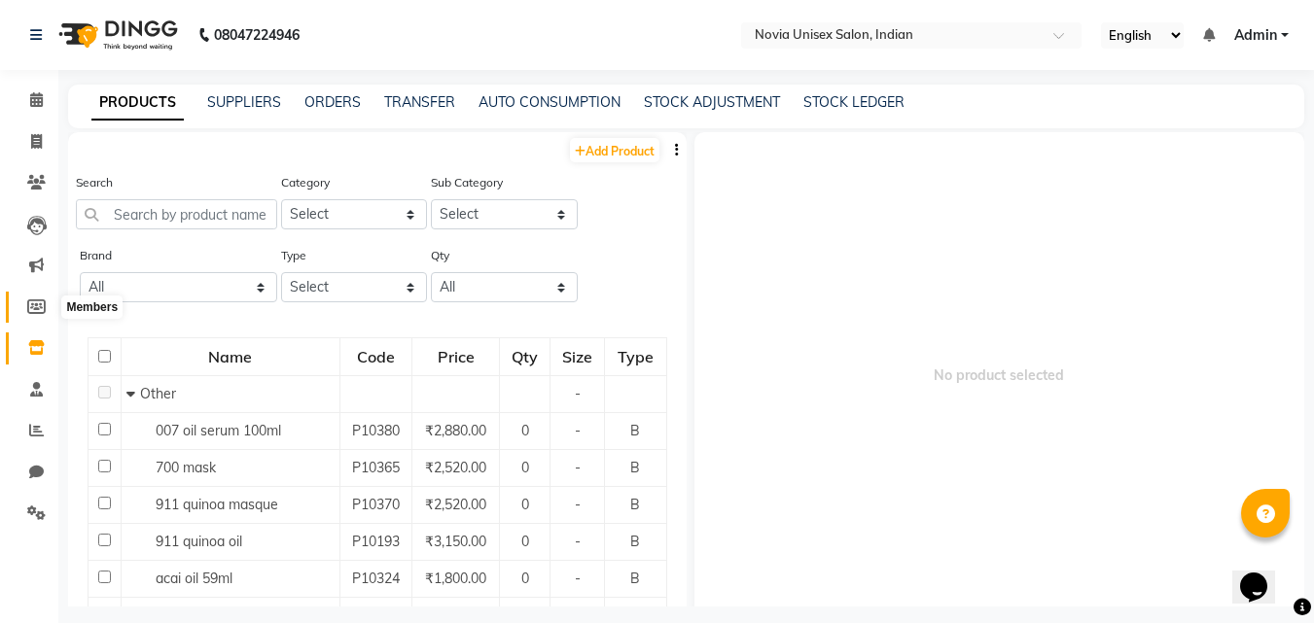
click at [40, 312] on icon at bounding box center [36, 307] width 18 height 15
select select
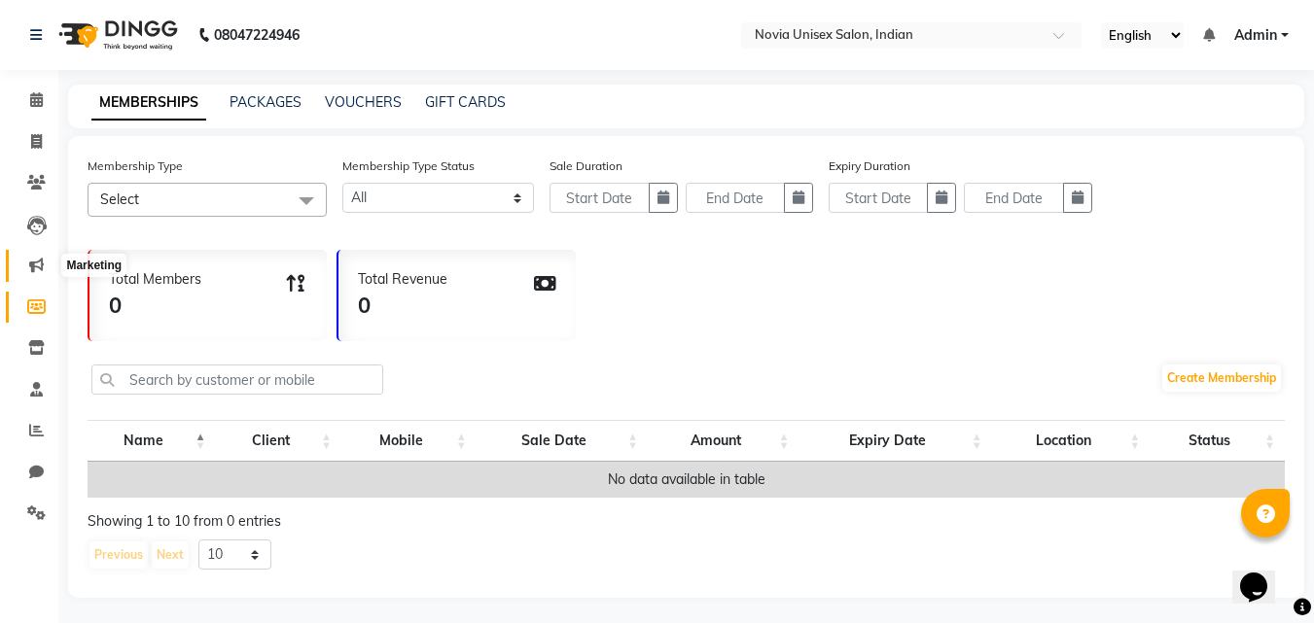
click at [32, 260] on icon at bounding box center [36, 265] width 15 height 15
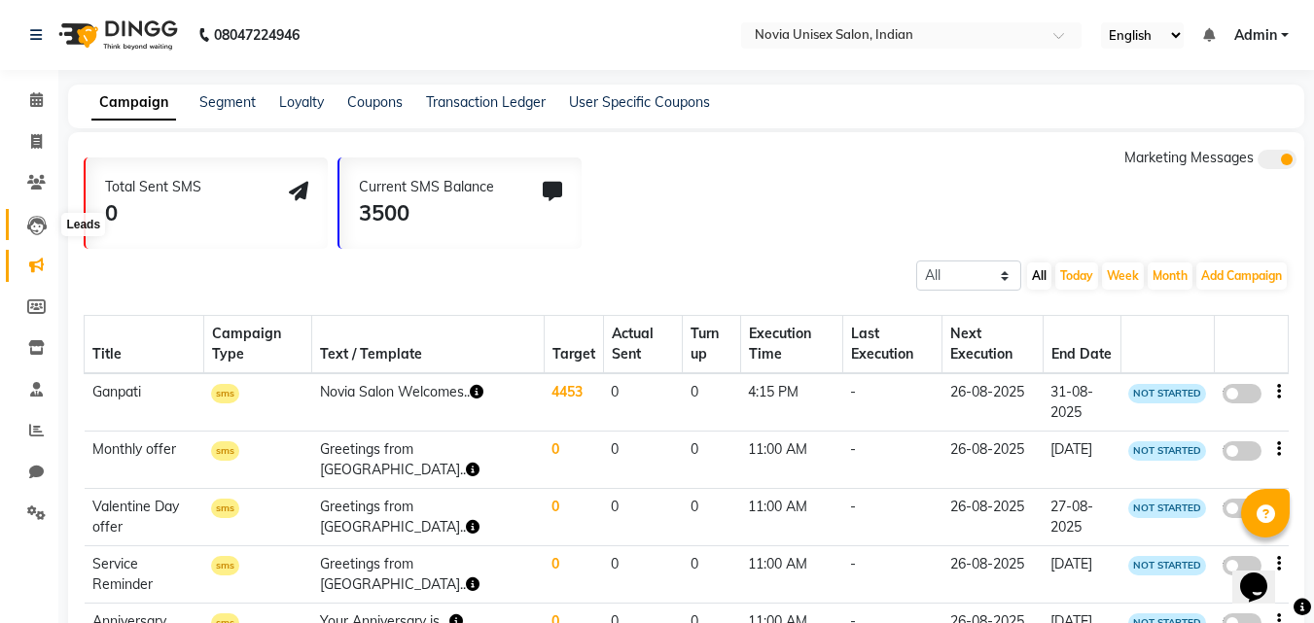
click at [35, 227] on icon at bounding box center [36, 225] width 19 height 19
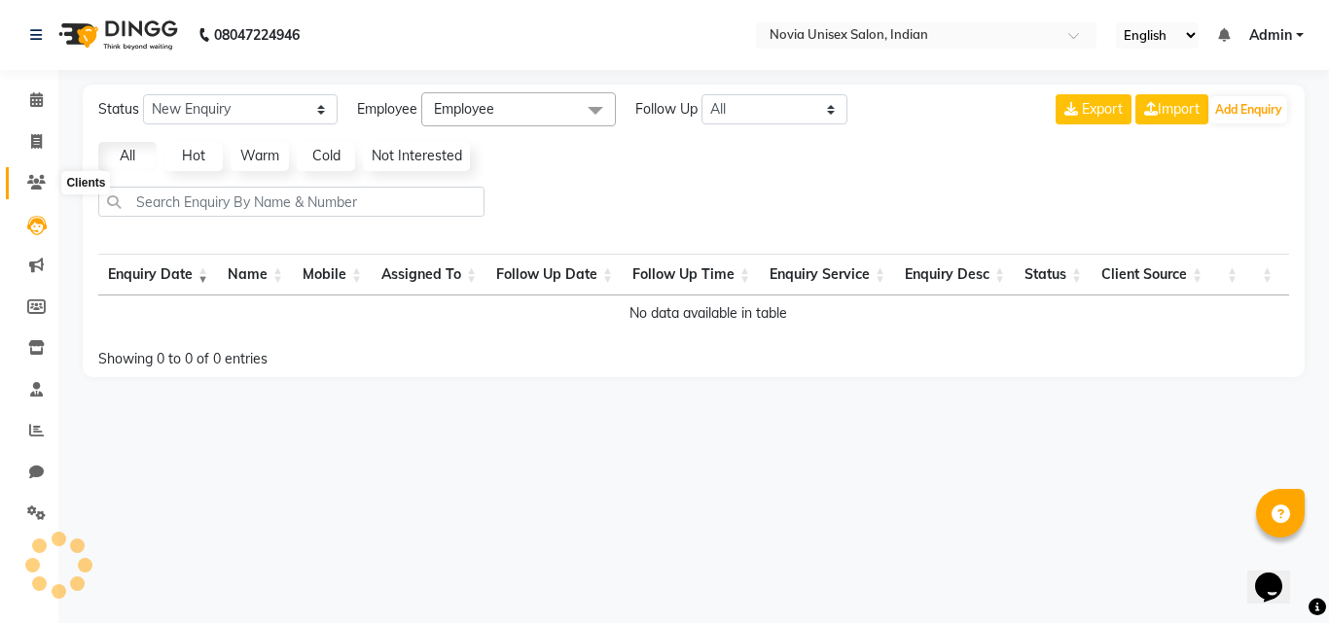
click at [40, 180] on icon at bounding box center [36, 182] width 18 height 15
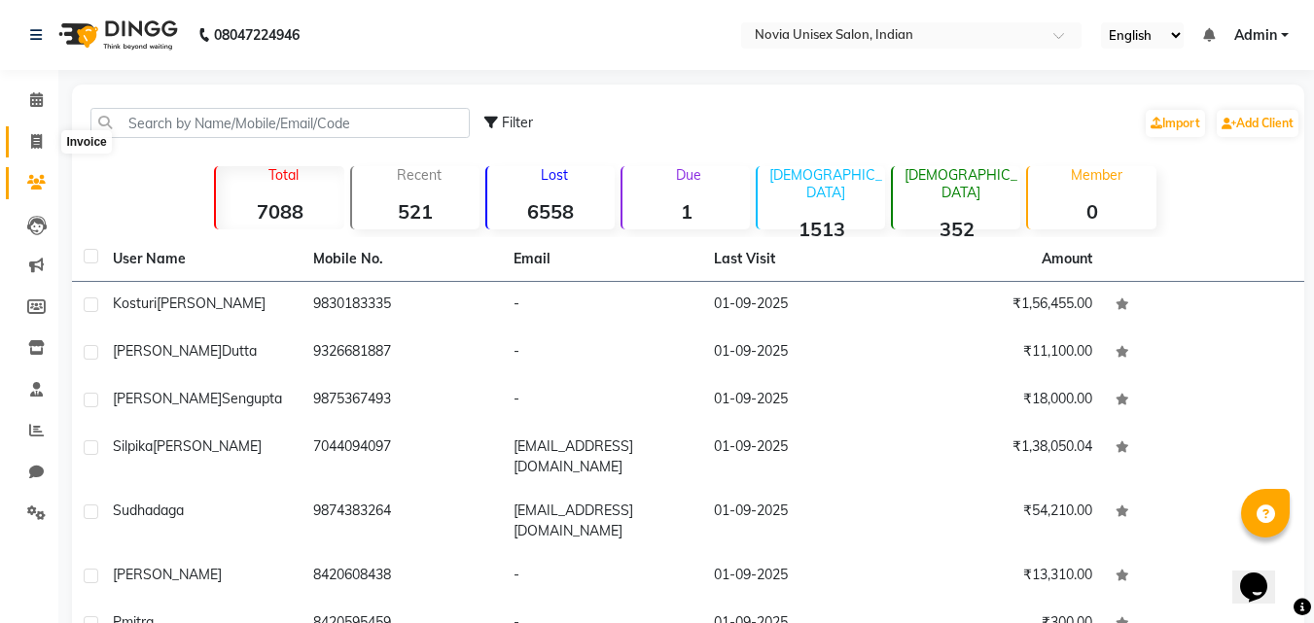
click at [41, 144] on icon at bounding box center [36, 141] width 11 height 15
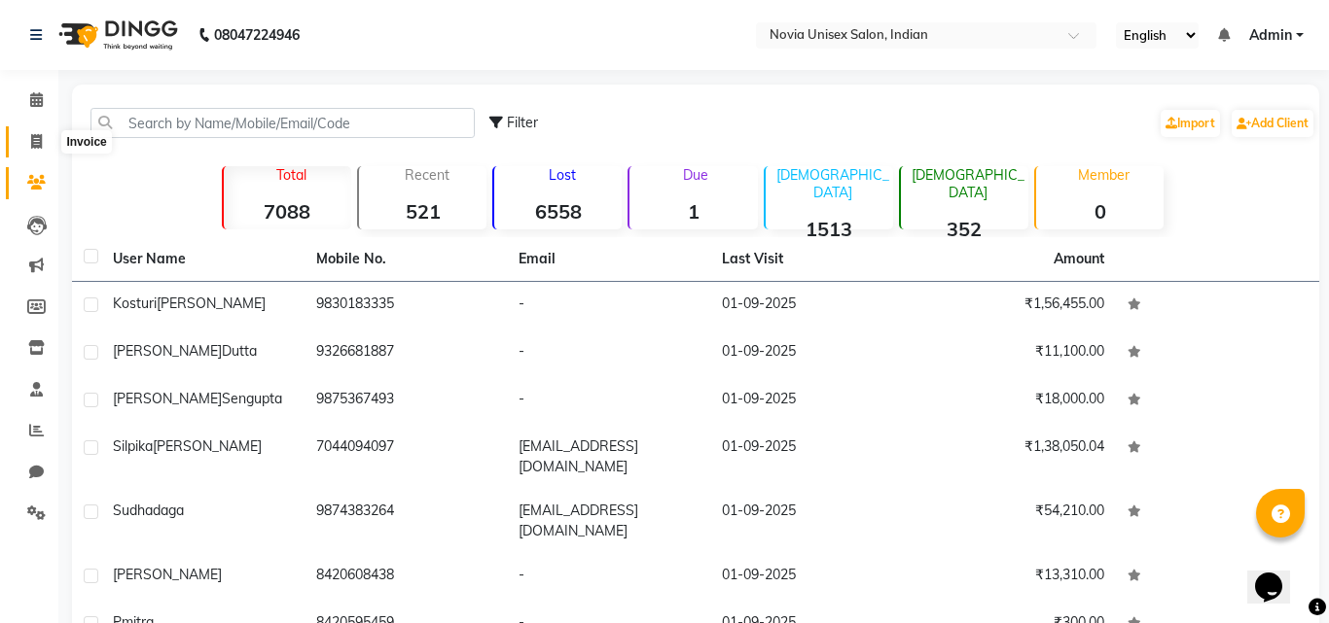
select select "8772"
select select "service"
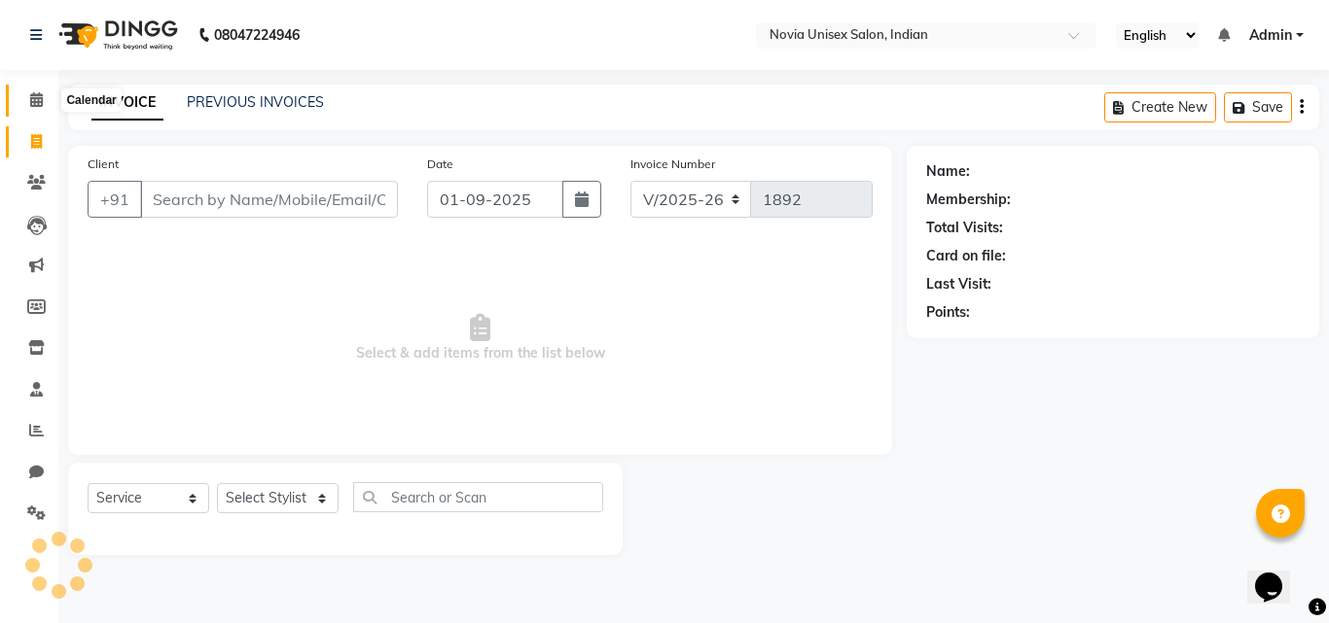
click at [44, 103] on span at bounding box center [36, 100] width 34 height 22
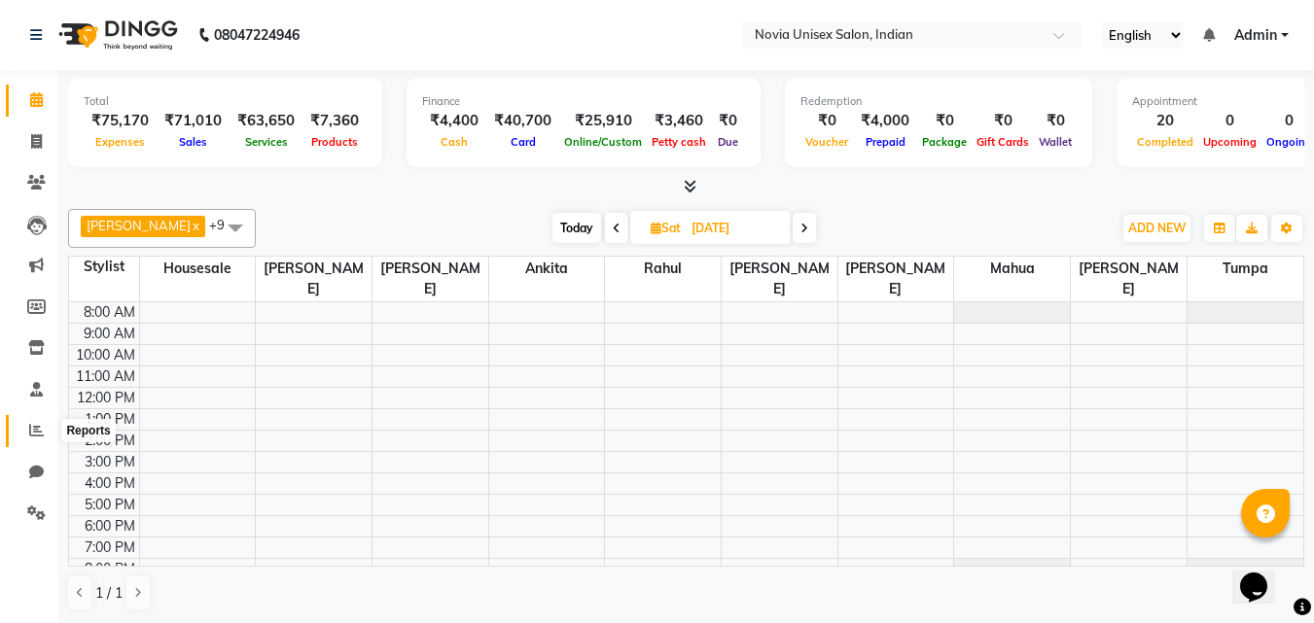
click at [39, 428] on icon at bounding box center [36, 430] width 15 height 15
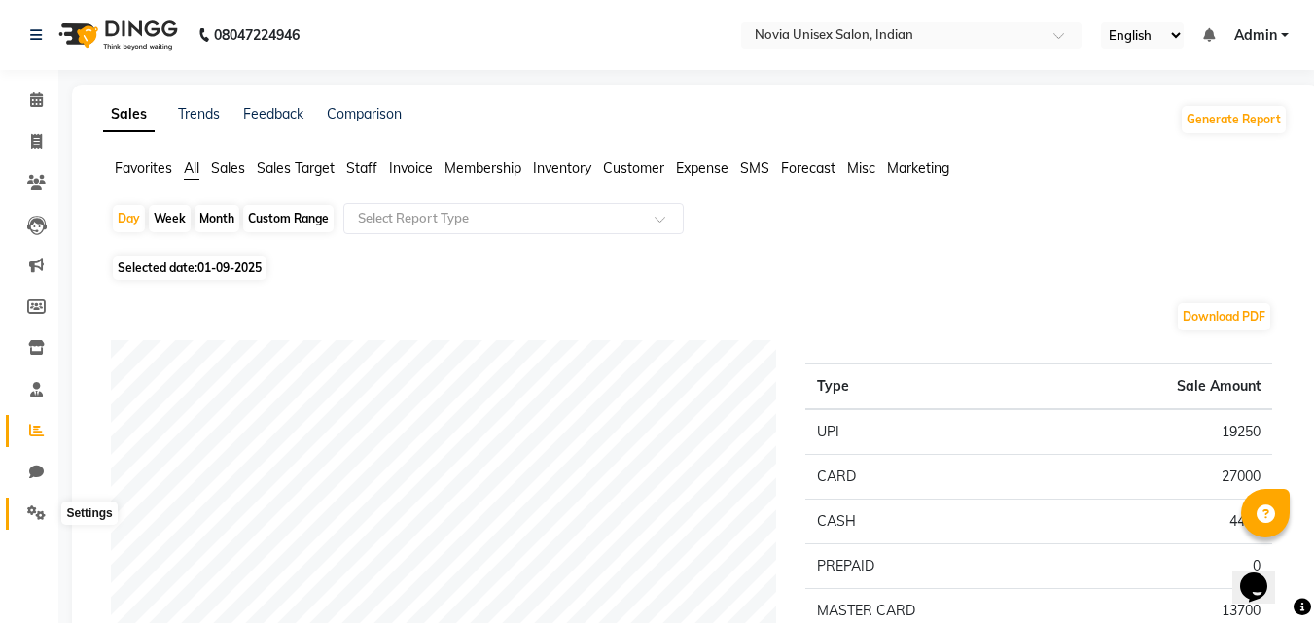
click at [29, 512] on icon at bounding box center [36, 513] width 18 height 15
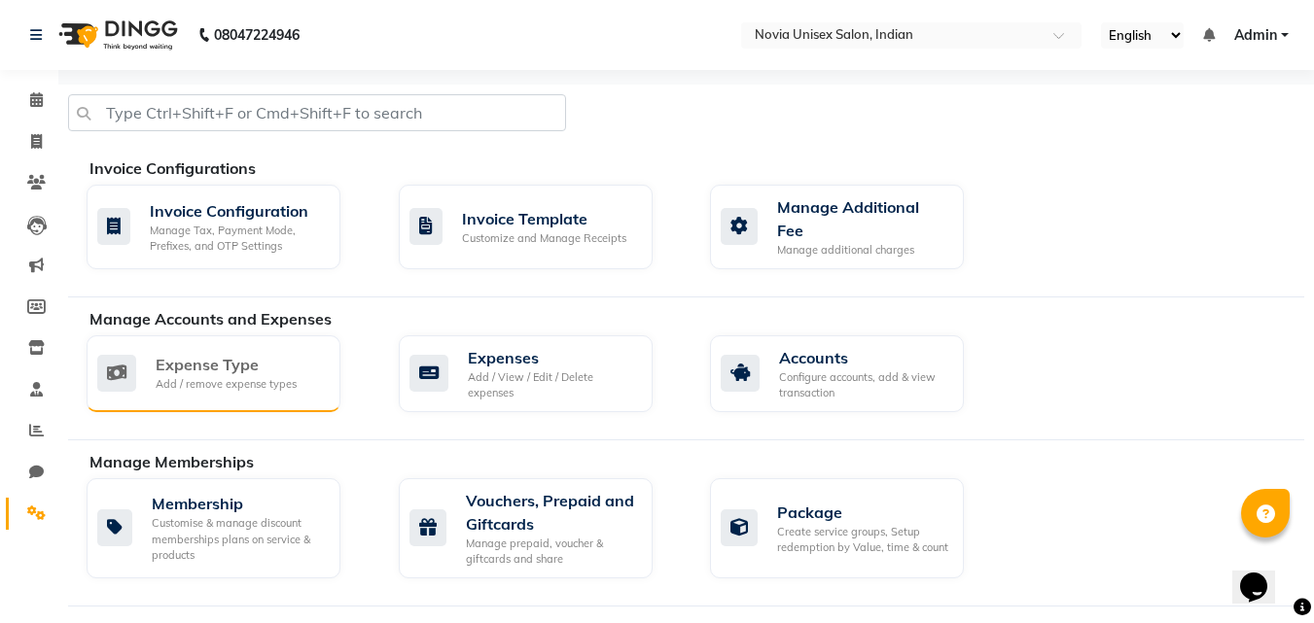
click at [258, 367] on div "Expense Type" at bounding box center [226, 364] width 141 height 23
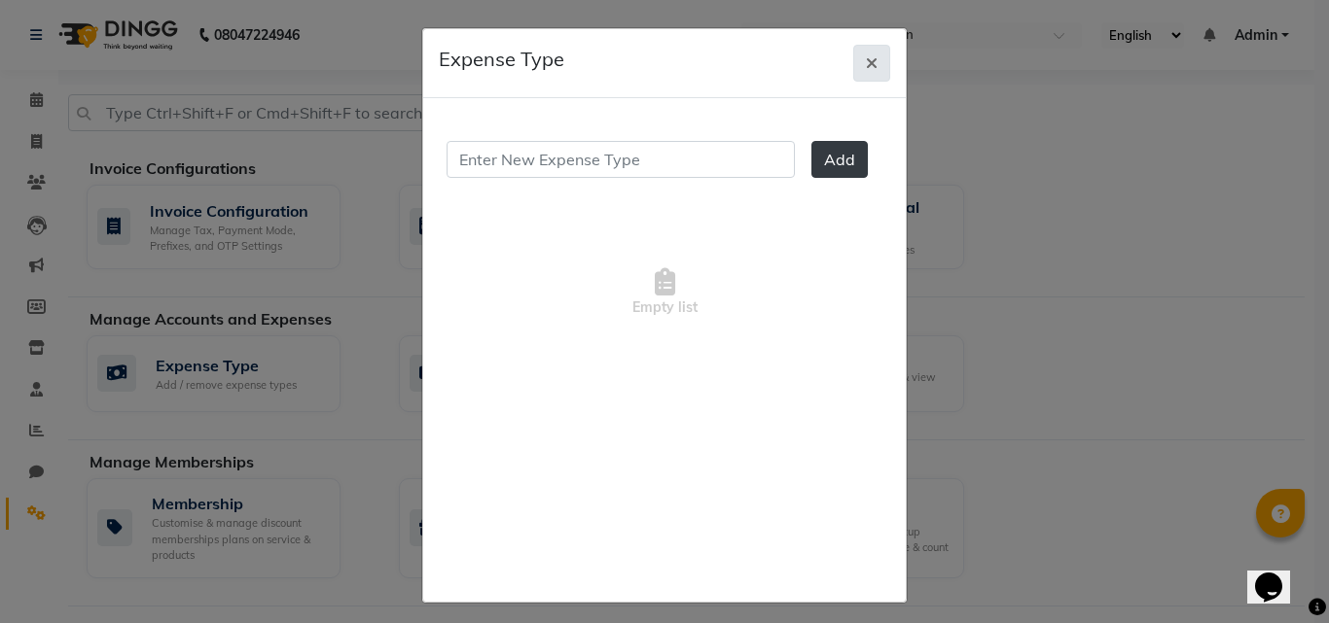
click at [867, 60] on icon "button" at bounding box center [872, 63] width 12 height 16
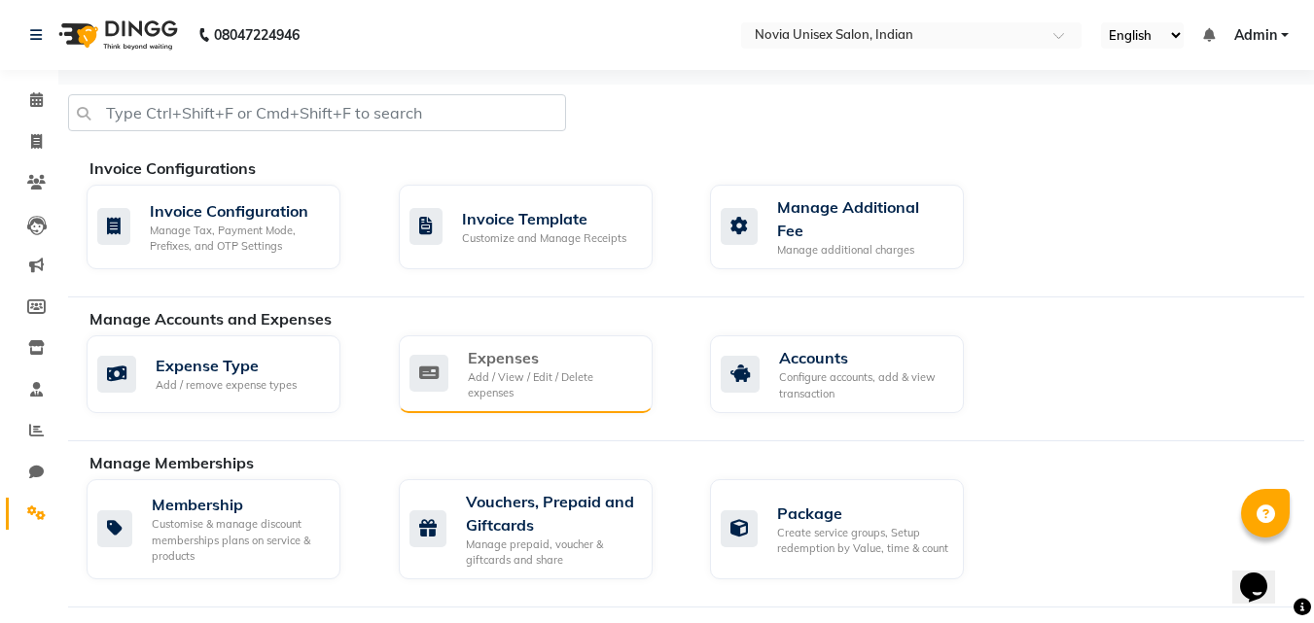
click at [582, 370] on div "Add / View / Edit / Delete expenses" at bounding box center [552, 386] width 169 height 32
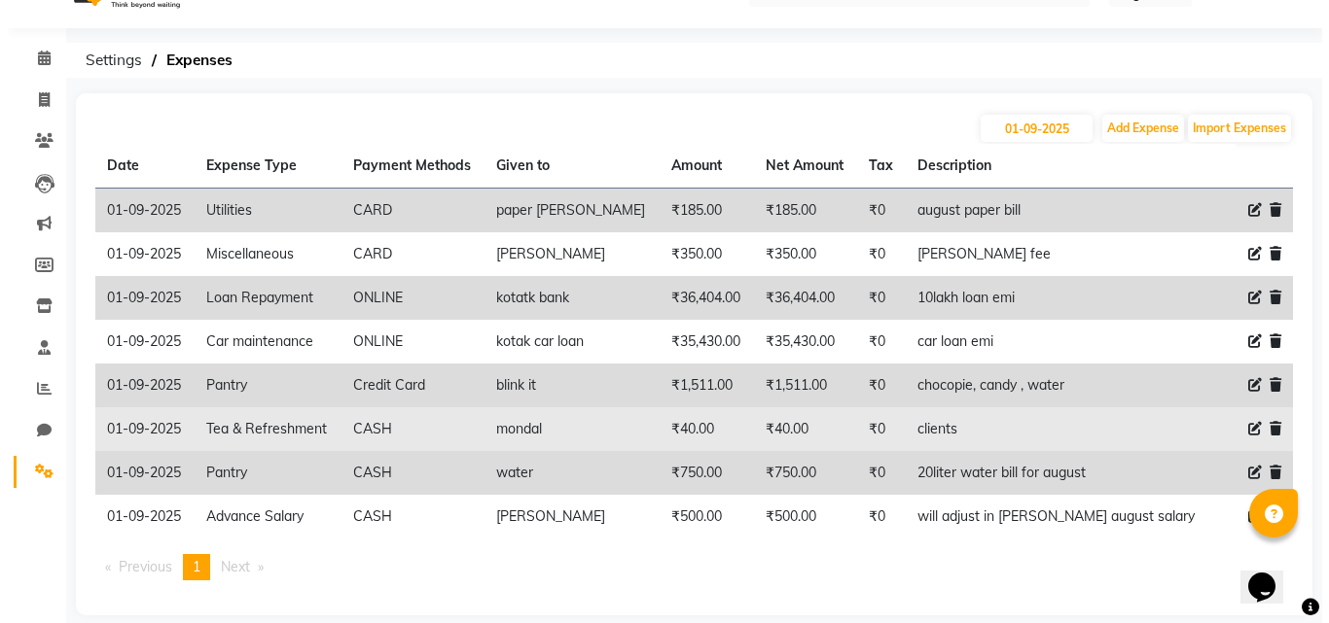
scroll to position [63, 0]
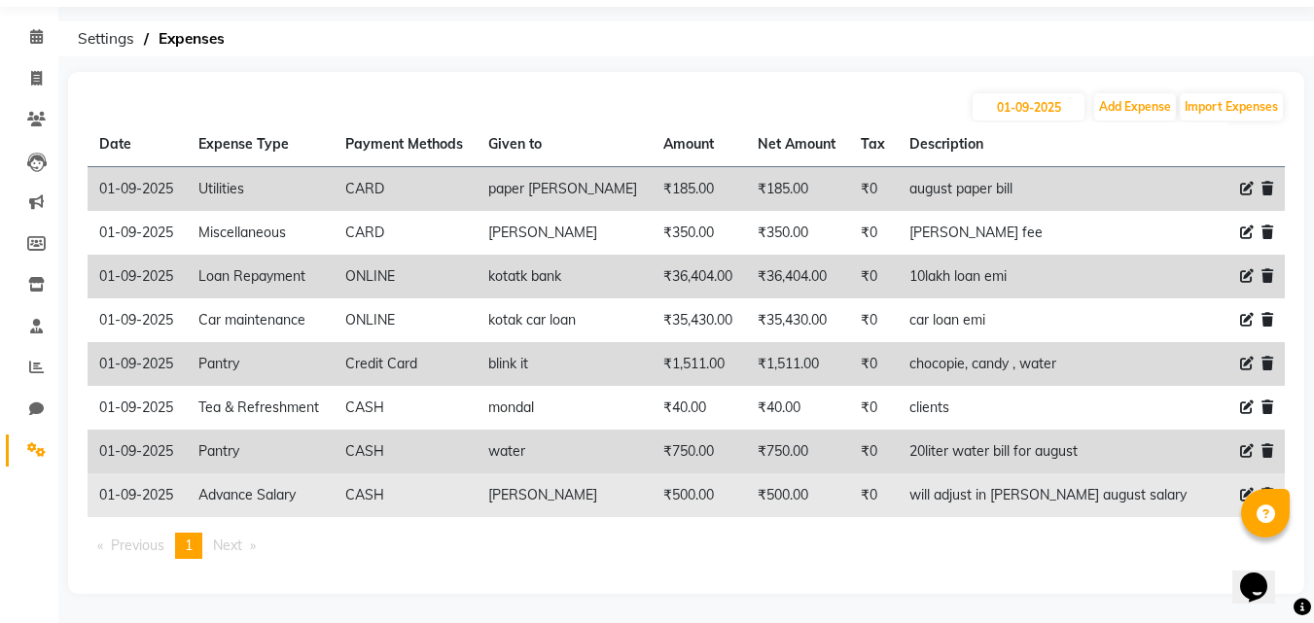
click at [1246, 488] on icon at bounding box center [1247, 495] width 14 height 14
select select "16"
select select "1"
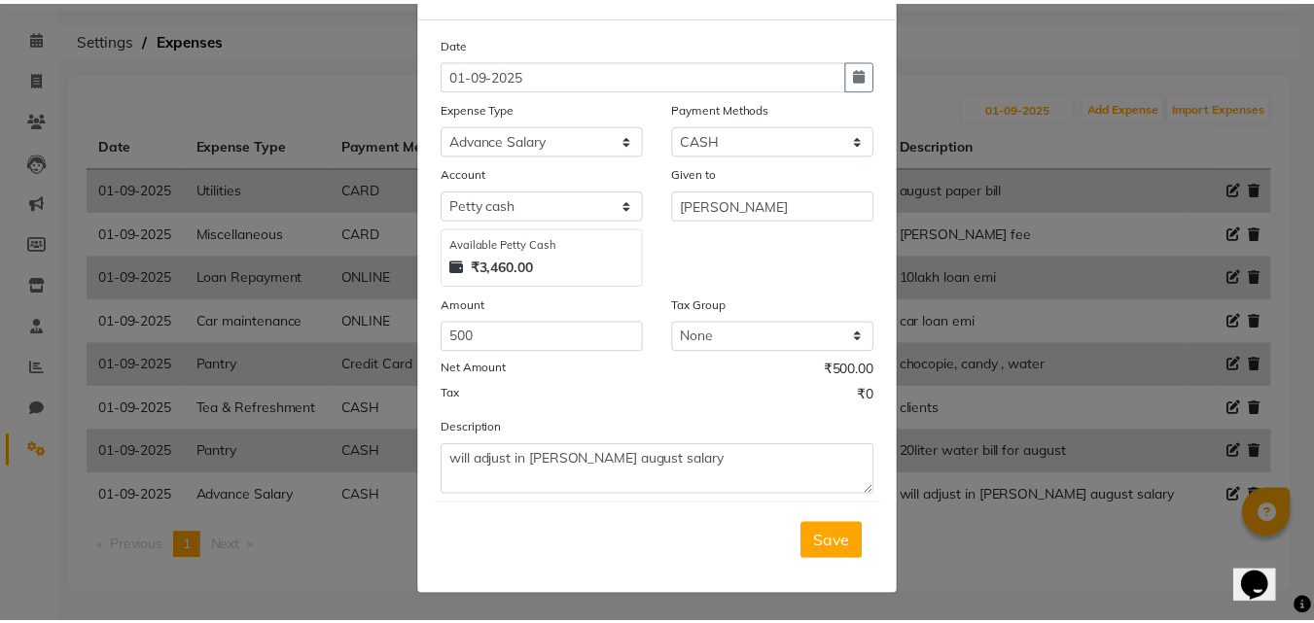
scroll to position [0, 0]
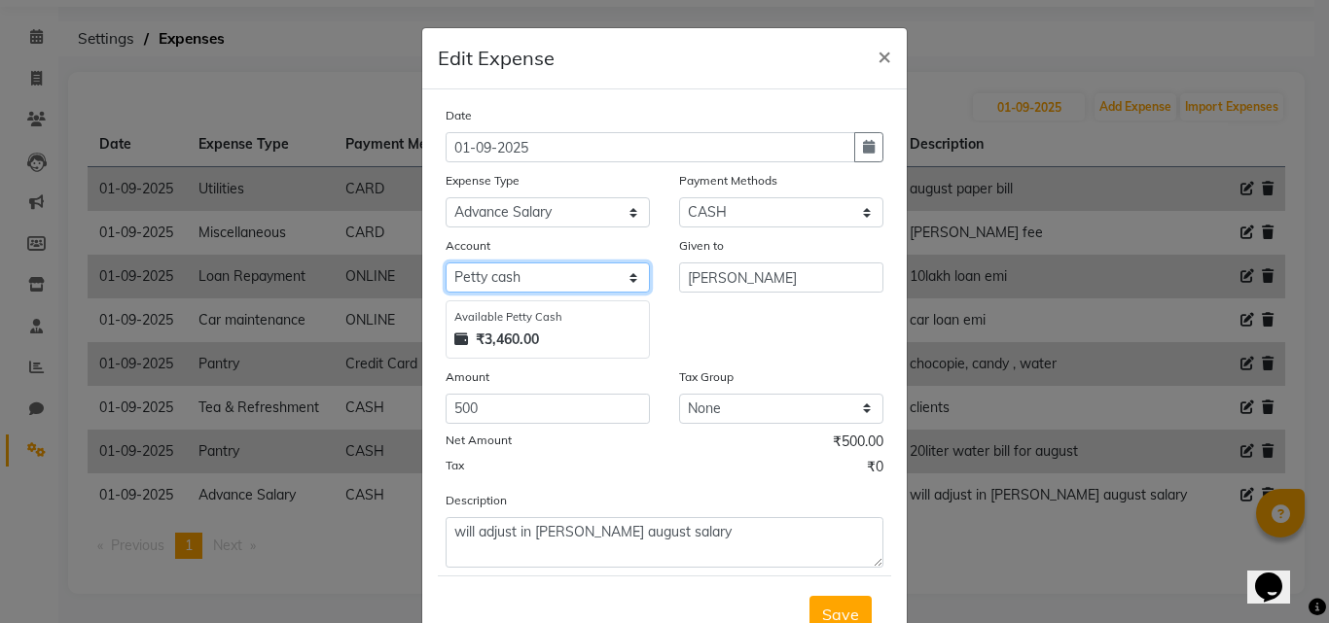
click at [608, 278] on select "Select Petty cash Default account" at bounding box center [547, 278] width 204 height 30
select select "8076"
click at [445, 263] on select "Select Petty cash Default account" at bounding box center [547, 278] width 204 height 30
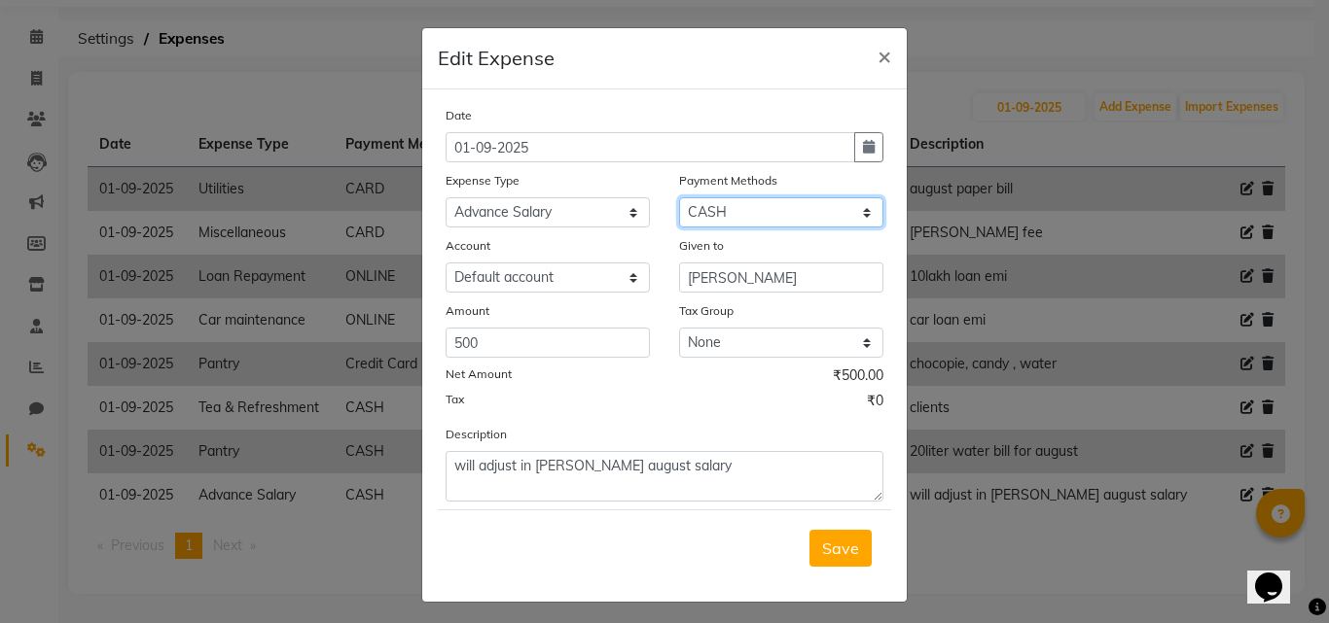
click at [728, 206] on select "Select CASH CARD ONLINE CUSTOM GPay PayTM PhonePe UPI NearBuy Points Wallet Loa…" at bounding box center [781, 212] width 204 height 30
select select "3"
click at [679, 197] on select "Select CASH CARD ONLINE CUSTOM GPay PayTM PhonePe UPI NearBuy Points Wallet Loa…" at bounding box center [781, 212] width 204 height 30
click at [828, 553] on span "Save" at bounding box center [840, 548] width 37 height 19
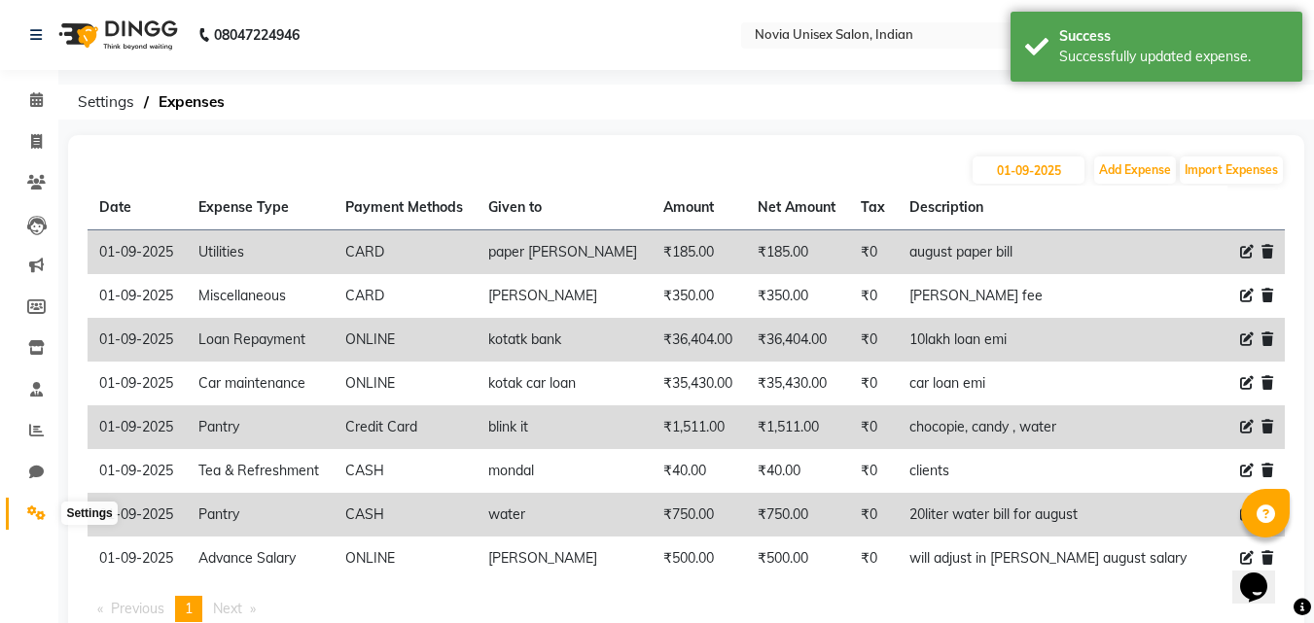
click at [39, 511] on icon at bounding box center [36, 513] width 18 height 15
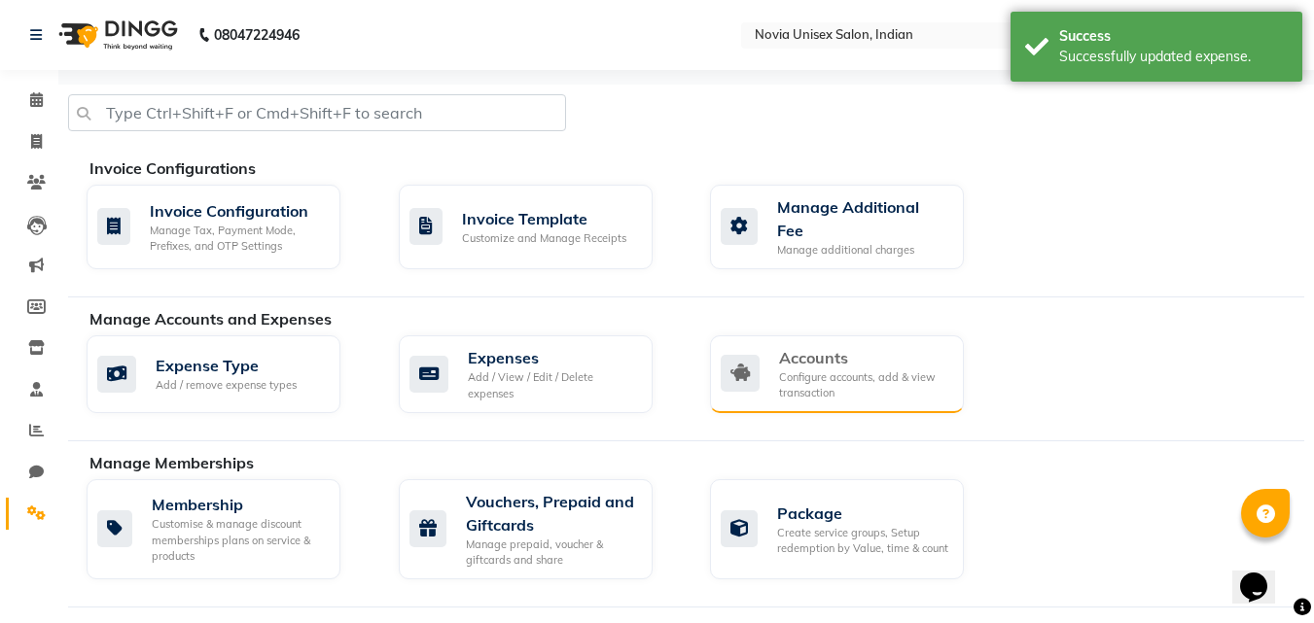
click at [858, 375] on div "Configure accounts, add & view transaction" at bounding box center [863, 386] width 169 height 32
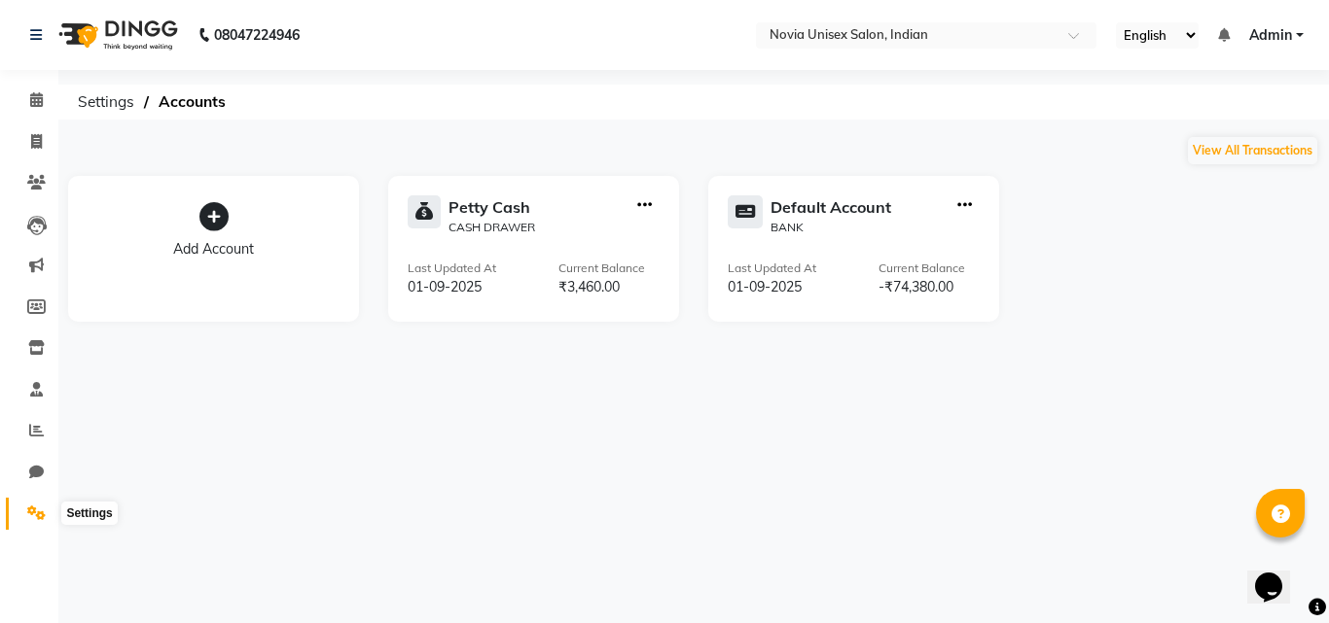
click at [32, 512] on icon at bounding box center [36, 513] width 18 height 15
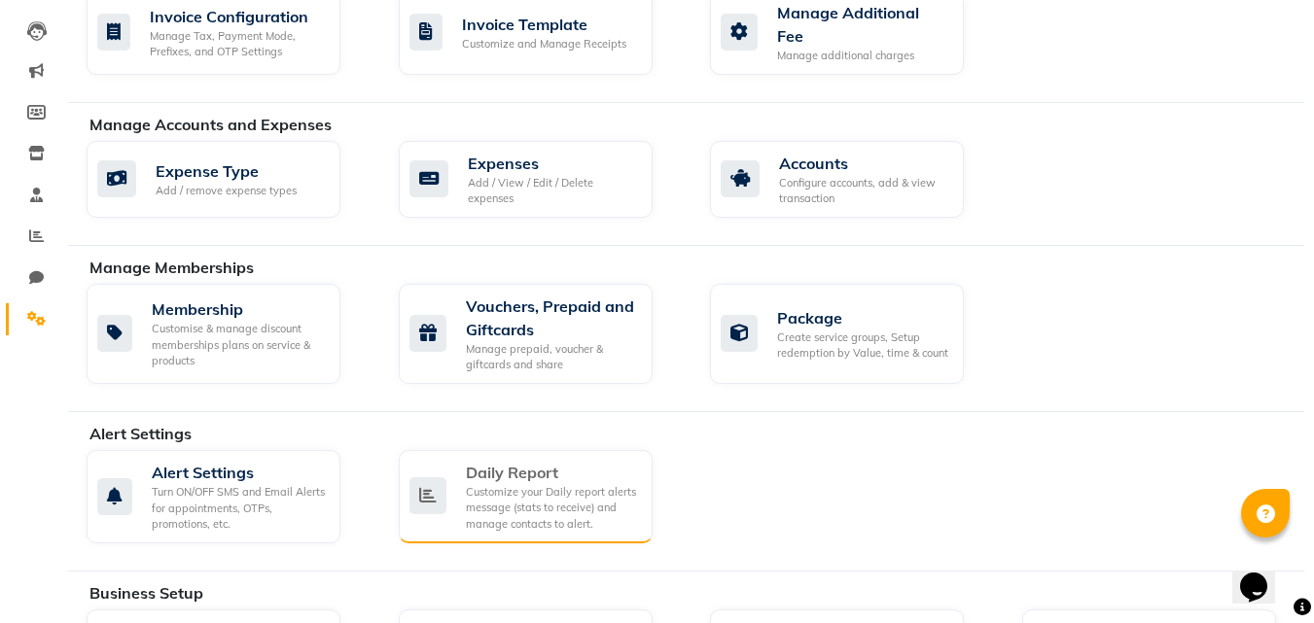
scroll to position [389, 0]
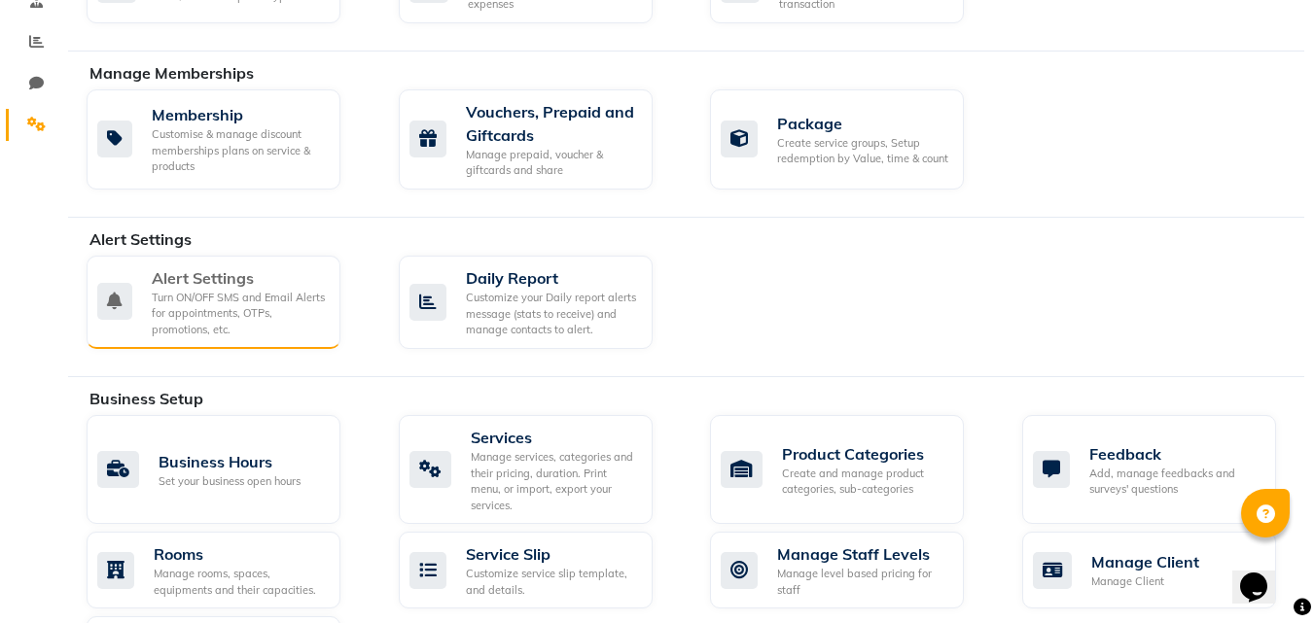
click at [199, 305] on div "Turn ON/OFF SMS and Email Alerts for appointments, OTPs, promotions, etc." at bounding box center [238, 314] width 173 height 49
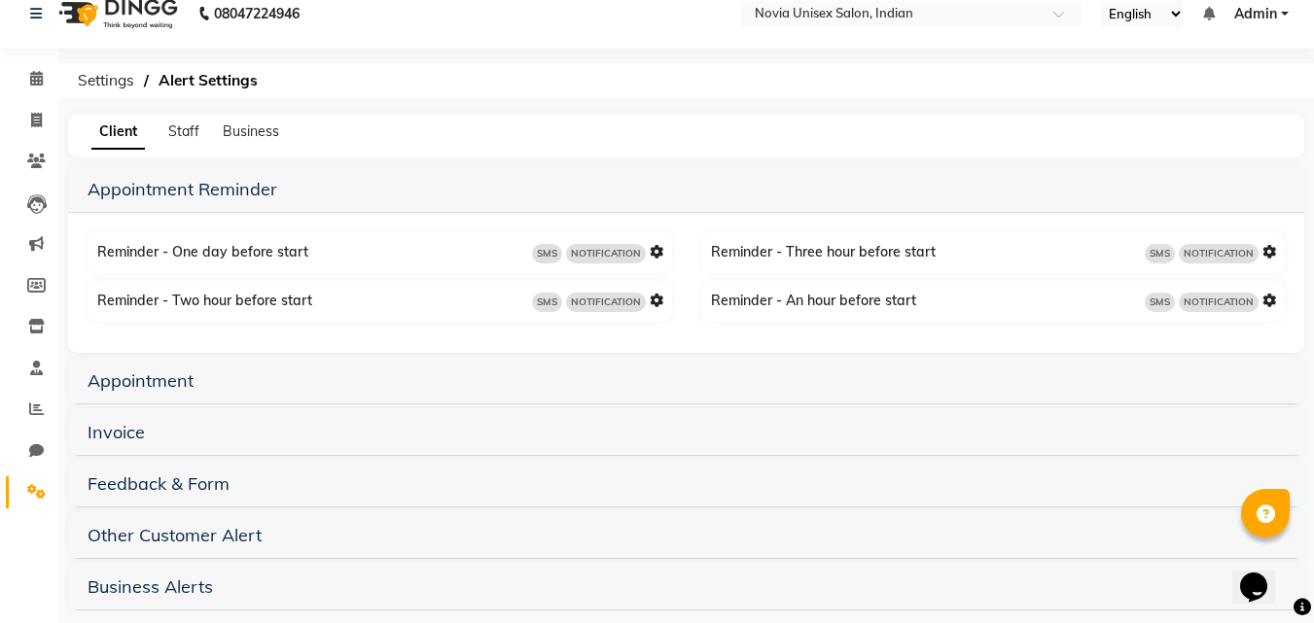
scroll to position [42, 0]
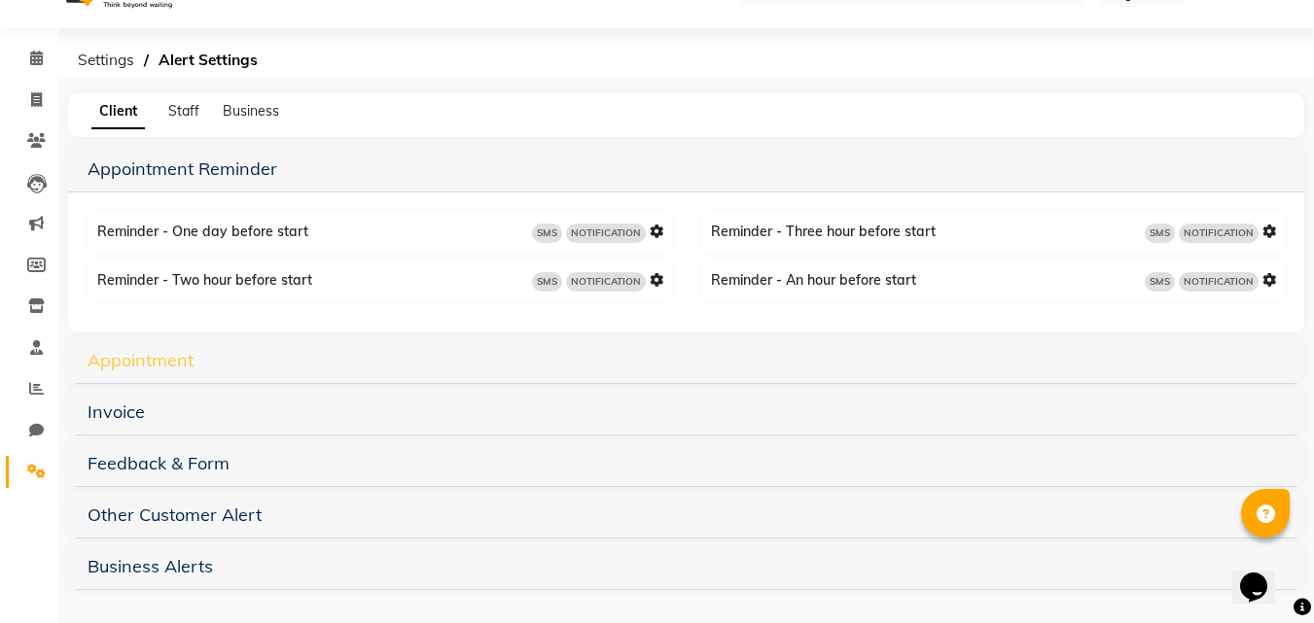
click at [168, 363] on link "Appointment" at bounding box center [141, 360] width 106 height 22
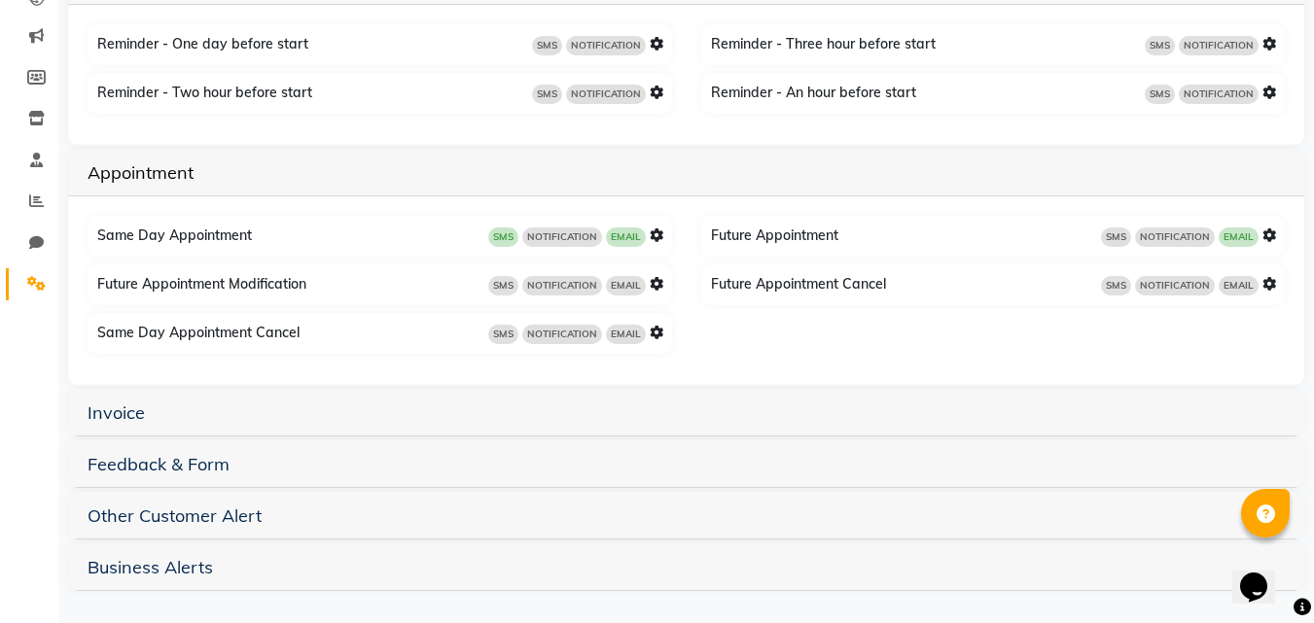
scroll to position [231, 0]
click at [41, 286] on icon at bounding box center [36, 282] width 18 height 15
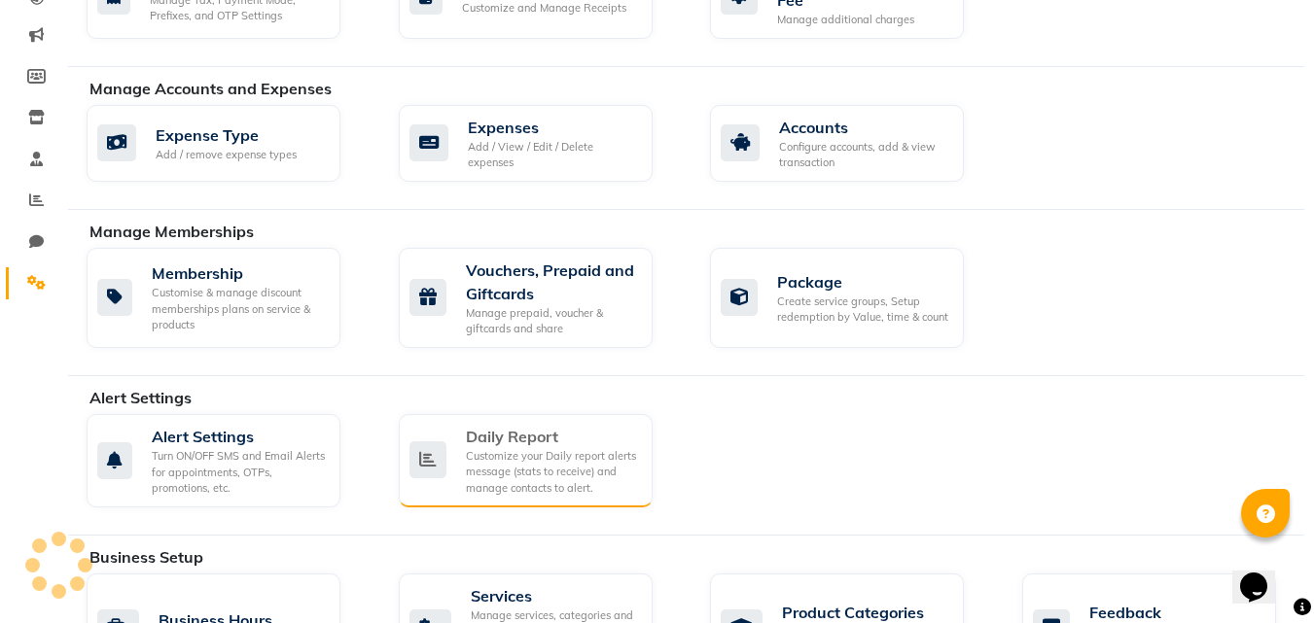
scroll to position [522, 0]
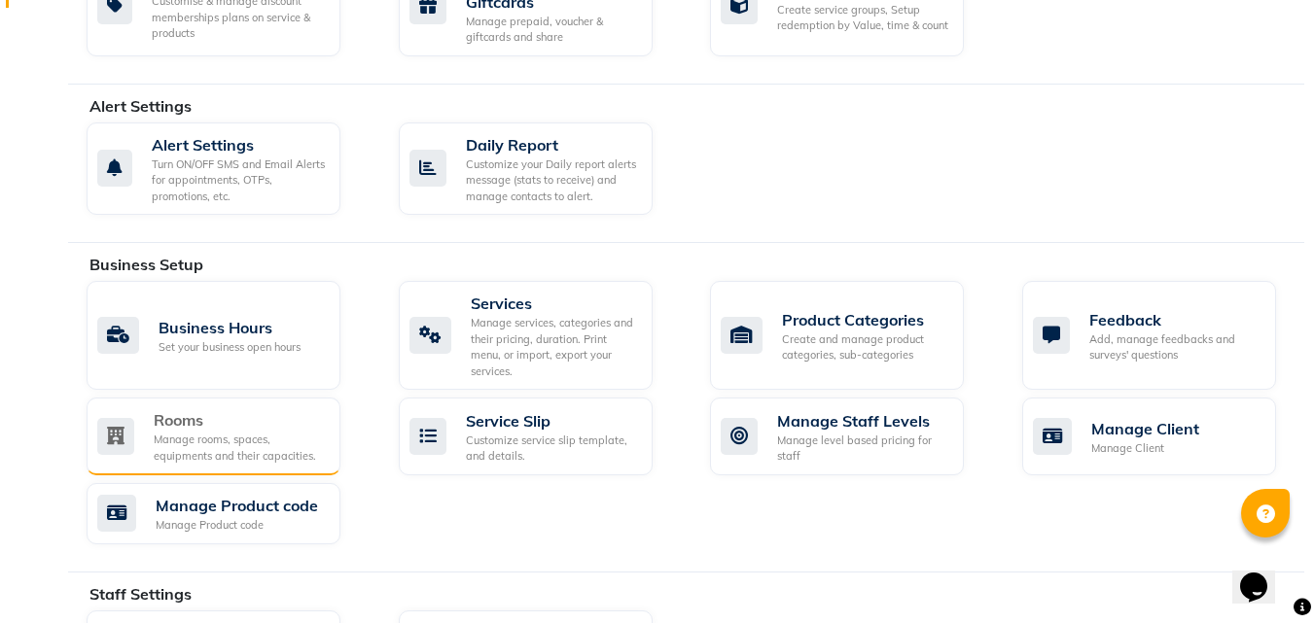
click at [250, 432] on div "Manage rooms, spaces, equipments and their capacities." at bounding box center [239, 448] width 171 height 32
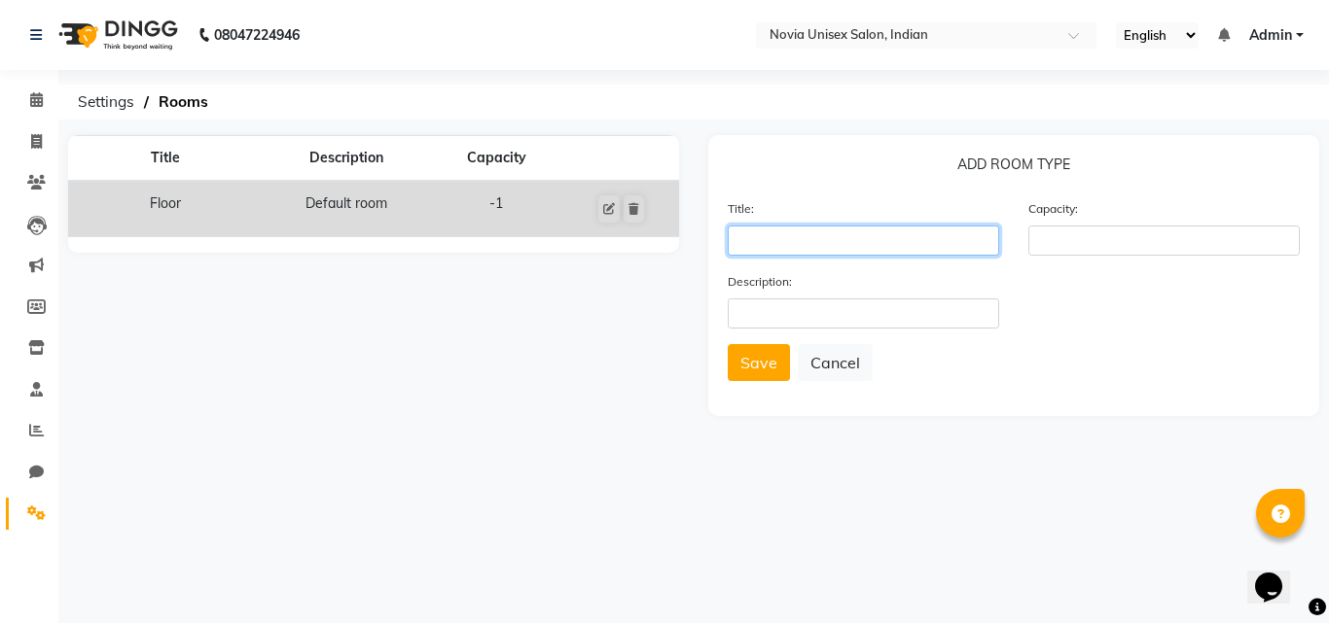
click at [853, 236] on input "text" at bounding box center [863, 241] width 271 height 30
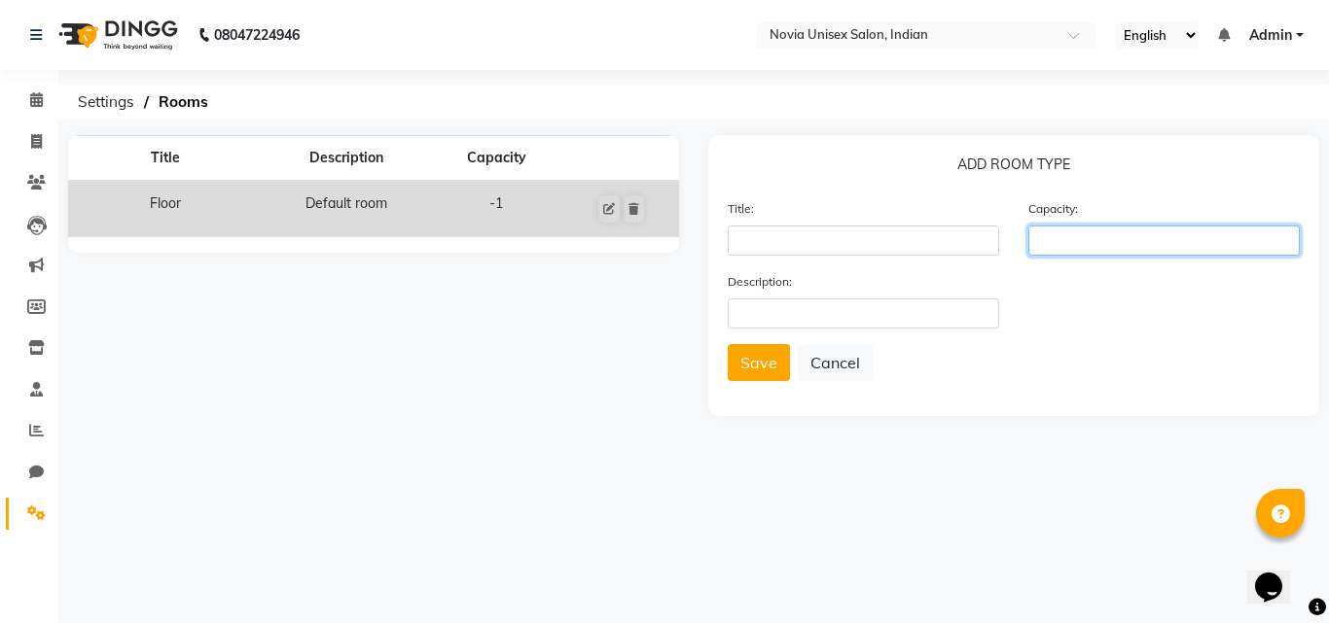
click at [1143, 231] on input "number" at bounding box center [1163, 241] width 271 height 30
click at [42, 514] on icon at bounding box center [36, 513] width 18 height 15
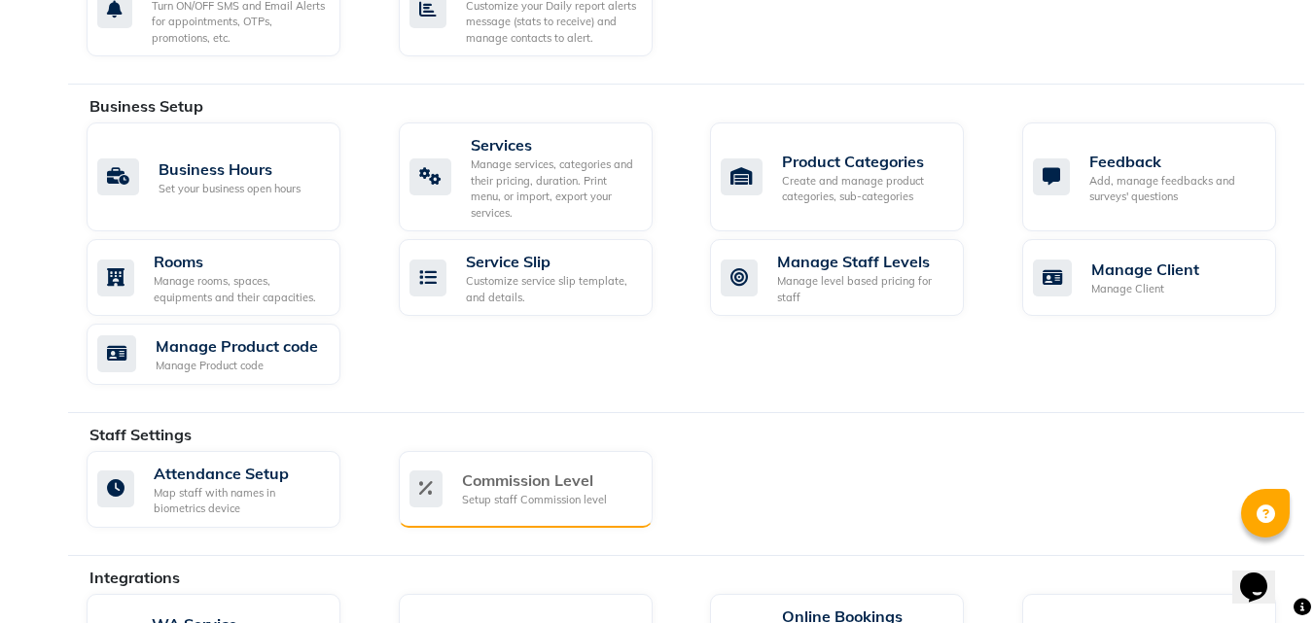
scroll to position [875, 0]
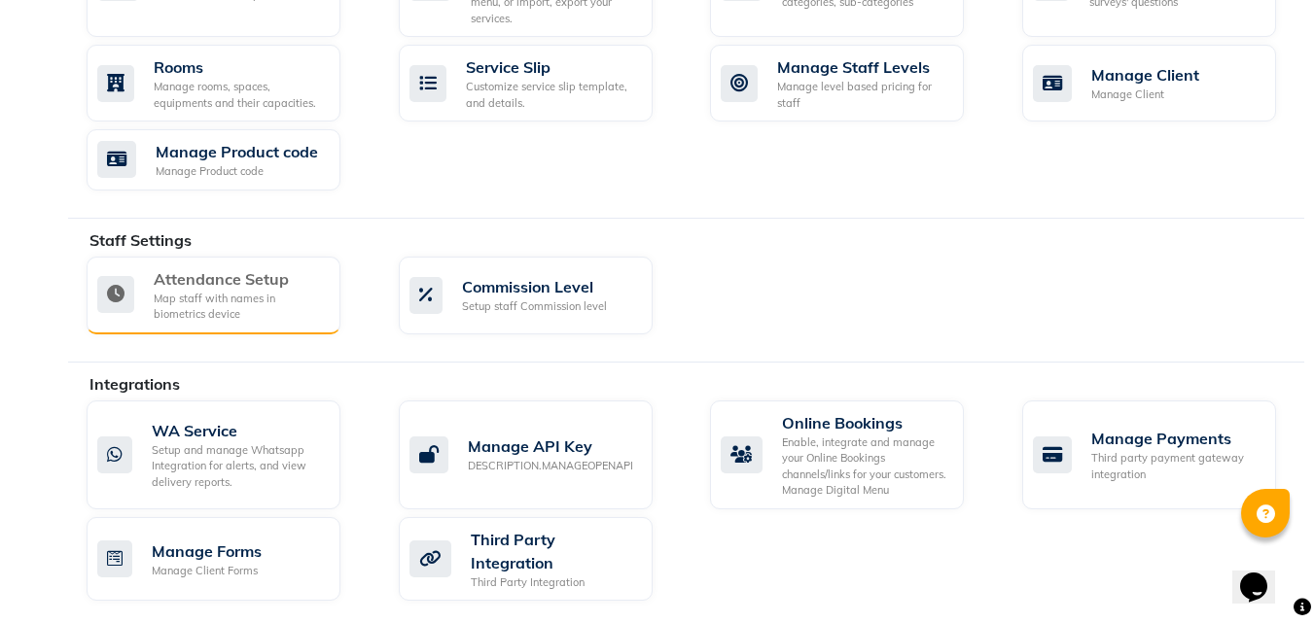
click at [279, 297] on div "Map staff with names in biometrics device" at bounding box center [239, 307] width 171 height 32
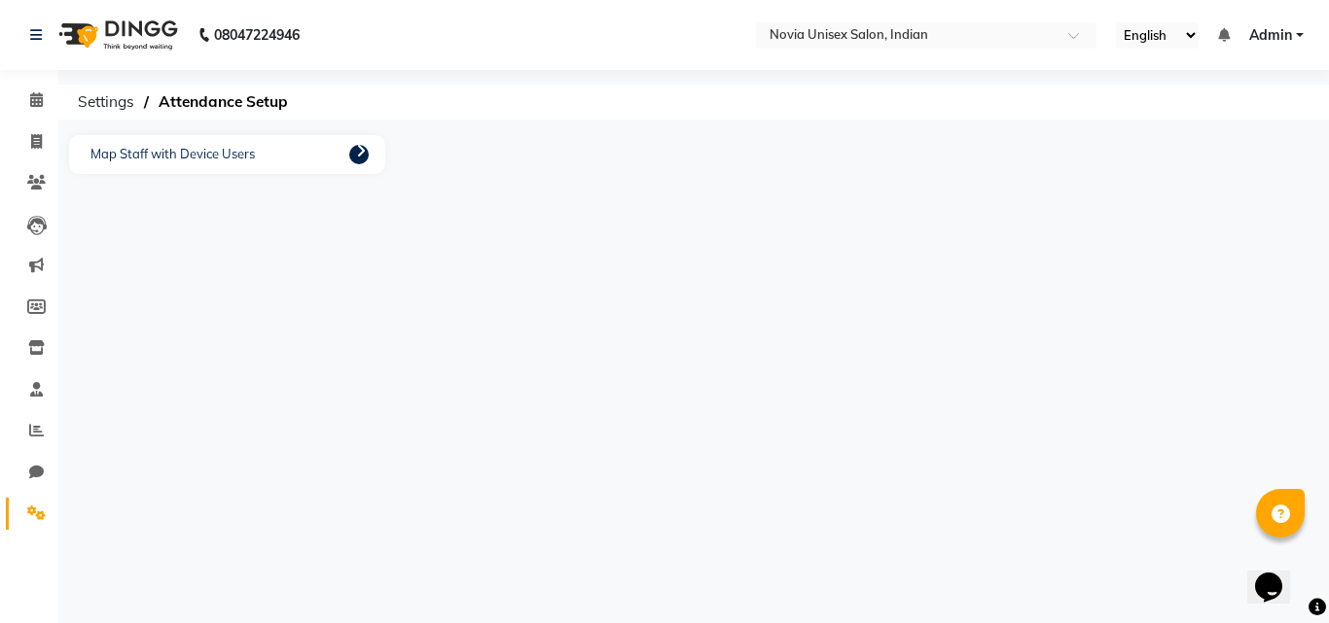
click at [347, 150] on div "Map Staff with Device Users" at bounding box center [227, 154] width 316 height 39
click at [212, 149] on p "Map Staff with Device Users" at bounding box center [173, 154] width 174 height 29
click at [41, 514] on icon at bounding box center [36, 513] width 18 height 15
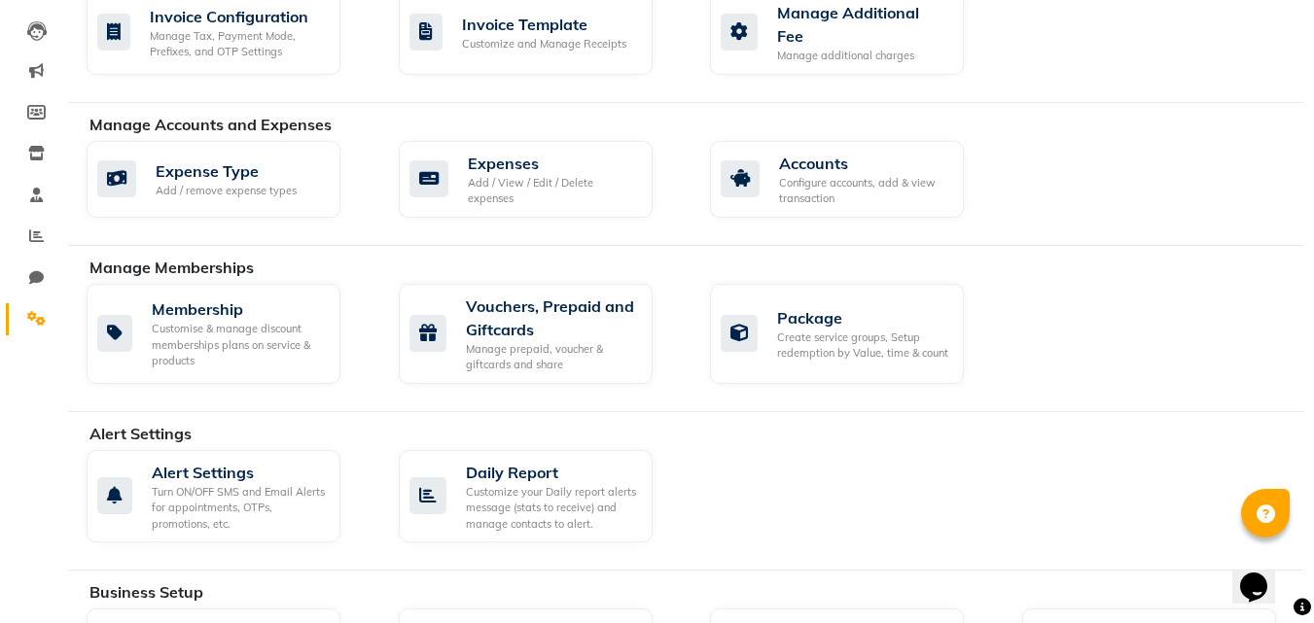
scroll to position [292, 0]
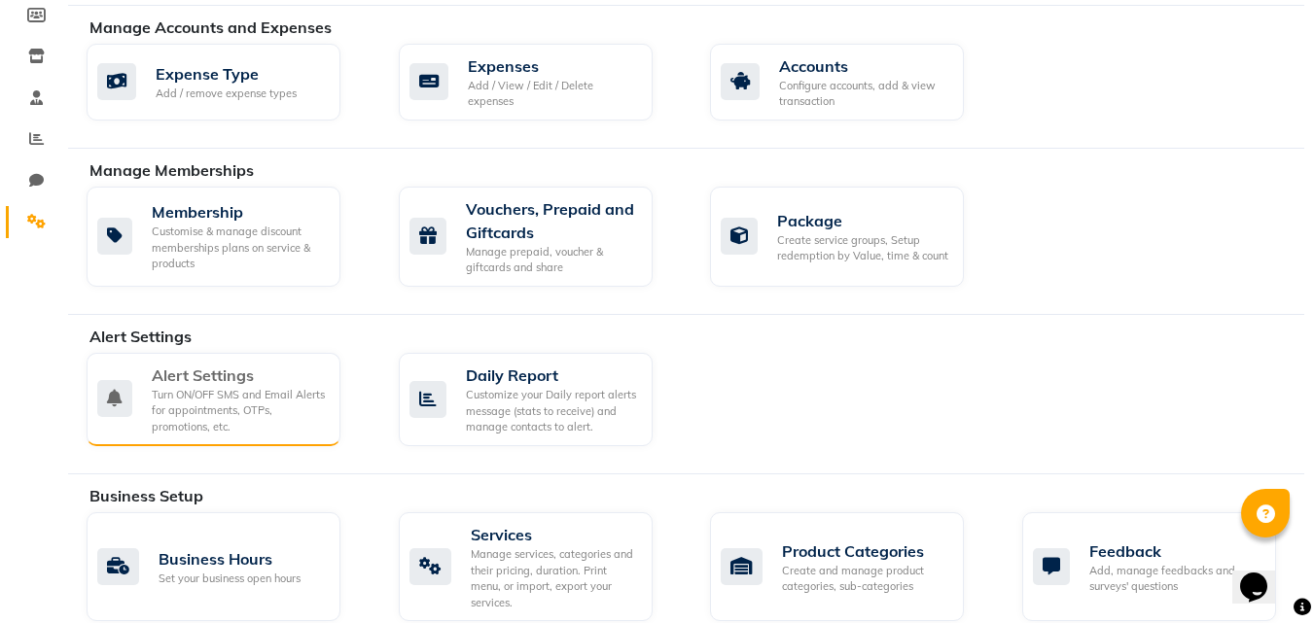
click at [197, 399] on div "Turn ON/OFF SMS and Email Alerts for appointments, OTPs, promotions, etc." at bounding box center [238, 411] width 173 height 49
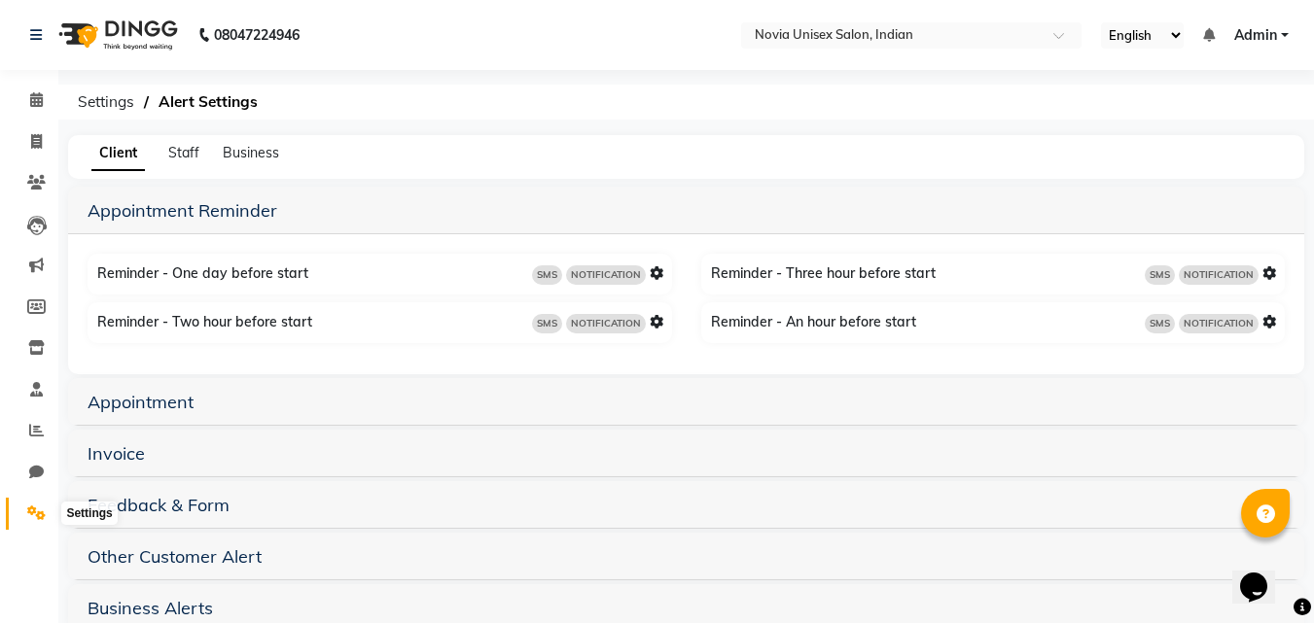
click at [38, 506] on icon at bounding box center [36, 513] width 18 height 15
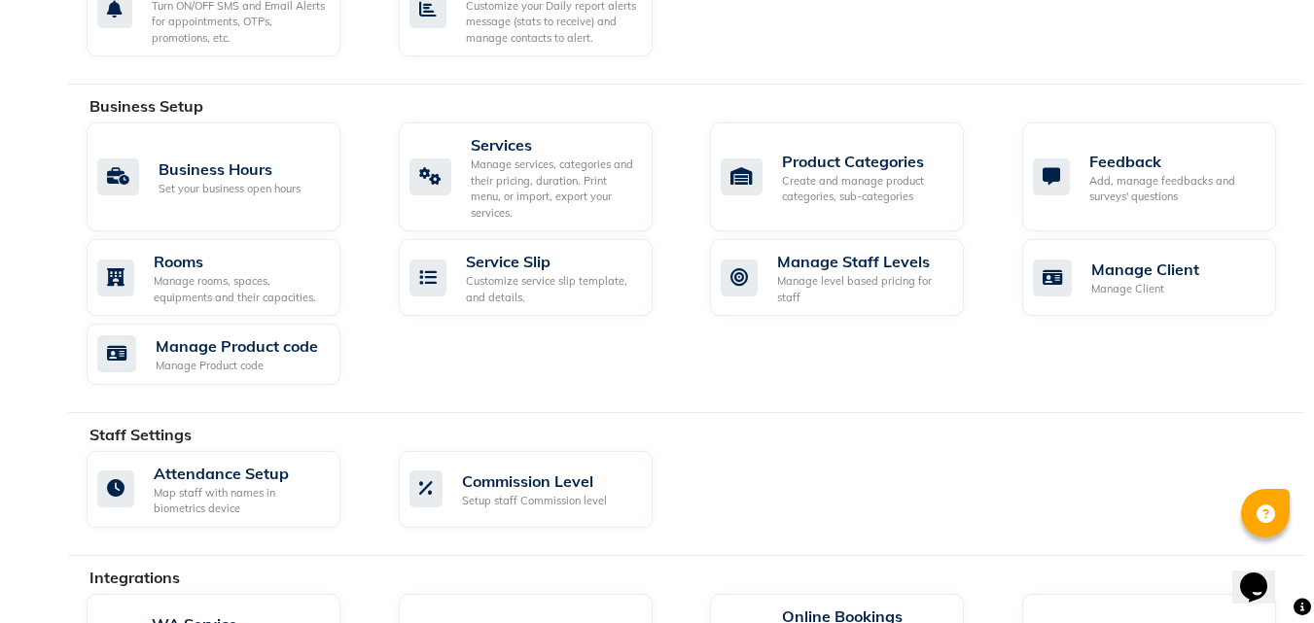
scroll to position [875, 0]
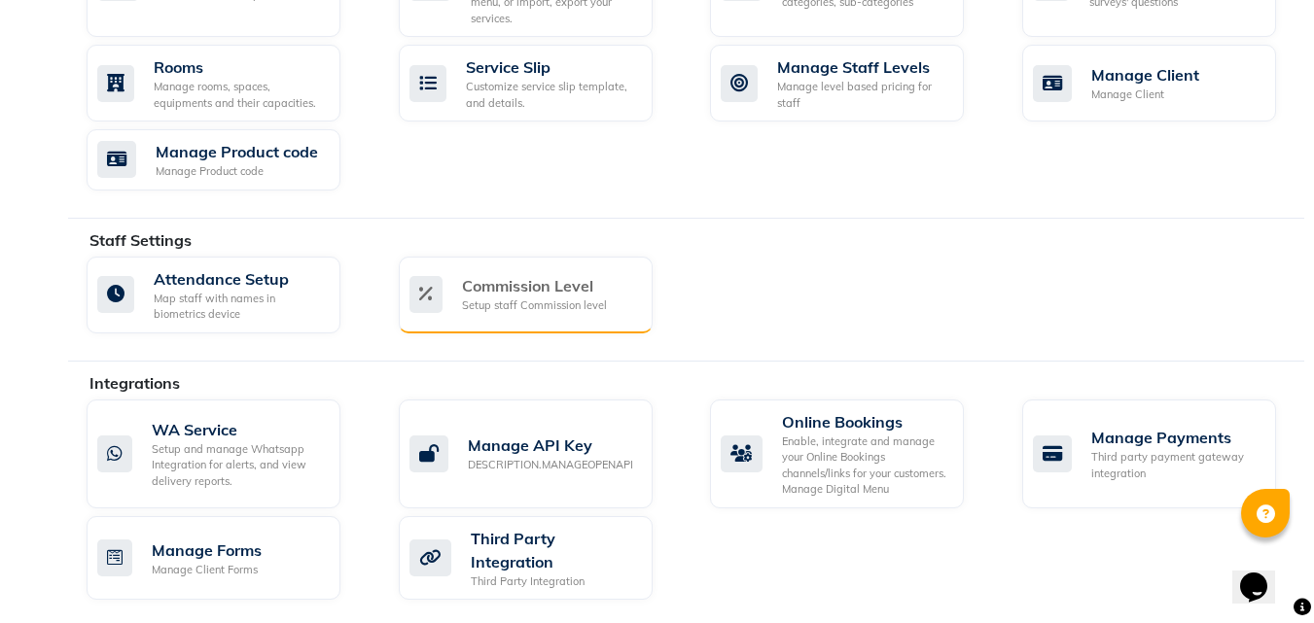
click at [569, 298] on div "Setup staff Commission level" at bounding box center [534, 306] width 145 height 17
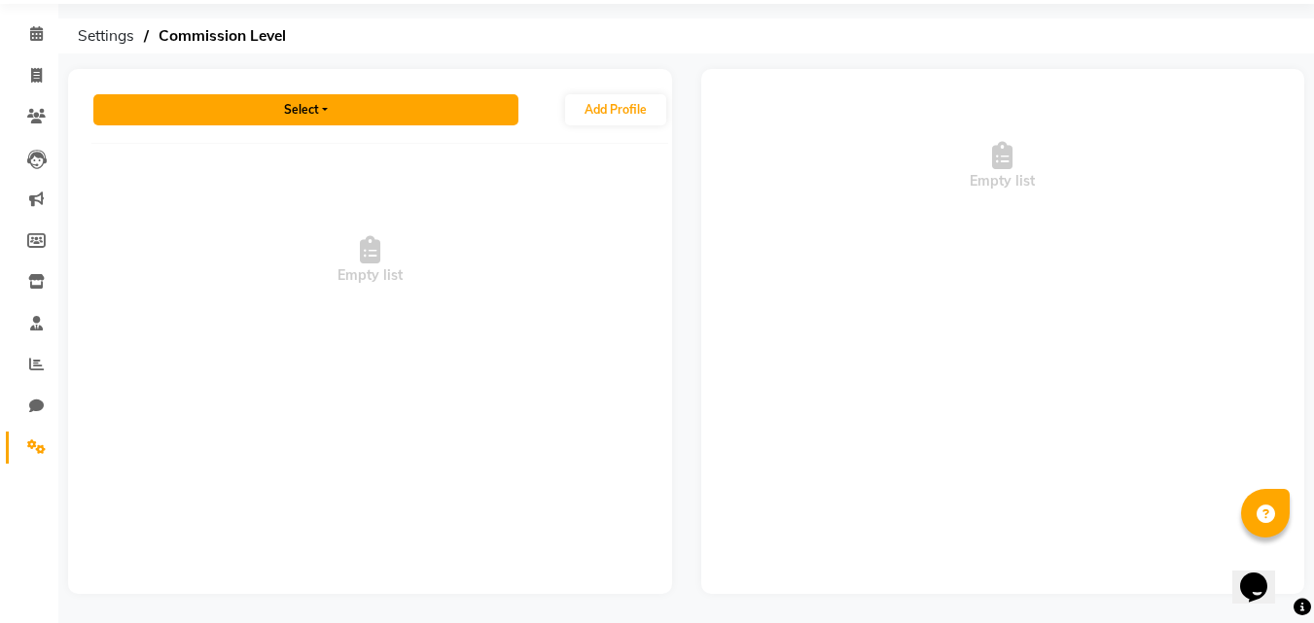
click at [314, 121] on button "Select" at bounding box center [305, 109] width 425 height 31
click at [386, 111] on button "Select" at bounding box center [305, 109] width 425 height 31
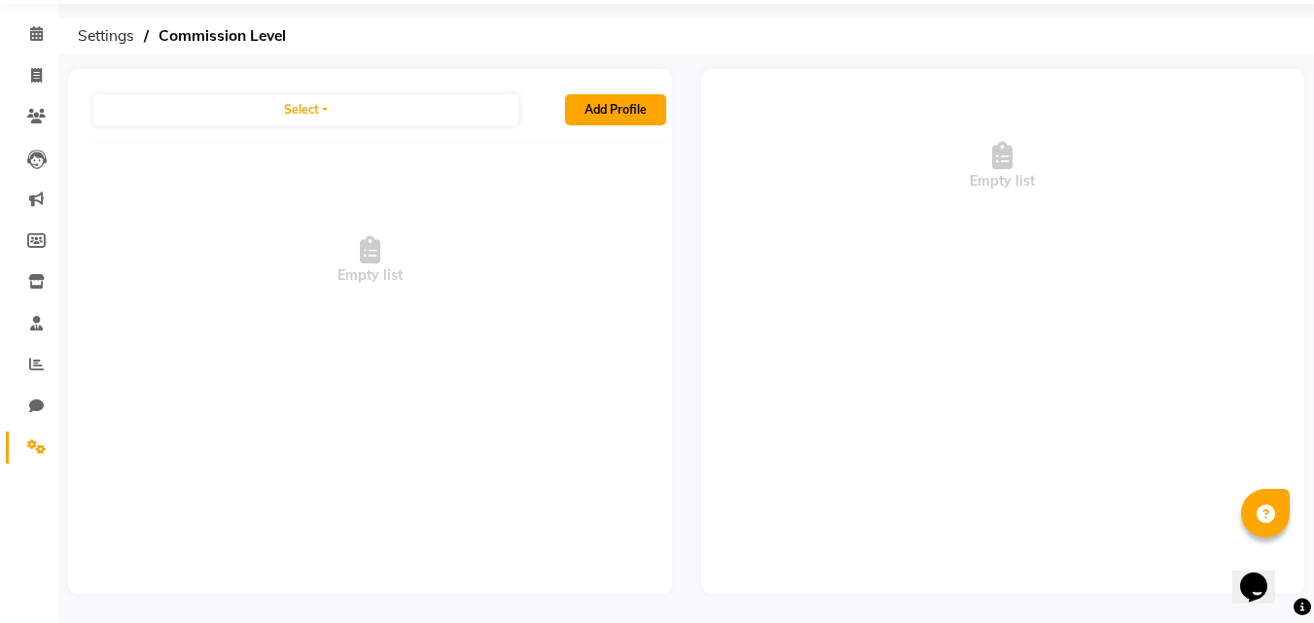
click at [591, 111] on button "Add Profile" at bounding box center [615, 109] width 101 height 31
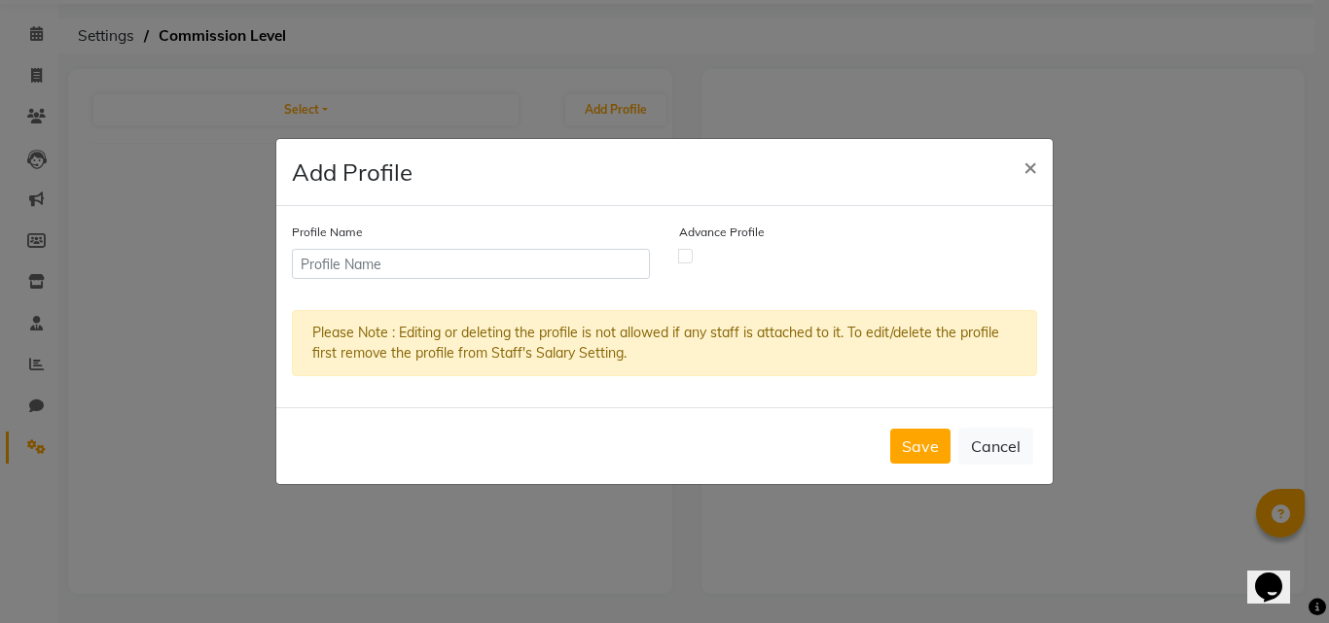
click at [493, 286] on div "Profile Name" at bounding box center [470, 258] width 387 height 73
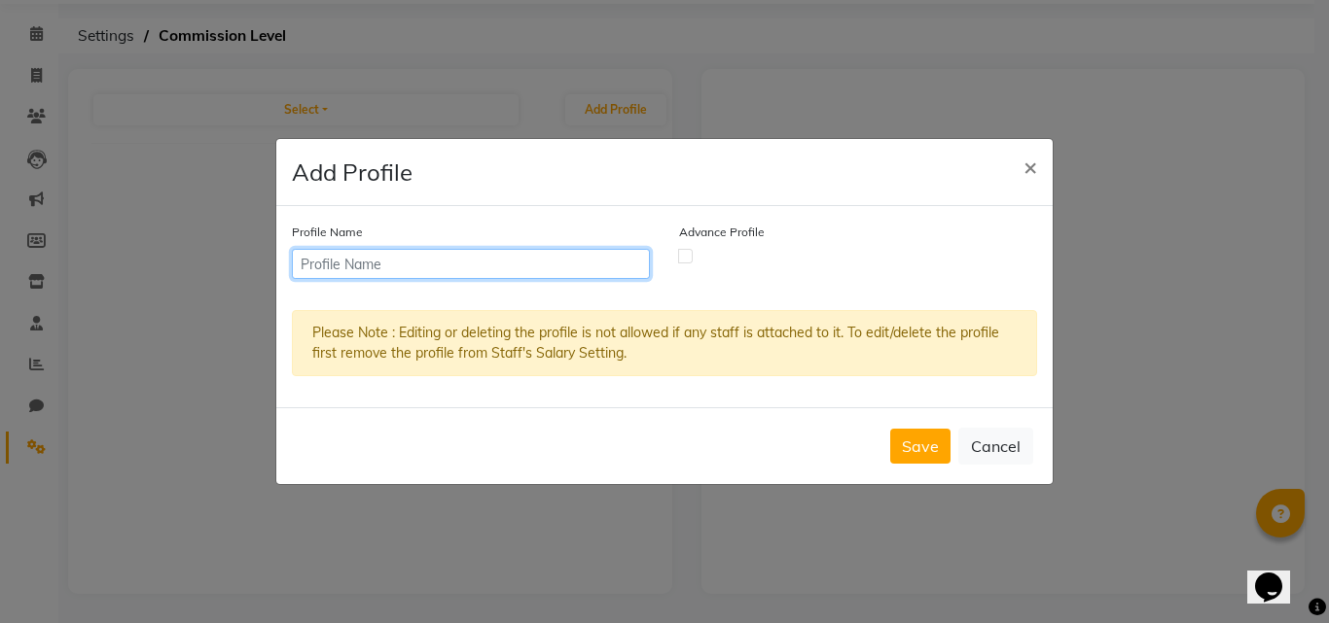
click at [496, 263] on input "text" at bounding box center [471, 264] width 358 height 30
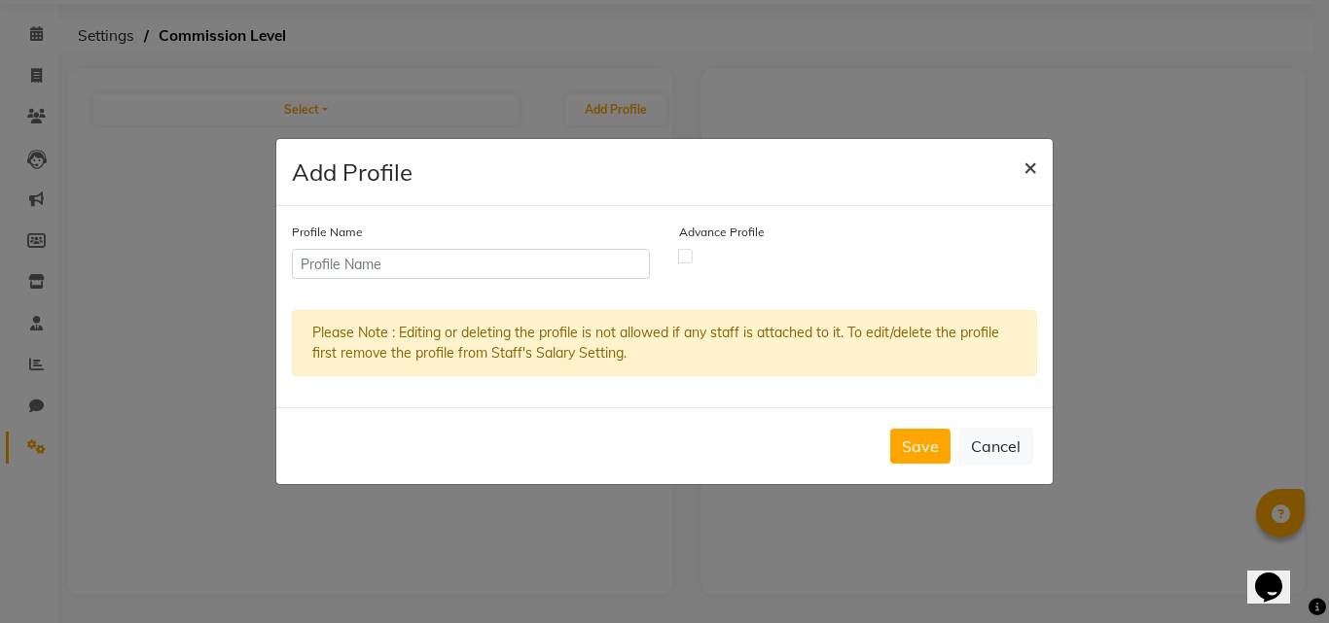
click at [1017, 162] on button "×" at bounding box center [1030, 166] width 45 height 54
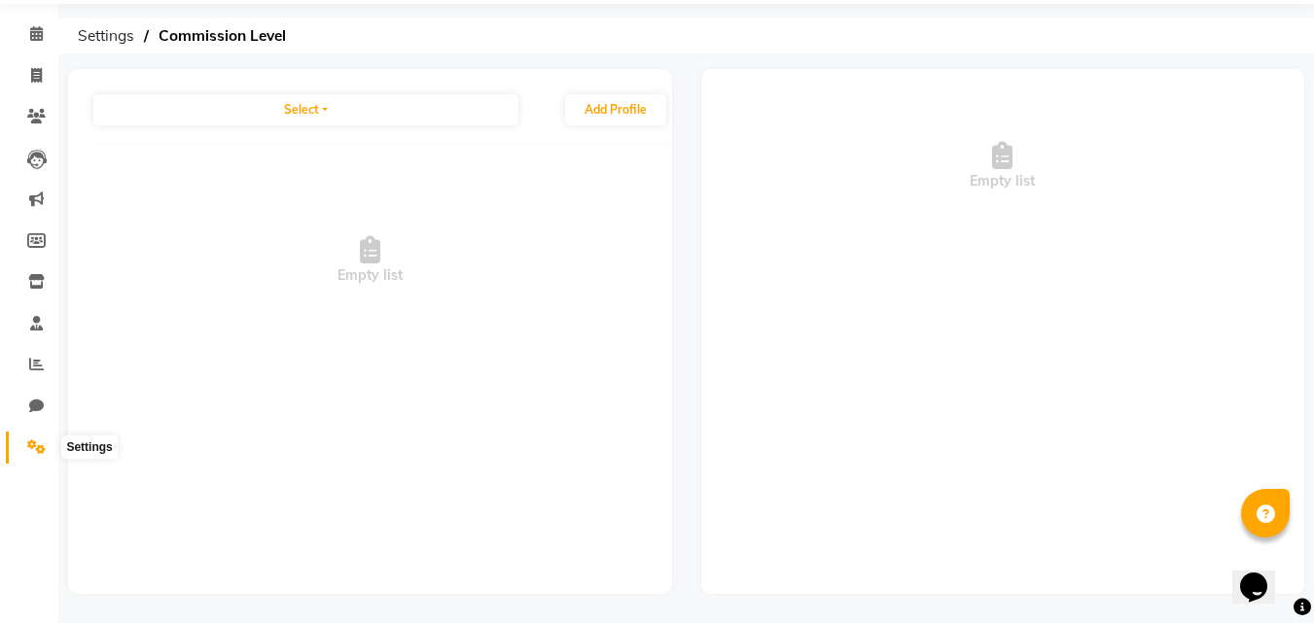
click at [51, 447] on span at bounding box center [36, 448] width 34 height 22
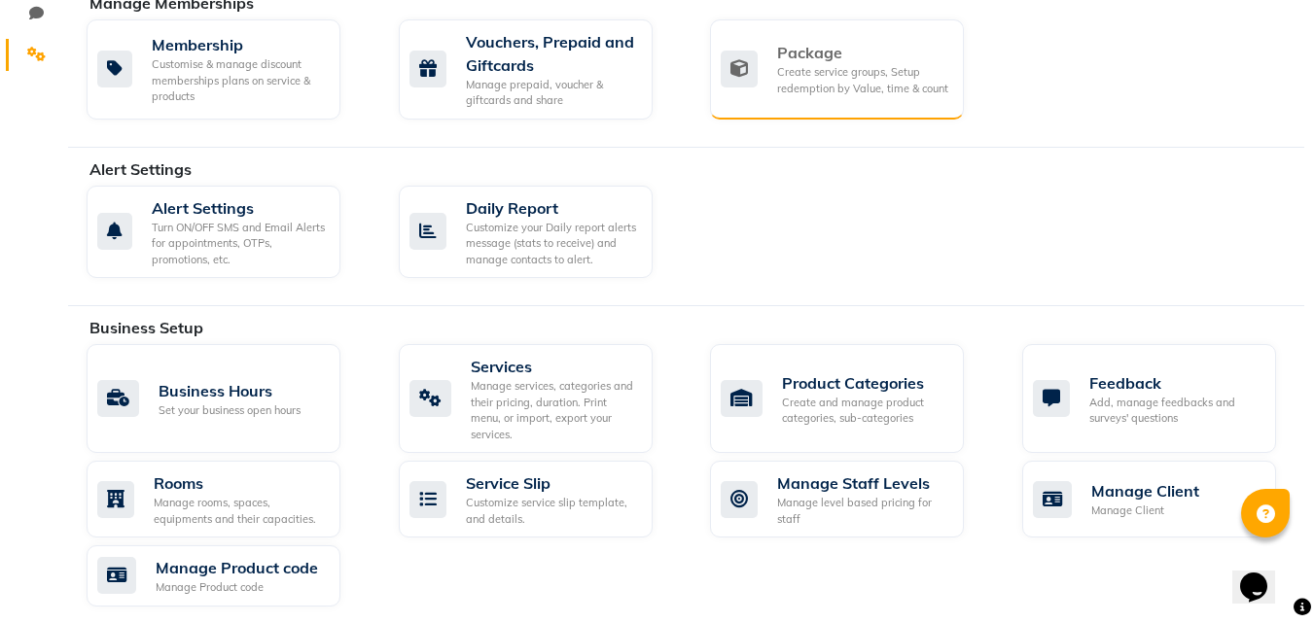
scroll to position [552, 0]
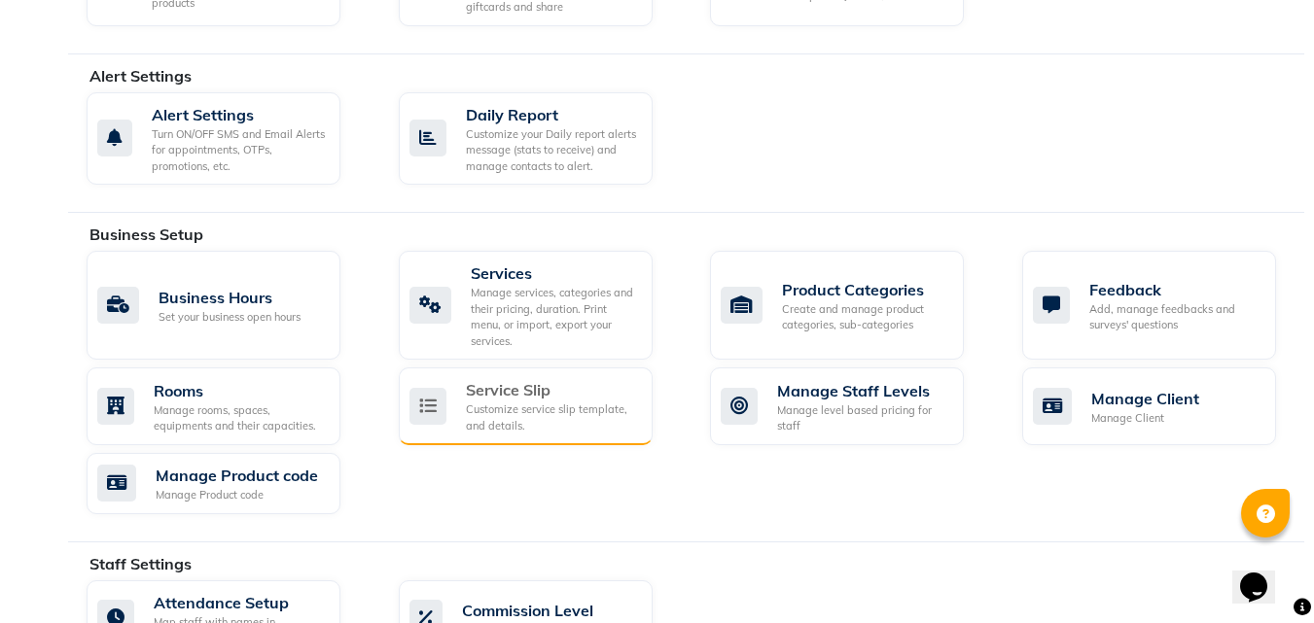
click at [492, 404] on div "Customize service slip template, and details." at bounding box center [551, 418] width 171 height 32
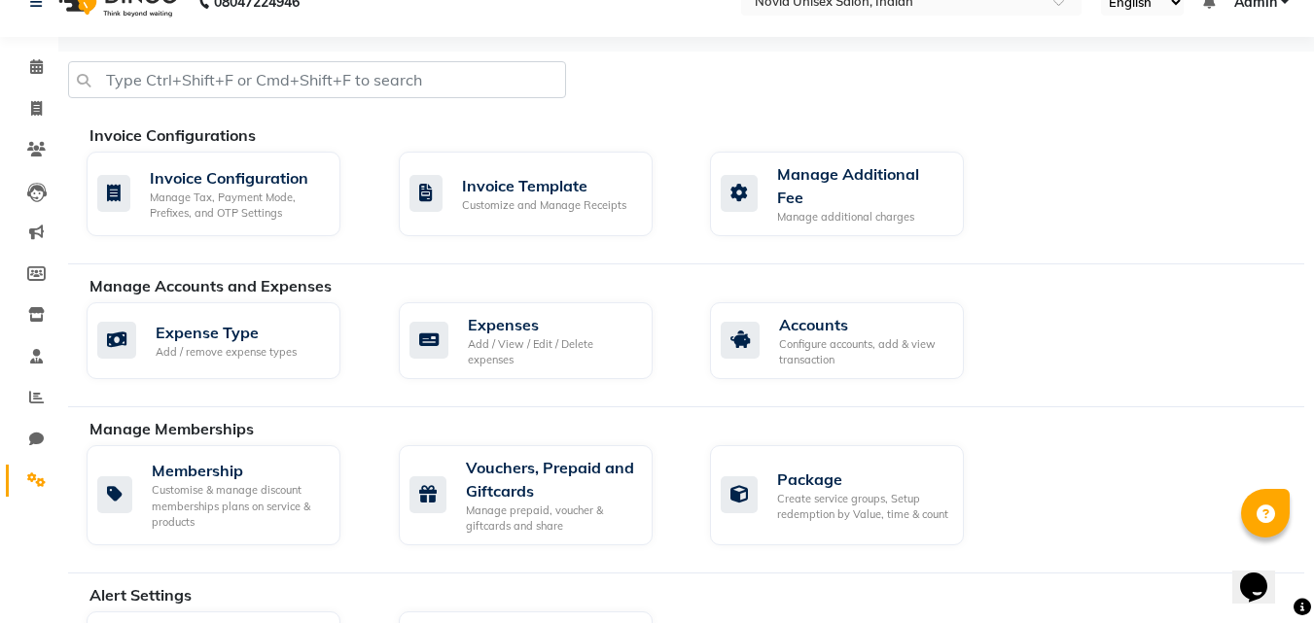
select select
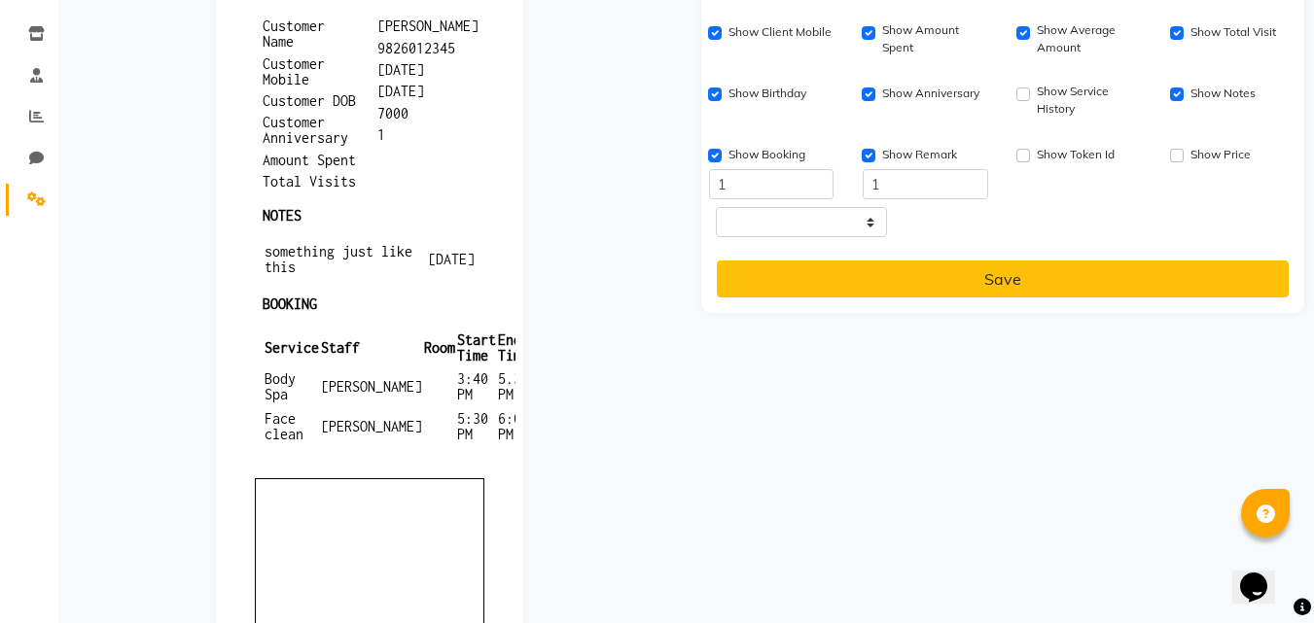
scroll to position [187, 0]
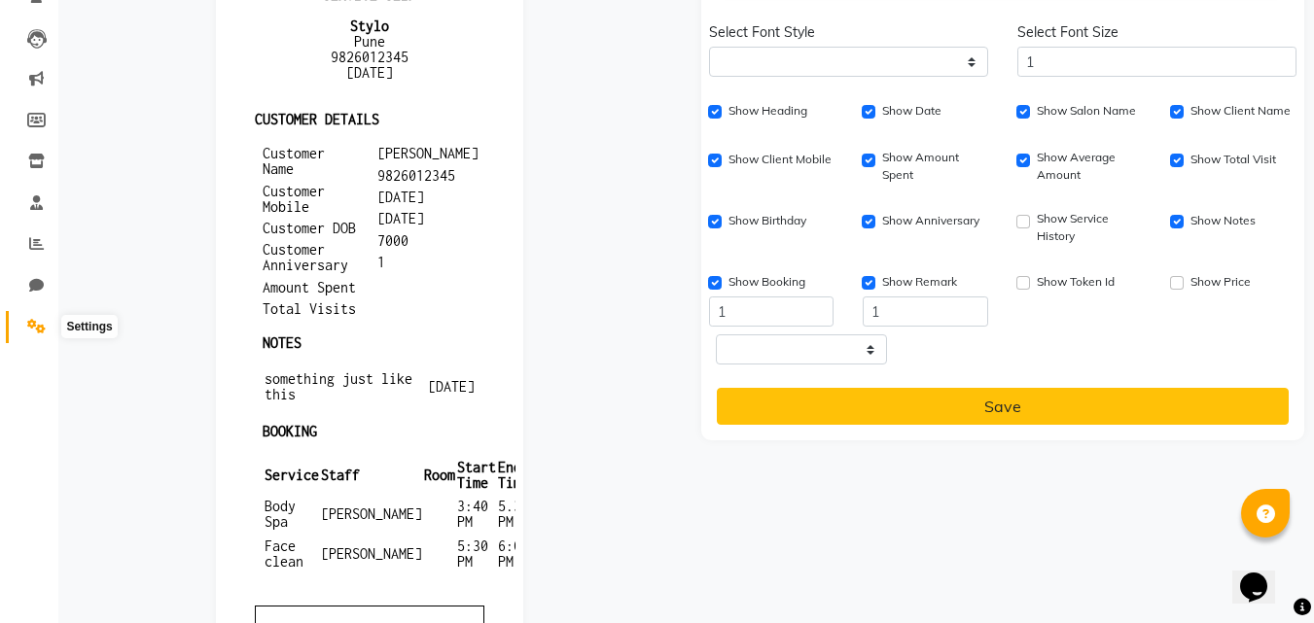
click at [36, 336] on span at bounding box center [36, 327] width 34 height 22
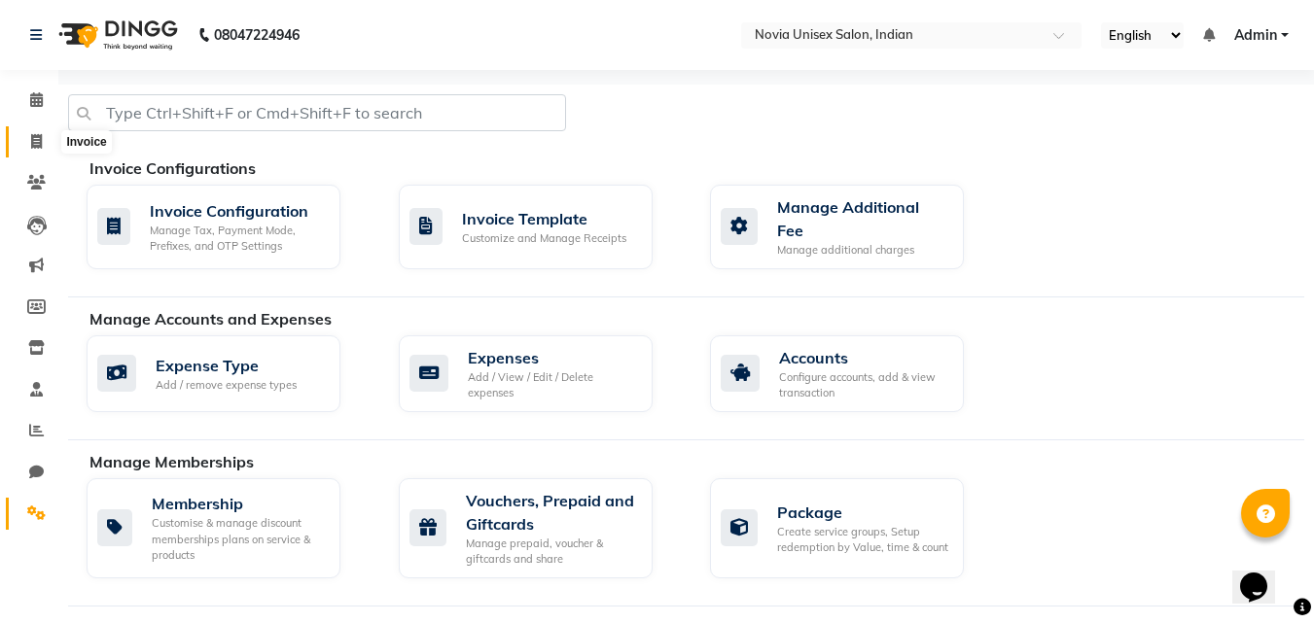
click at [36, 136] on icon at bounding box center [36, 141] width 11 height 15
select select "service"
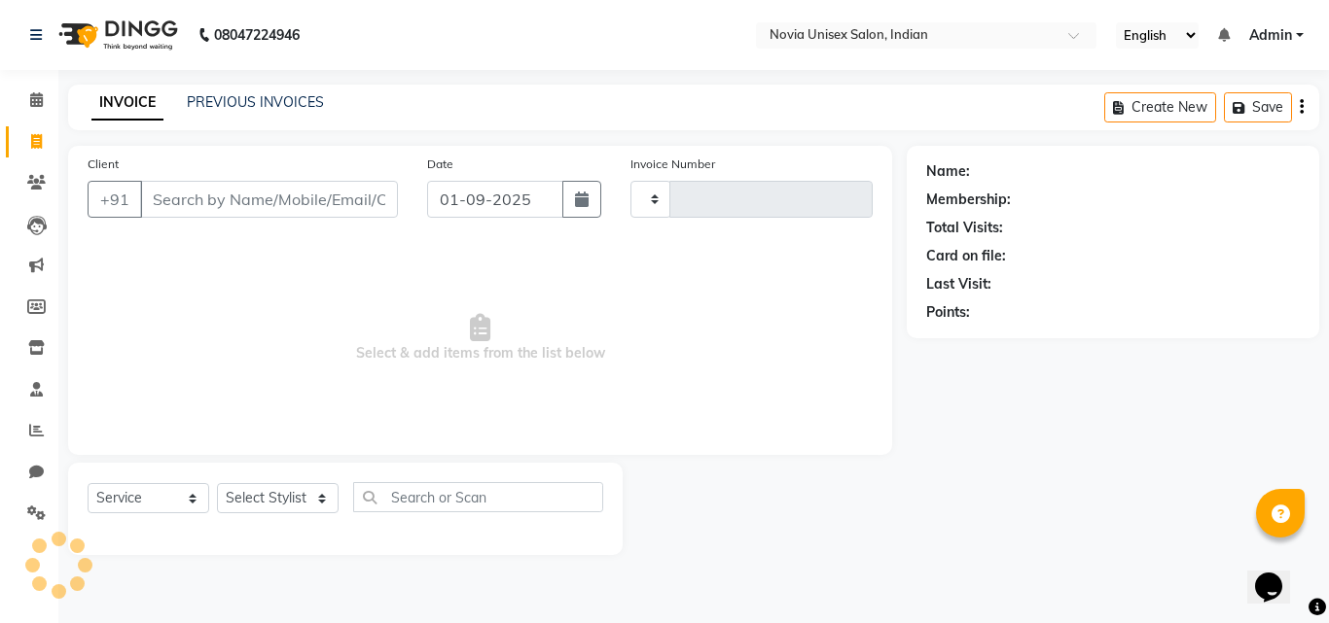
type input "1892"
select select "8772"
click at [42, 87] on link "Calendar" at bounding box center [29, 101] width 47 height 32
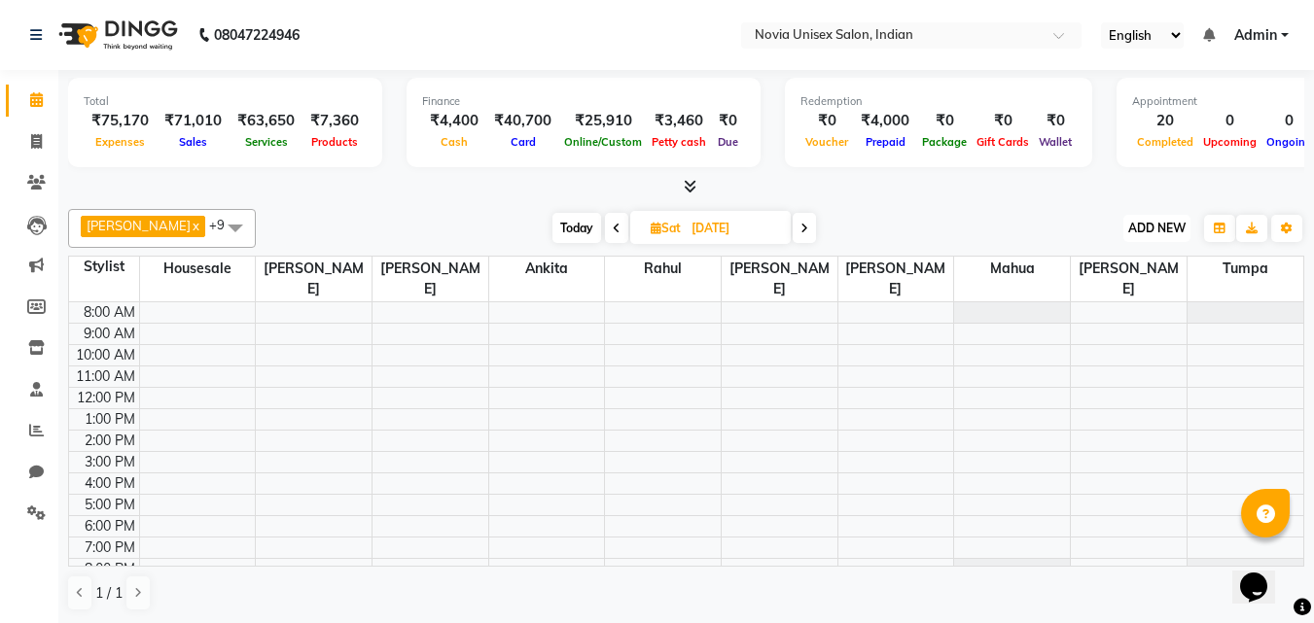
click at [1169, 217] on button "ADD NEW Toggle Dropdown" at bounding box center [1156, 228] width 67 height 27
click at [1128, 321] on link "Add Expense" at bounding box center [1113, 315] width 154 height 25
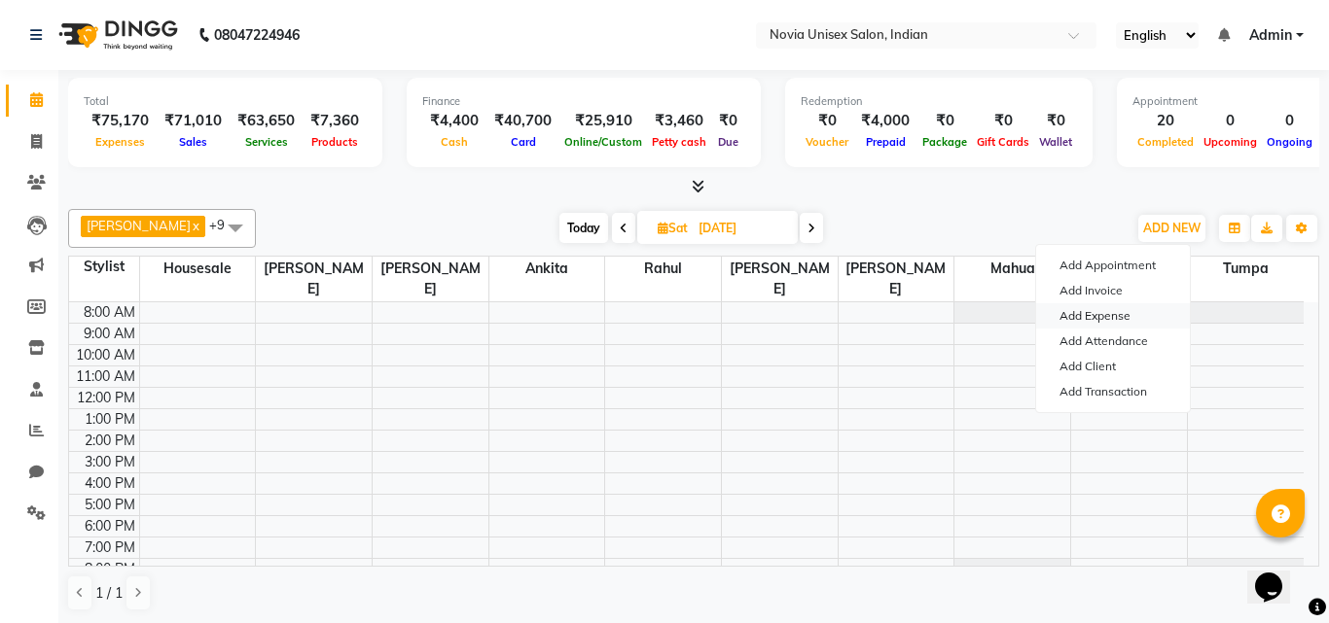
select select "1"
select select "8075"
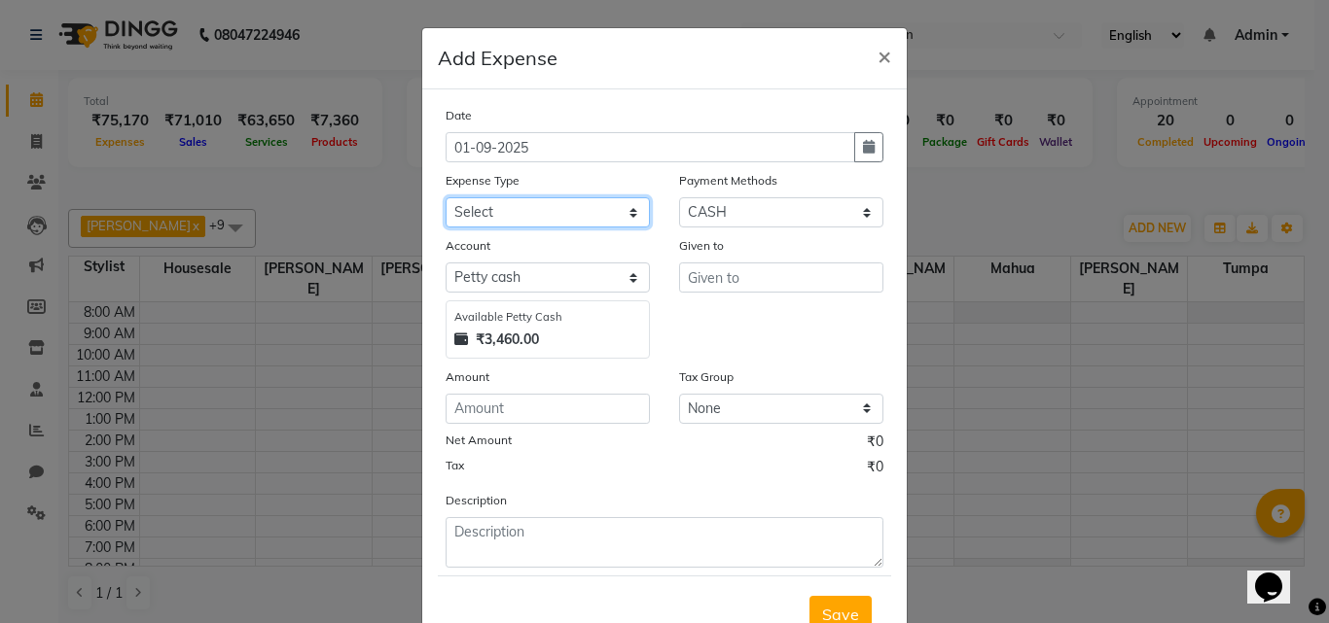
click at [579, 211] on select "Select Advance Salary Bank charges Car maintenance Cash transfer to bank Cash t…" at bounding box center [547, 212] width 204 height 30
select select "16"
click at [445, 197] on select "Select Advance Salary Bank charges Car maintenance Cash transfer to bank Cash t…" at bounding box center [547, 212] width 204 height 30
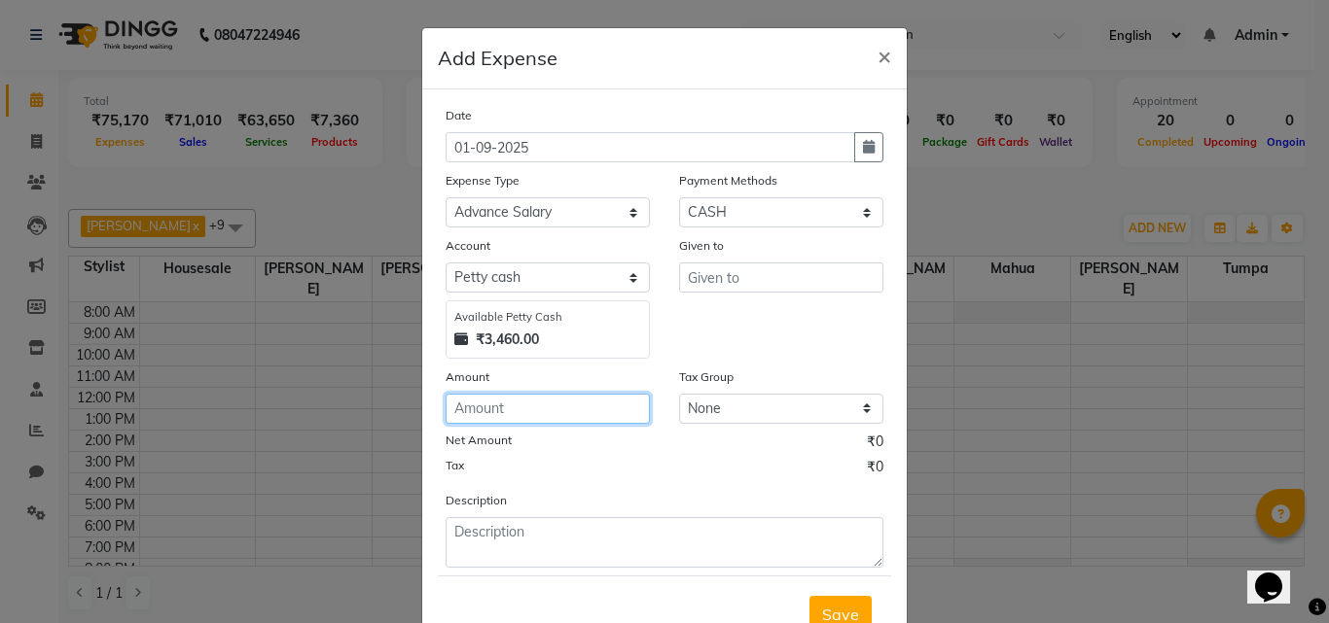
click at [590, 406] on input "number" at bounding box center [547, 409] width 204 height 30
type input "2000"
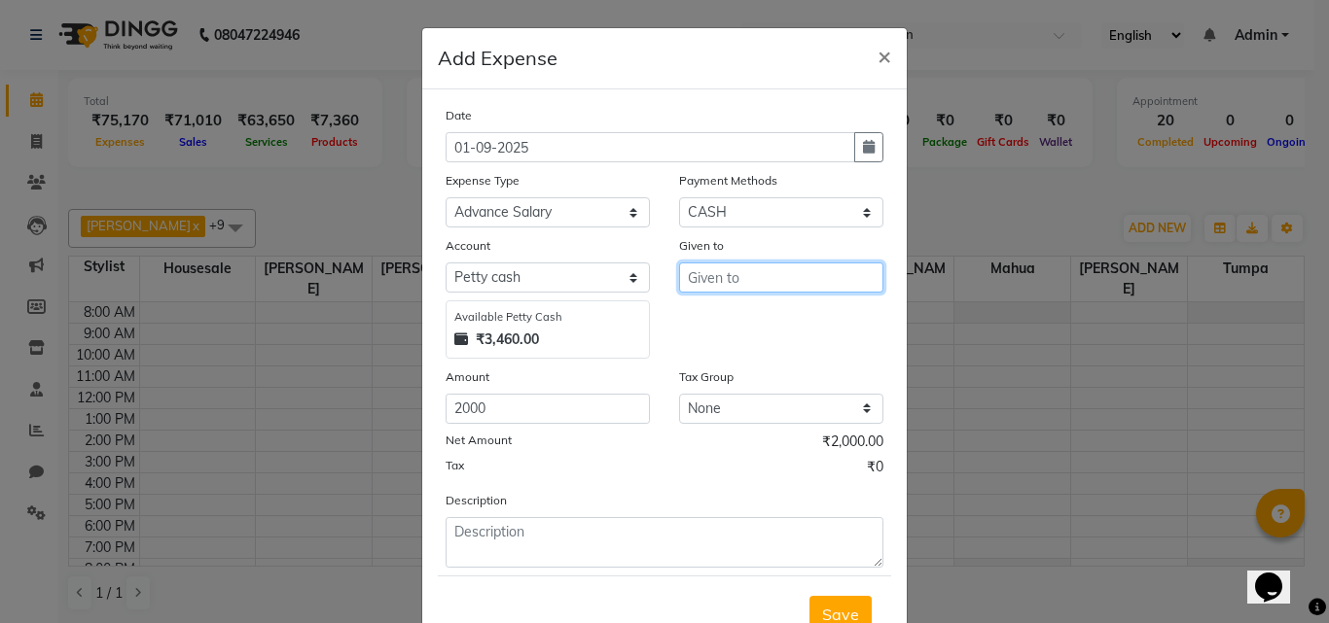
click at [765, 279] on input "text" at bounding box center [781, 278] width 204 height 30
click at [764, 331] on button "Tumpa" at bounding box center [757, 318] width 154 height 31
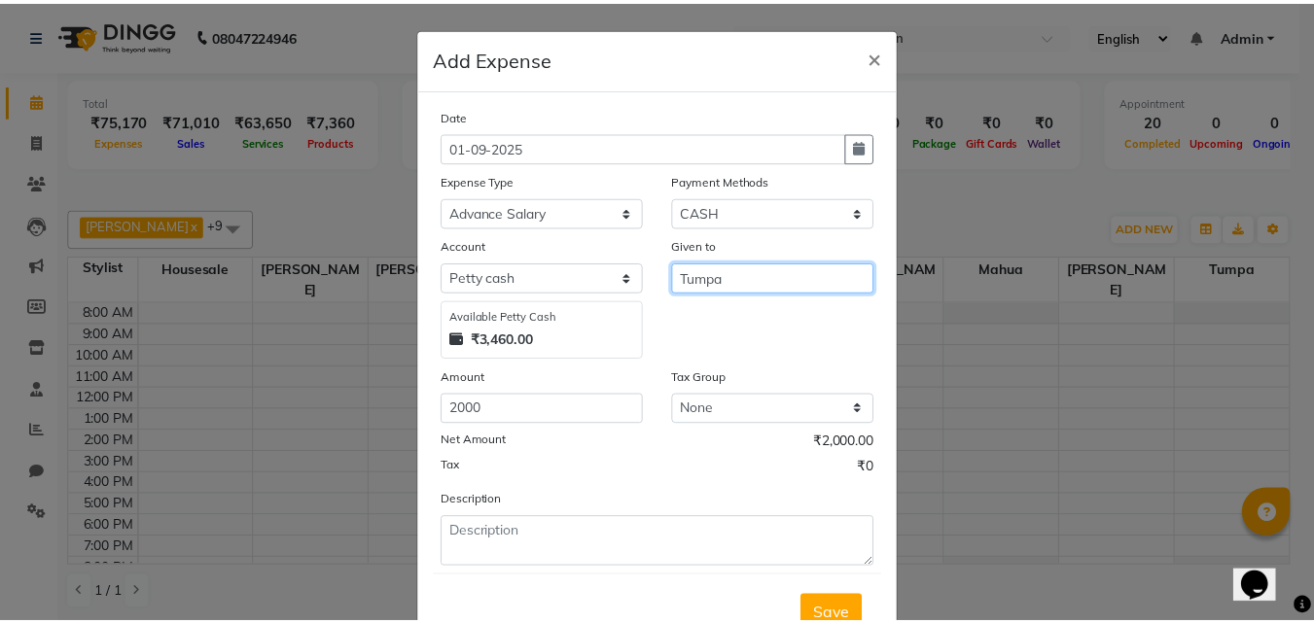
scroll to position [73, 0]
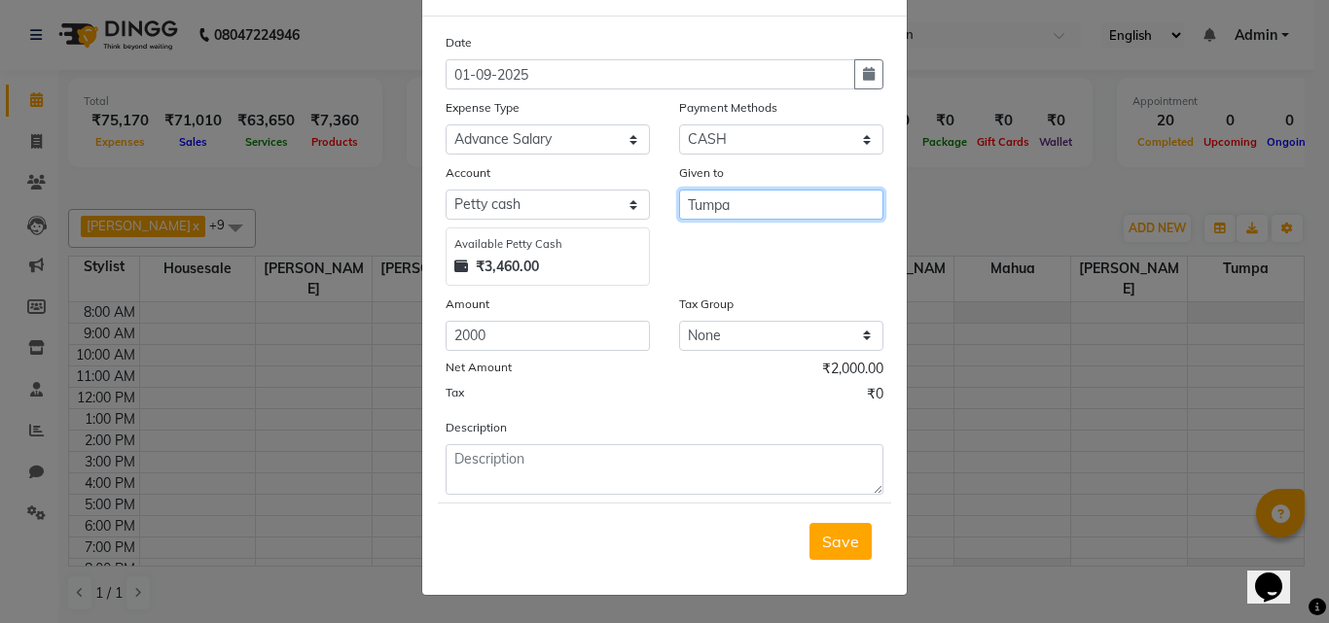
type input "Tumpa"
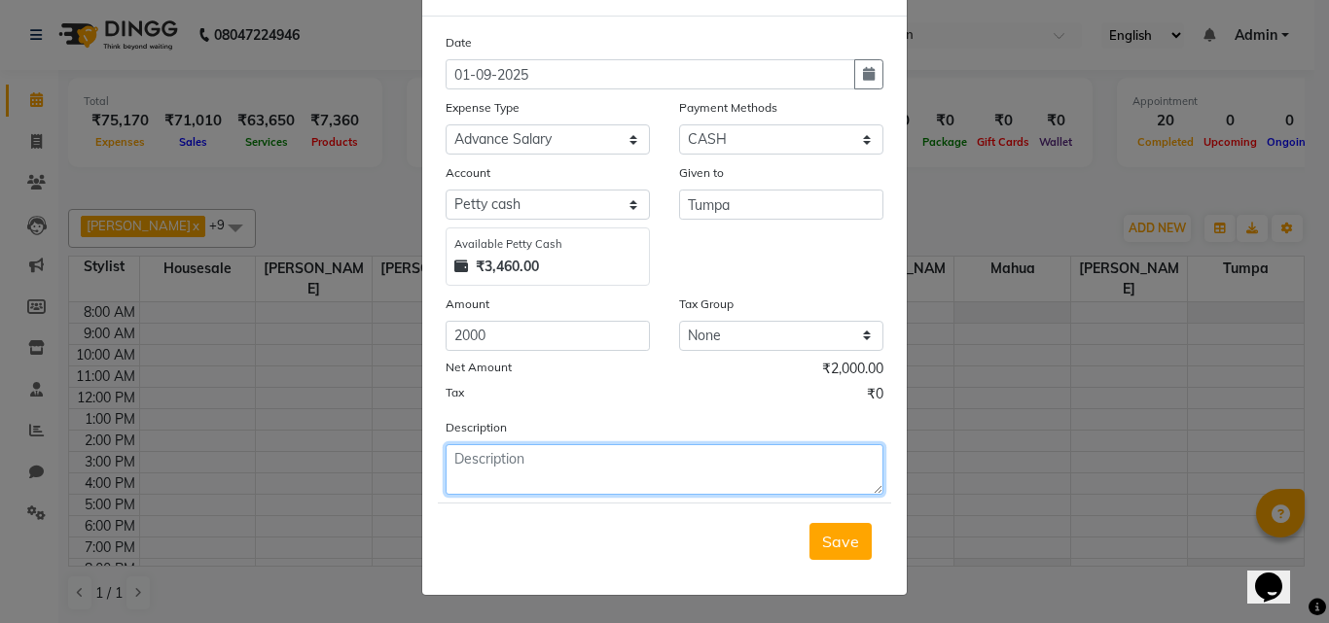
click at [640, 471] on textarea at bounding box center [664, 470] width 438 height 51
type textarea "t"
type textarea "it will adjust in august salary"
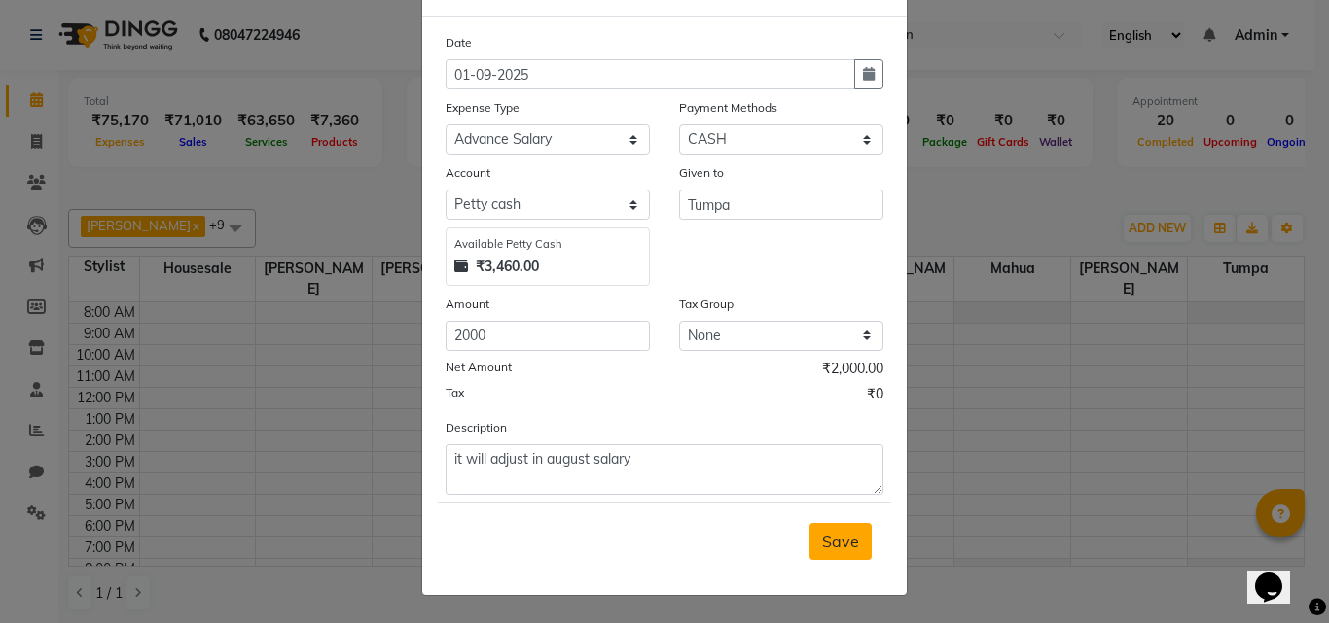
click at [836, 532] on span "Save" at bounding box center [840, 541] width 37 height 19
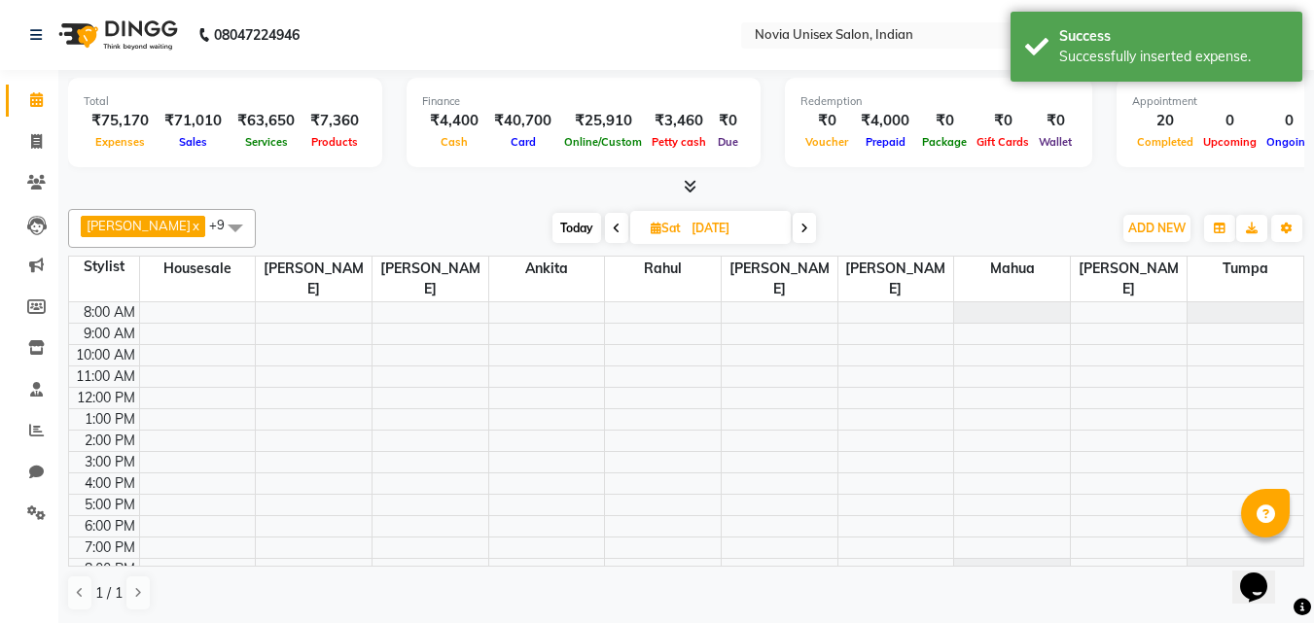
scroll to position [1, 0]
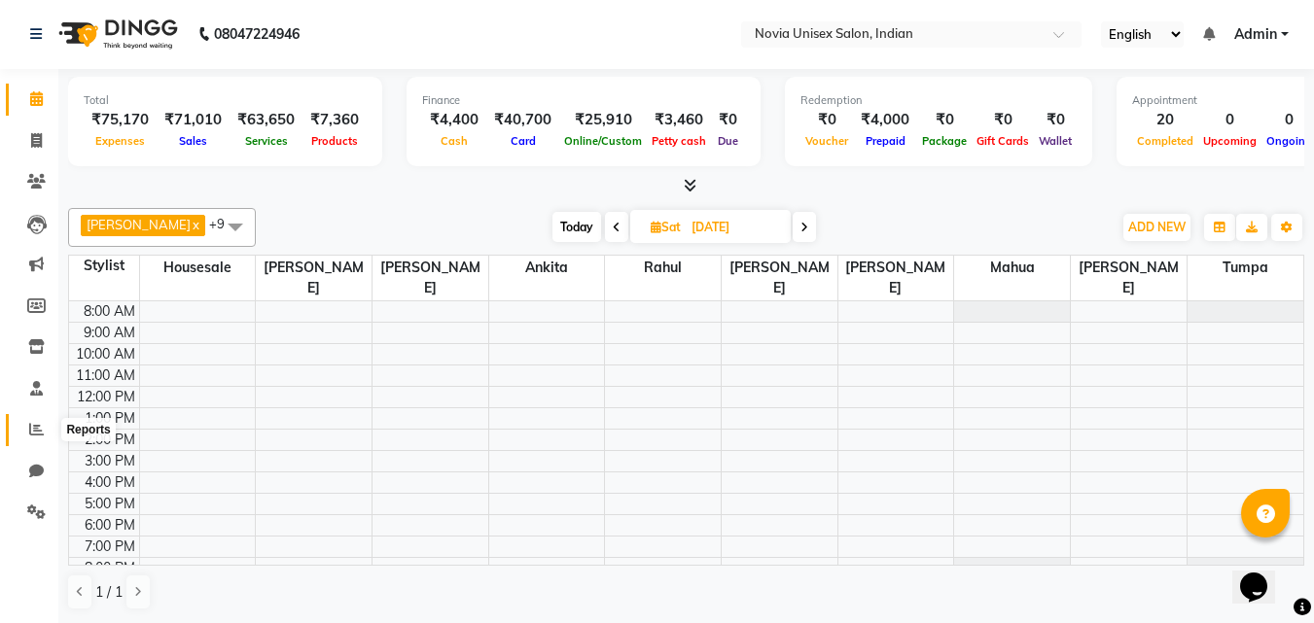
click at [34, 431] on icon at bounding box center [36, 429] width 15 height 15
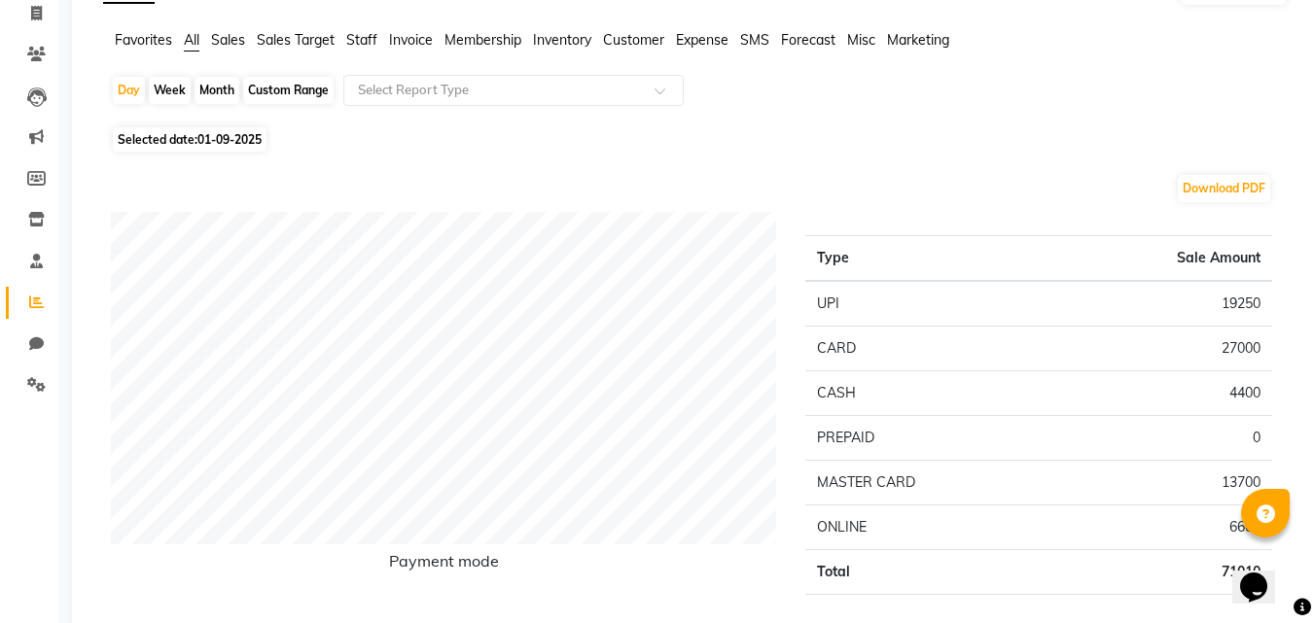
scroll to position [97, 0]
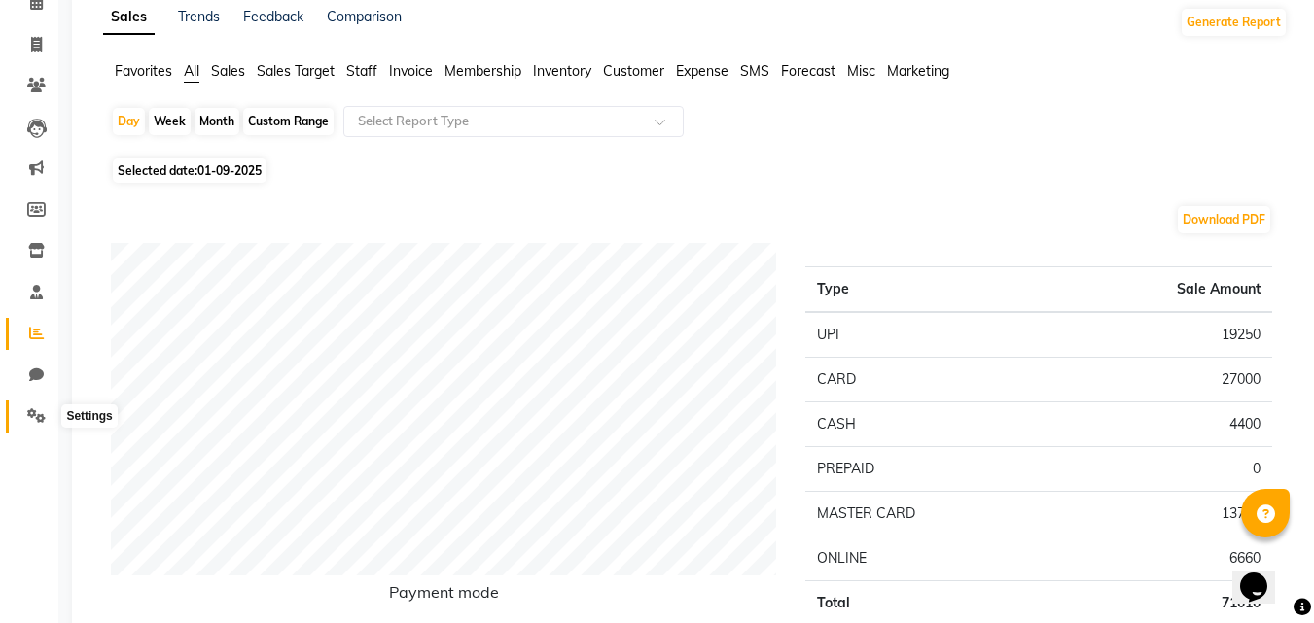
click at [42, 412] on icon at bounding box center [36, 416] width 18 height 15
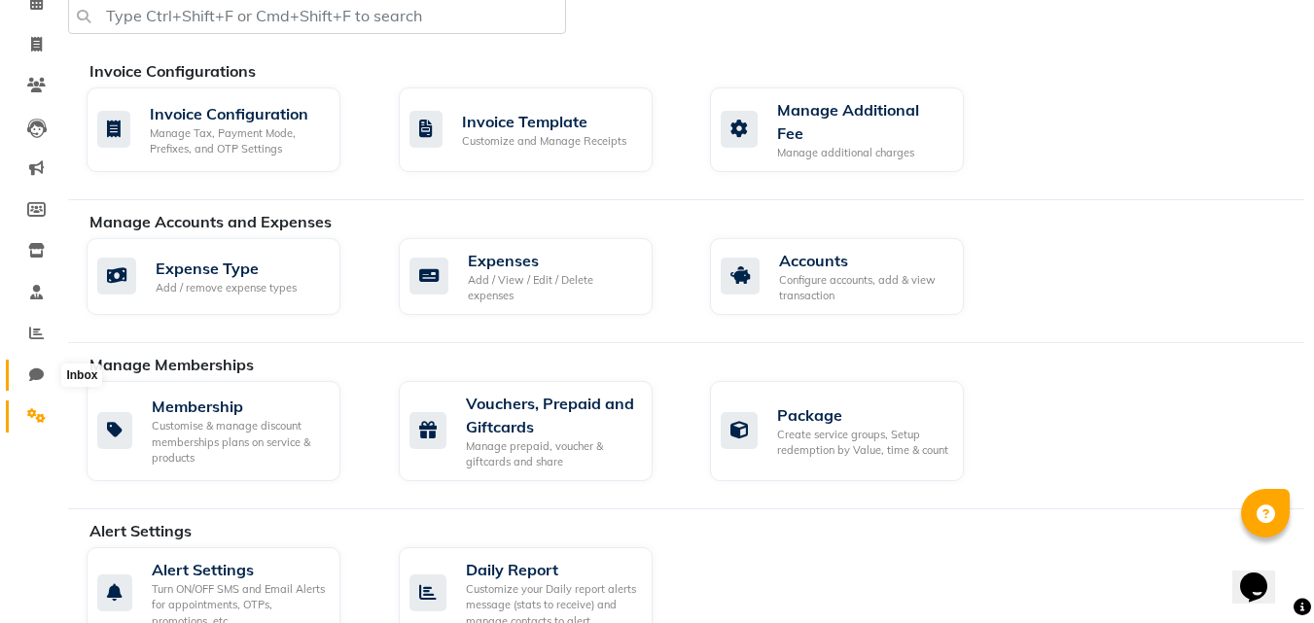
click at [44, 374] on span at bounding box center [36, 376] width 34 height 22
select select "100"
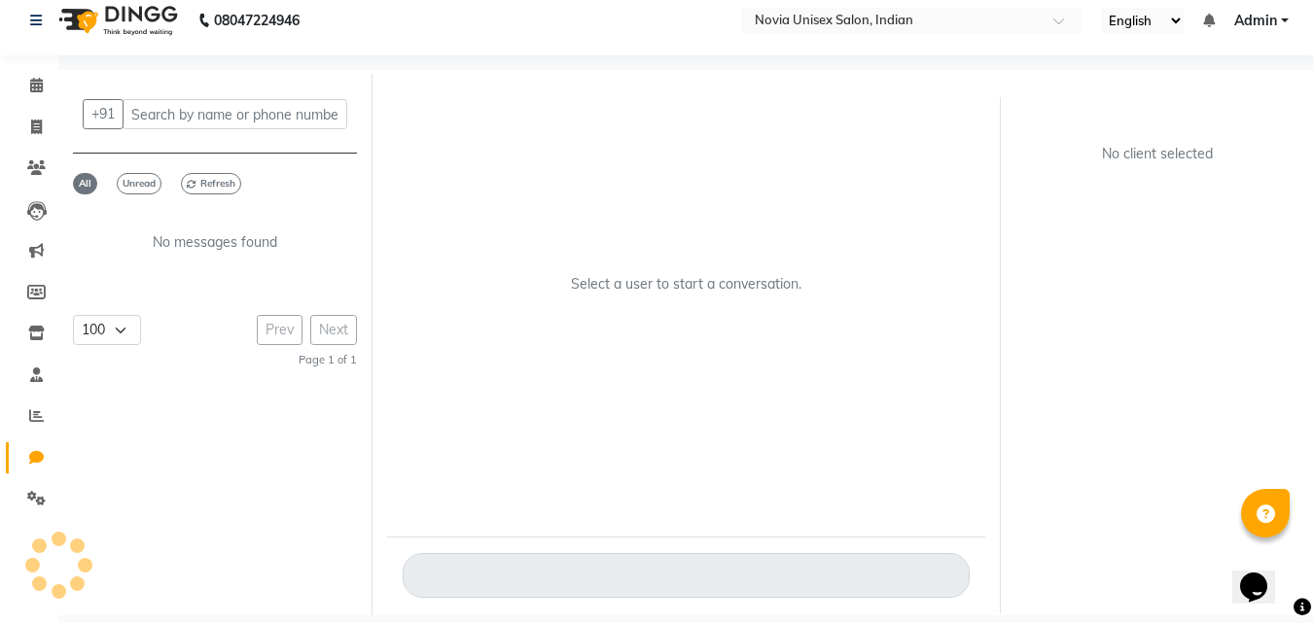
scroll to position [15, 0]
click at [32, 368] on icon at bounding box center [36, 375] width 13 height 15
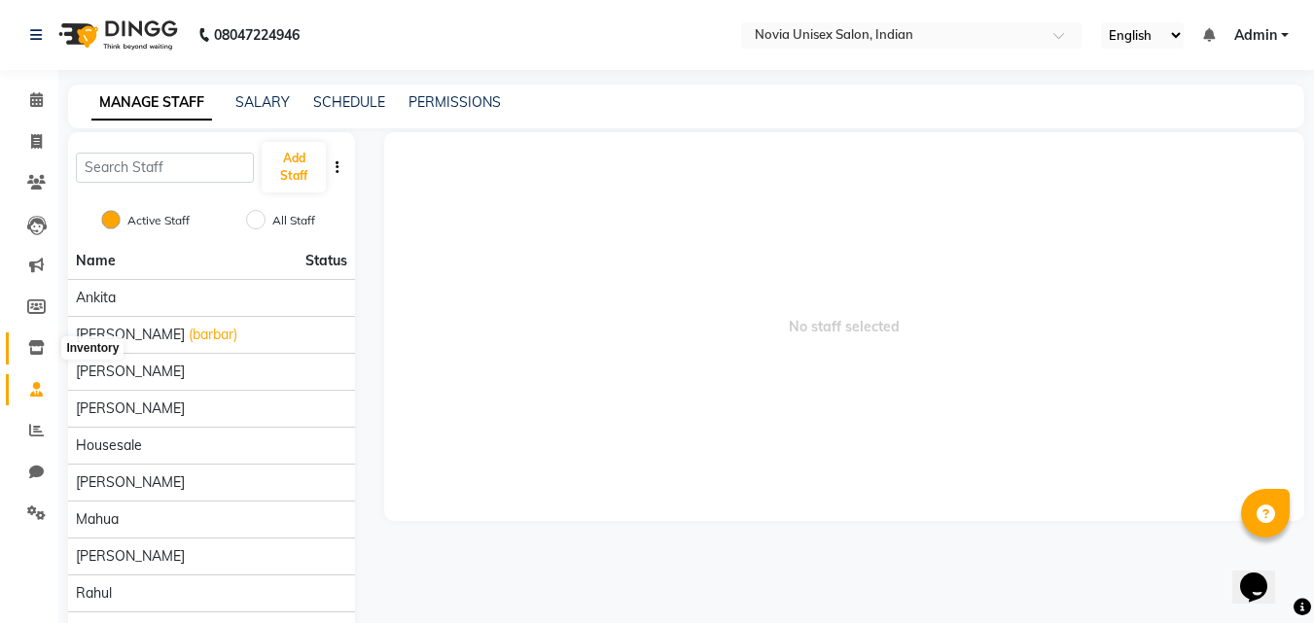
click at [38, 353] on icon at bounding box center [36, 347] width 17 height 15
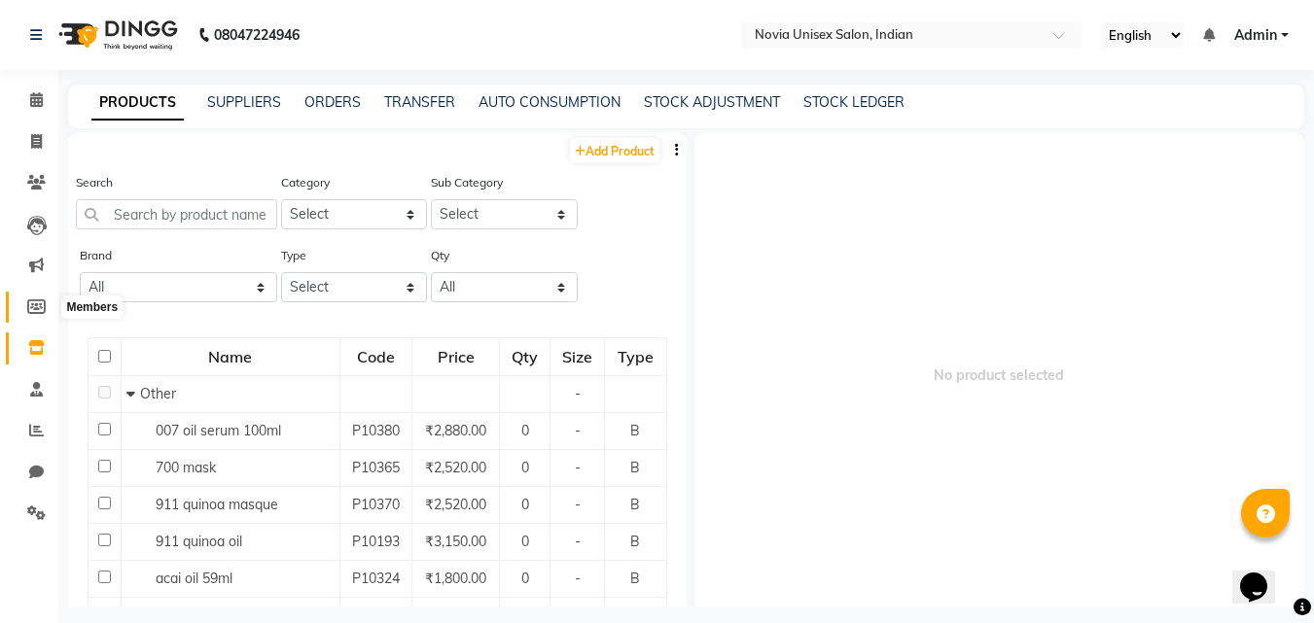
click at [44, 311] on icon at bounding box center [36, 307] width 18 height 15
select select
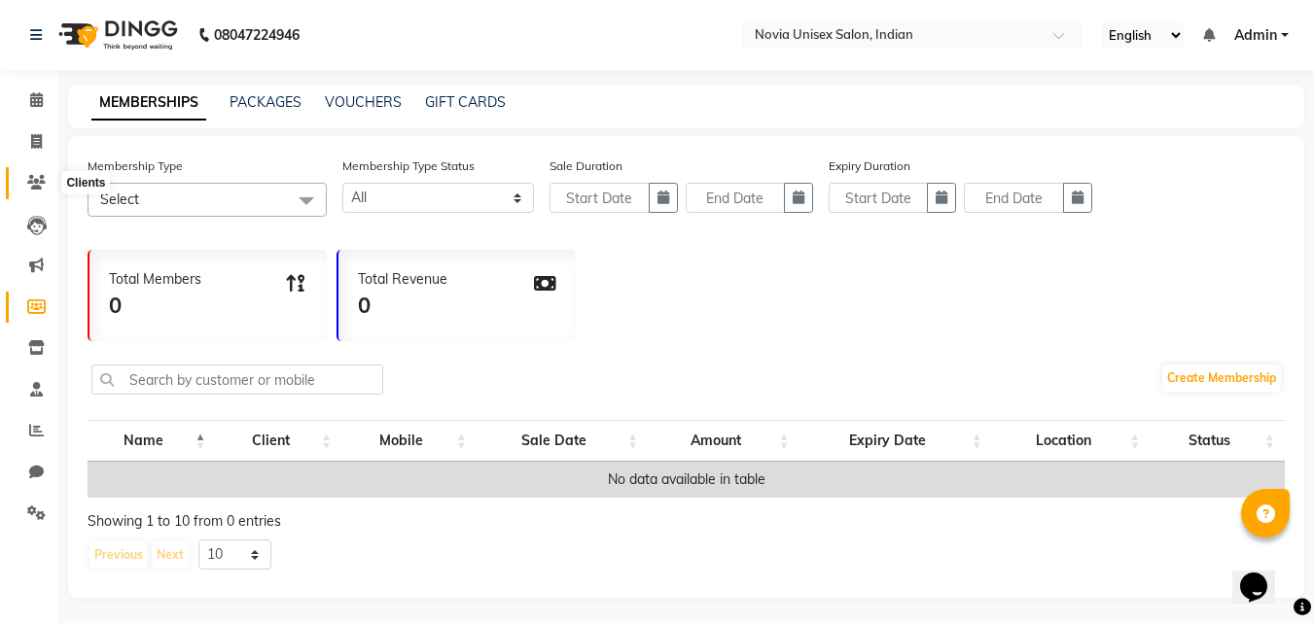
click at [38, 183] on icon at bounding box center [36, 182] width 18 height 15
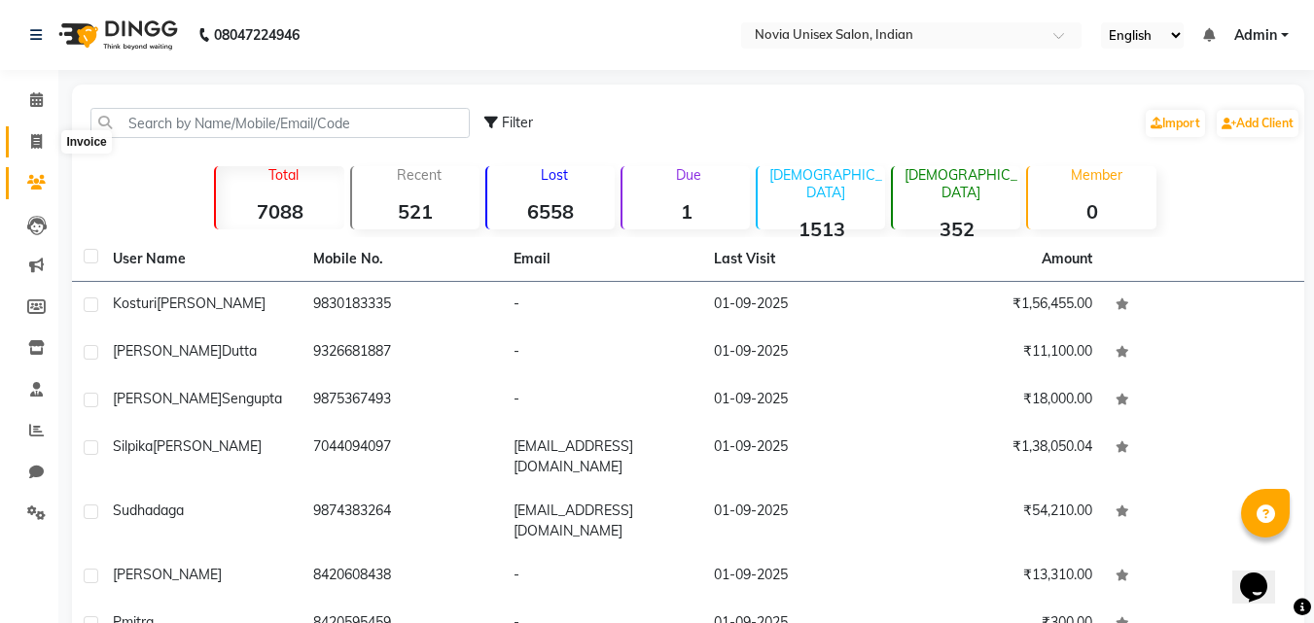
click at [39, 142] on icon at bounding box center [36, 141] width 11 height 15
select select "8772"
select select "service"
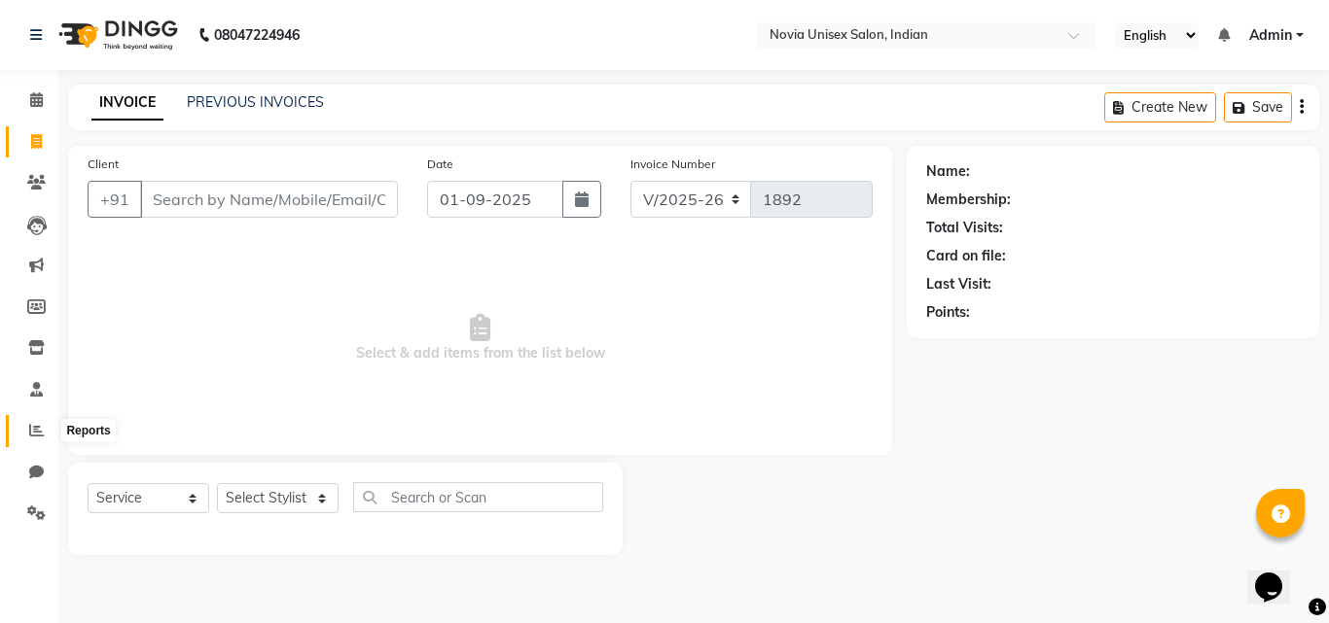
click at [34, 427] on icon at bounding box center [36, 430] width 15 height 15
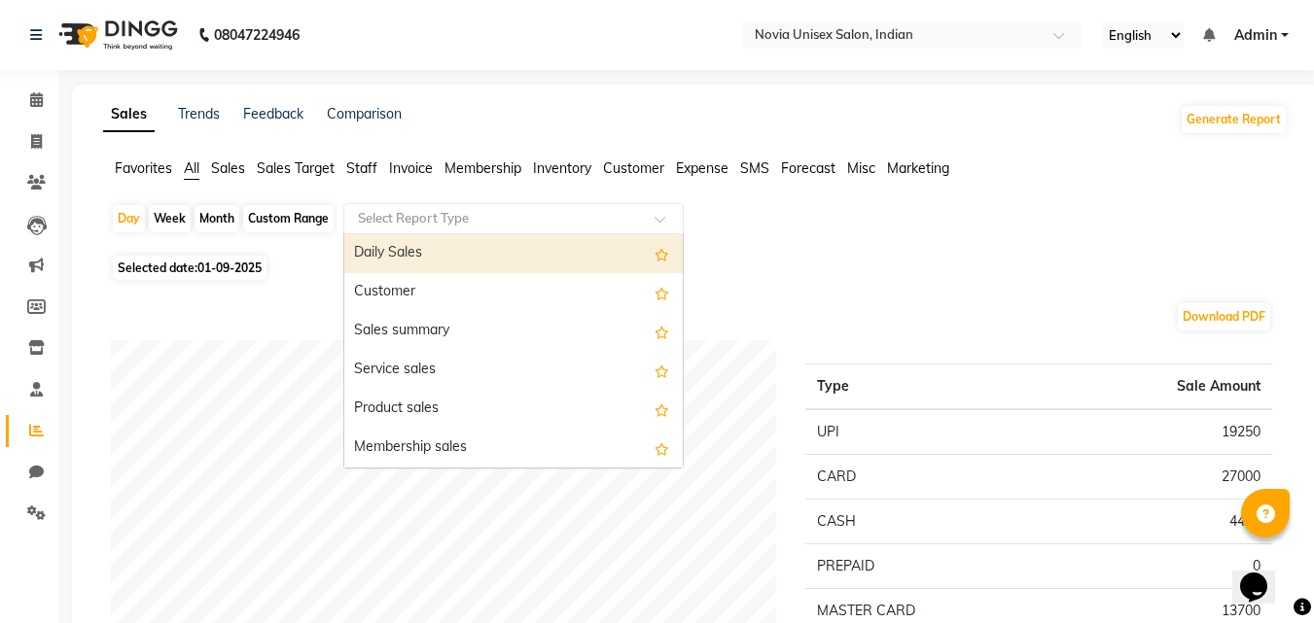
click at [508, 224] on input "text" at bounding box center [494, 218] width 280 height 19
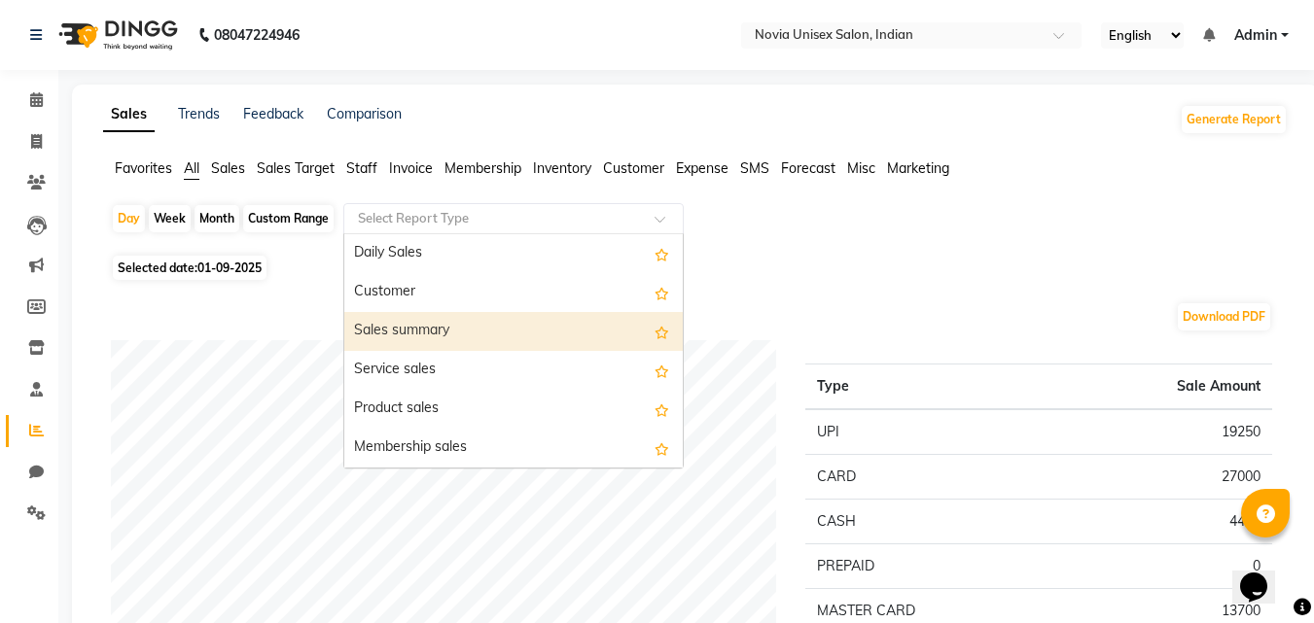
click at [436, 349] on div "Sales summary" at bounding box center [513, 331] width 338 height 39
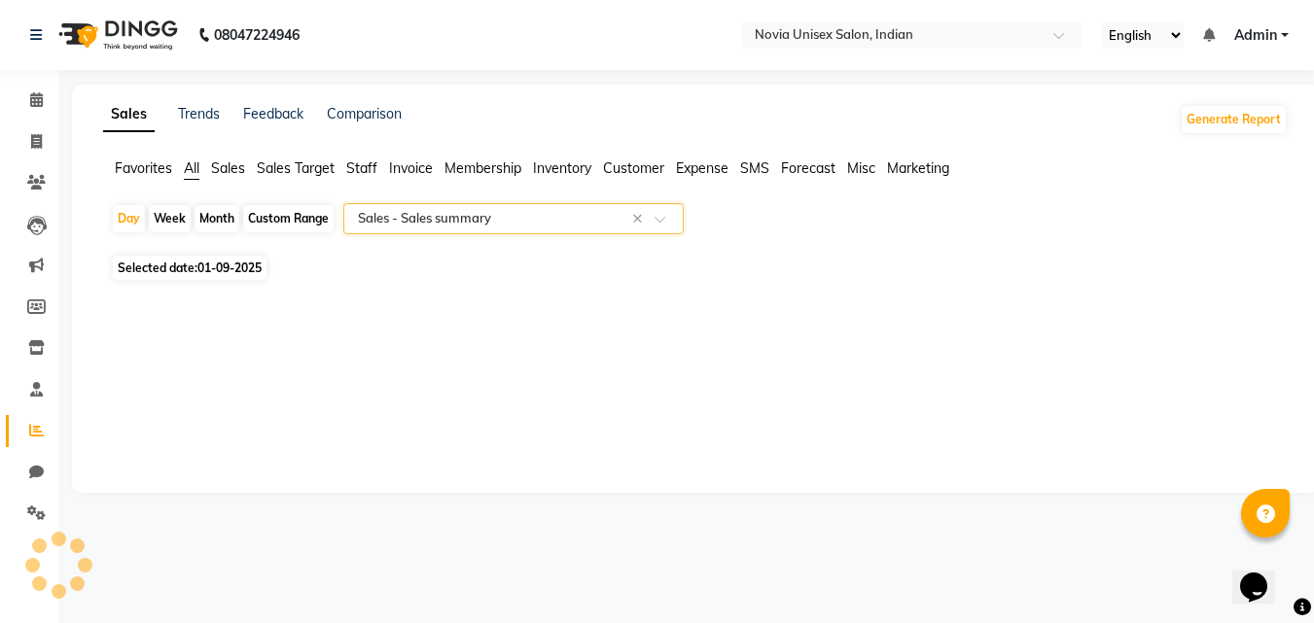
select select "filtered_report"
select select "csv"
click at [524, 220] on input "text" at bounding box center [494, 218] width 280 height 19
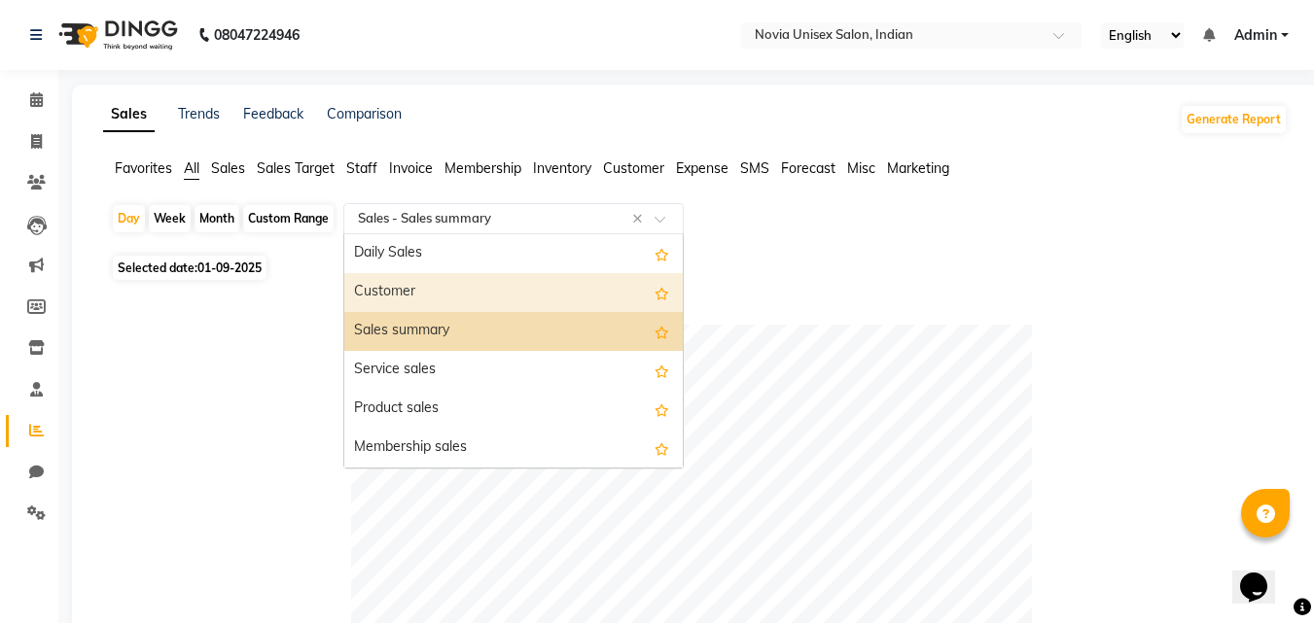
click at [413, 282] on div "Customer" at bounding box center [513, 292] width 338 height 39
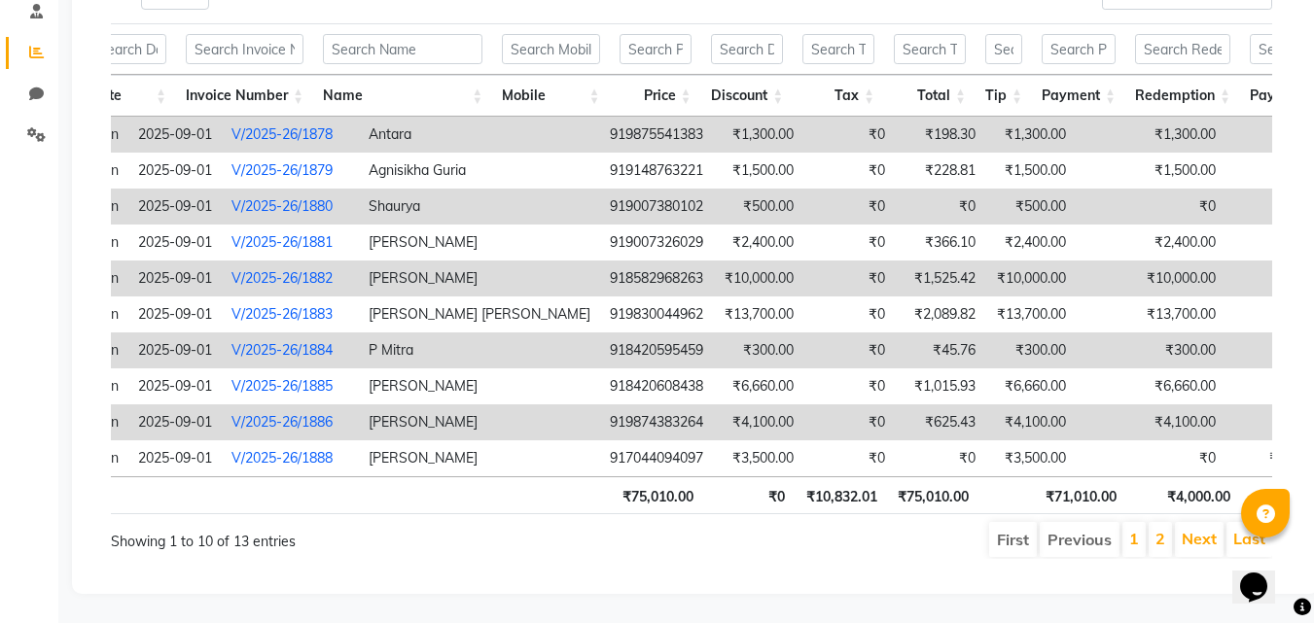
scroll to position [0, 162]
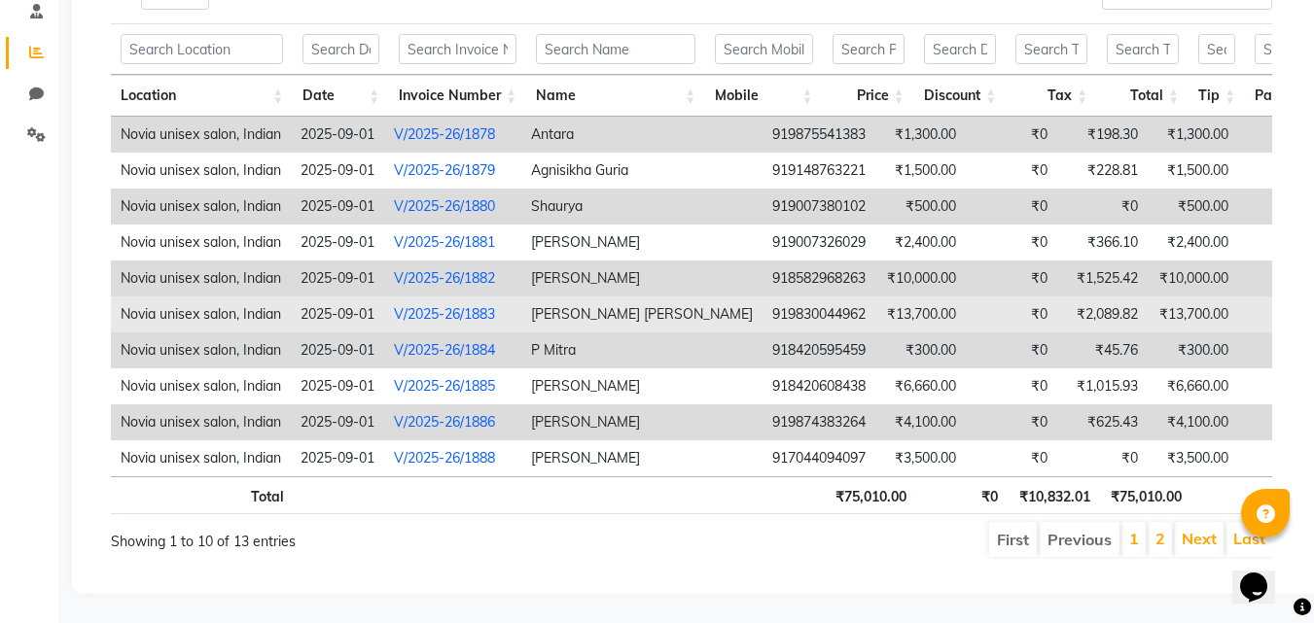
click at [430, 305] on link "V/2025-26/1883" at bounding box center [444, 314] width 101 height 18
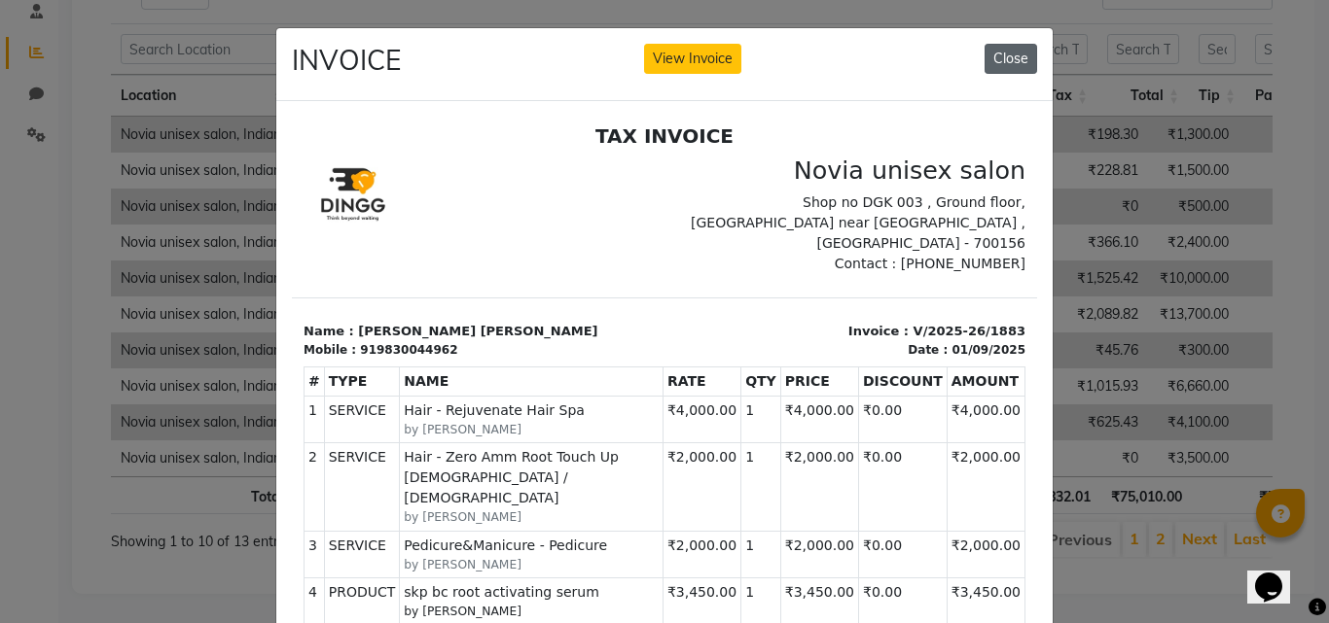
click at [1012, 52] on button "Close" at bounding box center [1010, 59] width 53 height 30
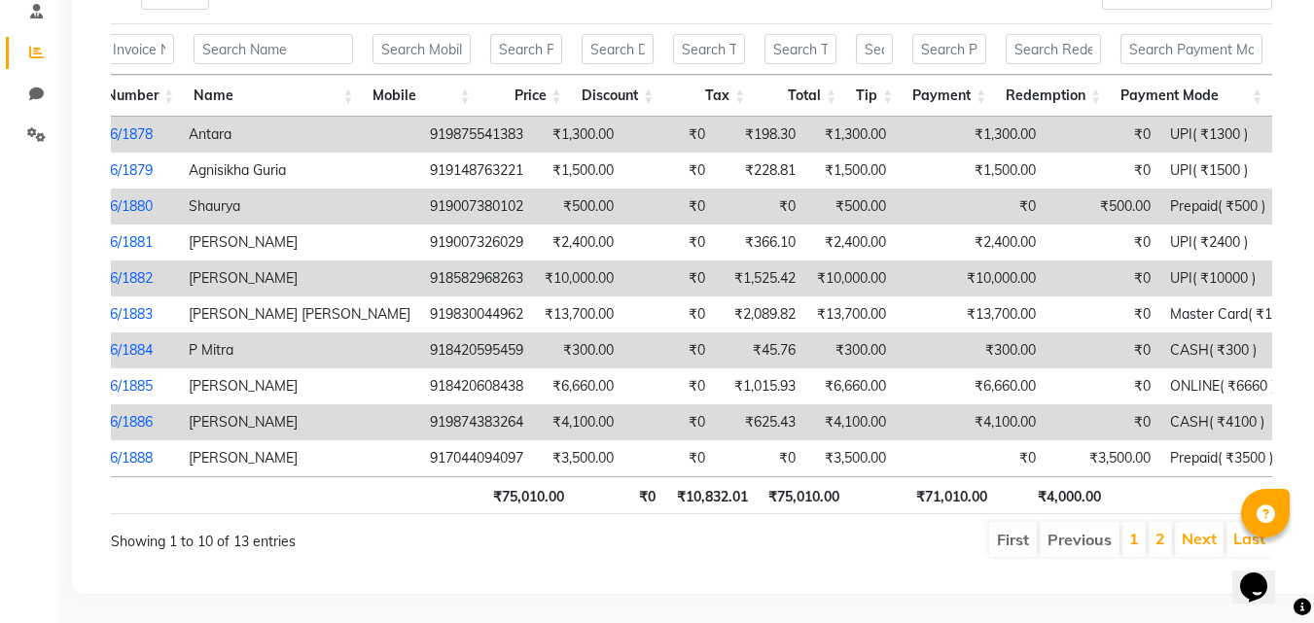
click at [1202, 75] on th "Payment Mode" at bounding box center [1191, 96] width 161 height 42
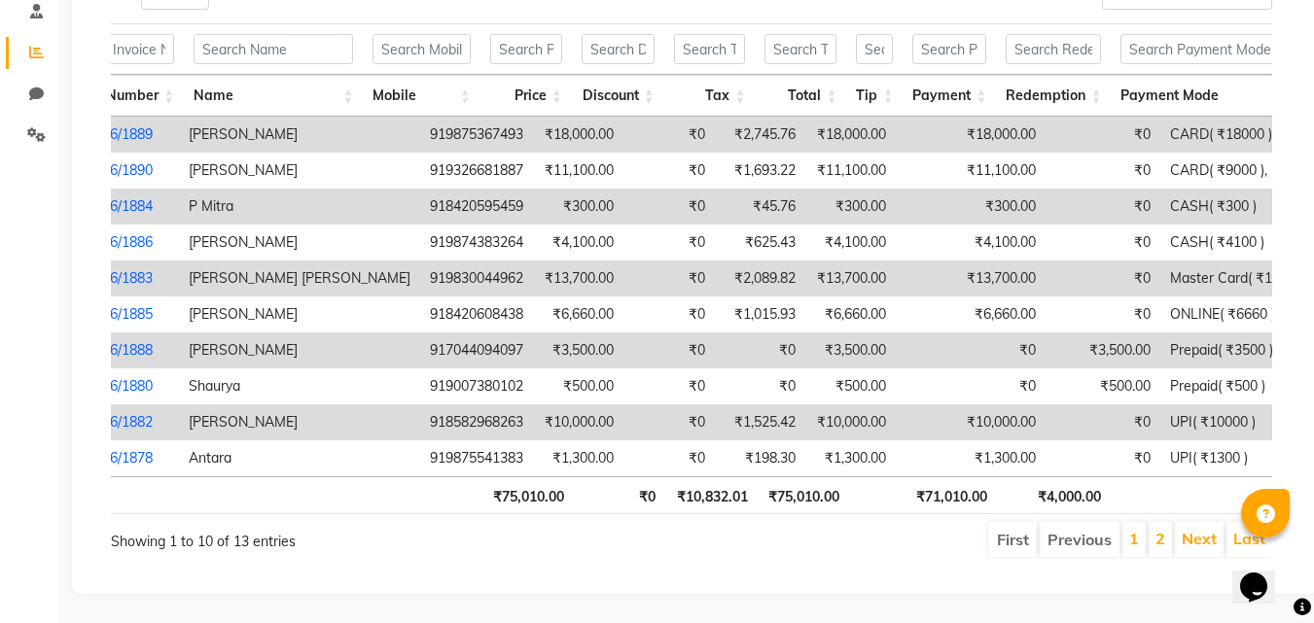
click at [1202, 75] on th "Payment Mode" at bounding box center [1210, 96] width 199 height 42
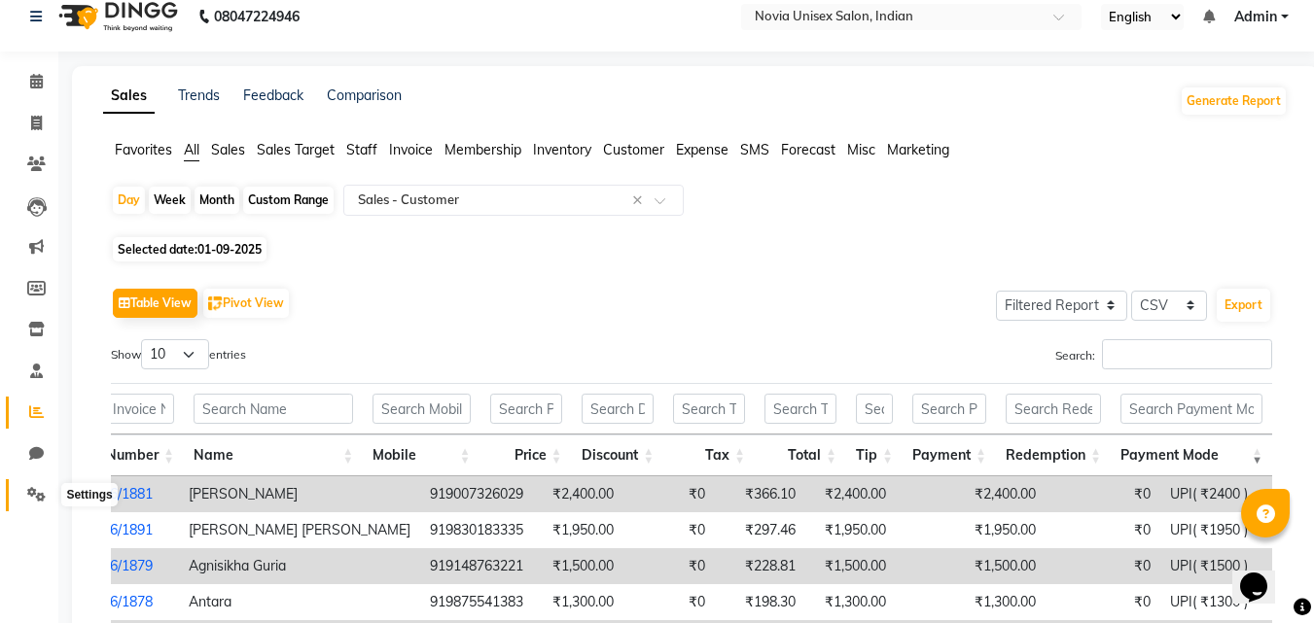
click at [35, 496] on icon at bounding box center [36, 494] width 18 height 15
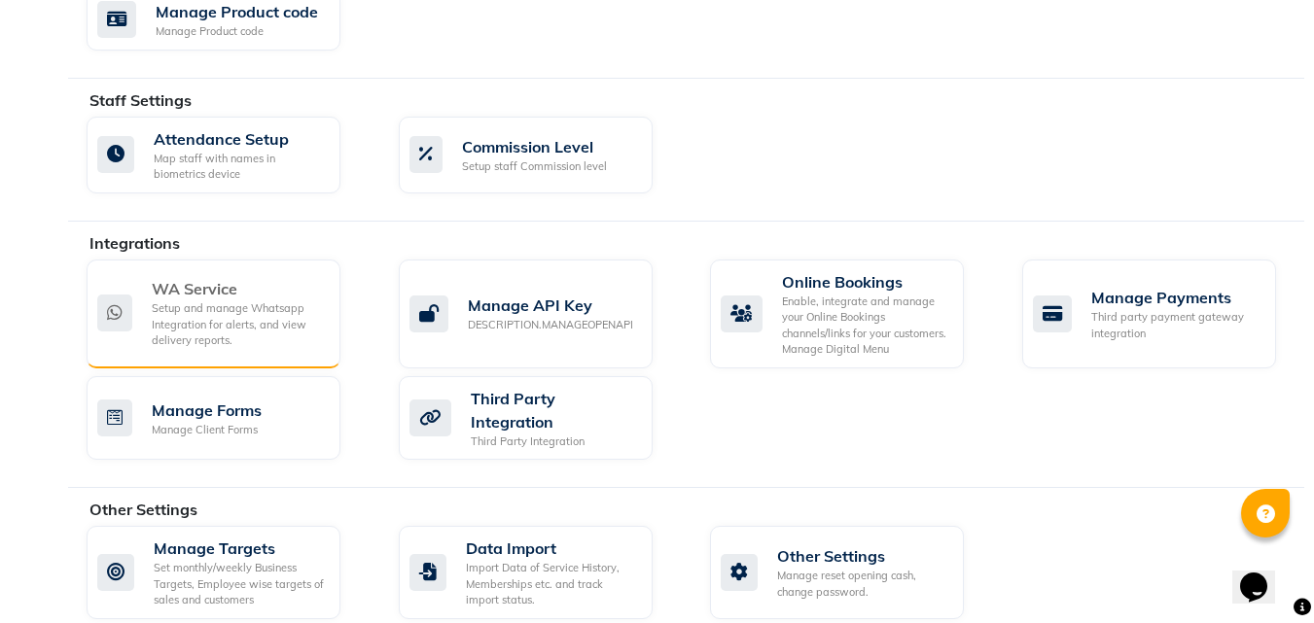
click at [252, 301] on div "Setup and manage Whatsapp Integration for alerts, and view delivery reports." at bounding box center [238, 325] width 173 height 49
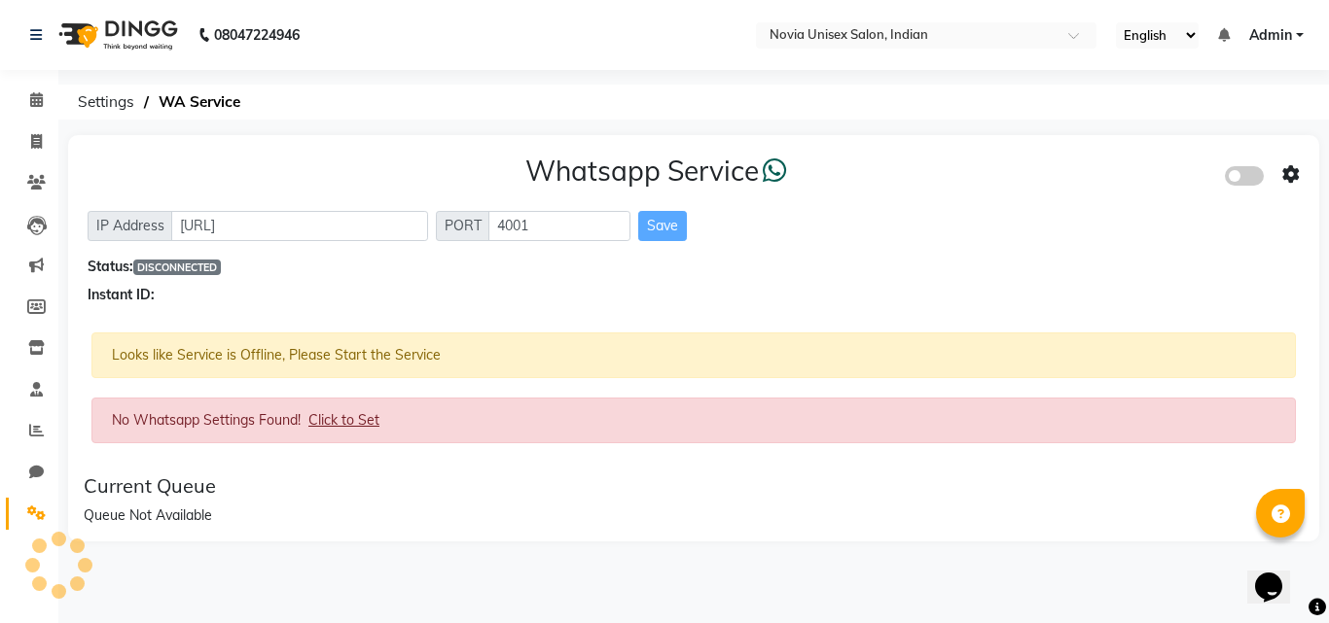
click at [1237, 174] on span at bounding box center [1244, 175] width 39 height 19
click at [1239, 179] on input "checkbox" at bounding box center [1239, 179] width 0 height 0
click at [33, 511] on icon at bounding box center [36, 513] width 18 height 15
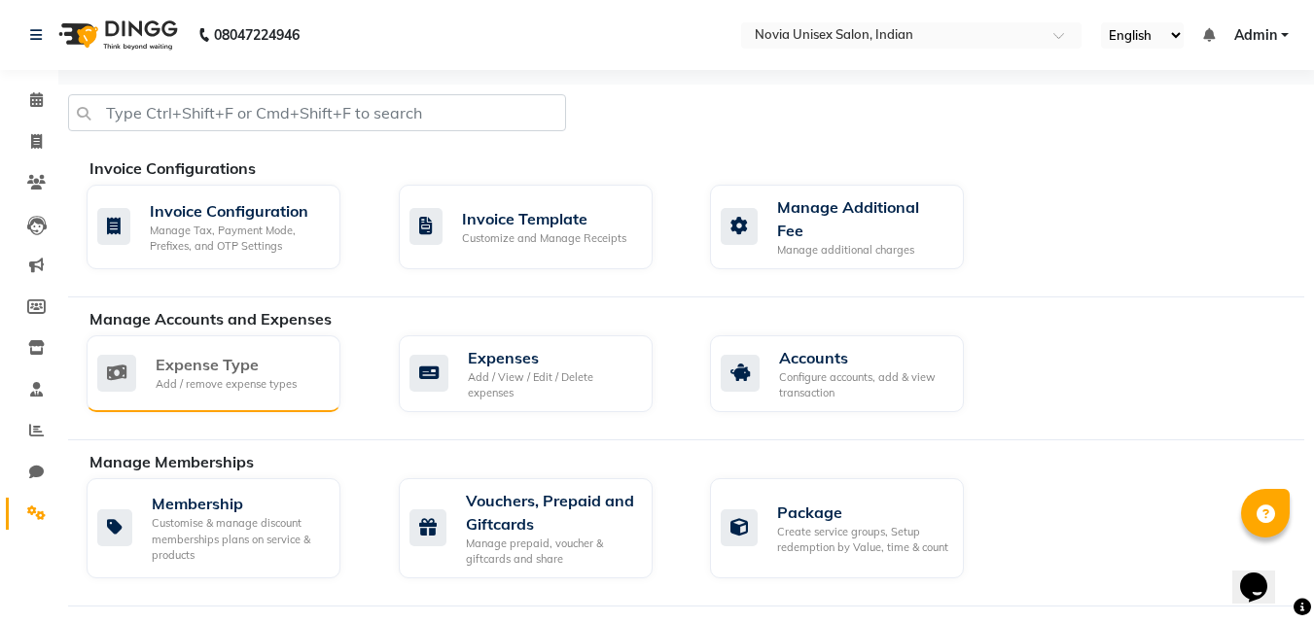
scroll to position [97, 0]
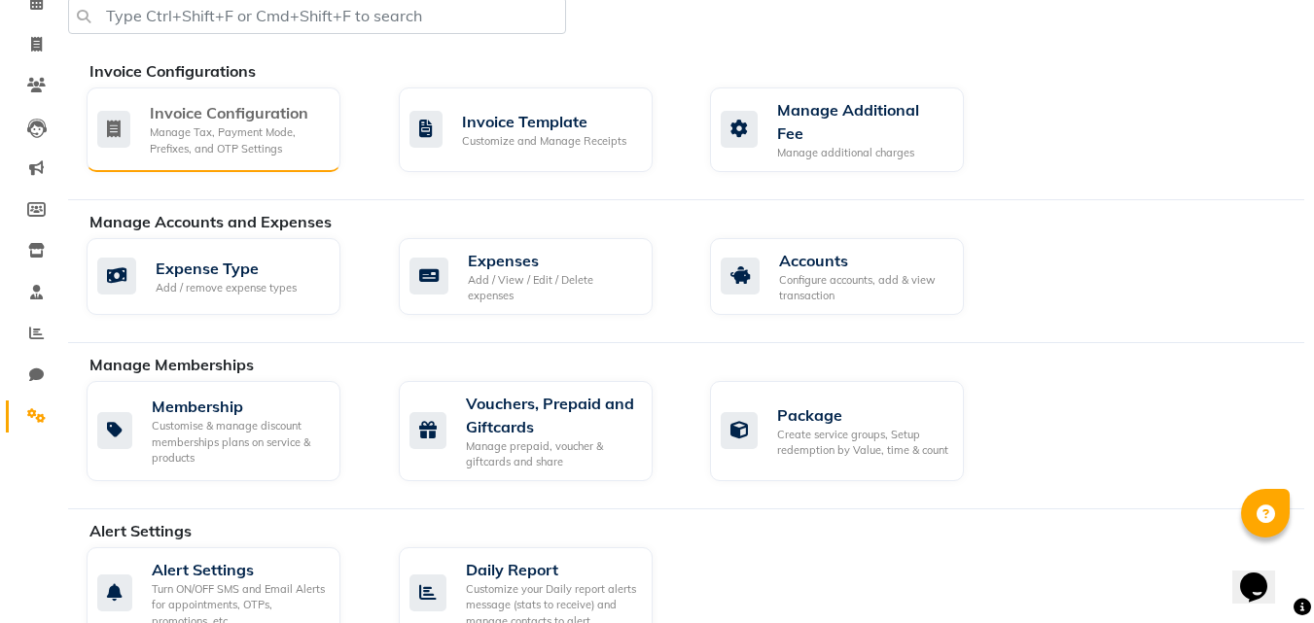
click at [292, 130] on div "Manage Tax, Payment Mode, Prefixes, and OTP Settings" at bounding box center [237, 141] width 175 height 32
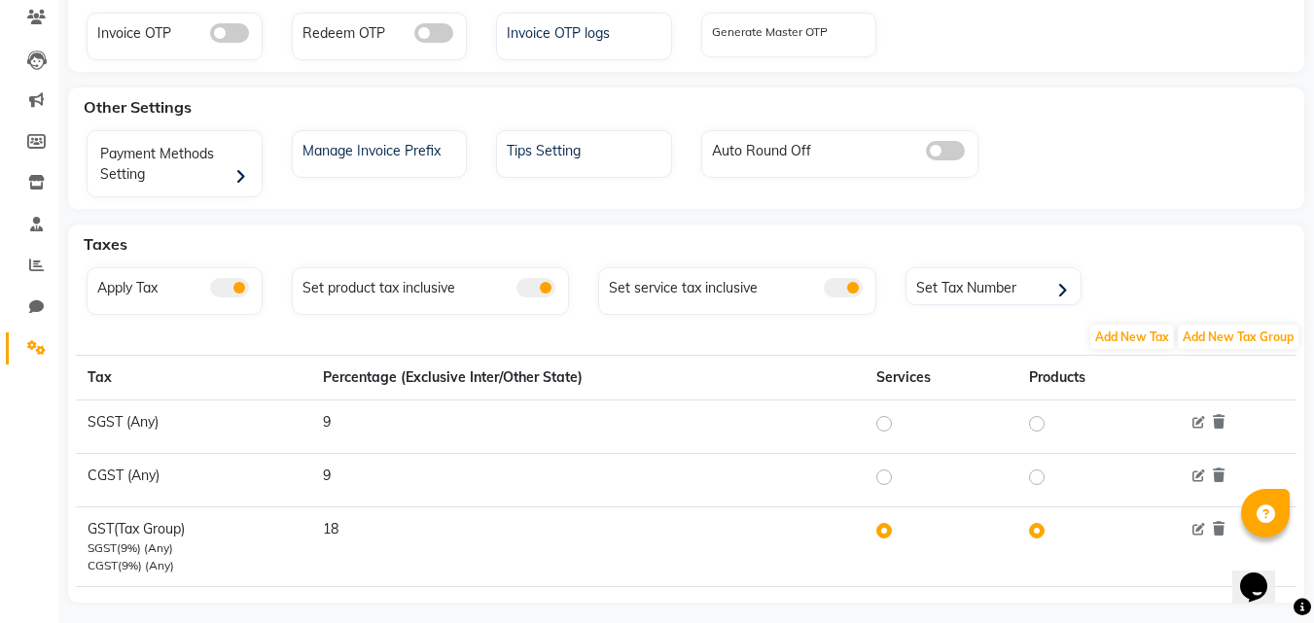
scroll to position [190, 0]
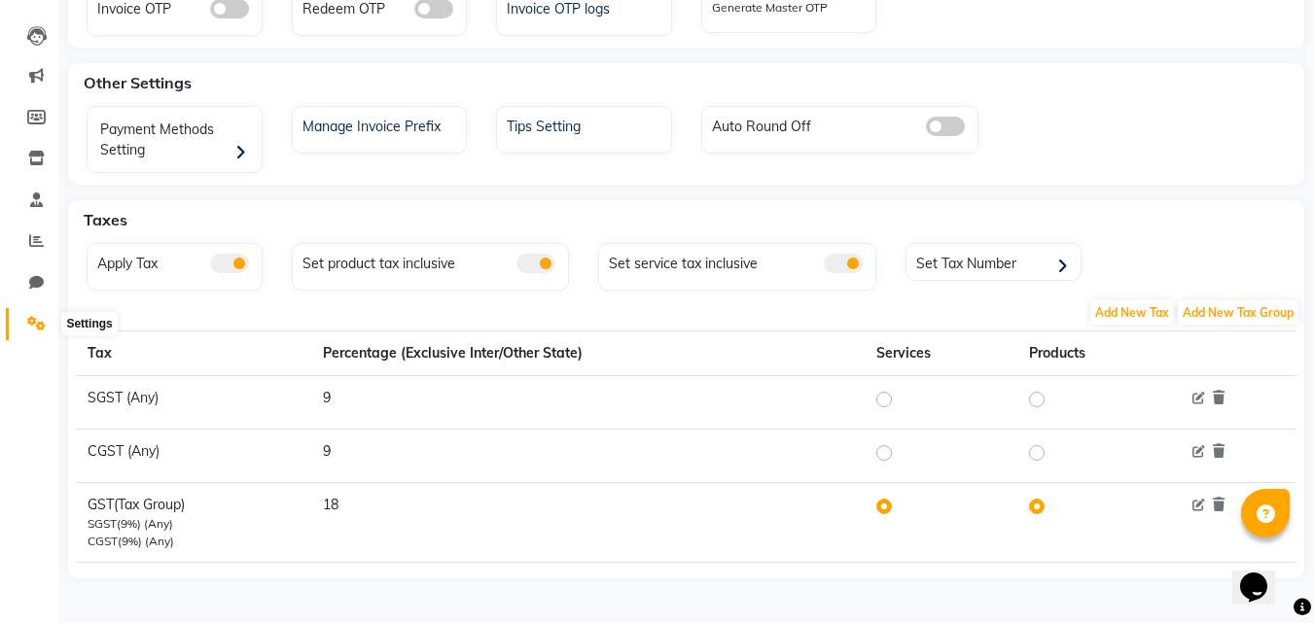
click at [43, 319] on icon at bounding box center [36, 323] width 18 height 15
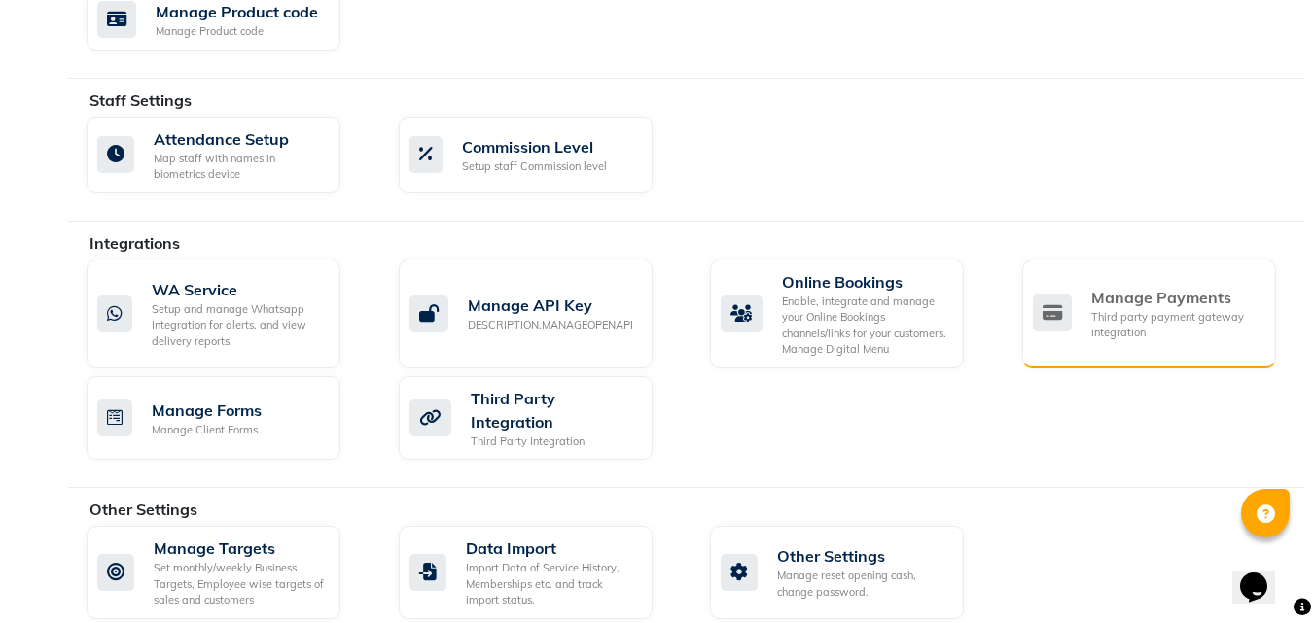
scroll to position [821, 0]
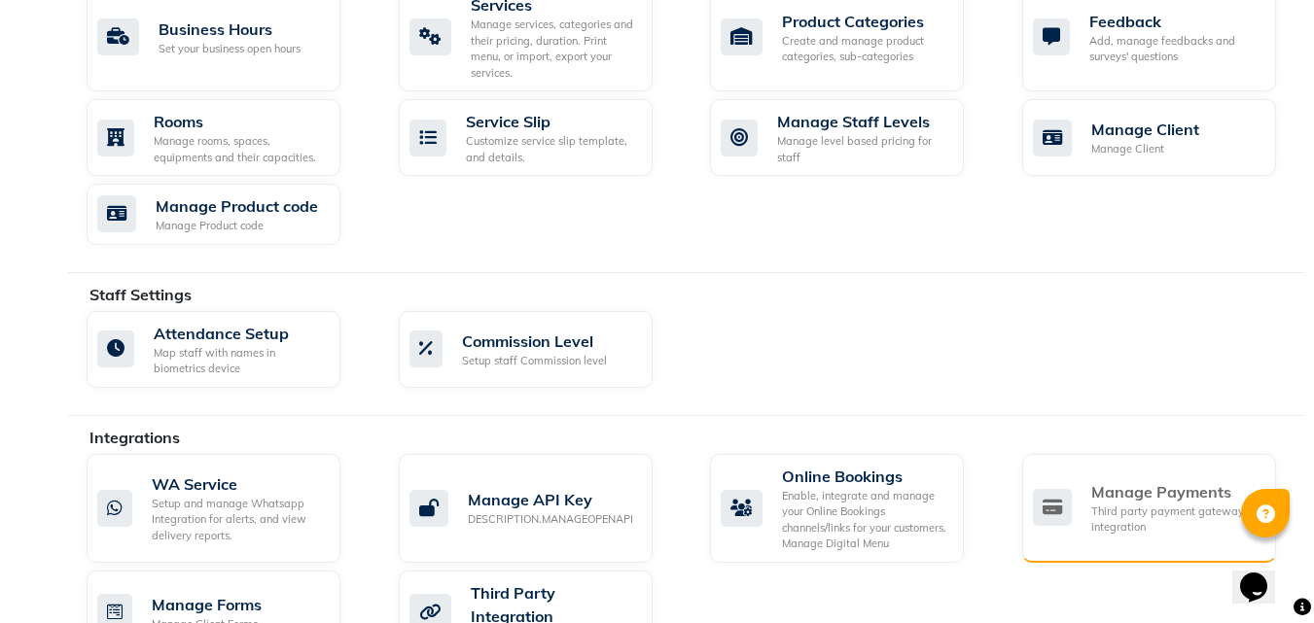
click at [1157, 481] on div "Manage Payments" at bounding box center [1175, 492] width 169 height 23
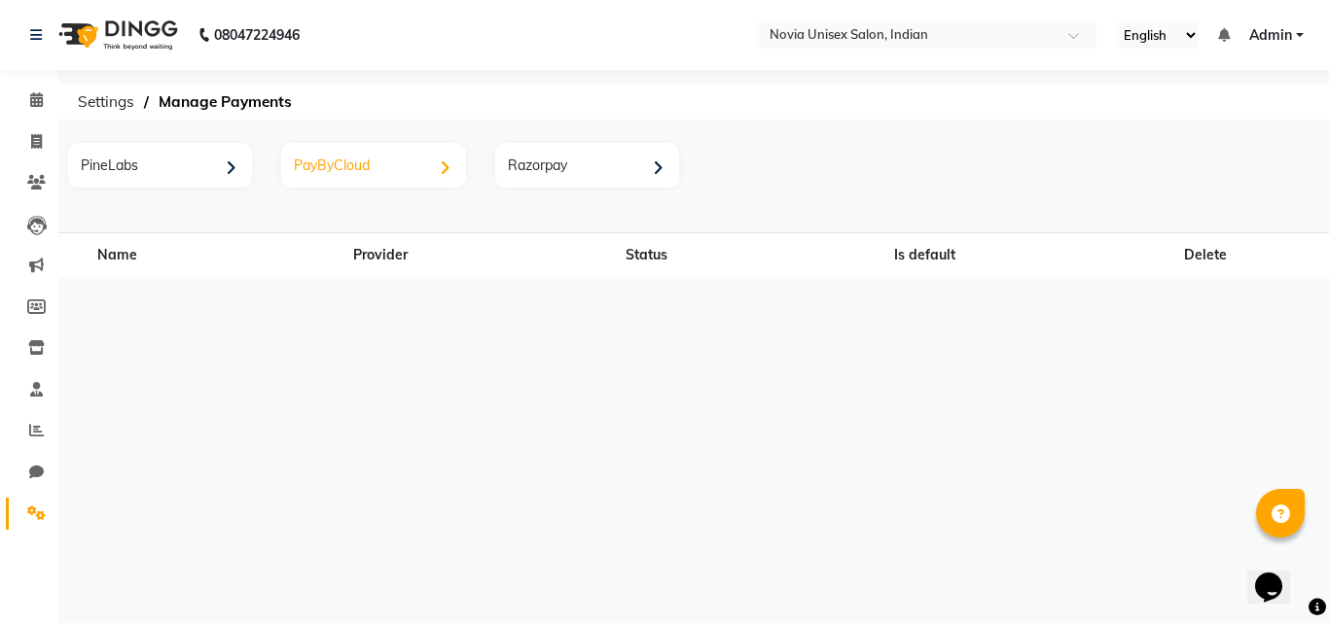
click at [442, 172] on icon at bounding box center [445, 168] width 11 height 17
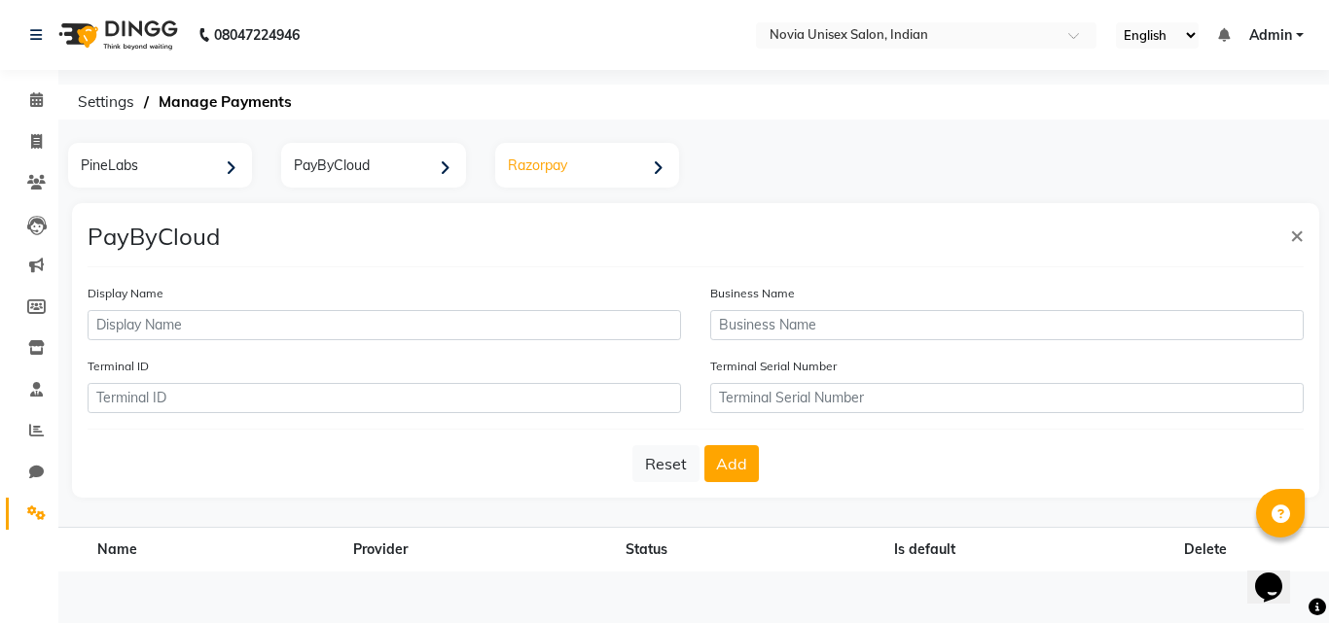
click at [639, 176] on div "Razorpay" at bounding box center [589, 168] width 179 height 40
click at [415, 169] on div "PayByCloud" at bounding box center [375, 168] width 179 height 40
click at [618, 166] on div "Razorpay" at bounding box center [589, 168] width 179 height 40
click at [222, 173] on div "PineLabs" at bounding box center [162, 168] width 179 height 40
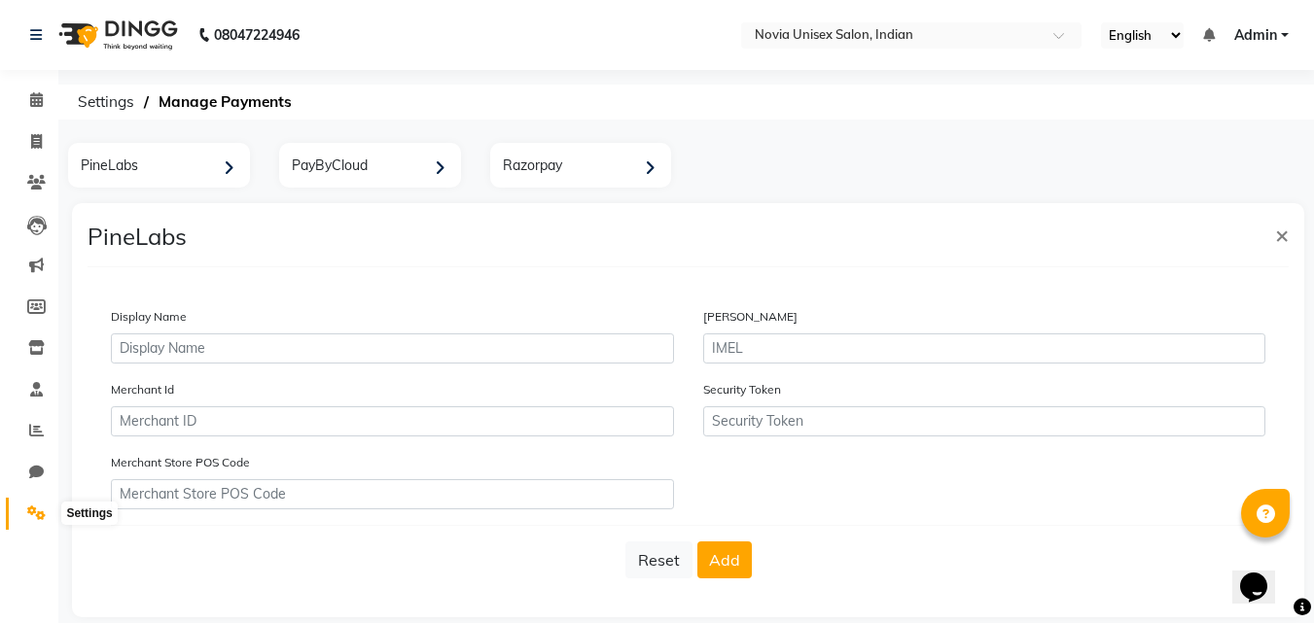
click at [36, 512] on icon at bounding box center [36, 513] width 18 height 15
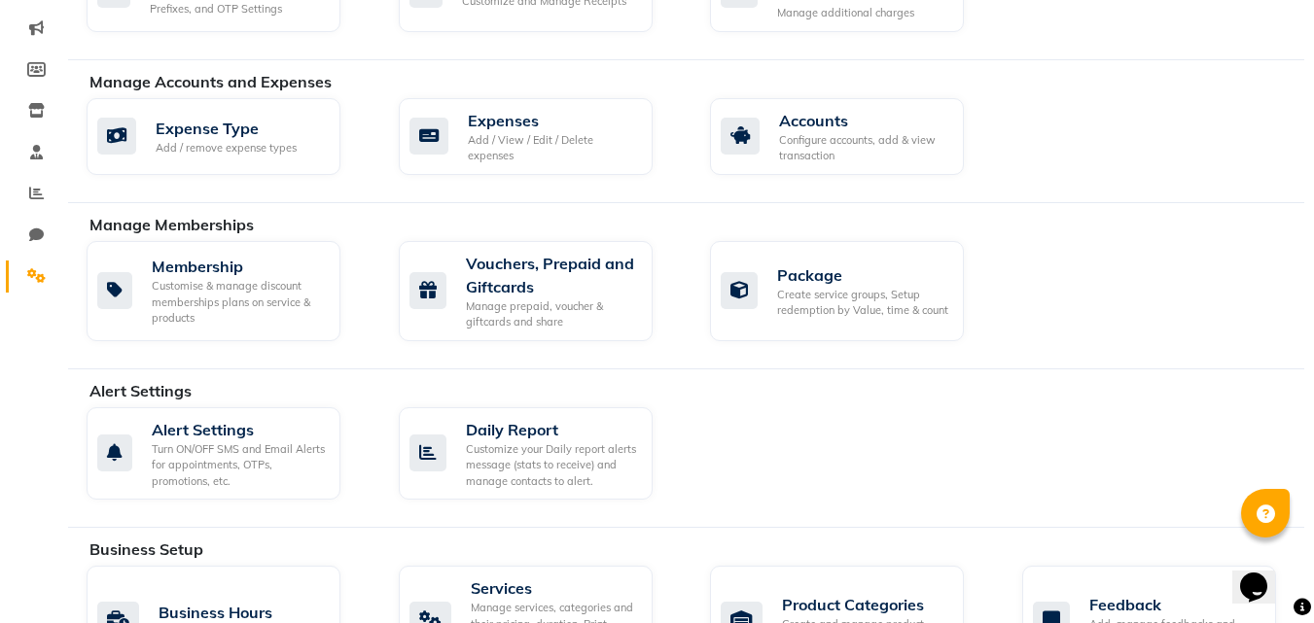
scroll to position [43, 0]
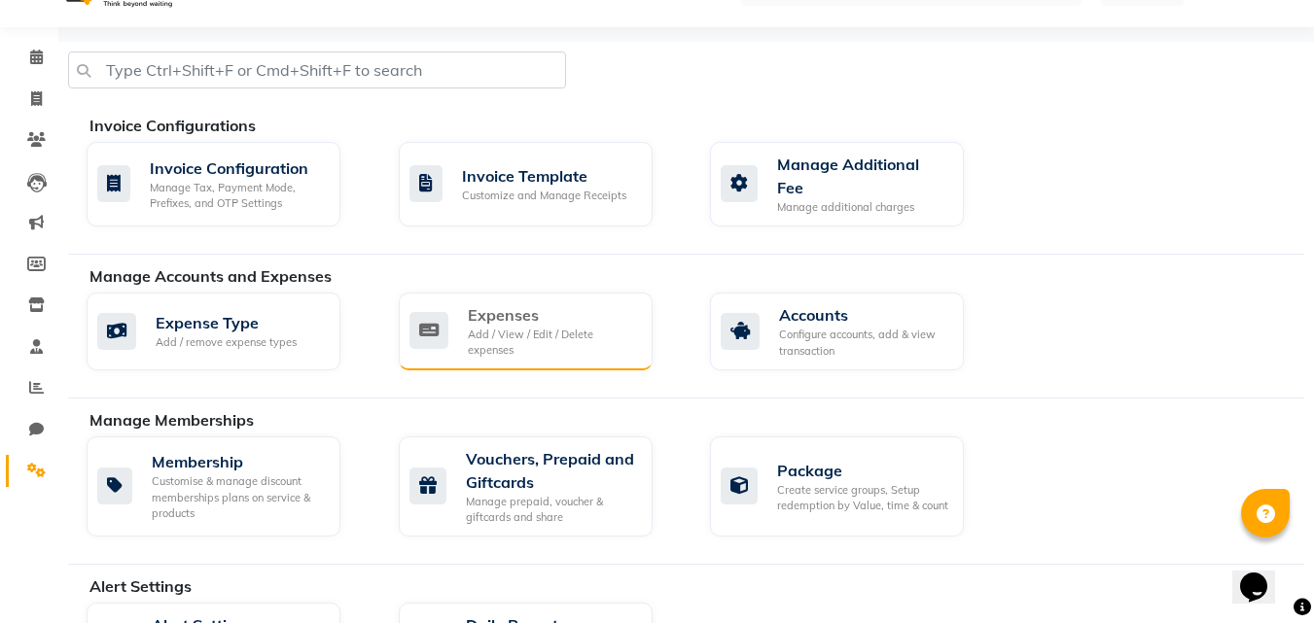
click at [571, 336] on div "Add / View / Edit / Delete expenses" at bounding box center [552, 343] width 169 height 32
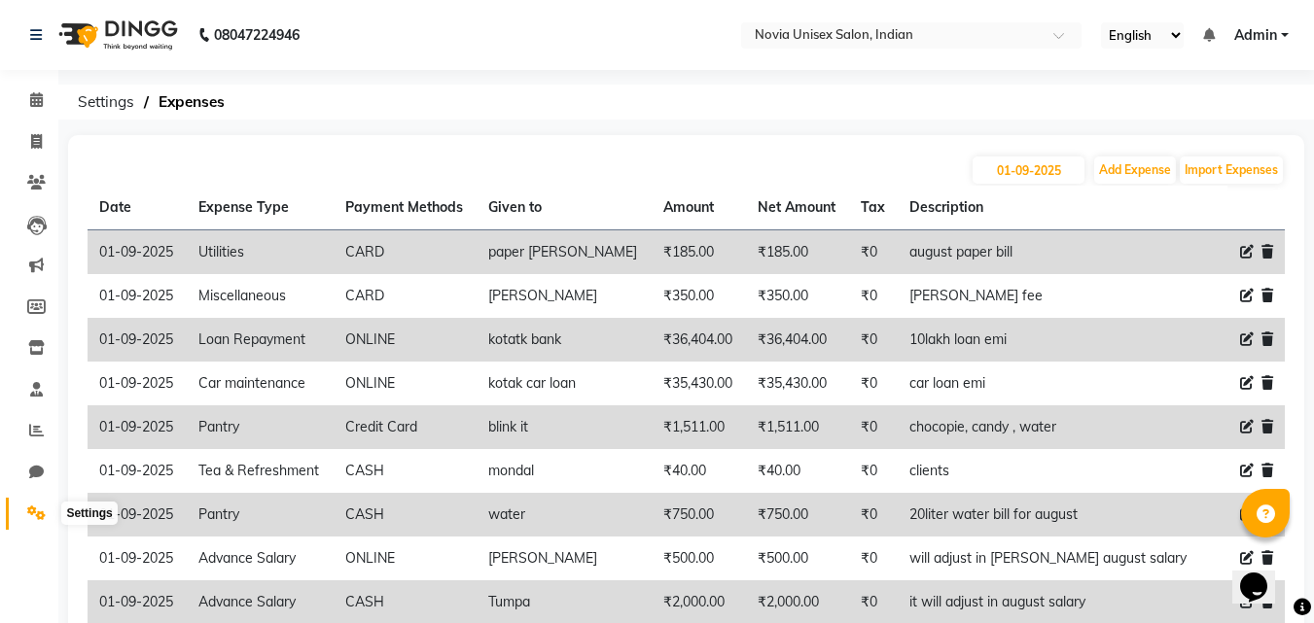
click at [35, 505] on span at bounding box center [36, 514] width 34 height 22
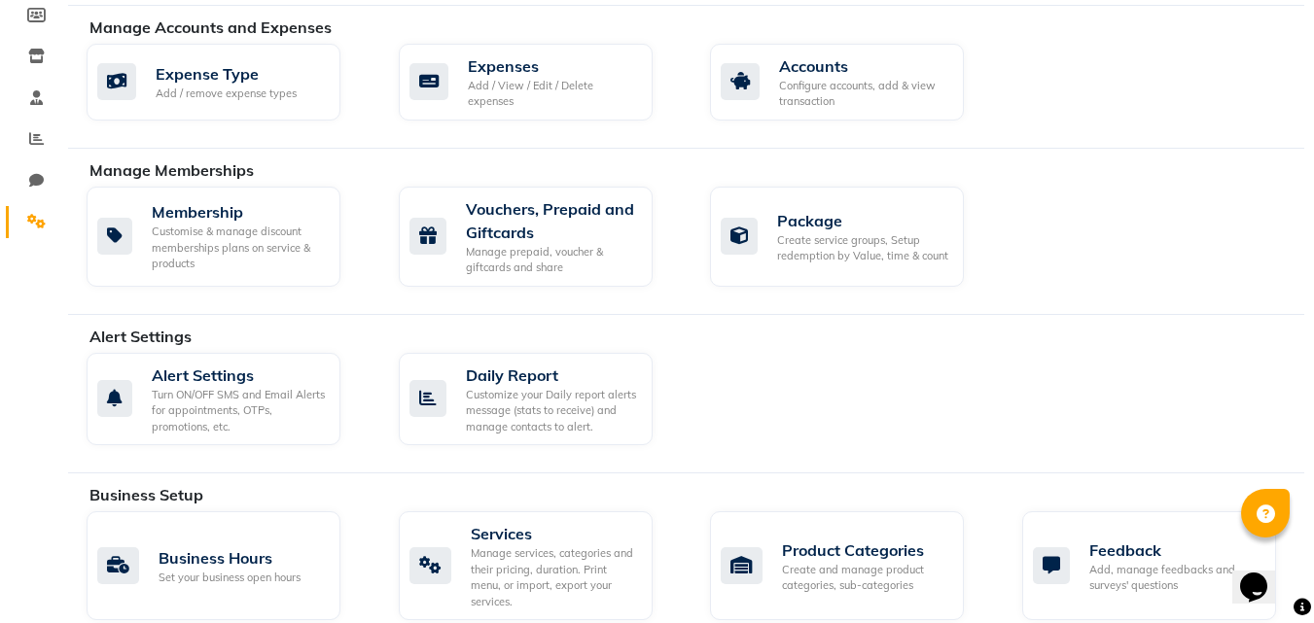
scroll to position [389, 0]
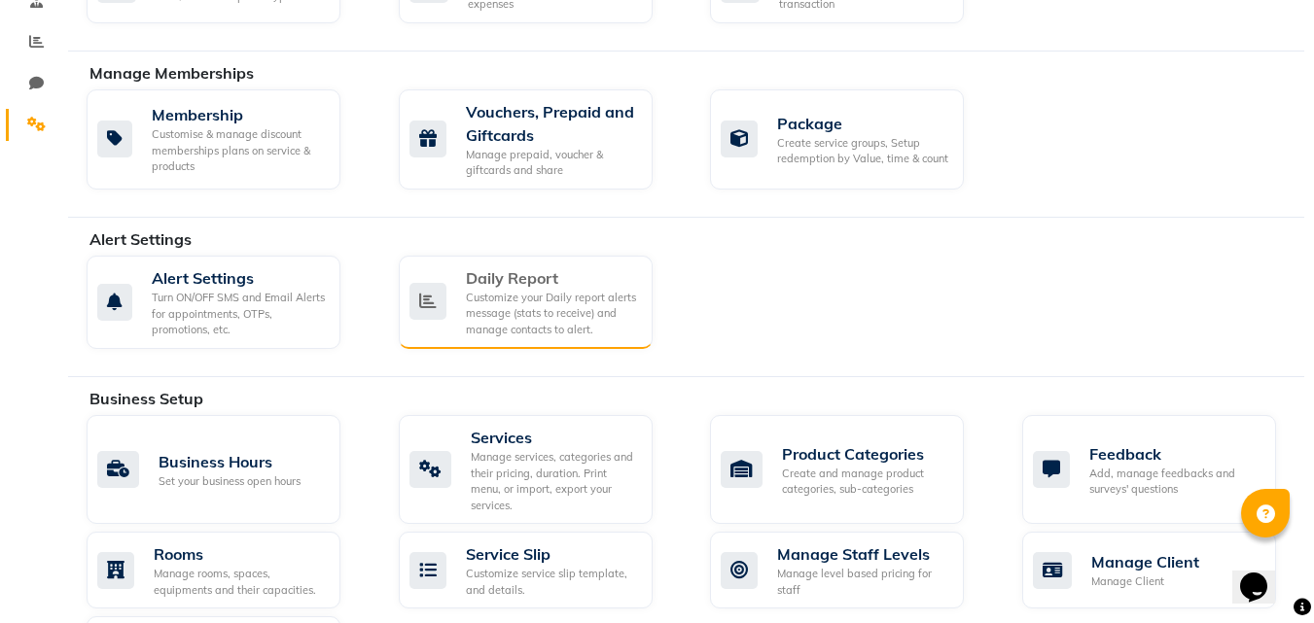
click at [614, 317] on div "Customize your Daily report alerts message (stats to receive) and manage contac…" at bounding box center [551, 314] width 171 height 49
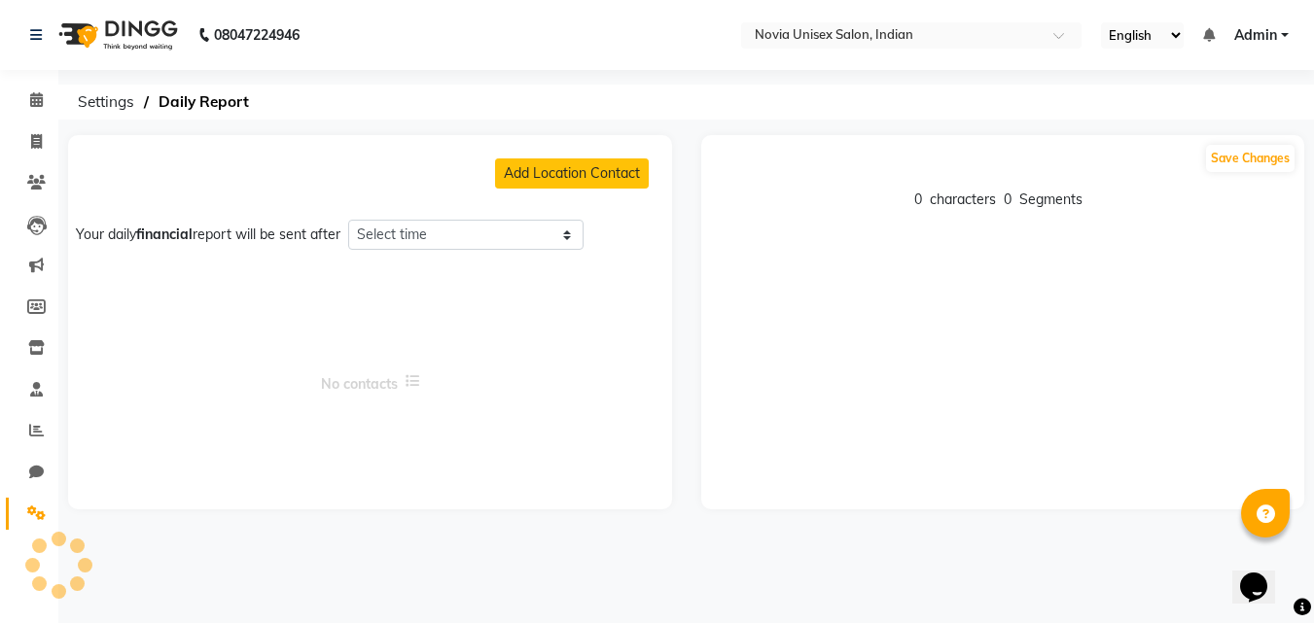
select select "1260"
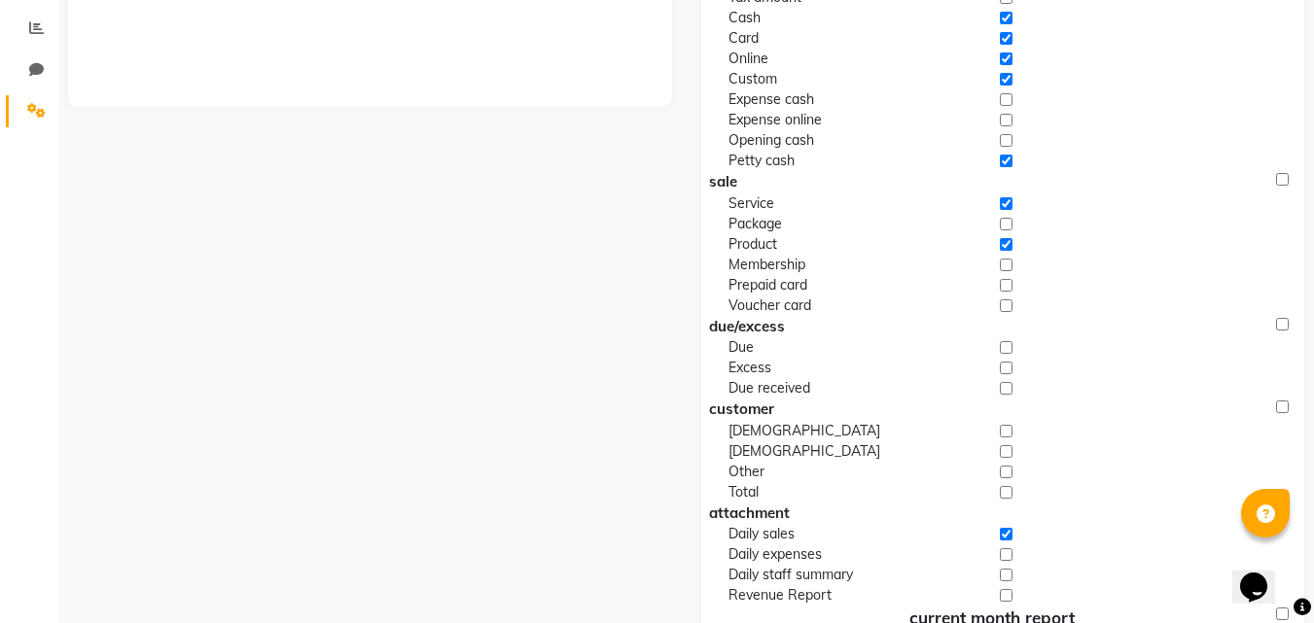
scroll to position [404, 0]
click at [1006, 552] on input "checkbox" at bounding box center [1006, 554] width 13 height 20
checkbox input "true"
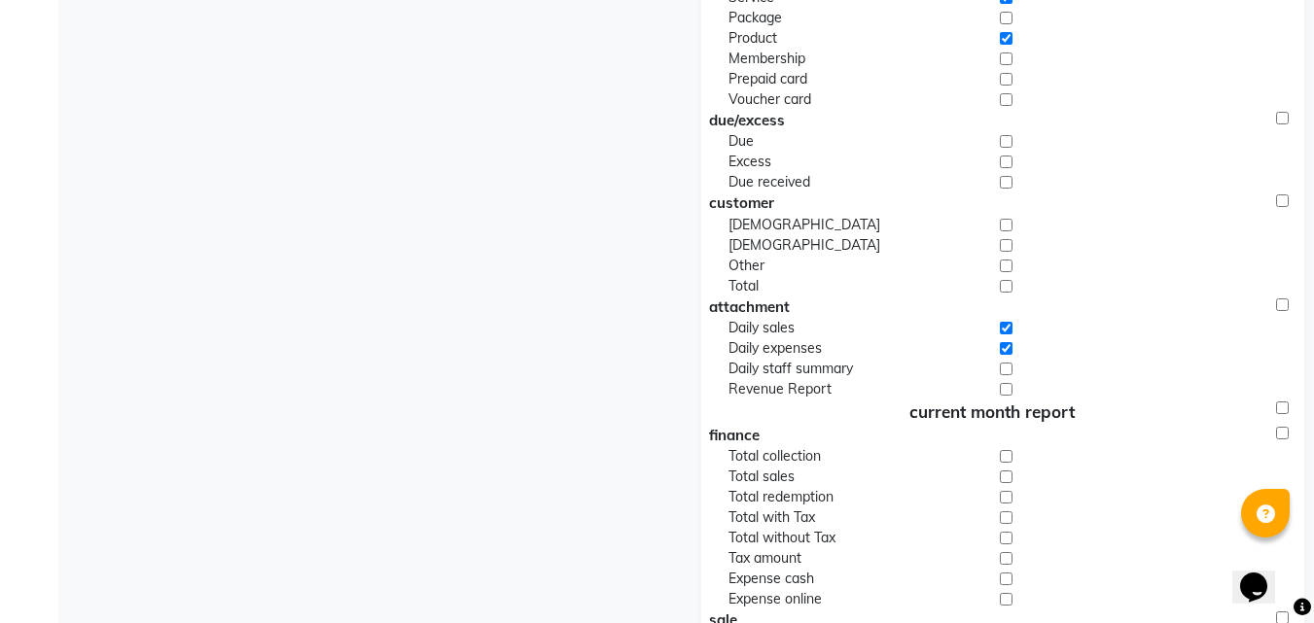
scroll to position [598, 0]
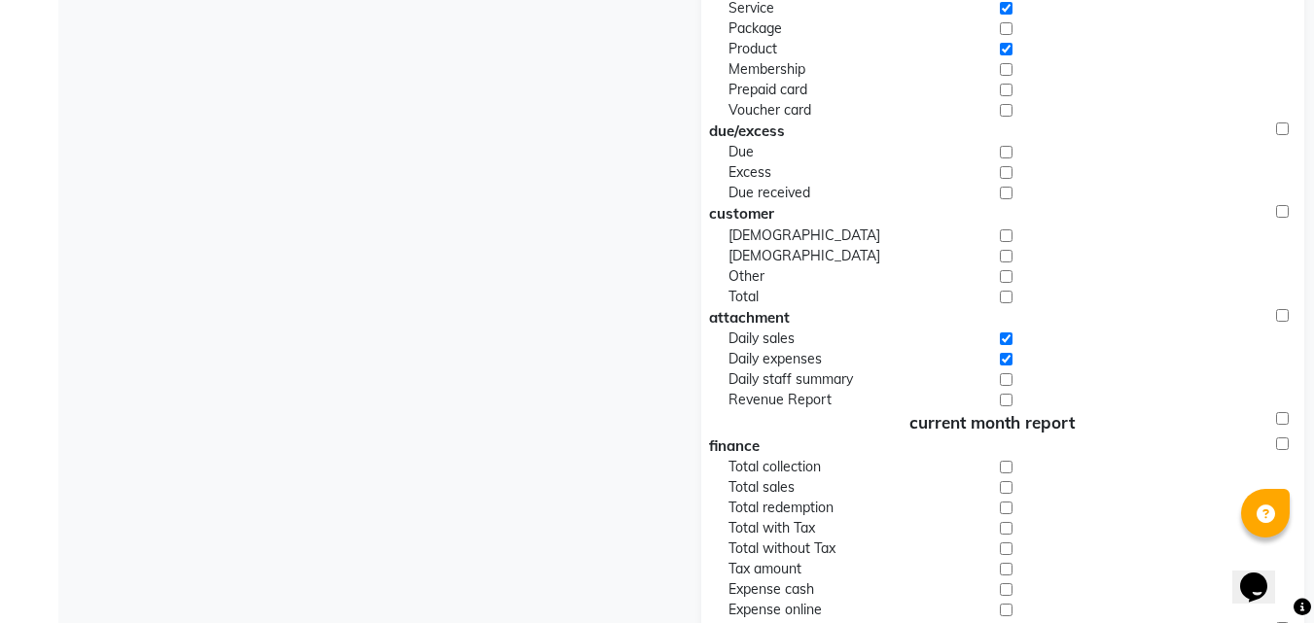
click at [1006, 380] on input "checkbox" at bounding box center [1006, 380] width 13 height 20
checkbox input "true"
click at [1002, 399] on input "checkbox" at bounding box center [1006, 400] width 13 height 20
checkbox input "true"
click at [1001, 466] on input "checkbox" at bounding box center [1006, 467] width 13 height 20
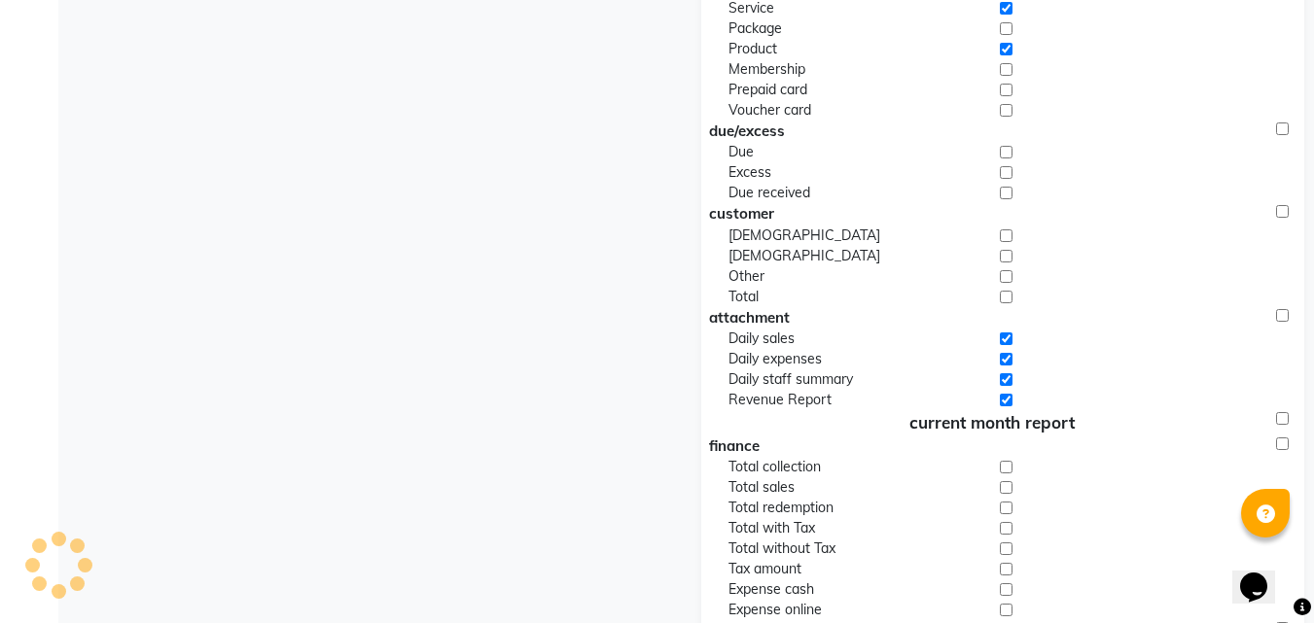
checkbox input "true"
click at [1007, 491] on input "checkbox" at bounding box center [1006, 488] width 13 height 20
checkbox input "true"
click at [1007, 513] on input "checkbox" at bounding box center [1006, 508] width 13 height 20
checkbox input "true"
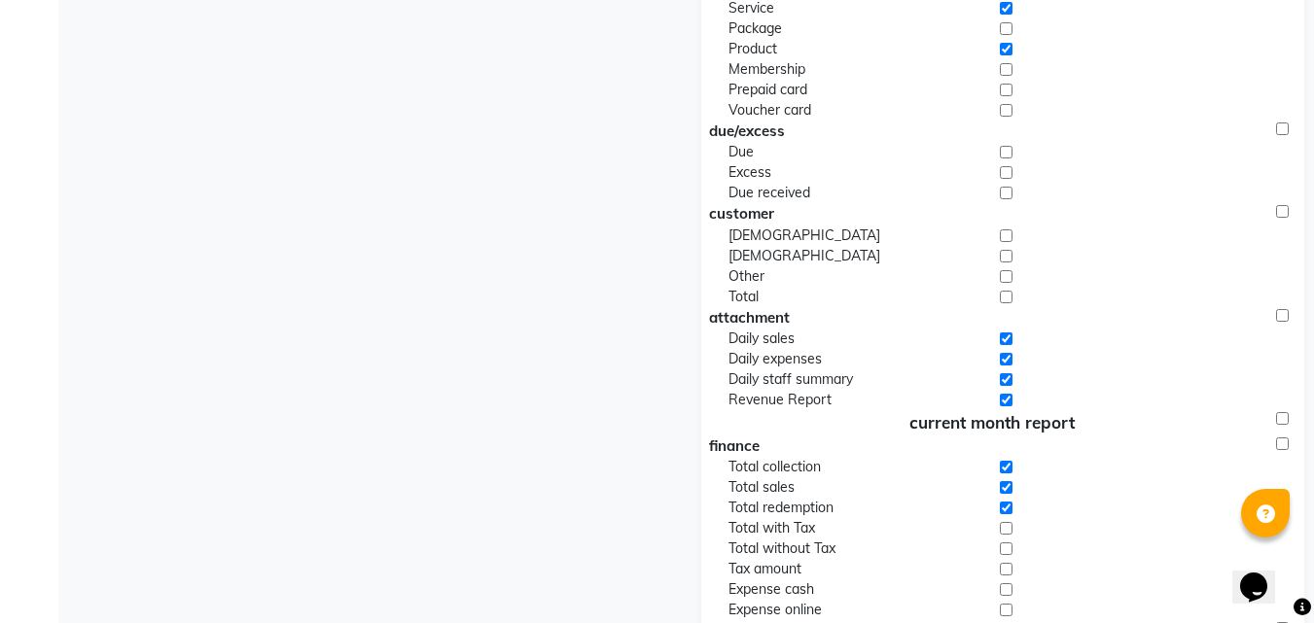
click at [1005, 525] on input "checkbox" at bounding box center [1006, 528] width 13 height 20
checkbox input "true"
click at [1002, 553] on input "checkbox" at bounding box center [1006, 549] width 13 height 20
checkbox input "true"
click at [1004, 564] on input "checkbox" at bounding box center [1006, 569] width 13 height 20
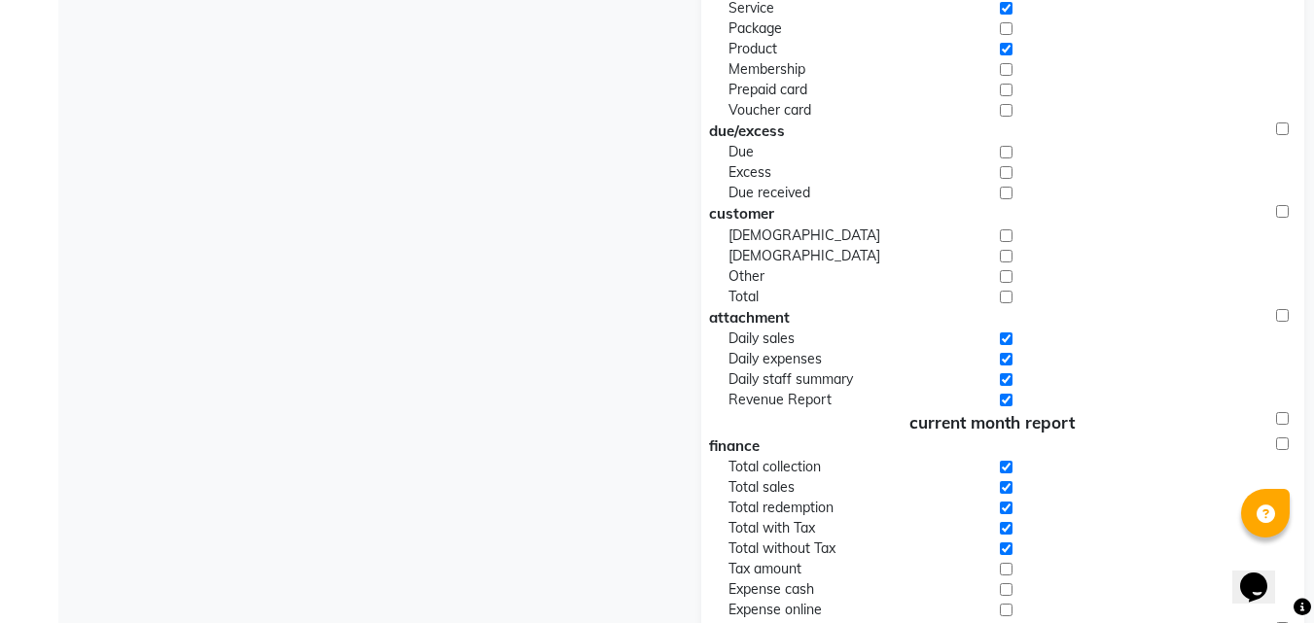
checkbox input "true"
click at [1007, 585] on input "checkbox" at bounding box center [1006, 590] width 13 height 20
checkbox input "true"
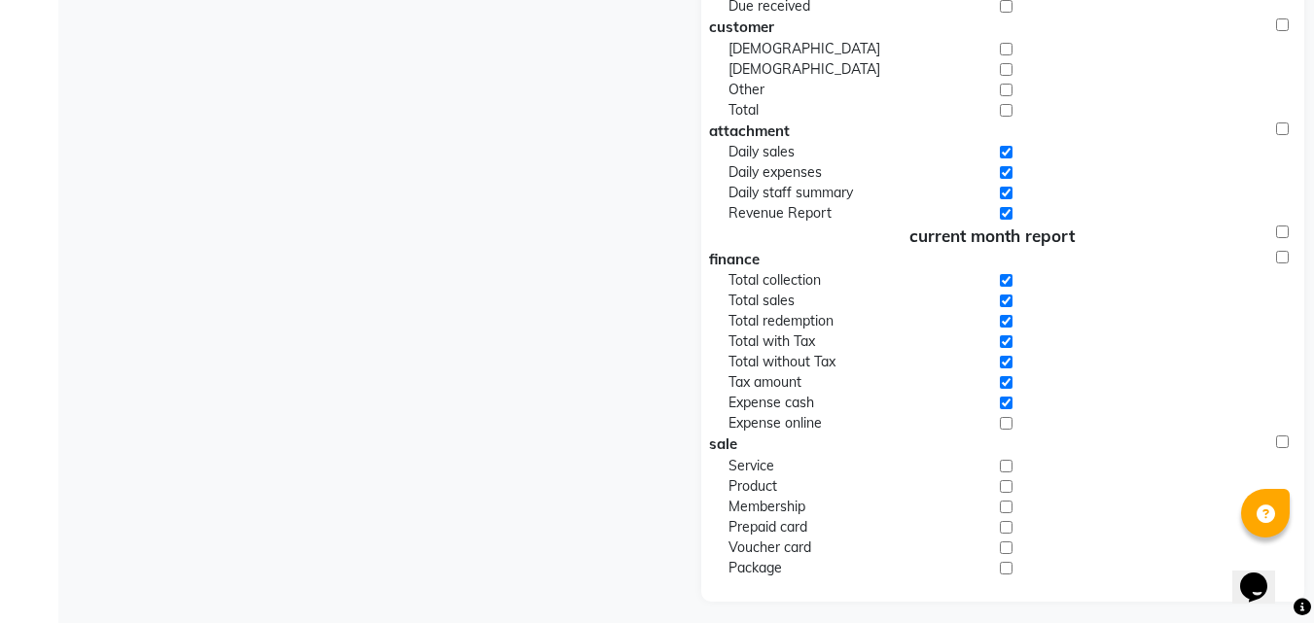
scroll to position [793, 0]
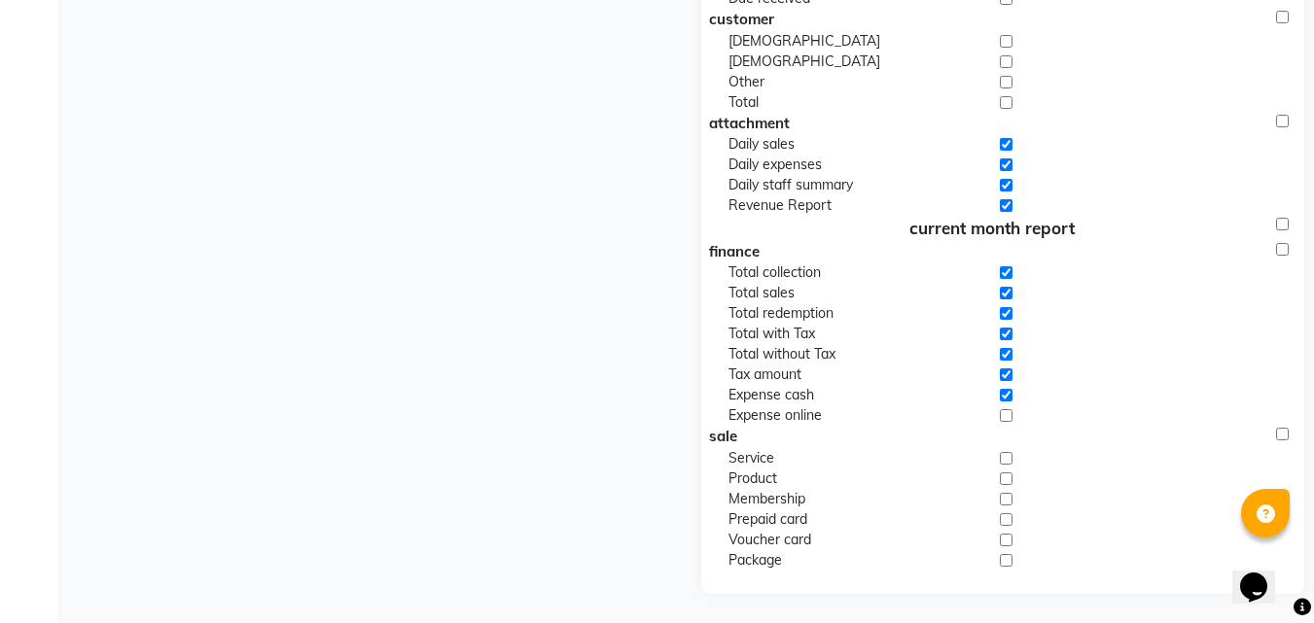
click at [1009, 415] on input "checkbox" at bounding box center [1006, 416] width 13 height 20
checkbox input "true"
click at [1008, 459] on input "checkbox" at bounding box center [1006, 458] width 13 height 20
checkbox input "true"
click at [1007, 483] on input "checkbox" at bounding box center [1006, 479] width 13 height 20
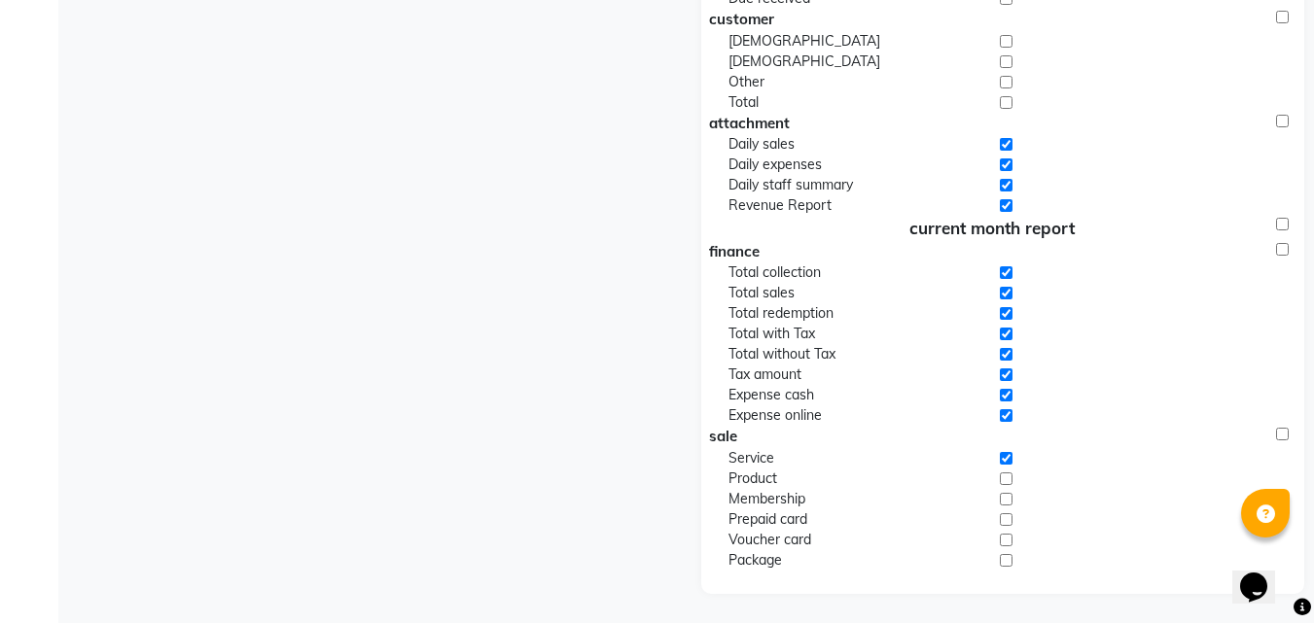
checkbox input "true"
click at [1012, 500] on input "checkbox" at bounding box center [1006, 499] width 13 height 20
checkbox input "true"
click at [1009, 518] on input "checkbox" at bounding box center [1006, 520] width 13 height 20
checkbox input "true"
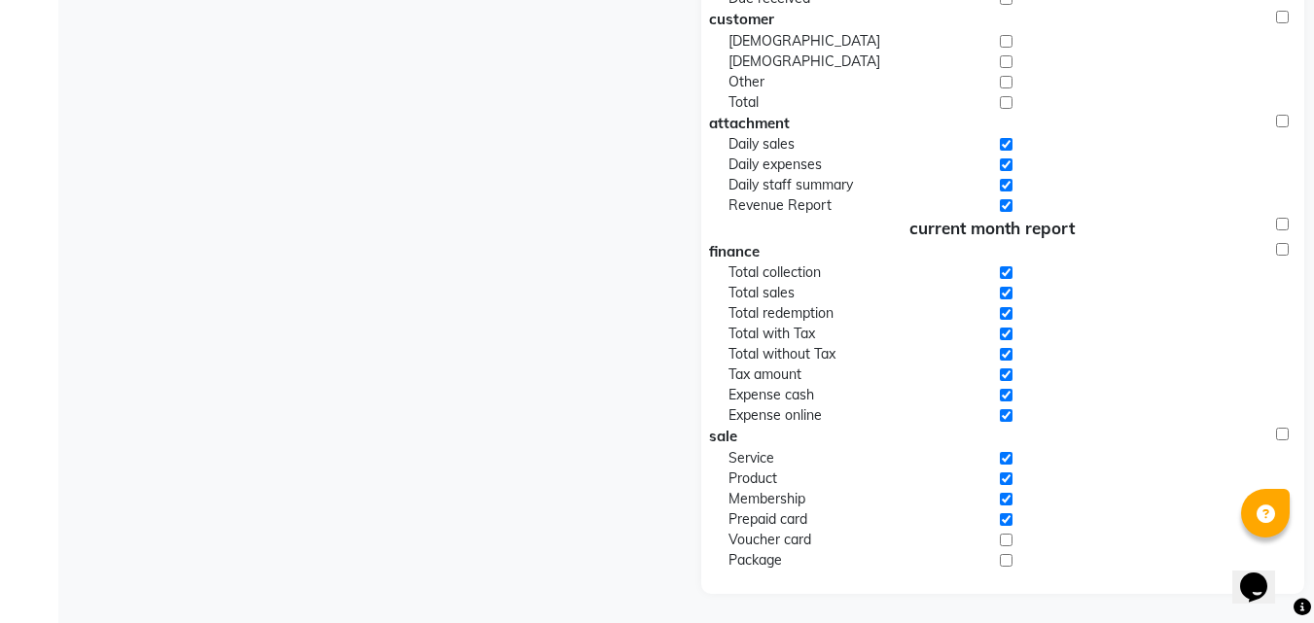
click at [1004, 538] on input "checkbox" at bounding box center [1006, 540] width 13 height 20
checkbox input "true"
click at [1001, 554] on input "checkbox" at bounding box center [1006, 561] width 13 height 20
checkbox input "true"
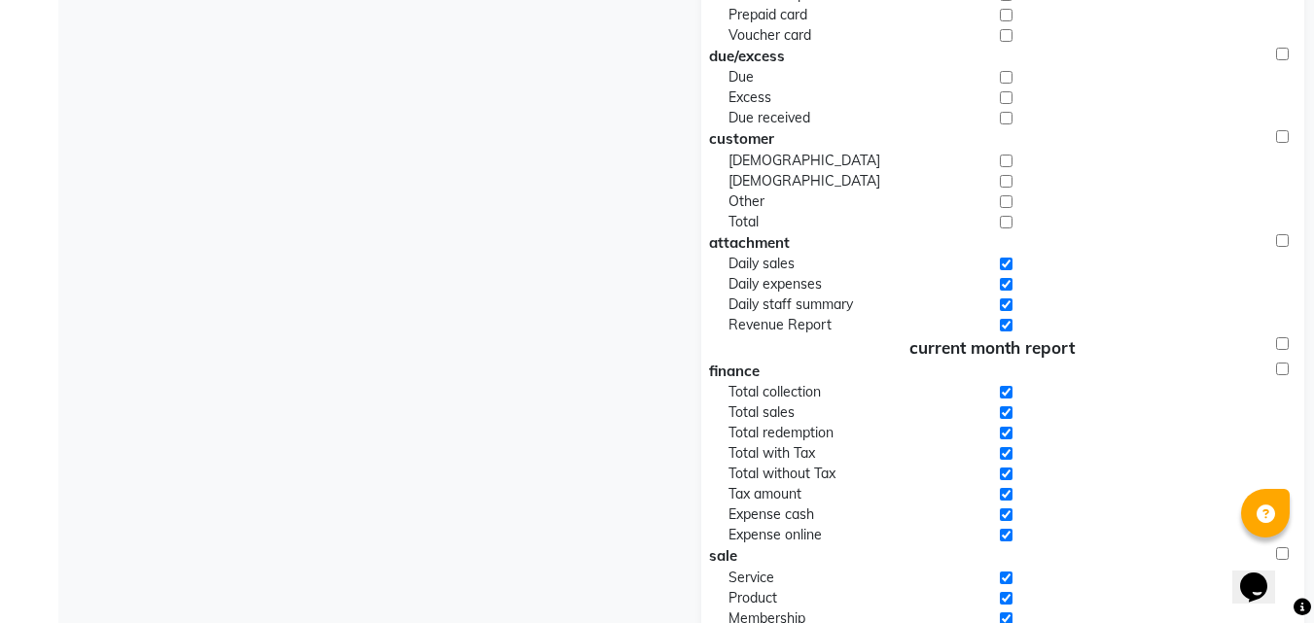
scroll to position [598, 0]
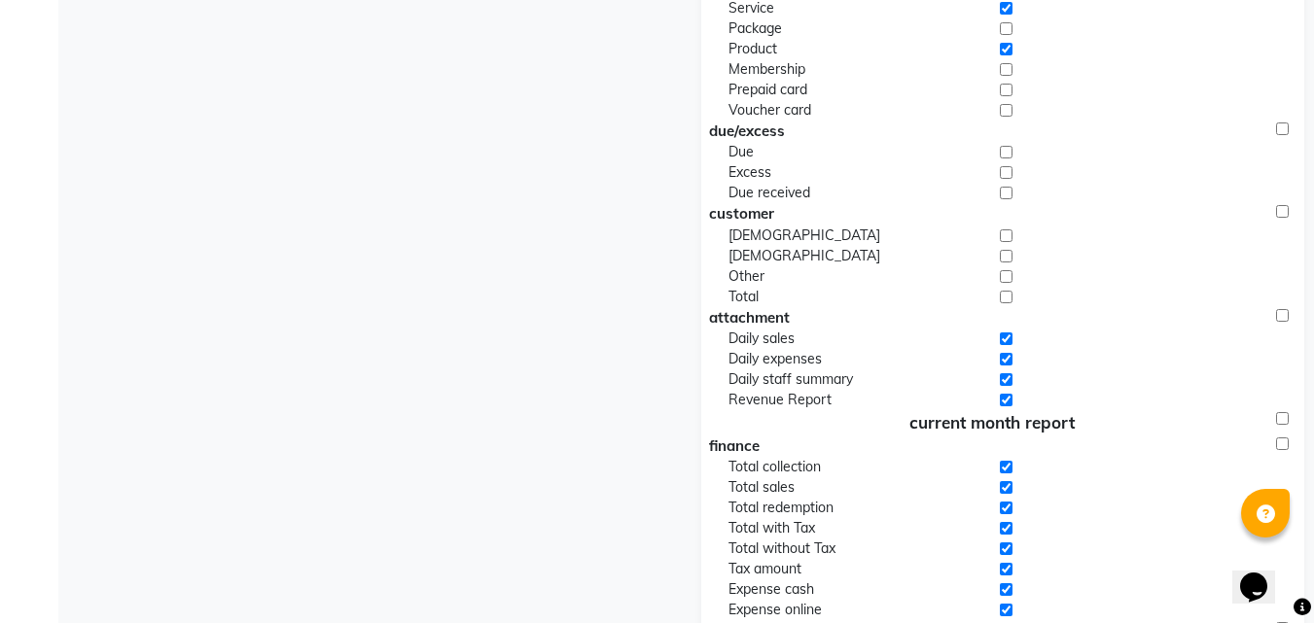
click at [1007, 296] on input "checkbox" at bounding box center [1006, 297] width 13 height 20
checkbox input "true"
click at [1008, 275] on input "checkbox" at bounding box center [1006, 277] width 13 height 20
checkbox input "true"
click at [1006, 253] on input "checkbox" at bounding box center [1006, 256] width 13 height 20
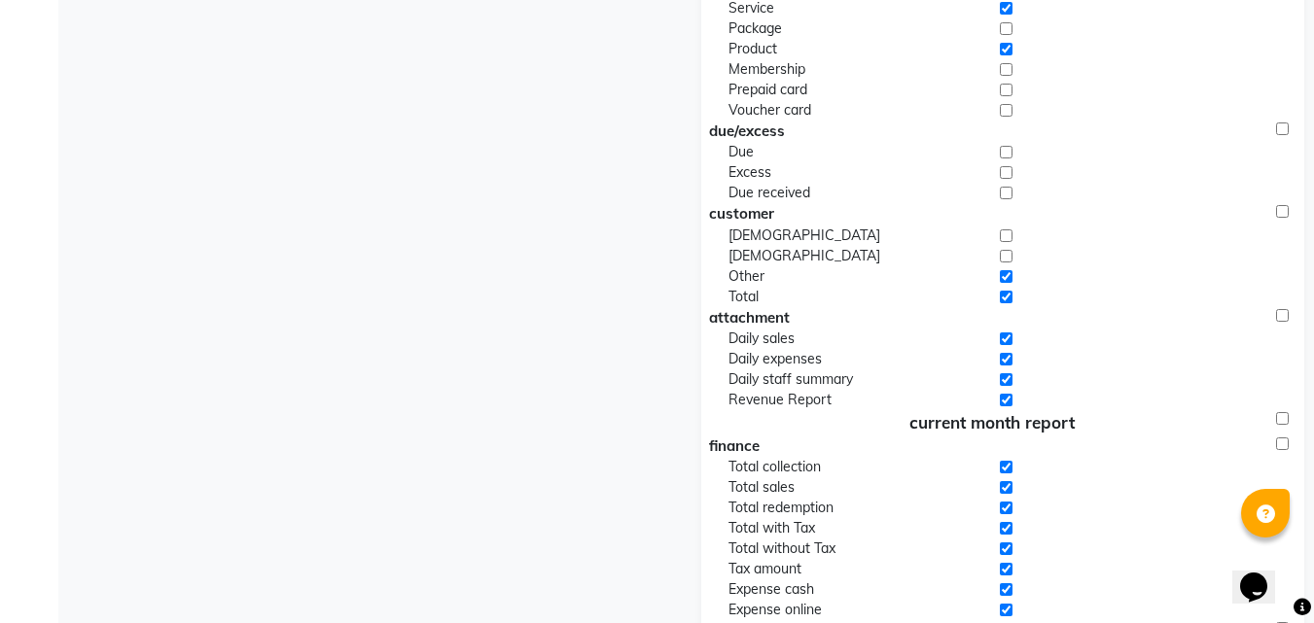
checkbox input "true"
click at [1006, 232] on input "checkbox" at bounding box center [1006, 236] width 13 height 20
checkbox input "true"
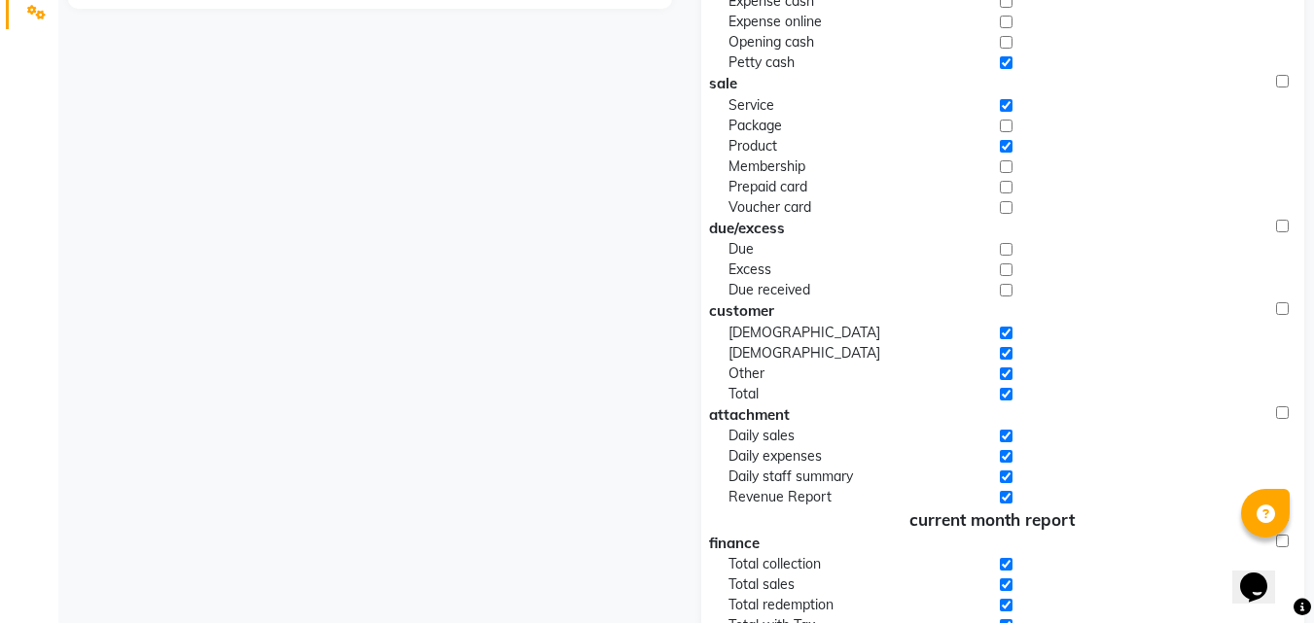
scroll to position [404, 0]
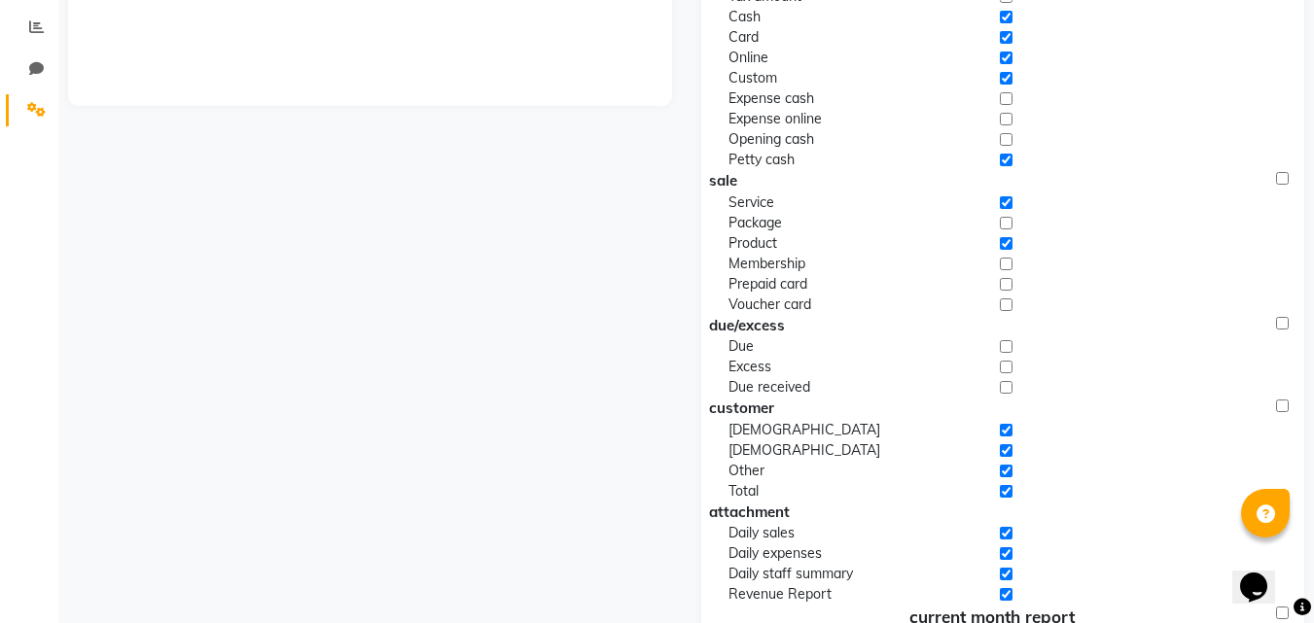
click at [1010, 382] on input "checkbox" at bounding box center [1006, 387] width 13 height 20
checkbox input "true"
click at [1010, 361] on input "checkbox" at bounding box center [1006, 367] width 13 height 20
checkbox input "true"
click at [1011, 356] on input "checkbox" at bounding box center [1006, 347] width 13 height 20
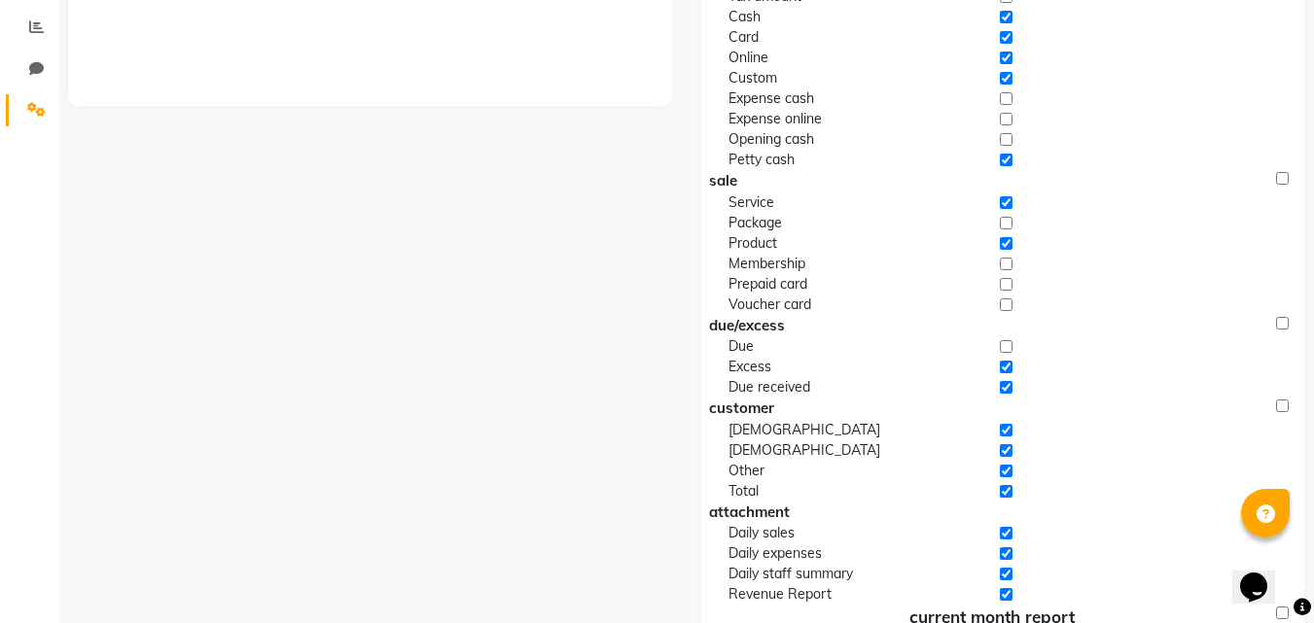
checkbox input "true"
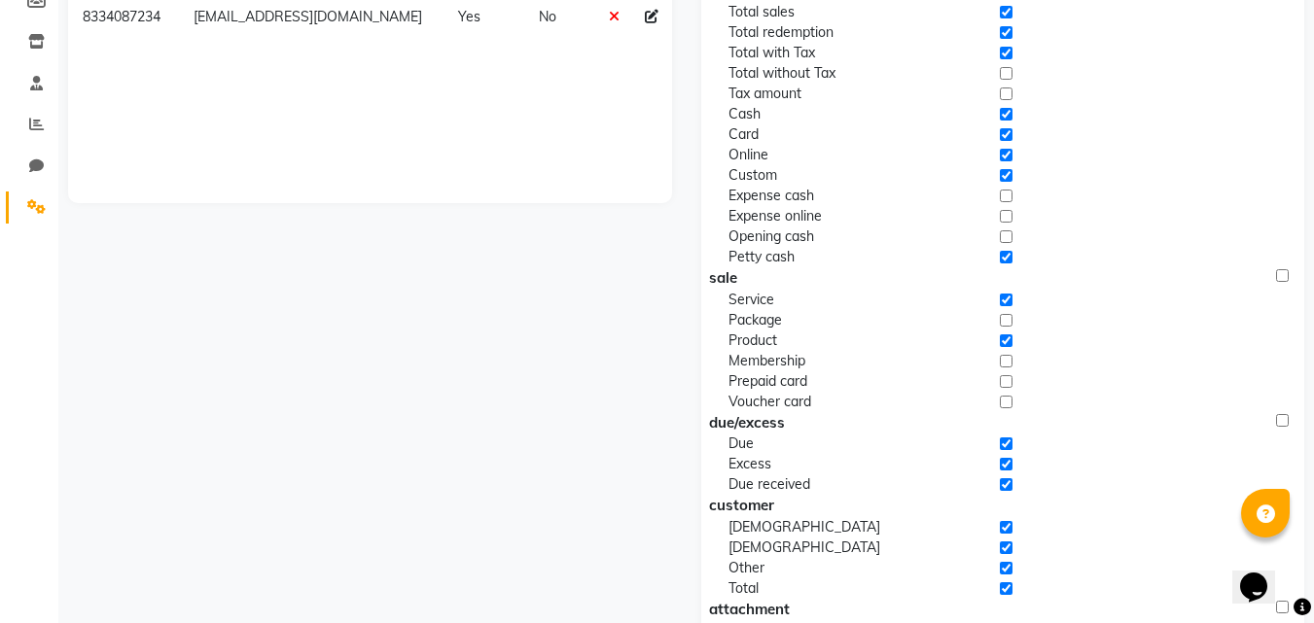
click at [1008, 404] on input "checkbox" at bounding box center [1006, 402] width 13 height 20
checkbox input "true"
click at [1009, 376] on input "checkbox" at bounding box center [1006, 382] width 13 height 20
checkbox input "true"
click at [1006, 356] on input "checkbox" at bounding box center [1006, 361] width 13 height 20
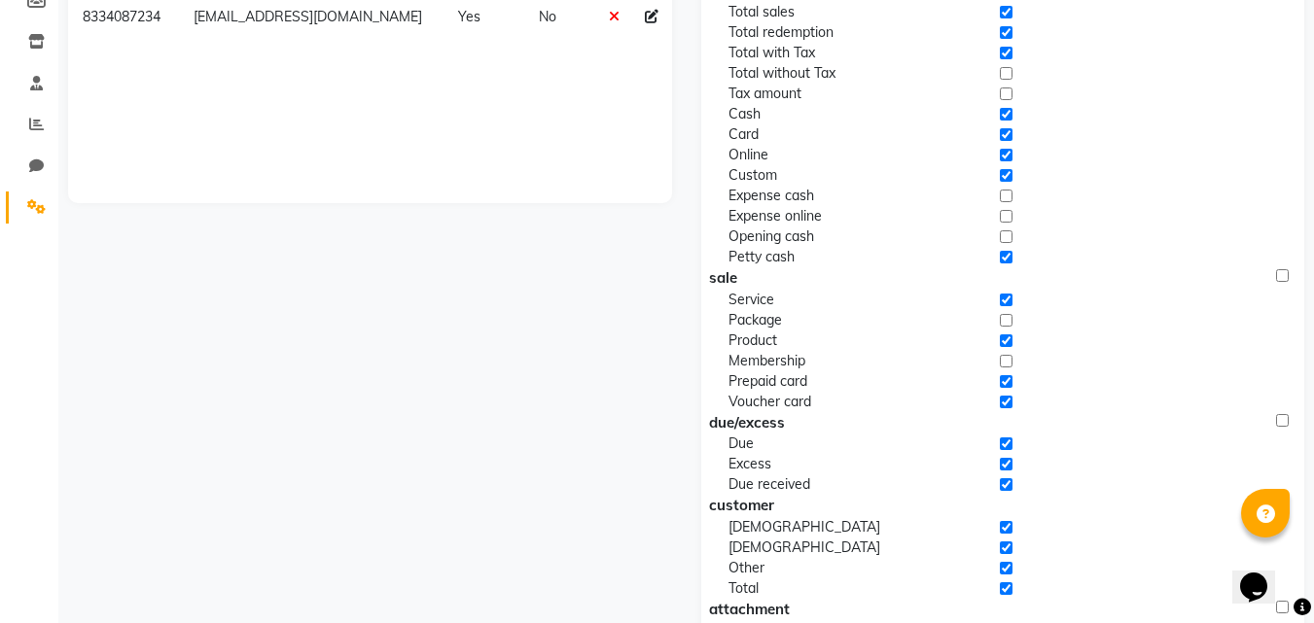
checkbox input "true"
click at [1003, 318] on input "checkbox" at bounding box center [1006, 320] width 13 height 20
checkbox input "true"
click at [1006, 239] on input "checkbox" at bounding box center [1006, 237] width 13 height 20
checkbox input "true"
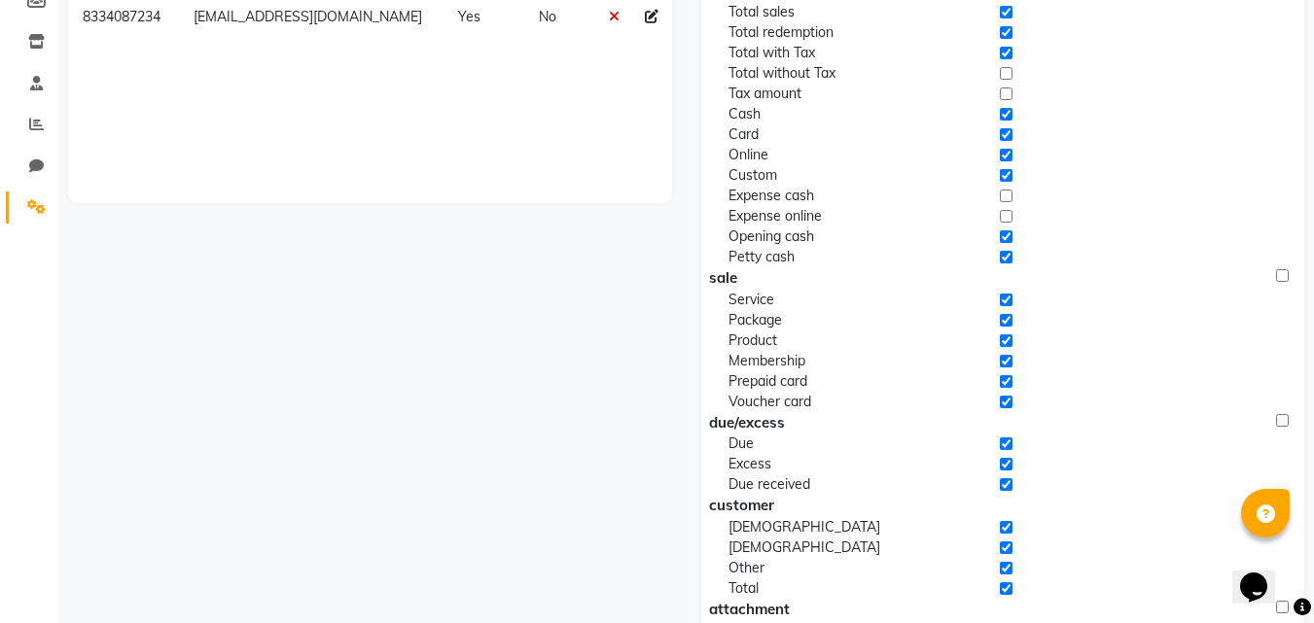
click at [1007, 217] on input "checkbox" at bounding box center [1006, 216] width 13 height 20
checkbox input "true"
click at [1010, 195] on input "checkbox" at bounding box center [1006, 196] width 13 height 20
checkbox input "true"
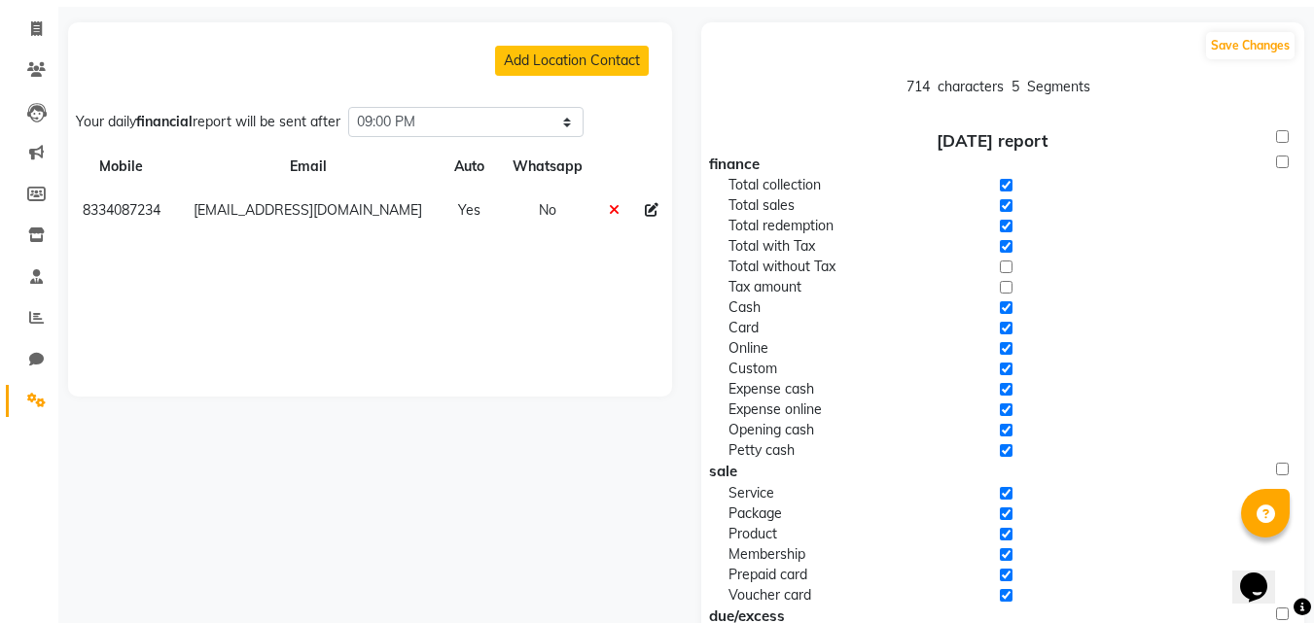
scroll to position [112, 0]
click at [1009, 287] on input "checkbox" at bounding box center [1006, 288] width 13 height 20
checkbox input "true"
click at [1009, 270] on input "checkbox" at bounding box center [1006, 268] width 13 height 20
checkbox input "true"
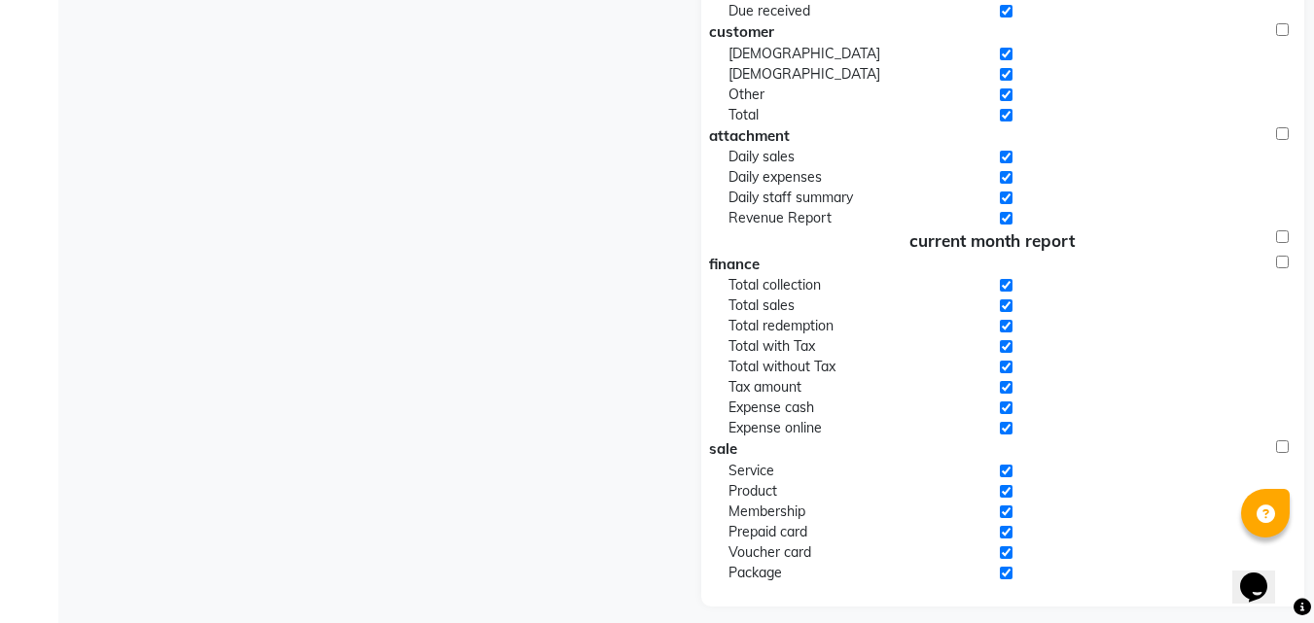
scroll to position [793, 0]
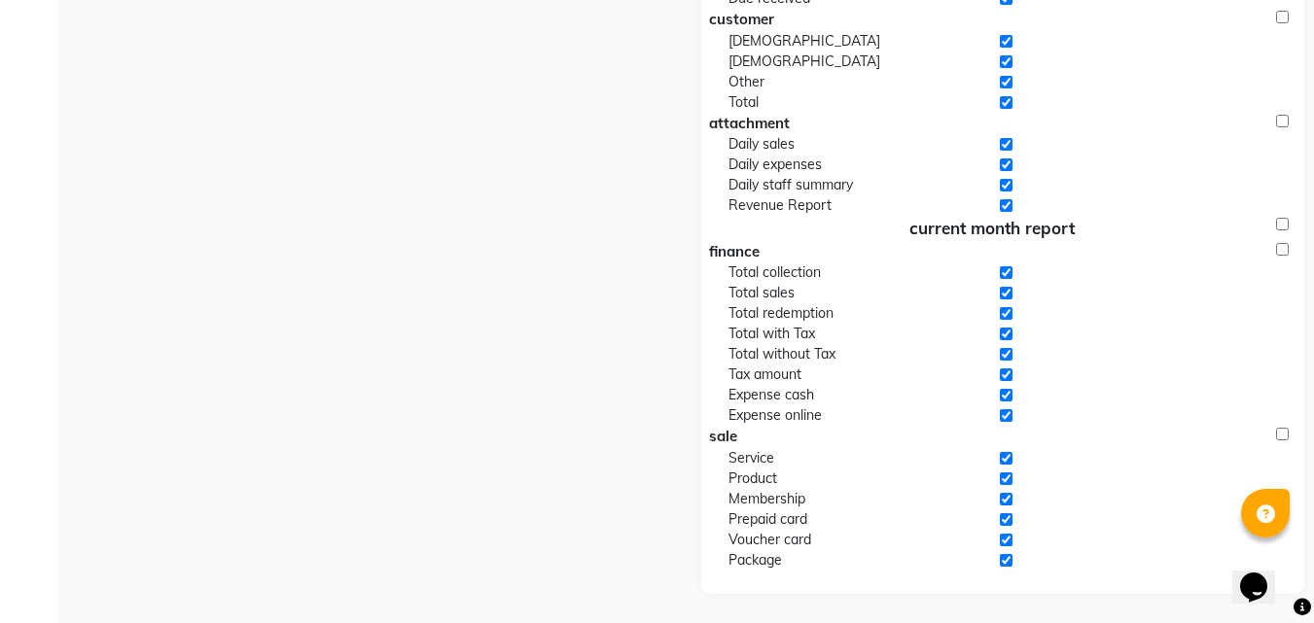
click at [1283, 439] on input "checkbox" at bounding box center [1282, 434] width 13 height 13
checkbox input "true"
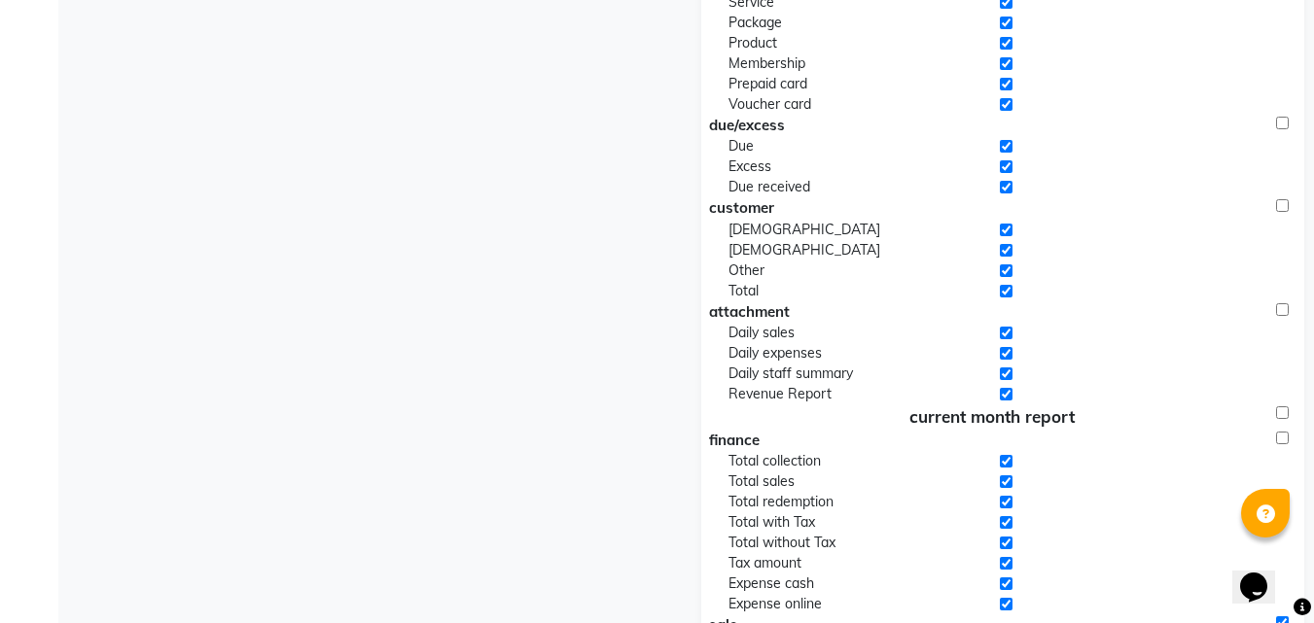
scroll to position [598, 0]
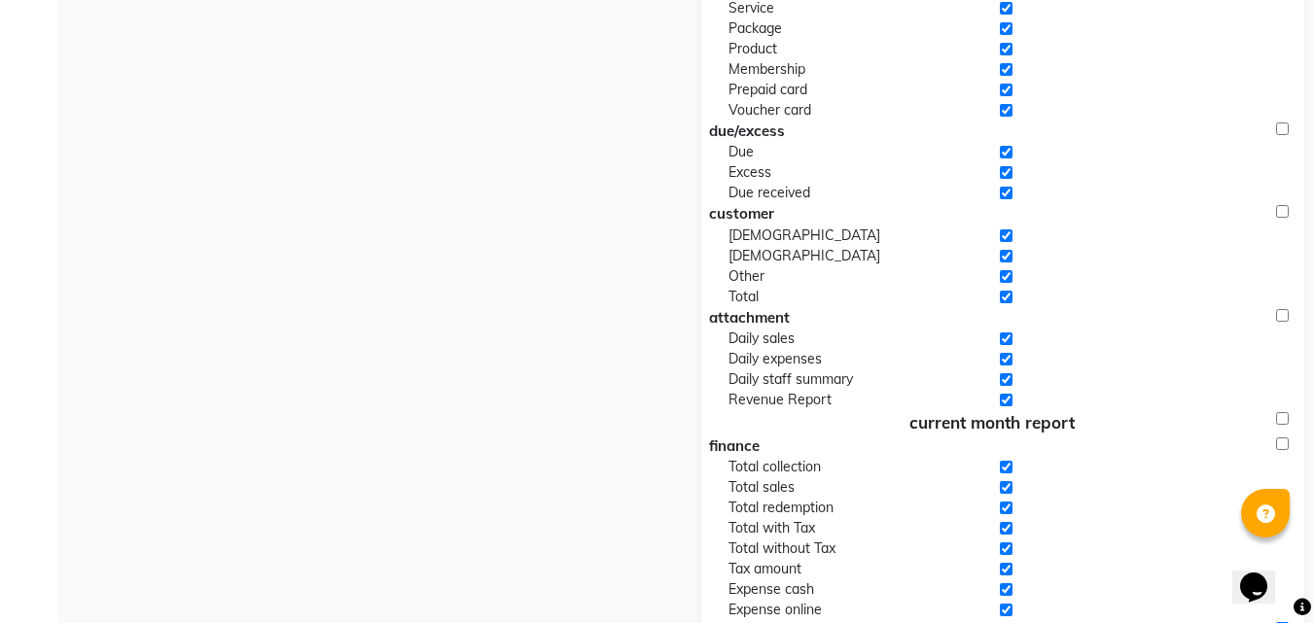
click at [1280, 443] on input "checkbox" at bounding box center [1282, 444] width 13 height 13
checkbox input "true"
click at [1284, 418] on input "checkbox" at bounding box center [1282, 418] width 13 height 13
checkbox input "true"
click at [1285, 311] on input "checkbox" at bounding box center [1282, 315] width 13 height 13
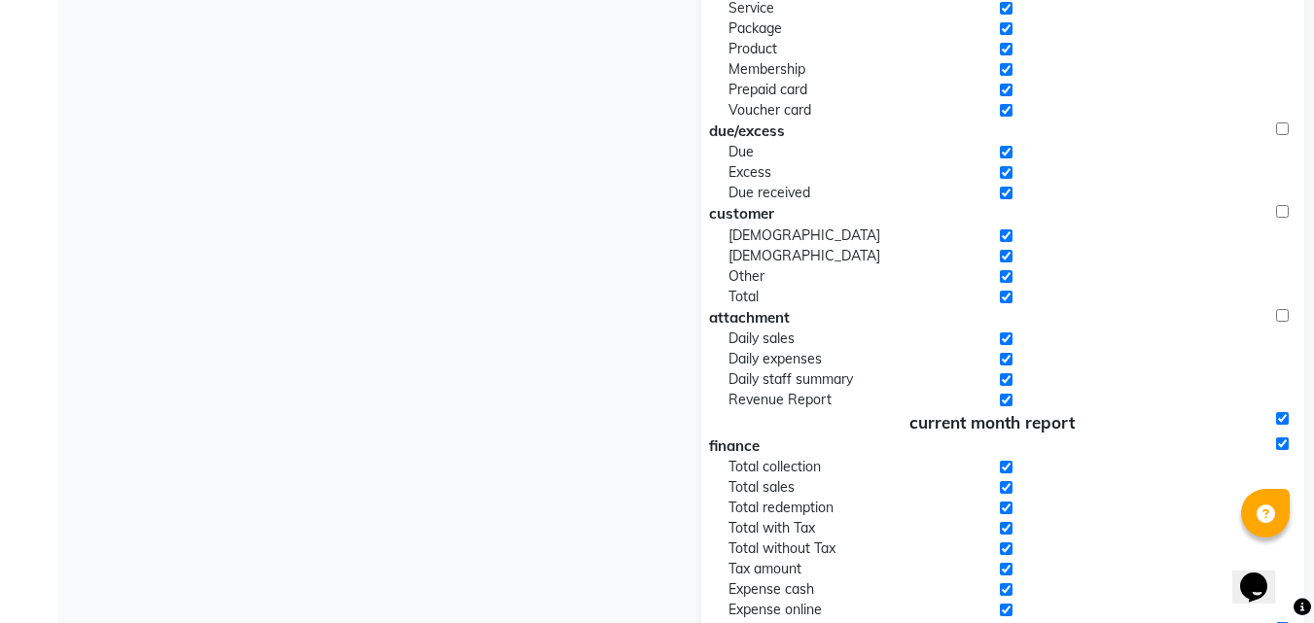
checkbox input "true"
click at [1282, 211] on input "checkbox" at bounding box center [1282, 211] width 13 height 13
checkbox input "true"
click at [1286, 131] on input "checkbox" at bounding box center [1282, 129] width 13 height 13
checkbox input "true"
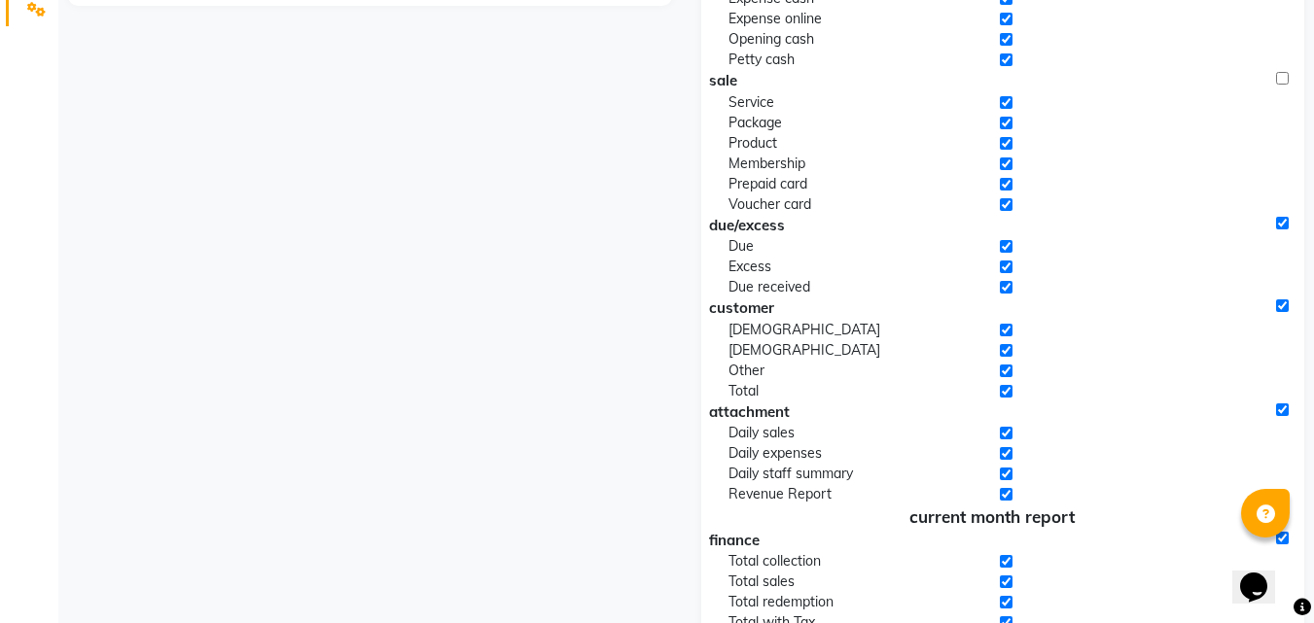
scroll to position [404, 0]
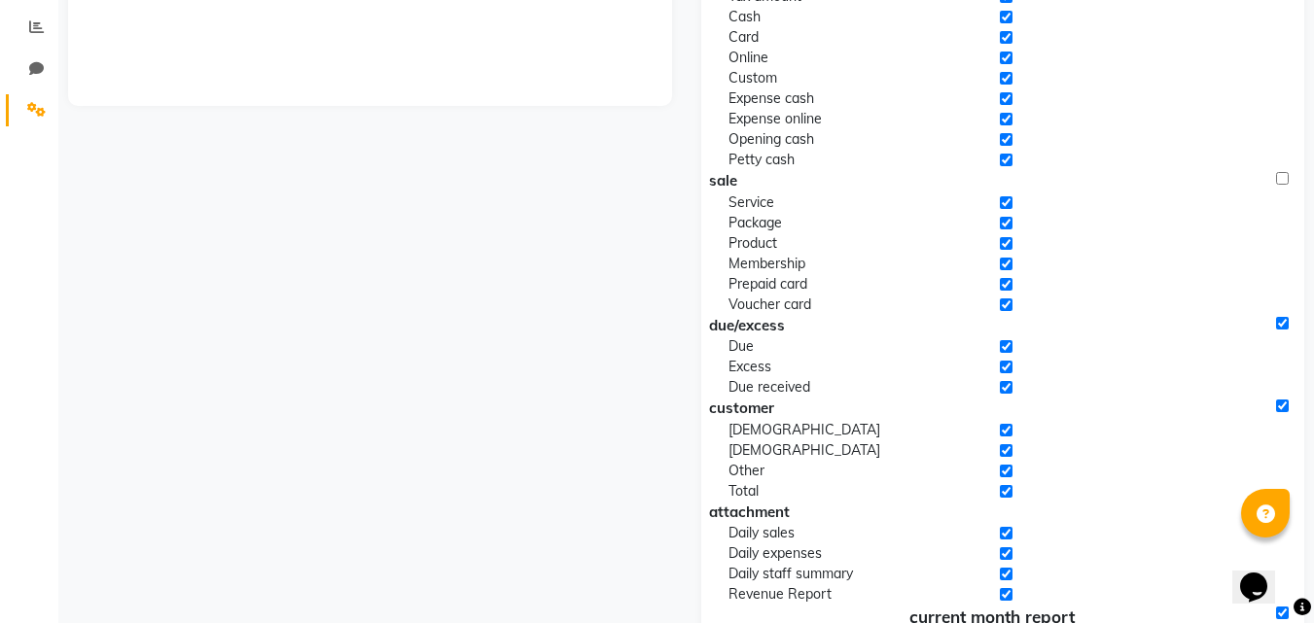
click at [1285, 178] on input "checkbox" at bounding box center [1282, 178] width 13 height 13
checkbox input "true"
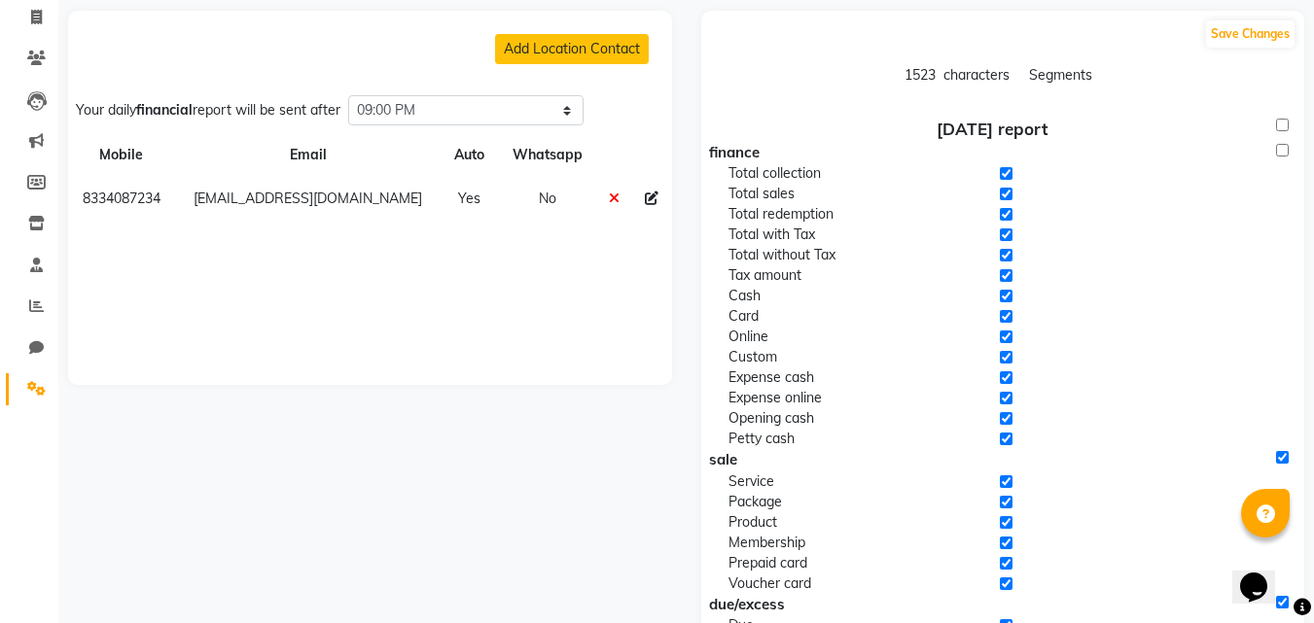
scroll to position [112, 0]
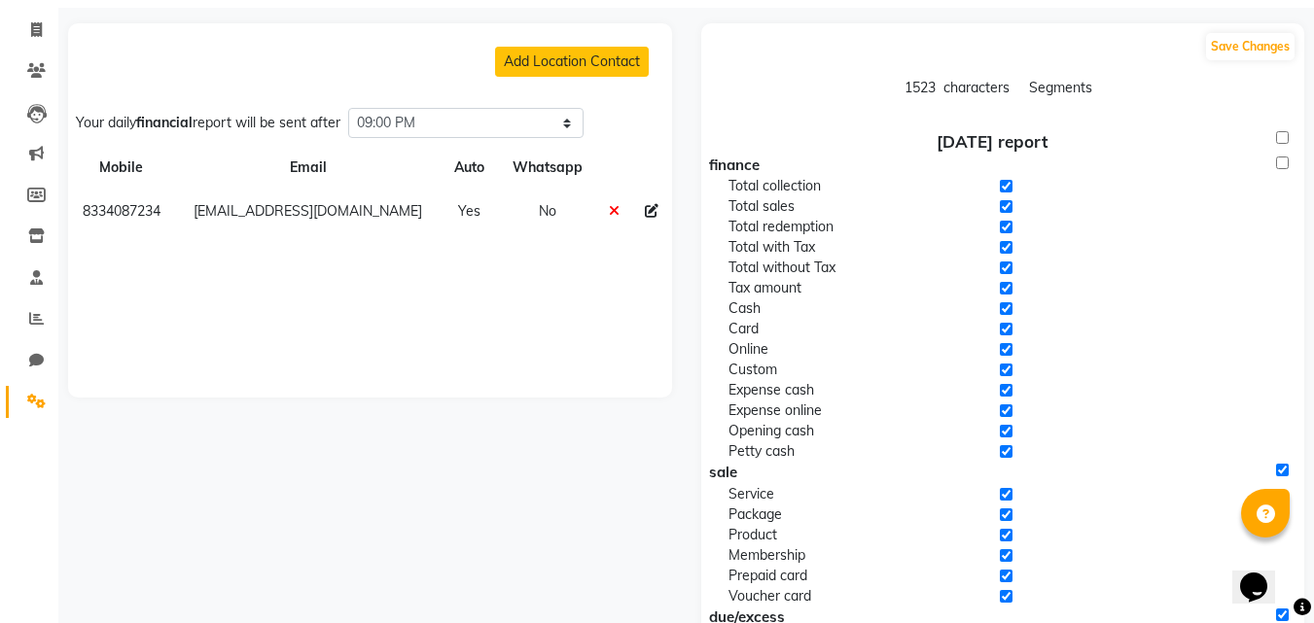
click at [1281, 163] on input "checkbox" at bounding box center [1282, 163] width 13 height 13
checkbox input "true"
click at [1283, 138] on input "checkbox" at bounding box center [1282, 137] width 13 height 13
checkbox input "true"
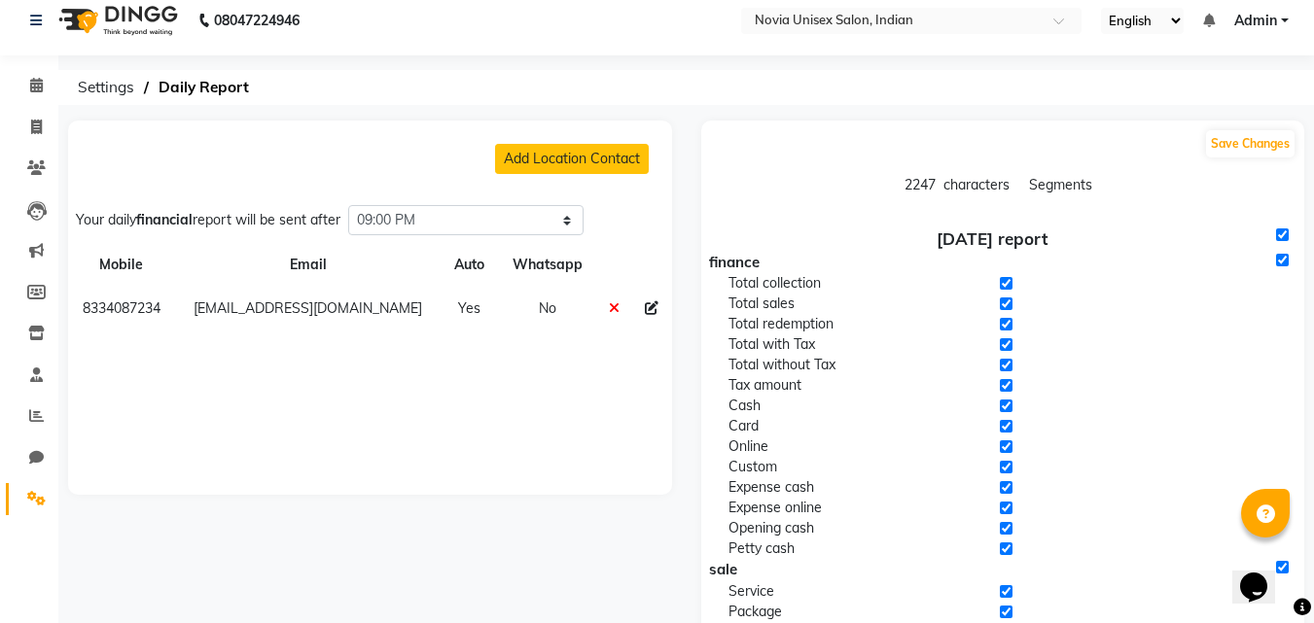
scroll to position [0, 0]
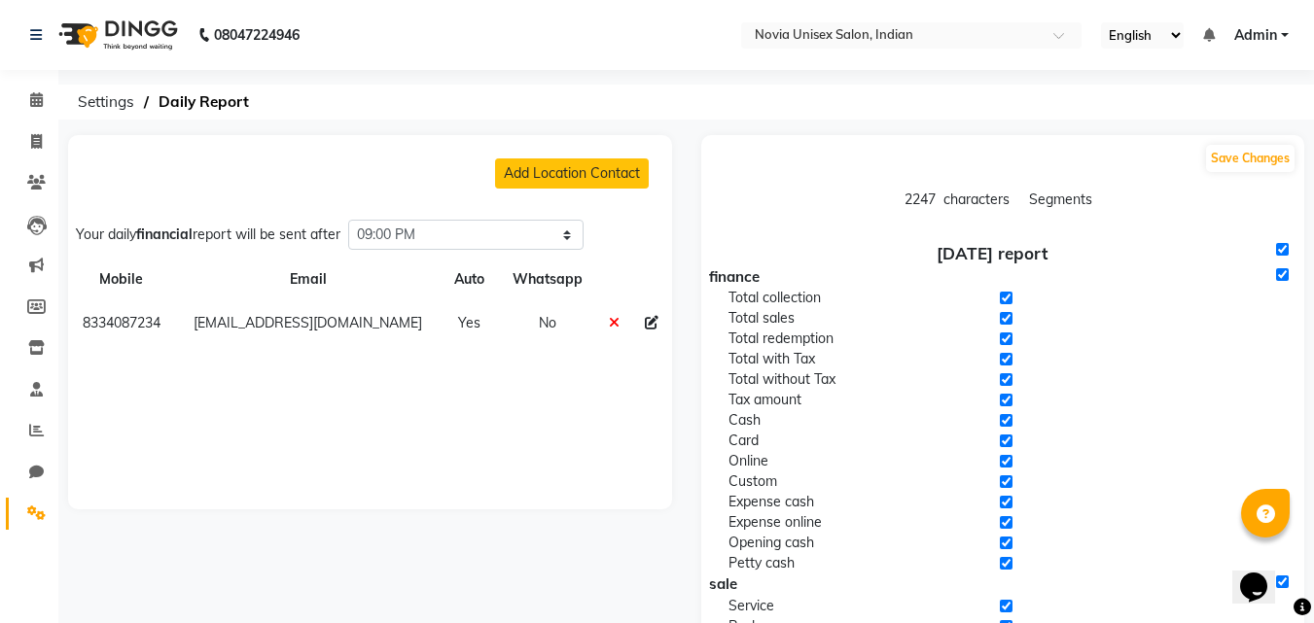
click at [536, 318] on td "No" at bounding box center [547, 324] width 98 height 44
click at [550, 269] on th "Whatsapp" at bounding box center [547, 280] width 98 height 44
click at [650, 318] on icon at bounding box center [652, 323] width 14 height 14
select select
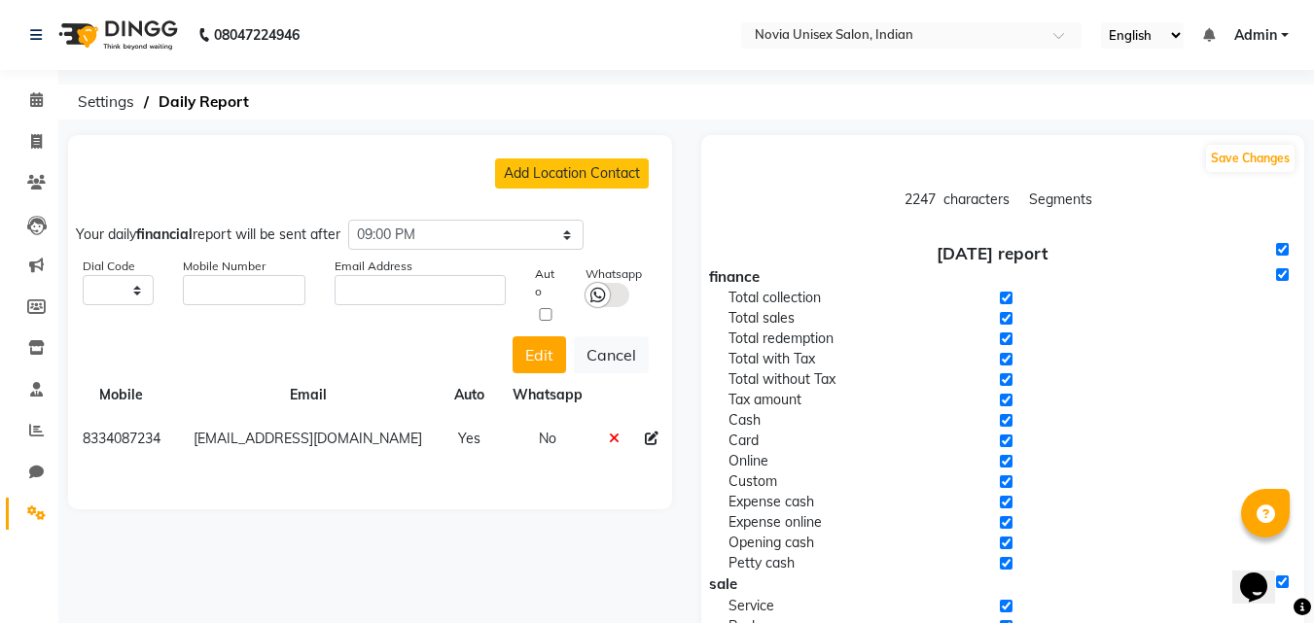
click at [613, 297] on label at bounding box center [608, 295] width 44 height 24
click at [0, 0] on input "checkbox" at bounding box center [0, 0] width 0 height 0
click at [235, 283] on input "string" at bounding box center [244, 290] width 122 height 30
click at [131, 293] on select "Select +93 Afghanistan (AF) +355 Albania (AL) +213 Algeria (DZ) +1684 American …" at bounding box center [118, 290] width 71 height 30
click at [196, 361] on div "Edit Cancel" at bounding box center [358, 351] width 581 height 45
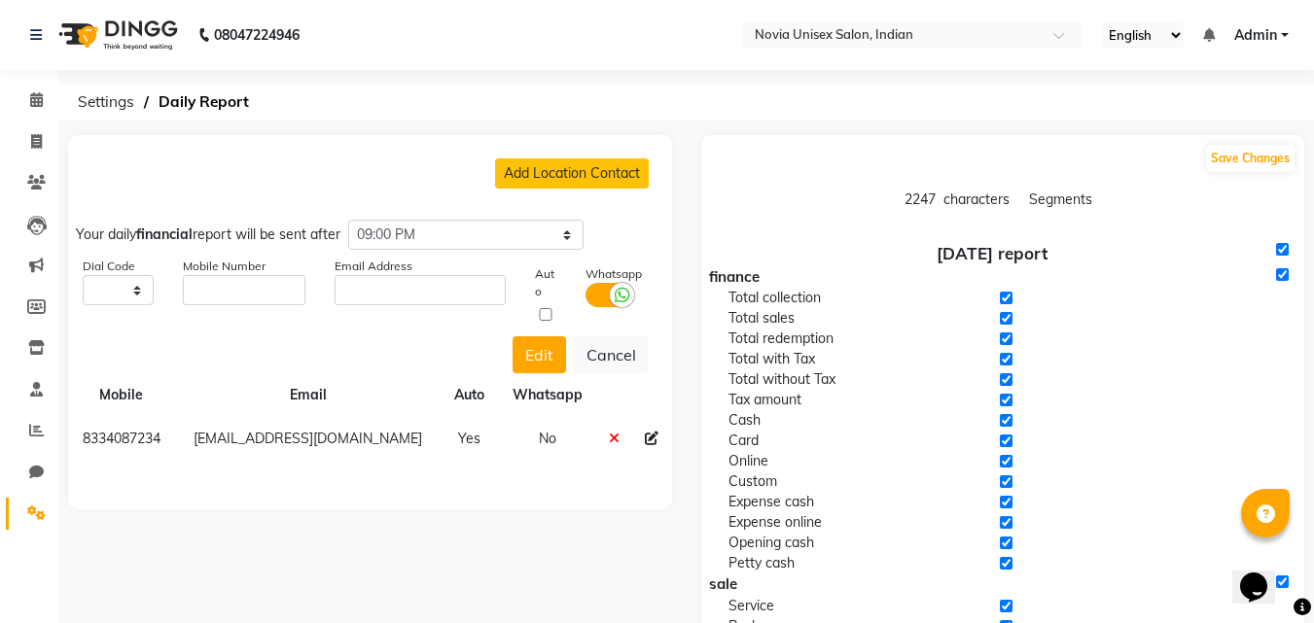
click at [119, 271] on label "Dial Code" at bounding box center [118, 267] width 71 height 18
click at [116, 294] on select "Select +93 Afghanistan (AF) +355 Albania (AL) +213 Algeria (DZ) +1684 American …" at bounding box center [118, 290] width 71 height 30
click at [214, 355] on div "Edit Cancel" at bounding box center [358, 351] width 581 height 45
click at [265, 294] on input "string" at bounding box center [244, 290] width 122 height 30
type input "8334087234"
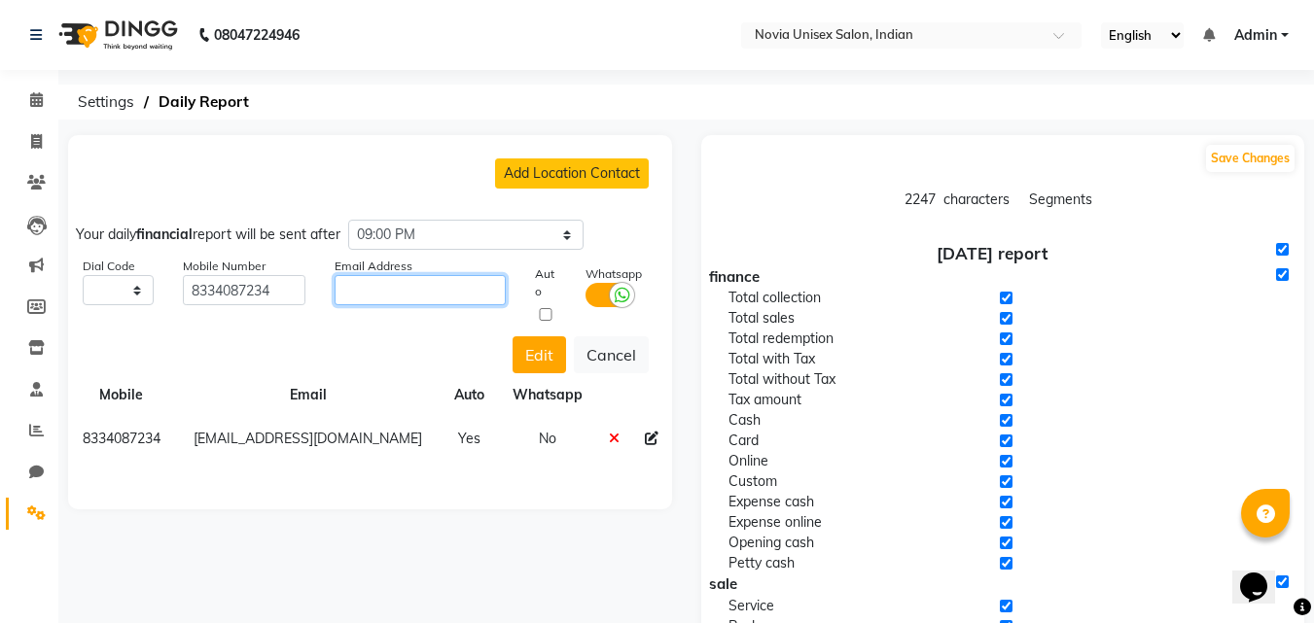
click at [405, 286] on input "text" at bounding box center [421, 290] width 172 height 30
type input "l"
click at [39, 514] on icon at bounding box center [36, 513] width 18 height 15
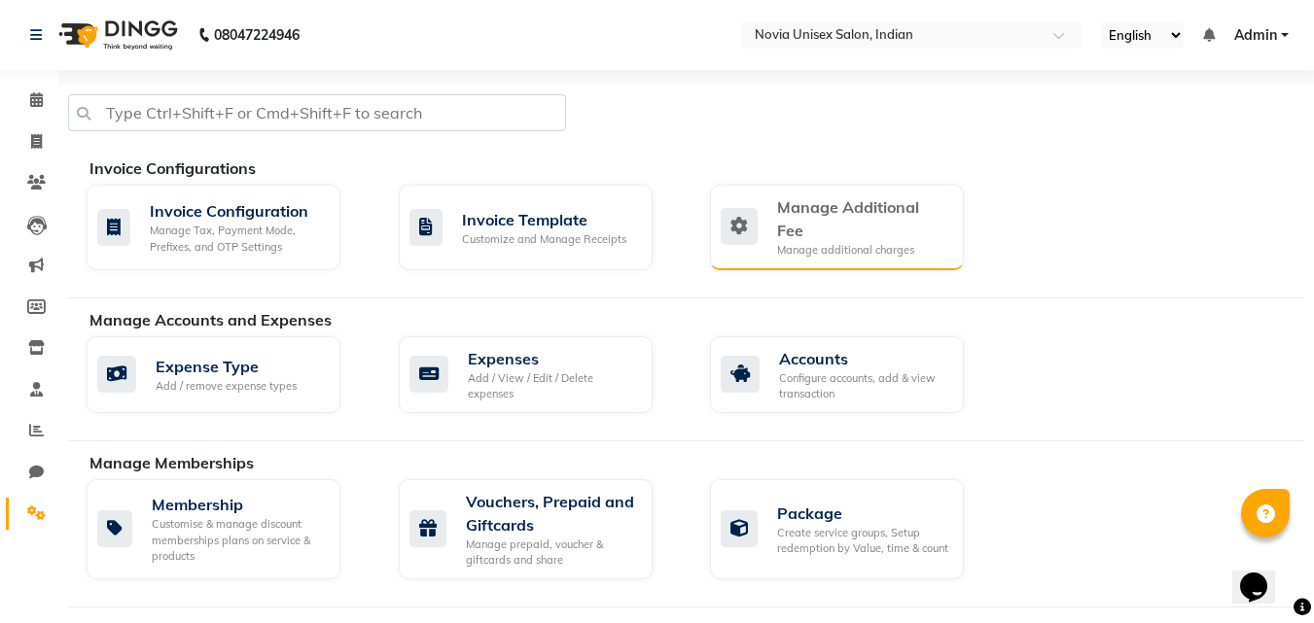
click at [856, 242] on div "Manage additional charges" at bounding box center [862, 250] width 171 height 17
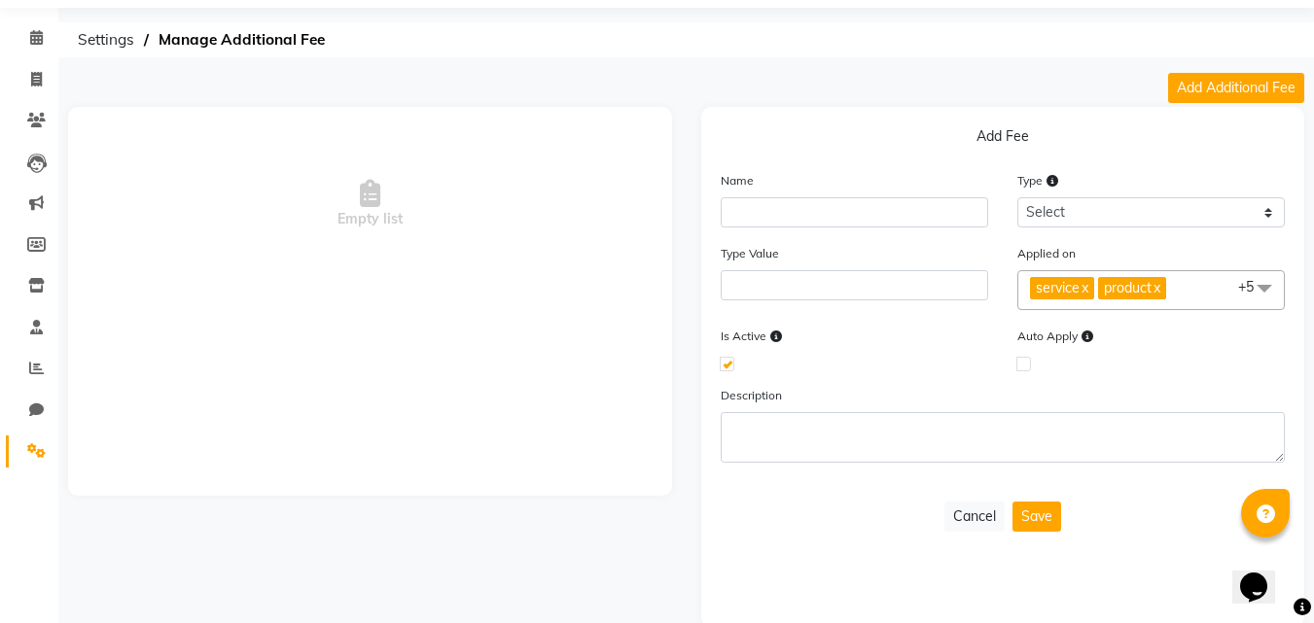
scroll to position [95, 0]
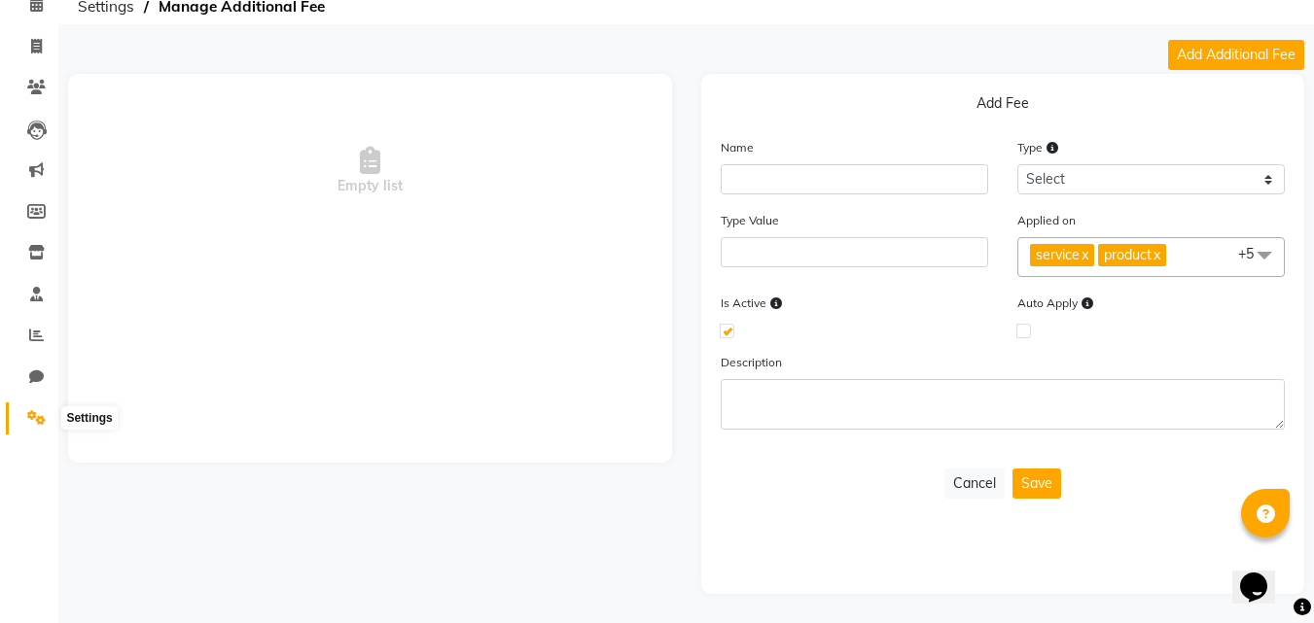
click at [29, 417] on icon at bounding box center [36, 417] width 18 height 15
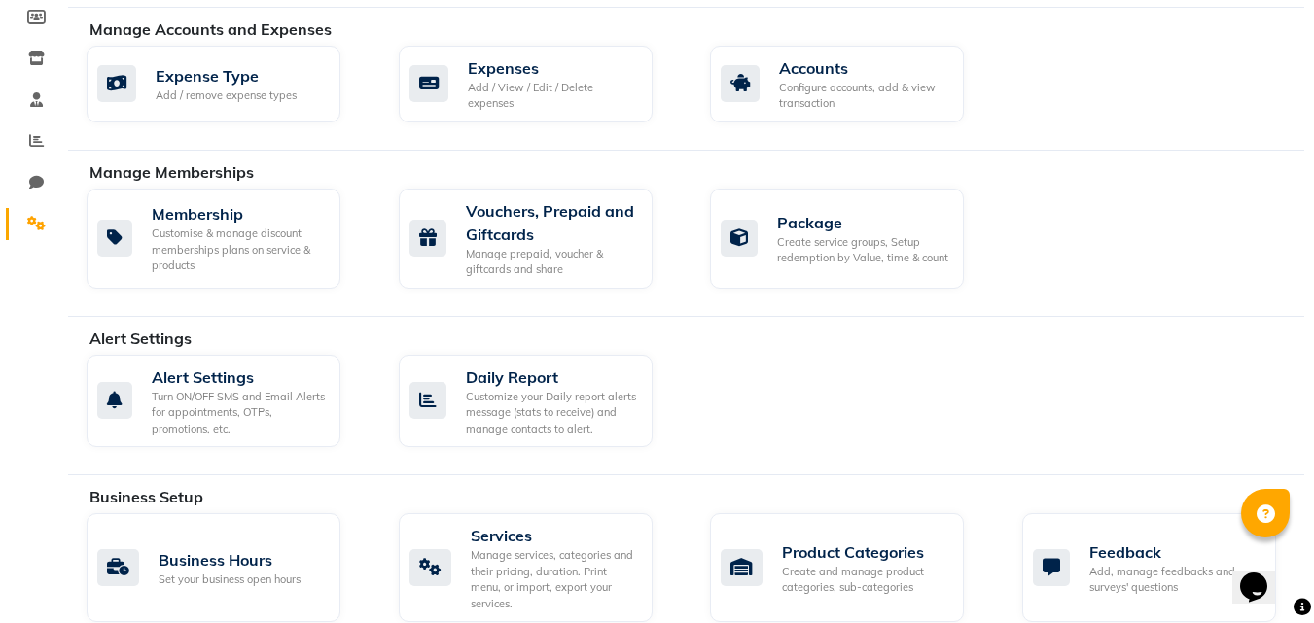
scroll to position [582, 0]
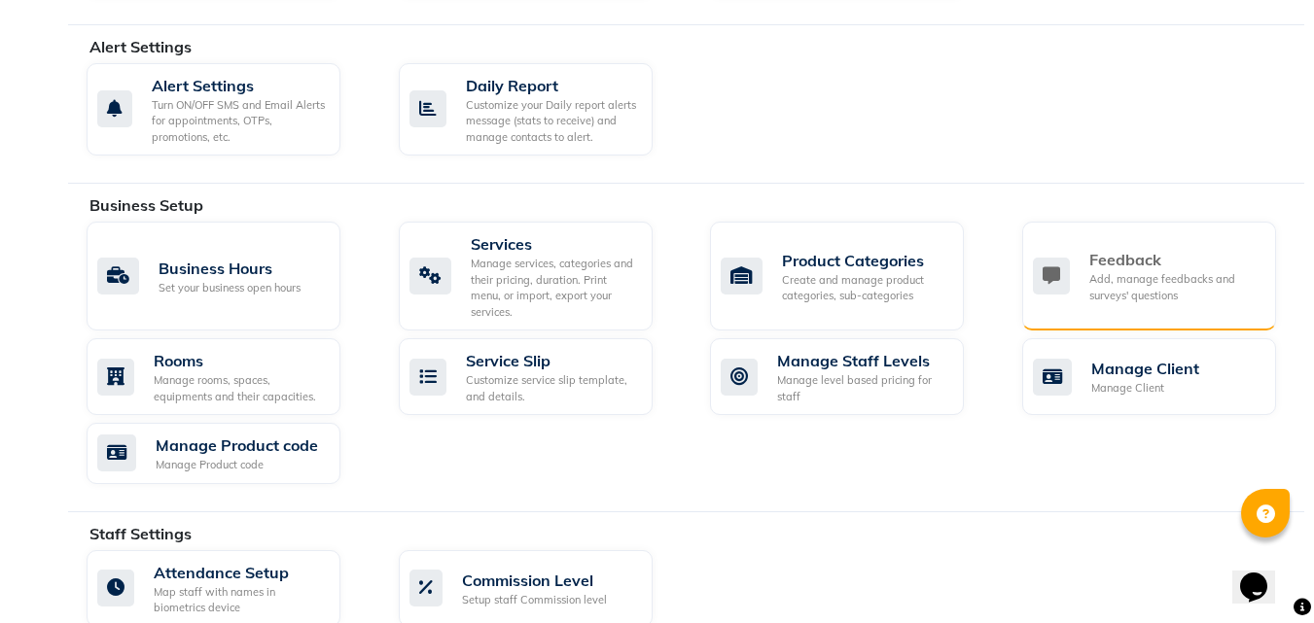
click at [1123, 272] on div "Add, manage feedbacks and surveys' questions" at bounding box center [1174, 287] width 171 height 32
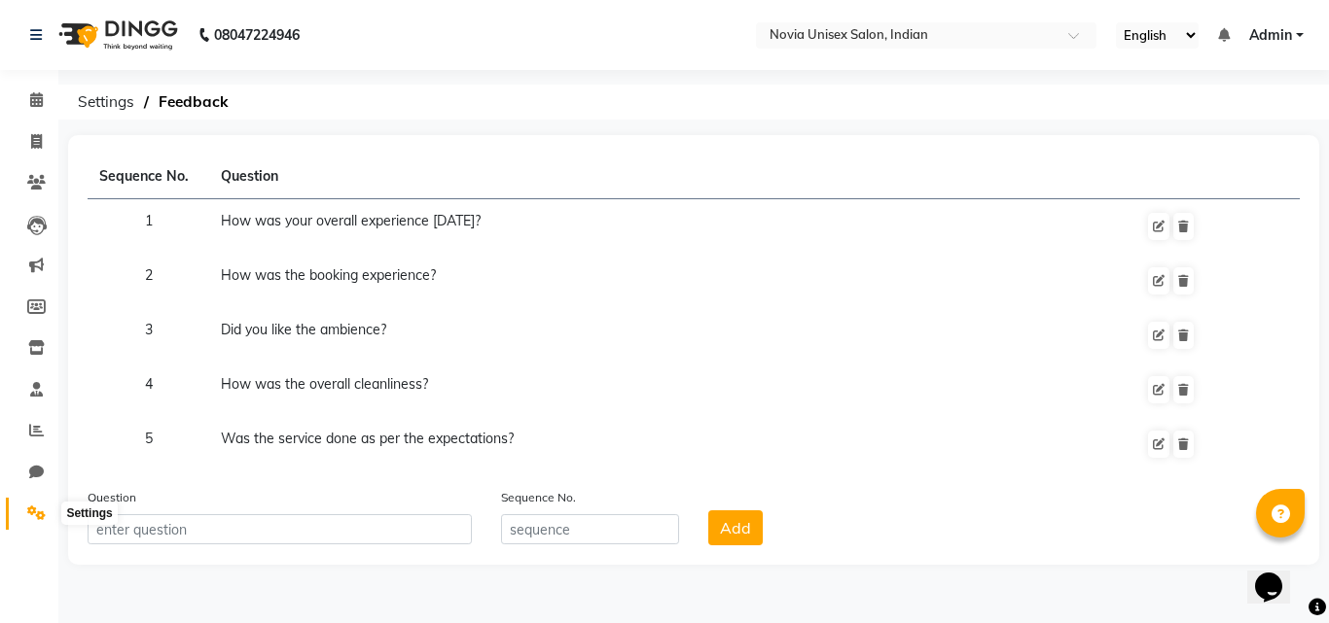
click at [49, 515] on span at bounding box center [36, 514] width 34 height 22
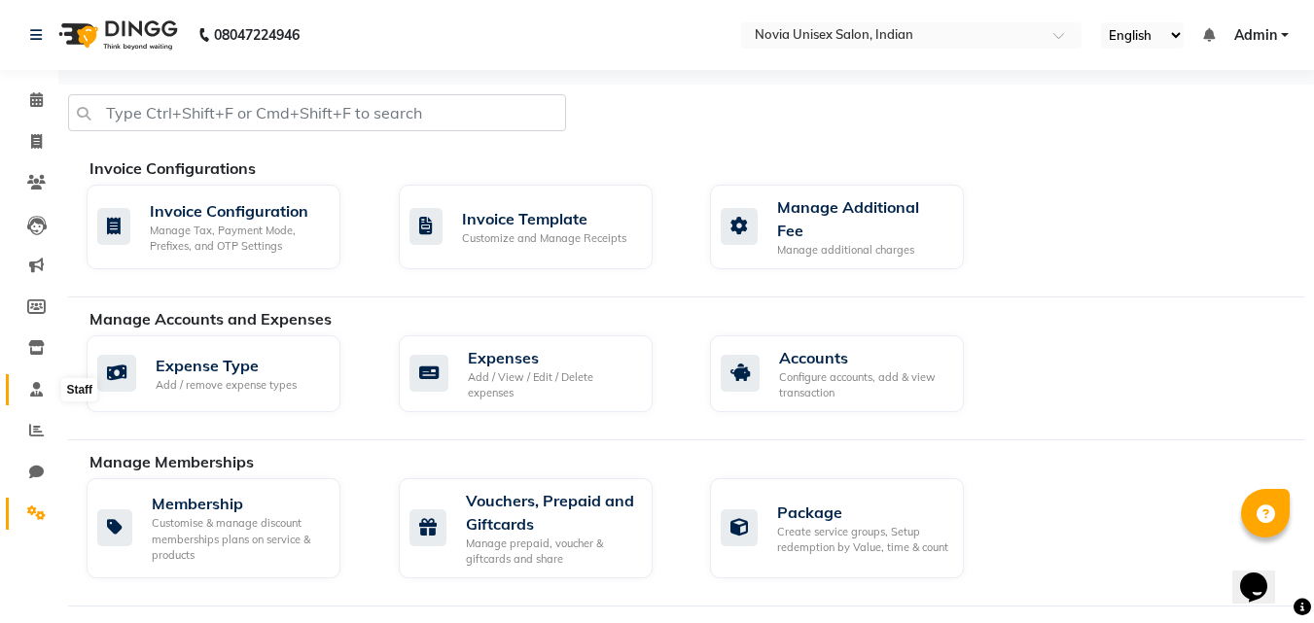
click at [37, 393] on icon at bounding box center [36, 389] width 13 height 15
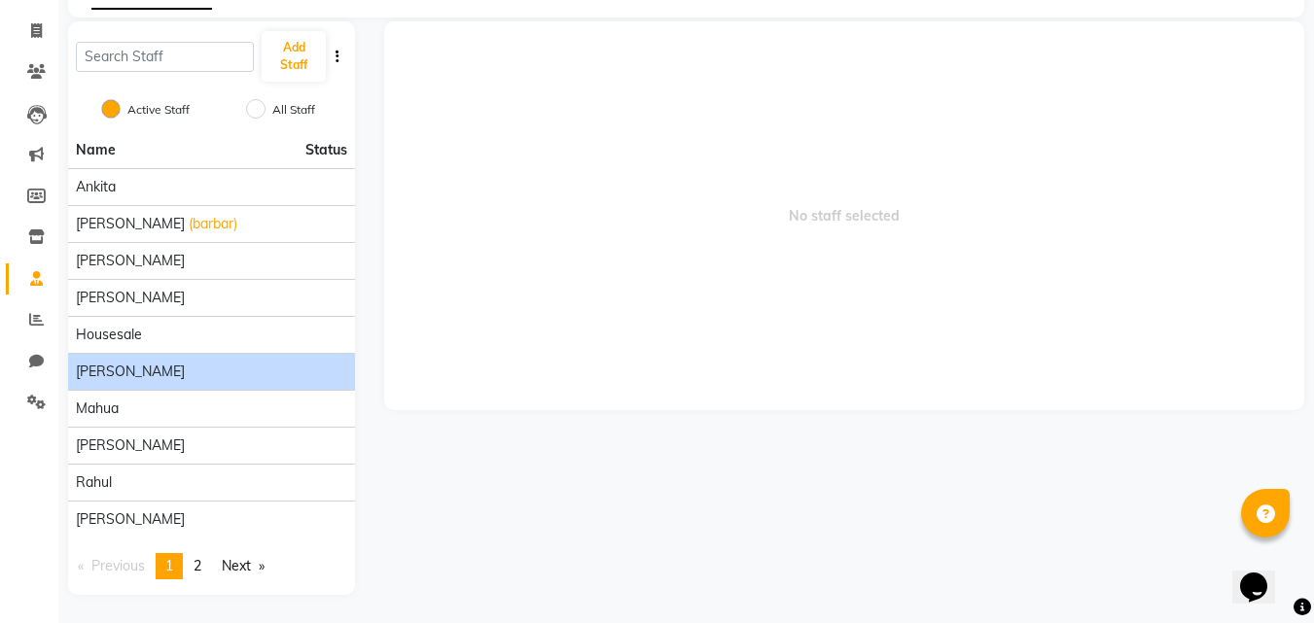
scroll to position [112, 0]
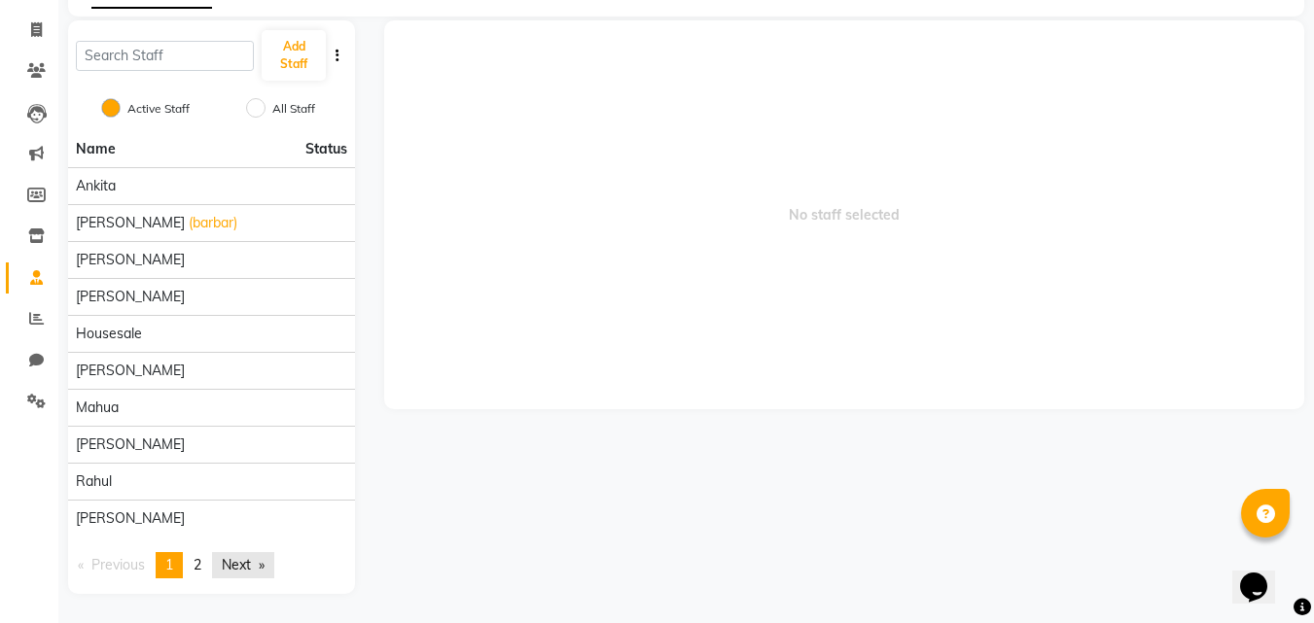
click at [246, 562] on link "Next page" at bounding box center [243, 565] width 62 height 26
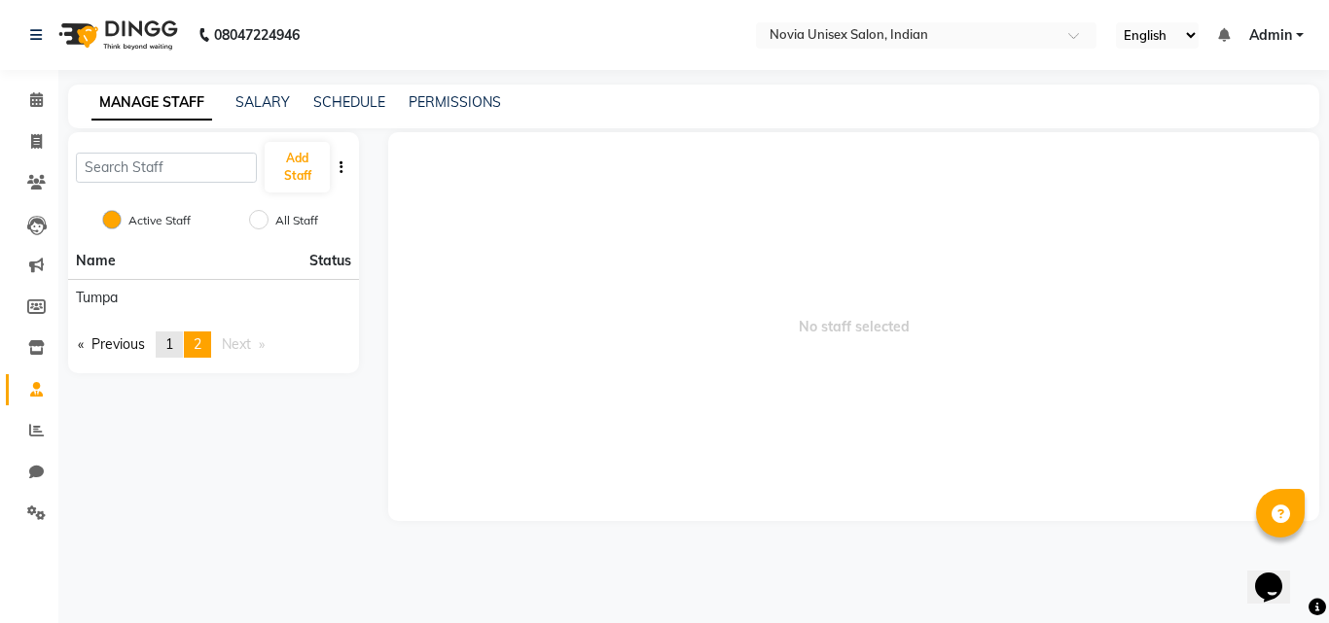
click at [173, 340] on span "1" at bounding box center [169, 345] width 8 height 18
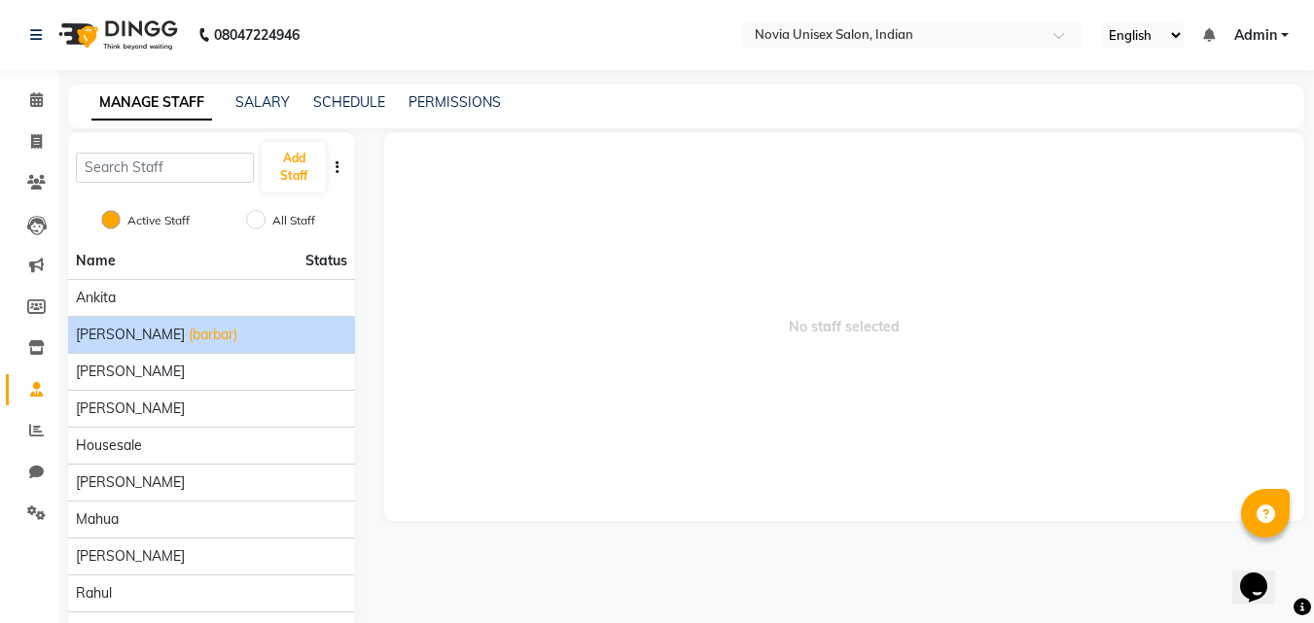
click at [189, 338] on span "(barbar)" at bounding box center [213, 335] width 49 height 20
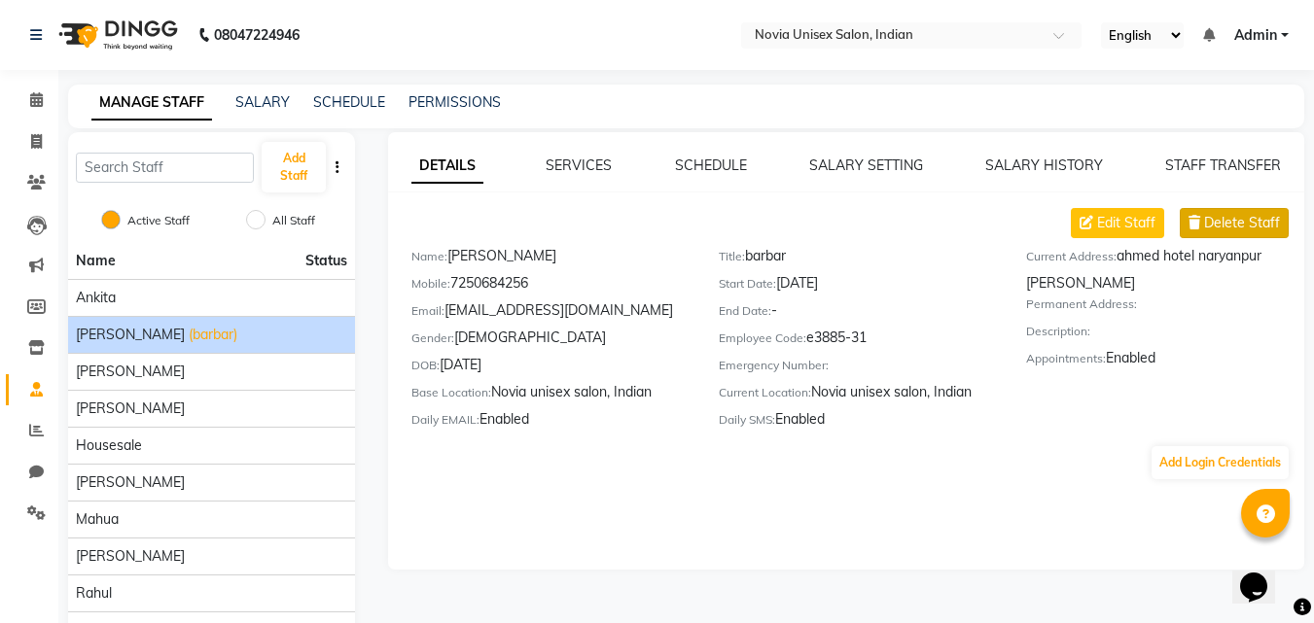
click at [1261, 226] on span "Delete Staff" at bounding box center [1242, 223] width 76 height 20
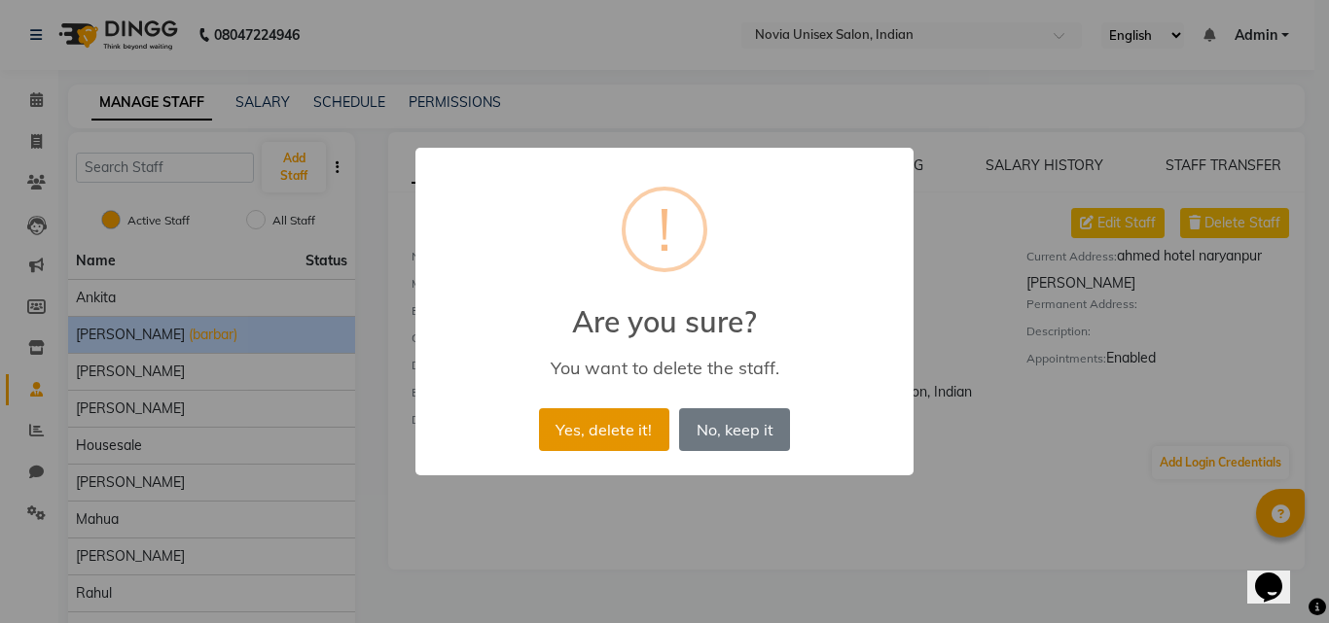
click at [625, 438] on button "Yes, delete it!" at bounding box center [604, 430] width 130 height 43
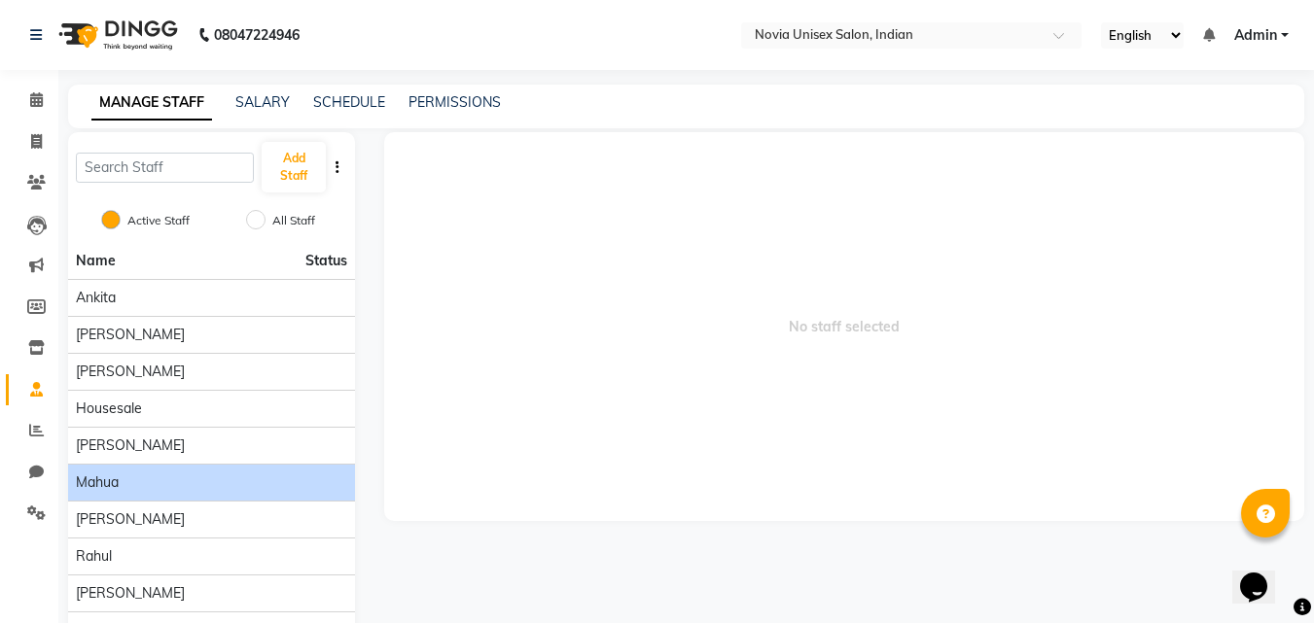
scroll to position [70, 0]
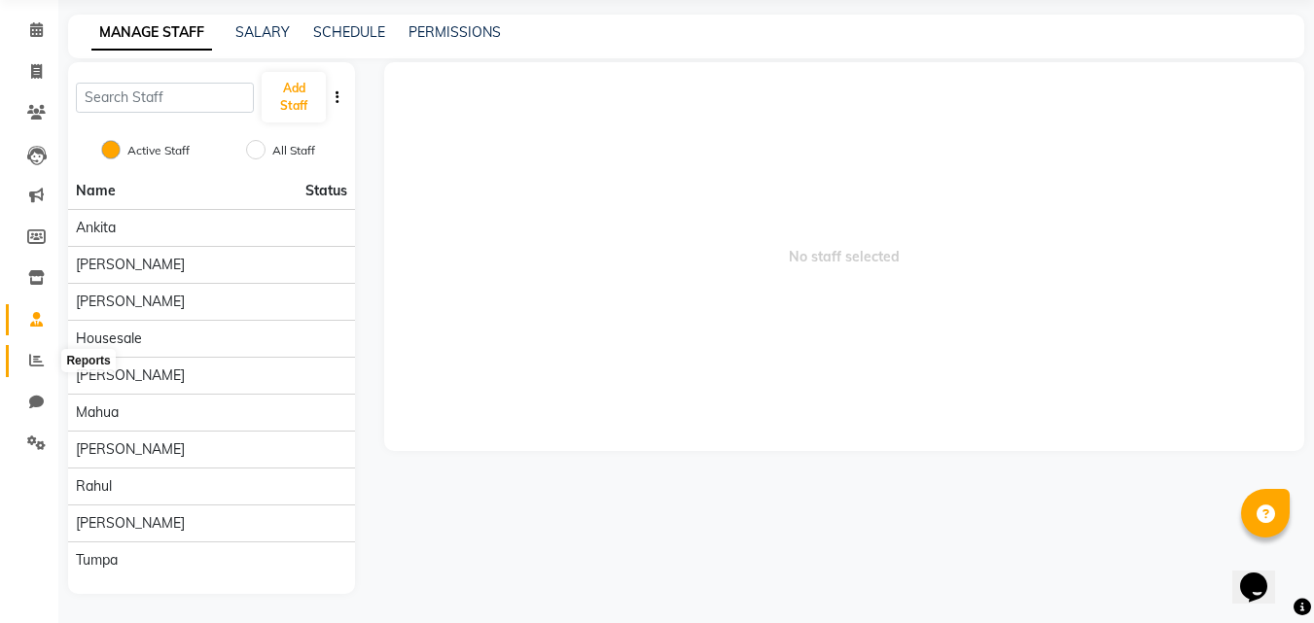
click at [35, 351] on span at bounding box center [36, 361] width 34 height 22
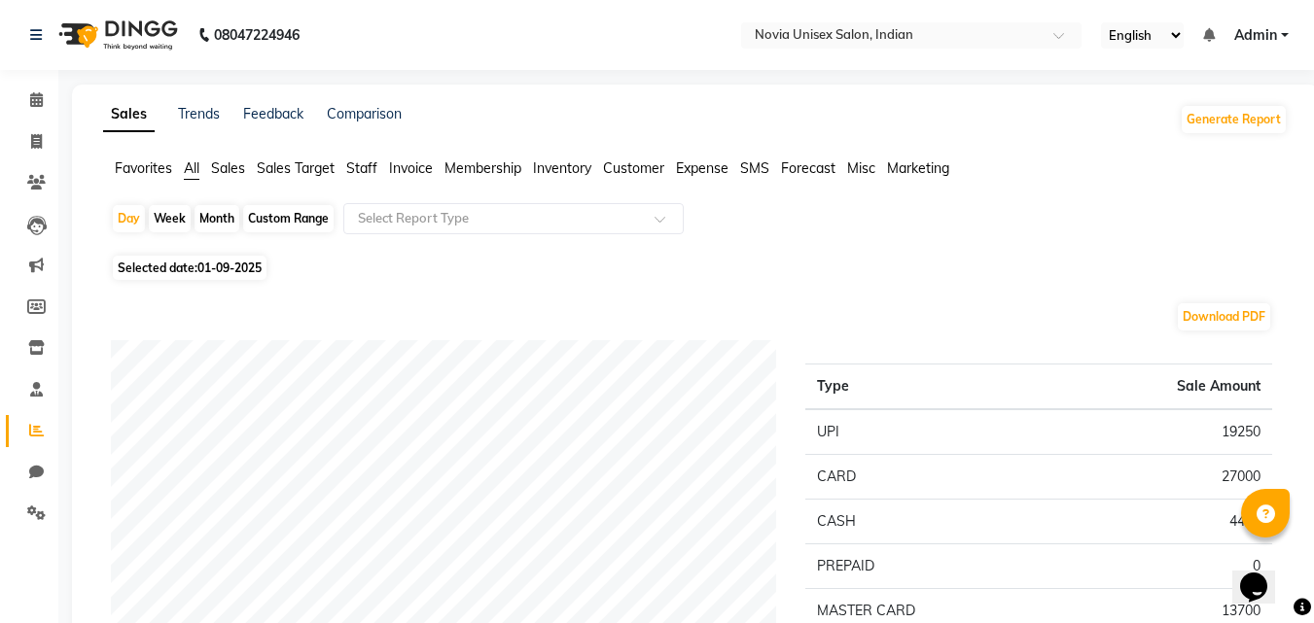
click at [558, 172] on span "Inventory" at bounding box center [562, 169] width 58 height 18
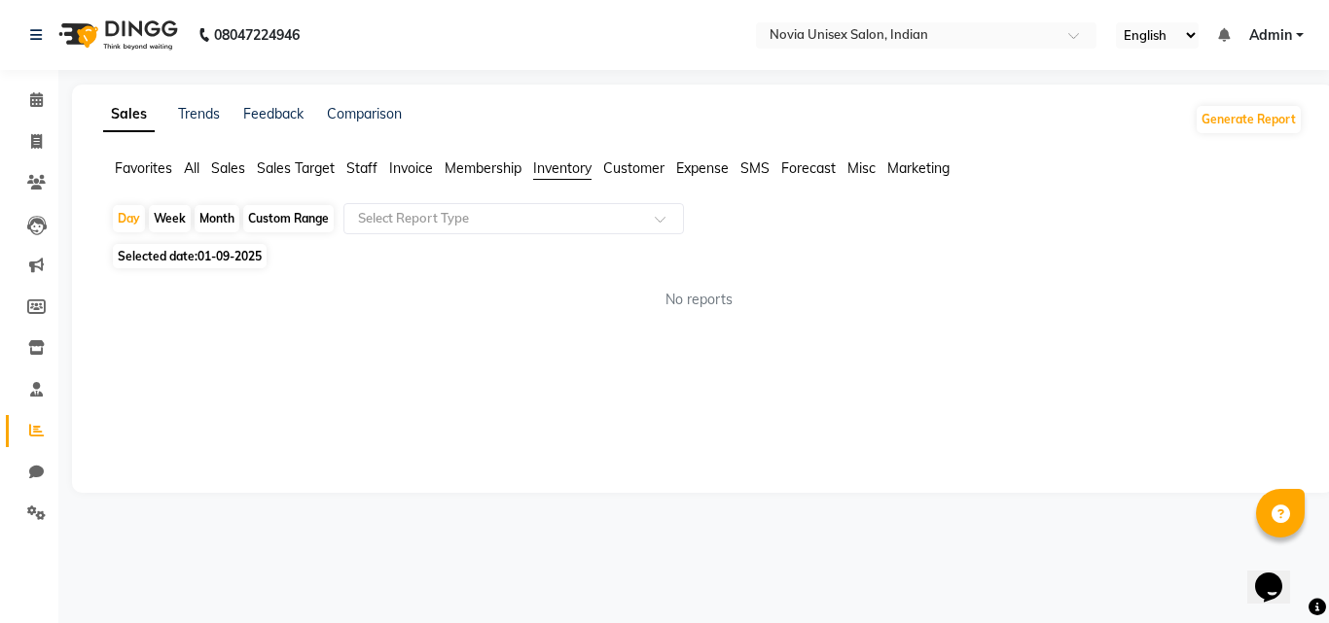
click at [663, 174] on span "Customer" at bounding box center [633, 169] width 61 height 18
click at [402, 165] on span "Invoice" at bounding box center [411, 169] width 44 height 18
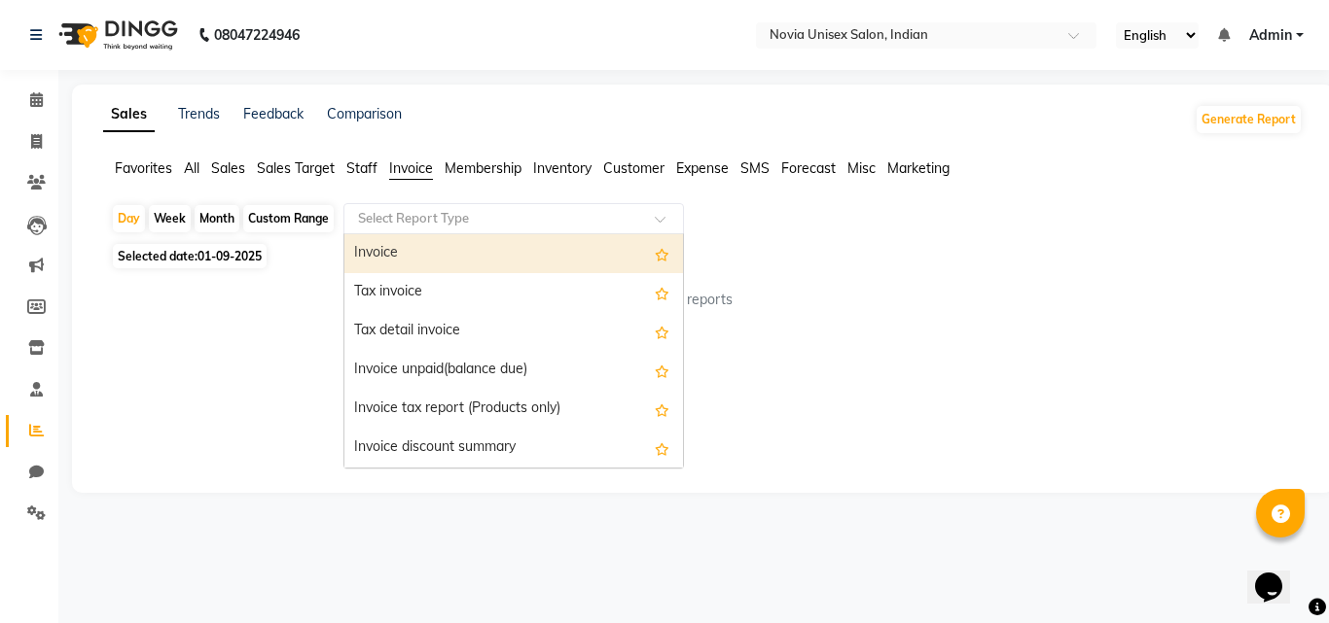
click at [491, 233] on ng-select "Select Report Type Invoice Tax invoice Tax detail invoice Invoice unpaid(balanc…" at bounding box center [513, 218] width 340 height 31
click at [468, 252] on div "Invoice" at bounding box center [513, 253] width 338 height 39
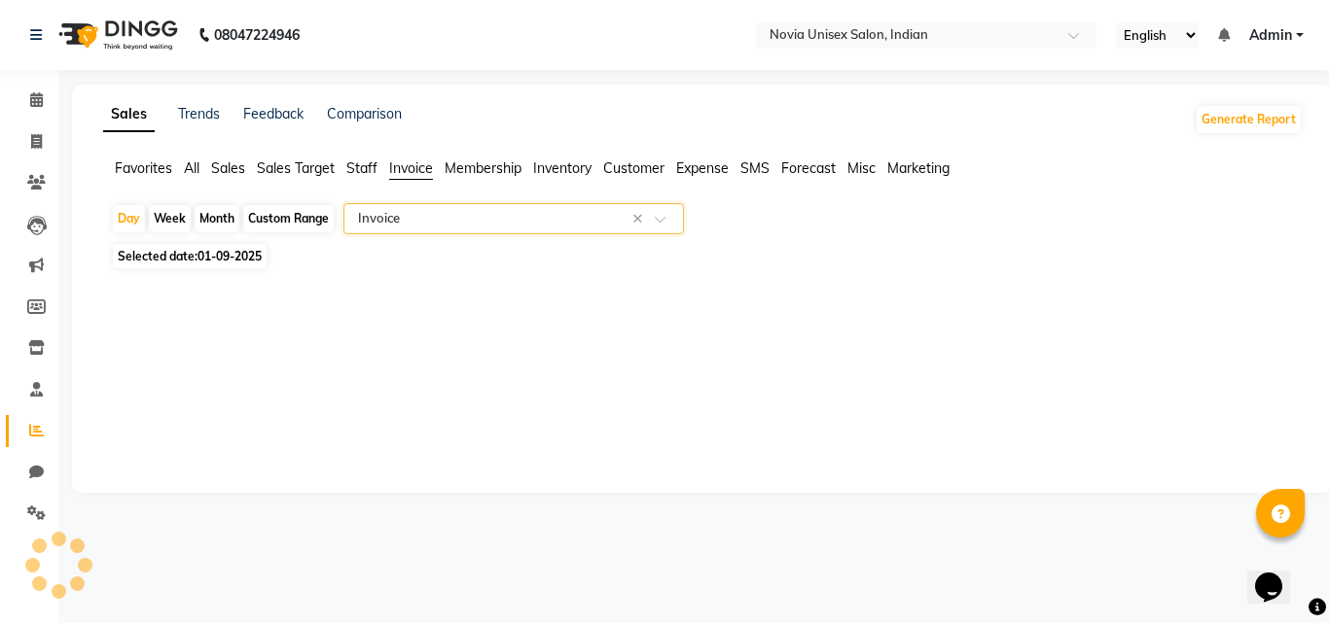
select select "filtered_report"
select select "csv"
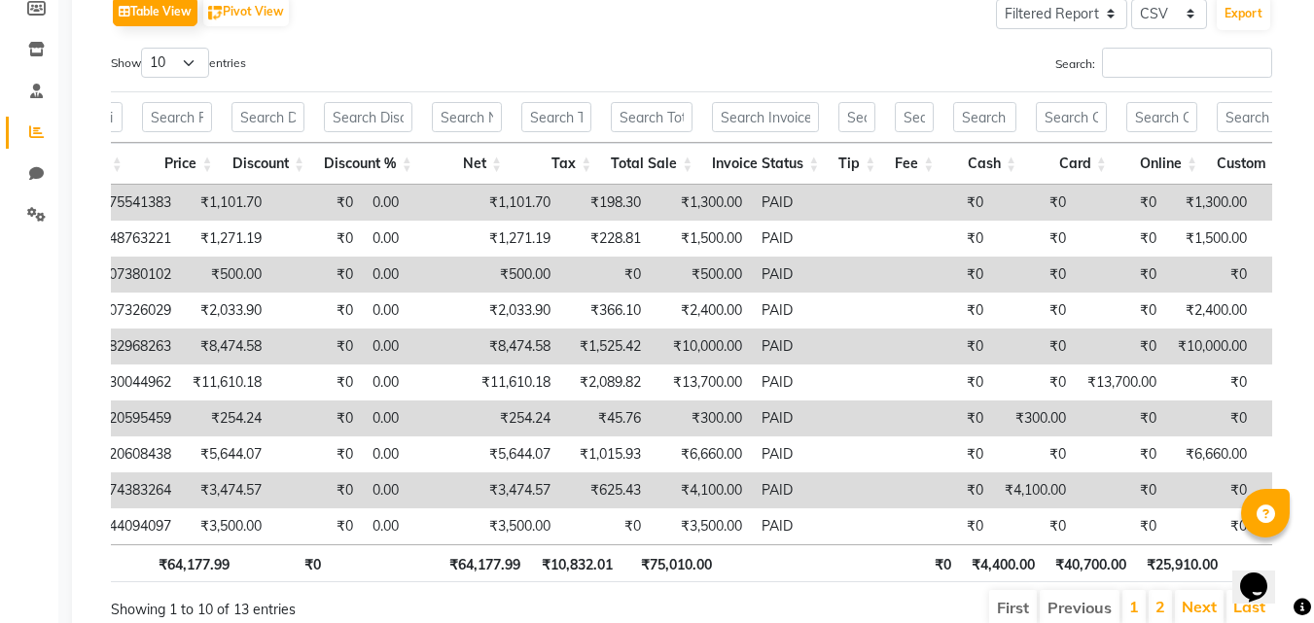
scroll to position [0, 694]
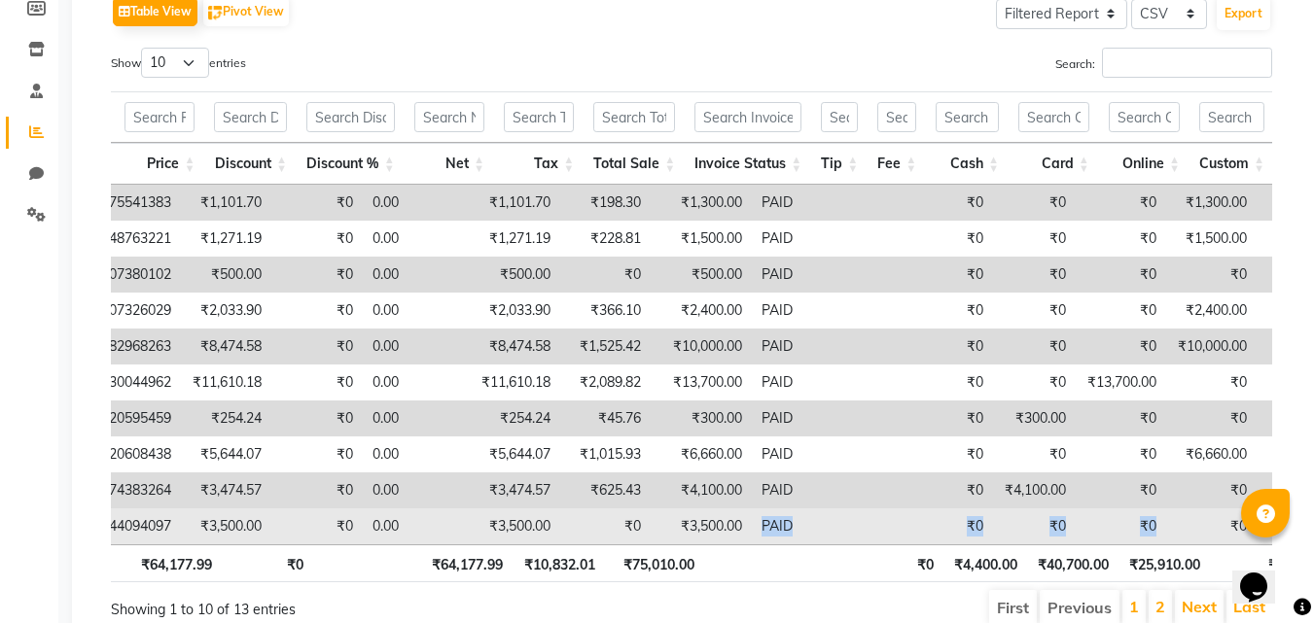
drag, startPoint x: 709, startPoint y: 544, endPoint x: 1128, endPoint y: 539, distance: 419.3
click at [1128, 539] on tr "Novia unisex salon, Indian 2025-09-01 V/2025-26/1888 Silpika Mukherjee 91704409…" at bounding box center [1175, 527] width 3518 height 36
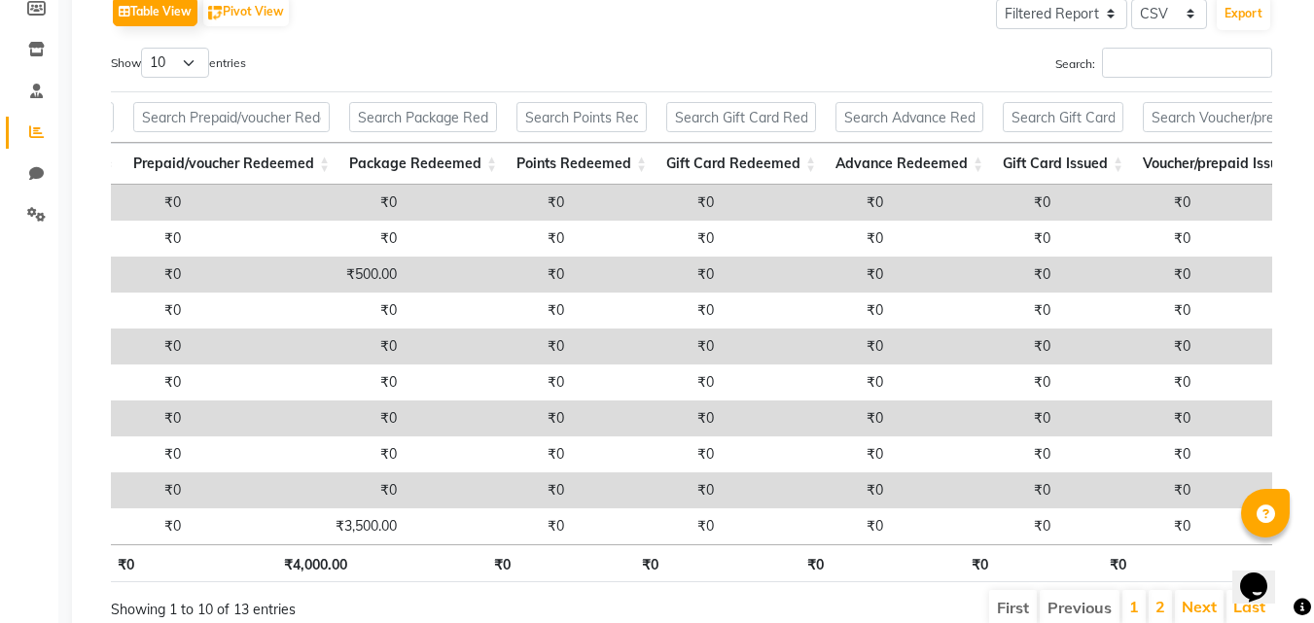
scroll to position [0, 1965]
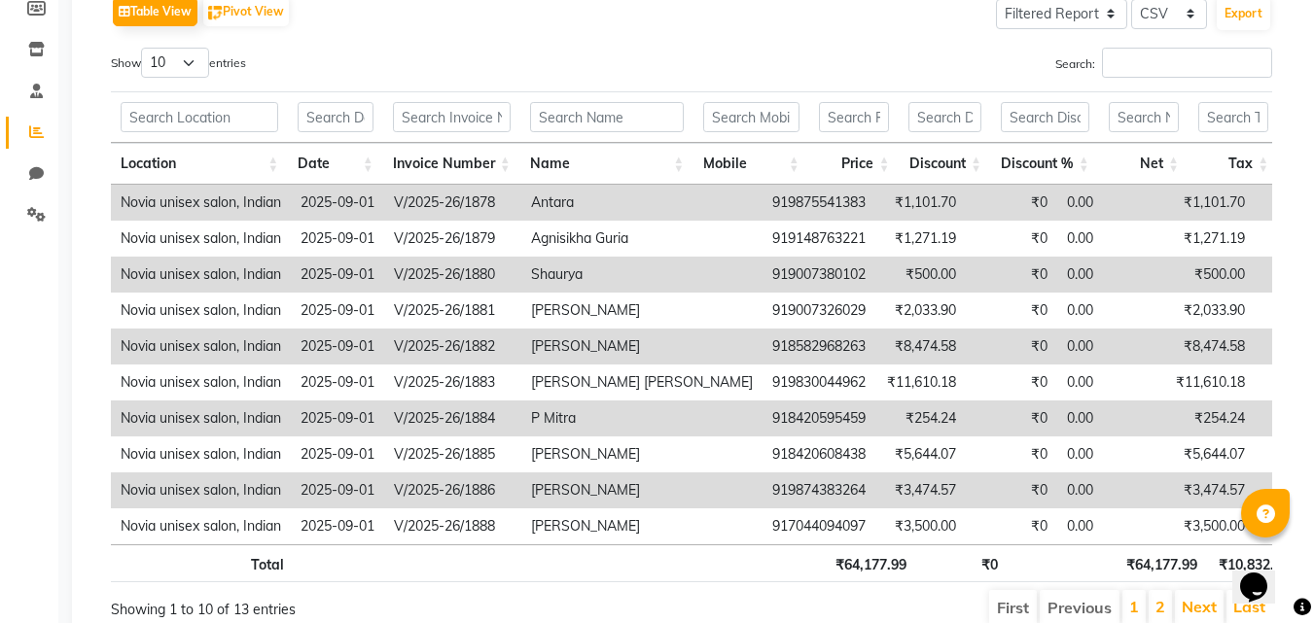
click at [532, 44] on div "Table View Pivot View Select Full Report Filtered Report Select CSV PDF Export …" at bounding box center [691, 309] width 1161 height 636
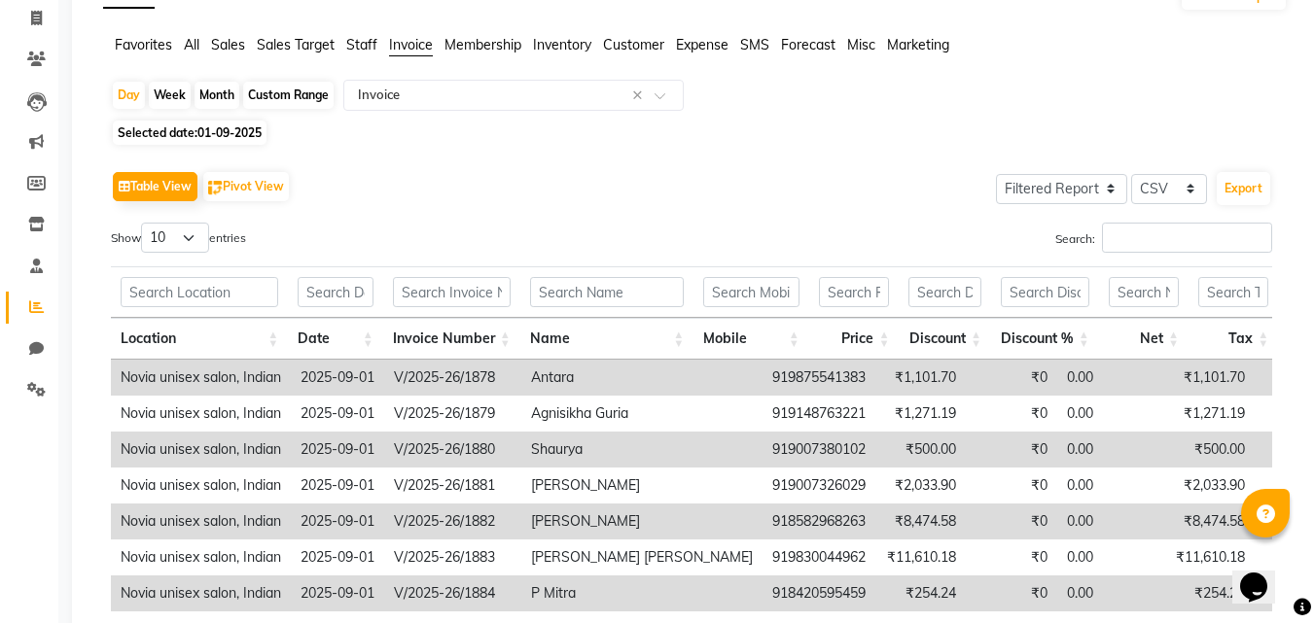
scroll to position [104, 0]
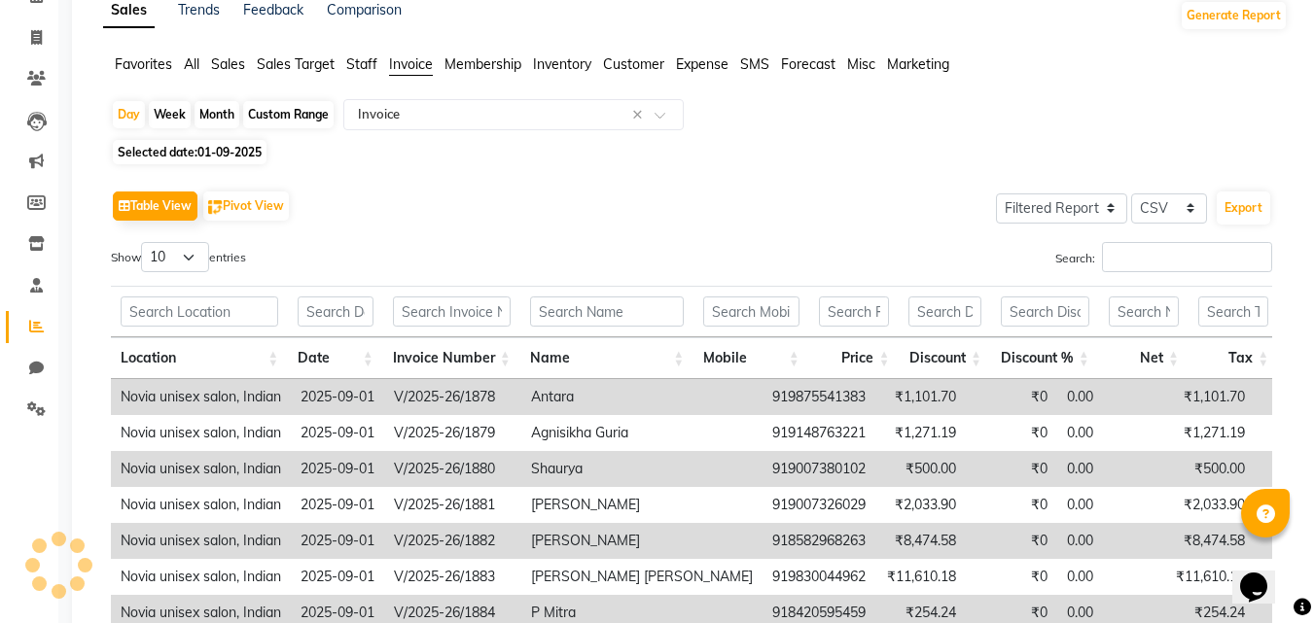
click at [761, 52] on div "Sales Trends Feedback Comparison Generate Report Favorites All Sales Sales Targ…" at bounding box center [695, 419] width 1247 height 876
click at [760, 61] on span "SMS" at bounding box center [754, 64] width 29 height 18
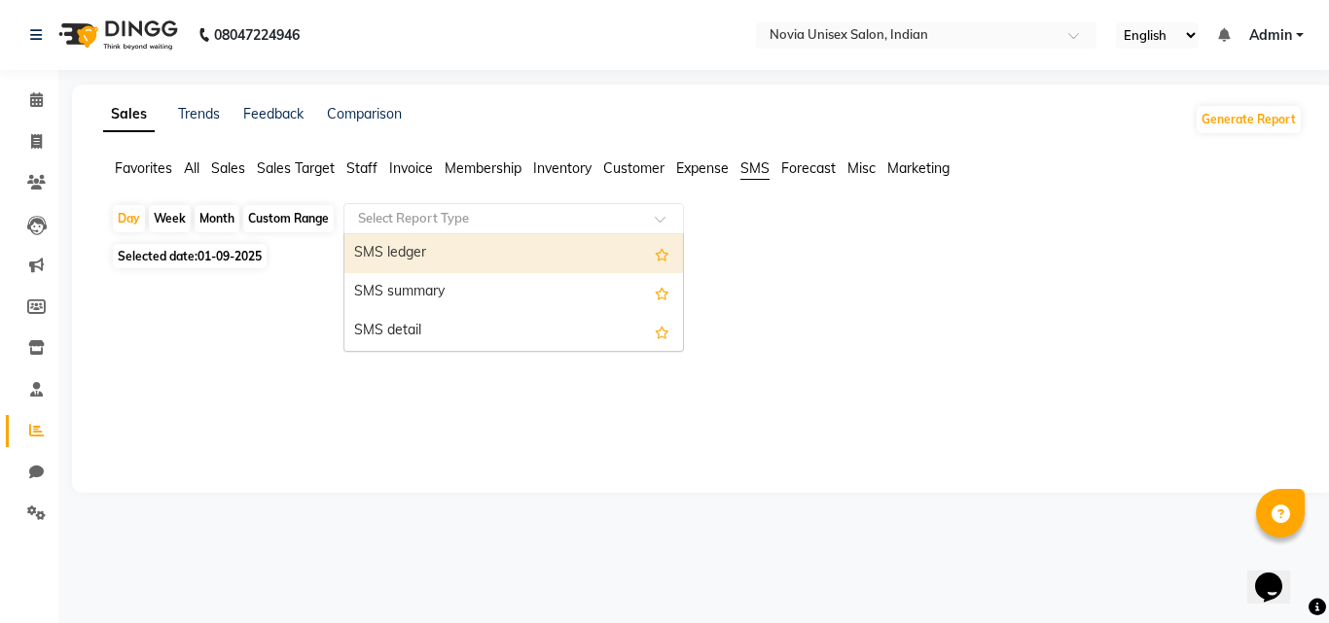
click at [497, 216] on input "text" at bounding box center [494, 218] width 280 height 19
click at [483, 261] on div "SMS ledger" at bounding box center [513, 253] width 338 height 39
select select "filtered_report"
select select "csv"
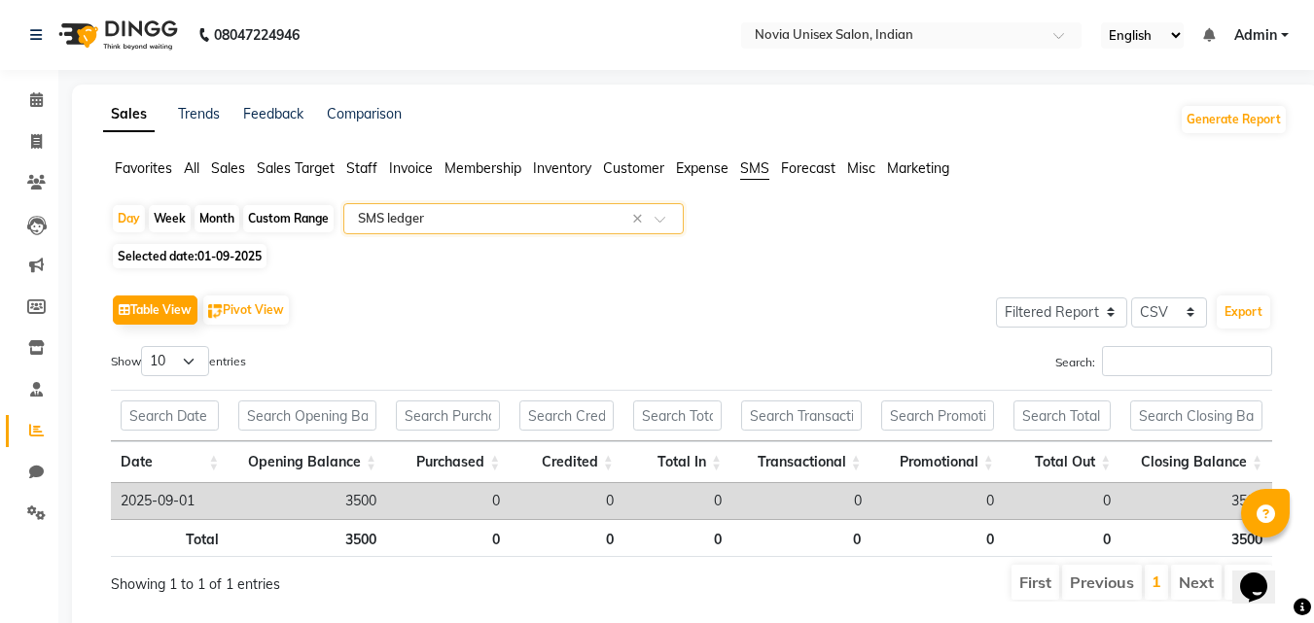
scroll to position [57, 0]
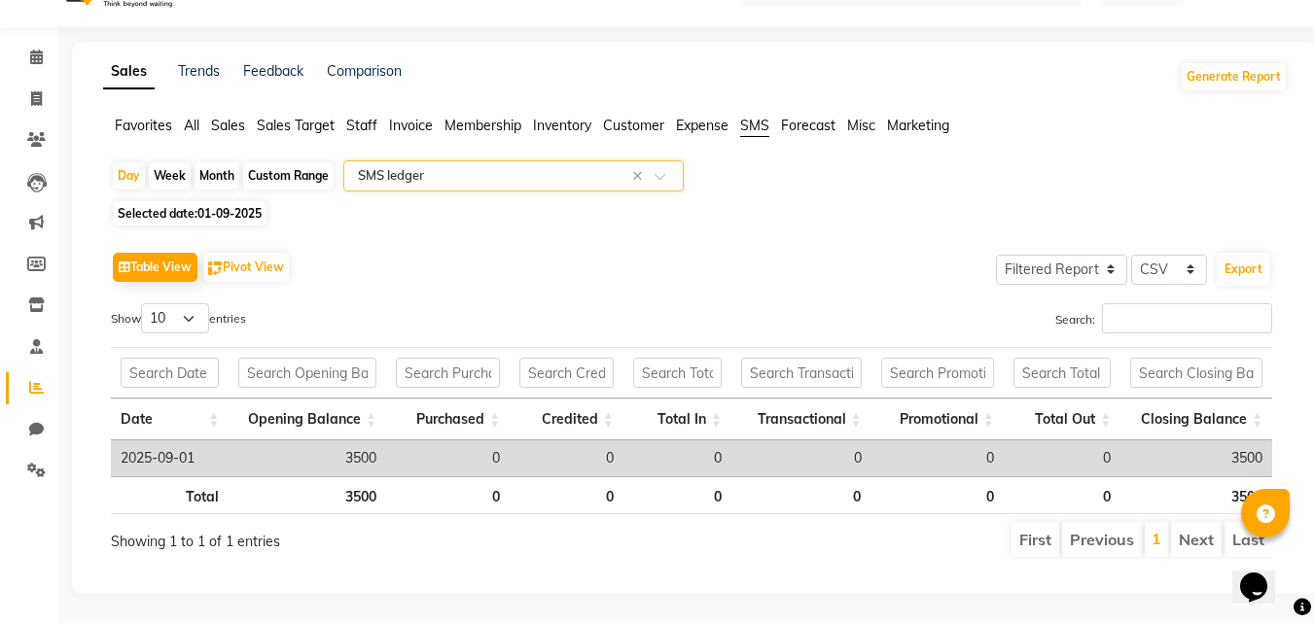
click at [540, 169] on input "text" at bounding box center [494, 175] width 280 height 19
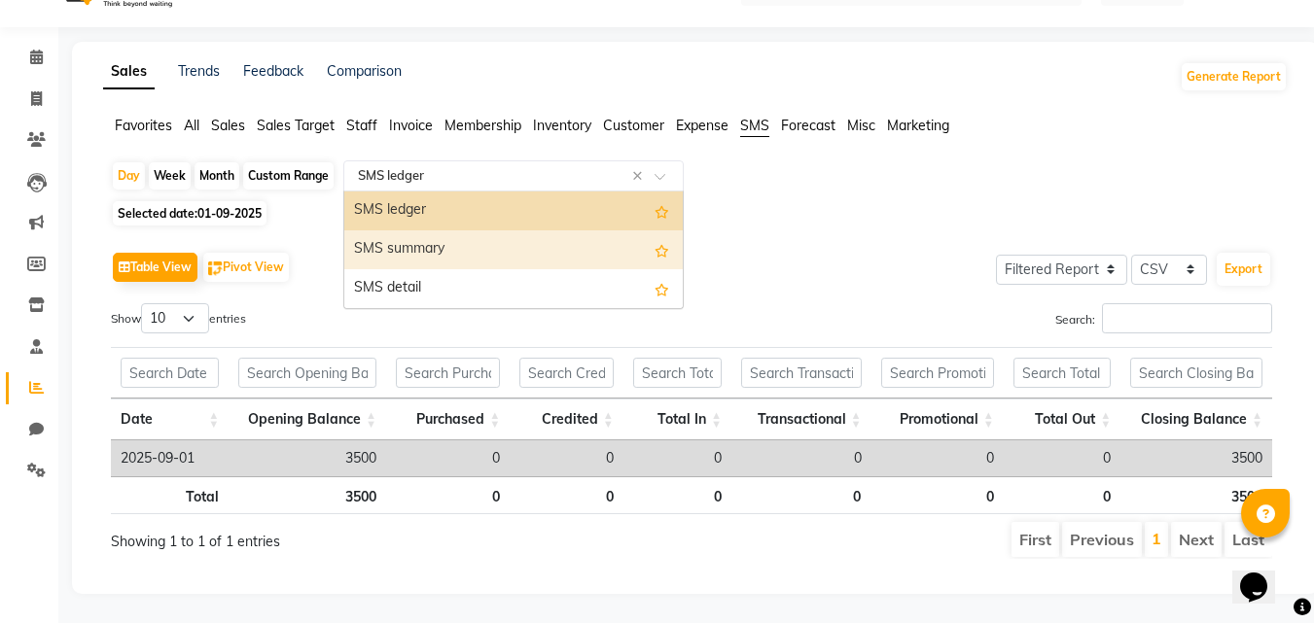
click at [478, 246] on div "SMS summary" at bounding box center [513, 250] width 338 height 39
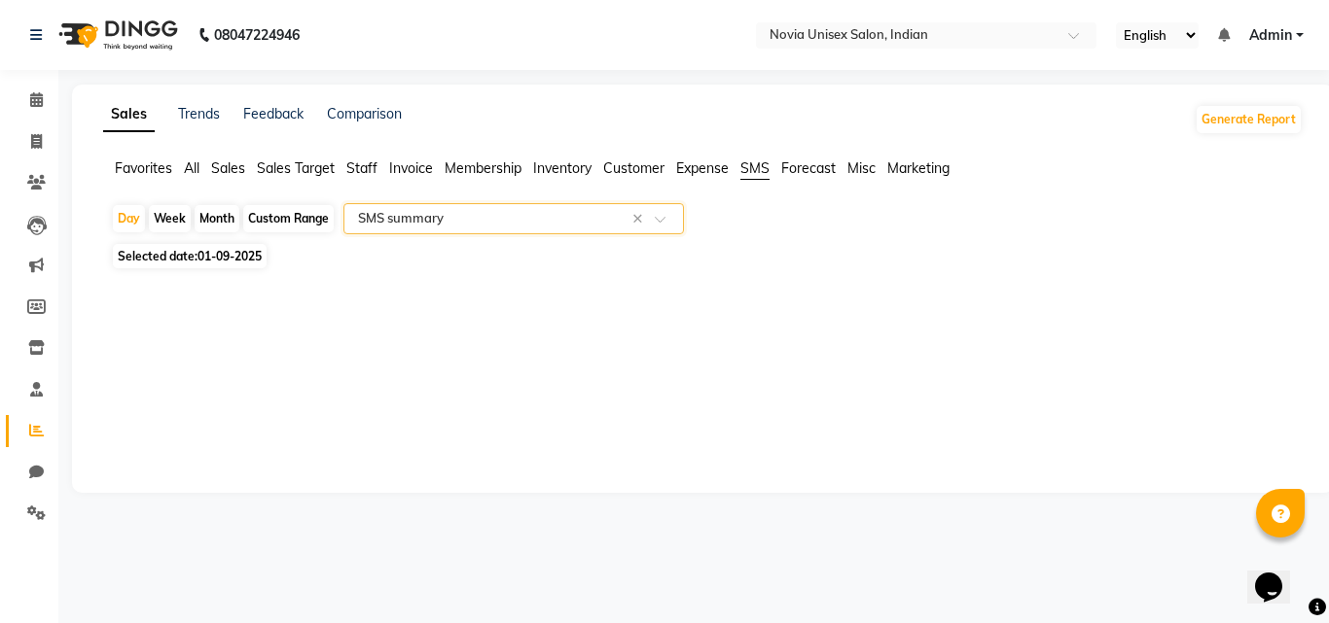
click at [572, 218] on input "text" at bounding box center [494, 218] width 280 height 19
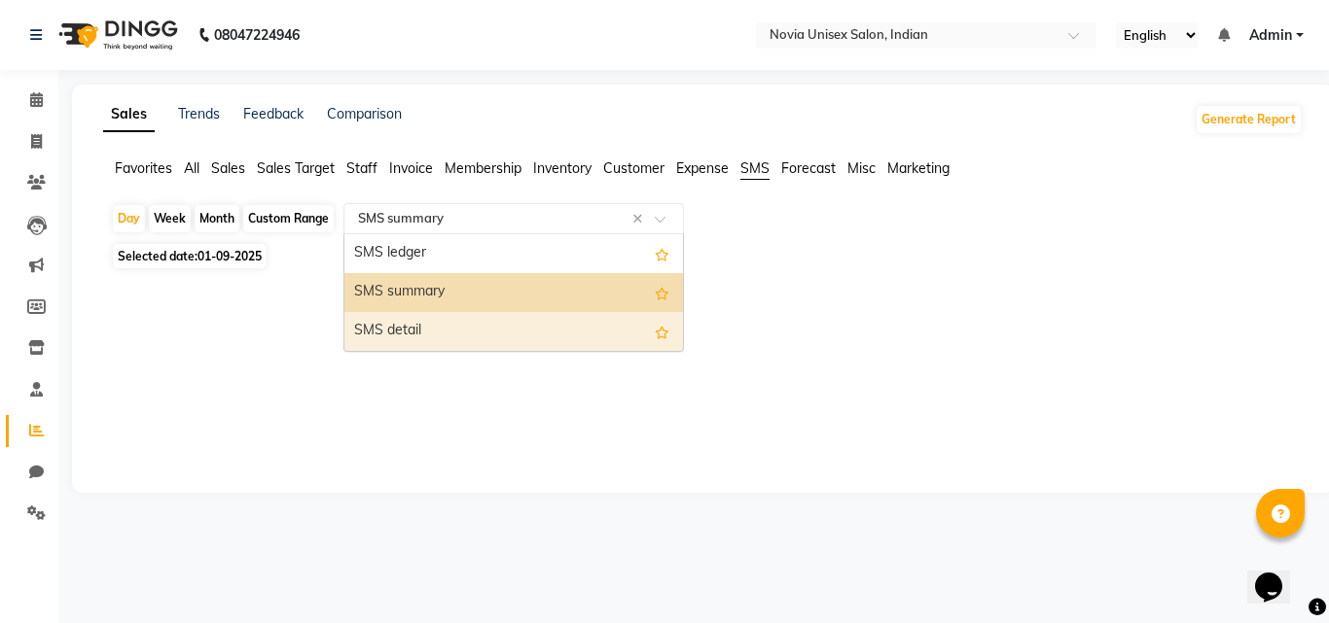
click at [473, 328] on div "SMS detail" at bounding box center [513, 331] width 338 height 39
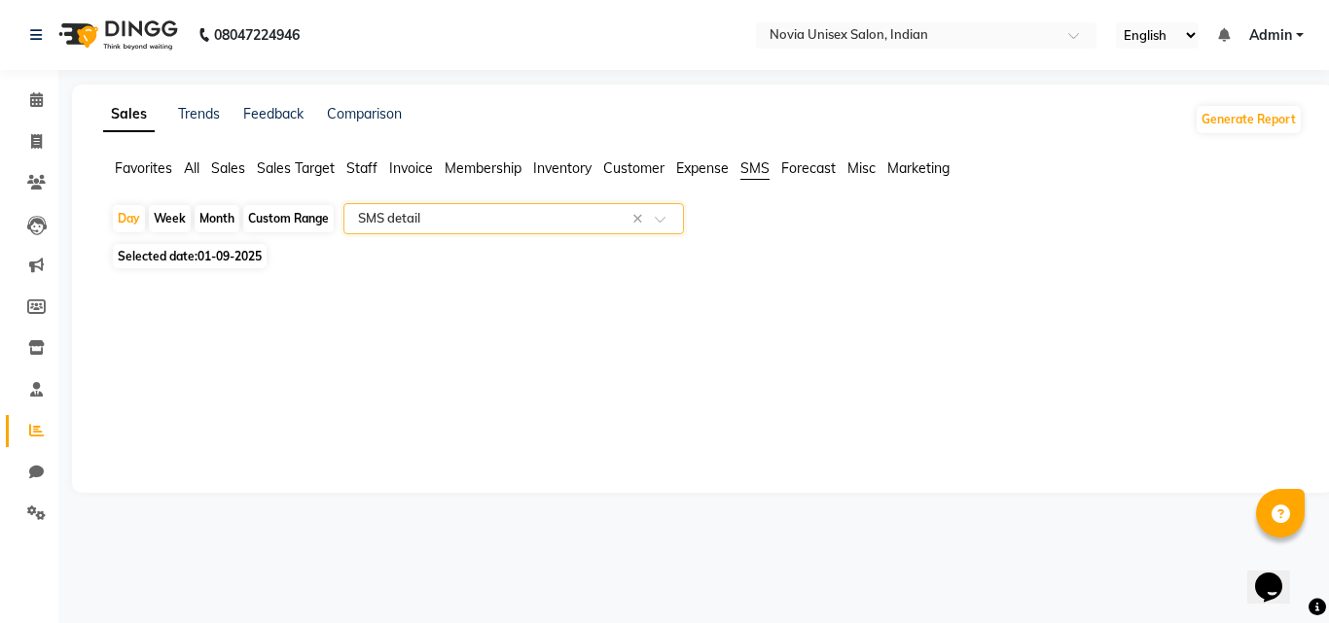
click at [696, 174] on span "Expense" at bounding box center [702, 169] width 53 height 18
click at [824, 176] on span "Forecast" at bounding box center [808, 169] width 54 height 18
click at [866, 175] on span "Misc" at bounding box center [861, 169] width 28 height 18
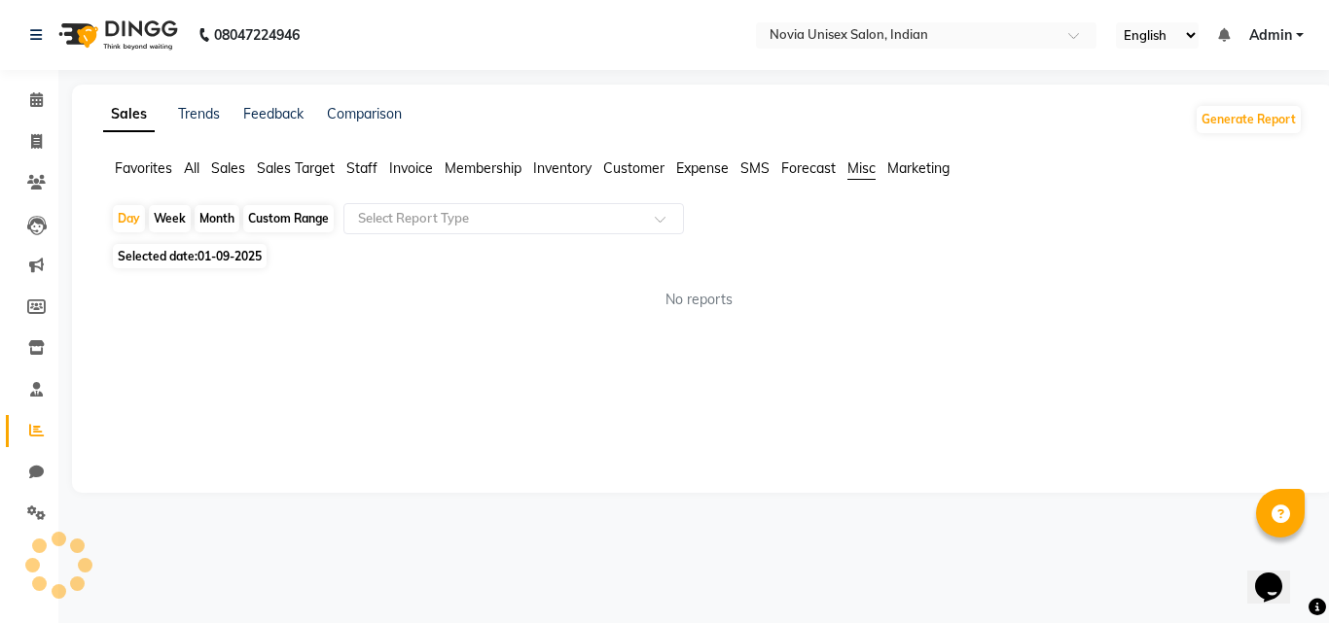
click at [858, 160] on span "Misc" at bounding box center [861, 169] width 28 height 18
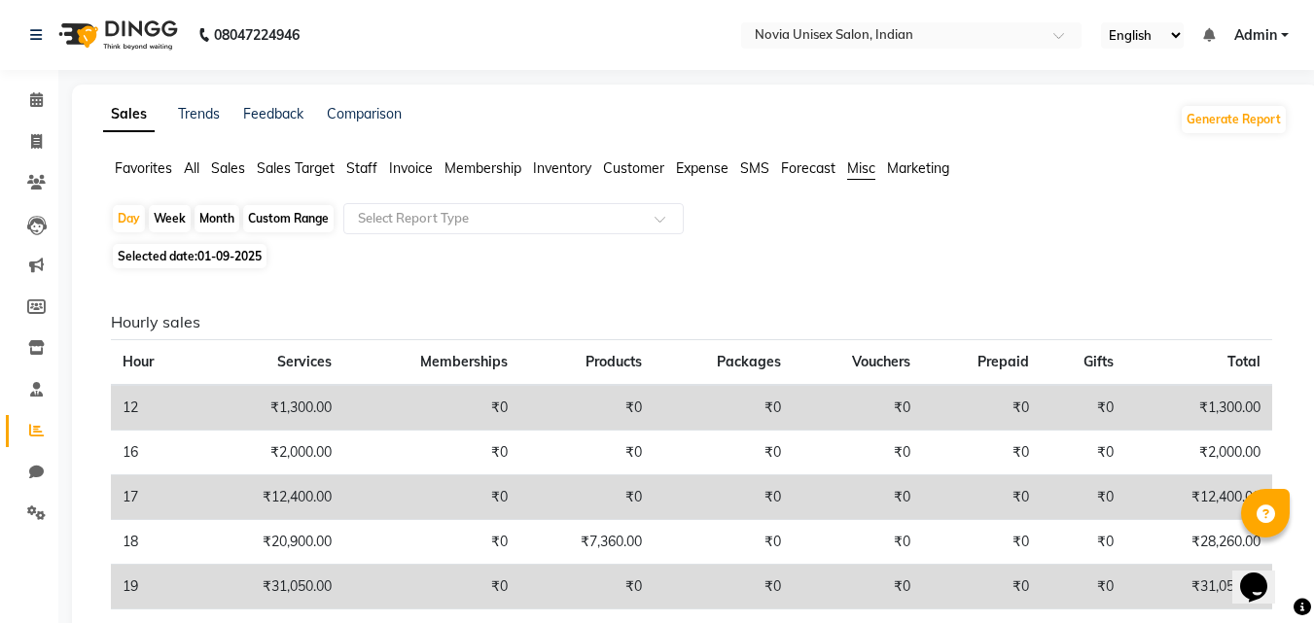
click at [161, 167] on span "Favorites" at bounding box center [143, 169] width 57 height 18
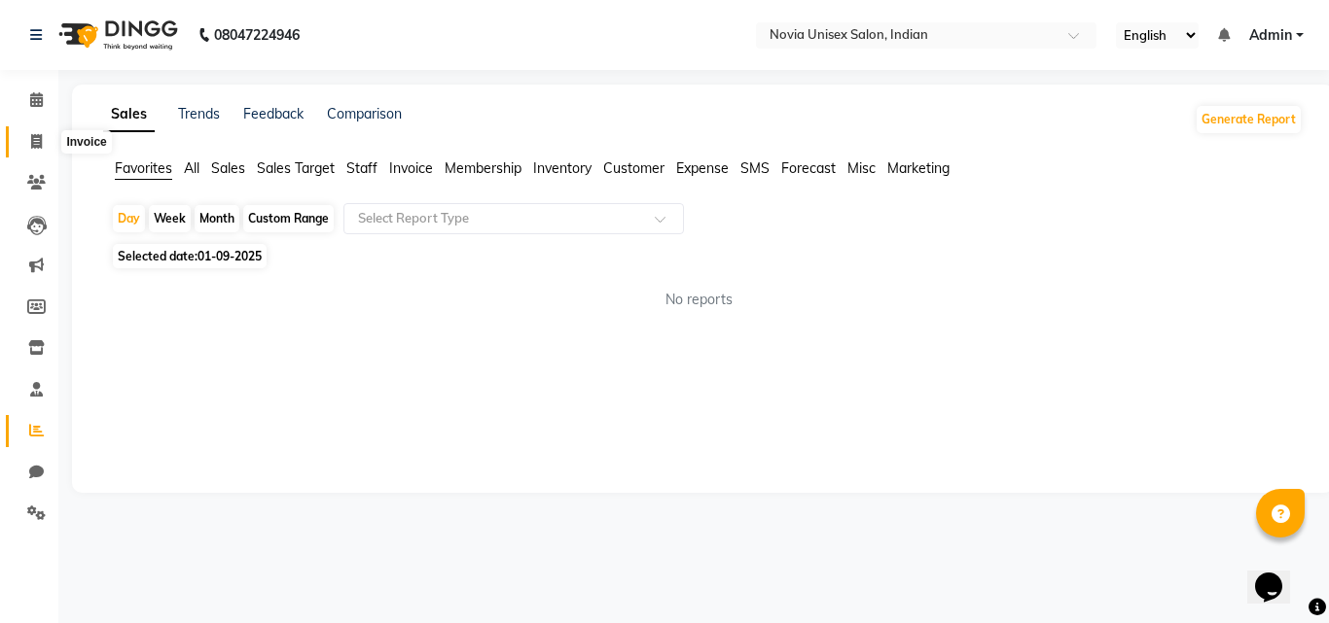
click at [36, 134] on icon at bounding box center [36, 141] width 11 height 15
select select "service"
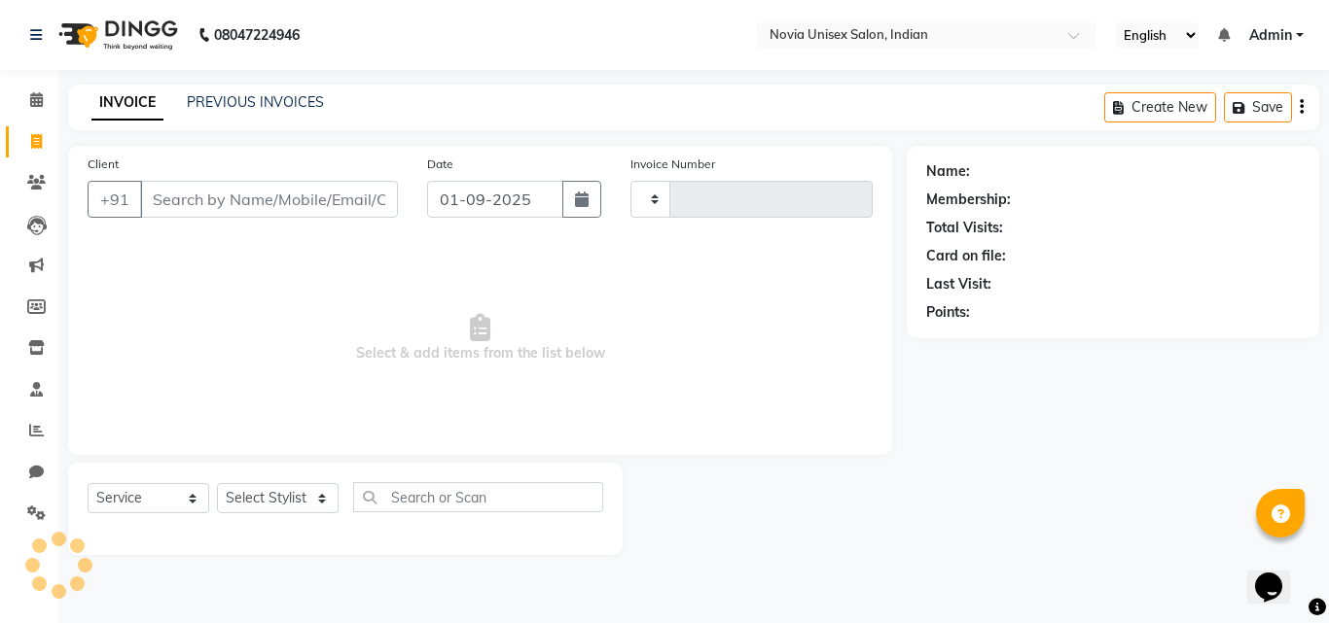
type input "1892"
select select "8772"
type input "9990966551"
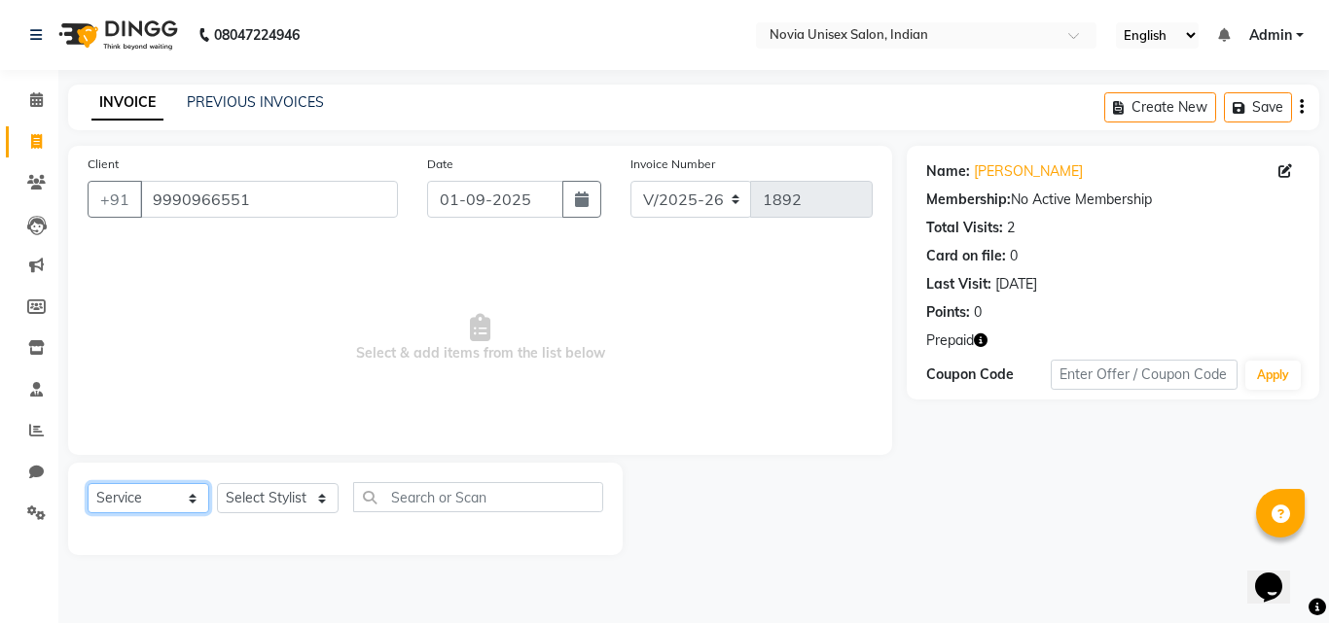
click at [179, 502] on select "Select Service Product Membership Package Voucher Prepaid Gift Card" at bounding box center [149, 498] width 122 height 30
click at [88, 483] on select "Select Service Product Membership Package Voucher Prepaid Gift Card" at bounding box center [149, 498] width 122 height 30
click at [947, 343] on span "Prepaid" at bounding box center [950, 341] width 48 height 20
click at [987, 340] on icon "button" at bounding box center [981, 341] width 14 height 14
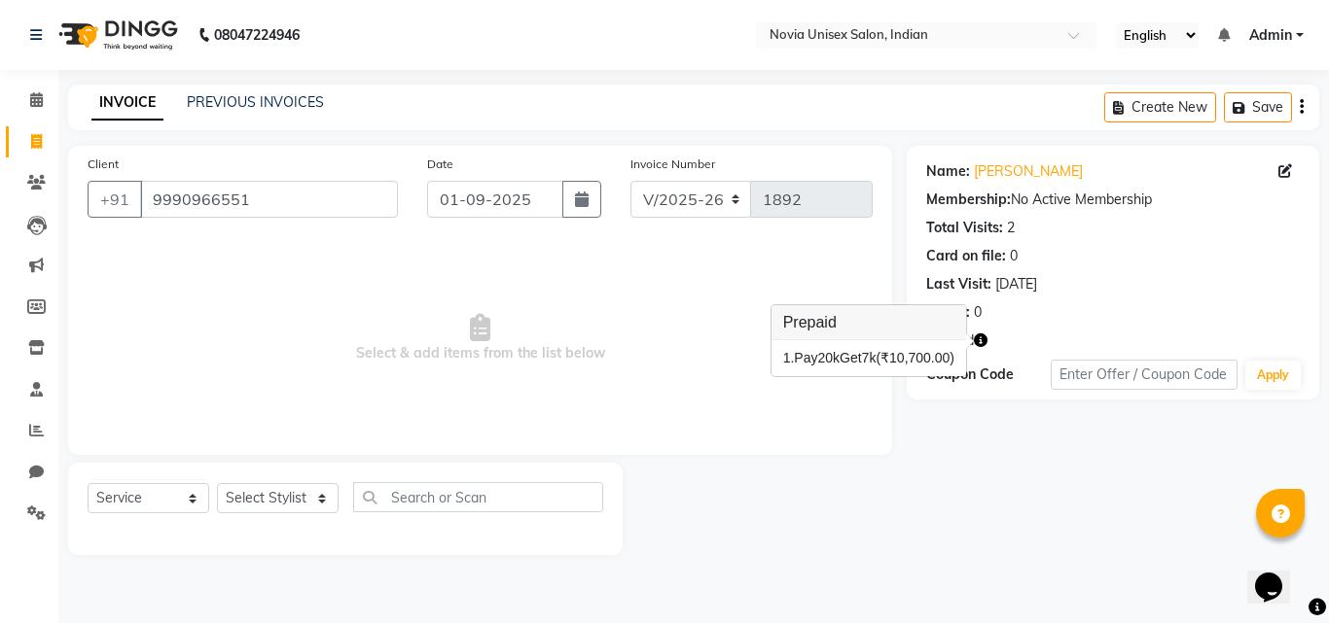
click at [817, 453] on div "Client +91 9990966551 Date 01-09-2025 Invoice Number V/2025 V/2025-26 1892 Sele…" at bounding box center [480, 300] width 824 height 309
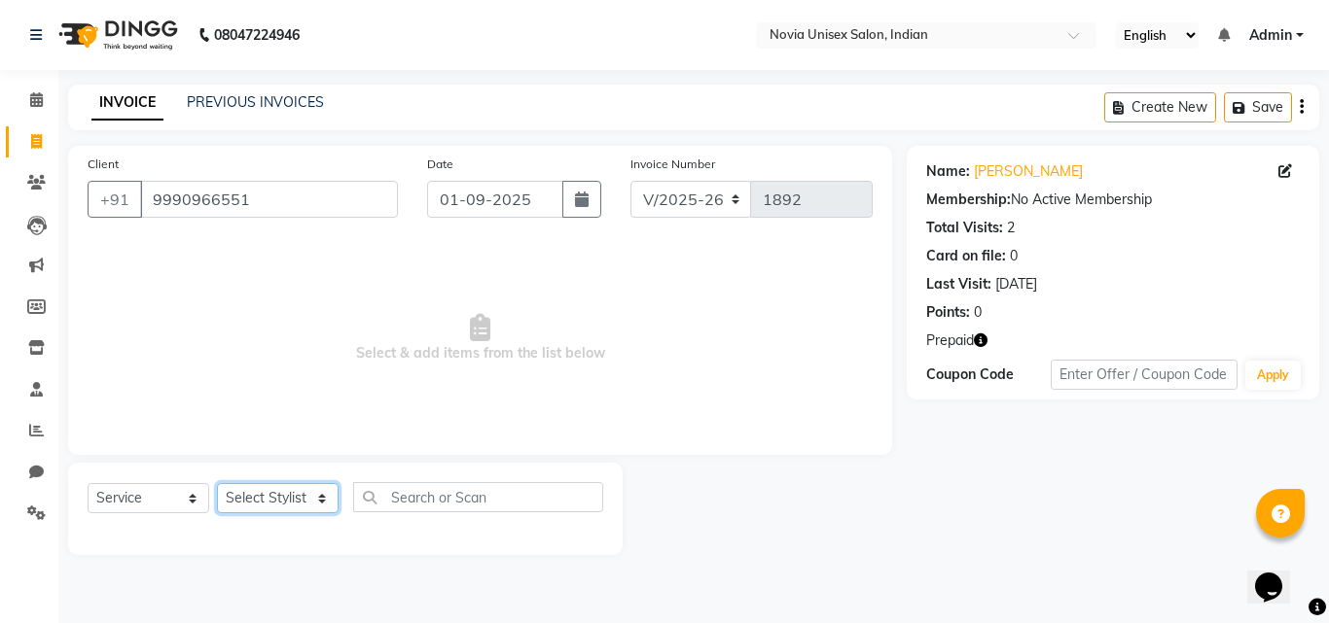
click at [298, 495] on select "Select Stylist [PERSON_NAME] [PERSON_NAME] housesale [PERSON_NAME] [PERSON_NAME…" at bounding box center [278, 498] width 122 height 30
select select "89592"
click at [217, 483] on select "Select Stylist [PERSON_NAME] [PERSON_NAME] housesale [PERSON_NAME] [PERSON_NAME…" at bounding box center [278, 498] width 122 height 30
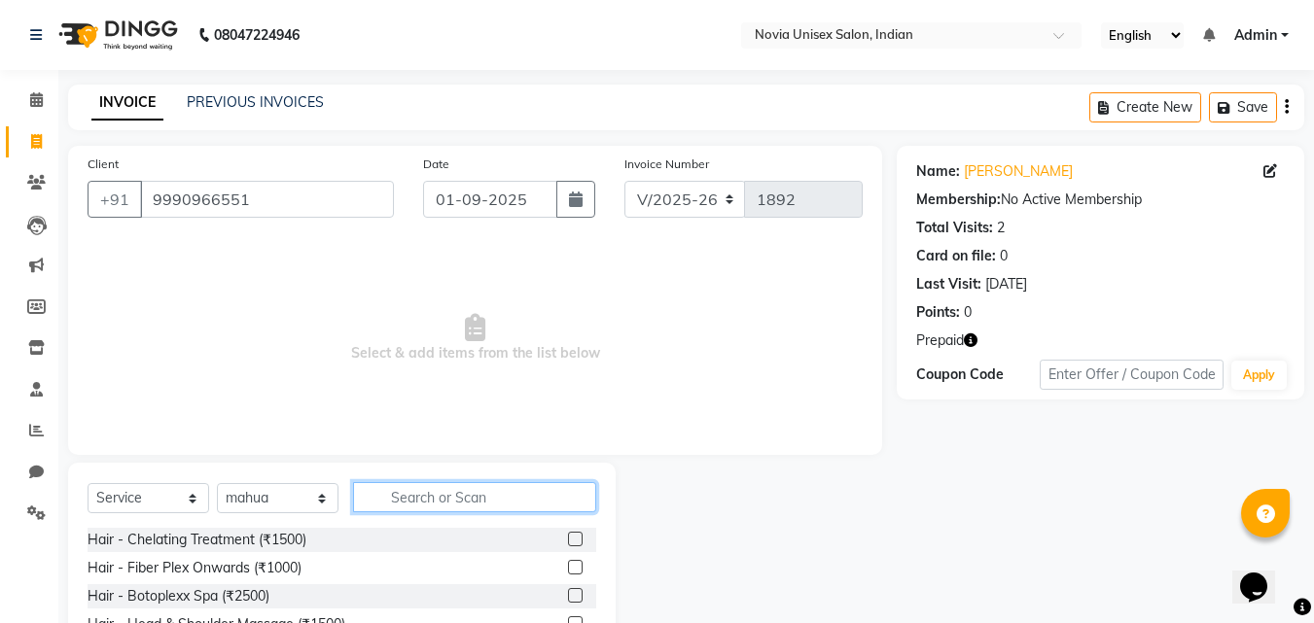
click at [464, 497] on input "text" at bounding box center [474, 497] width 243 height 30
type input "thre"
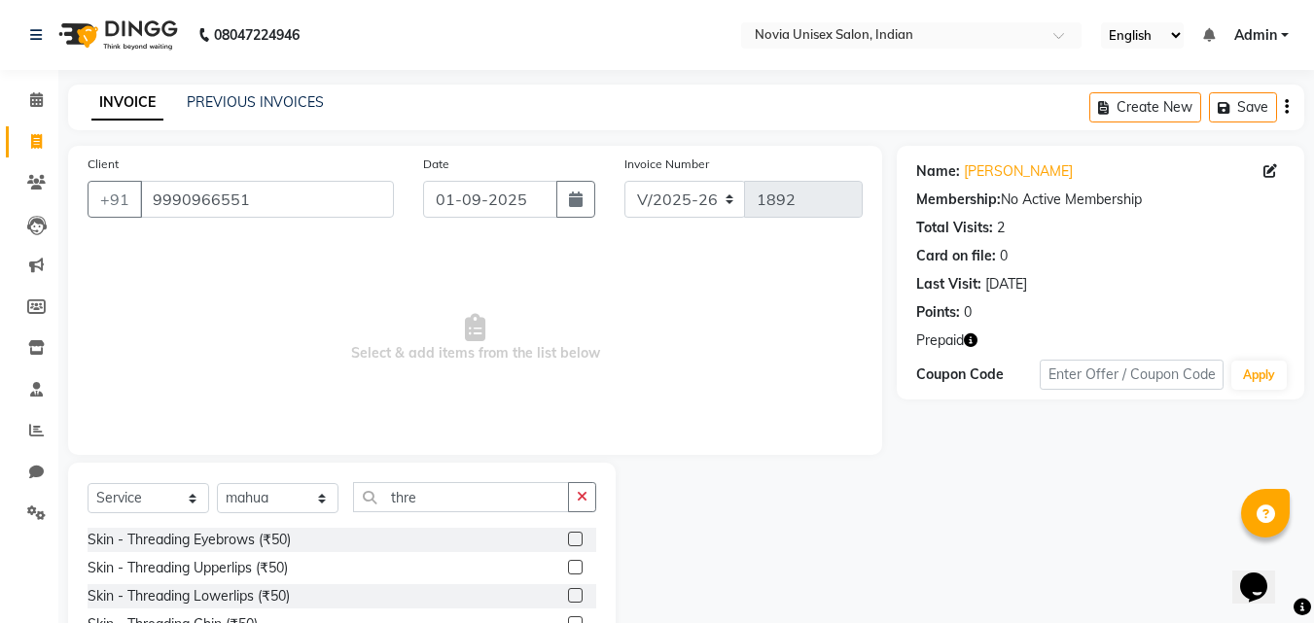
click at [568, 537] on label at bounding box center [575, 539] width 15 height 15
click at [568, 537] on input "checkbox" at bounding box center [574, 540] width 13 height 13
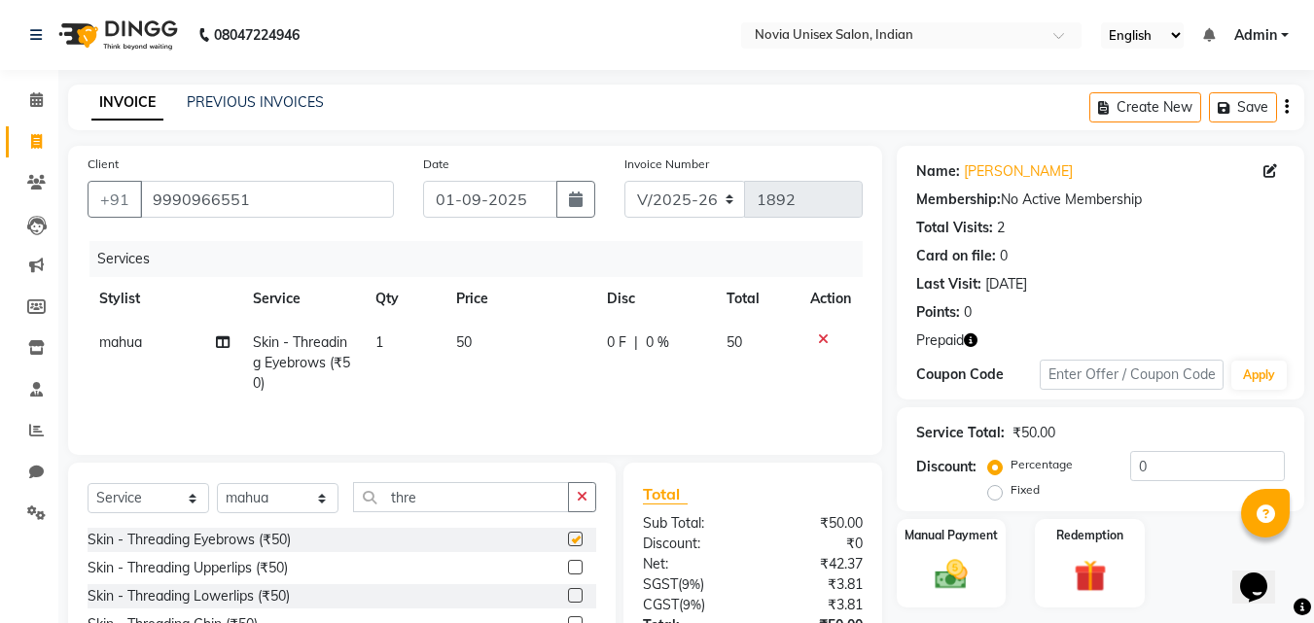
checkbox input "false"
click at [466, 504] on input "thre" at bounding box center [461, 497] width 216 height 30
type input "t"
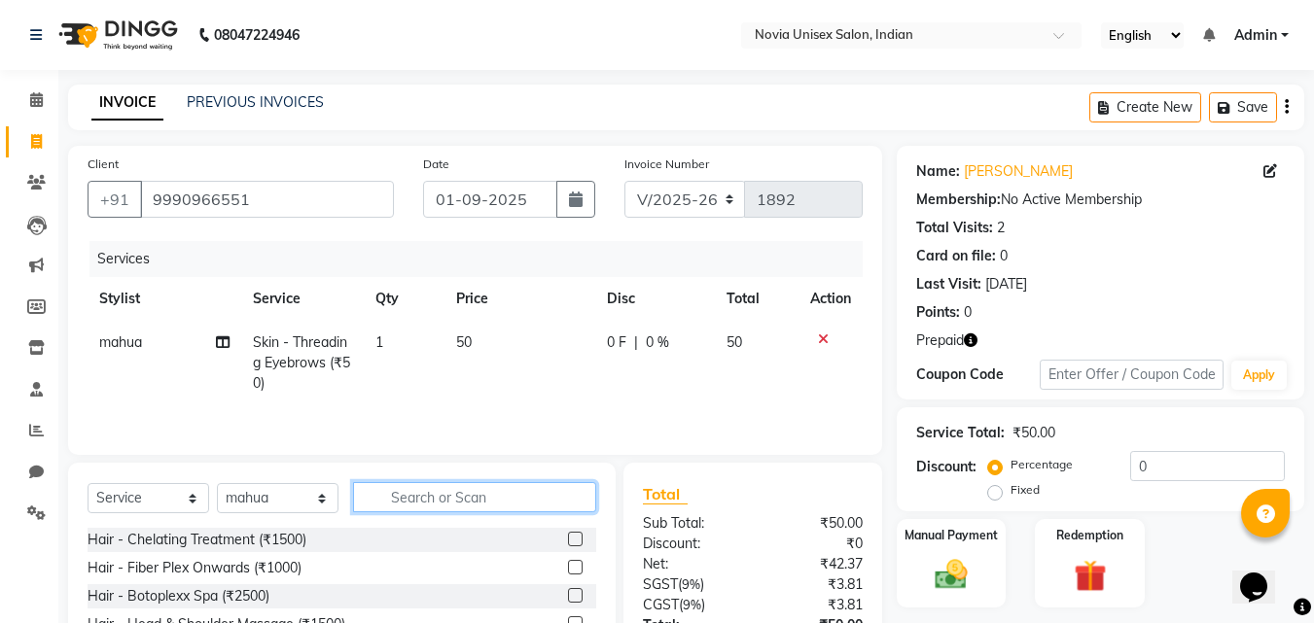
scroll to position [156, 0]
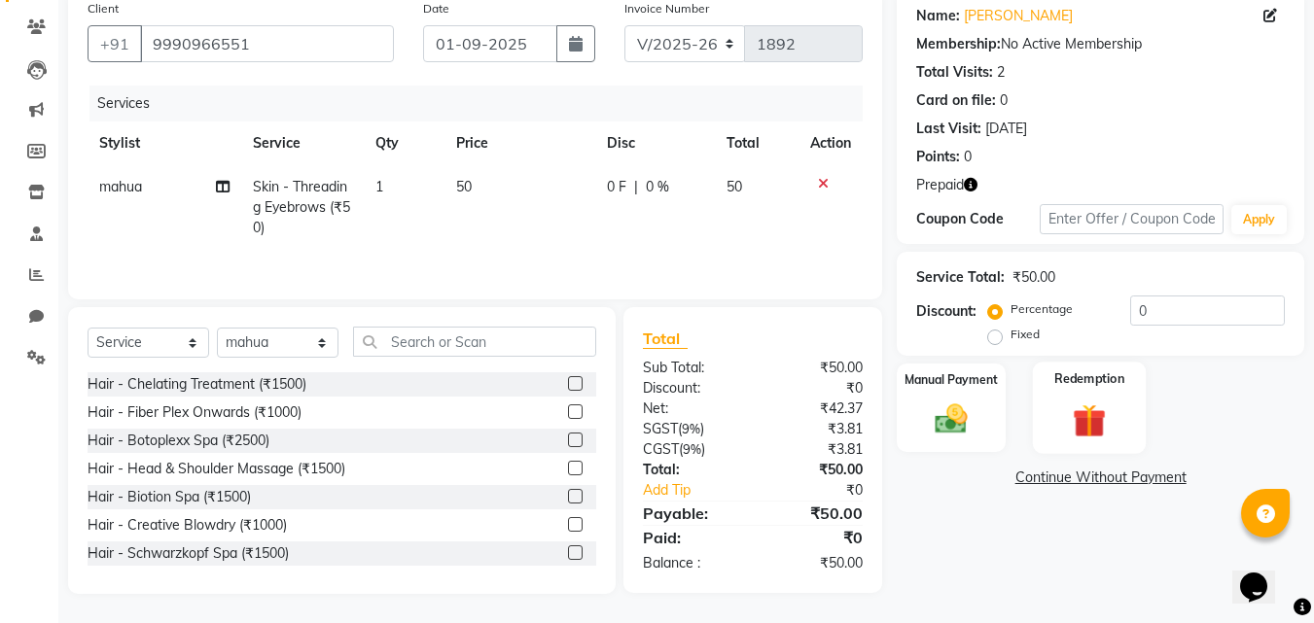
click at [1082, 403] on img at bounding box center [1089, 421] width 54 height 42
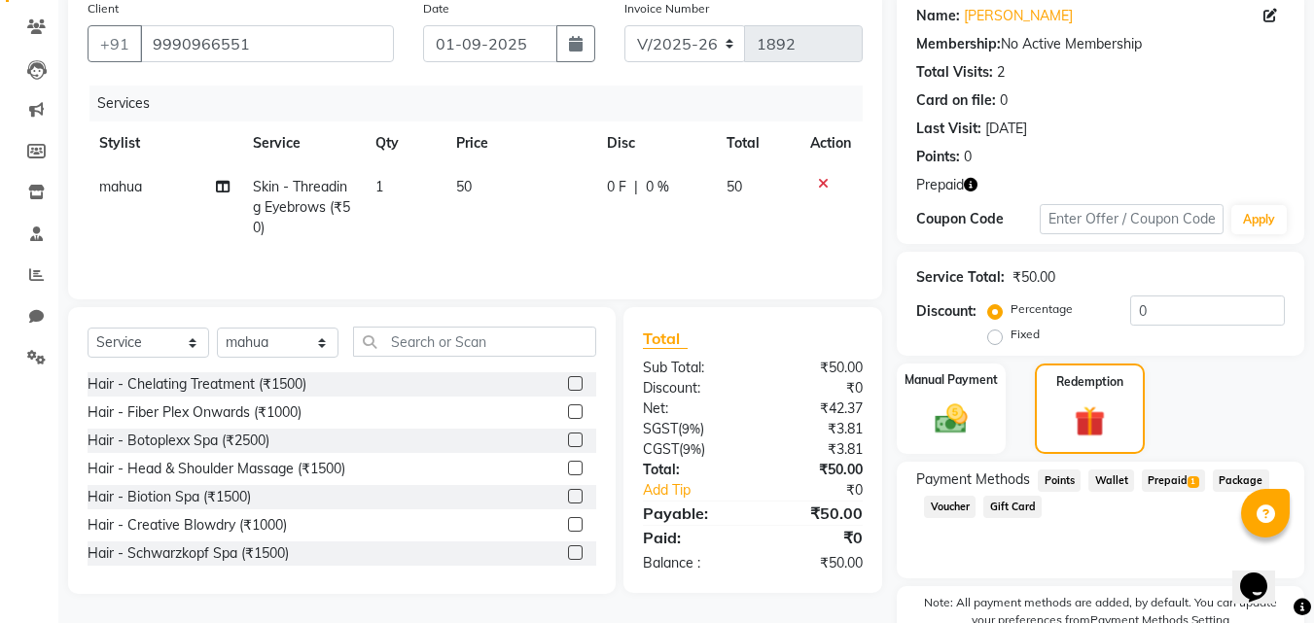
click at [1163, 481] on span "Prepaid 1" at bounding box center [1173, 481] width 63 height 22
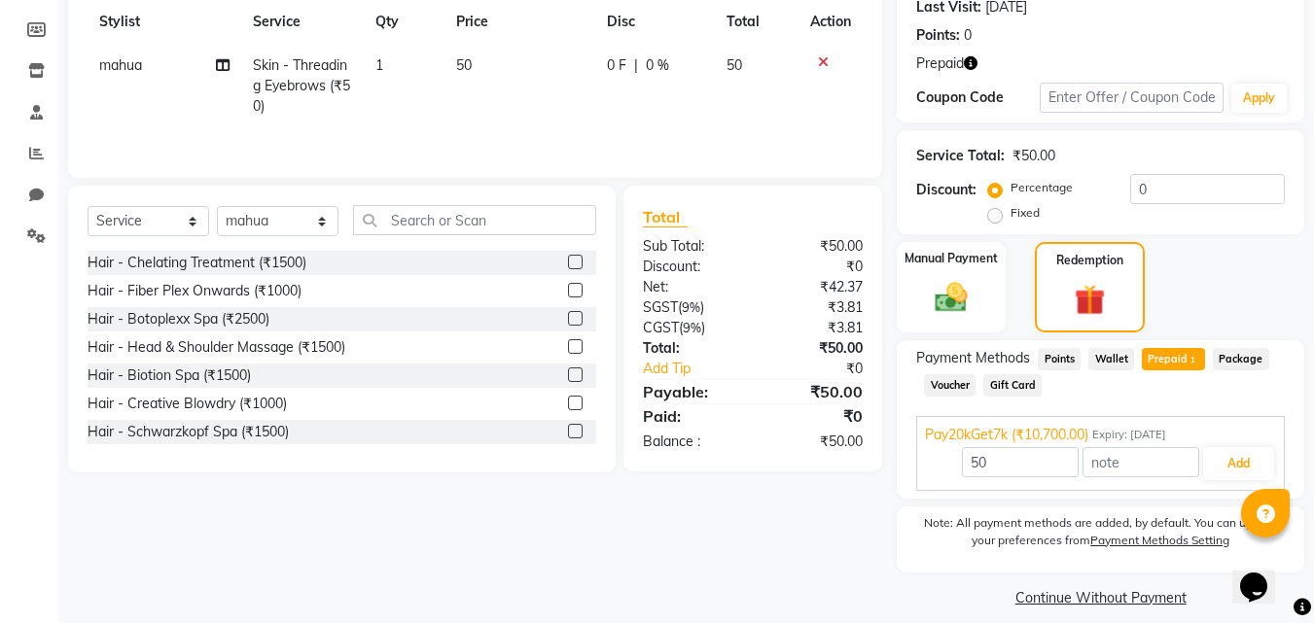
scroll to position [296, 0]
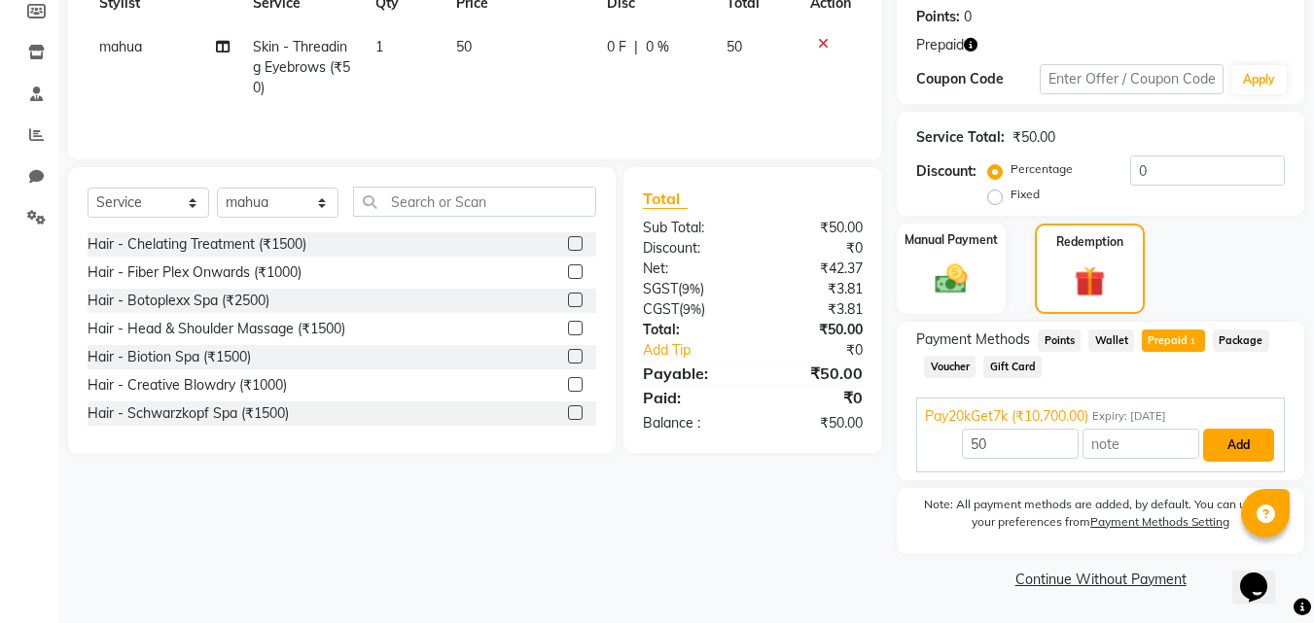
click at [1239, 443] on button "Add" at bounding box center [1238, 445] width 71 height 33
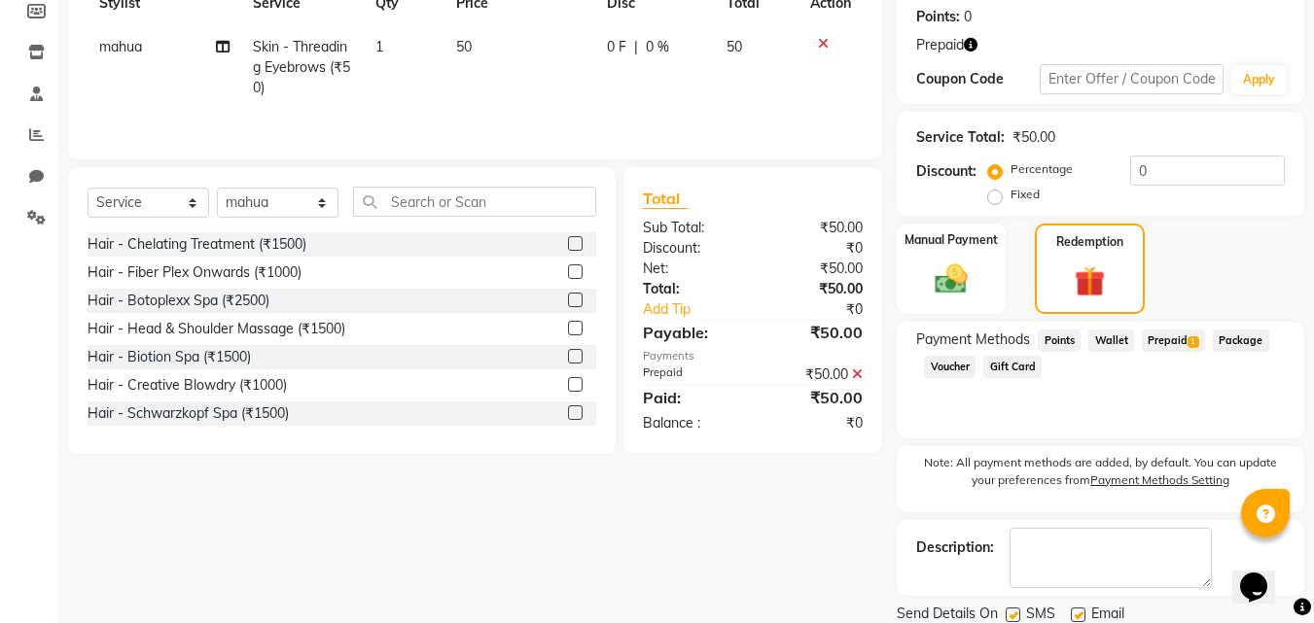
scroll to position [364, 0]
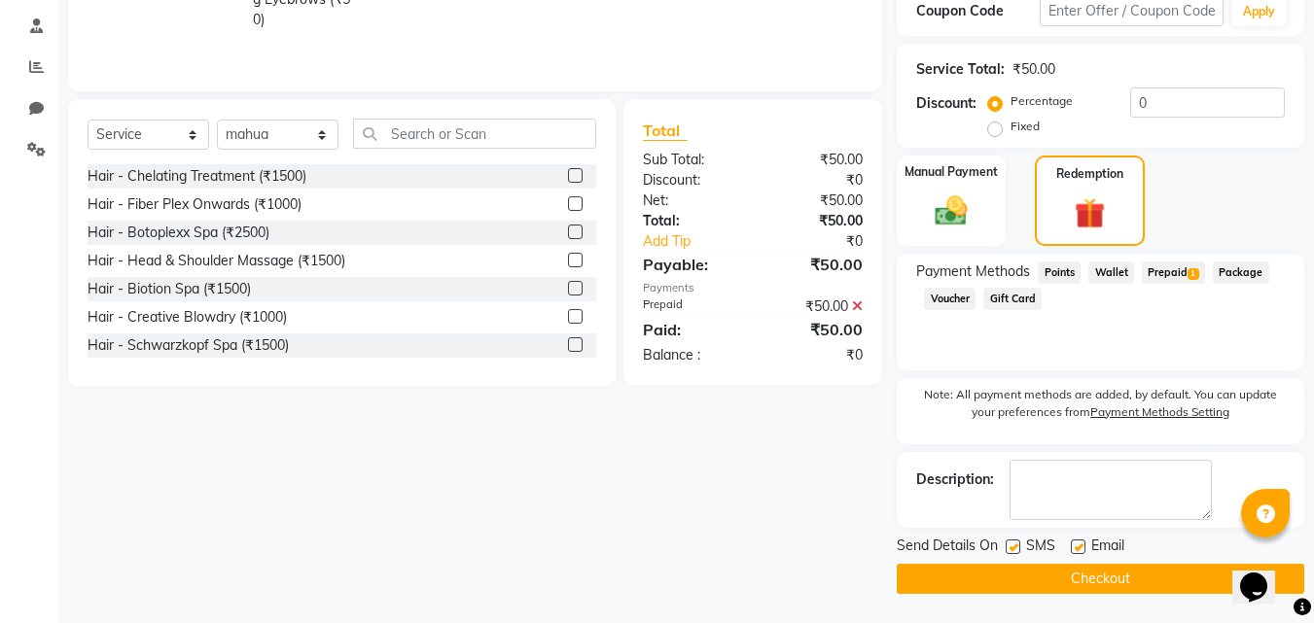
click at [1093, 577] on button "Checkout" at bounding box center [1101, 579] width 408 height 30
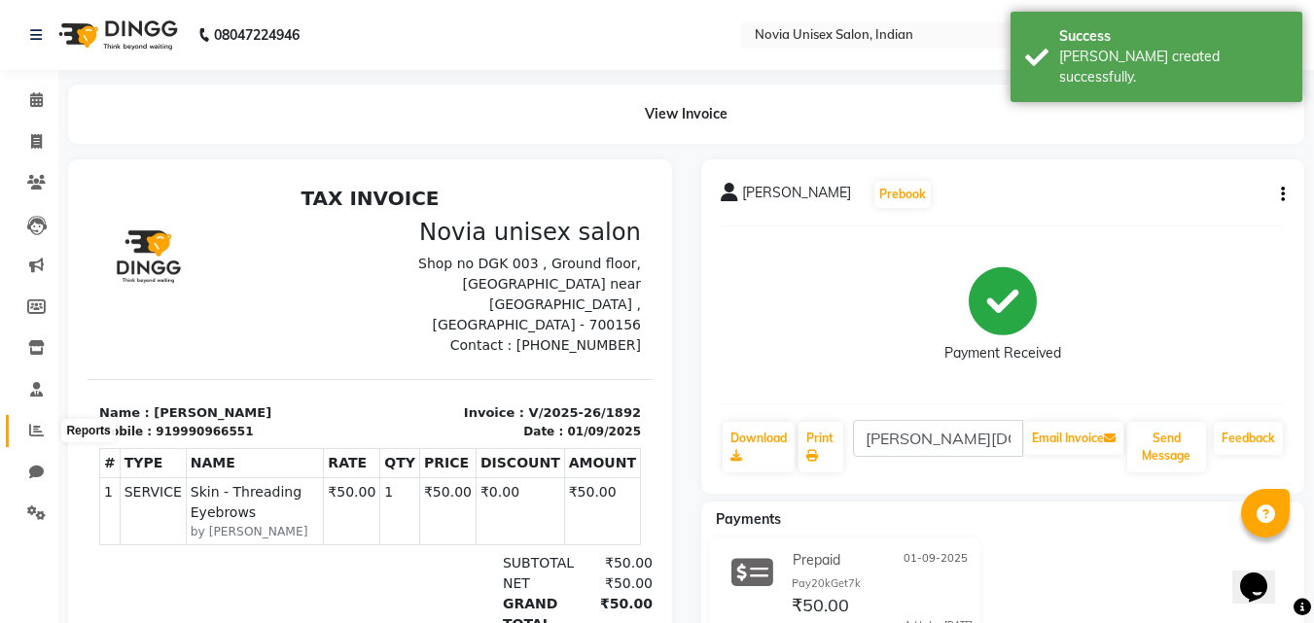
click at [40, 428] on icon at bounding box center [36, 430] width 15 height 15
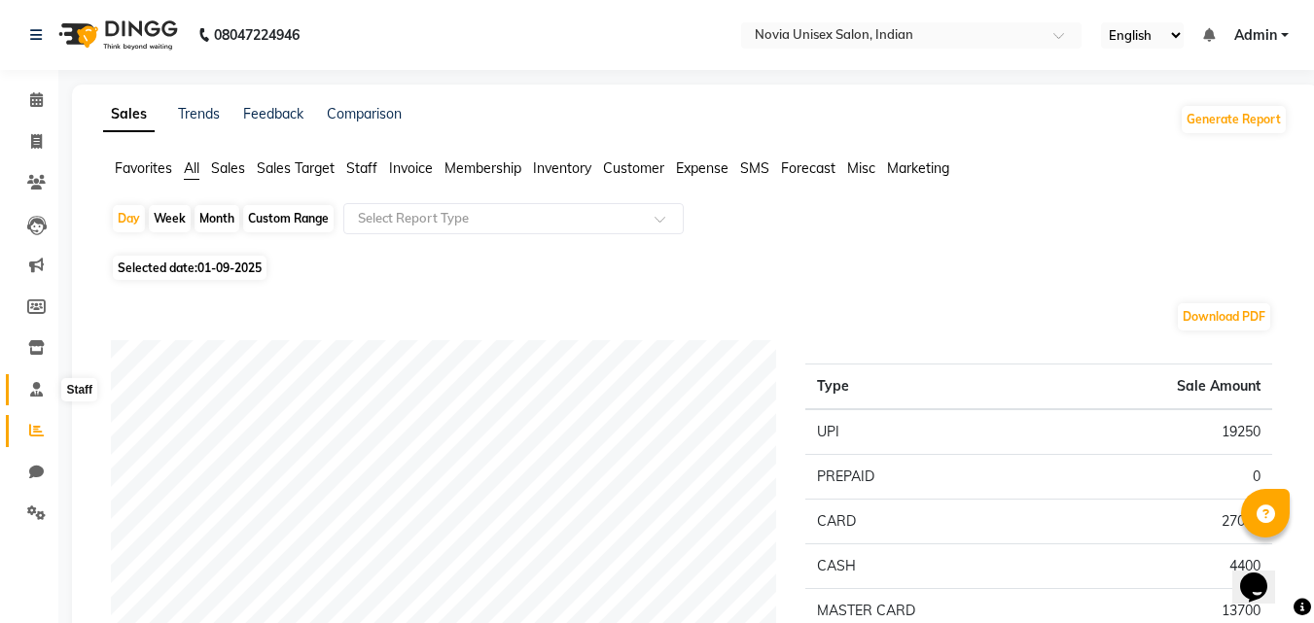
click at [42, 388] on icon at bounding box center [36, 389] width 13 height 15
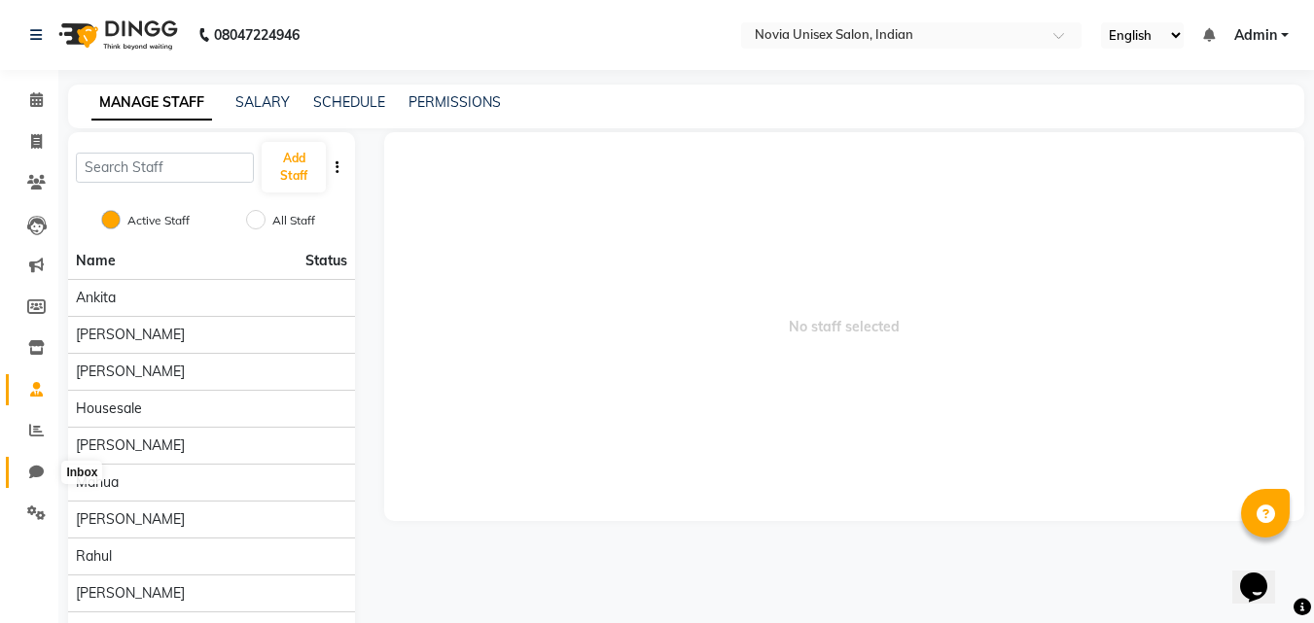
click at [46, 475] on span at bounding box center [36, 473] width 34 height 22
select select "100"
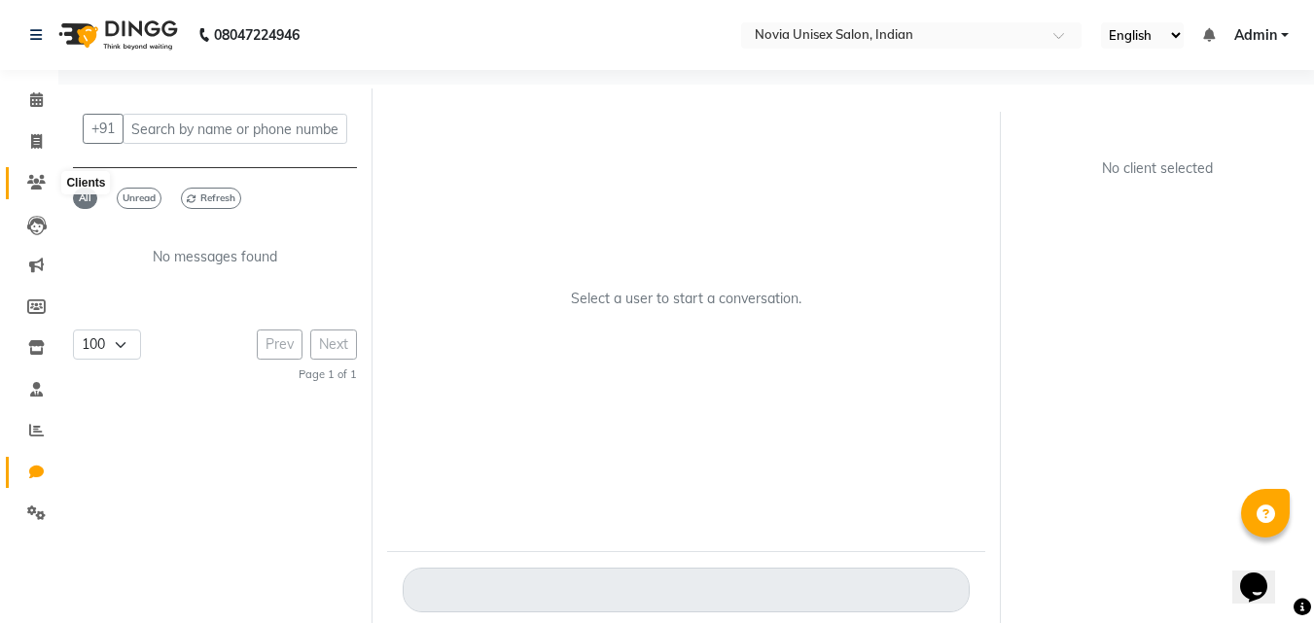
click at [35, 179] on icon at bounding box center [36, 182] width 18 height 15
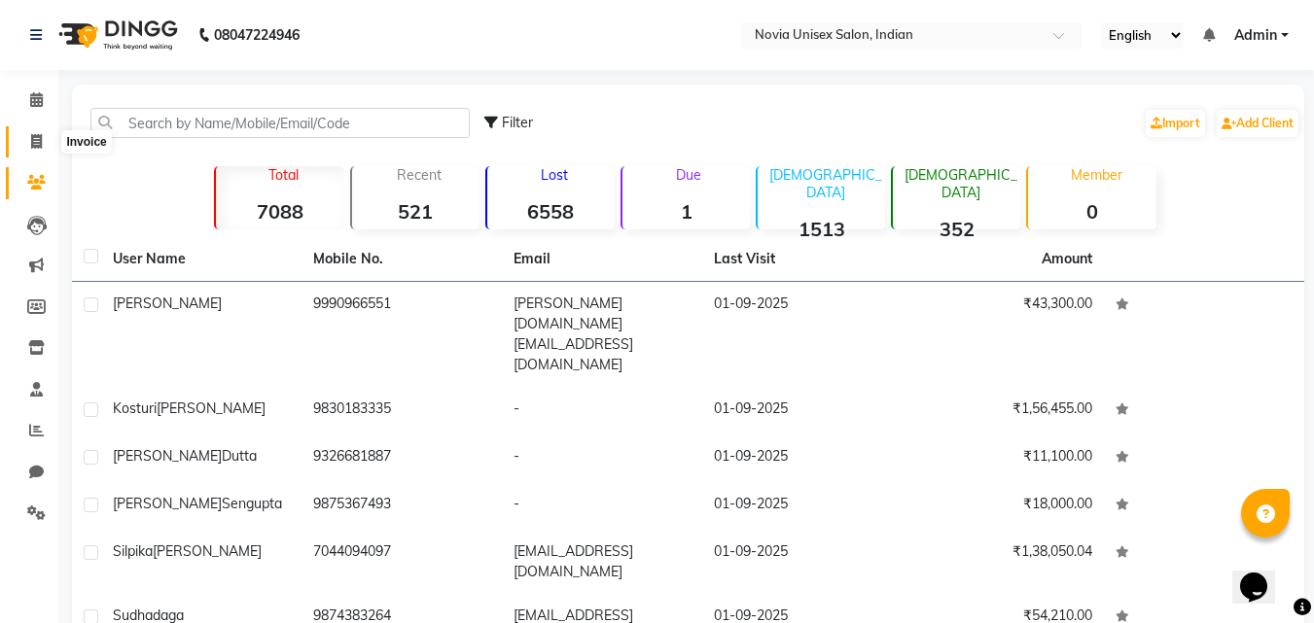
click at [37, 137] on icon at bounding box center [36, 141] width 11 height 15
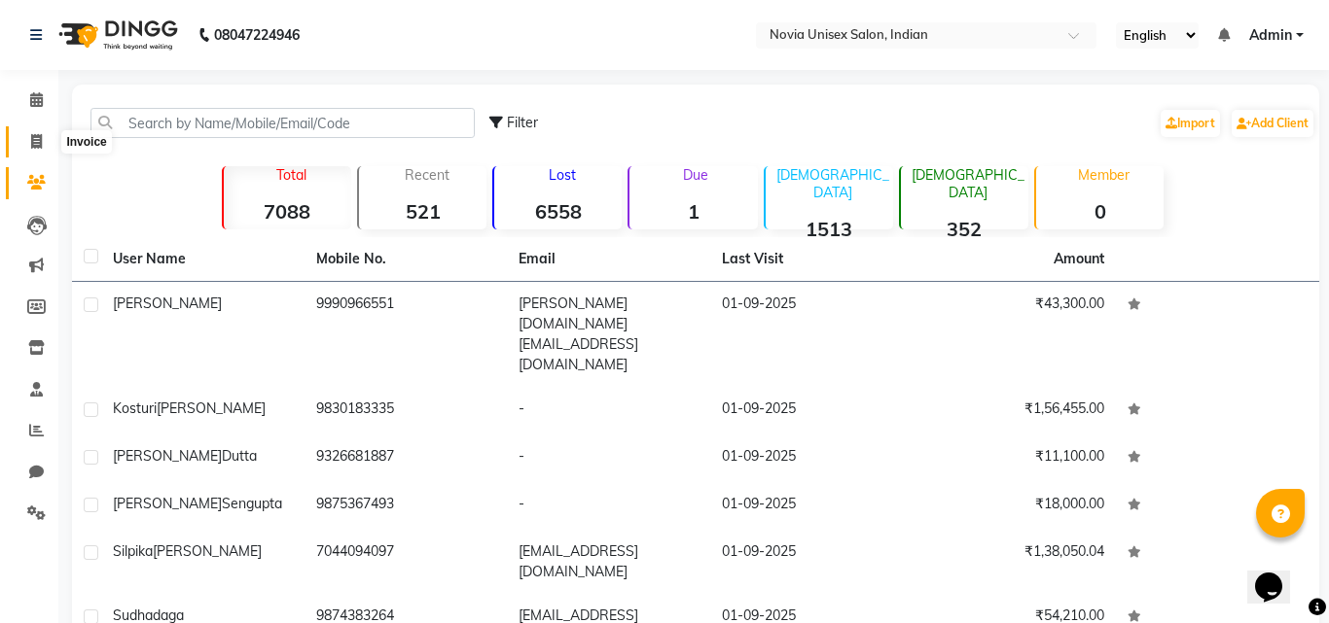
select select "8772"
select select "service"
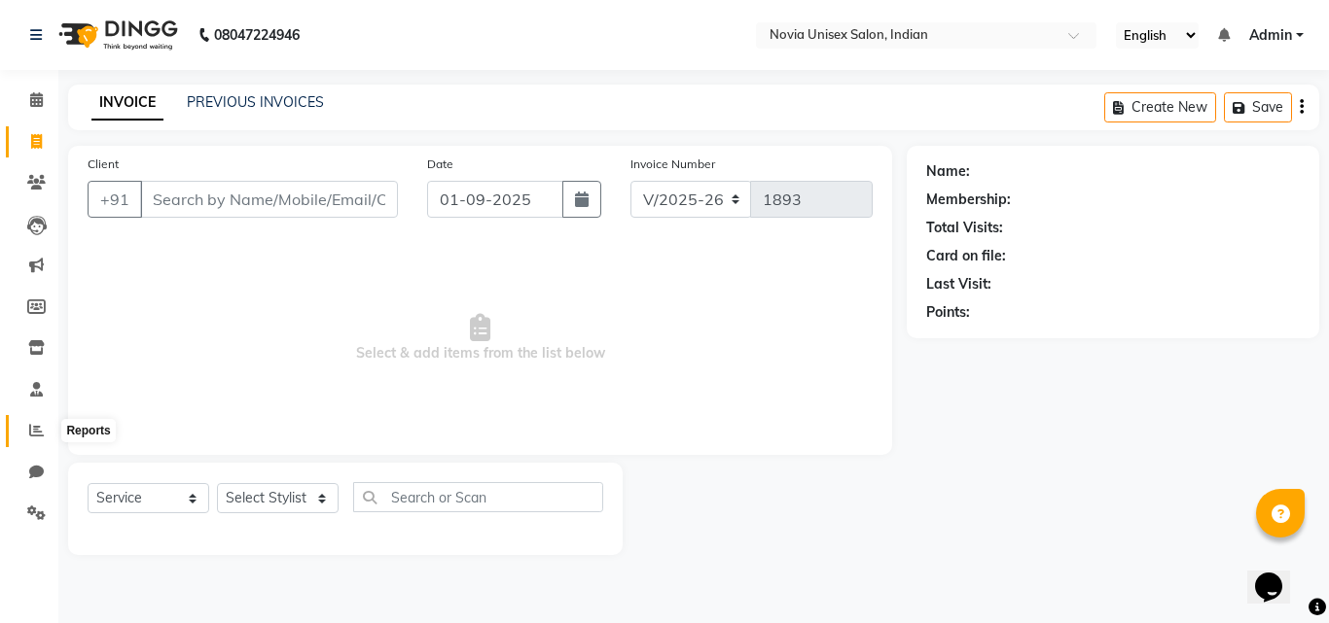
click at [34, 428] on icon at bounding box center [36, 430] width 15 height 15
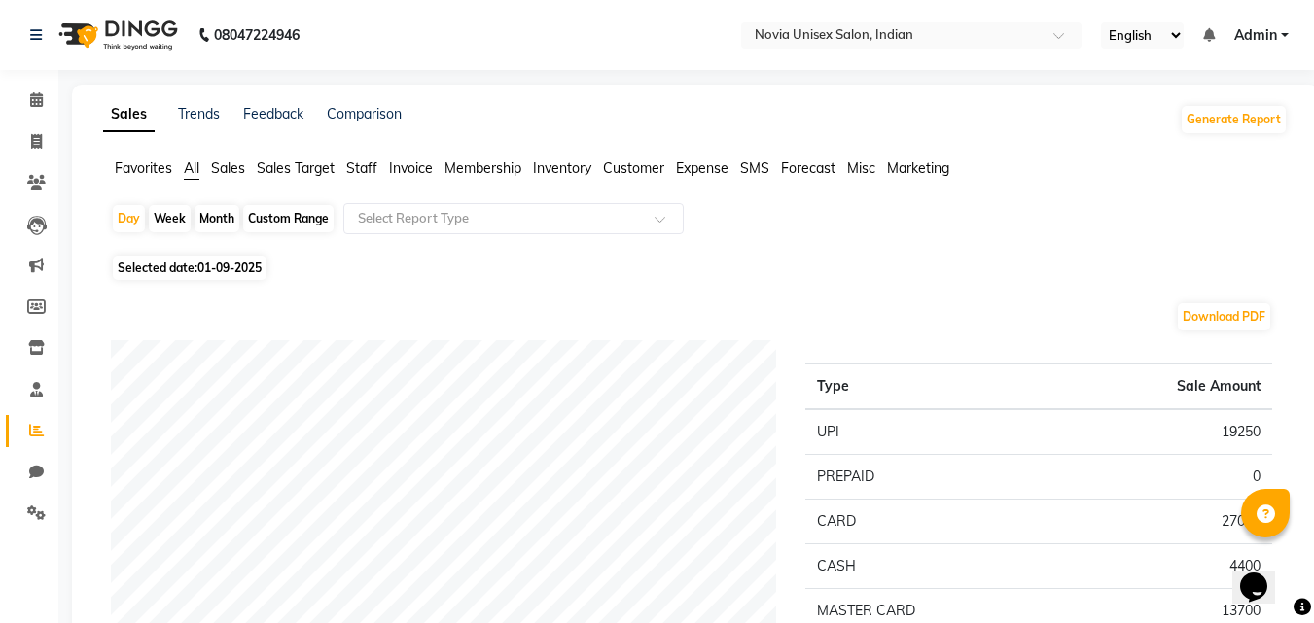
click at [266, 169] on span "Sales Target" at bounding box center [296, 169] width 78 height 18
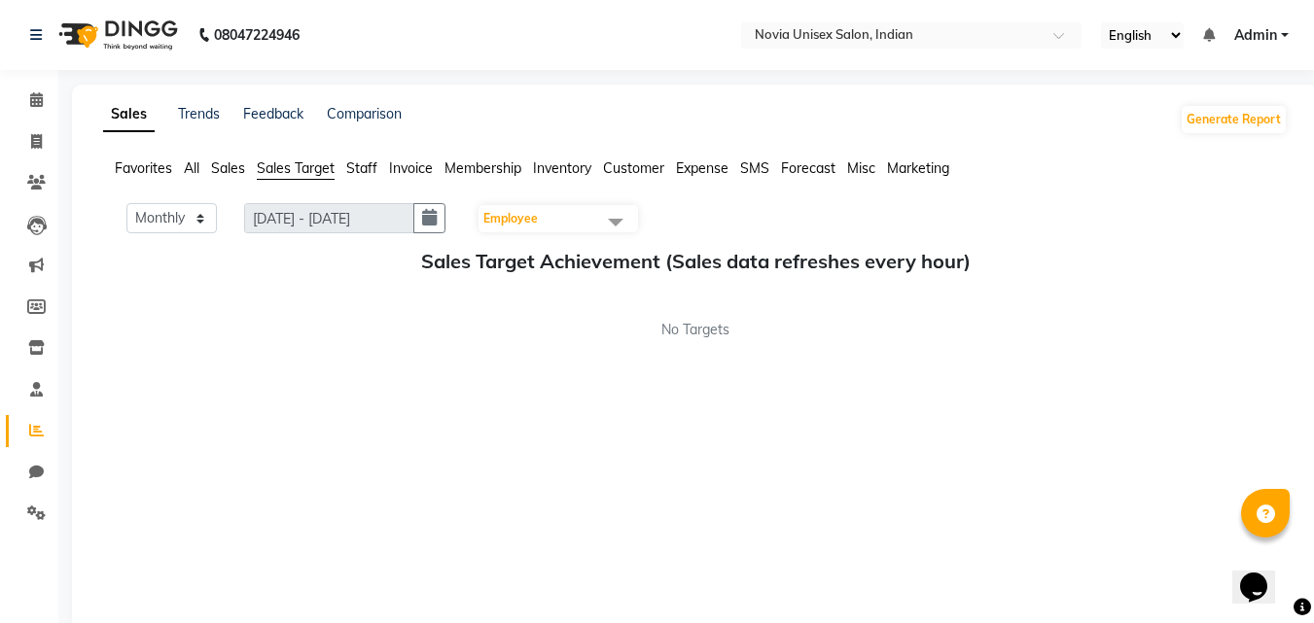
click at [234, 170] on span "Sales" at bounding box center [228, 169] width 34 height 18
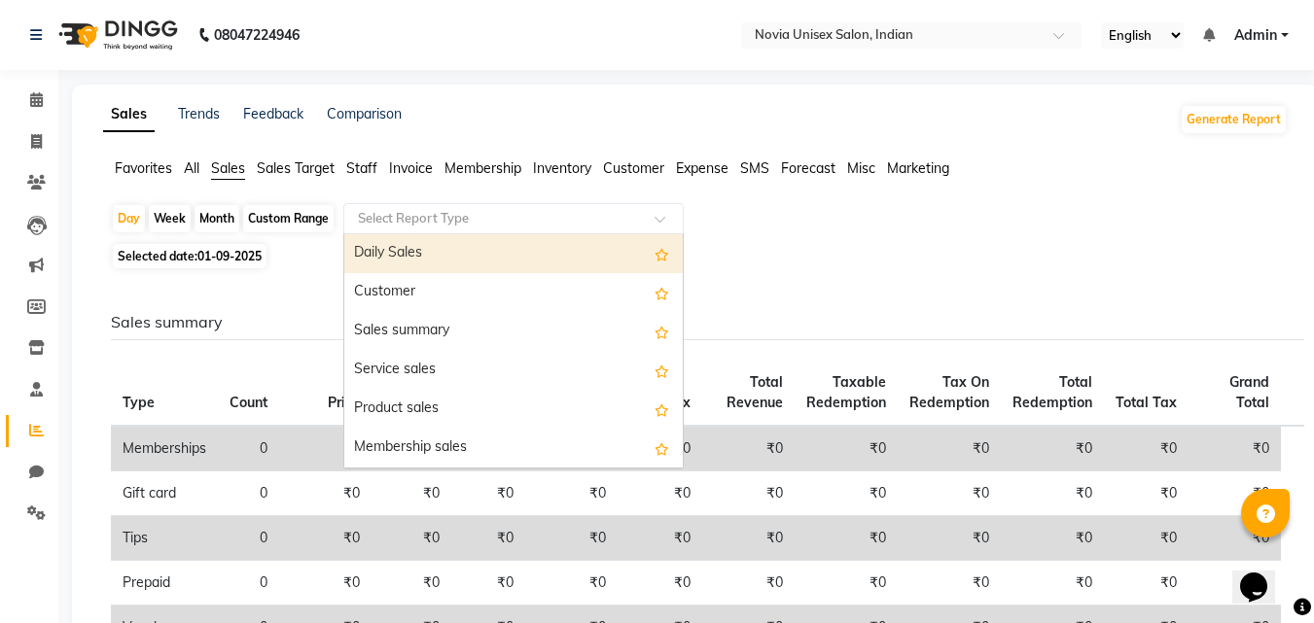
click at [463, 226] on input "text" at bounding box center [494, 218] width 280 height 19
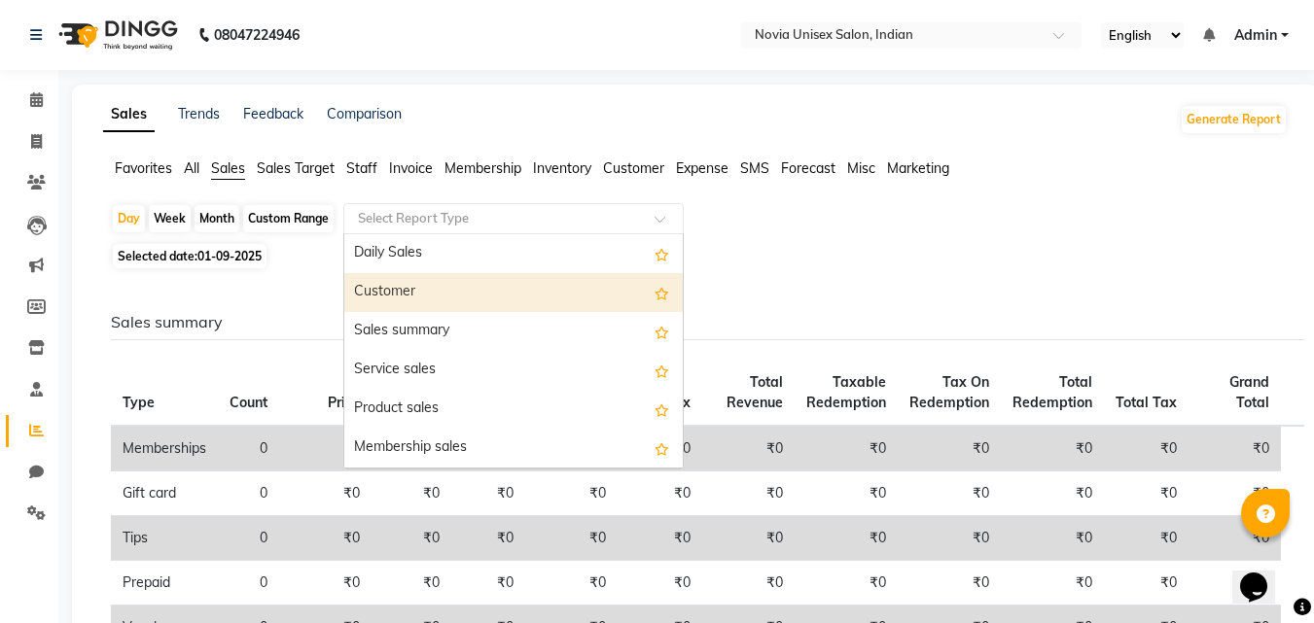
click at [434, 296] on div "Customer" at bounding box center [513, 292] width 338 height 39
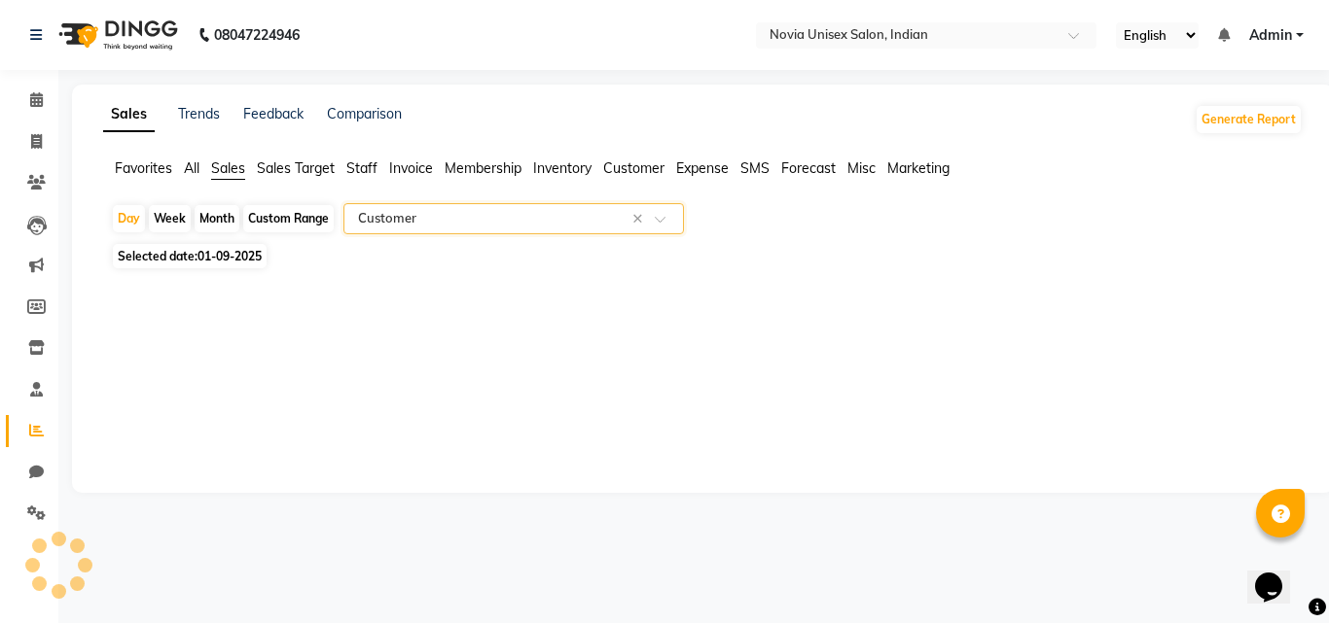
select select "filtered_report"
select select "csv"
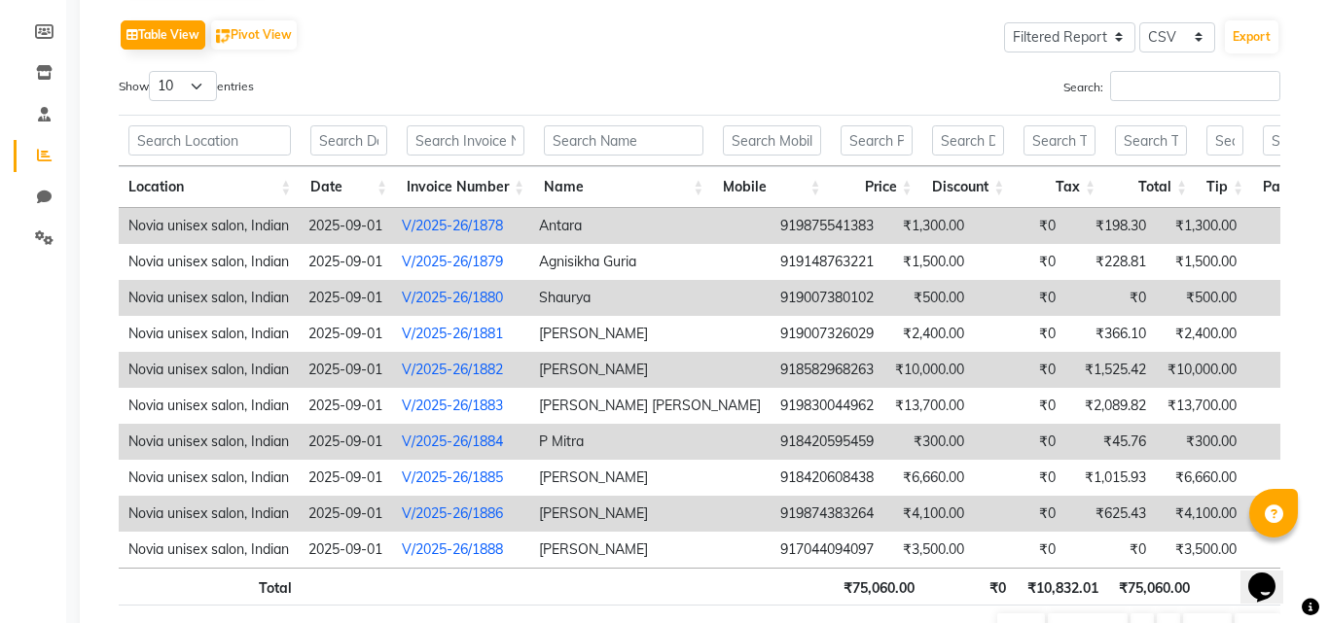
scroll to position [292, 0]
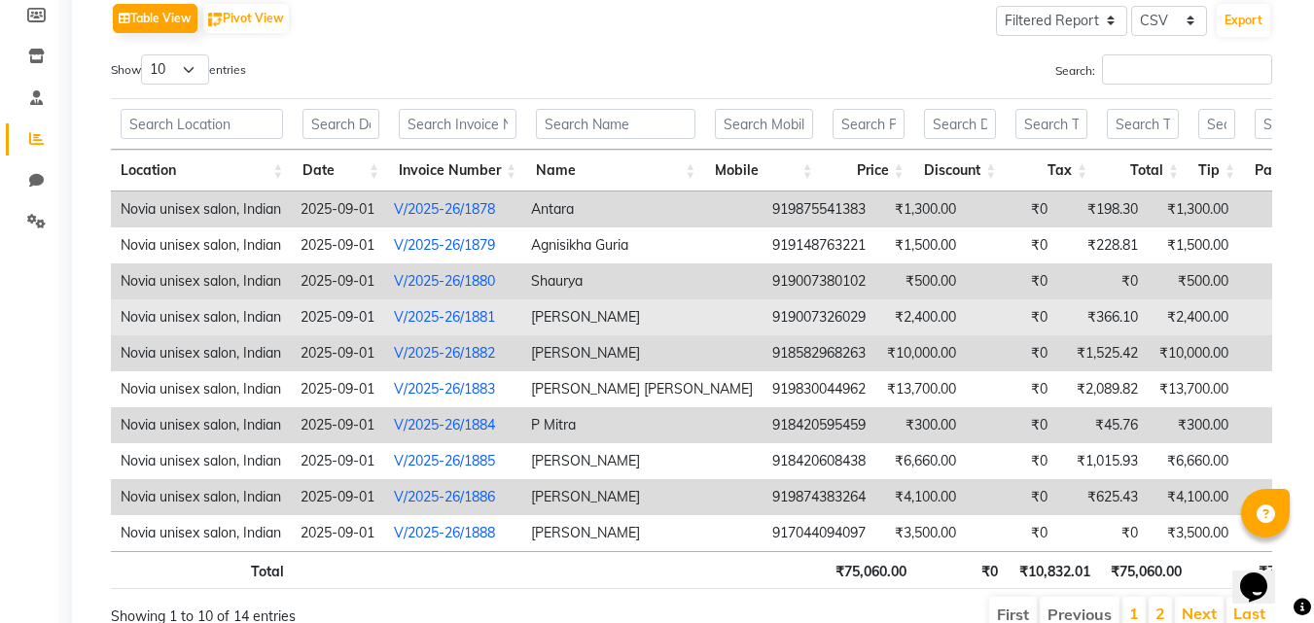
click at [432, 313] on link "V/2025-26/1881" at bounding box center [444, 317] width 101 height 18
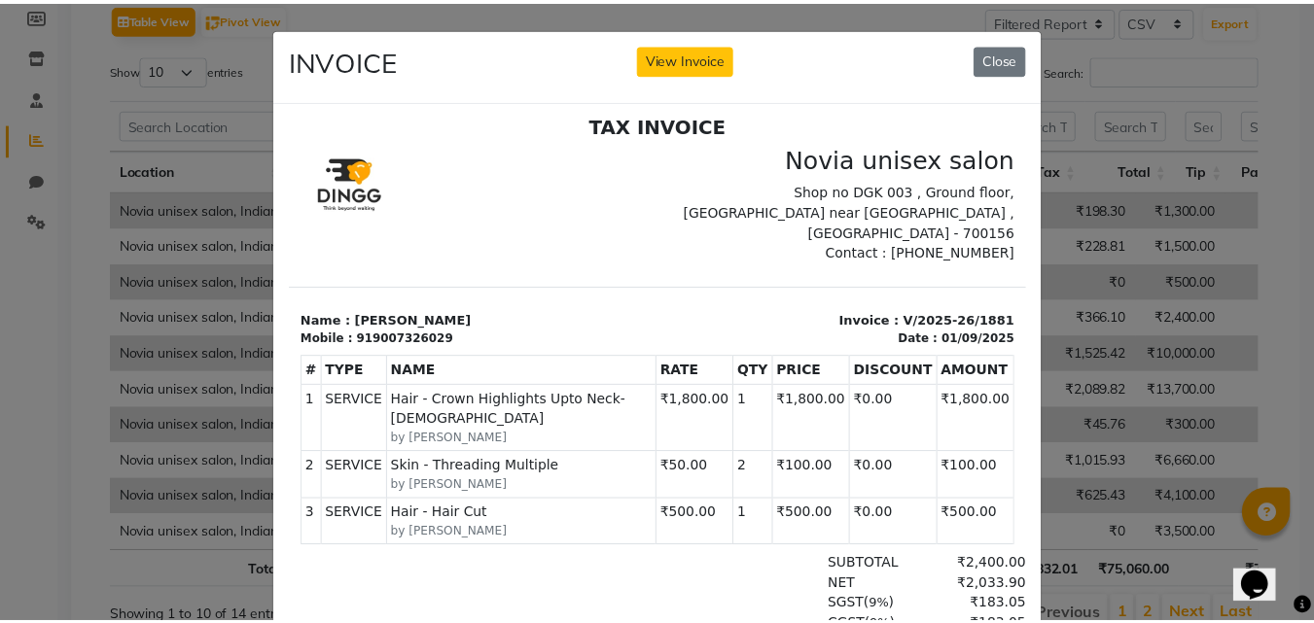
scroll to position [16, 0]
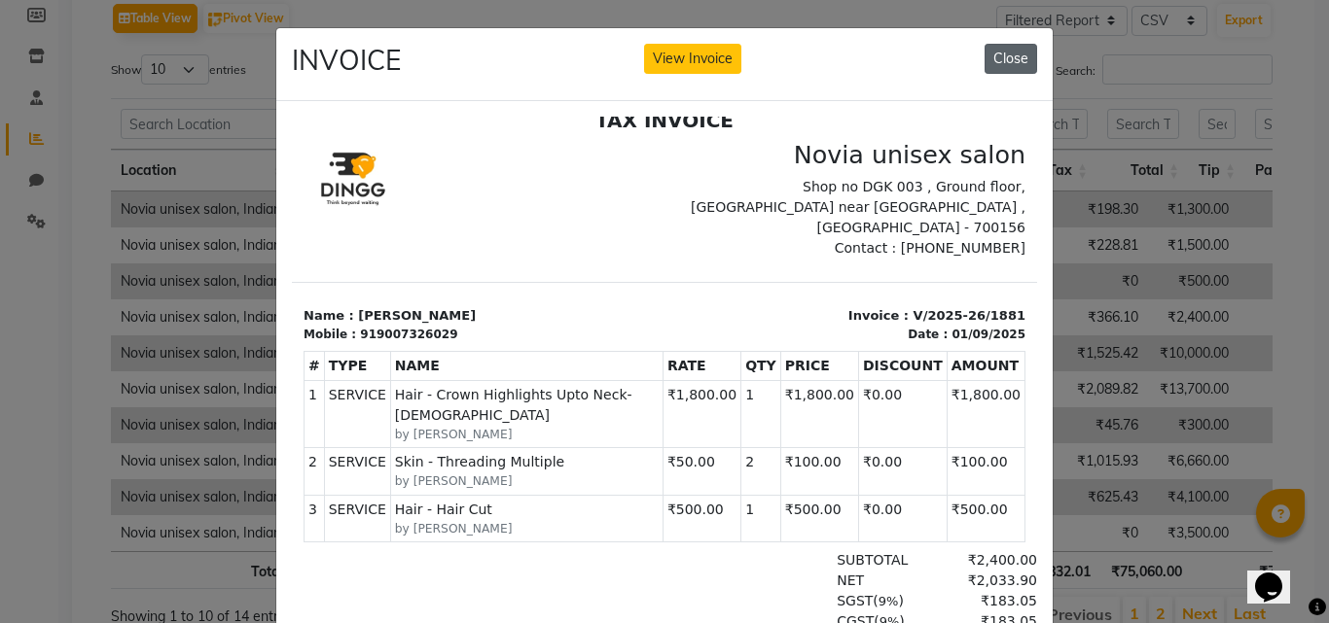
click at [1004, 65] on button "Close" at bounding box center [1010, 59] width 53 height 30
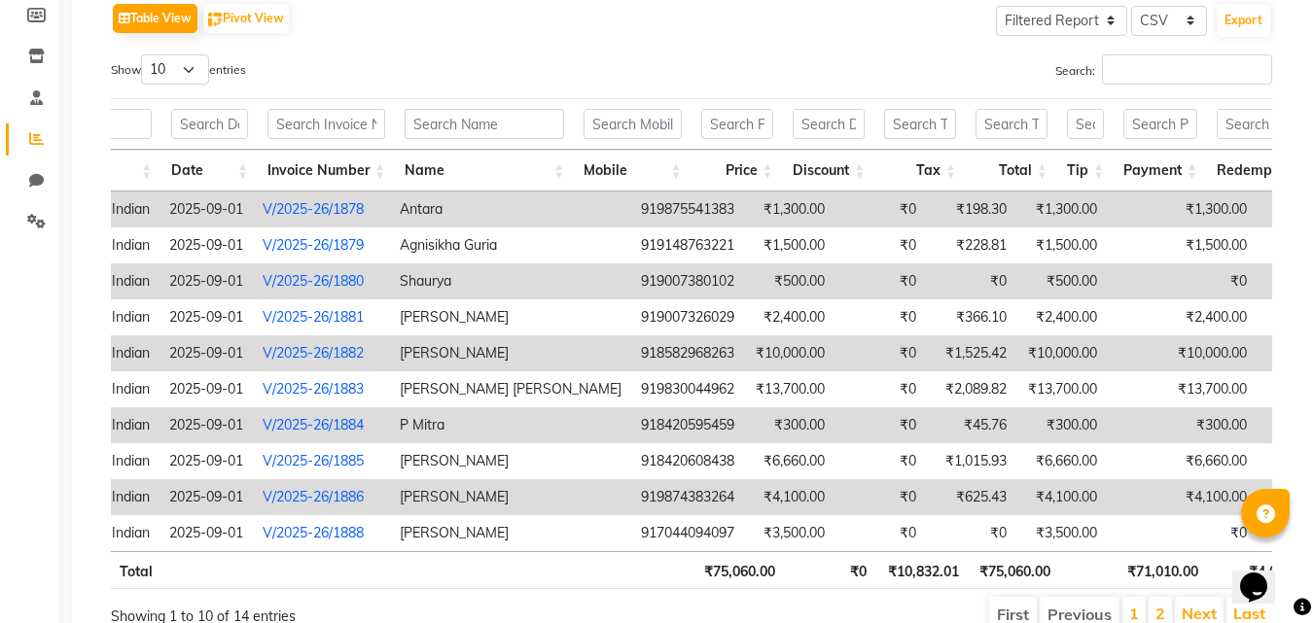
scroll to position [0, 12]
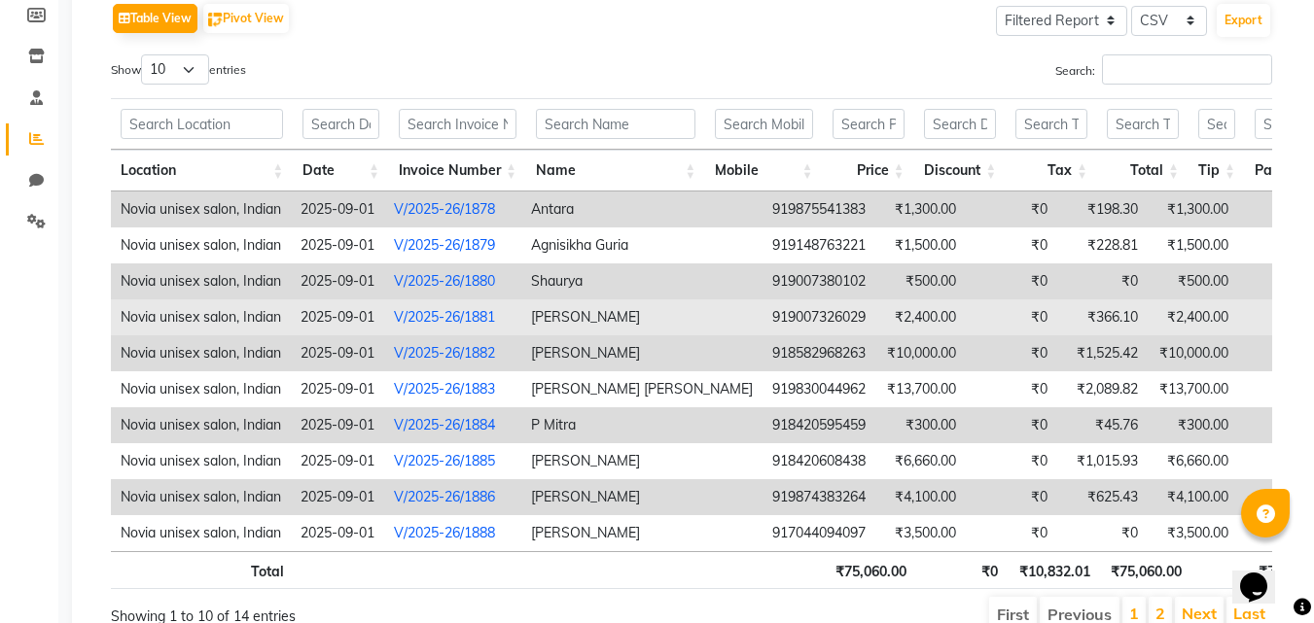
click at [428, 314] on link "V/2025-26/1881" at bounding box center [444, 317] width 101 height 18
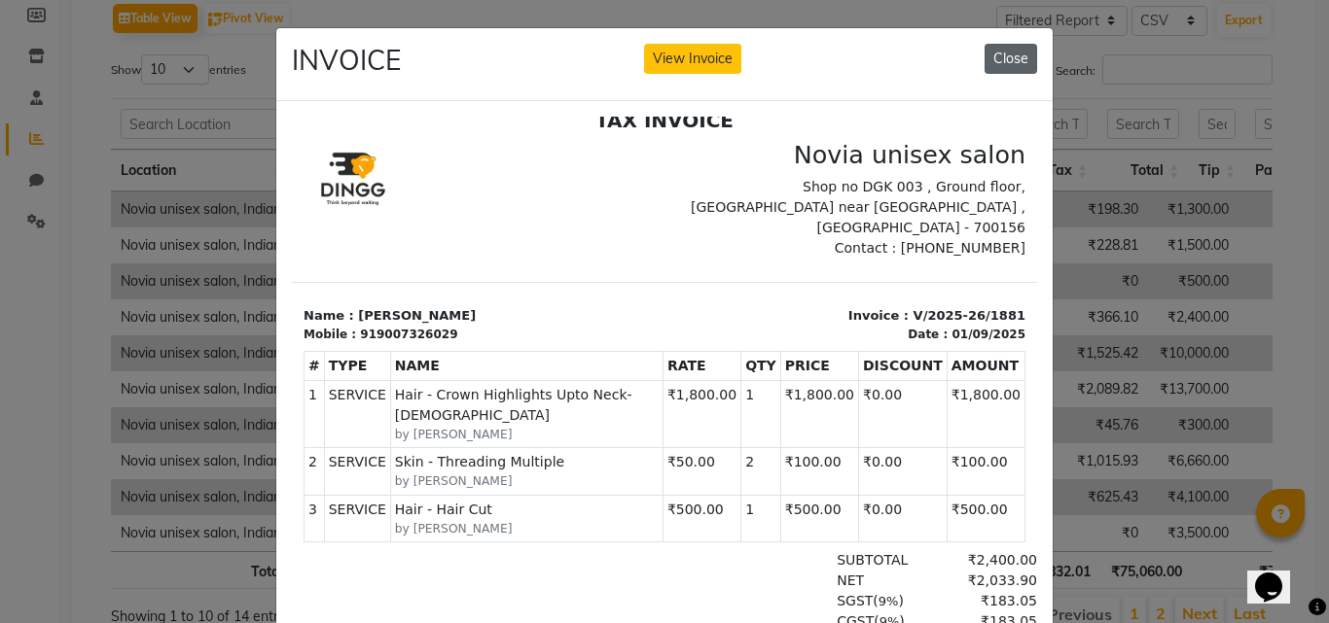
click at [1006, 58] on button "Close" at bounding box center [1010, 59] width 53 height 30
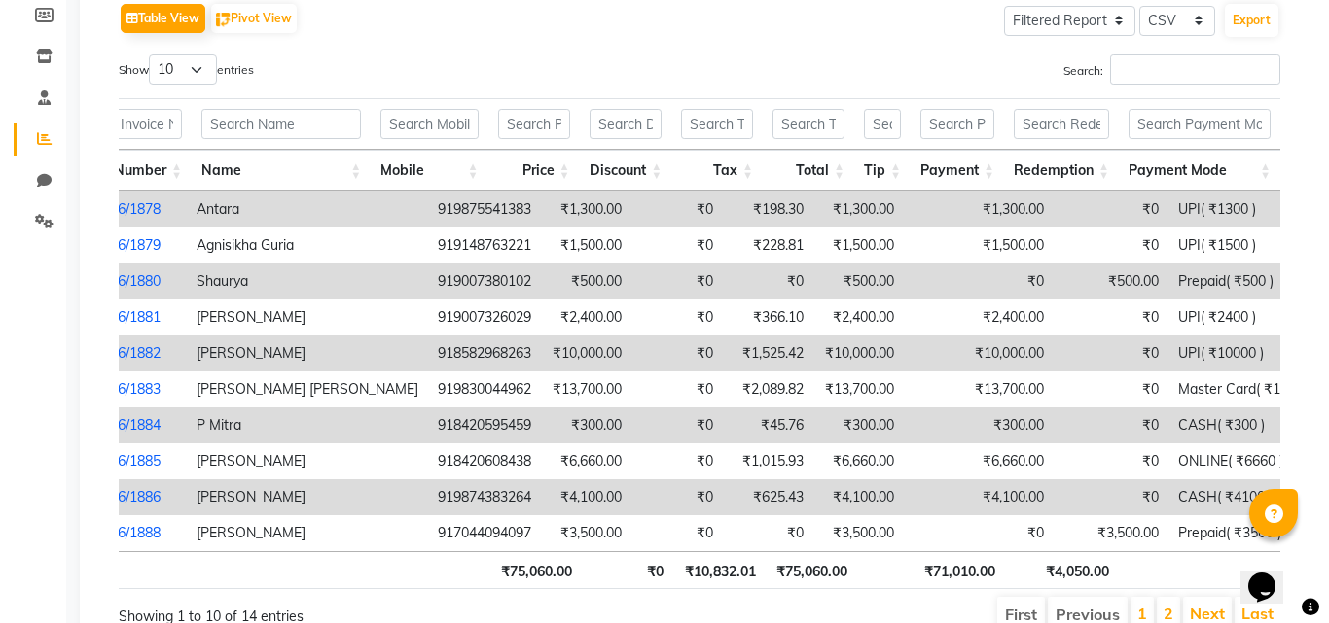
scroll to position [0, 0]
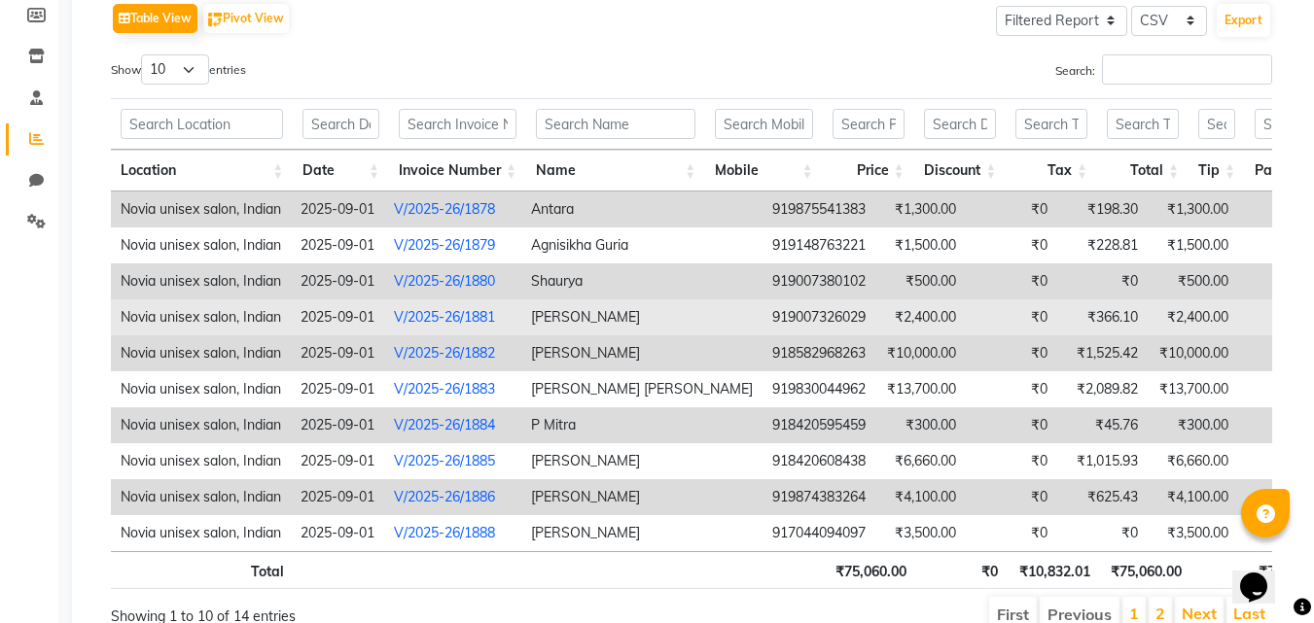
click at [456, 317] on link "V/2025-26/1881" at bounding box center [444, 317] width 101 height 18
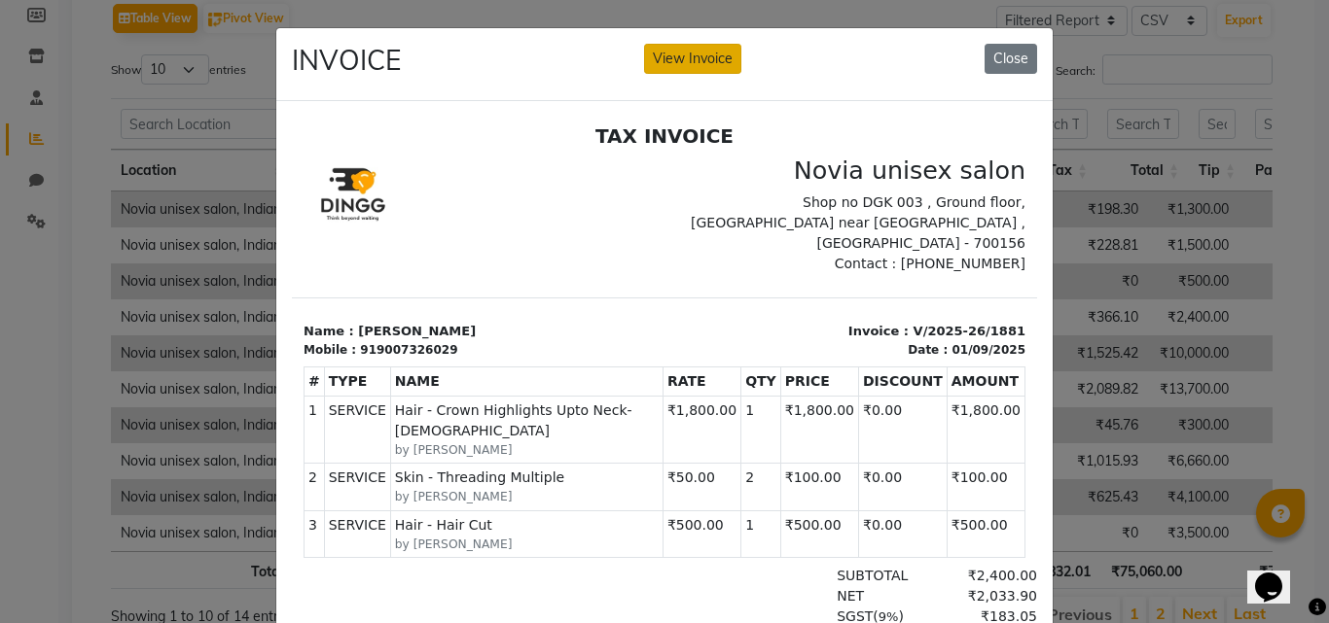
click at [707, 195] on p "Shop no DGK 003 , Ground floor, [GEOGRAPHIC_DATA] near [GEOGRAPHIC_DATA] , [GEO…" at bounding box center [850, 222] width 349 height 61
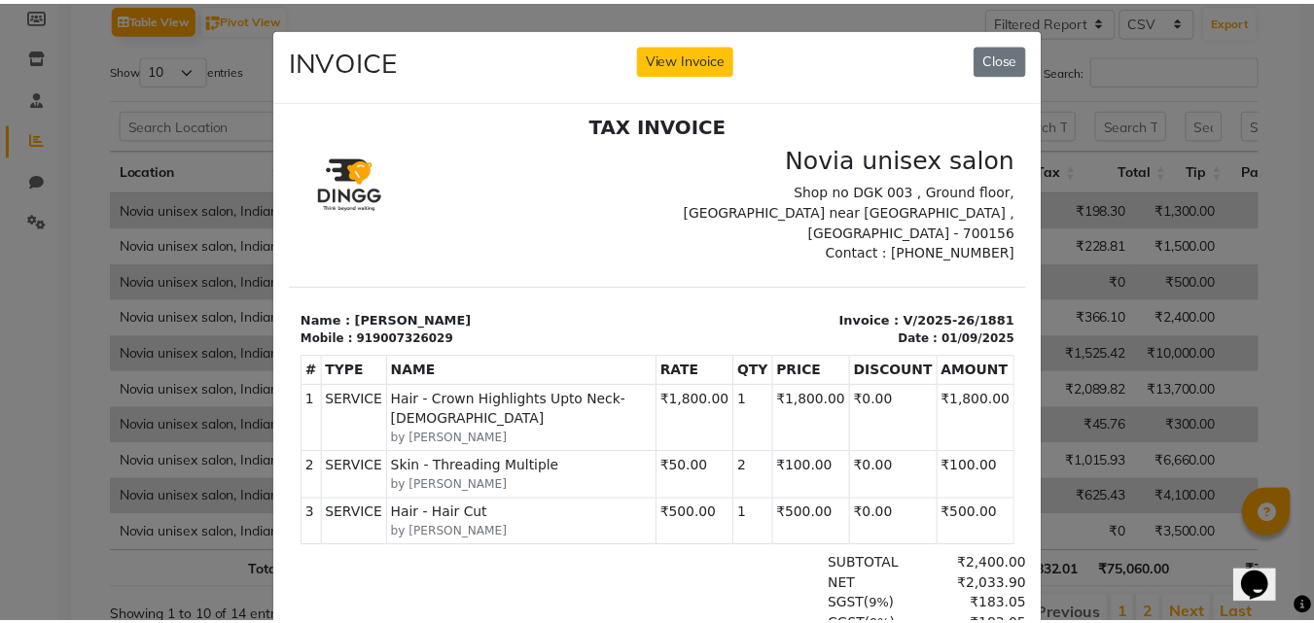
scroll to position [16, 0]
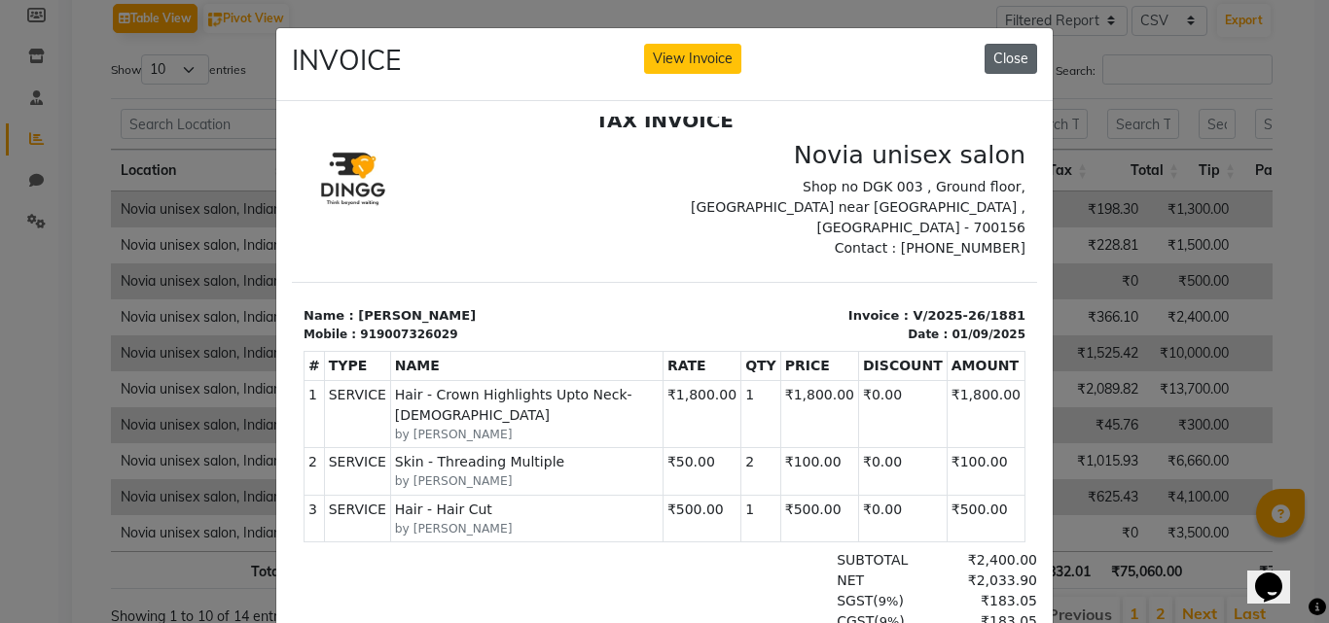
click at [1011, 65] on button "Close" at bounding box center [1010, 59] width 53 height 30
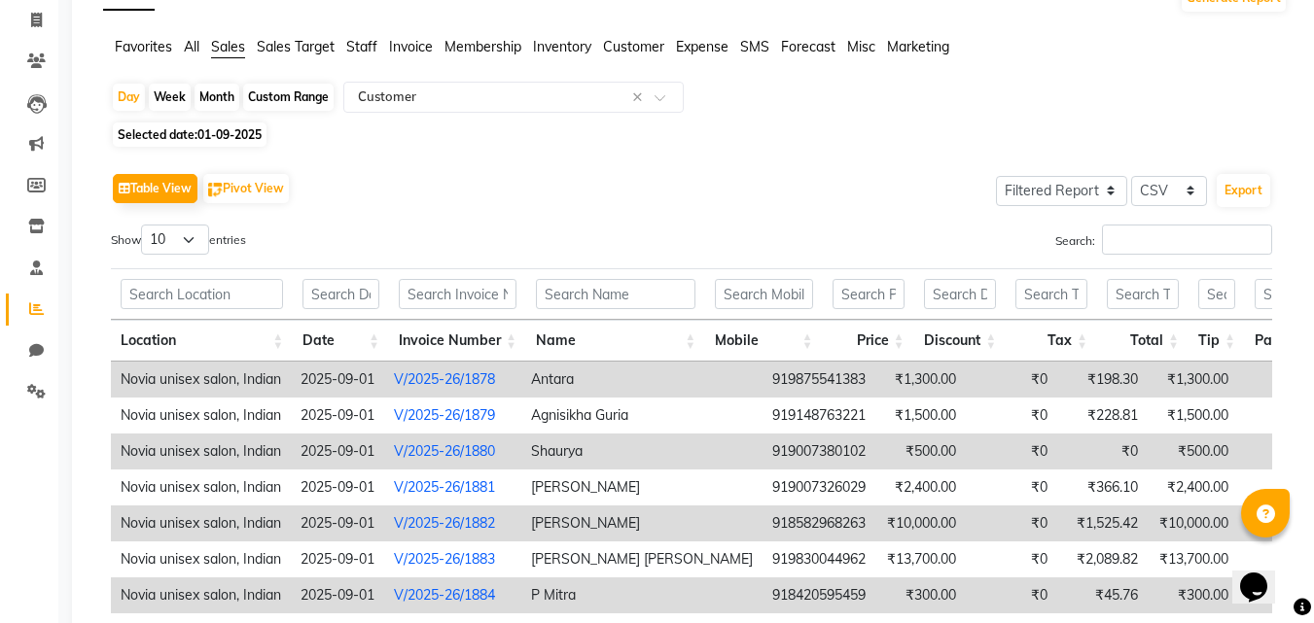
scroll to position [97, 0]
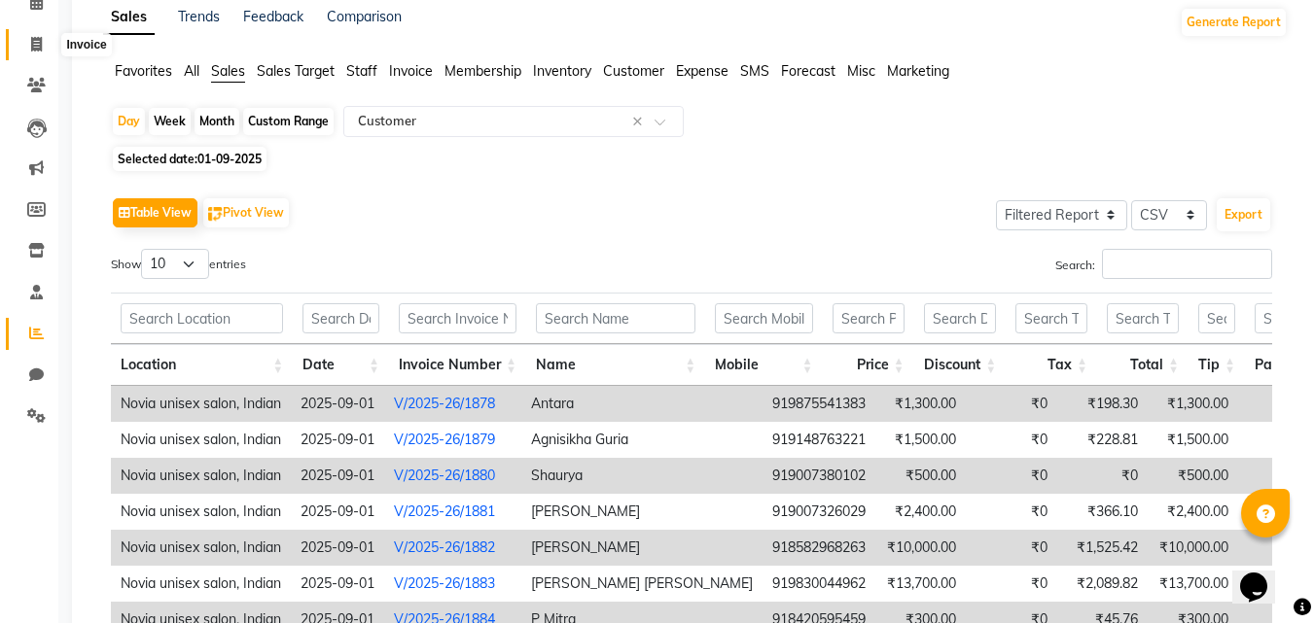
click at [43, 51] on span at bounding box center [36, 45] width 34 height 22
select select "service"
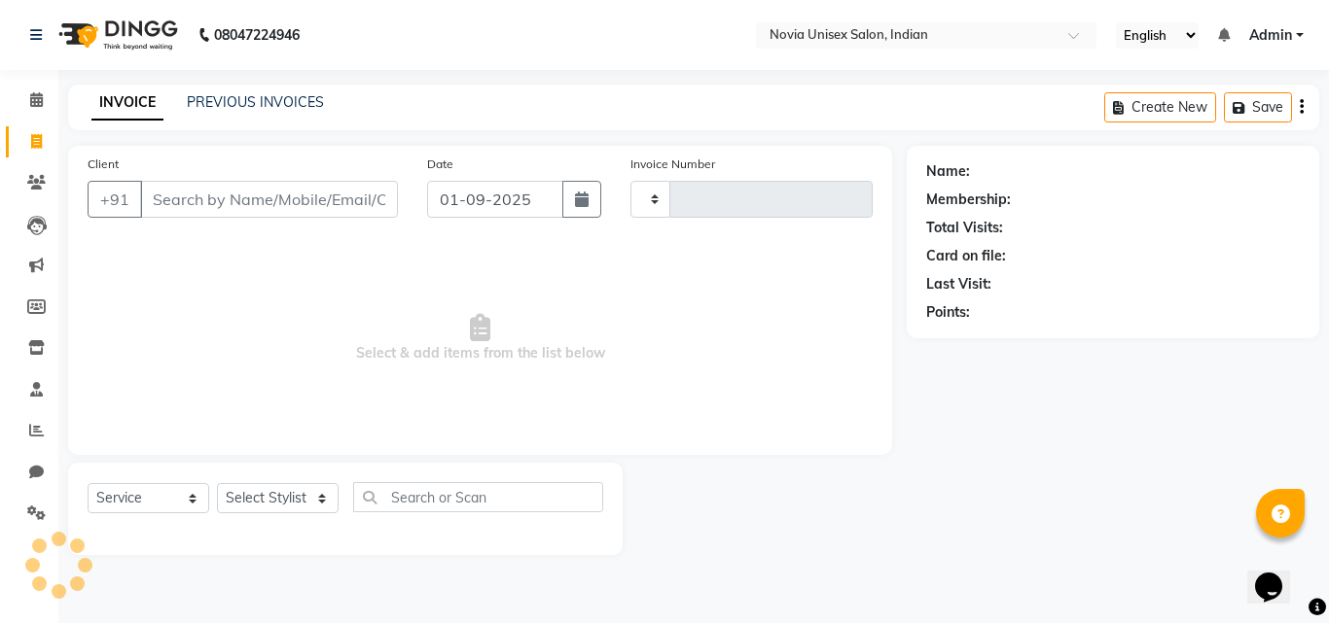
type input "1893"
select select "8772"
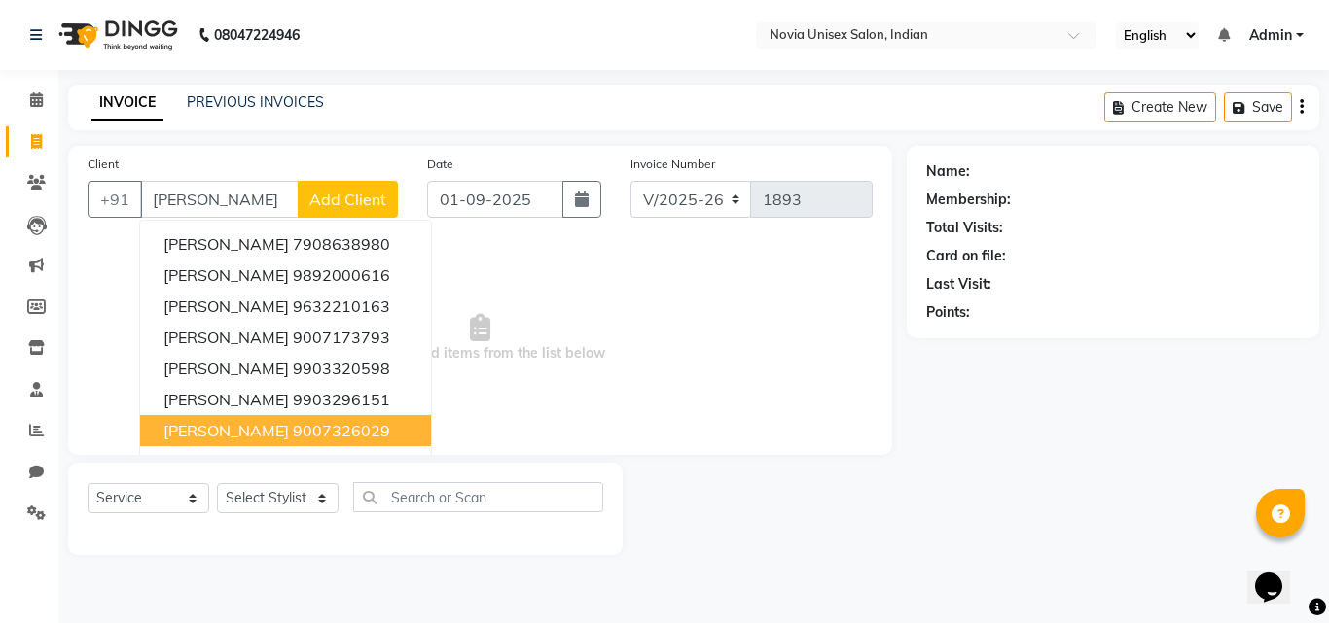
click at [298, 431] on ngb-highlight "9007326029" at bounding box center [341, 430] width 97 height 19
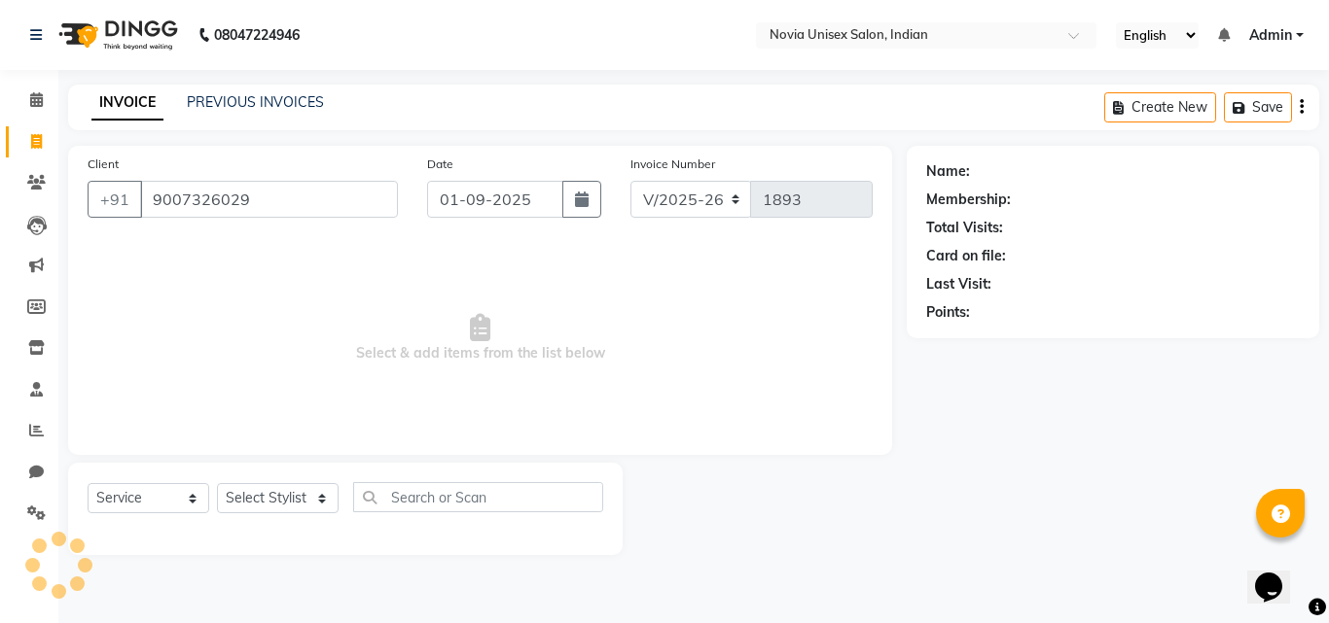
type input "9007326029"
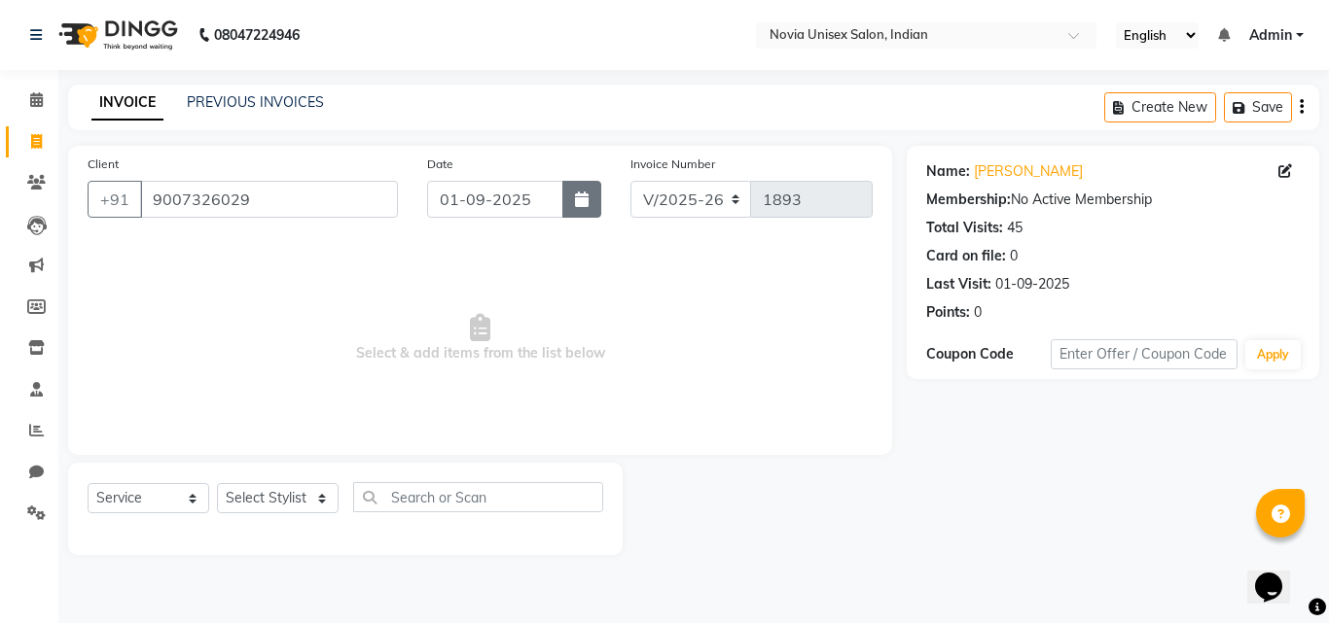
click at [577, 199] on icon "button" at bounding box center [582, 200] width 14 height 16
select select "9"
select select "2025"
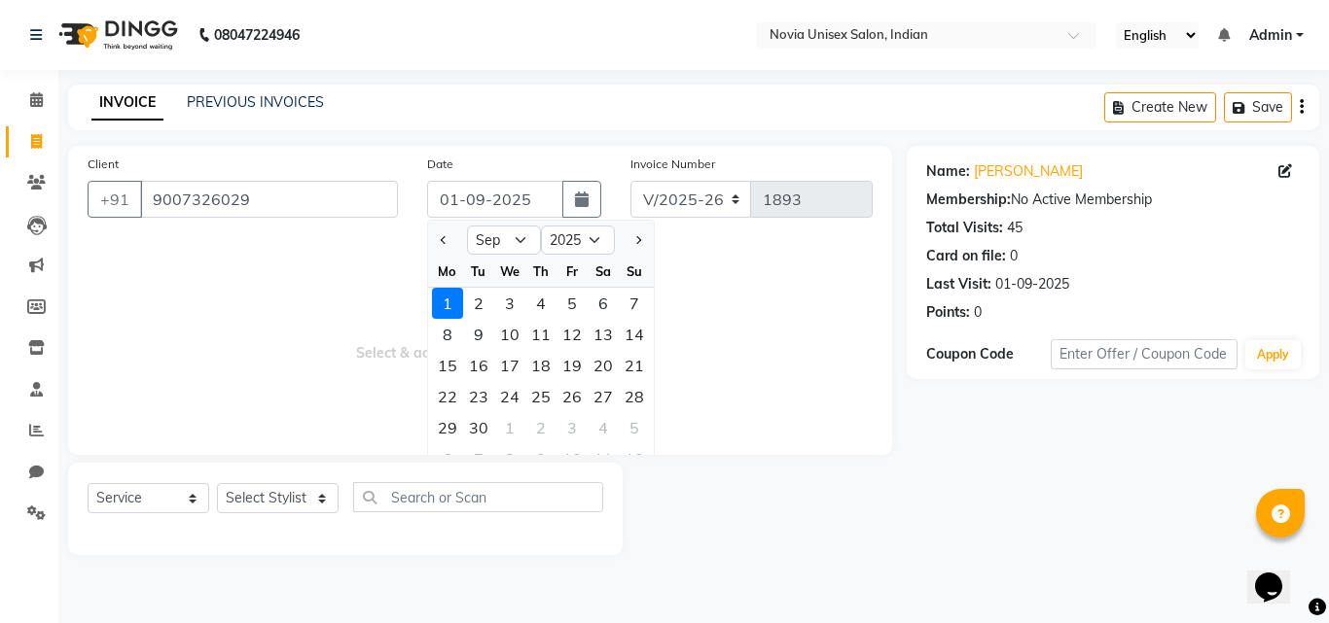
click at [370, 296] on span "Select & add items from the list below" at bounding box center [480, 338] width 785 height 195
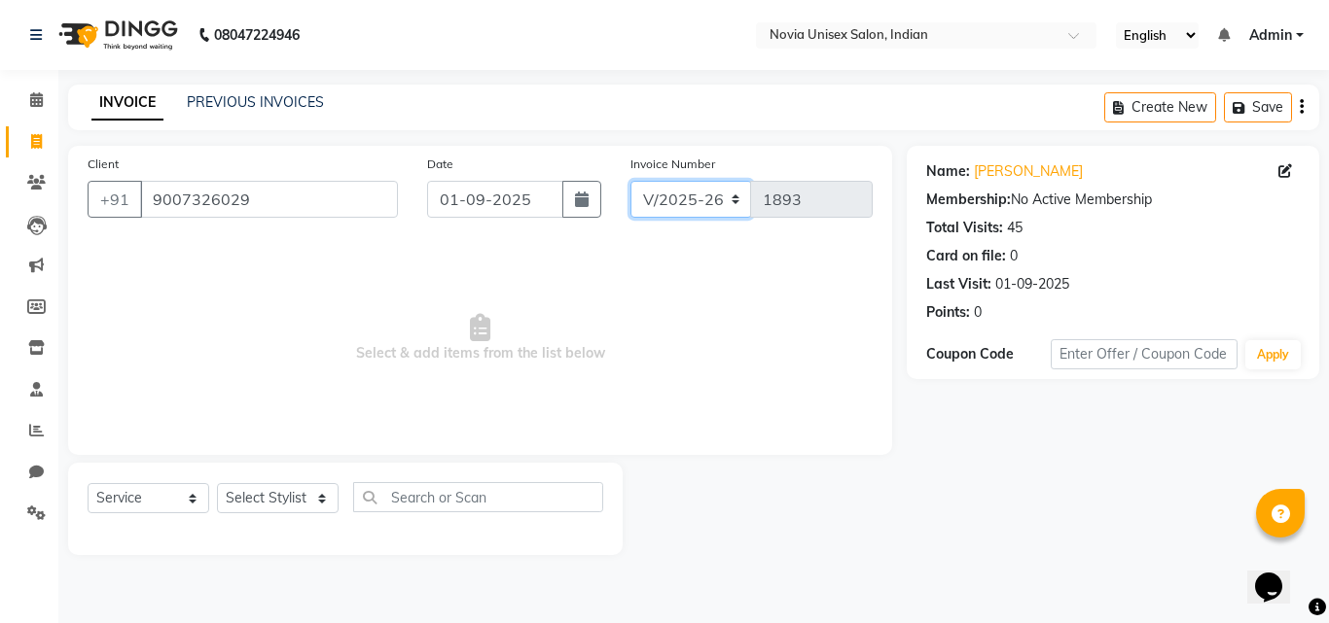
click at [695, 202] on select "V/2025 V/2025-26" at bounding box center [691, 199] width 122 height 37
click at [813, 255] on span "Select & add items from the list below" at bounding box center [480, 338] width 785 height 195
click at [1285, 179] on span at bounding box center [1288, 171] width 21 height 20
click at [42, 437] on icon at bounding box center [36, 430] width 15 height 15
click at [311, 106] on link "PREVIOUS INVOICES" at bounding box center [255, 102] width 137 height 18
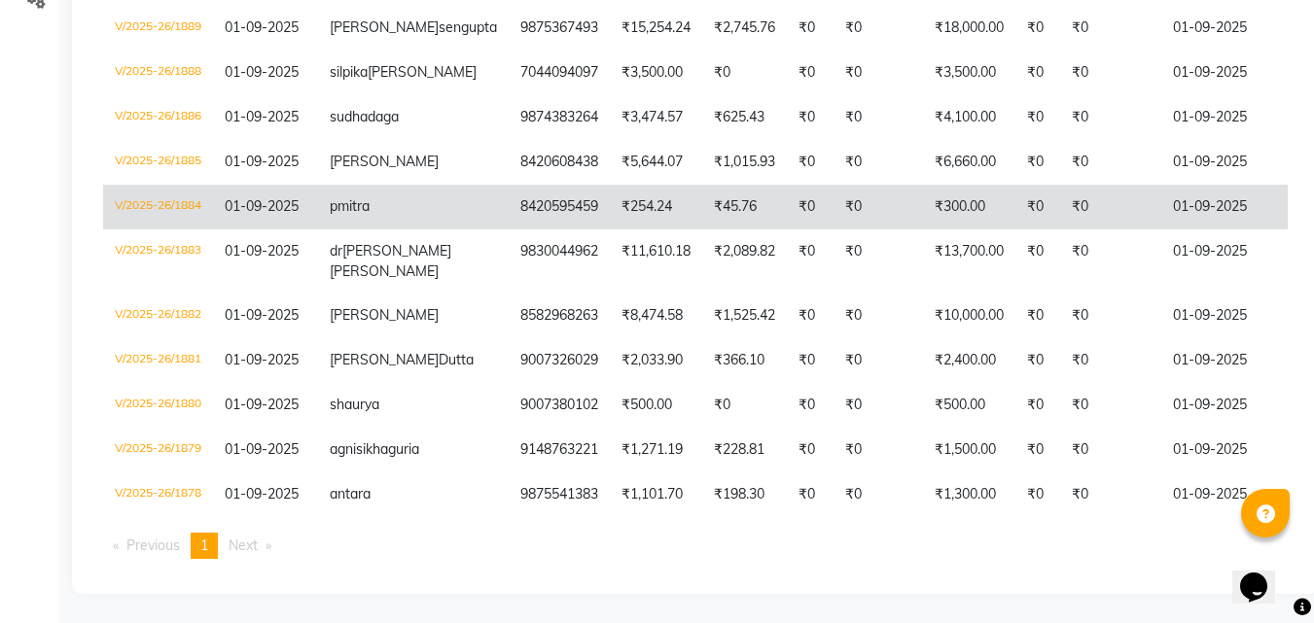
scroll to position [584, 0]
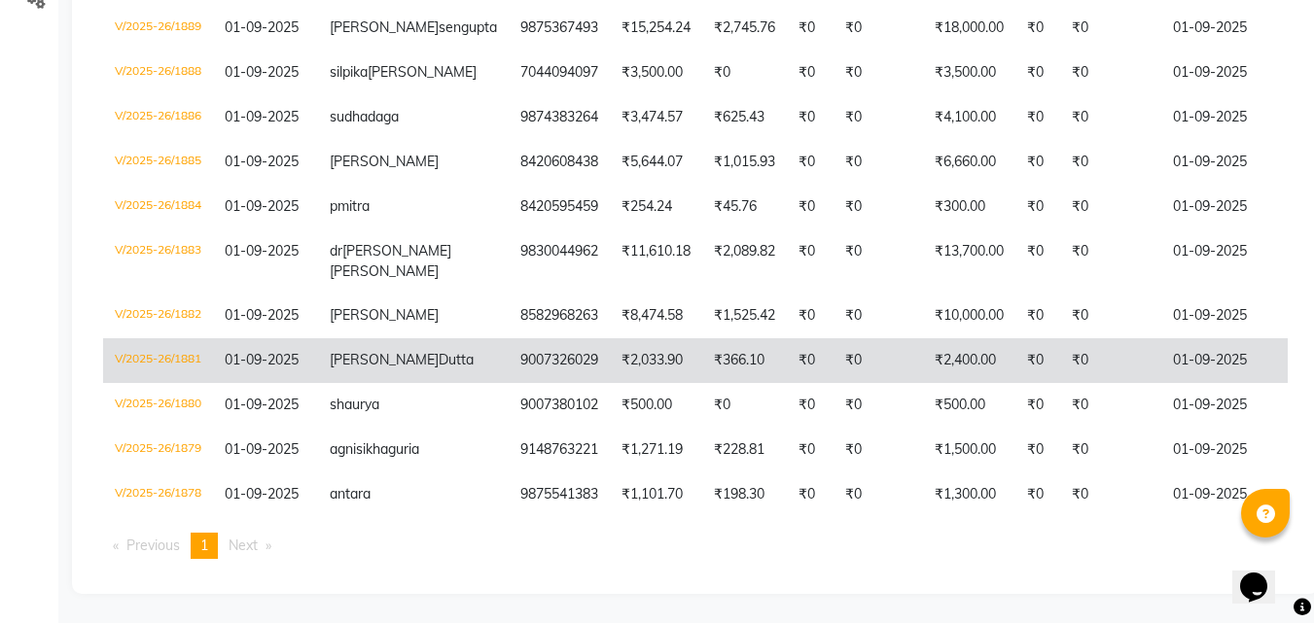
click at [286, 369] on span "01-09-2025" at bounding box center [262, 360] width 74 height 18
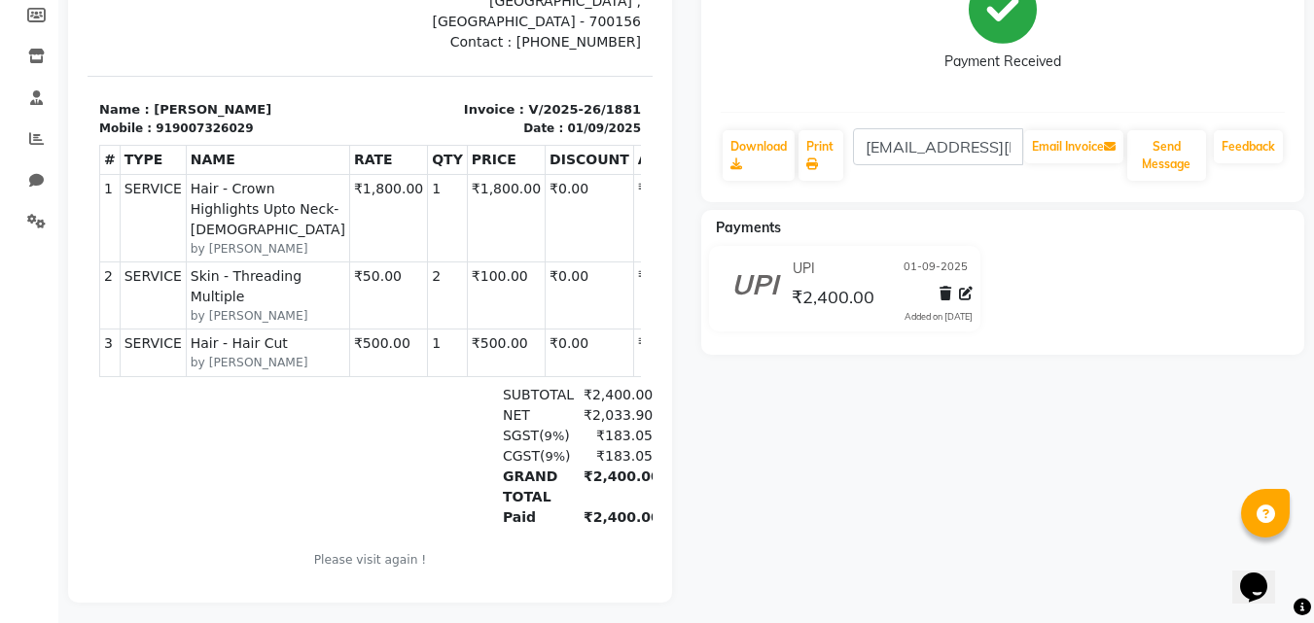
scroll to position [16, 0]
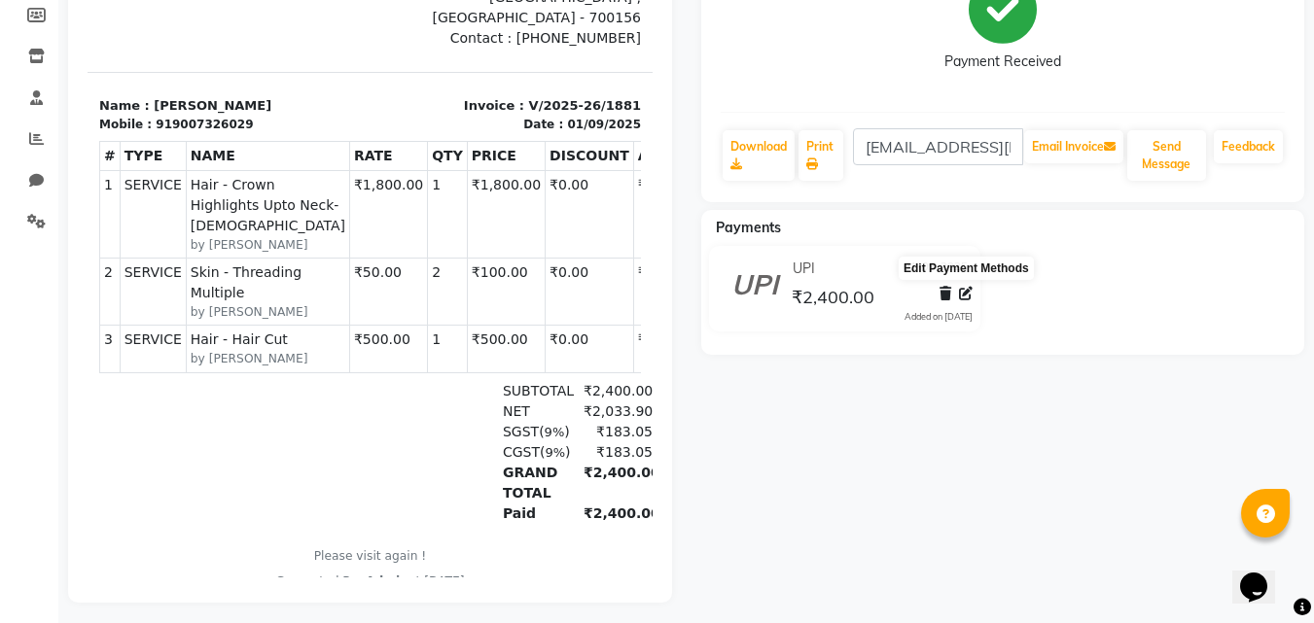
click at [965, 293] on icon at bounding box center [966, 294] width 14 height 14
select select "8"
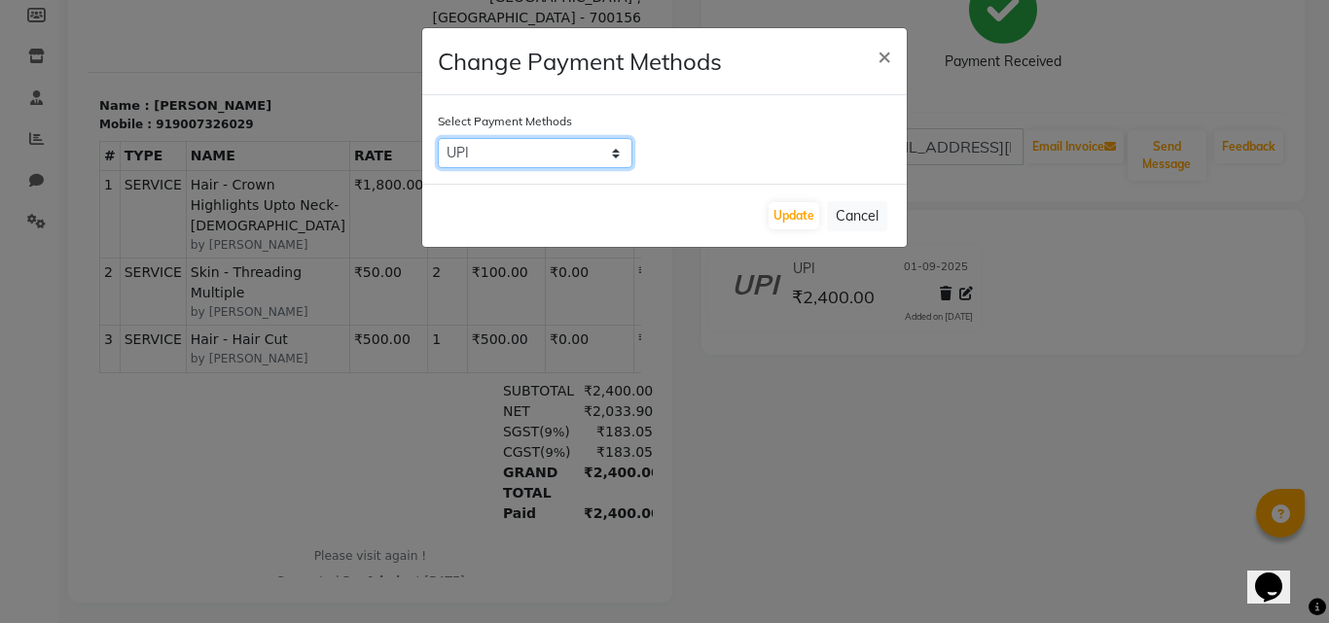
click at [604, 152] on select "CASH CARD ONLINE CUSTOM GPay PayTM PhonePe UPI NearBuy Loan BharatPay Cheque Mo…" at bounding box center [535, 153] width 195 height 30
click at [791, 399] on ngb-modal-window "Change Payment Methods × Select Payment Methods CASH CARD ONLINE CUSTOM GPay Pa…" at bounding box center [664, 311] width 1329 height 623
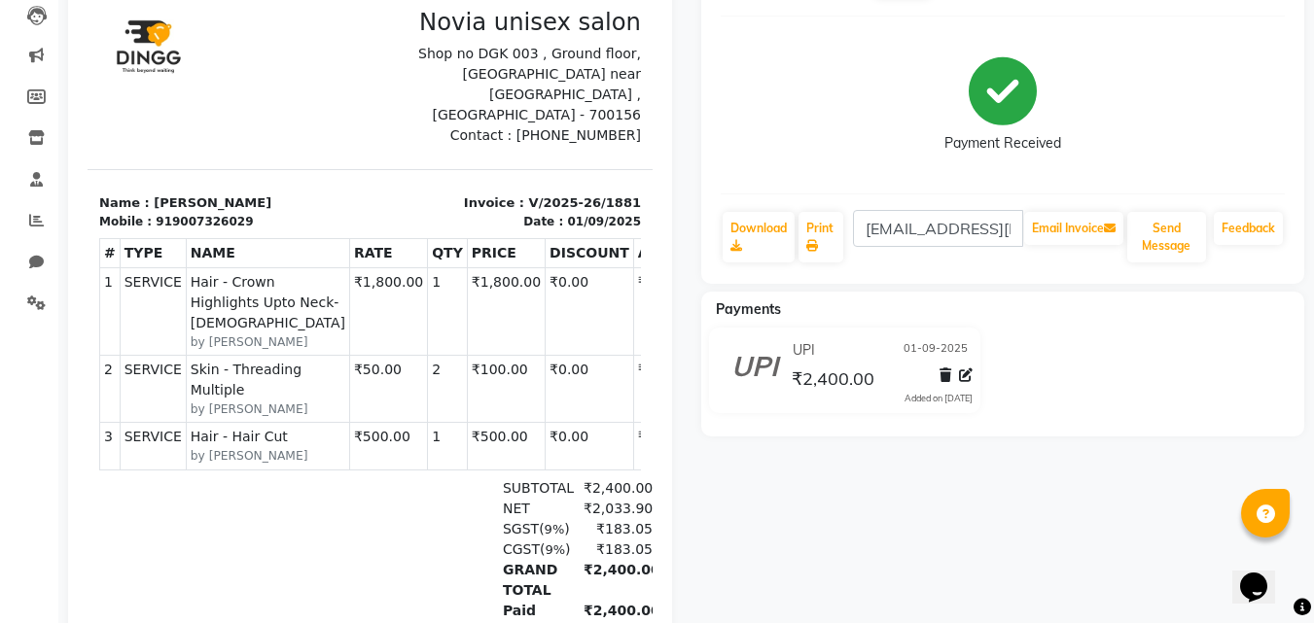
scroll to position [121, 0]
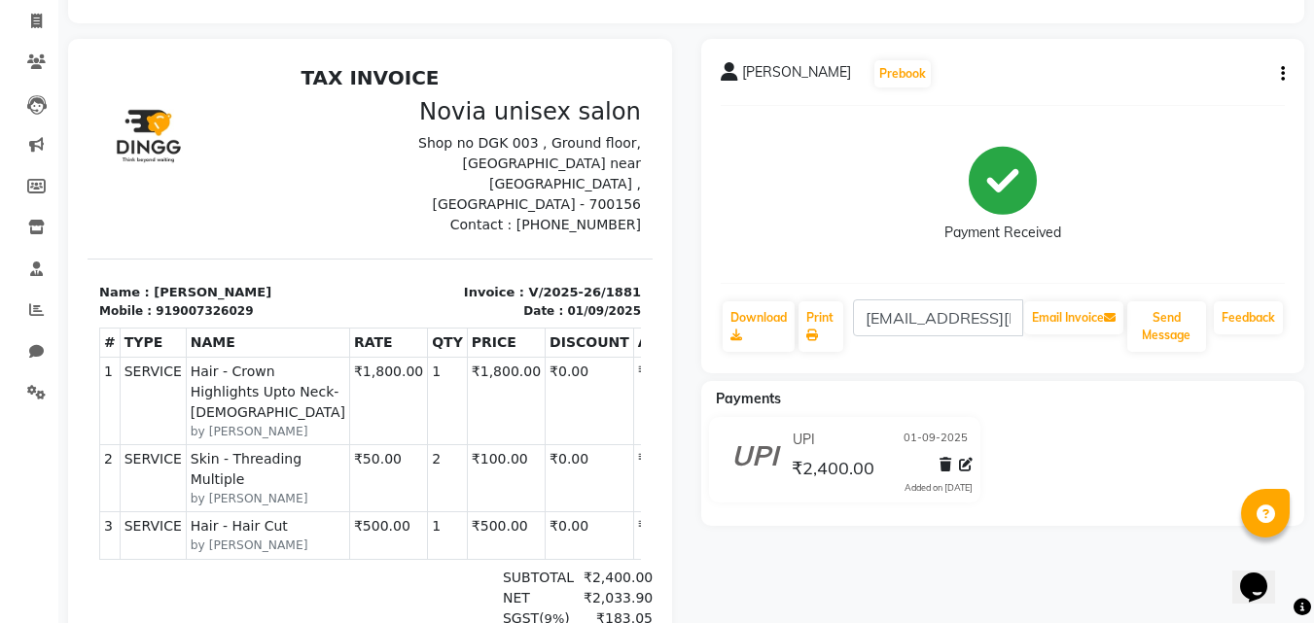
click at [1283, 75] on icon "button" at bounding box center [1283, 74] width 4 height 1
click at [1193, 104] on div "Edit Invoice" at bounding box center [1186, 99] width 133 height 24
select select "service"
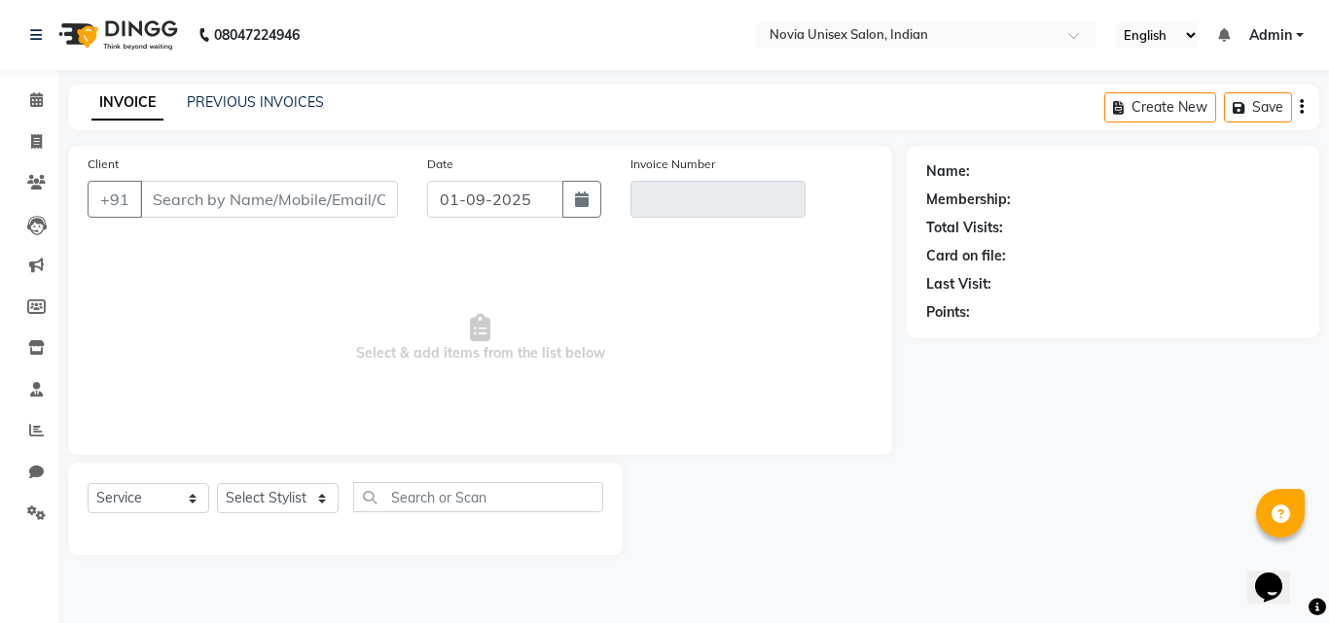
type input "9007326029"
type input "V/2025-26/1881"
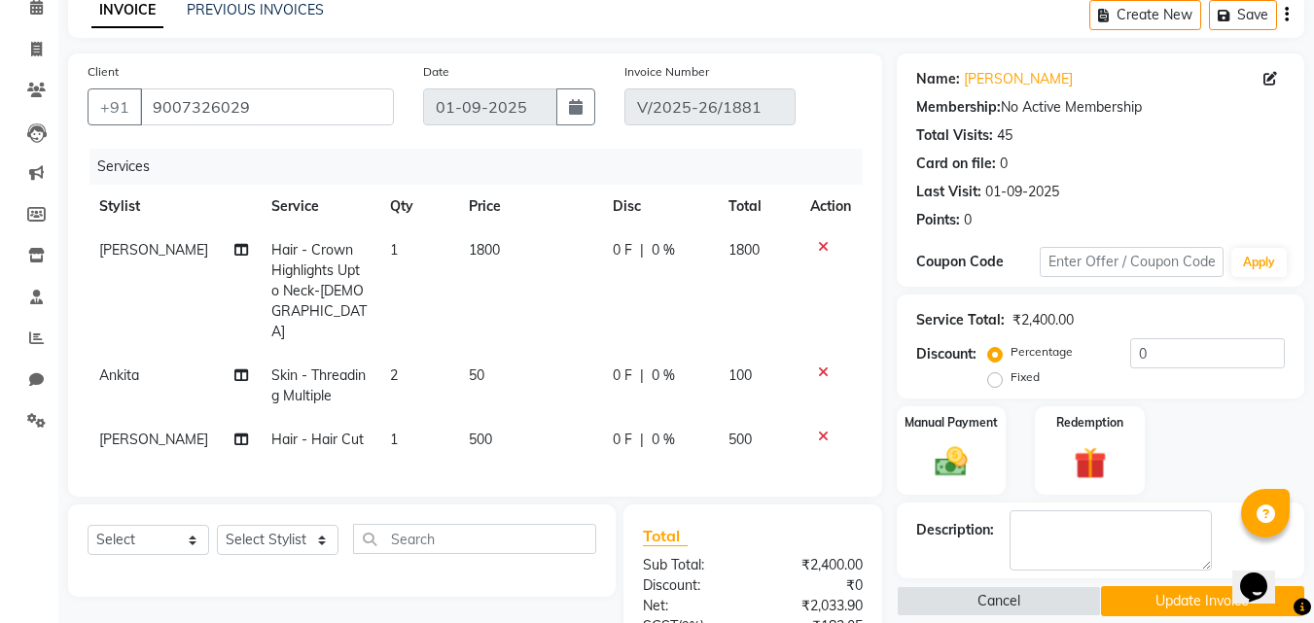
scroll to position [195, 0]
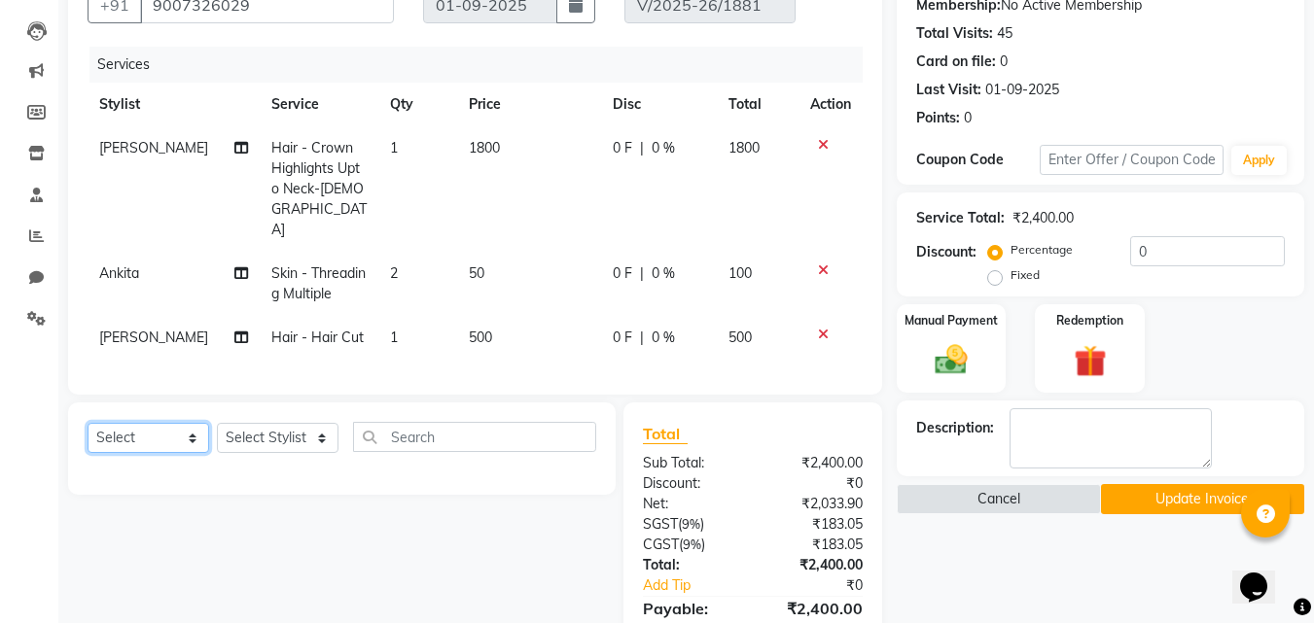
click at [168, 423] on select "Select Service Product Membership Package Voucher Prepaid Gift Card" at bounding box center [149, 438] width 122 height 30
select select "product"
click at [88, 423] on select "Select Service Product Membership Package Voucher Prepaid Gift Card" at bounding box center [149, 438] width 122 height 30
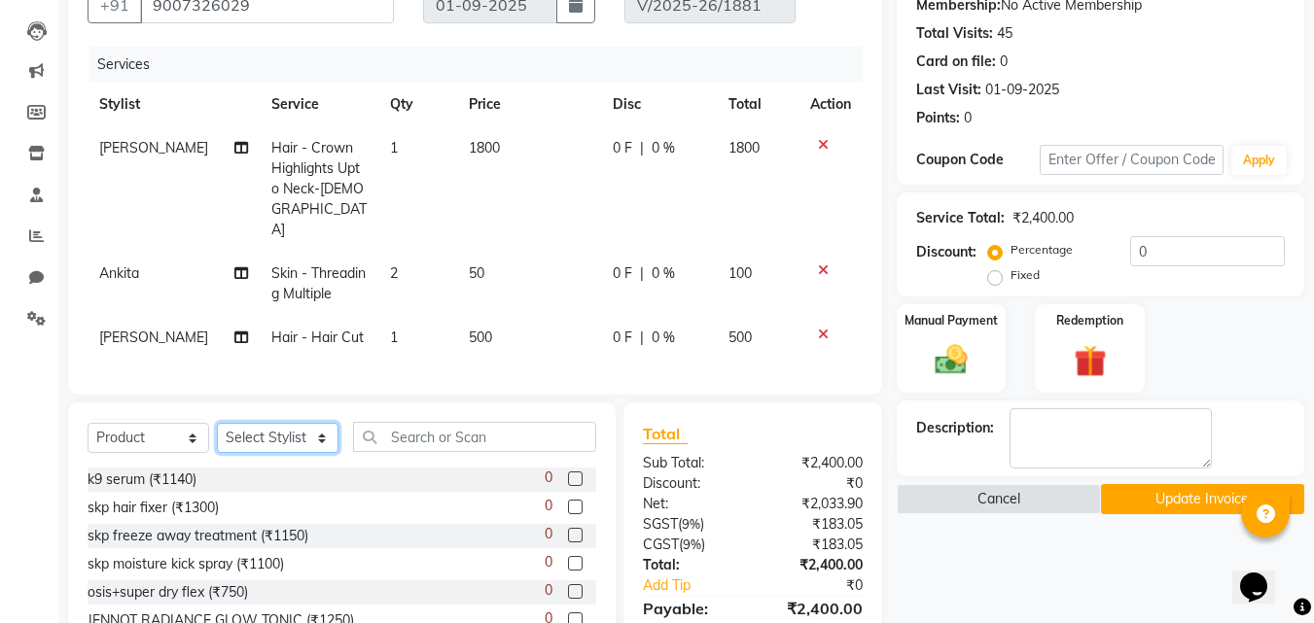
click at [278, 423] on select "Select Stylist [PERSON_NAME] [PERSON_NAME] housesale [PERSON_NAME] [PERSON_NAME…" at bounding box center [278, 438] width 122 height 30
select select "89571"
click at [217, 423] on select "Select Stylist [PERSON_NAME] [PERSON_NAME] housesale [PERSON_NAME] [PERSON_NAME…" at bounding box center [278, 438] width 122 height 30
click at [439, 422] on input "text" at bounding box center [474, 437] width 243 height 30
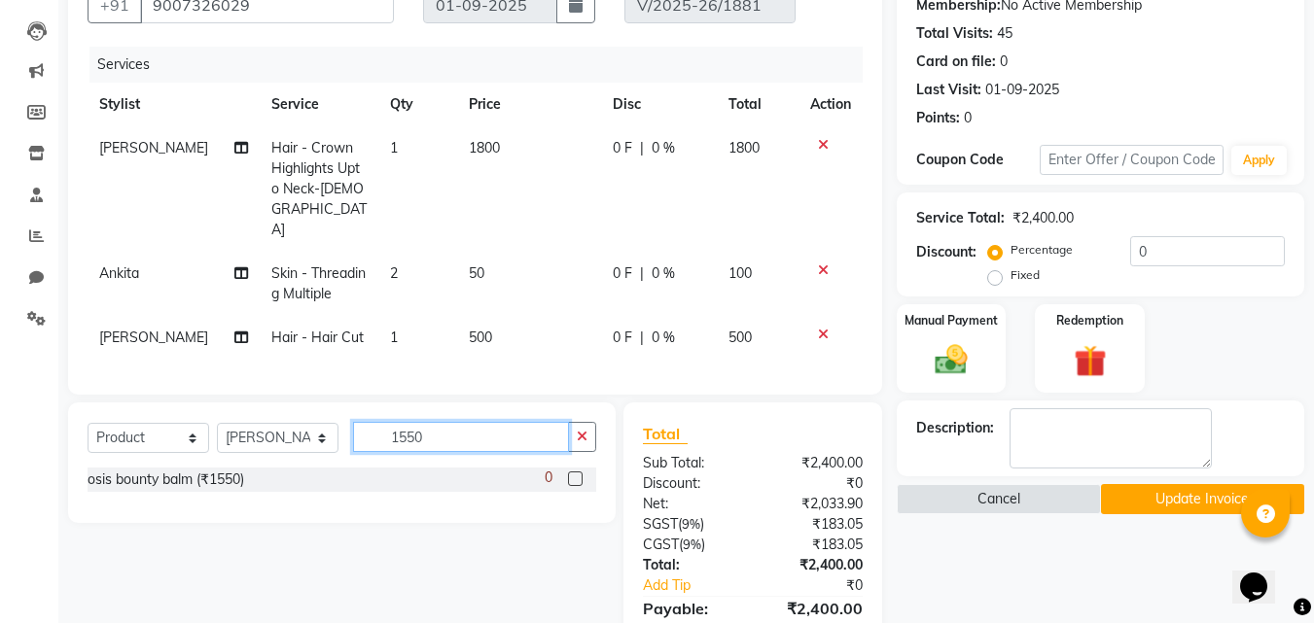
click at [446, 422] on input "1550" at bounding box center [461, 437] width 216 height 30
type input "1"
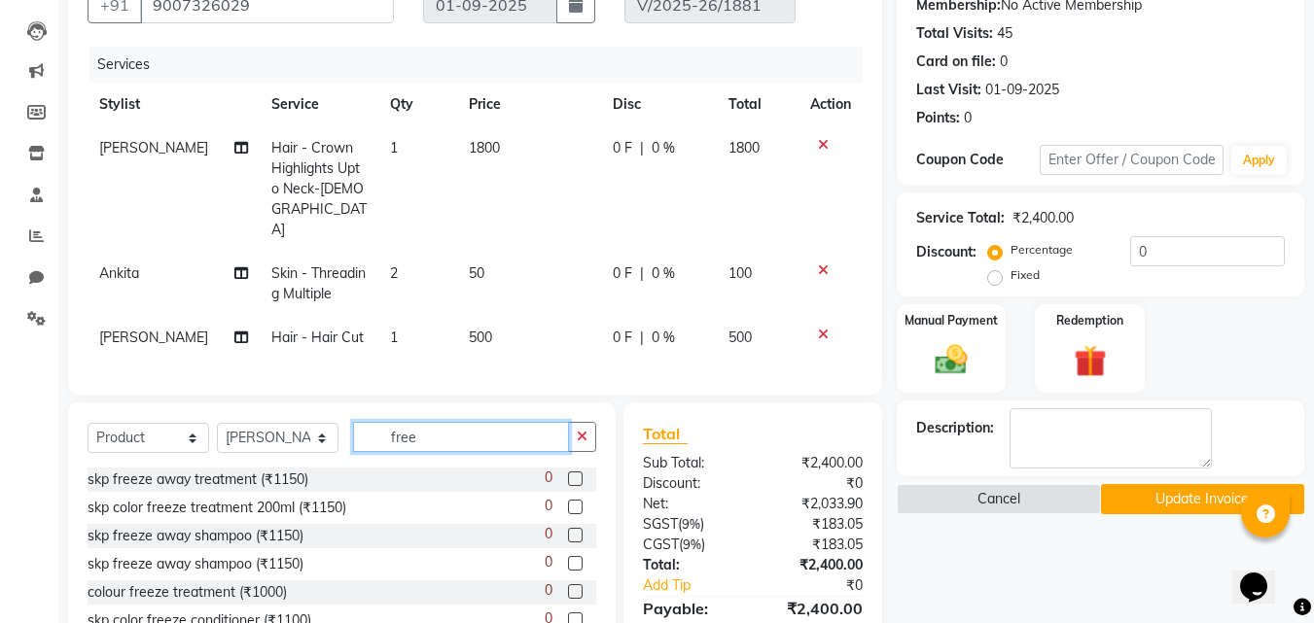
type input "free"
click at [568, 472] on label at bounding box center [575, 479] width 15 height 15
click at [568, 474] on input "checkbox" at bounding box center [574, 480] width 13 height 13
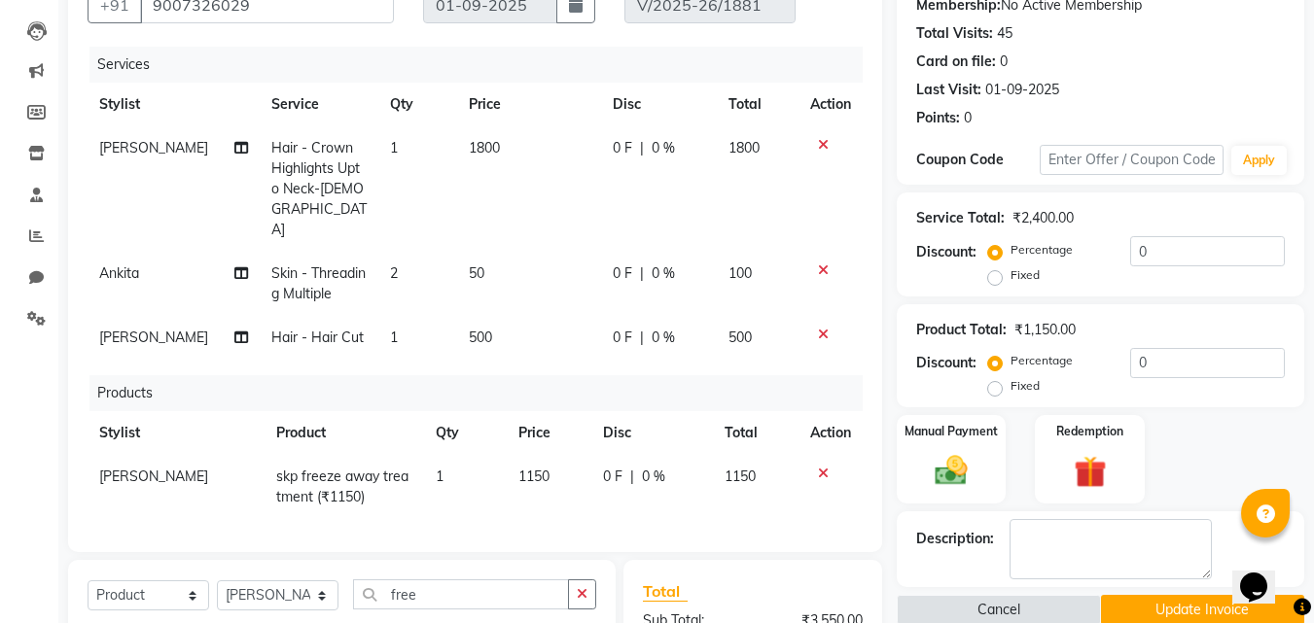
checkbox input "false"
click at [537, 455] on td "1150" at bounding box center [550, 487] width 86 height 64
select select "89571"
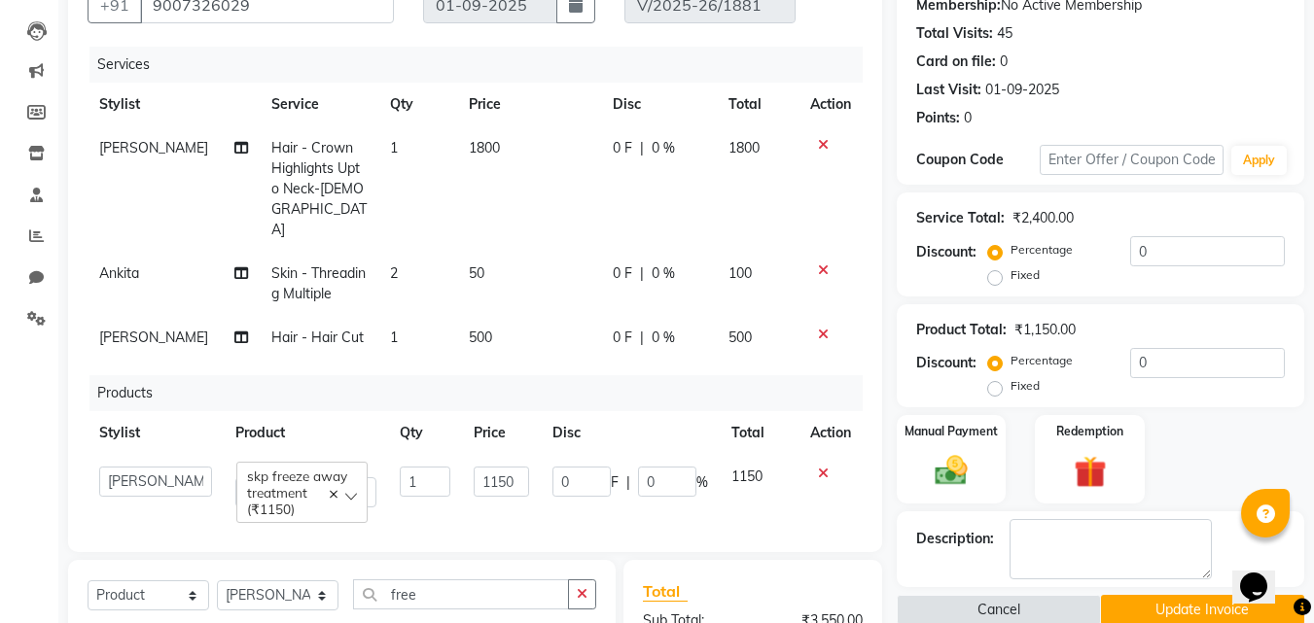
click at [537, 455] on td "1150" at bounding box center [501, 487] width 79 height 64
drag, startPoint x: 514, startPoint y: 439, endPoint x: 443, endPoint y: 449, distance: 71.8
click at [443, 455] on tr "[PERSON_NAME] [PERSON_NAME] housesale [PERSON_NAME] [PERSON_NAME] Rahul [PERSON…" at bounding box center [475, 487] width 775 height 64
type input "1550"
click at [1236, 421] on div "Manual Payment Redemption" at bounding box center [1100, 459] width 437 height 89
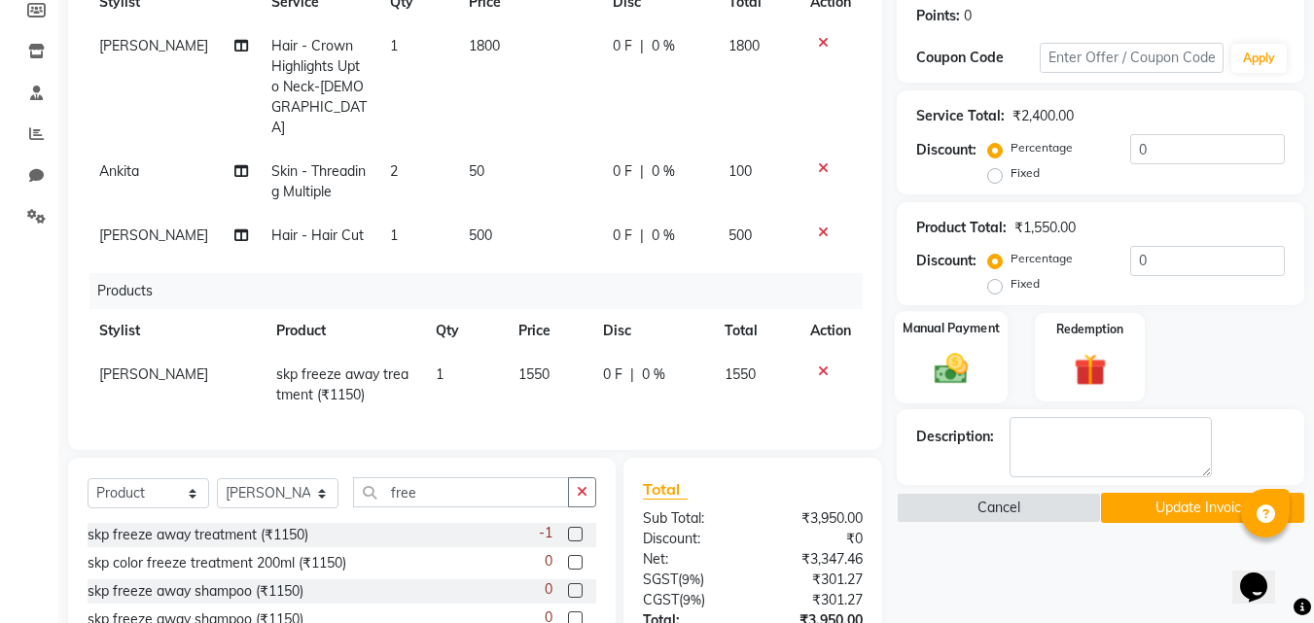
scroll to position [463, 0]
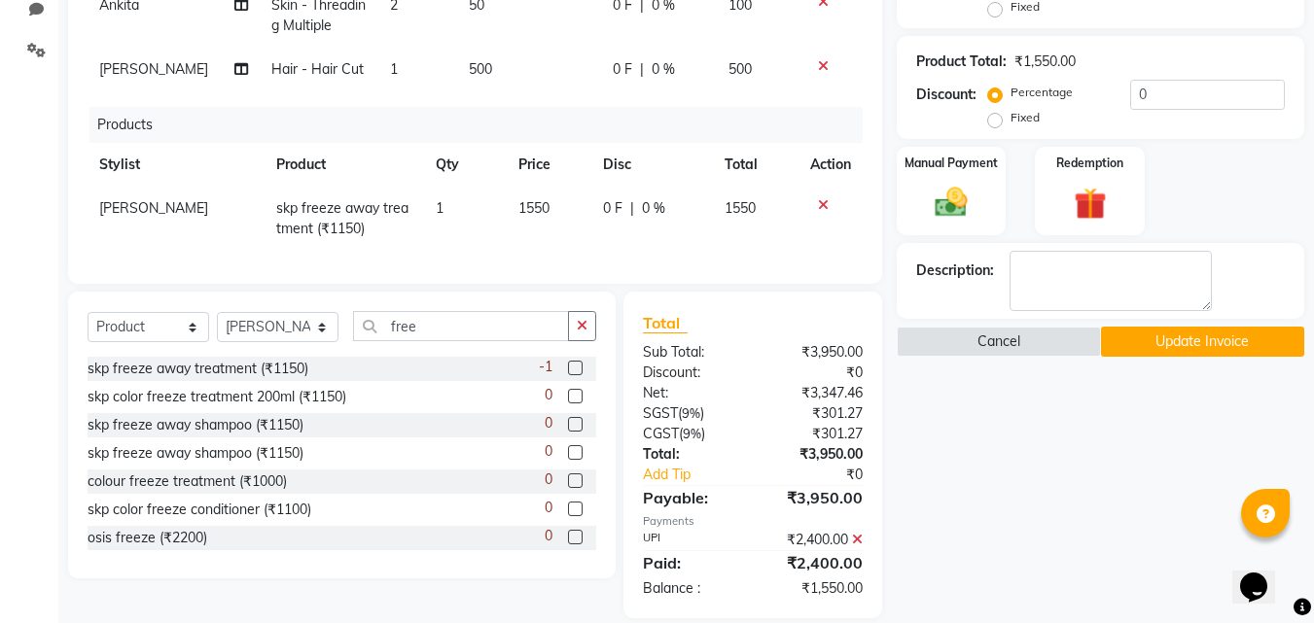
click at [1229, 348] on button "Update Invoice" at bounding box center [1202, 342] width 203 height 30
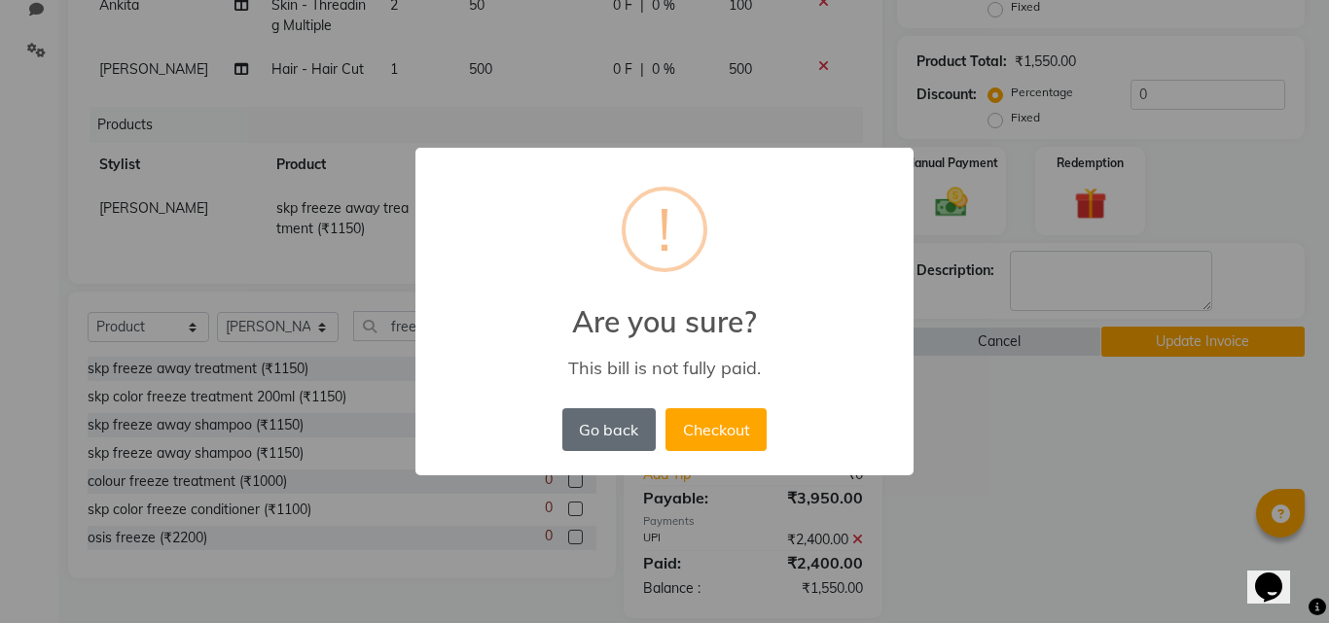
click at [625, 435] on button "Go back" at bounding box center [608, 430] width 93 height 43
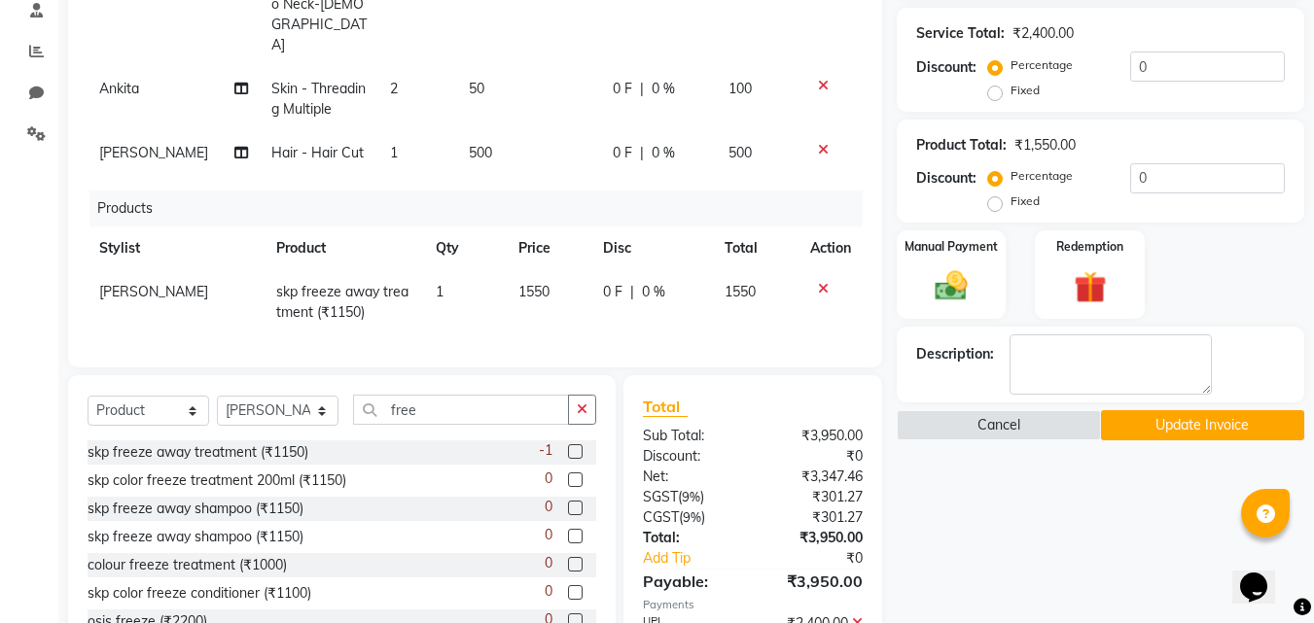
scroll to position [268, 0]
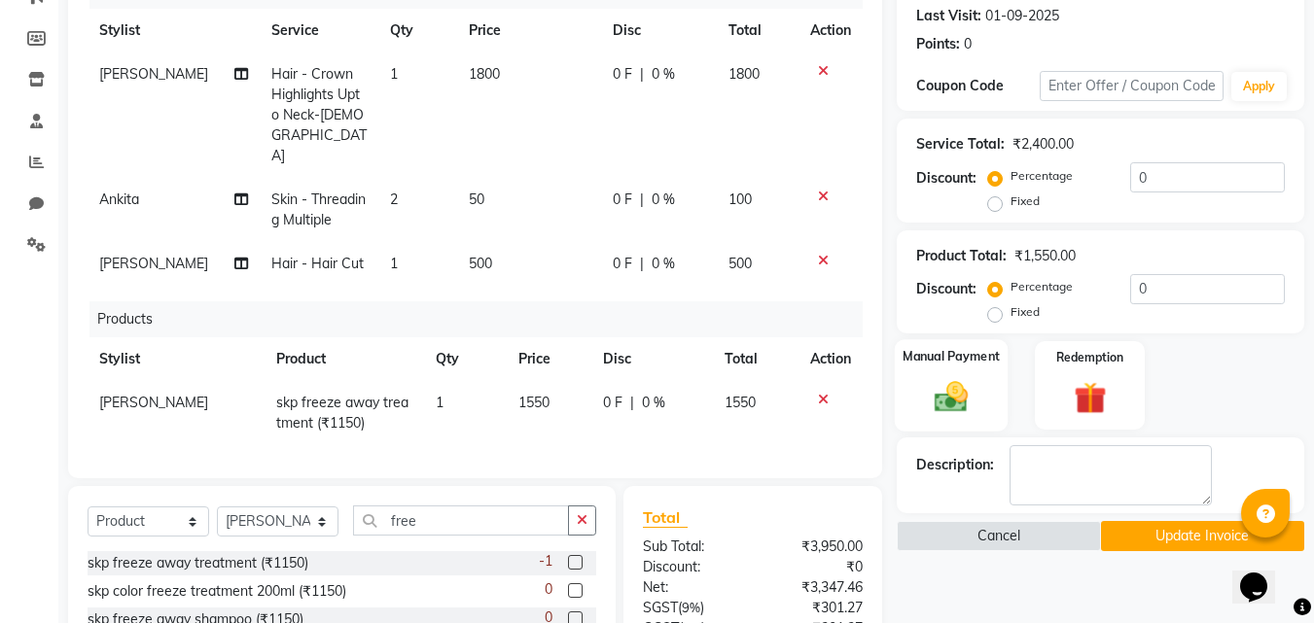
click at [961, 395] on img at bounding box center [951, 397] width 54 height 39
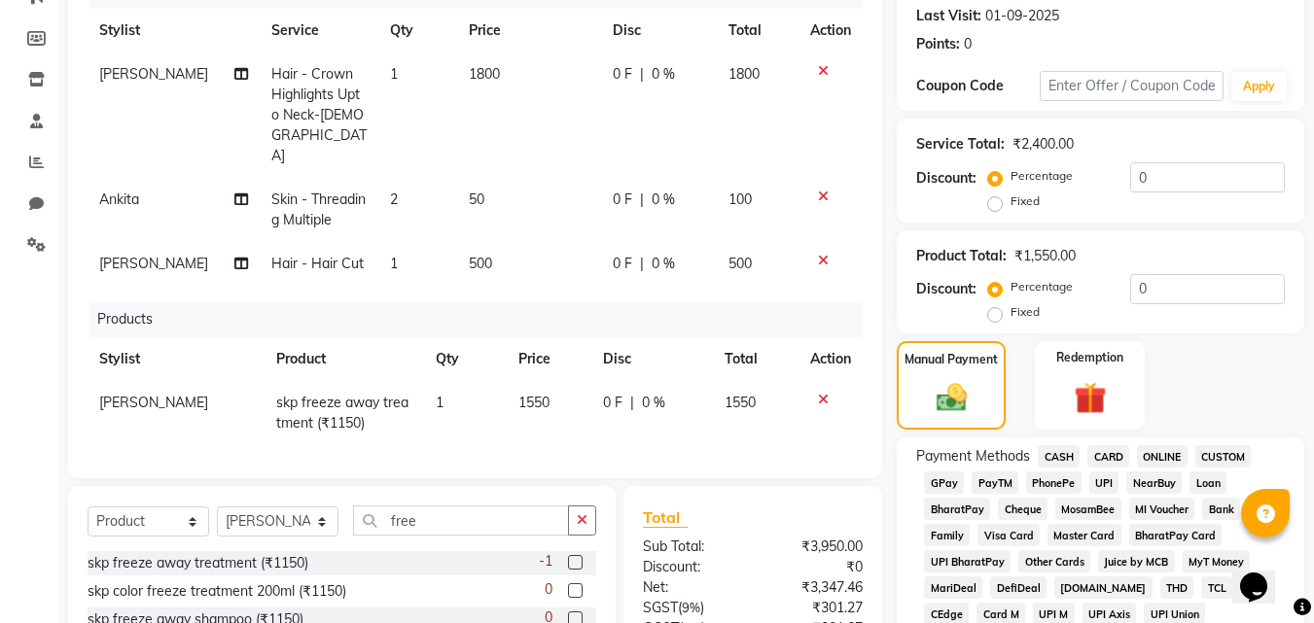
click at [1100, 481] on span "UPI" at bounding box center [1104, 483] width 30 height 22
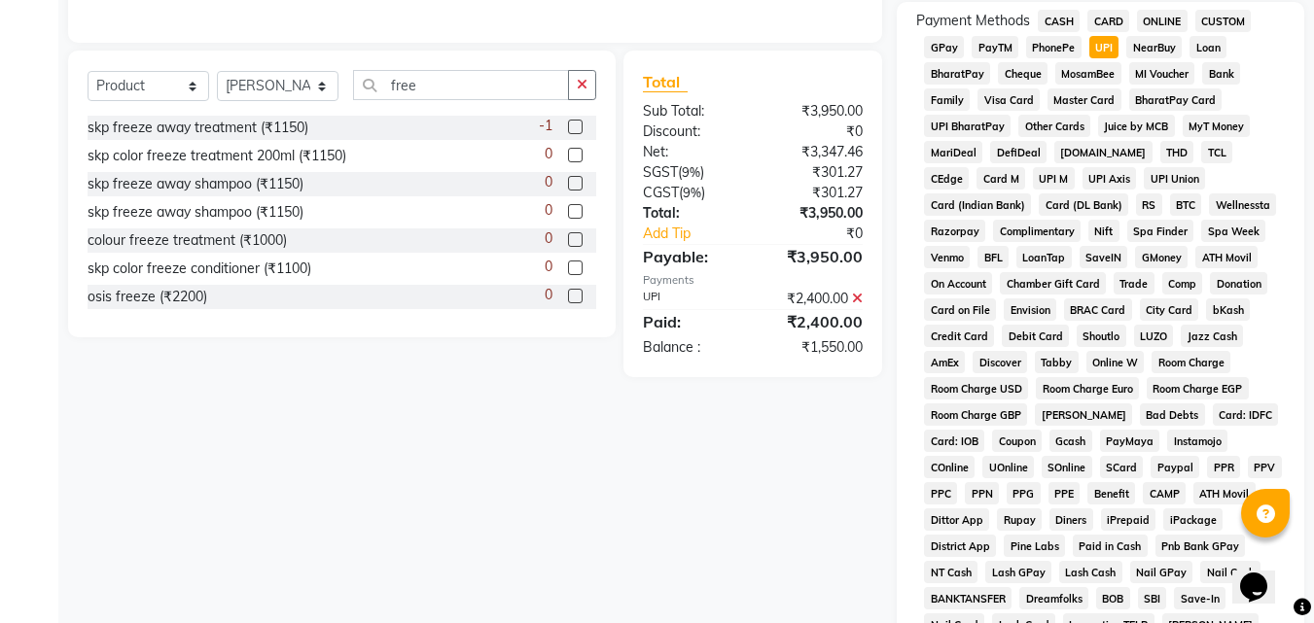
scroll to position [949, 0]
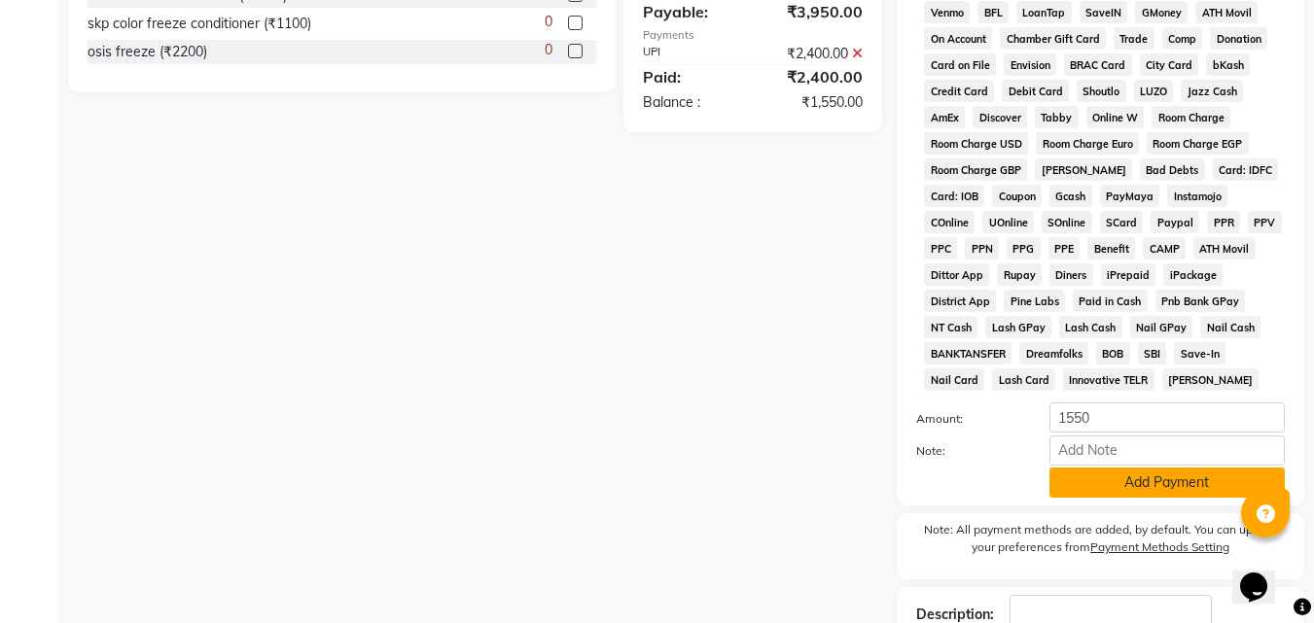
click at [1155, 484] on button "Add Payment" at bounding box center [1167, 483] width 235 height 30
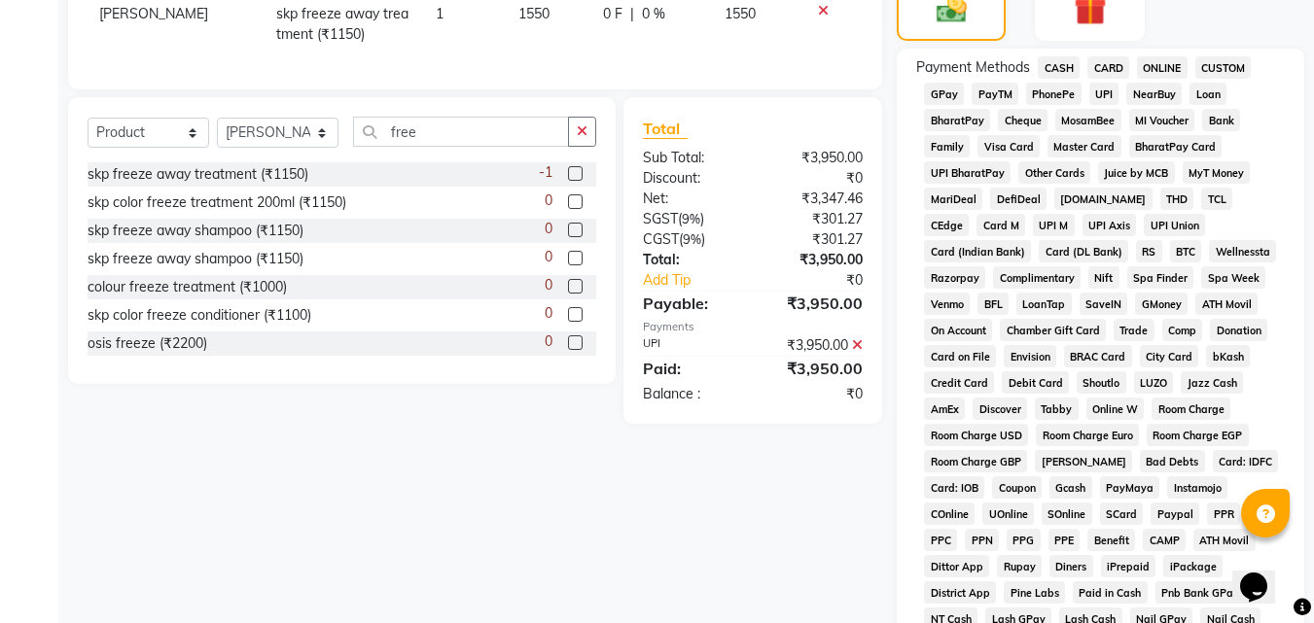
scroll to position [953, 0]
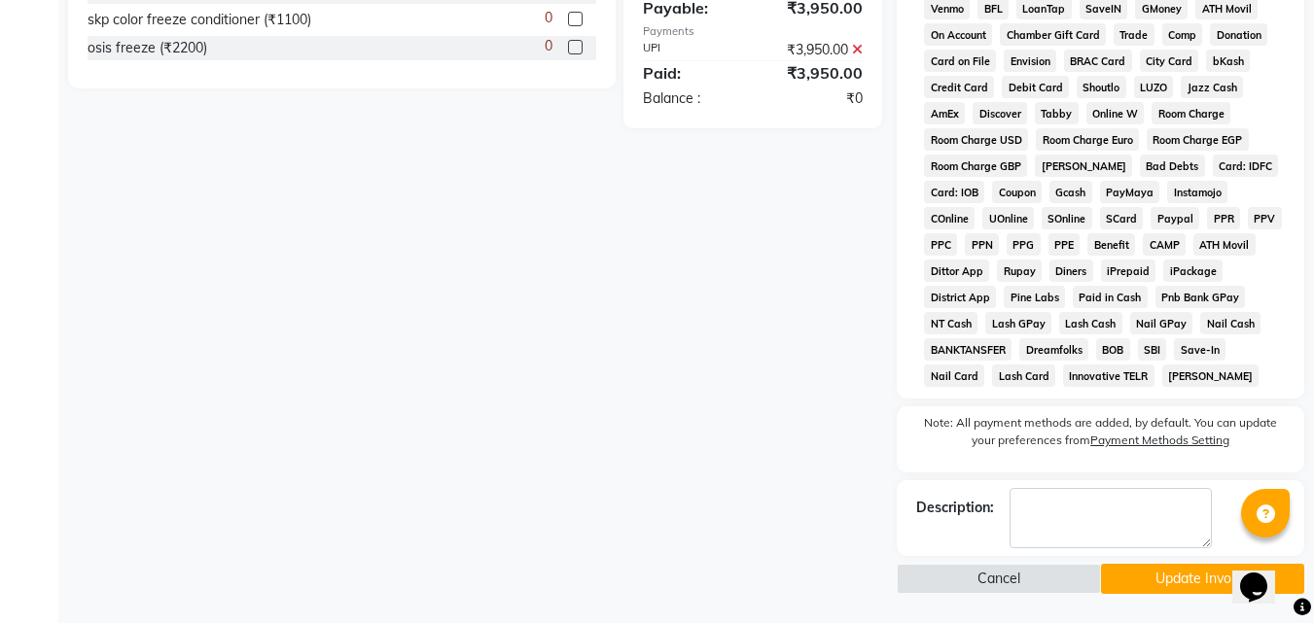
click at [1187, 574] on button "Update Invoice" at bounding box center [1202, 579] width 203 height 30
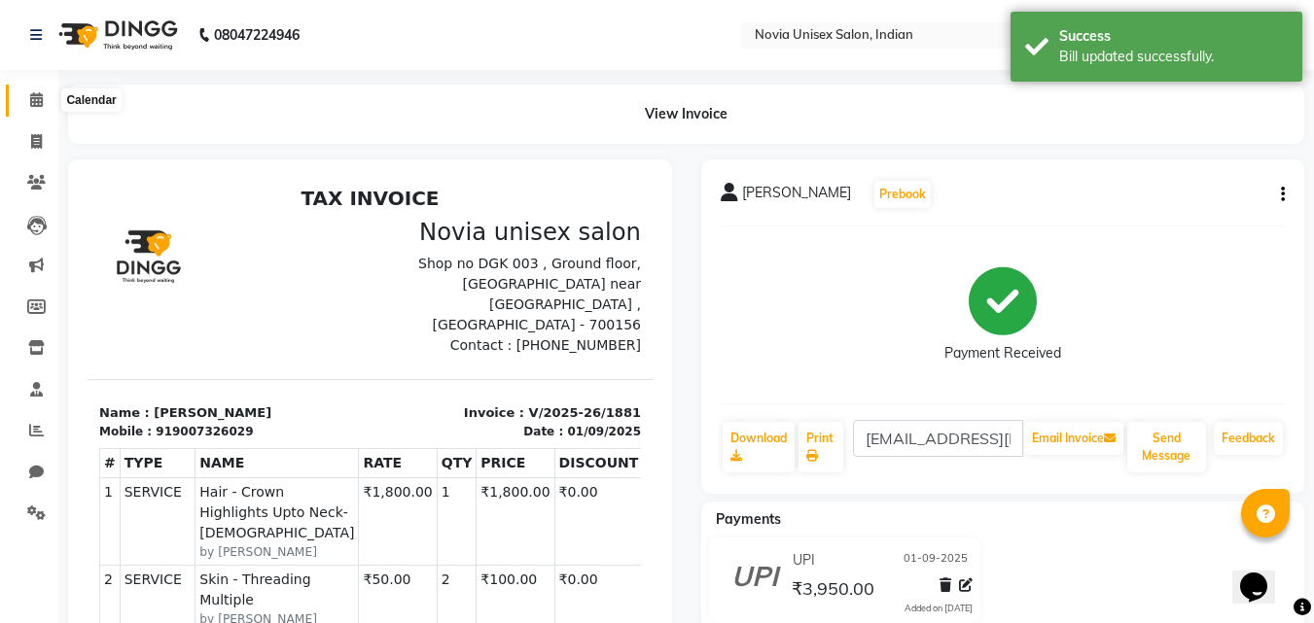
click at [41, 98] on icon at bounding box center [36, 99] width 13 height 15
